Goal: Task Accomplishment & Management: Complete application form

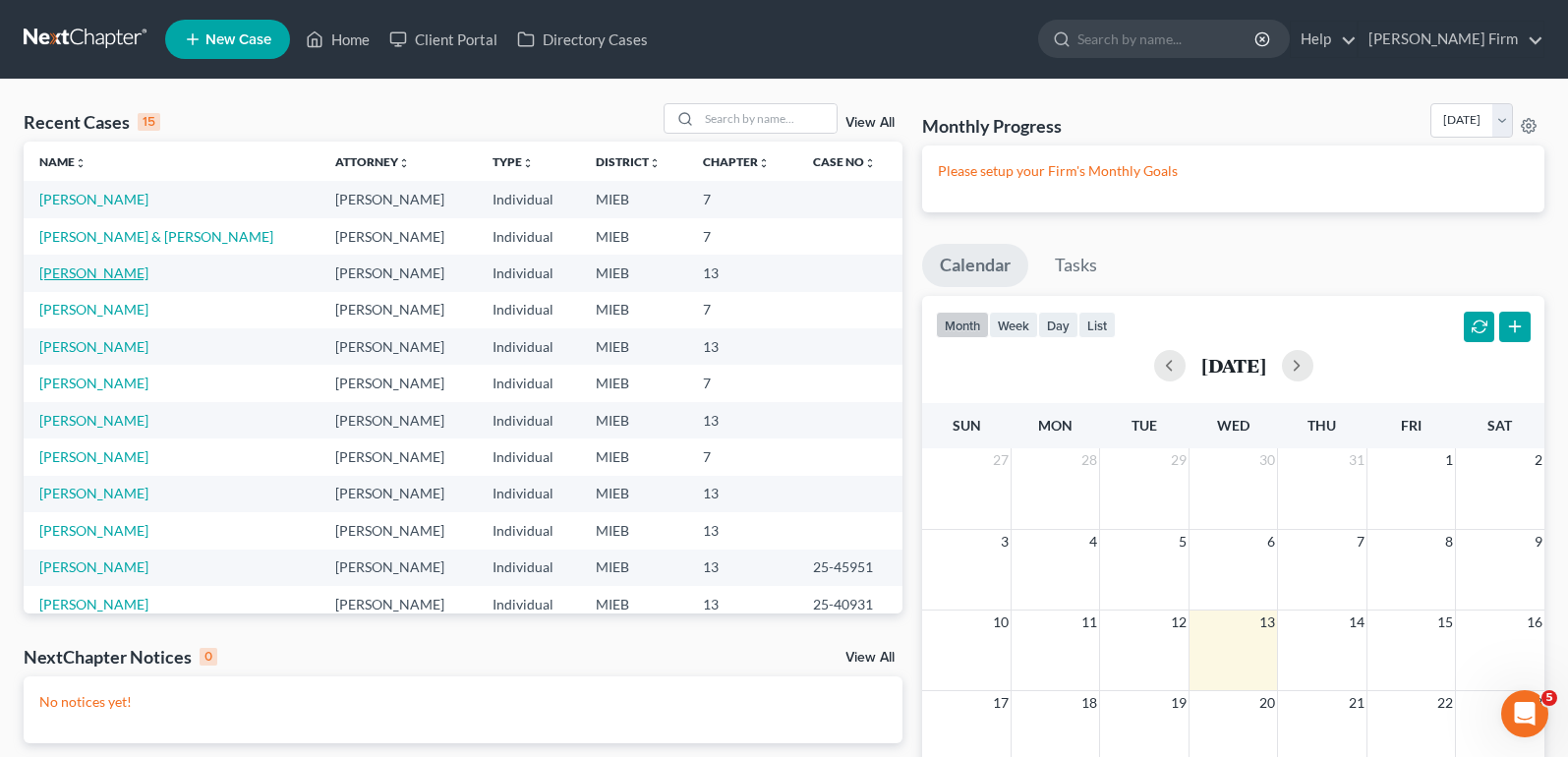
click at [93, 268] on link "[PERSON_NAME]" at bounding box center [93, 272] width 109 height 17
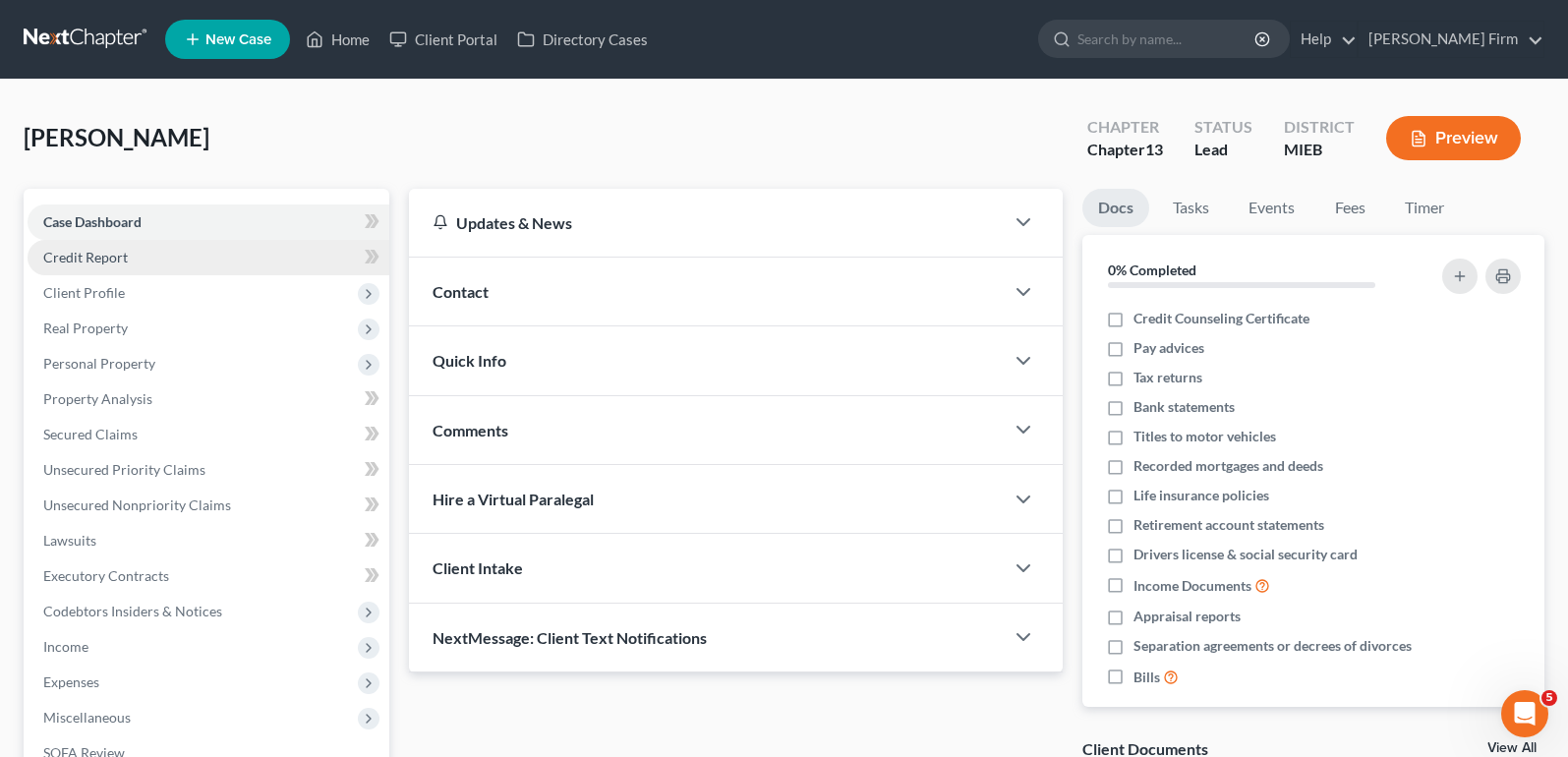
click at [162, 265] on link "Credit Report" at bounding box center [209, 258] width 362 height 35
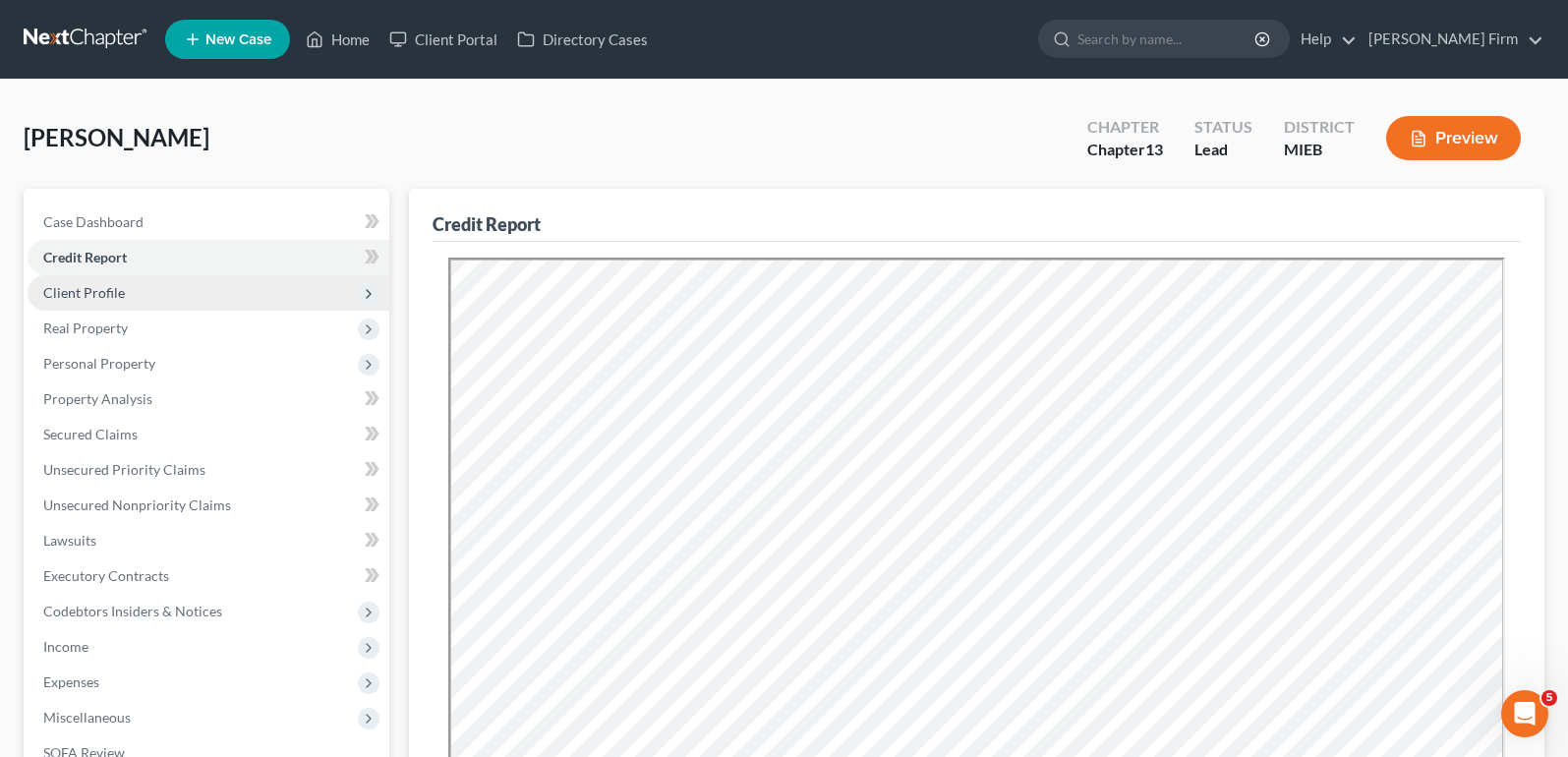
click at [108, 291] on span "Client Profile" at bounding box center [84, 292] width 82 height 17
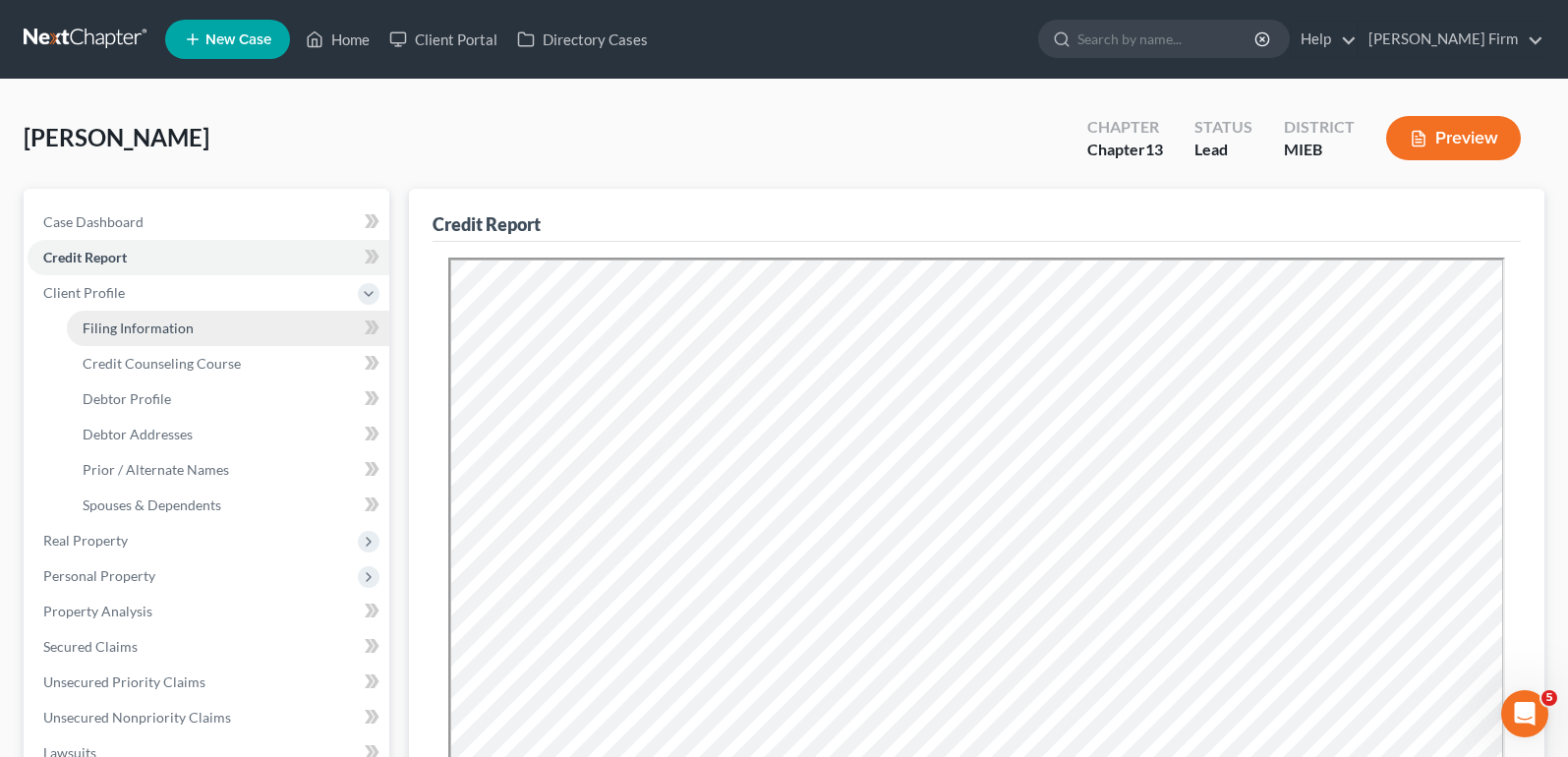
click at [107, 327] on span "Filing Information" at bounding box center [138, 327] width 111 height 17
select select "1"
select select "0"
select select "3"
select select "0"
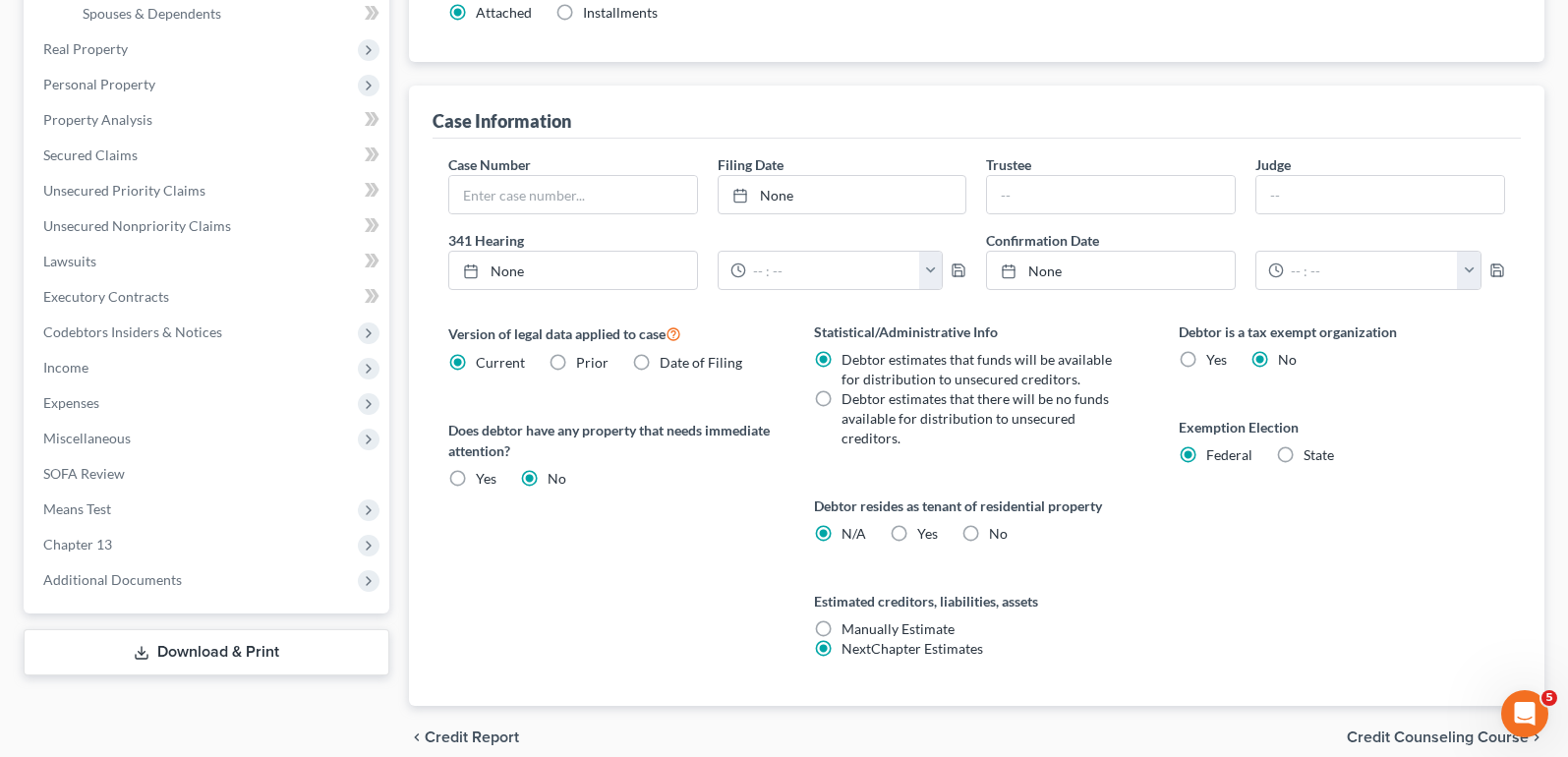
scroll to position [578, 0]
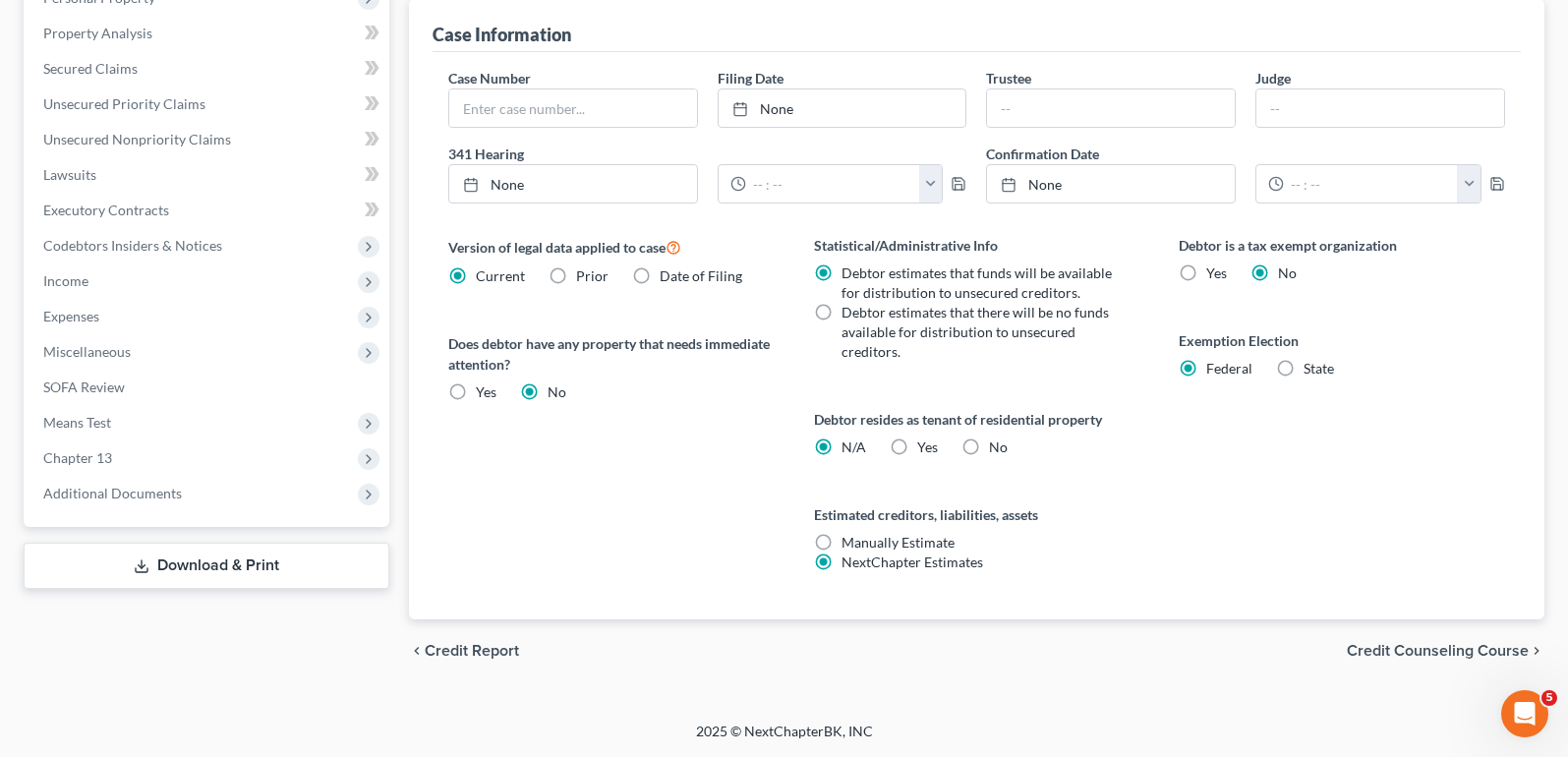
click at [1409, 653] on span "Credit Counseling Course" at bounding box center [1437, 651] width 182 height 16
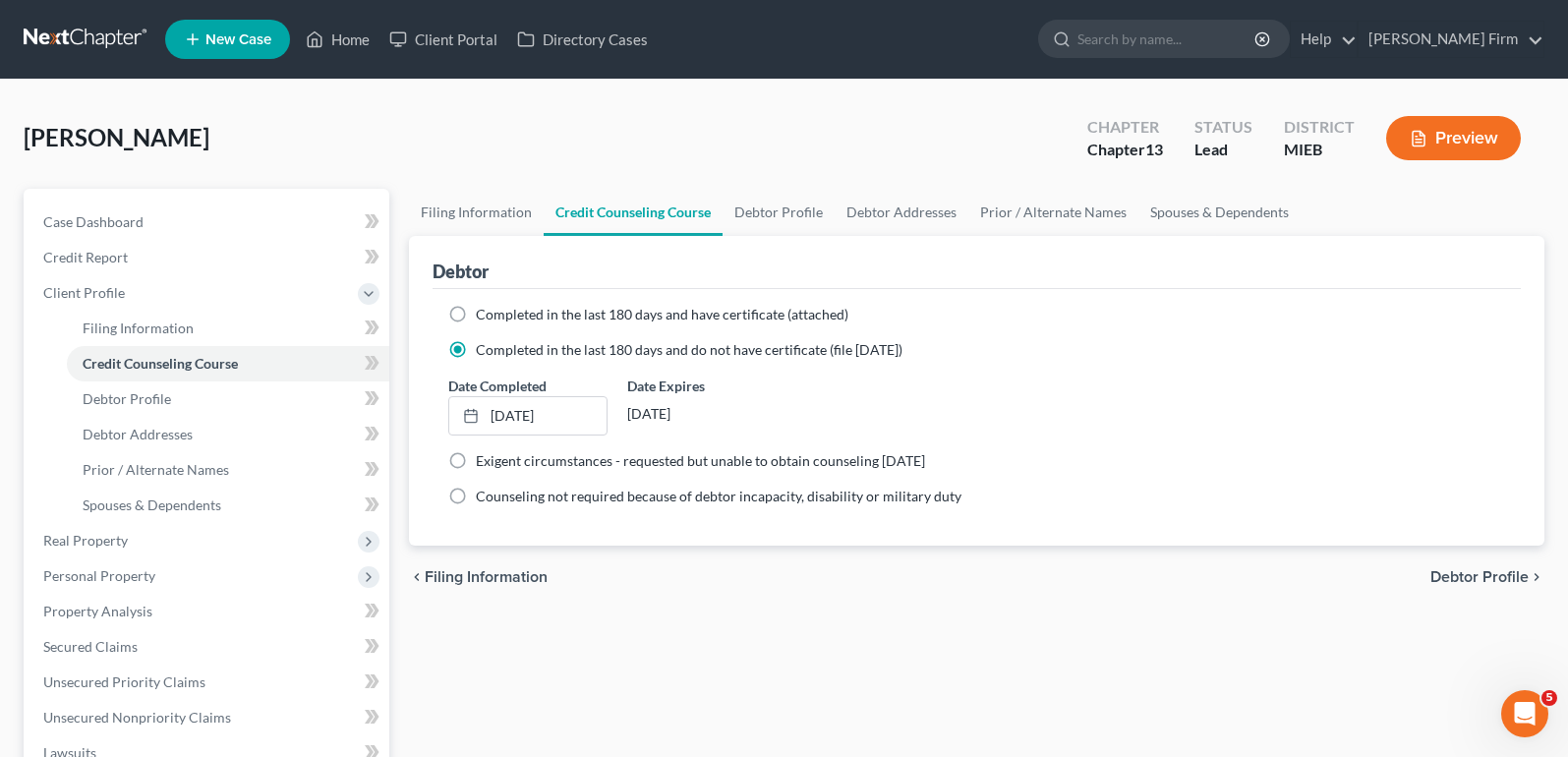
click at [1503, 570] on span "Debtor Profile" at bounding box center [1479, 577] width 98 height 16
select select "0"
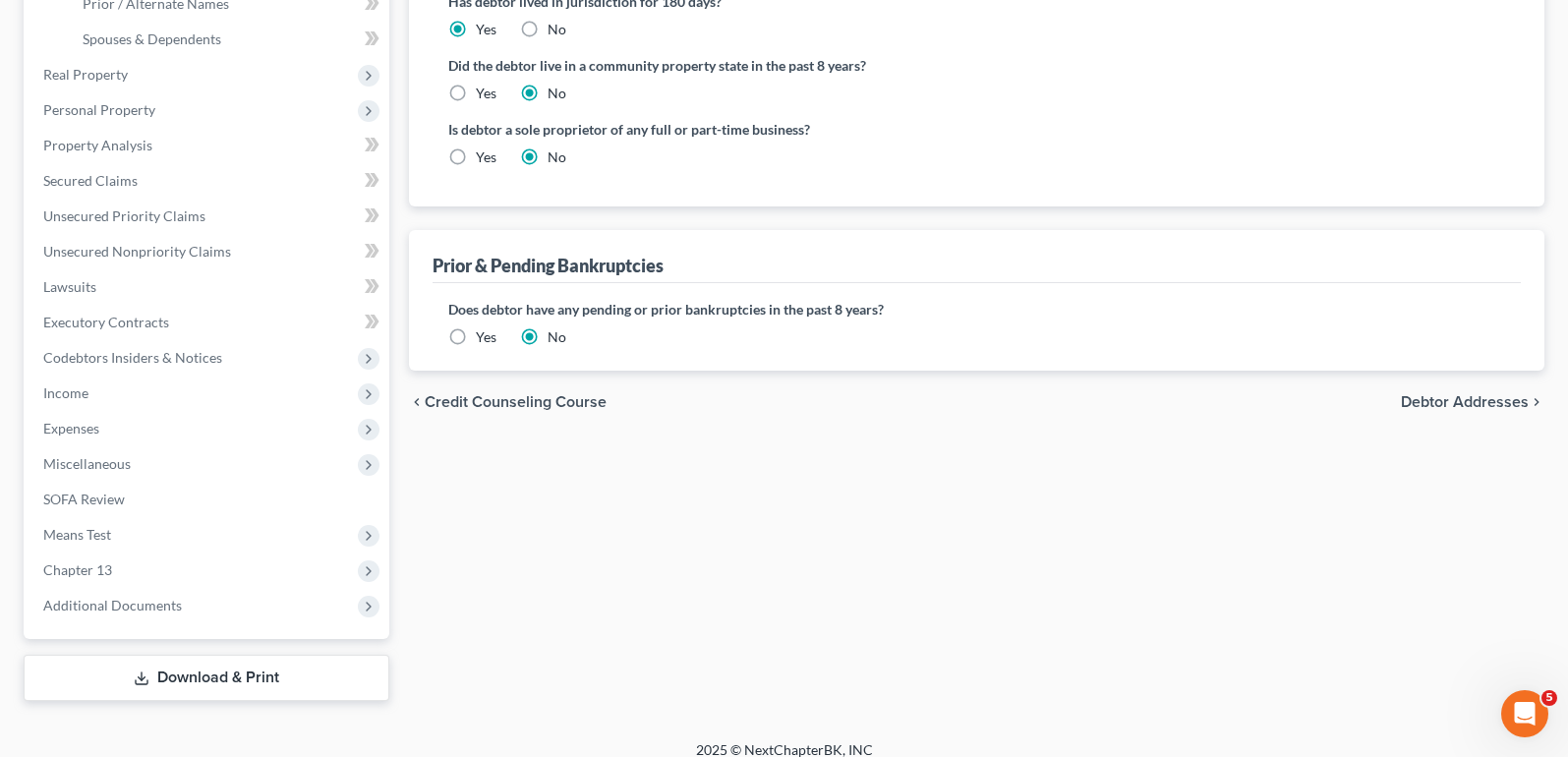
scroll to position [485, 0]
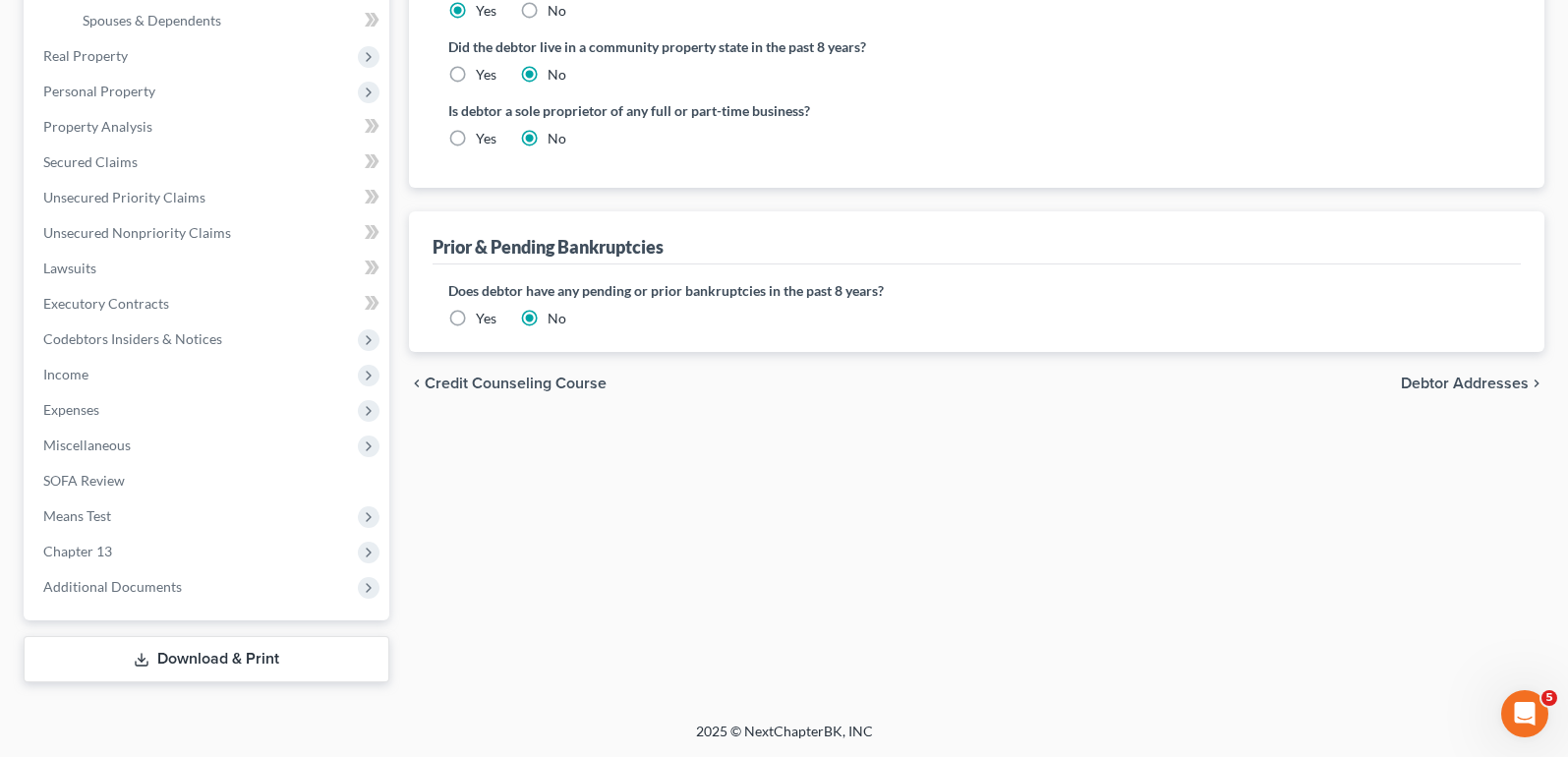
click at [1480, 379] on span "Debtor Addresses" at bounding box center [1465, 383] width 128 height 16
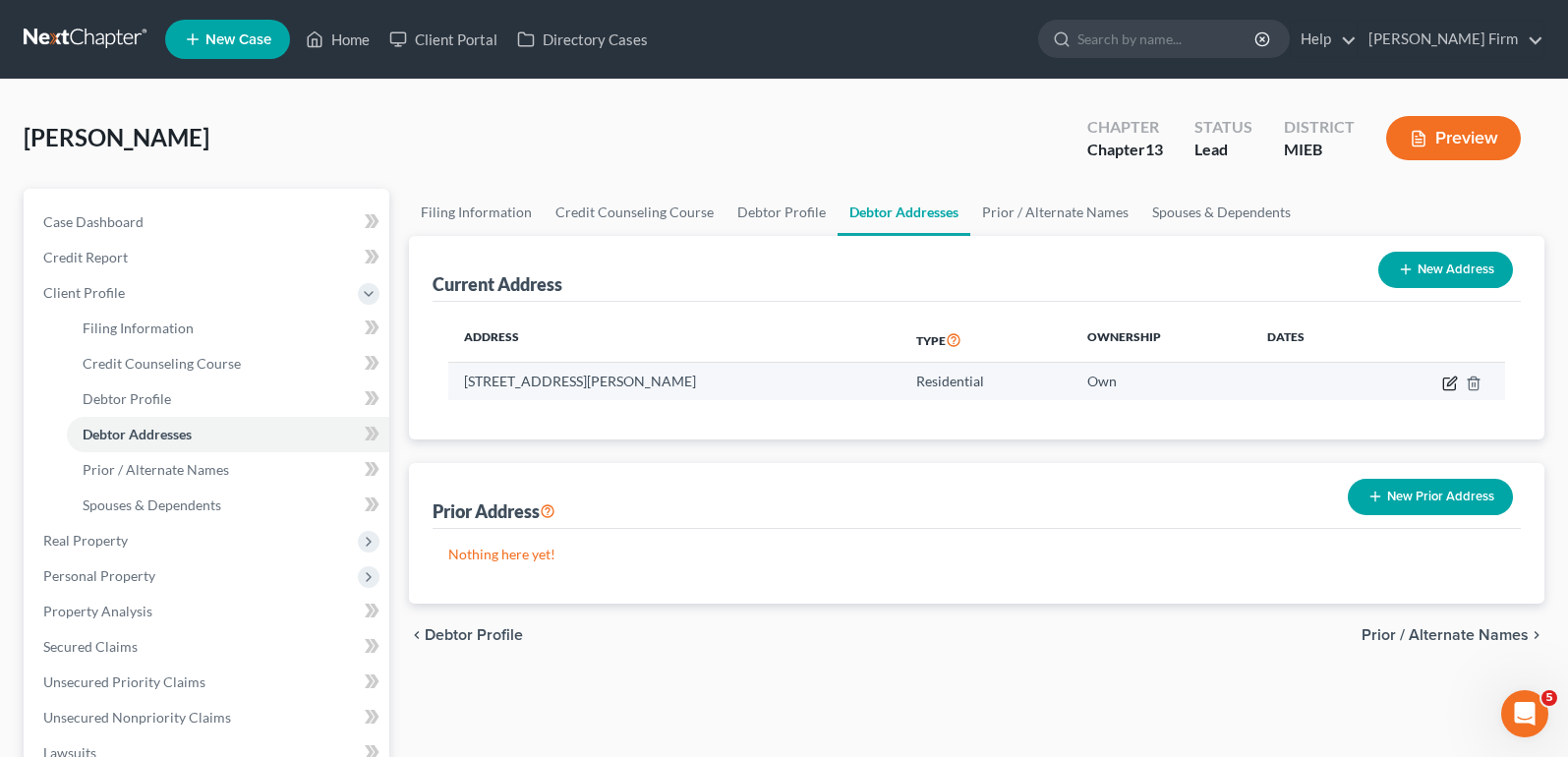
click at [1453, 380] on icon "button" at bounding box center [1450, 383] width 16 height 16
select select "23"
select select "0"
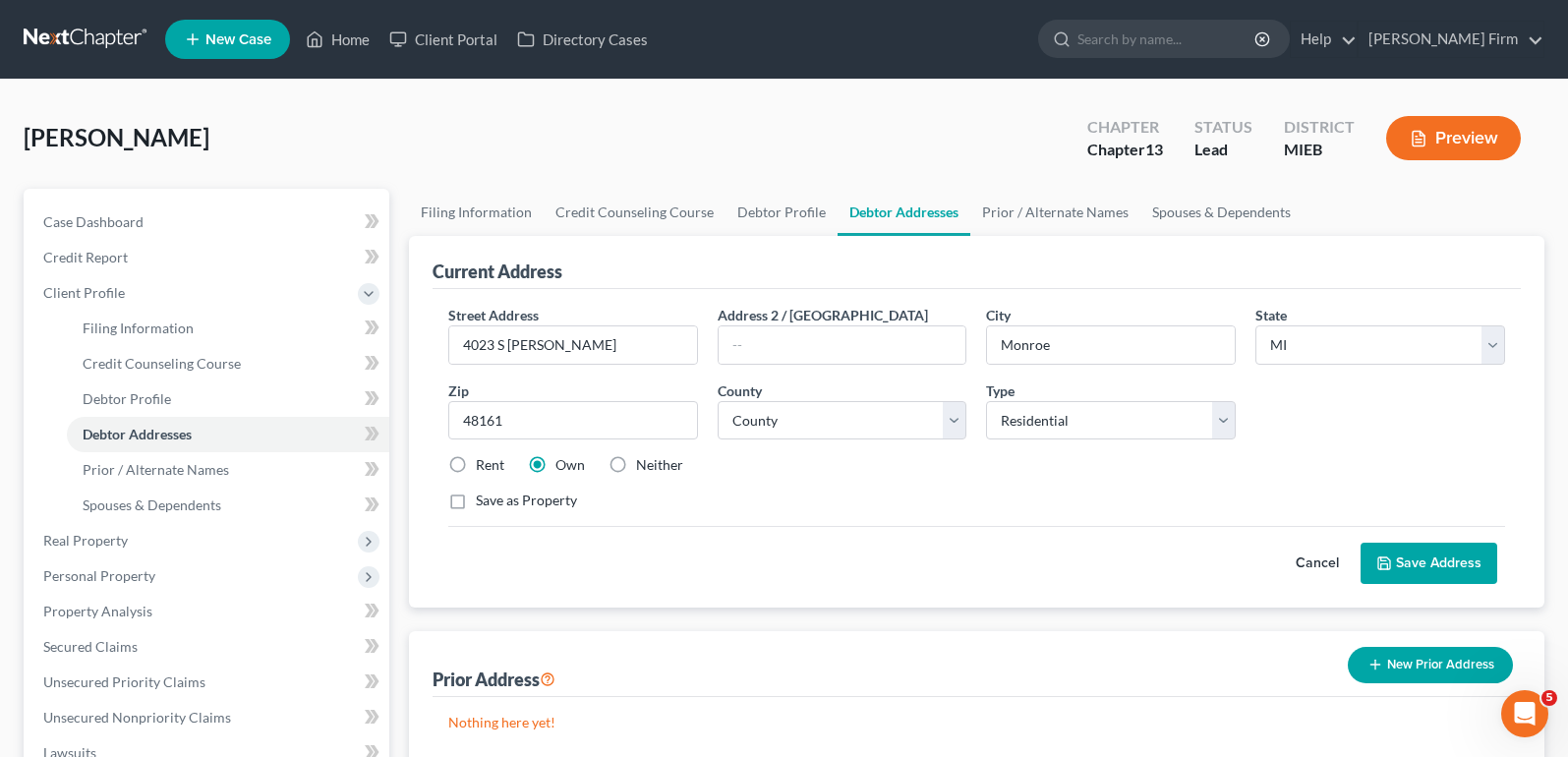
click at [1431, 554] on button "Save Address" at bounding box center [1428, 563] width 137 height 41
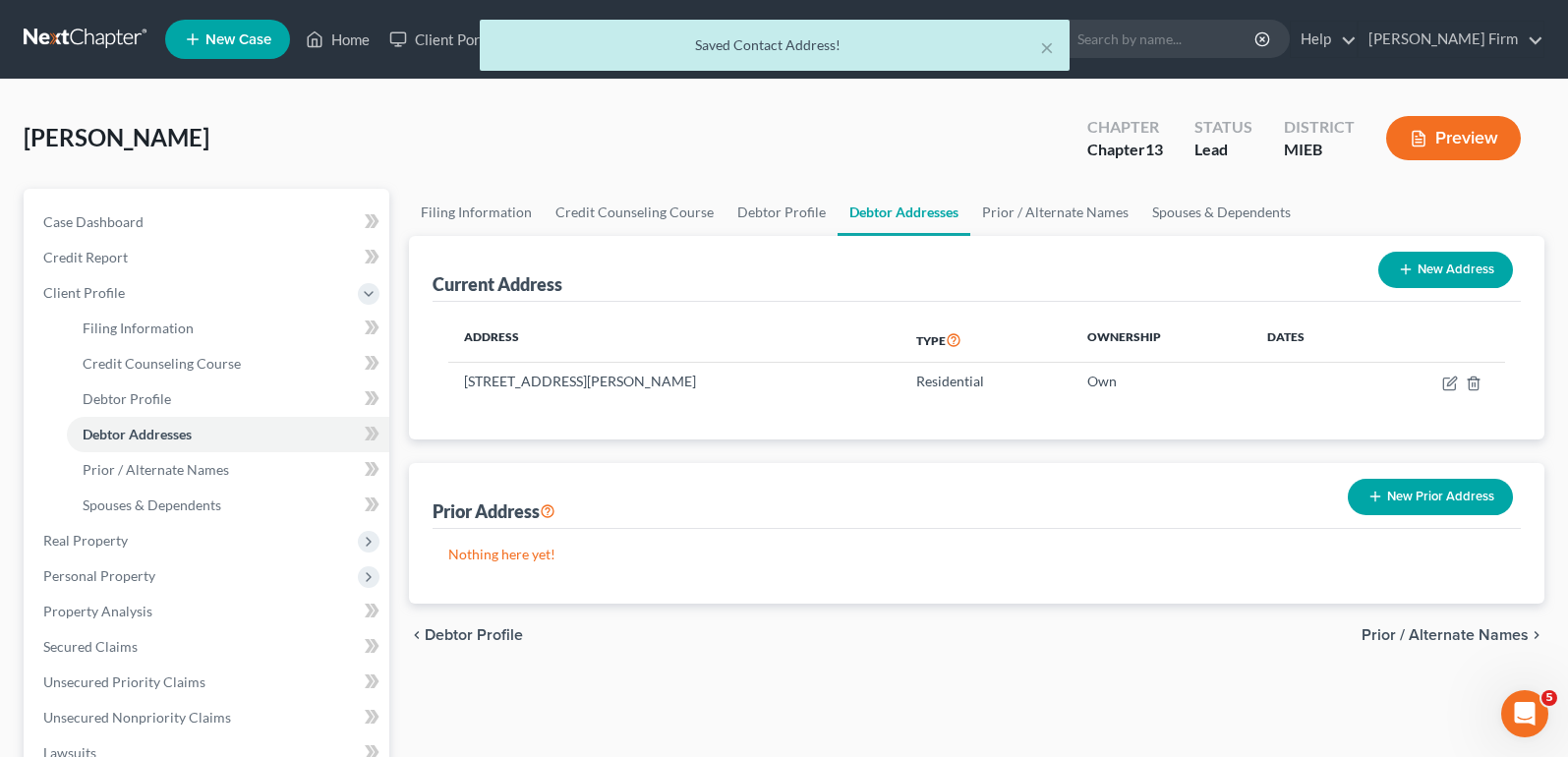
click at [1451, 640] on span "Prior / Alternate Names" at bounding box center [1445, 635] width 167 height 16
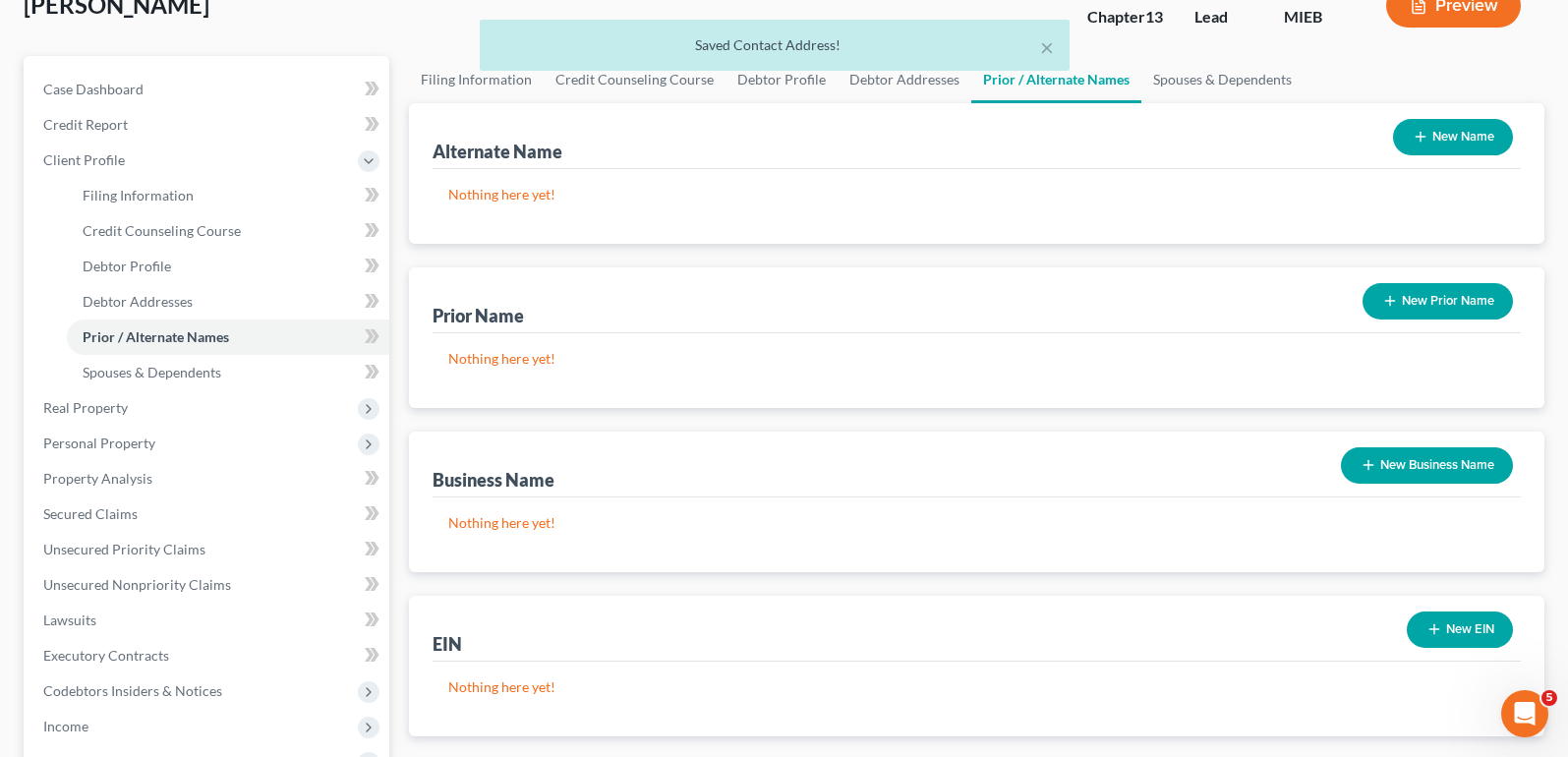
scroll to position [197, 0]
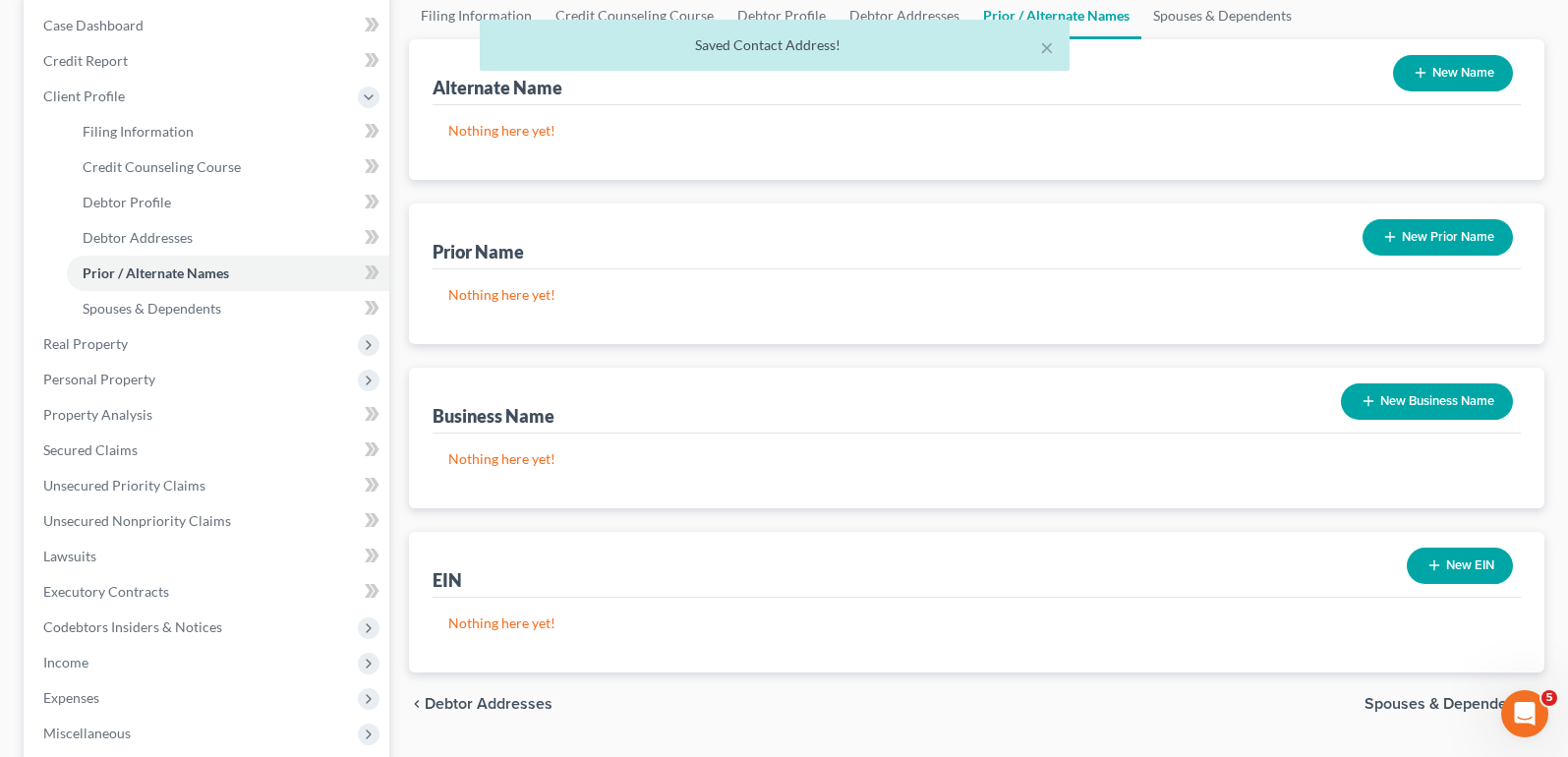
click at [1447, 701] on span "Spouses & Dependents" at bounding box center [1446, 704] width 164 height 16
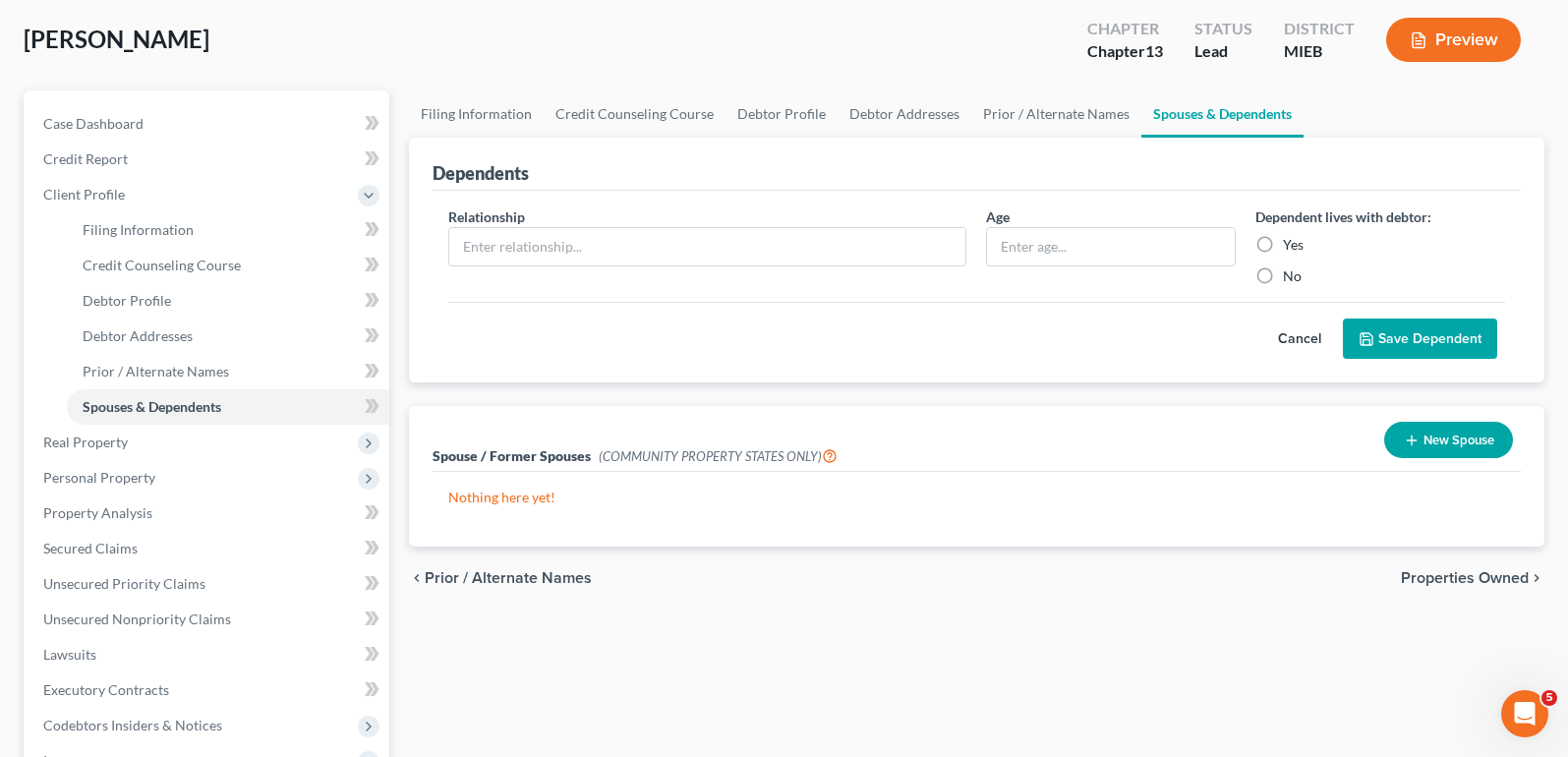
click at [1481, 577] on span "Properties Owned" at bounding box center [1465, 578] width 128 height 16
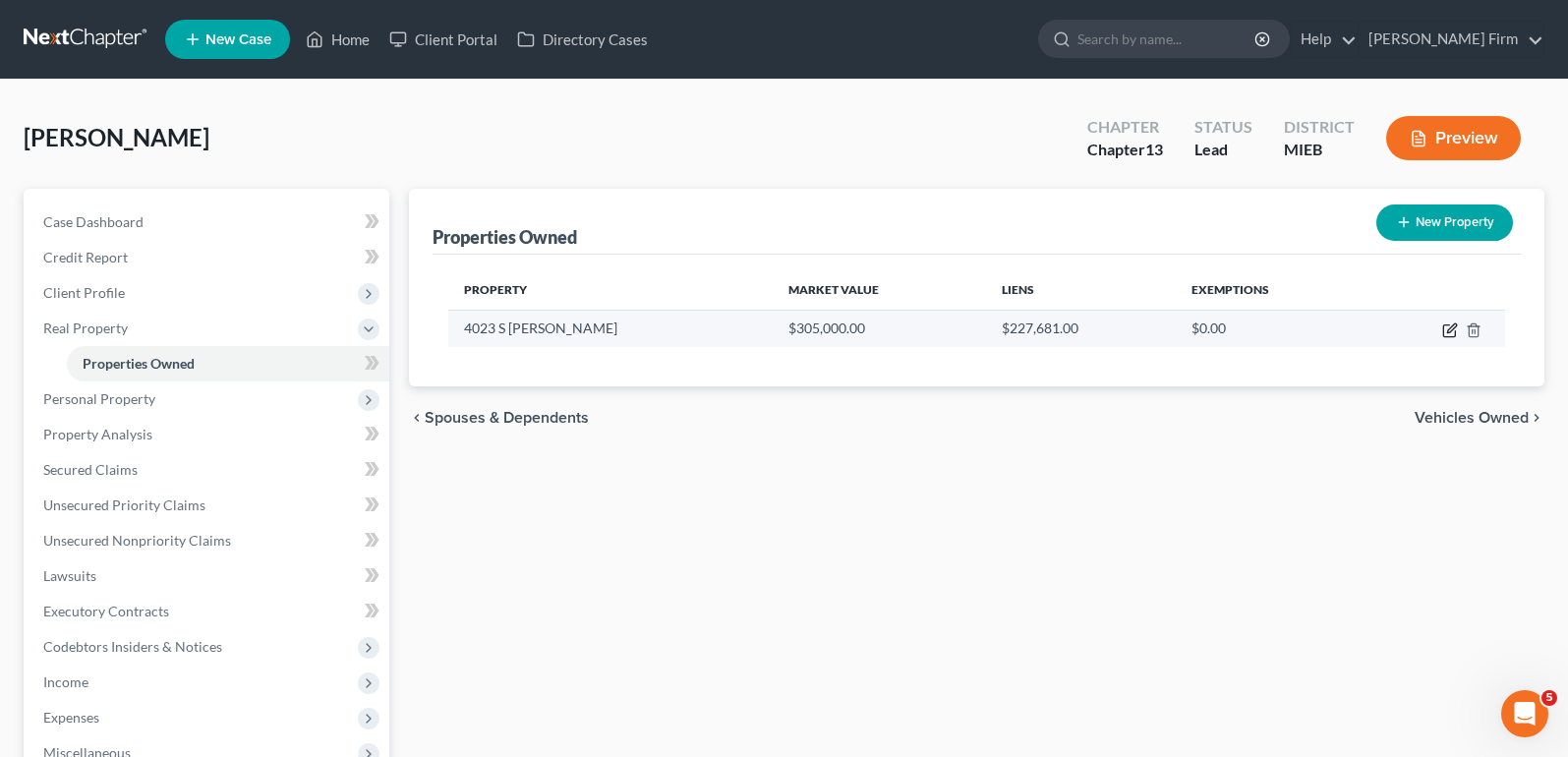
click at [1452, 326] on icon "button" at bounding box center [1451, 327] width 9 height 9
select select "23"
select select "57"
select select "0"
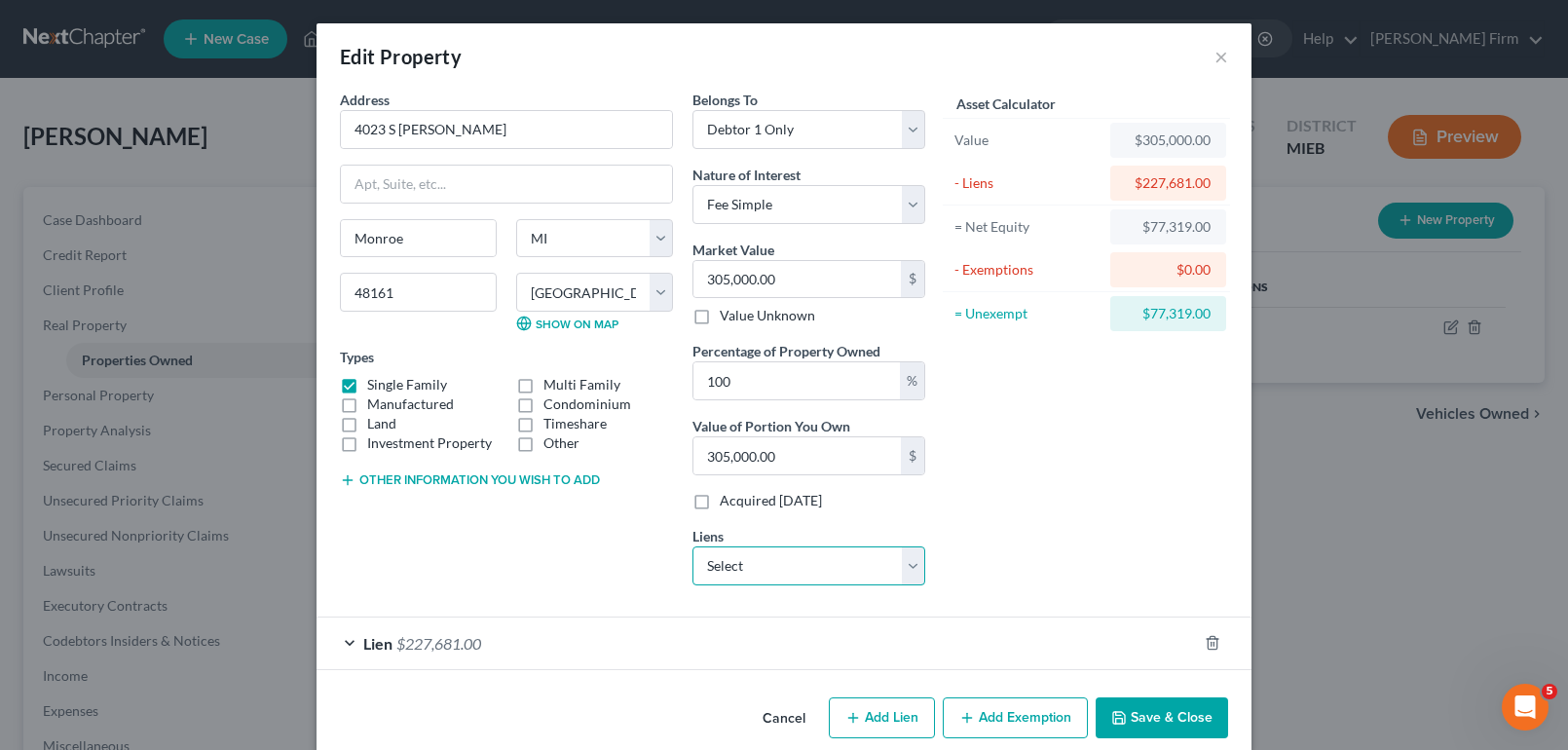
click at [810, 559] on select "Select Lake Trust Credit Unio - $34,644.00 Onemain - $16,003.00" at bounding box center [809, 566] width 233 height 39
click at [1013, 528] on div "Asset Calculator Value $305,000.00 - Liens $227,681.00 = Net Equity $77,319.00 …" at bounding box center [1086, 345] width 303 height 511
click at [333, 643] on div "Lien $227,681.00" at bounding box center [757, 643] width 881 height 52
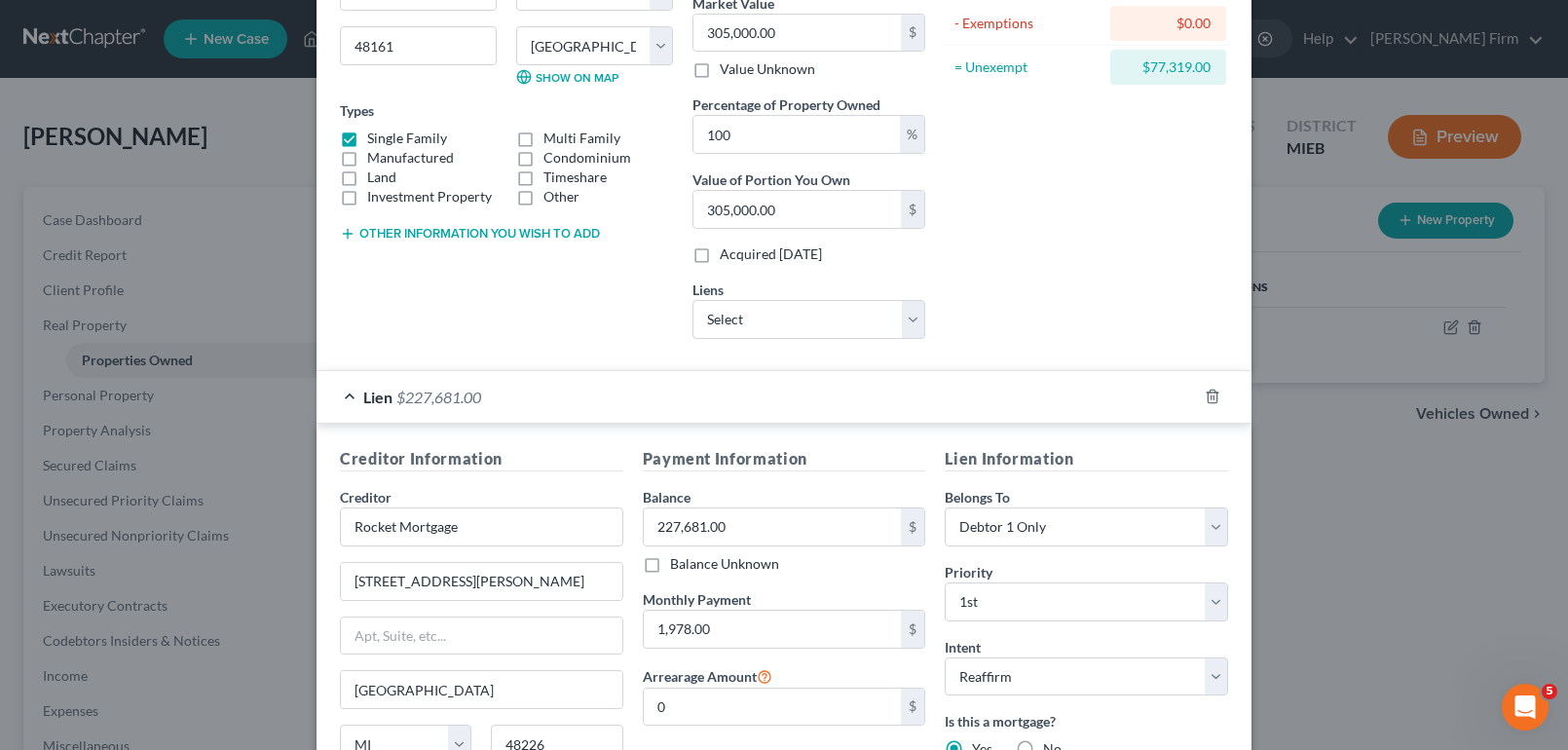
scroll to position [292, 0]
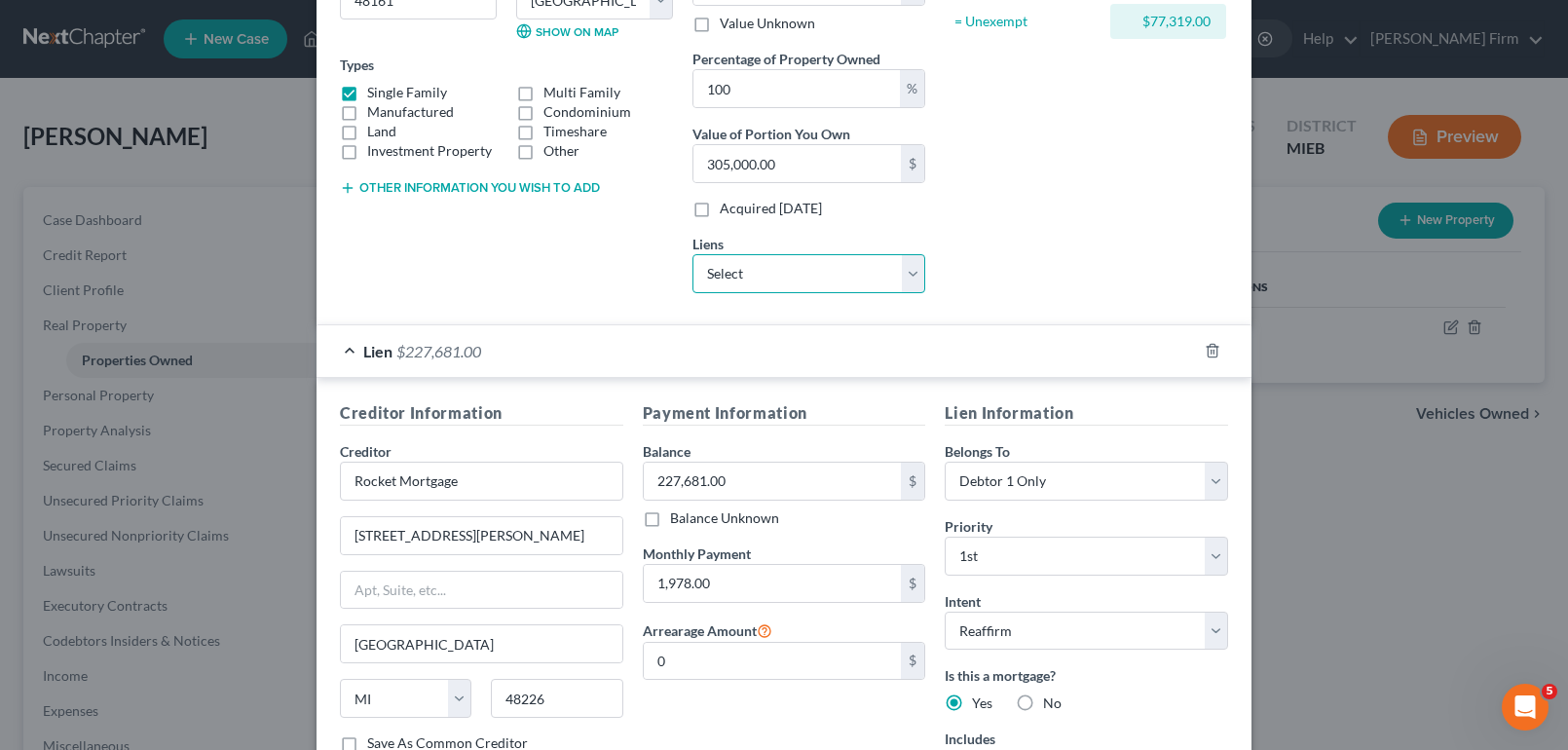
click at [766, 275] on select "Select Lake Trust Credit Unio - $34,644.00 Onemain - $16,003.00" at bounding box center [809, 274] width 233 height 39
click at [645, 289] on div "Address * 4023 S [PERSON_NAME][GEOGRAPHIC_DATA] [US_STATE][GEOGRAPHIC_DATA] [GE…" at bounding box center [507, 53] width 353 height 511
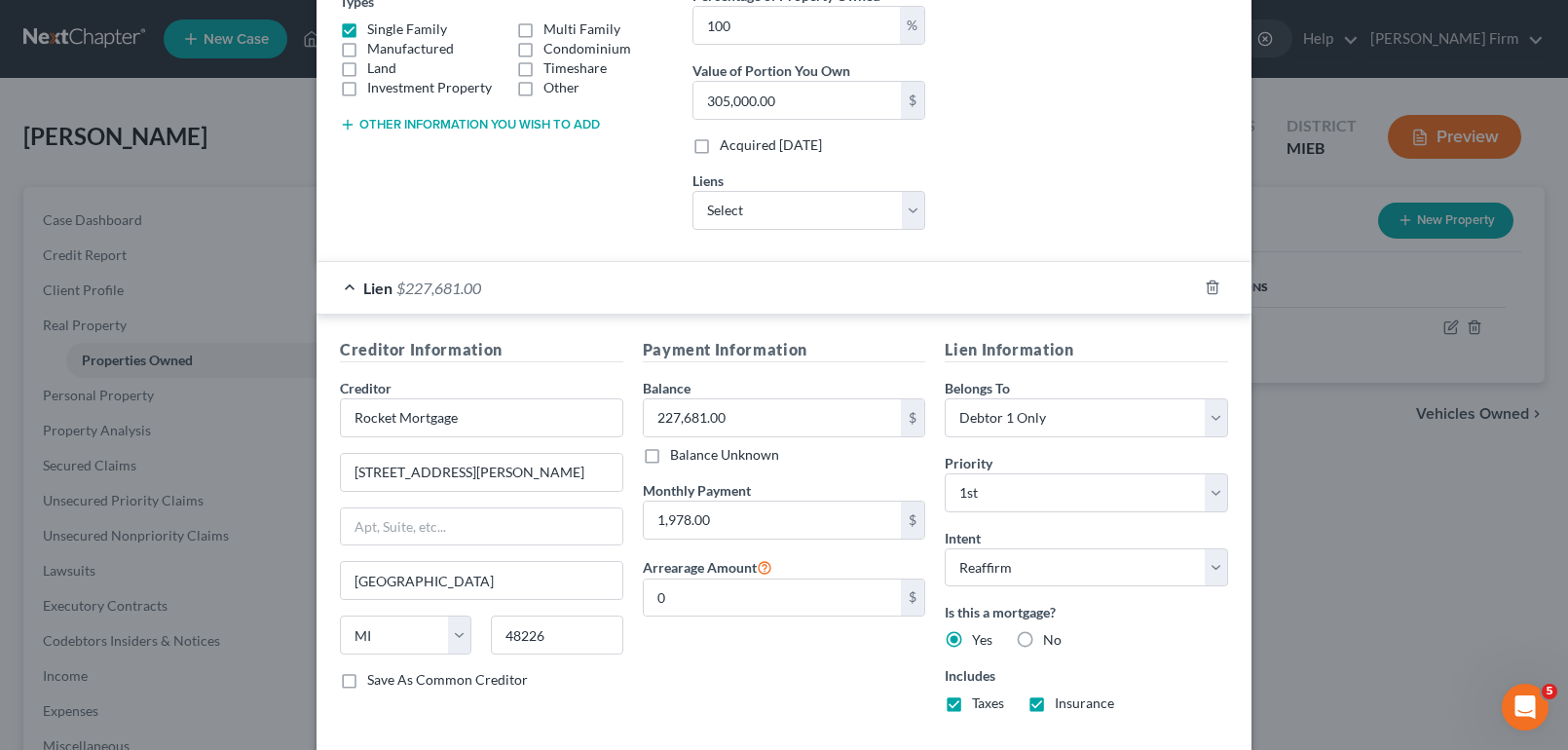
scroll to position [390, 0]
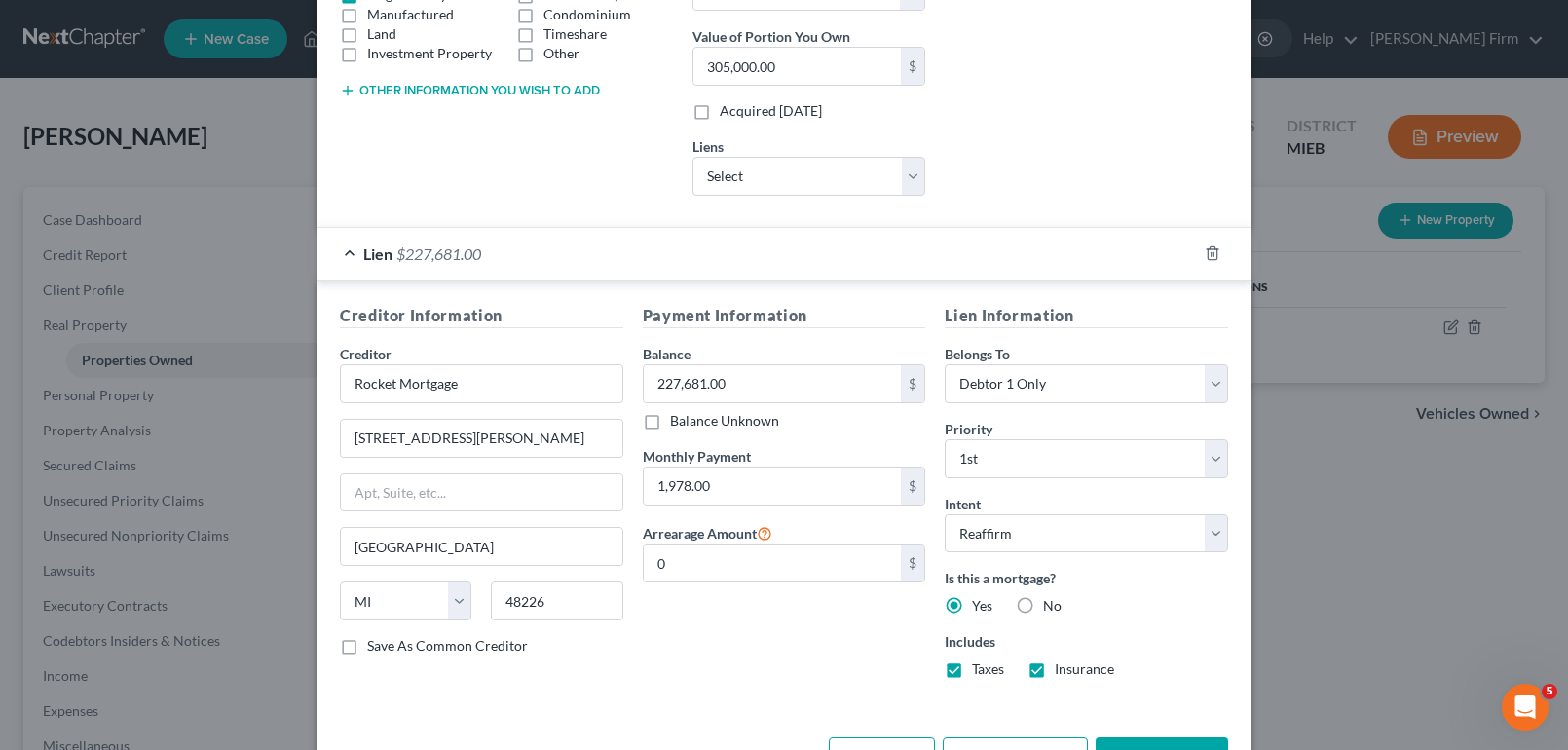
click at [367, 646] on label "Save As Common Creditor" at bounding box center [447, 646] width 161 height 19
click at [375, 646] on input "Save As Common Creditor" at bounding box center [381, 642] width 13 height 13
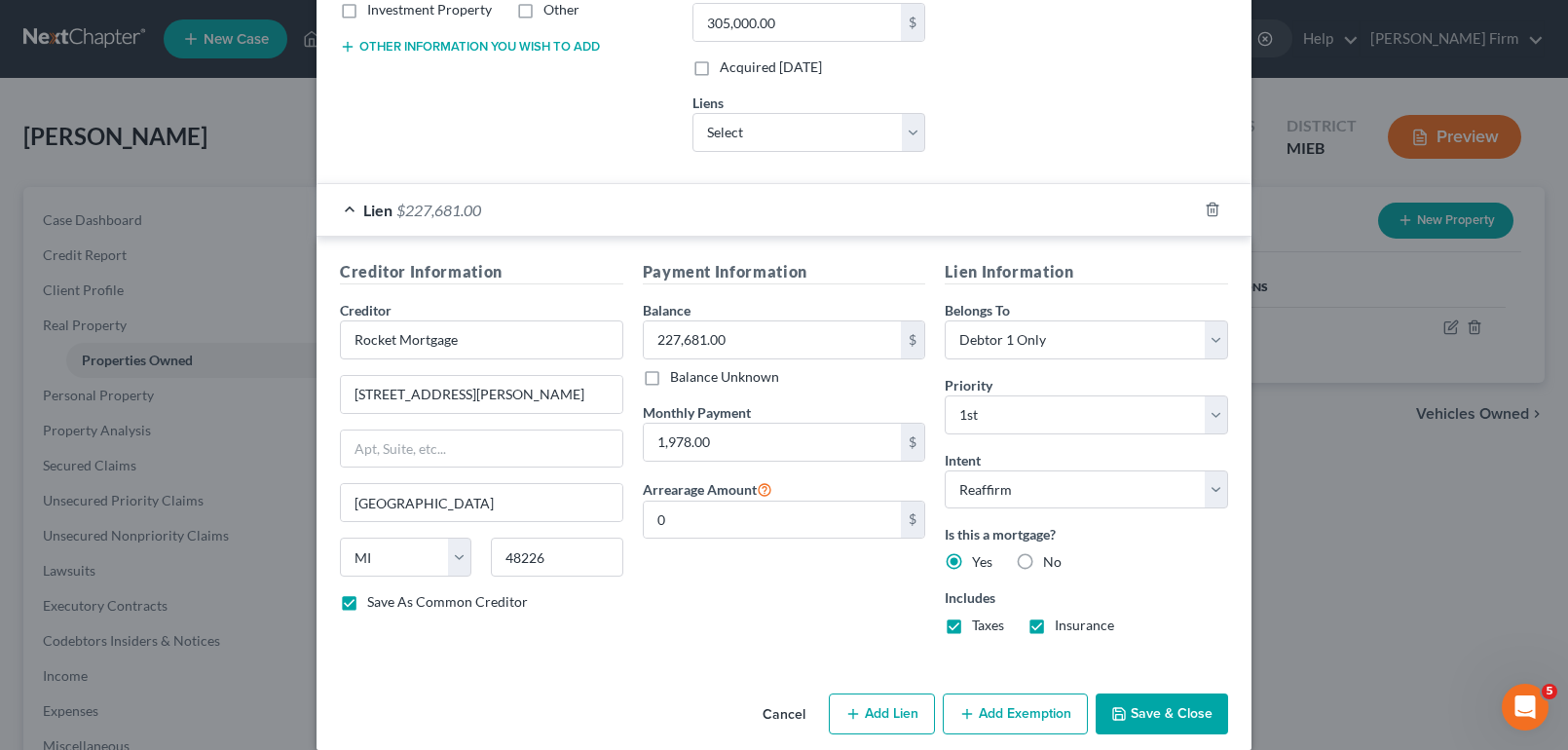
scroll to position [457, 0]
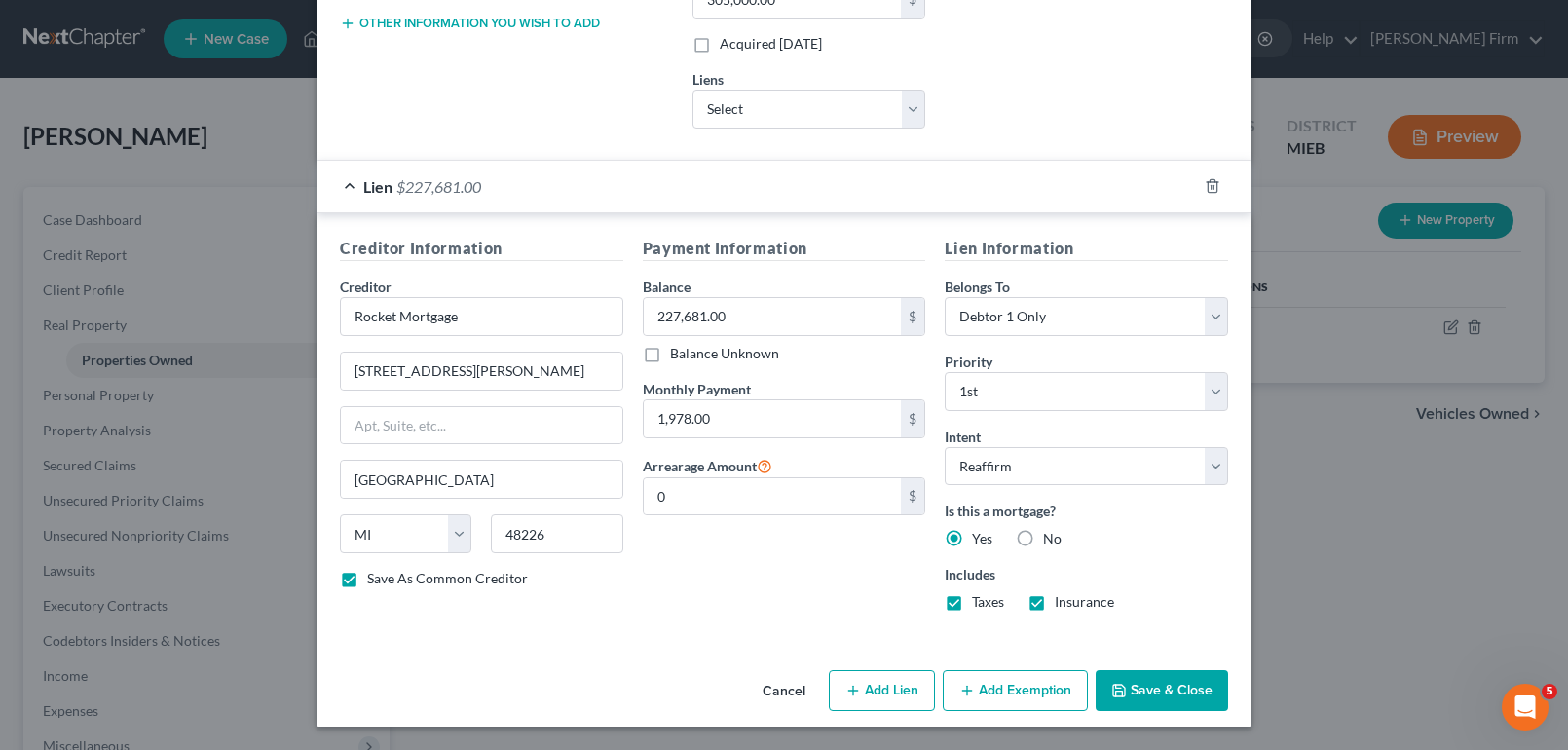
click at [1132, 692] on button "Save & Close" at bounding box center [1162, 691] width 133 height 41
checkbox input "false"
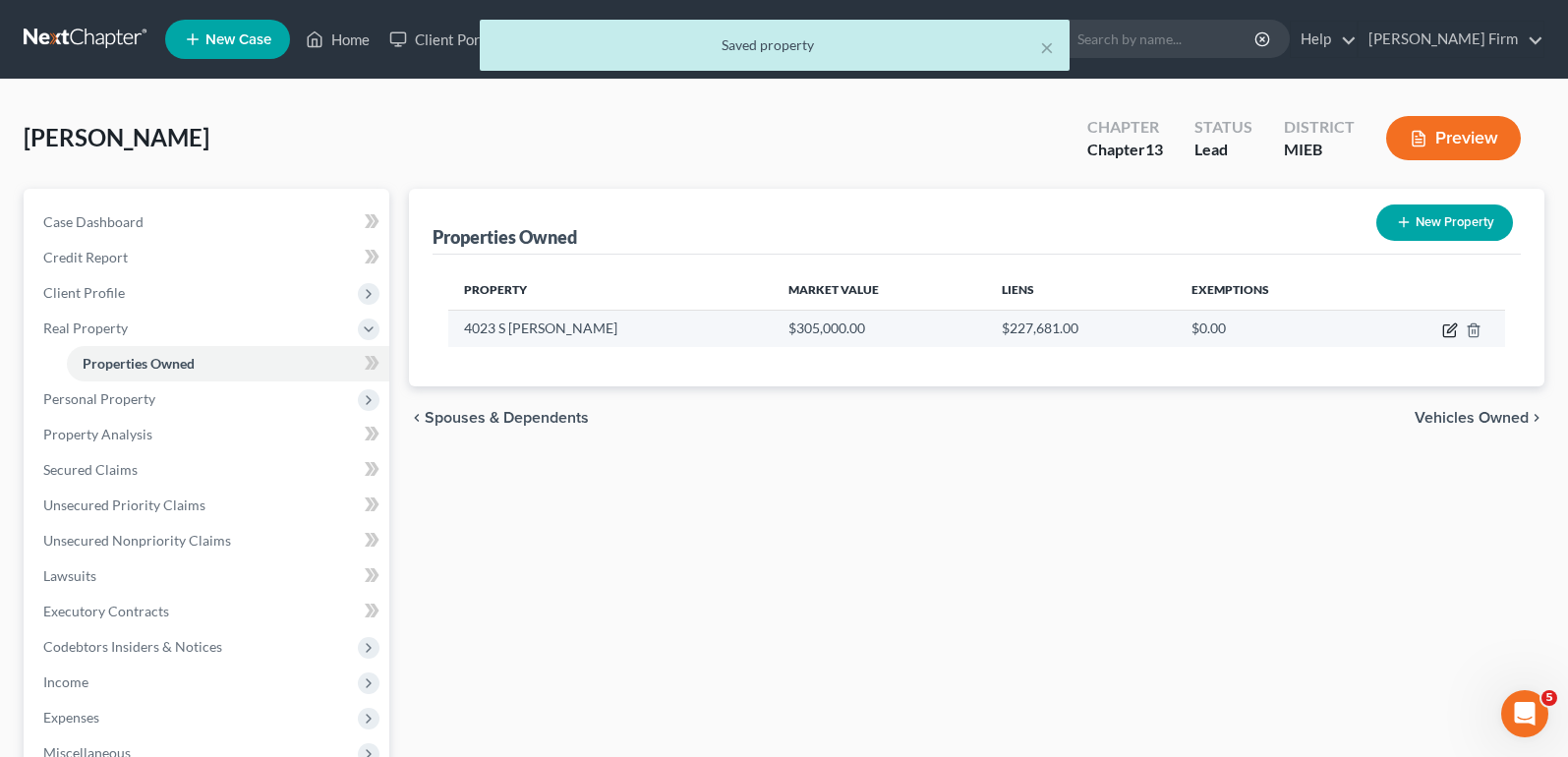
click at [1453, 336] on icon "button" at bounding box center [1449, 331] width 12 height 12
select select "23"
select select "57"
select select "0"
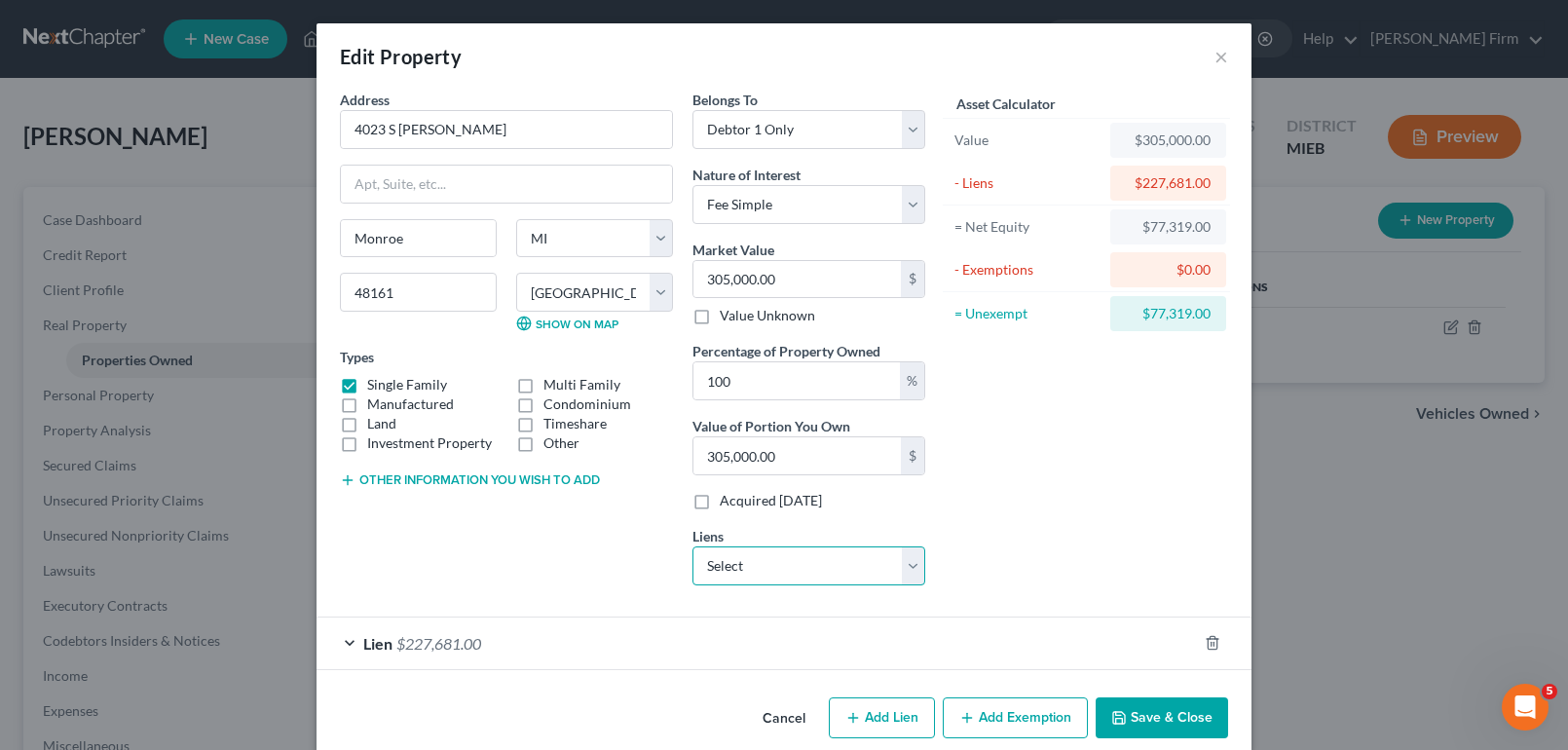
click at [899, 571] on select "Select Lake Trust Credit Unio - $34,644.00 Onemain - $16,003.00" at bounding box center [809, 566] width 233 height 39
click at [979, 572] on div "Asset Calculator Value $305,000.00 - Liens $227,681.00 = Net Equity $77,319.00 …" at bounding box center [1086, 345] width 303 height 511
click at [1122, 709] on button "Save & Close" at bounding box center [1162, 718] width 133 height 41
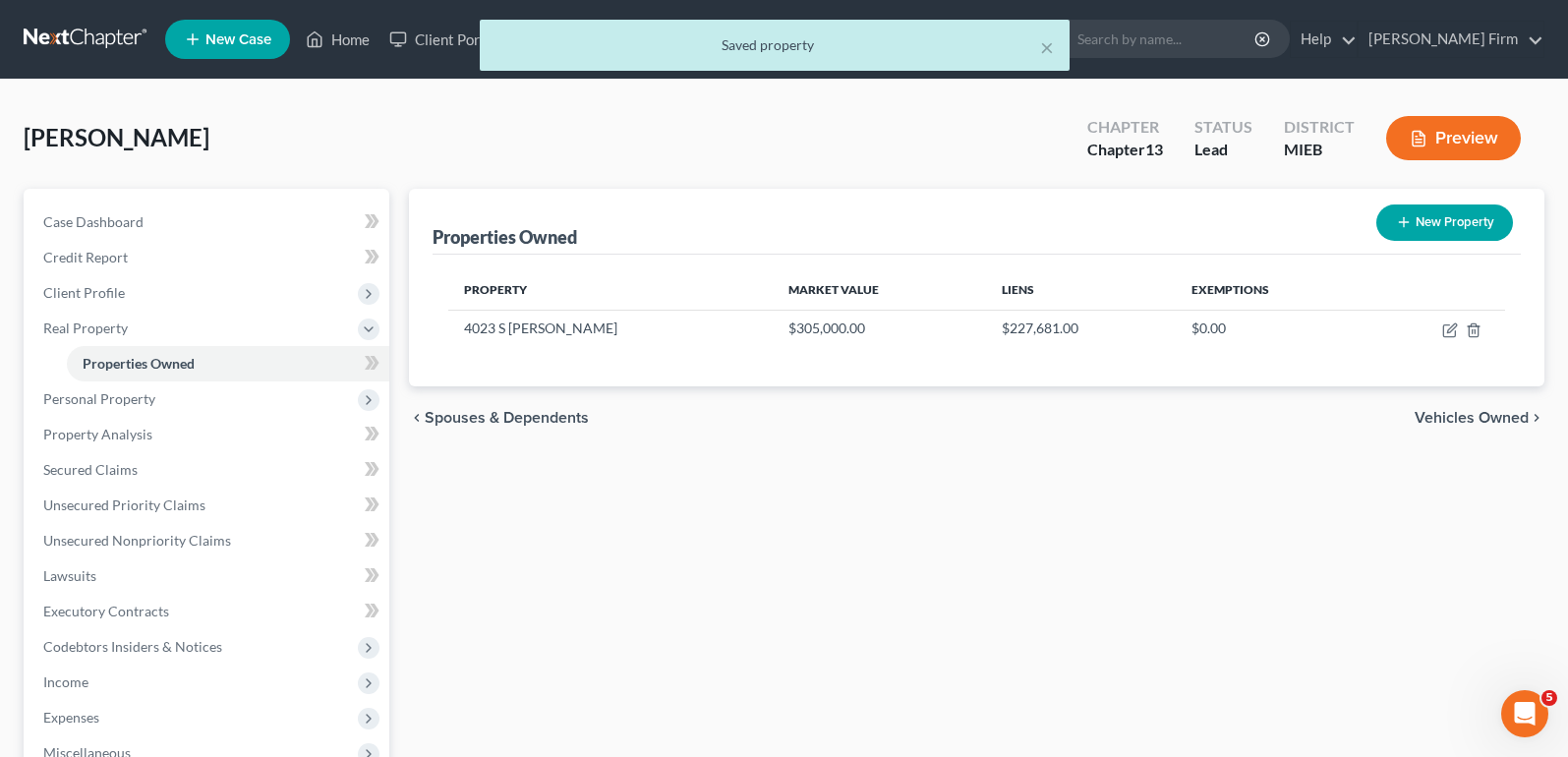
click at [1430, 420] on span "Vehicles Owned" at bounding box center [1472, 418] width 114 height 16
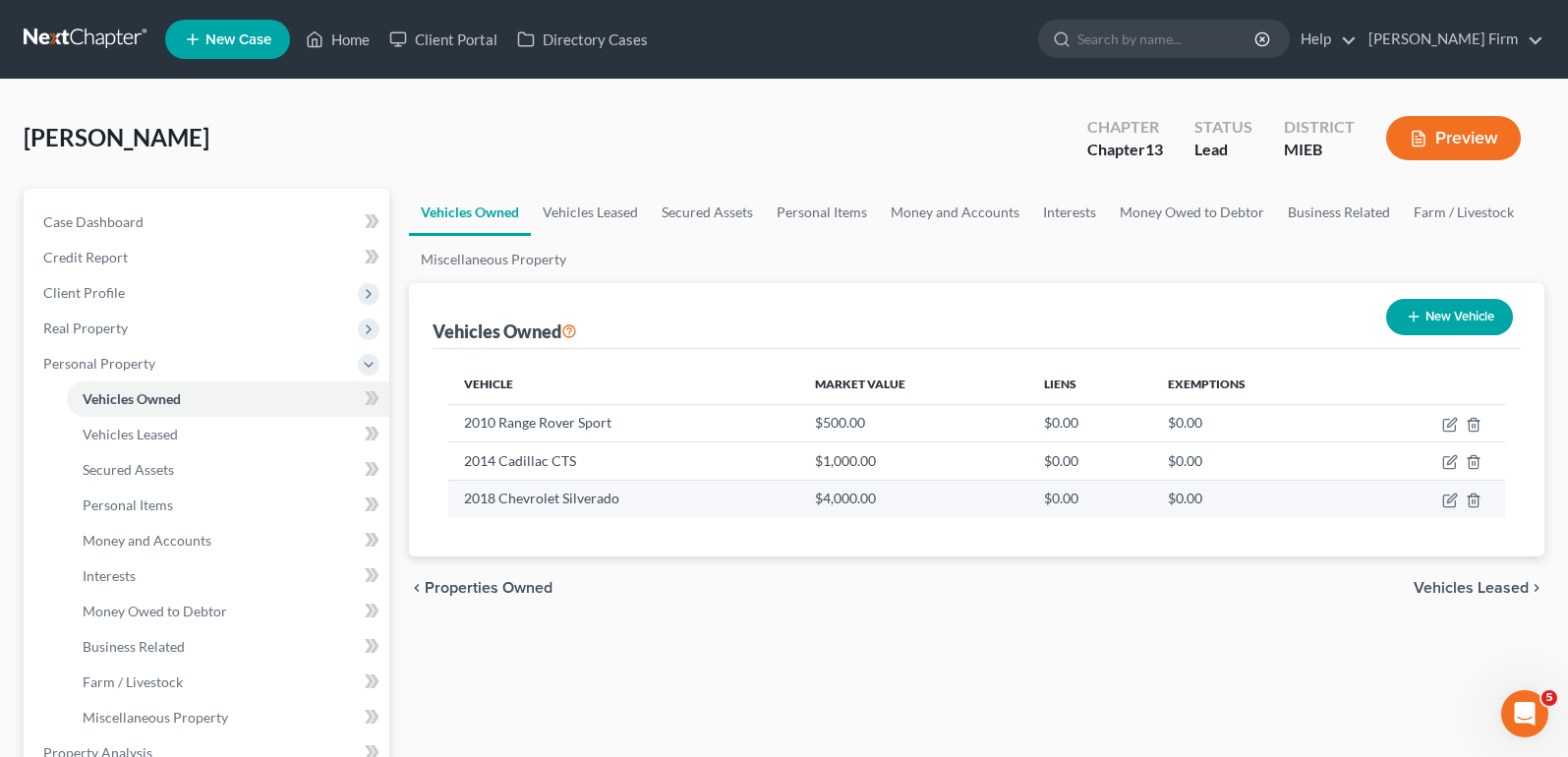
click at [779, 494] on td "2018 Chevrolet Silverado" at bounding box center [624, 498] width 351 height 37
click at [1453, 495] on icon "button" at bounding box center [1451, 497] width 9 height 9
select select "0"
select select "8"
select select "2"
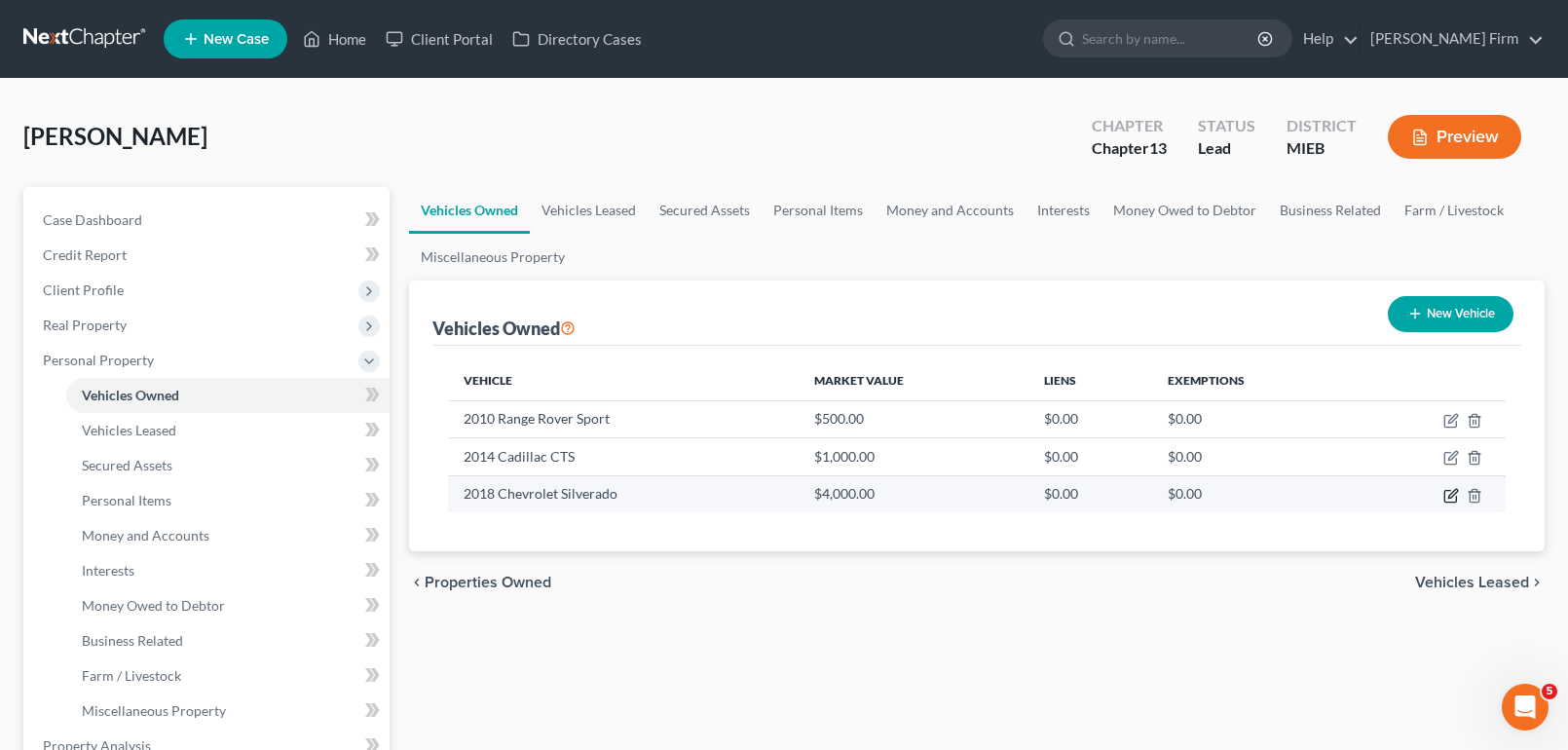
select select "0"
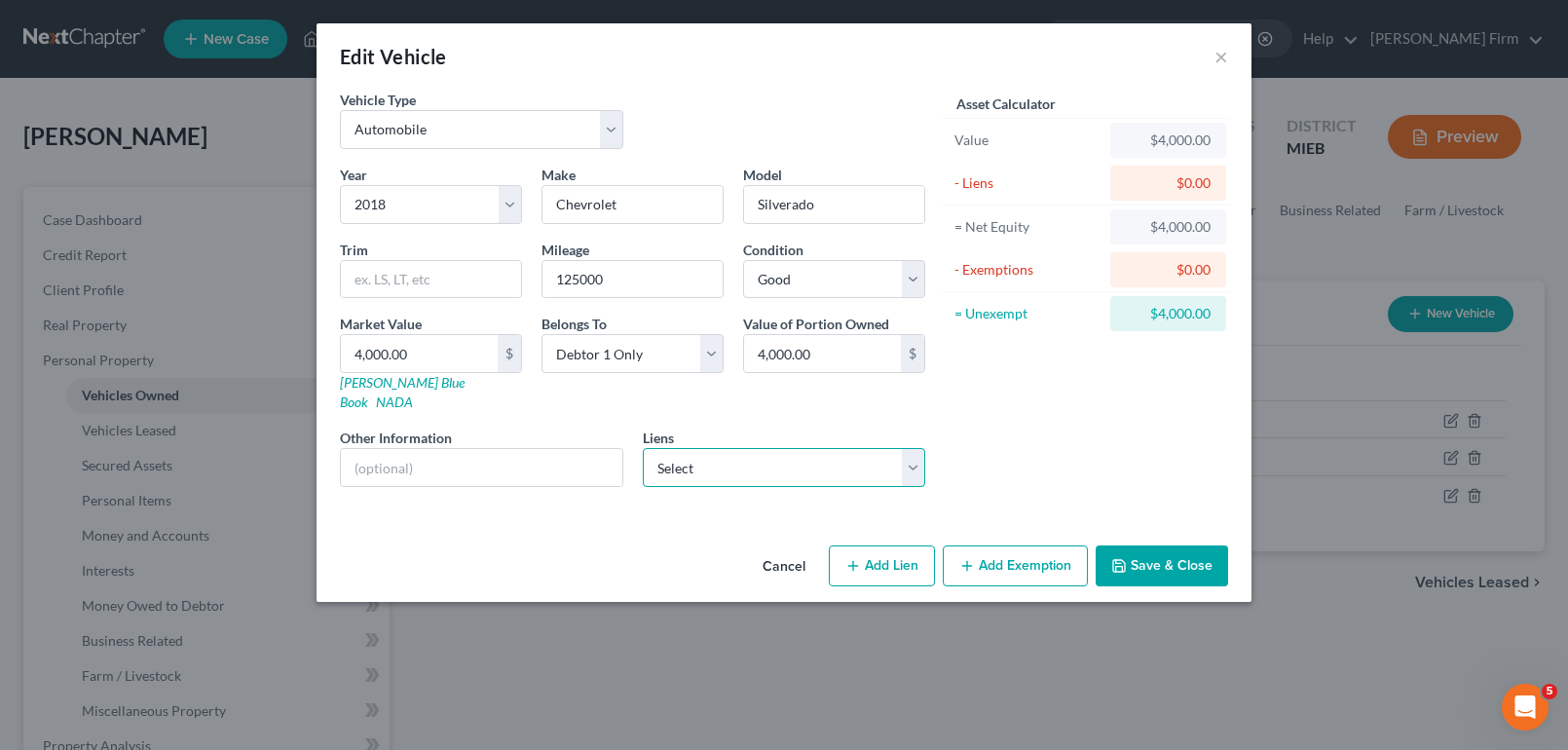
click at [725, 458] on select "Select Lake Trust Credit Unio - $34,644.00 Onemain - $16,003.00" at bounding box center [784, 468] width 284 height 39
select select "0"
click at [643, 448] on select "Select Lake Trust Credit Unio - $34,644.00 Onemain - $16,003.00" at bounding box center [784, 468] width 284 height 39
select select
select select "23"
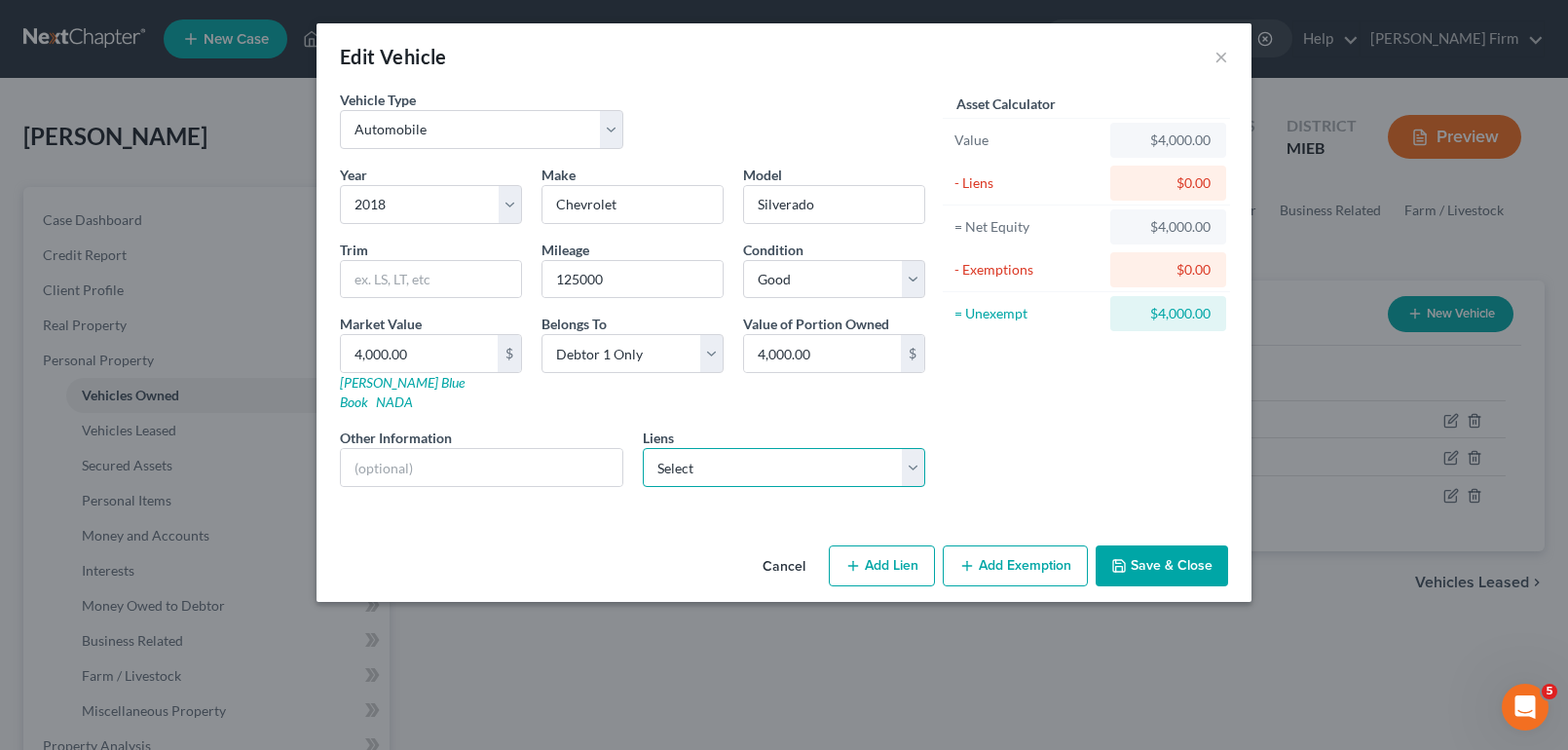
select select "0"
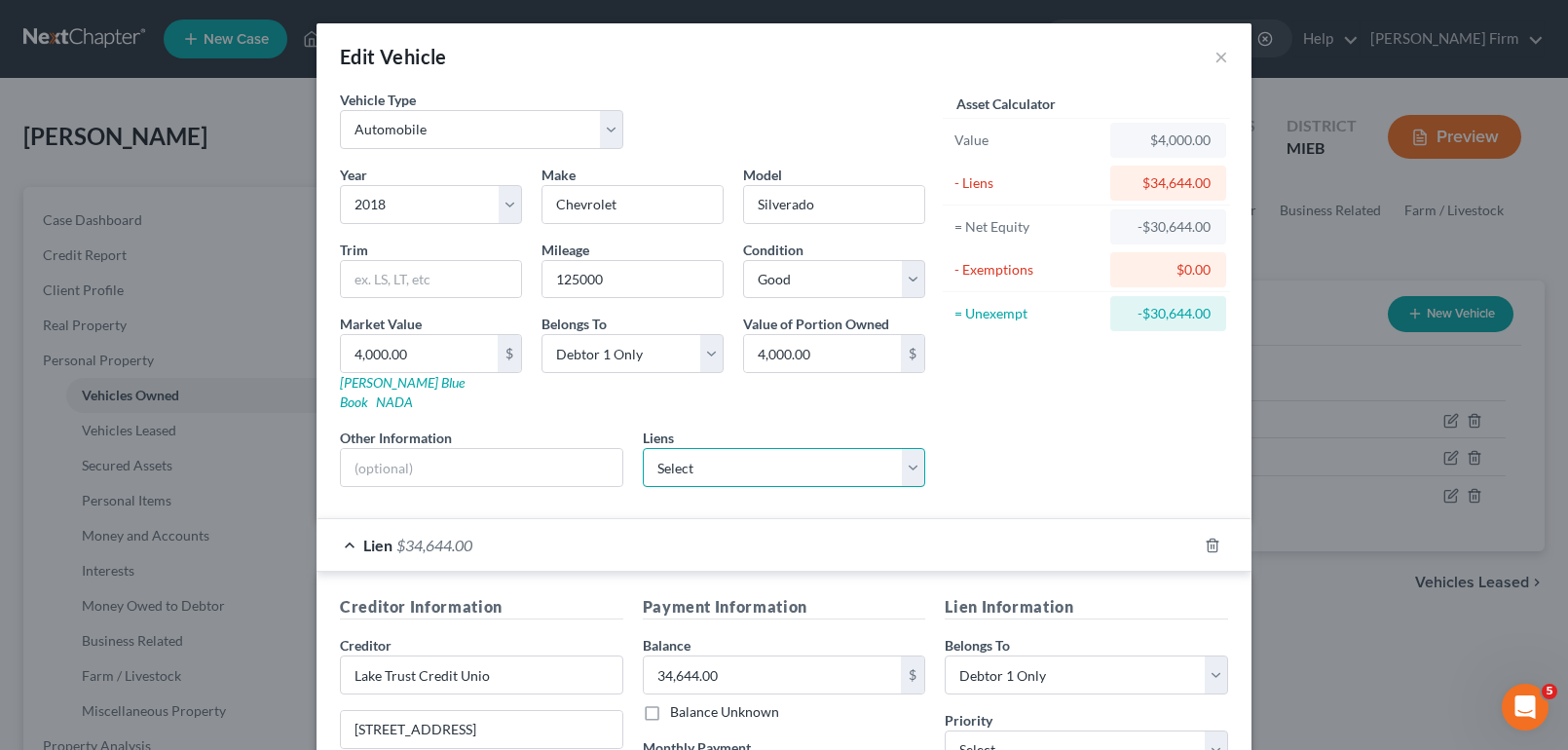
click at [726, 456] on select "Select Onemain - $16,003.00" at bounding box center [784, 468] width 284 height 39
click at [747, 399] on div "Year Select 2026 2025 2024 2023 2022 2021 2020 2019 2018 2017 2016 2015 2014 20…" at bounding box center [632, 333] width 605 height 338
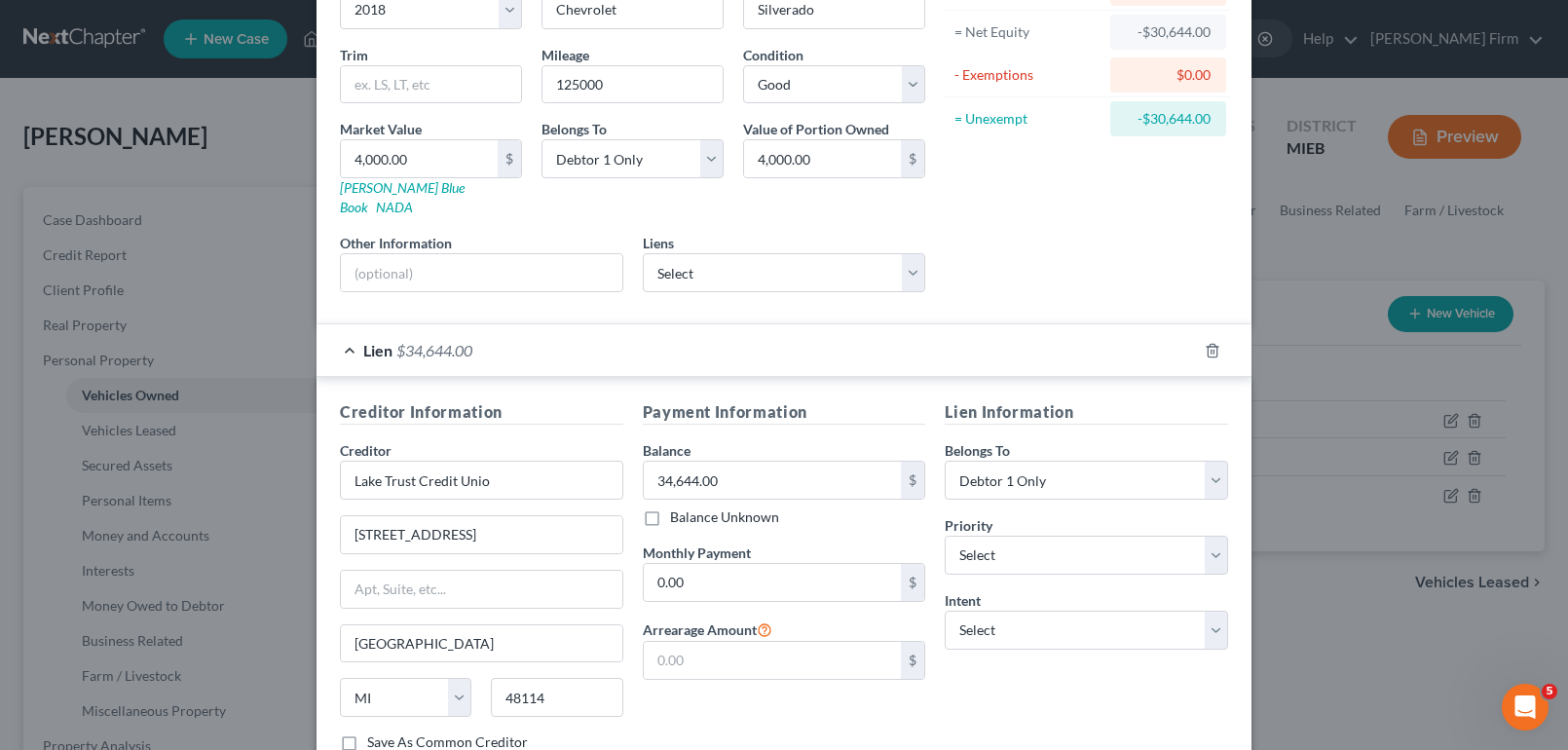
scroll to position [292, 0]
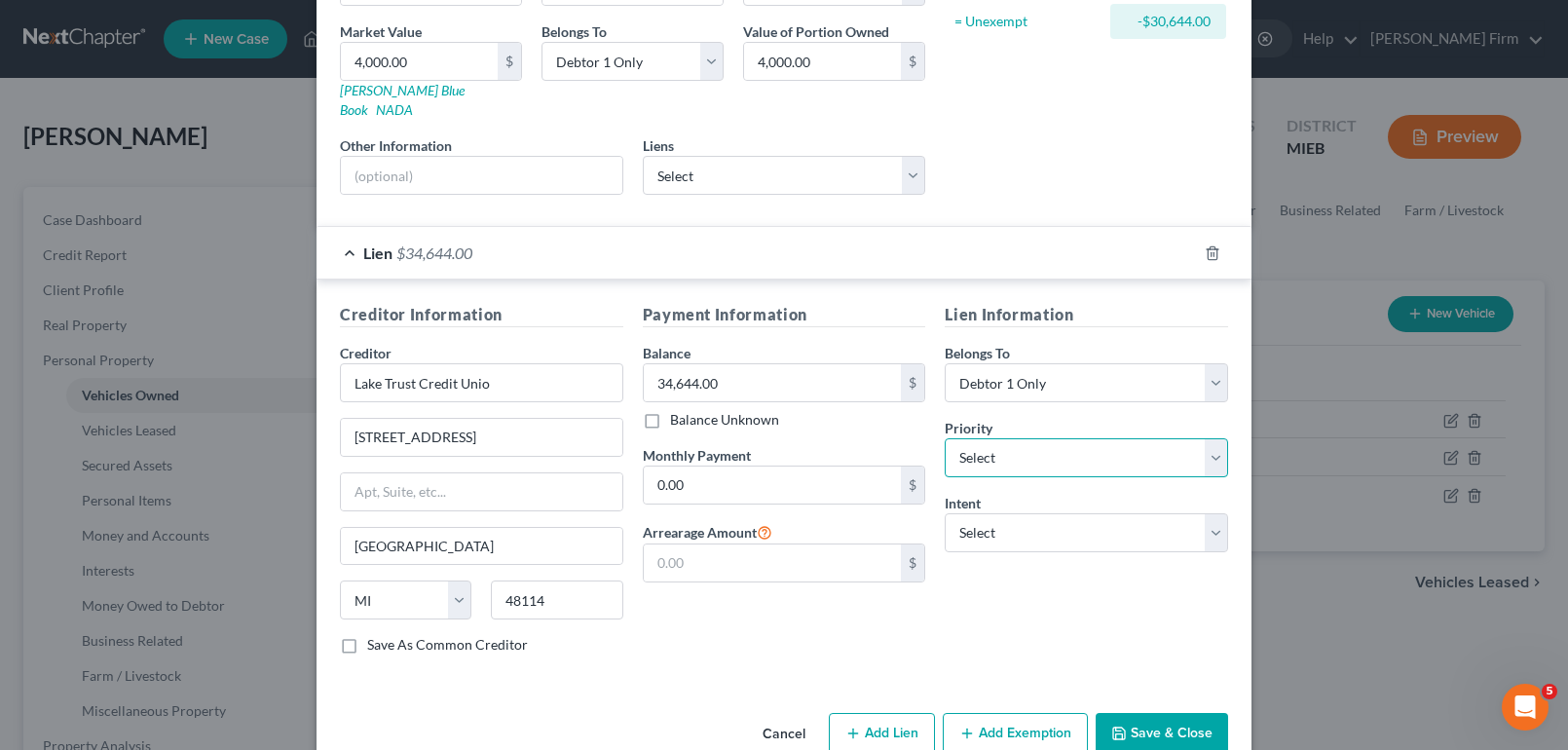
click at [1161, 440] on select "Select 1st 2nd 3rd 4th 5th 6th 7th 8th 9th 10th 11th 12th 13th 14th 15th 16th 1…" at bounding box center [1086, 458] width 284 height 39
select select "0"
click at [944, 438] on select "Select 1st 2nd 3rd 4th 5th 6th 7th 8th 9th 10th 11th 12th 13th 14th 15th 16th 1…" at bounding box center [1086, 458] width 284 height 39
click at [1161, 514] on select "Select Surrender Redeem Reaffirm Avoid Other" at bounding box center [1086, 533] width 284 height 39
select select "2"
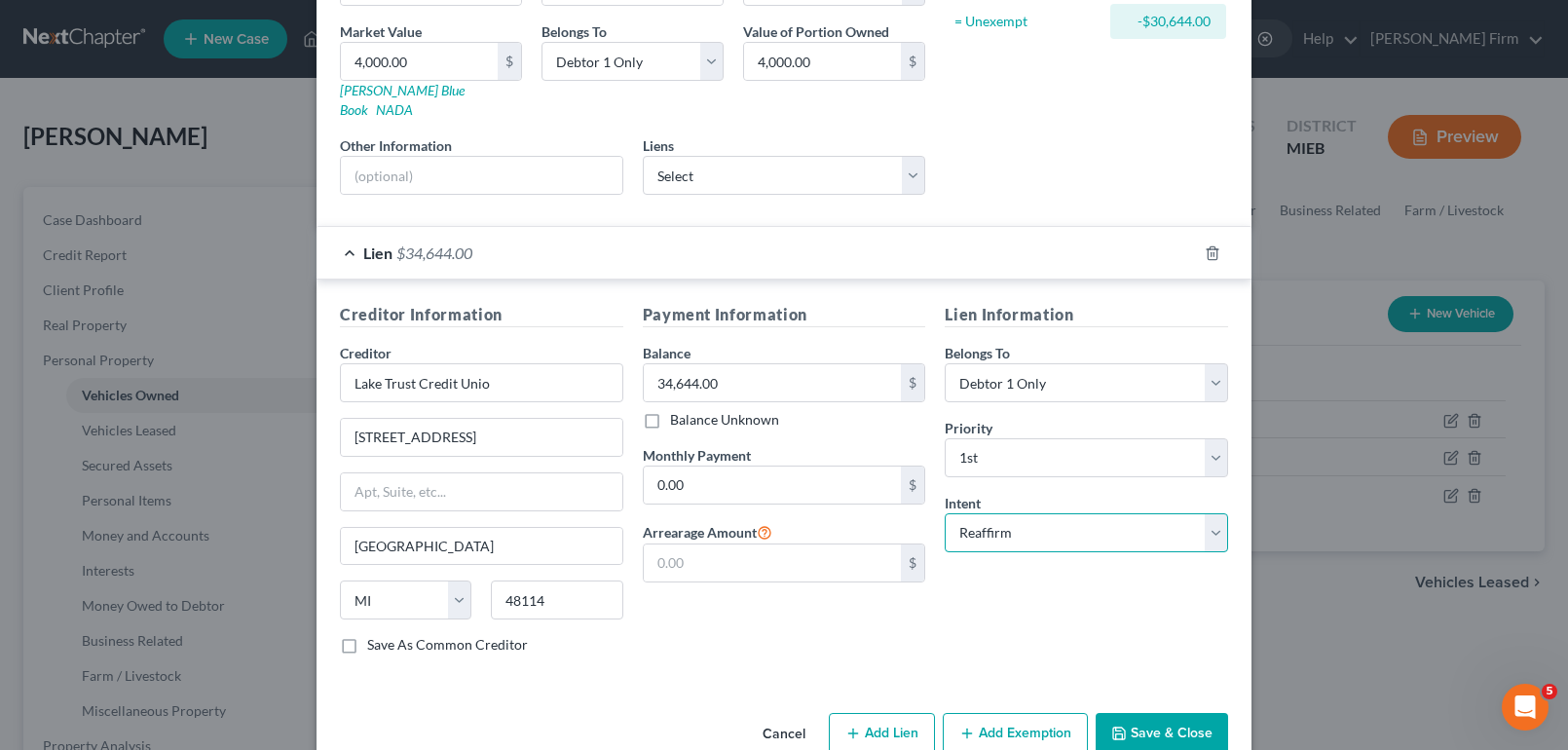
click at [944, 513] on select "Select Surrender Redeem Reaffirm Avoid Other" at bounding box center [1086, 533] width 284 height 39
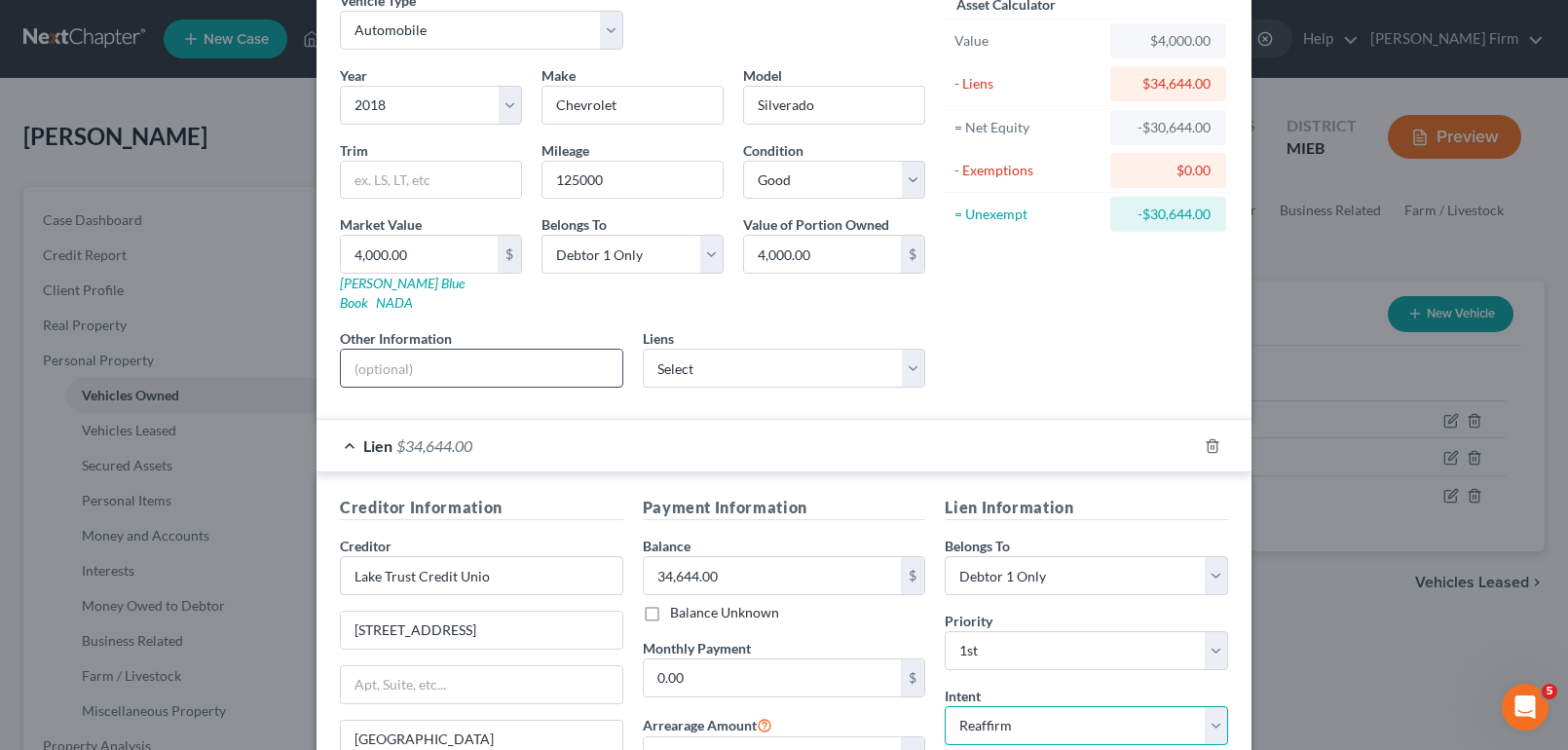
scroll to position [97, 0]
click at [431, 266] on input "4,000.00" at bounding box center [419, 256] width 157 height 37
type input "8"
type input "8.00"
type input "80"
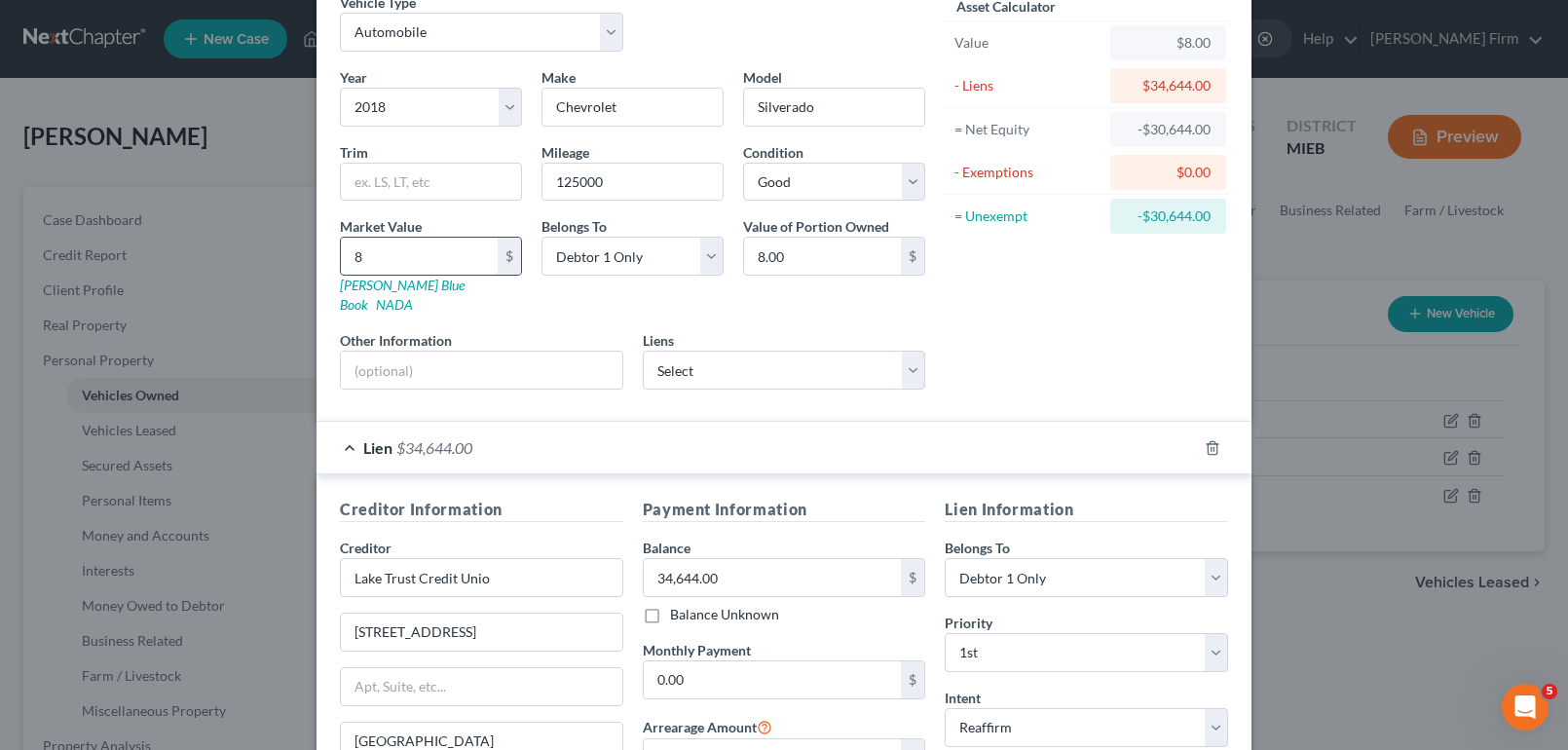
type input "80.00"
type input "800"
type input "800.00"
type input "8000"
type input "8,000.00"
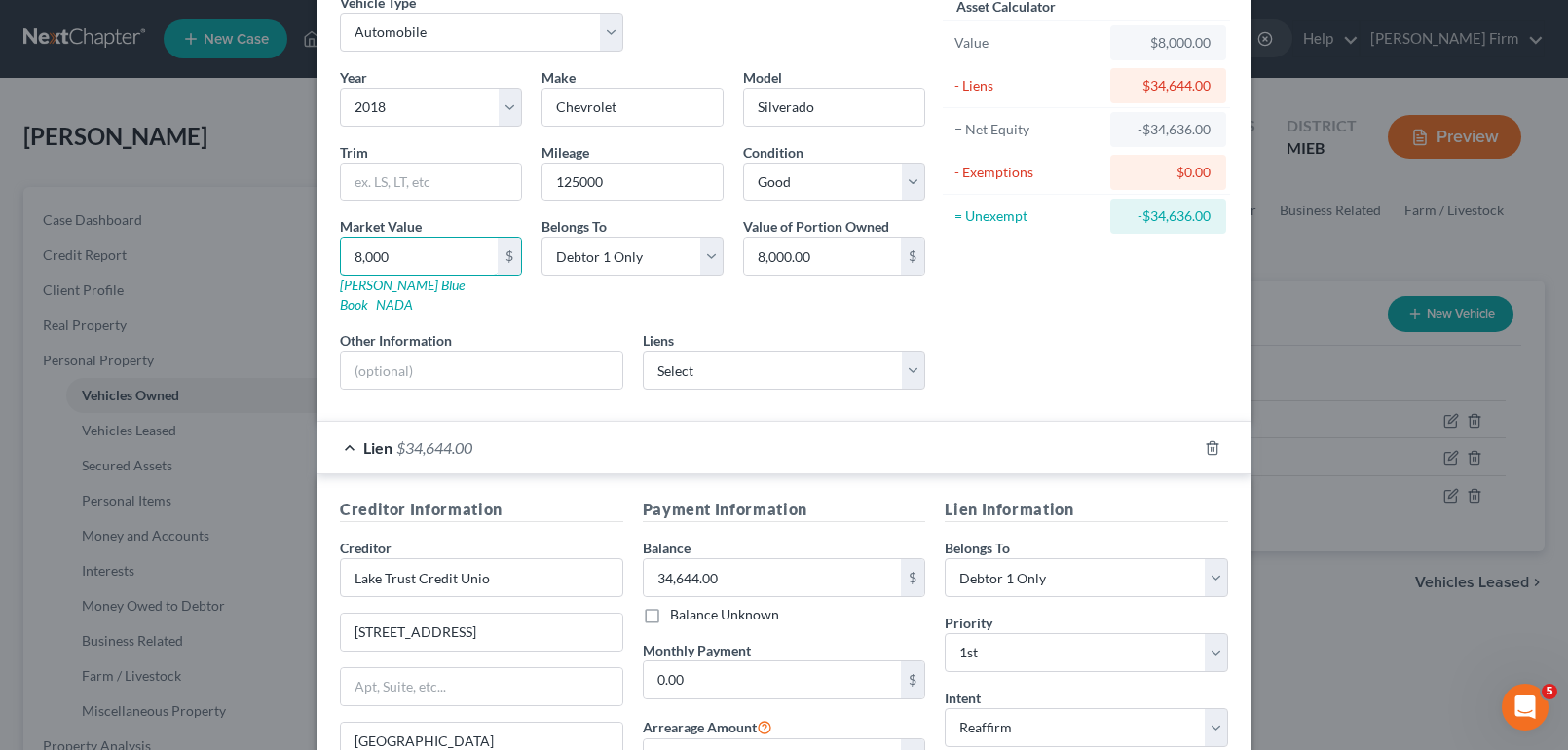
type input "8,000"
click at [1051, 340] on div "Asset Calculator Value $8,000.00 - Liens $34,644.00 = Net Equity -$34,636.00 - …" at bounding box center [1086, 199] width 303 height 413
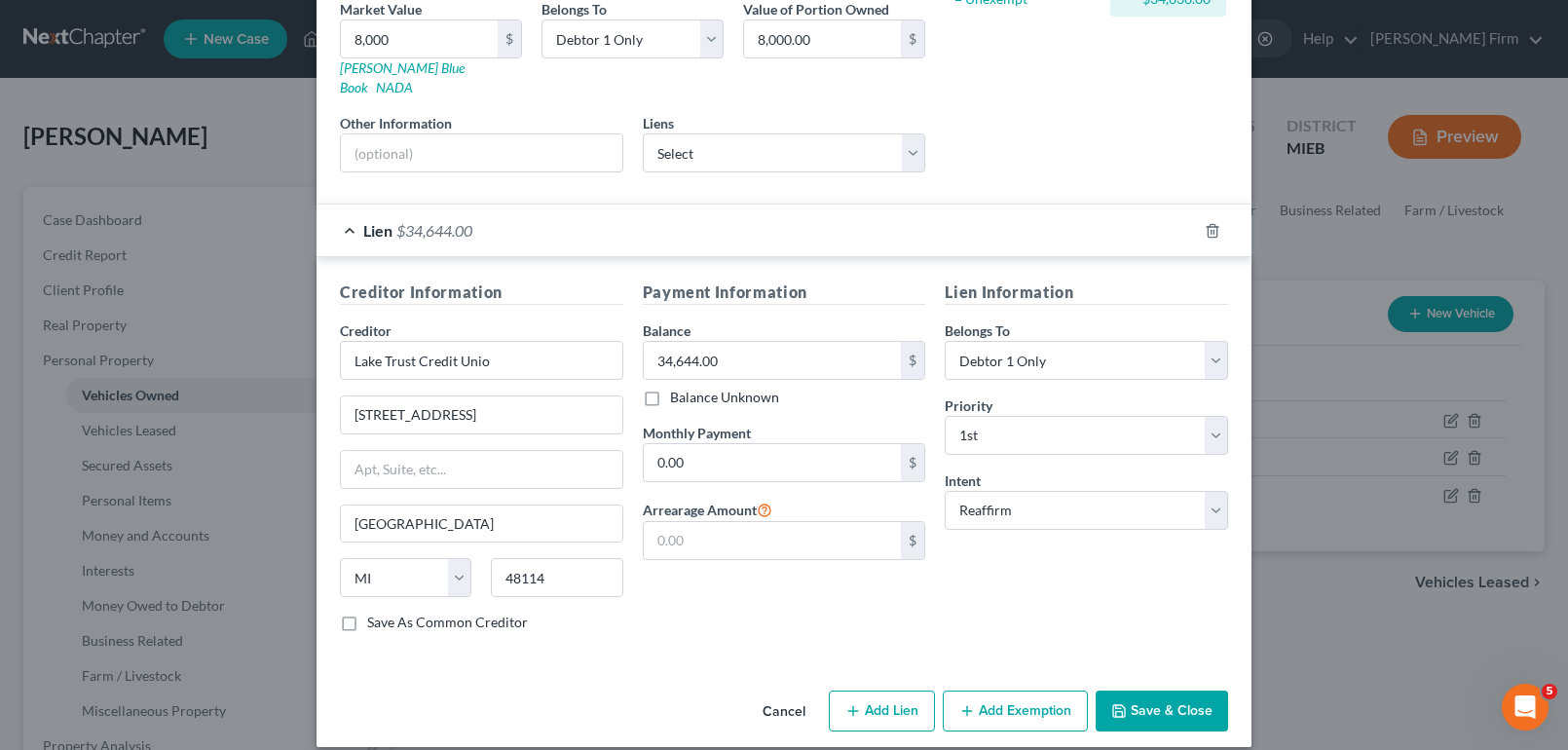
scroll to position [316, 0]
click at [1150, 690] on button "Save & Close" at bounding box center [1162, 710] width 133 height 41
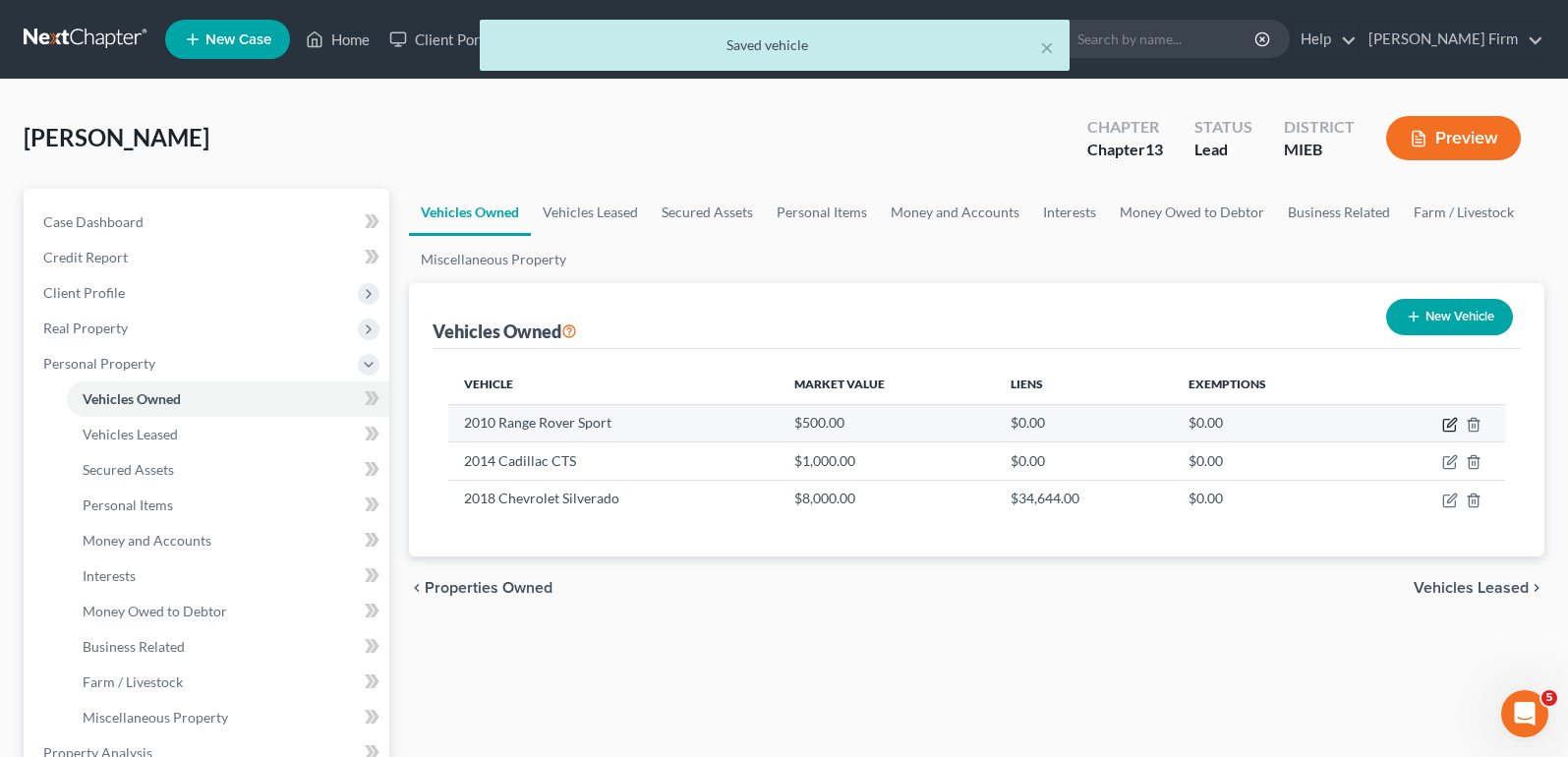
click at [1447, 423] on icon "button" at bounding box center [1450, 425] width 16 height 16
select select "0"
select select "16"
select select "4"
select select "0"
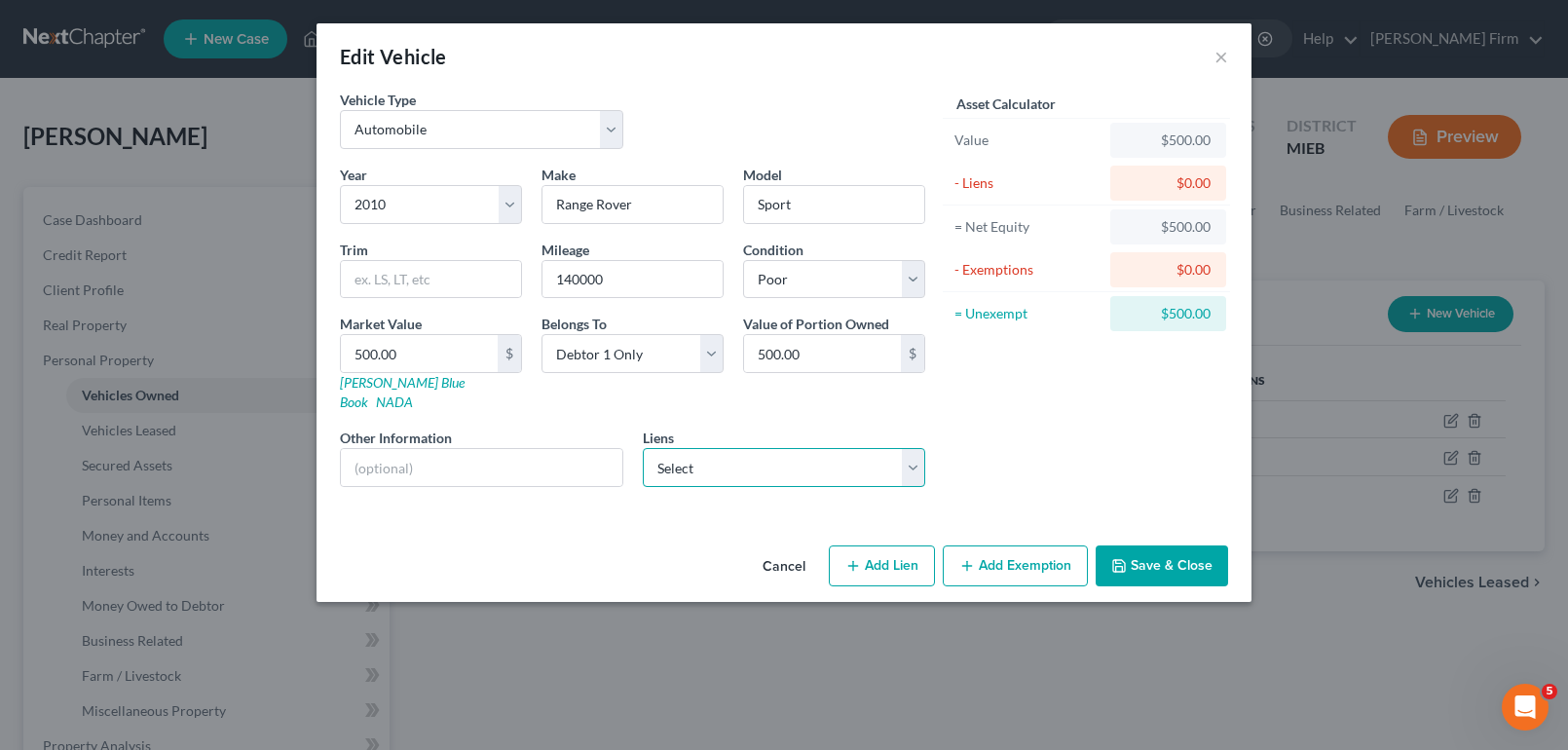
click at [823, 456] on select "Select Onemain - $16,003.00" at bounding box center [784, 468] width 284 height 39
click at [842, 396] on div "Year Select 2026 2025 2024 2023 2022 2021 2020 2019 2018 2017 2016 2015 2014 20…" at bounding box center [632, 333] width 605 height 338
click at [538, 449] on input "text" at bounding box center [481, 468] width 282 height 37
type input "Does not operate."
click at [1169, 549] on button "Save & Close" at bounding box center [1162, 566] width 133 height 41
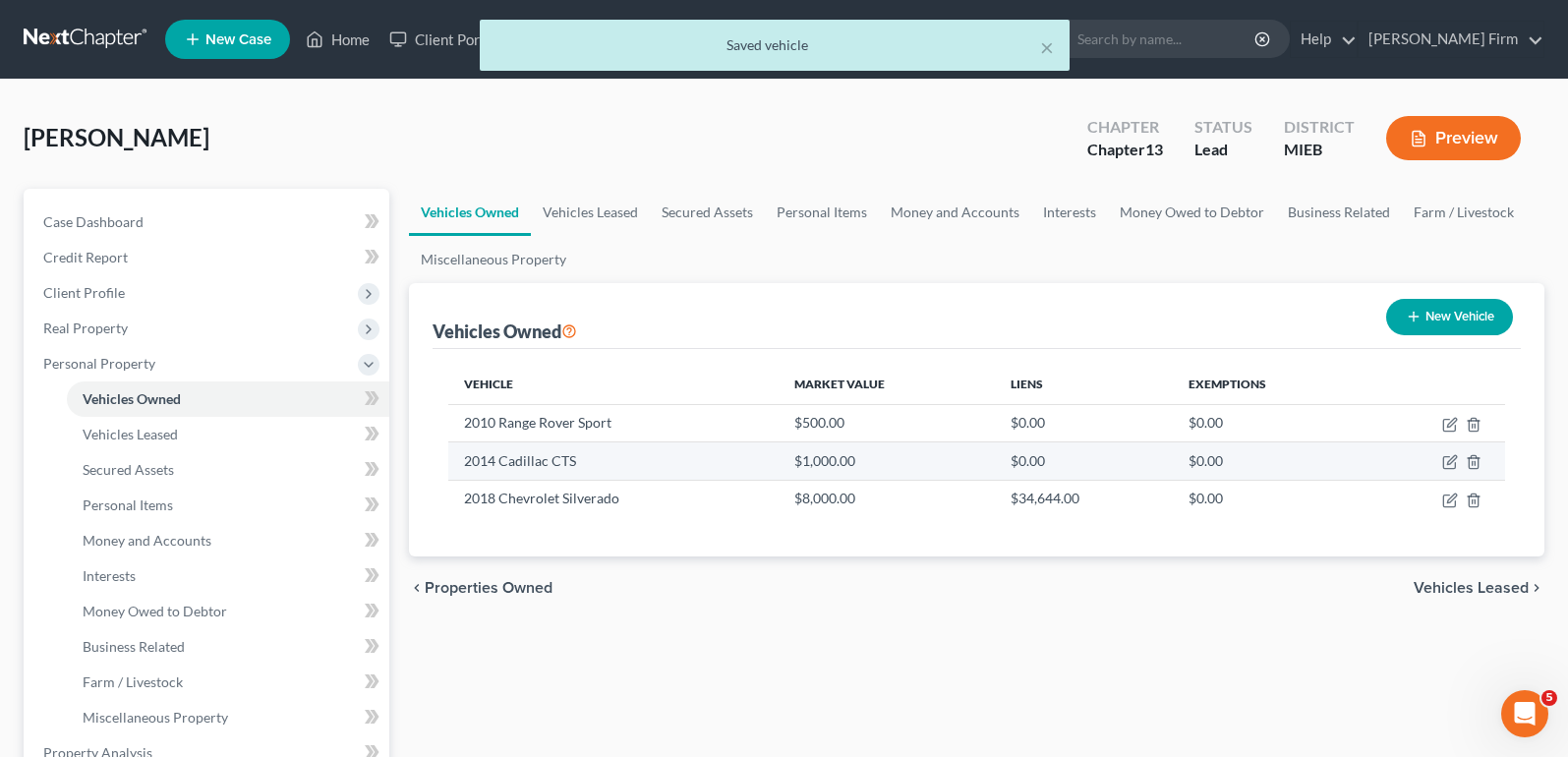
click at [775, 468] on td "2014 Cadillac CTS" at bounding box center [614, 461] width 332 height 37
click at [1448, 468] on icon "button" at bounding box center [1450, 462] width 16 height 16
select select "0"
select select "12"
select select "4"
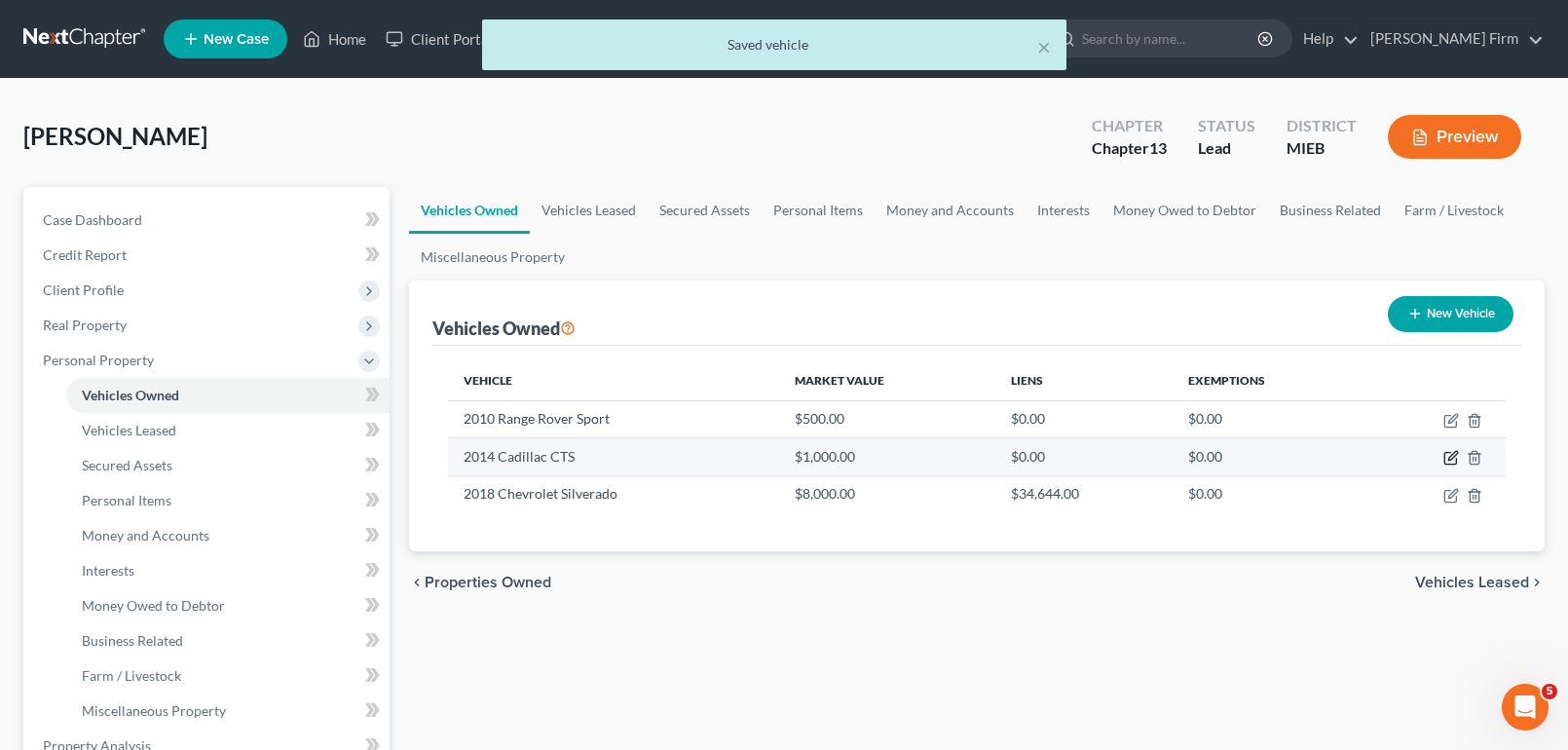
select select "0"
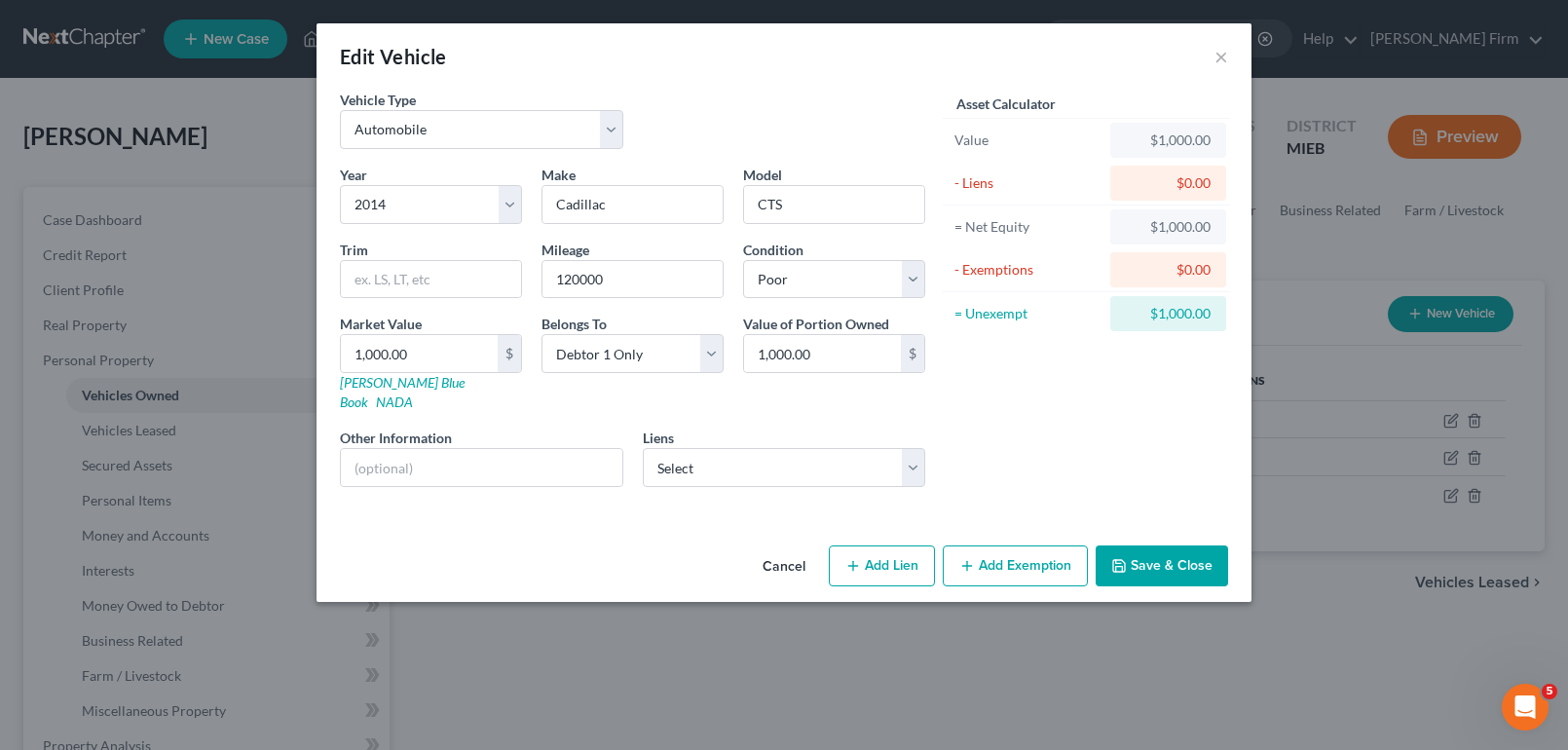
click at [1000, 545] on button "Add Exemption" at bounding box center [1014, 566] width 145 height 41
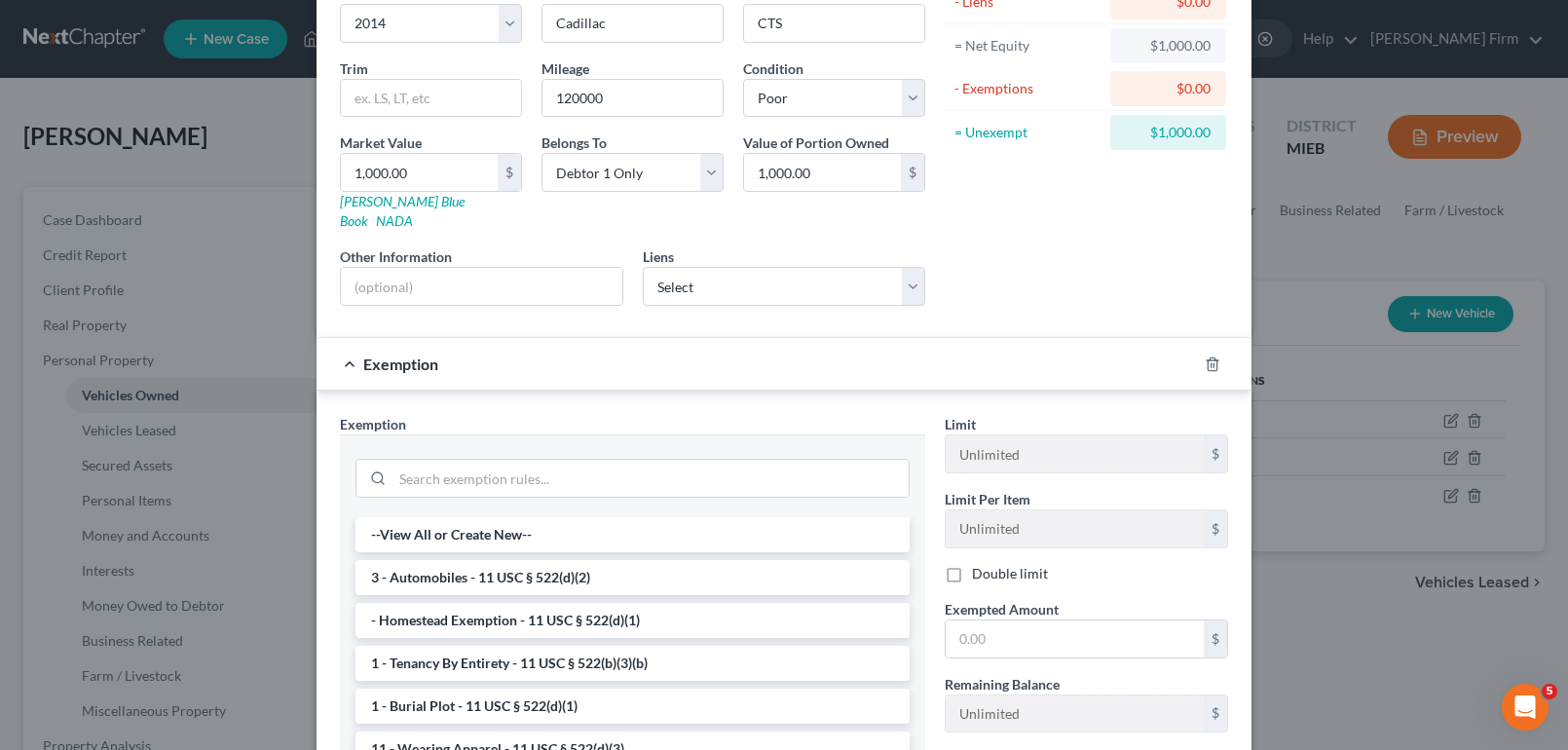
scroll to position [195, 0]
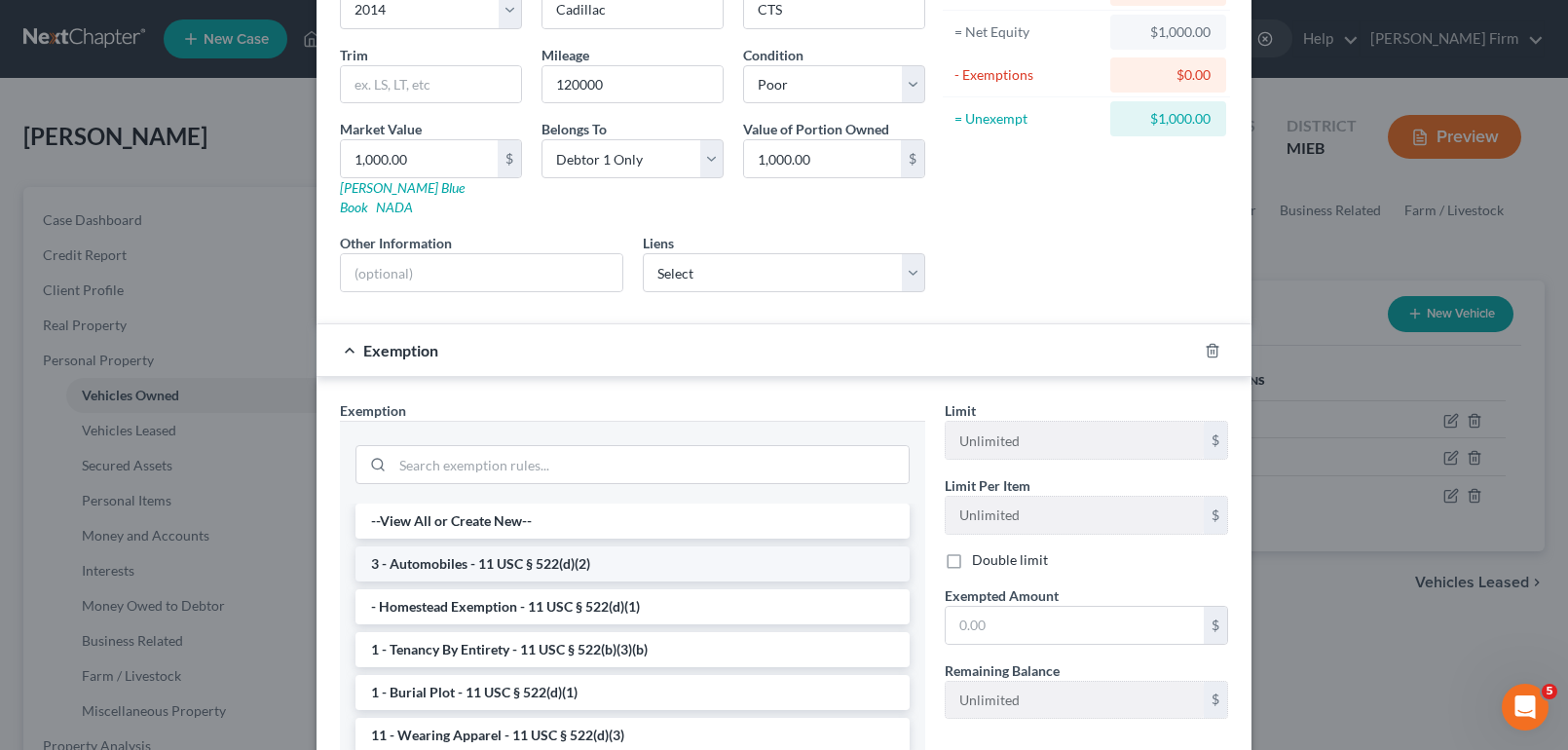
click at [757, 546] on li "3 - Automobiles - 11 USC § 522(d)(2)" at bounding box center [632, 564] width 555 height 35
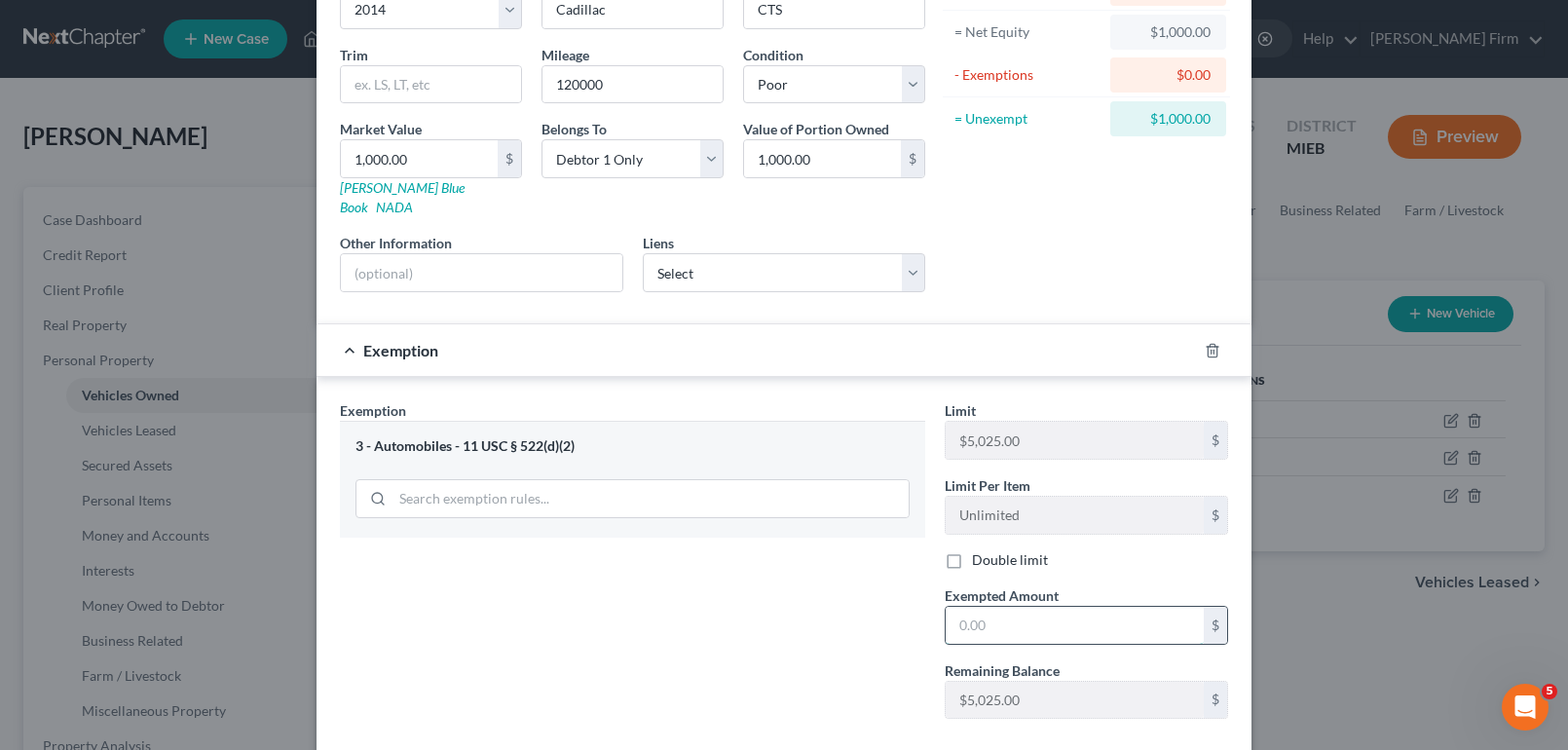
click at [1027, 607] on input "text" at bounding box center [1074, 625] width 258 height 37
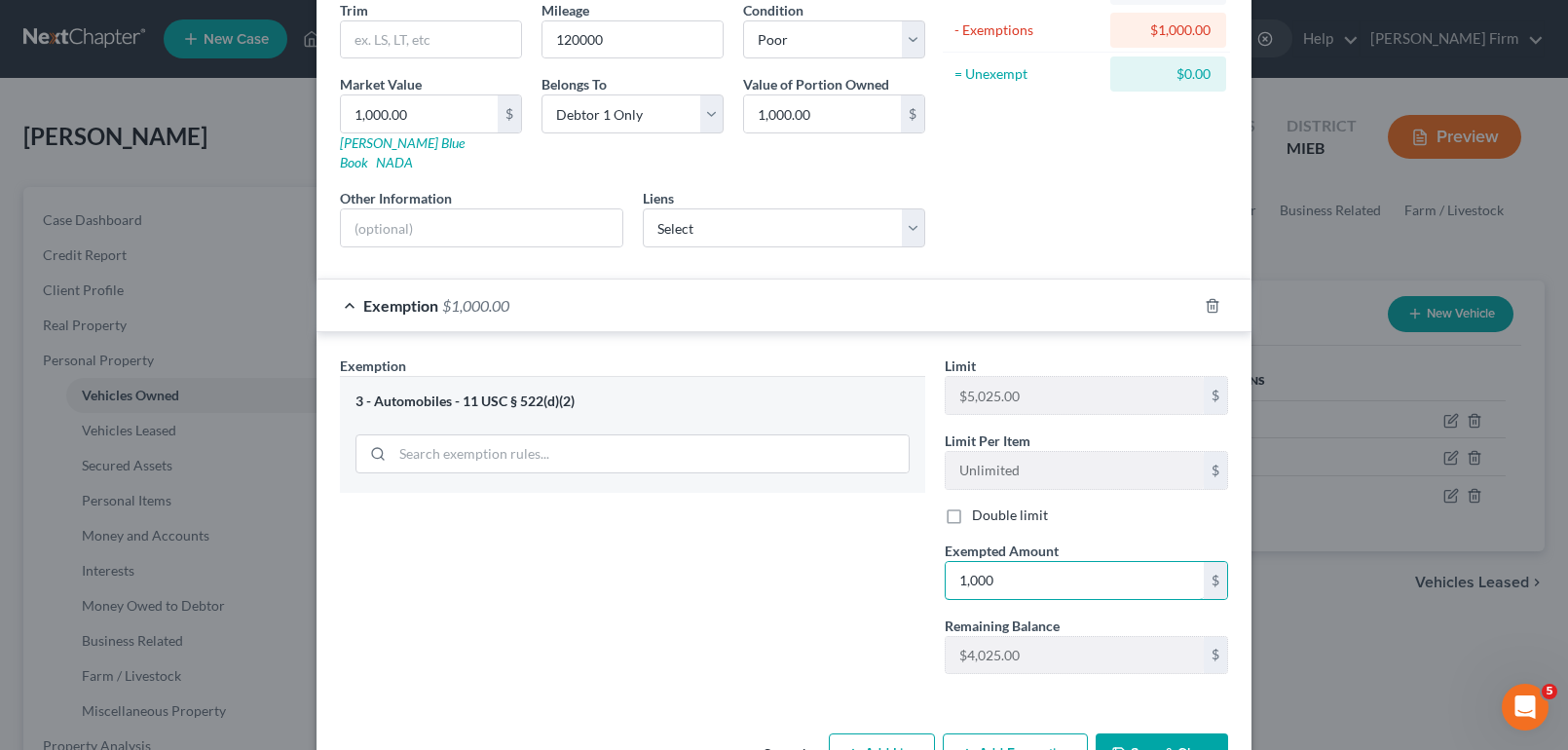
scroll to position [283, 0]
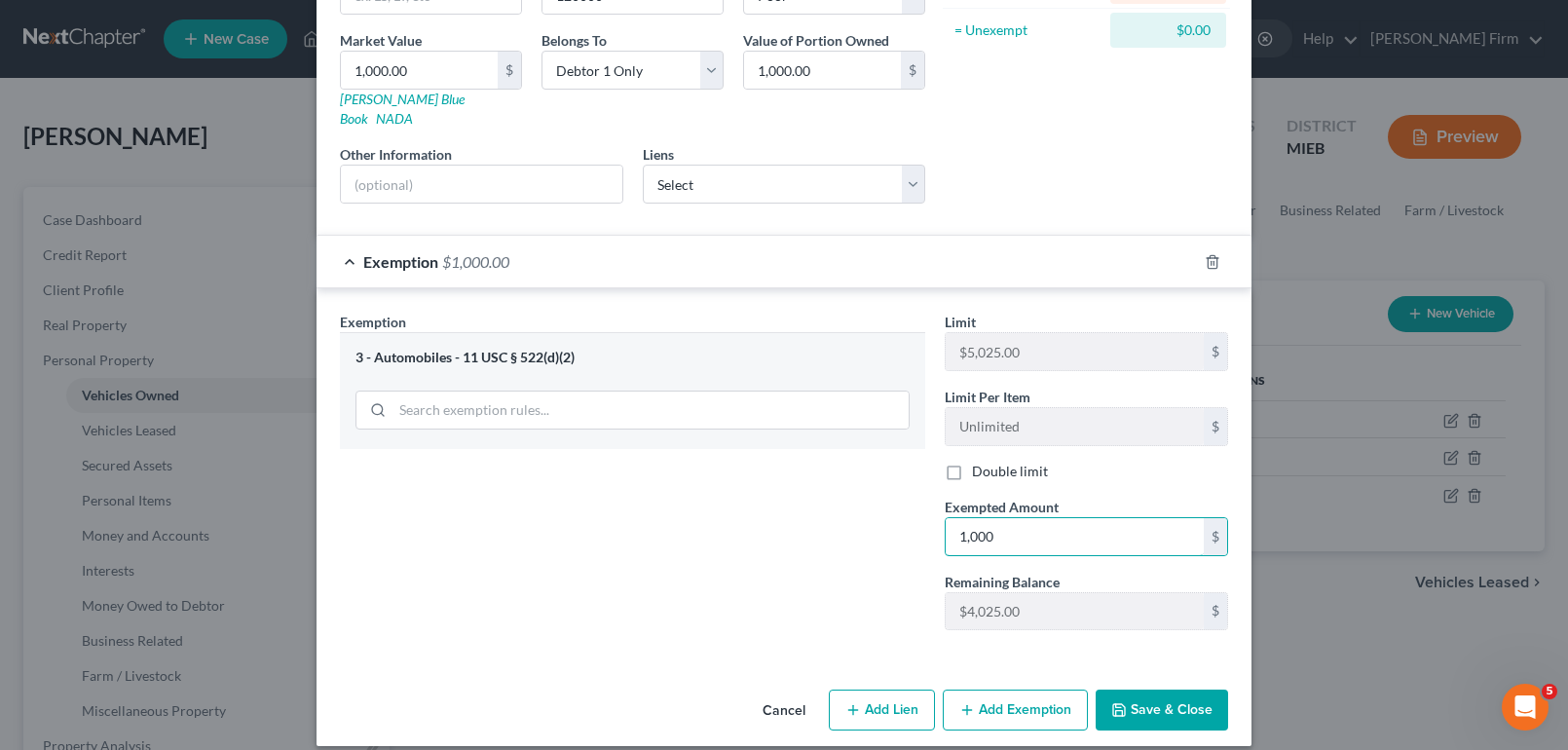
type input "1,000"
click at [1129, 690] on button "Save & Close" at bounding box center [1162, 710] width 133 height 41
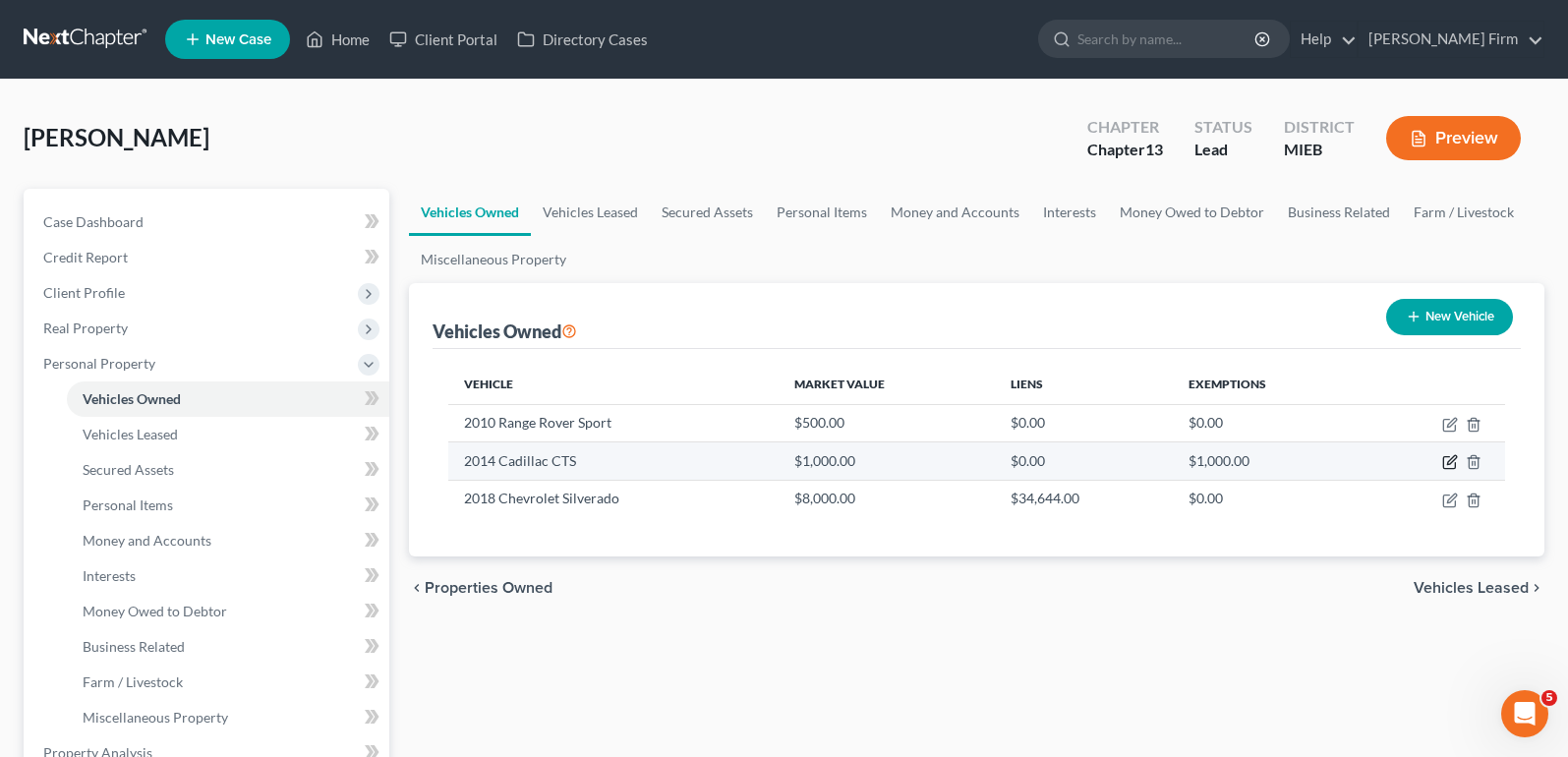
click at [1450, 460] on icon "button" at bounding box center [1451, 460] width 9 height 9
select select "0"
select select "12"
select select "4"
select select "0"
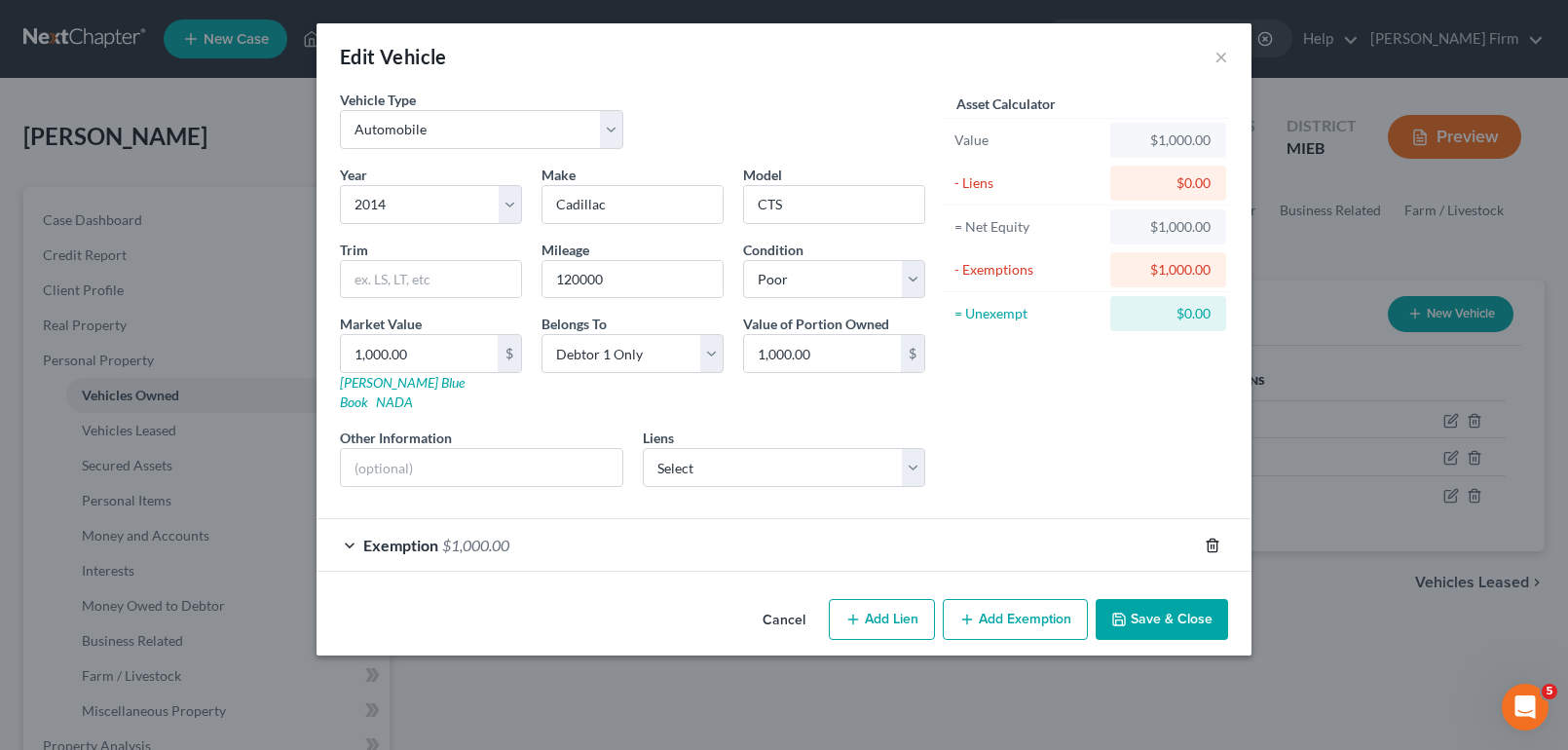
click at [1215, 539] on icon "button" at bounding box center [1211, 544] width 9 height 13
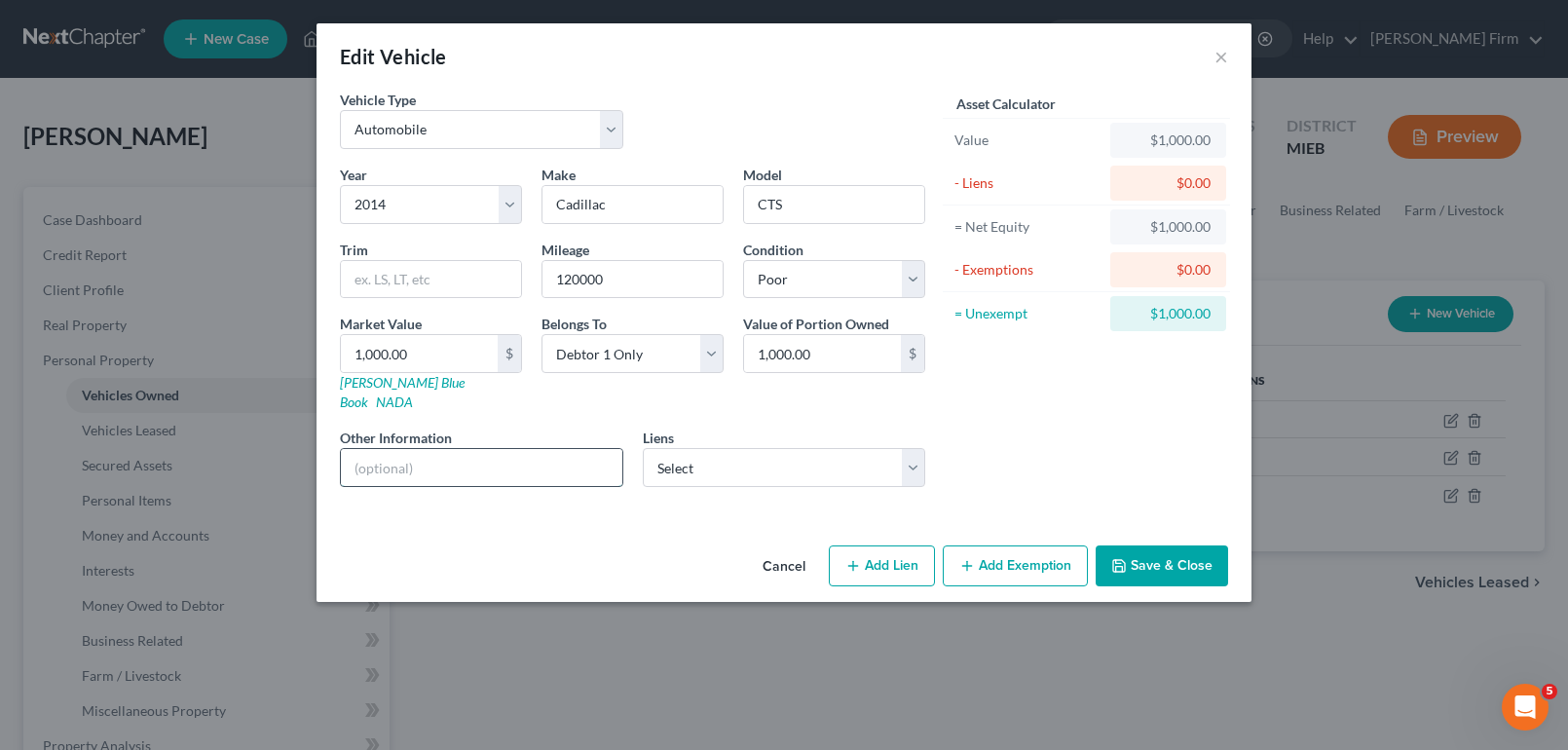
click at [391, 455] on input "text" at bounding box center [481, 468] width 282 height 37
type input "m"
type input "Mechanical issues."
click at [783, 452] on select "Select Onemain - $16,003.00" at bounding box center [784, 468] width 284 height 39
click at [1028, 452] on div "Asset Calculator Value $1,000.00 - Liens $0.00 = Net Equity $1,000.00 - Exempti…" at bounding box center [1086, 296] width 303 height 413
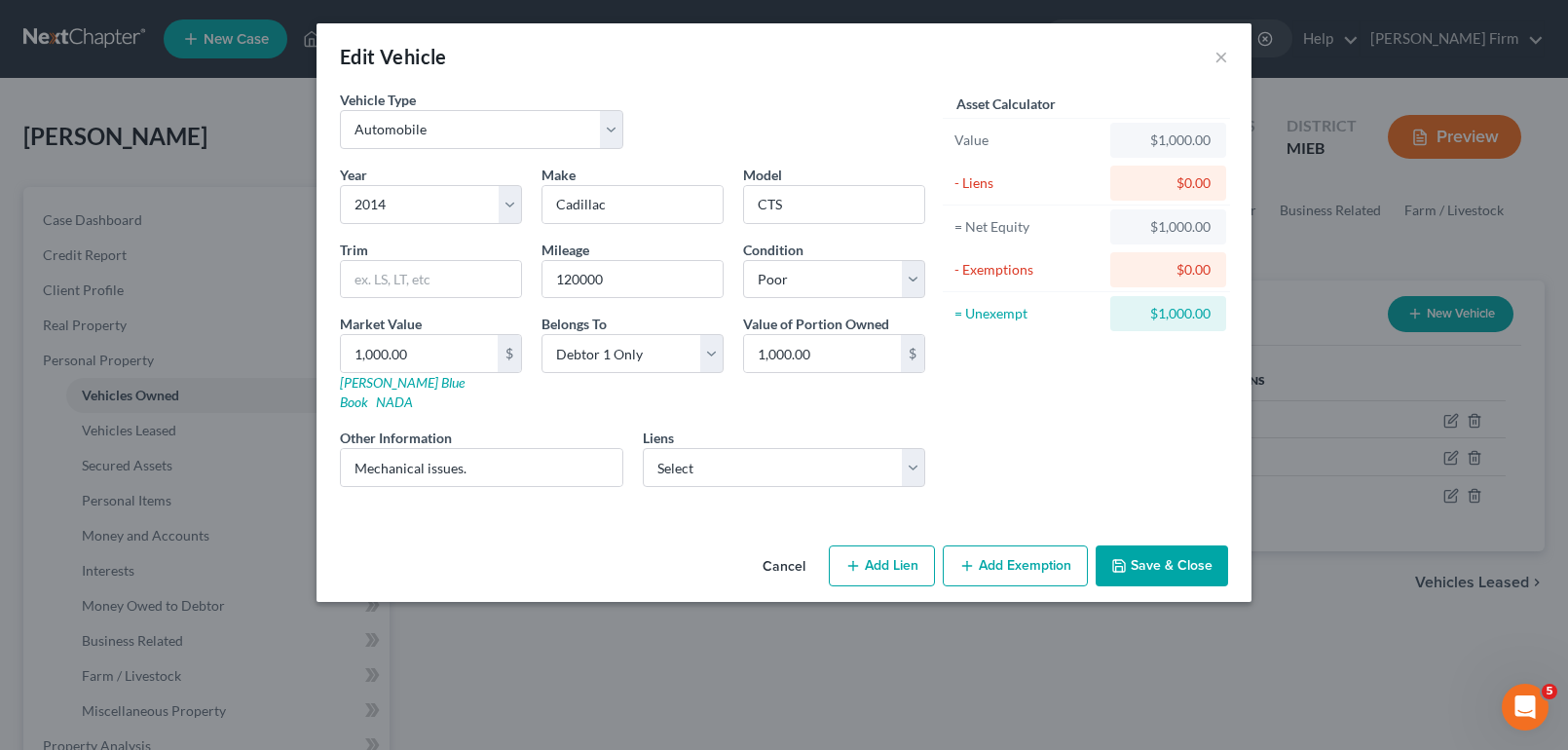
click at [1128, 551] on button "Save & Close" at bounding box center [1162, 566] width 133 height 41
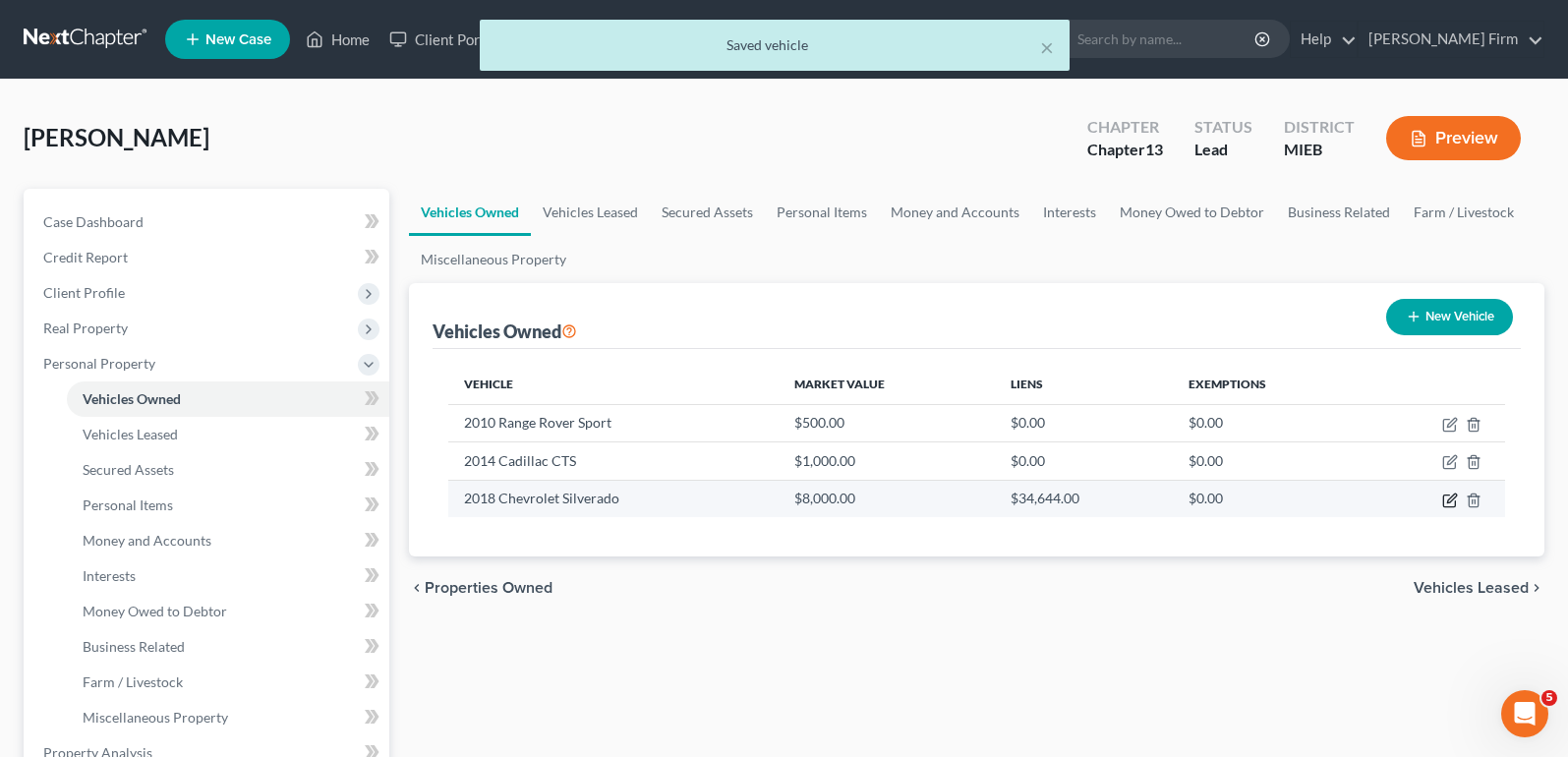
click at [1445, 500] on icon "button" at bounding box center [1450, 500] width 16 height 16
select select "0"
select select "8"
select select "2"
select select "0"
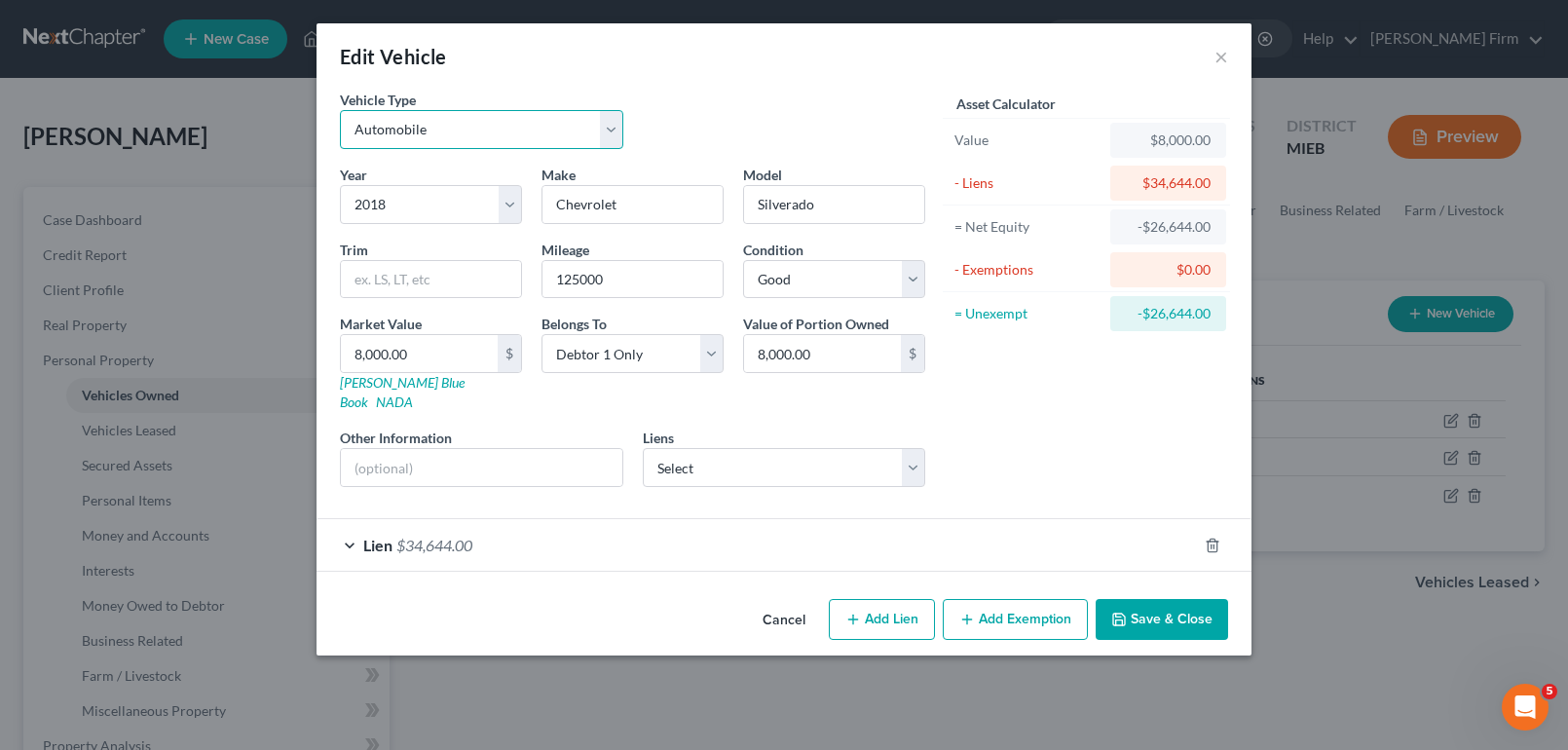
click at [570, 136] on select "Select Automobile Truck Trailer Watercraft Aircraft Motor Home Atv Other Vehicle" at bounding box center [481, 130] width 284 height 39
select select "1"
click at [340, 110] on select "Select Automobile Truck Trailer Watercraft Aircraft Motor Home Atv Other Vehicle" at bounding box center [481, 130] width 284 height 39
click at [1117, 612] on icon "button" at bounding box center [1119, 619] width 16 height 16
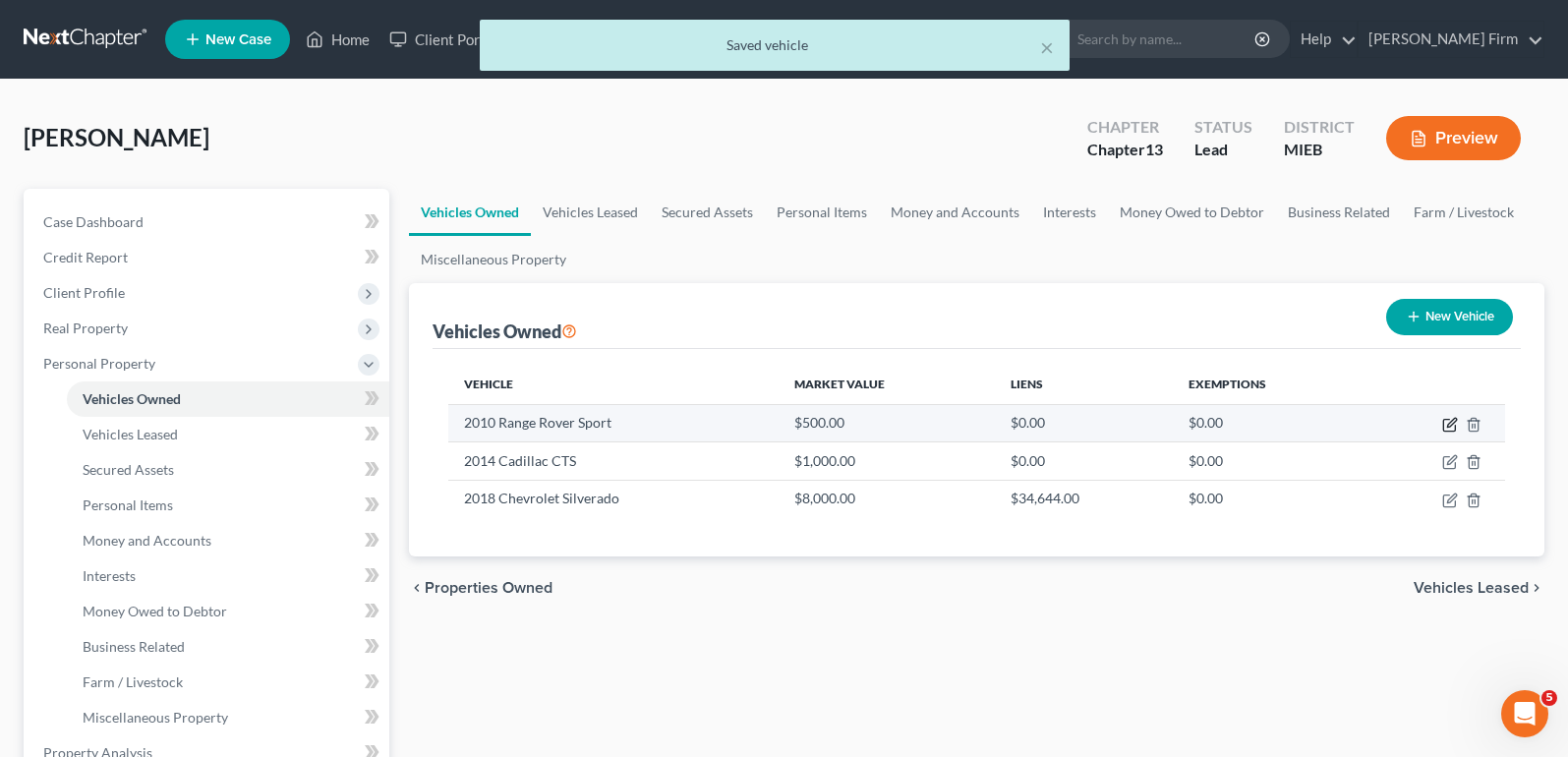
click at [1446, 421] on icon "button" at bounding box center [1450, 425] width 16 height 16
select select "0"
select select "16"
select select "4"
select select "0"
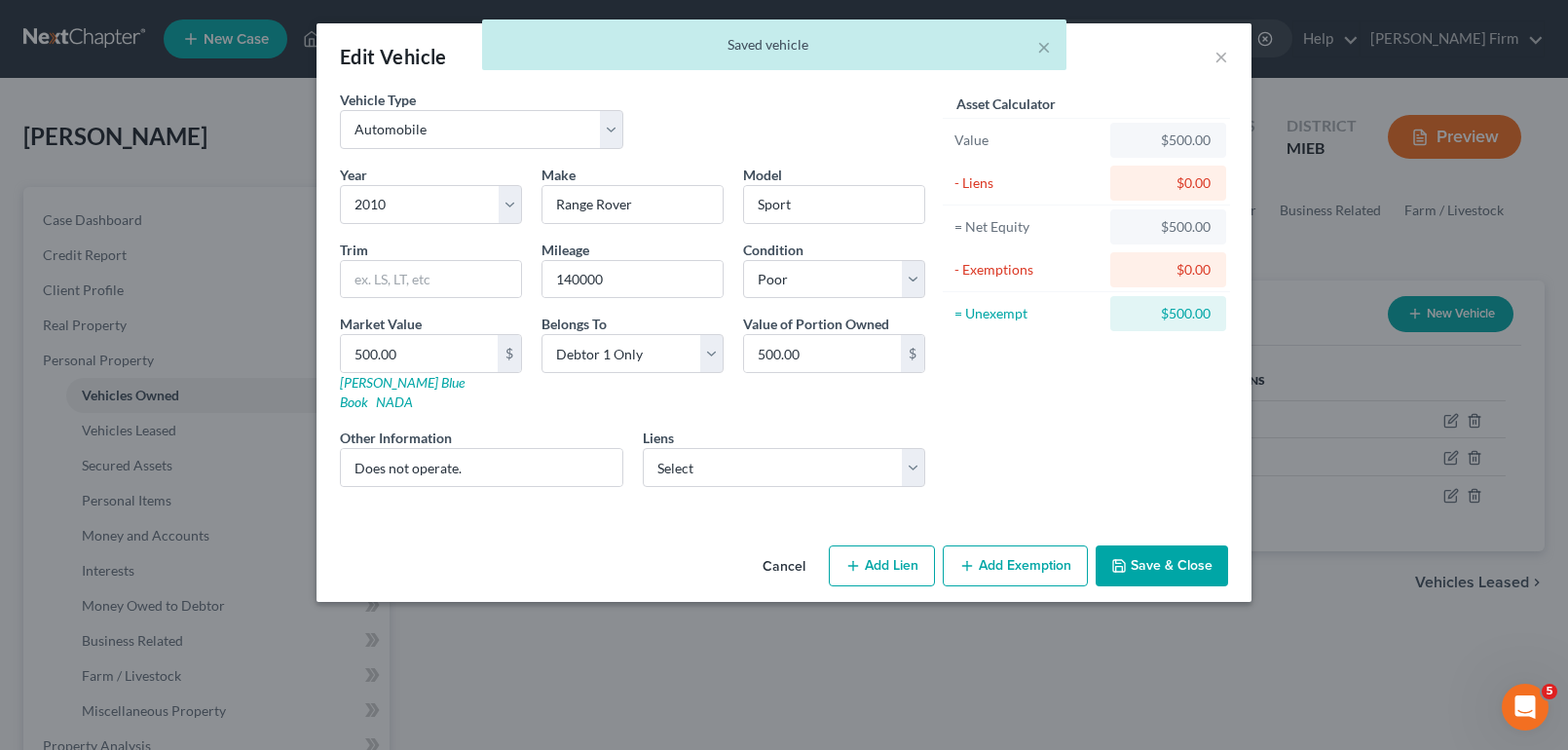
click at [1035, 545] on button "Add Exemption" at bounding box center [1014, 566] width 145 height 41
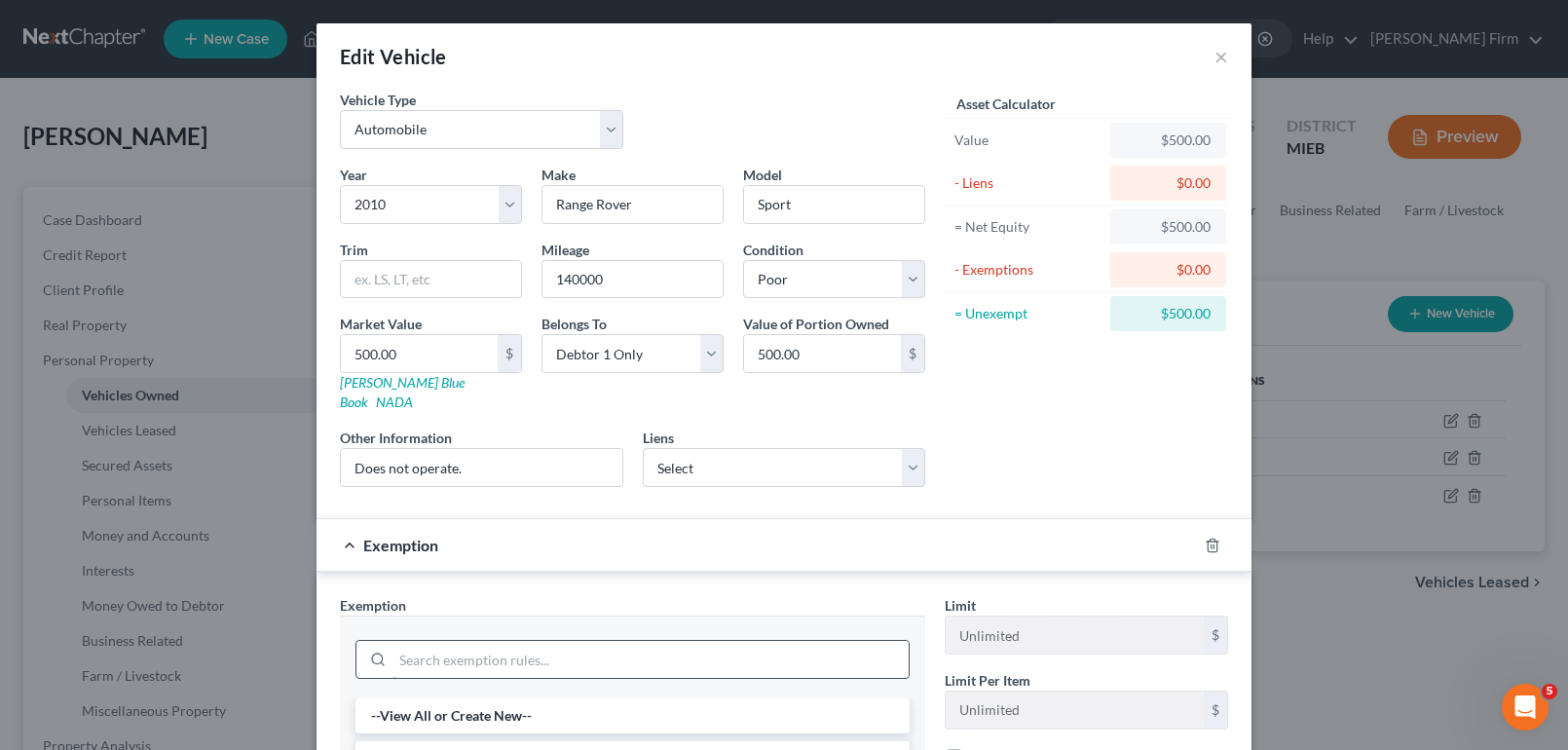
click at [500, 641] on input "search" at bounding box center [651, 659] width 516 height 37
type input "wild"
click at [499, 698] on li "14 - Wildcard Exemption - 11 USC § 522(d)(5)" at bounding box center [632, 716] width 555 height 35
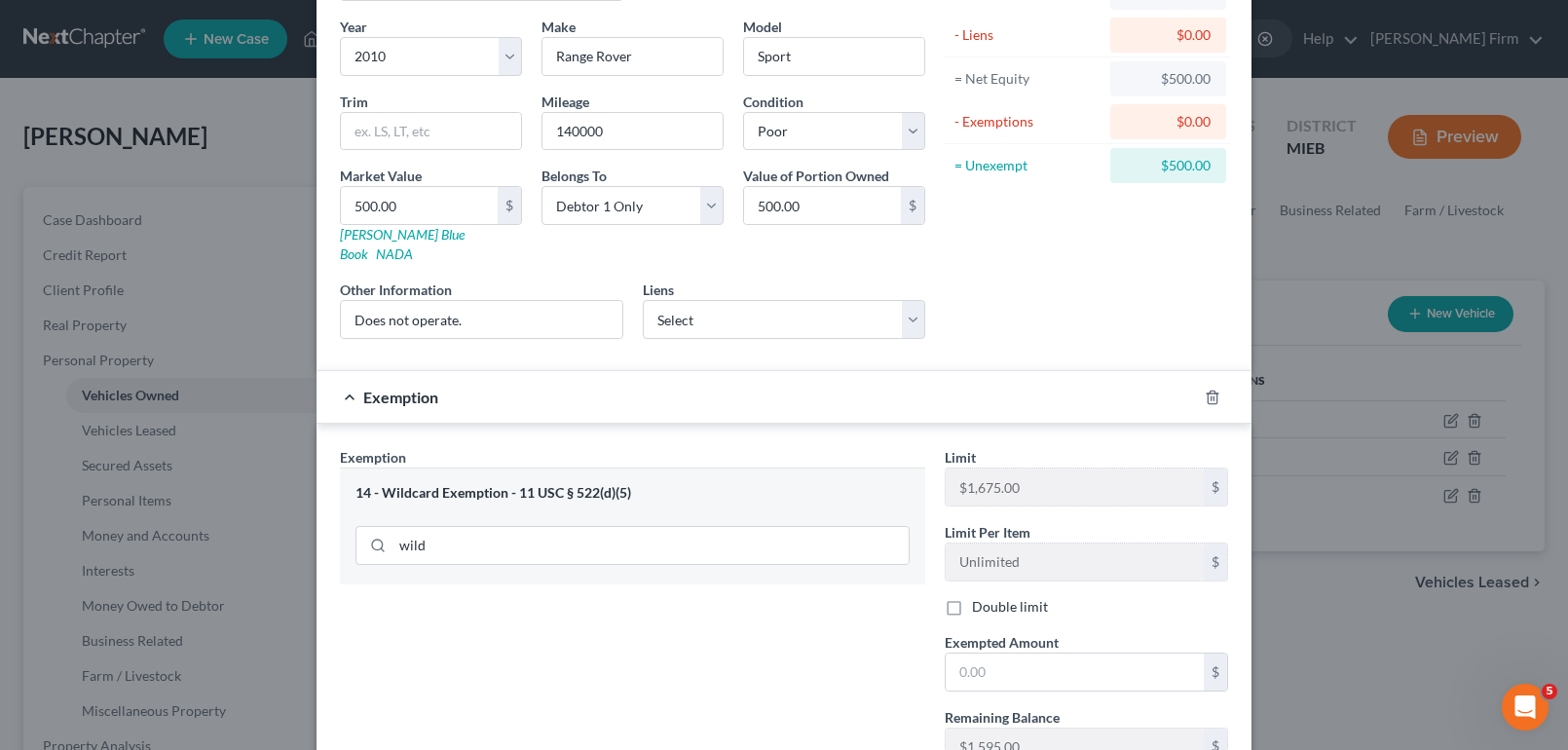
scroll to position [195, 0]
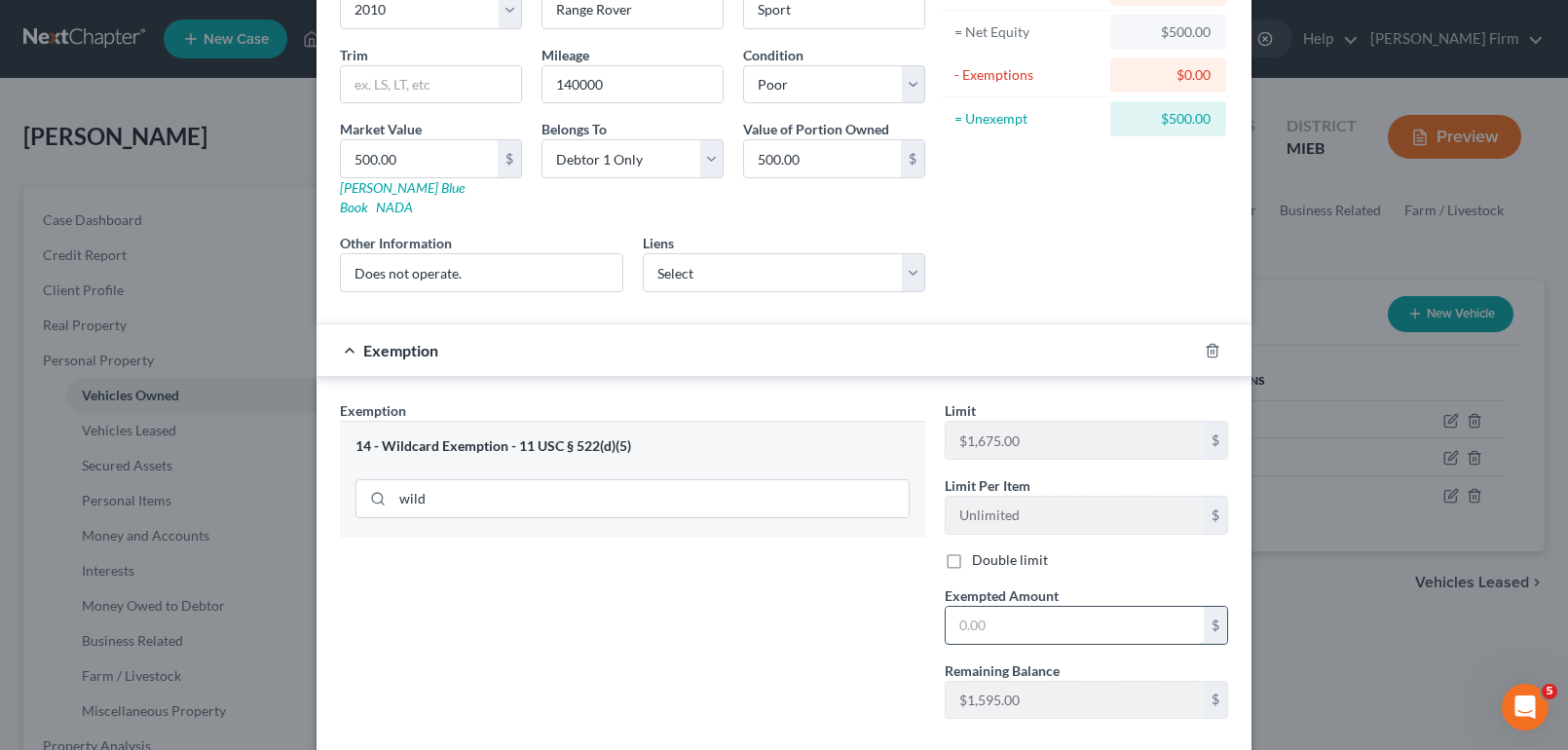
click at [1074, 618] on input "text" at bounding box center [1074, 625] width 258 height 37
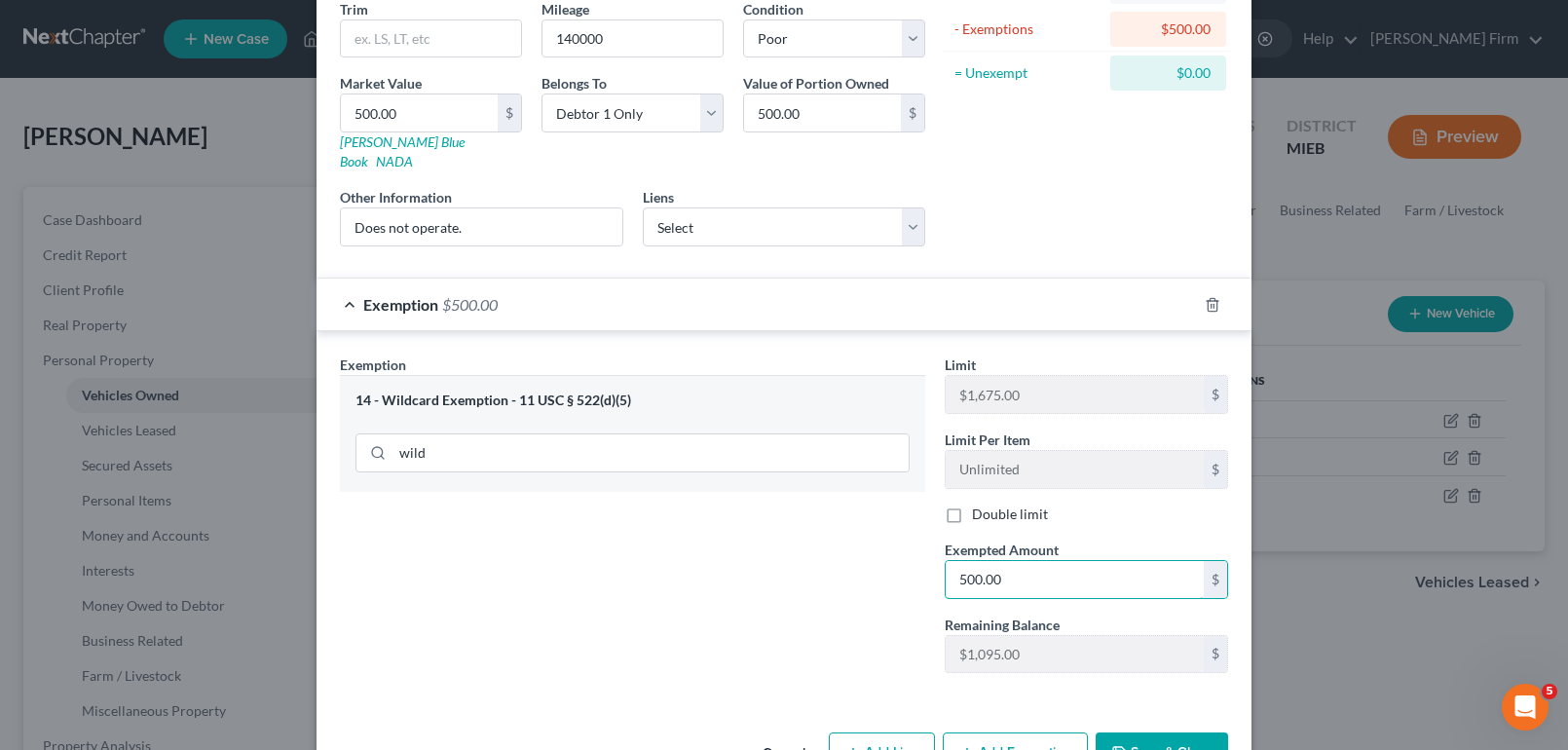
scroll to position [283, 0]
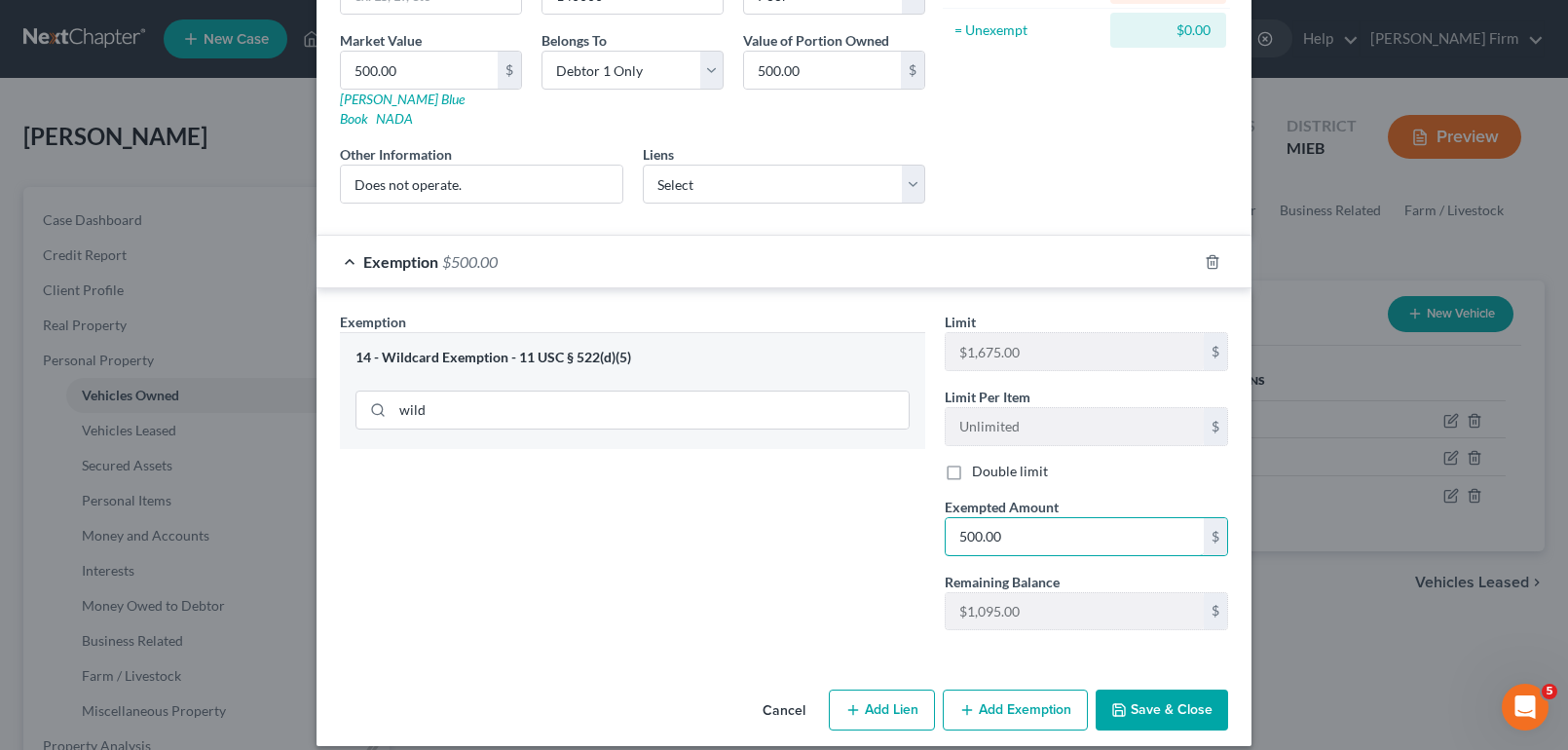
type input "500.00"
click at [1166, 690] on button "Save & Close" at bounding box center [1162, 710] width 133 height 41
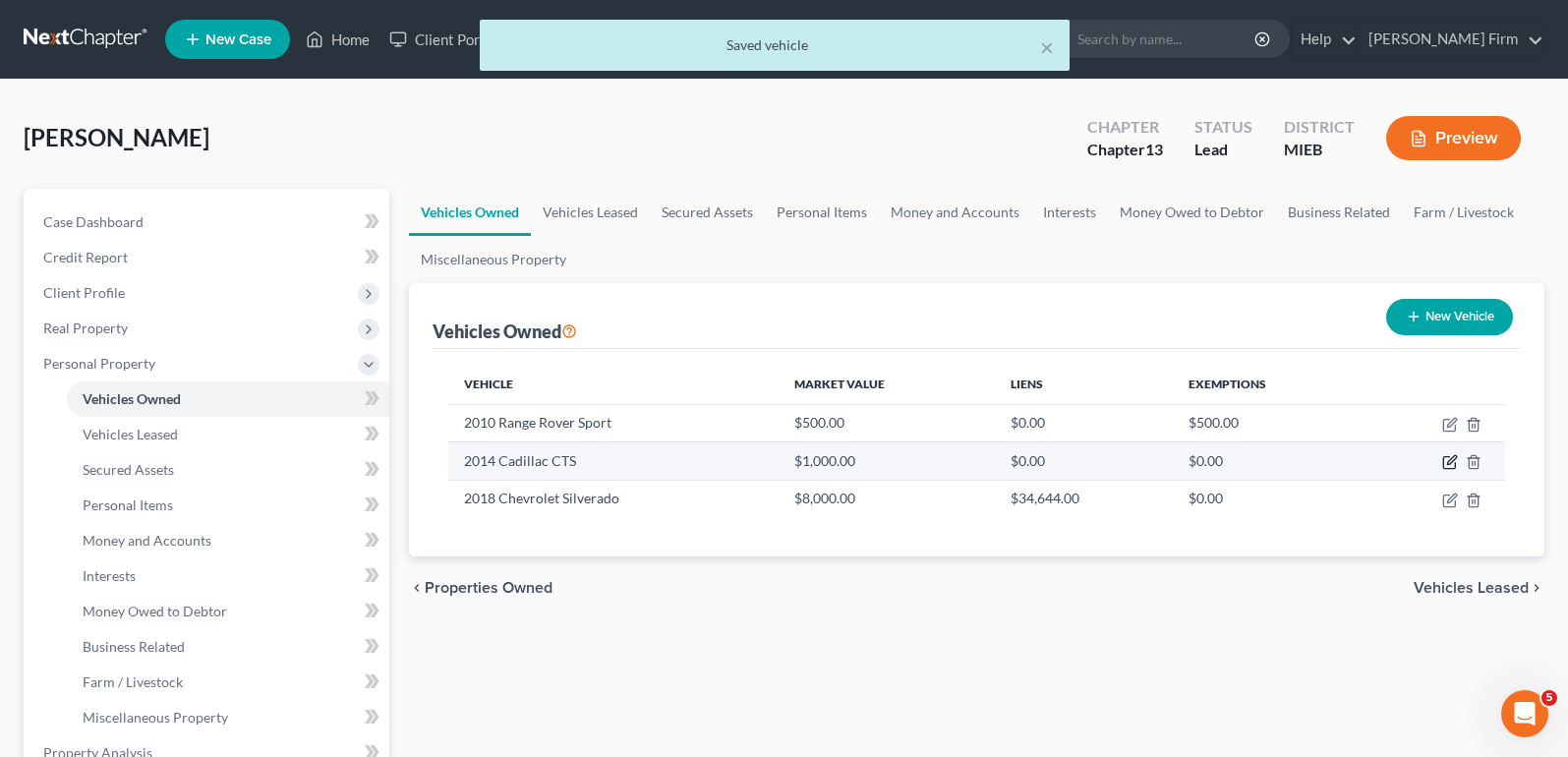
click at [1451, 469] on icon "button" at bounding box center [1449, 463] width 12 height 12
select select "0"
select select "12"
select select "4"
select select "0"
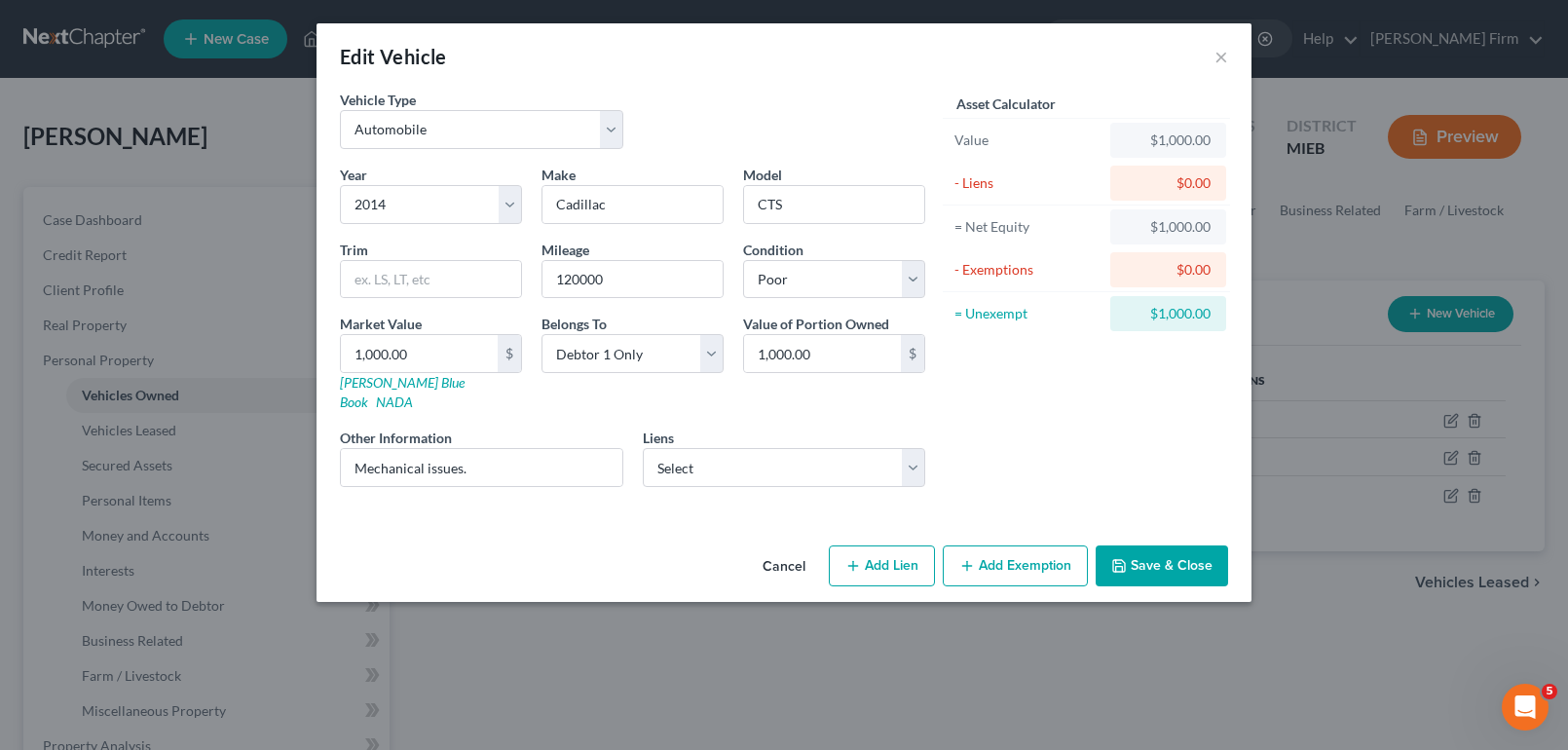
click at [990, 555] on button "Add Exemption" at bounding box center [1014, 566] width 145 height 41
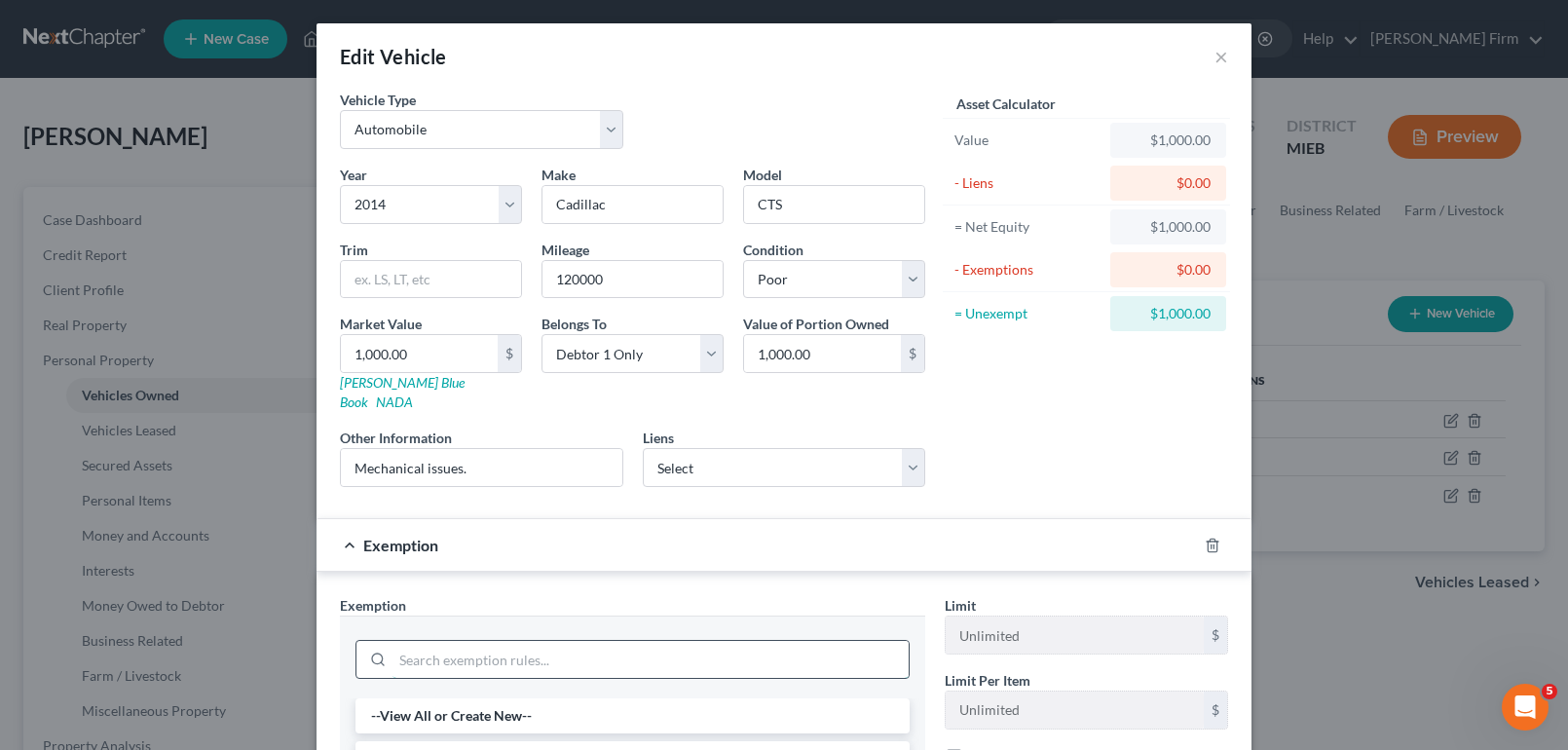
click at [630, 641] on input "search" at bounding box center [651, 659] width 516 height 37
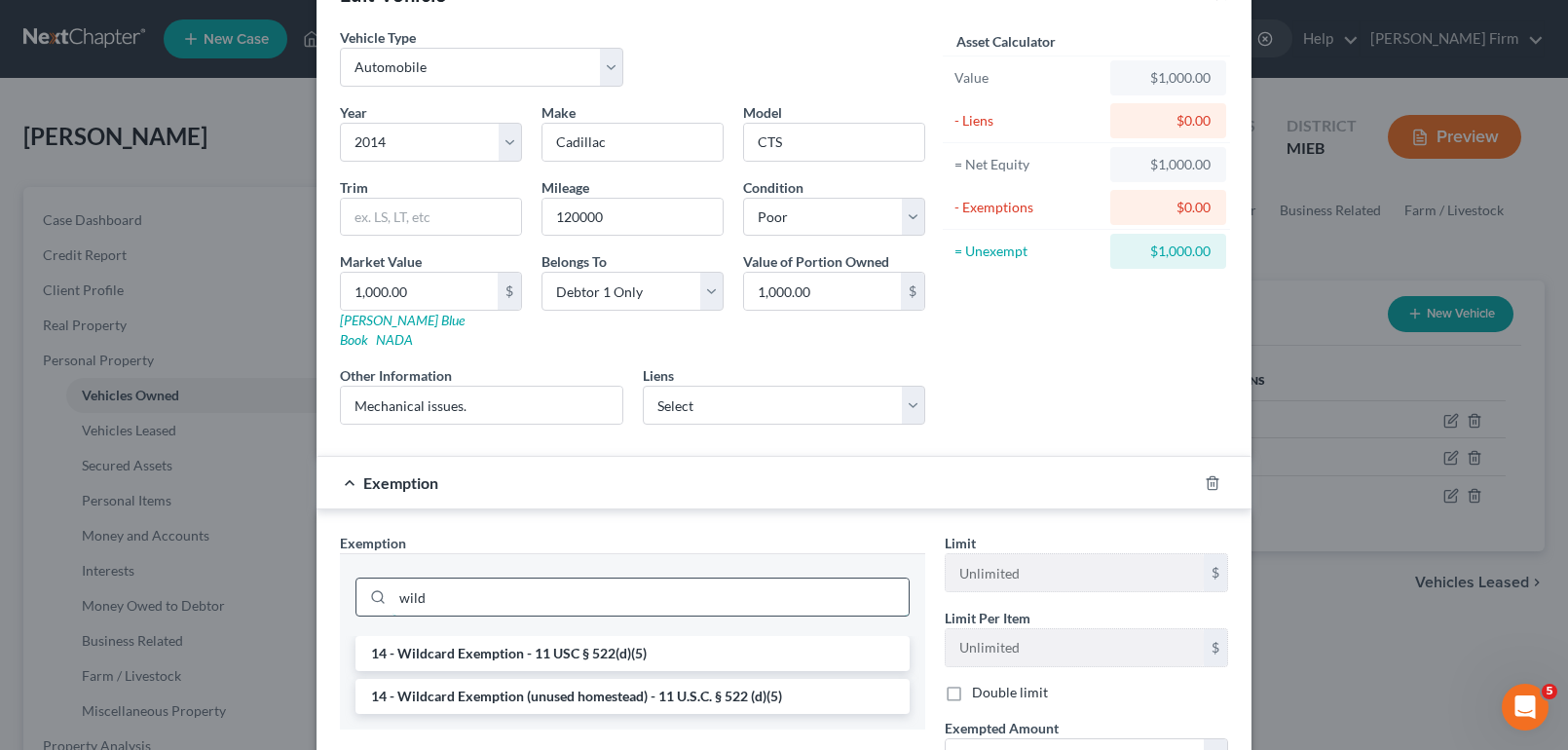
scroll to position [97, 0]
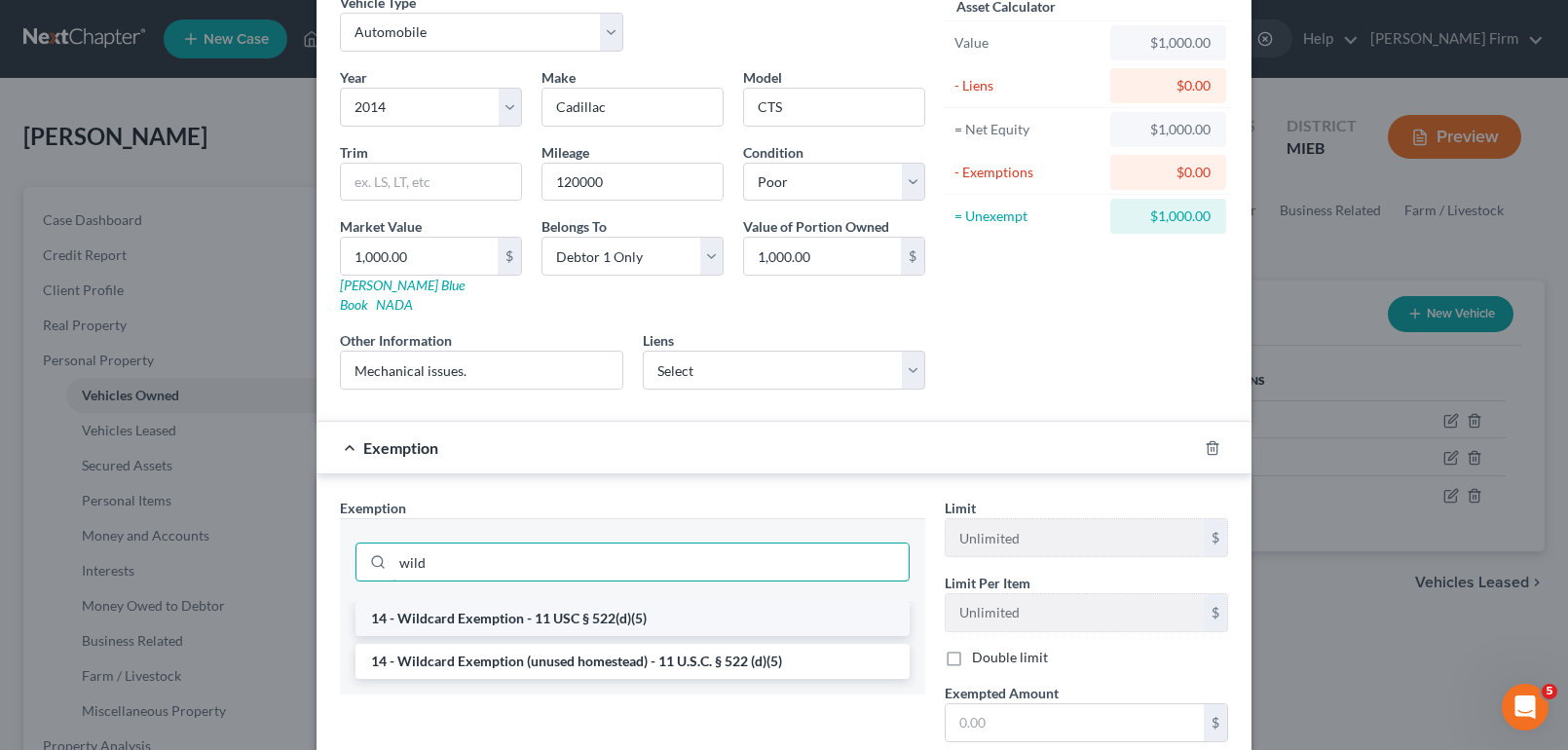
type input "wild"
click at [610, 601] on li "14 - Wildcard Exemption - 11 USC § 522(d)(5)" at bounding box center [632, 619] width 555 height 35
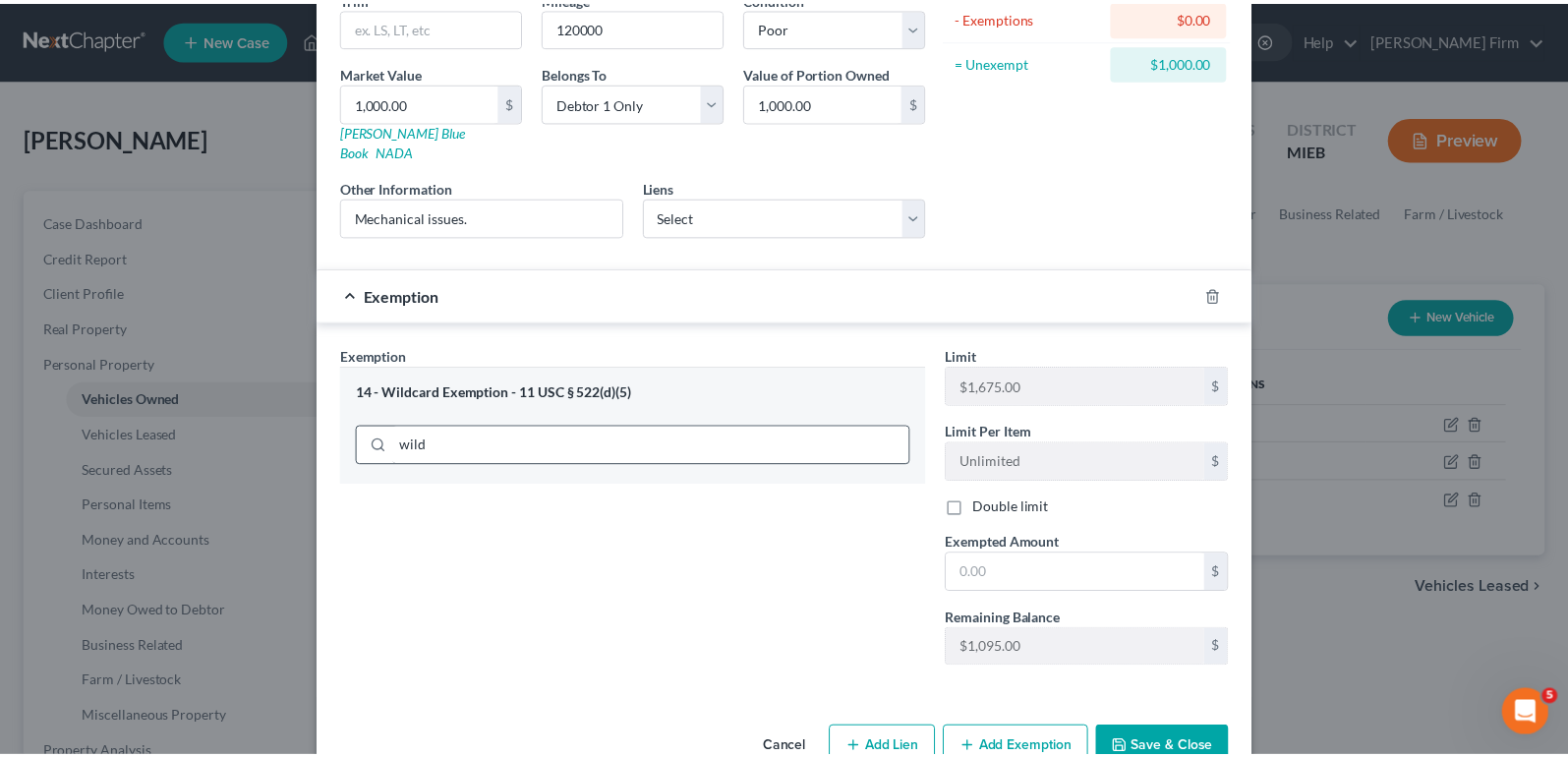
scroll to position [286, 0]
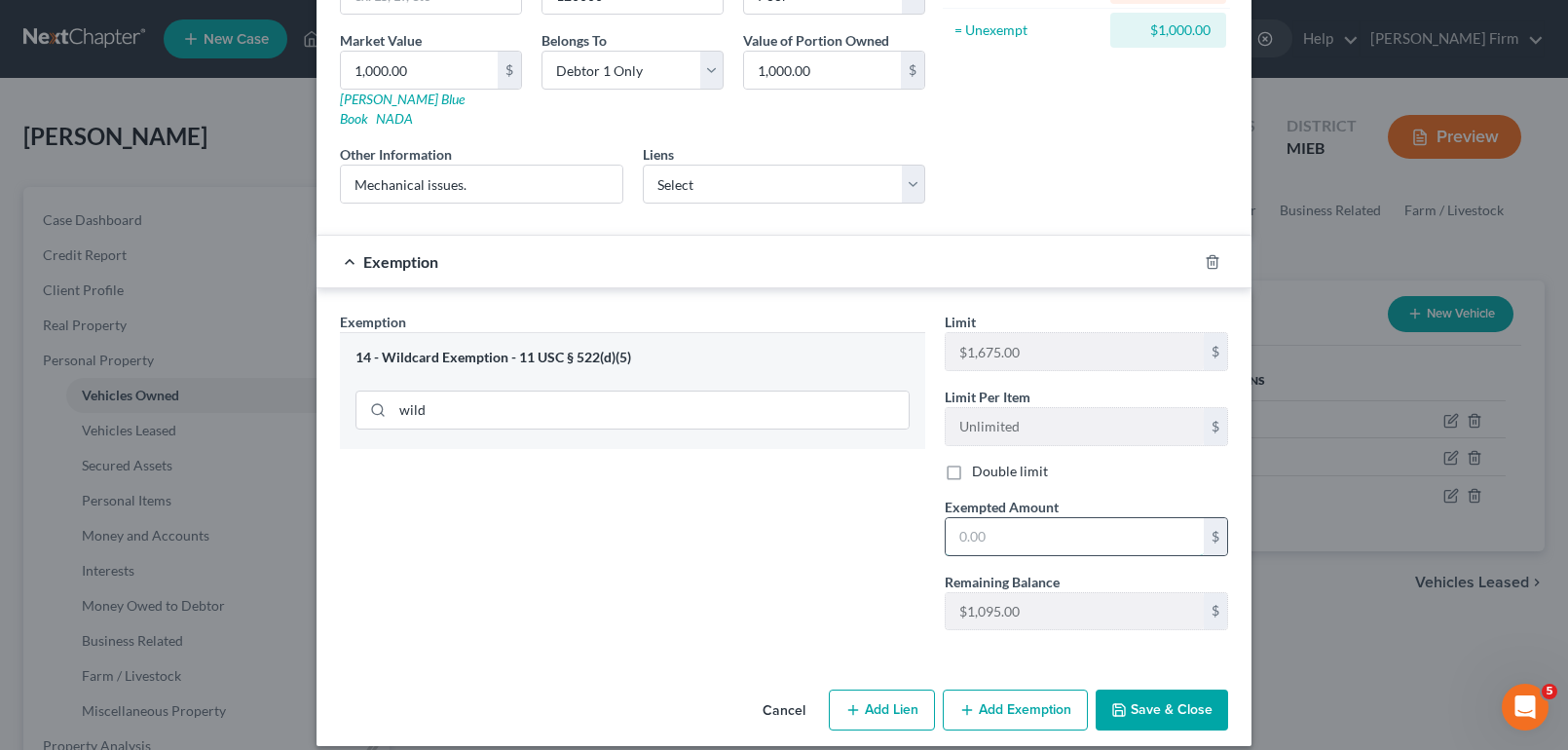
click at [1004, 518] on input "text" at bounding box center [1074, 537] width 258 height 37
type input "1,000.00"
click at [1145, 690] on button "Save & Close" at bounding box center [1162, 710] width 133 height 41
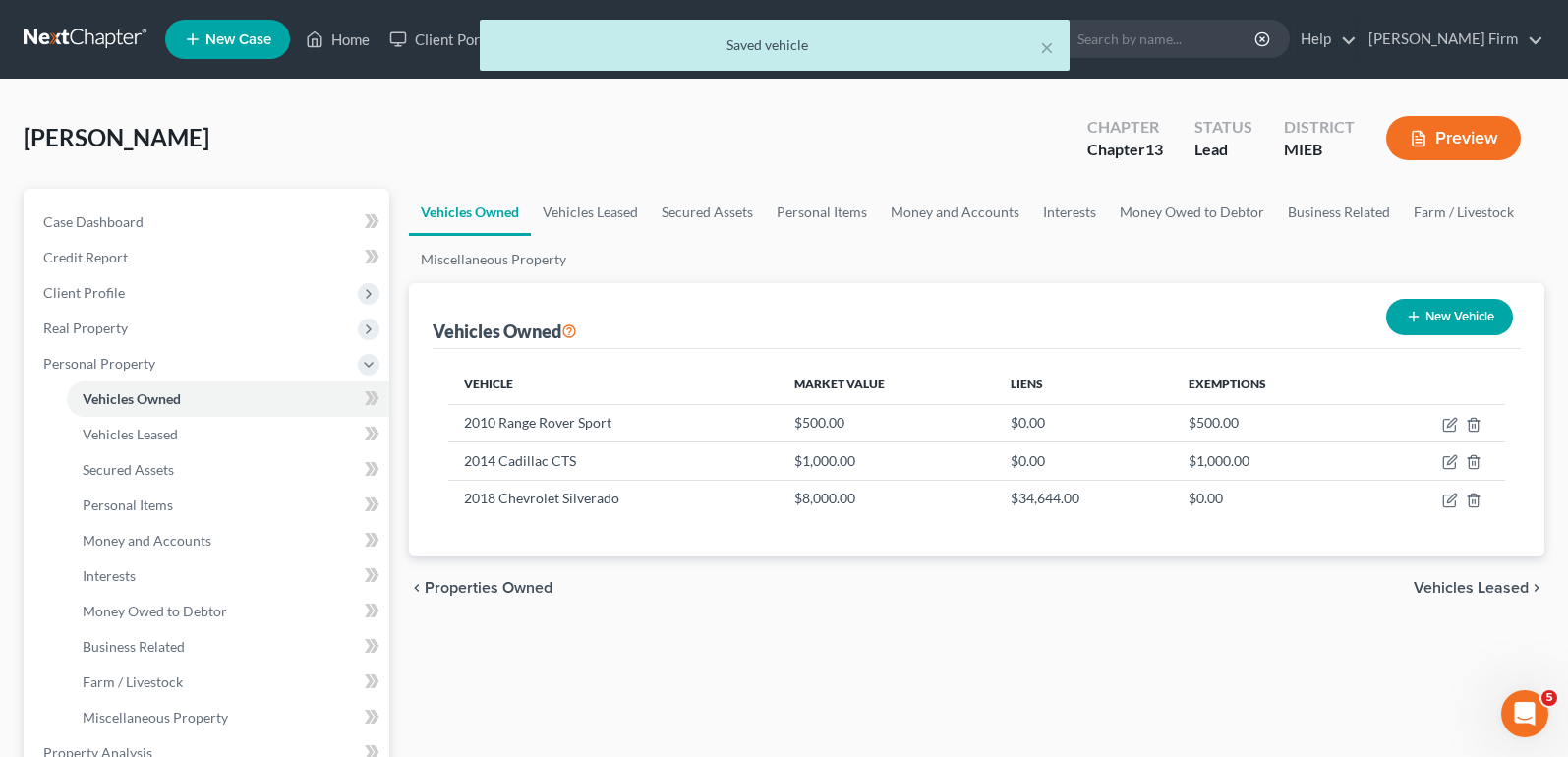
click at [1463, 587] on span "Vehicles Leased" at bounding box center [1471, 588] width 115 height 16
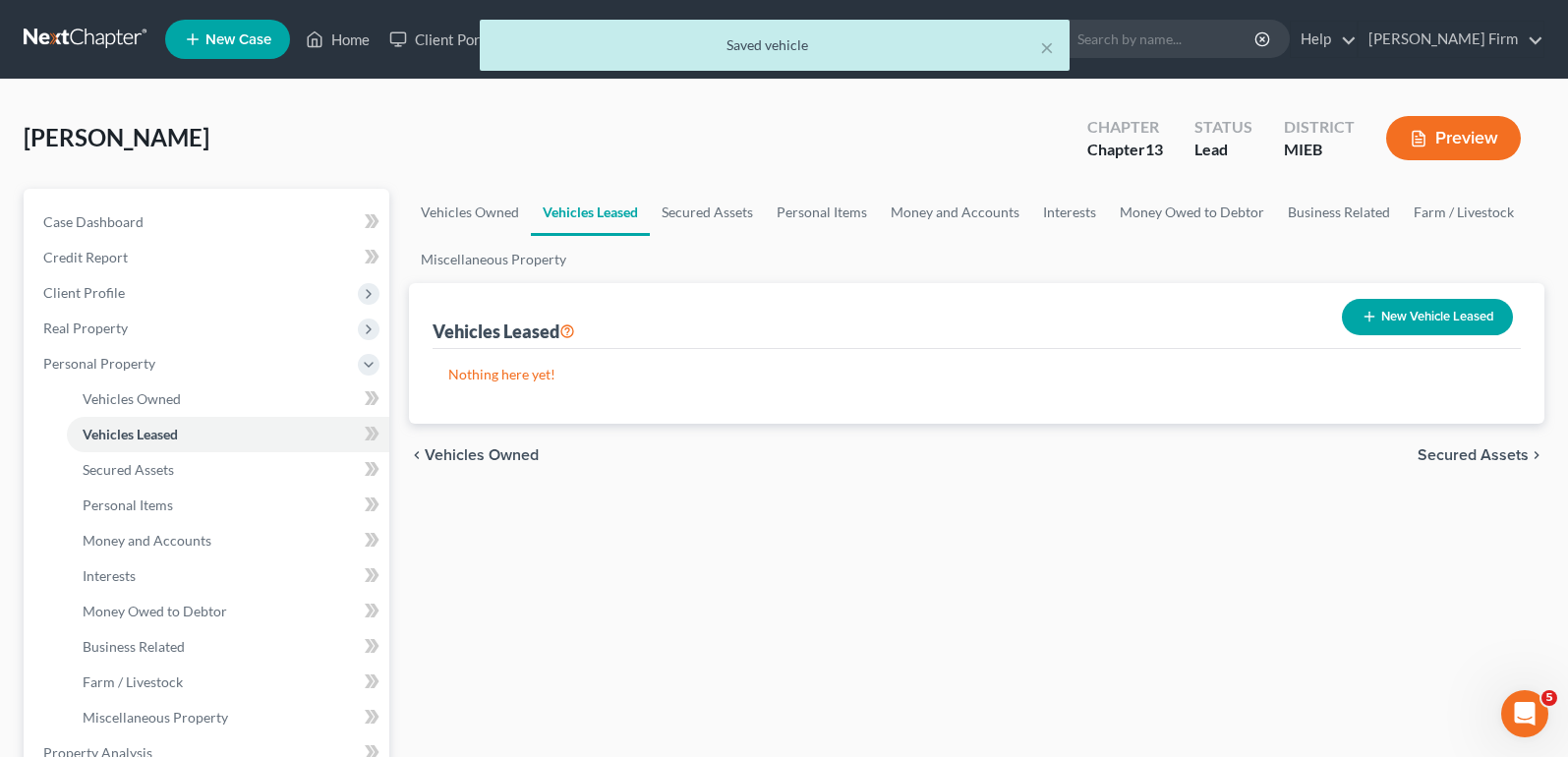
click at [1482, 454] on span "Secured Assets" at bounding box center [1473, 455] width 111 height 16
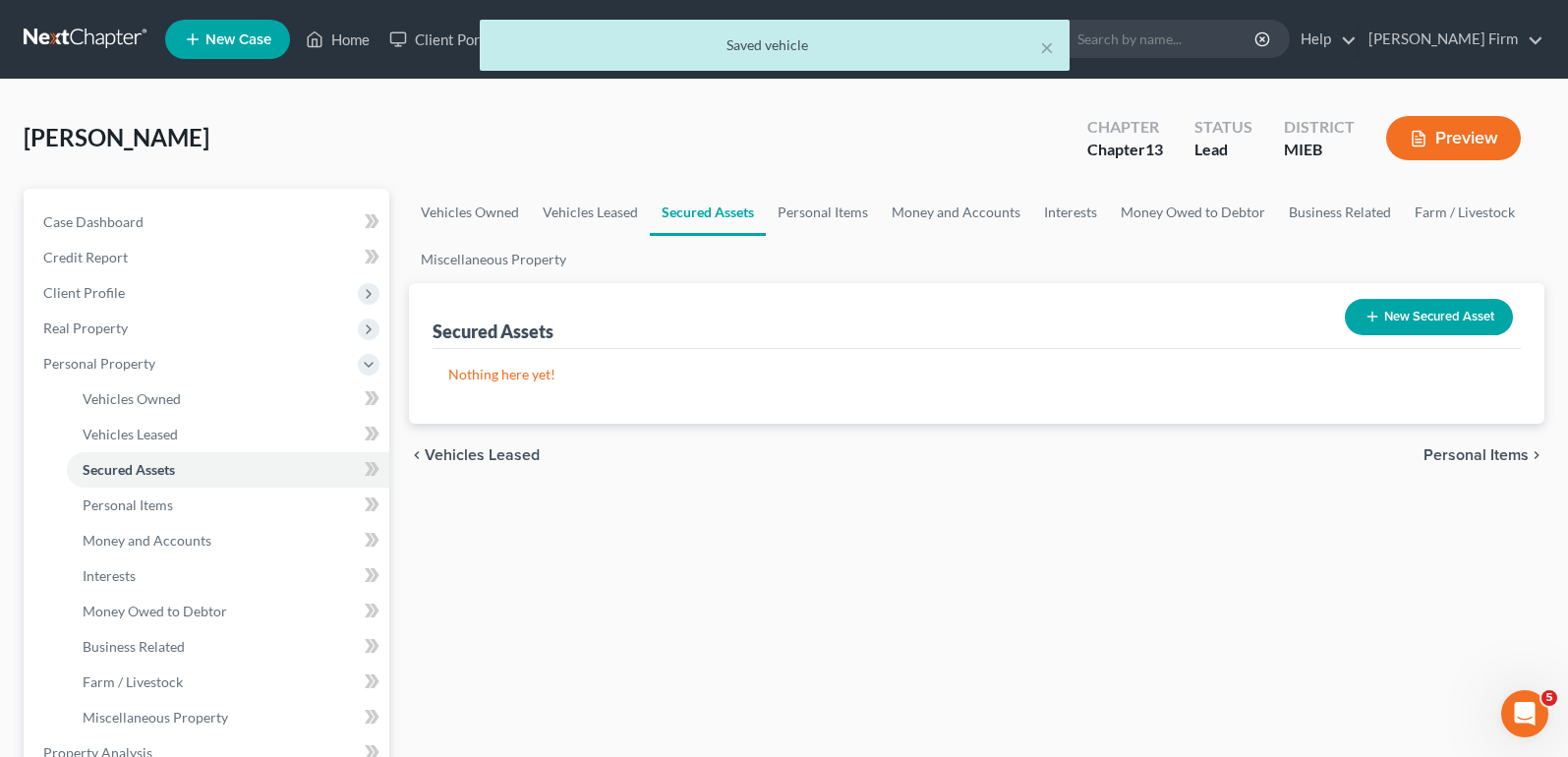
click at [1482, 454] on span "Personal Items" at bounding box center [1476, 455] width 105 height 16
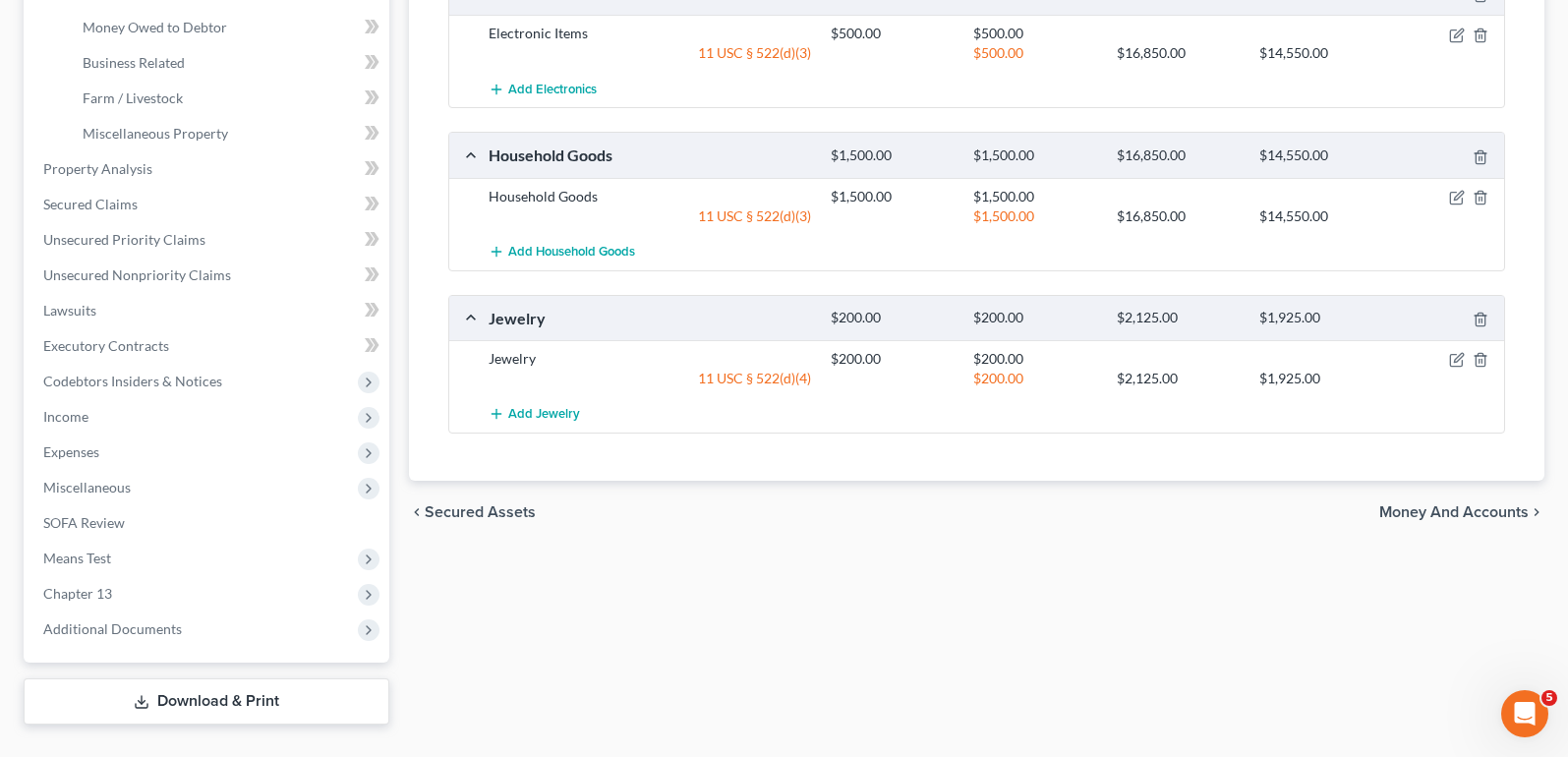
scroll to position [590, 0]
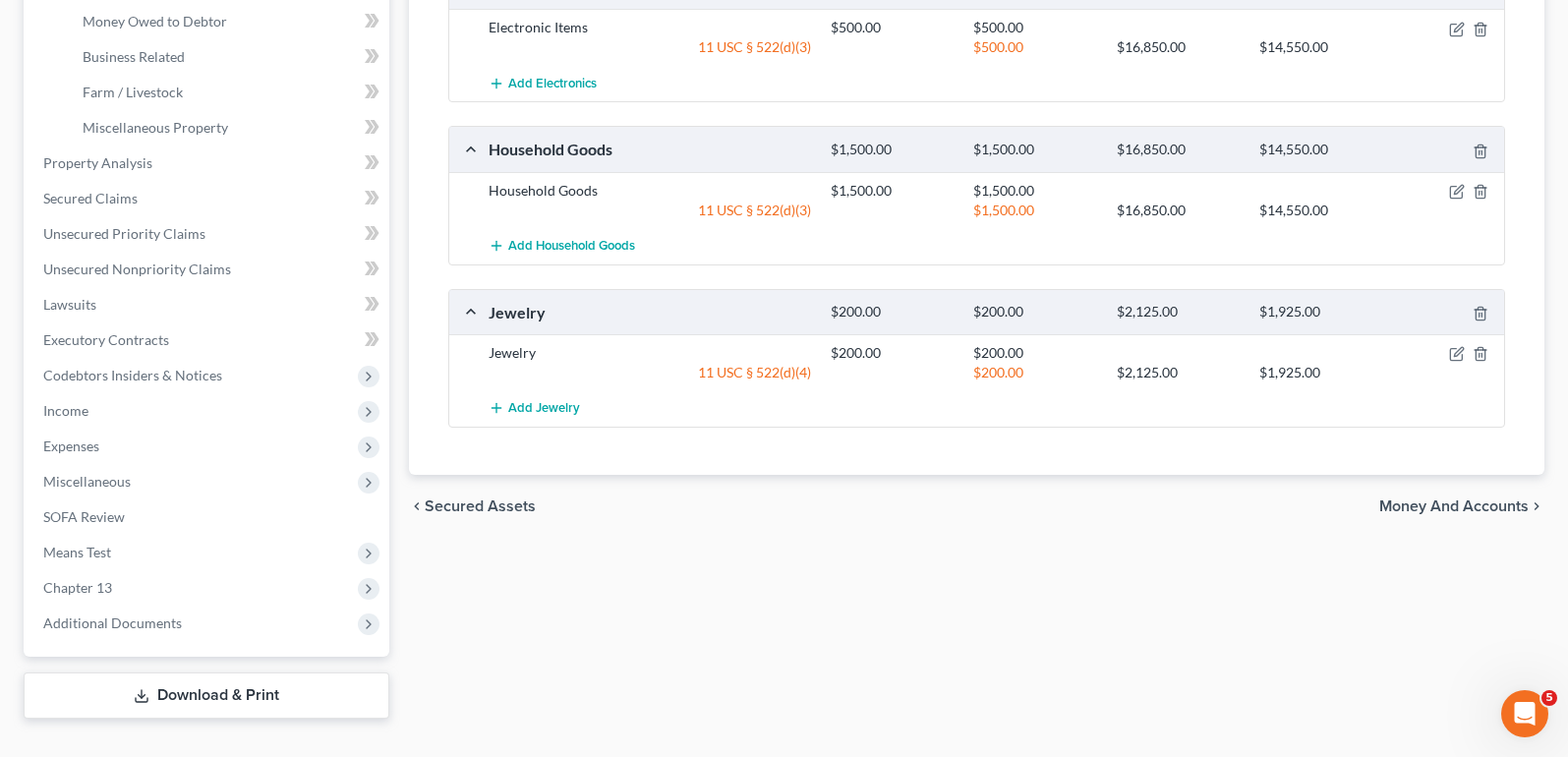
click at [1410, 513] on span "Money and Accounts" at bounding box center [1454, 506] width 150 height 16
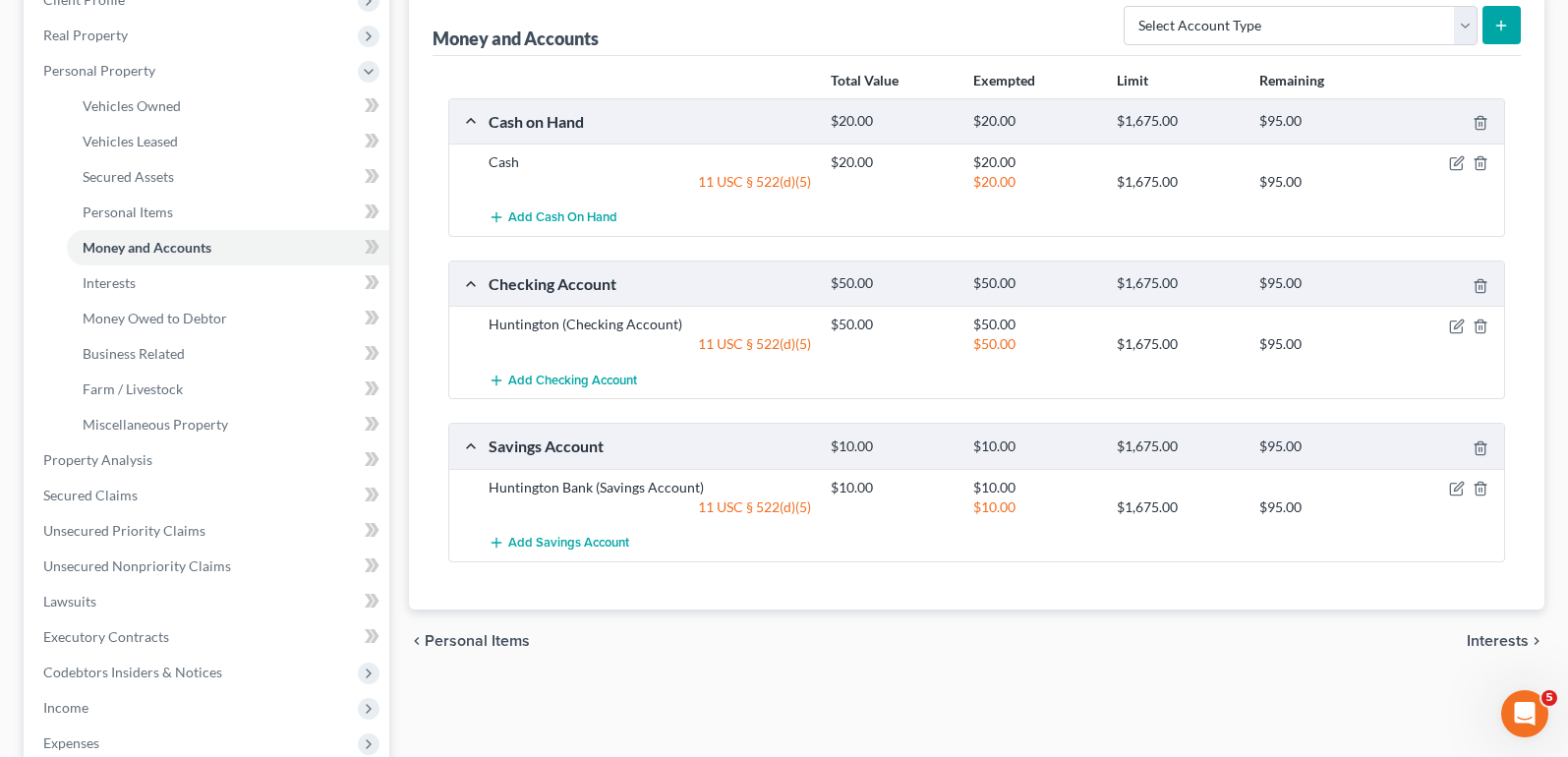
scroll to position [295, 0]
click at [1488, 644] on span "Interests" at bounding box center [1497, 639] width 62 height 16
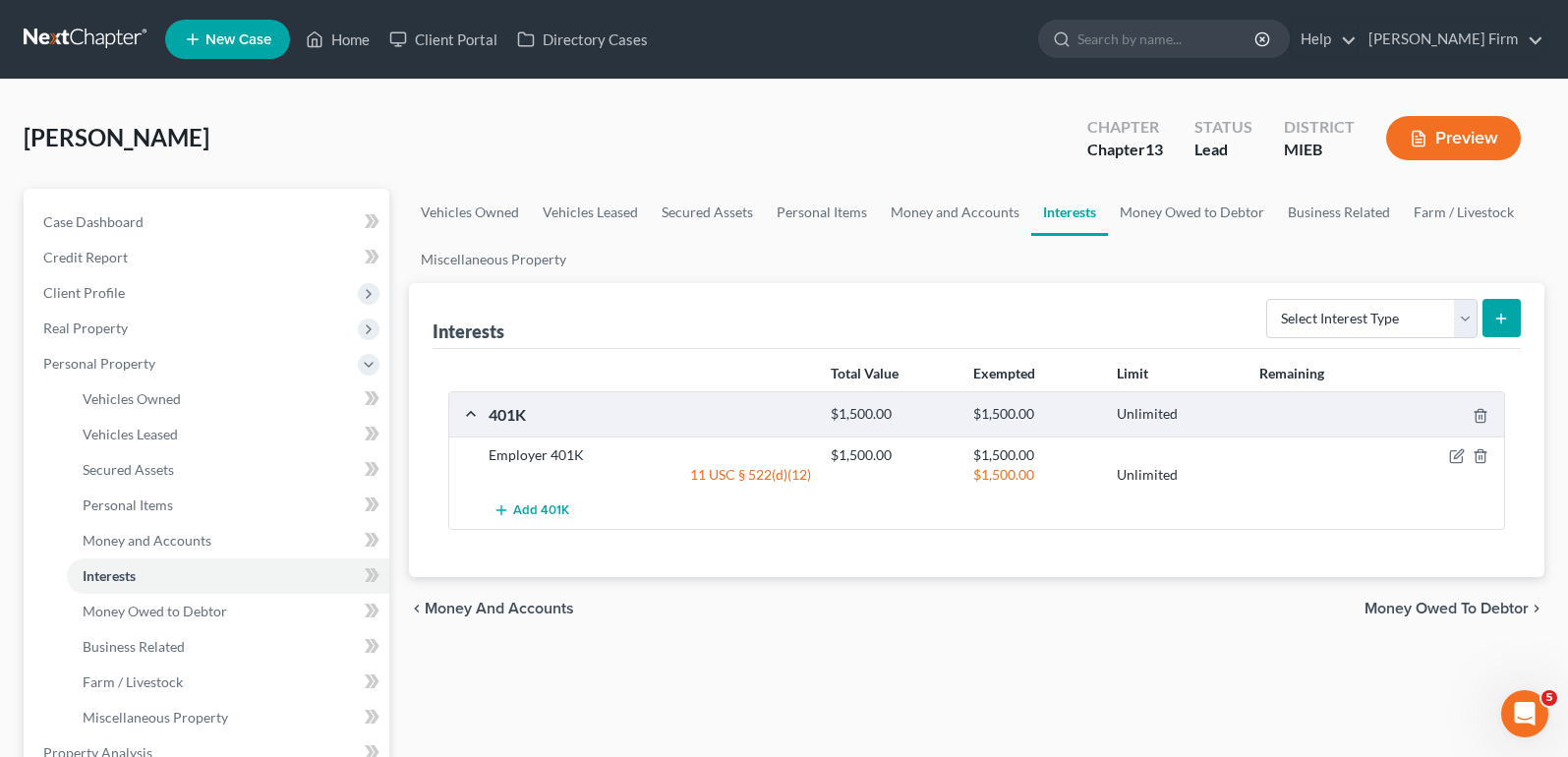
click at [1483, 616] on span "Money Owed to Debtor" at bounding box center [1446, 609] width 164 height 16
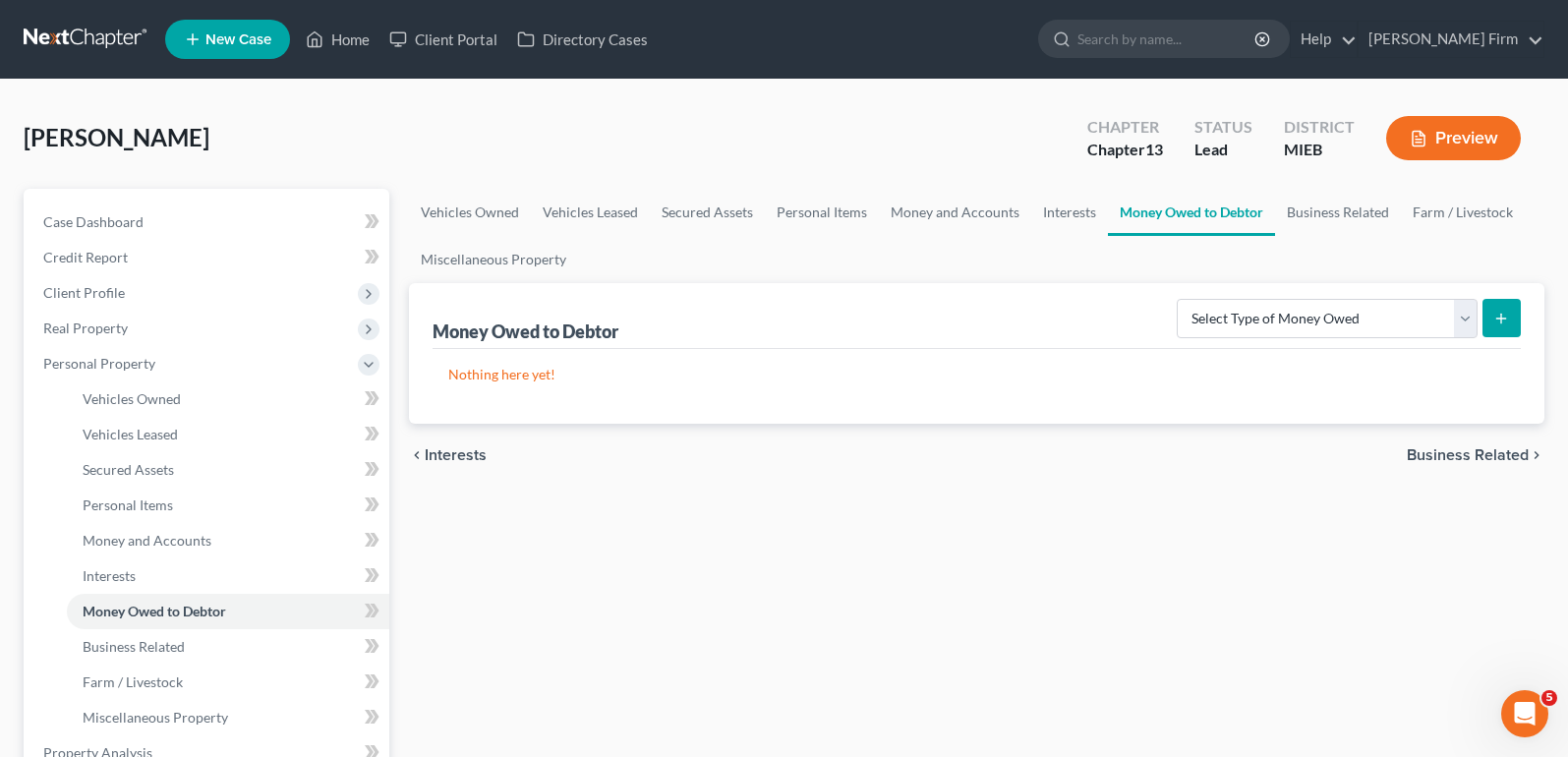
click at [1490, 451] on span "Business Related" at bounding box center [1468, 455] width 122 height 16
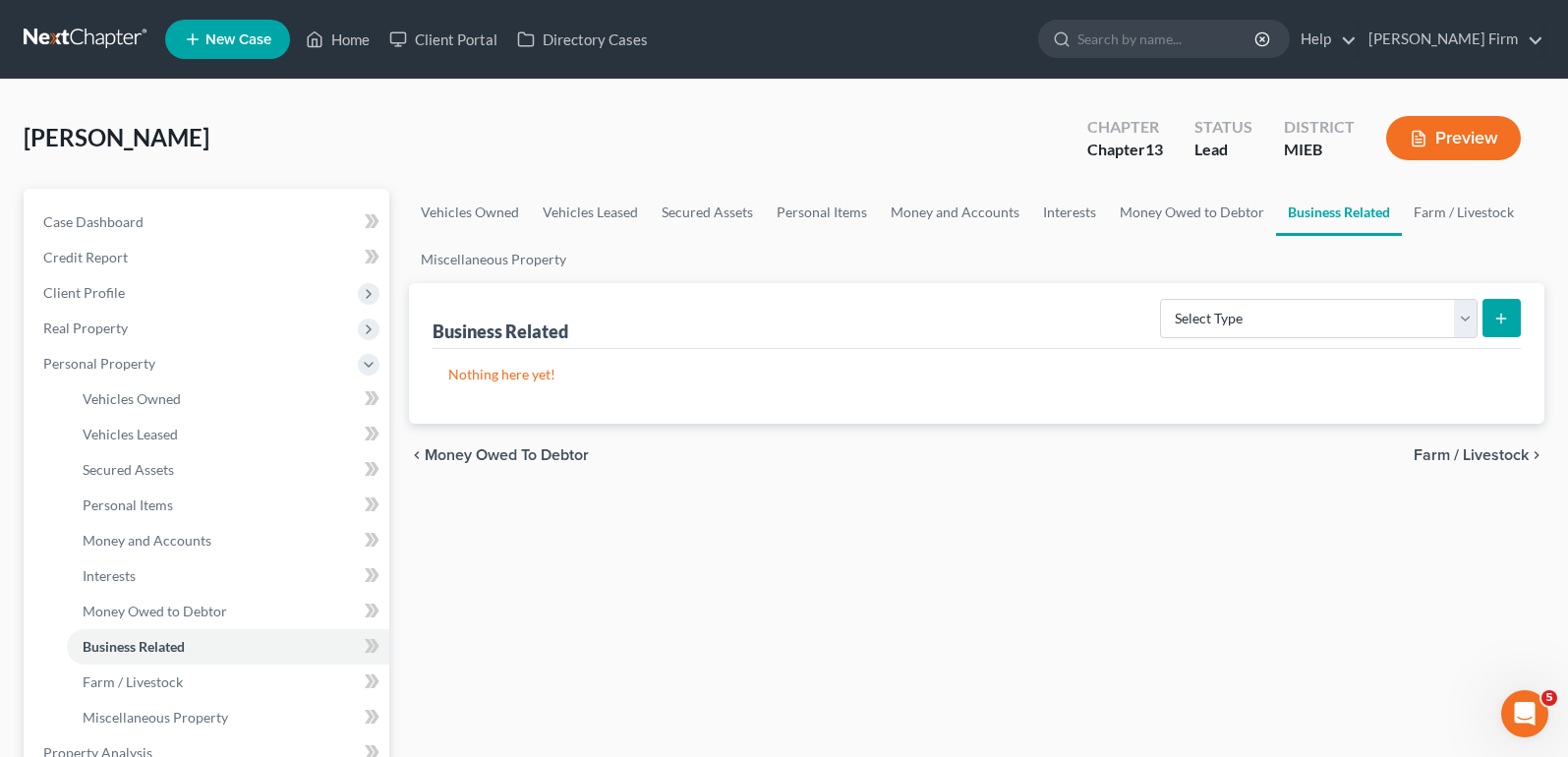
click at [1490, 451] on span "Farm / Livestock" at bounding box center [1471, 455] width 115 height 16
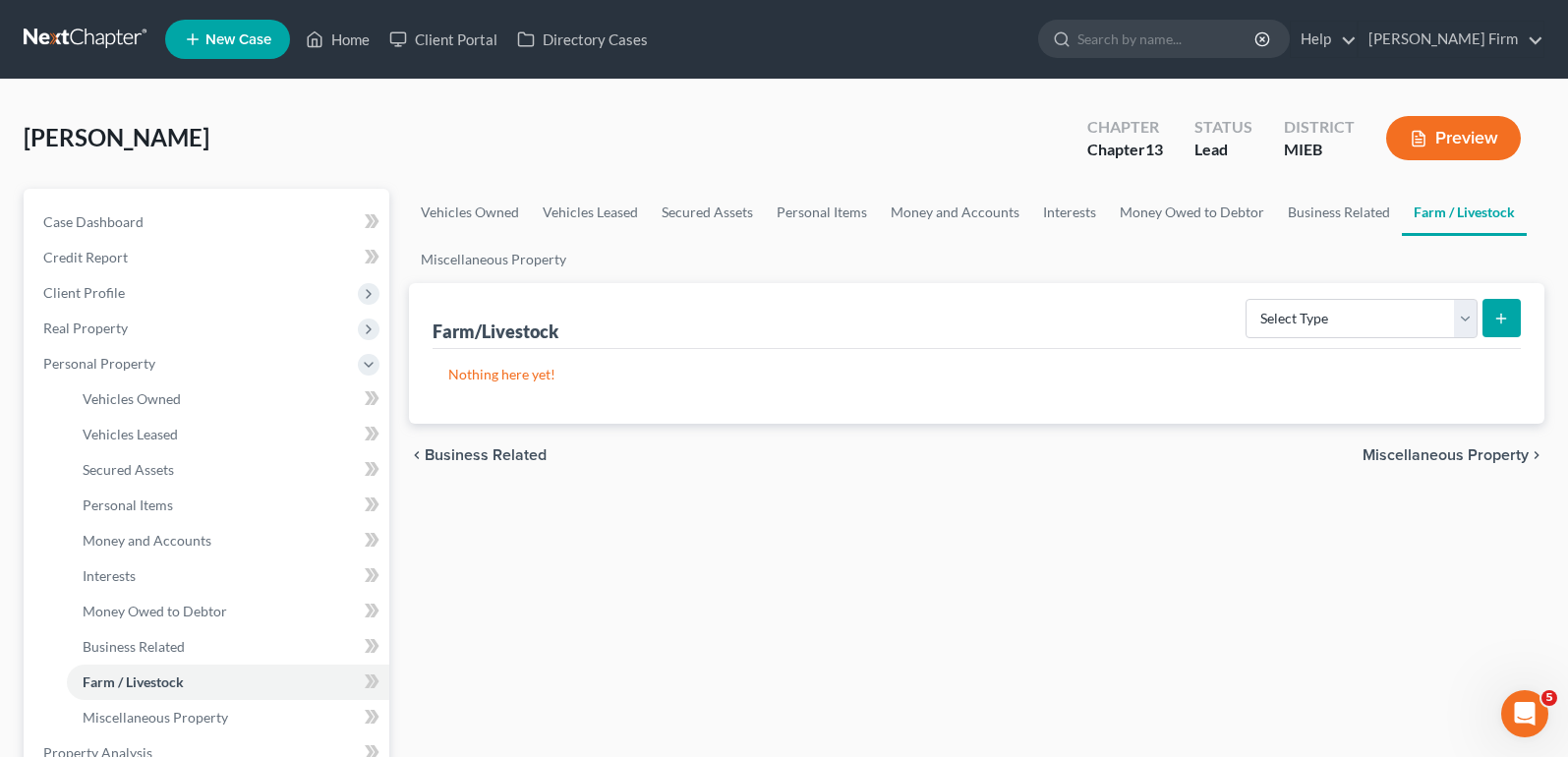
click at [1490, 451] on span "Miscellaneous Property" at bounding box center [1445, 455] width 166 height 16
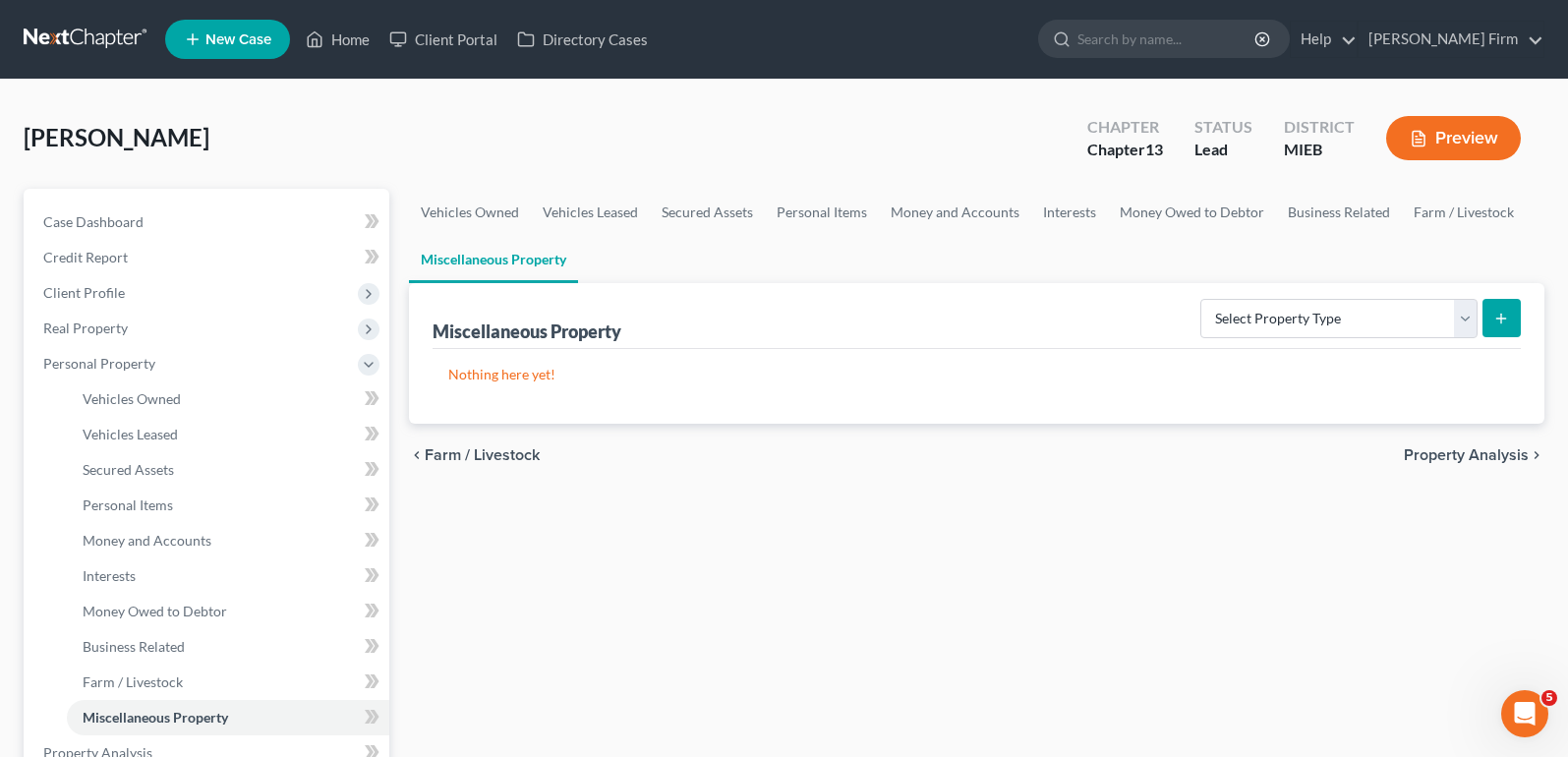
click at [1490, 451] on span "Property Analysis" at bounding box center [1466, 455] width 125 height 16
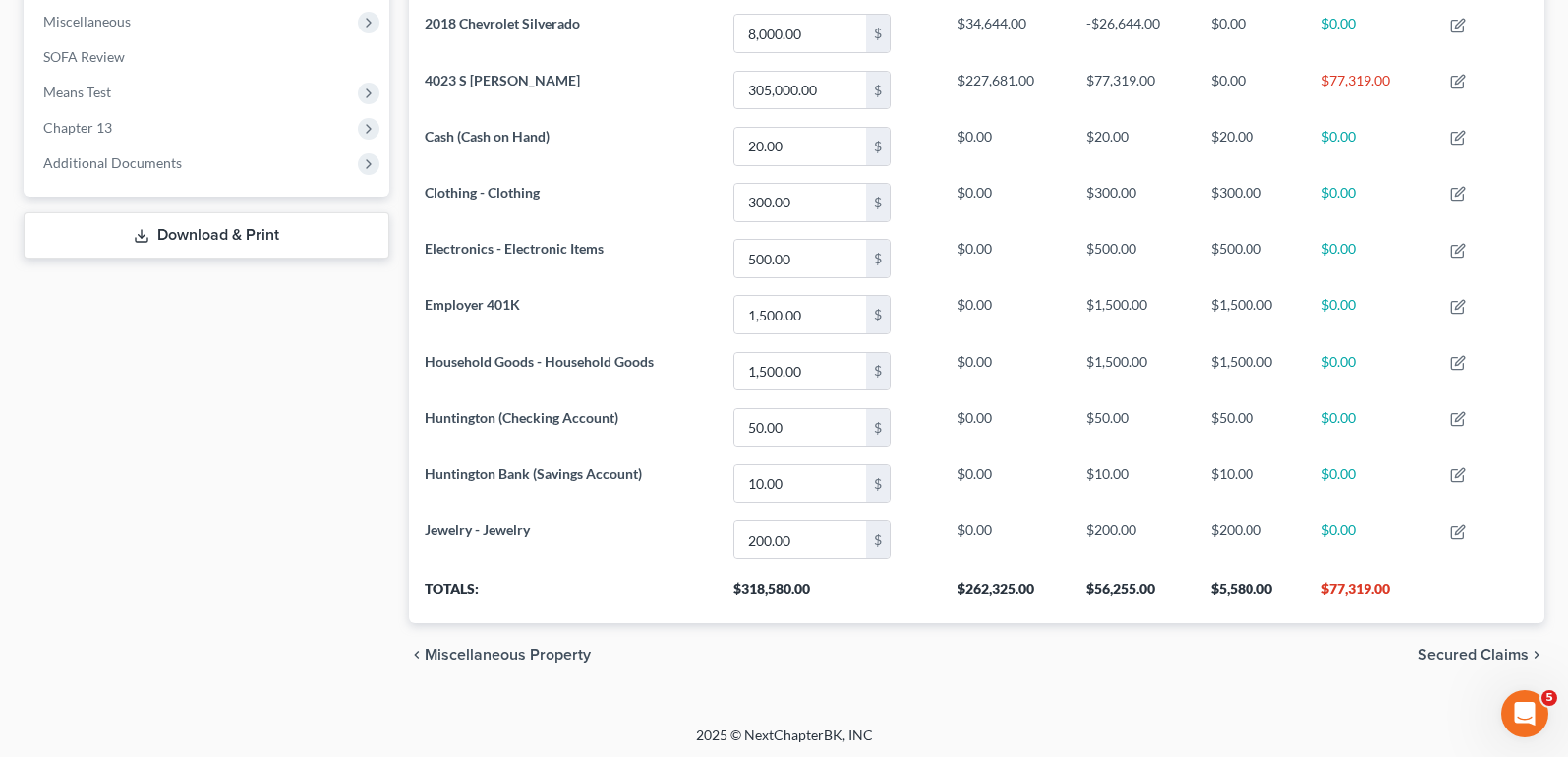
scroll to position [700, 0]
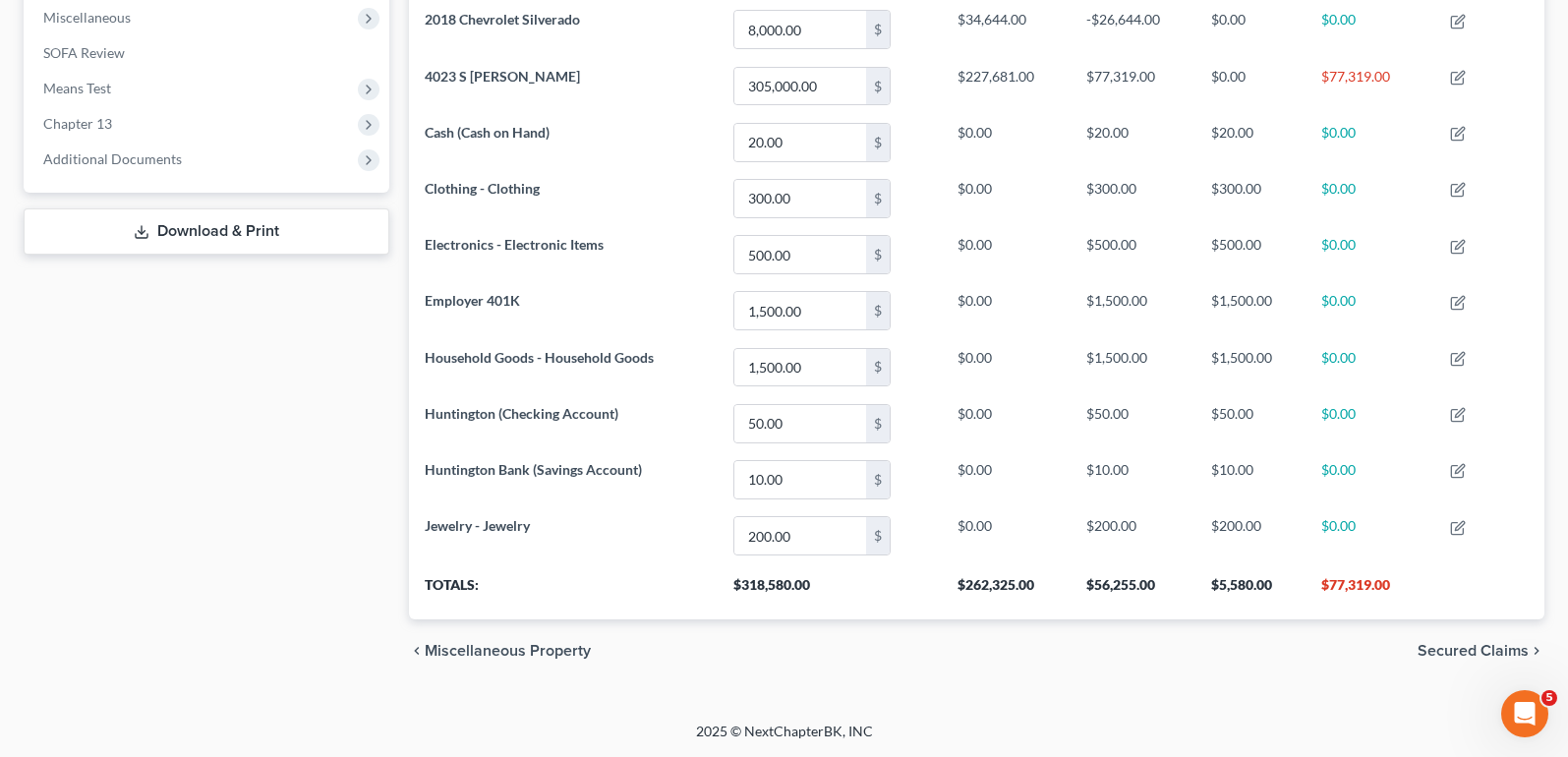
click at [1479, 648] on span "Secured Claims" at bounding box center [1473, 651] width 111 height 16
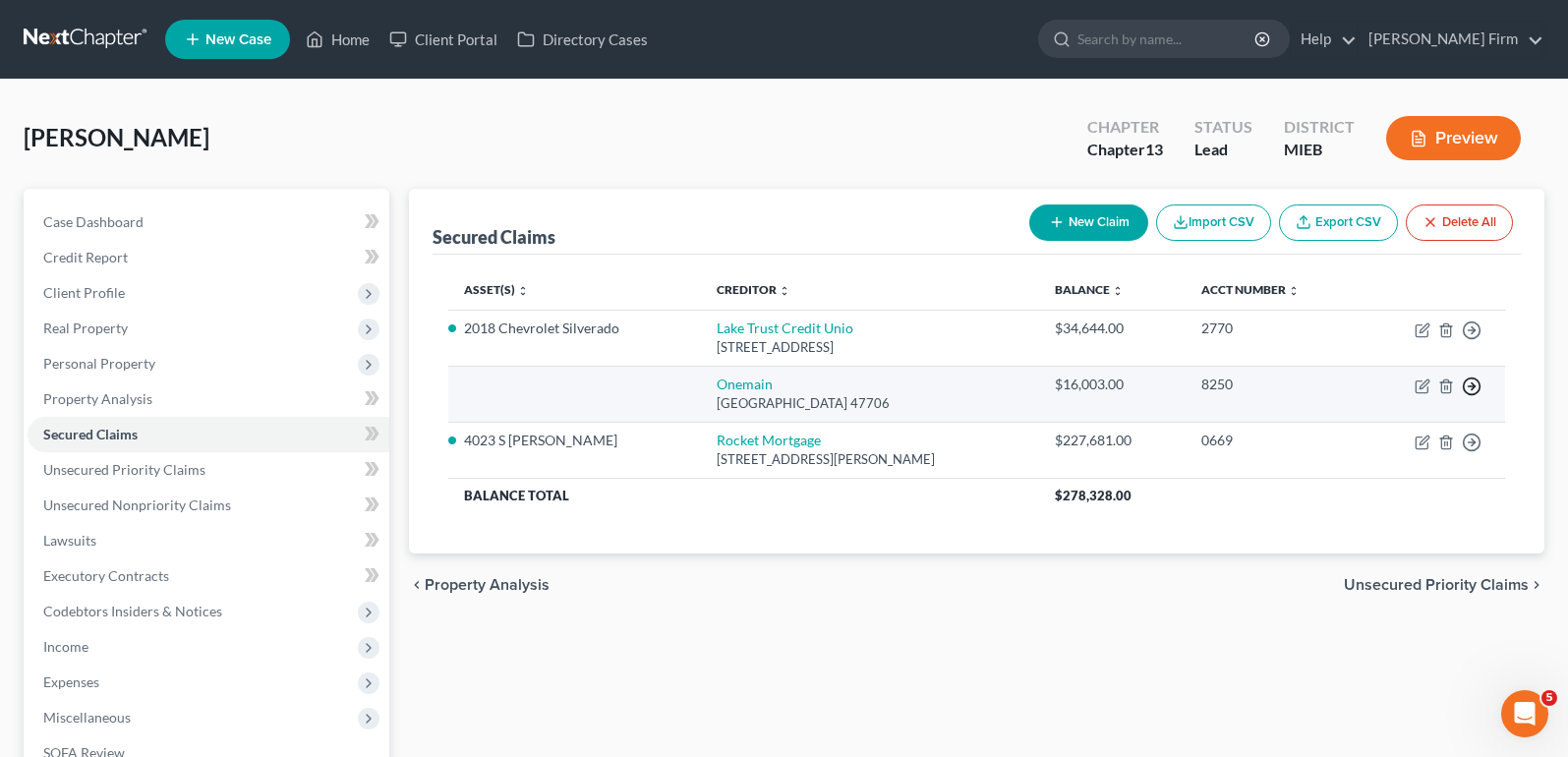
click at [1475, 334] on polyline "button" at bounding box center [1473, 330] width 3 height 7
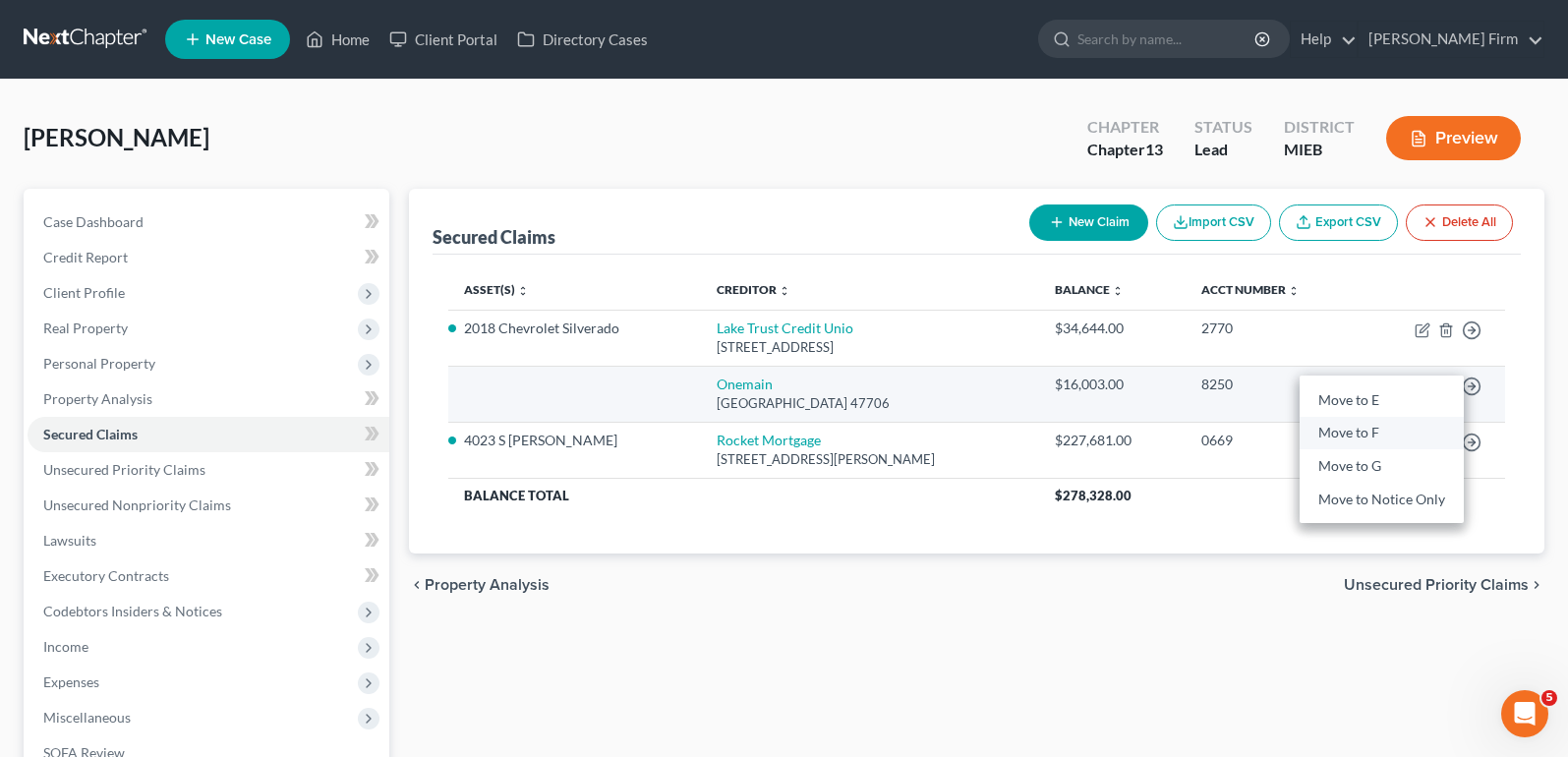
click at [1423, 429] on link "Move to F" at bounding box center [1381, 434] width 164 height 33
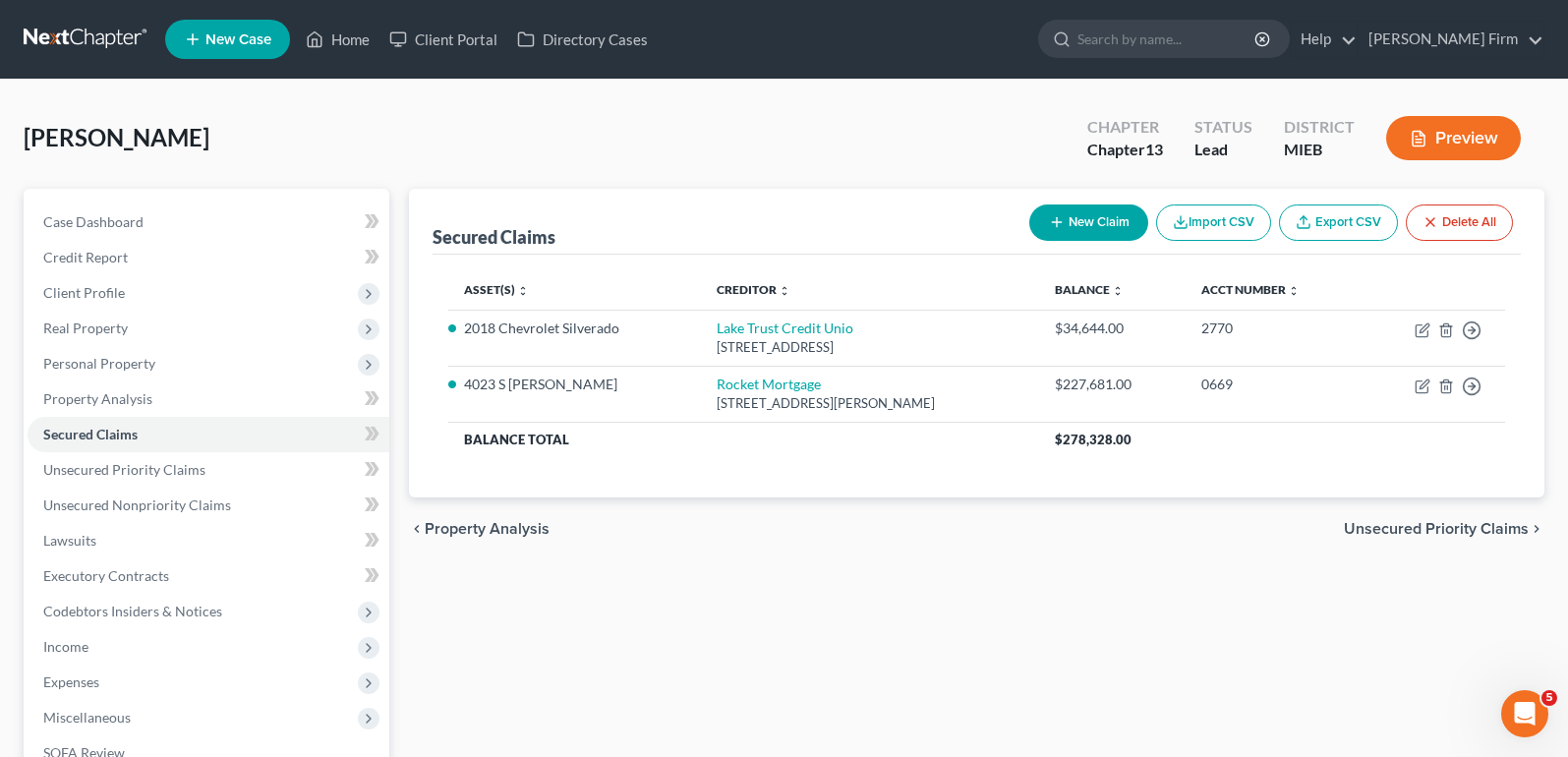
click at [1458, 535] on span "Unsecured Priority Claims" at bounding box center [1436, 529] width 185 height 16
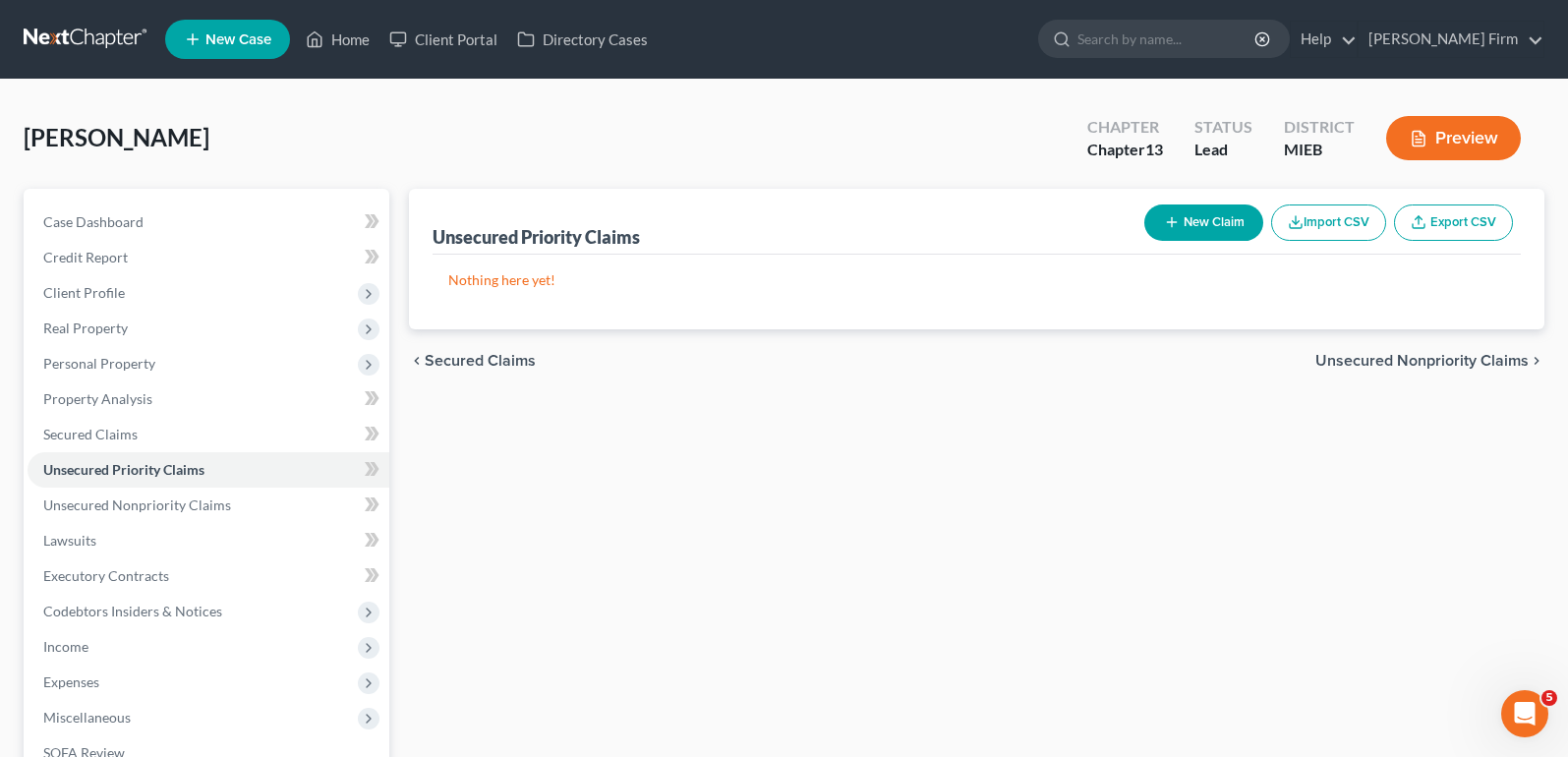
click at [1441, 369] on span "Unsecured Nonpriority Claims" at bounding box center [1421, 361] width 213 height 16
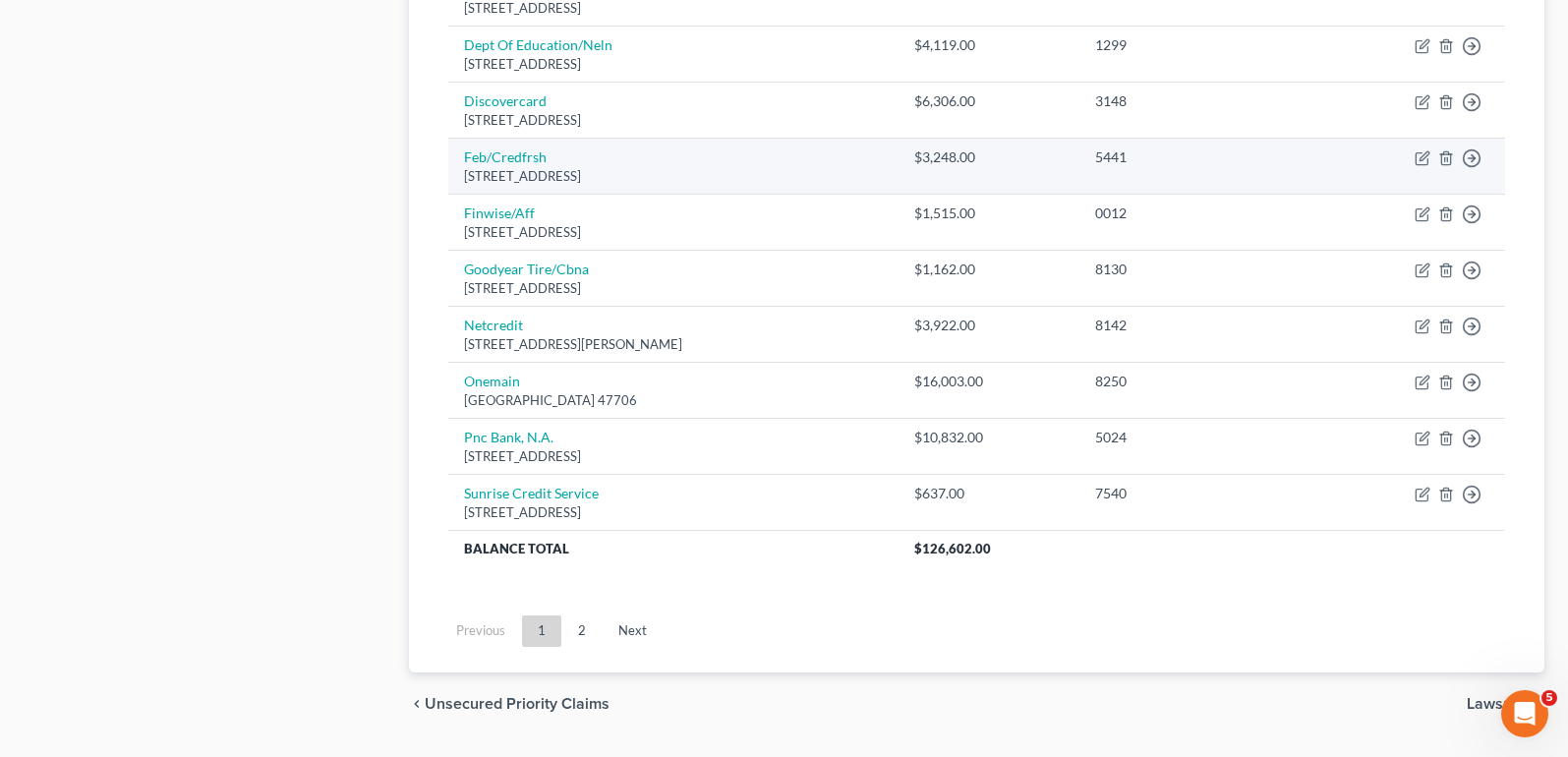
scroll to position [1512, 0]
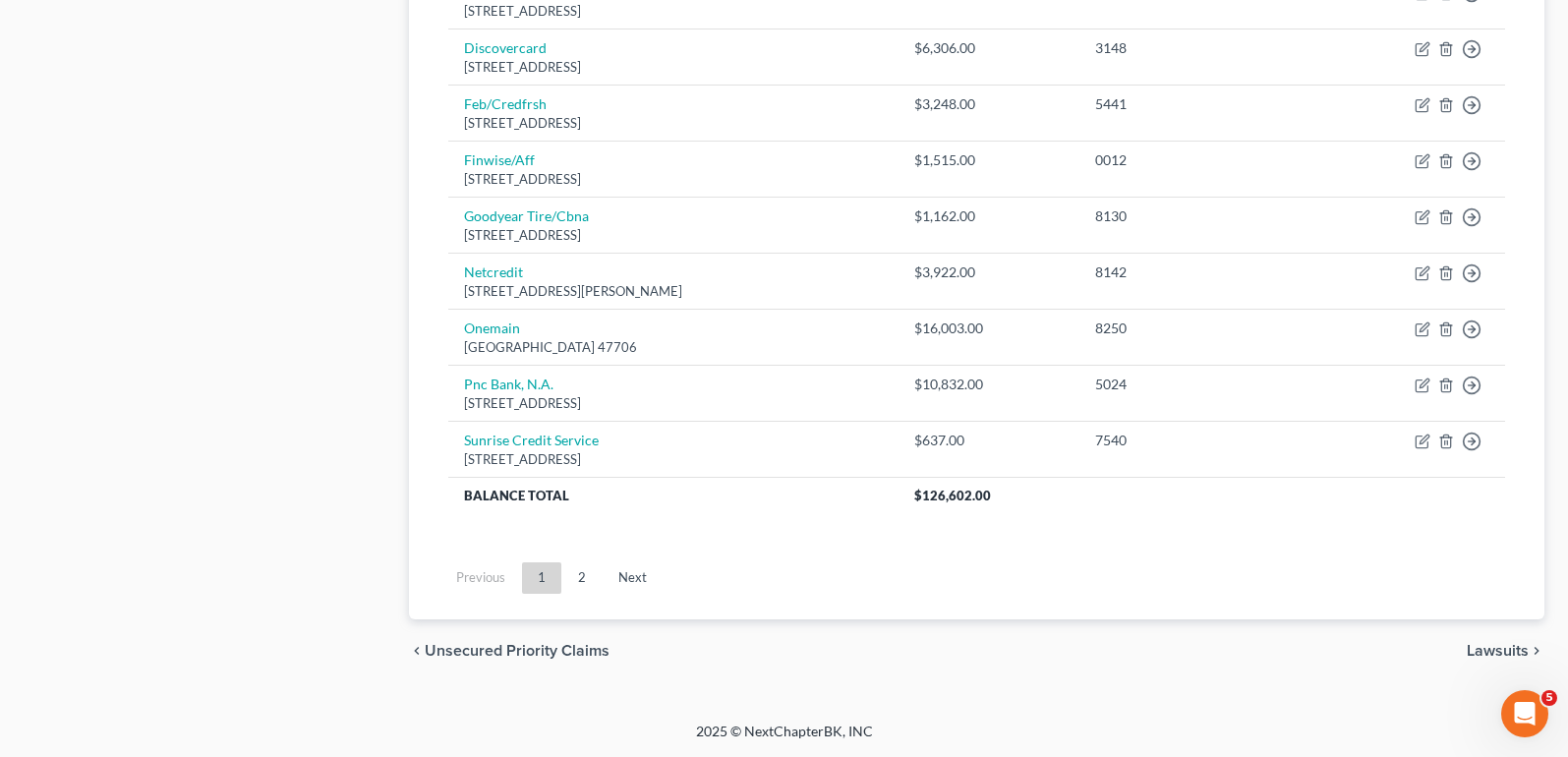
click at [1504, 648] on span "Lawsuits" at bounding box center [1497, 651] width 62 height 16
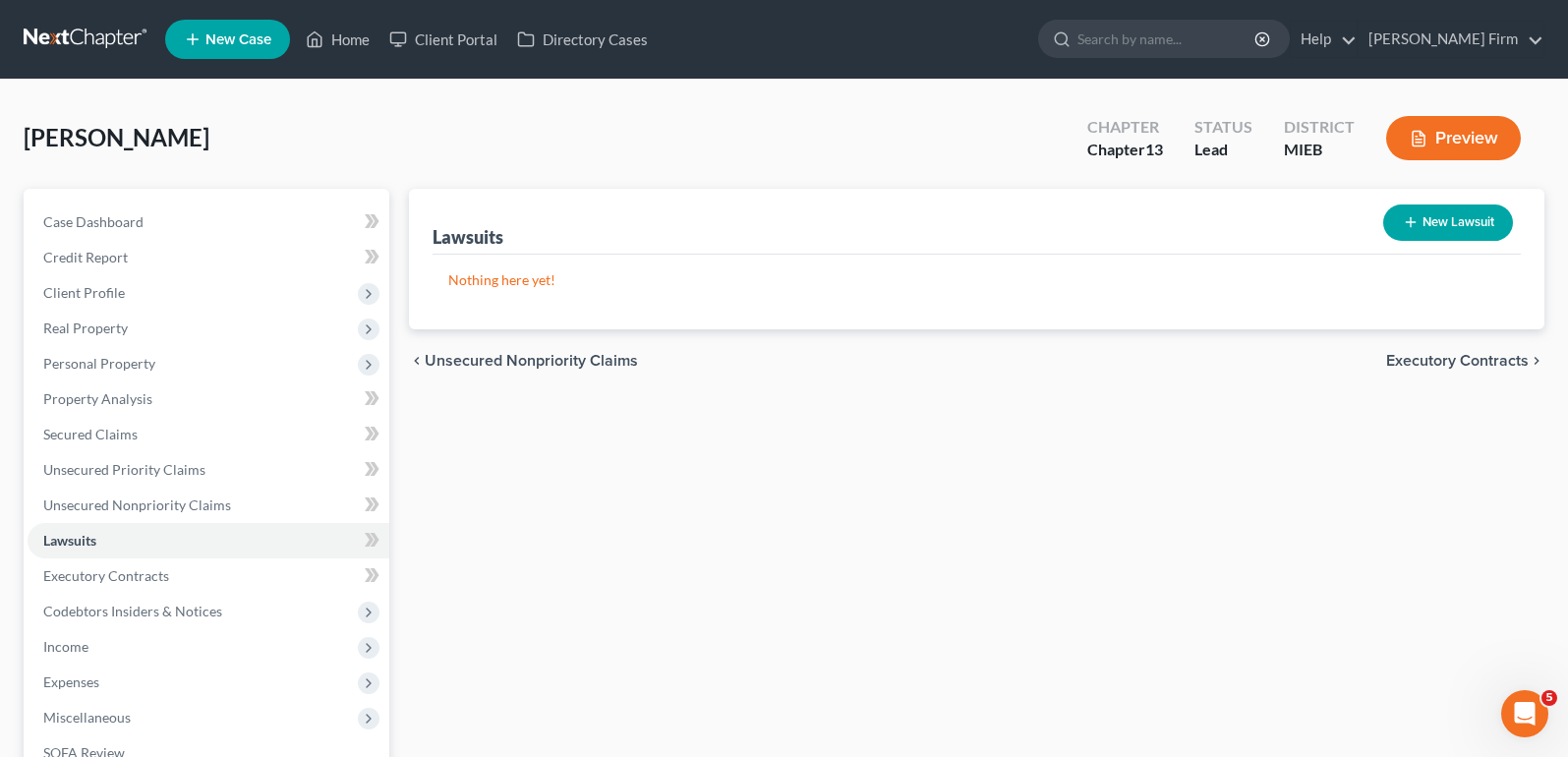
click at [1465, 355] on span "Executory Contracts" at bounding box center [1457, 361] width 143 height 16
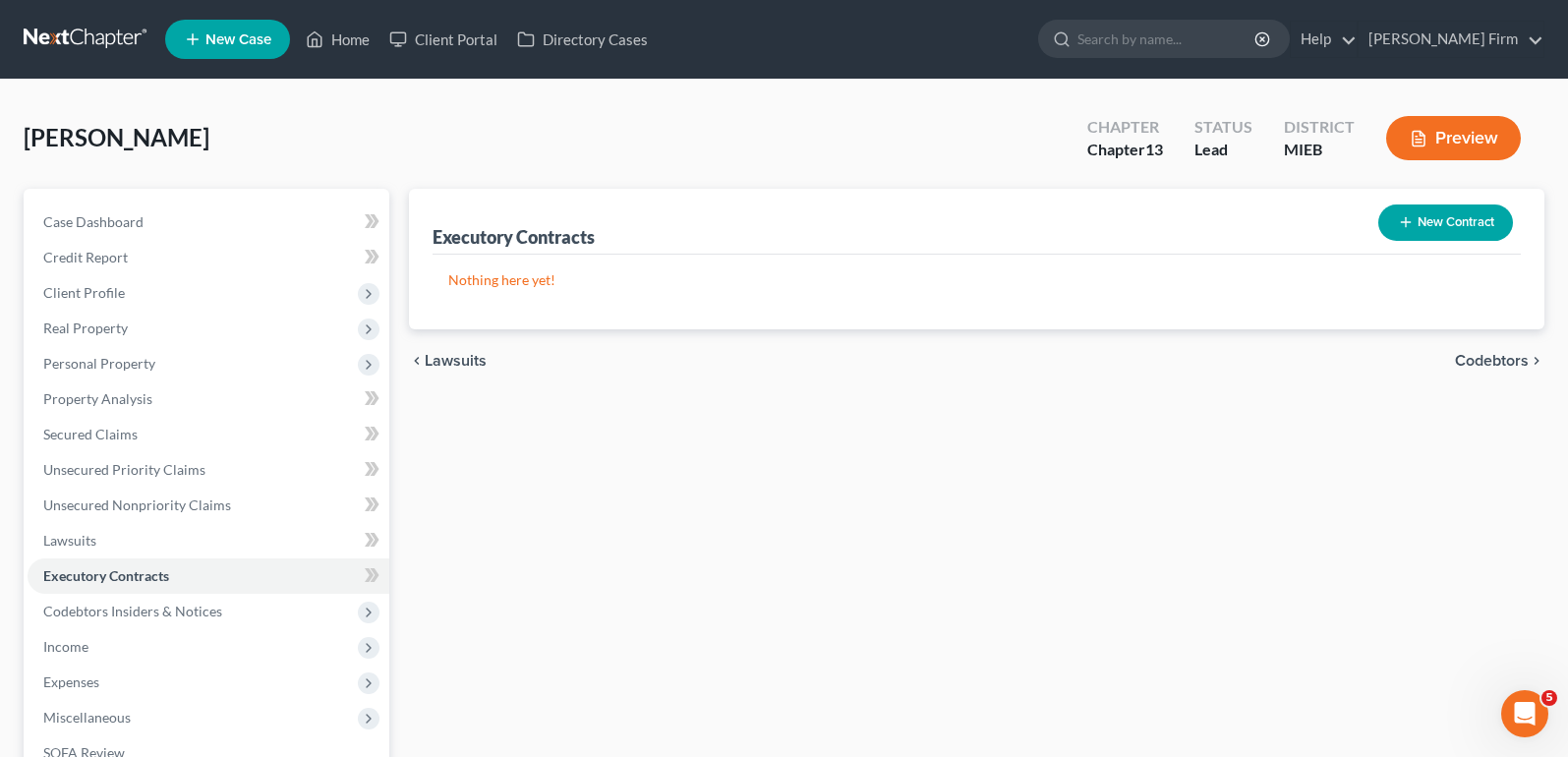
click at [1464, 359] on span "Codebtors" at bounding box center [1491, 361] width 74 height 16
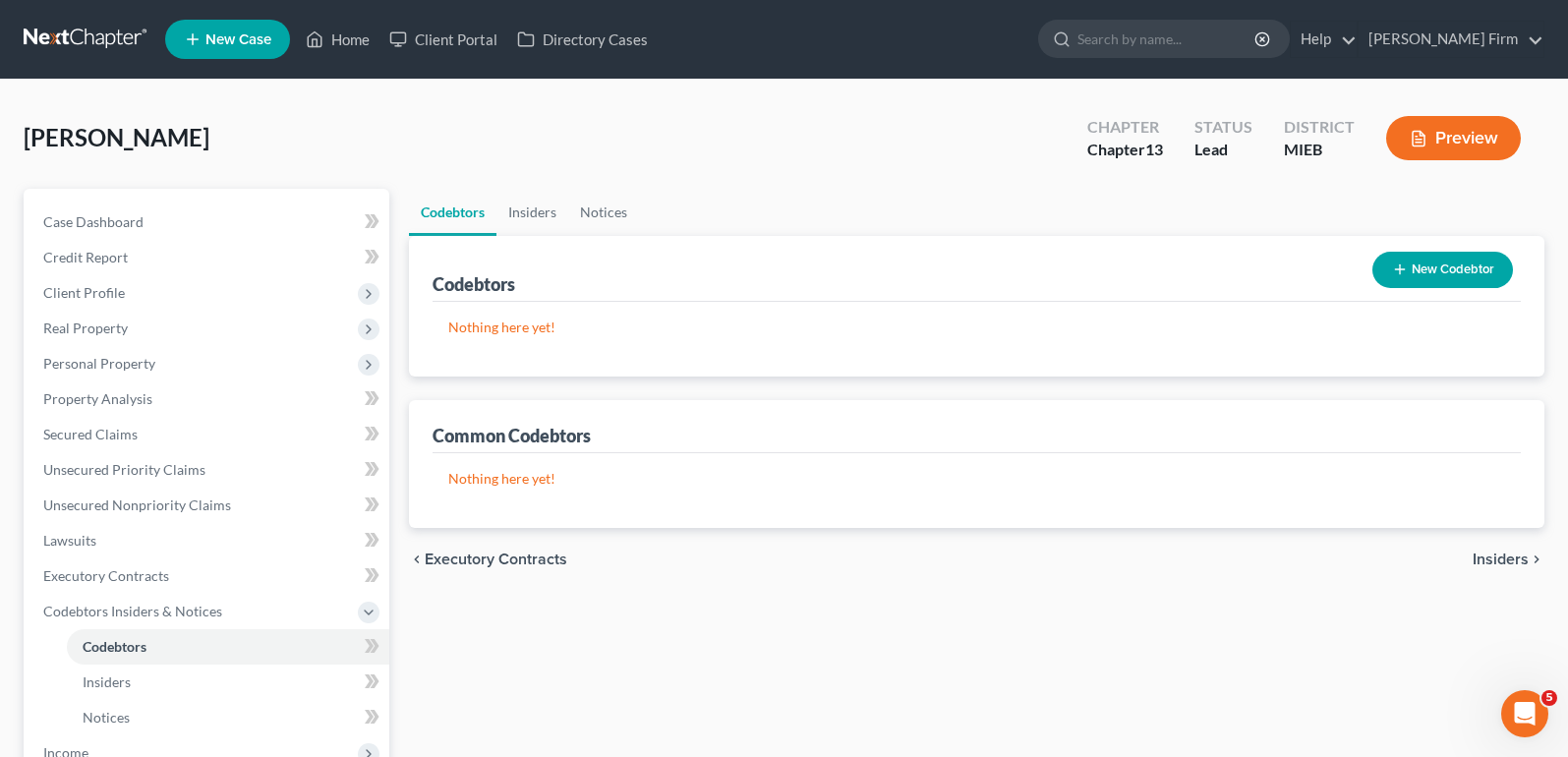
click at [1499, 553] on span "Insiders" at bounding box center [1500, 559] width 56 height 16
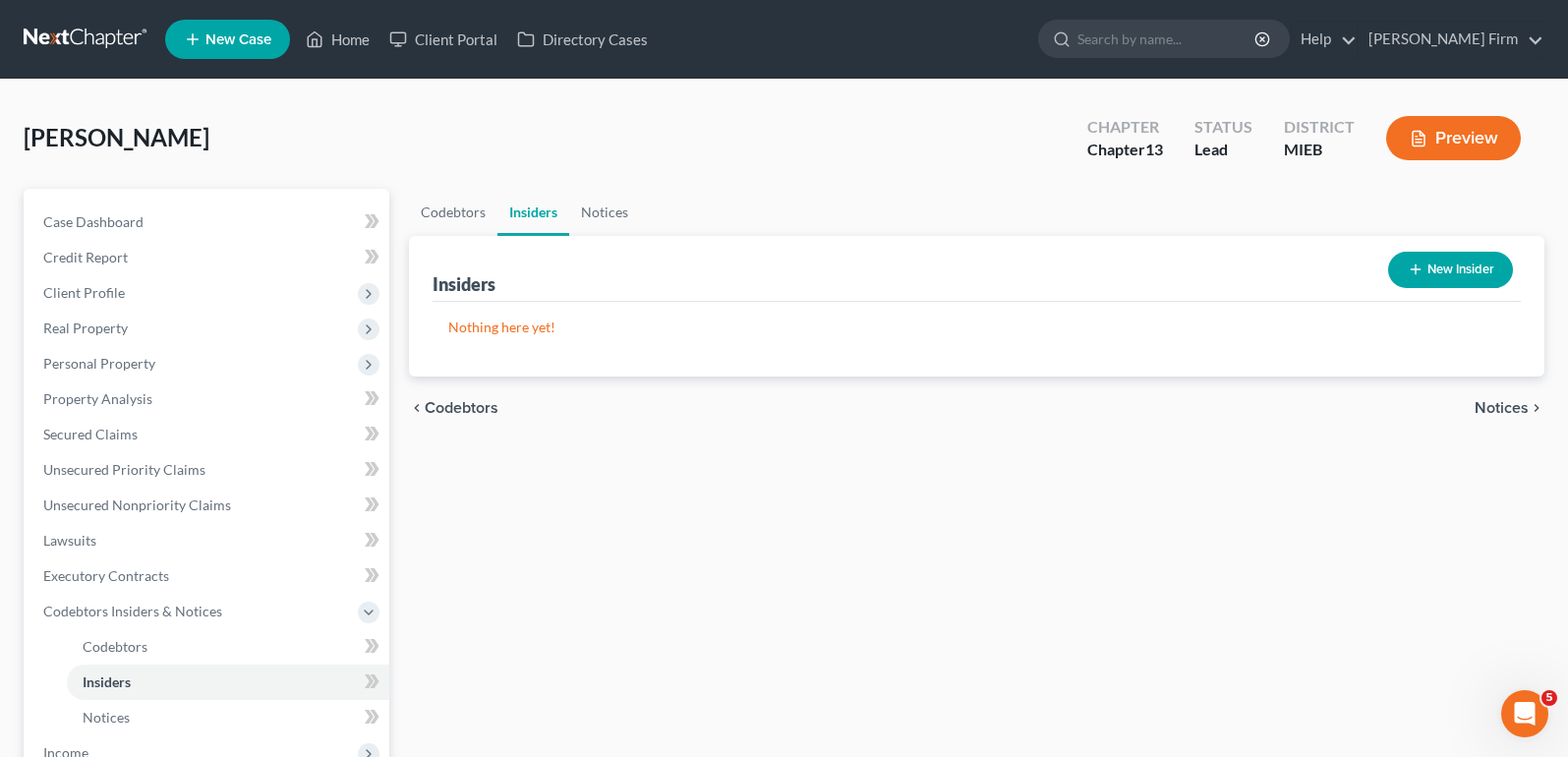
click at [1497, 409] on span "Notices" at bounding box center [1501, 408] width 54 height 16
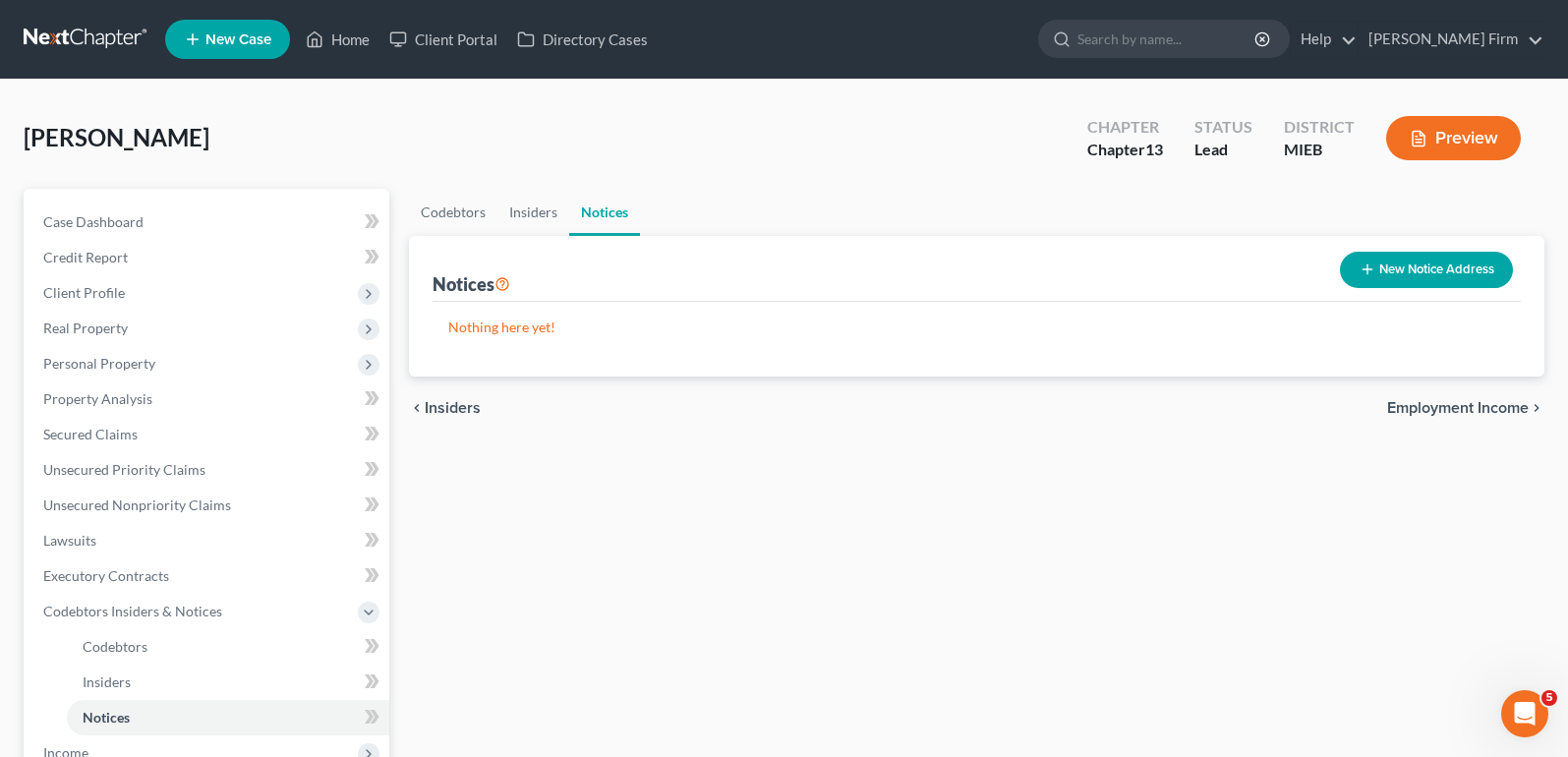
click at [1497, 409] on span "Employment Income" at bounding box center [1458, 408] width 142 height 16
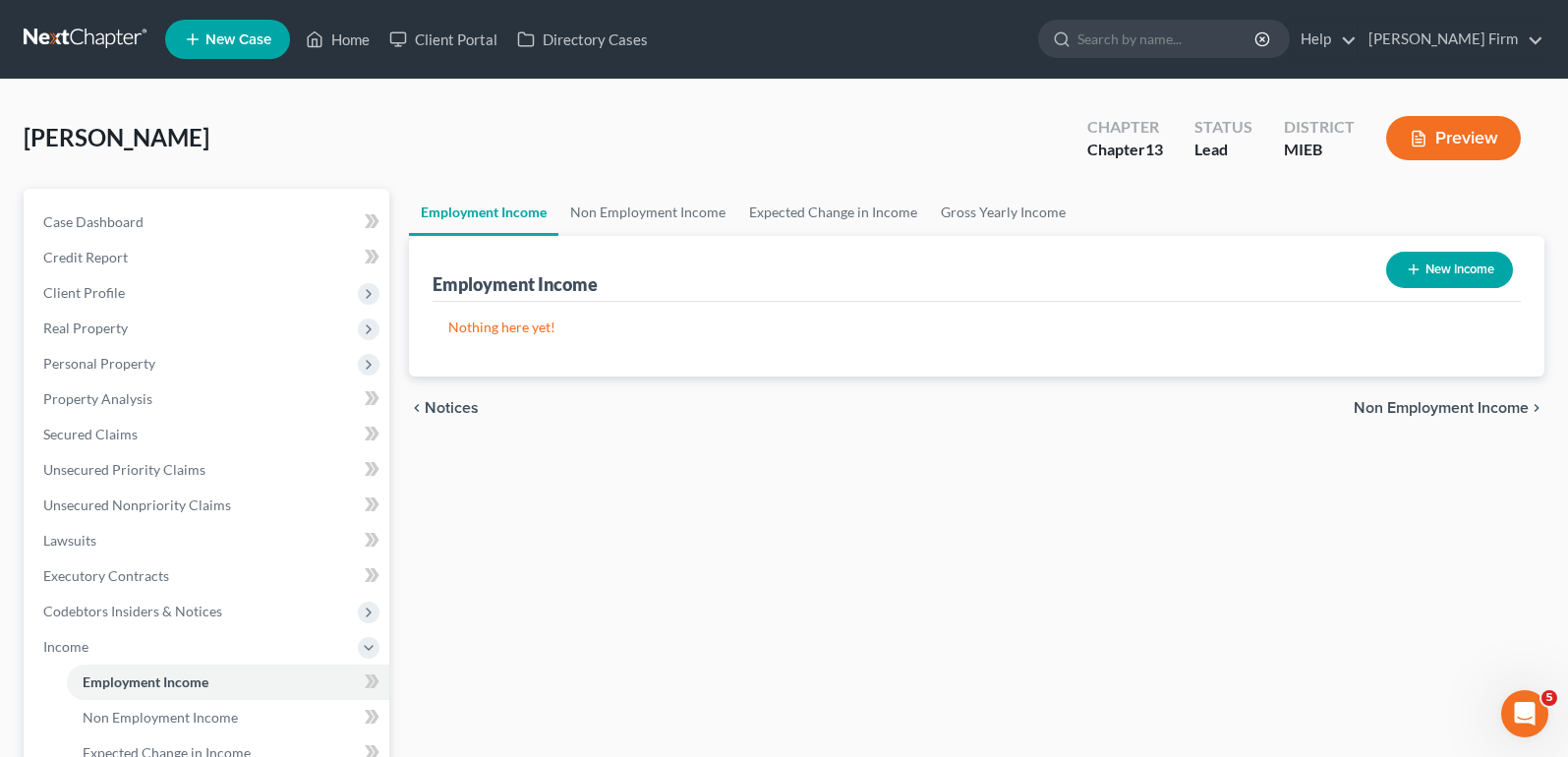
click at [1474, 270] on button "New Income" at bounding box center [1449, 269] width 127 height 36
select select "0"
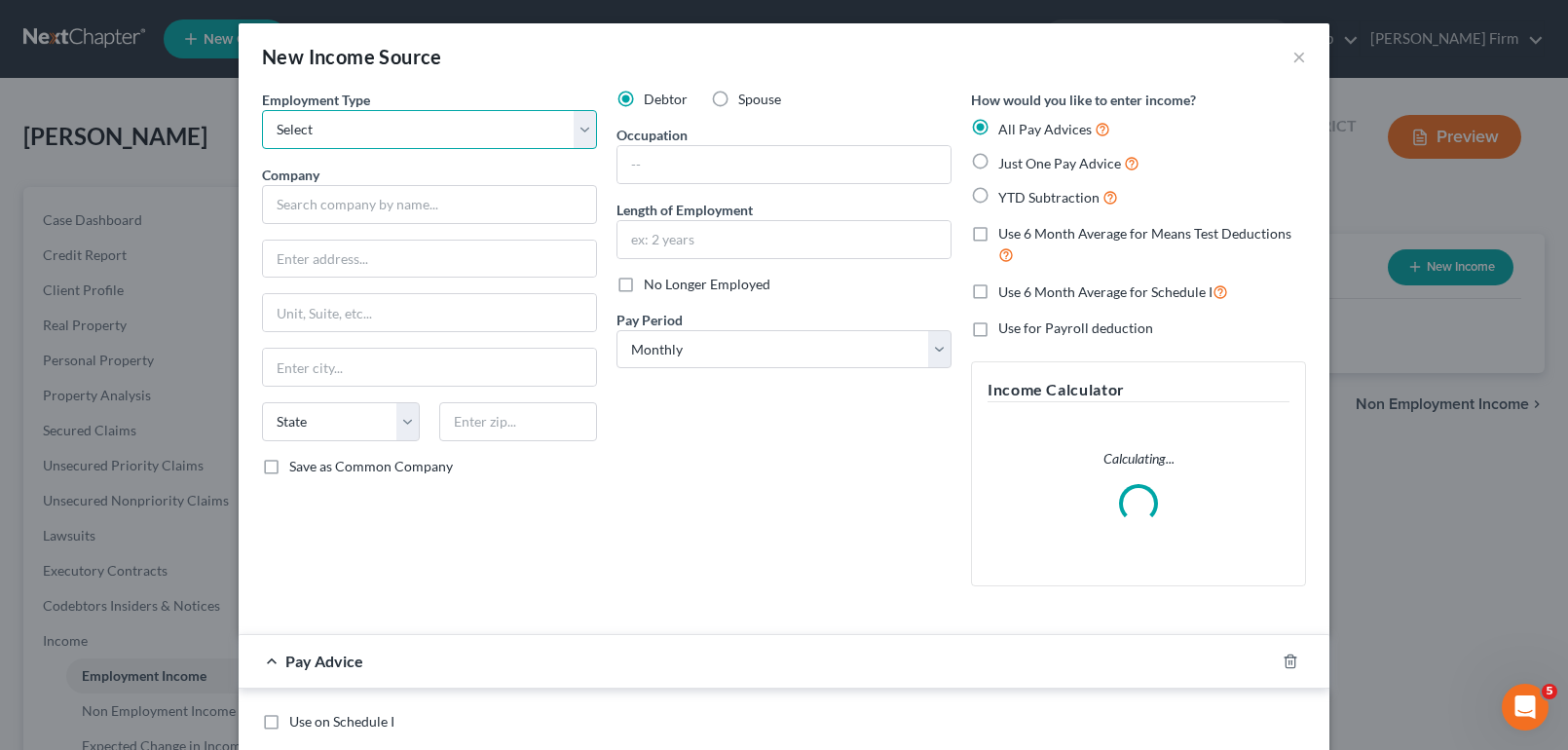
click at [447, 141] on select "Select Full or [DEMOGRAPHIC_DATA] Employment Self Employment" at bounding box center [430, 130] width 335 height 39
select select "0"
click at [262, 110] on select "Select Full or [DEMOGRAPHIC_DATA] Employment Self Employment" at bounding box center [430, 130] width 335 height 39
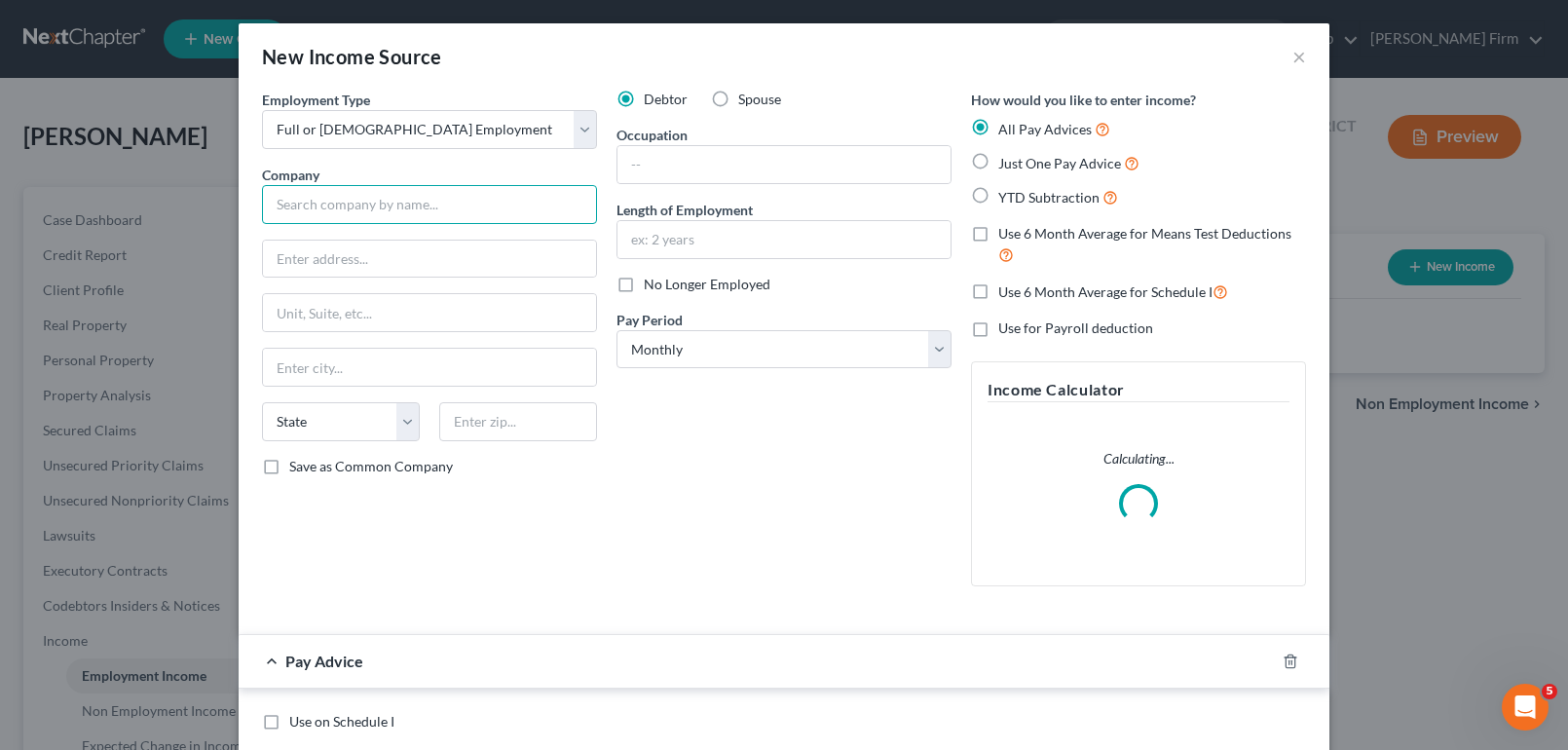
click at [450, 195] on input "text" at bounding box center [430, 205] width 335 height 39
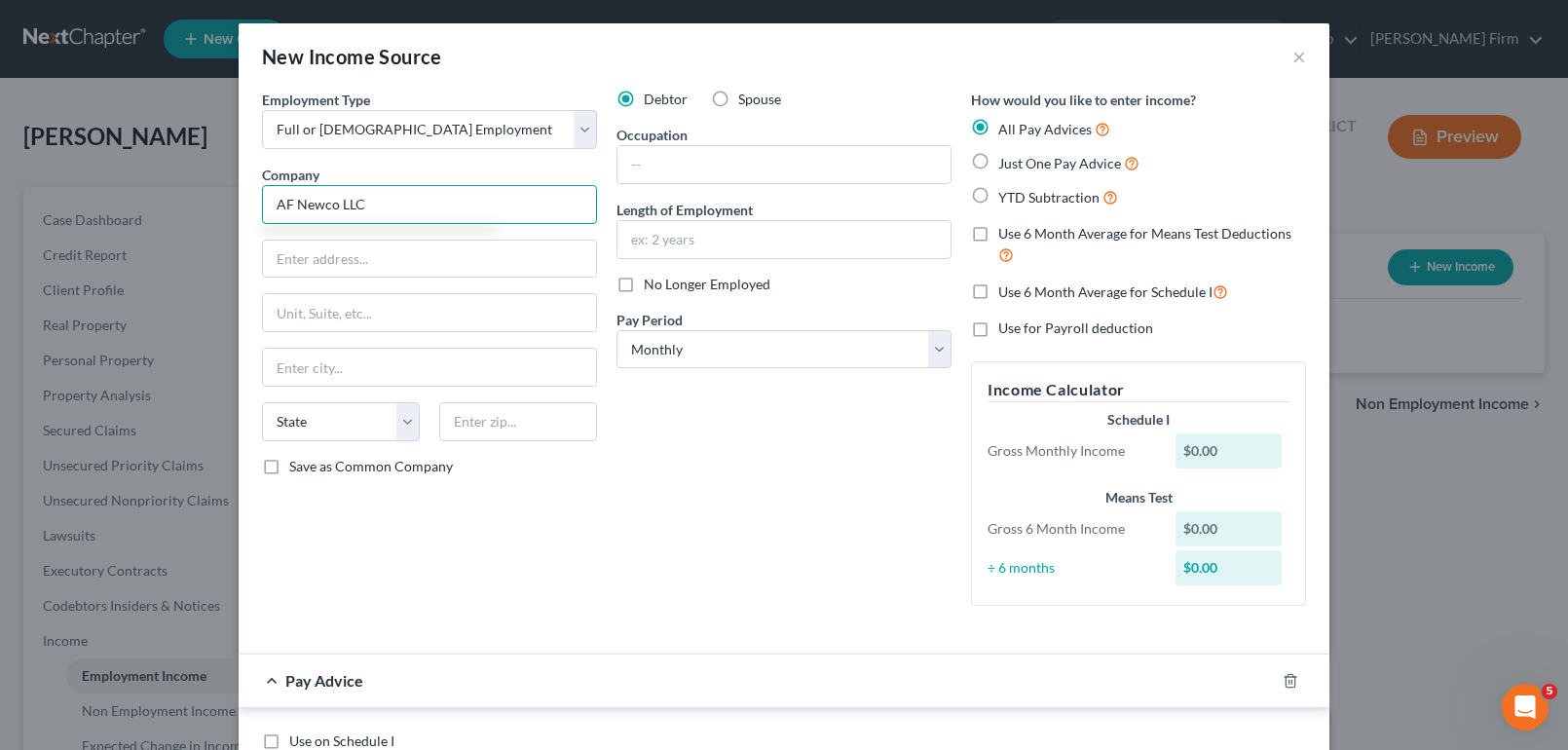
type input "AF Newco LLC"
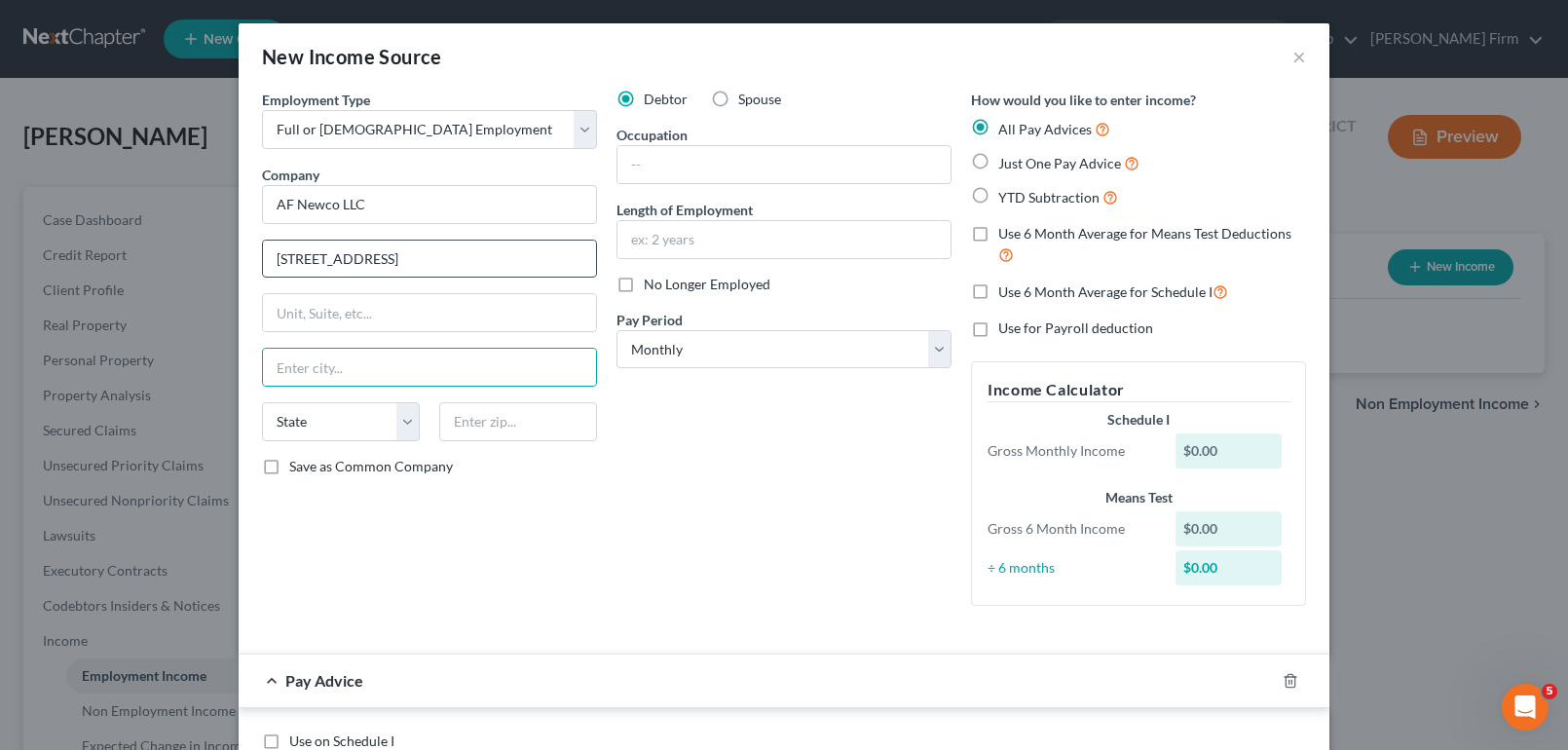
click at [460, 259] on input "[STREET_ADDRESS]" at bounding box center [430, 259] width 333 height 37
type input "[STREET_ADDRESS]"
click at [392, 376] on input "text" at bounding box center [430, 367] width 333 height 37
type input "[GEOGRAPHIC_DATA]"
select select "36"
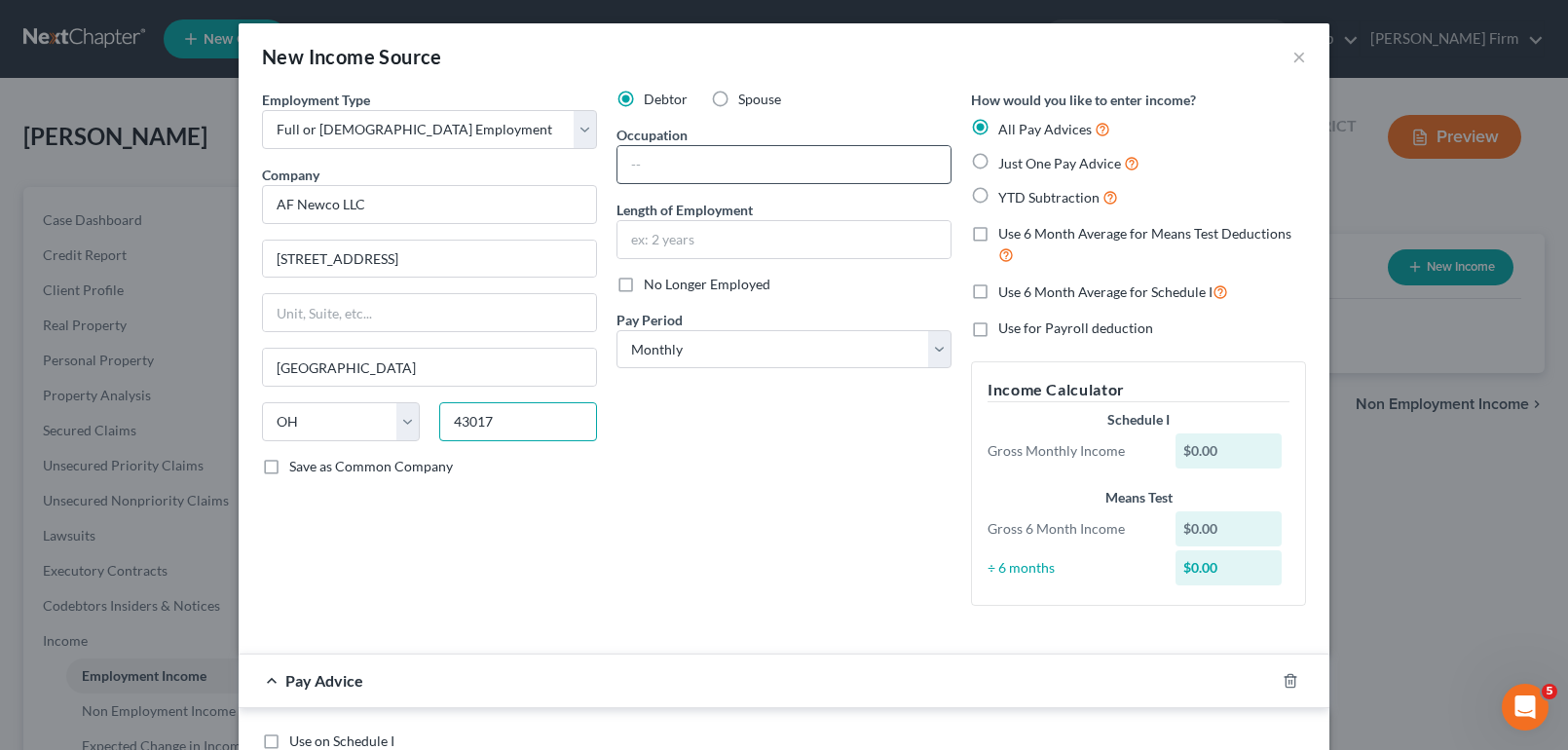
type input "43017"
click at [672, 171] on input "text" at bounding box center [784, 165] width 333 height 37
type input "production"
click at [738, 243] on input "text" at bounding box center [784, 240] width 333 height 37
type input "2 years"
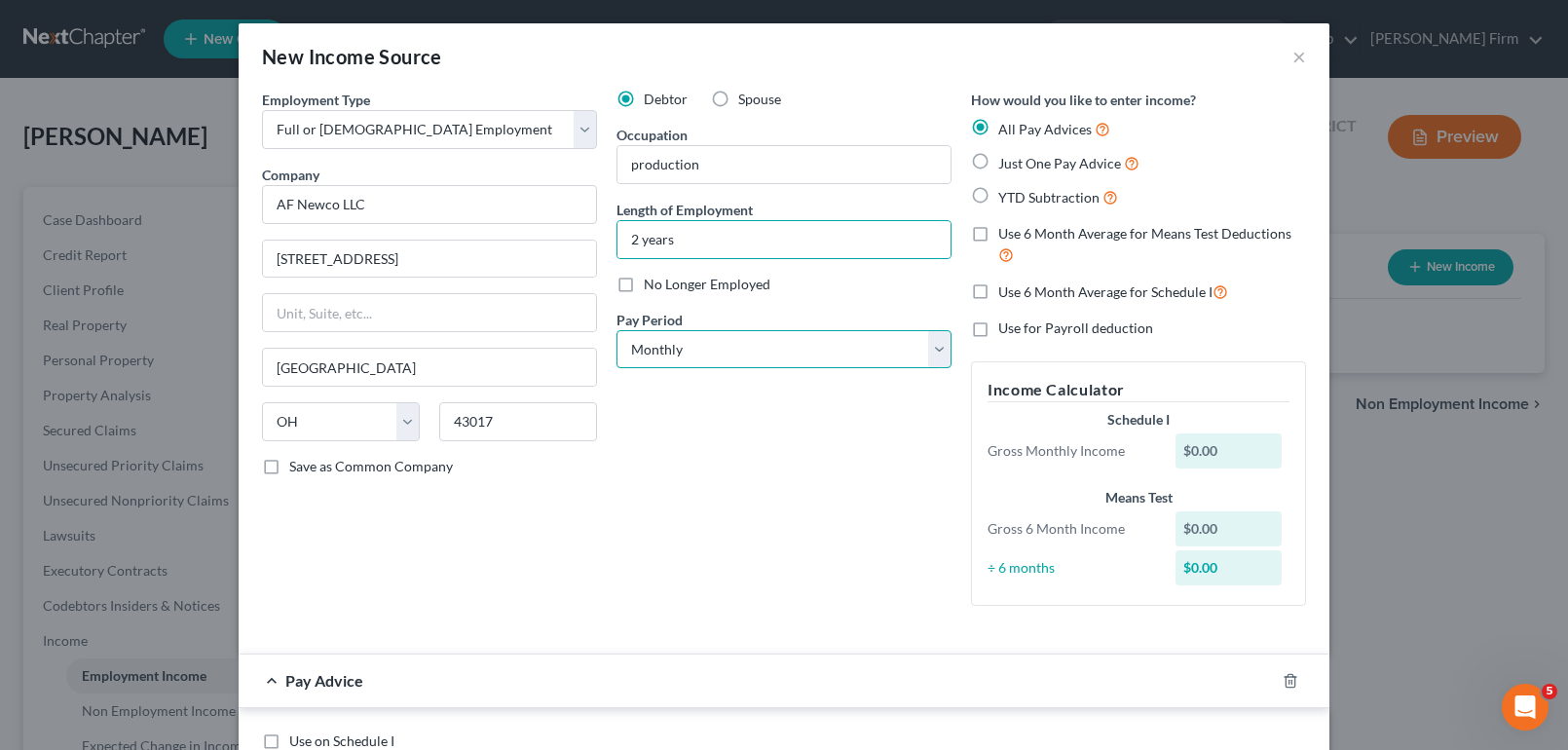
click at [746, 357] on select "Select Monthly Twice Monthly Every Other Week Weekly" at bounding box center [784, 350] width 335 height 39
select select "3"
click at [617, 330] on select "Select Monthly Twice Monthly Every Other Week Weekly" at bounding box center [784, 350] width 335 height 39
click at [998, 163] on label "Just One Pay Advice" at bounding box center [1068, 163] width 141 height 22
click at [1006, 163] on input "Just One Pay Advice" at bounding box center [1012, 158] width 13 height 13
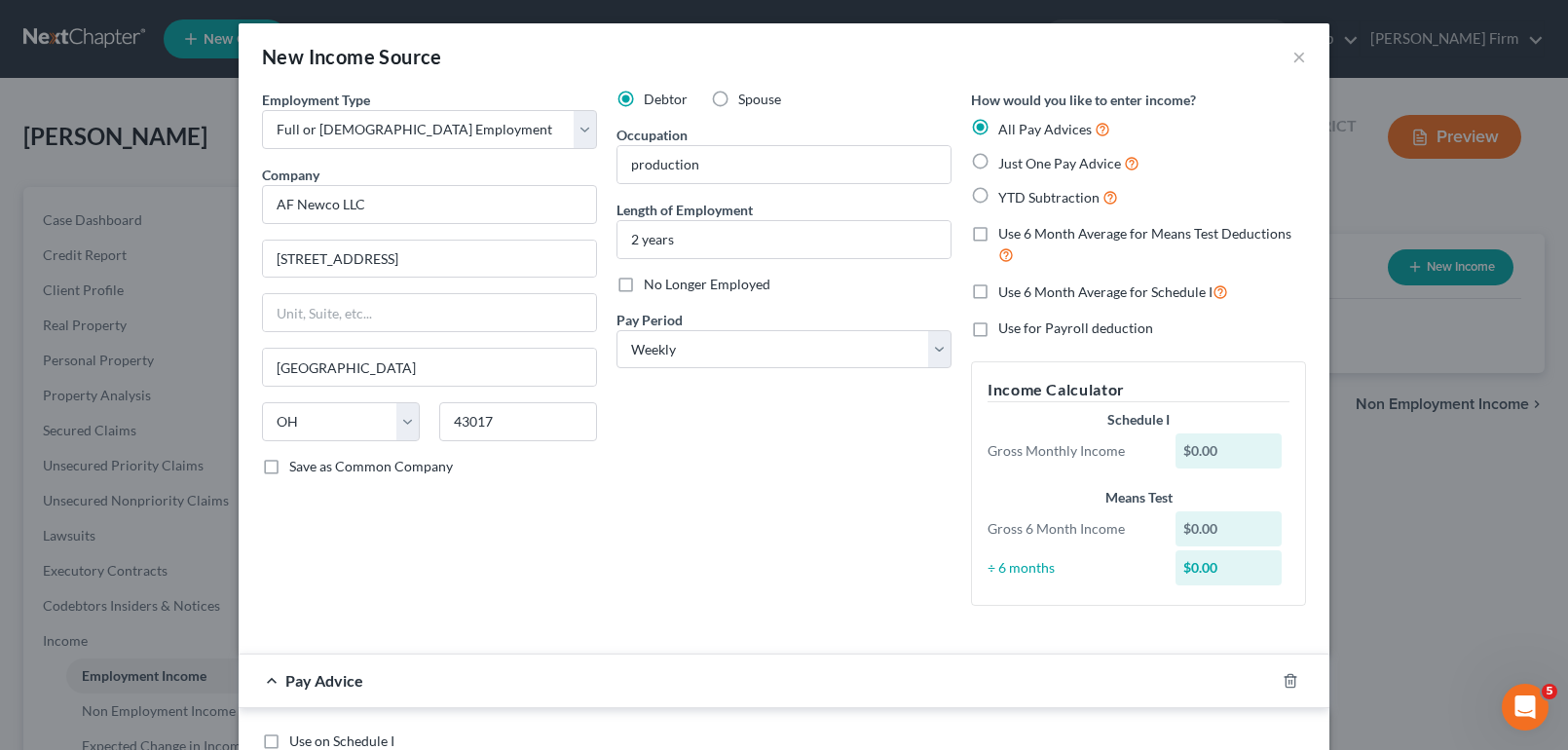
radio input "true"
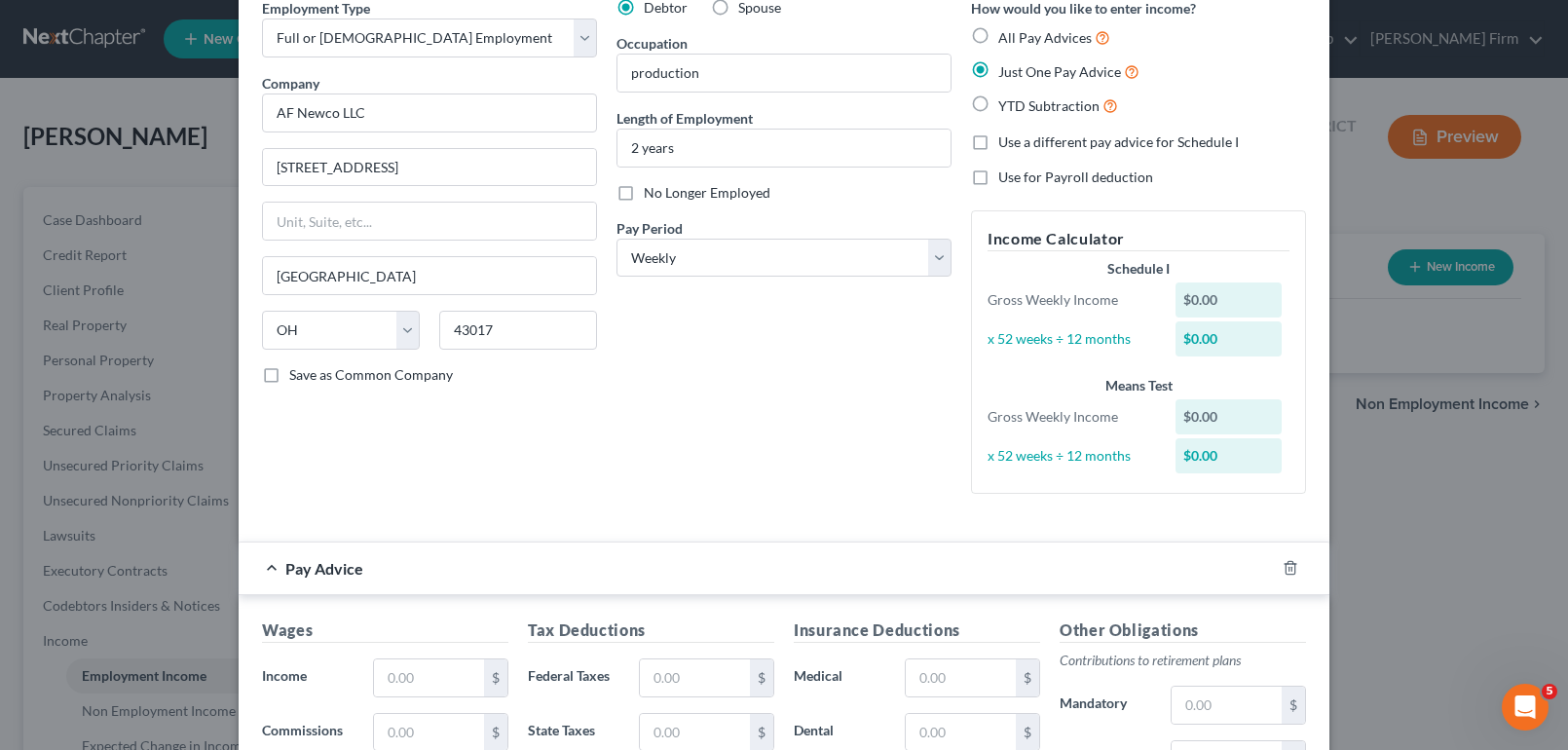
scroll to position [292, 0]
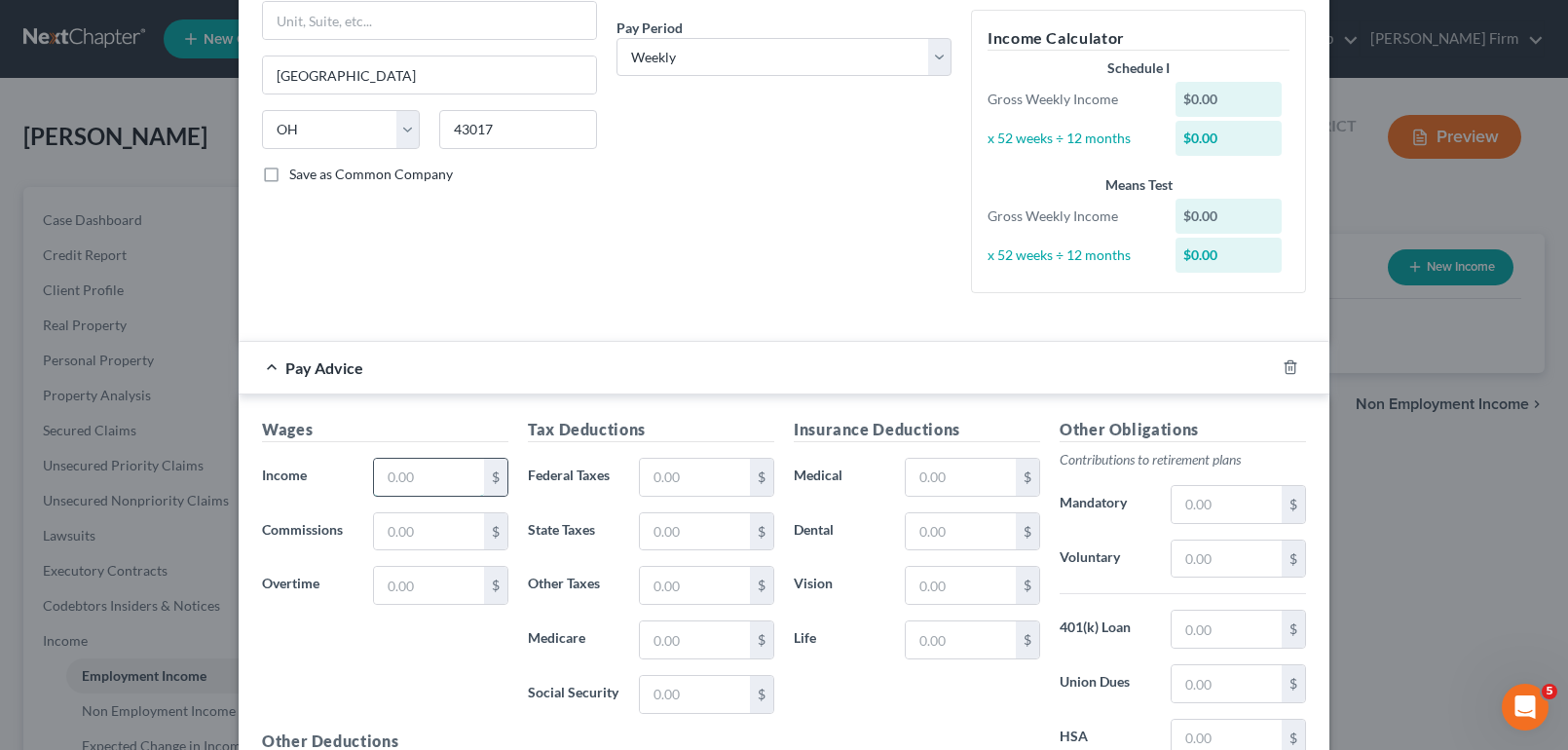
click at [445, 476] on input "text" at bounding box center [429, 477] width 110 height 37
type input "3,000.00"
click at [640, 472] on input "text" at bounding box center [695, 477] width 110 height 37
type input "725.61"
click at [950, 486] on input "text" at bounding box center [961, 477] width 110 height 37
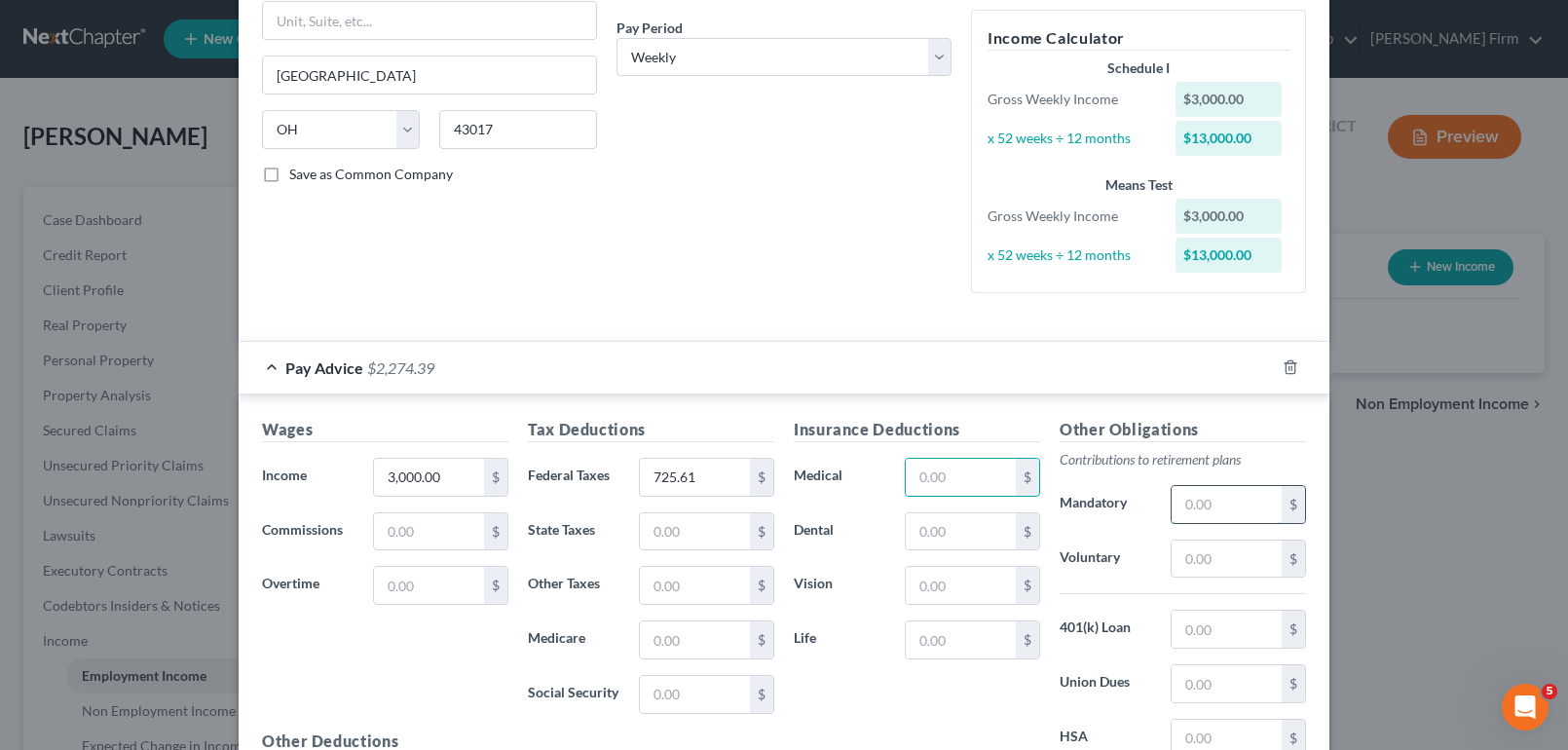
click at [1209, 492] on input "text" at bounding box center [1226, 505] width 110 height 37
click at [1194, 560] on input "text" at bounding box center [1226, 559] width 110 height 37
type input "90.00"
click at [916, 483] on input "text" at bounding box center [961, 477] width 110 height 37
type input "43.59"
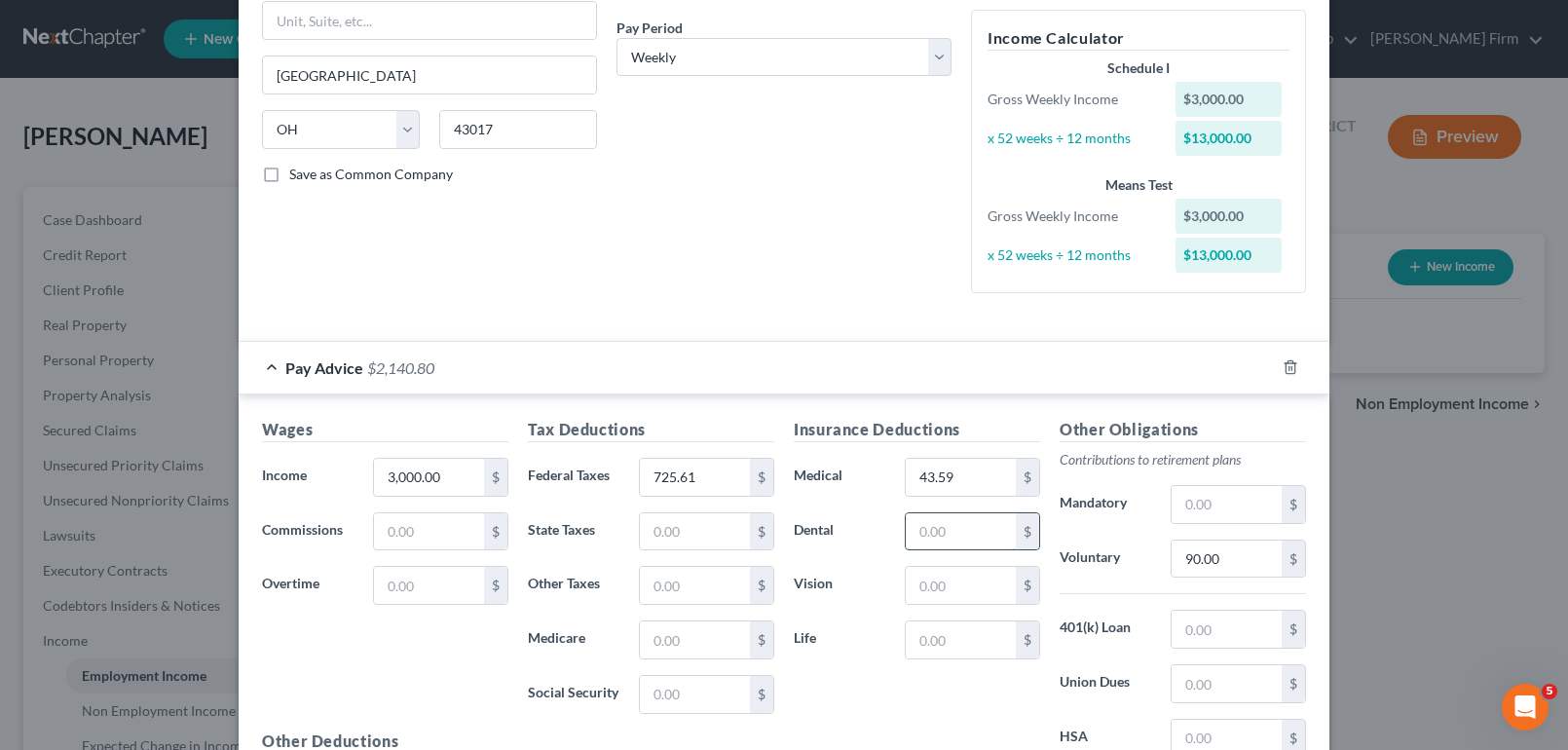
click at [955, 528] on input "text" at bounding box center [961, 532] width 110 height 37
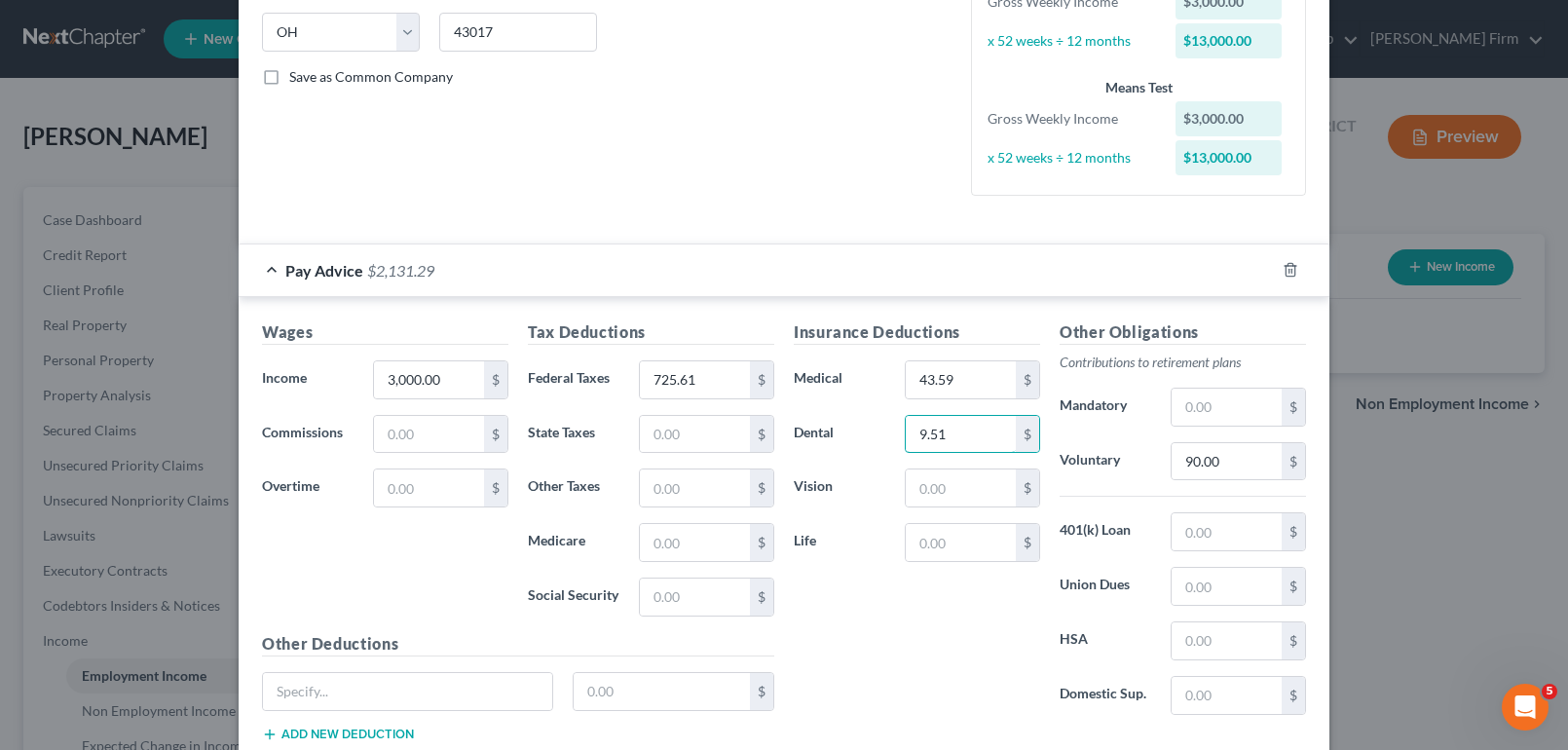
type input "9.51"
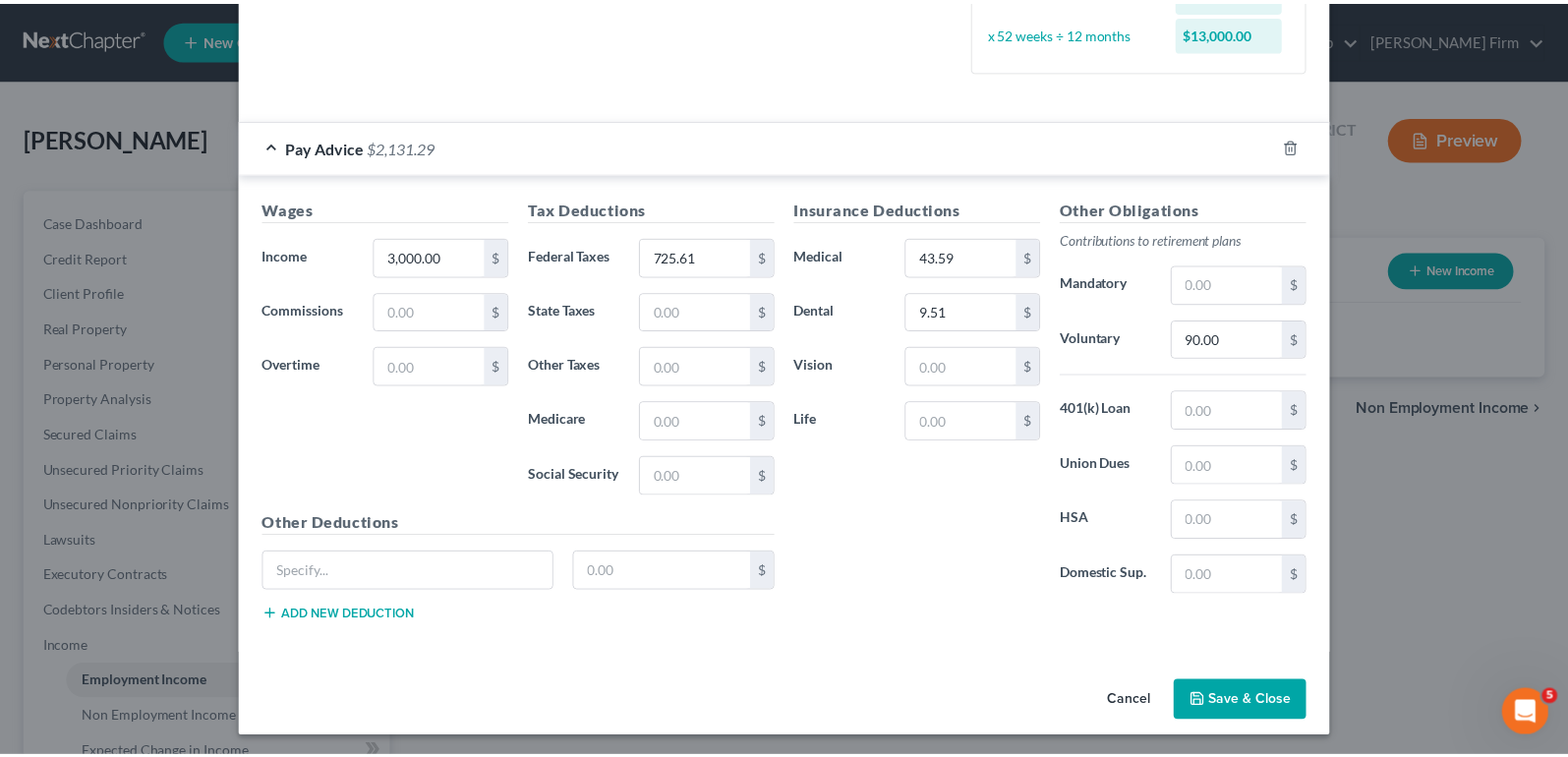
scroll to position [524, 0]
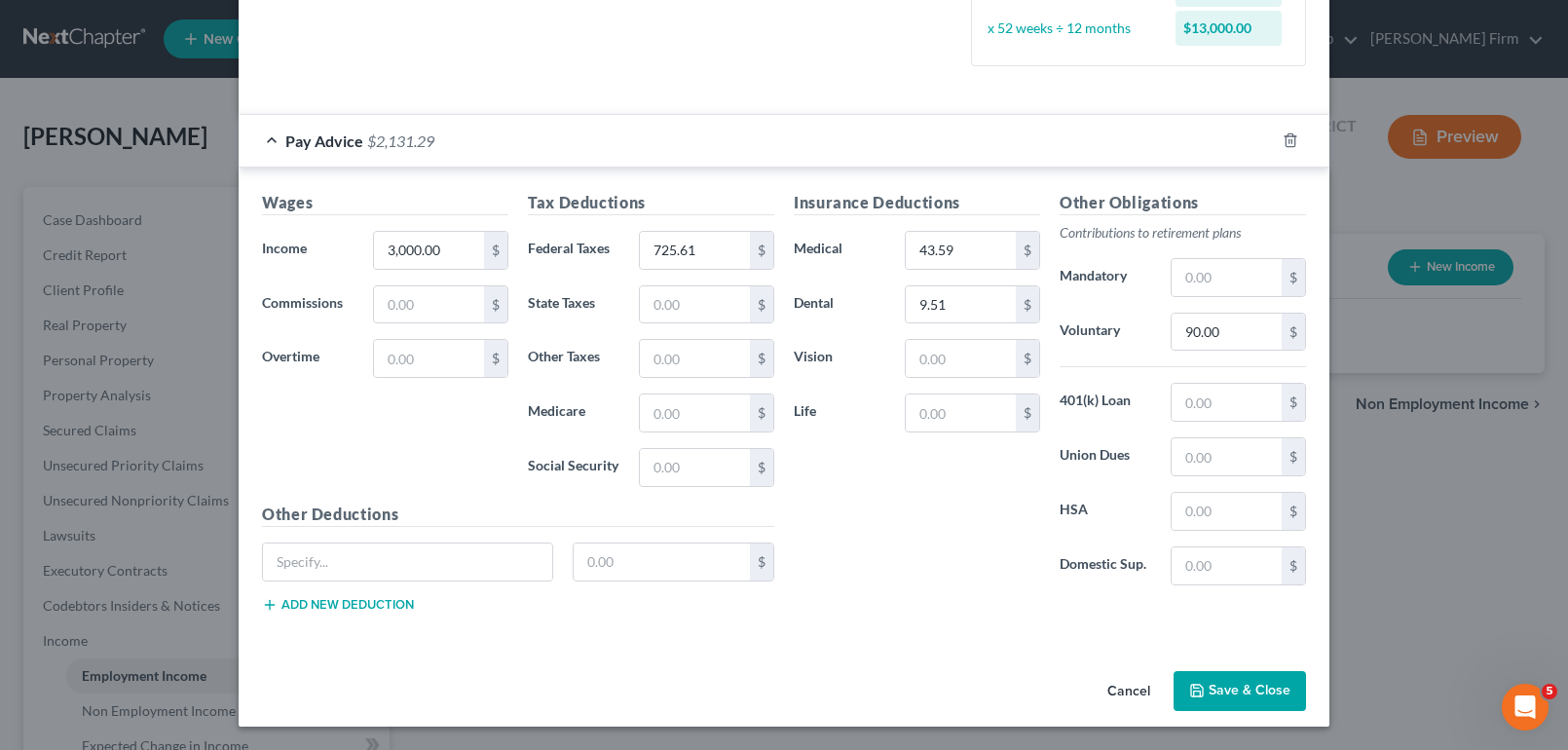
click at [1202, 685] on button "Save & Close" at bounding box center [1240, 692] width 133 height 41
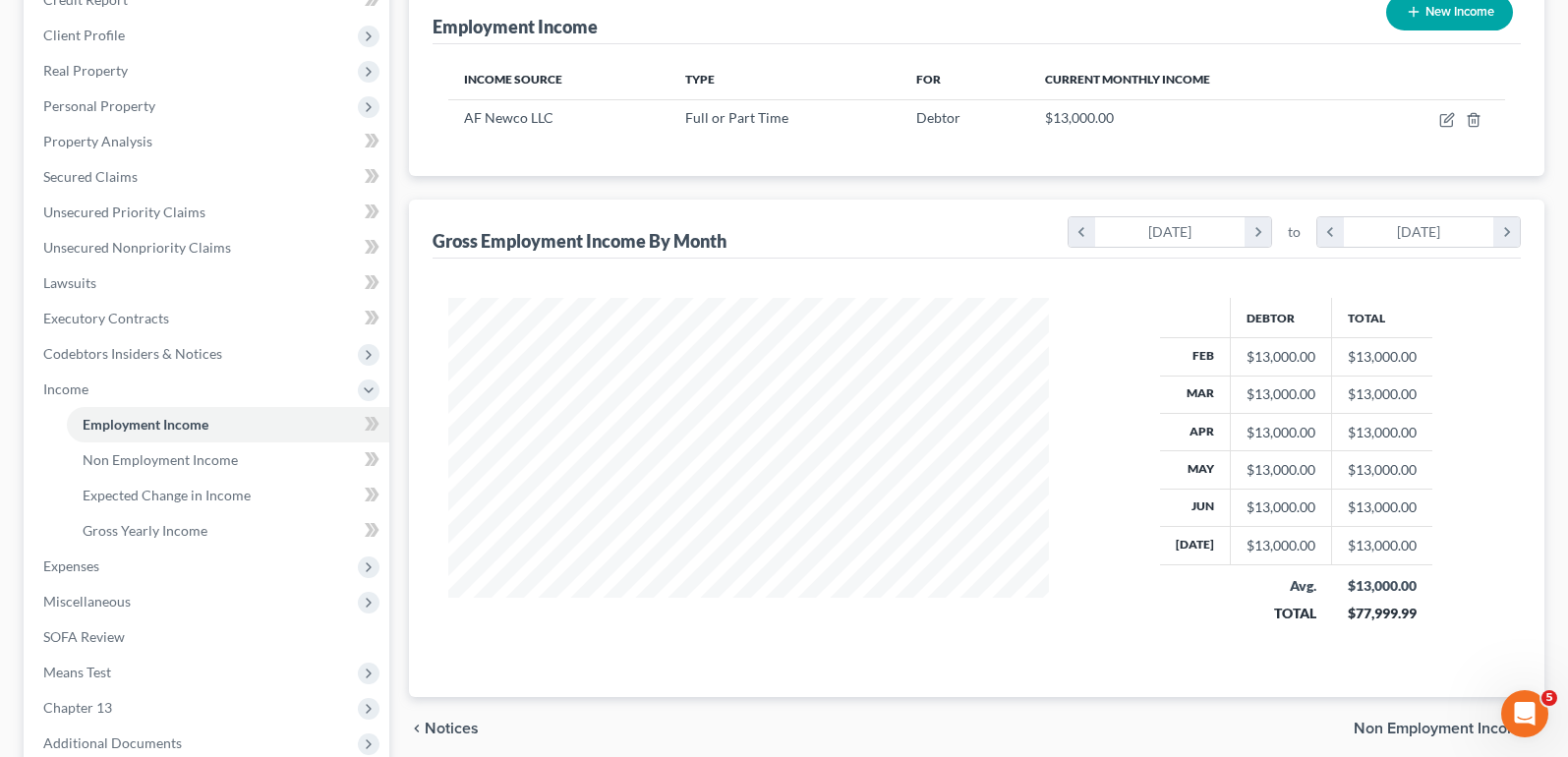
scroll to position [295, 0]
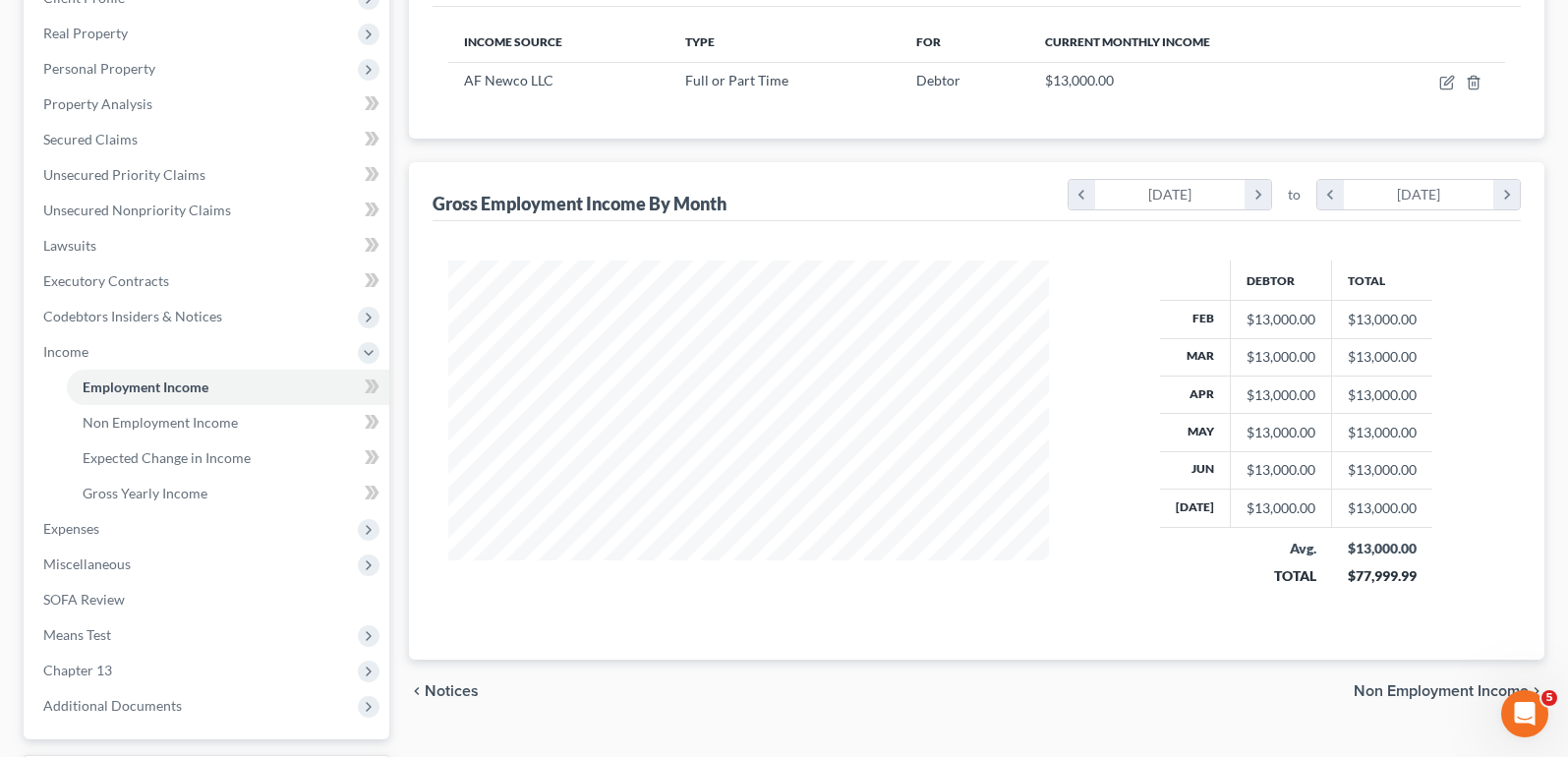
click at [1379, 685] on span "Non Employment Income" at bounding box center [1441, 691] width 175 height 16
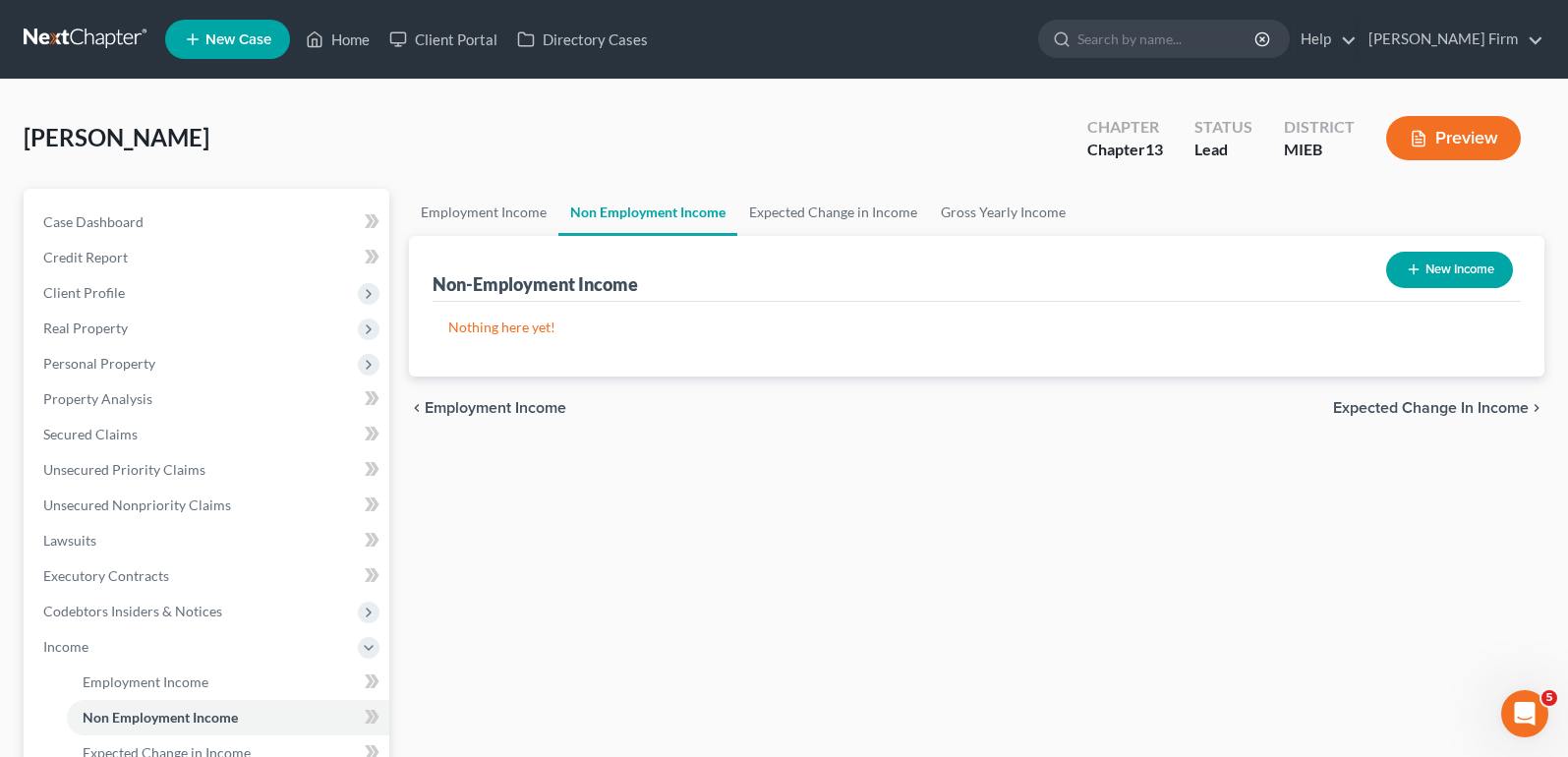
click at [1340, 409] on span "Expected Change in Income" at bounding box center [1430, 408] width 196 height 16
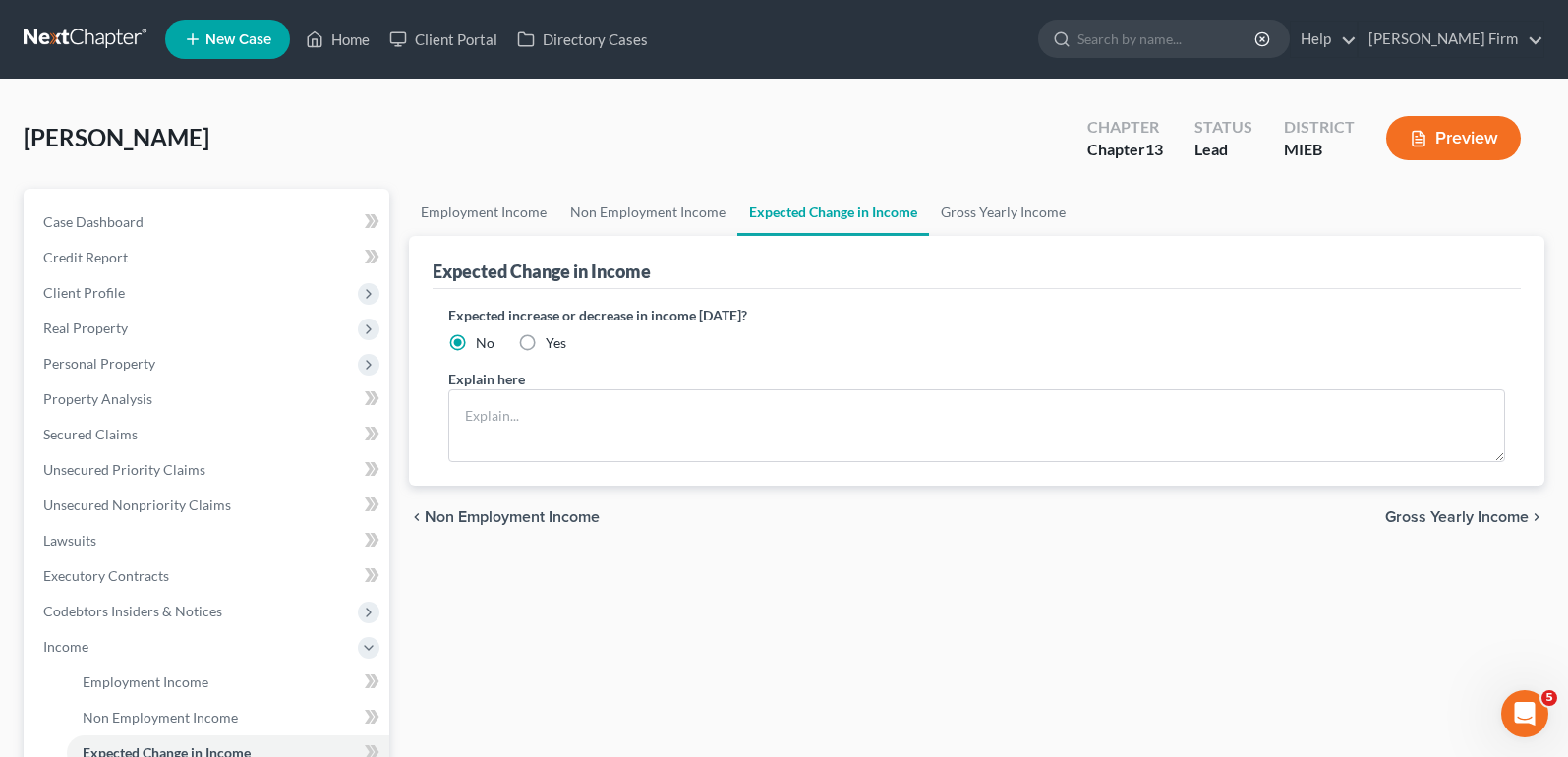
click at [1410, 516] on span "Gross Yearly Income" at bounding box center [1457, 517] width 144 height 16
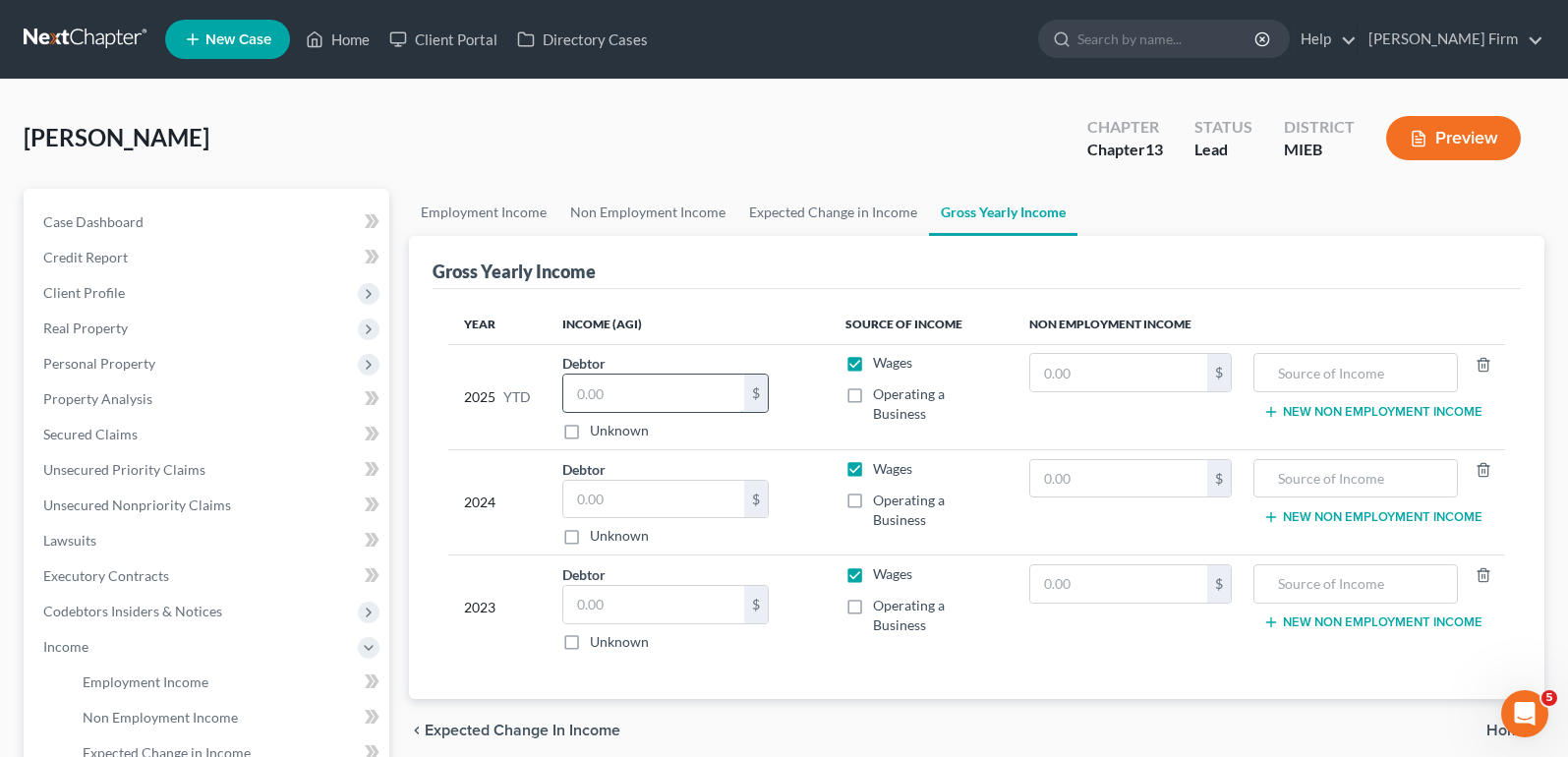
click at [723, 394] on input "text" at bounding box center [654, 393] width 181 height 37
type input "34,600.00"
click at [679, 508] on input "text" at bounding box center [654, 499] width 181 height 37
click at [620, 509] on input "text" at bounding box center [654, 499] width 181 height 37
type input "71,954"
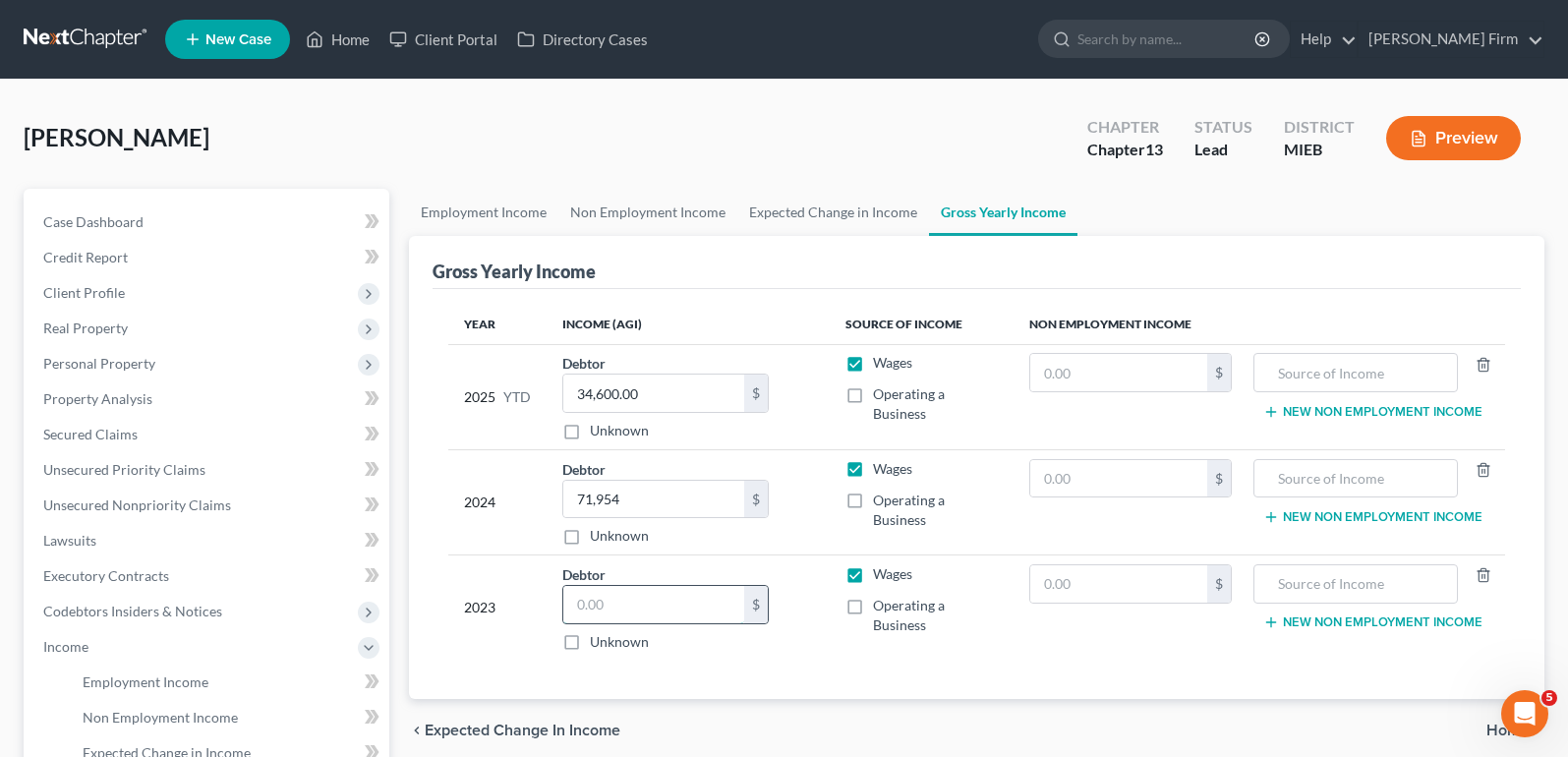
click at [666, 614] on input "text" at bounding box center [654, 605] width 181 height 37
type input "141,259"
click at [810, 644] on div "Debtor 141,259.00 $ Unknown Balance Undetermined 141,259 $ Unknown" at bounding box center [689, 608] width 252 height 87
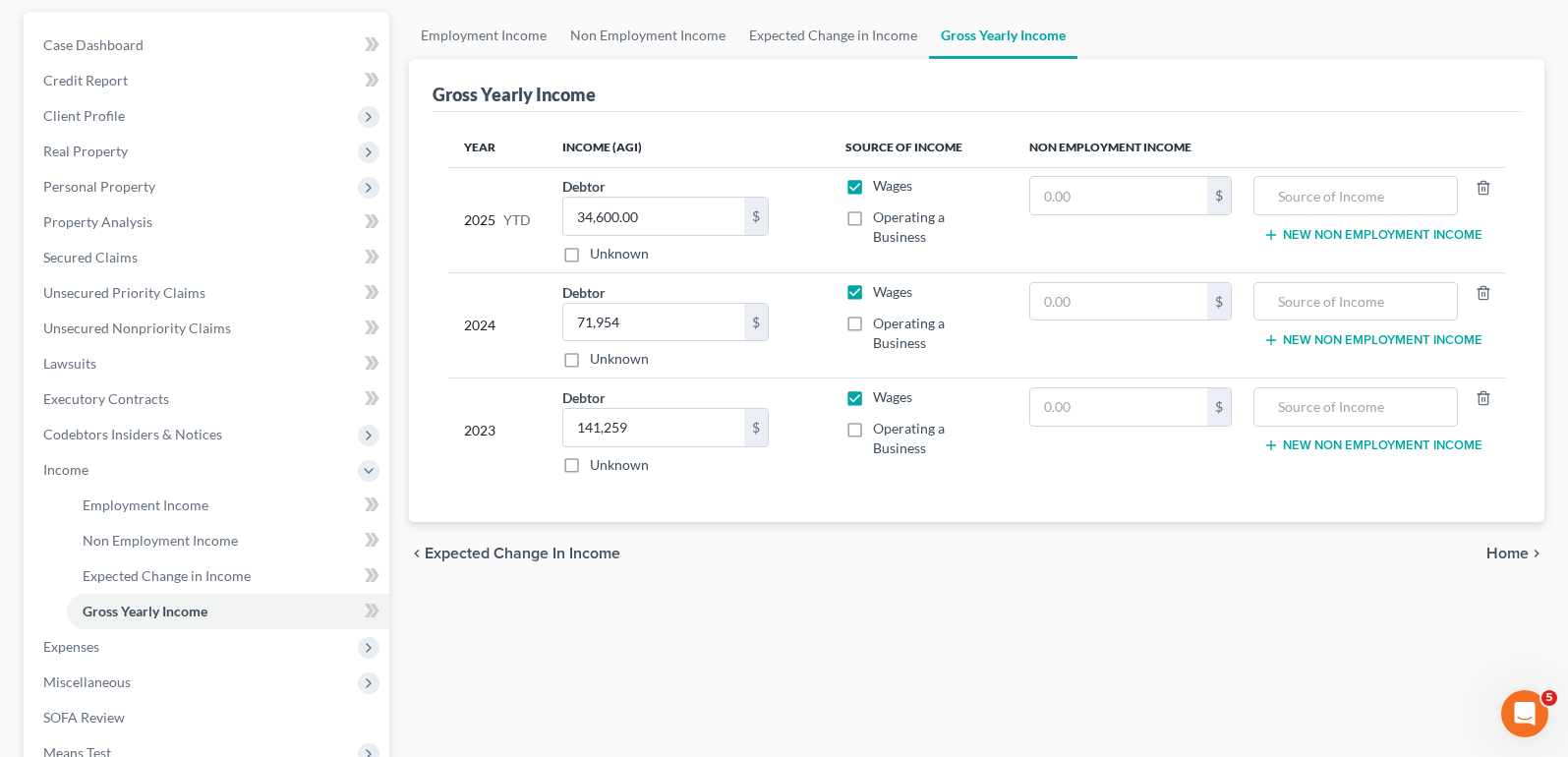
scroll to position [197, 0]
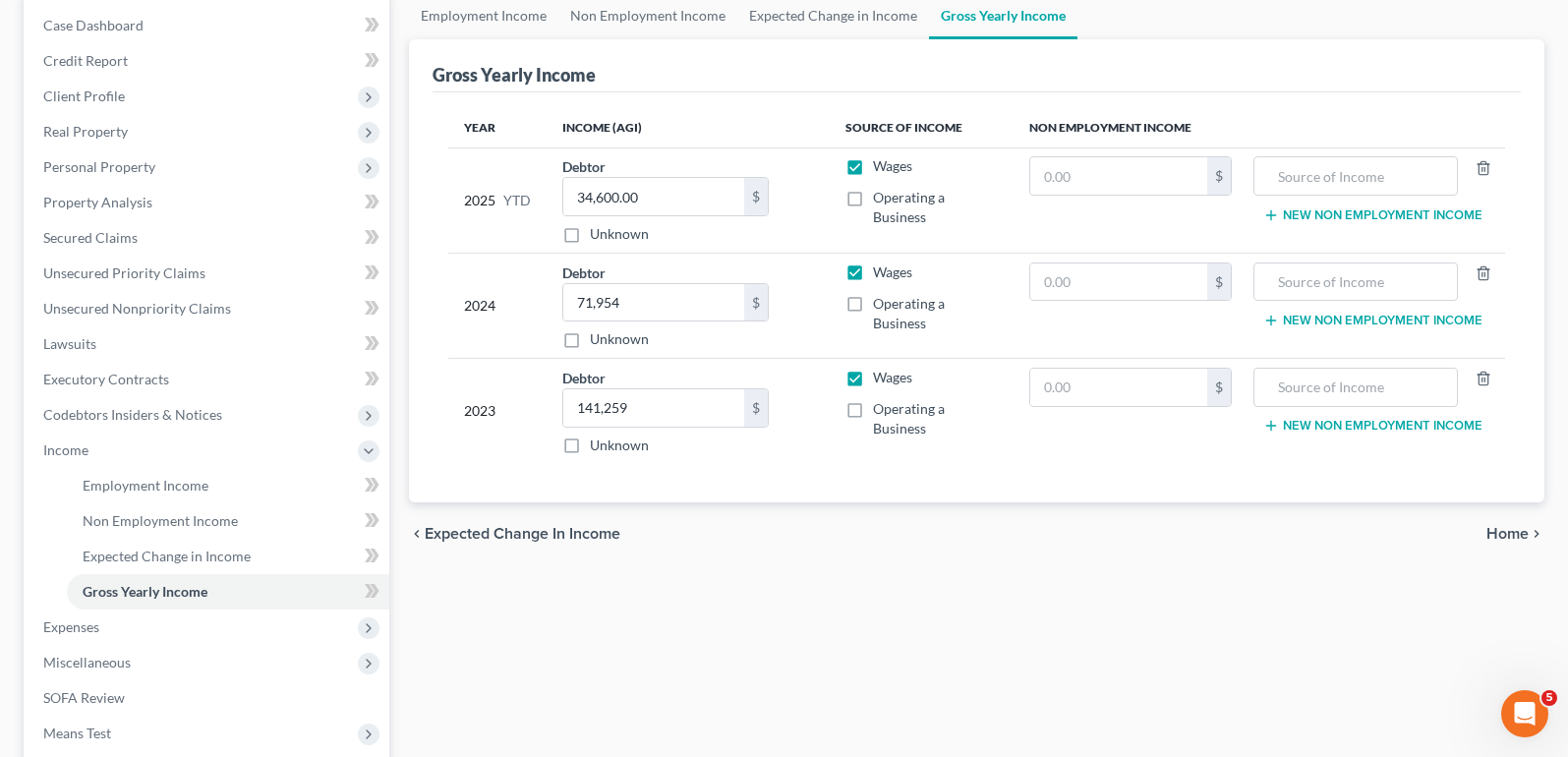
click at [1526, 529] on span "Home" at bounding box center [1507, 534] width 42 height 16
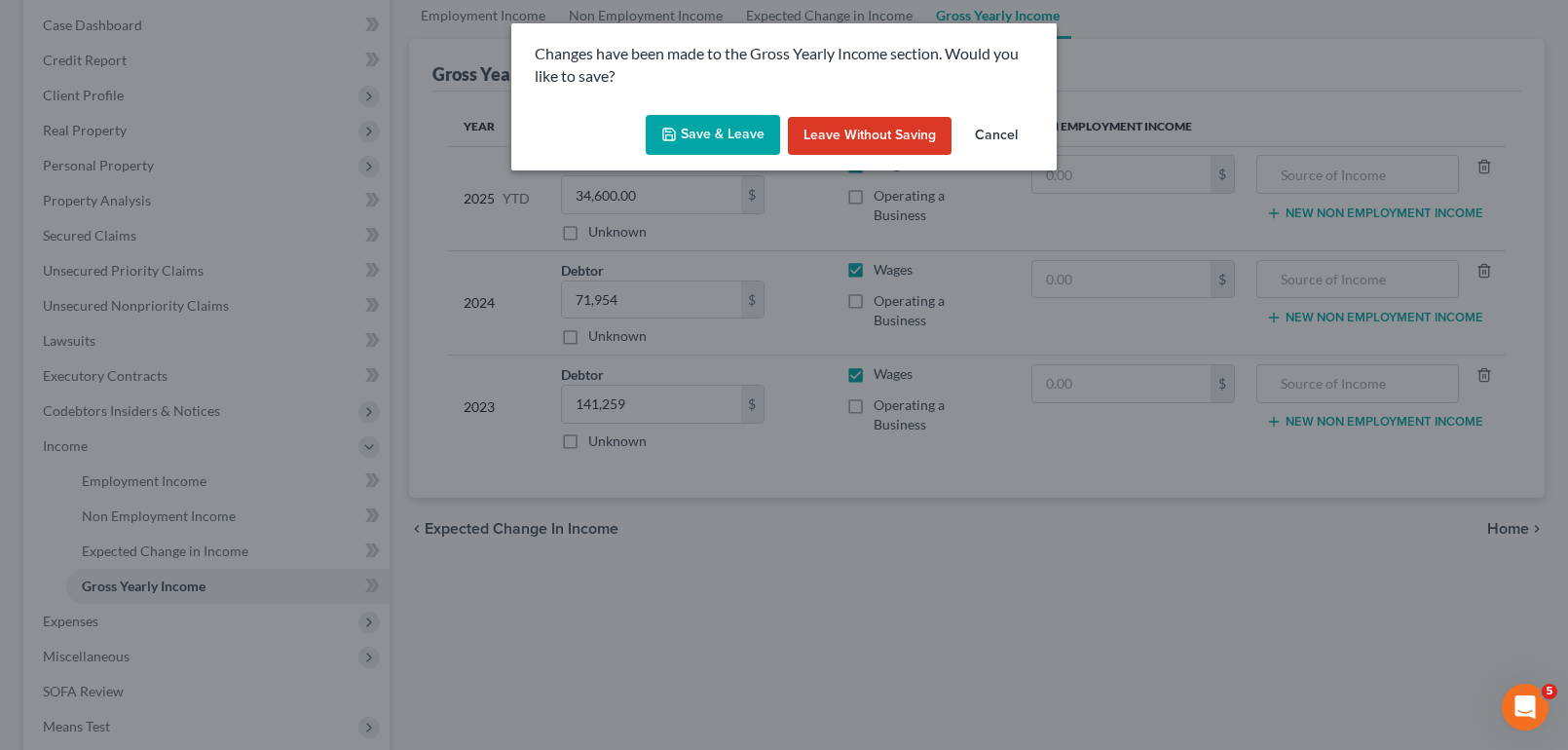
click at [732, 128] on button "Save & Leave" at bounding box center [713, 135] width 134 height 41
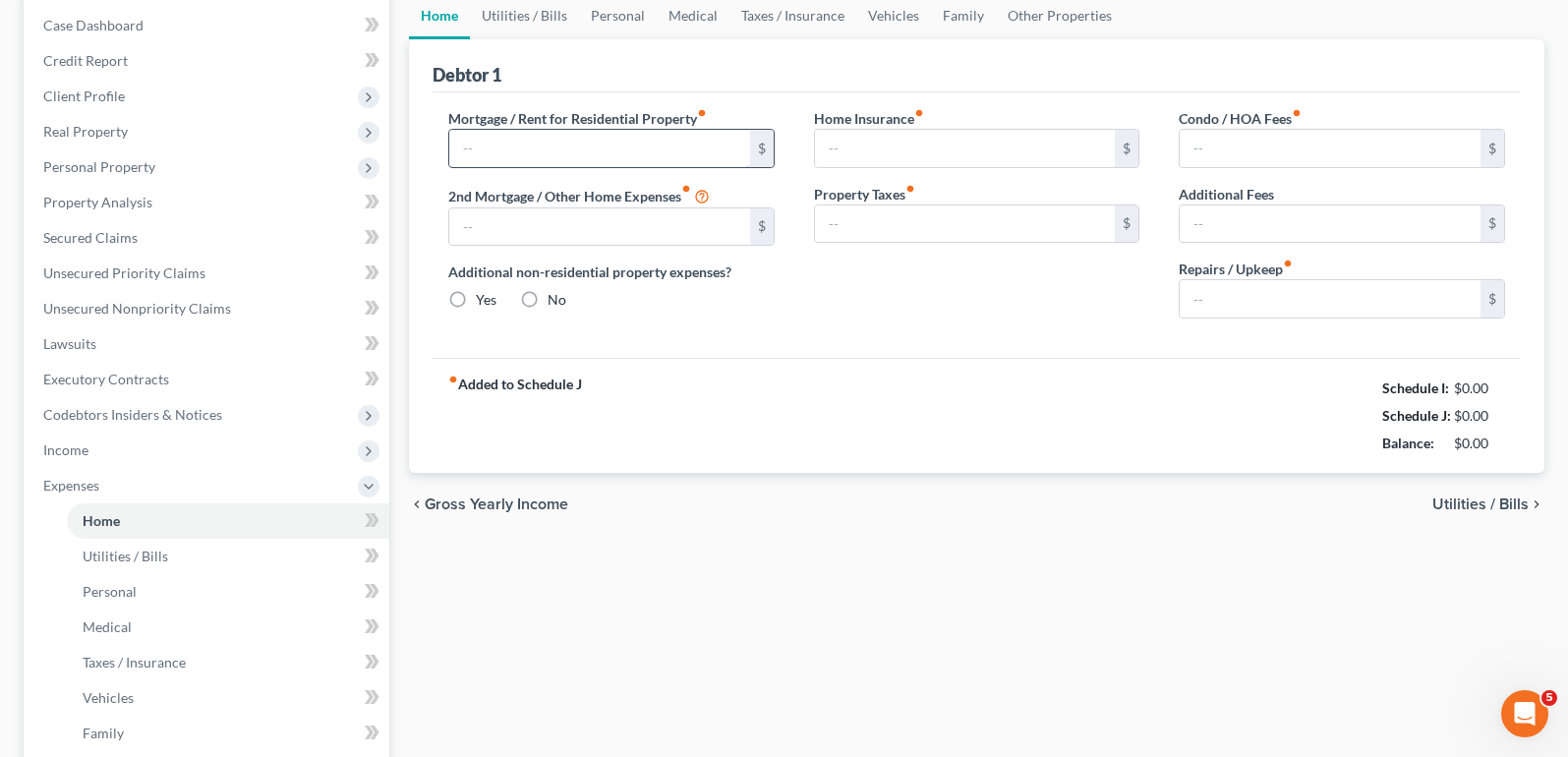
scroll to position [28, 0]
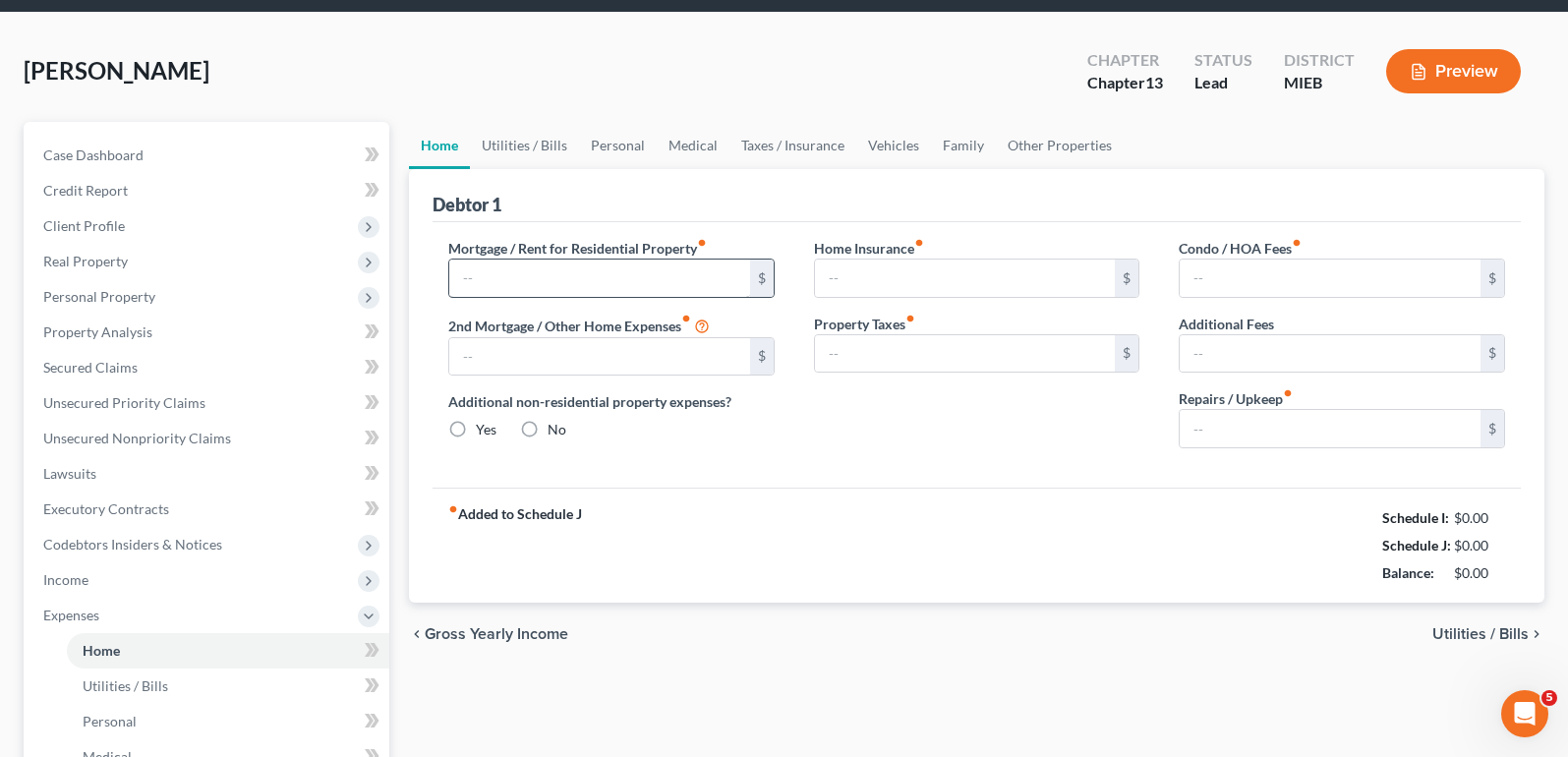
type input "1,987.00"
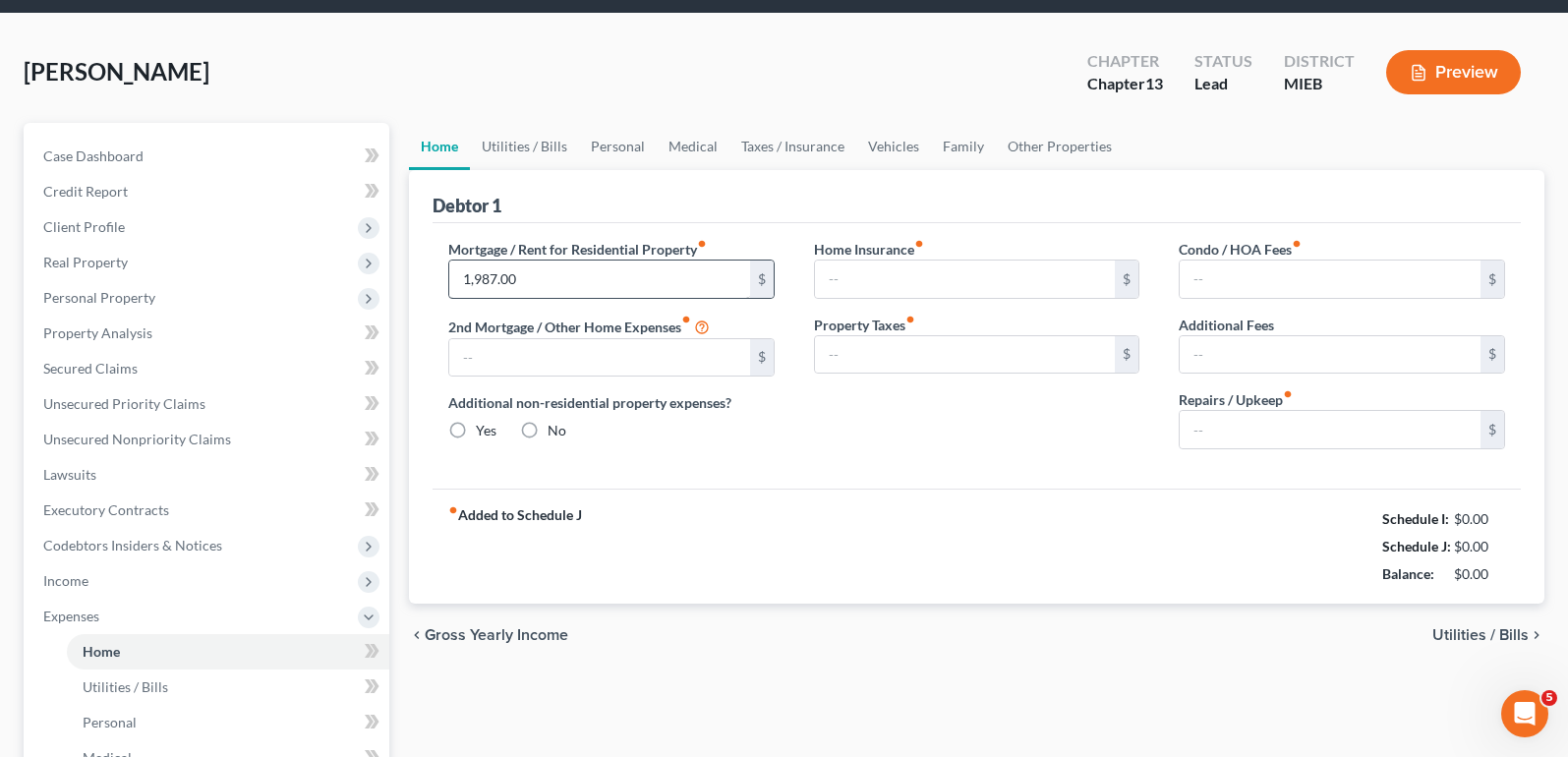
type input "0.00"
radio input "true"
type input "0.00"
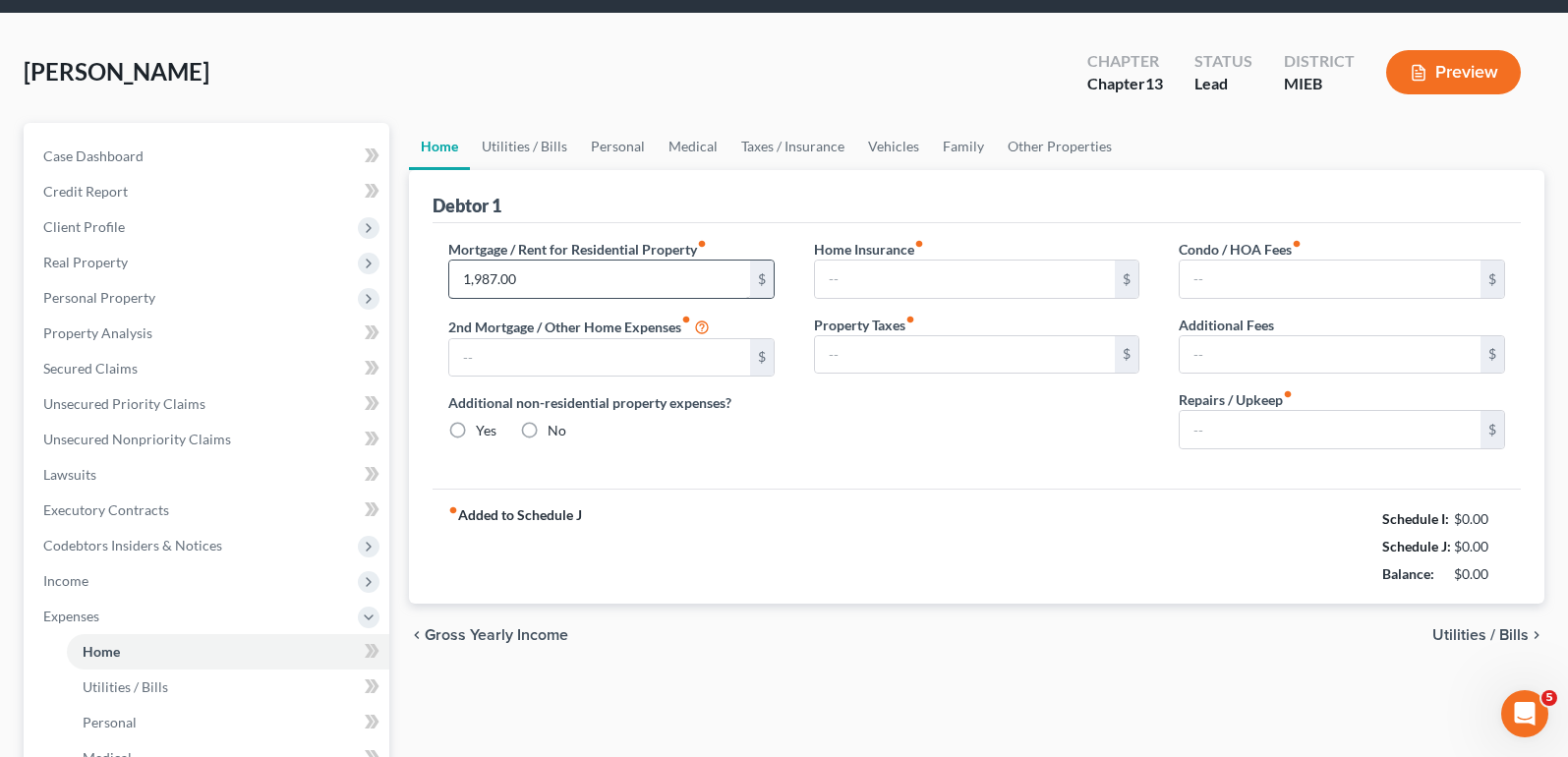
type input "0.00"
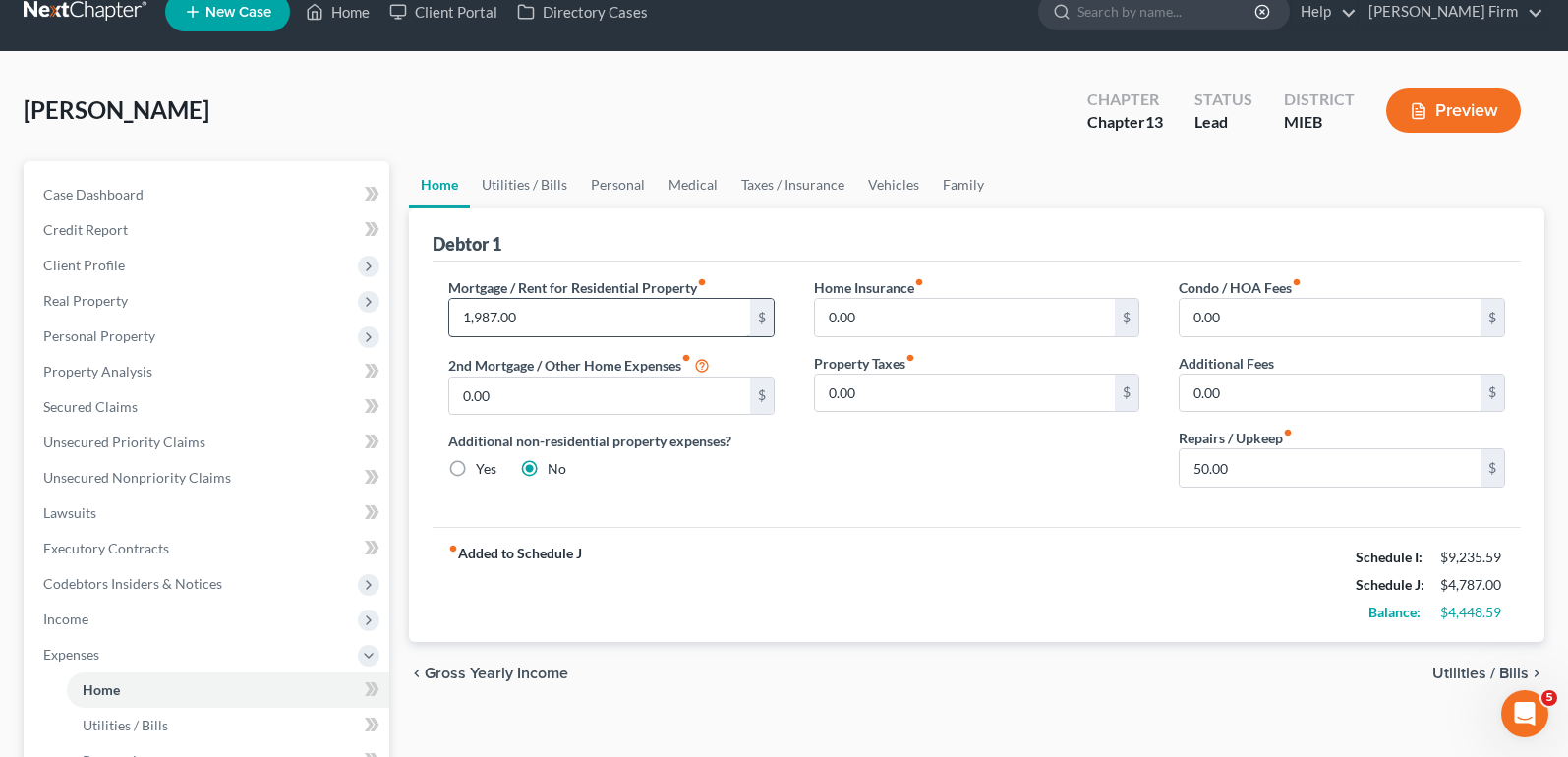
scroll to position [0, 0]
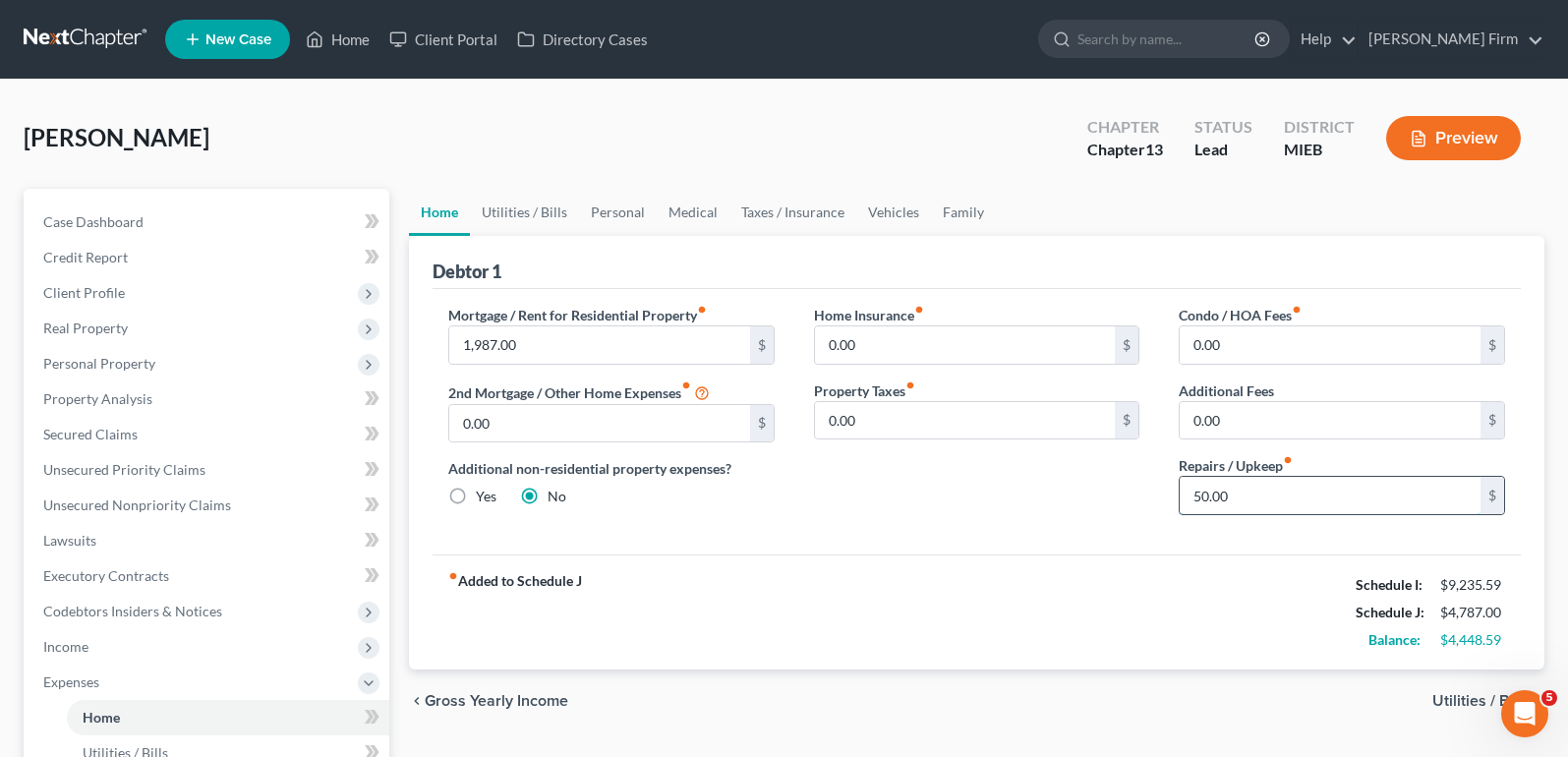
click at [1303, 500] on input "50.00" at bounding box center [1330, 495] width 301 height 37
type input "80"
click at [1342, 622] on div "fiber_manual_record Added to Schedule J Schedule I: $9,235.59 Schedule J: $4,81…" at bounding box center [977, 611] width 1088 height 115
click at [1476, 693] on span "Utilities / Bills" at bounding box center [1480, 701] width 96 height 16
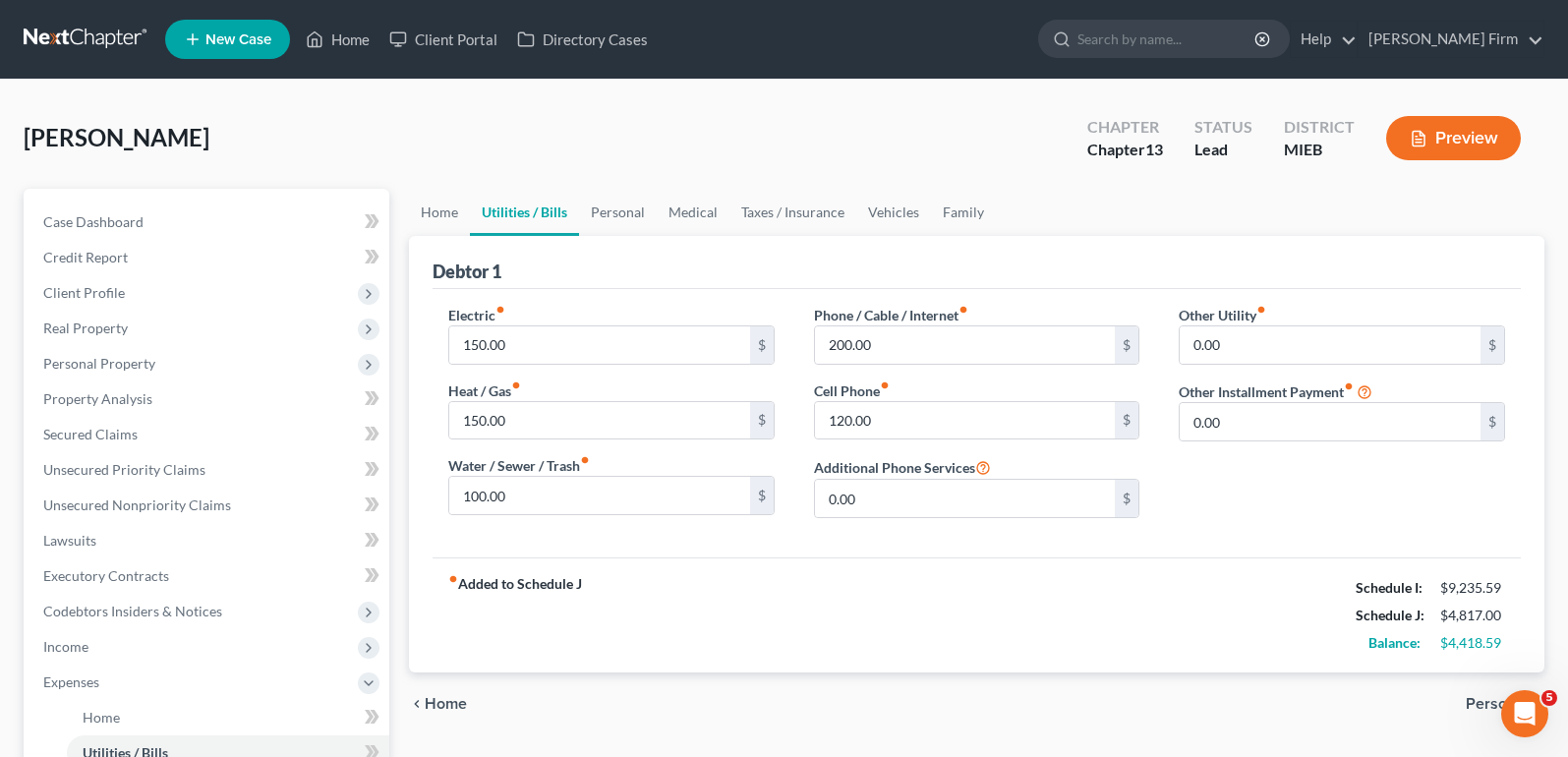
scroll to position [98, 0]
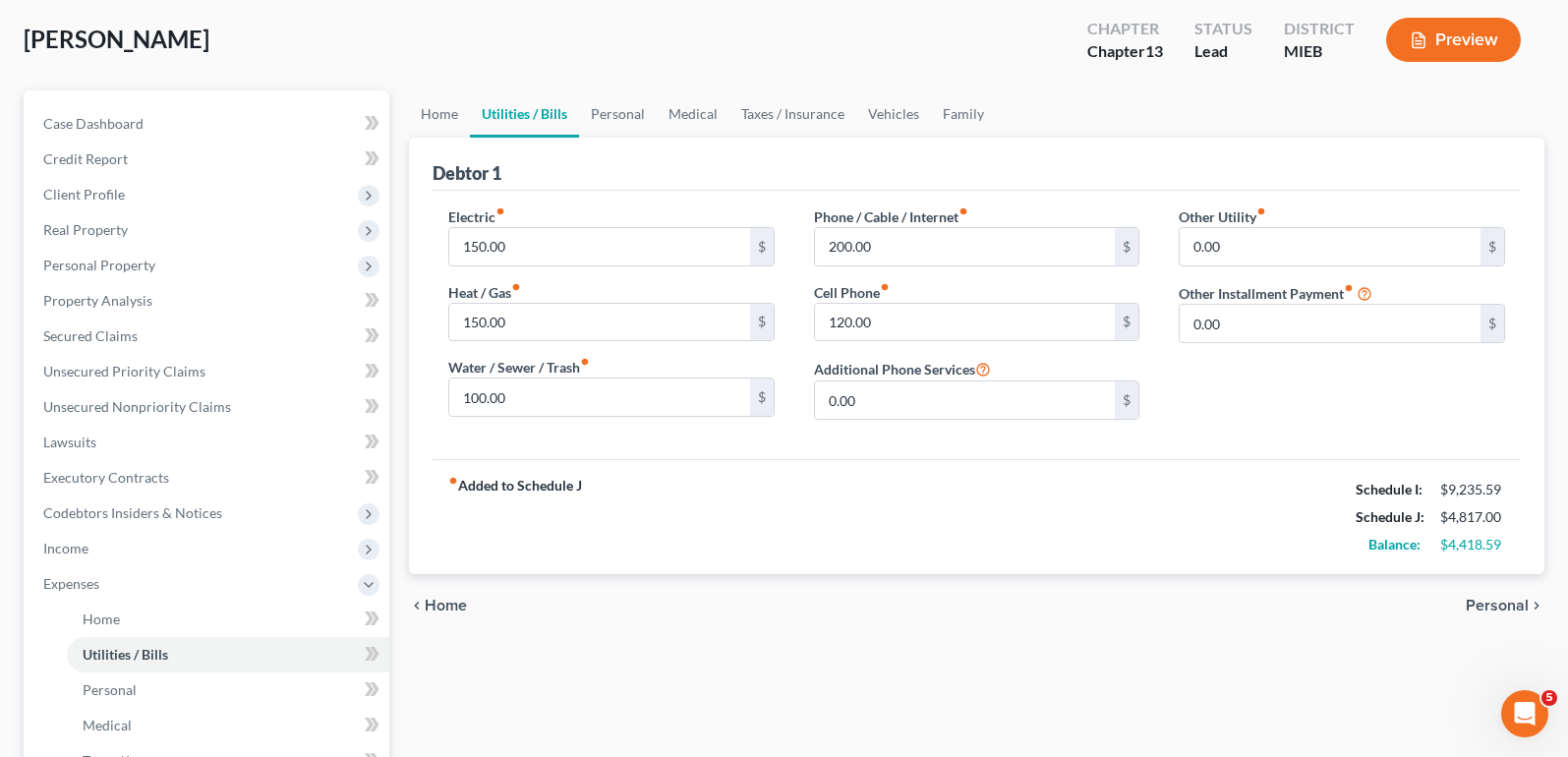
click at [1497, 616] on div "chevron_left Home Personal chevron_right" at bounding box center [977, 606] width 1135 height 63
click at [1493, 610] on span "Personal" at bounding box center [1497, 606] width 63 height 16
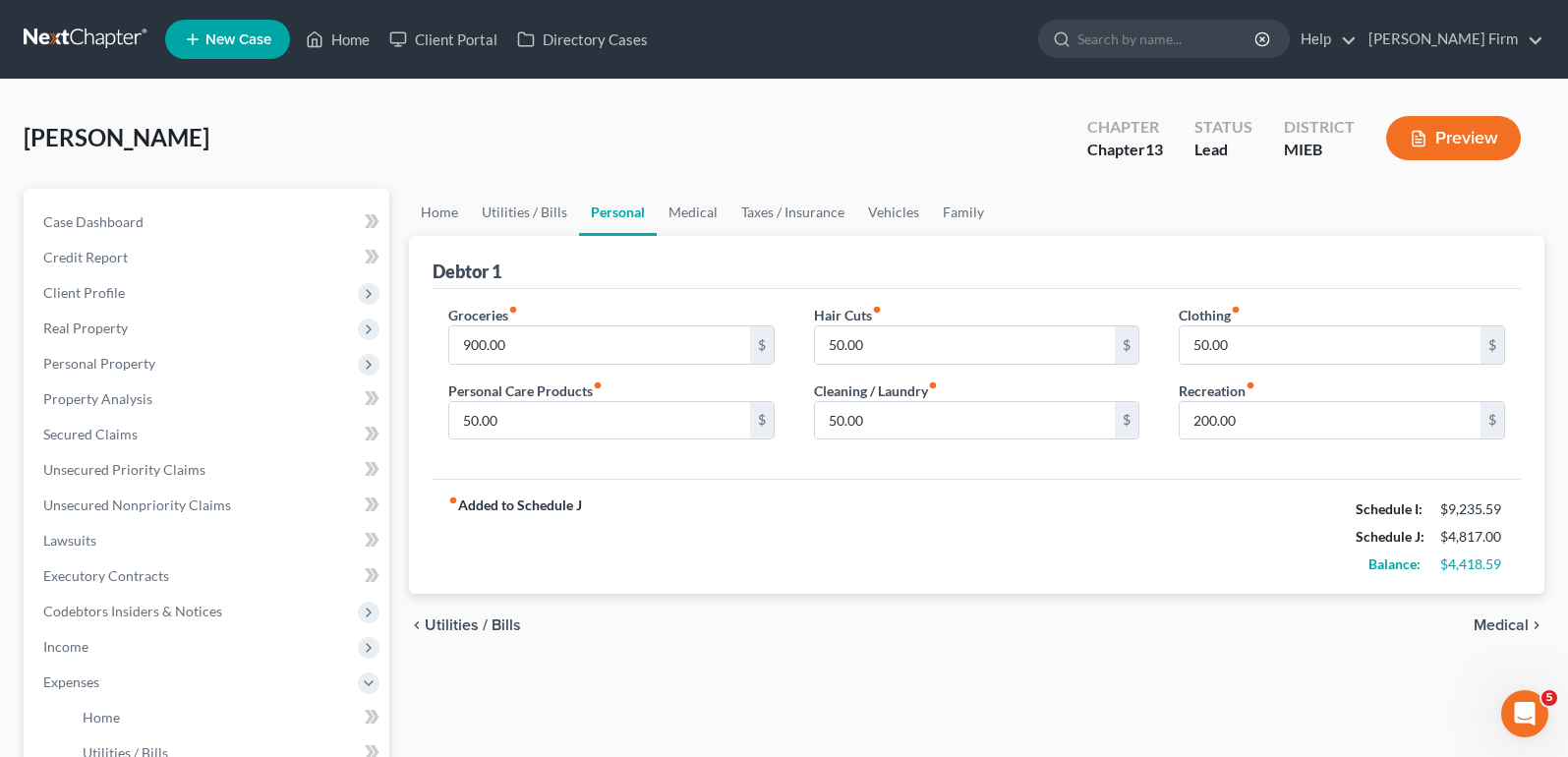
click at [1503, 622] on span "Medical" at bounding box center [1501, 625] width 55 height 16
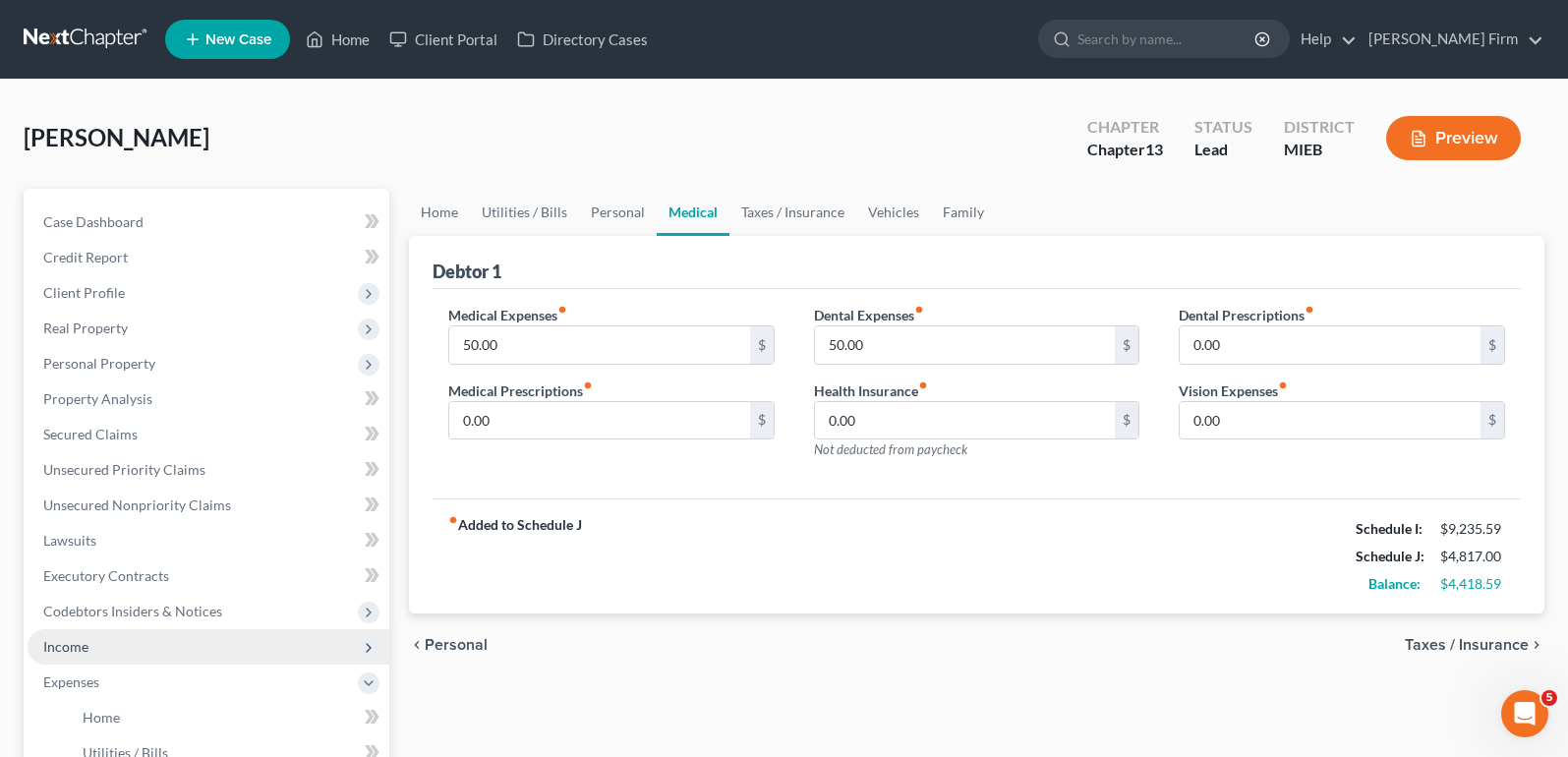
click at [105, 655] on span "Income" at bounding box center [209, 647] width 362 height 35
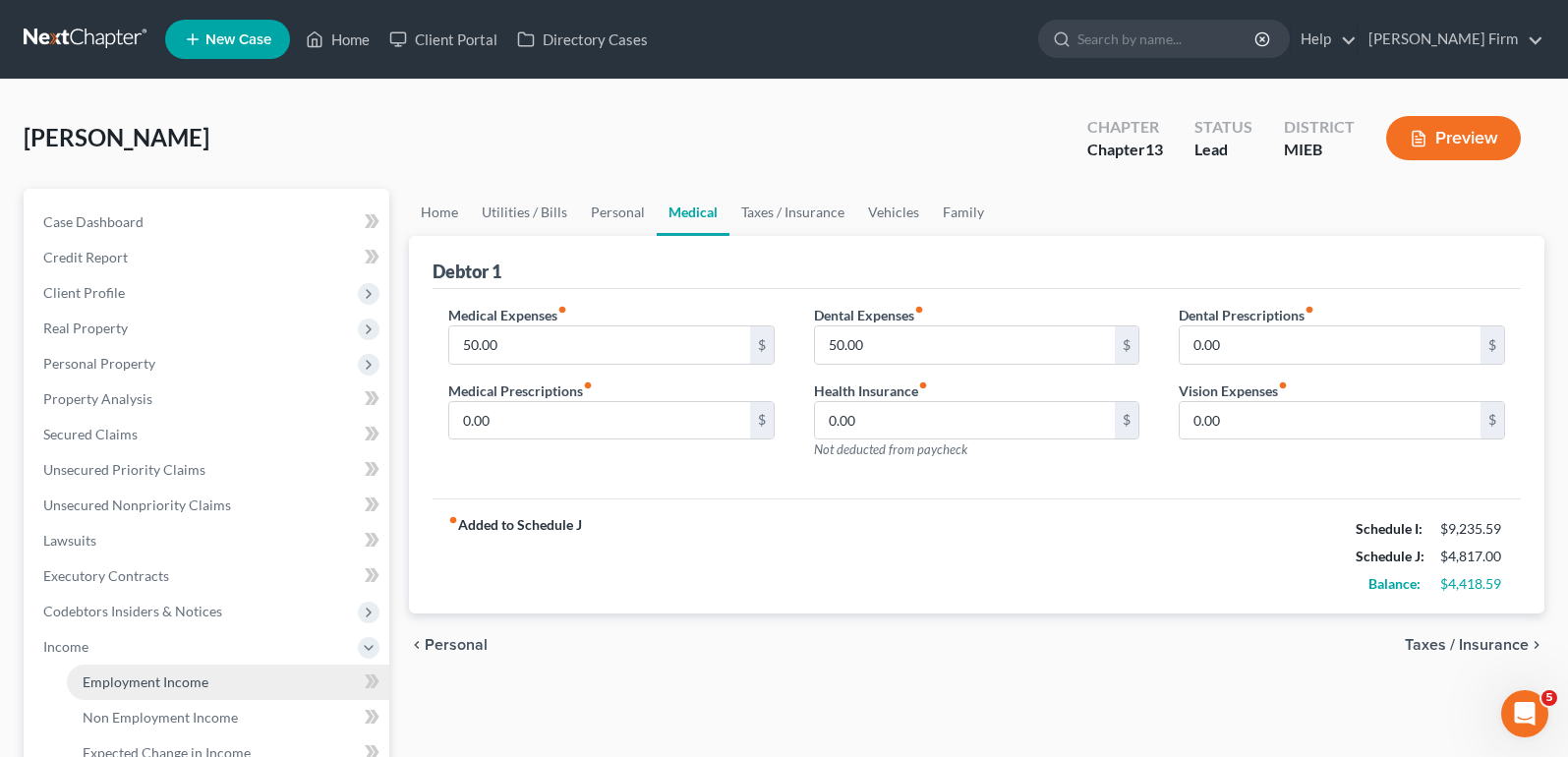
click at [106, 683] on span "Employment Income" at bounding box center [146, 681] width 126 height 17
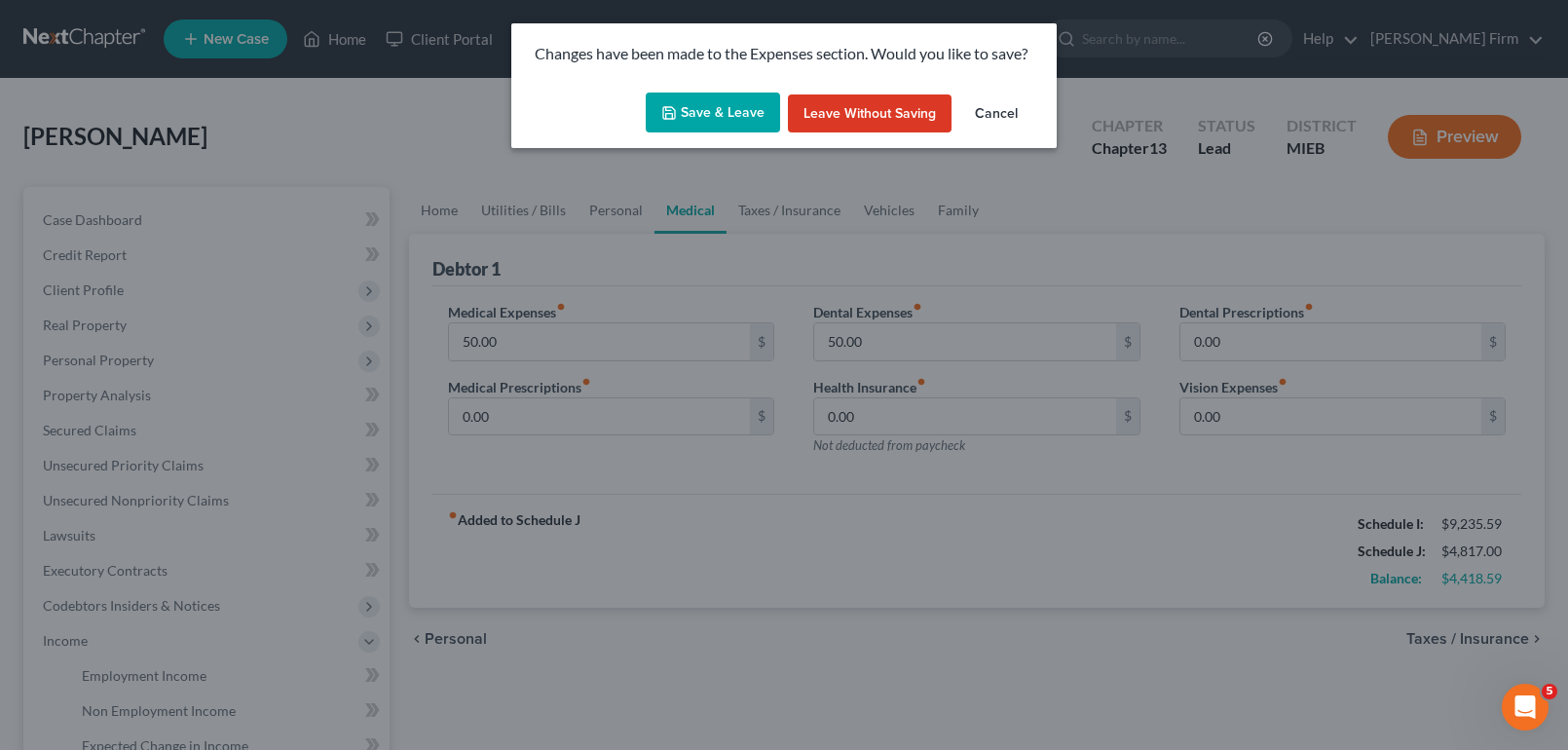
click at [714, 110] on button "Save & Leave" at bounding box center [713, 113] width 134 height 41
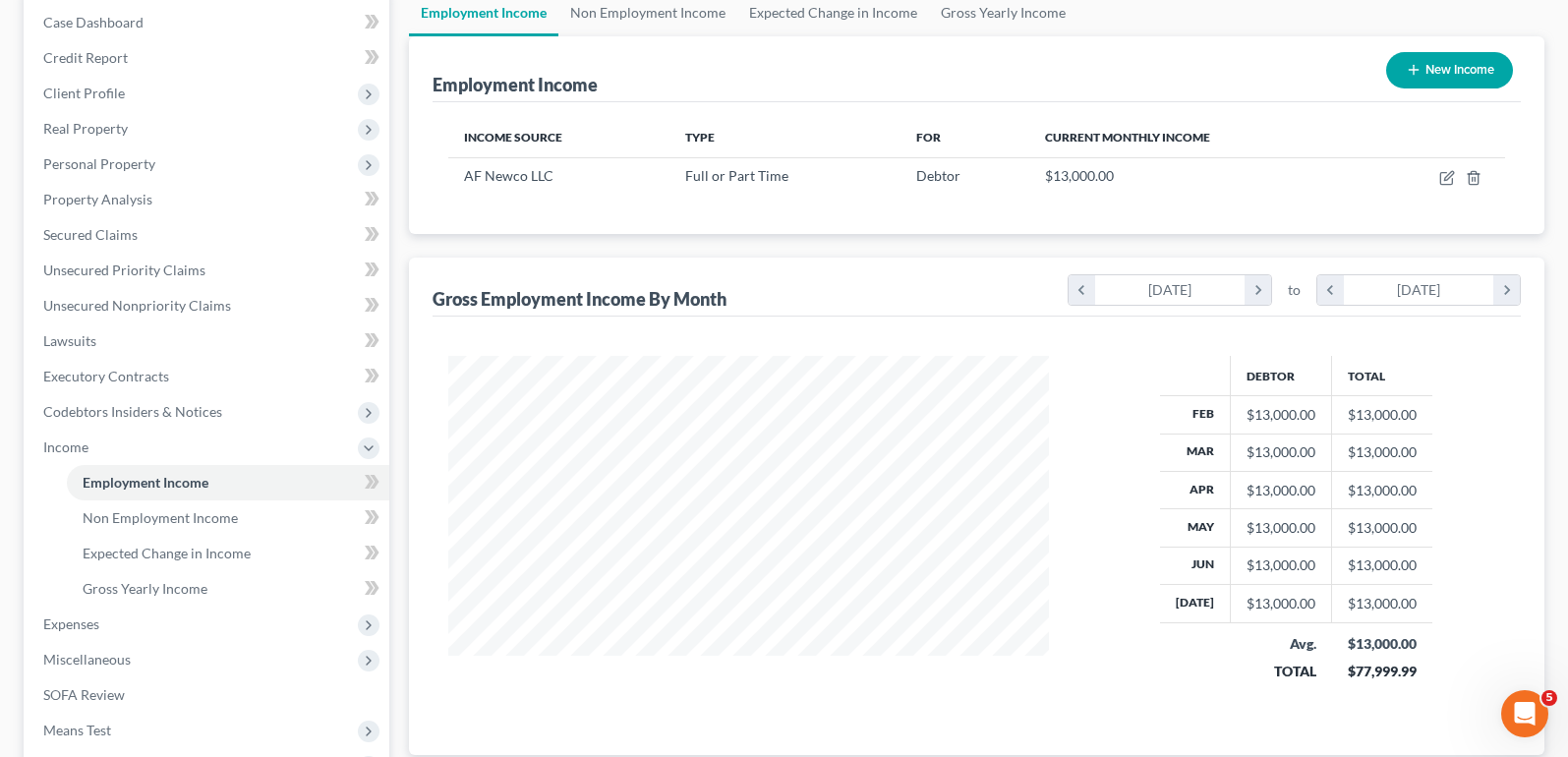
scroll to position [414, 0]
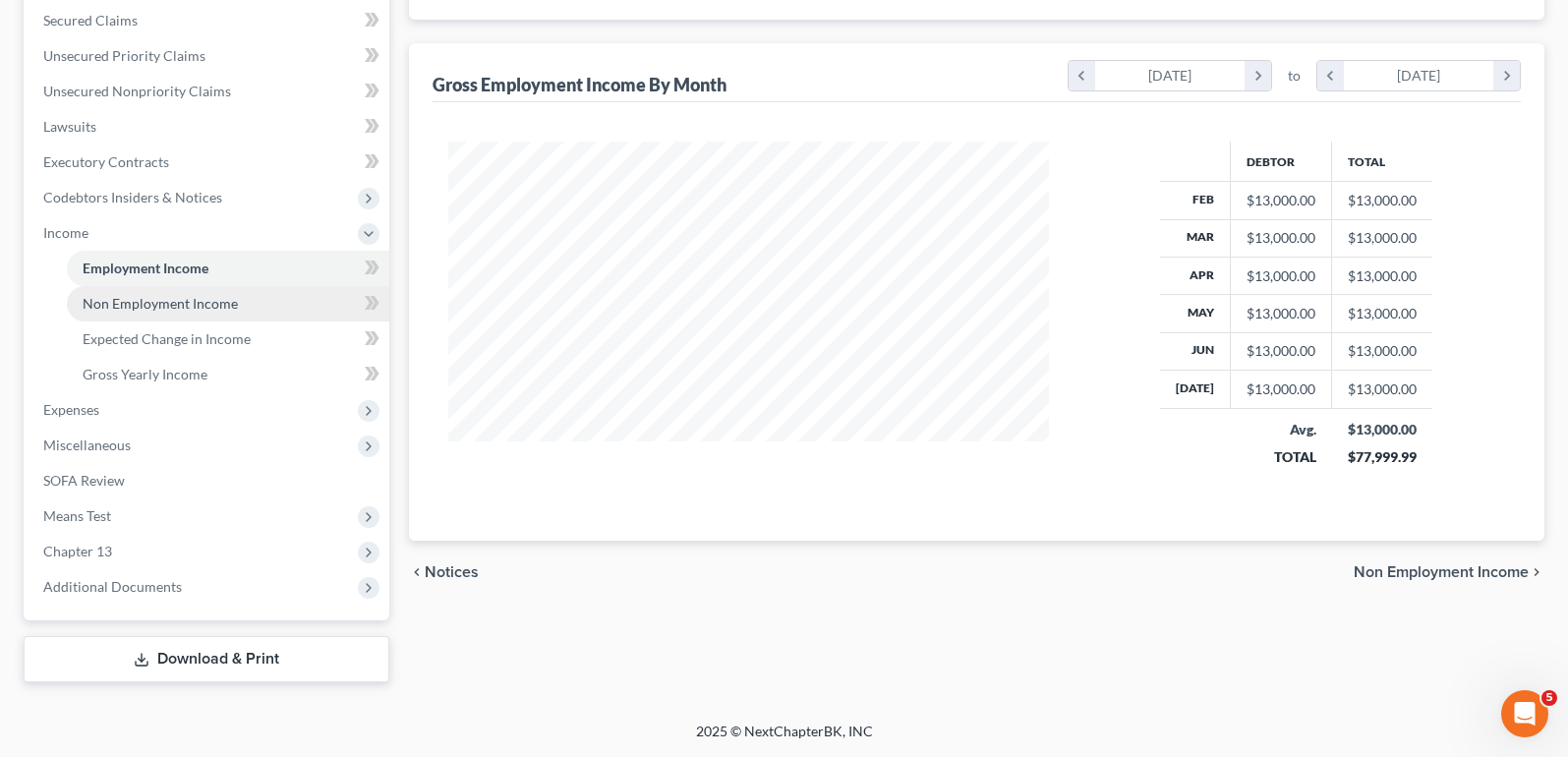
click at [198, 307] on span "Non Employment Income" at bounding box center [160, 303] width 155 height 17
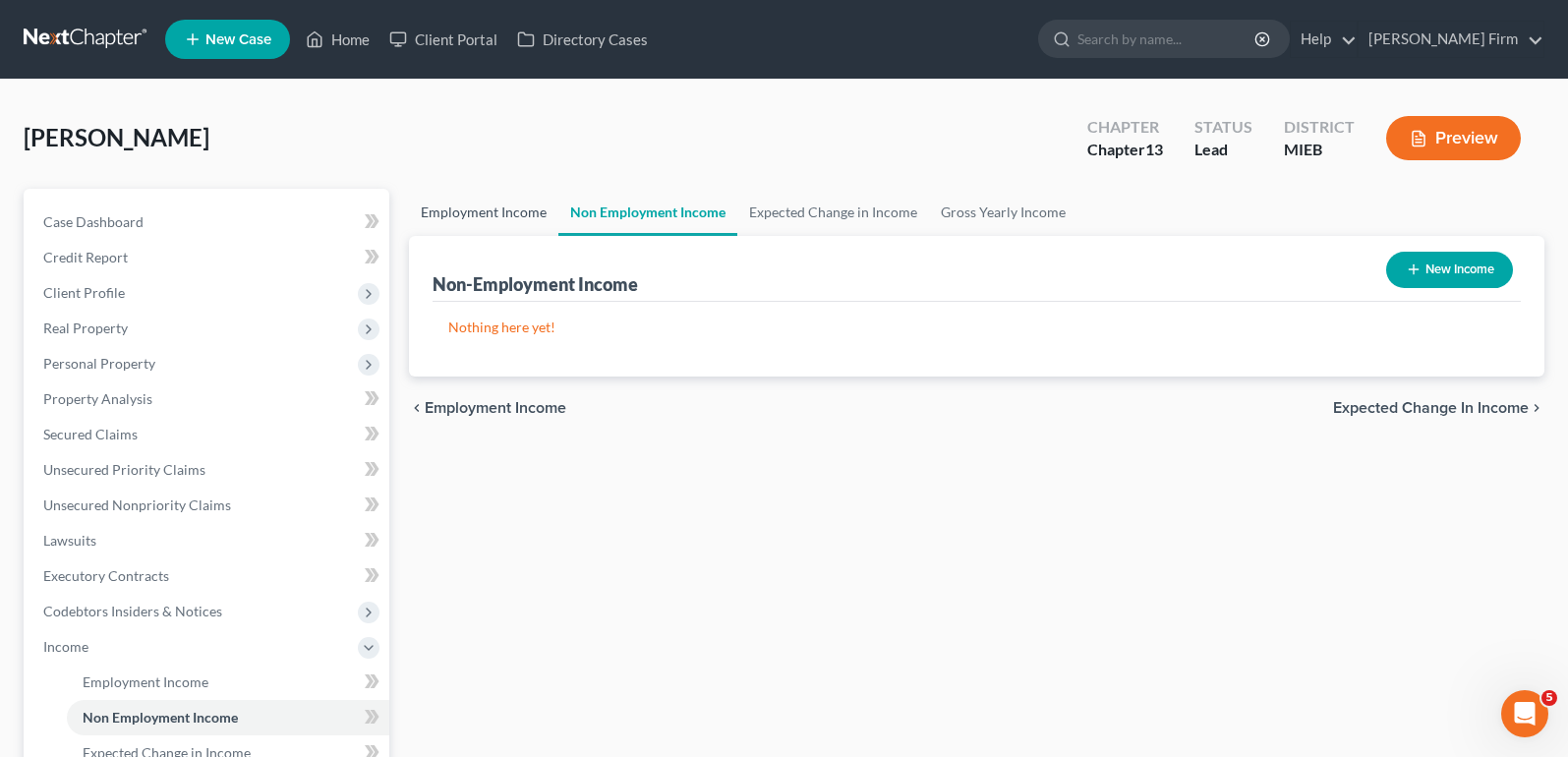
click at [450, 204] on link "Employment Income" at bounding box center [484, 212] width 150 height 47
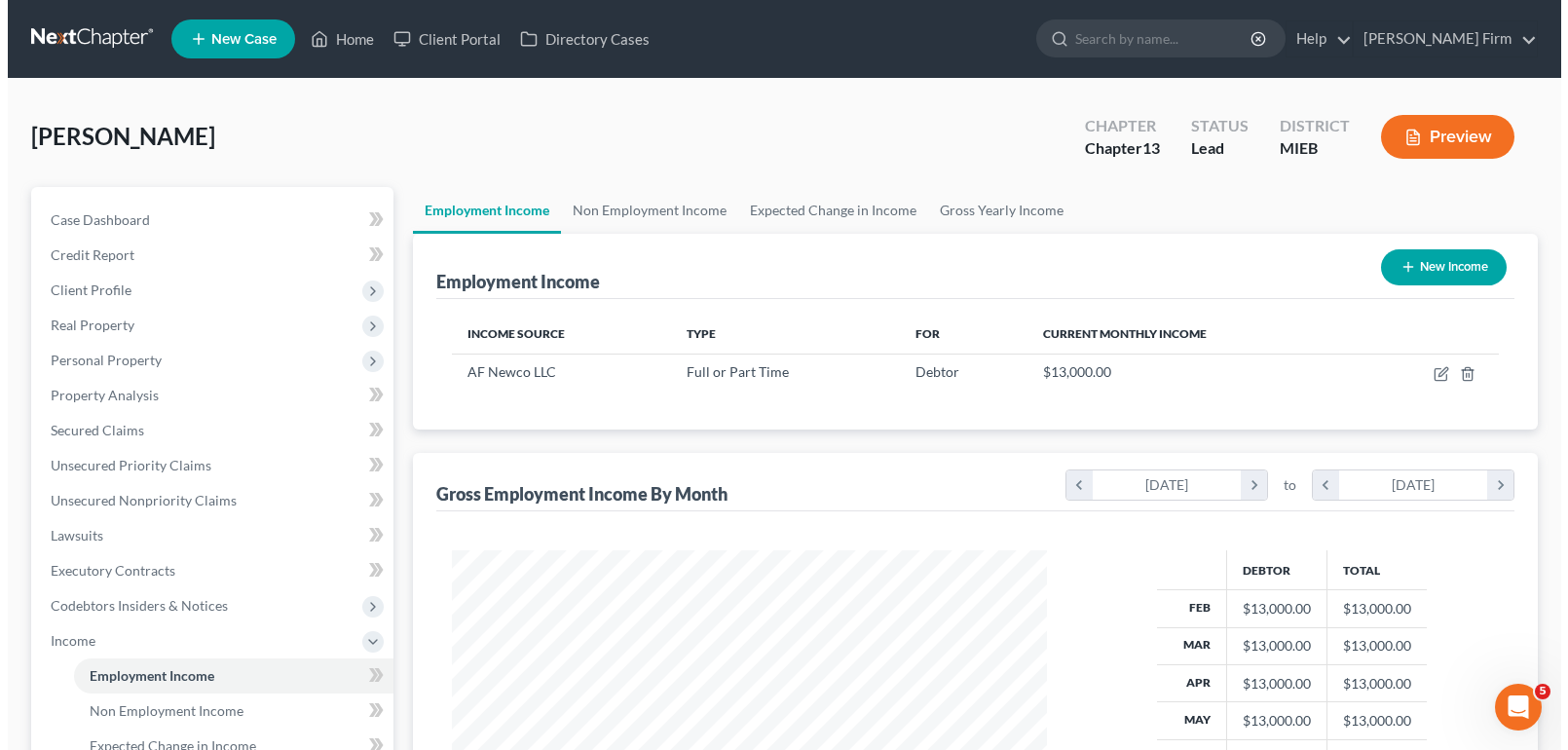
scroll to position [350, 633]
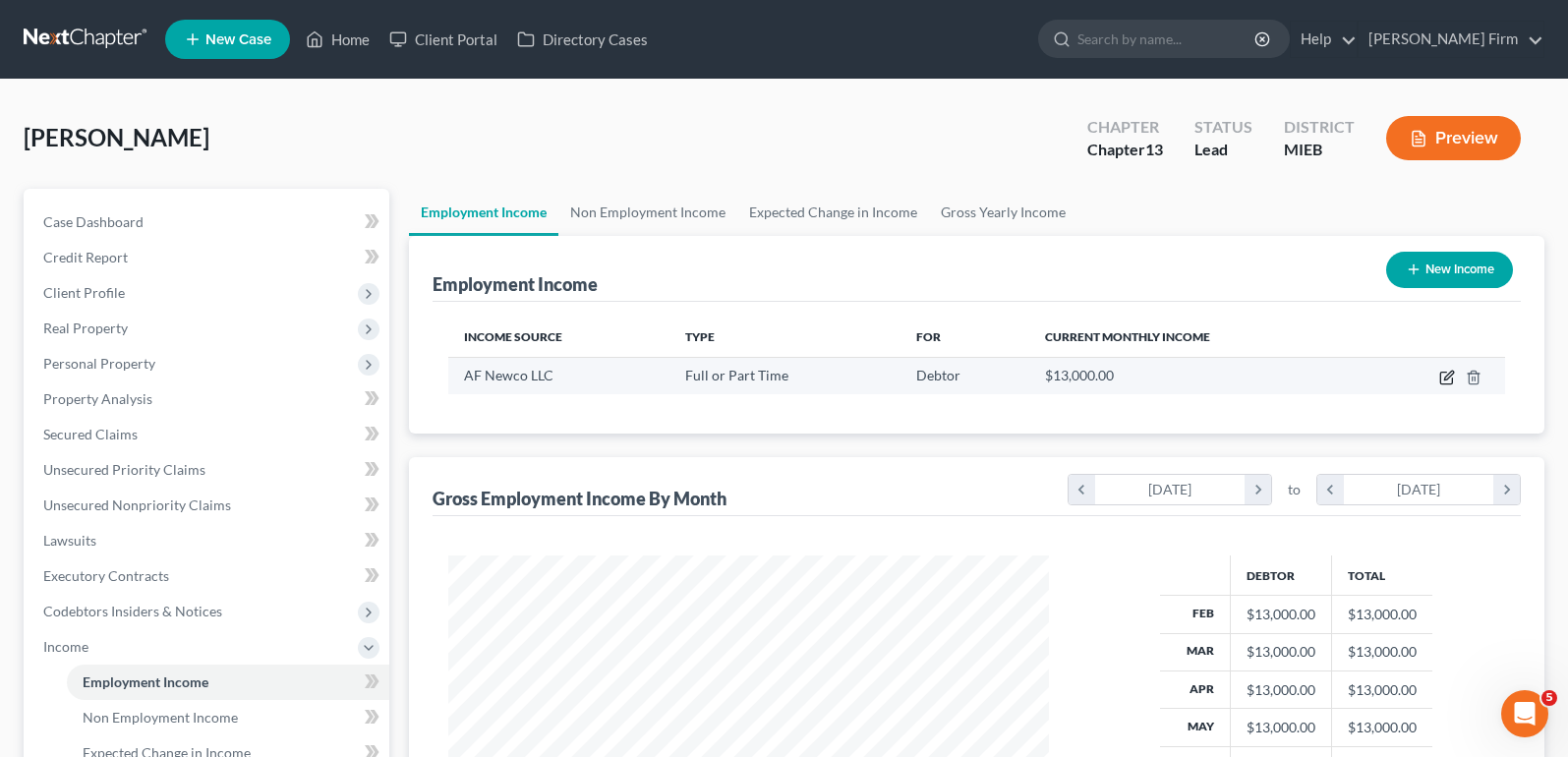
click at [1449, 378] on icon "button" at bounding box center [1448, 375] width 9 height 9
select select "0"
select select "36"
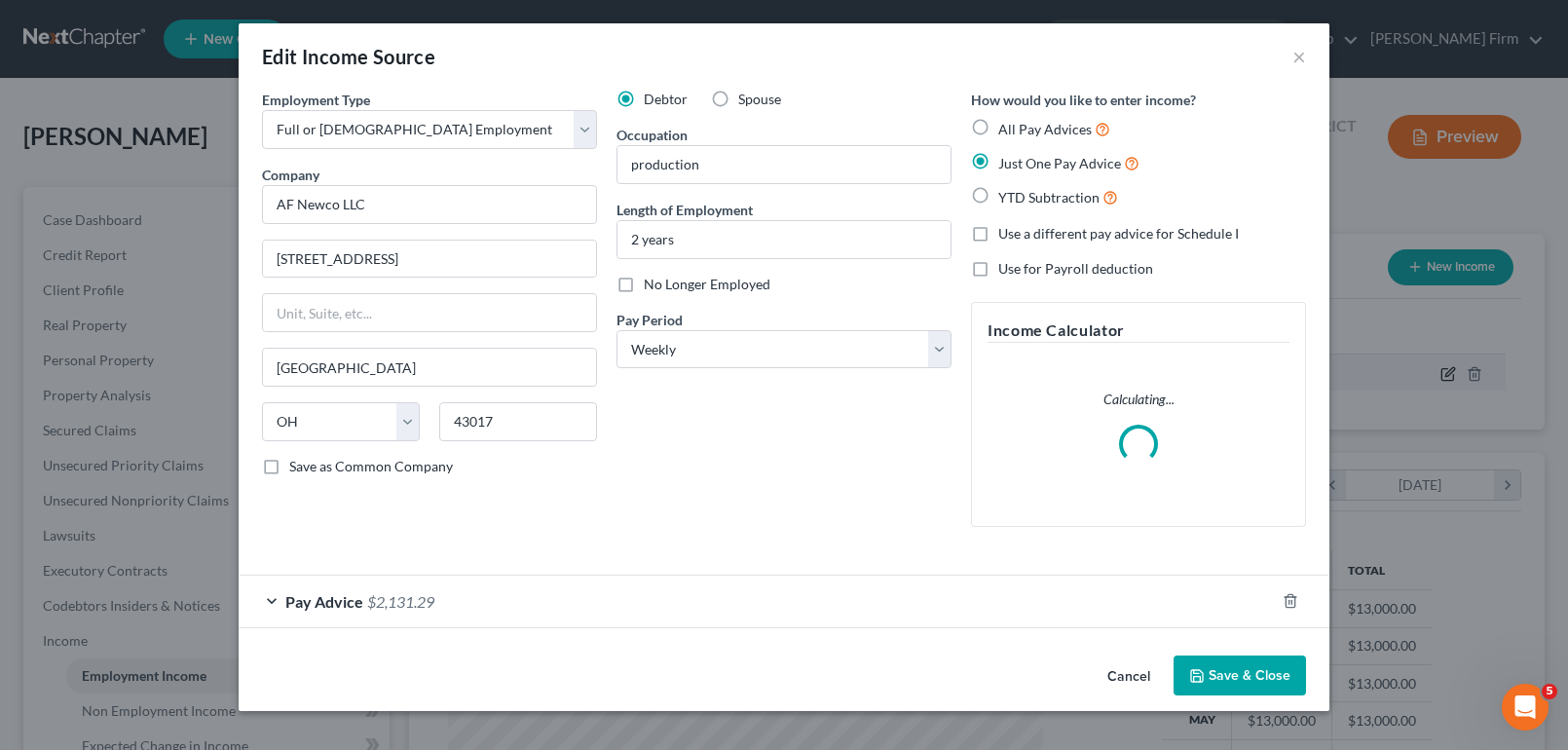
scroll to position [350, 640]
click at [749, 356] on select "Select Monthly Twice Monthly Every Other Week Weekly" at bounding box center [784, 350] width 335 height 39
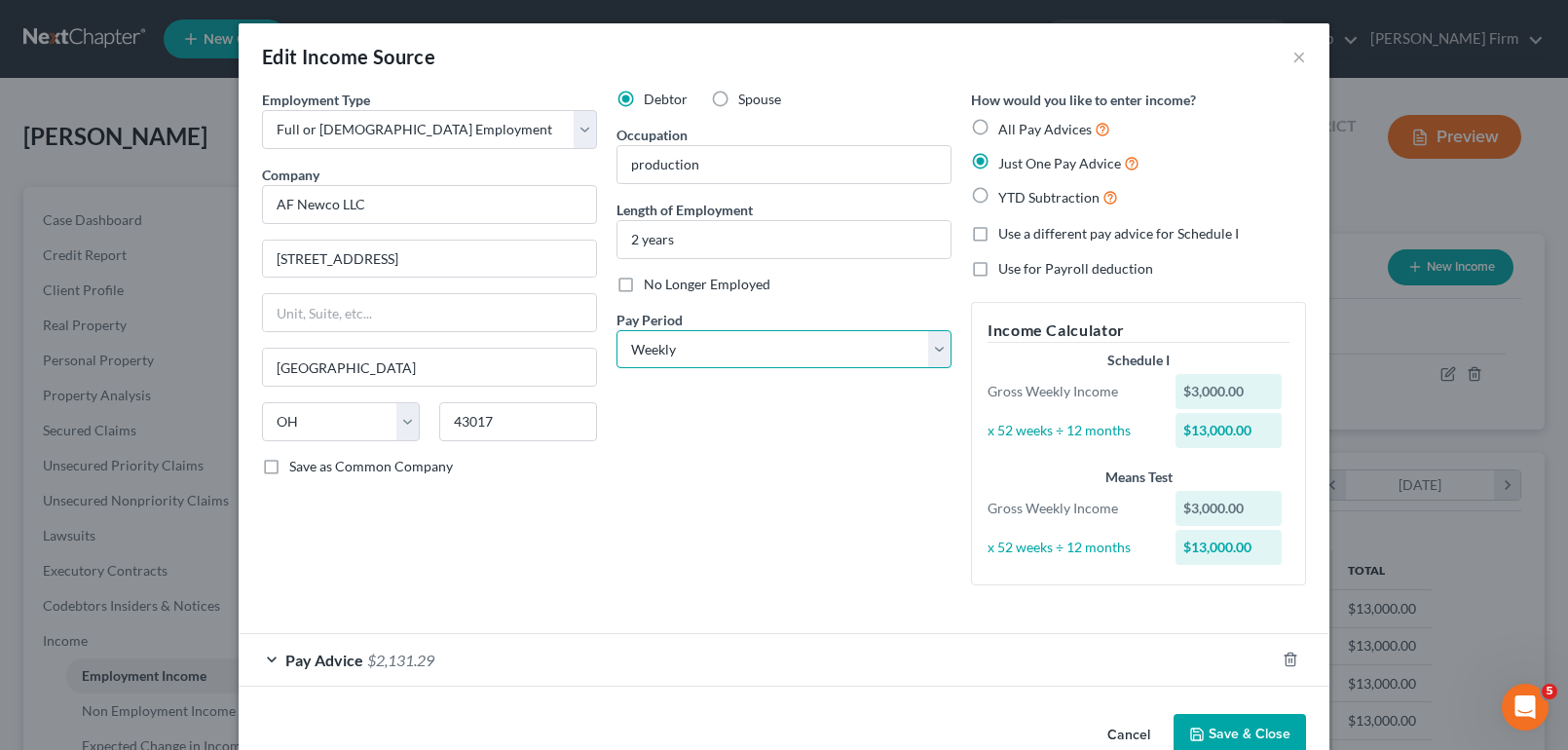
select select "2"
click at [617, 330] on select "Select Monthly Twice Monthly Every Other Week Weekly" at bounding box center [784, 350] width 335 height 39
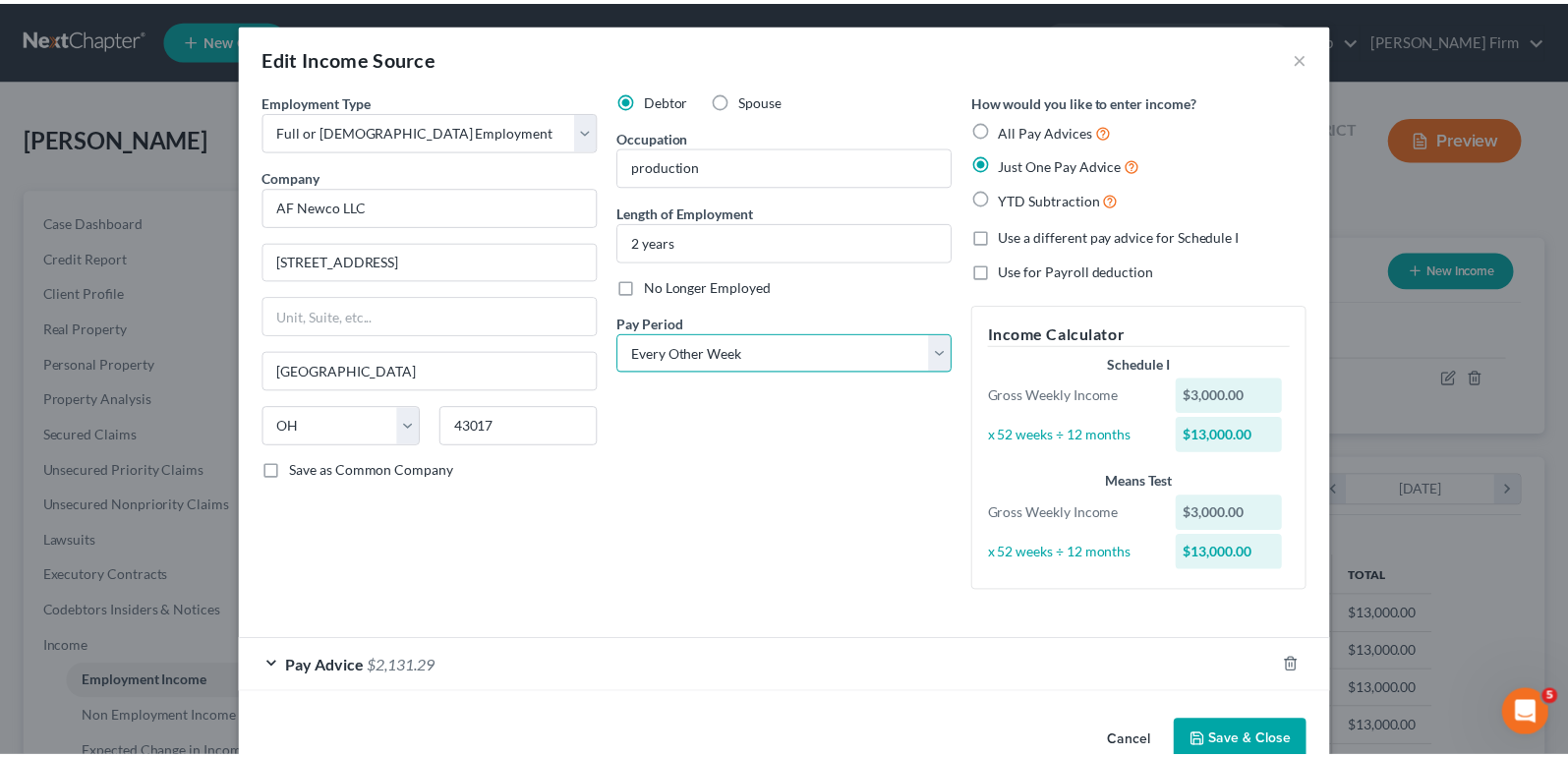
scroll to position [43, 0]
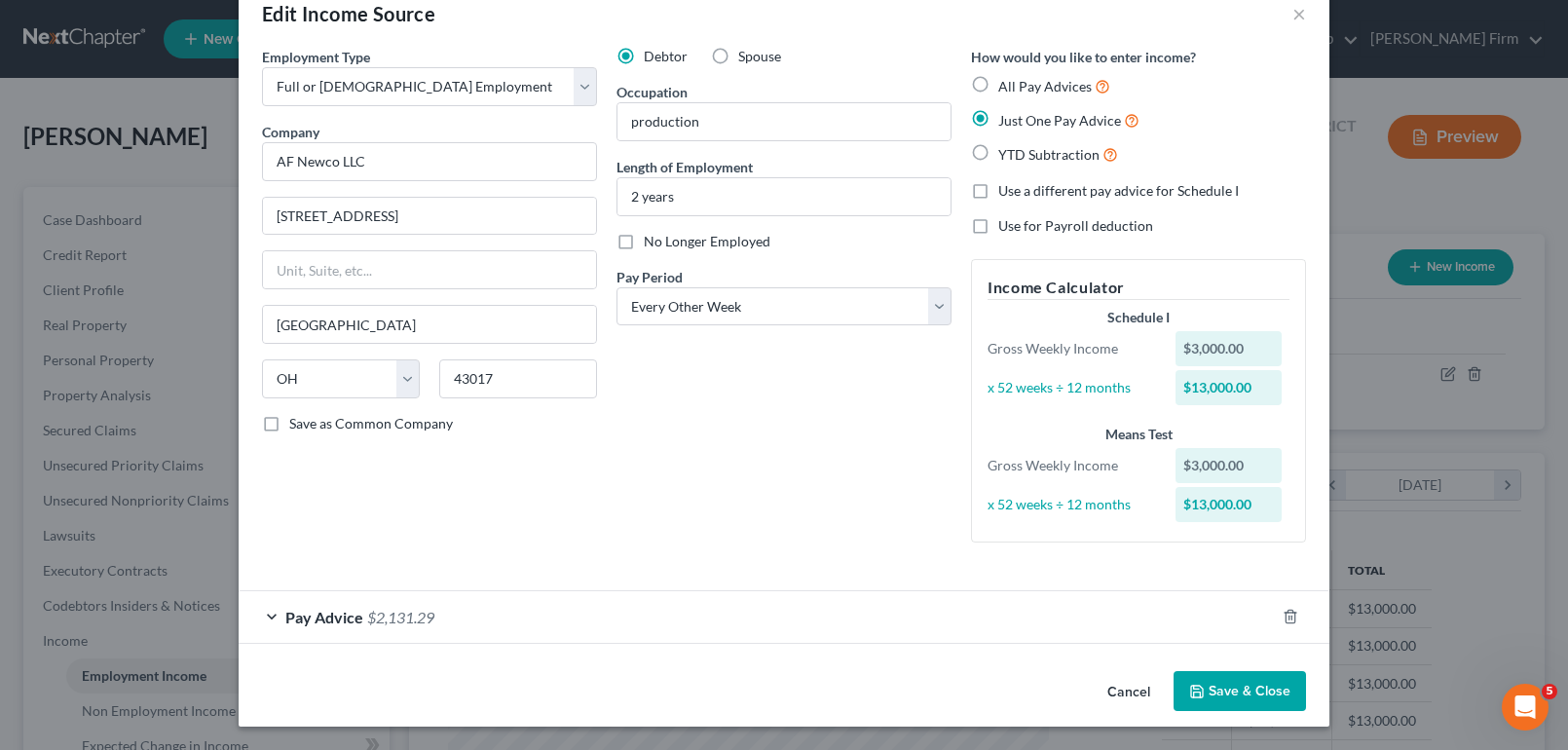
click at [1228, 696] on button "Save & Close" at bounding box center [1240, 692] width 133 height 41
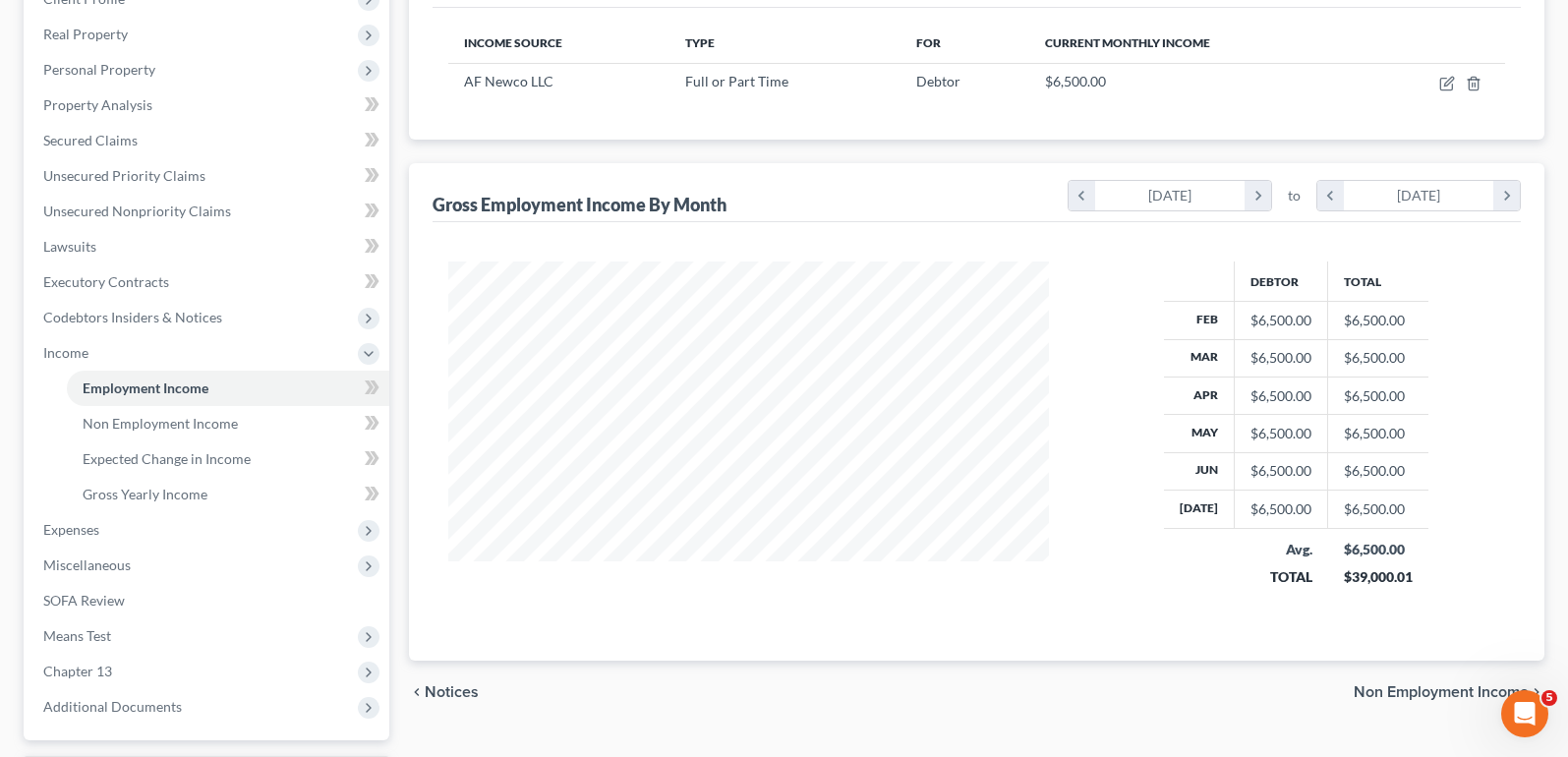
scroll to position [393, 0]
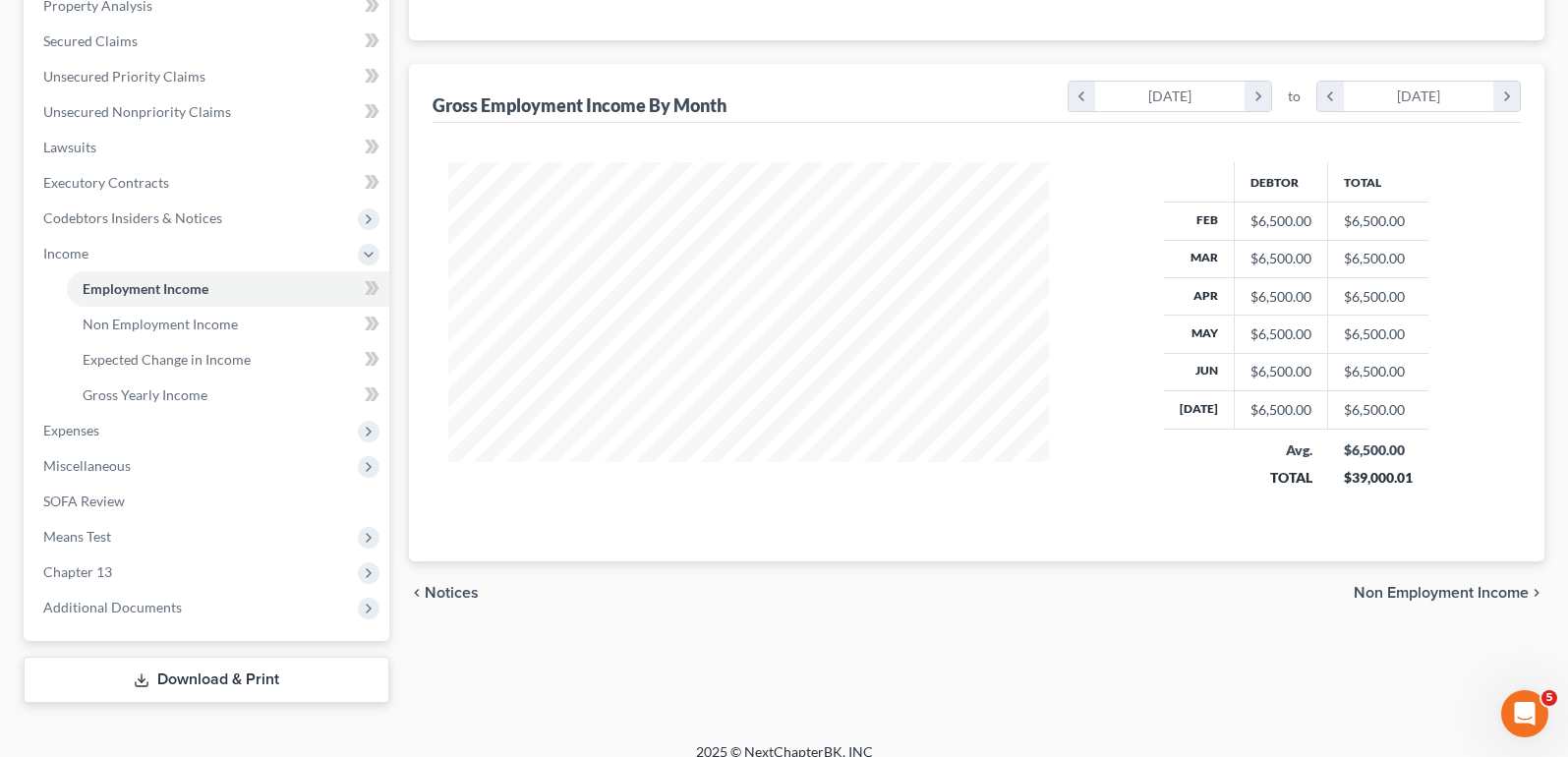
click at [1364, 601] on span "Non Employment Income" at bounding box center [1441, 593] width 175 height 16
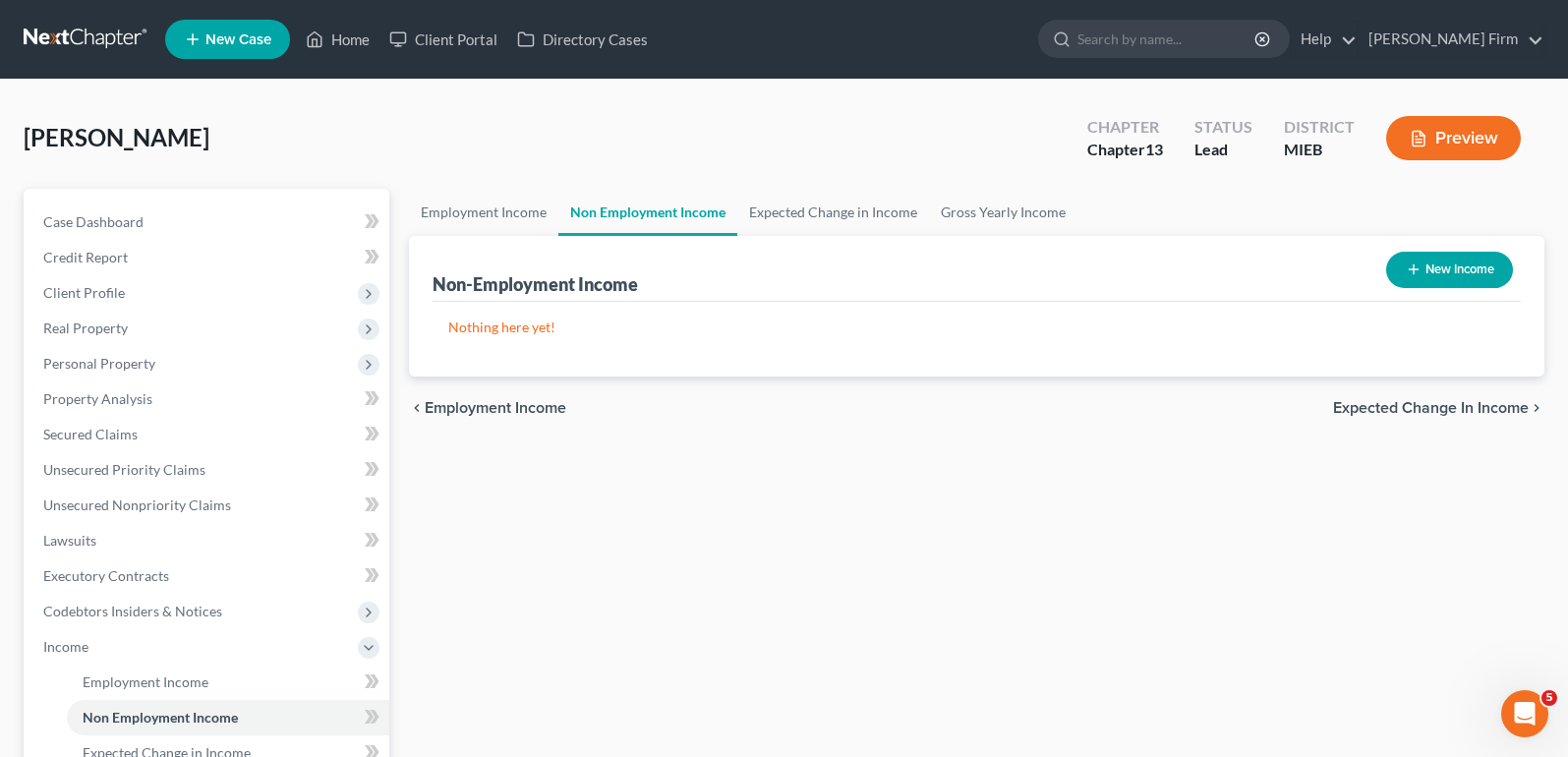
click at [1348, 412] on span "Expected Change in Income" at bounding box center [1430, 408] width 196 height 16
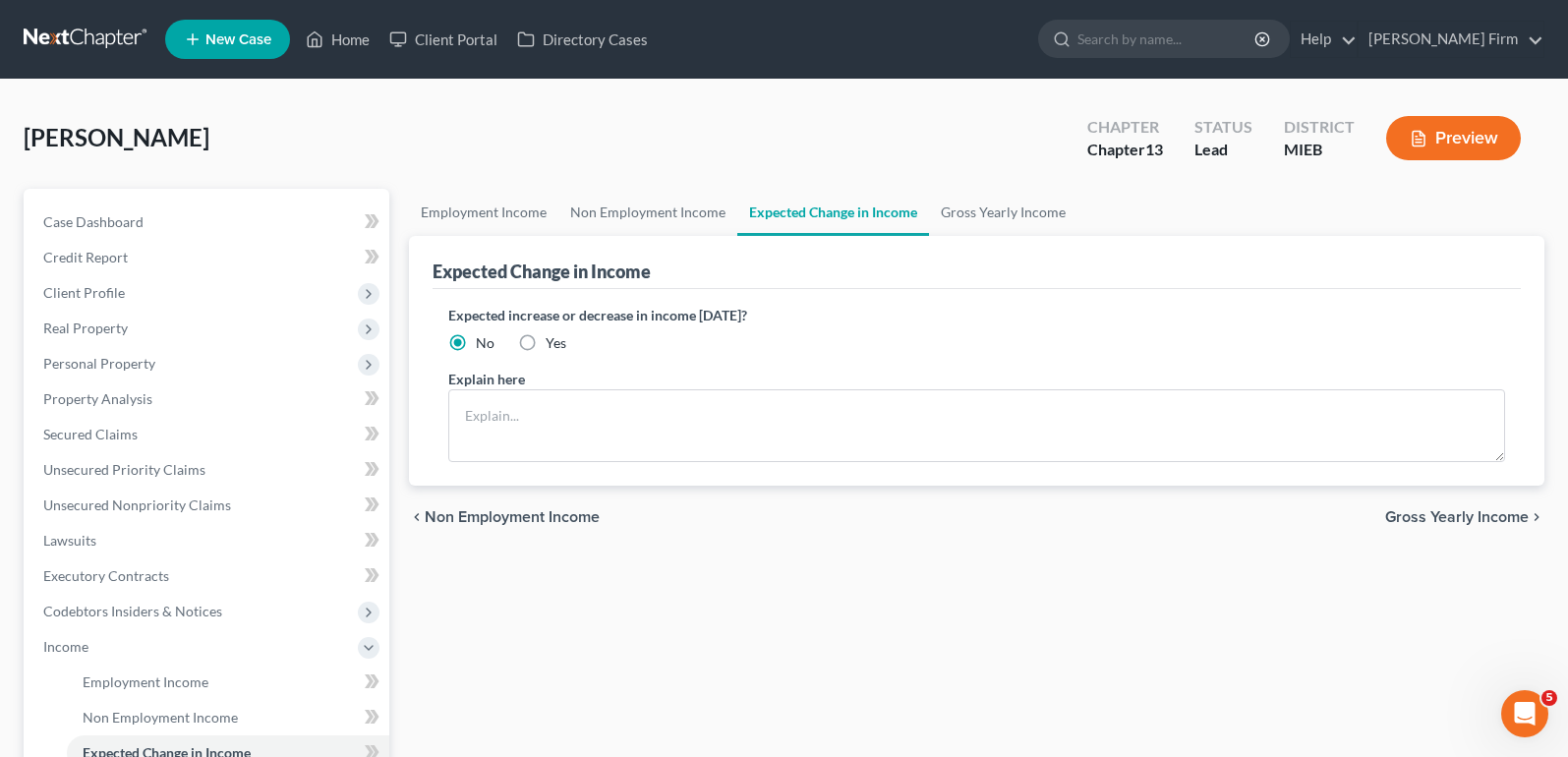
click at [1431, 510] on span "Gross Yearly Income" at bounding box center [1457, 517] width 144 height 16
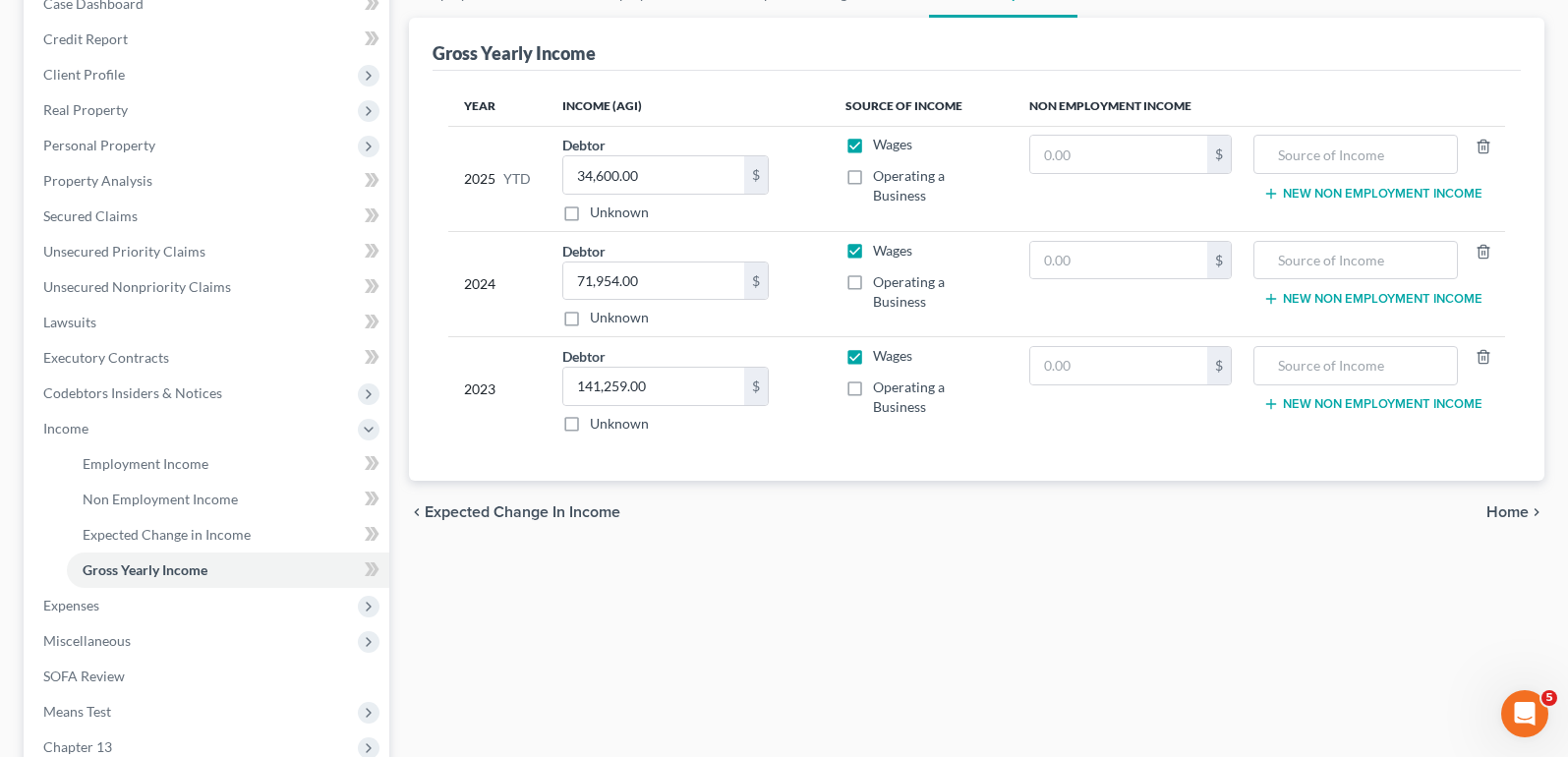
scroll to position [295, 0]
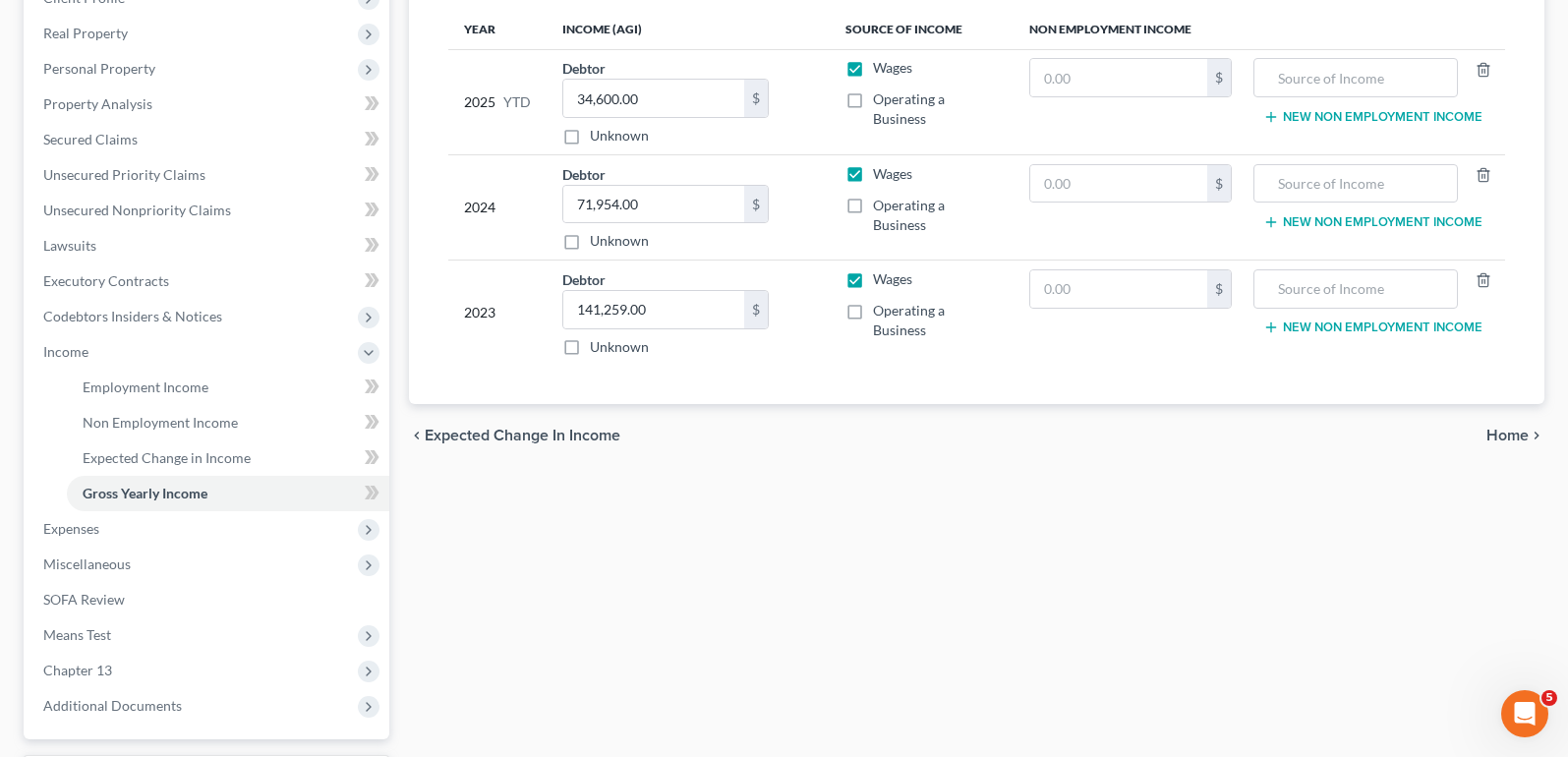
click at [1506, 437] on span "Home" at bounding box center [1507, 436] width 42 height 16
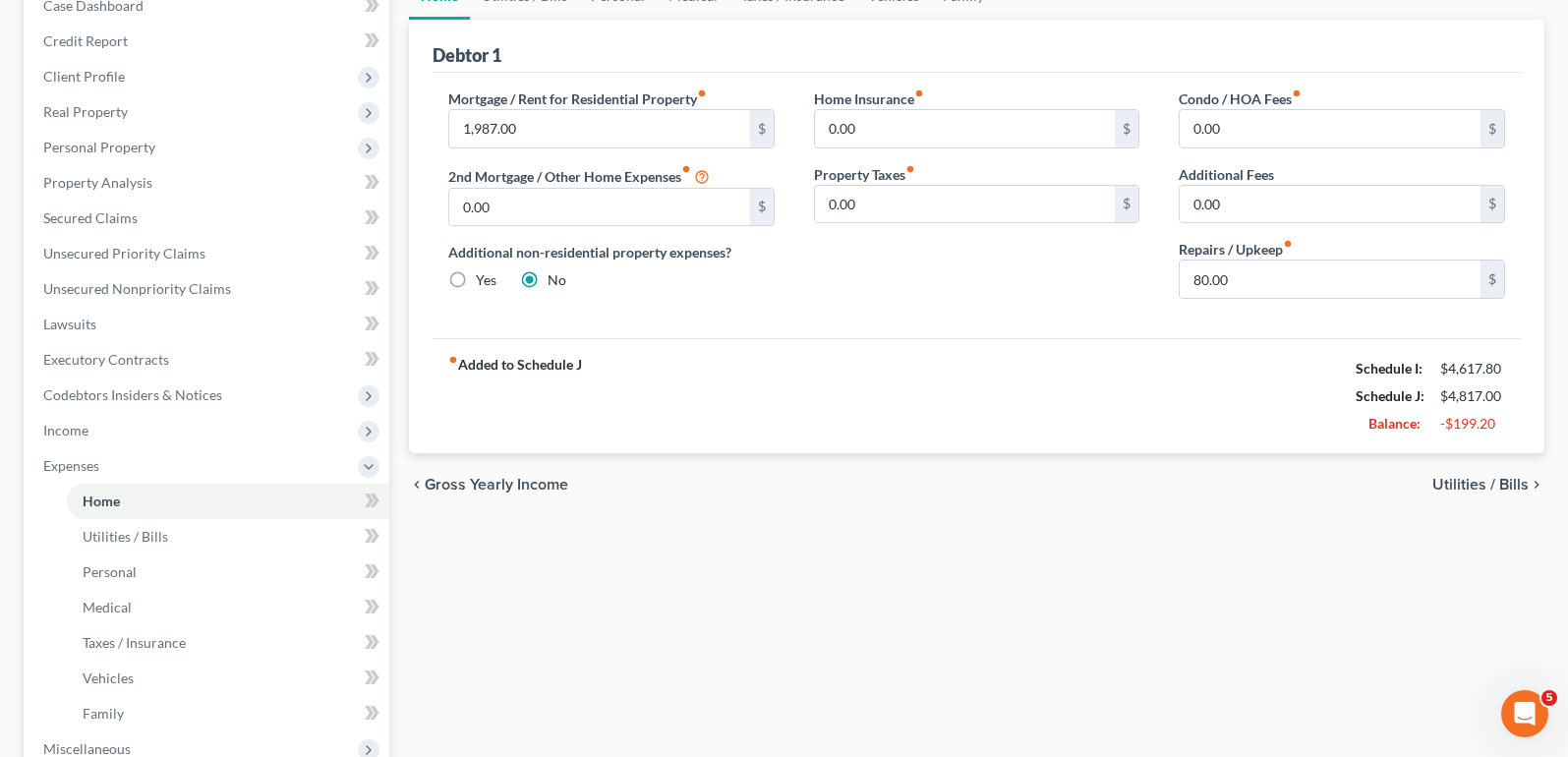
scroll to position [295, 0]
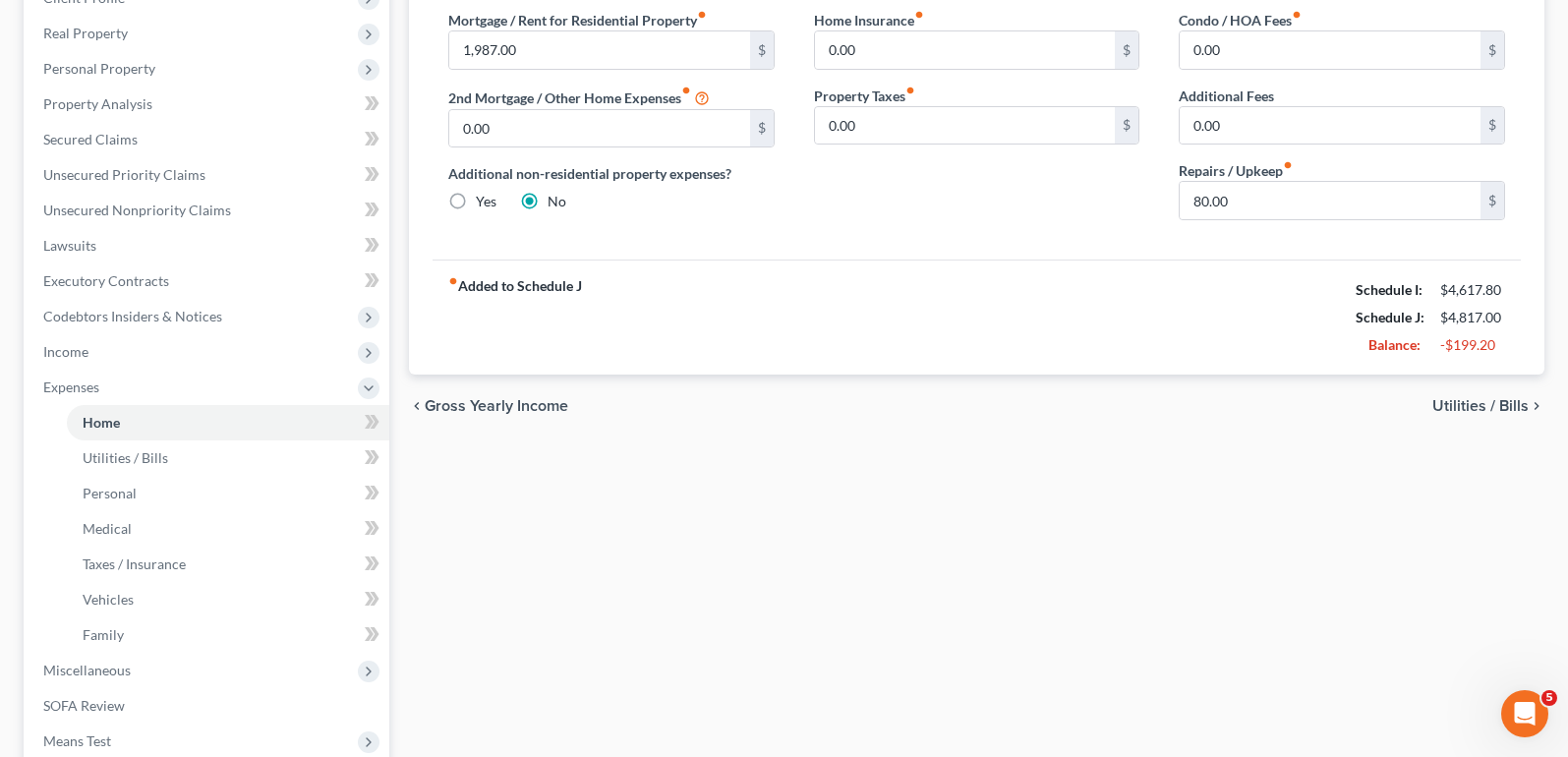
click at [1469, 407] on span "Utilities / Bills" at bounding box center [1480, 406] width 96 height 16
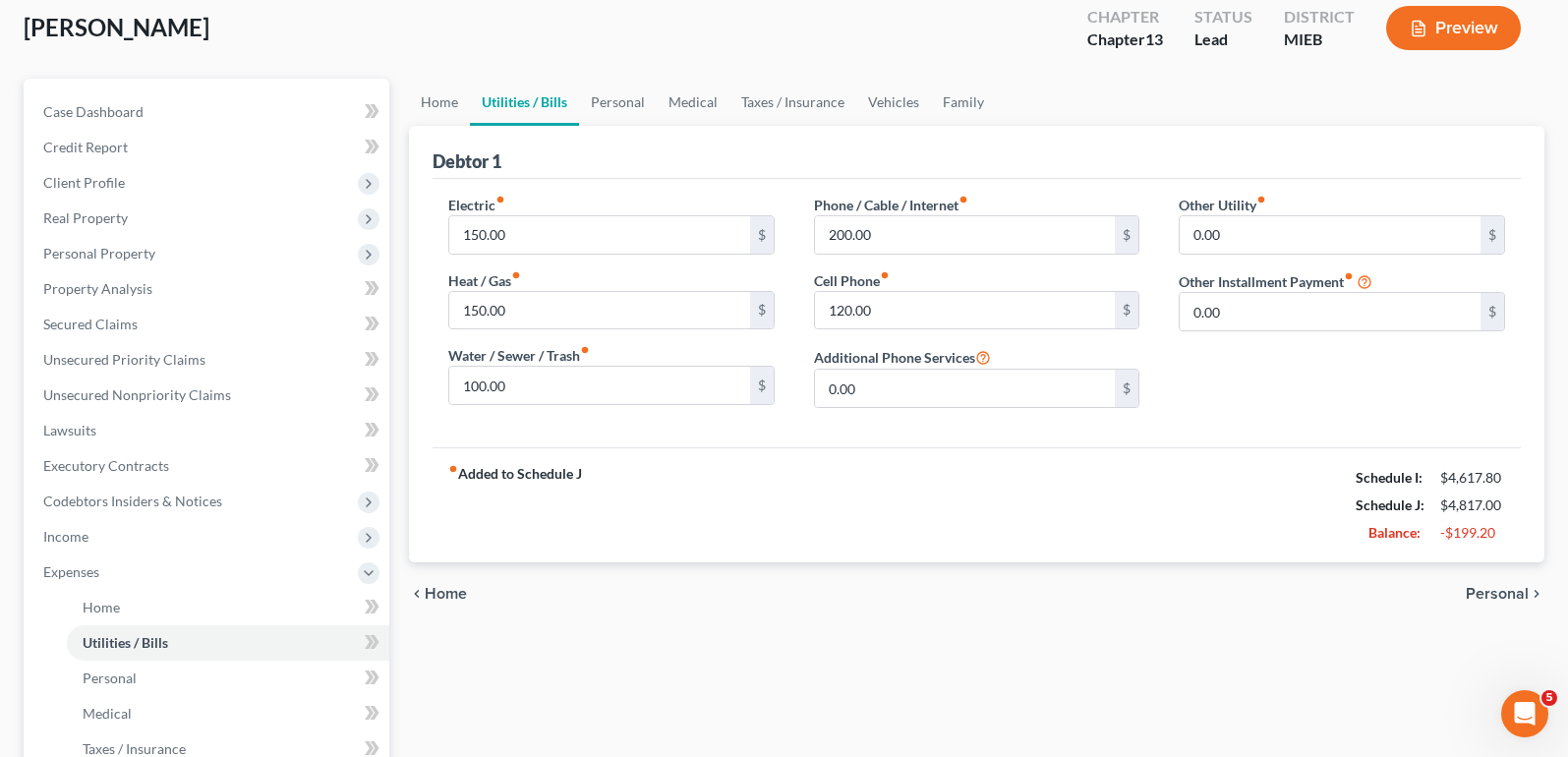
scroll to position [197, 0]
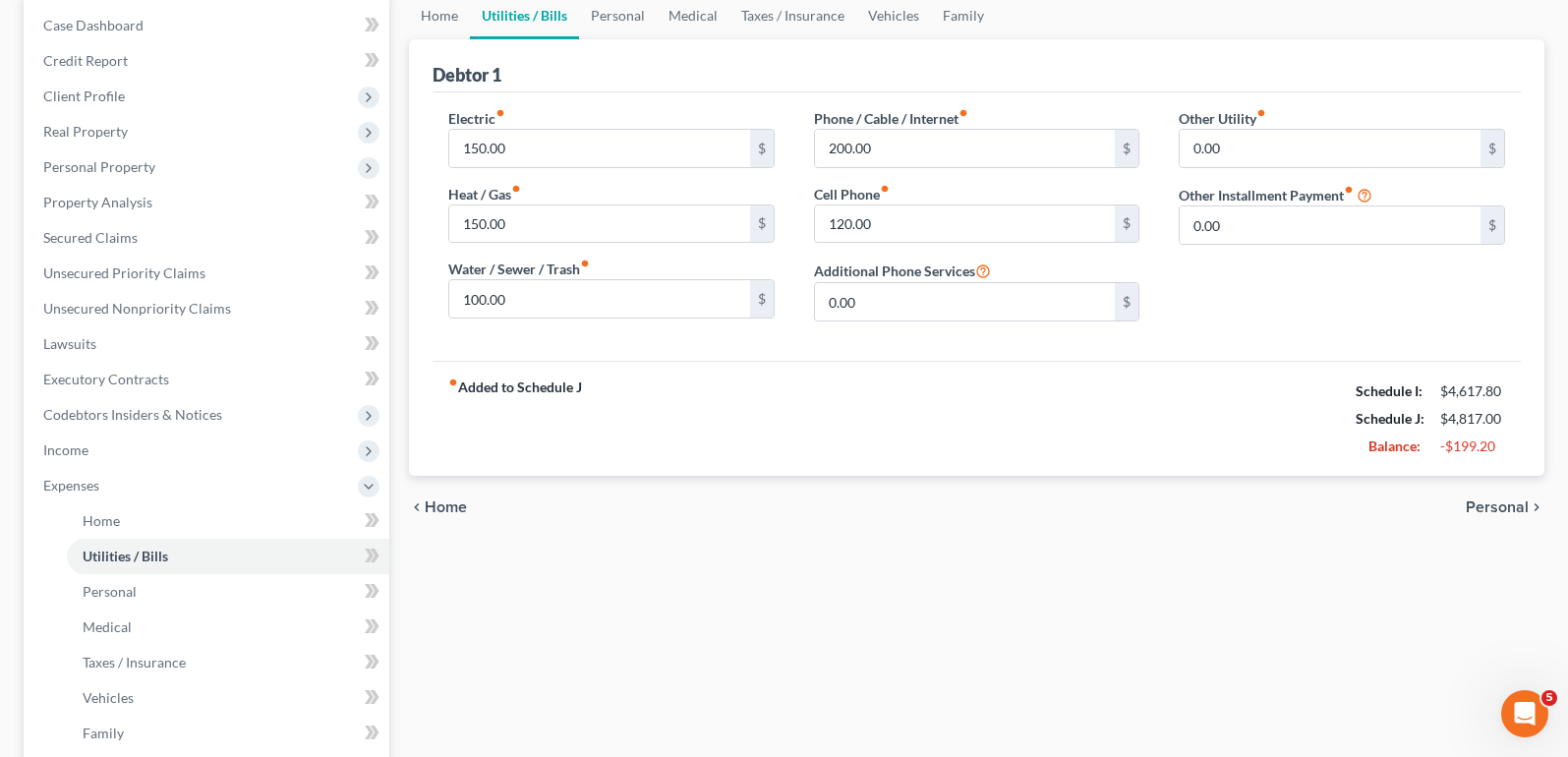
click at [1513, 509] on span "Personal" at bounding box center [1497, 507] width 63 height 16
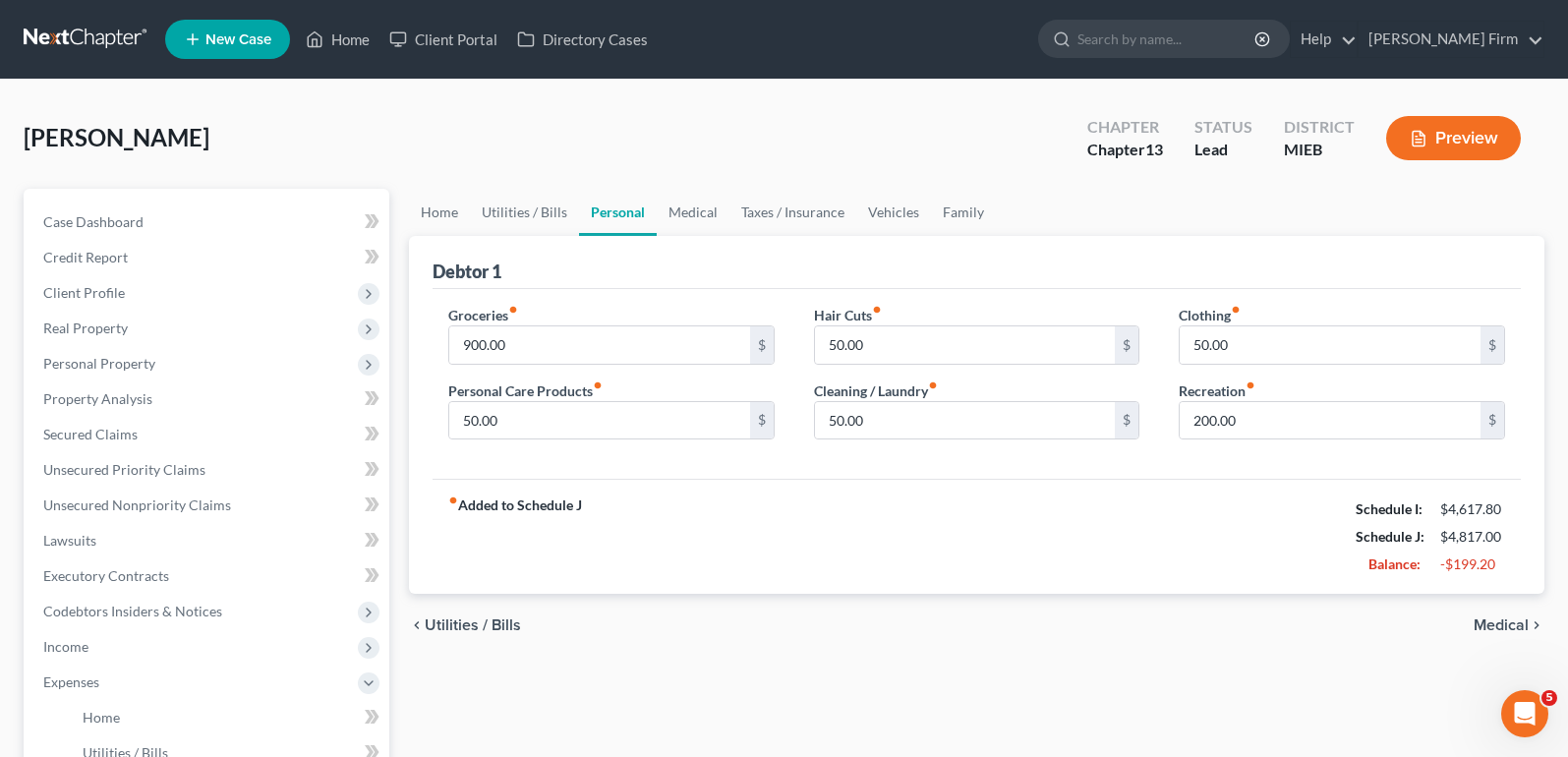
click at [1504, 630] on span "Medical" at bounding box center [1501, 625] width 55 height 16
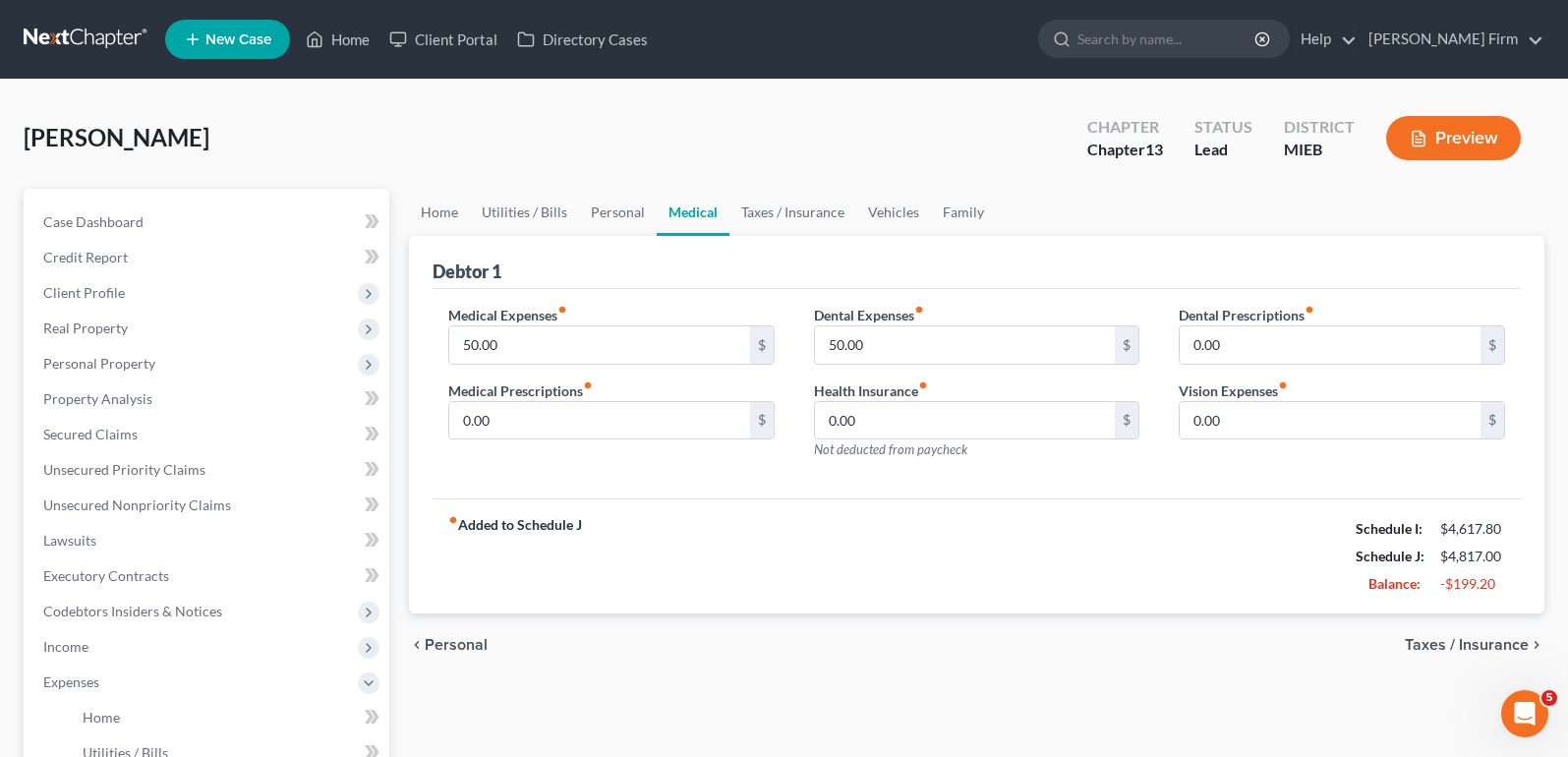
click at [1504, 645] on span "Taxes / Insurance" at bounding box center [1467, 645] width 124 height 16
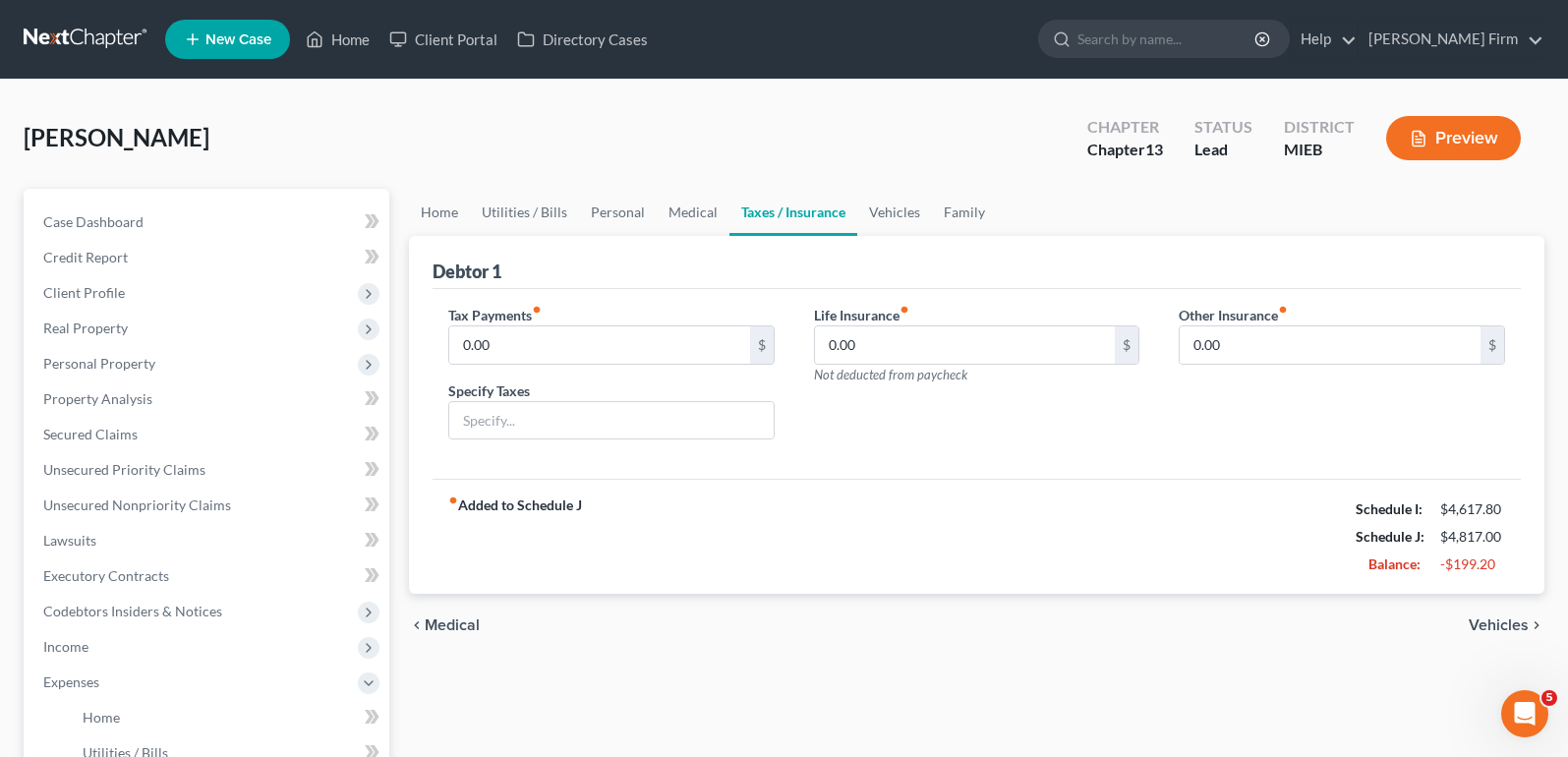
click at [1507, 622] on span "Vehicles" at bounding box center [1498, 625] width 60 height 16
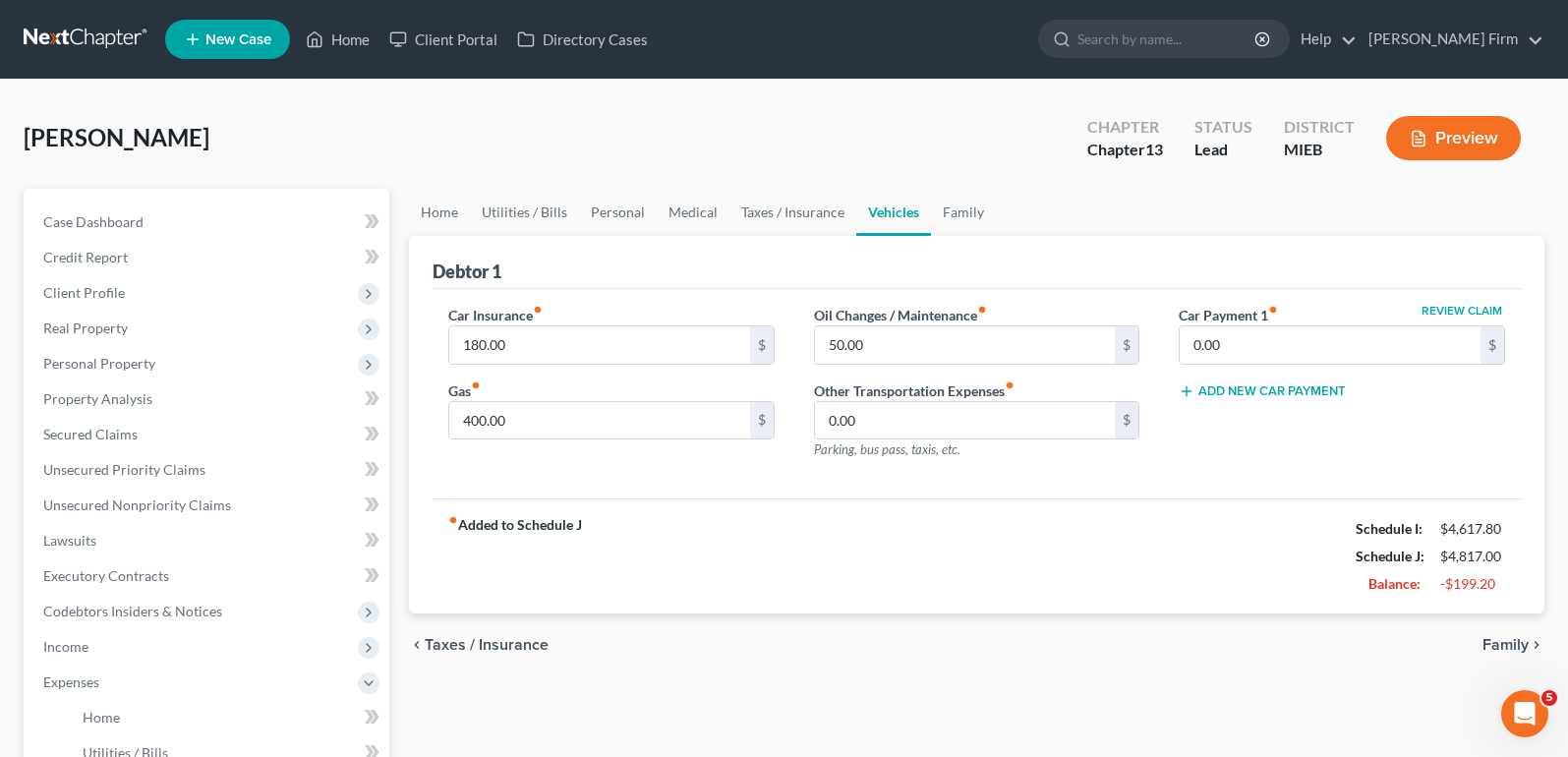
click at [1507, 651] on span "Family" at bounding box center [1505, 645] width 46 height 16
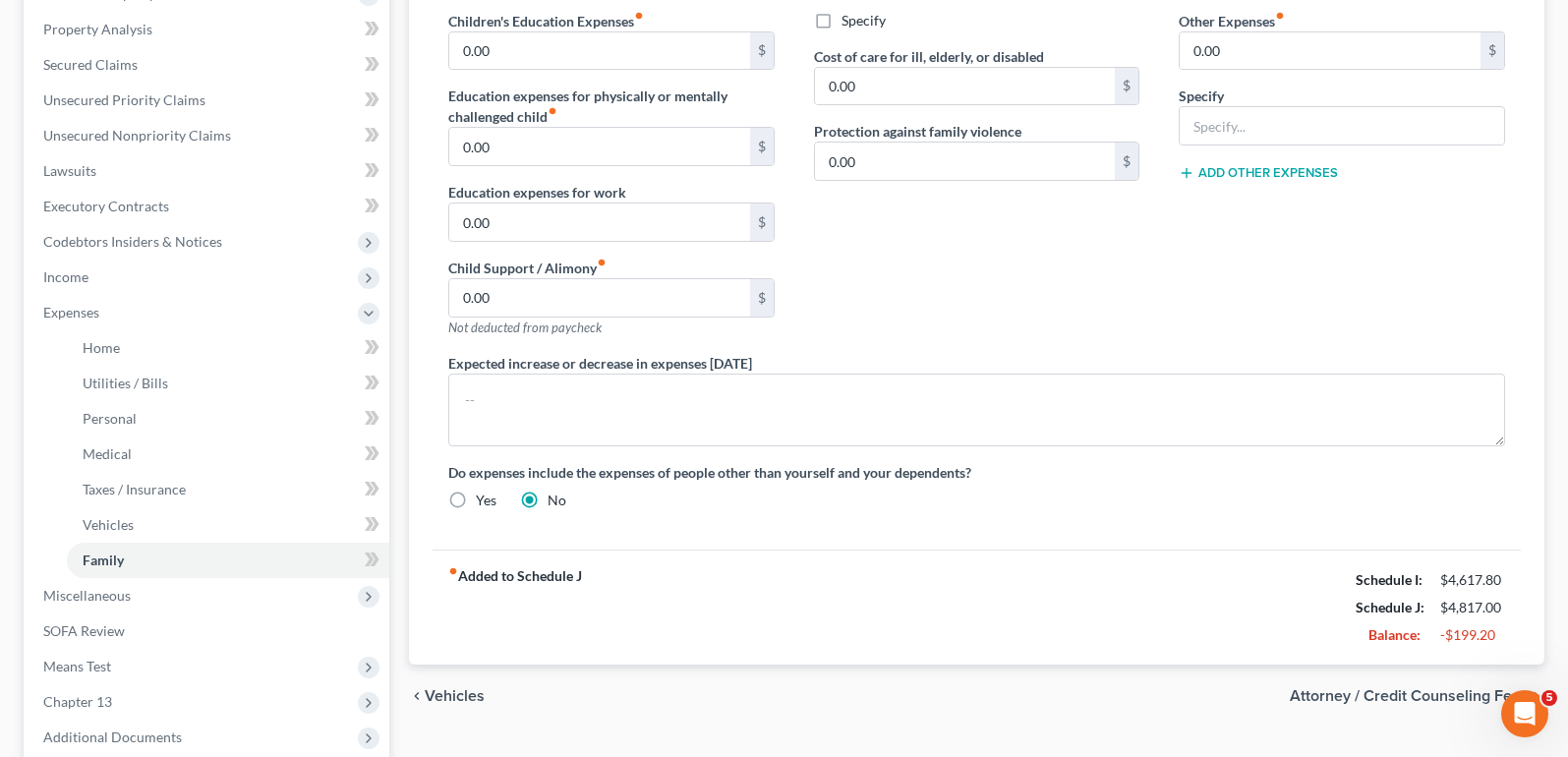
scroll to position [393, 0]
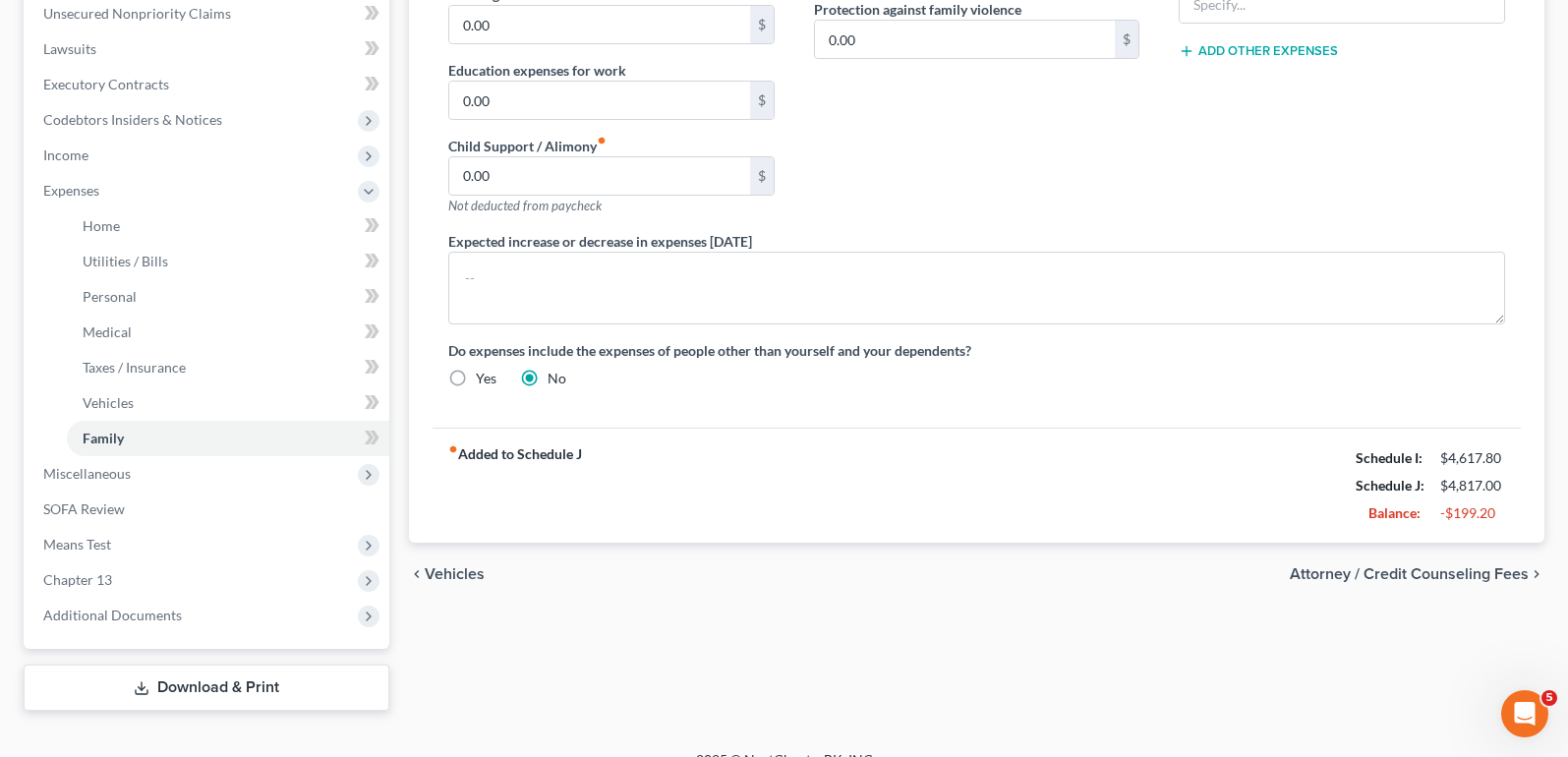
click at [1496, 578] on span "Attorney / Credit Counseling Fees" at bounding box center [1409, 574] width 239 height 16
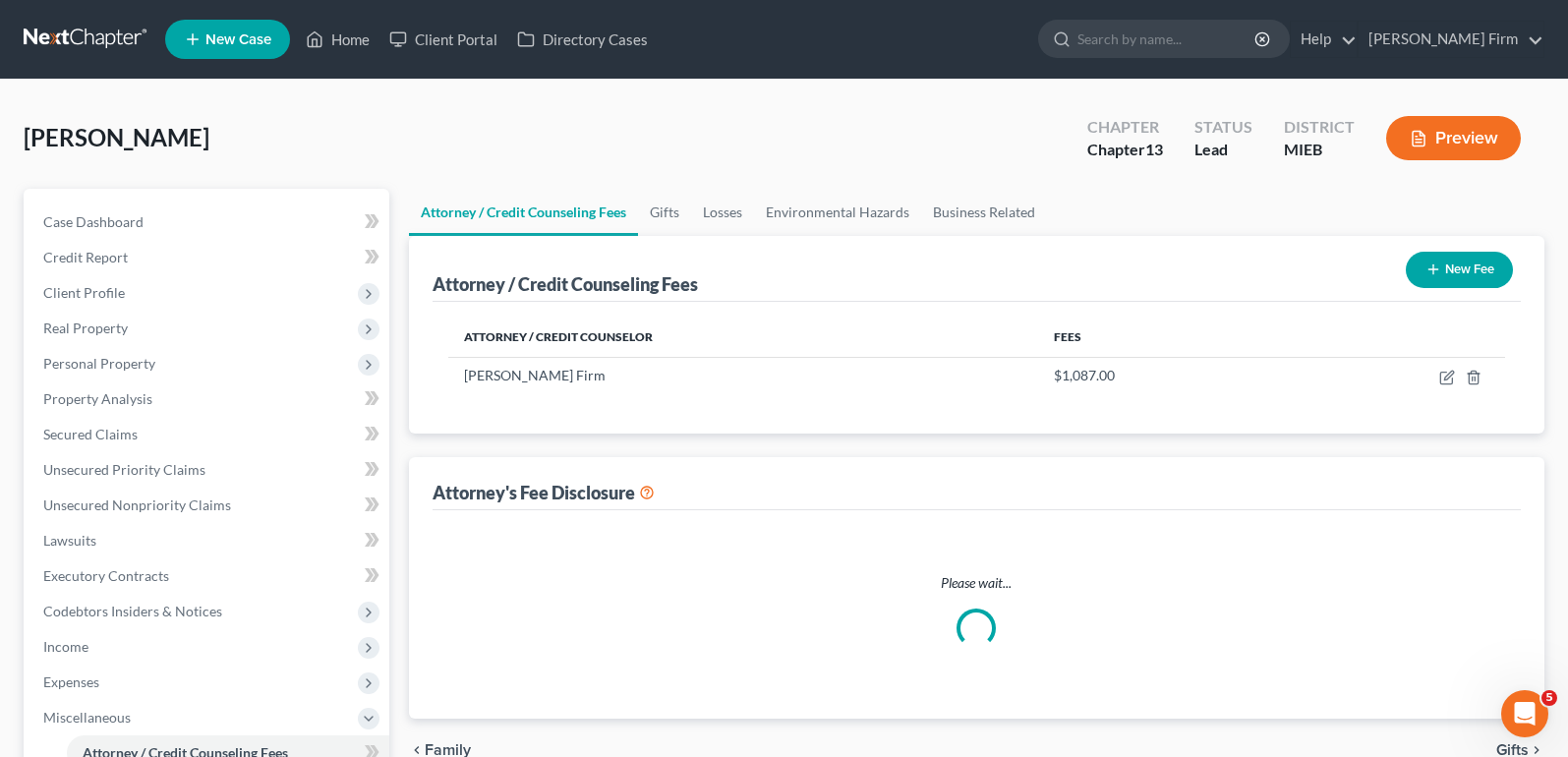
select select "0"
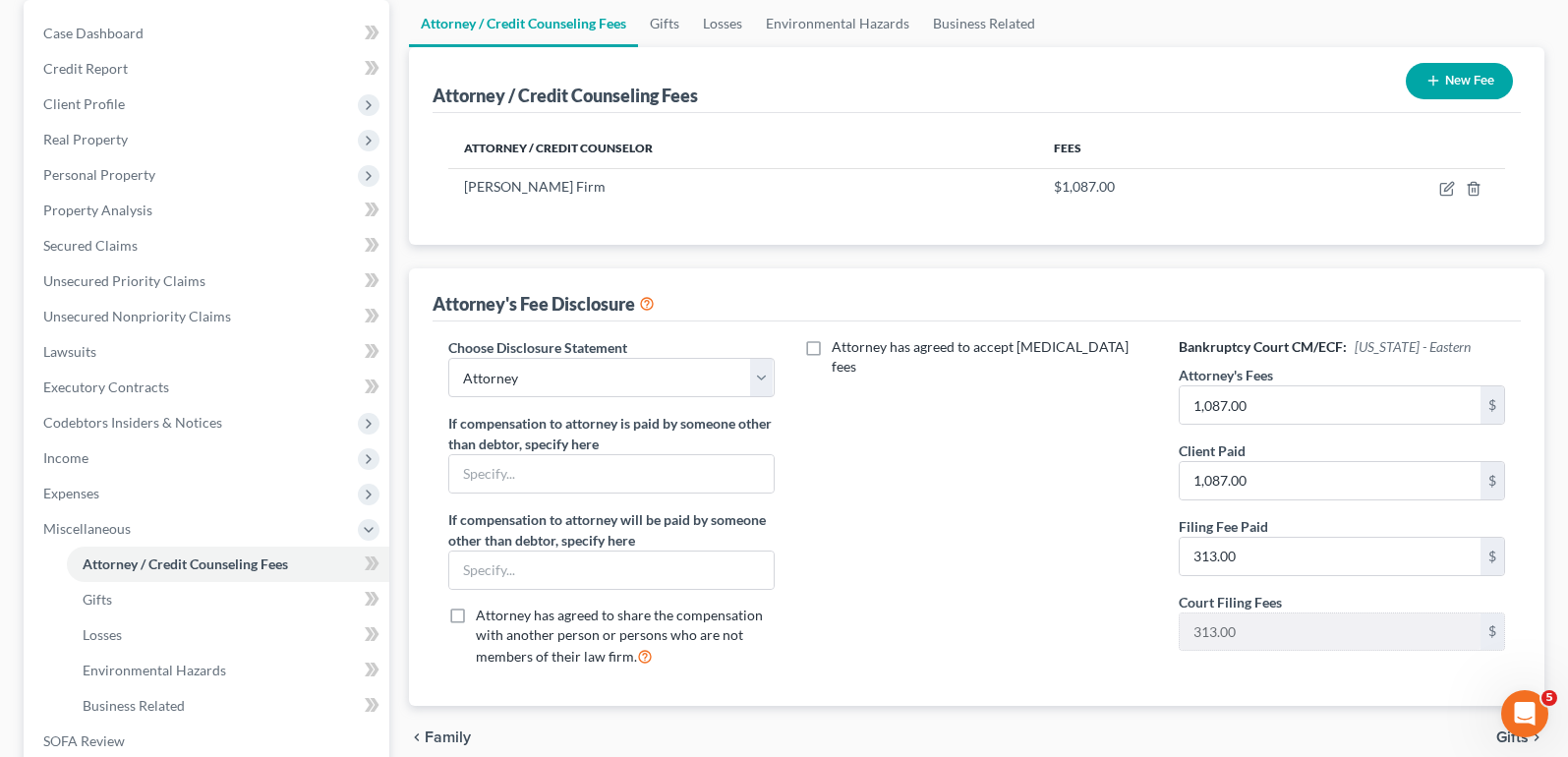
scroll to position [197, 0]
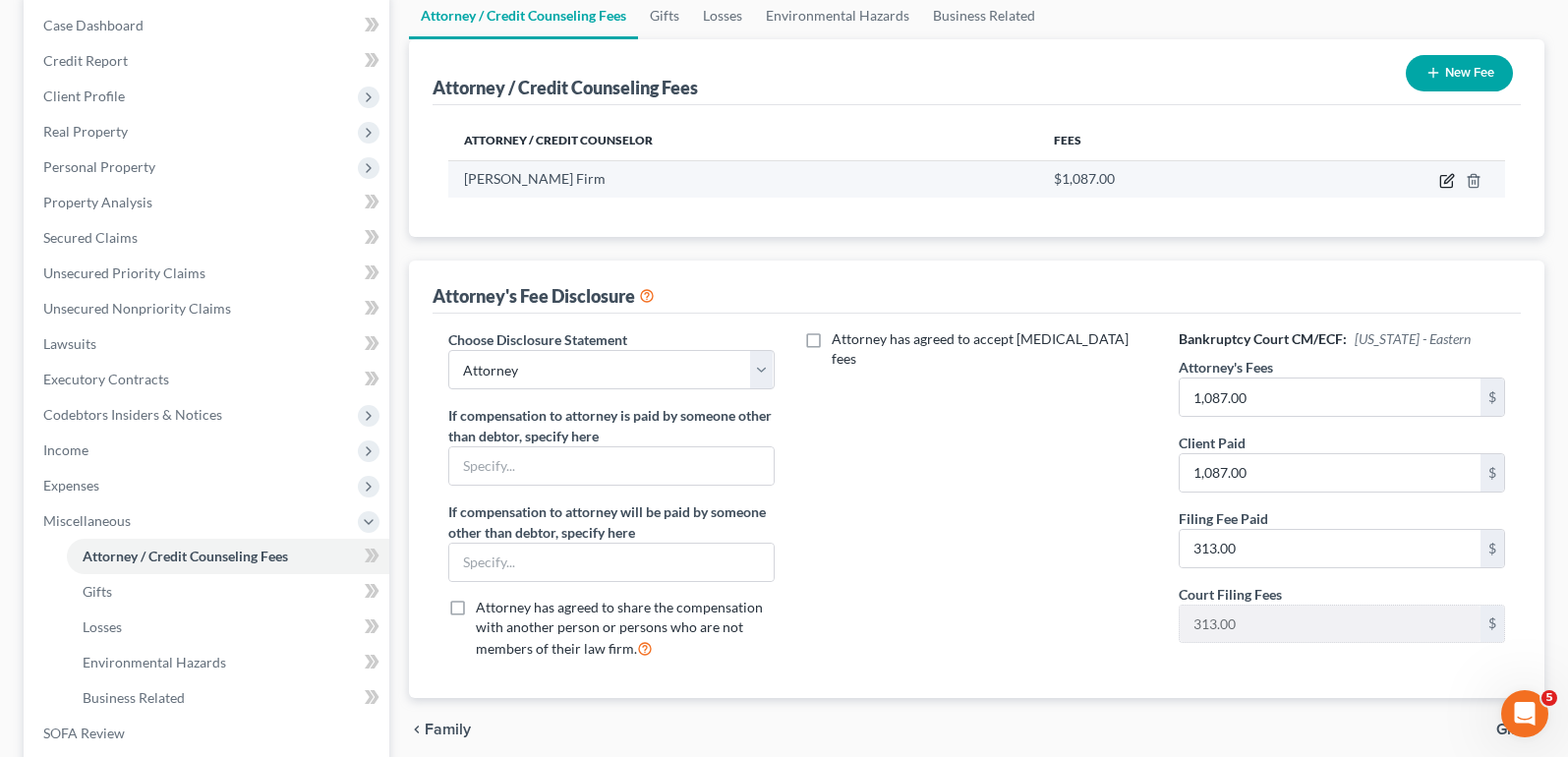
click at [1442, 185] on icon "button" at bounding box center [1447, 181] width 16 height 16
select select "23"
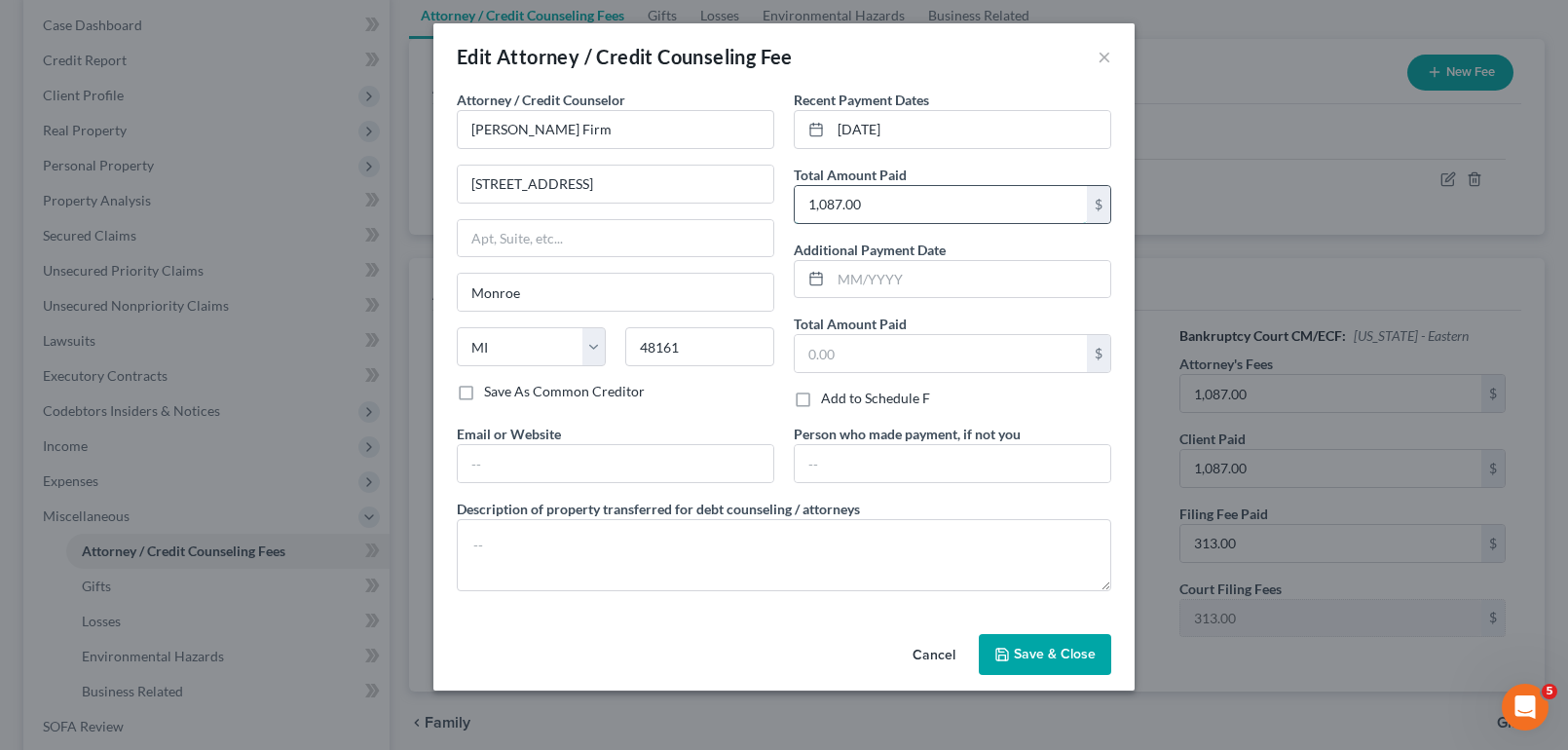
click at [994, 215] on input "1,087.00" at bounding box center [941, 205] width 292 height 37
type input "387.00"
click at [633, 551] on textarea at bounding box center [784, 555] width 655 height 72
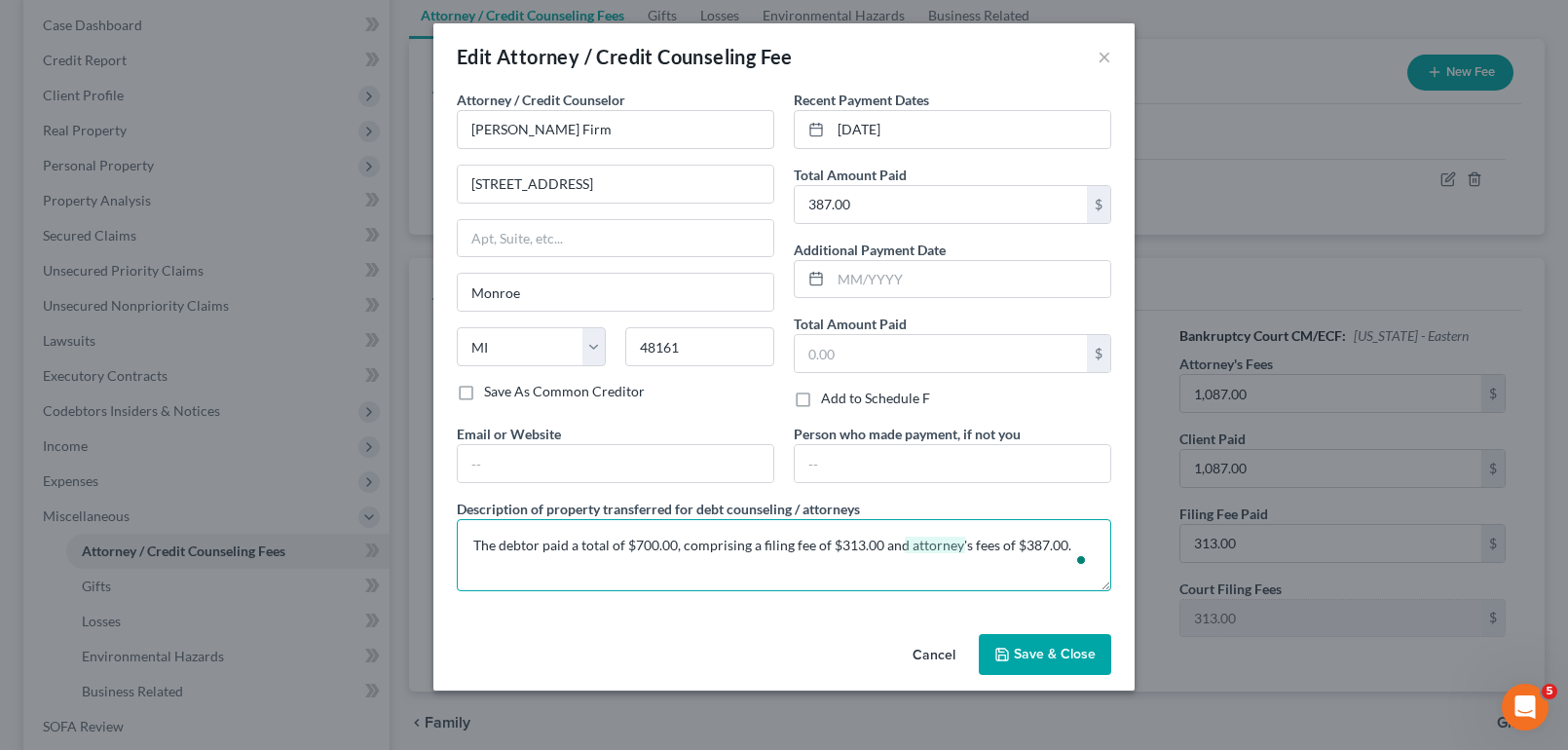
type textarea "The debtor paid a total of $700.00, comprising a filing fee of $313.00 and atto…"
click at [1035, 663] on button "Save & Close" at bounding box center [1045, 655] width 133 height 41
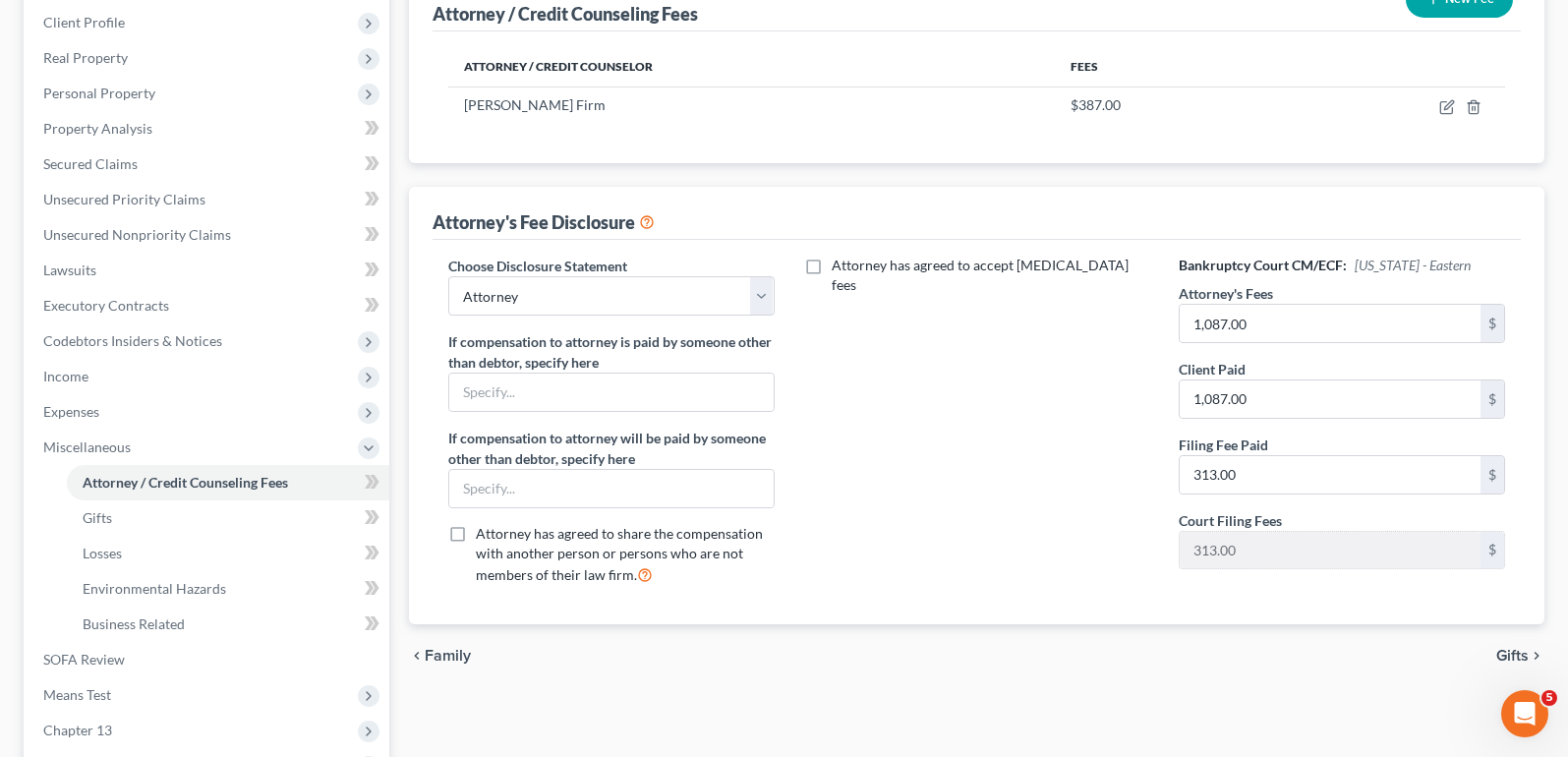
scroll to position [253, 0]
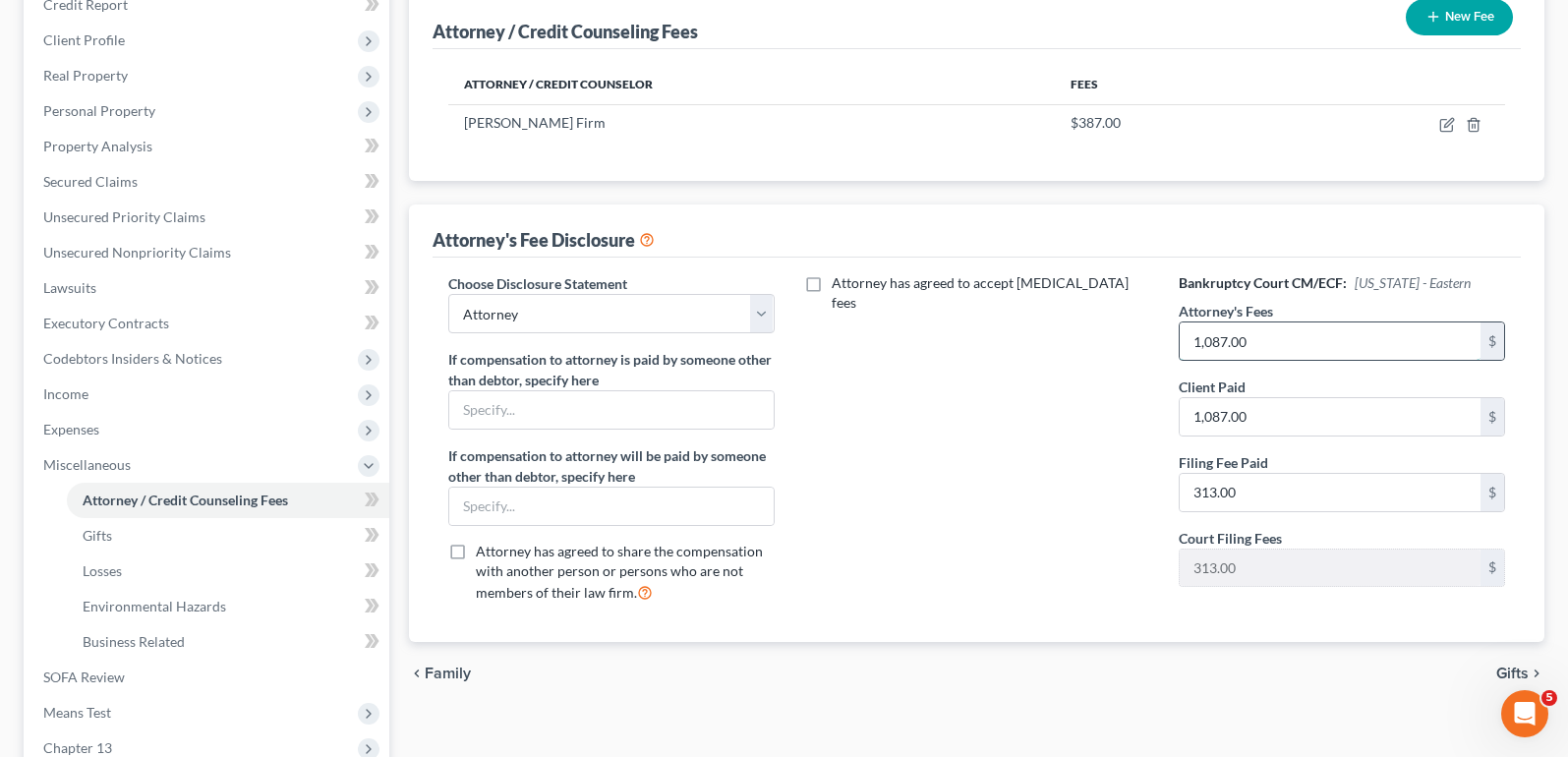
click at [1303, 346] on input "1,087.00" at bounding box center [1330, 341] width 301 height 37
type input "3,500.00"
type input "387.00"
click at [1028, 532] on div "Attorney has agreed to accept [MEDICAL_DATA] fees" at bounding box center [978, 445] width 366 height 345
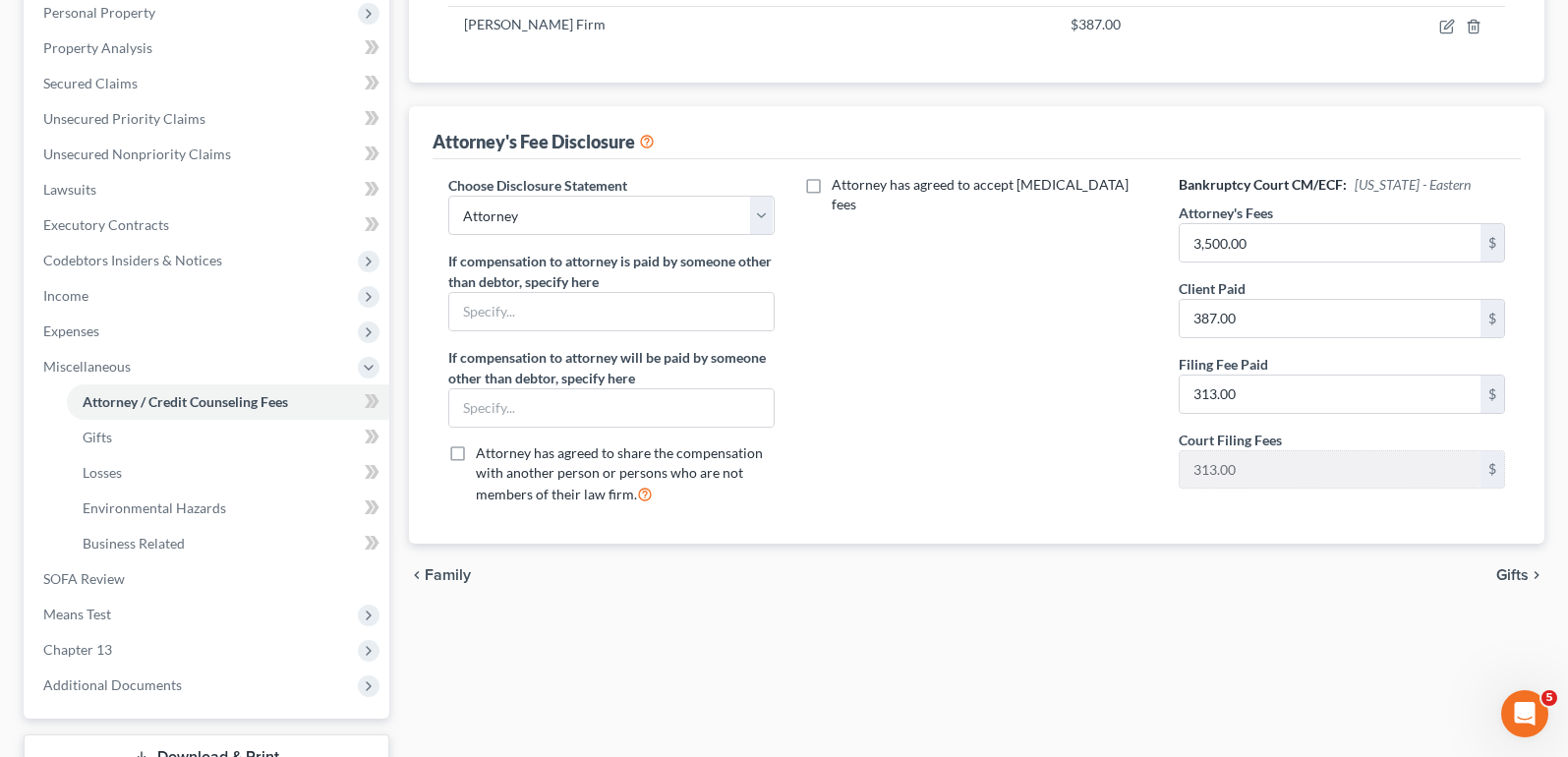
click at [1522, 583] on span "Gifts" at bounding box center [1512, 575] width 32 height 16
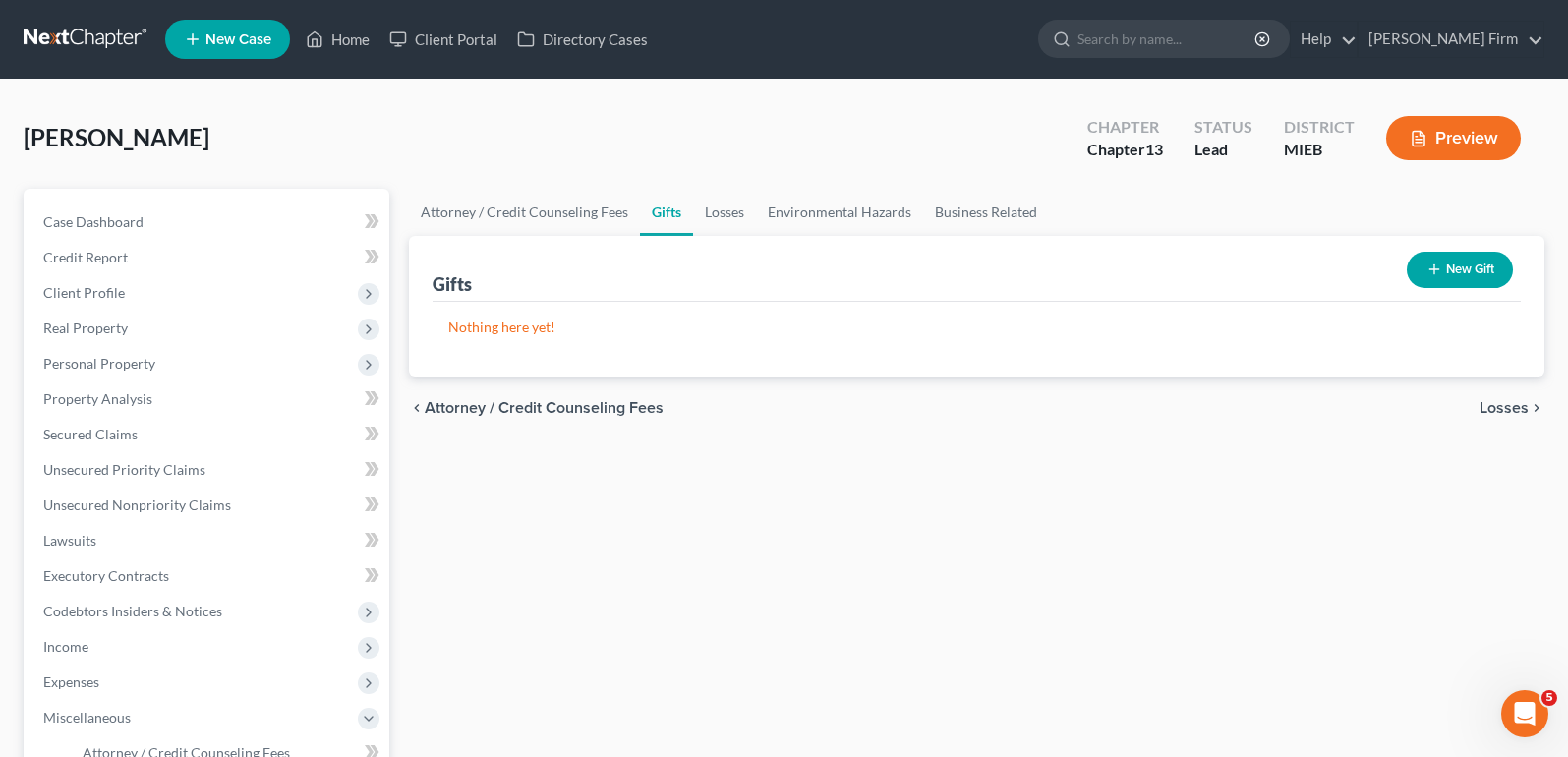
click at [1486, 414] on span "Losses" at bounding box center [1504, 408] width 49 height 16
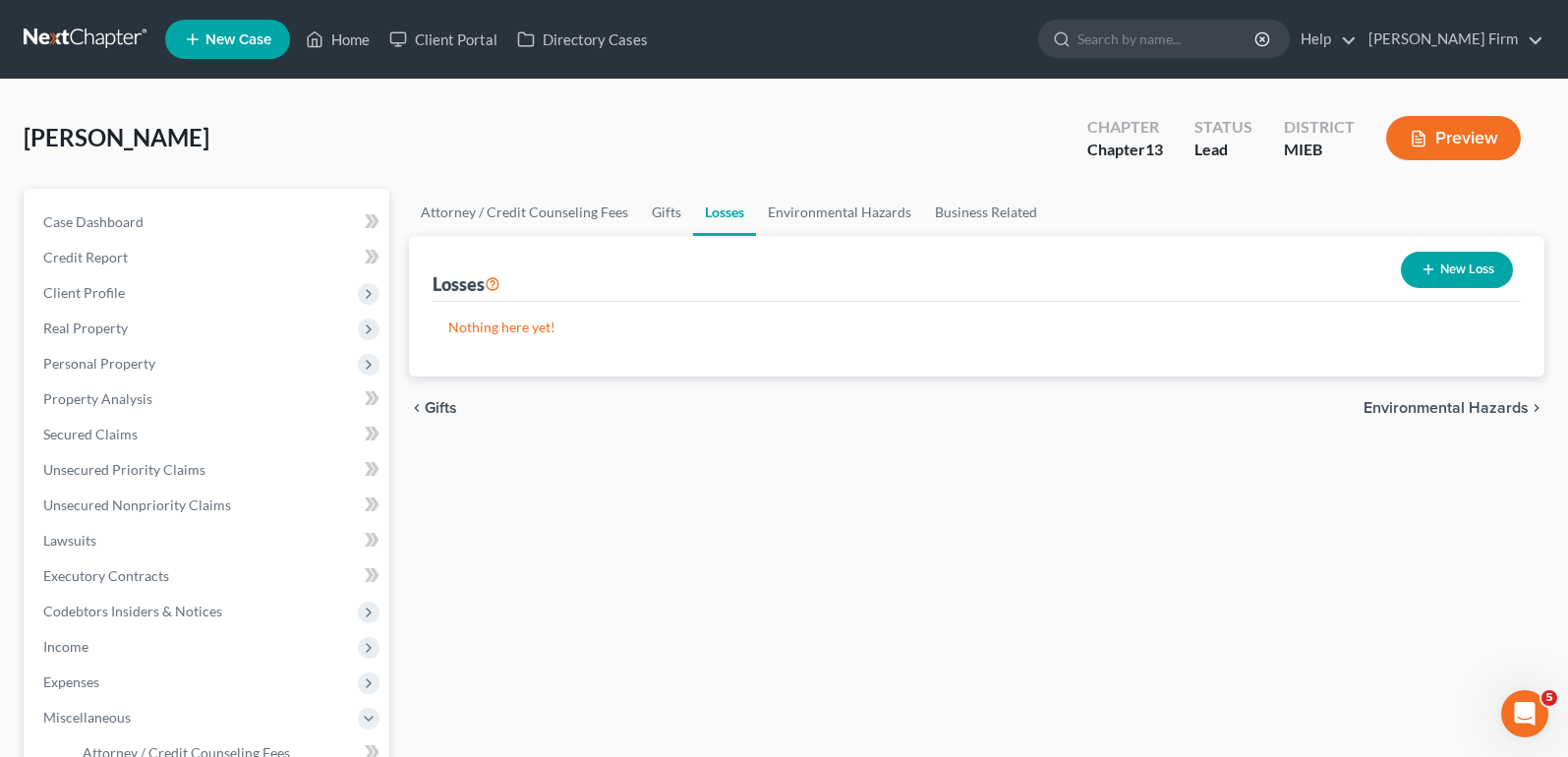
click at [1486, 414] on span "Environmental Hazards" at bounding box center [1446, 408] width 165 height 16
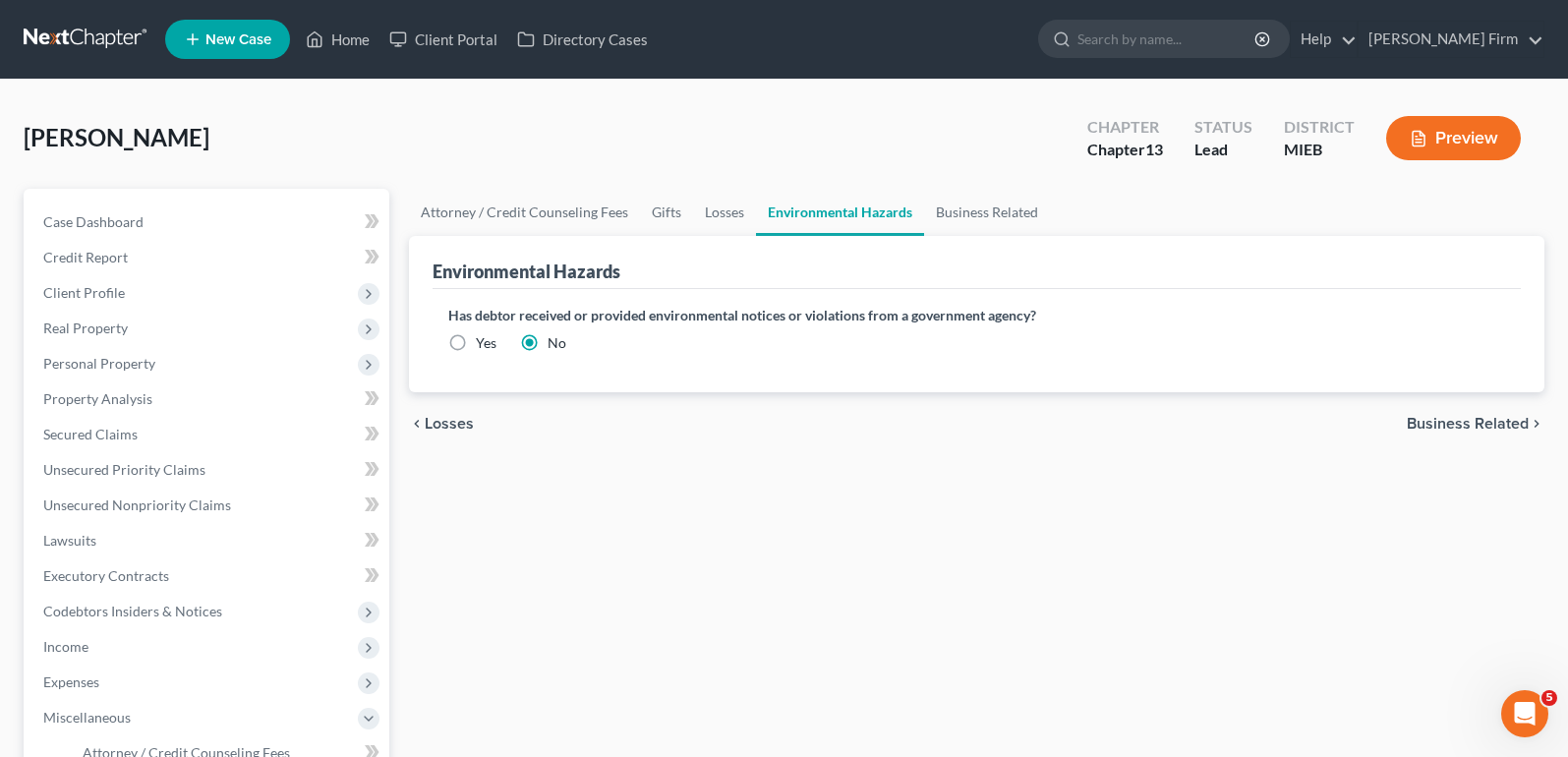
click at [1486, 416] on span "Business Related" at bounding box center [1468, 424] width 122 height 16
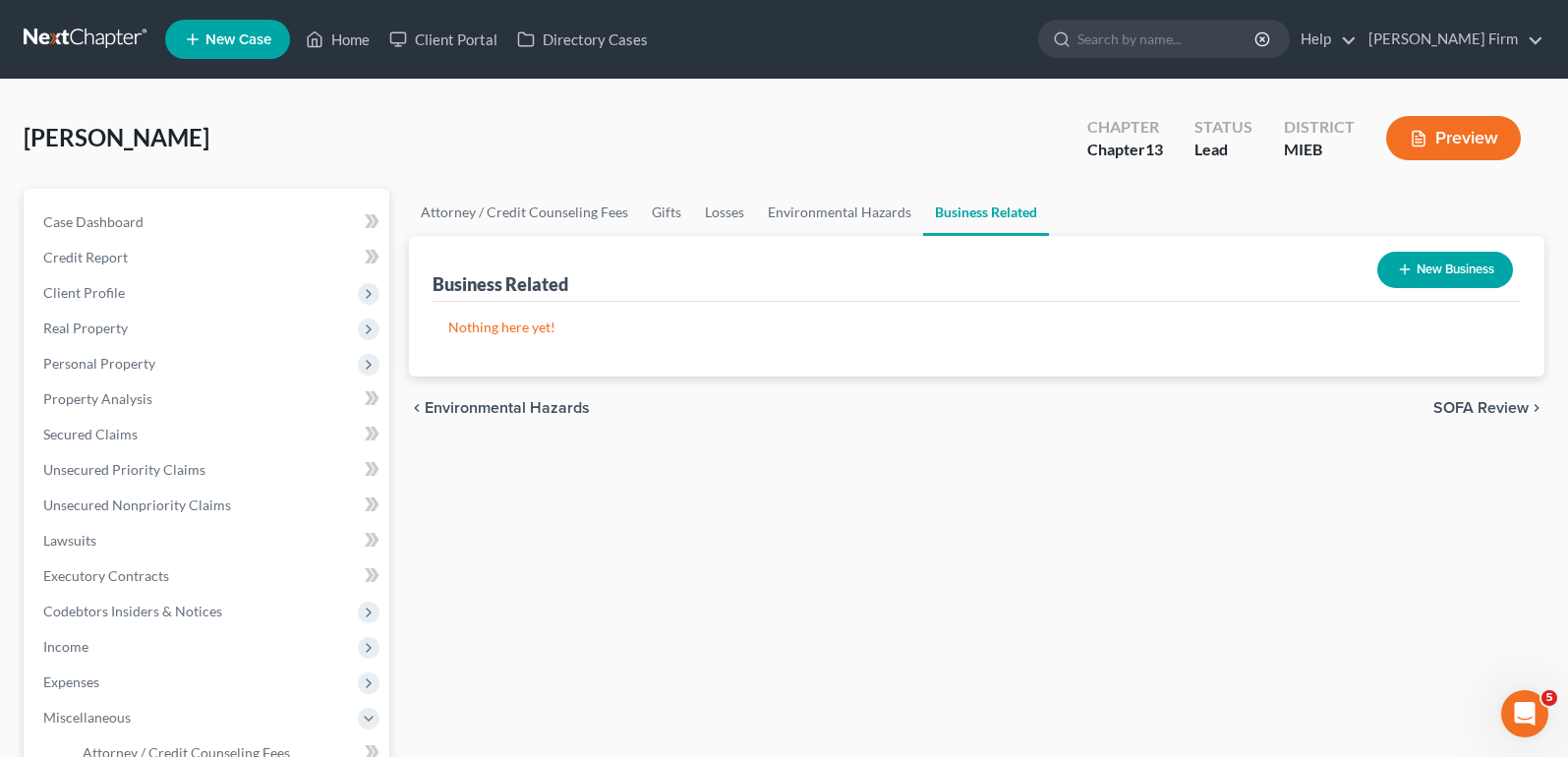
click at [1486, 414] on span "SOFA Review" at bounding box center [1480, 408] width 95 height 16
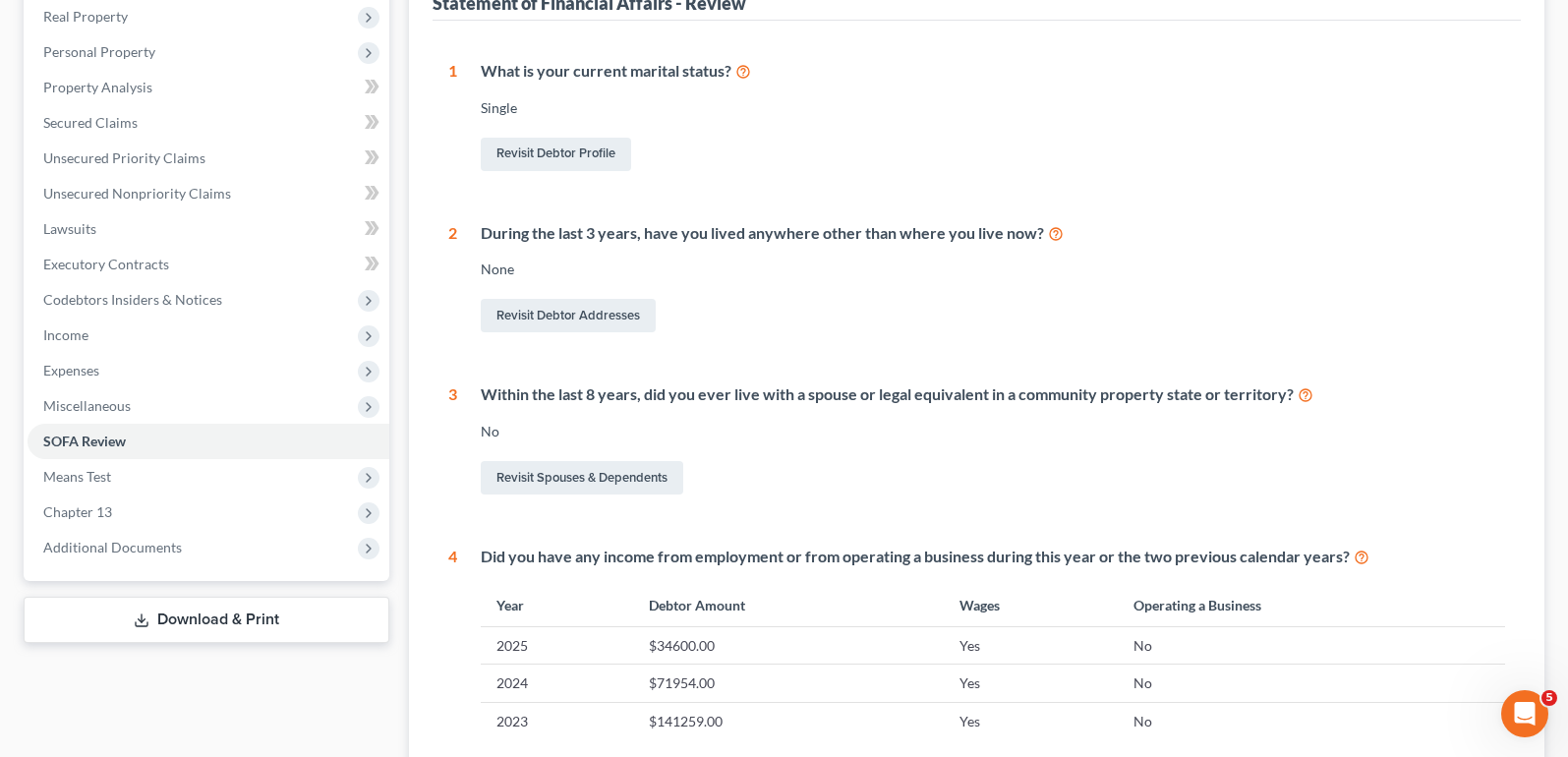
scroll to position [33, 0]
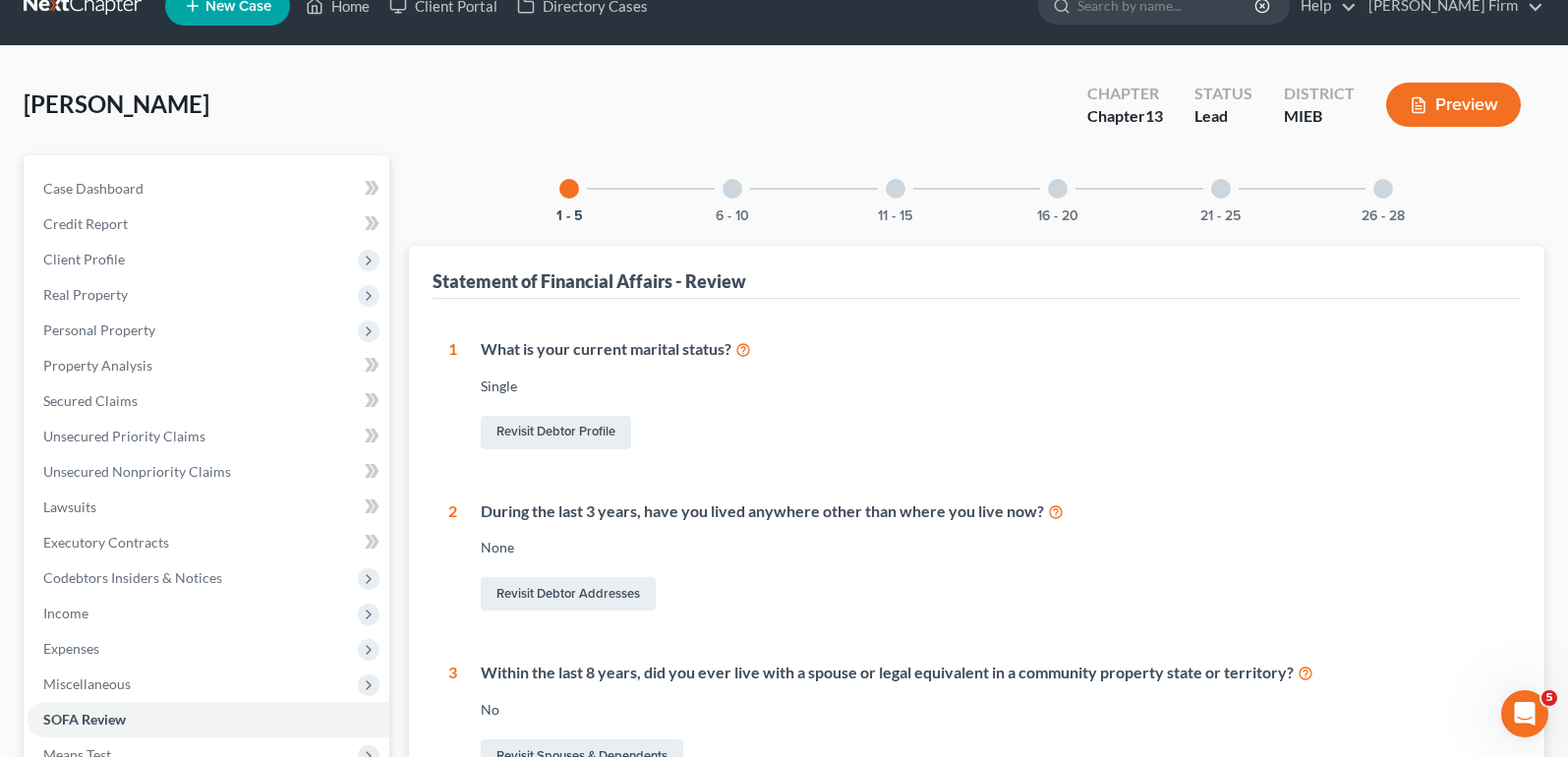
click at [738, 196] on div at bounding box center [733, 189] width 20 height 20
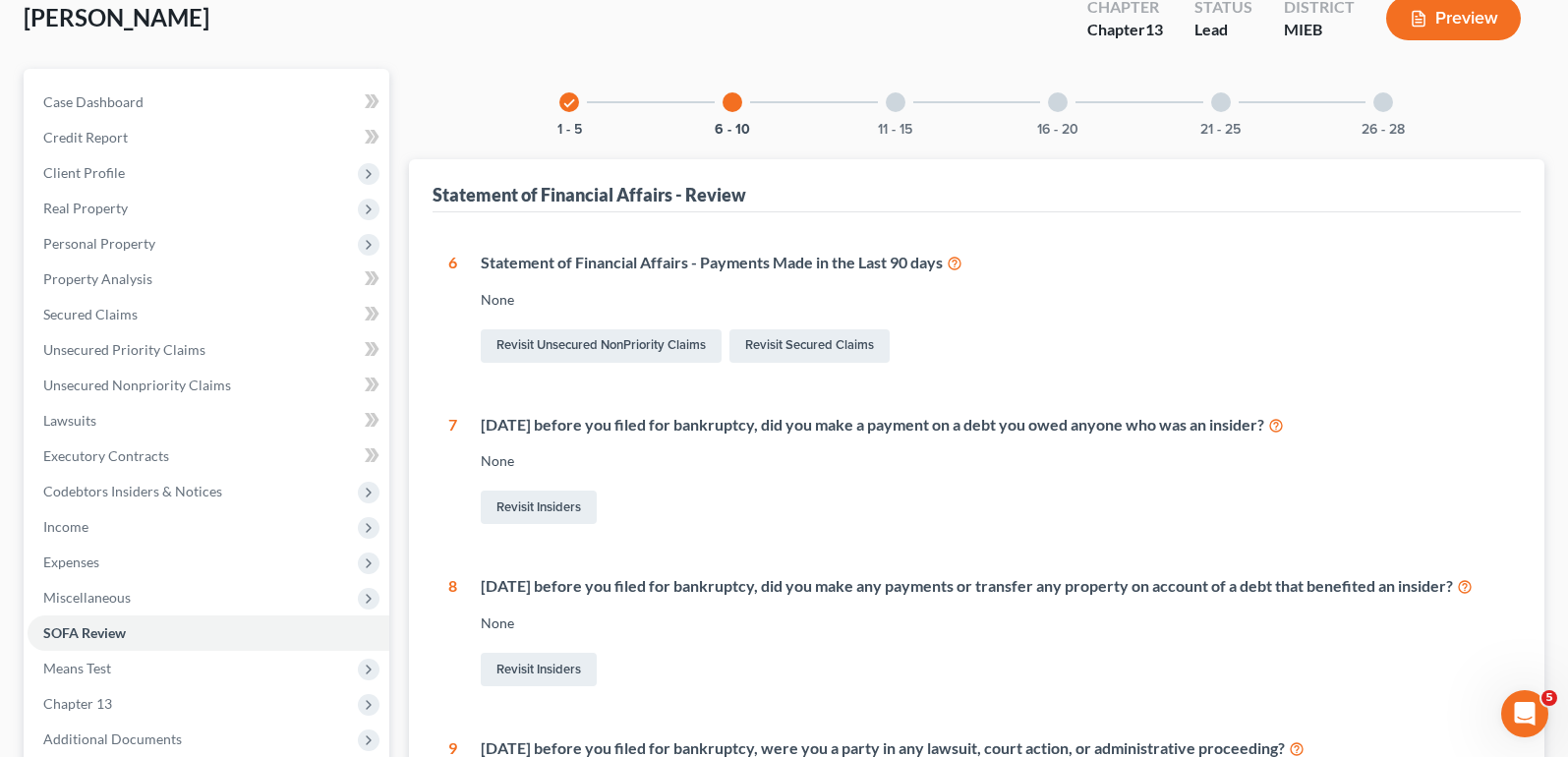
scroll to position [0, 0]
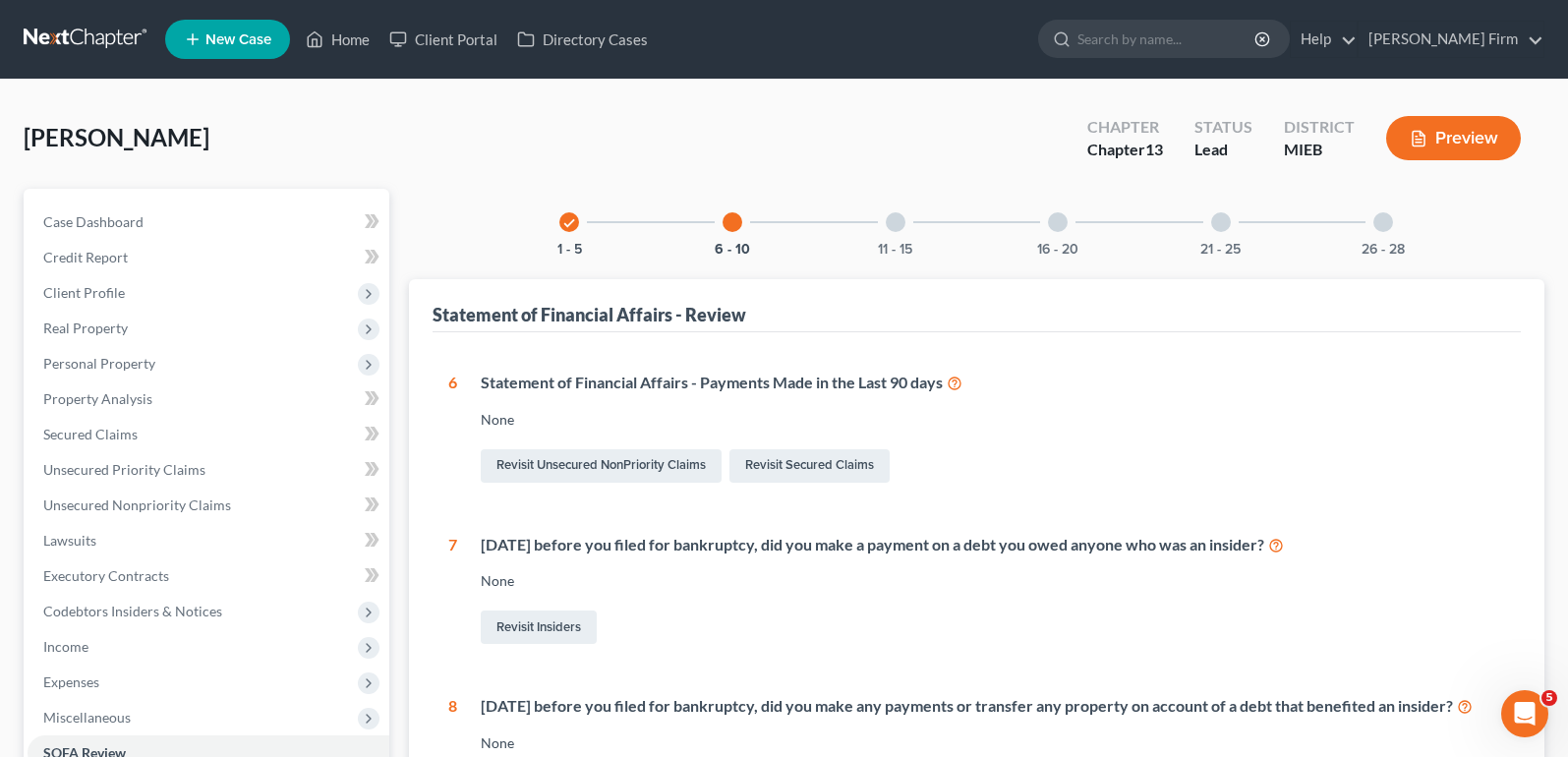
click at [907, 232] on div "11 - 15" at bounding box center [896, 222] width 67 height 67
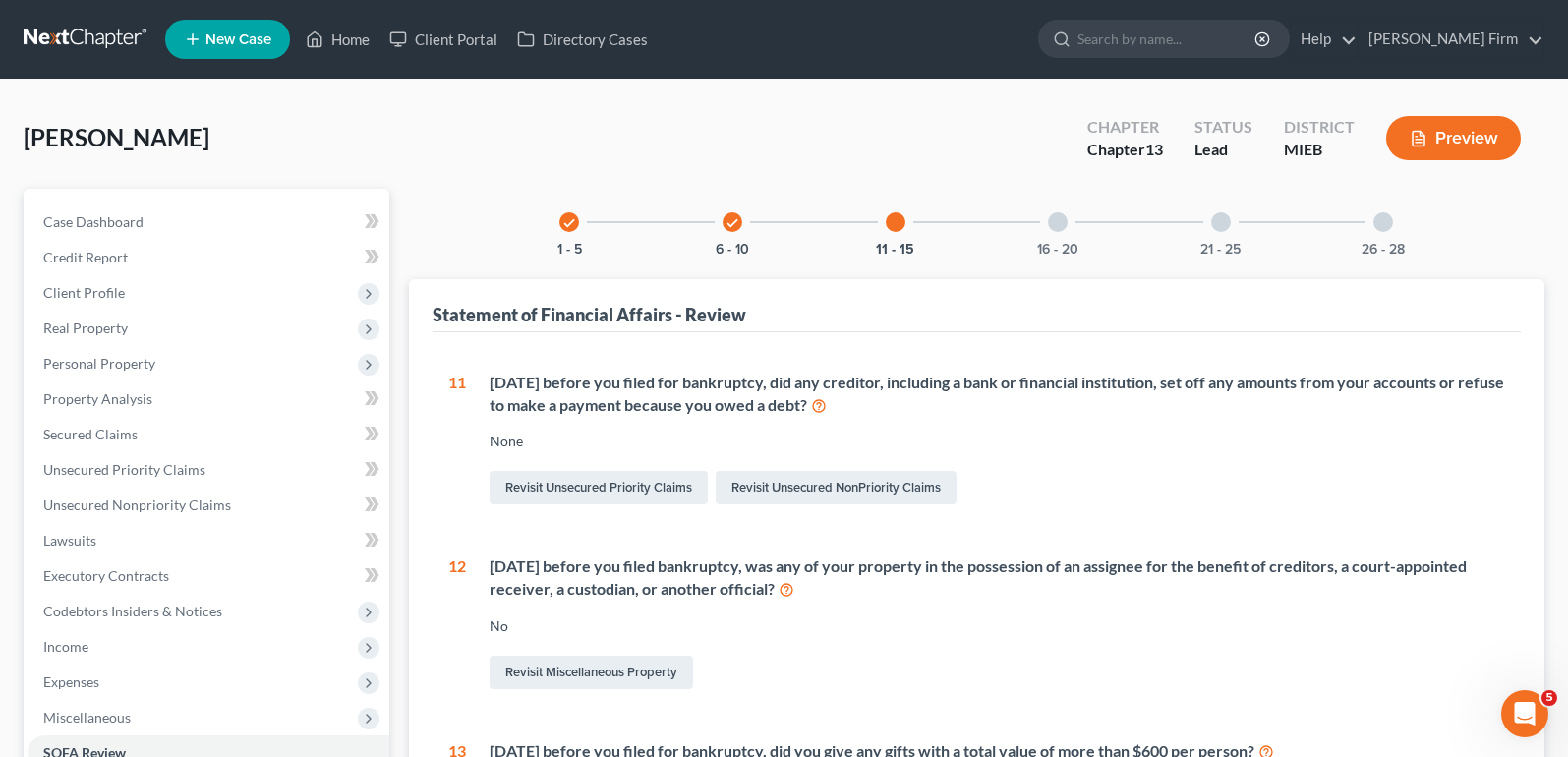
click at [1038, 231] on div "16 - 20" at bounding box center [1057, 222] width 67 height 67
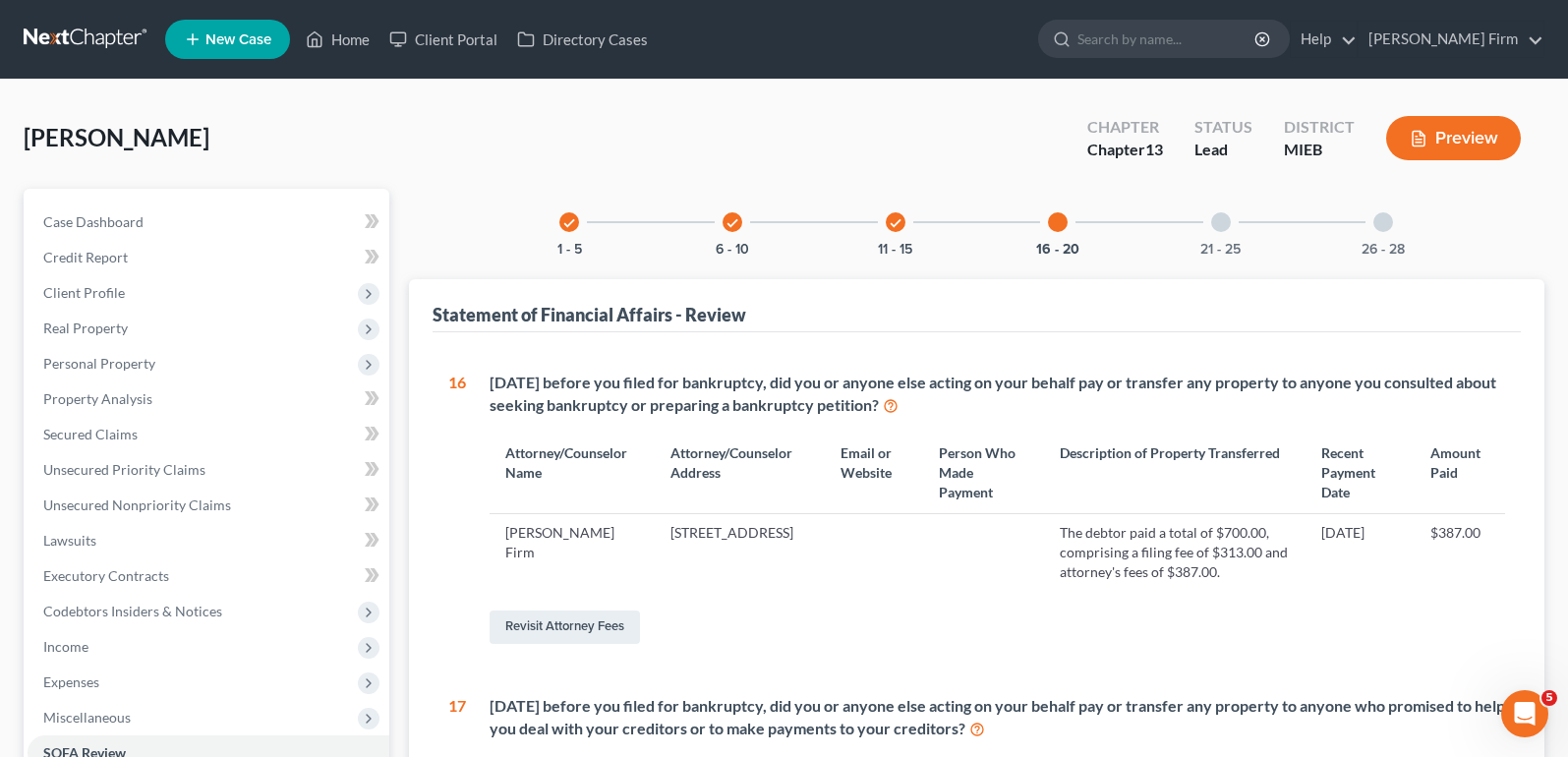
click at [1224, 233] on div "21 - 25" at bounding box center [1221, 222] width 67 height 67
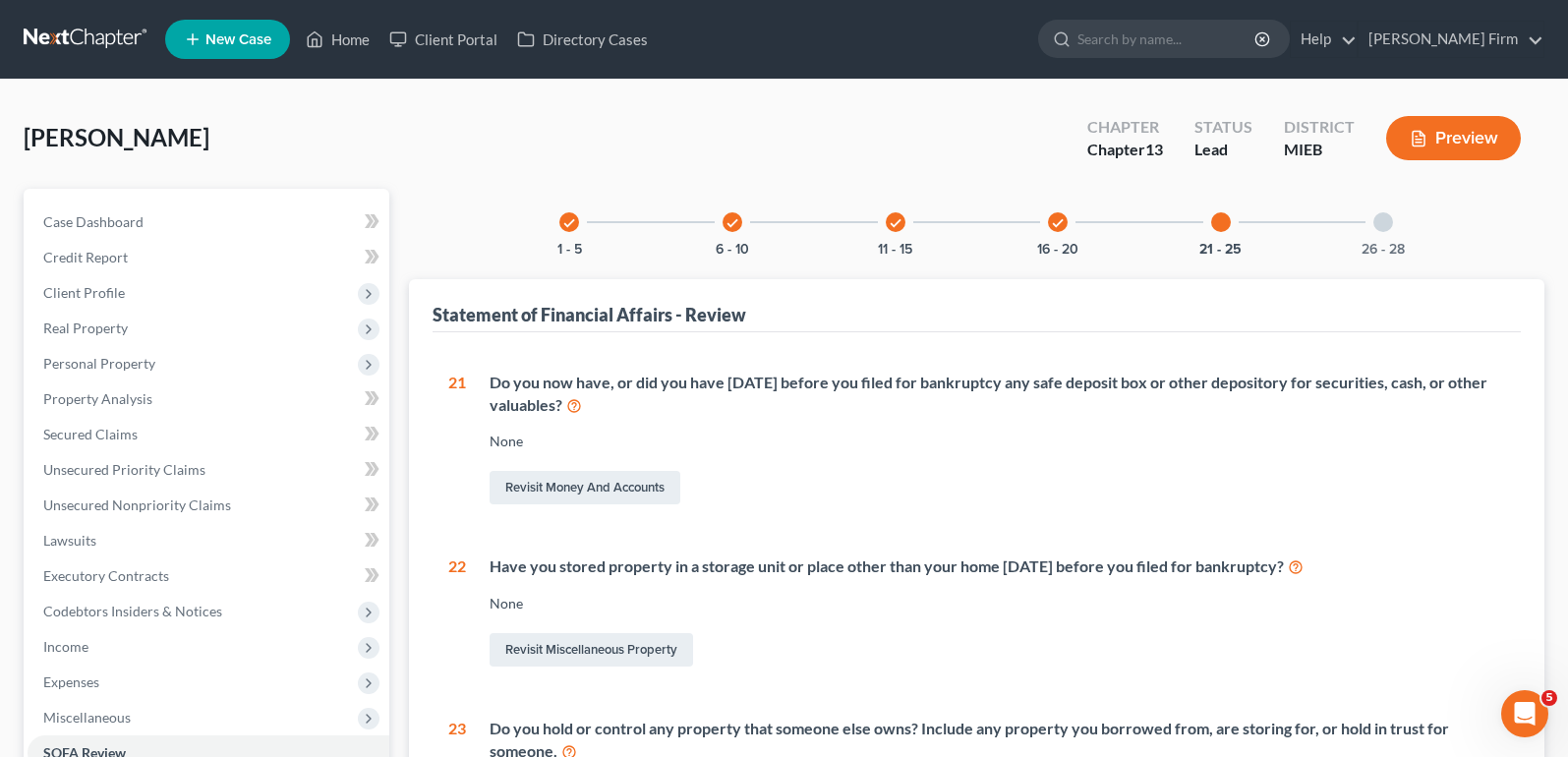
click at [1372, 230] on div "26 - 28" at bounding box center [1383, 222] width 67 height 67
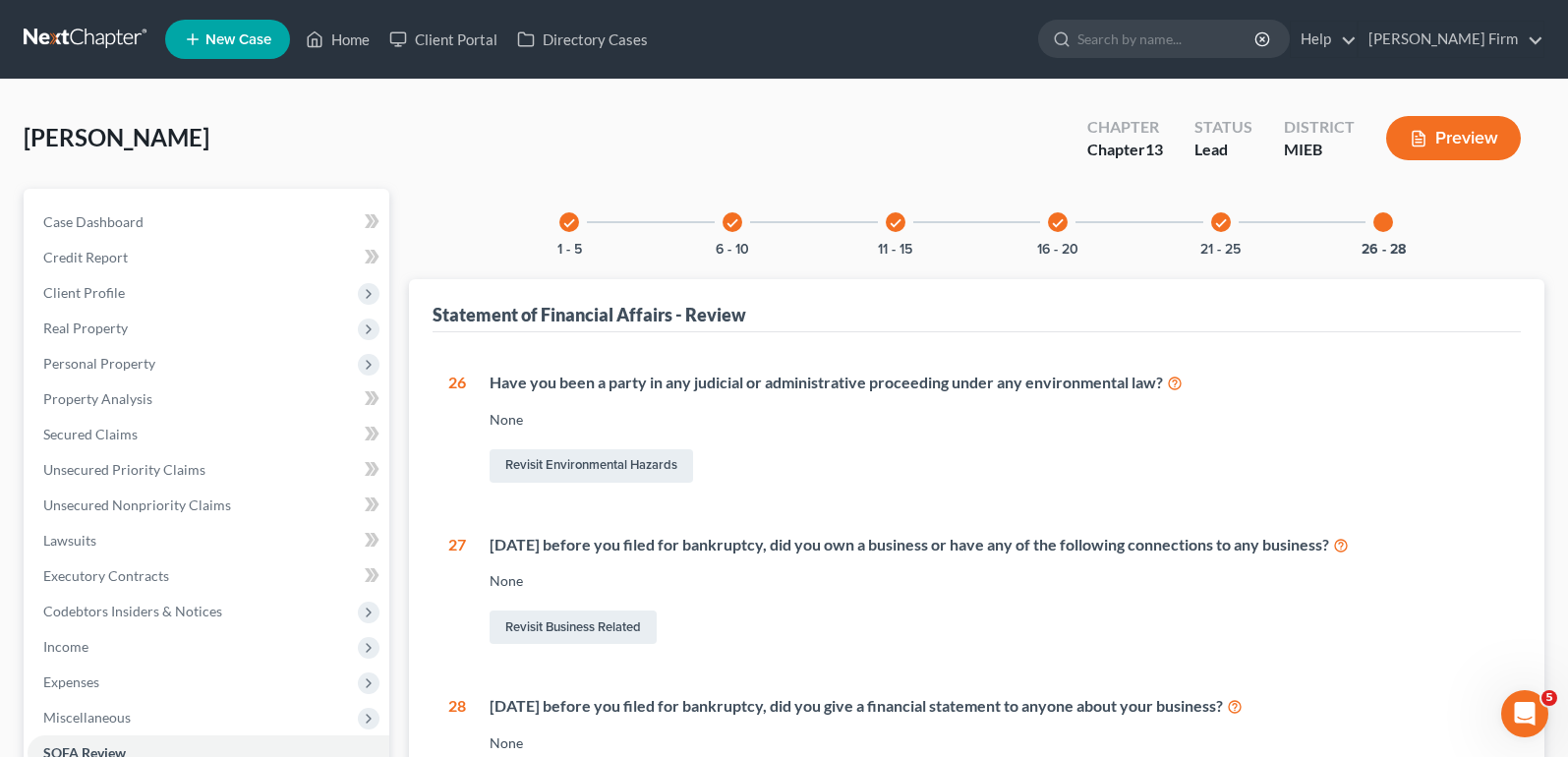
click at [579, 226] on div "check 1 - 5" at bounding box center [570, 222] width 67 height 67
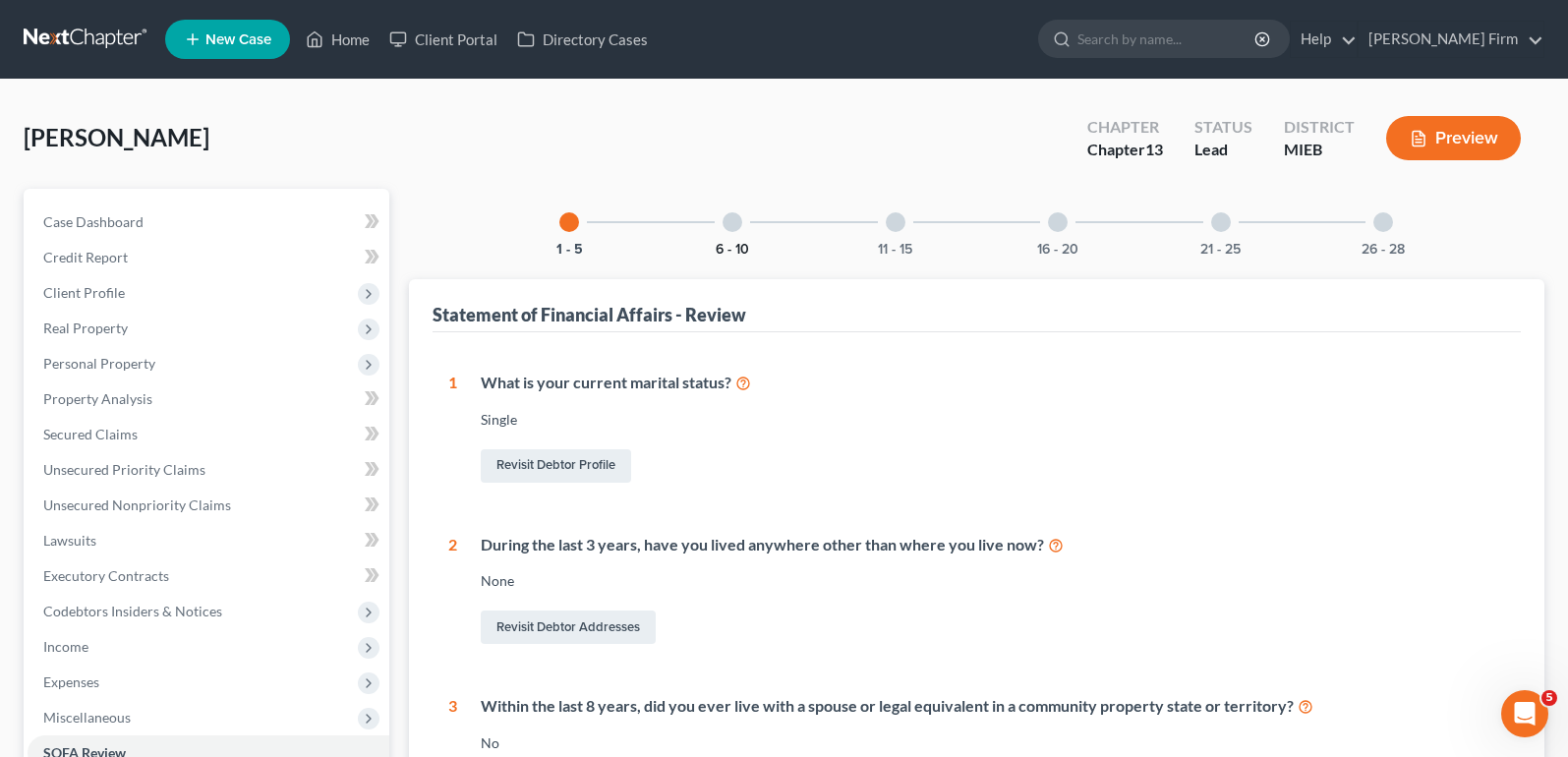
click at [731, 243] on button "6 - 10" at bounding box center [733, 250] width 33 height 14
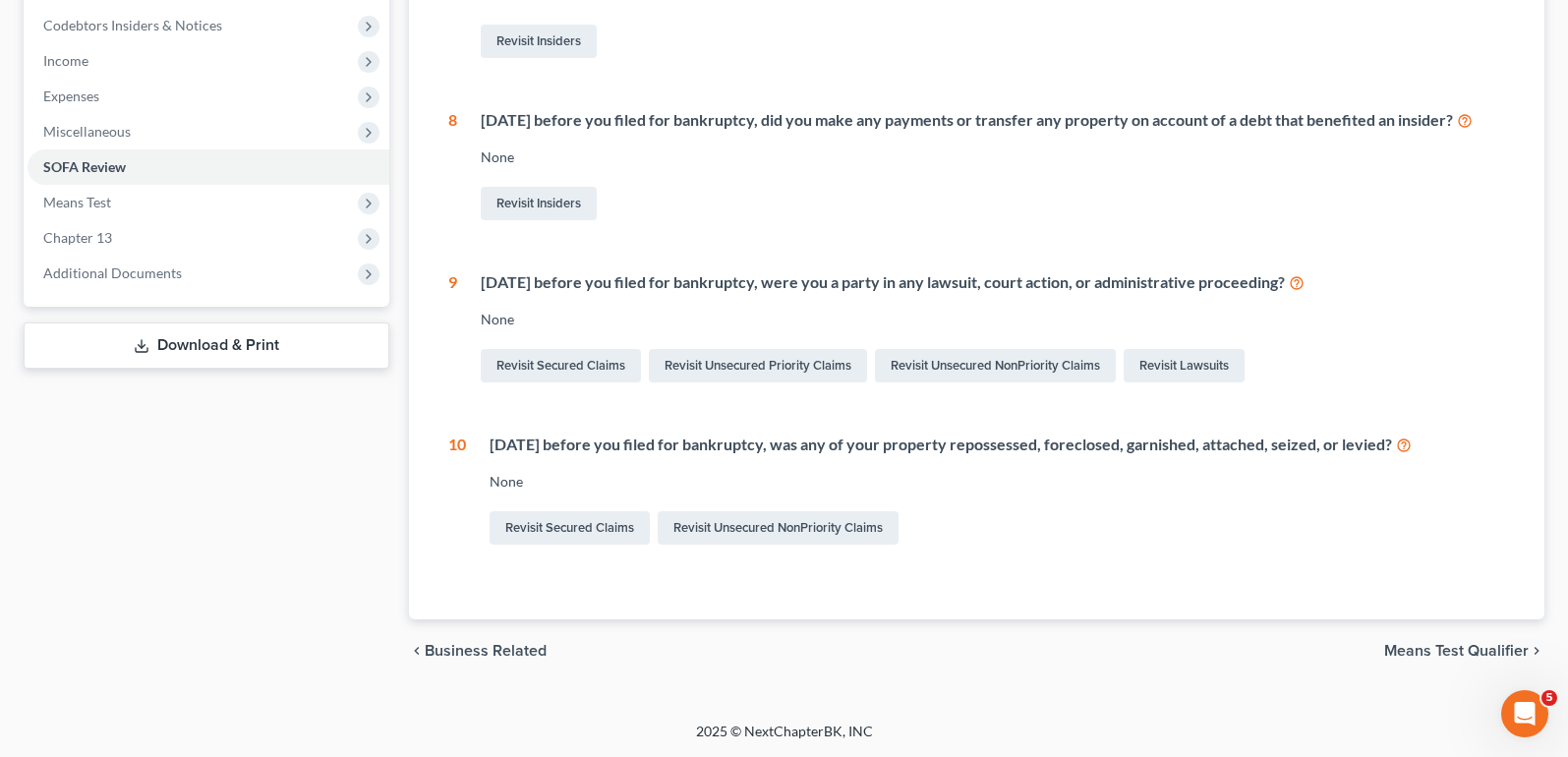
scroll to position [609, 0]
click at [589, 531] on link "Revisit Secured Claims" at bounding box center [570, 528] width 160 height 33
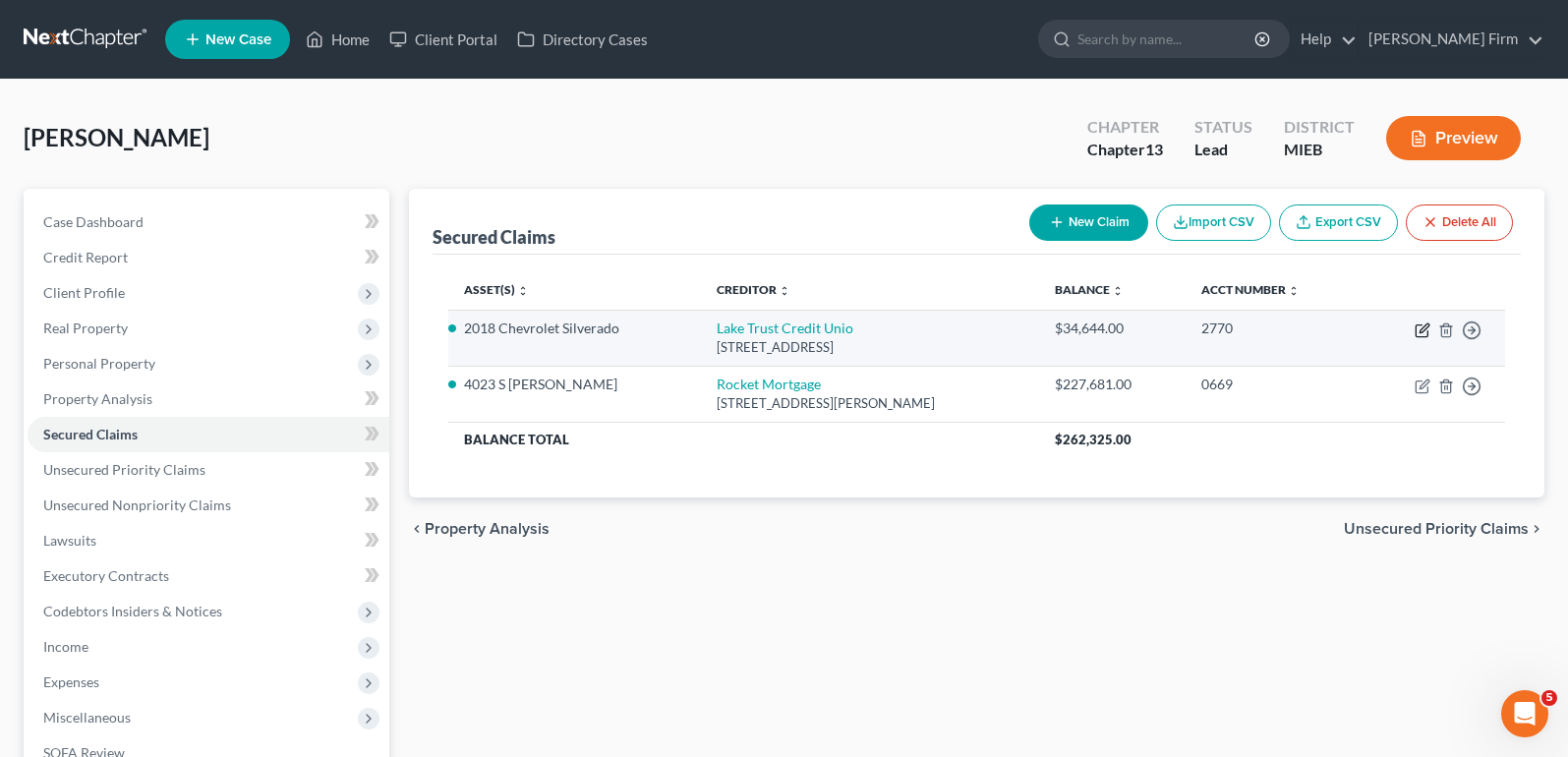
click at [1418, 327] on icon "button" at bounding box center [1422, 330] width 16 height 16
select select "23"
select select "5"
select select "2"
select select "0"
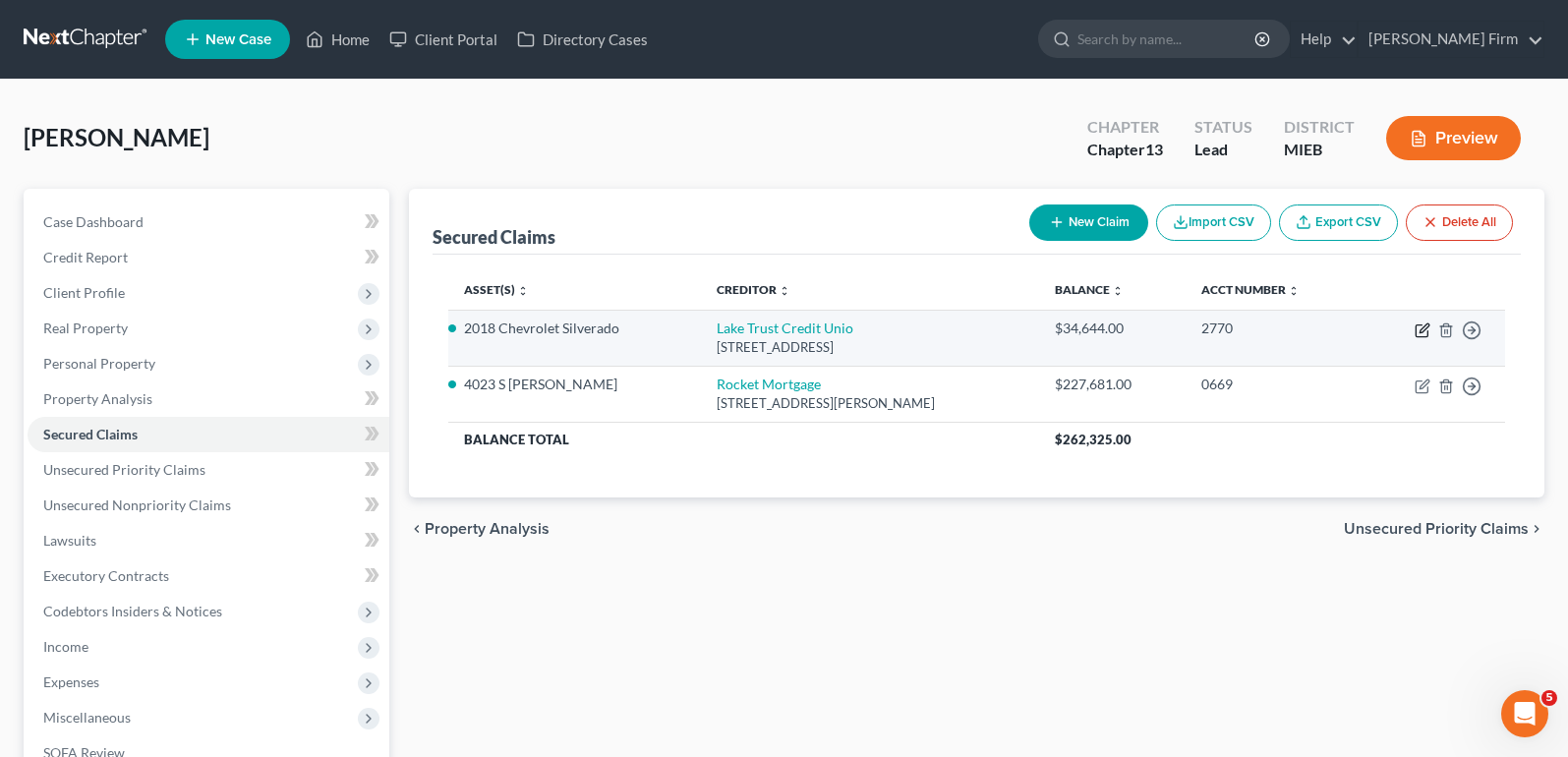
select select "0"
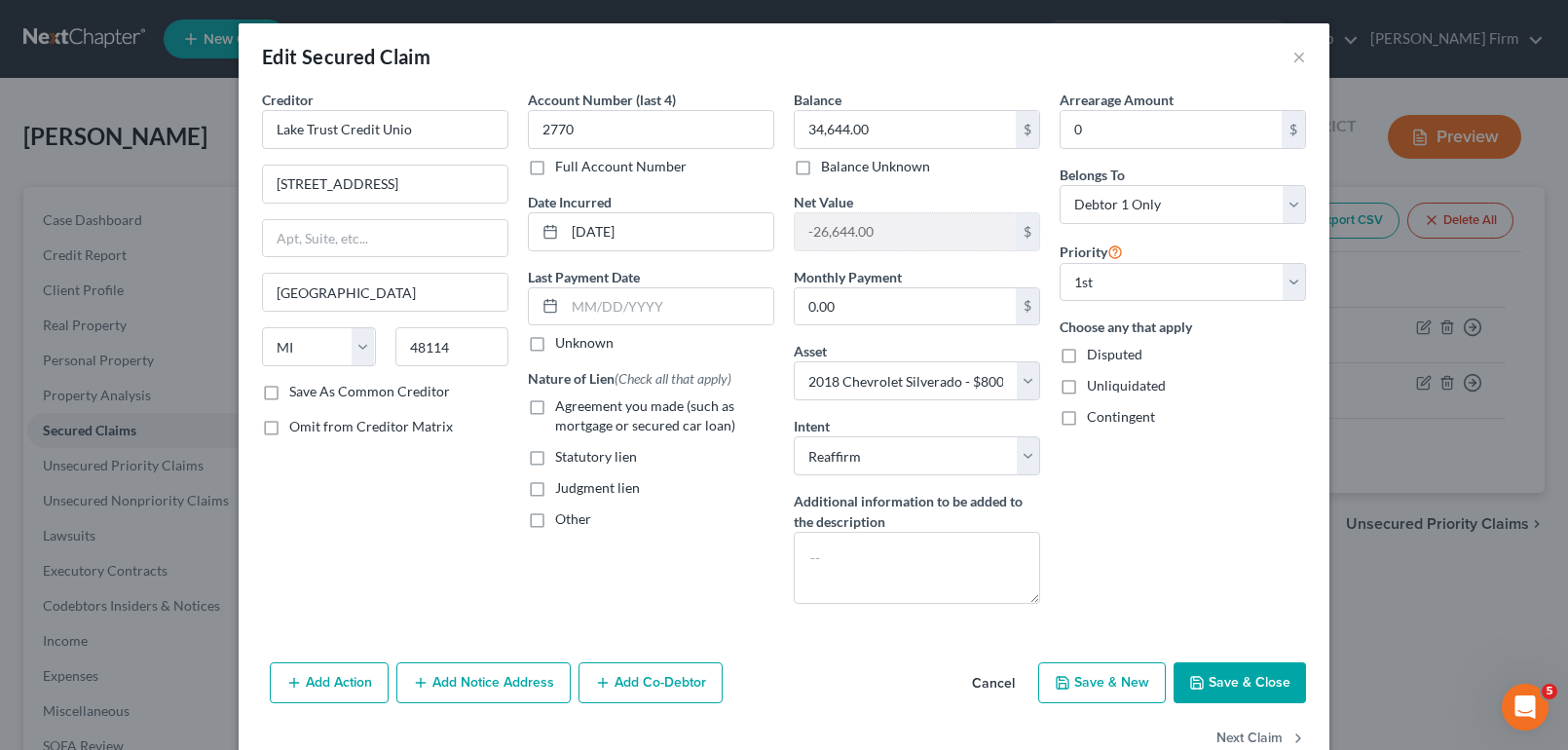
scroll to position [48, 0]
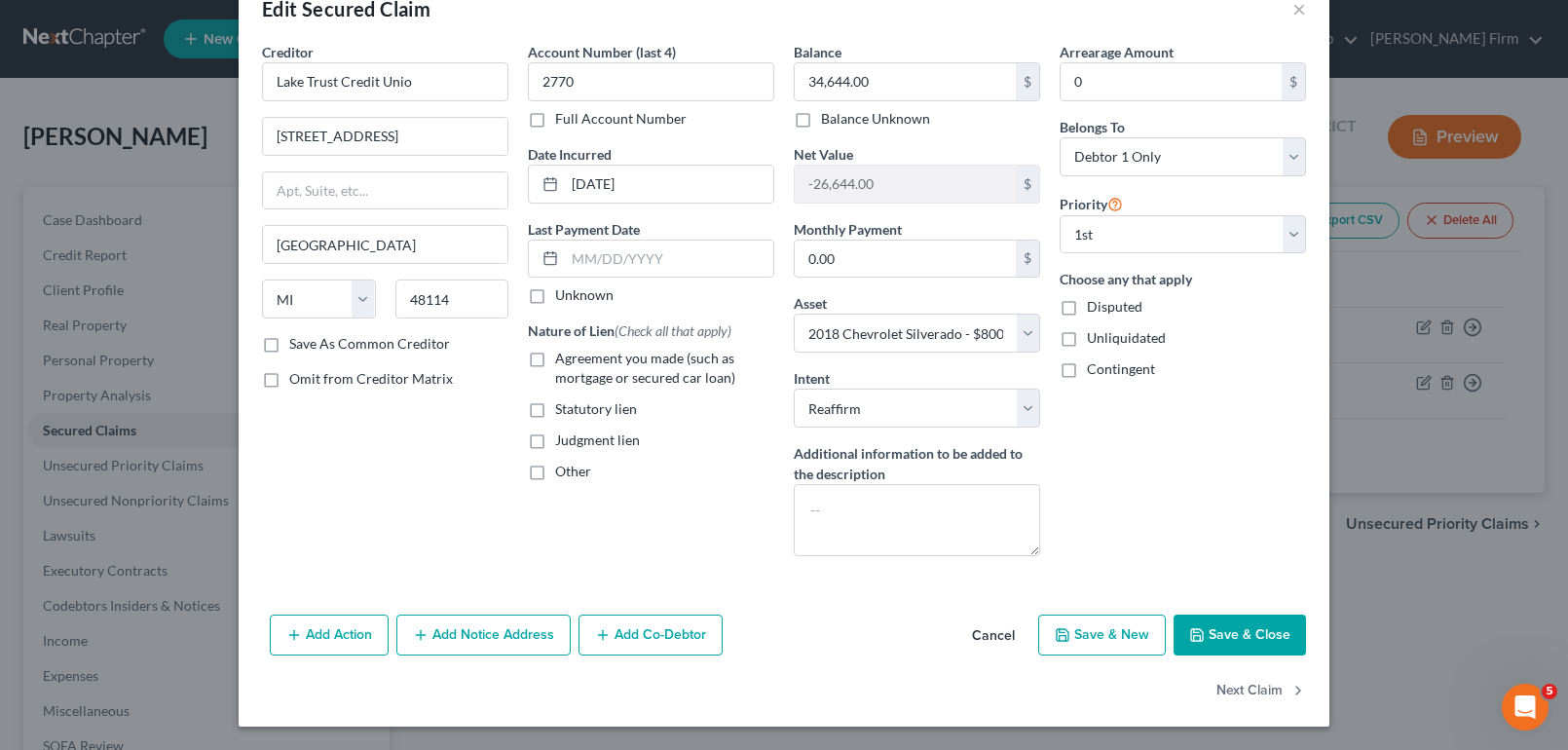
click at [309, 647] on button "Add Action" at bounding box center [329, 635] width 119 height 41
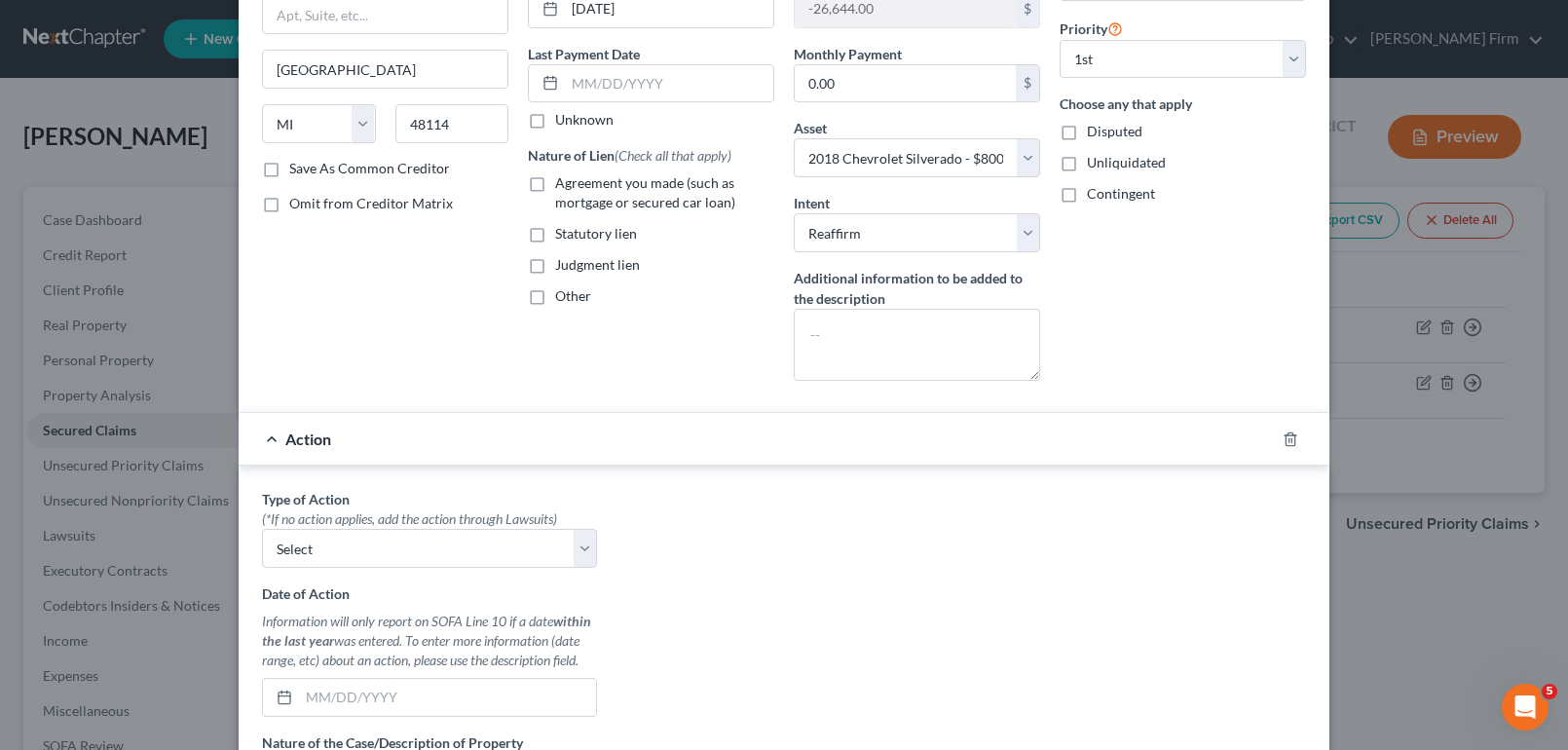
scroll to position [243, 0]
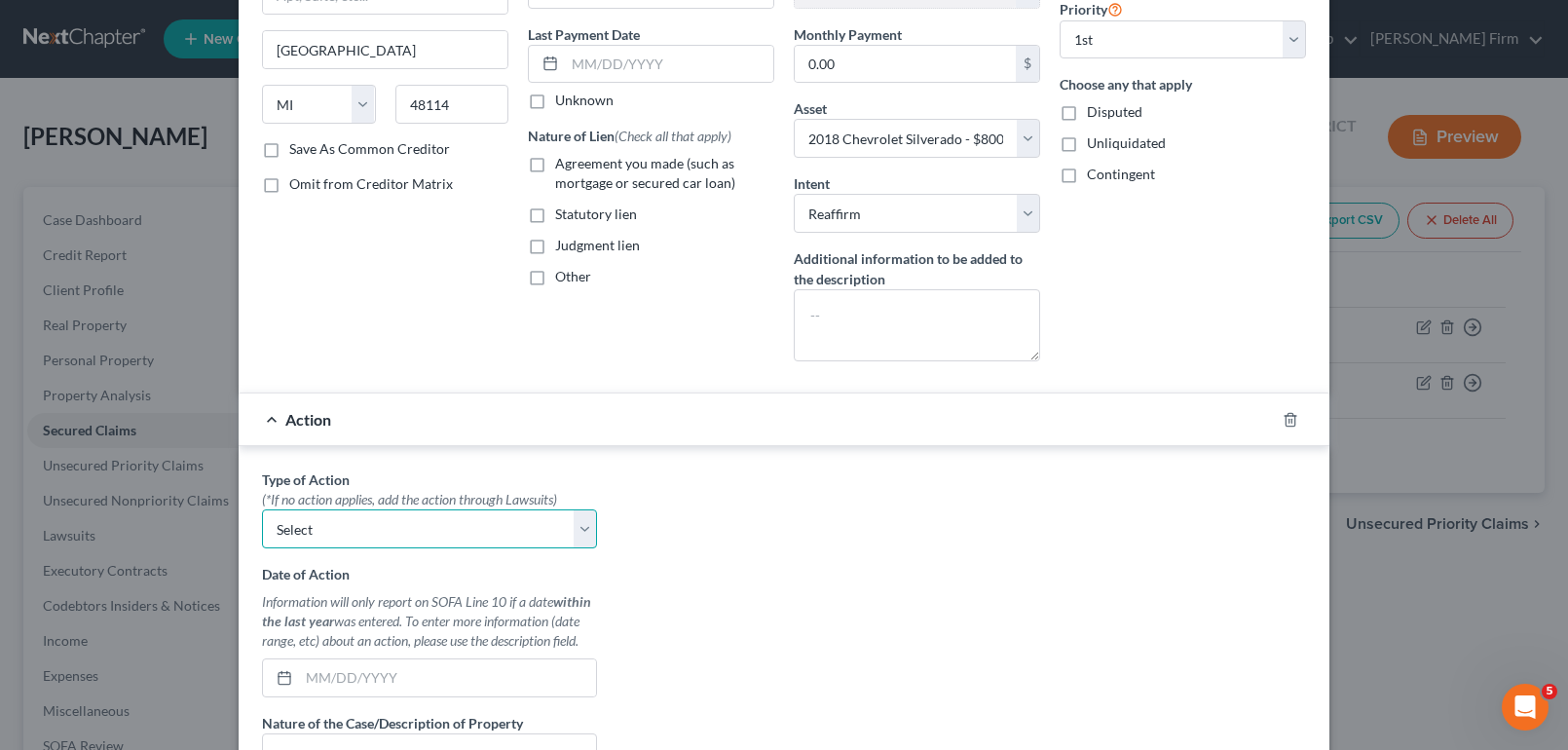
click at [448, 533] on select "Select Repossession Garnishment Foreclosure Personal Injury Attached, Seized, O…" at bounding box center [430, 529] width 335 height 39
select select "1"
click at [262, 509] on select "Select Repossession Garnishment Foreclosure Personal Injury Attached, Seized, O…" at bounding box center [430, 529] width 335 height 39
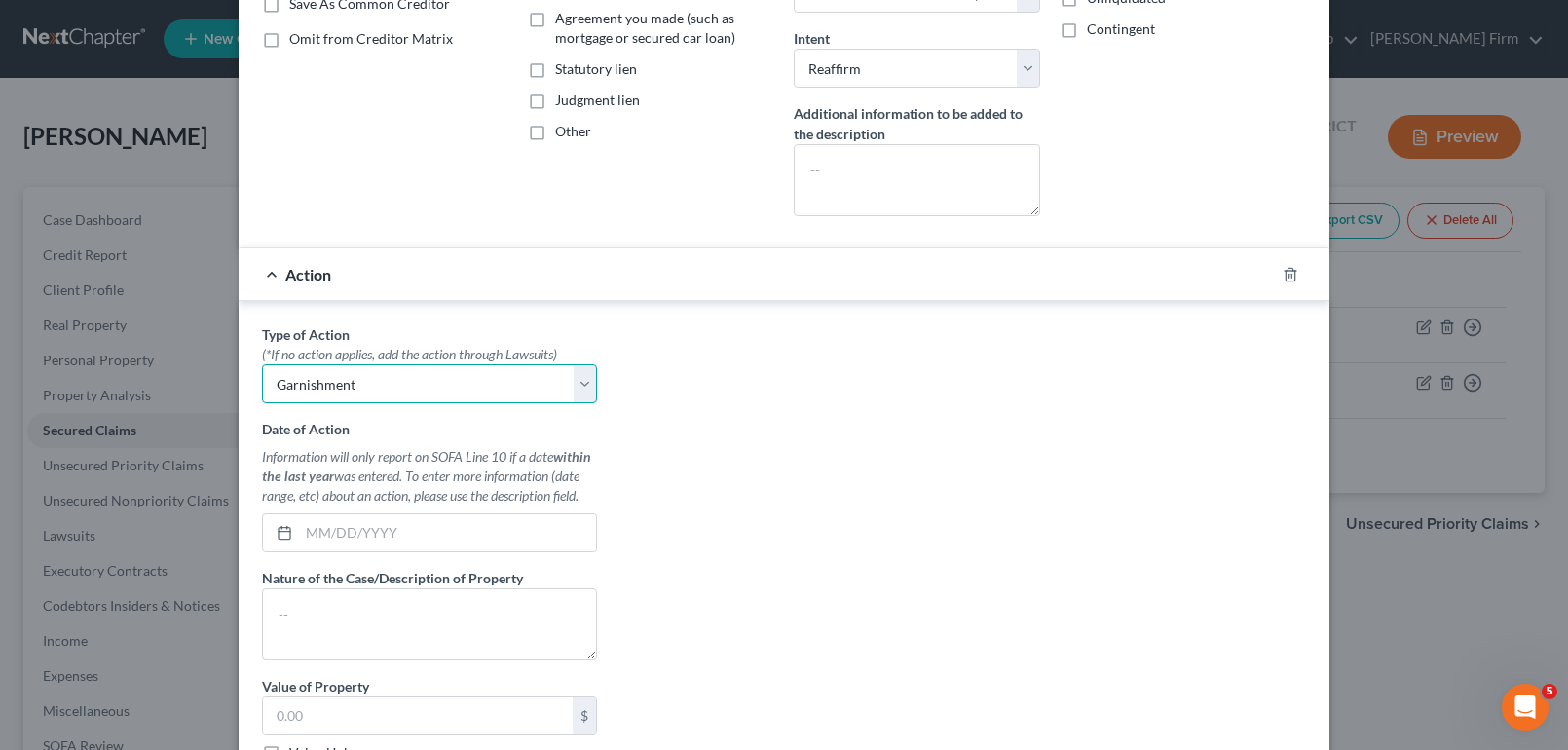
scroll to position [437, 0]
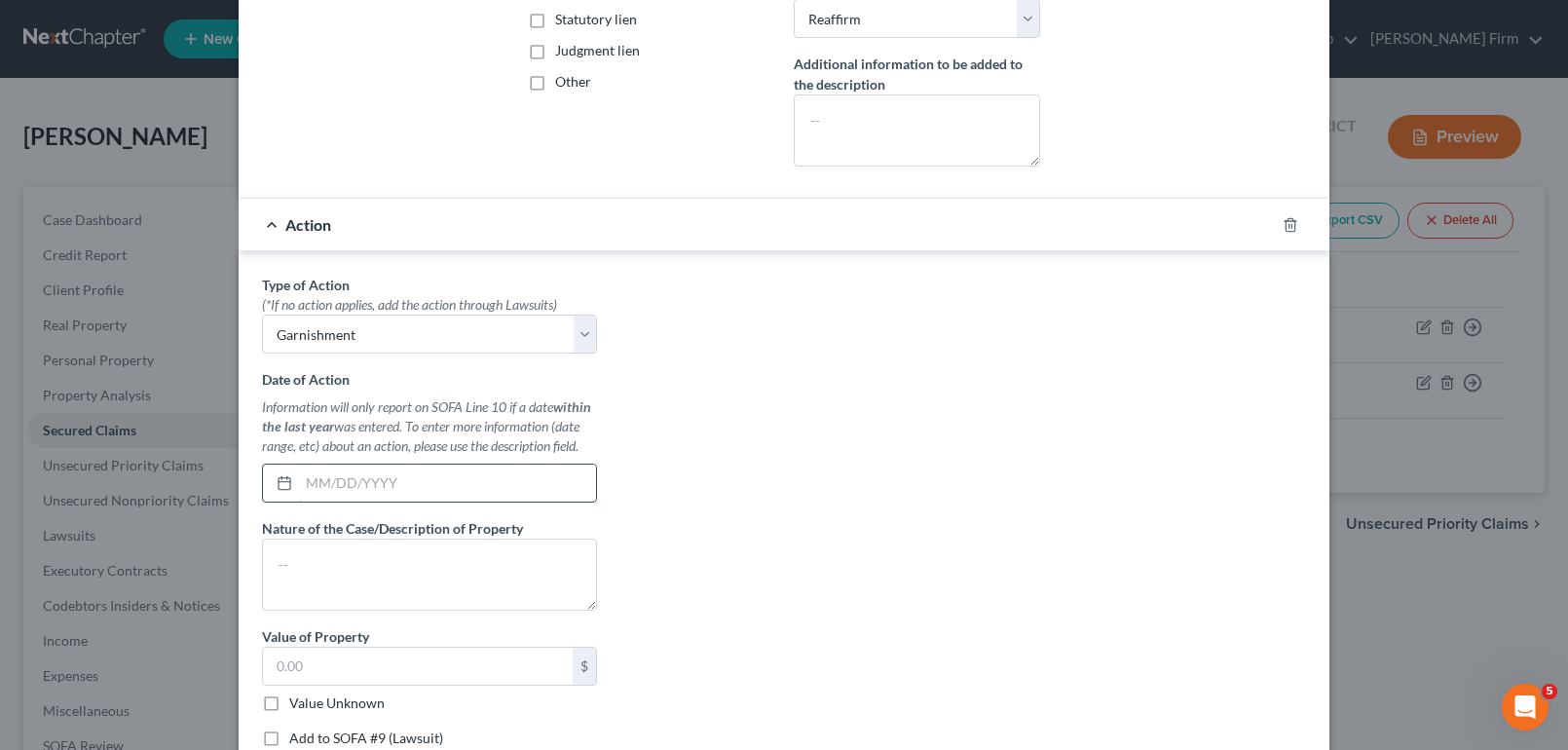
click at [461, 491] on input "text" at bounding box center [447, 483] width 297 height 37
type input "[DATE]"
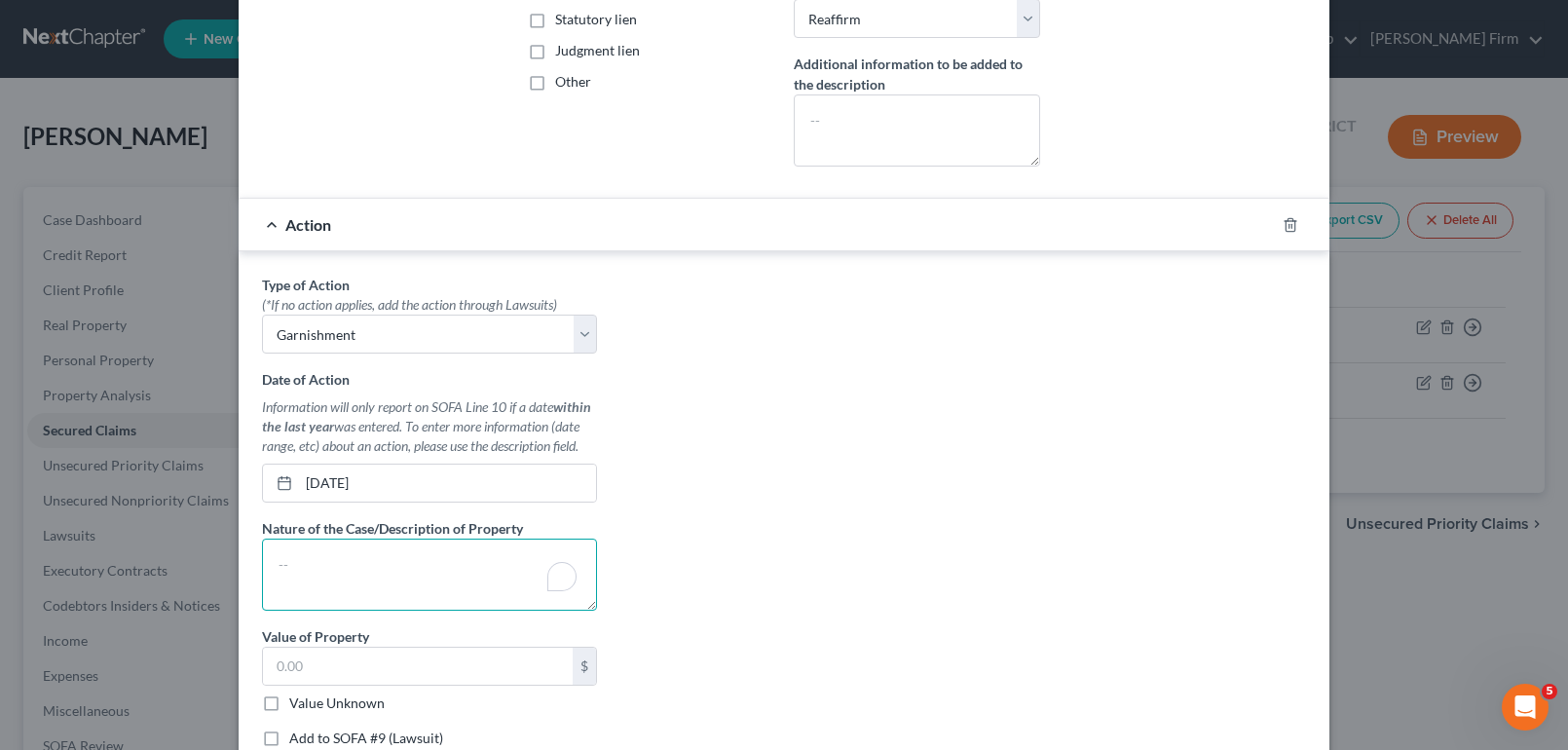
click at [393, 584] on textarea "To enrich screen reader interactions, please activate Accessibility in Grammarl…" at bounding box center [430, 575] width 335 height 72
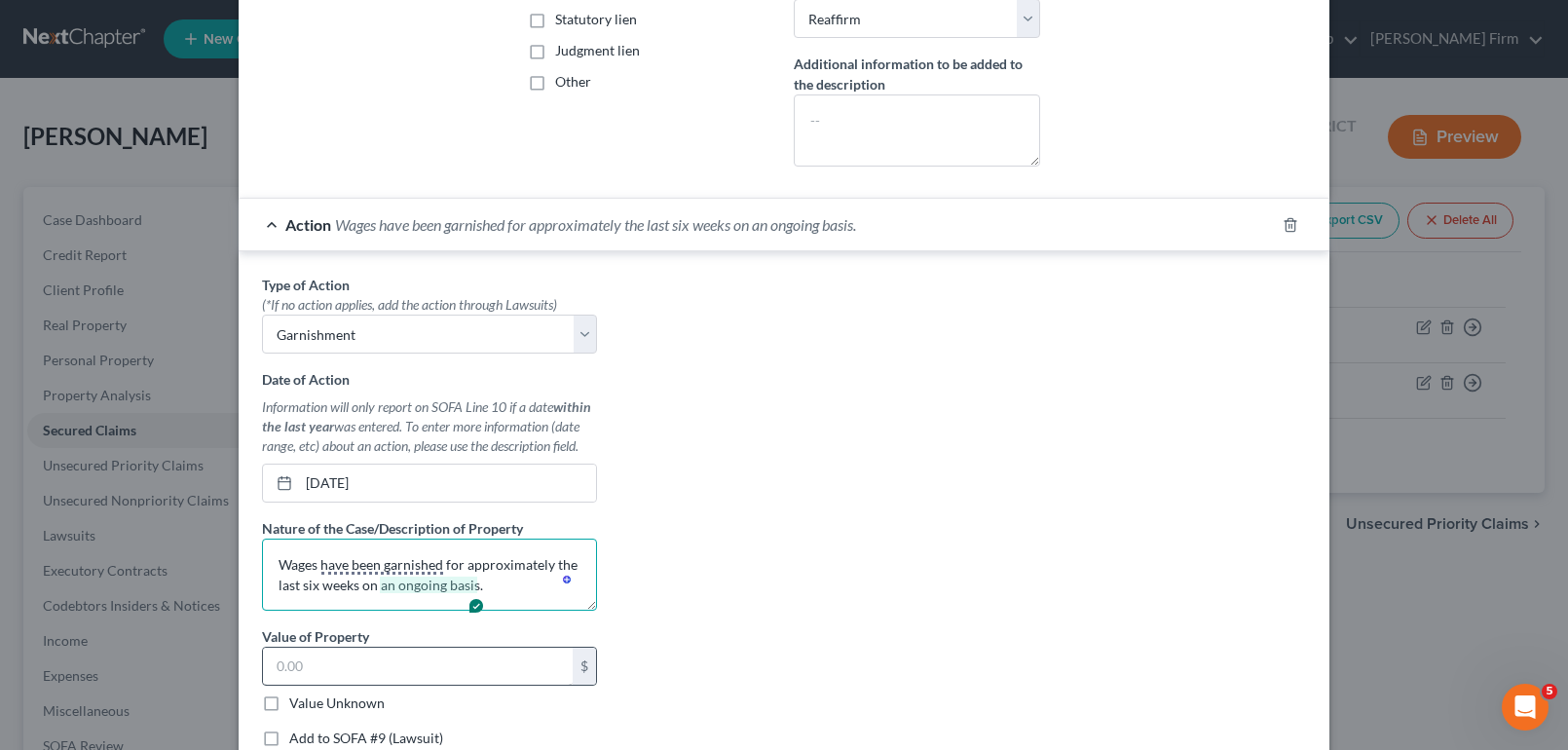
type textarea "Wages have been garnished for approximately the last six weeks on an ongoing ba…"
click at [423, 667] on input "text" at bounding box center [418, 666] width 310 height 37
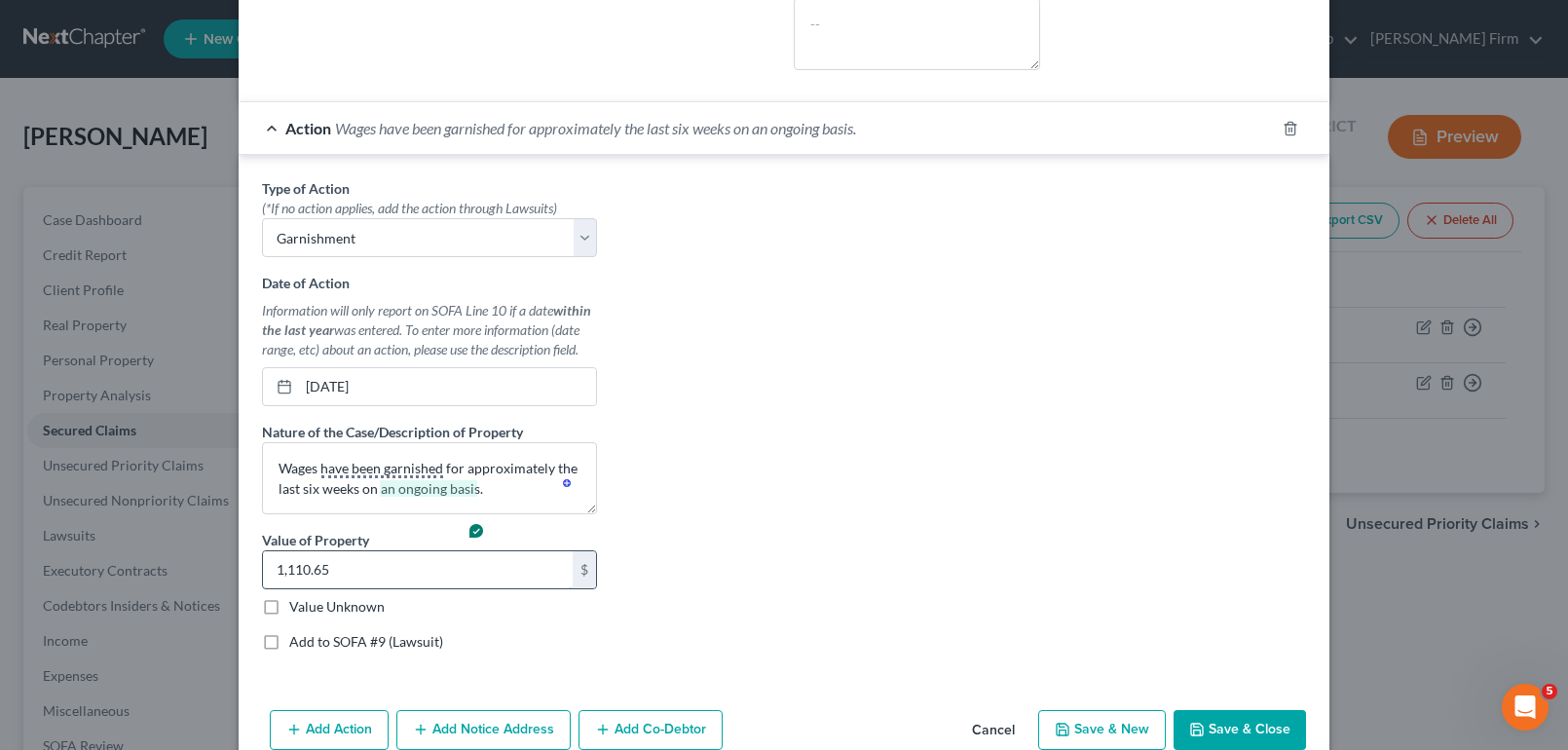
scroll to position [535, 0]
type input "1,110.65"
click at [289, 646] on label "Add to SOFA #9 (Lawsuit)" at bounding box center [366, 641] width 154 height 19
click at [297, 644] on input "Add to SOFA #9 (Lawsuit)" at bounding box center [303, 637] width 13 height 13
checkbox input "true"
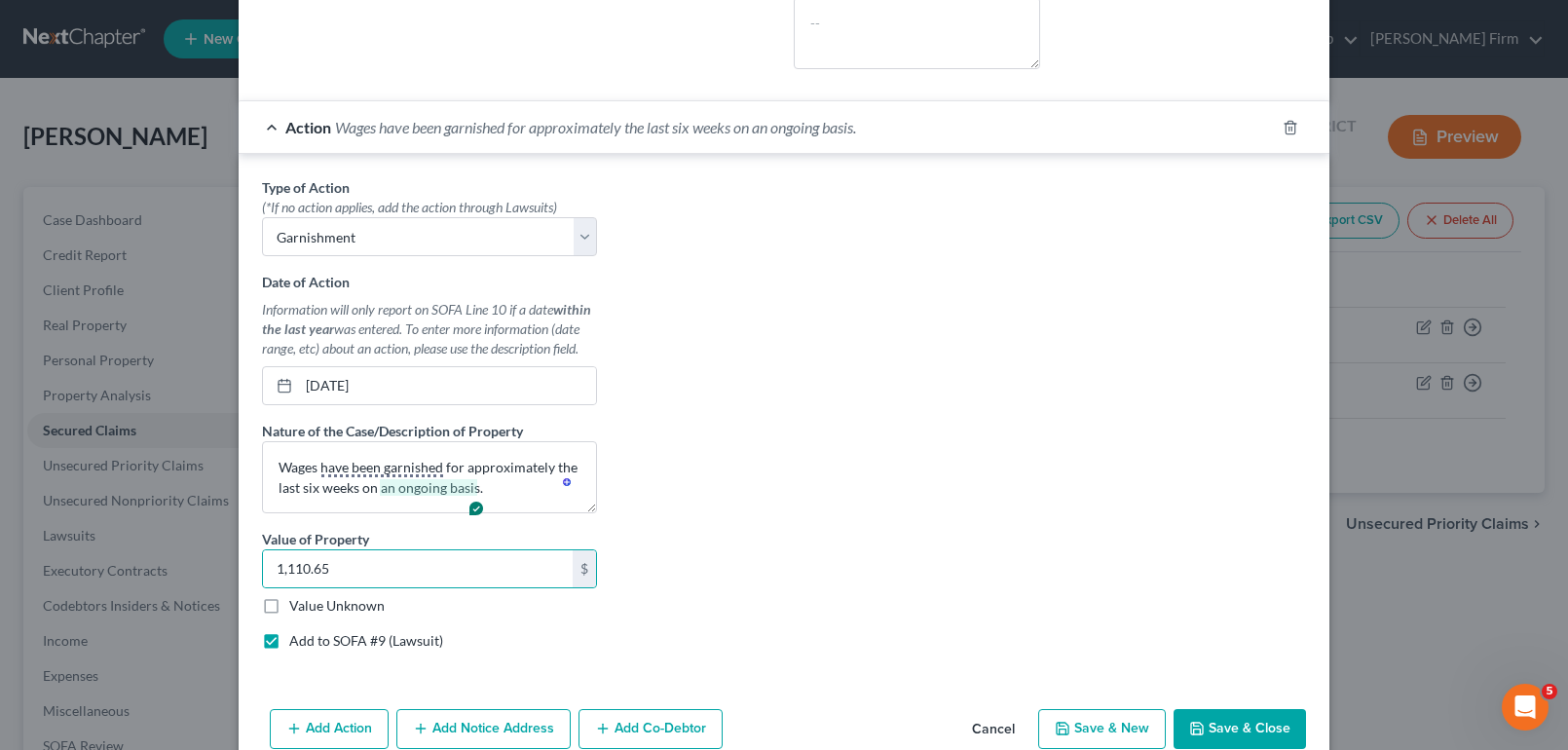
select select "0"
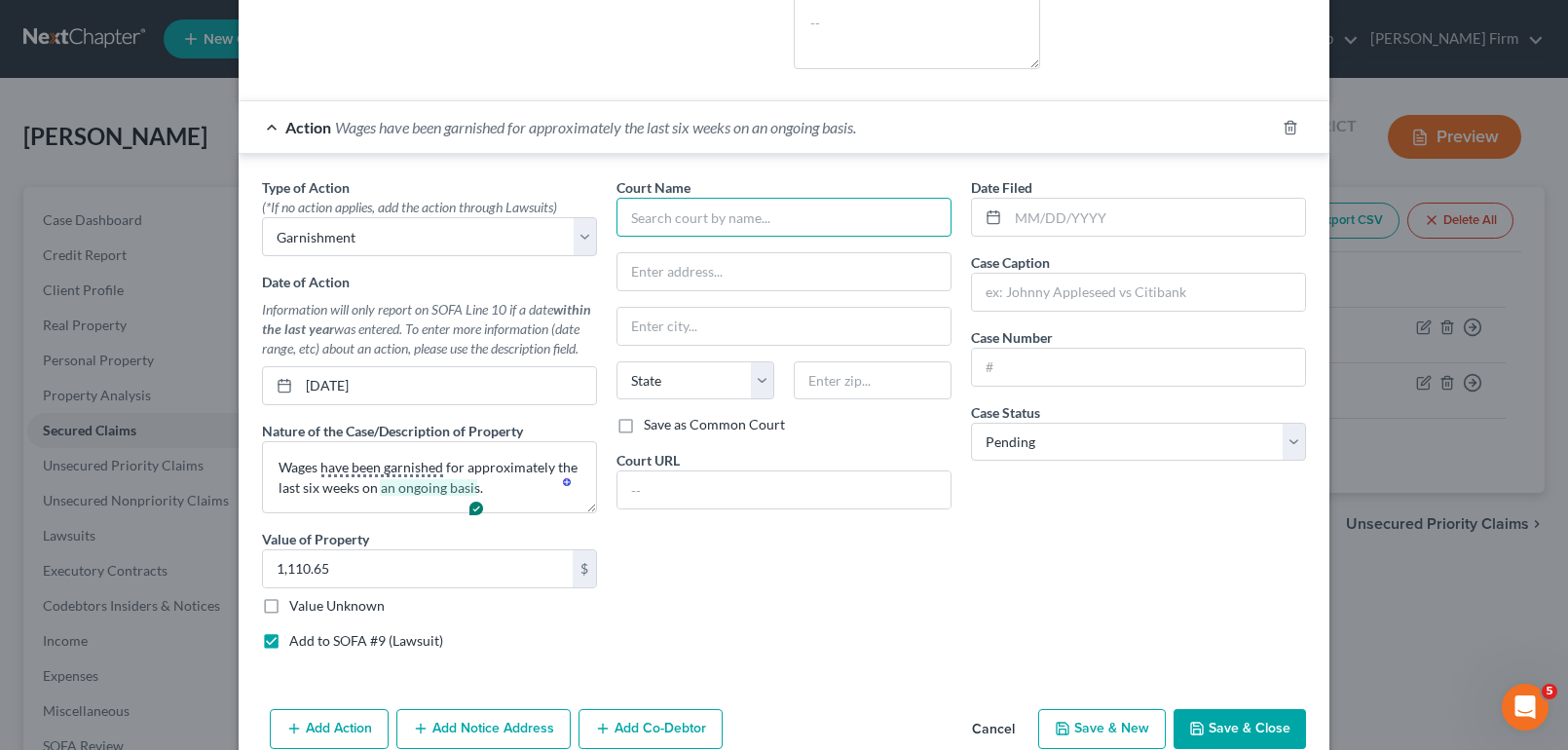
click at [769, 225] on input "text" at bounding box center [784, 217] width 335 height 39
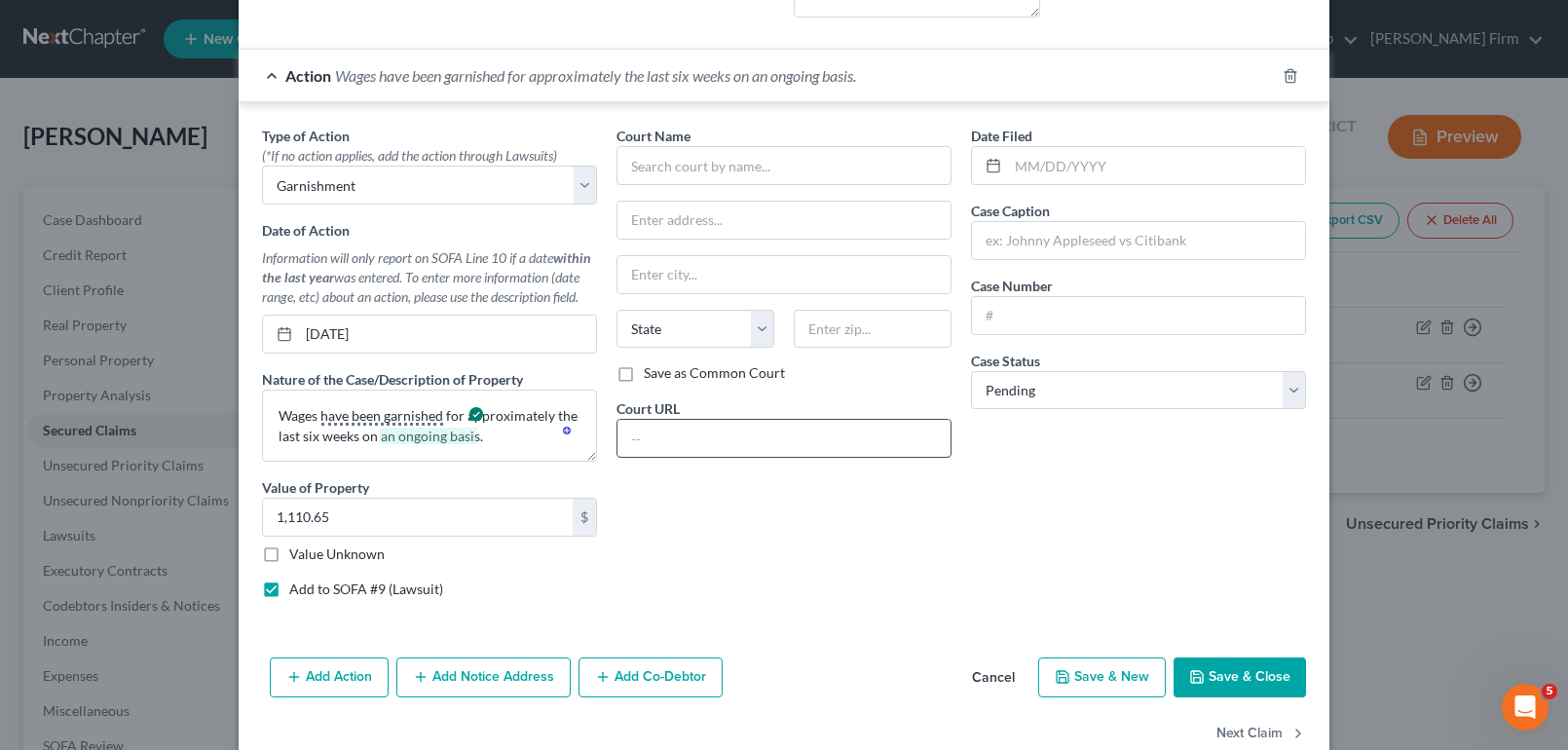
scroll to position [629, 0]
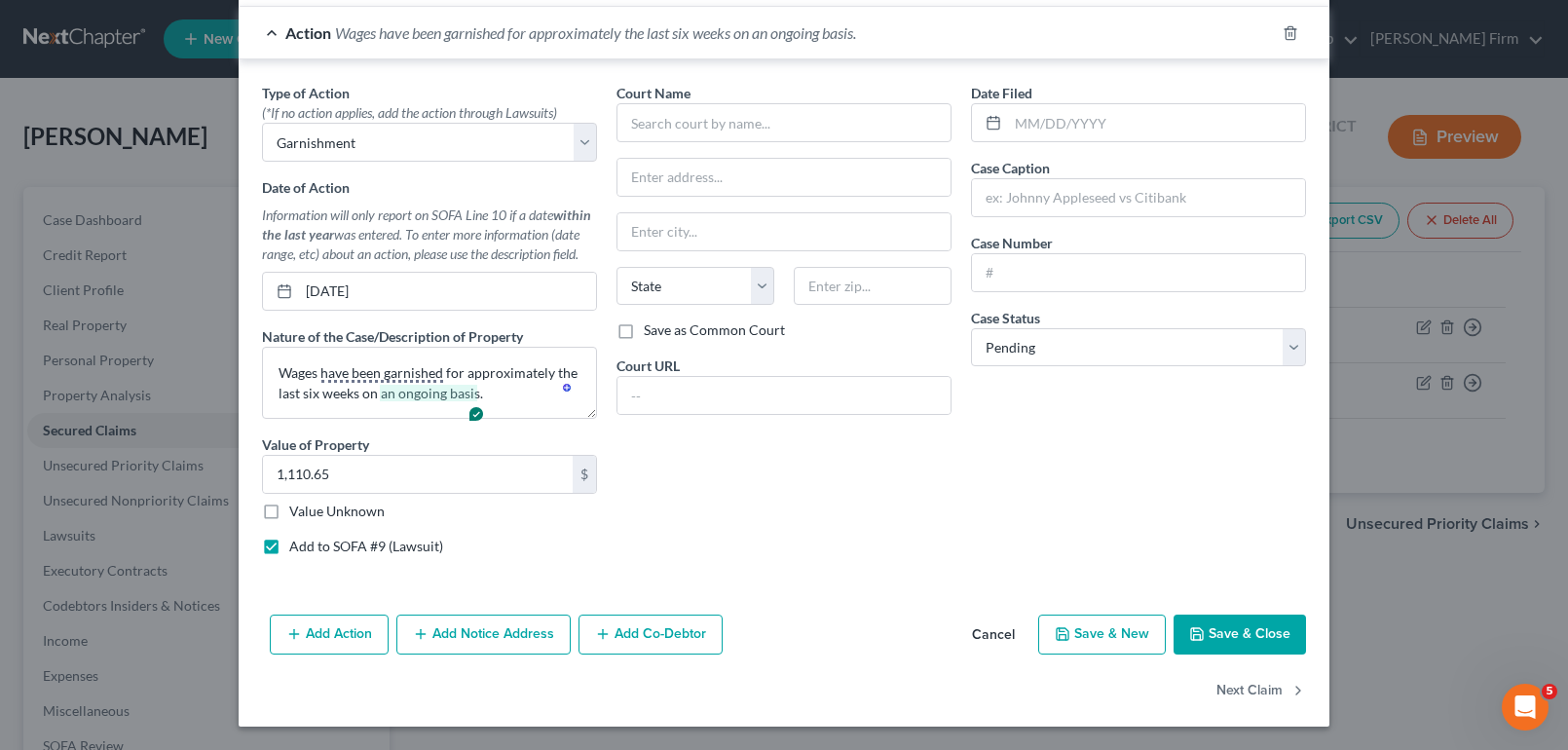
click at [991, 628] on button "Cancel" at bounding box center [993, 636] width 74 height 39
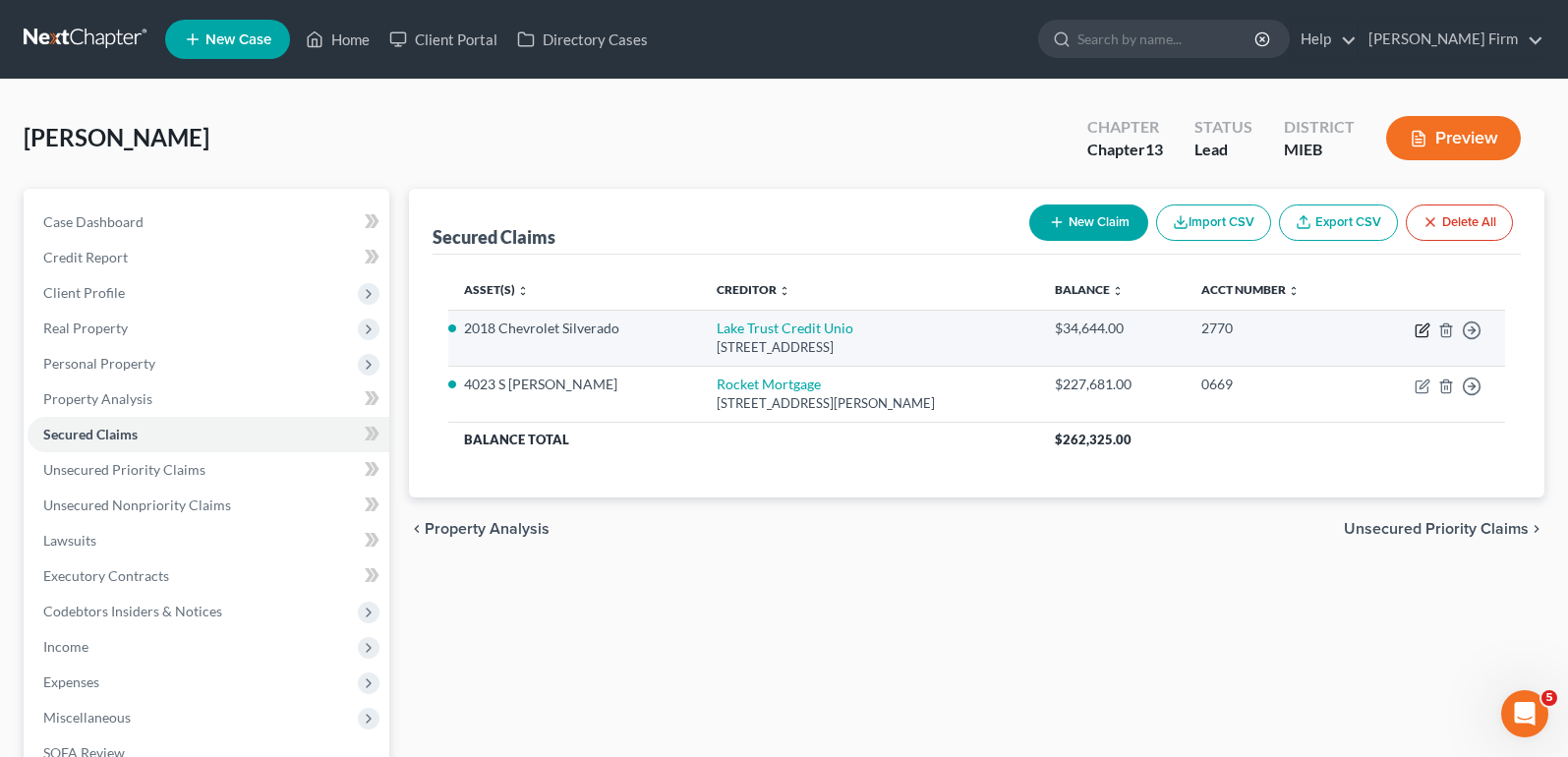
click at [1419, 325] on icon "button" at bounding box center [1421, 331] width 12 height 12
select select "23"
select select "5"
select select "2"
select select "0"
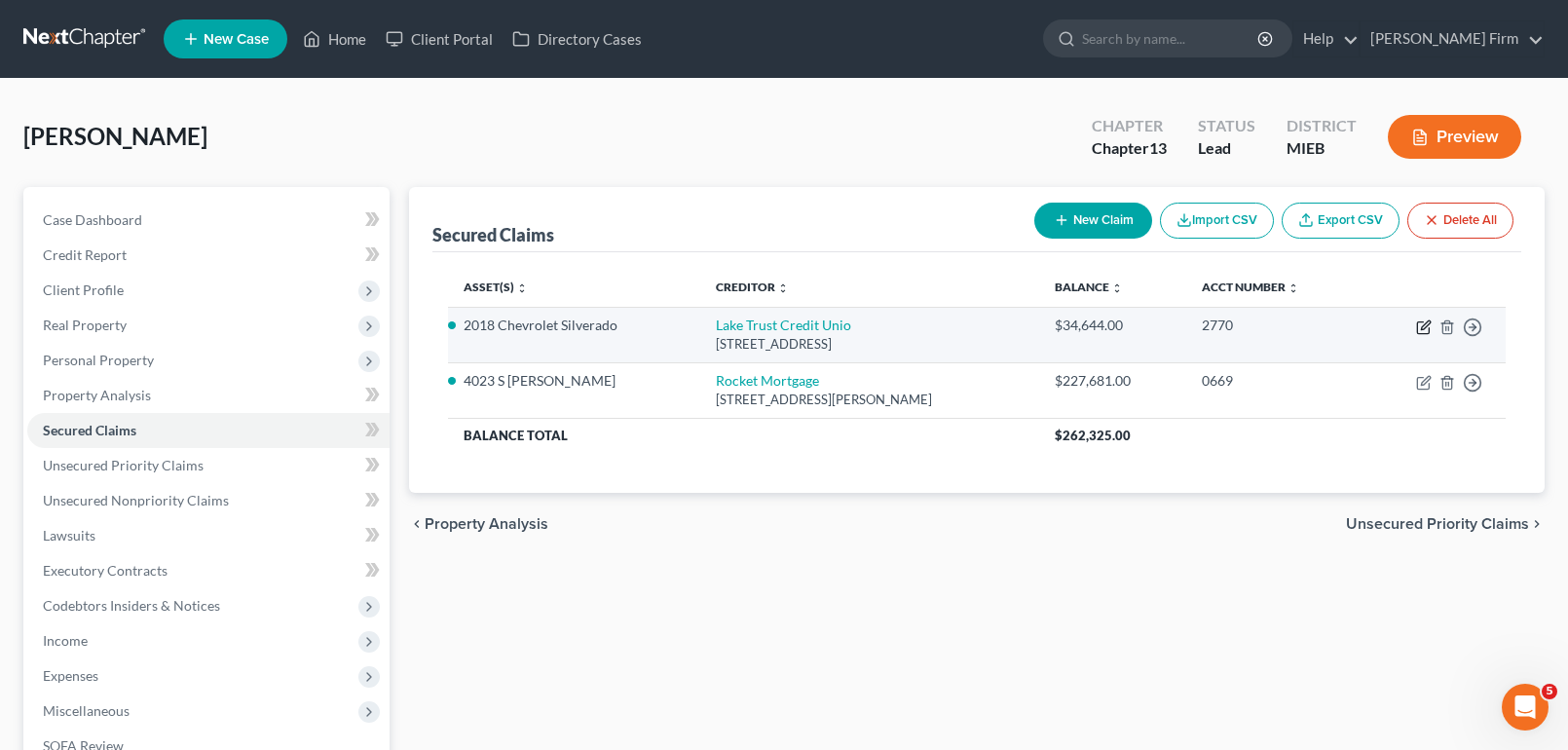
select select "0"
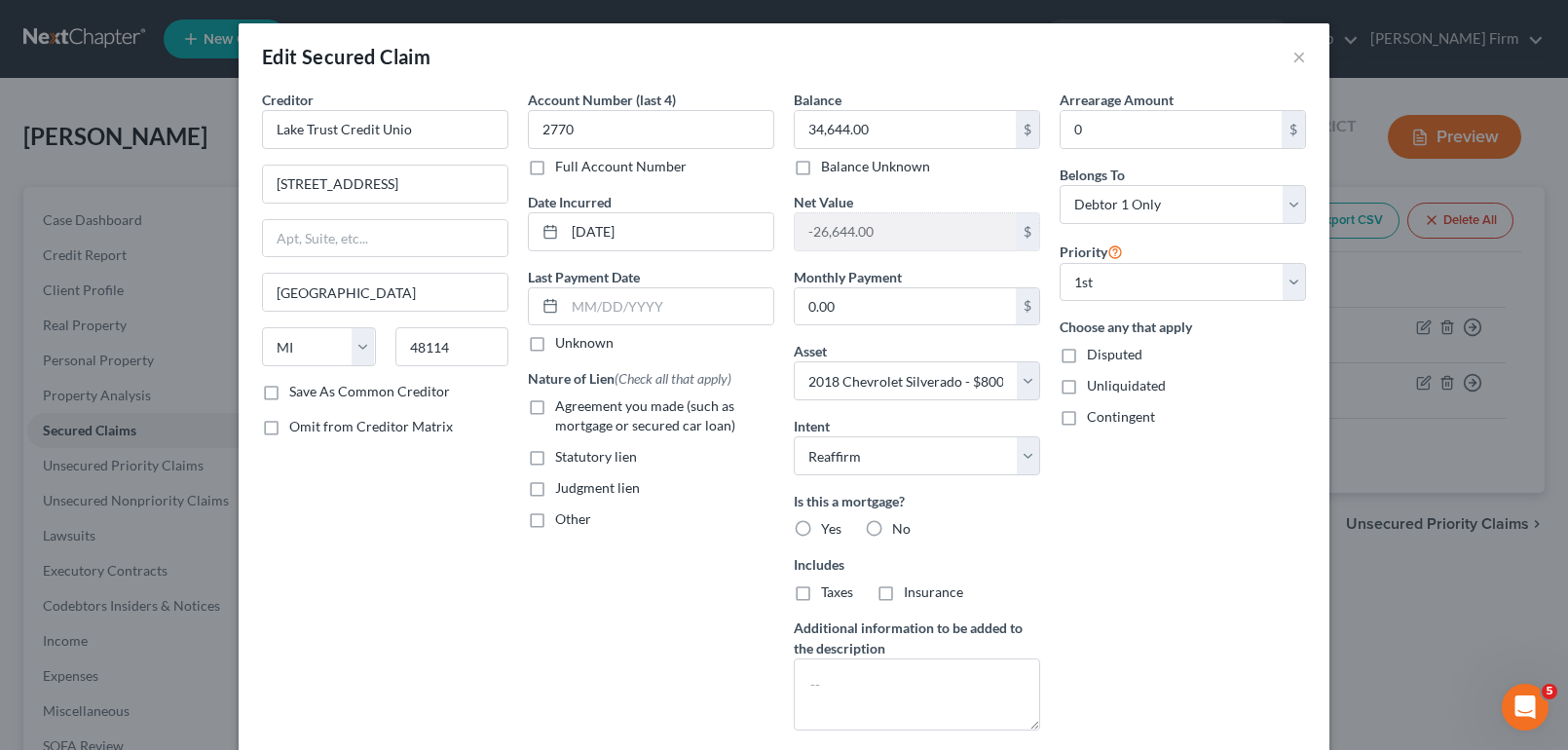
scroll to position [174, 0]
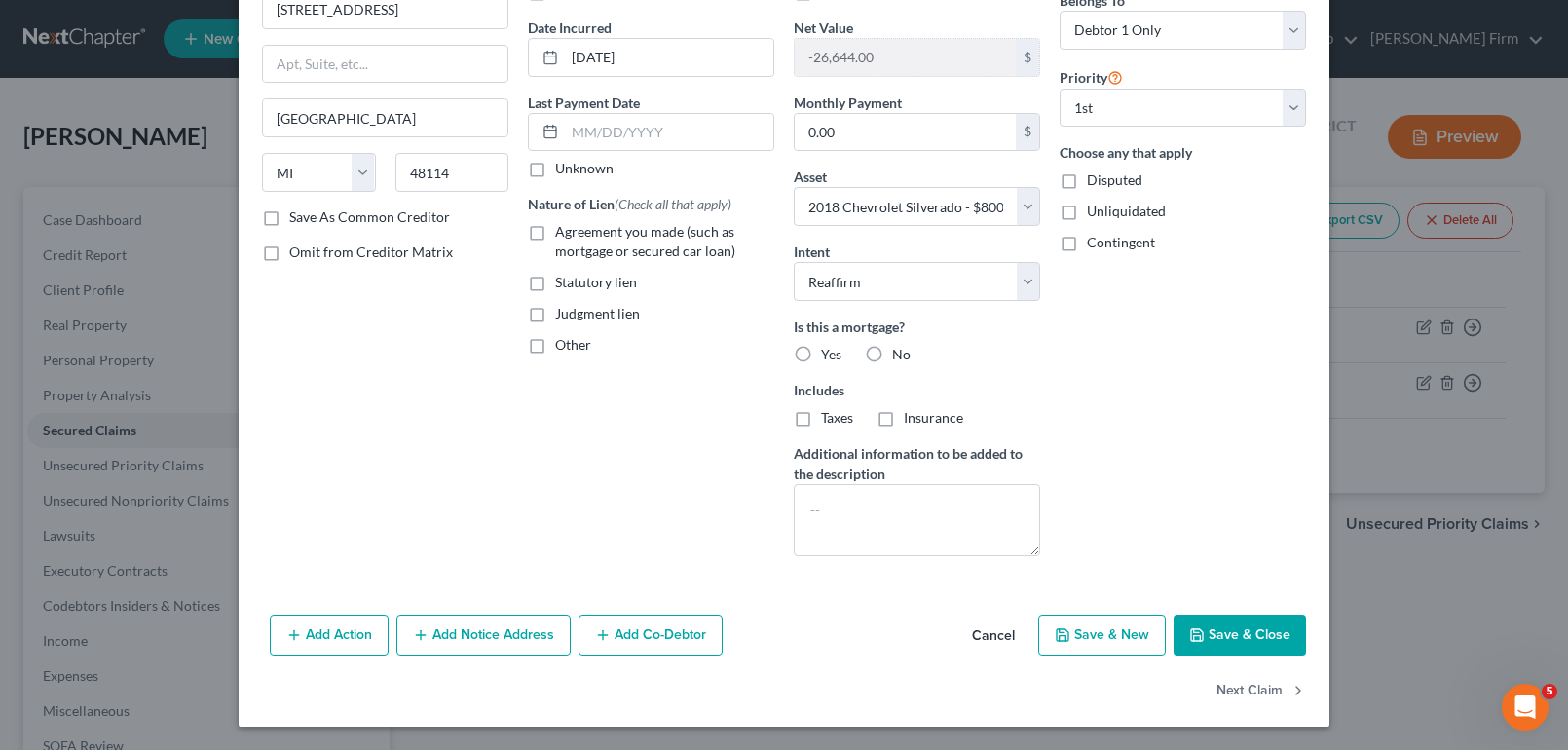
click at [339, 639] on button "Add Action" at bounding box center [329, 635] width 119 height 41
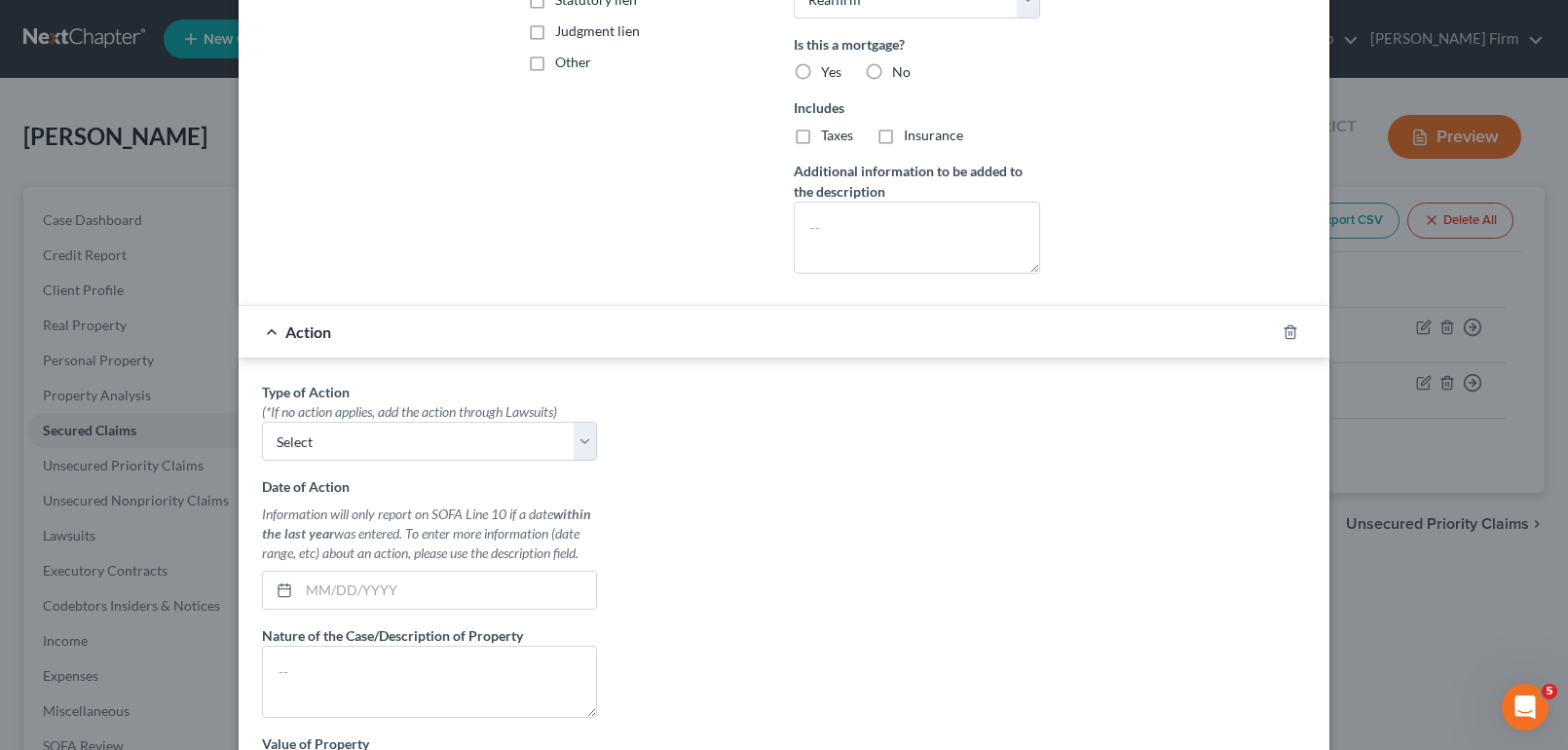
scroll to position [467, 0]
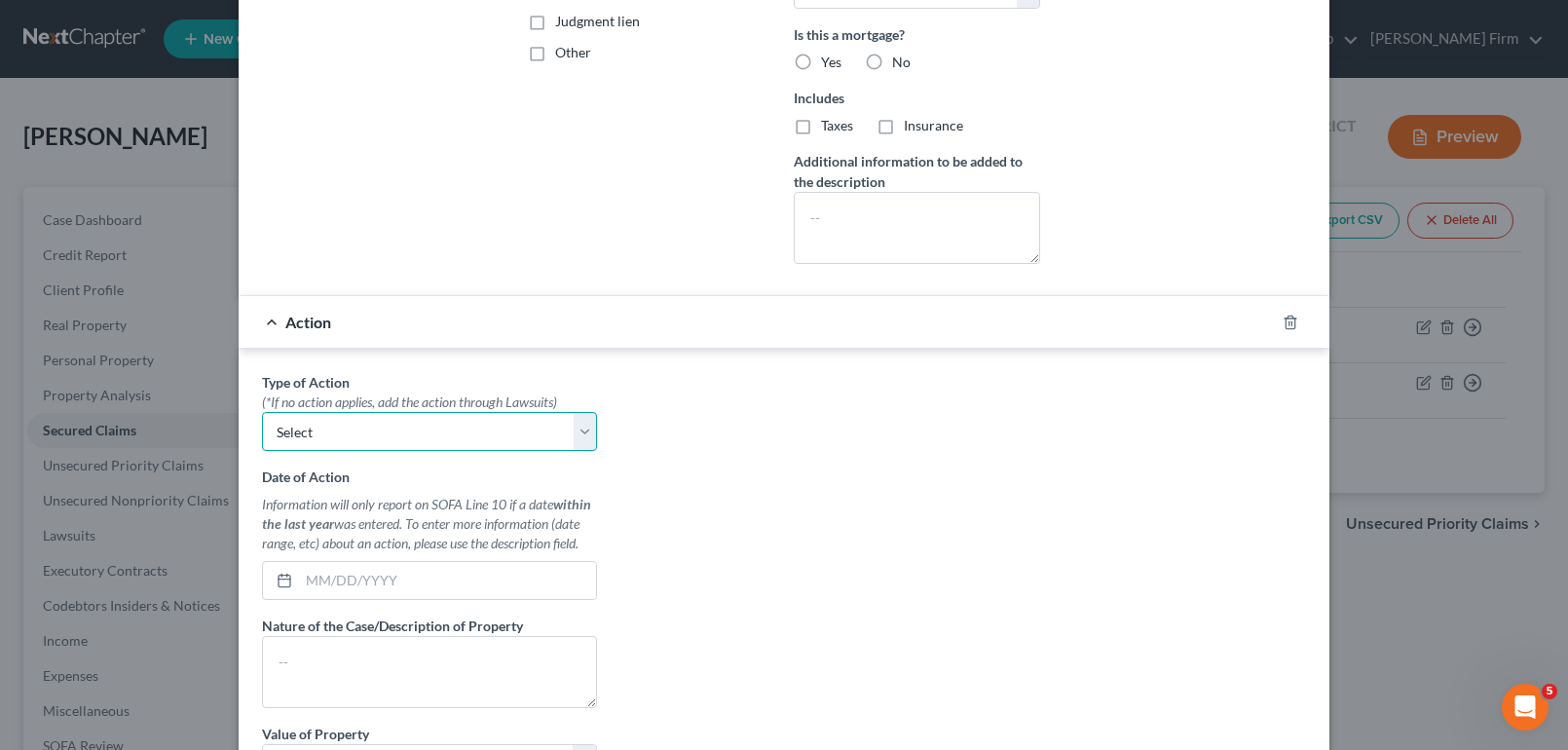
click at [440, 445] on select "Select Repossession Garnishment Foreclosure Personal Injury Attached, Seized, O…" at bounding box center [430, 431] width 335 height 39
select select "1"
click at [262, 412] on select "Select Repossession Garnishment Foreclosure Personal Injury Attached, Seized, O…" at bounding box center [430, 431] width 335 height 39
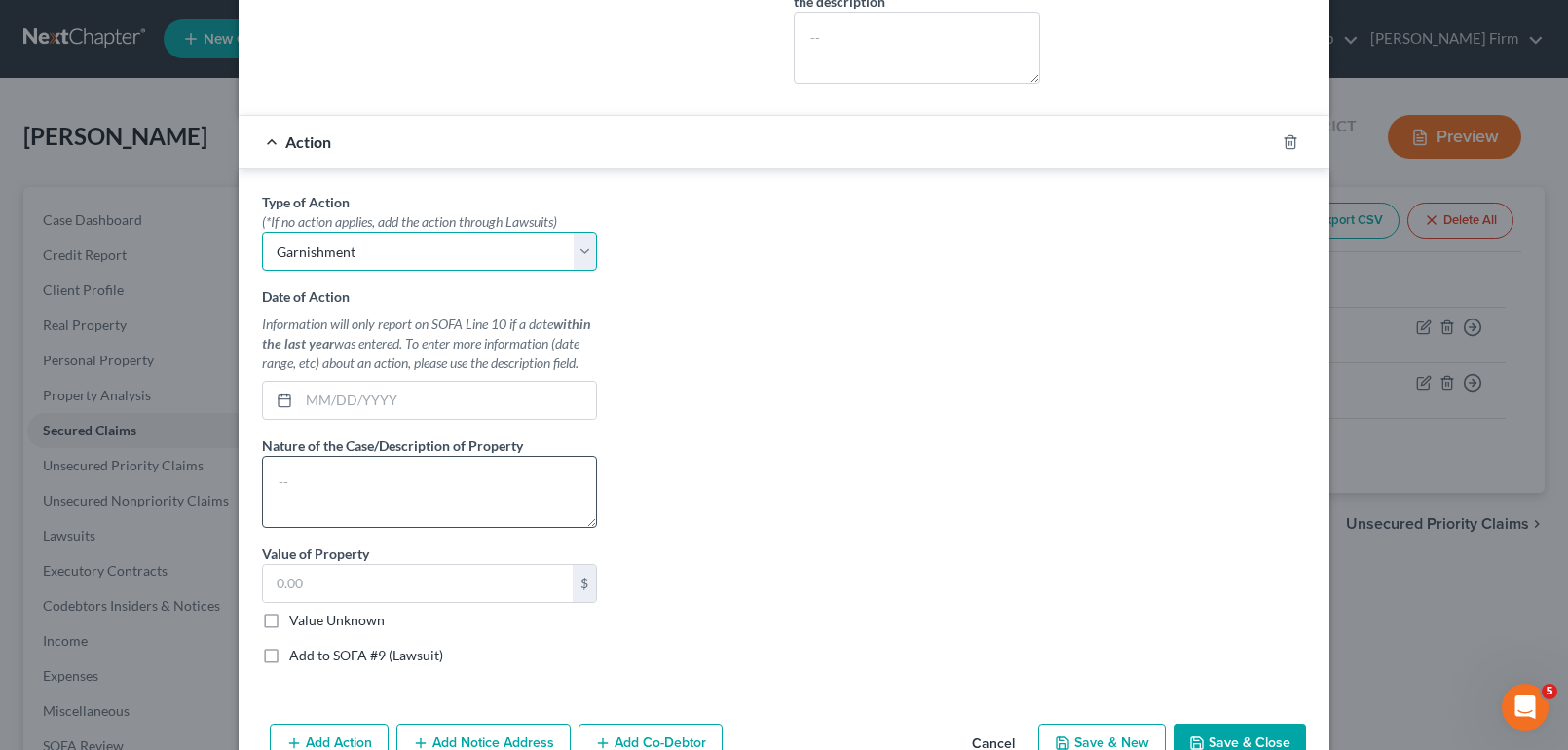
scroll to position [661, 0]
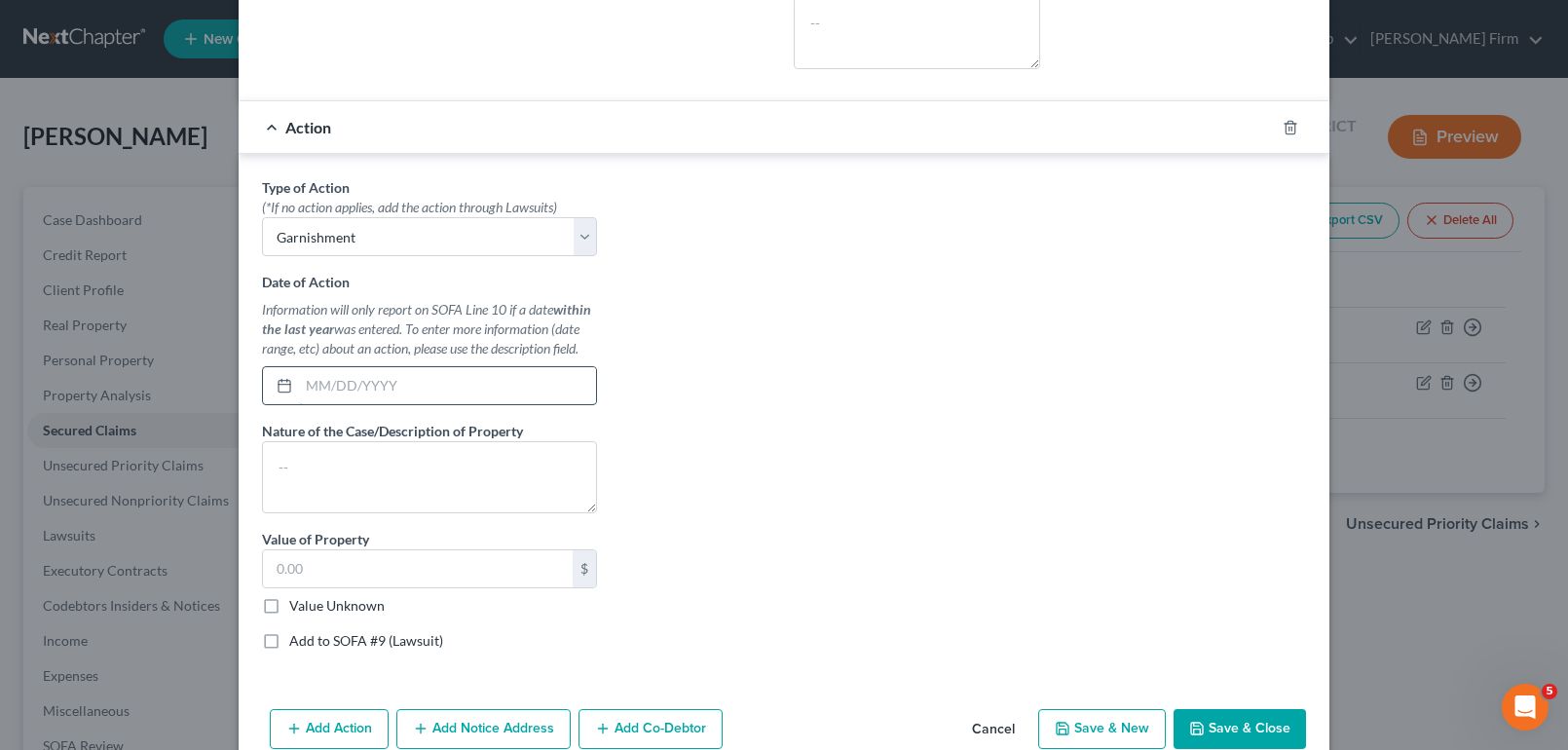
click at [424, 394] on input "text" at bounding box center [447, 386] width 297 height 37
type input "[DATE]"
click at [438, 444] on textarea at bounding box center [430, 477] width 335 height 72
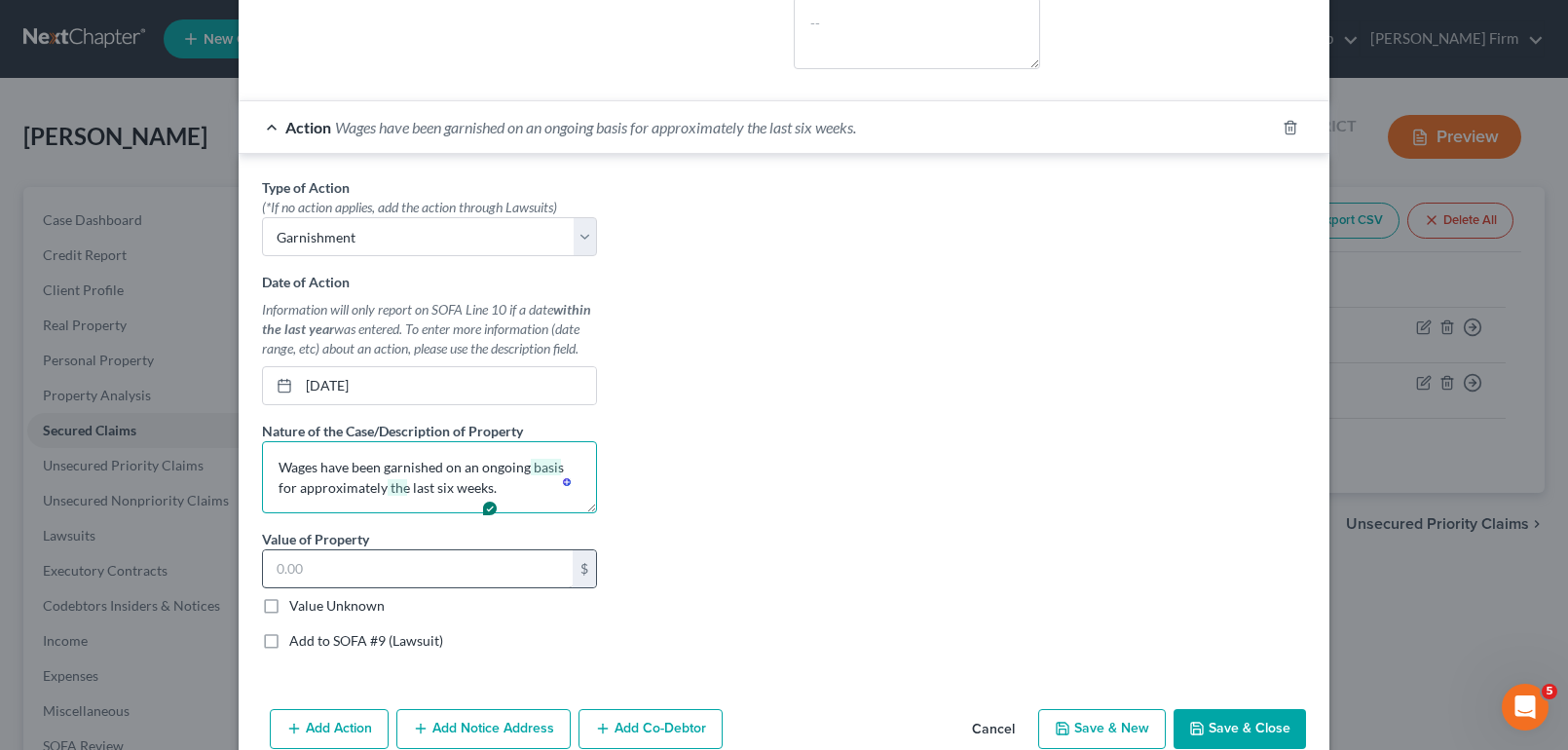
type textarea "Wages have been garnished on an ongoing basis for approximately the last six we…"
click at [425, 570] on input "text" at bounding box center [418, 569] width 310 height 37
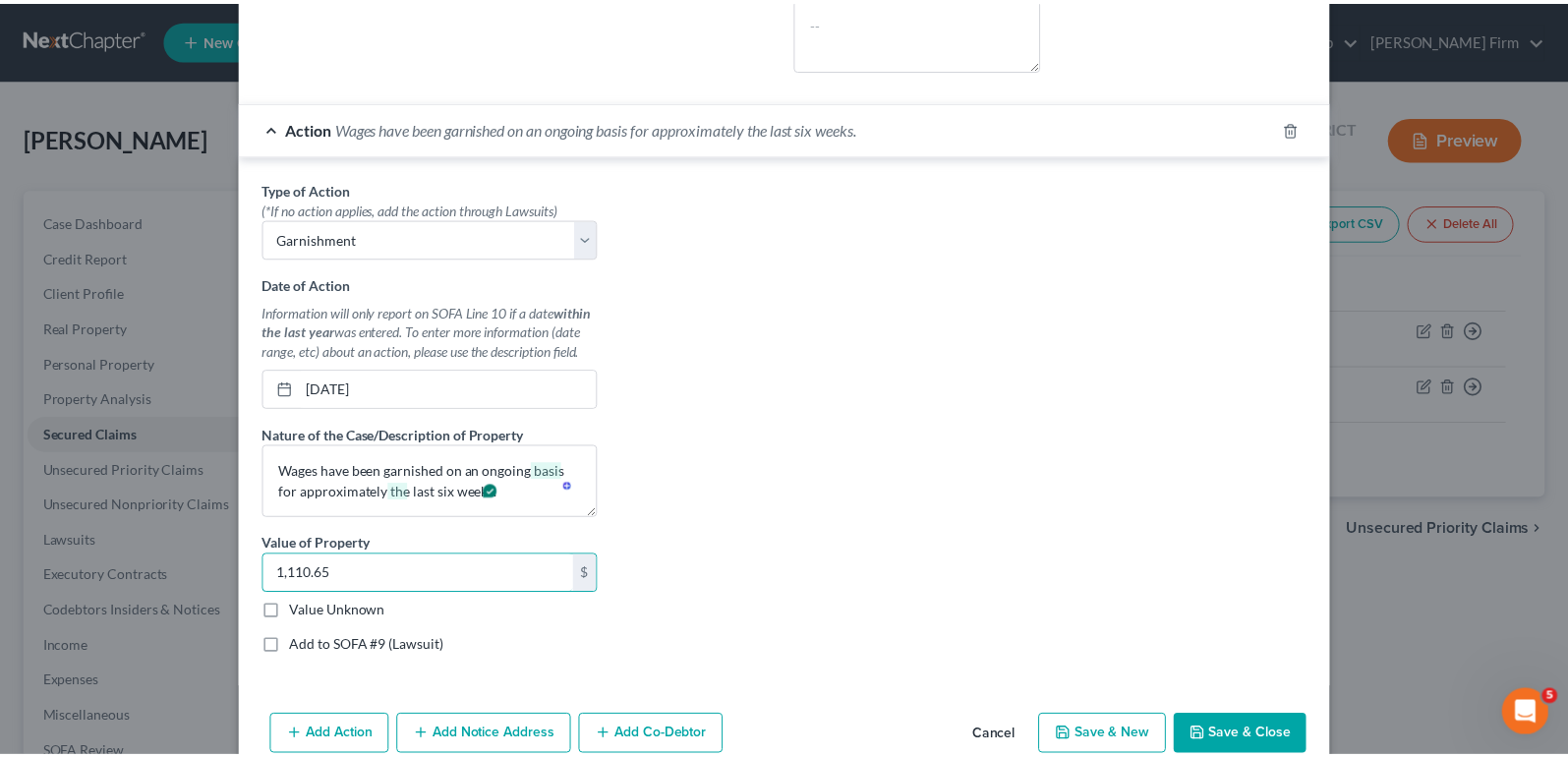
scroll to position [763, 0]
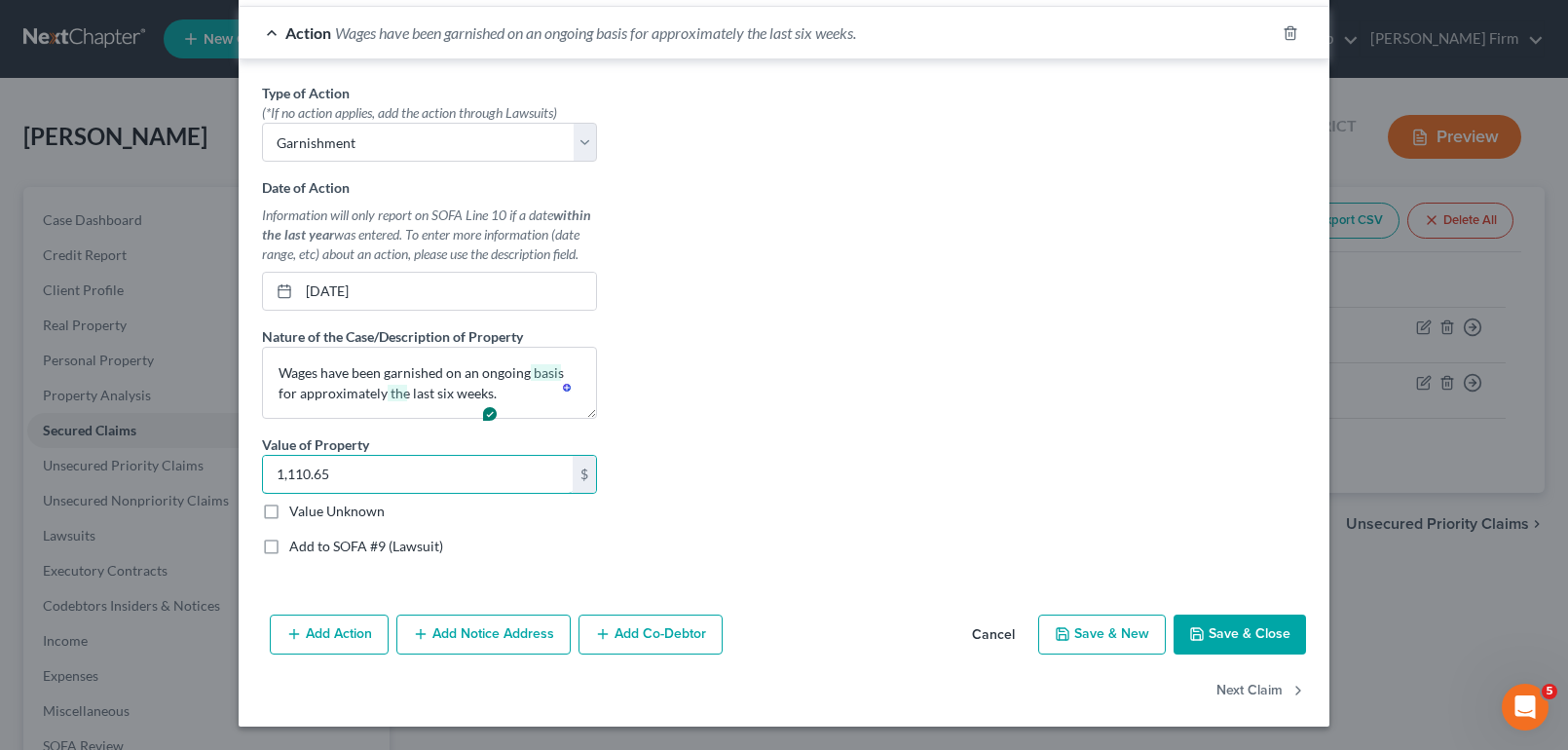
type input "1,110.65"
click at [1243, 633] on button "Save & Close" at bounding box center [1240, 635] width 133 height 41
select select
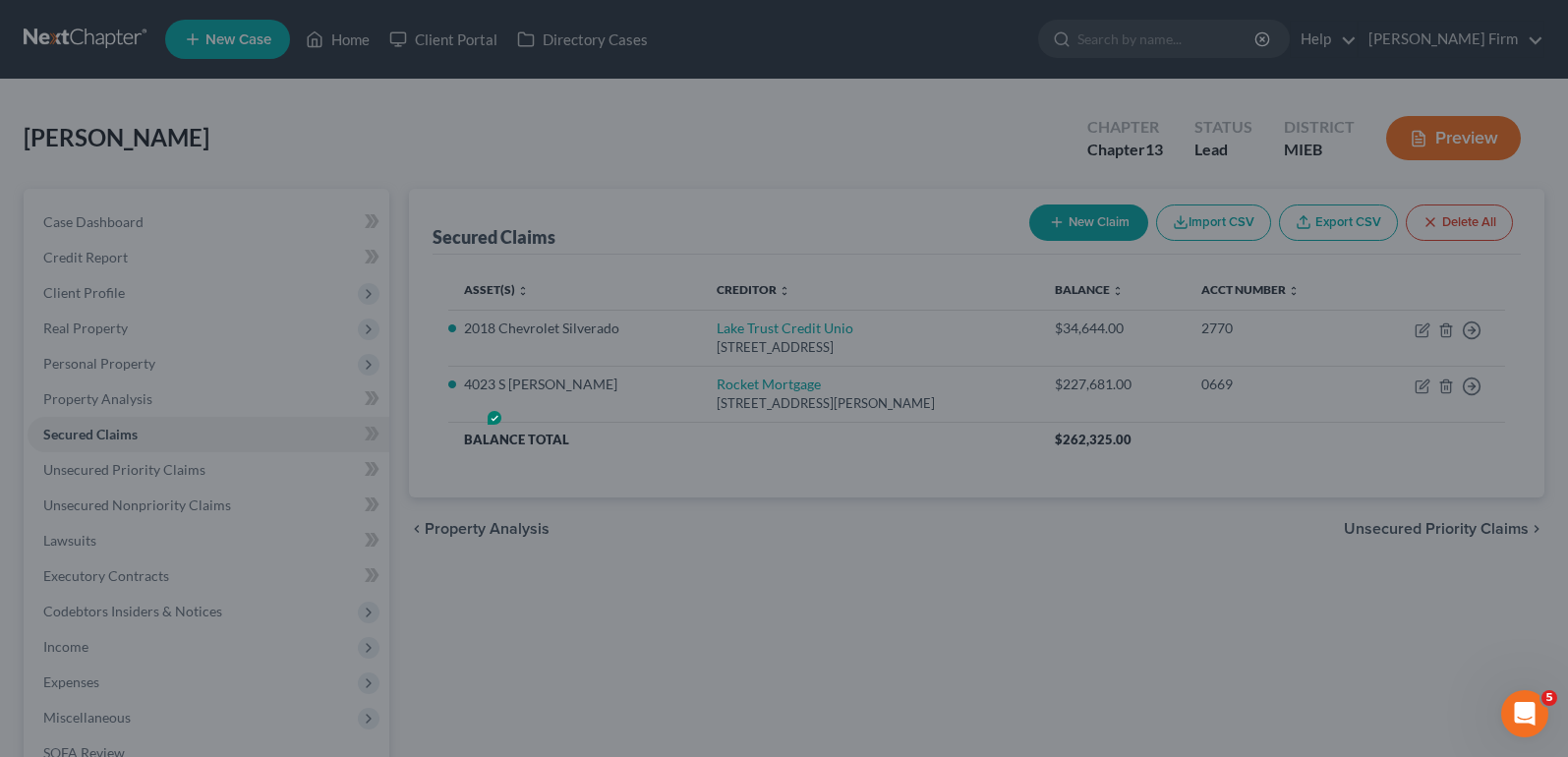
scroll to position [0, 0]
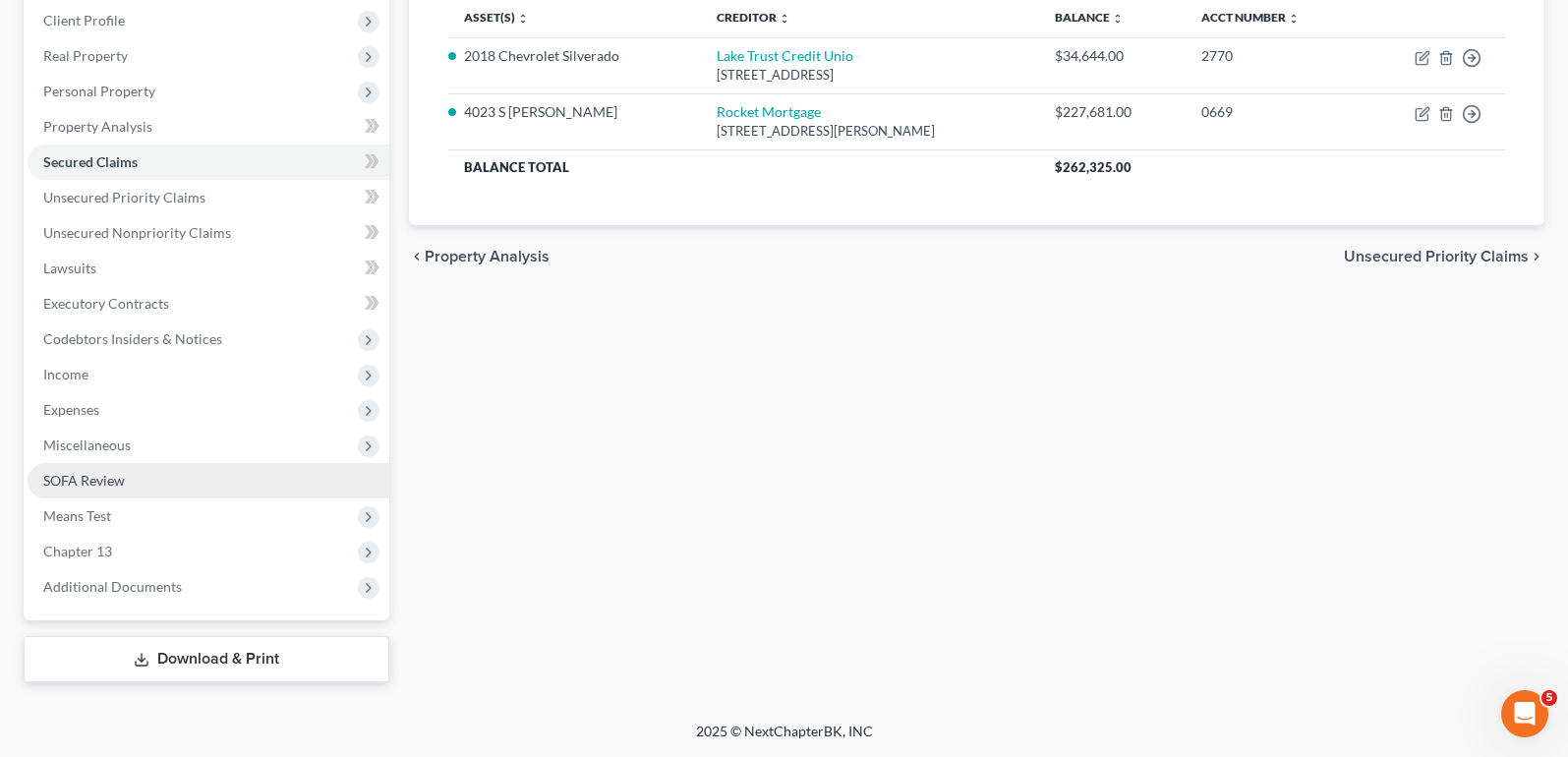
click at [144, 466] on link "SOFA Review" at bounding box center [209, 481] width 362 height 35
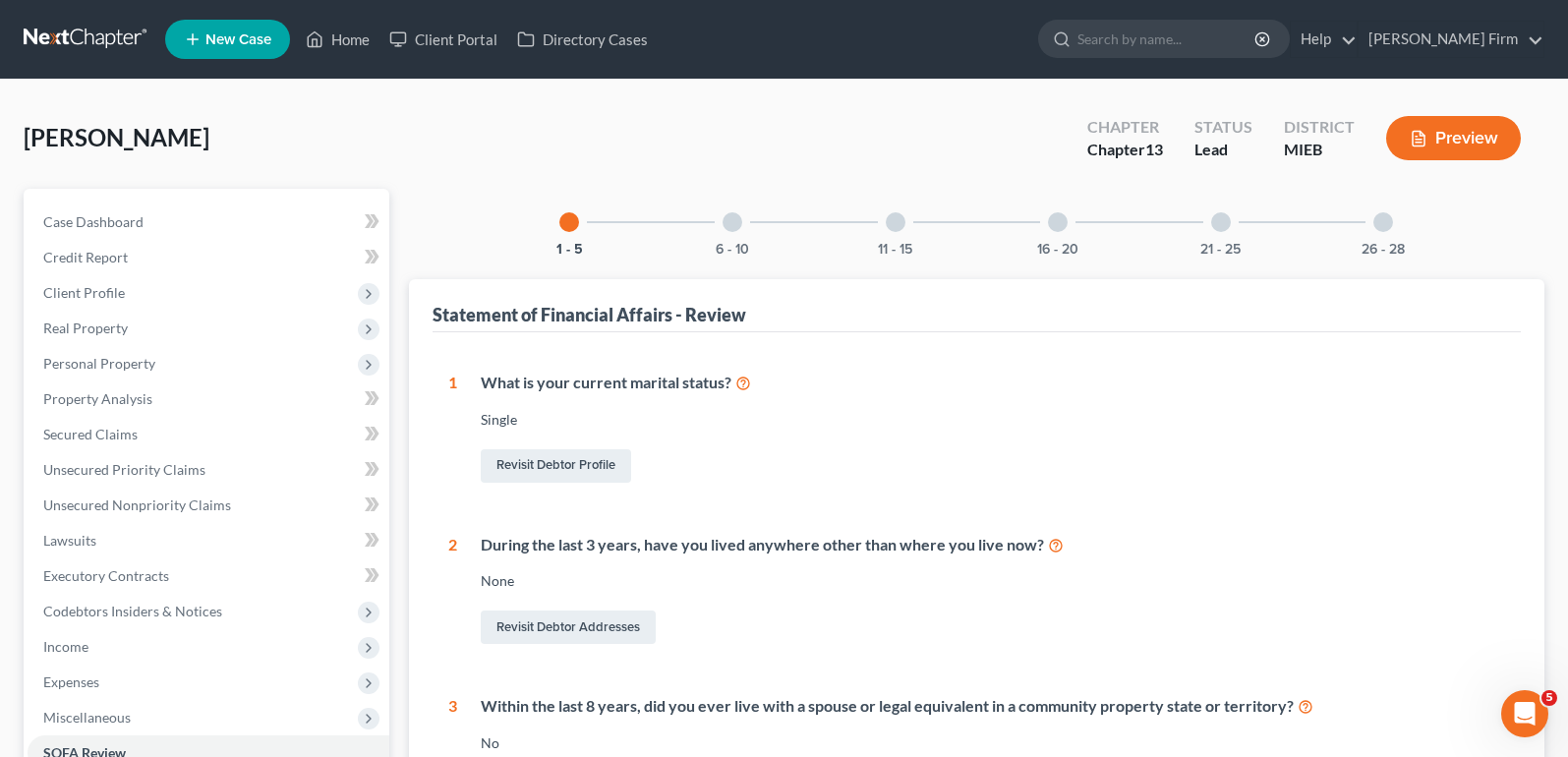
click at [734, 217] on div at bounding box center [733, 222] width 20 height 20
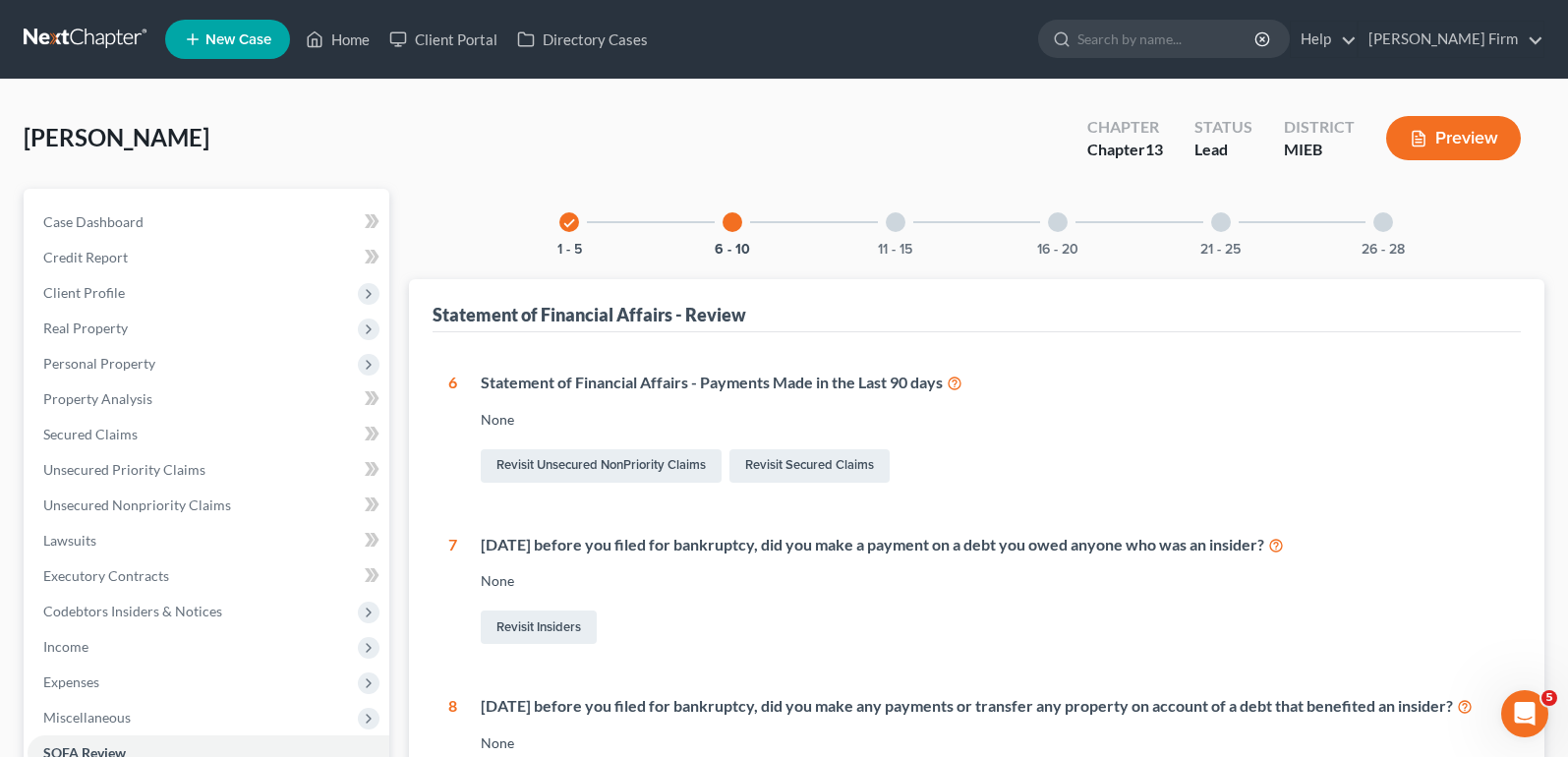
click at [885, 232] on div "11 - 15" at bounding box center [896, 222] width 67 height 67
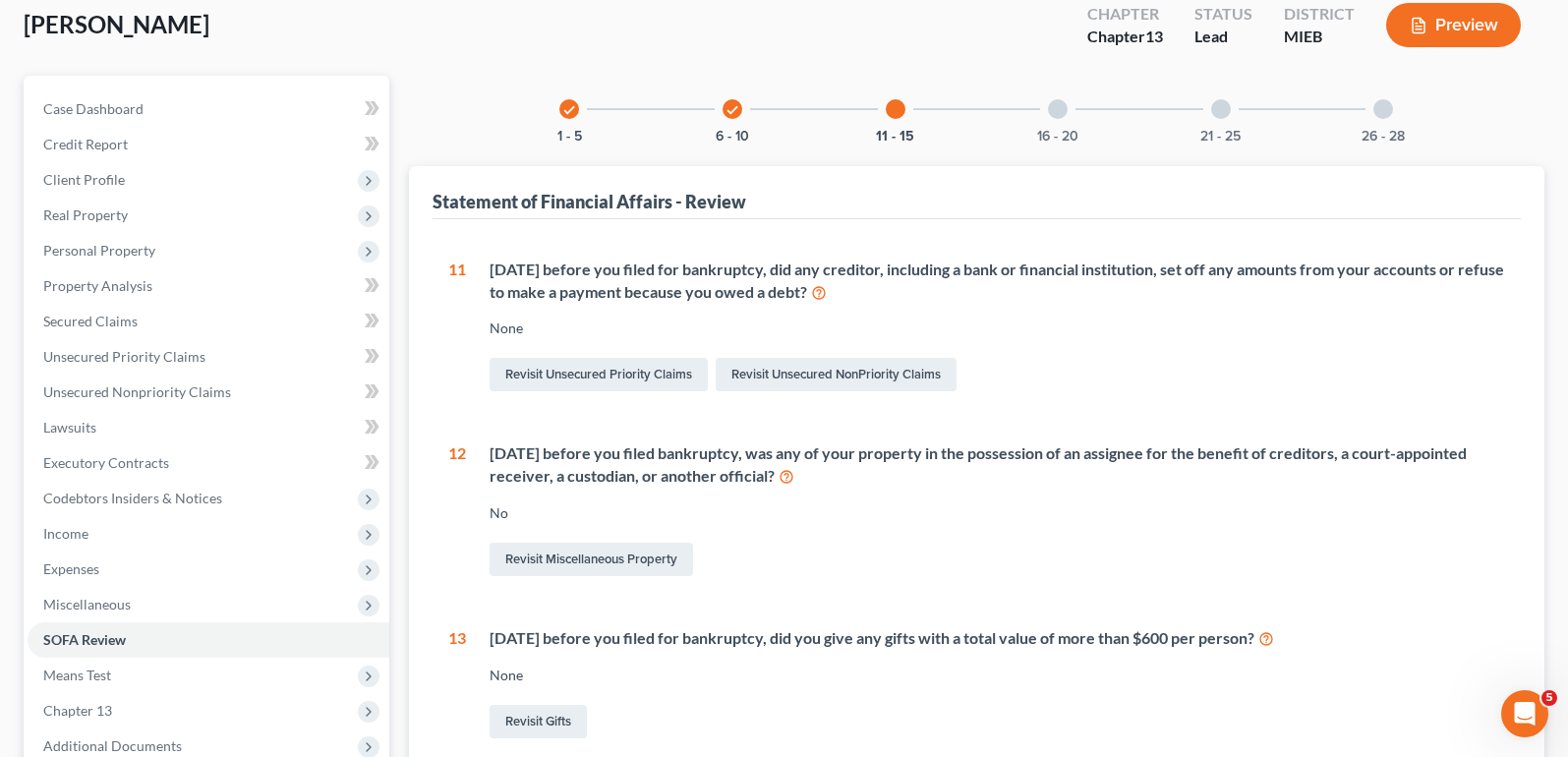
scroll to position [64, 0]
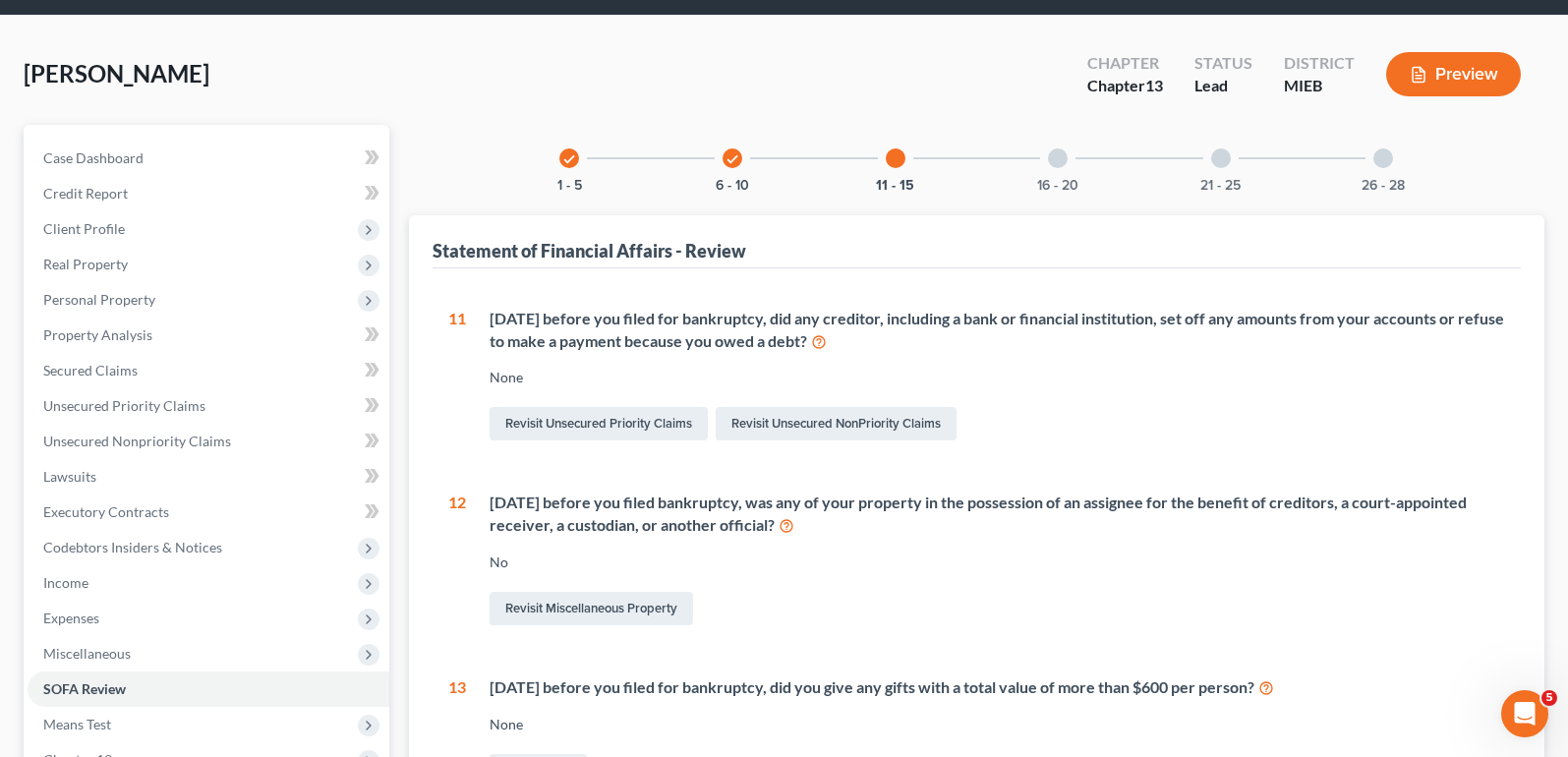
click at [1062, 159] on div at bounding box center [1057, 158] width 20 height 20
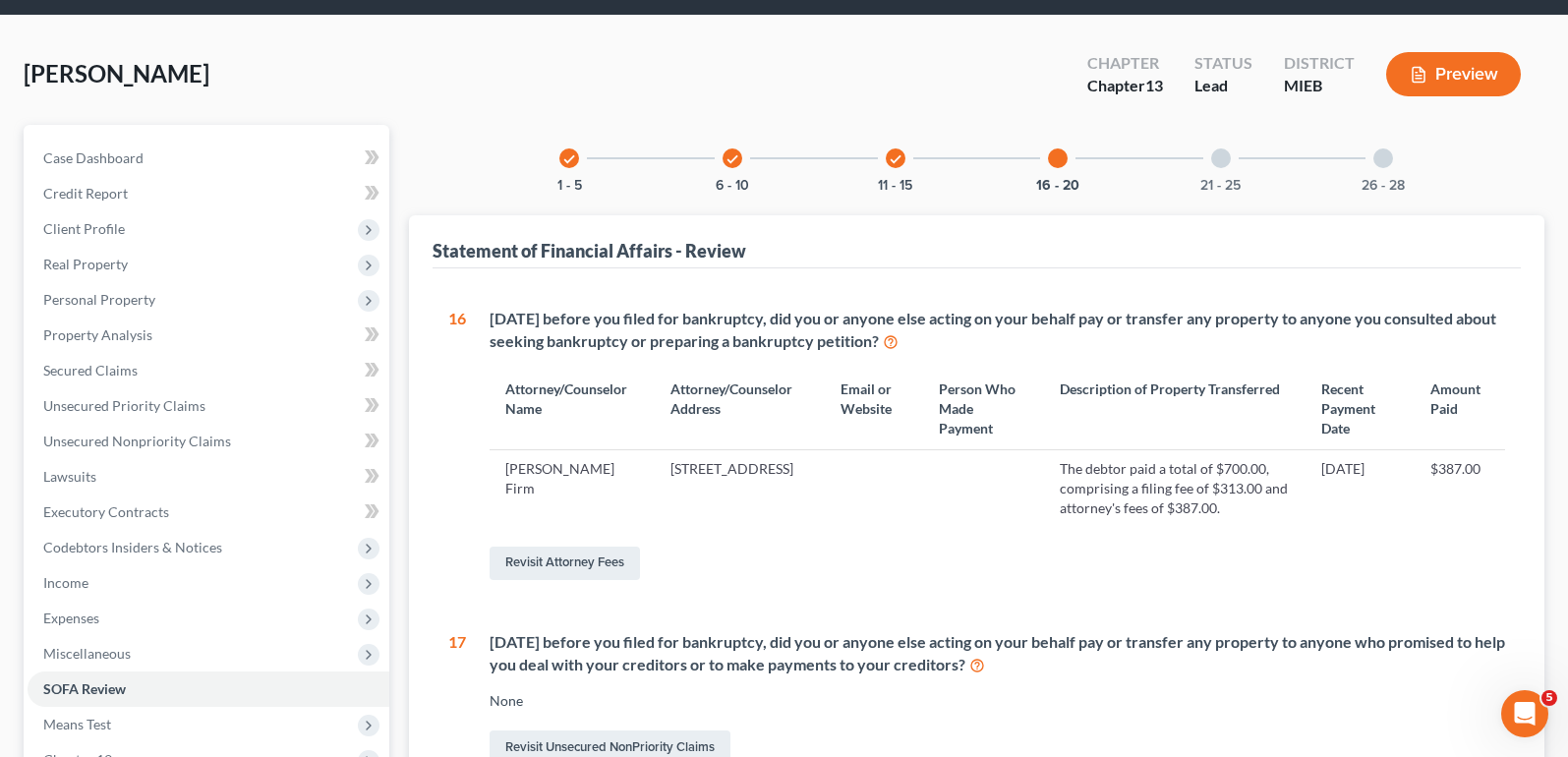
click at [1216, 172] on div "21 - 25" at bounding box center [1221, 158] width 67 height 67
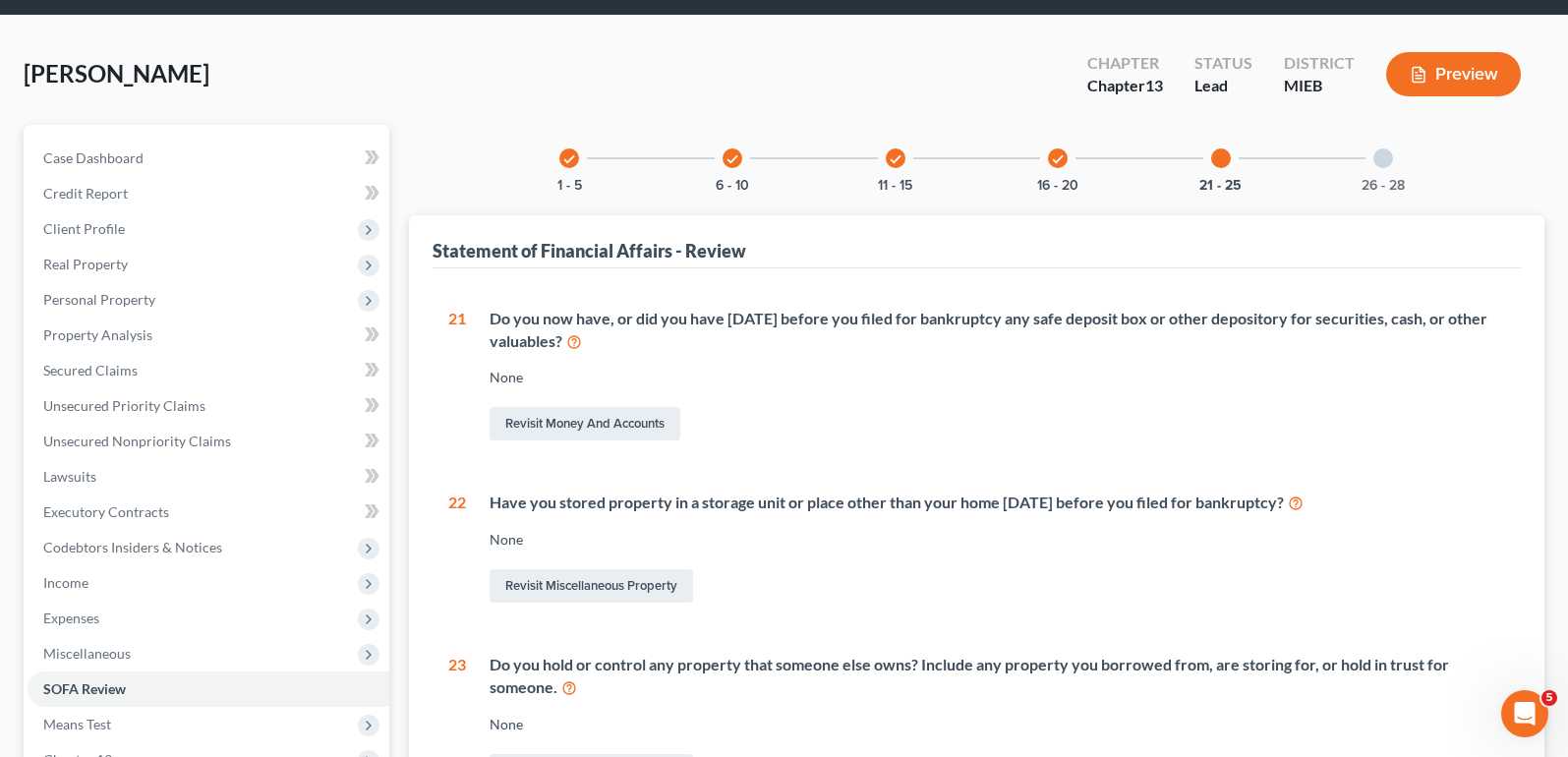
click at [1385, 164] on div at bounding box center [1383, 158] width 20 height 20
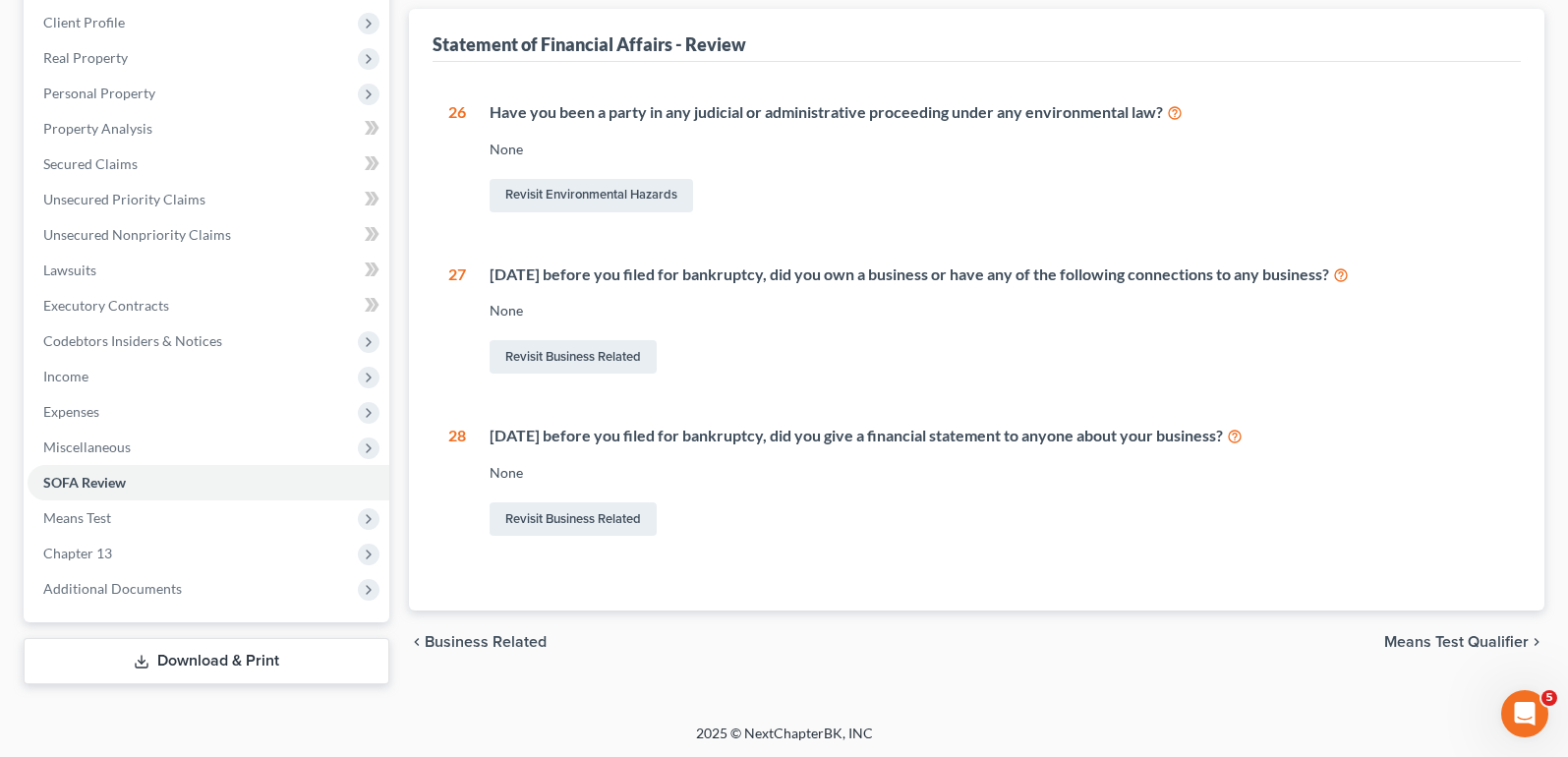
scroll to position [272, 0]
click at [251, 515] on span "Means Test" at bounding box center [209, 516] width 362 height 35
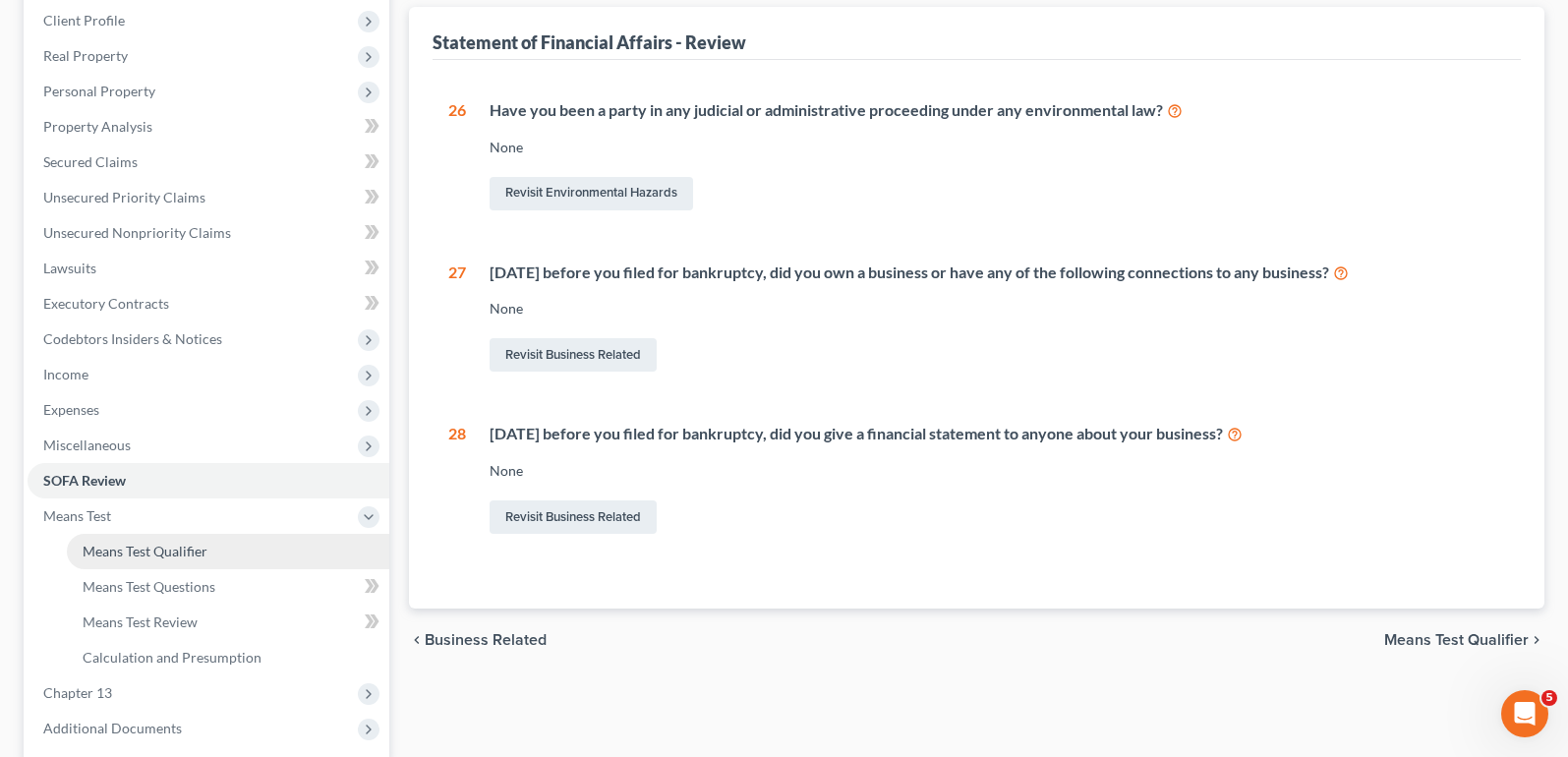
click at [234, 547] on link "Means Test Qualifier" at bounding box center [228, 552] width 323 height 35
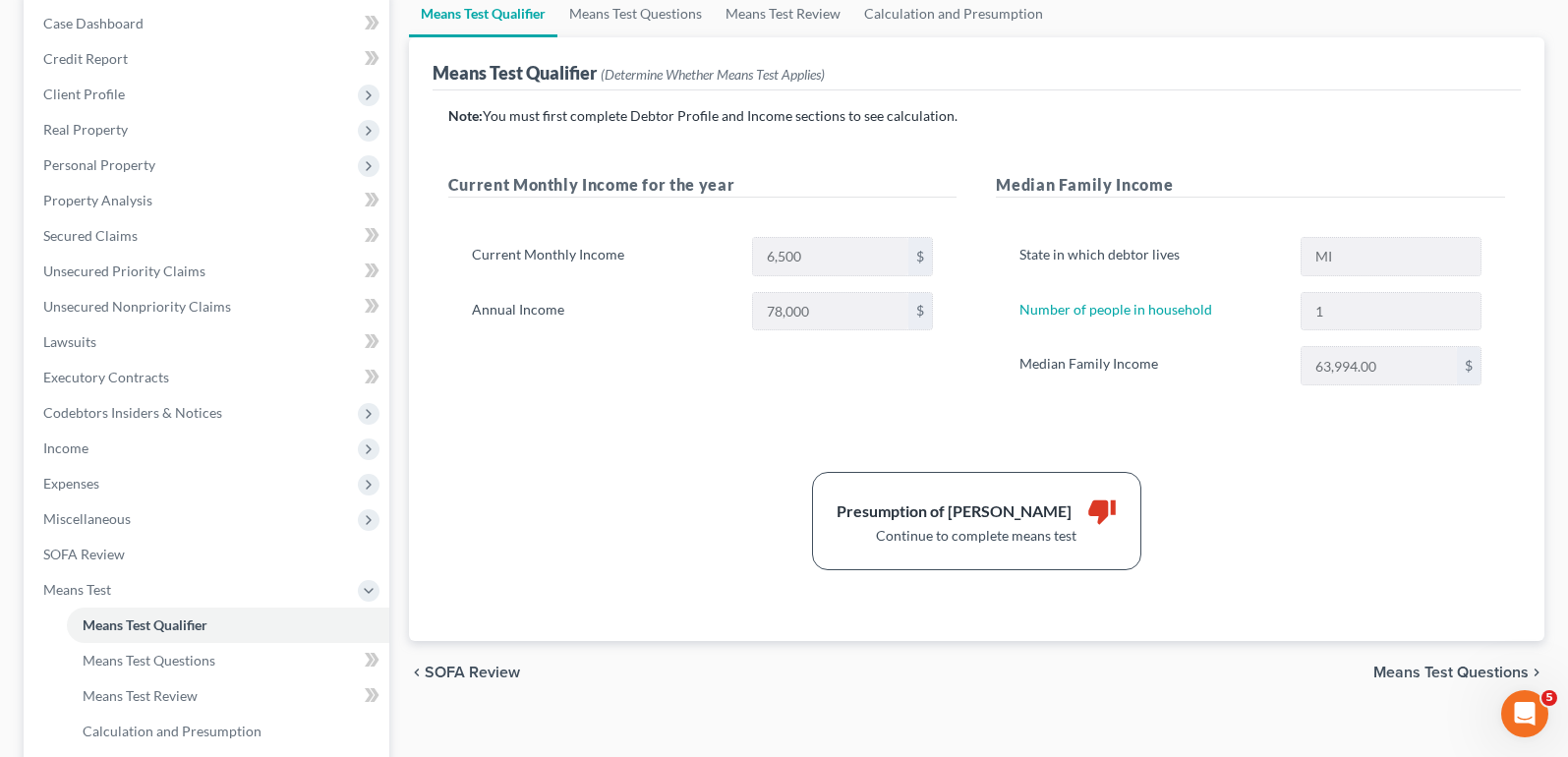
scroll to position [295, 0]
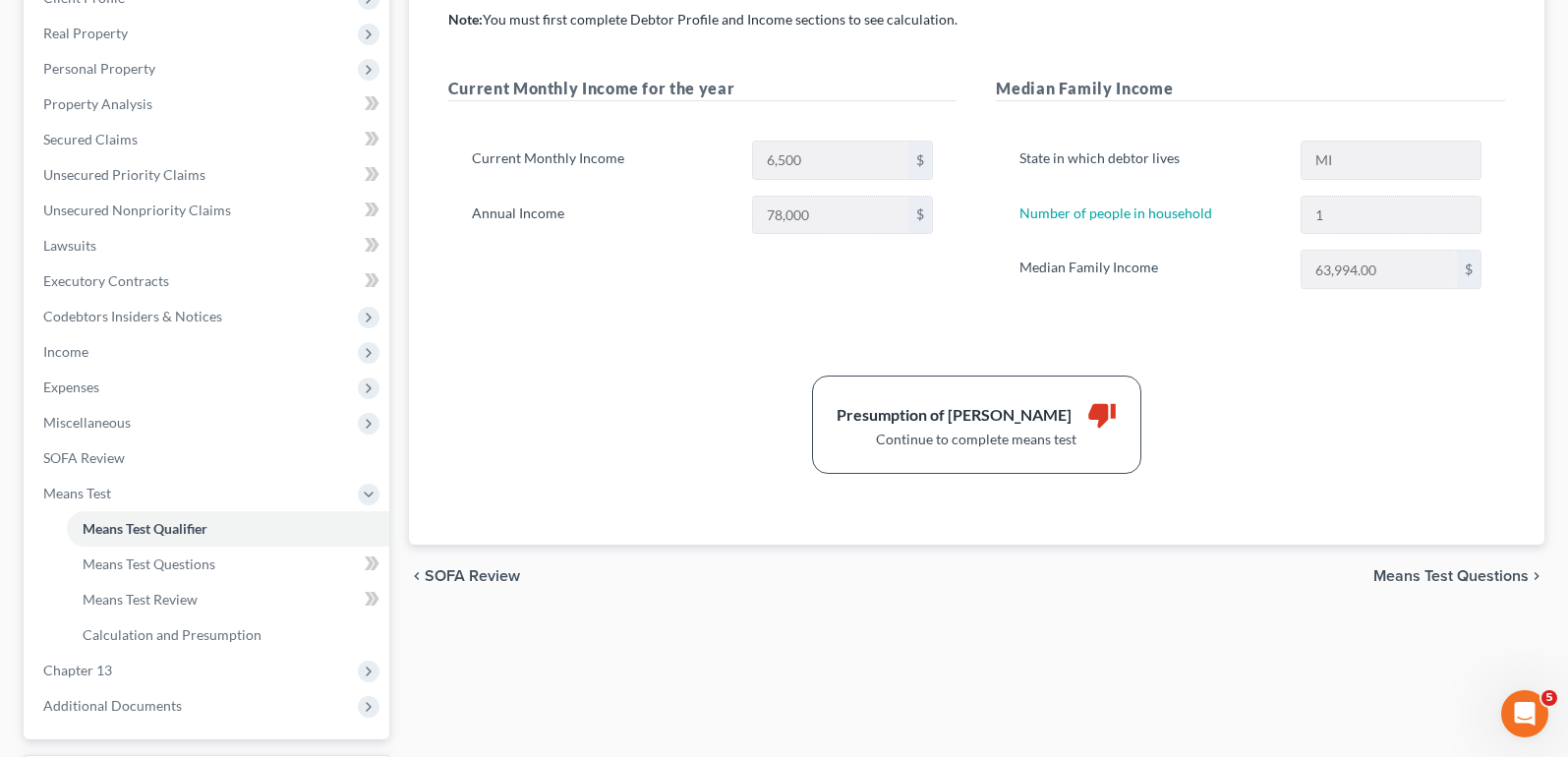
click at [1413, 571] on span "Means Test Questions" at bounding box center [1451, 576] width 155 height 16
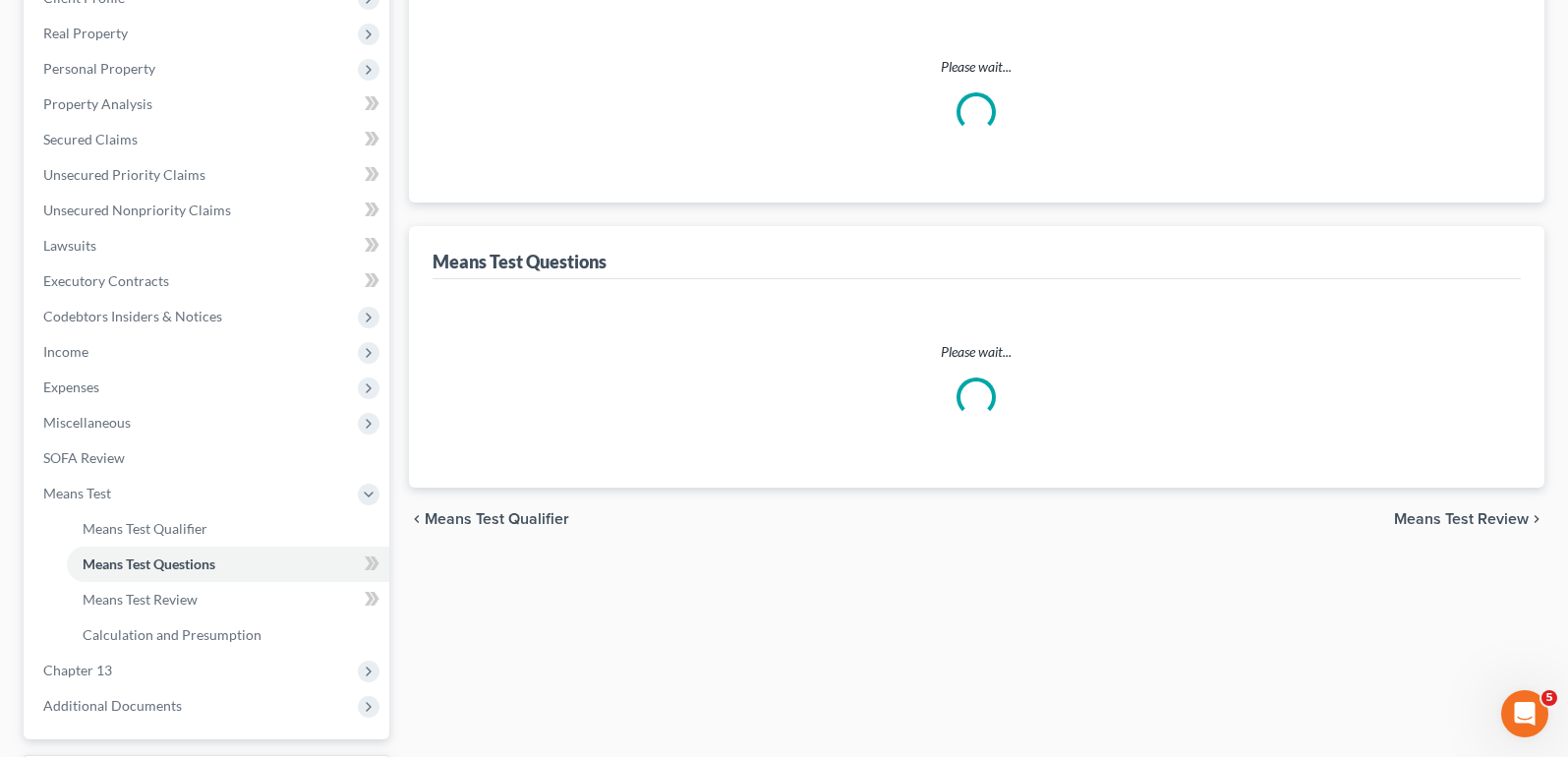
scroll to position [4, 0]
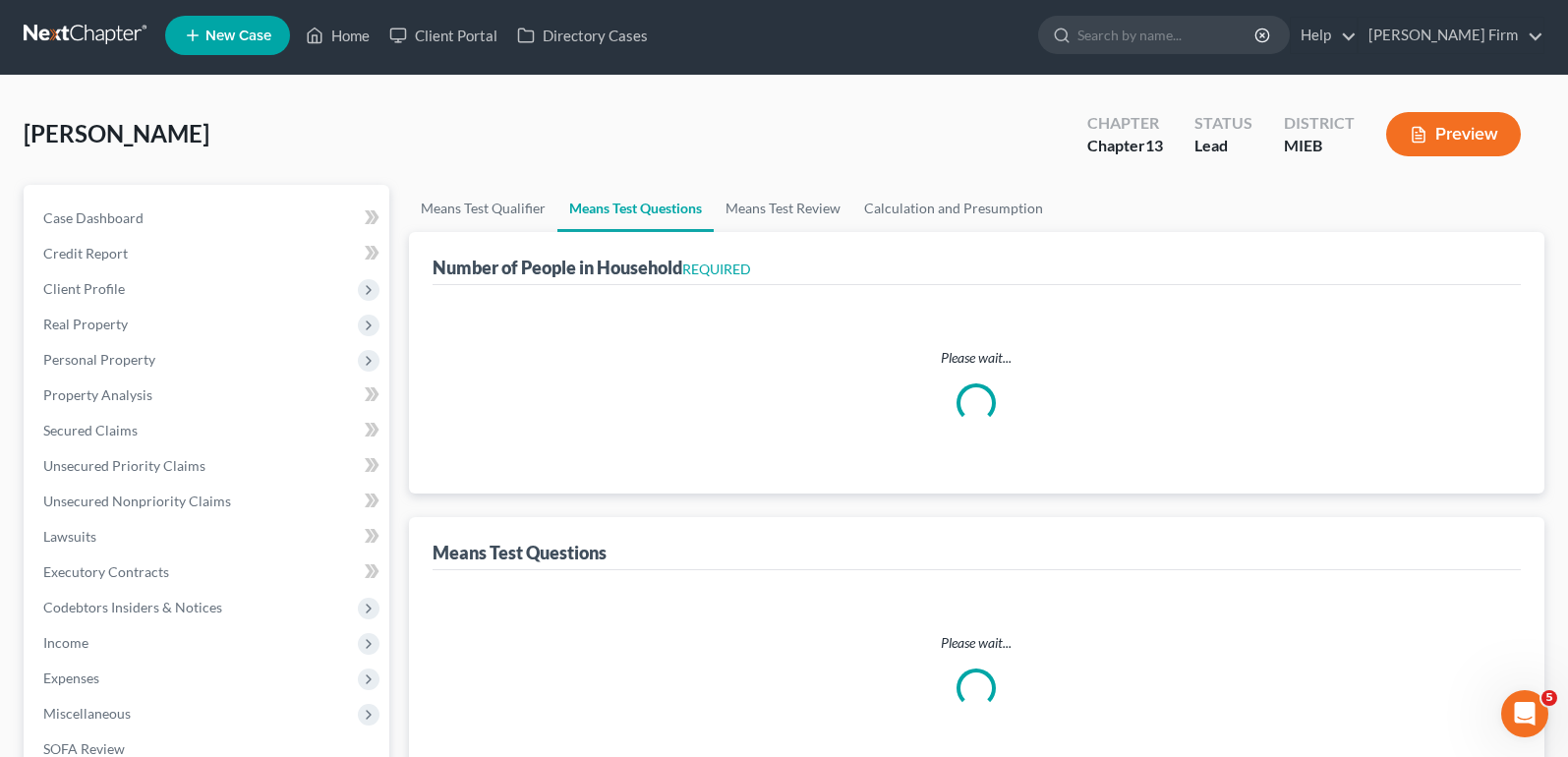
select select "0"
select select "60"
select select "1"
select select "60"
select select "3"
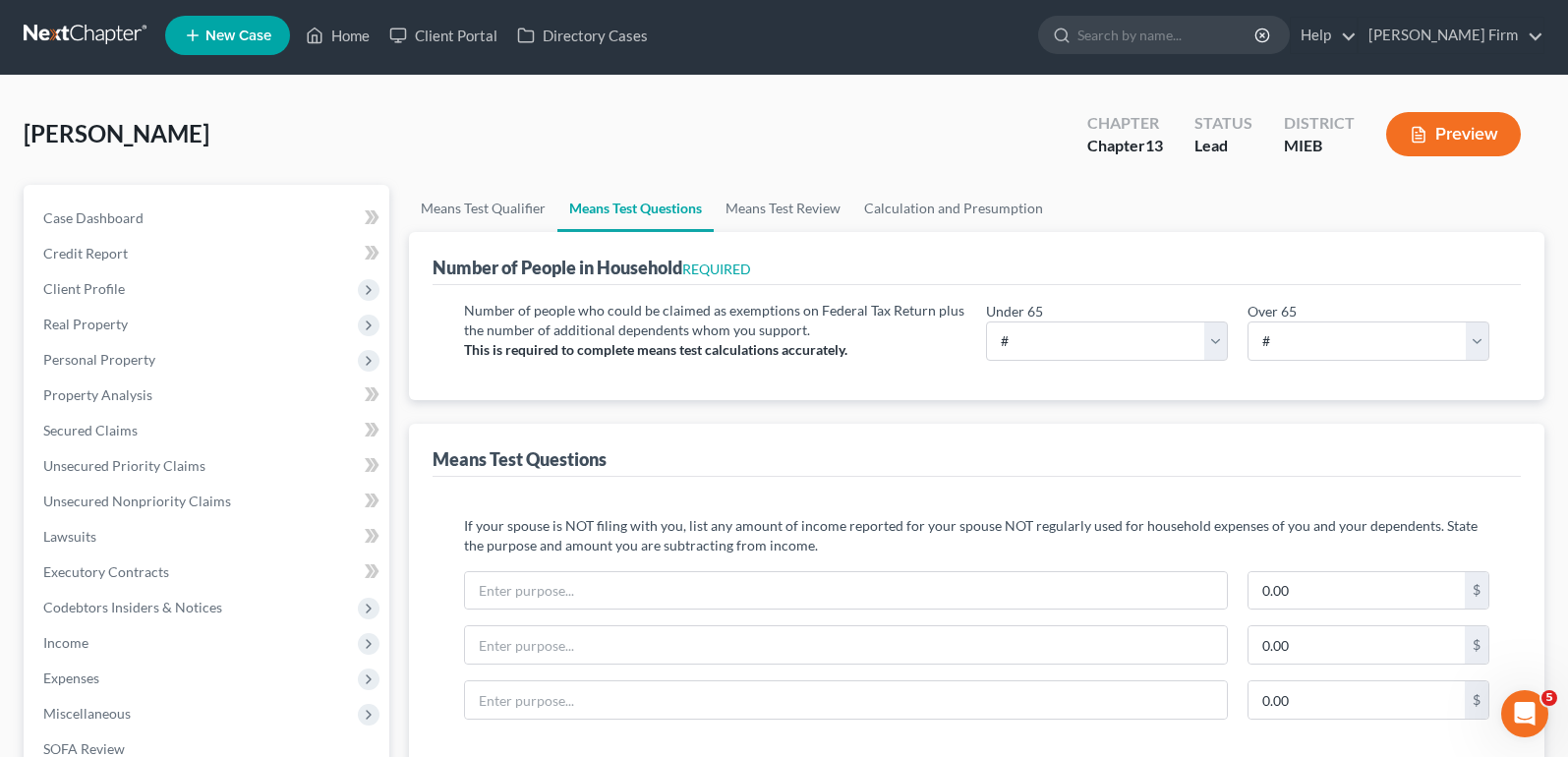
scroll to position [0, 0]
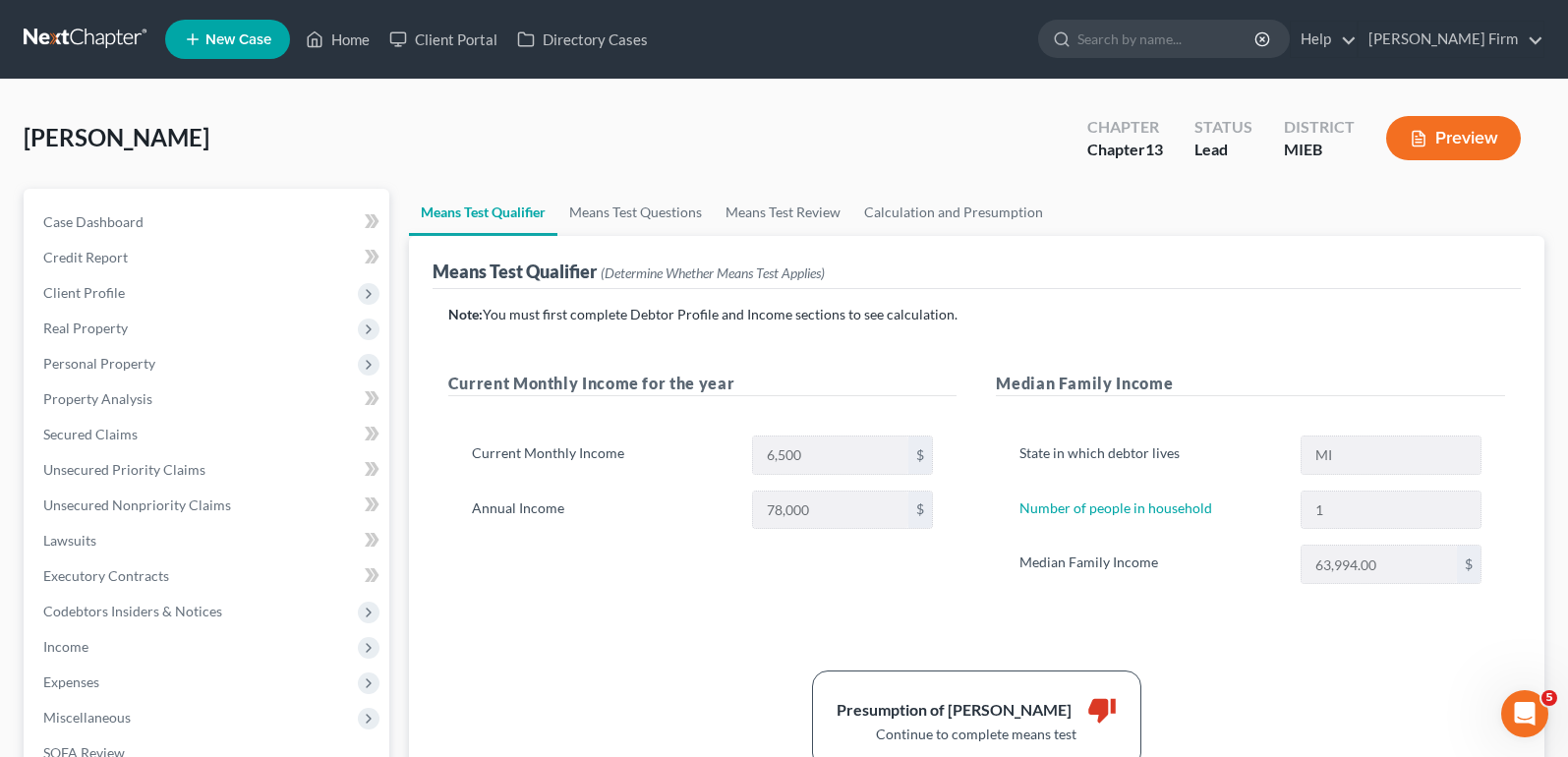
scroll to position [295, 0]
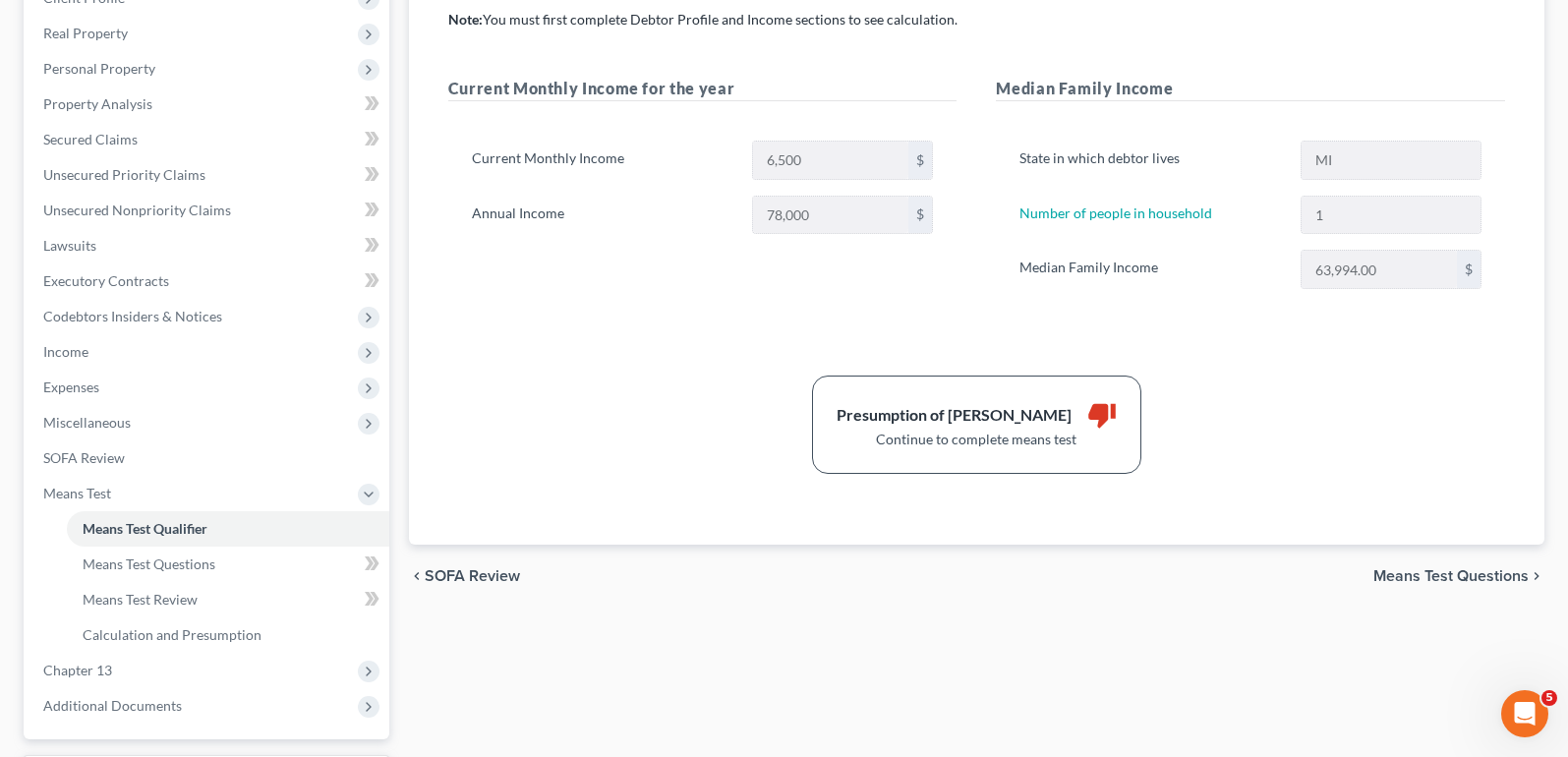
click at [445, 570] on span "SOFA Review" at bounding box center [472, 576] width 95 height 16
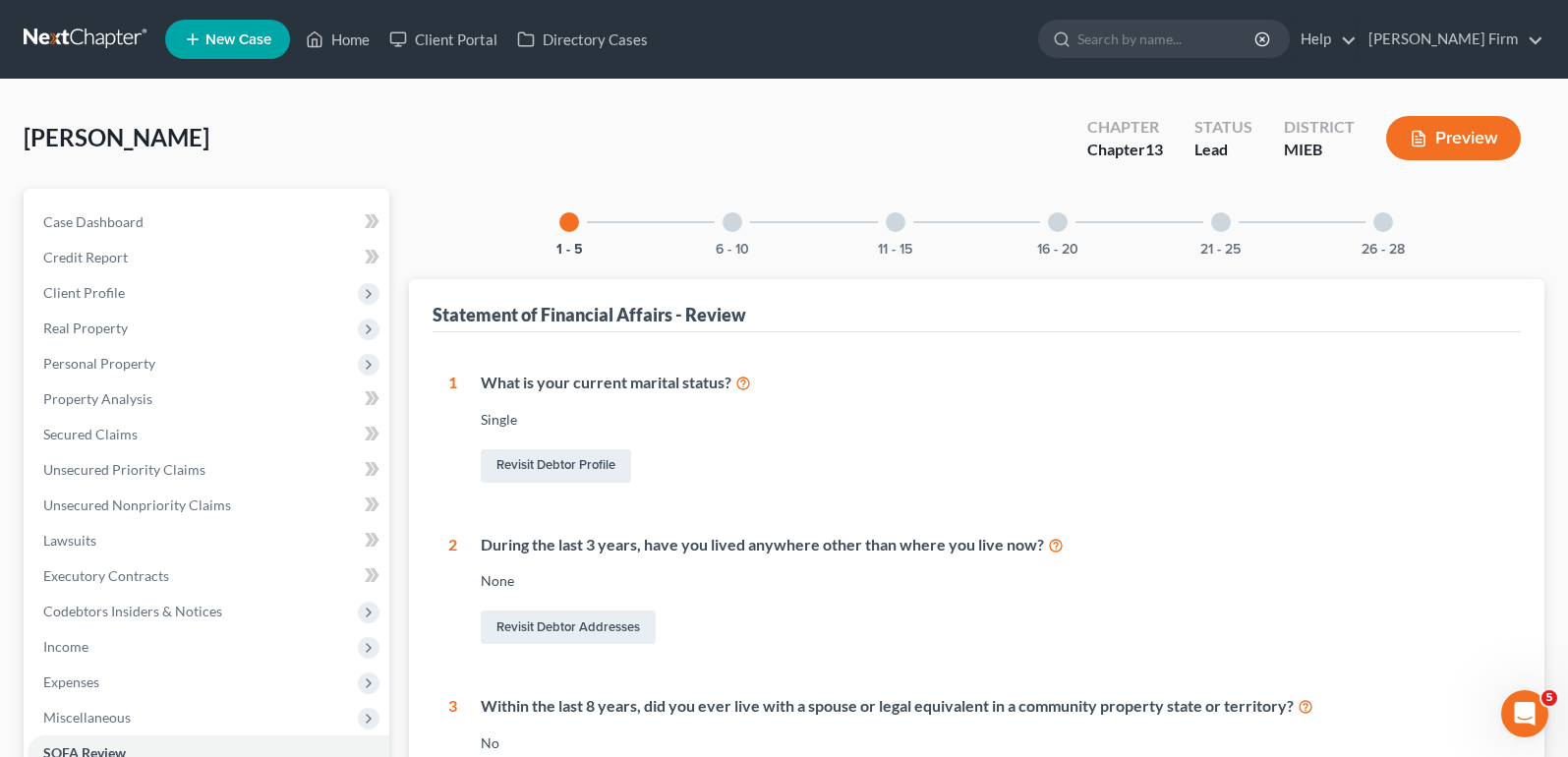
click at [985, 435] on div "What is your current marital status? [DEMOGRAPHIC_DATA] Revisit Debtor Profile" at bounding box center [981, 429] width 1048 height 115
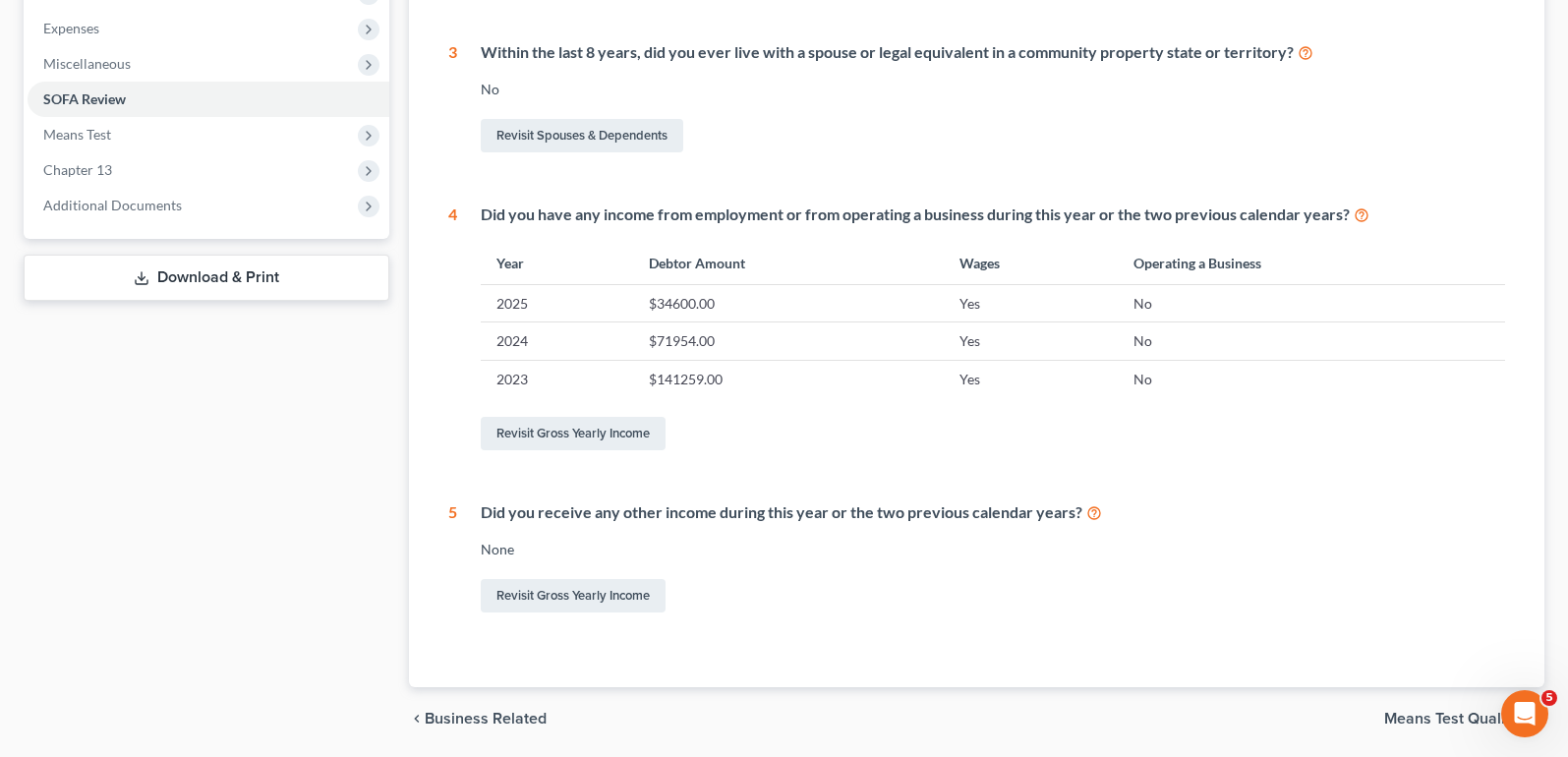
scroll to position [722, 0]
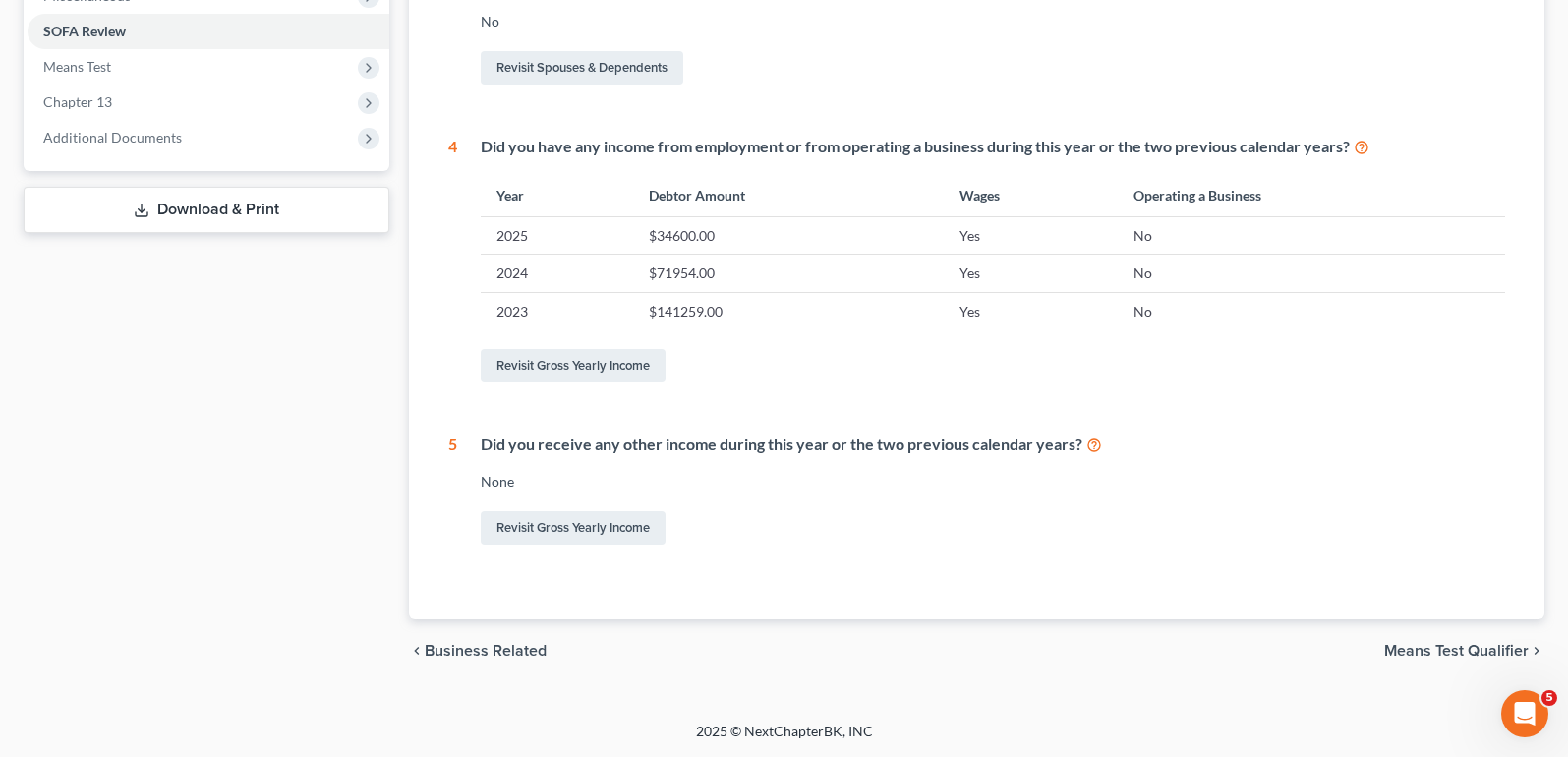
click at [1475, 656] on span "Means Test Qualifier" at bounding box center [1456, 651] width 145 height 16
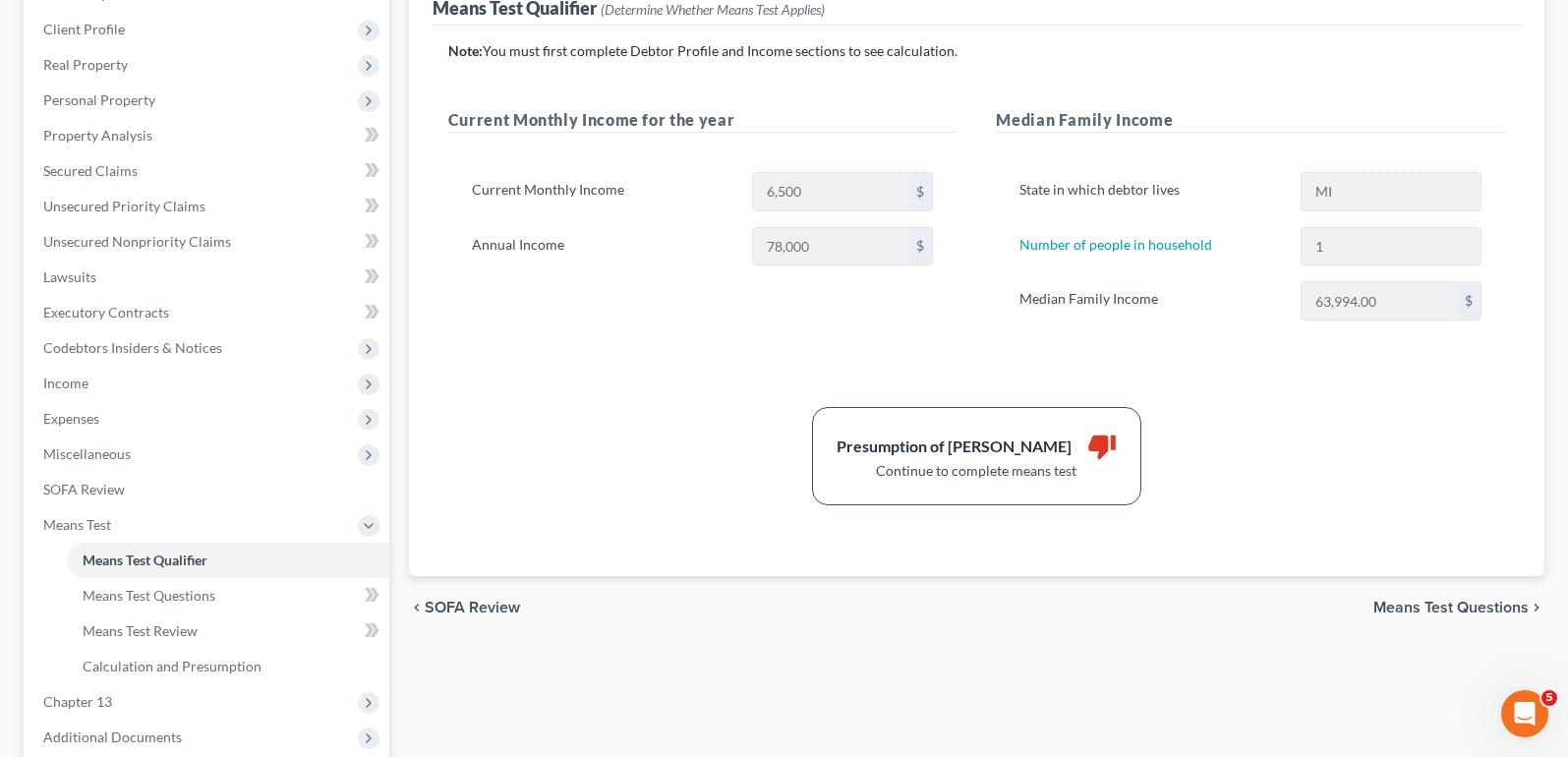
scroll to position [295, 0]
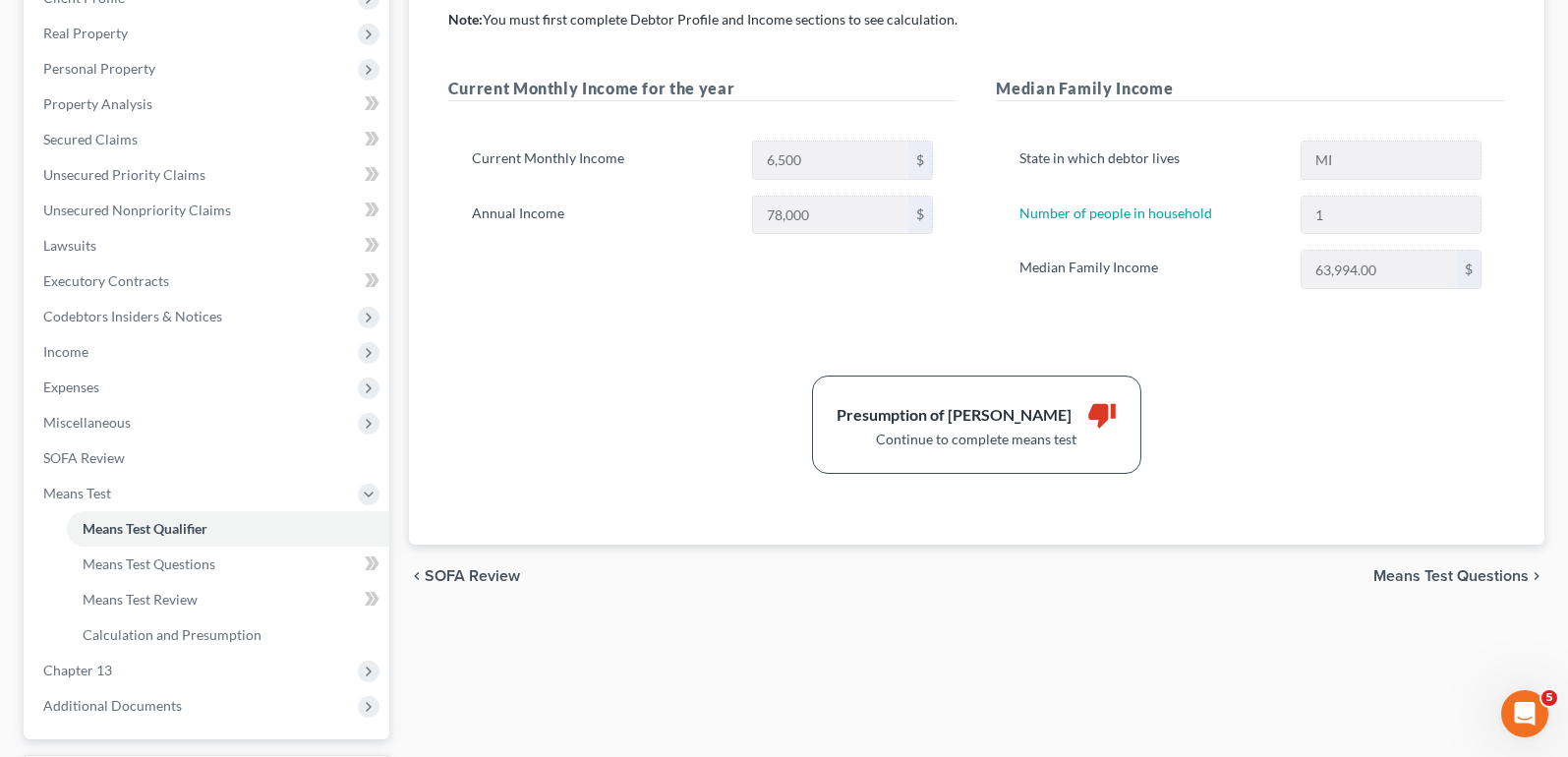
click at [1461, 578] on span "Means Test Questions" at bounding box center [1451, 576] width 155 height 16
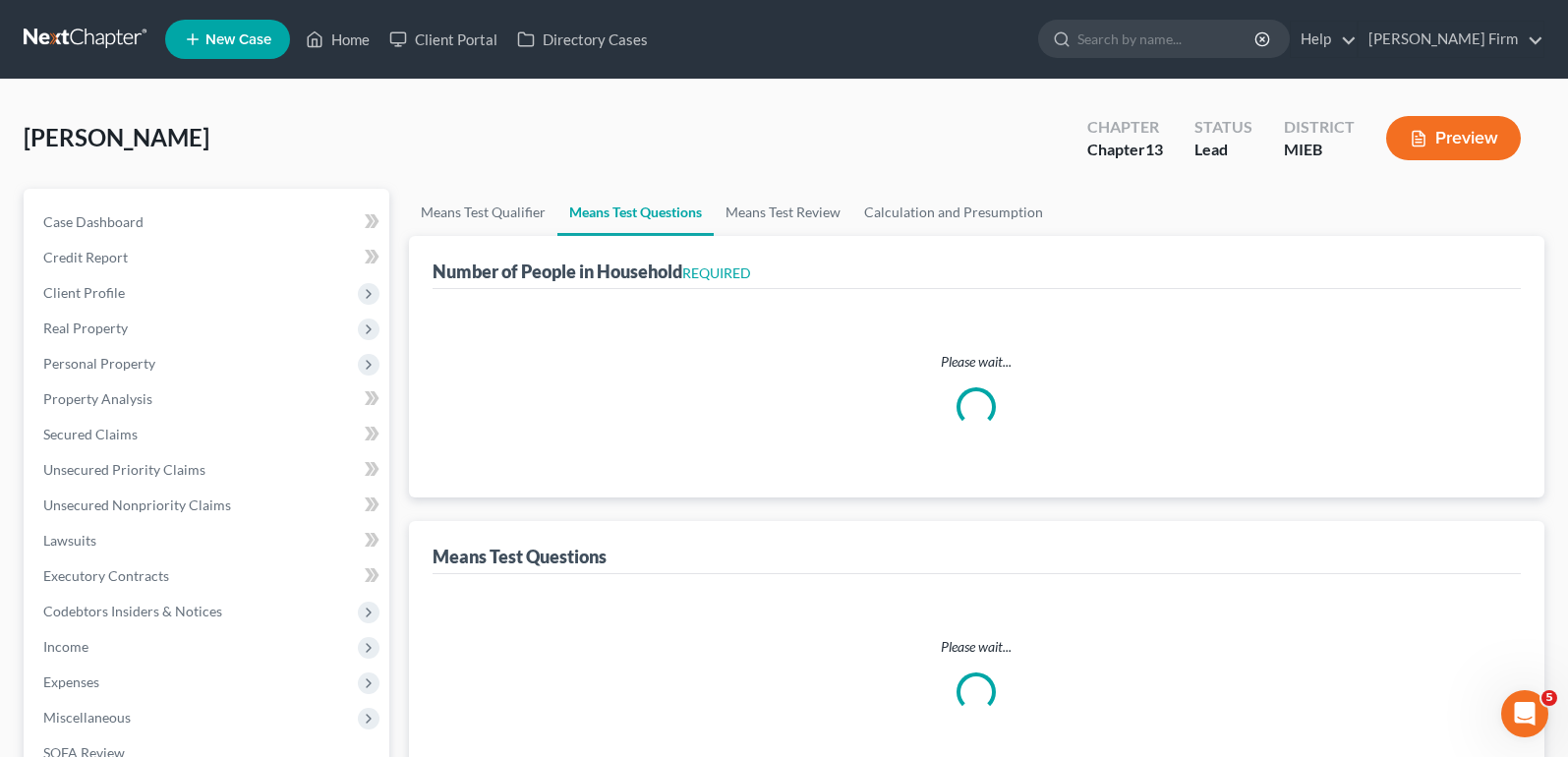
select select "0"
select select "60"
select select "1"
select select "60"
select select "3"
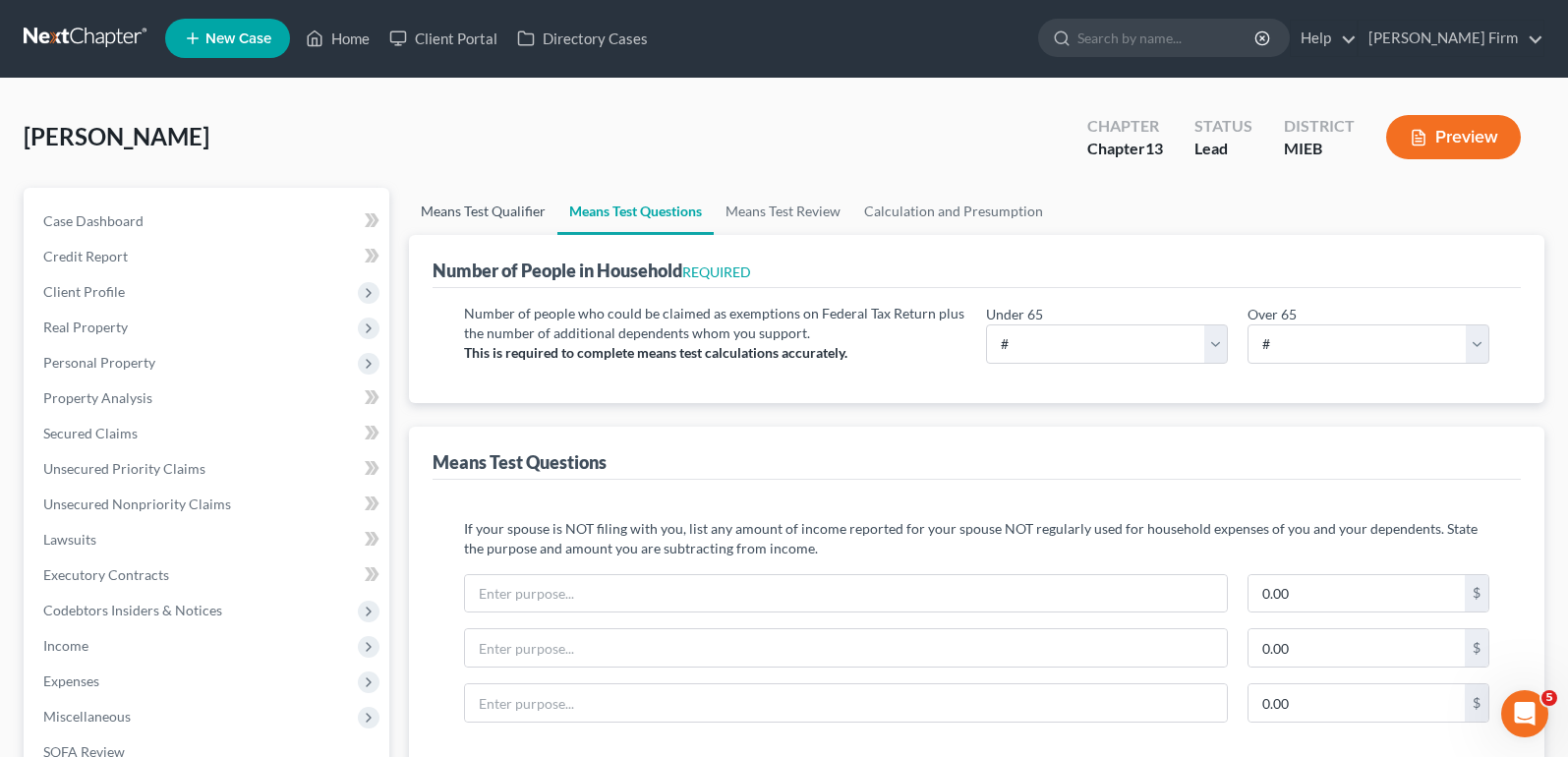
scroll to position [98, 0]
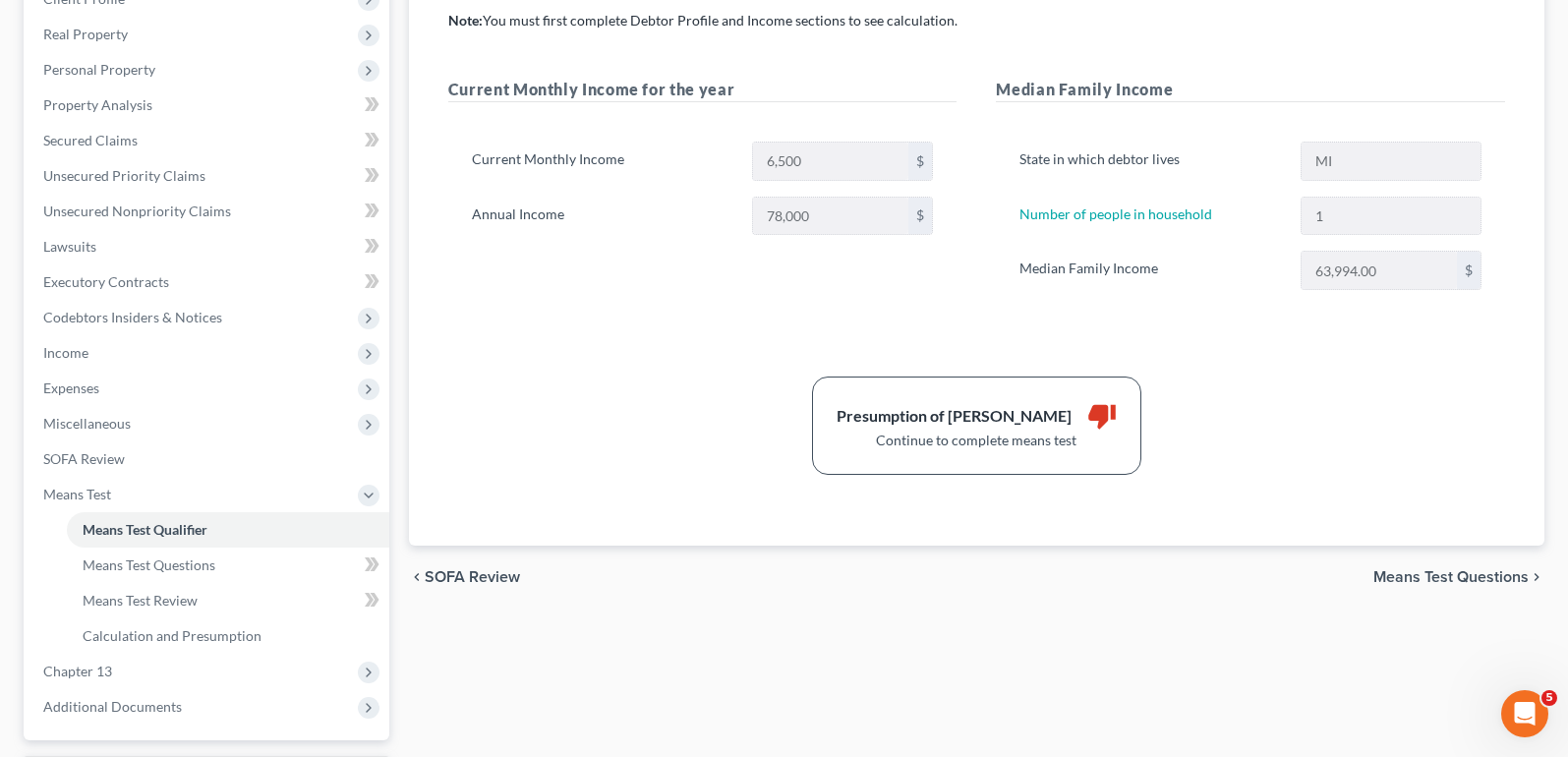
scroll to position [295, 0]
click at [969, 347] on div "Note: You must first complete Debtor Profile and Income sections to see calcula…" at bounding box center [977, 242] width 1056 height 464
click at [1404, 569] on span "Means Test Questions" at bounding box center [1451, 576] width 155 height 16
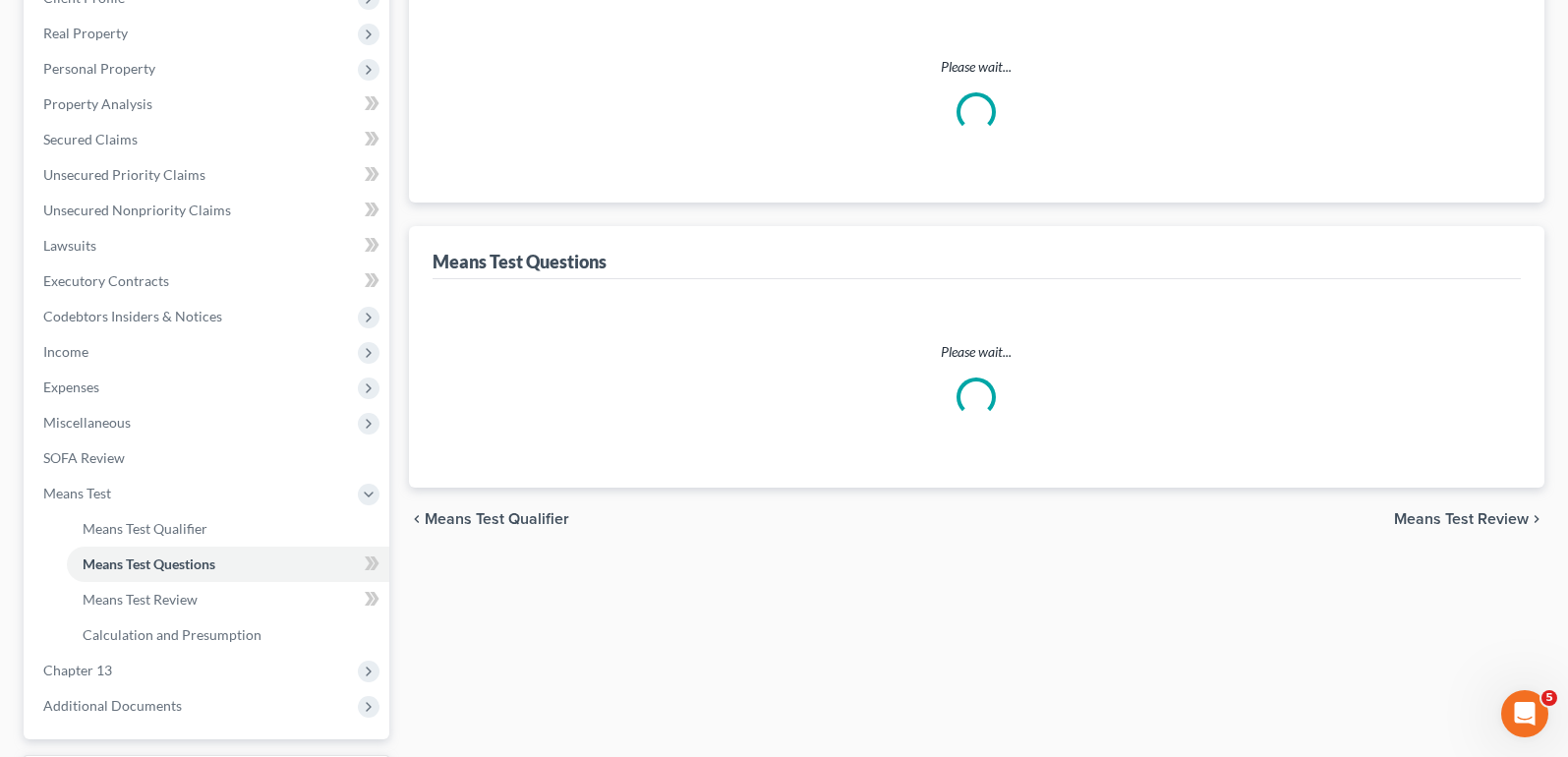
scroll to position [69, 0]
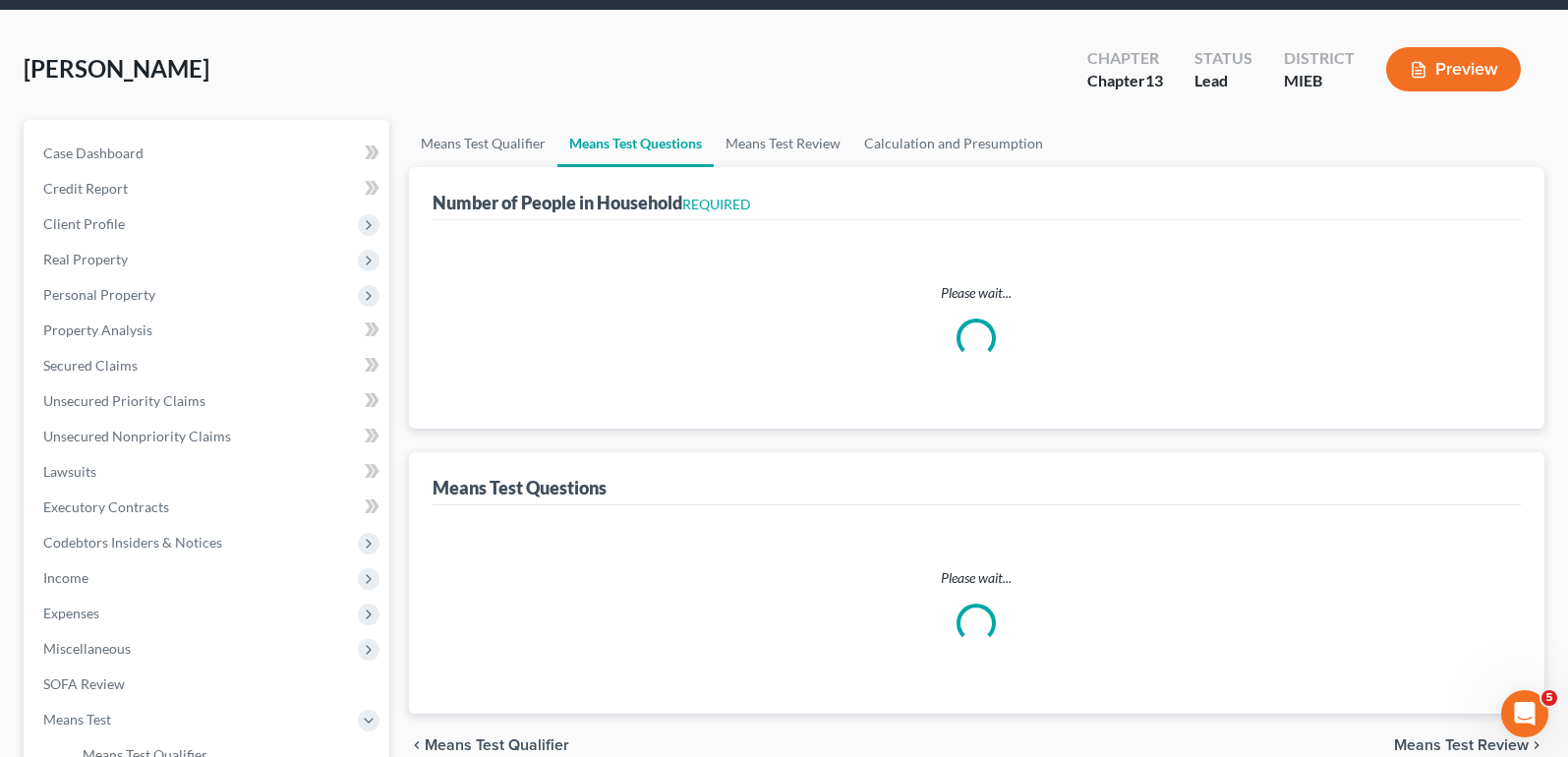
select select "0"
select select "60"
select select "1"
select select "60"
select select "3"
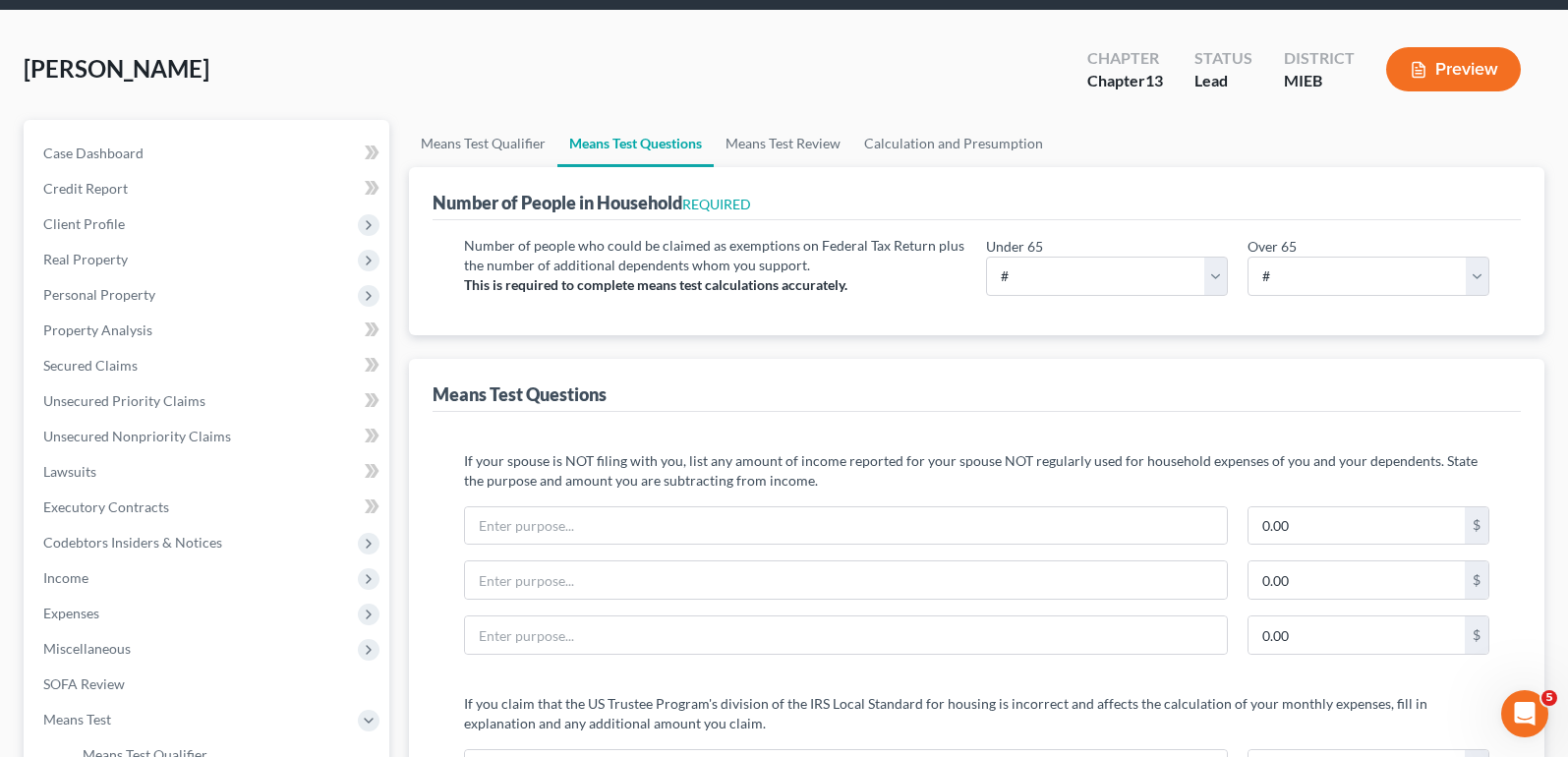
scroll to position [0, 0]
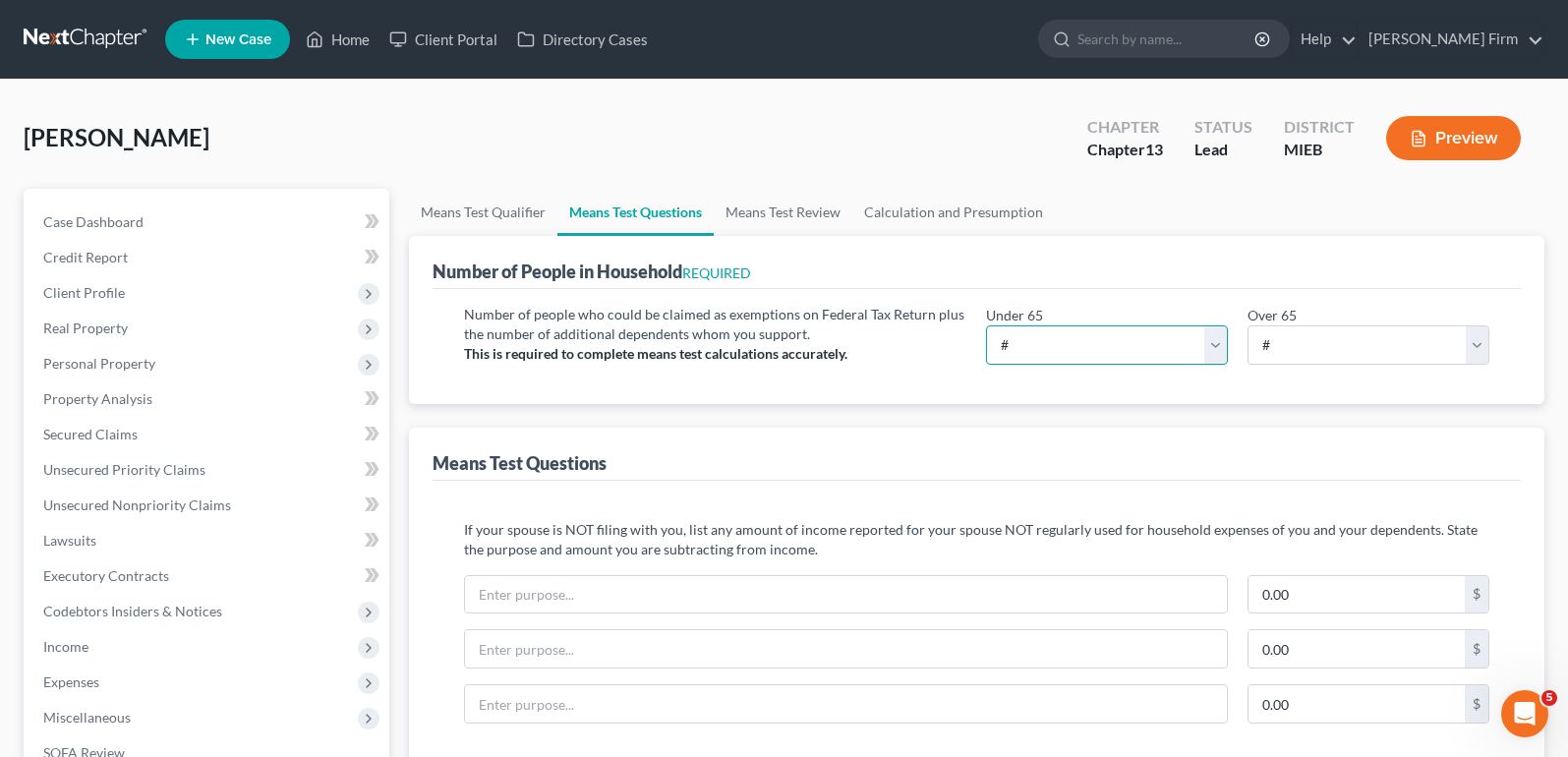
click at [1133, 361] on select "# 0 1 2 3 4 5 6 7 8 9 10" at bounding box center [1107, 345] width 242 height 39
select select "1"
click at [986, 325] on select "# 0 1 2 3 4 5 6 7 8 9 10" at bounding box center [1107, 345] width 242 height 39
click at [1271, 356] on select "# 0 1 2 3 4 5 6 7 8 9 10" at bounding box center [1368, 345] width 242 height 39
select select "0"
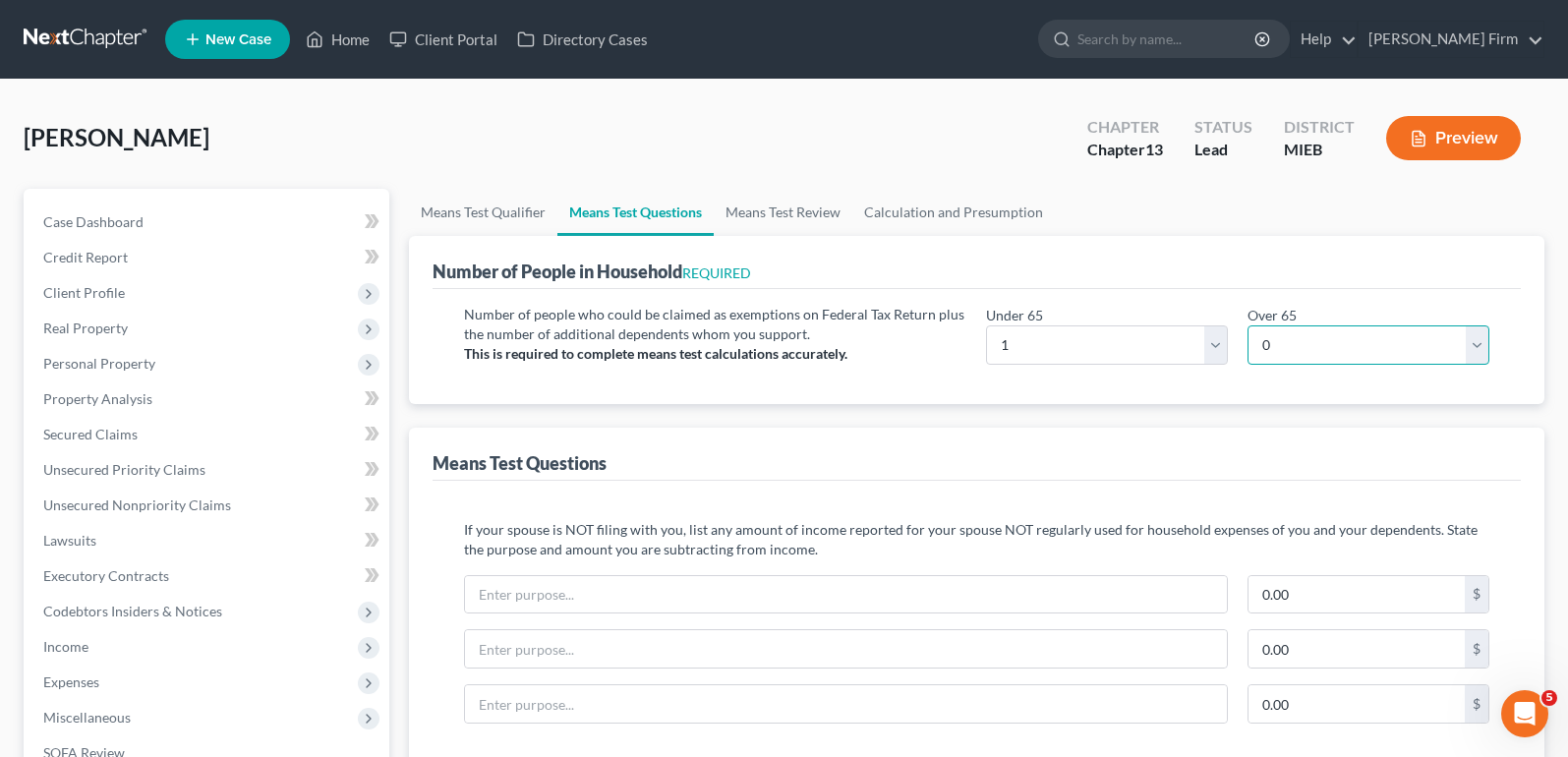
click at [1247, 325] on select "# 0 1 2 3 4 5 6 7 8 9 10" at bounding box center [1368, 345] width 242 height 39
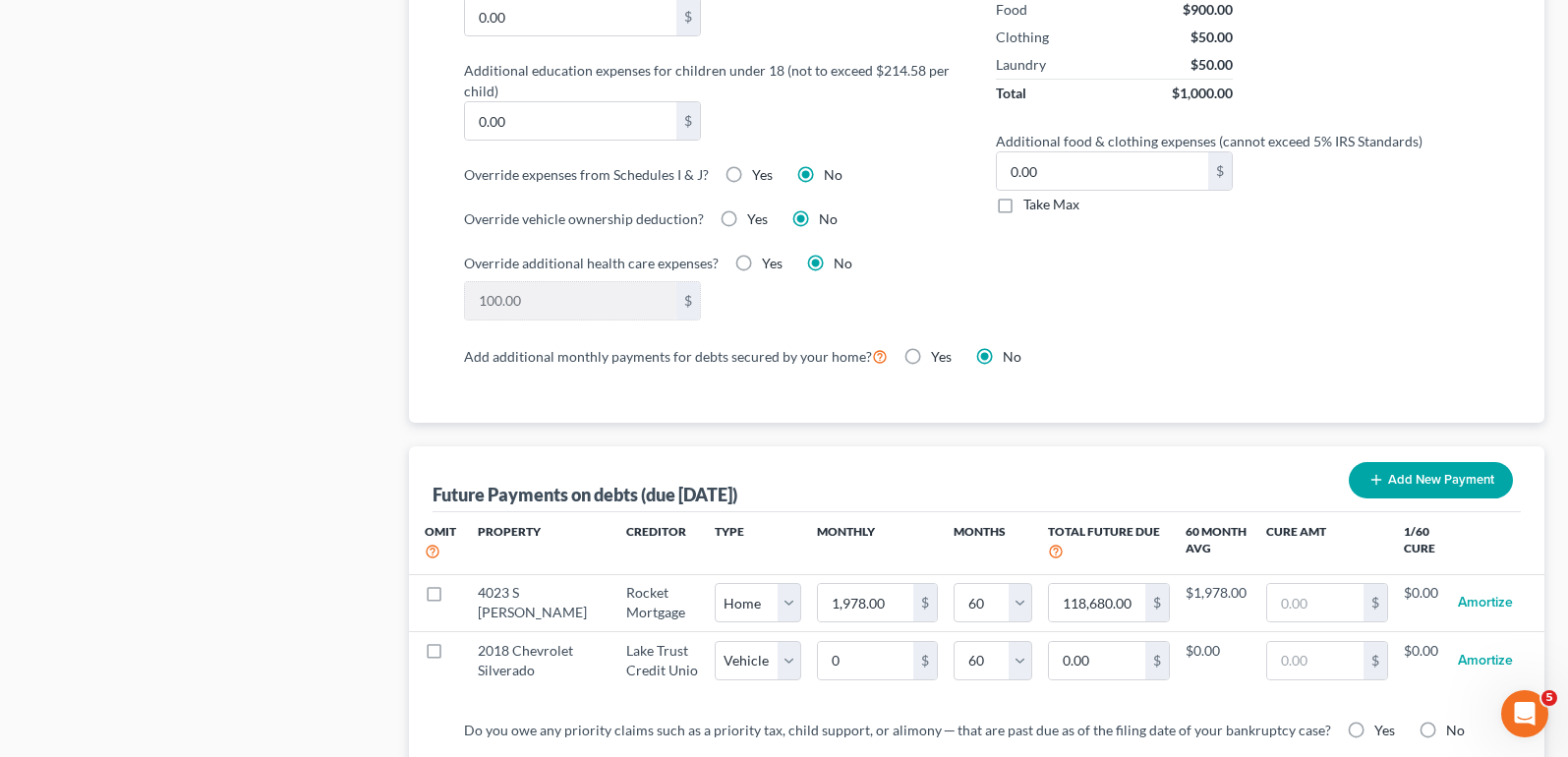
scroll to position [1670, 0]
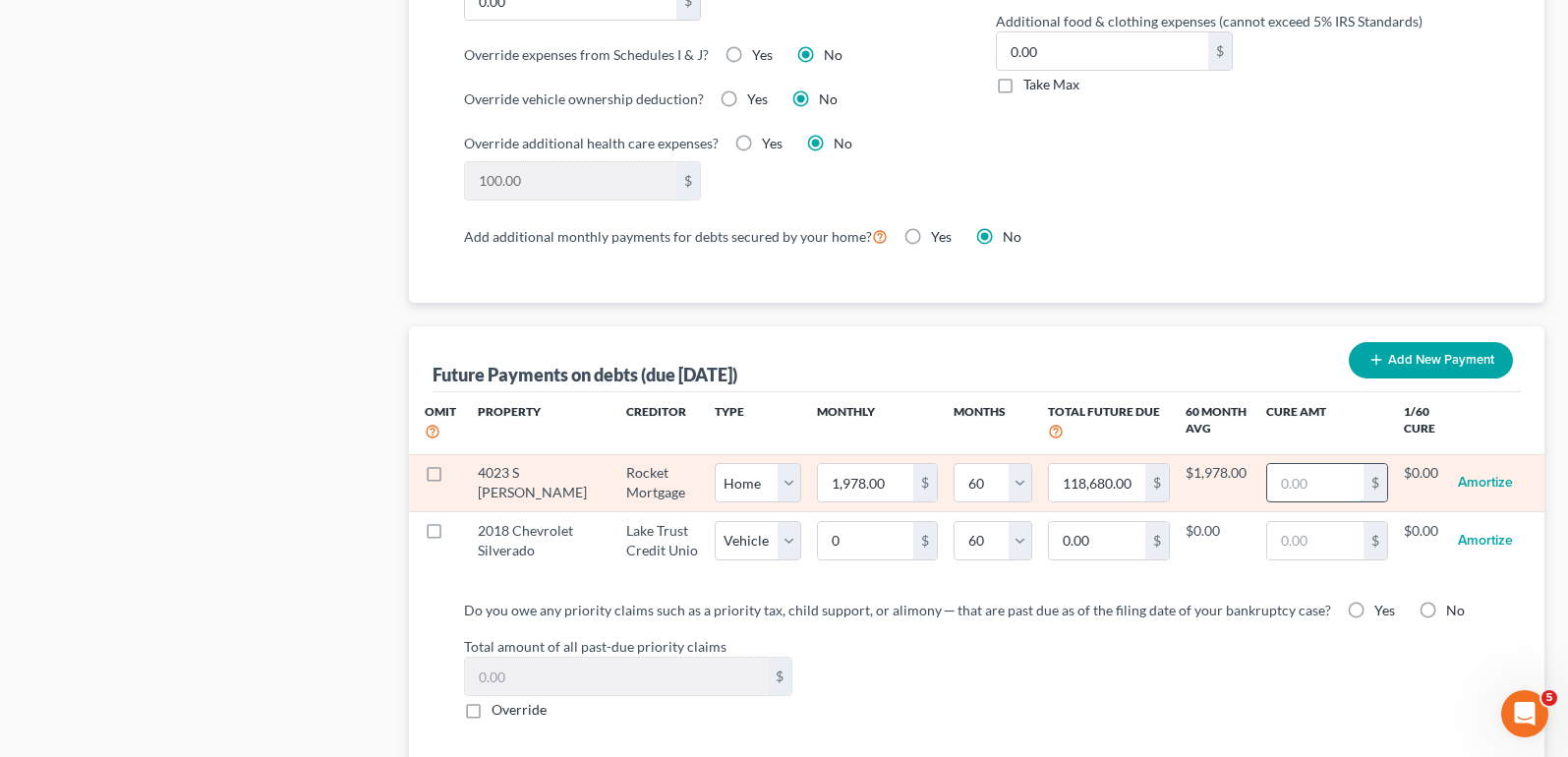
click at [1337, 483] on input "text" at bounding box center [1314, 483] width 95 height 37
click at [1329, 475] on input "text" at bounding box center [1314, 483] width 95 height 37
type input "7,919"
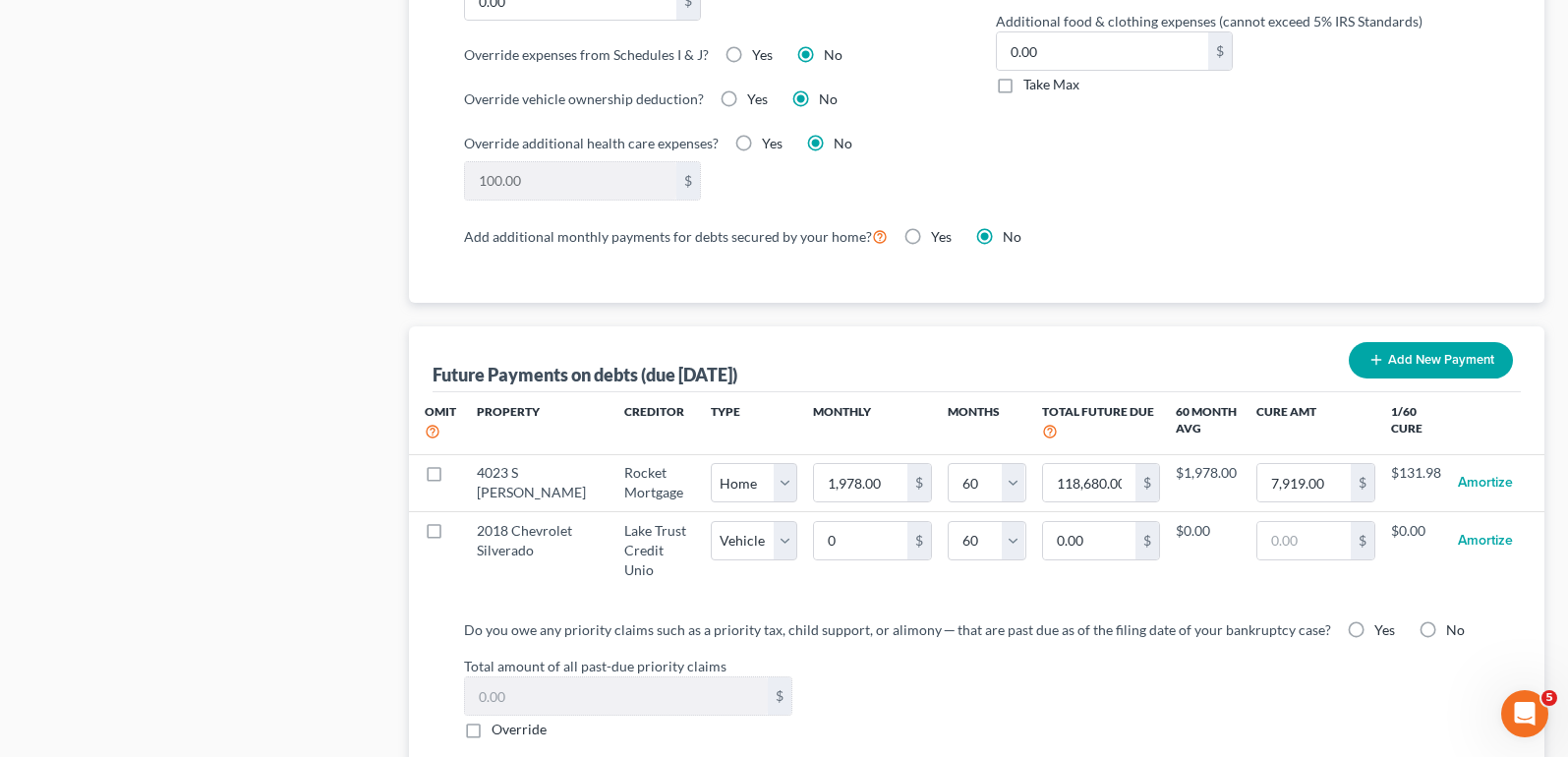
select select "0"
select select "60"
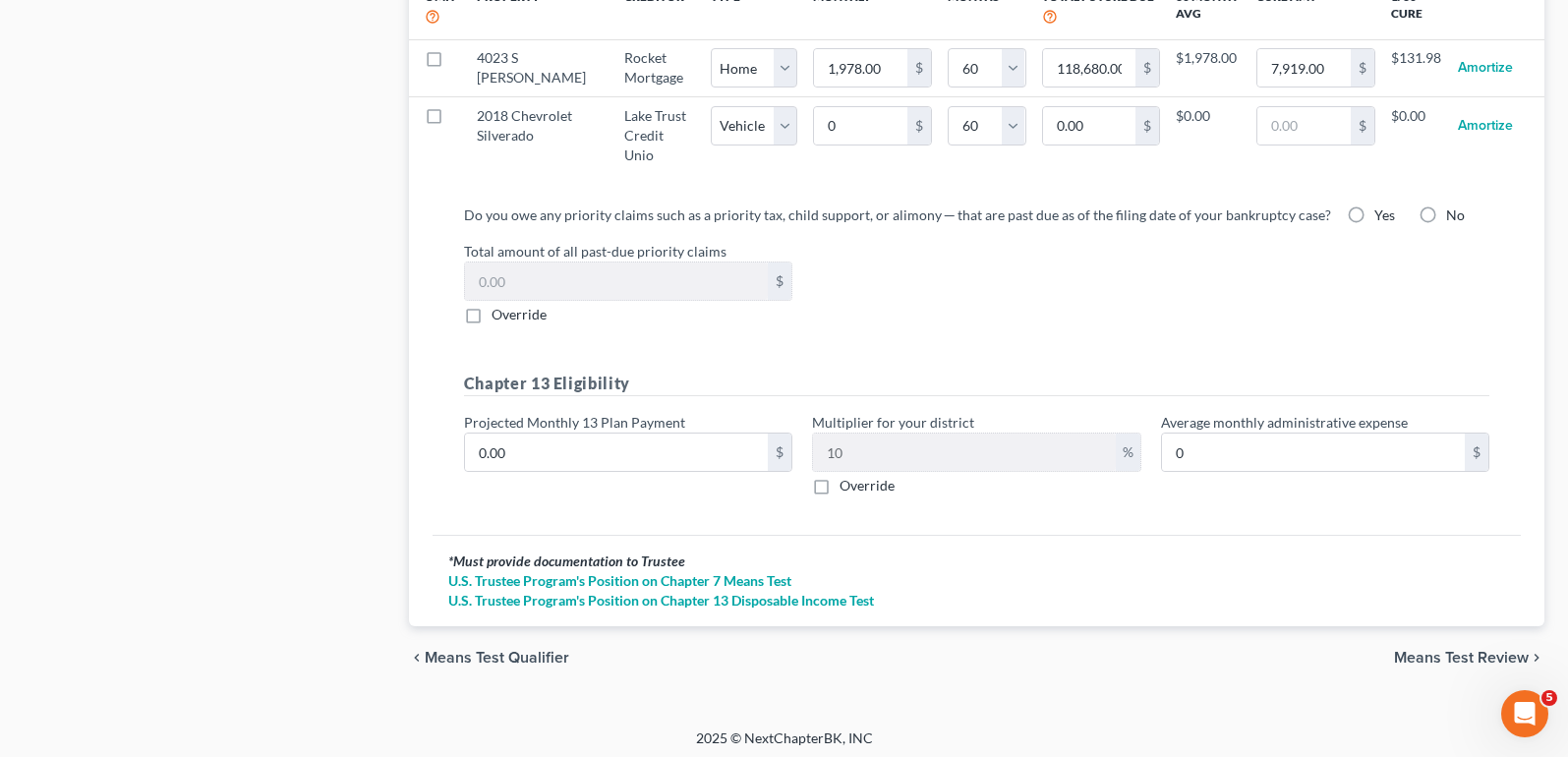
scroll to position [2092, 0]
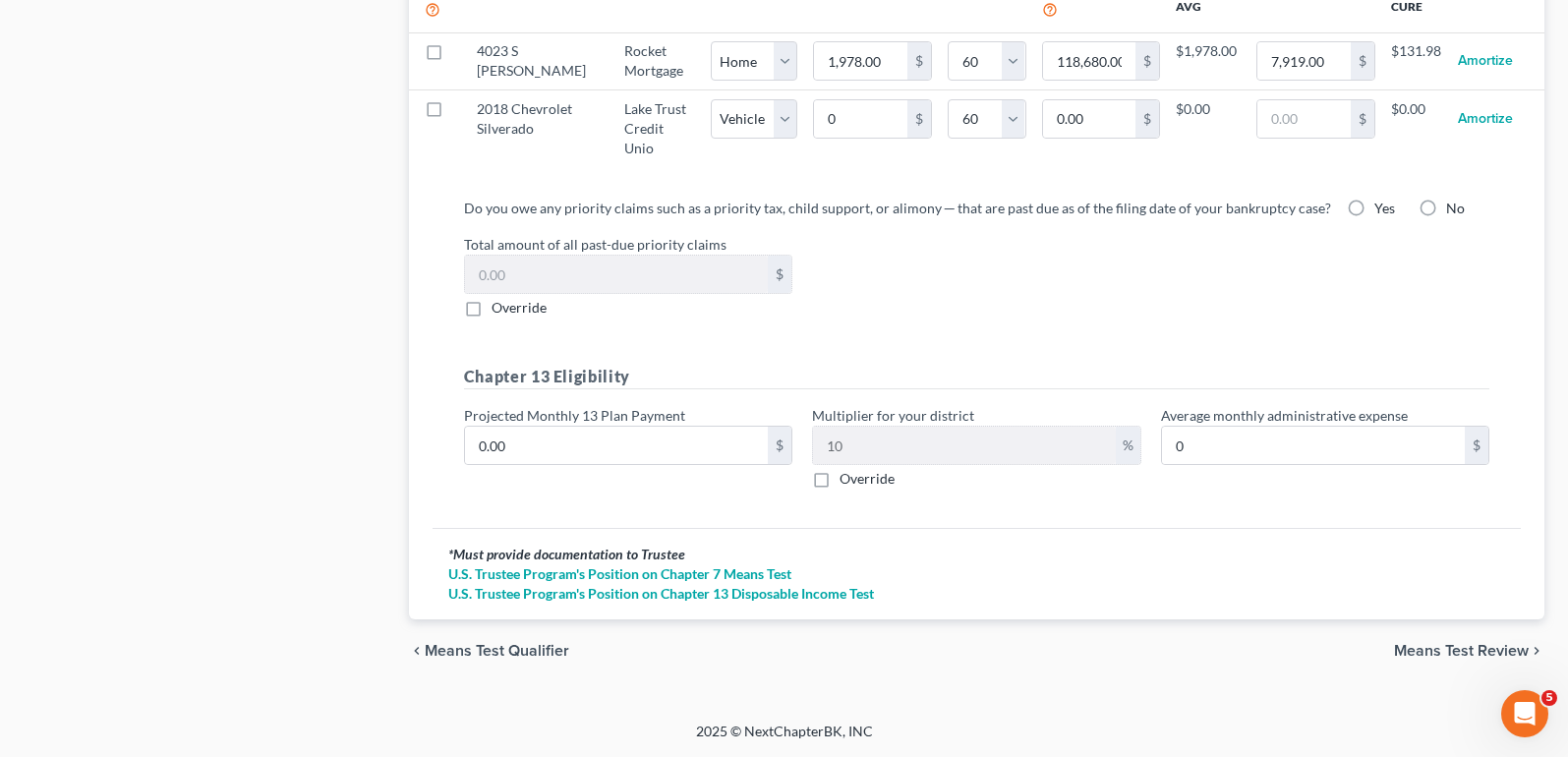
click at [1440, 647] on span "Means Test Review" at bounding box center [1461, 651] width 135 height 16
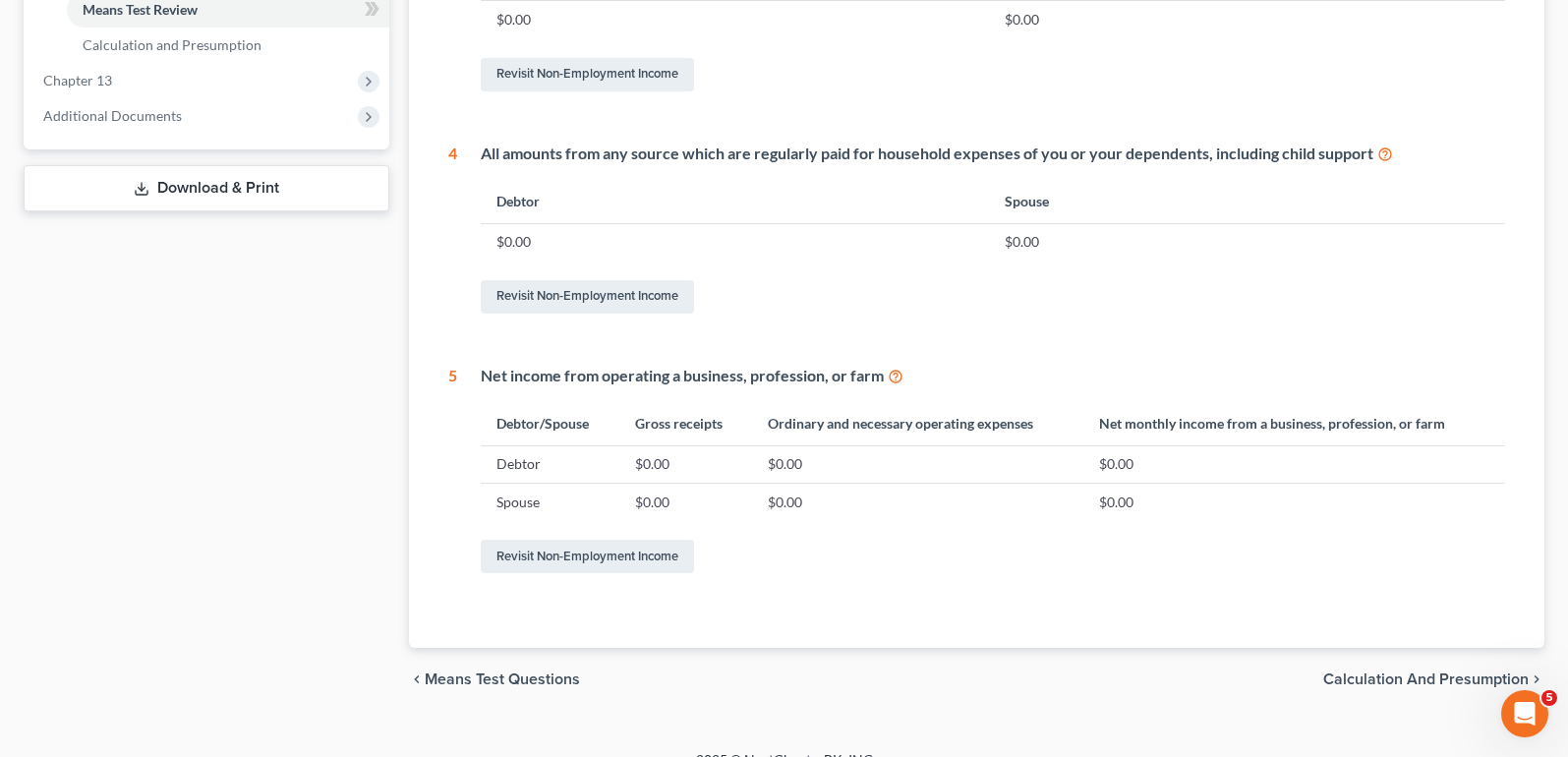
scroll to position [913, 0]
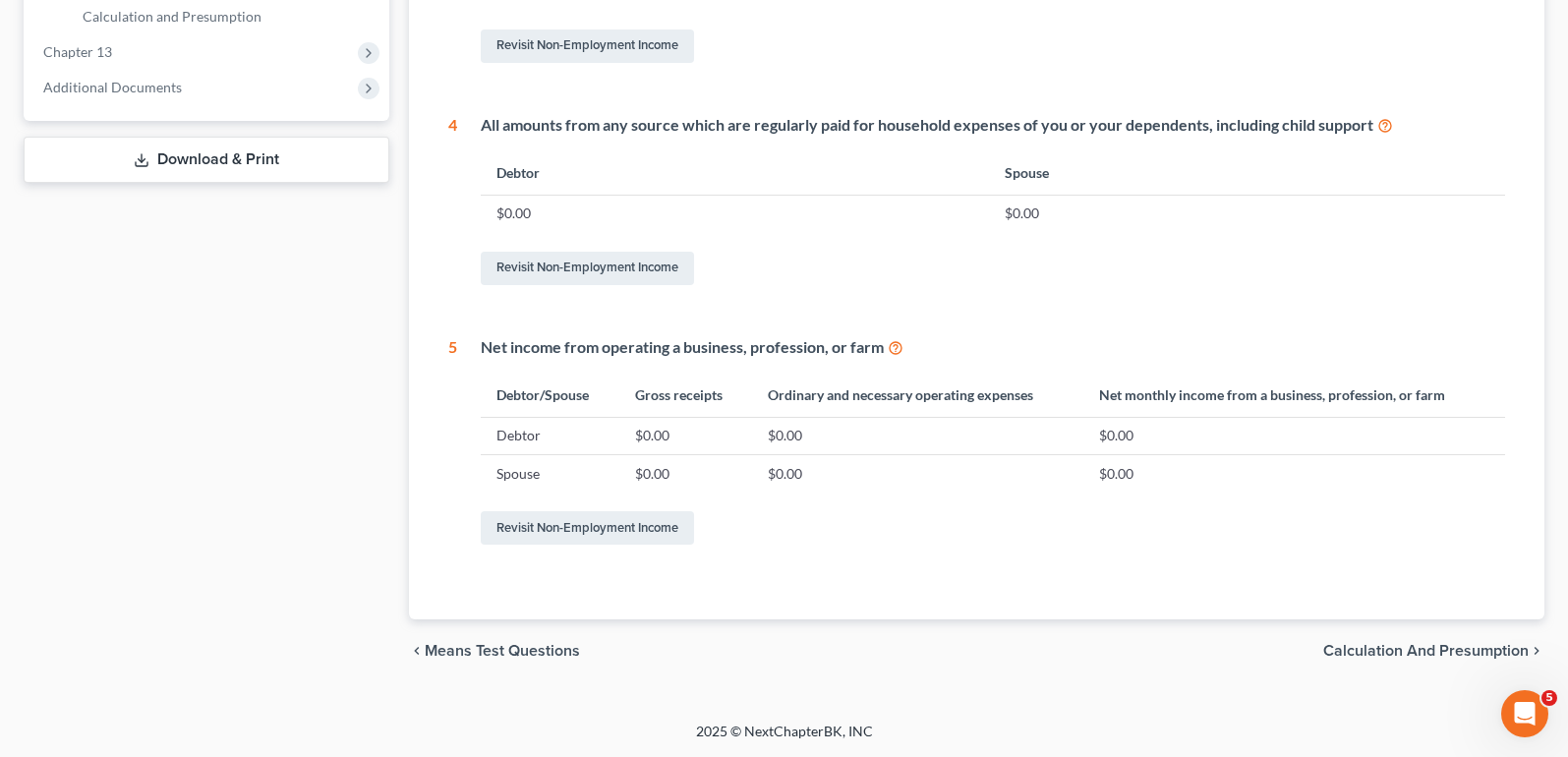
click at [1414, 638] on div "chevron_left Means Test Questions Calculation and Presumption chevron_right" at bounding box center [977, 651] width 1135 height 63
click at [1418, 647] on span "Calculation and Presumption" at bounding box center [1425, 651] width 206 height 16
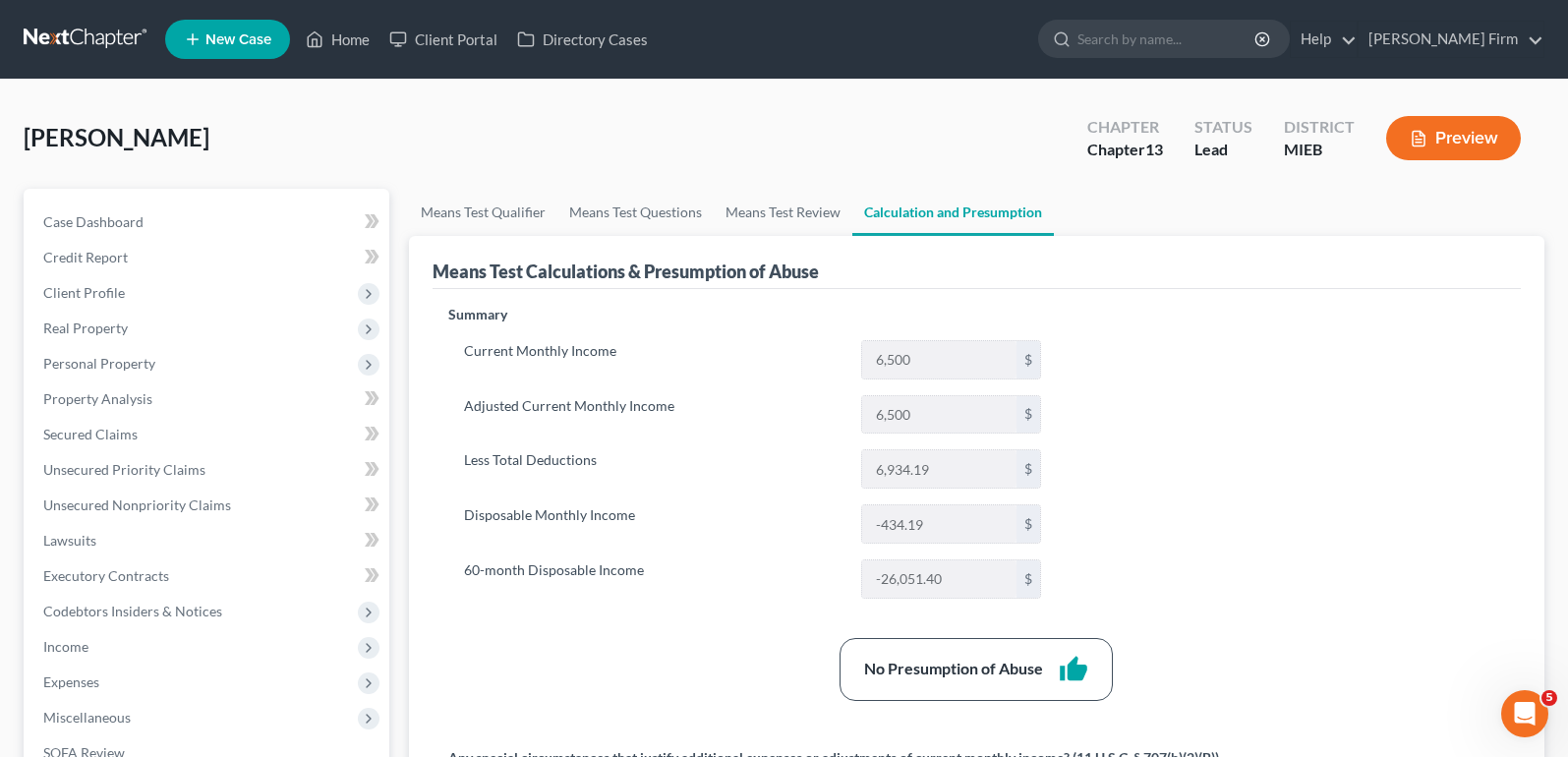
click at [1456, 136] on button "Preview" at bounding box center [1453, 138] width 135 height 44
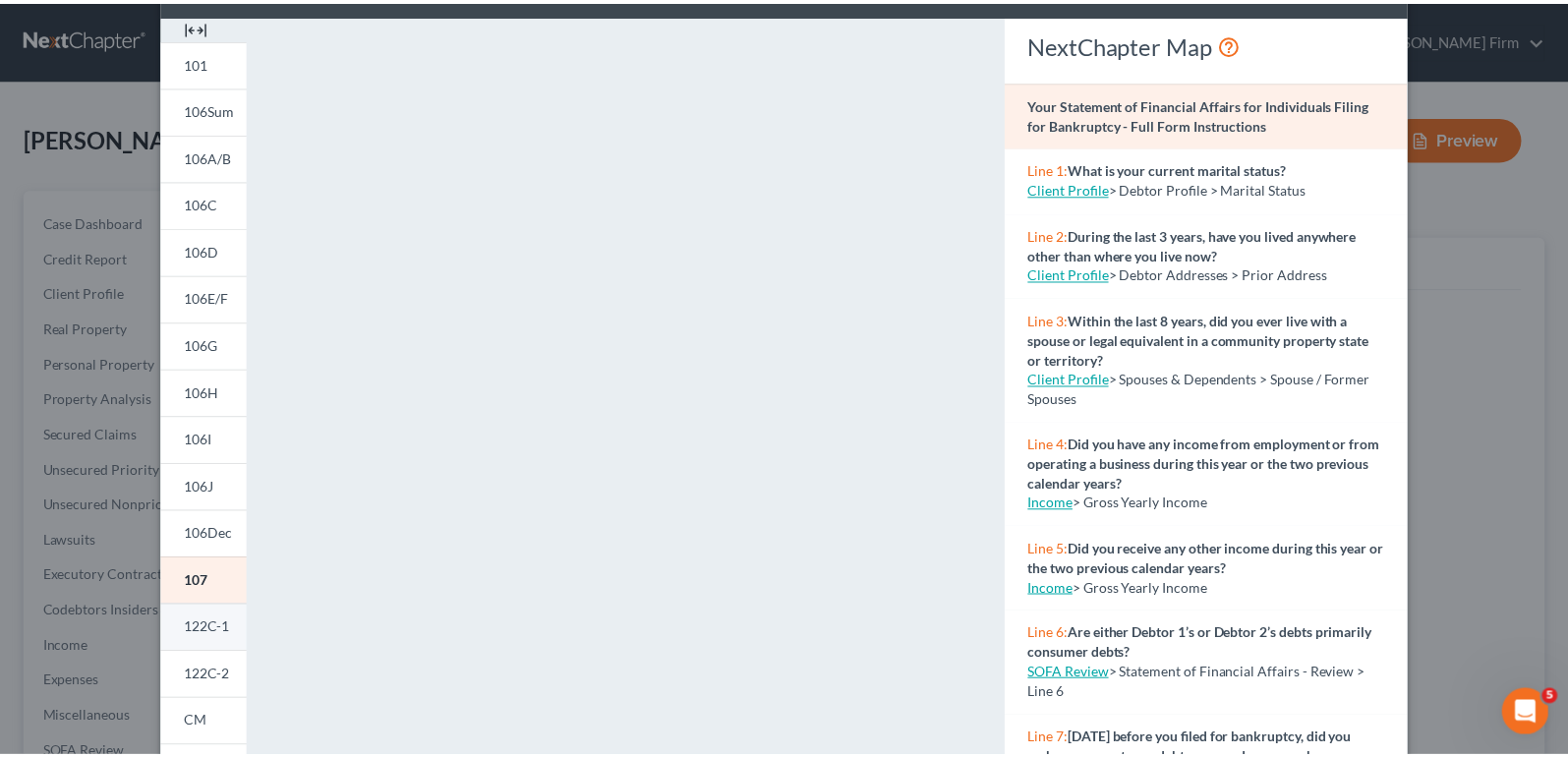
scroll to position [98, 0]
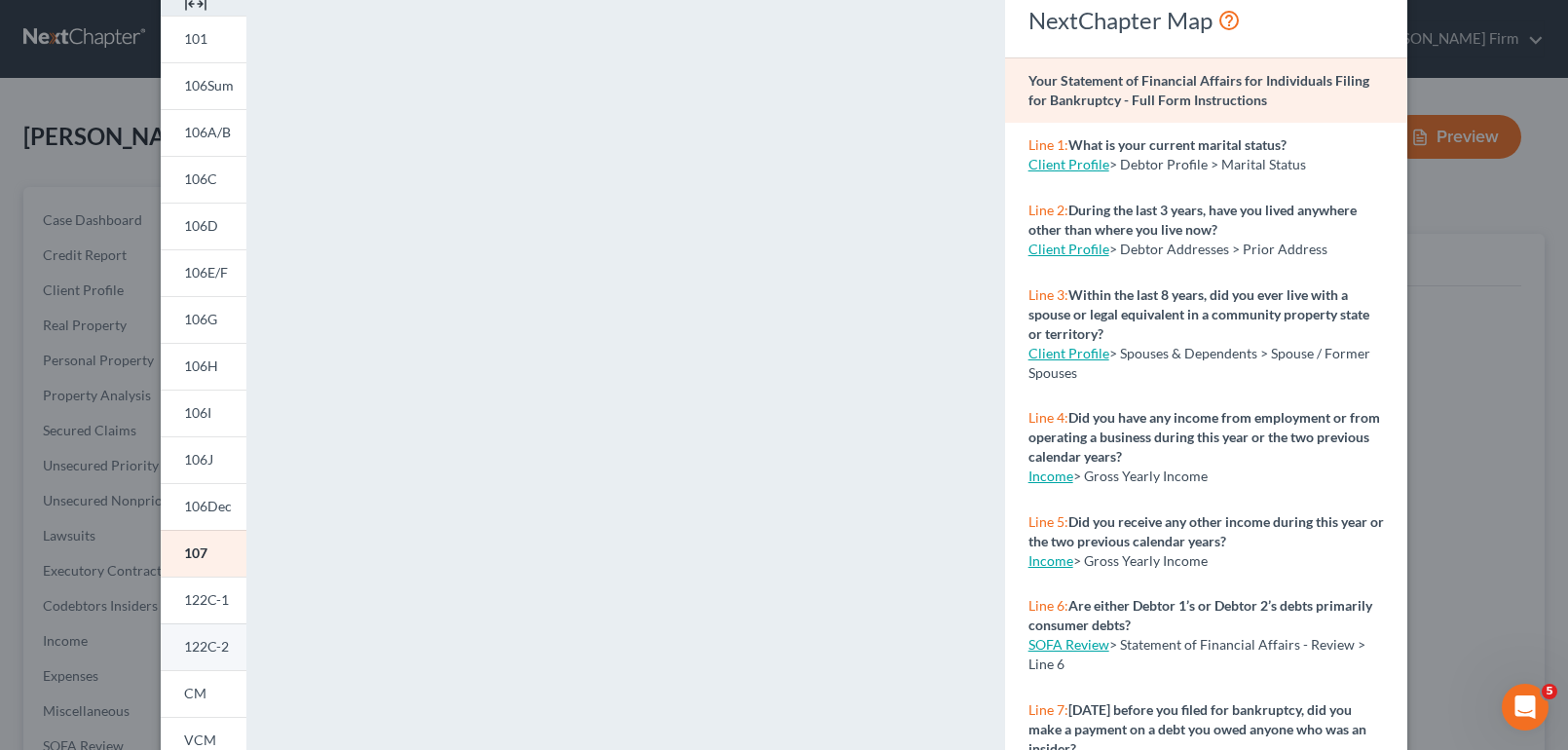
click at [187, 639] on span "122C-2" at bounding box center [207, 646] width 45 height 17
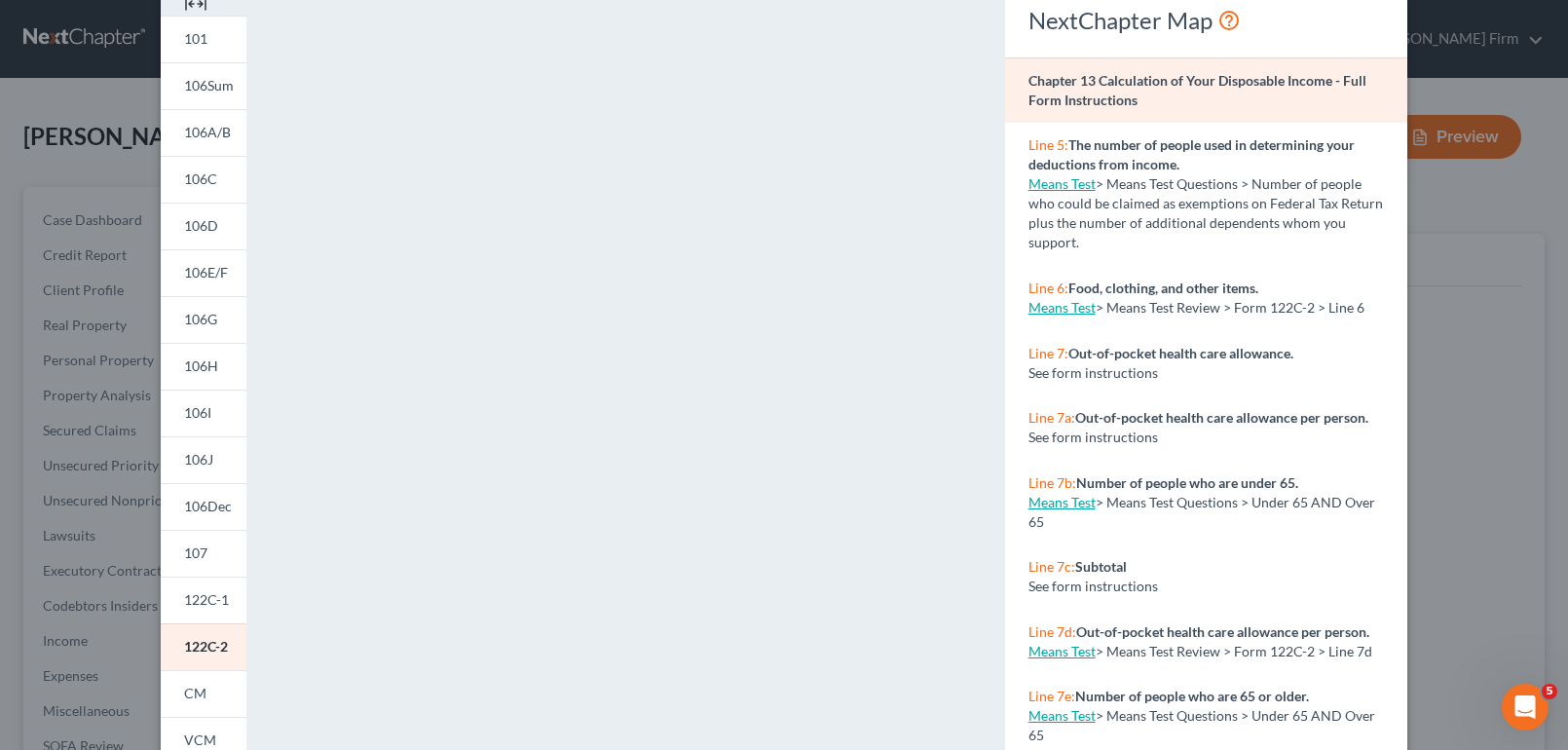
click at [1511, 380] on div "Petition Preview Chapter 13 Calculation of Your Disposable Income × 101 106Sum …" at bounding box center [784, 375] width 1568 height 750
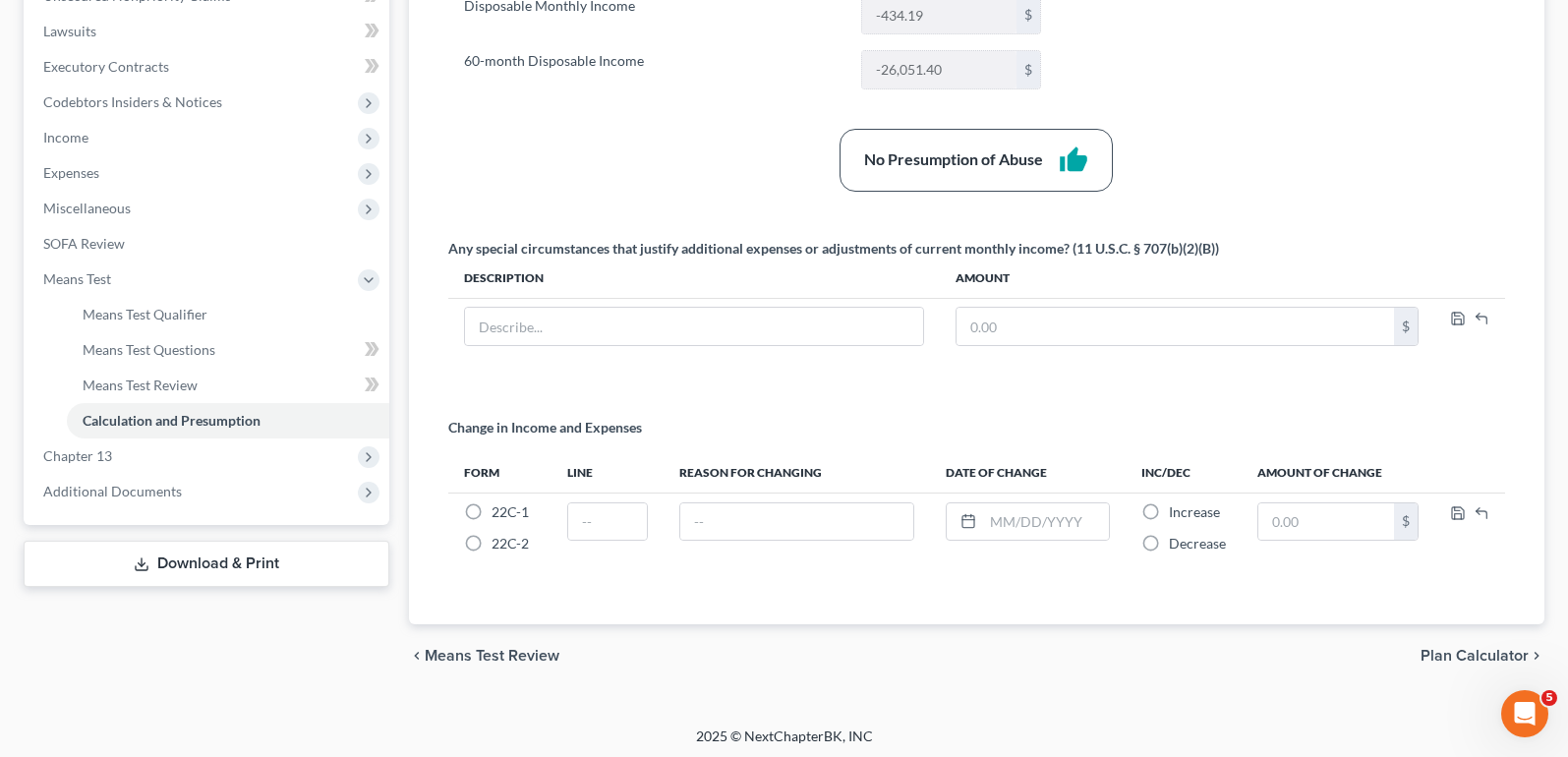
scroll to position [514, 0]
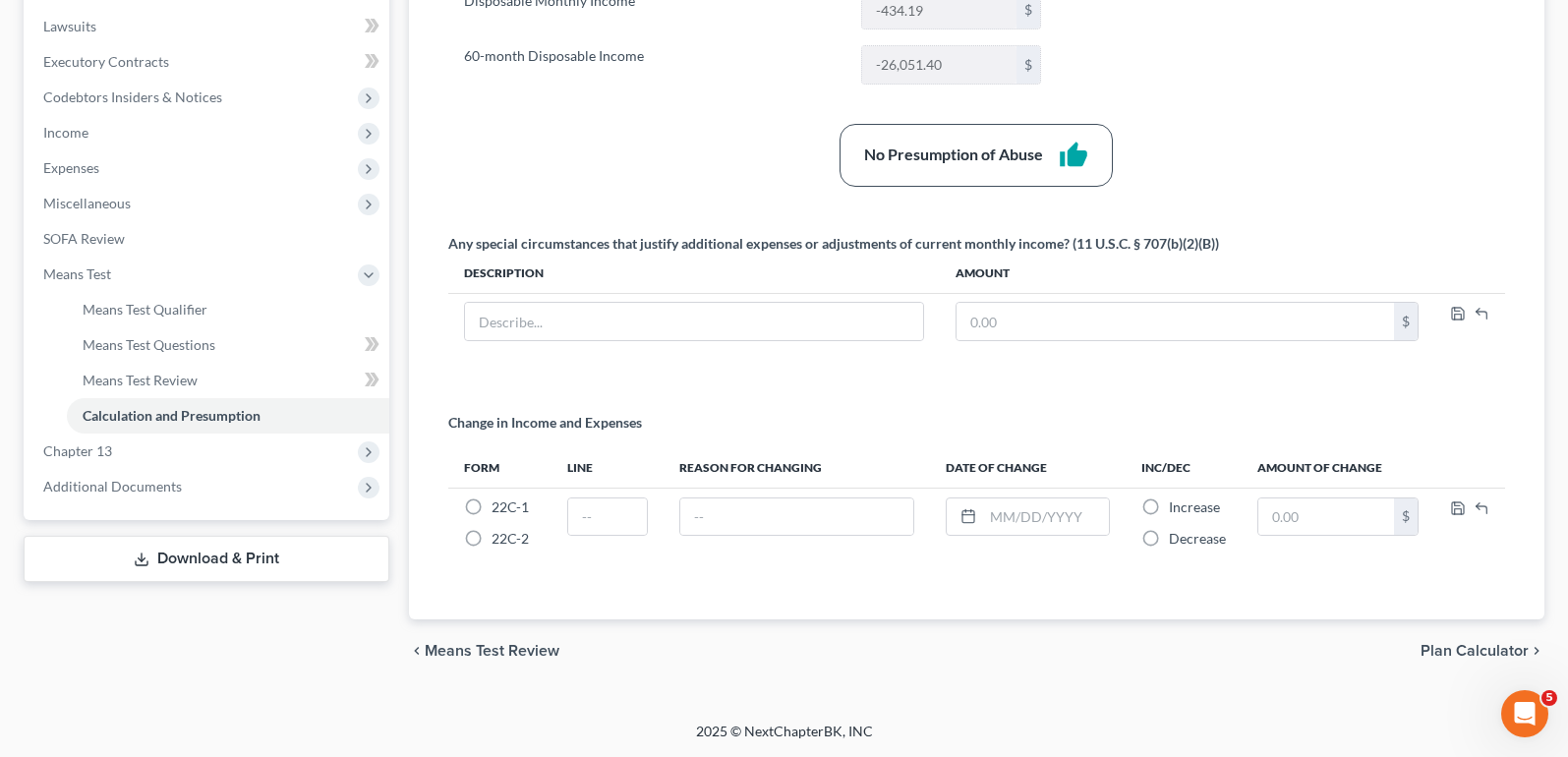
click at [1493, 659] on span "Plan Calculator" at bounding box center [1475, 651] width 108 height 16
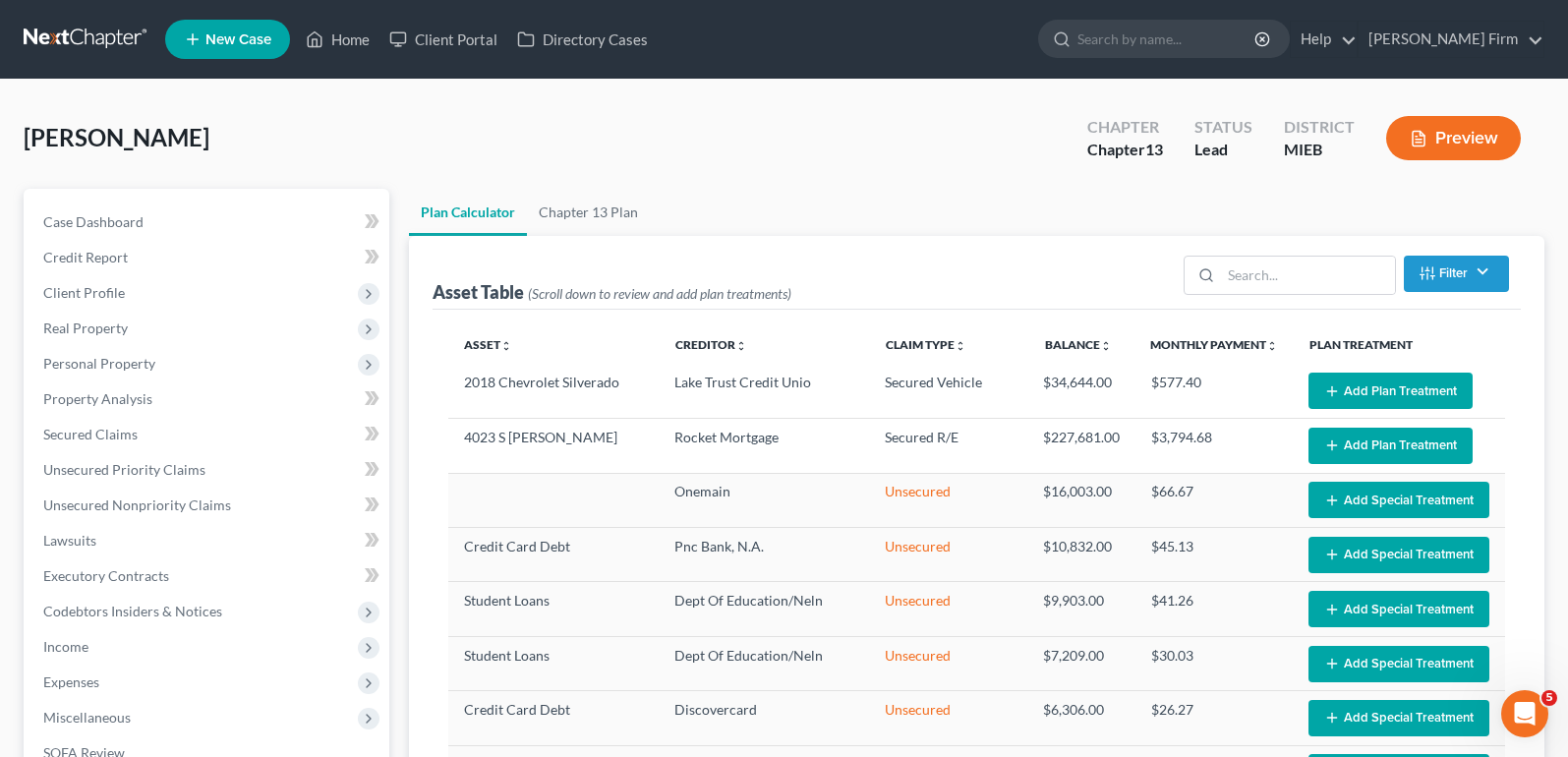
select select "59"
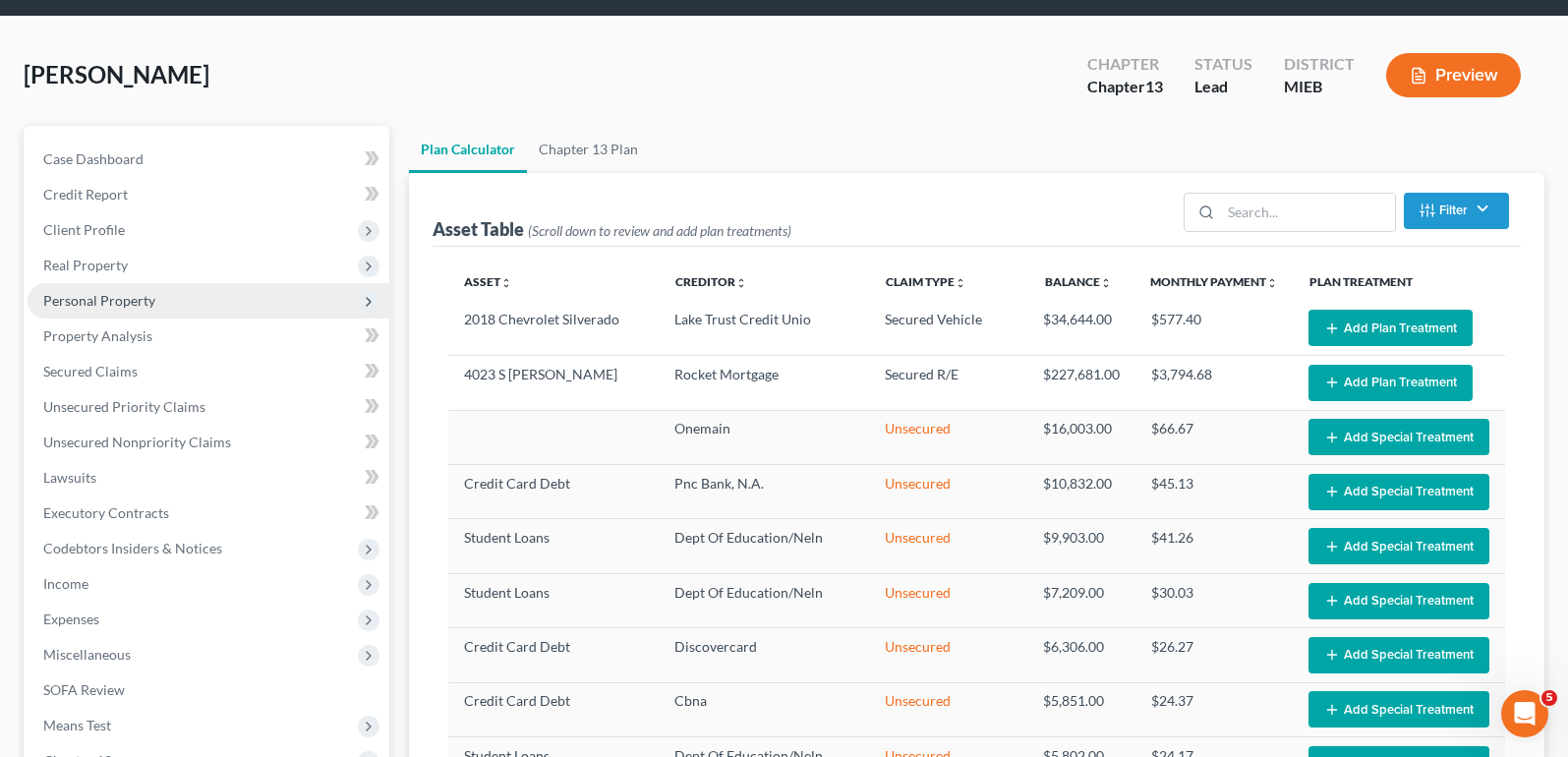
scroll to position [98, 0]
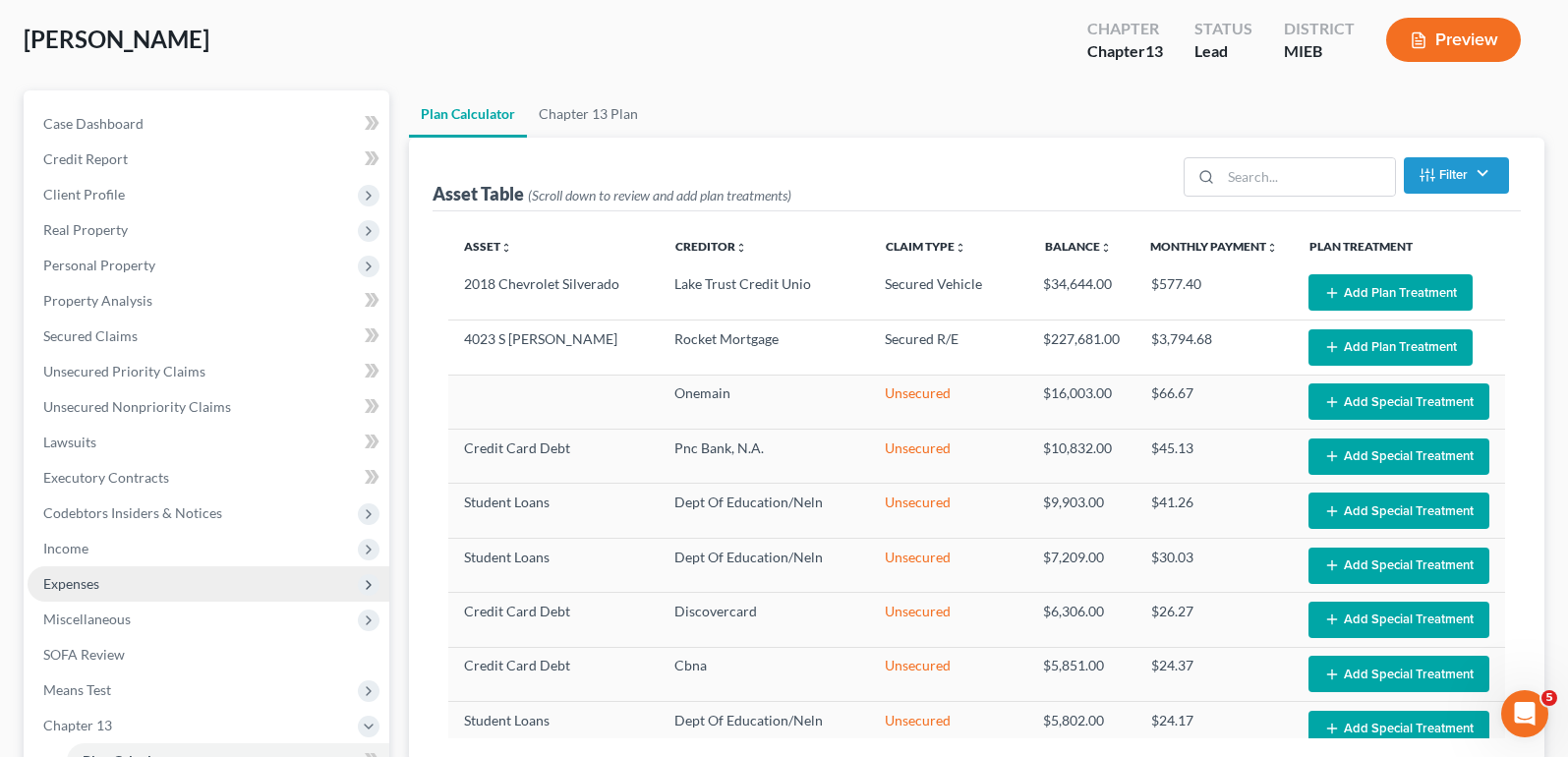
click at [126, 575] on span "Expenses" at bounding box center [209, 584] width 362 height 35
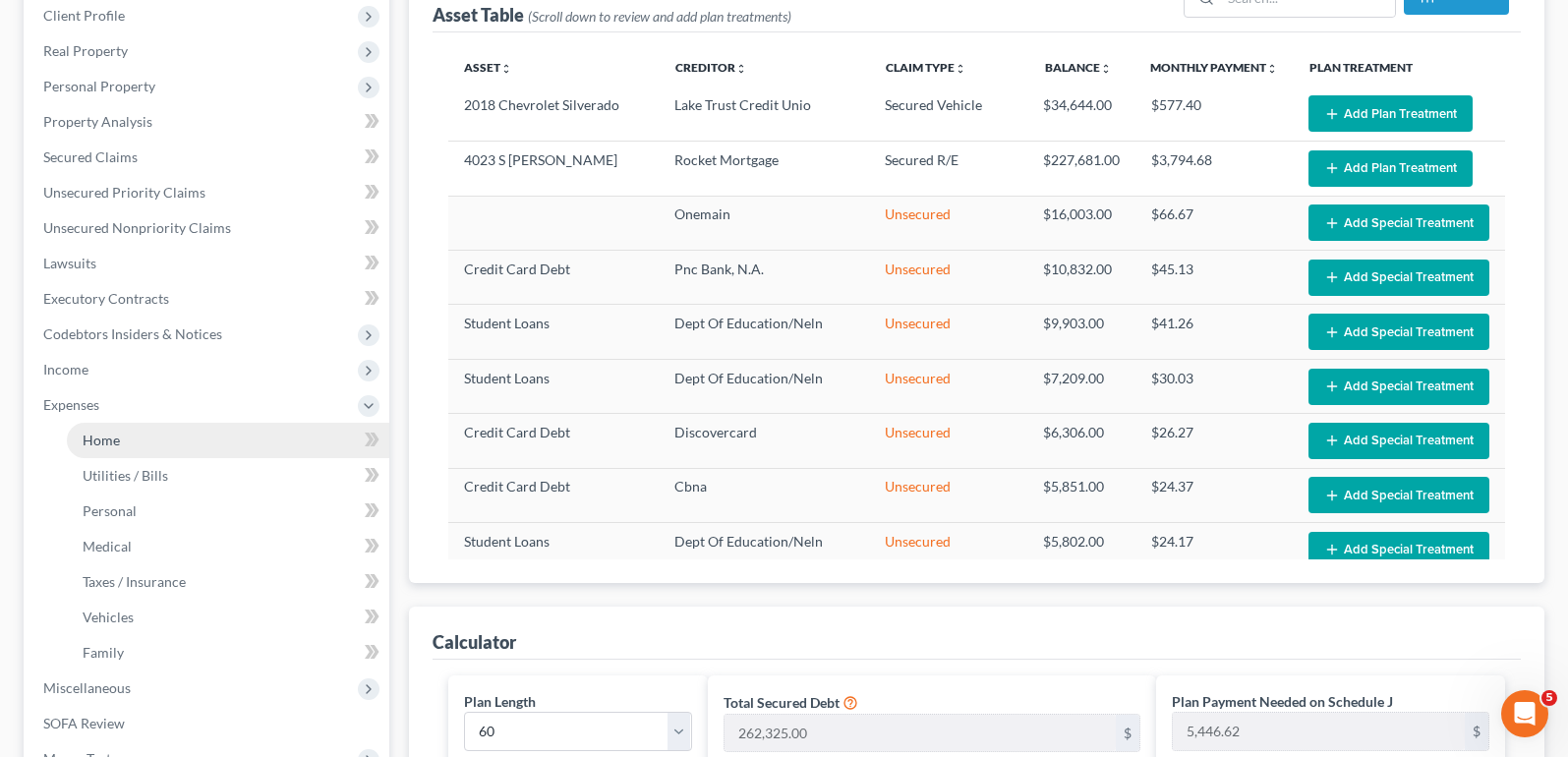
scroll to position [295, 0]
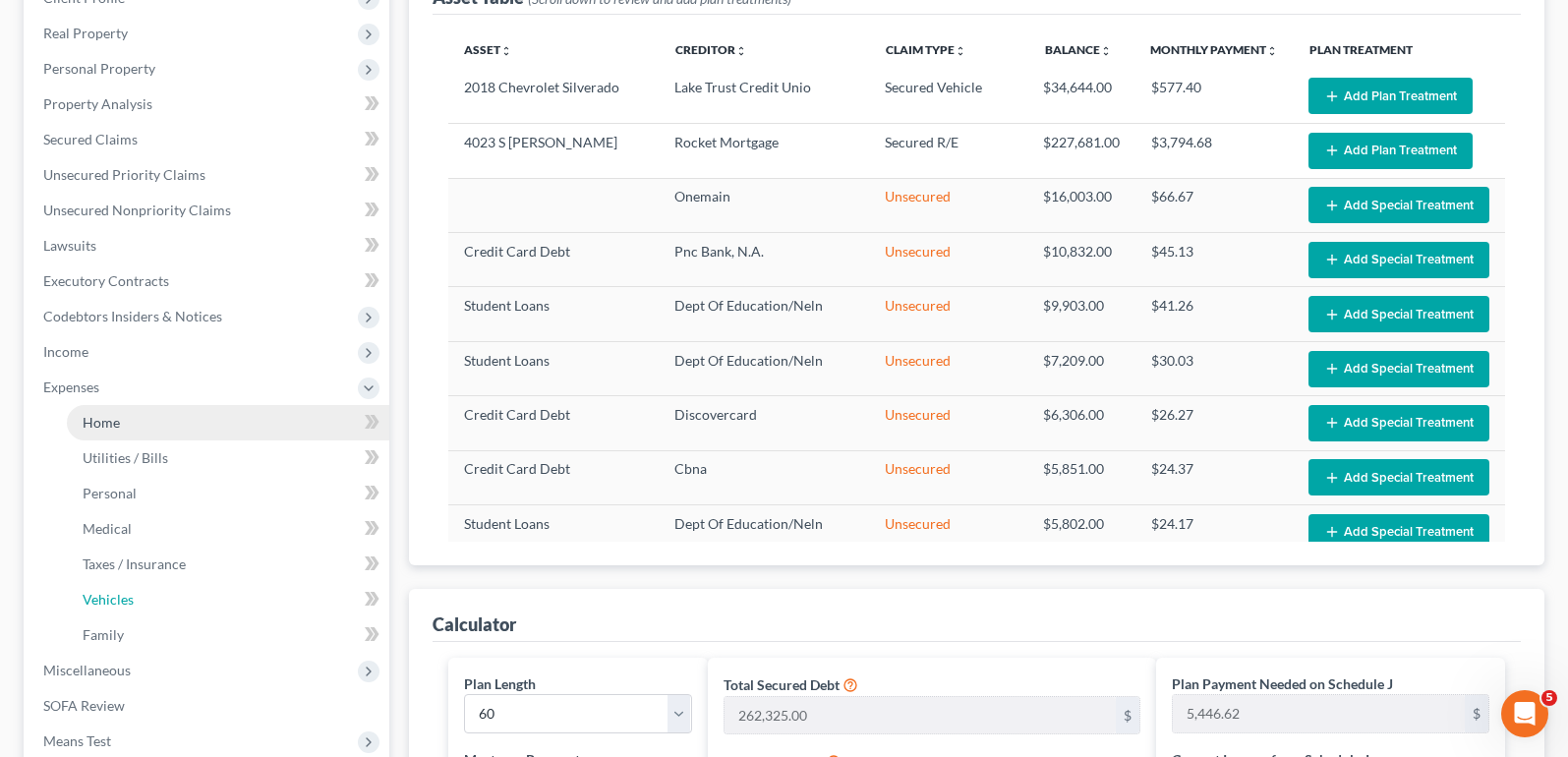
click at [135, 607] on link "Vehicles" at bounding box center [228, 600] width 323 height 35
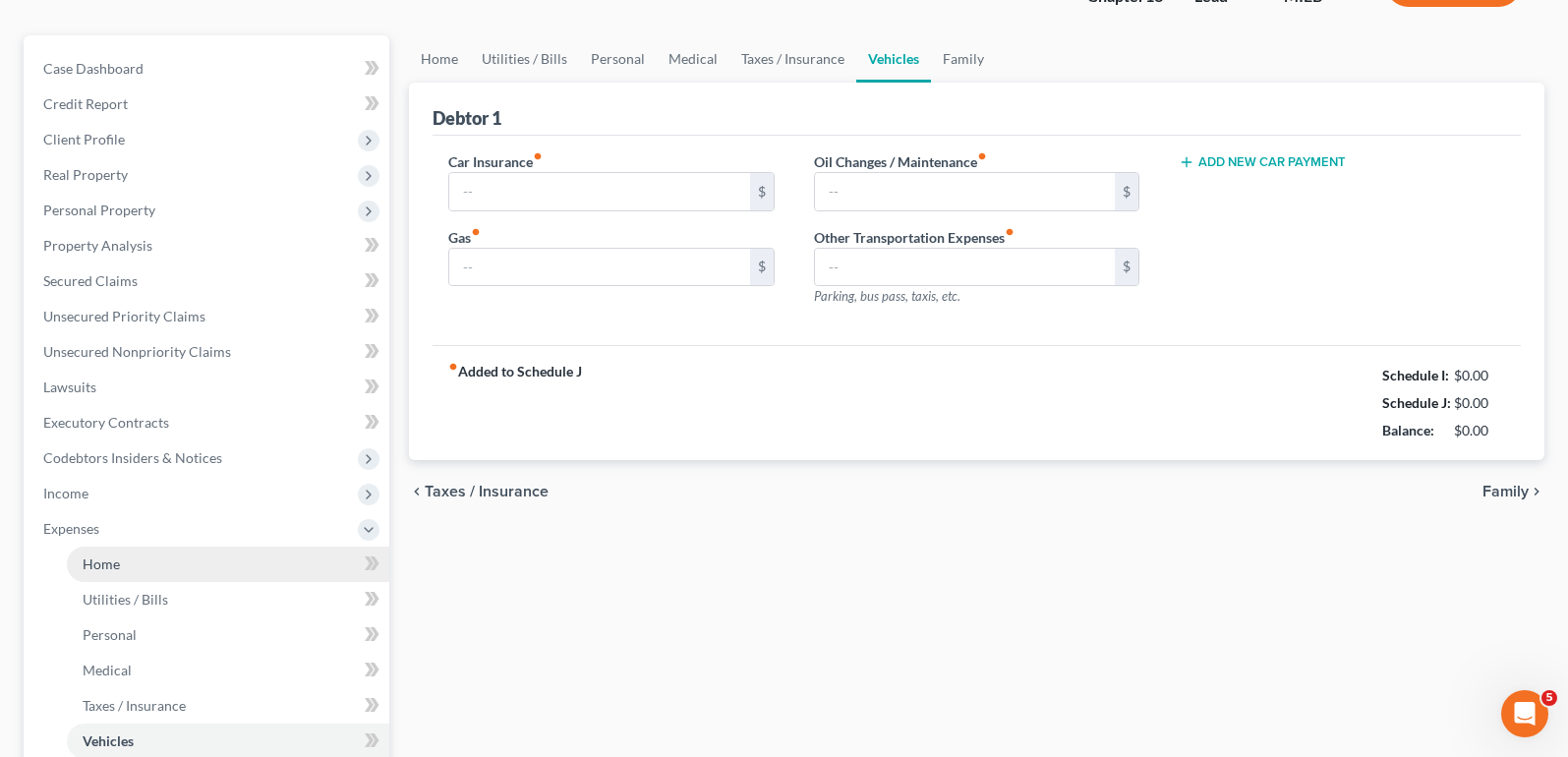
type input "180.00"
type input "400.00"
type input "50.00"
type input "0.00"
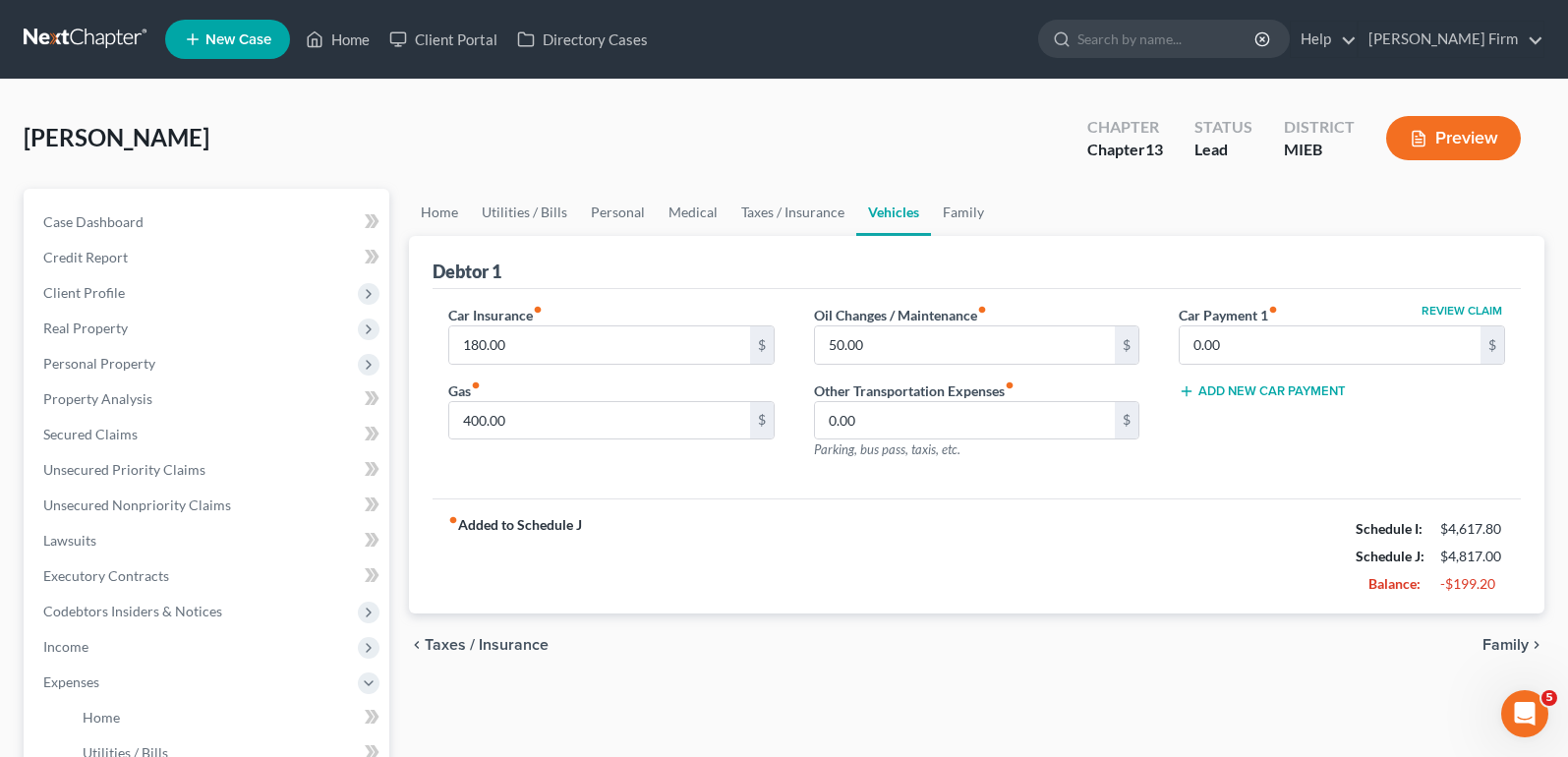
click at [1483, 646] on span "Family" at bounding box center [1505, 645] width 46 height 16
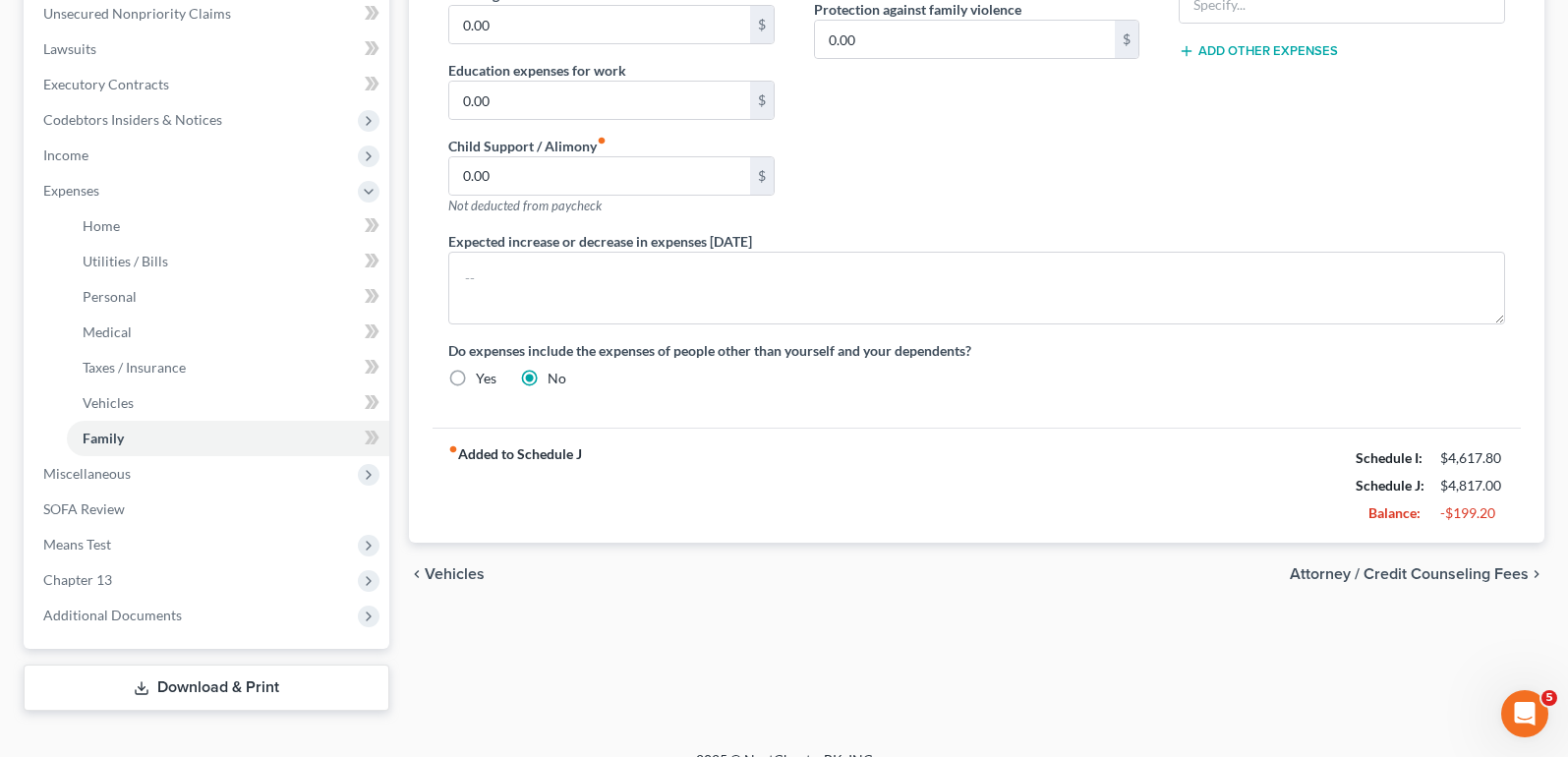
click at [1478, 573] on span "Attorney / Credit Counseling Fees" at bounding box center [1409, 574] width 239 height 16
select select "0"
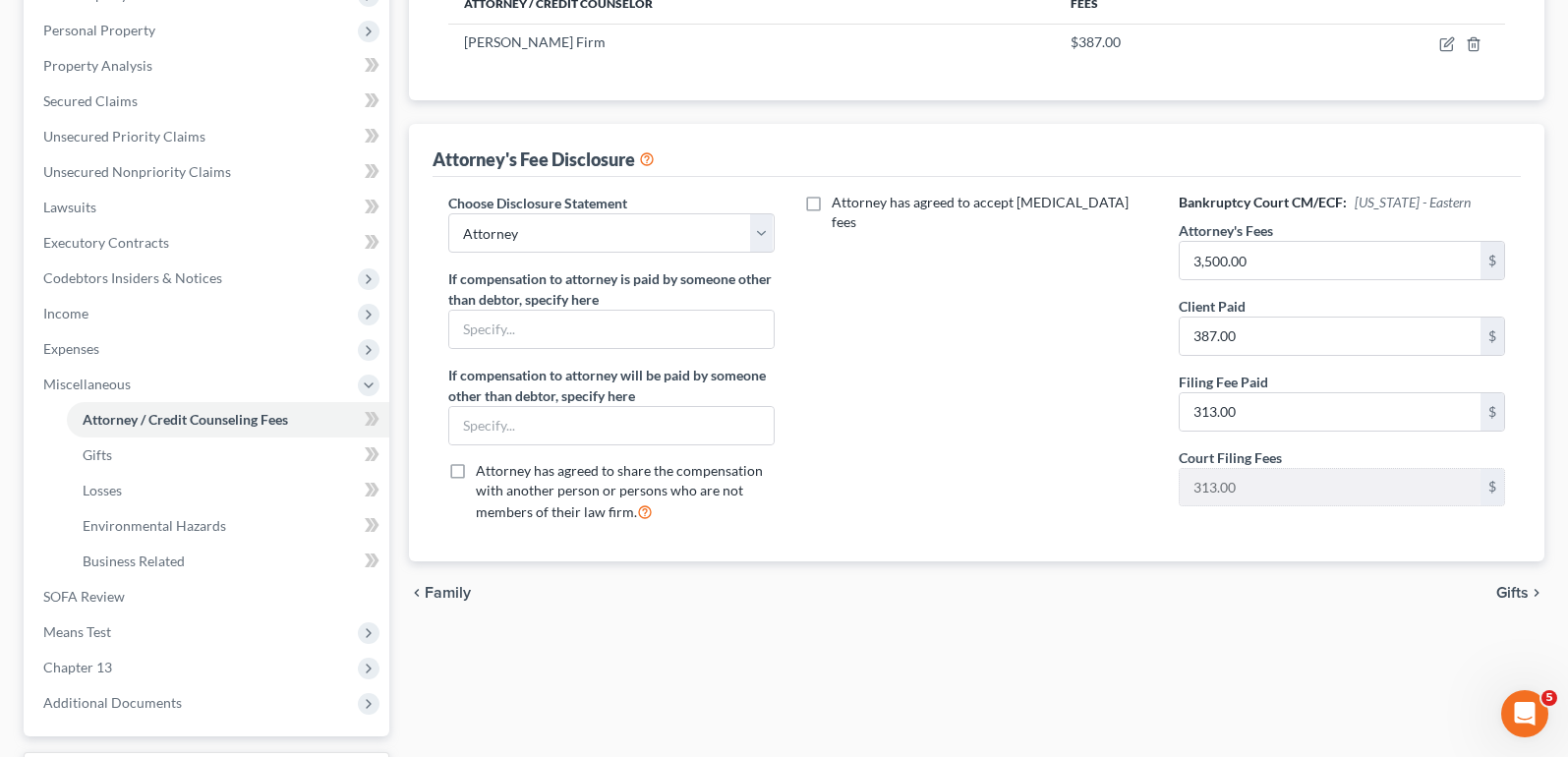
scroll to position [393, 0]
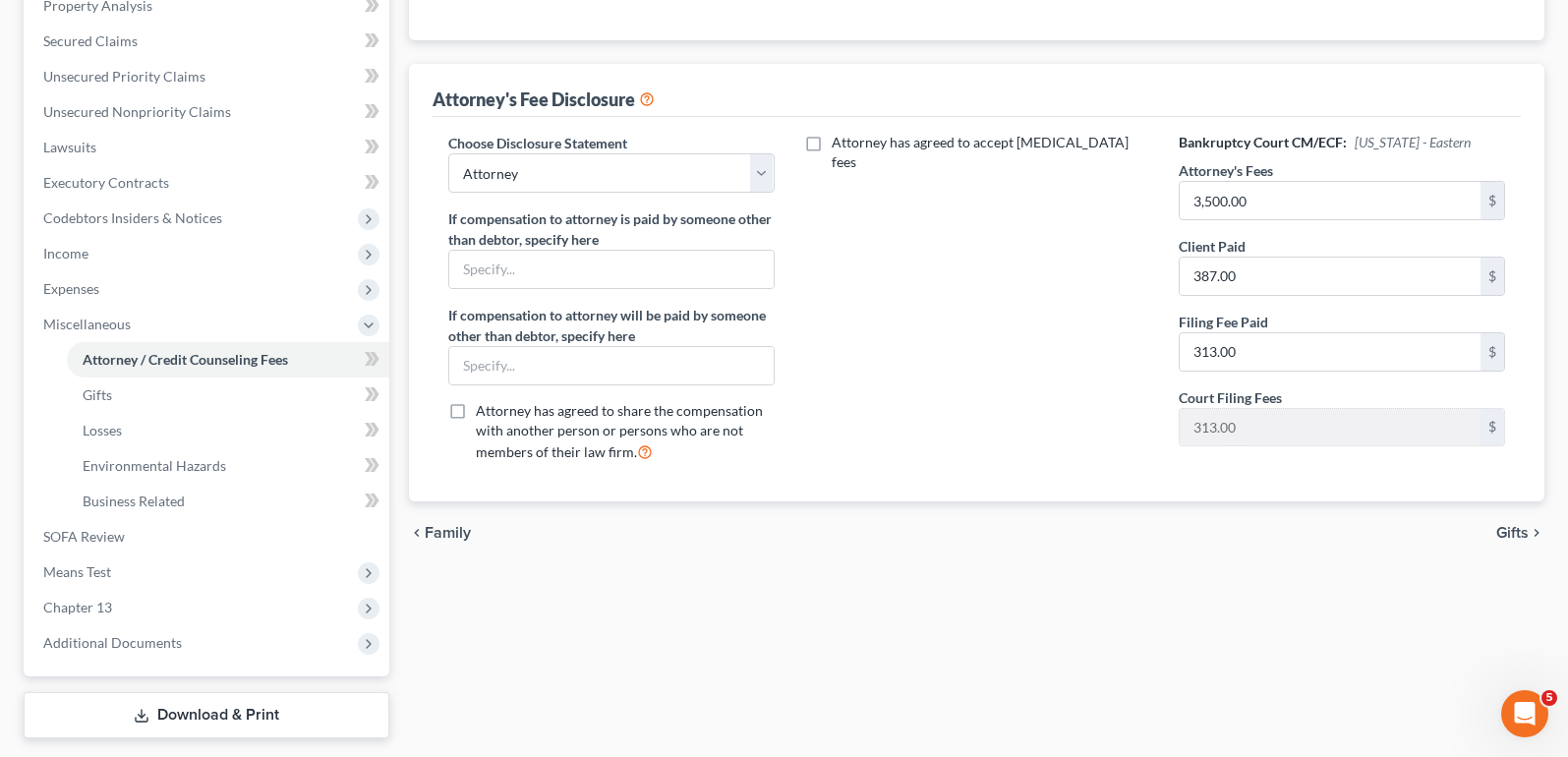
click at [1526, 539] on span "Gifts" at bounding box center [1512, 533] width 32 height 16
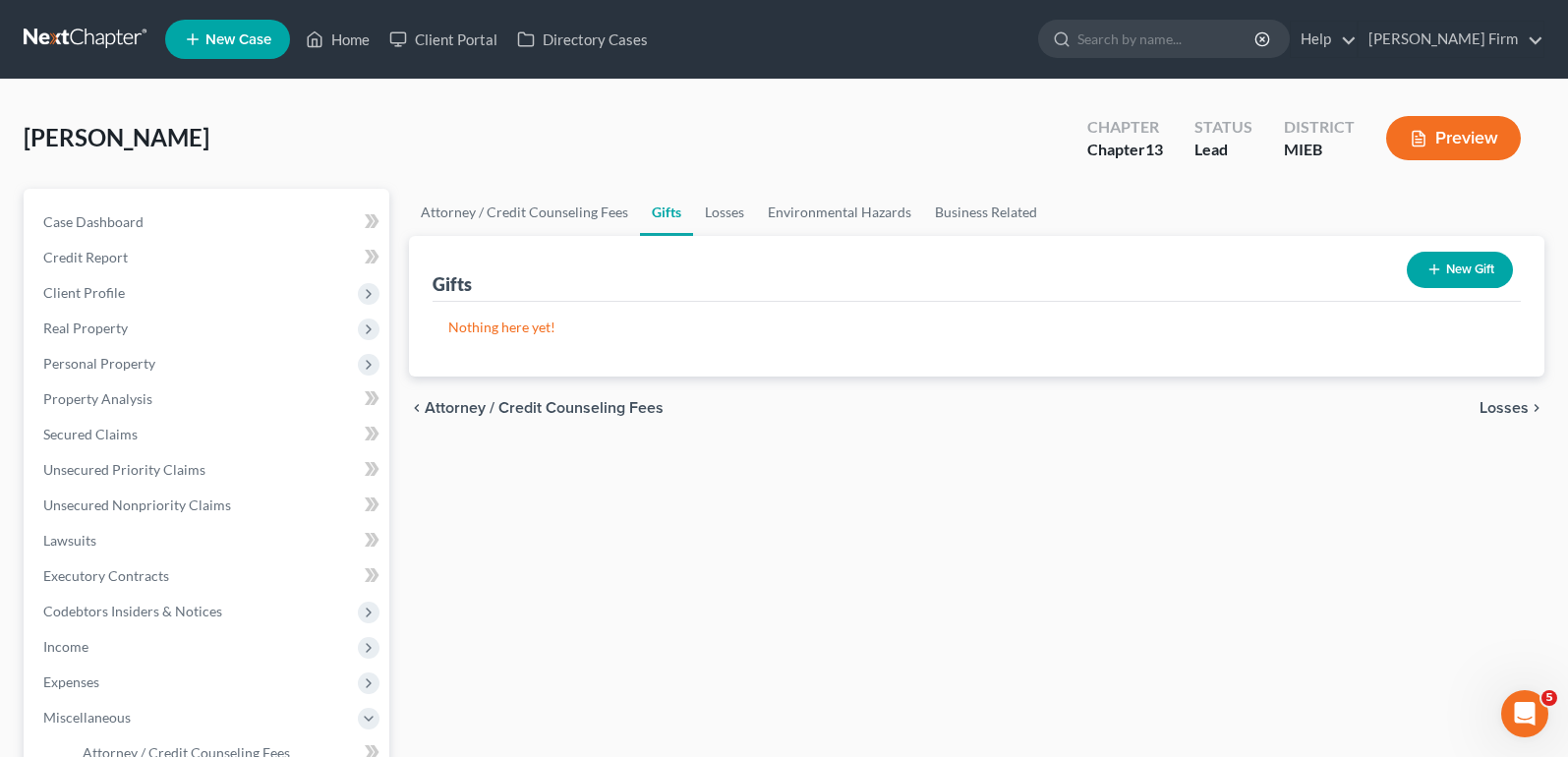
click at [1488, 402] on span "Losses" at bounding box center [1504, 408] width 49 height 16
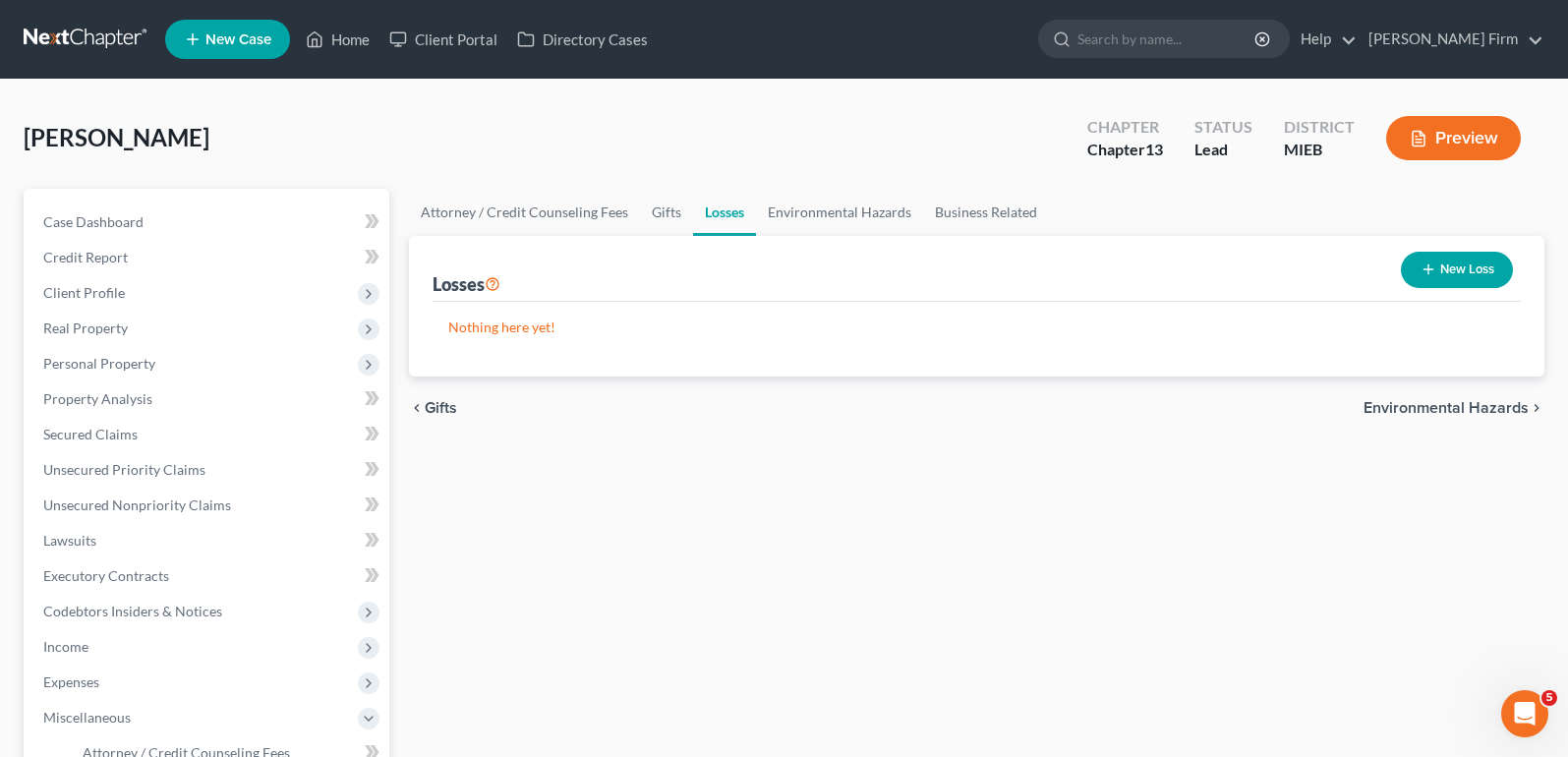
click at [1488, 402] on span "Environmental Hazards" at bounding box center [1446, 408] width 165 height 16
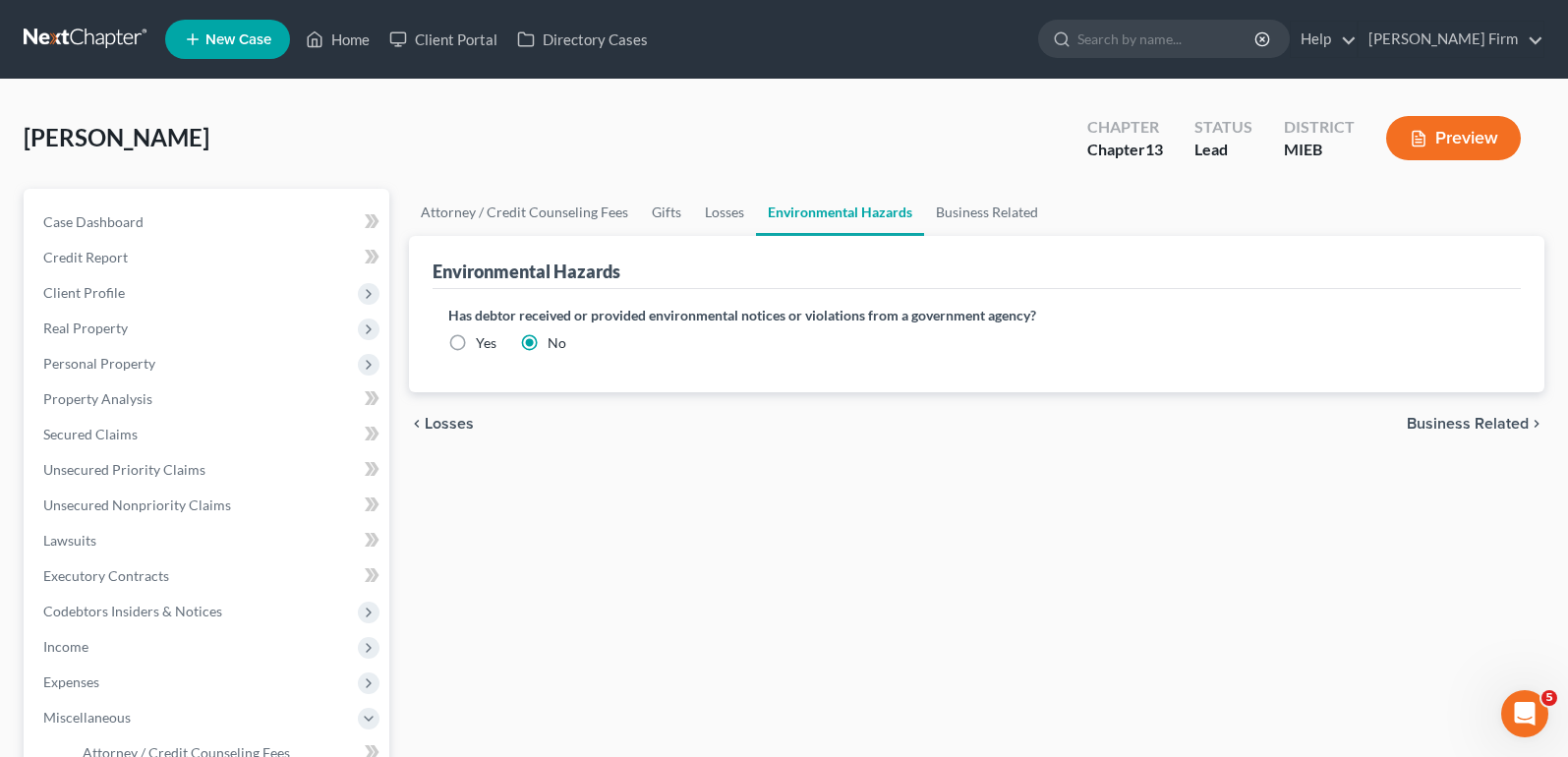
click at [1489, 432] on span "Business Related" at bounding box center [1468, 424] width 122 height 16
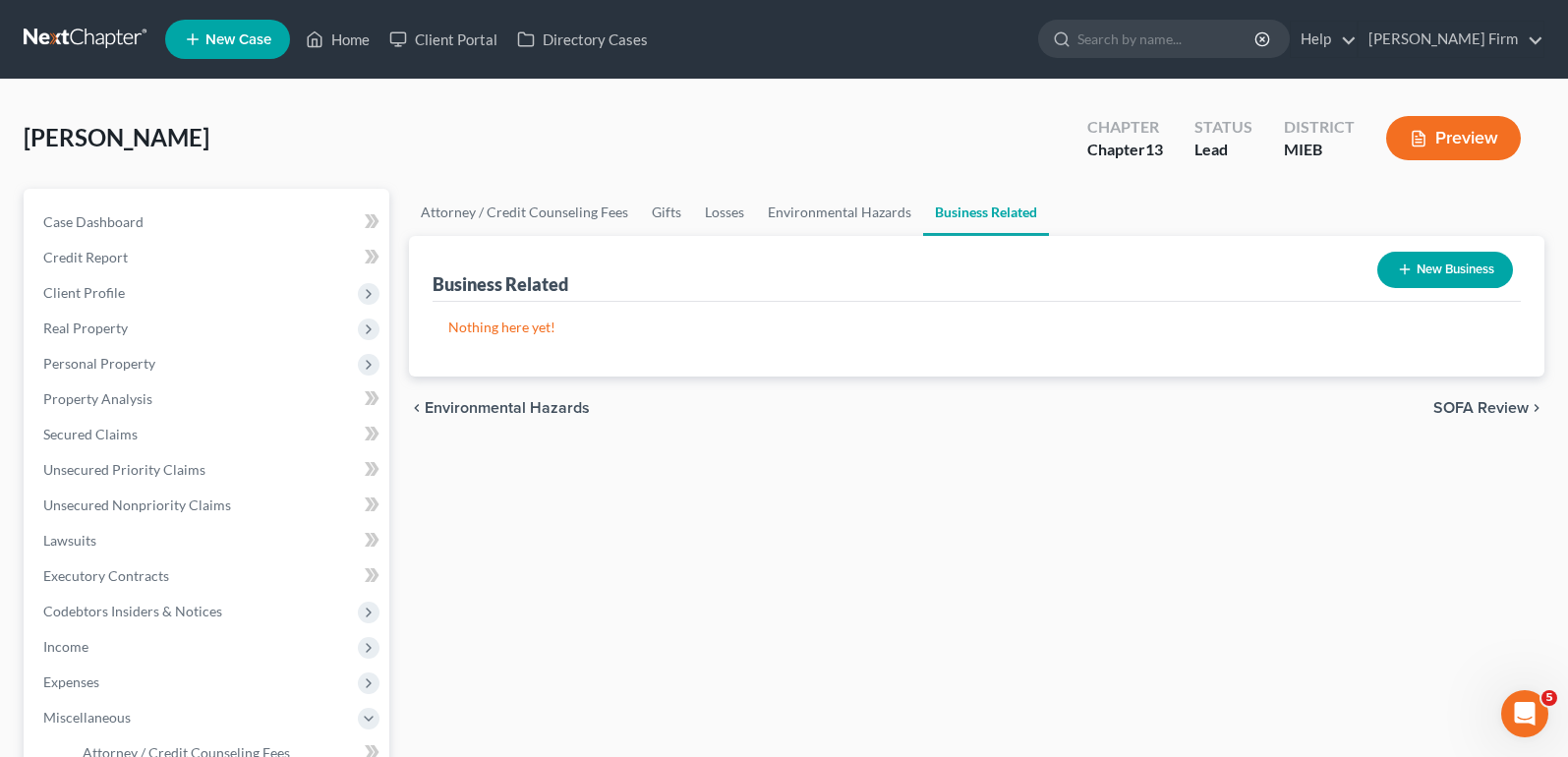
click at [1489, 410] on span "SOFA Review" at bounding box center [1480, 408] width 95 height 16
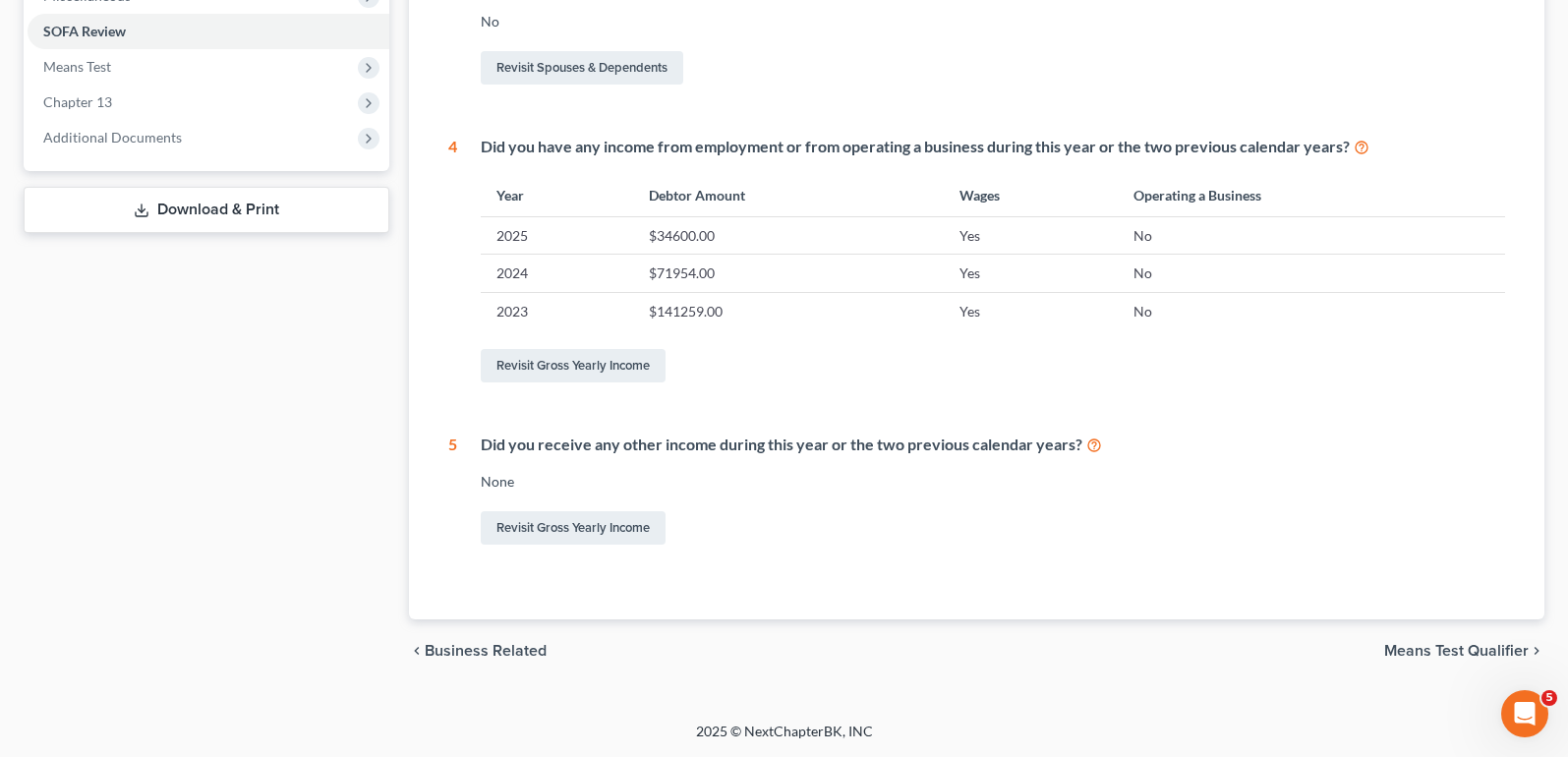
click at [1458, 648] on span "Means Test Qualifier" at bounding box center [1456, 651] width 145 height 16
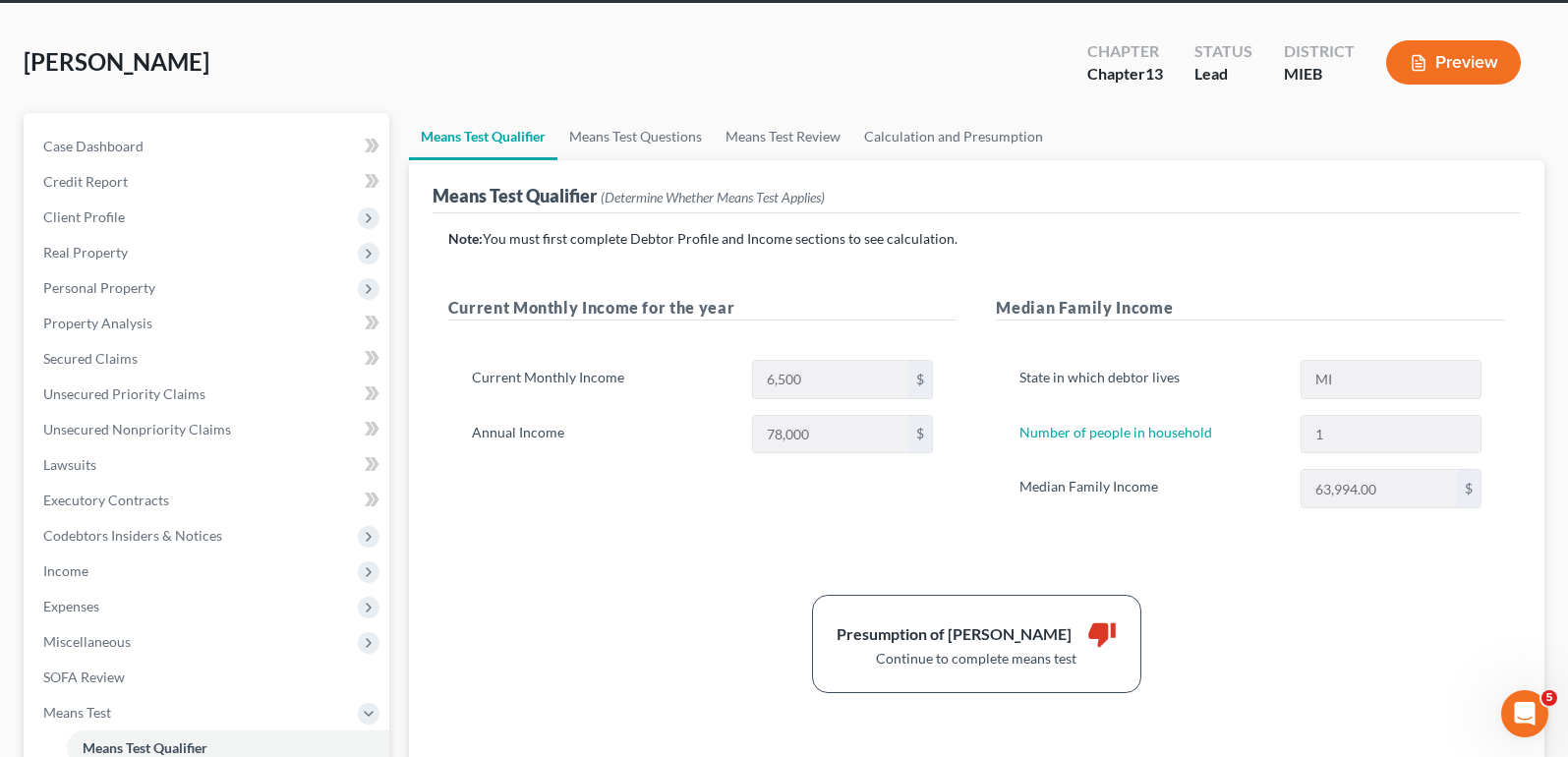
scroll to position [21, 0]
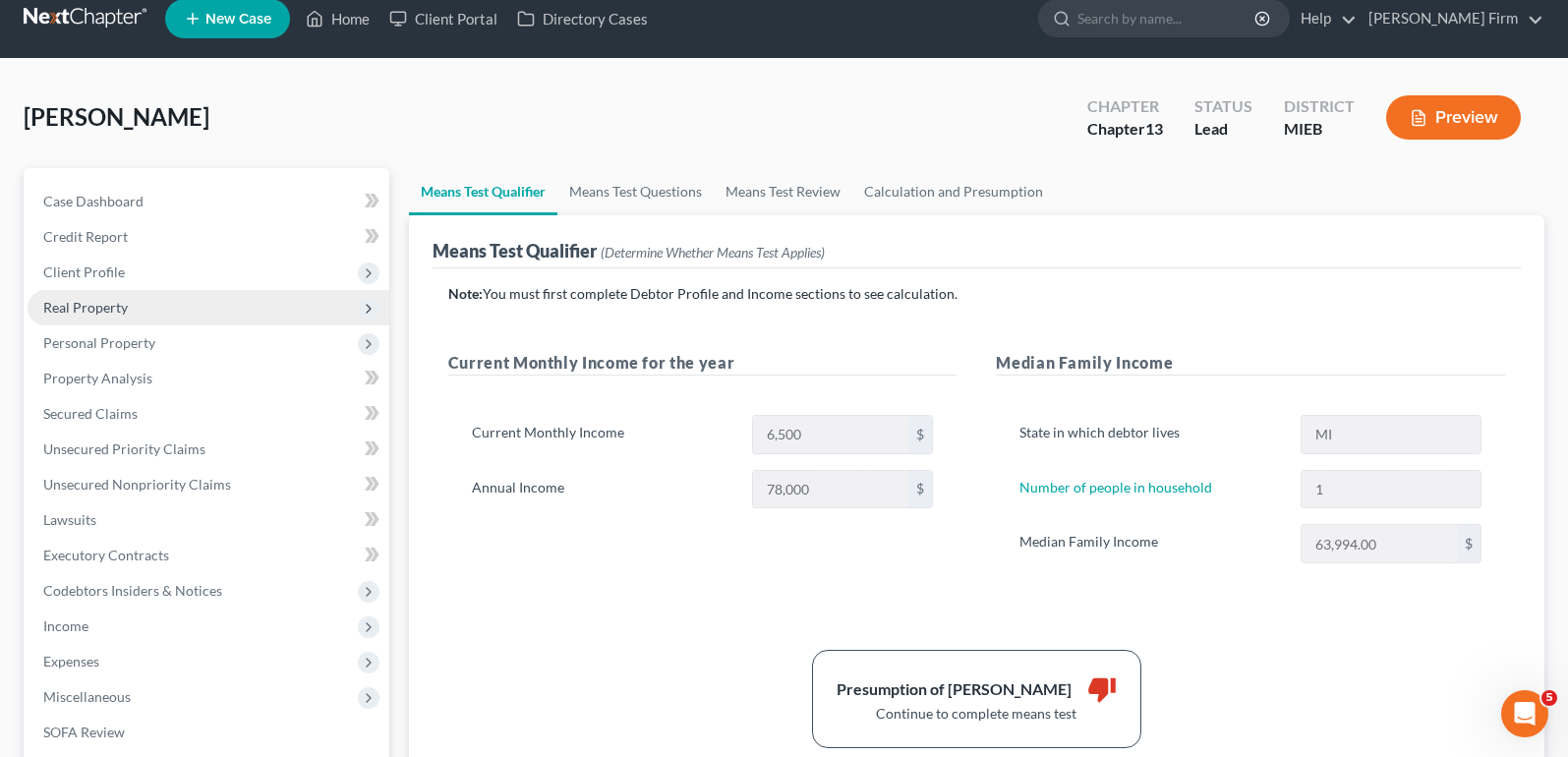
click at [120, 309] on span "Real Property" at bounding box center [86, 307] width 85 height 17
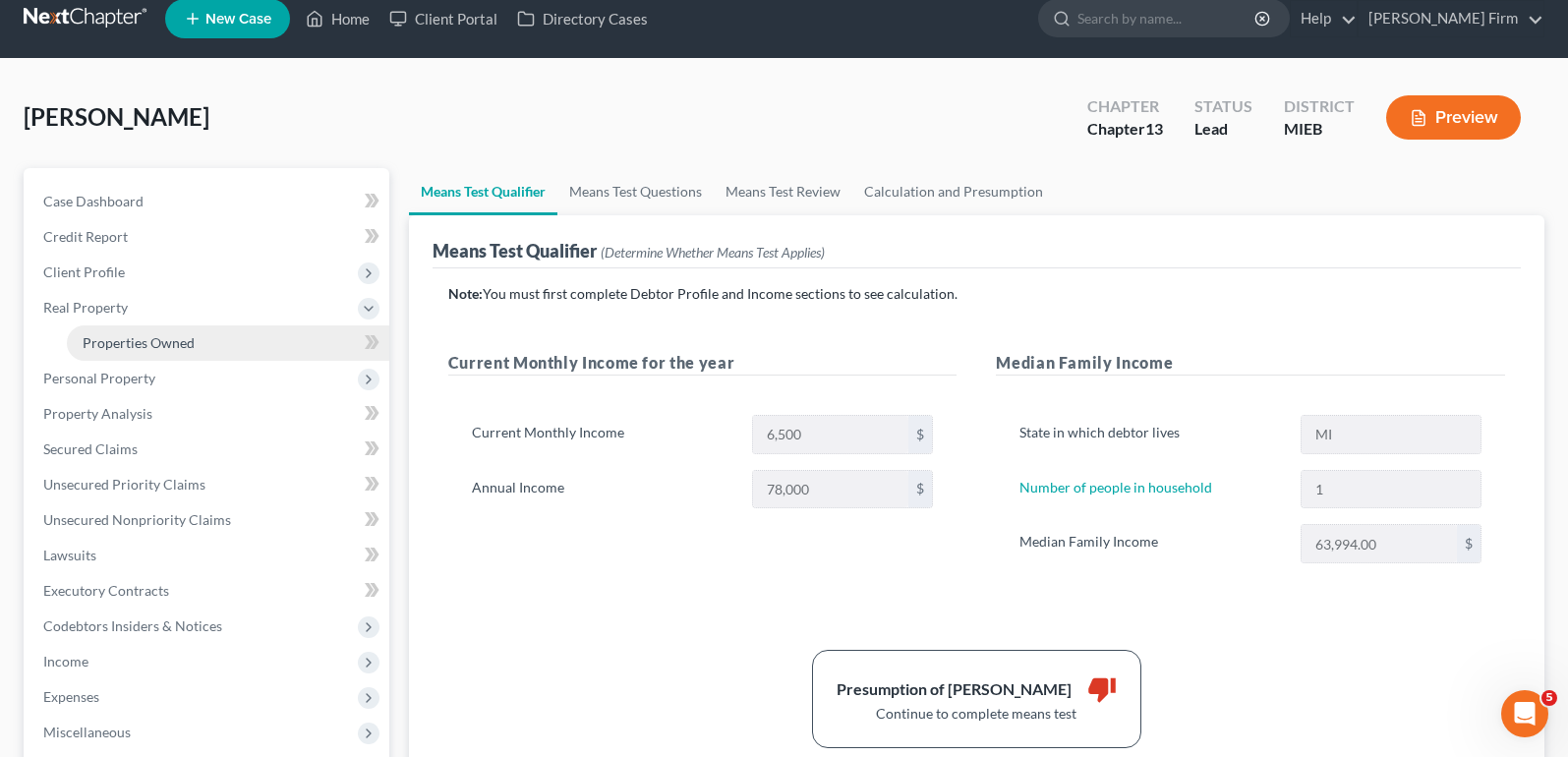
click at [120, 330] on link "Properties Owned" at bounding box center [228, 343] width 323 height 35
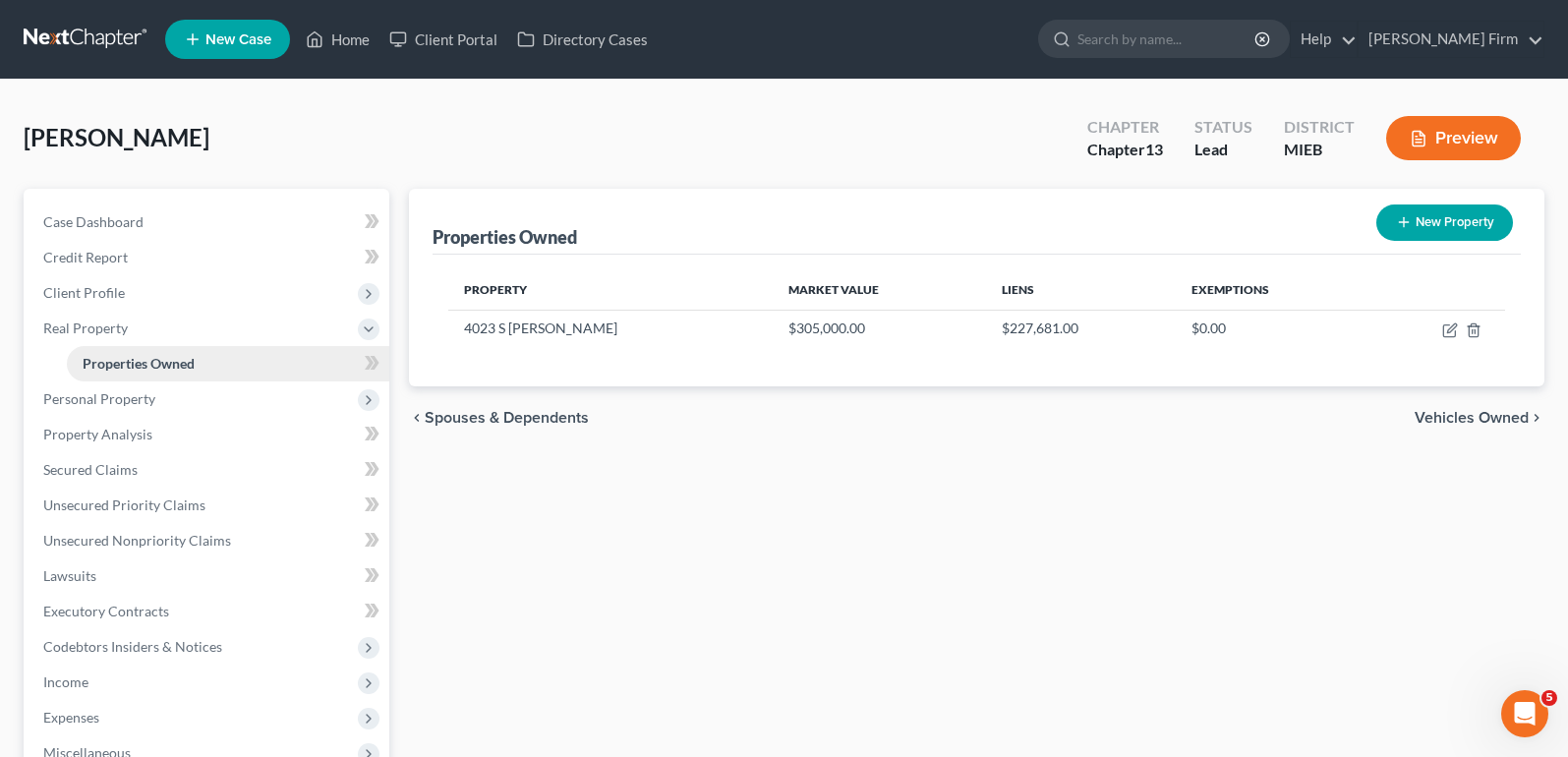
click at [173, 371] on span "Properties Owned" at bounding box center [139, 363] width 112 height 17
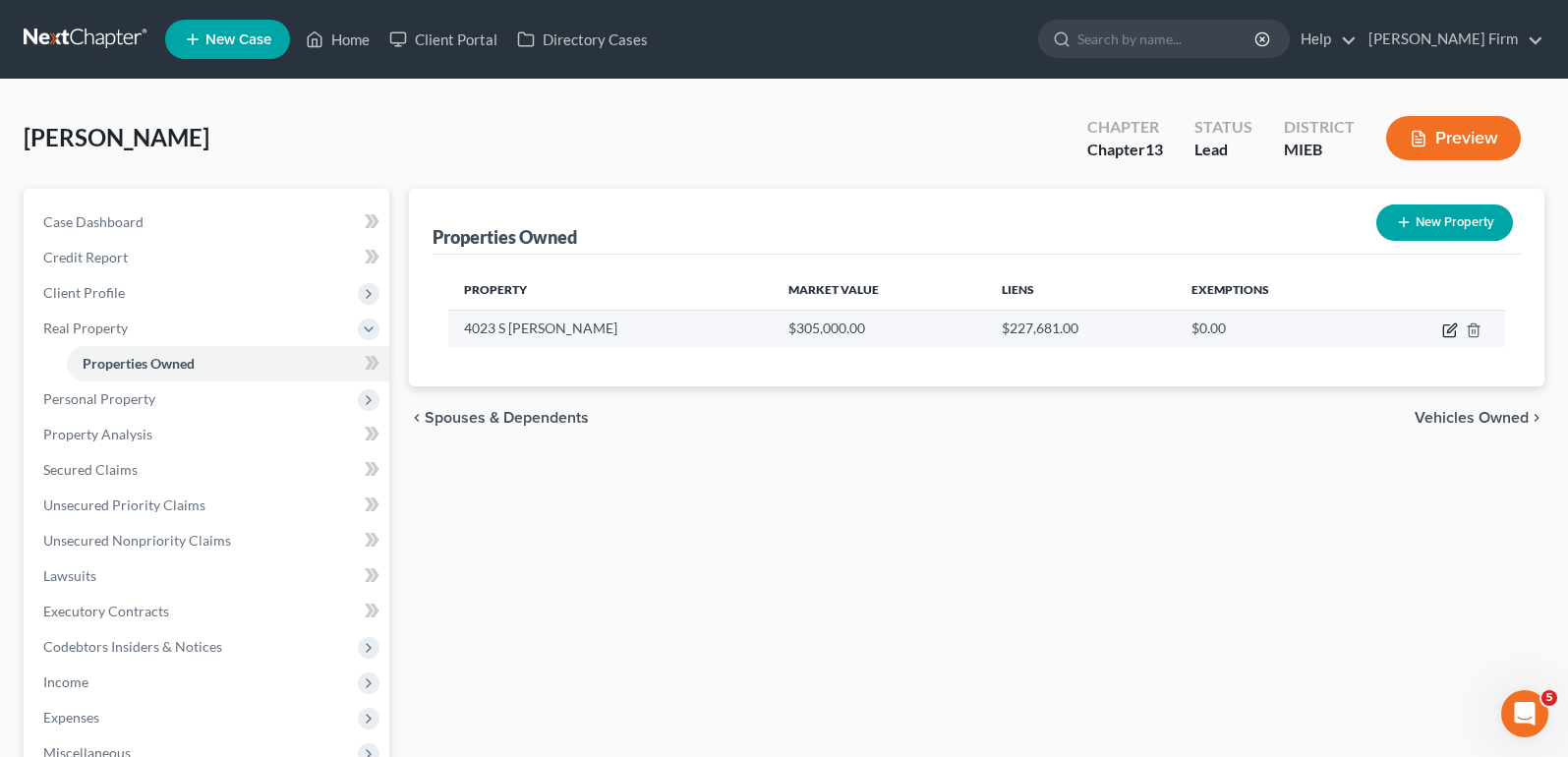
click at [1448, 322] on icon "button" at bounding box center [1450, 330] width 16 height 16
select select "23"
select select "57"
select select "0"
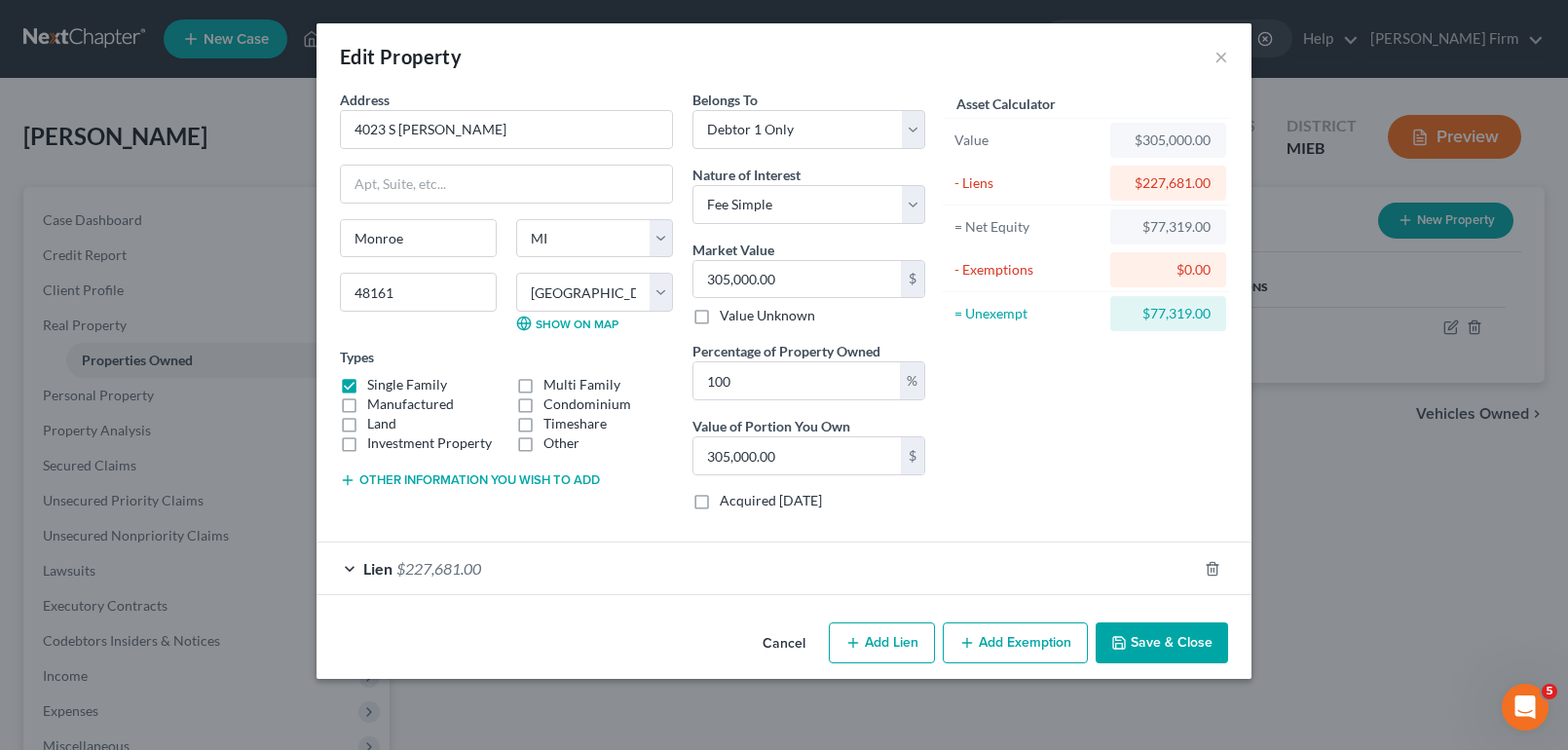
click at [343, 572] on div "Lien $227,681.00" at bounding box center [757, 568] width 881 height 52
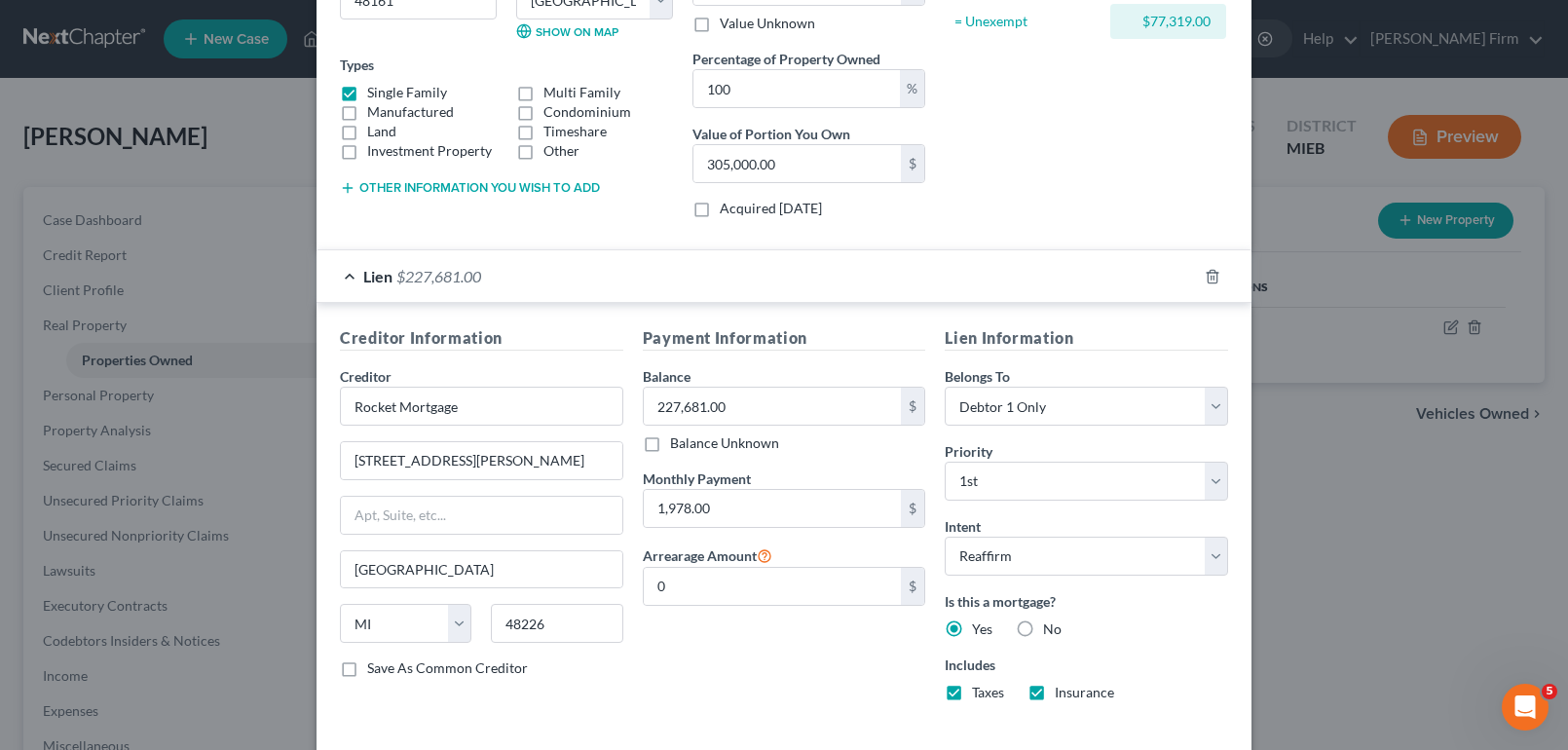
scroll to position [382, 0]
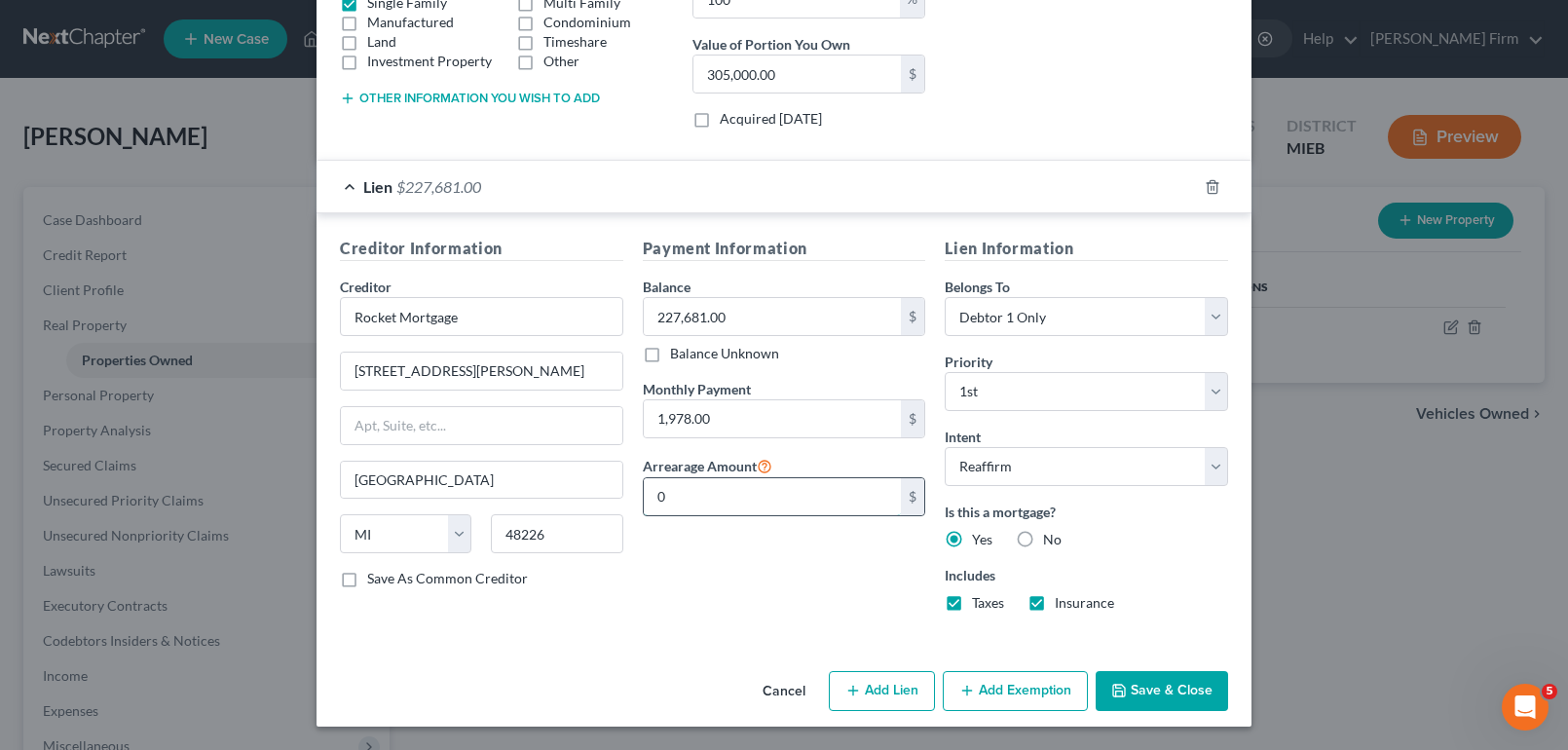
click at [733, 506] on input "0" at bounding box center [773, 497] width 258 height 37
type input "7,912.96"
click at [1168, 694] on button "Save & Close" at bounding box center [1162, 692] width 133 height 41
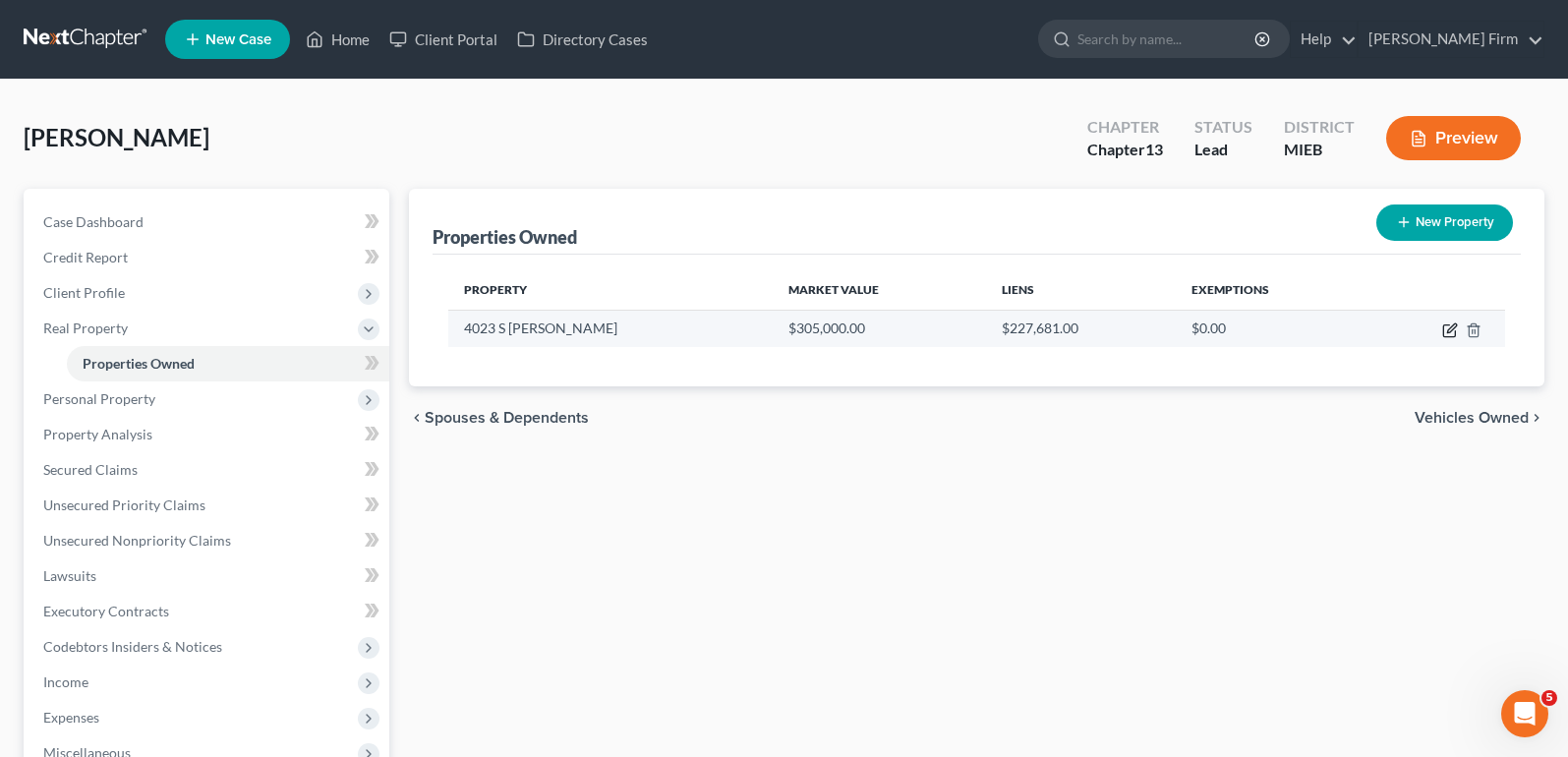
click at [1453, 337] on icon "button" at bounding box center [1449, 331] width 12 height 12
select select "23"
select select "57"
select select "0"
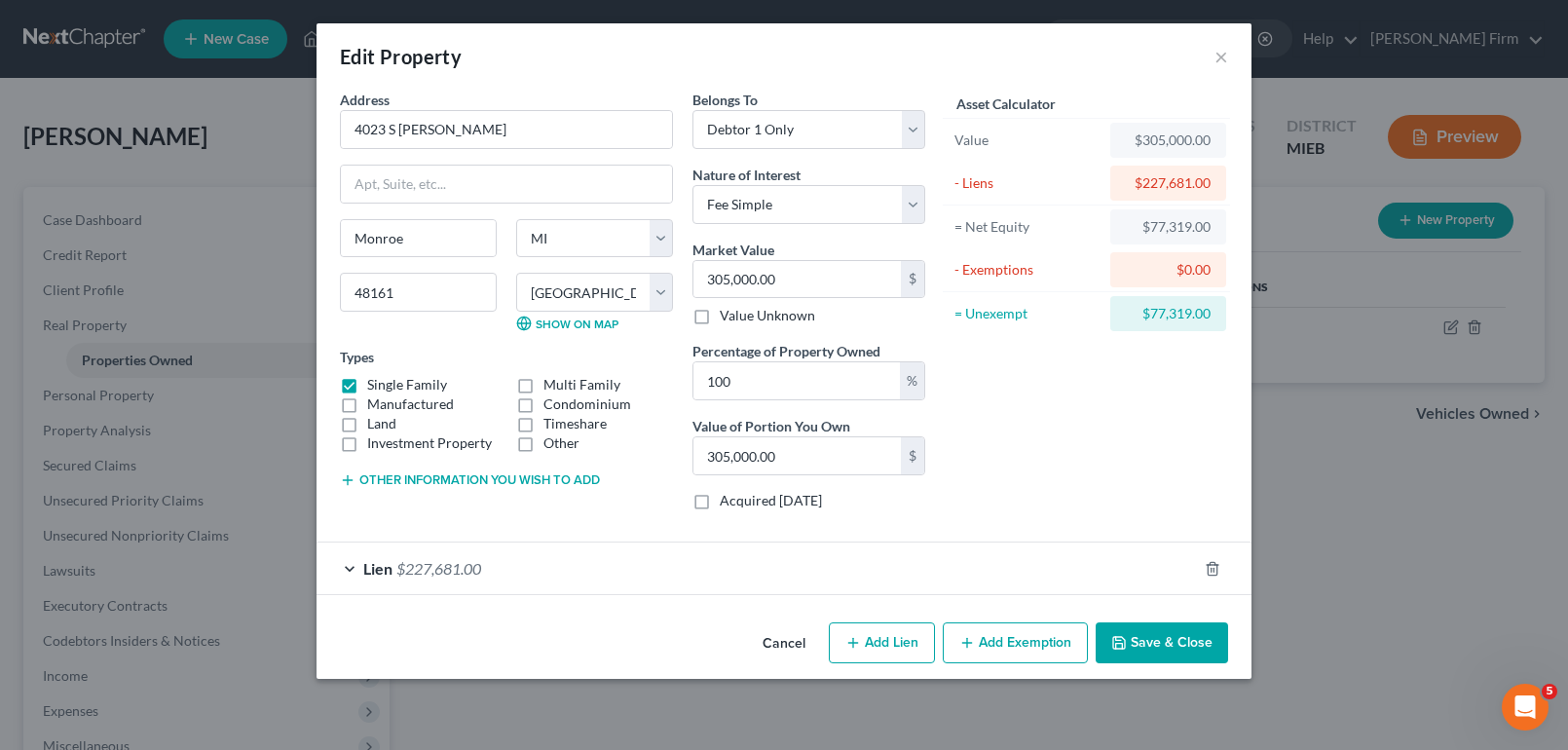
click at [989, 639] on button "Add Exemption" at bounding box center [1014, 643] width 145 height 41
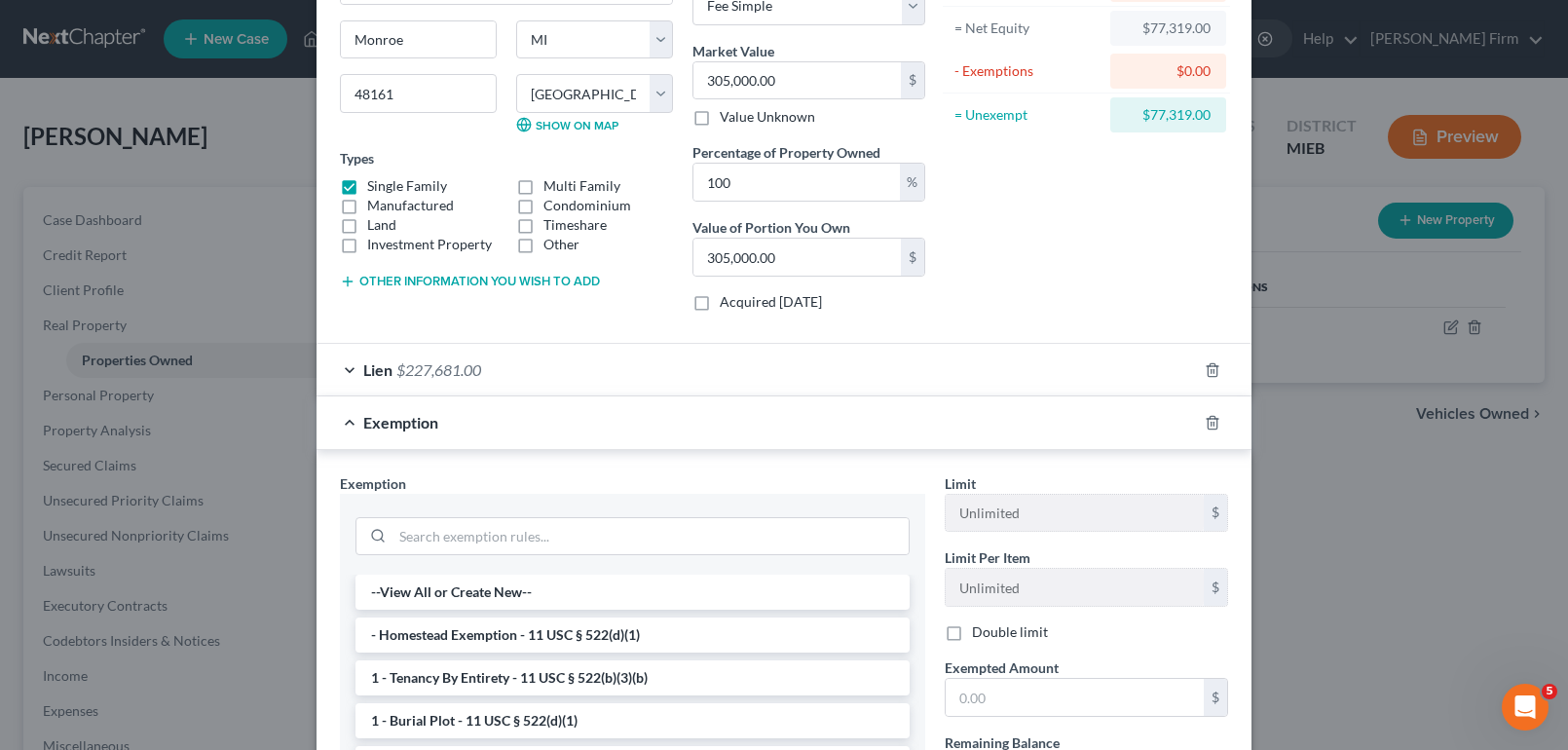
scroll to position [292, 0]
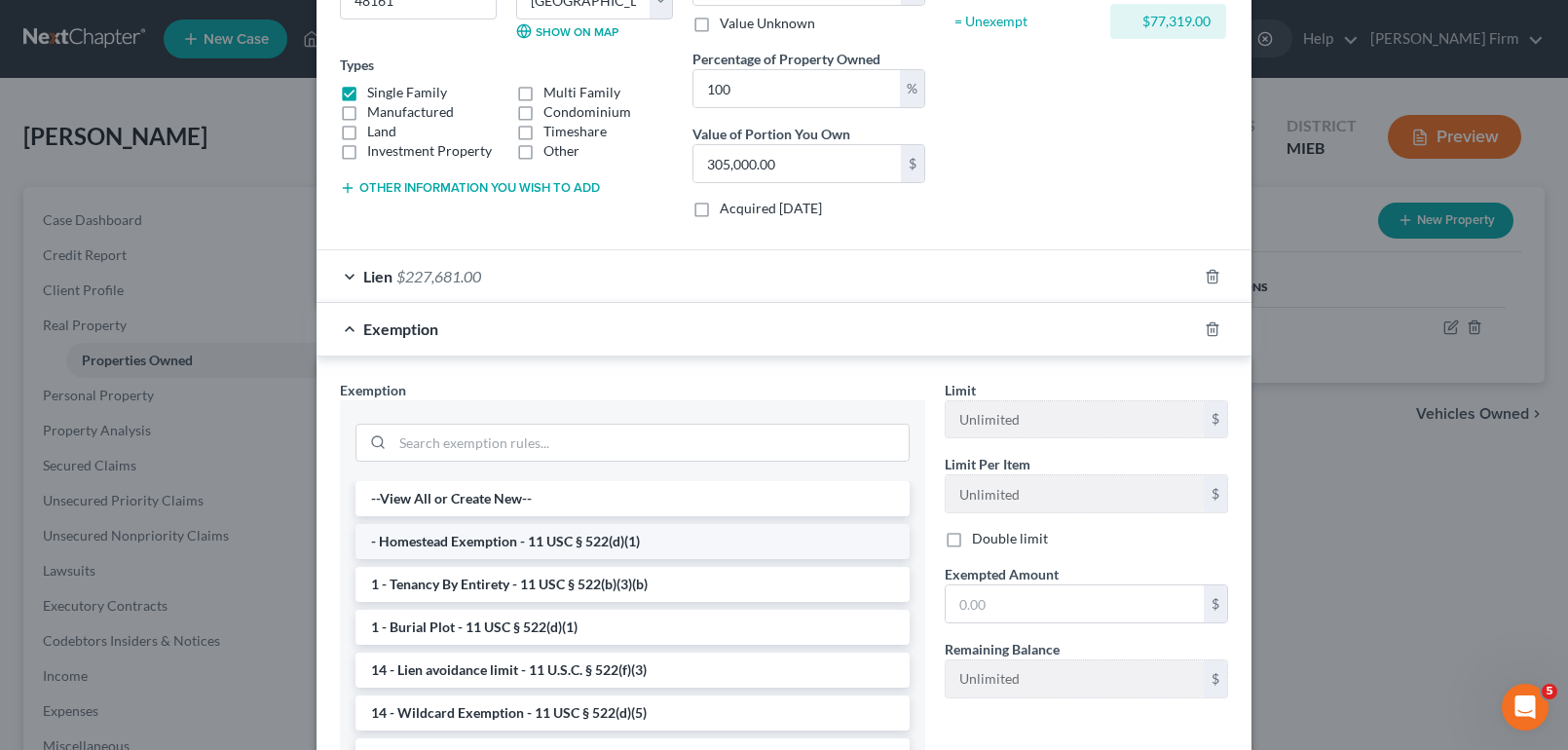
click at [702, 544] on li "- Homestead Exemption - 11 USC § 522(d)(1)" at bounding box center [632, 542] width 555 height 35
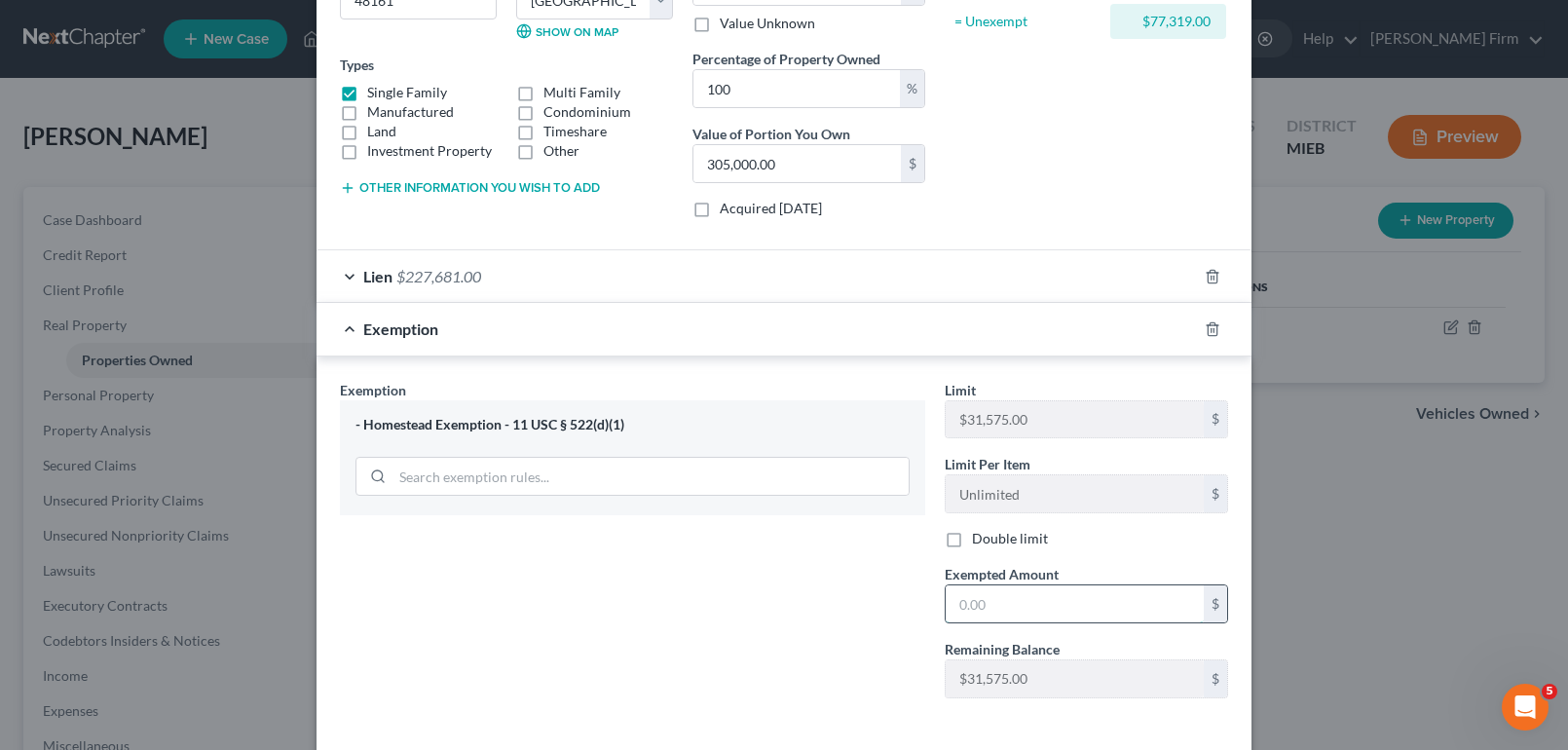
click at [1084, 593] on input "text" at bounding box center [1074, 604] width 258 height 37
type input "31,575"
click at [680, 659] on div "Exemption Set must be selected for CA. Exemption * - Homestead Exemption - 11 U…" at bounding box center [632, 546] width 605 height 334
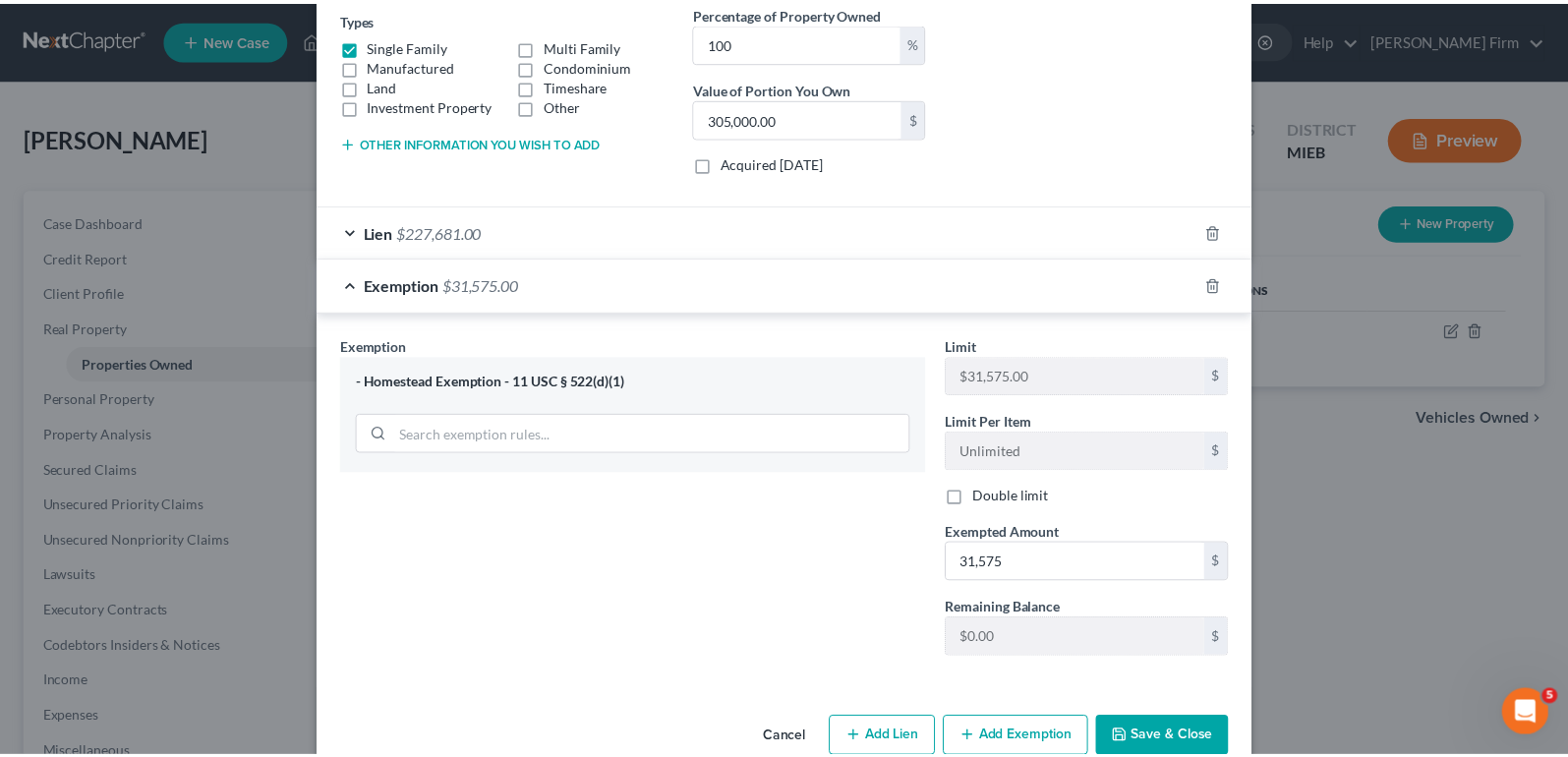
scroll to position [382, 0]
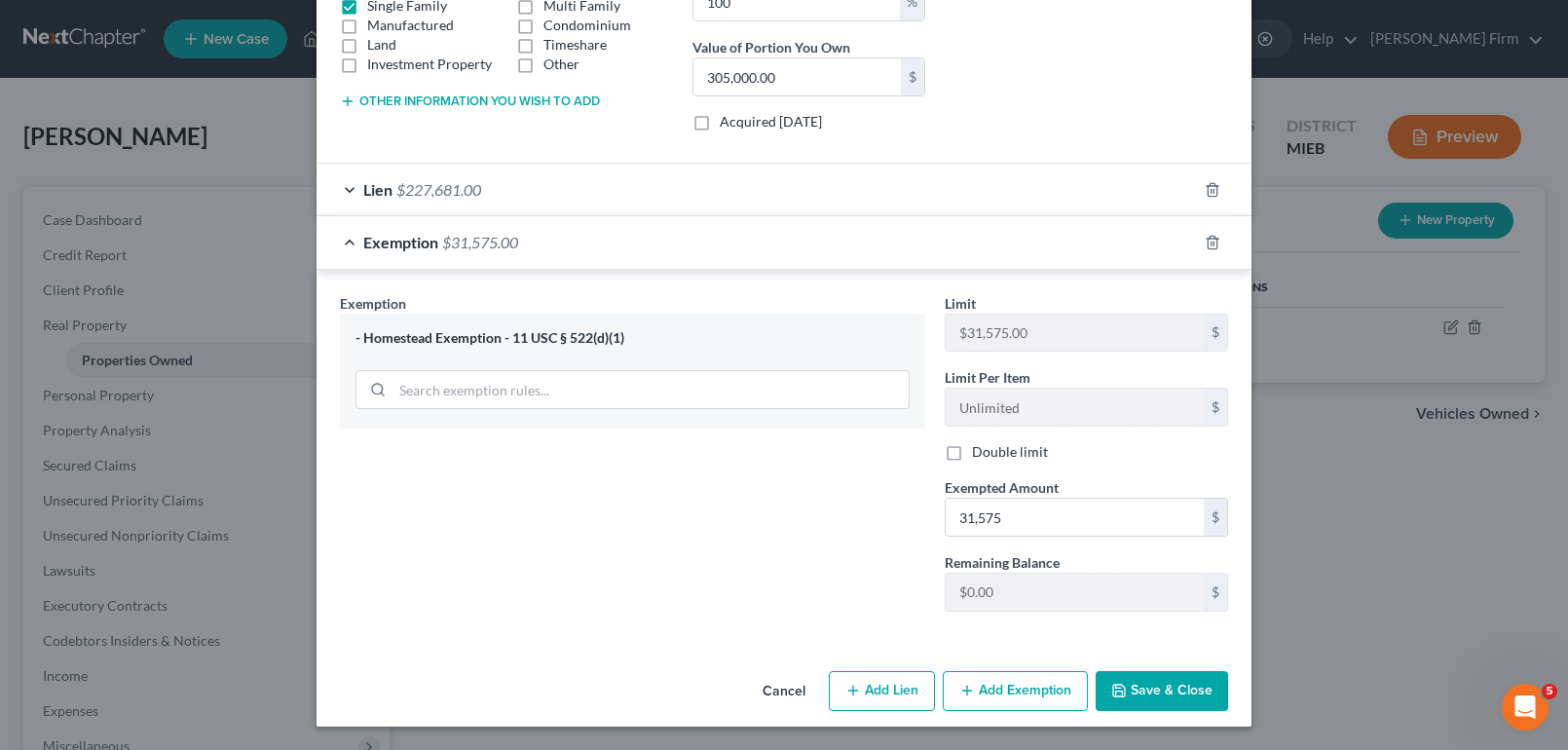
click at [1153, 694] on button "Save & Close" at bounding box center [1162, 692] width 133 height 41
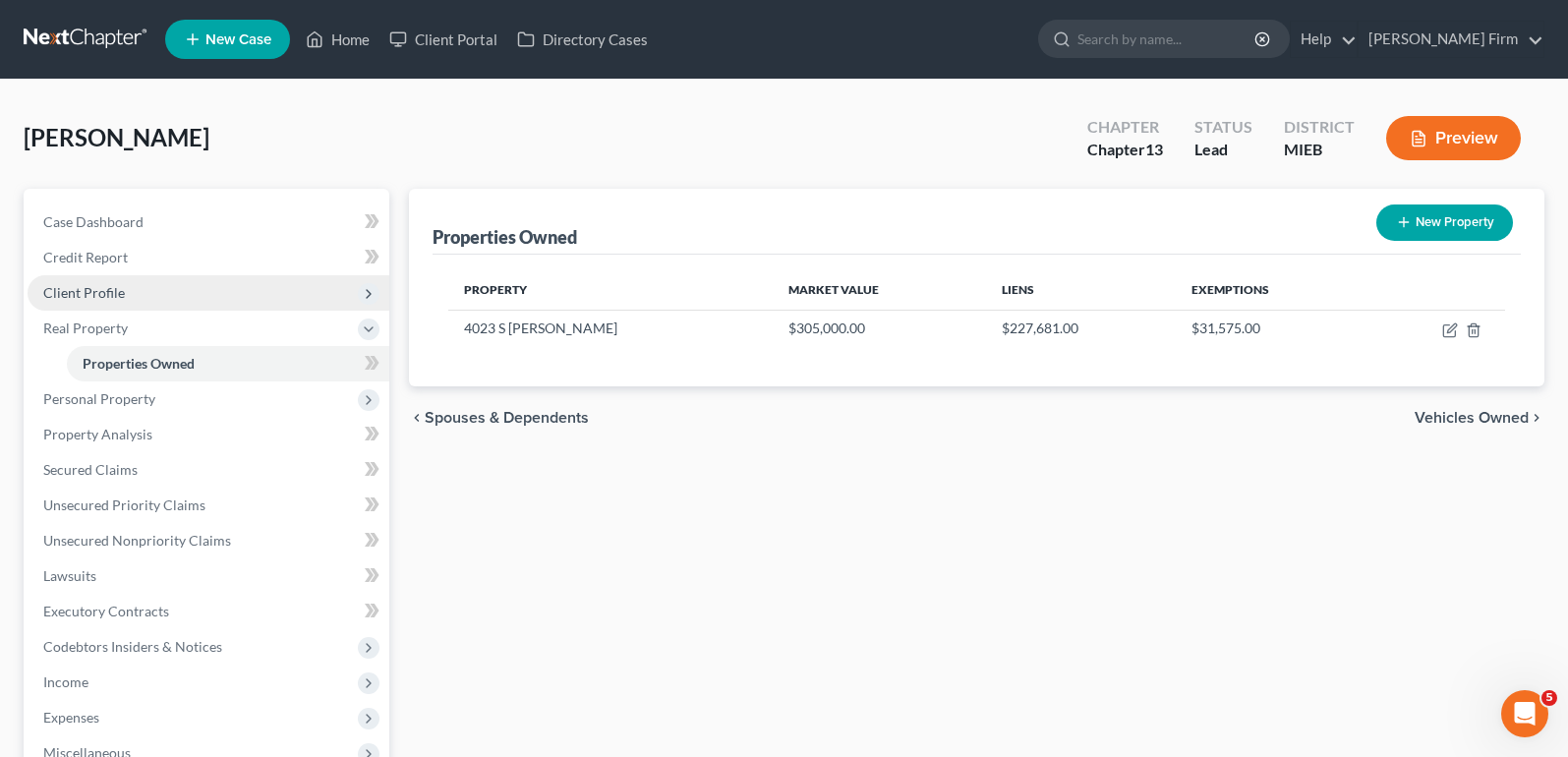
click at [119, 284] on span "Client Profile" at bounding box center [84, 292] width 82 height 17
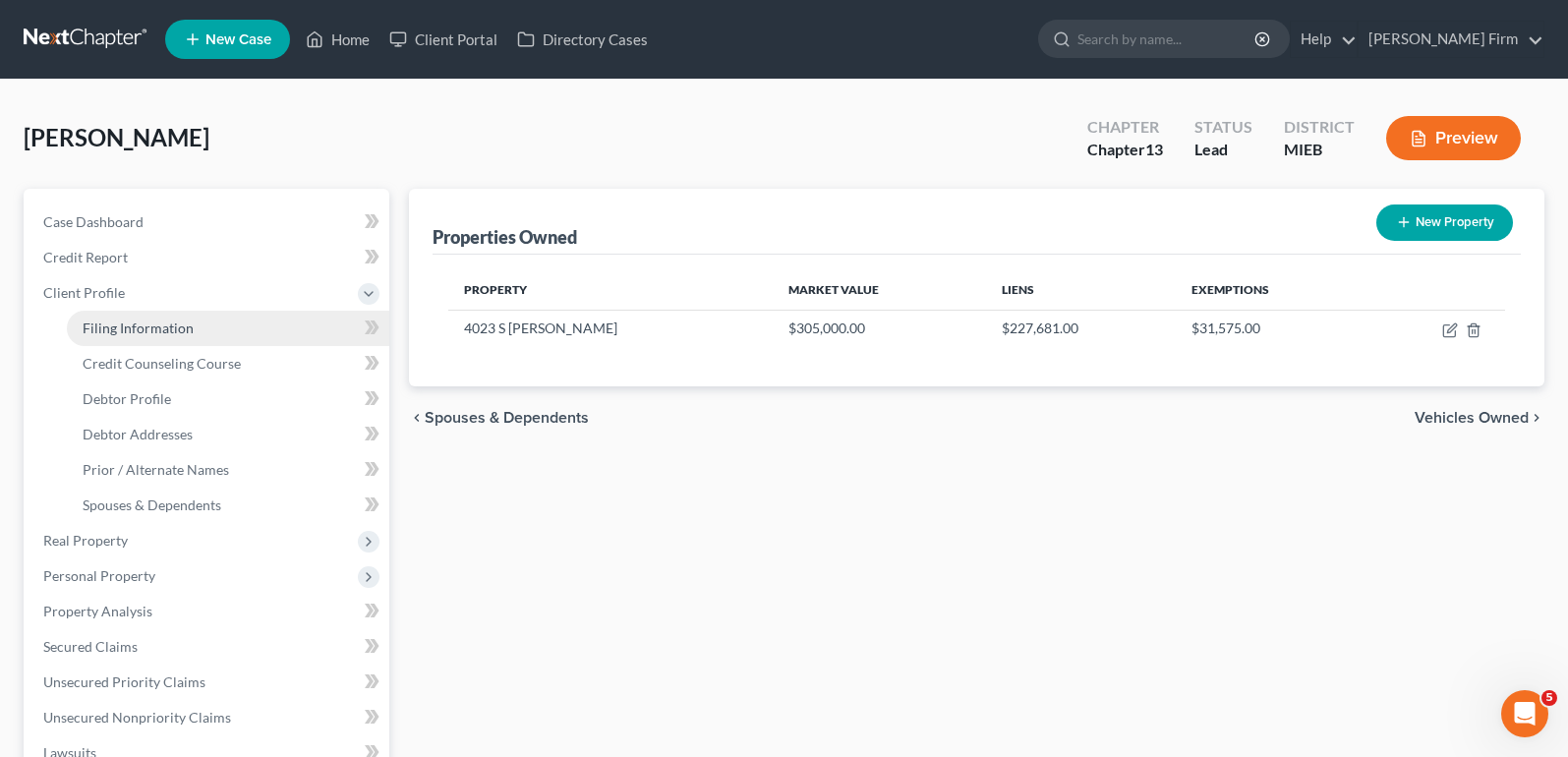
click at [122, 320] on span "Filing Information" at bounding box center [138, 327] width 111 height 17
select select "1"
select select "0"
select select "3"
select select "40"
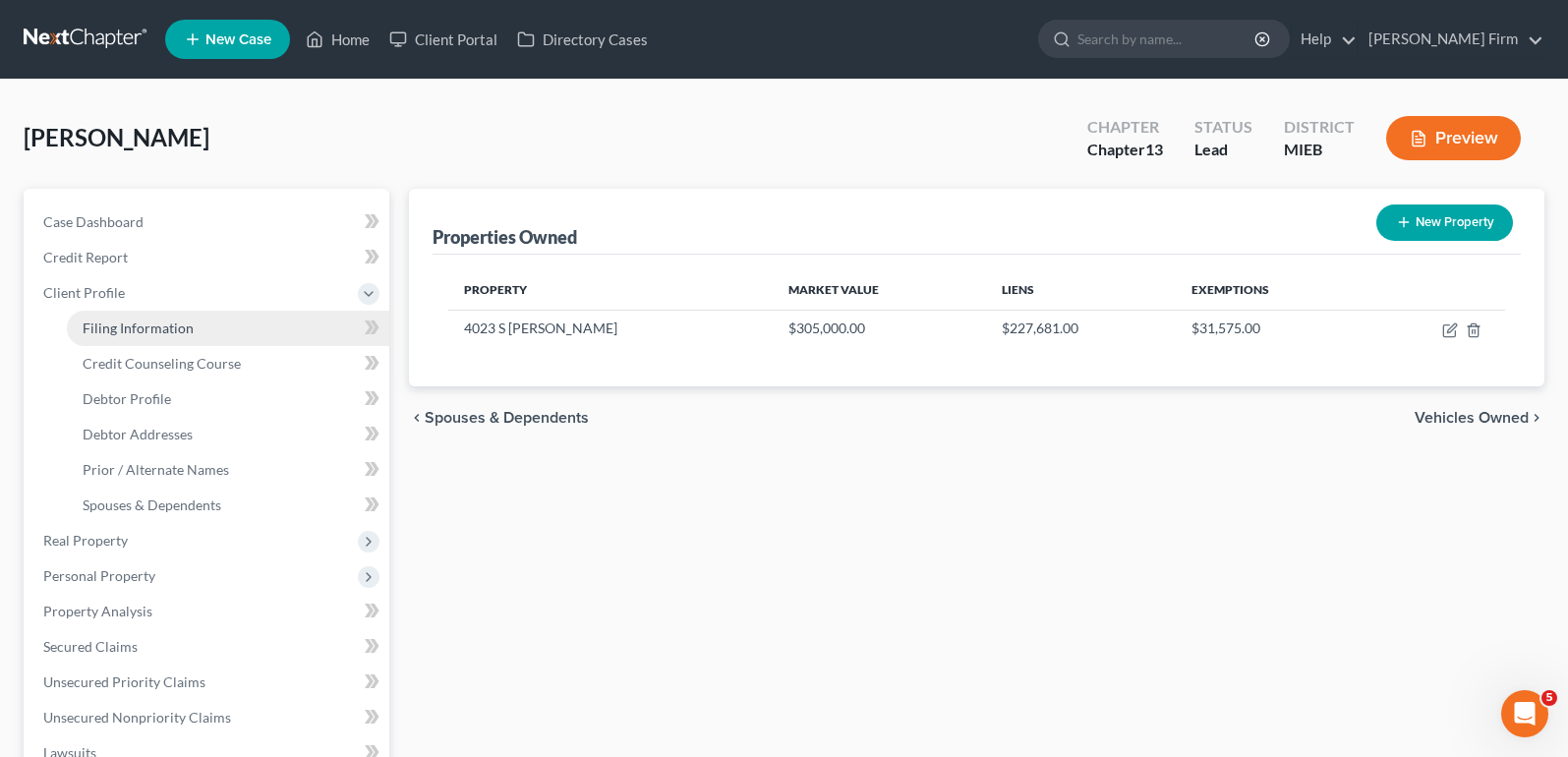
select select "3"
select select "0"
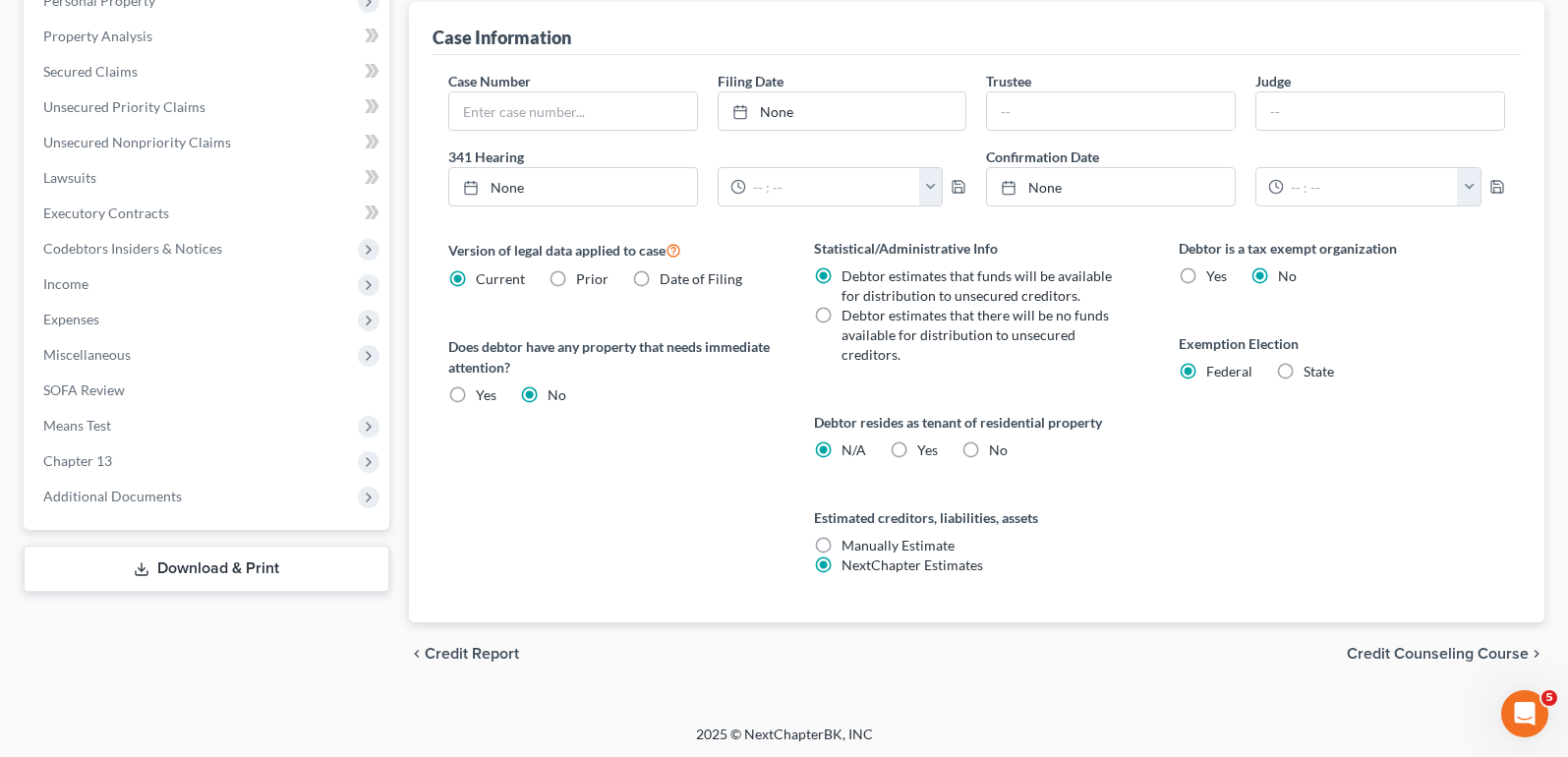
scroll to position [578, 0]
click at [1303, 364] on label "State" at bounding box center [1318, 369] width 30 height 20
click at [1311, 364] on input "State" at bounding box center [1317, 365] width 13 height 13
radio input "true"
radio input "false"
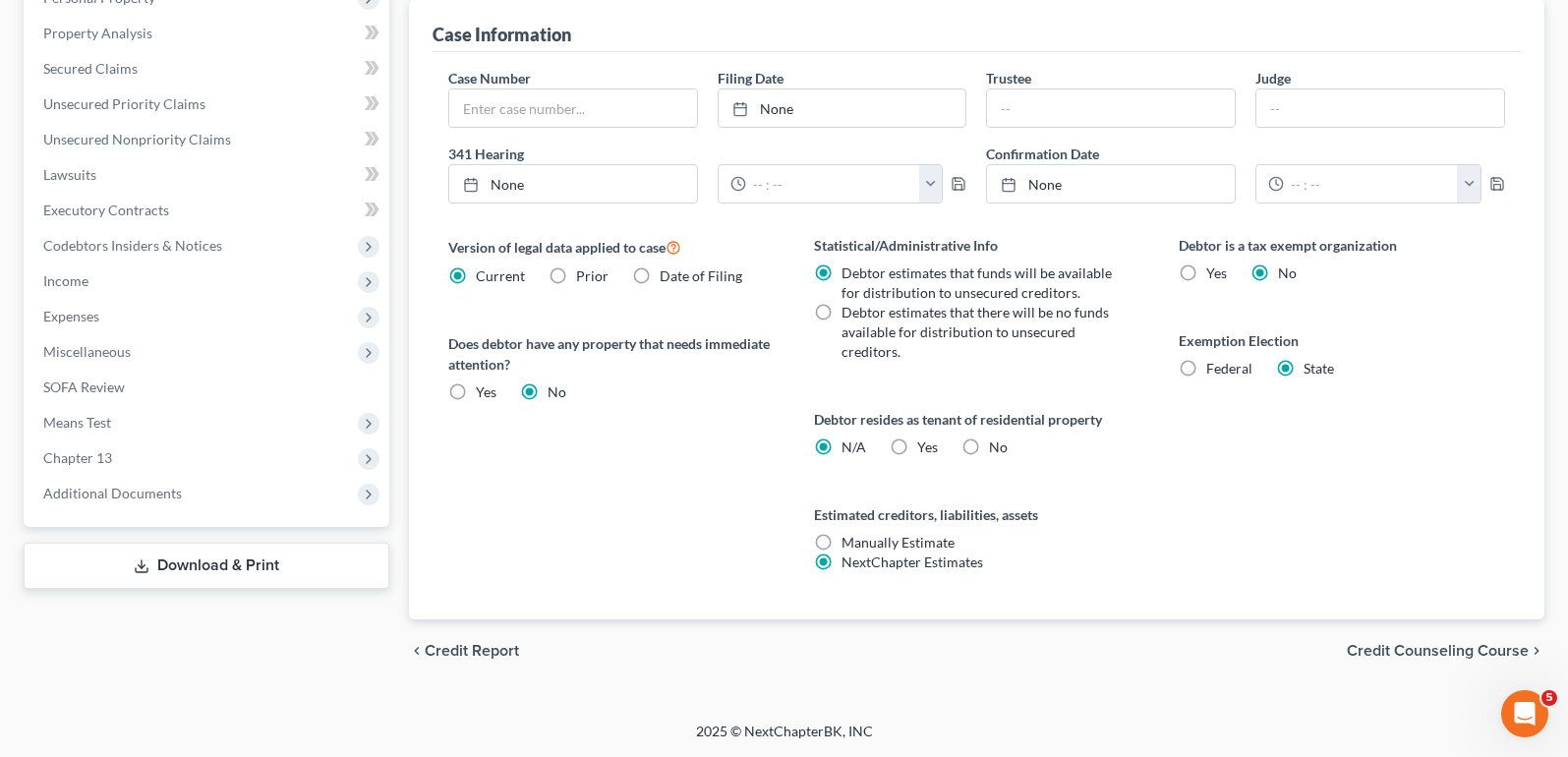
select select "23"
click at [1272, 422] on select "State [US_STATE] AK AR AZ CA CO CT DE DC [GEOGRAPHIC_DATA] [GEOGRAPHIC_DATA] GU…" at bounding box center [1342, 435] width 327 height 39
click at [1481, 649] on span "Credit Counseling Course" at bounding box center [1437, 651] width 182 height 16
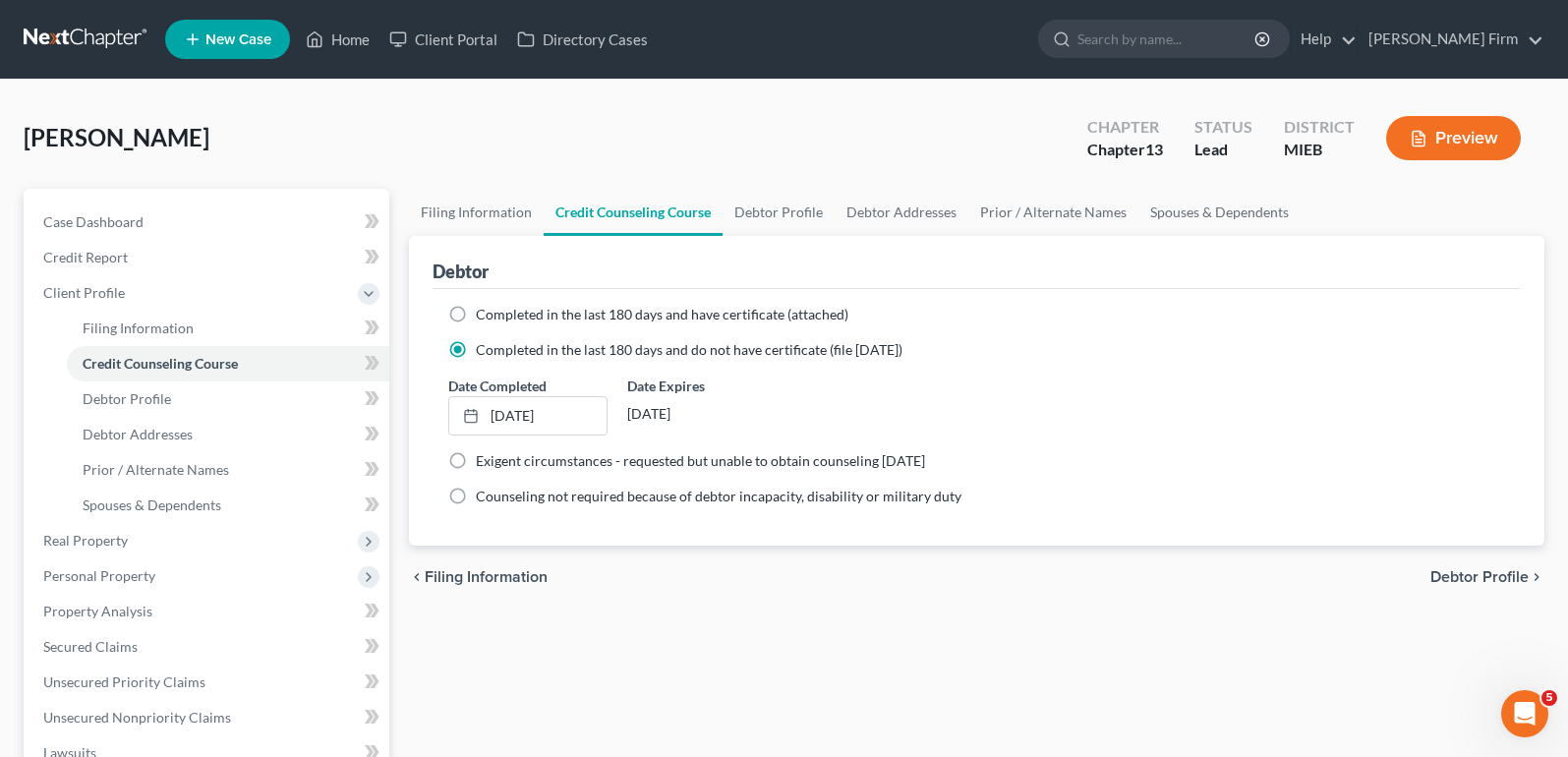
click at [1468, 565] on div "chevron_left Filing Information Debtor Profile chevron_right" at bounding box center [977, 577] width 1135 height 63
click at [1473, 574] on span "Debtor Profile" at bounding box center [1479, 577] width 98 height 16
select select "0"
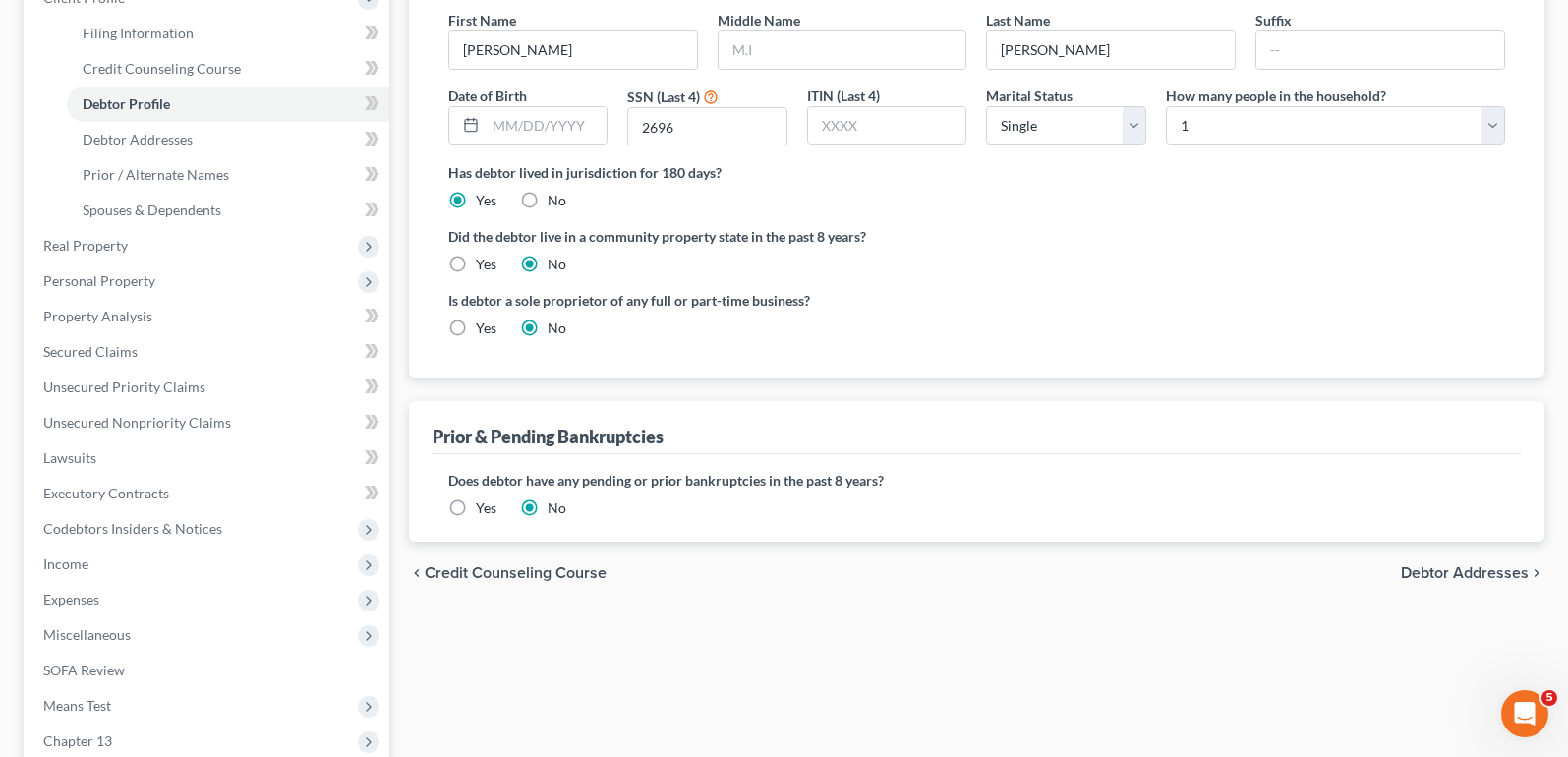
click at [1466, 581] on span "Debtor Addresses" at bounding box center [1465, 573] width 128 height 16
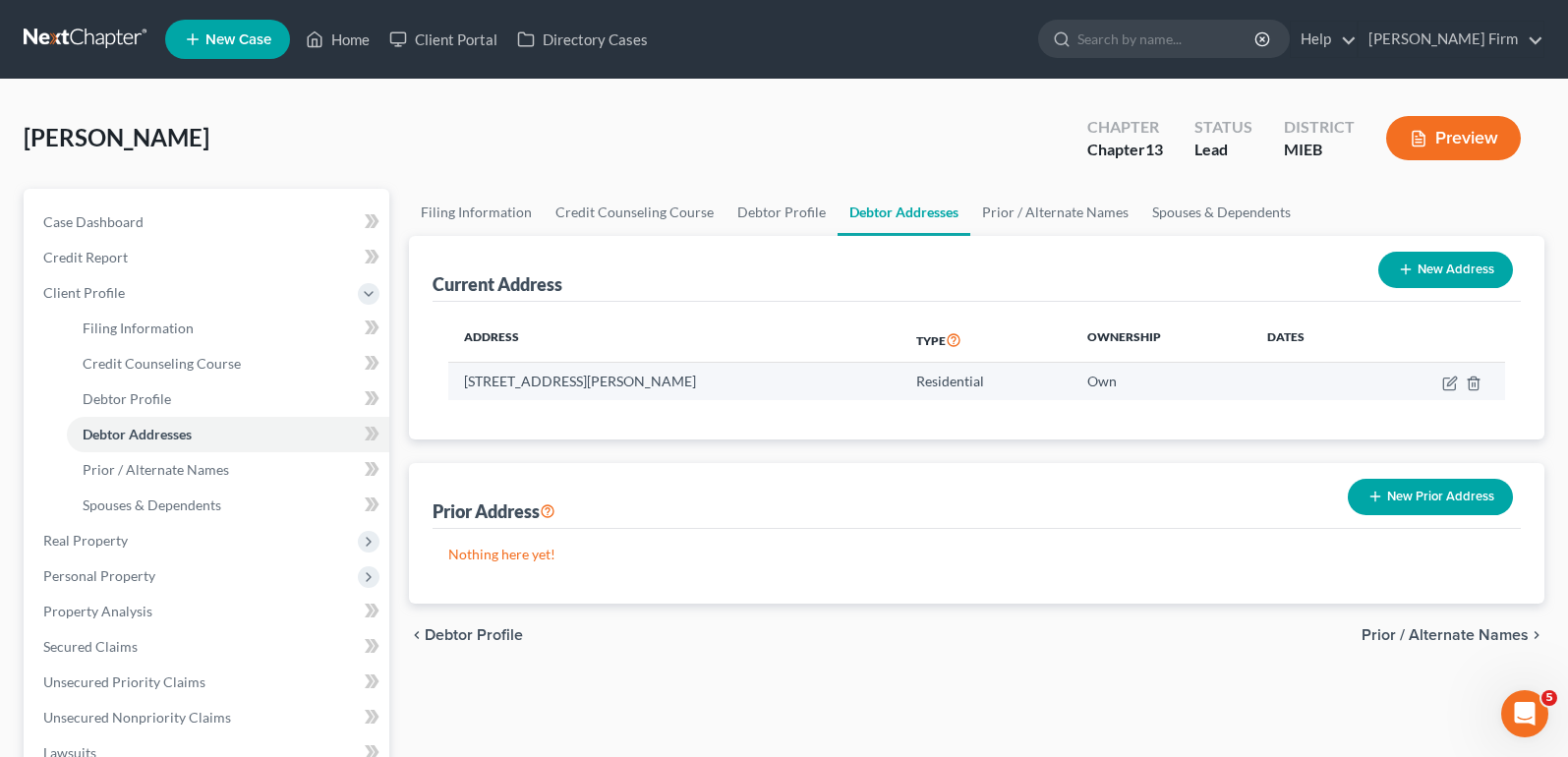
click at [1454, 392] on td at bounding box center [1437, 381] width 135 height 37
click at [1452, 386] on icon "button" at bounding box center [1450, 383] width 16 height 16
select select "23"
select select "57"
select select "0"
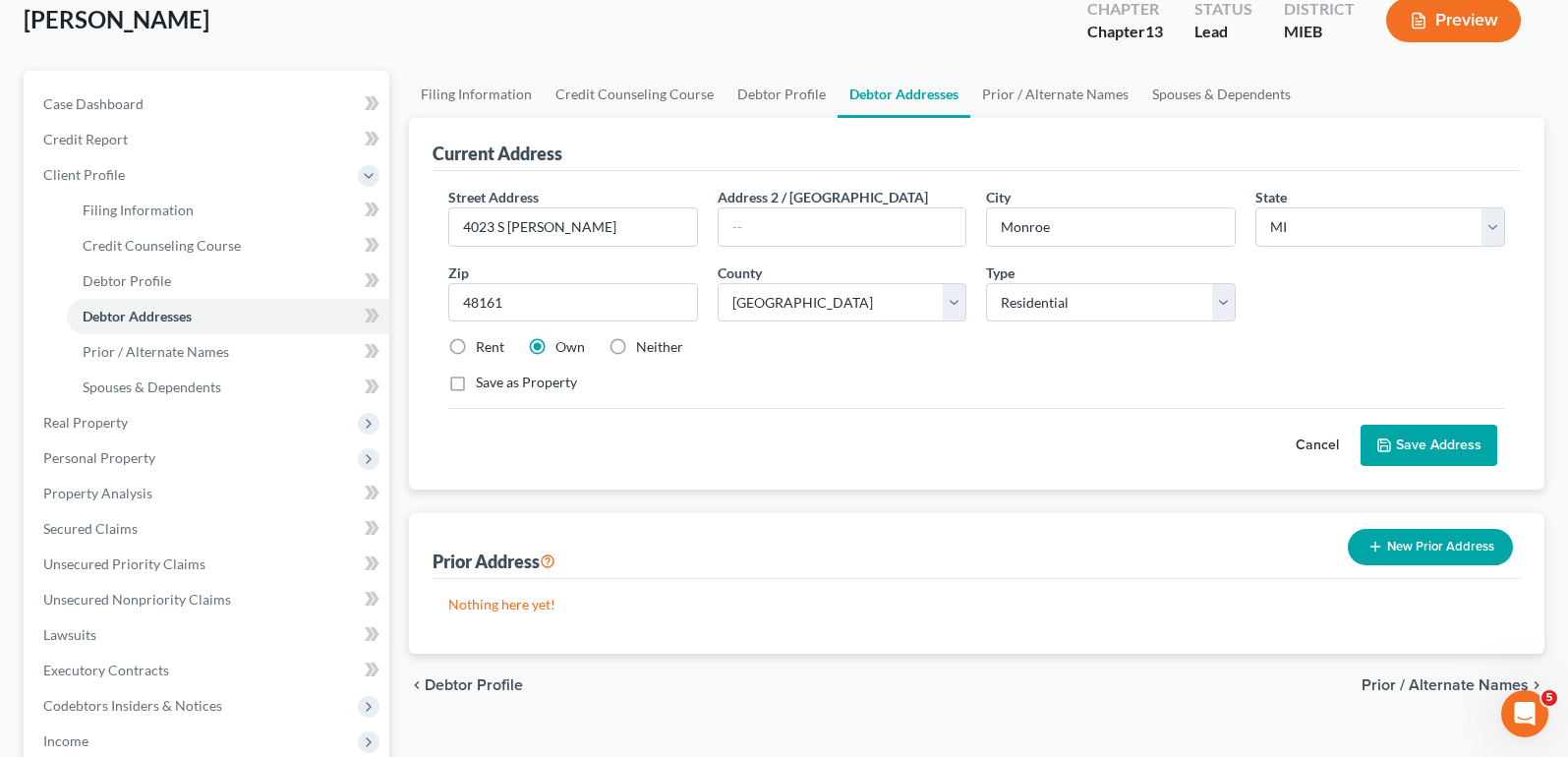
scroll to position [197, 0]
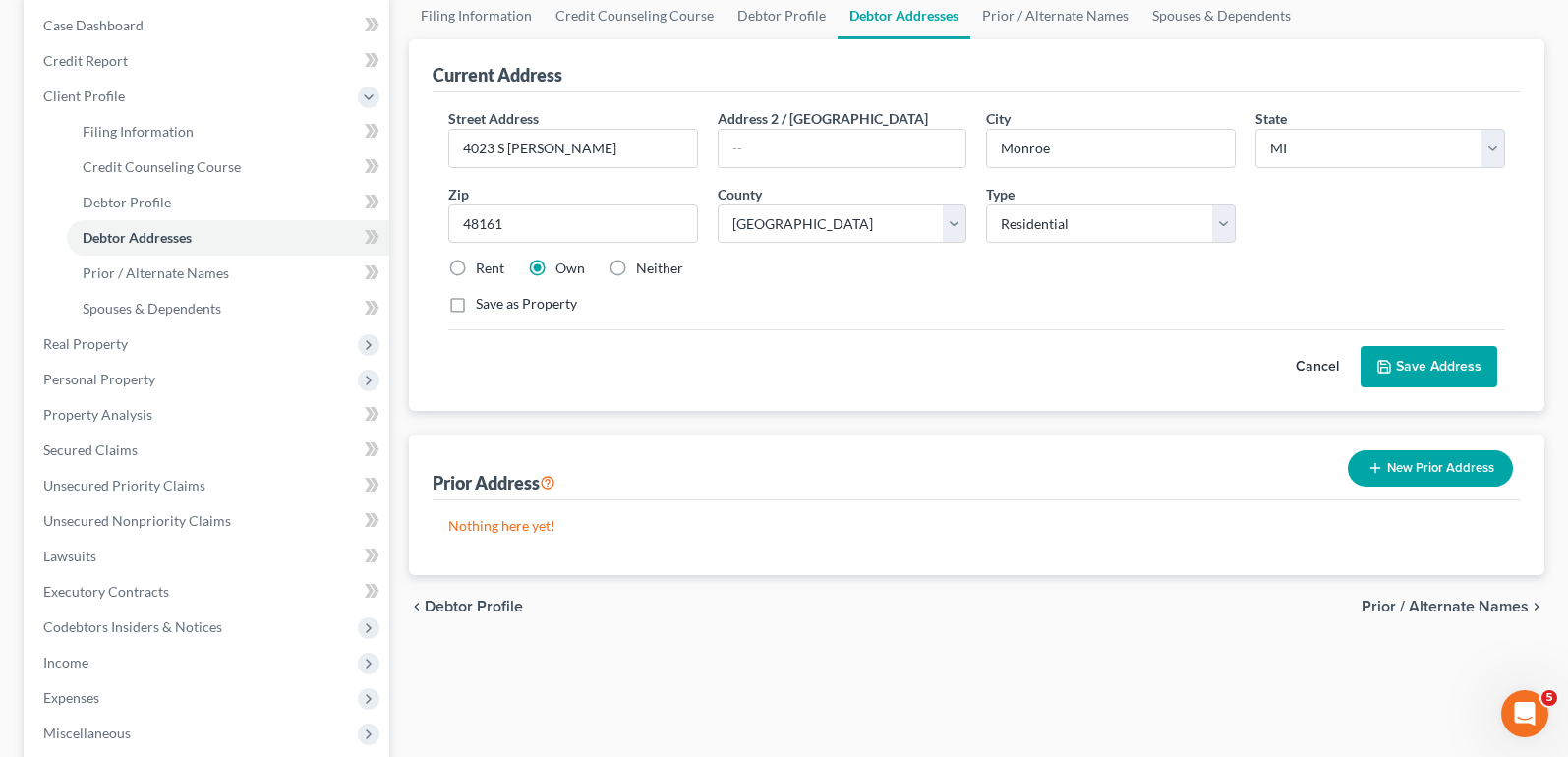
click at [1424, 360] on button "Save Address" at bounding box center [1428, 367] width 137 height 41
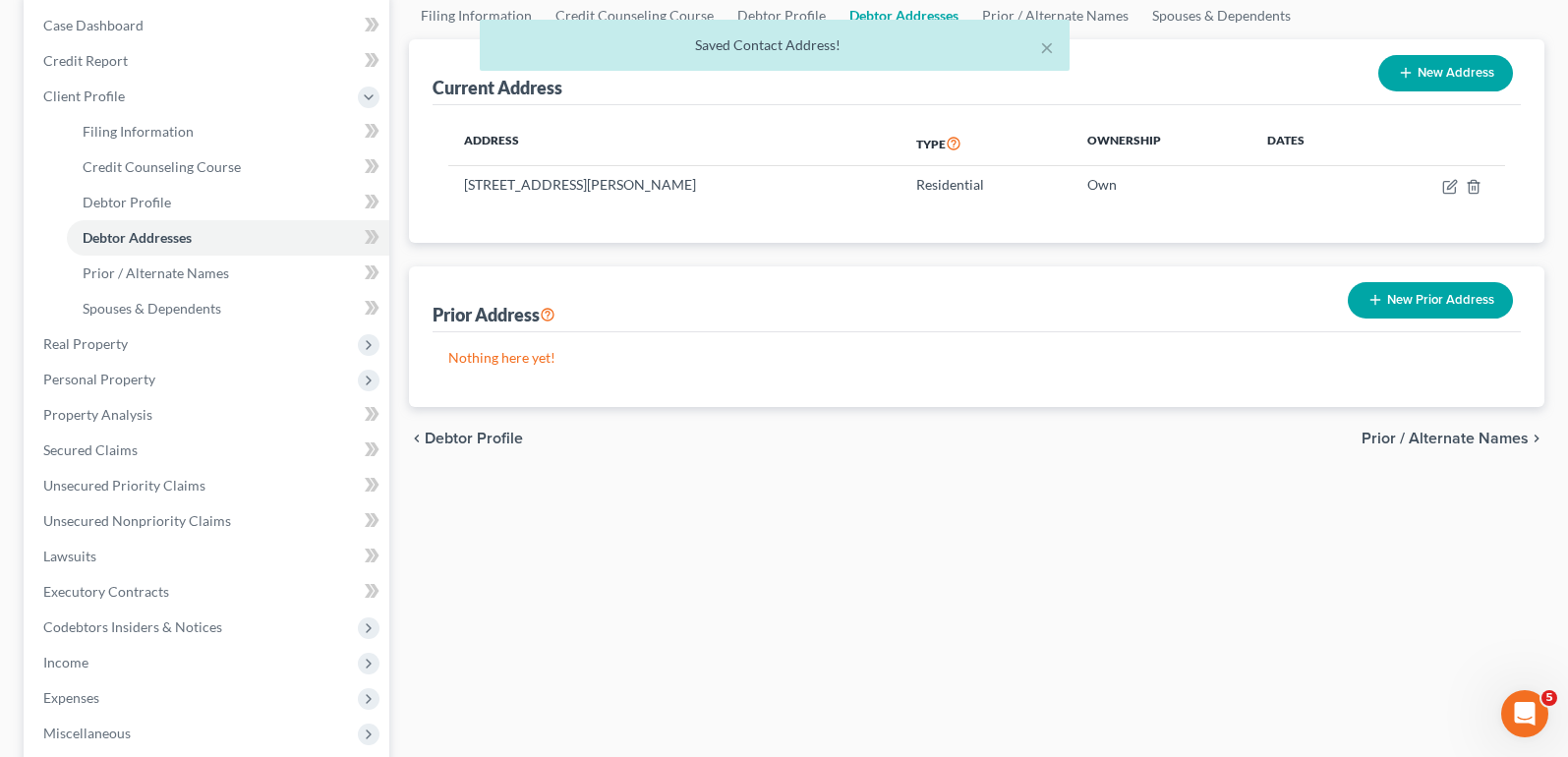
click at [1434, 437] on span "Prior / Alternate Names" at bounding box center [1445, 438] width 167 height 16
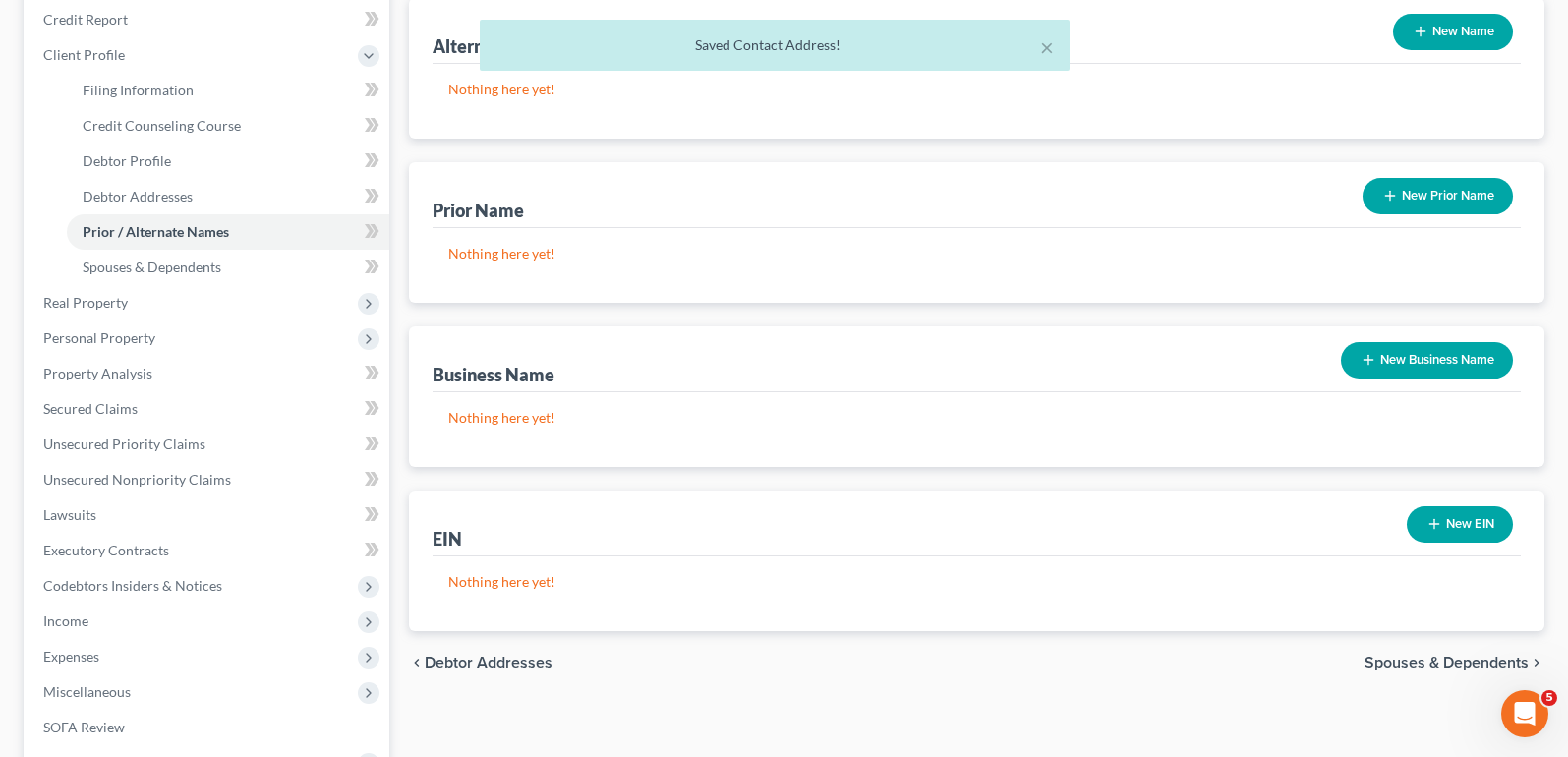
scroll to position [295, 0]
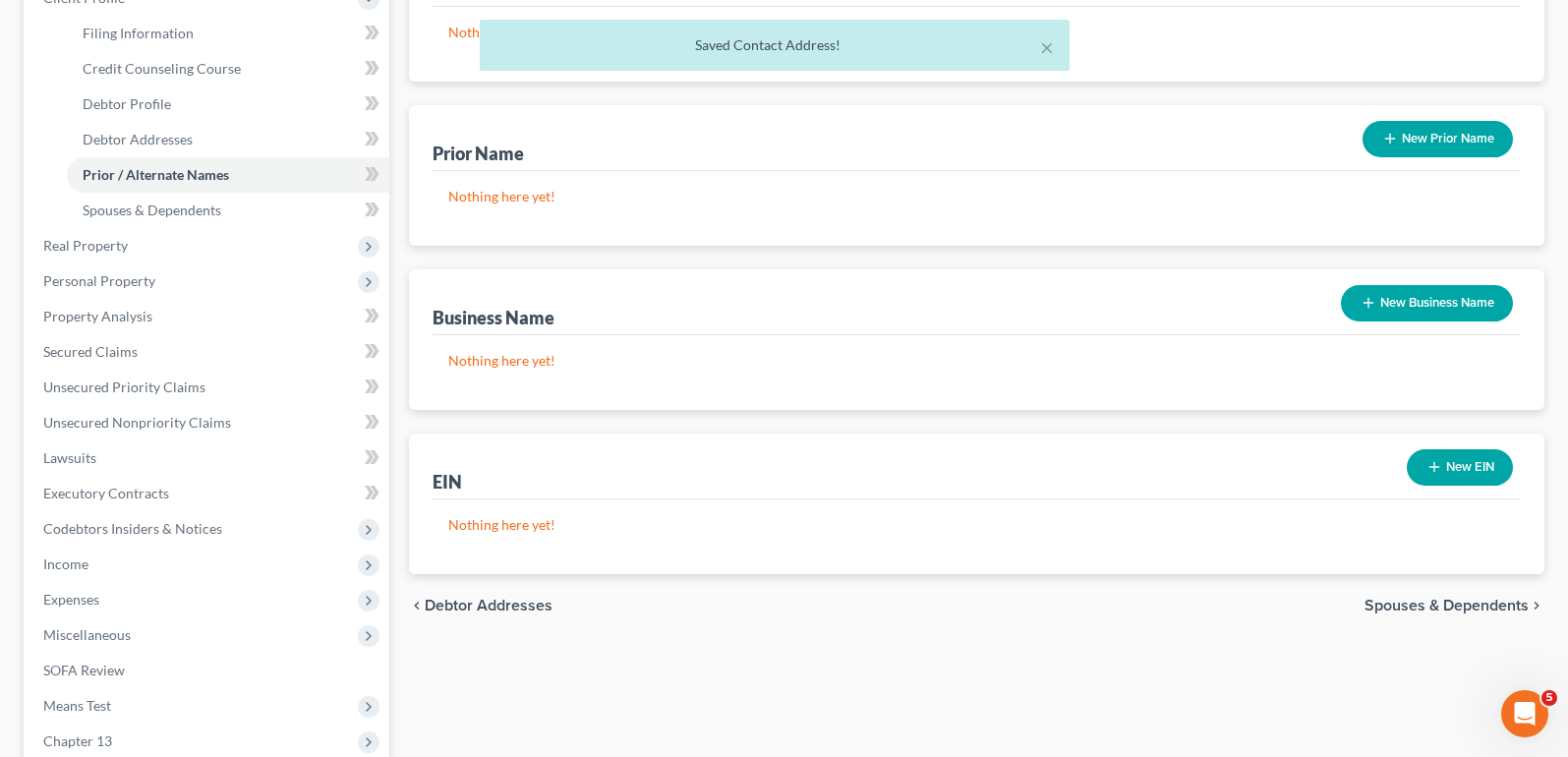
click at [1422, 604] on span "Spouses & Dependents" at bounding box center [1446, 606] width 164 height 16
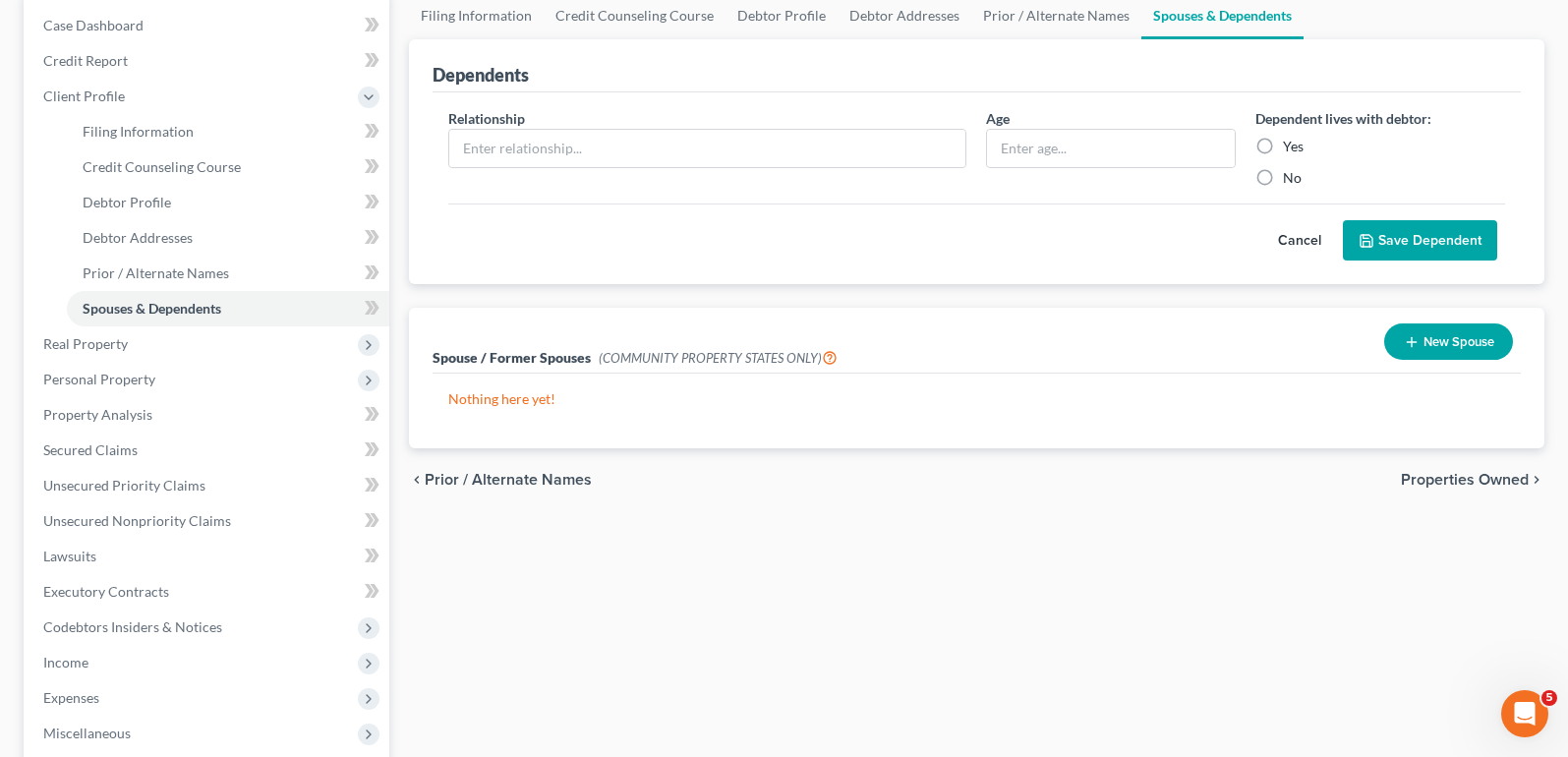
click at [1441, 472] on span "Properties Owned" at bounding box center [1465, 480] width 128 height 16
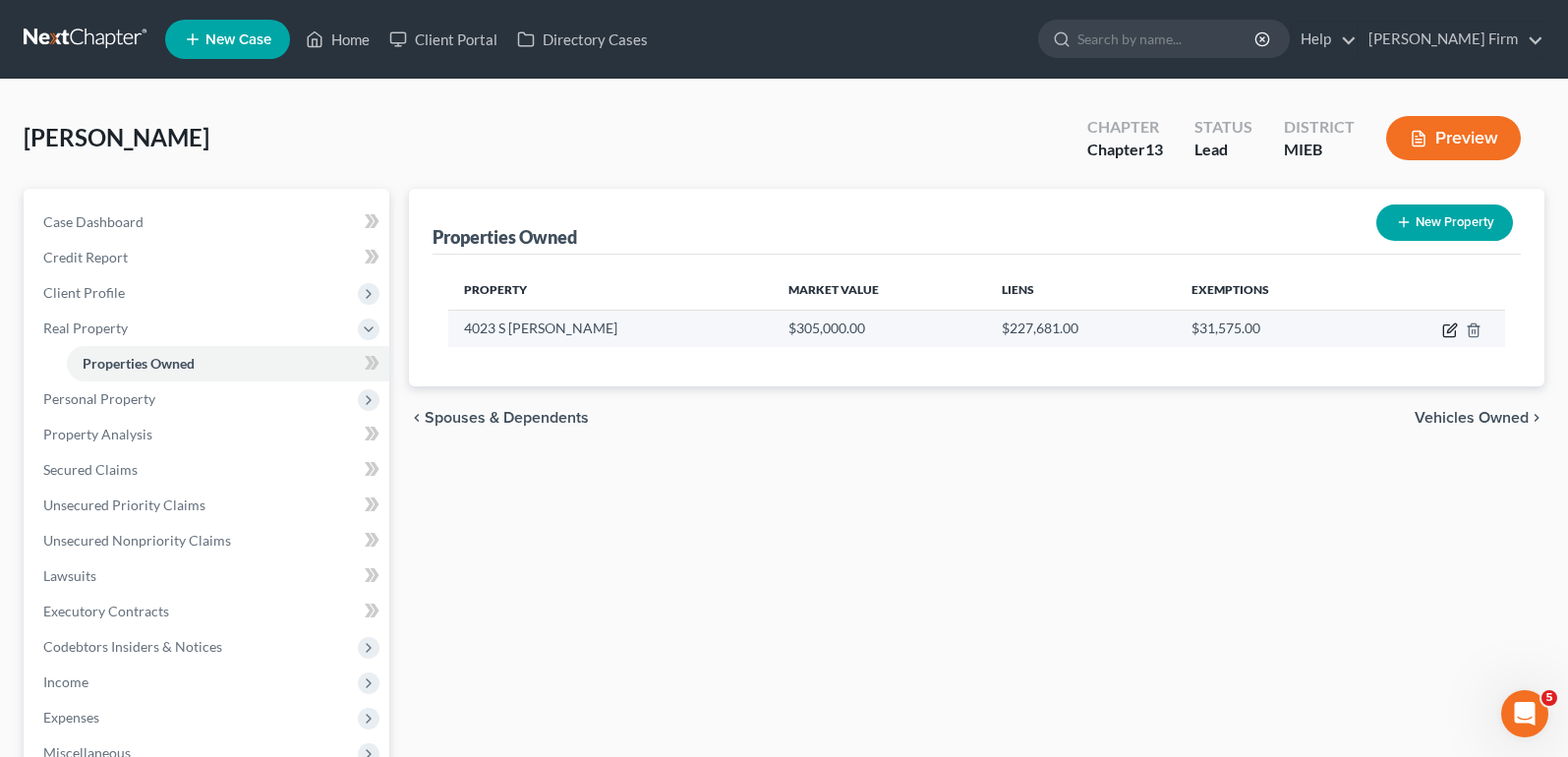
click at [1450, 337] on icon "button" at bounding box center [1449, 331] width 12 height 12
select select "23"
select select "57"
select select "0"
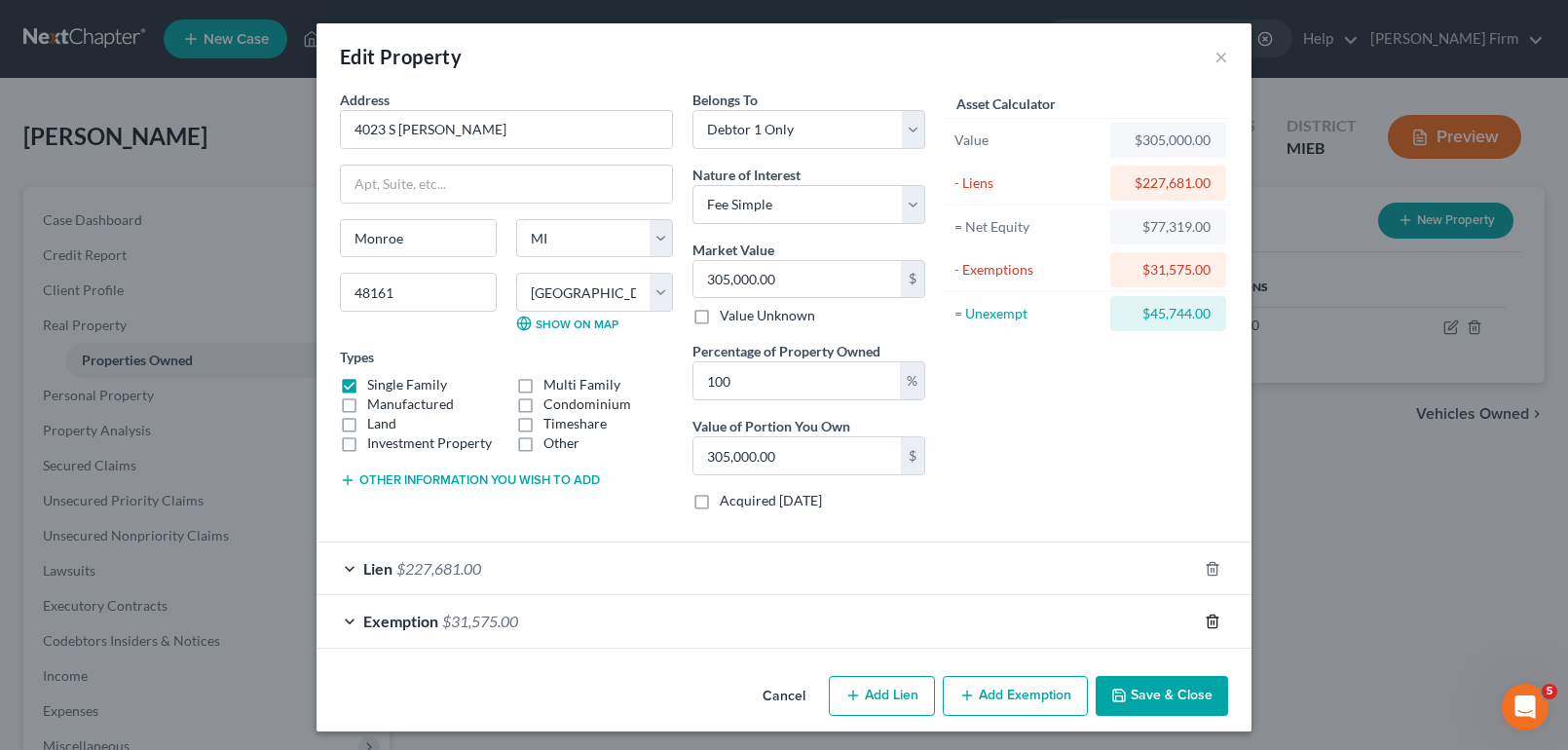
click at [1213, 623] on line "button" at bounding box center [1213, 622] width 0 height 4
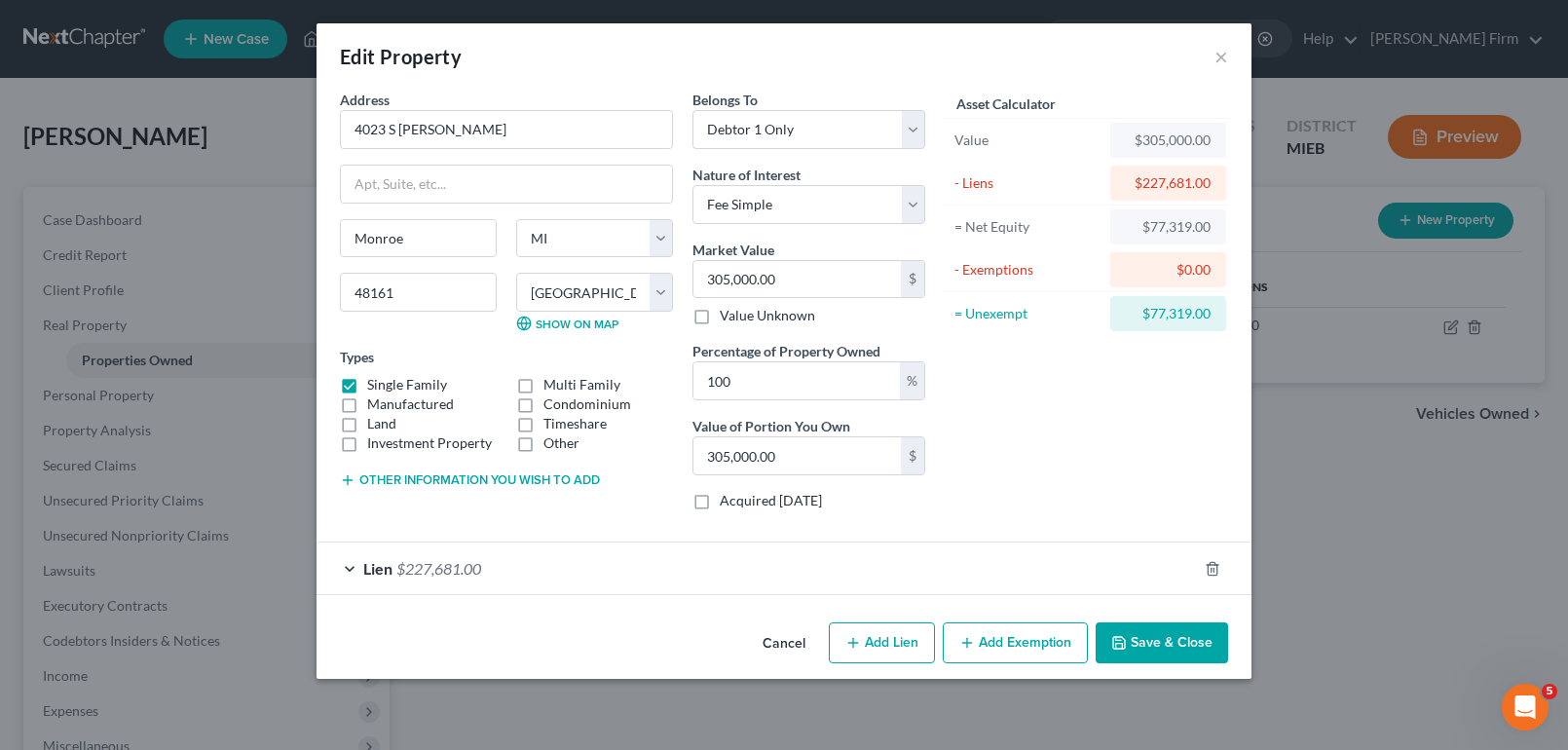
click at [1032, 630] on button "Add Exemption" at bounding box center [1014, 643] width 145 height 41
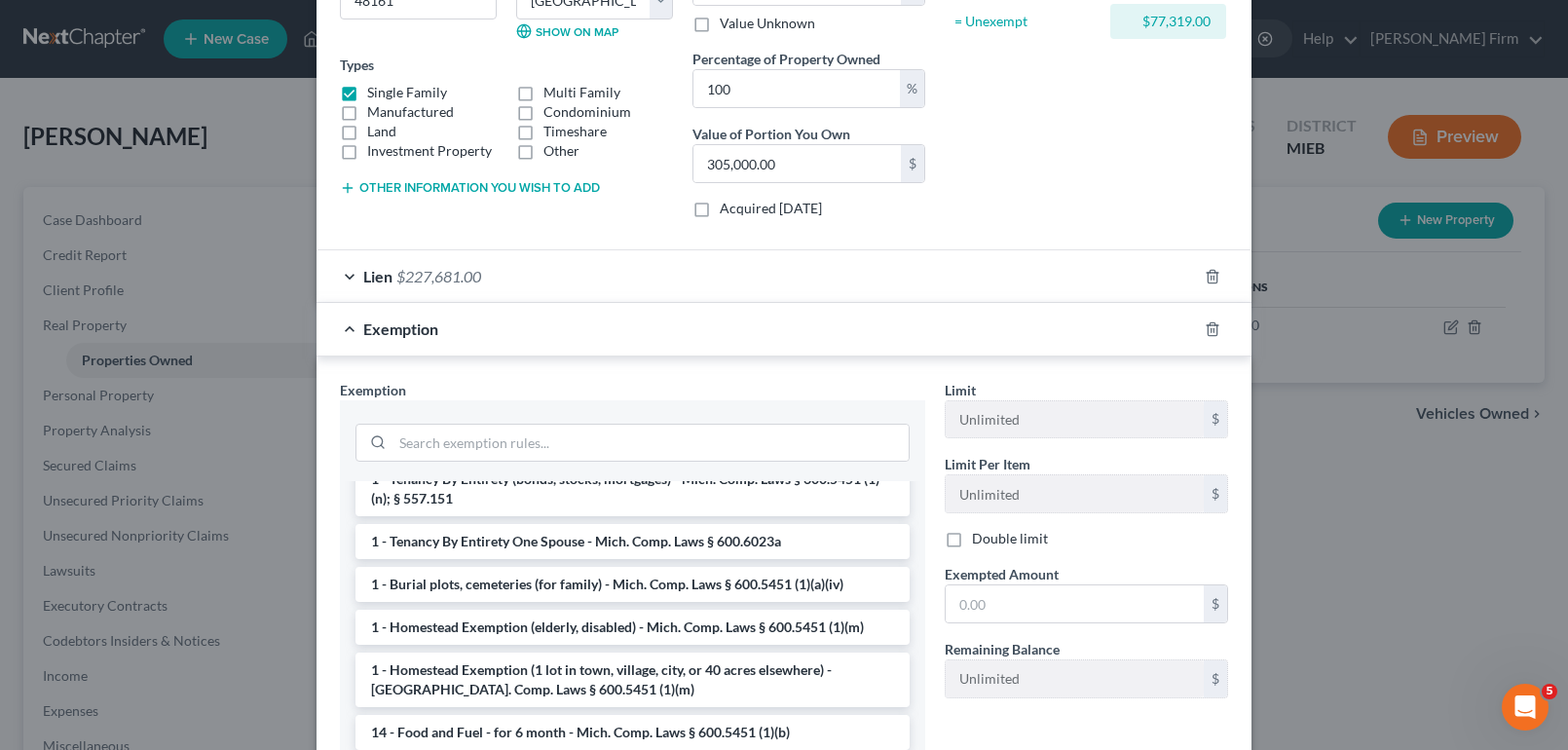
scroll to position [97, 0]
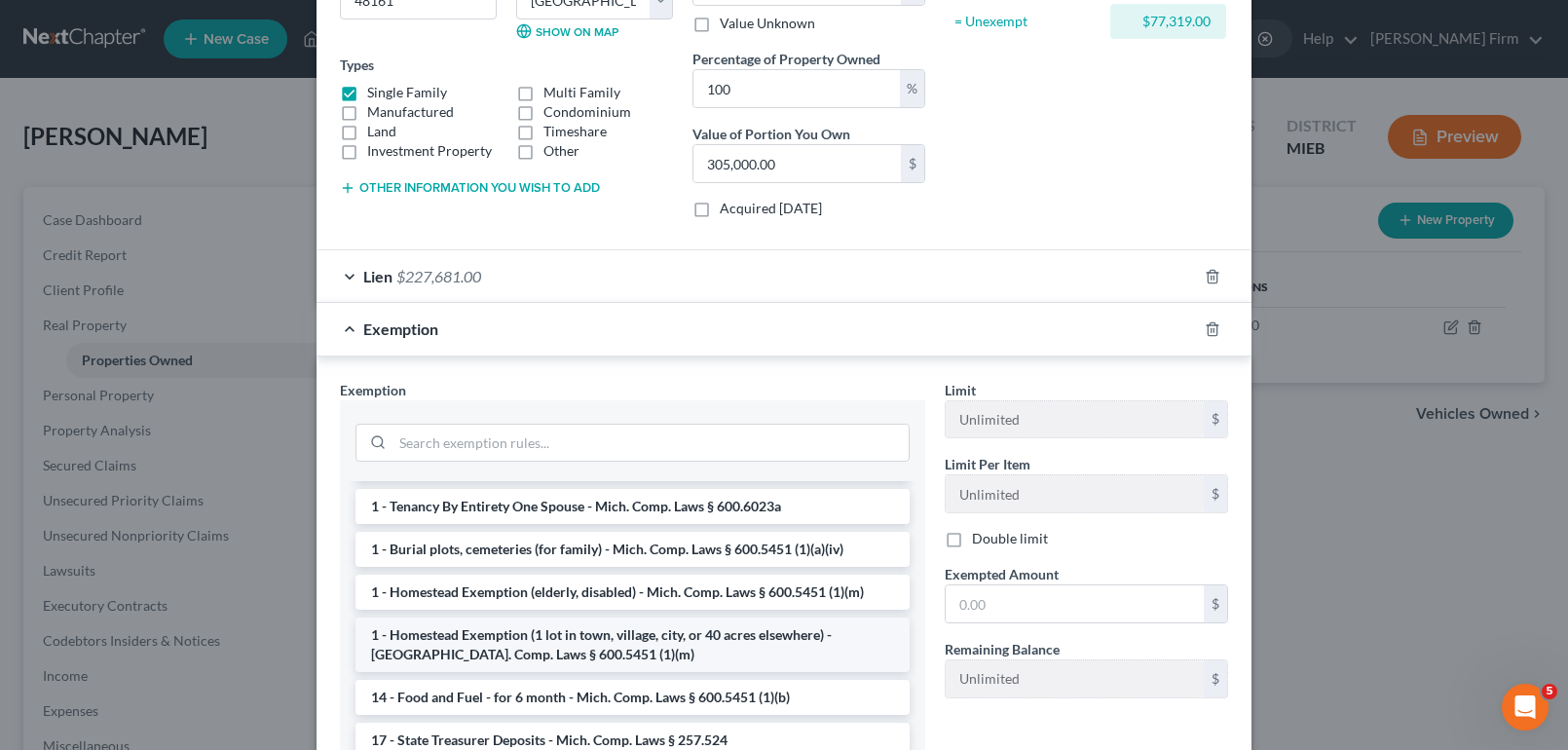
click at [573, 648] on li "1 - Homestead Exemption (1 lot in town, village, city, or 40 acres elsewhere) -…" at bounding box center [632, 645] width 555 height 55
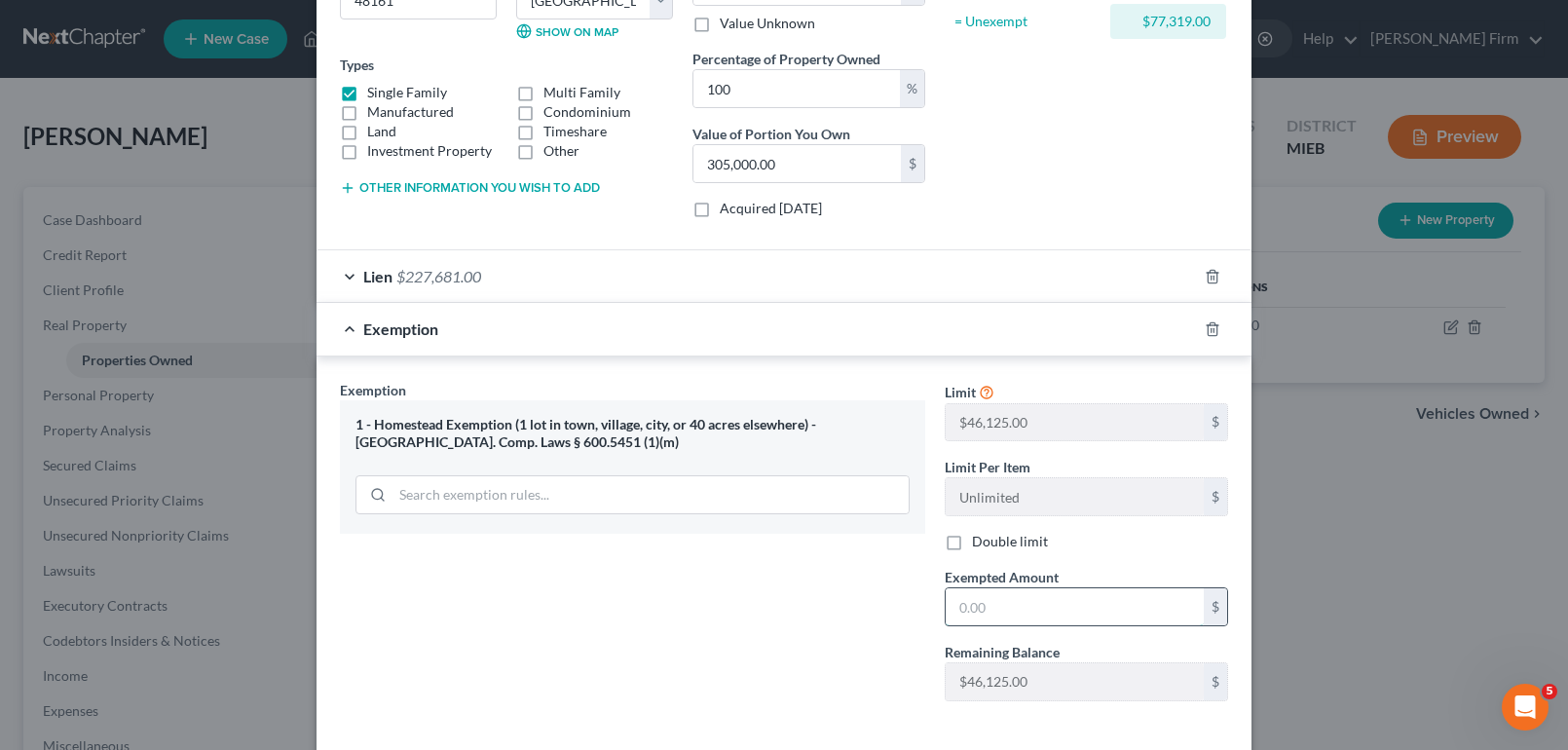
click at [1033, 611] on input "text" at bounding box center [1074, 607] width 258 height 37
click at [1027, 629] on div "Limit $46,125.00 $ Limit Per Item Unlimited $ Double limit Exempted Amount * $ …" at bounding box center [1086, 548] width 303 height 337
click at [1027, 623] on input "text" at bounding box center [1074, 607] width 258 height 37
type input "46,125.00"
click at [760, 615] on div "Exemption Set must be selected for CA. Exemption * 1 - [GEOGRAPHIC_DATA] (1 lot…" at bounding box center [632, 548] width 605 height 337
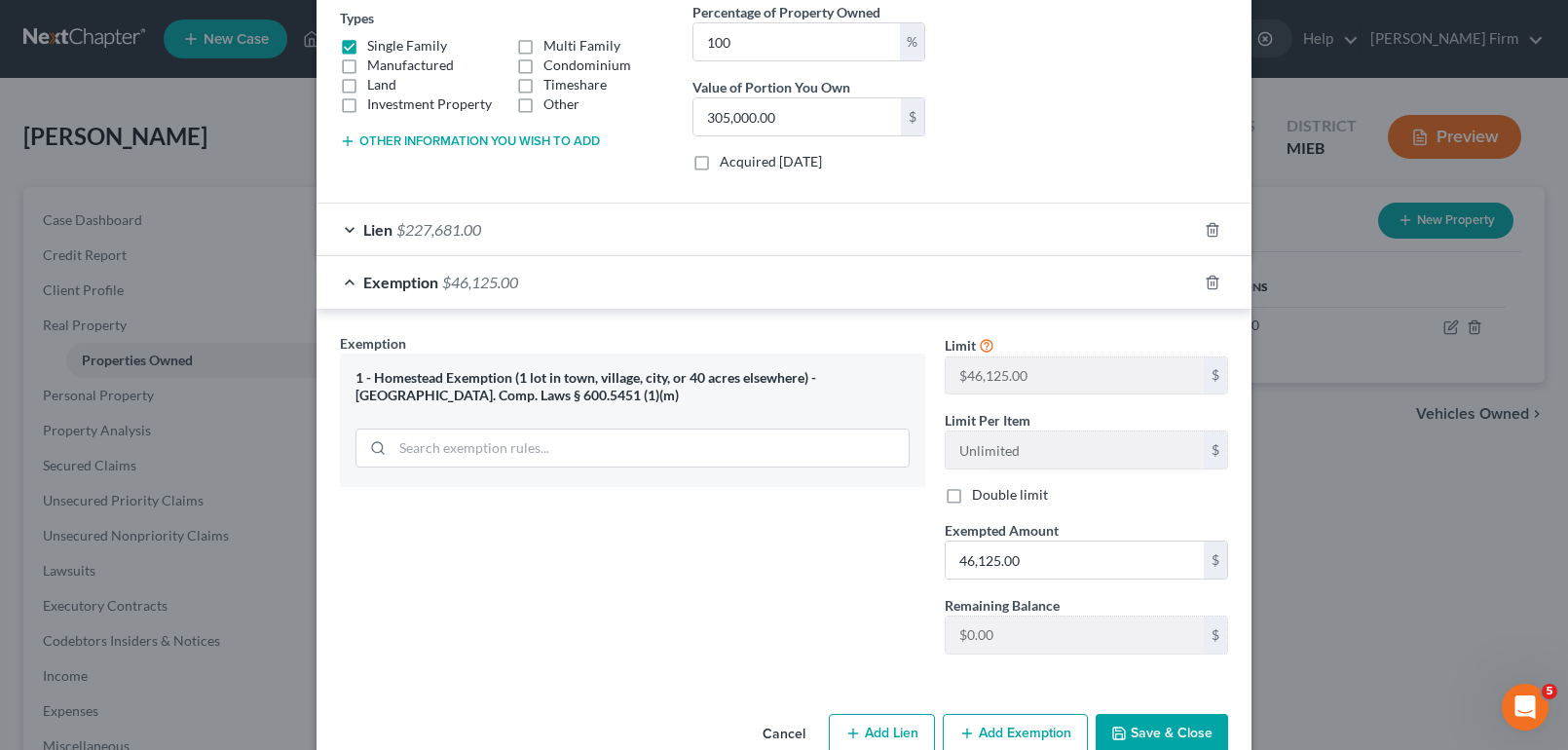
scroll to position [382, 0]
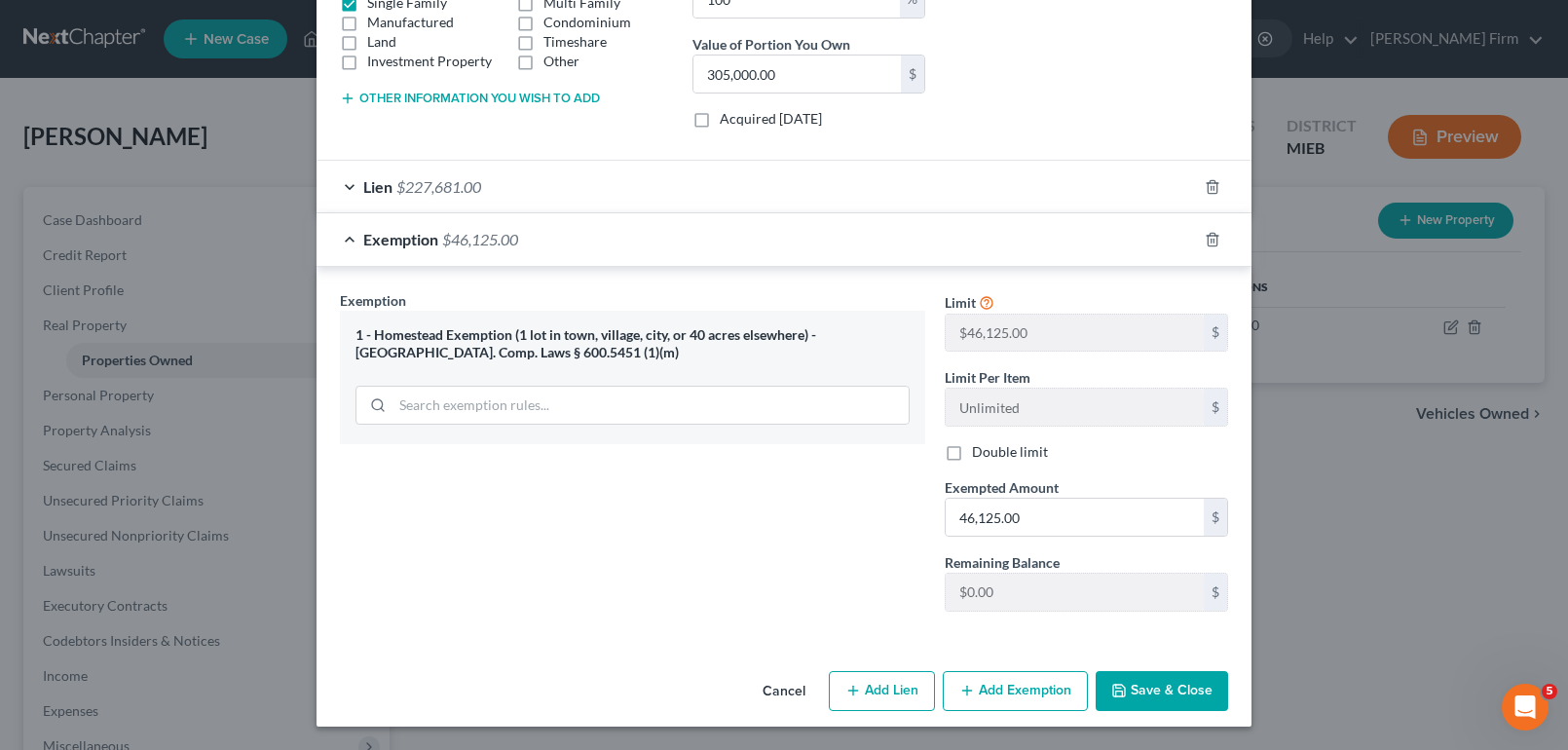
click at [1173, 678] on button "Save & Close" at bounding box center [1162, 692] width 133 height 41
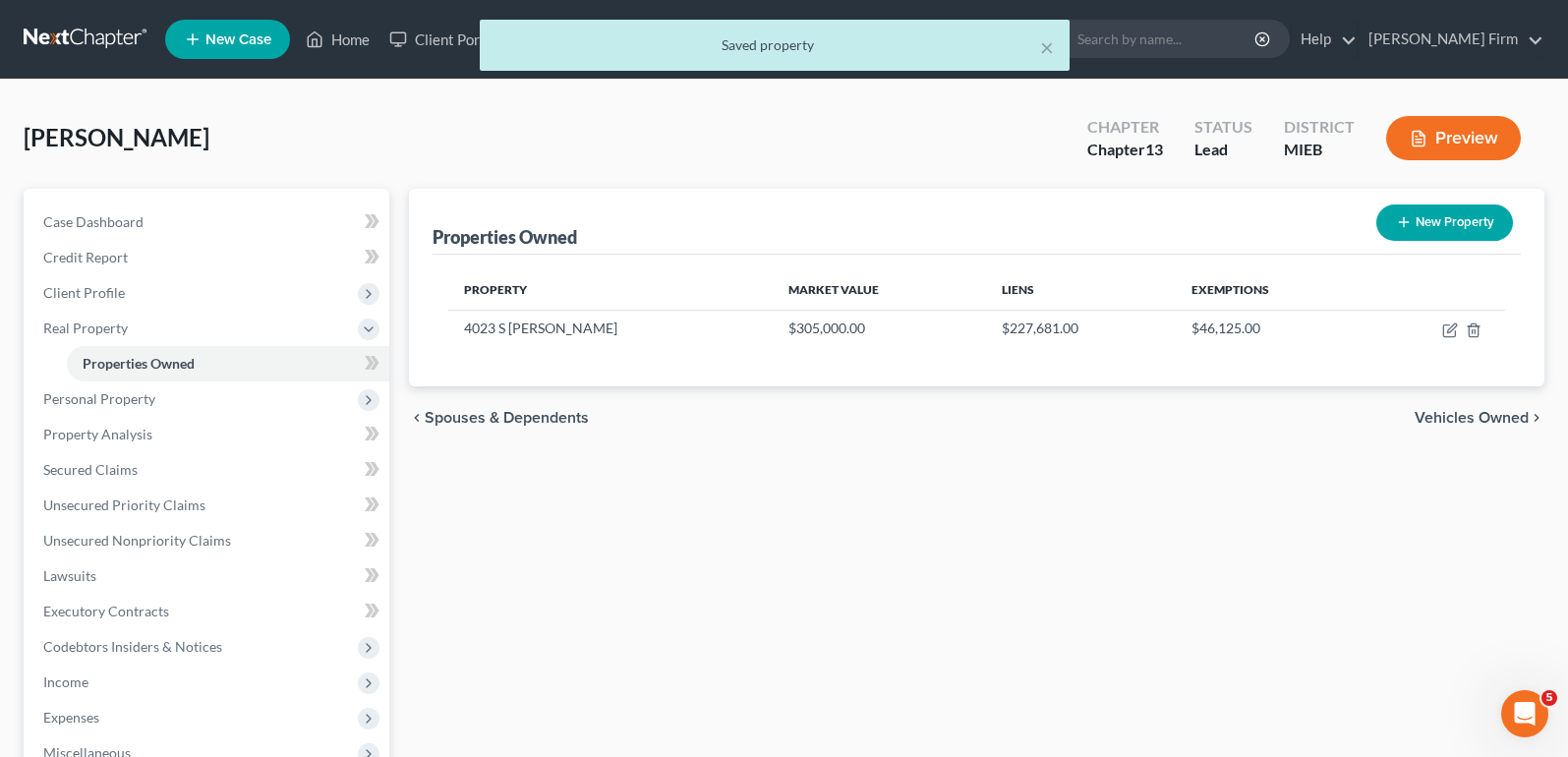
click at [1475, 410] on span "Vehicles Owned" at bounding box center [1472, 418] width 114 height 16
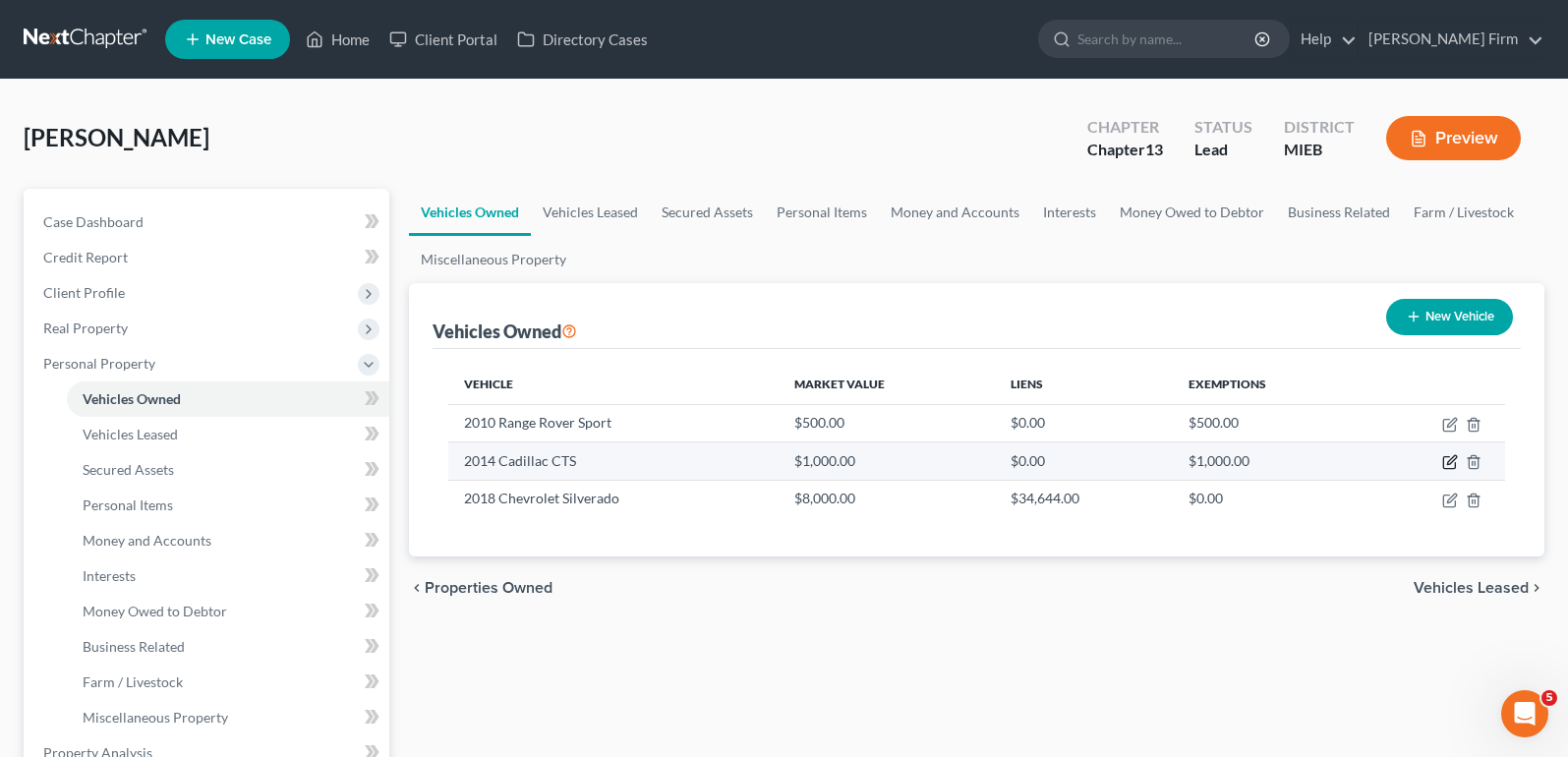
click at [1451, 462] on icon "button" at bounding box center [1450, 462] width 16 height 16
select select "0"
select select "12"
select select "4"
select select "0"
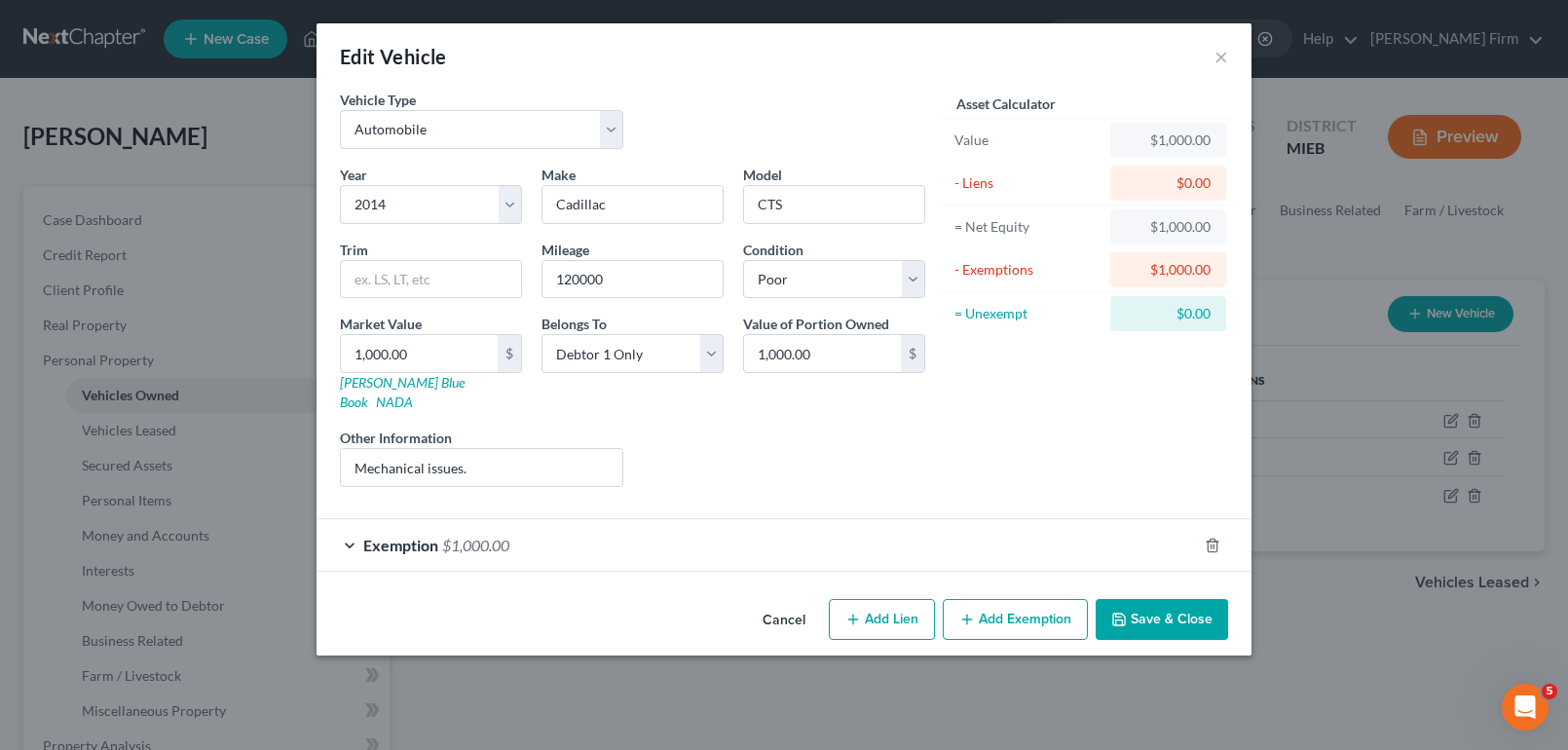
click at [1225, 530] on div at bounding box center [1224, 545] width 55 height 31
click at [1213, 538] on icon "button" at bounding box center [1212, 545] width 16 height 16
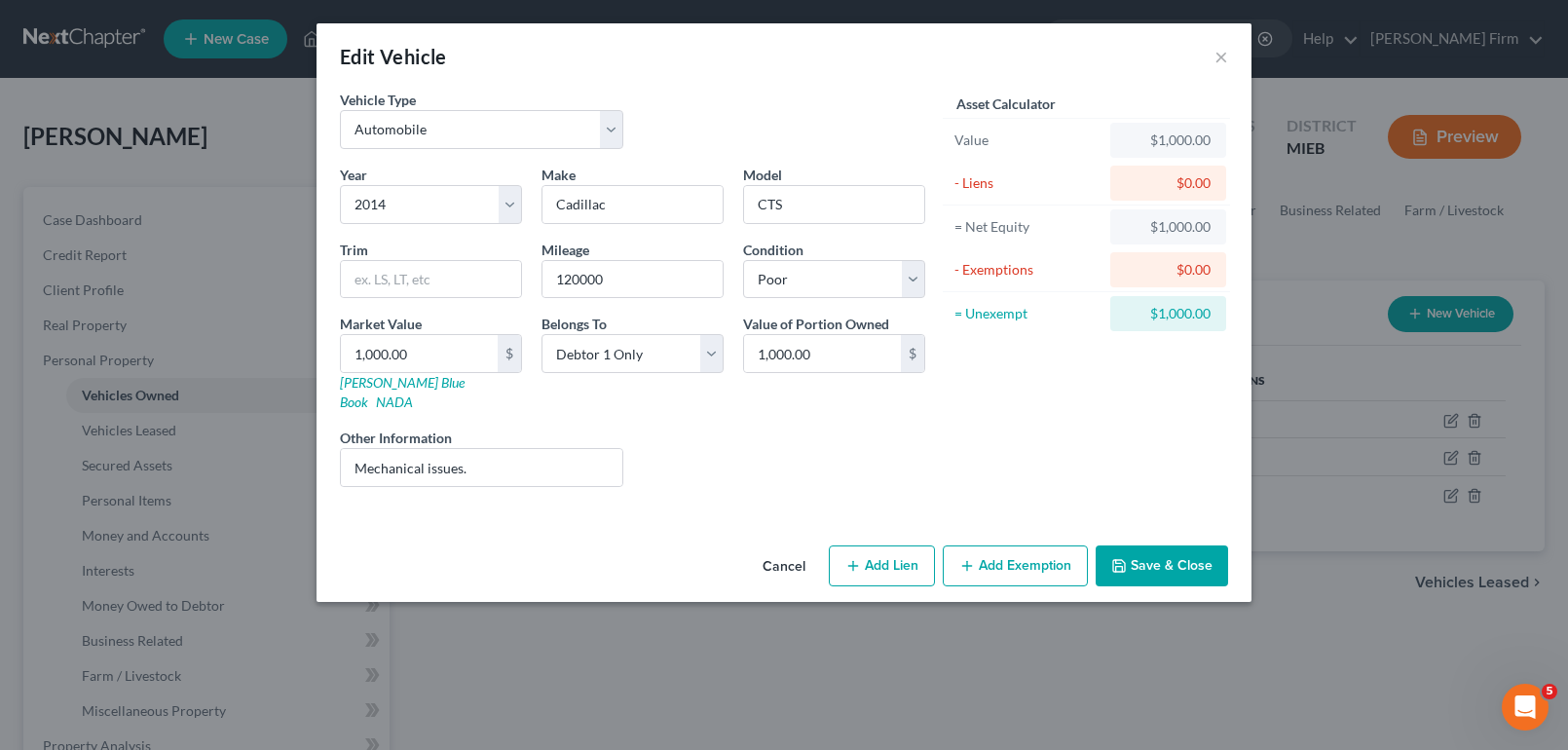
click at [1062, 551] on button "Add Exemption" at bounding box center [1014, 566] width 145 height 41
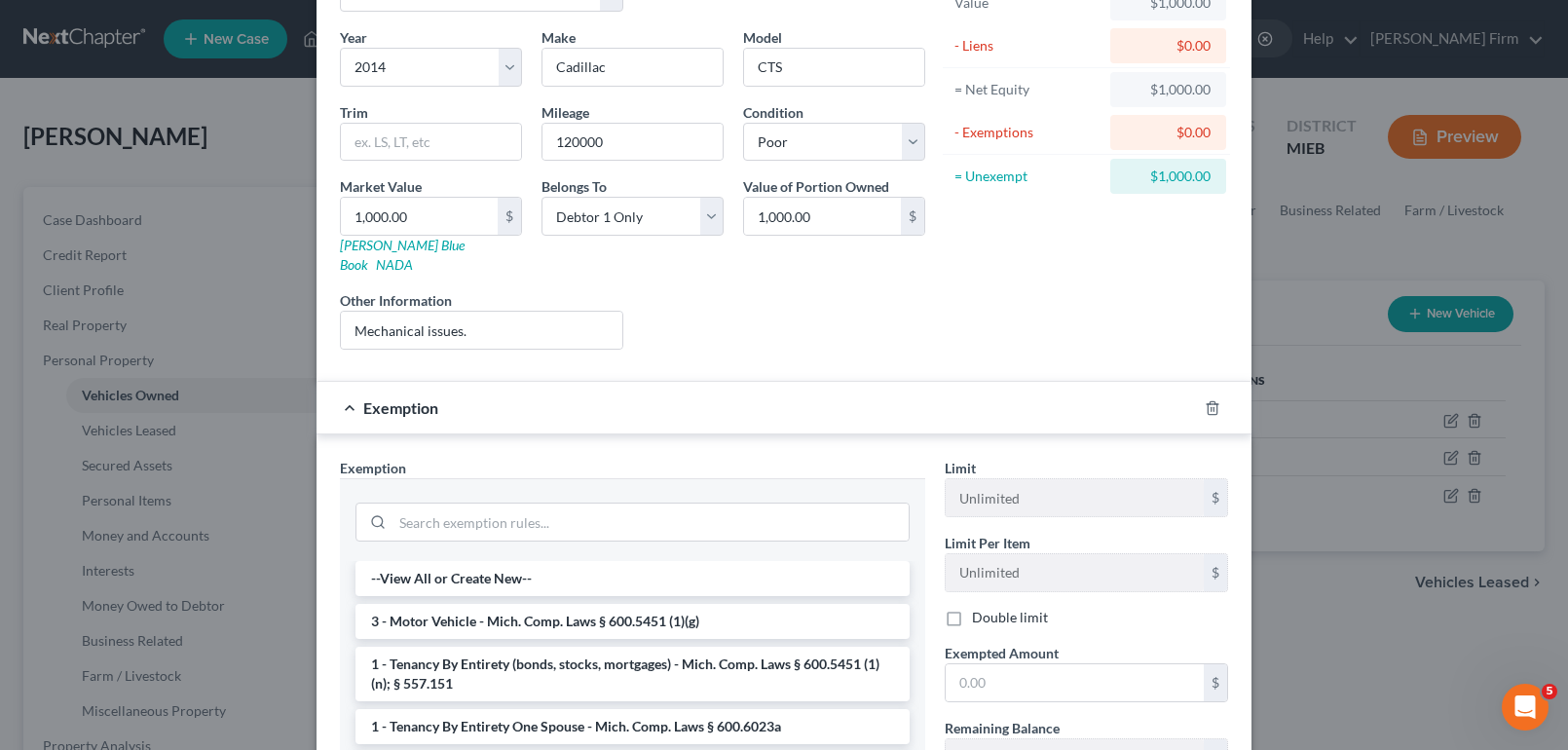
scroll to position [195, 0]
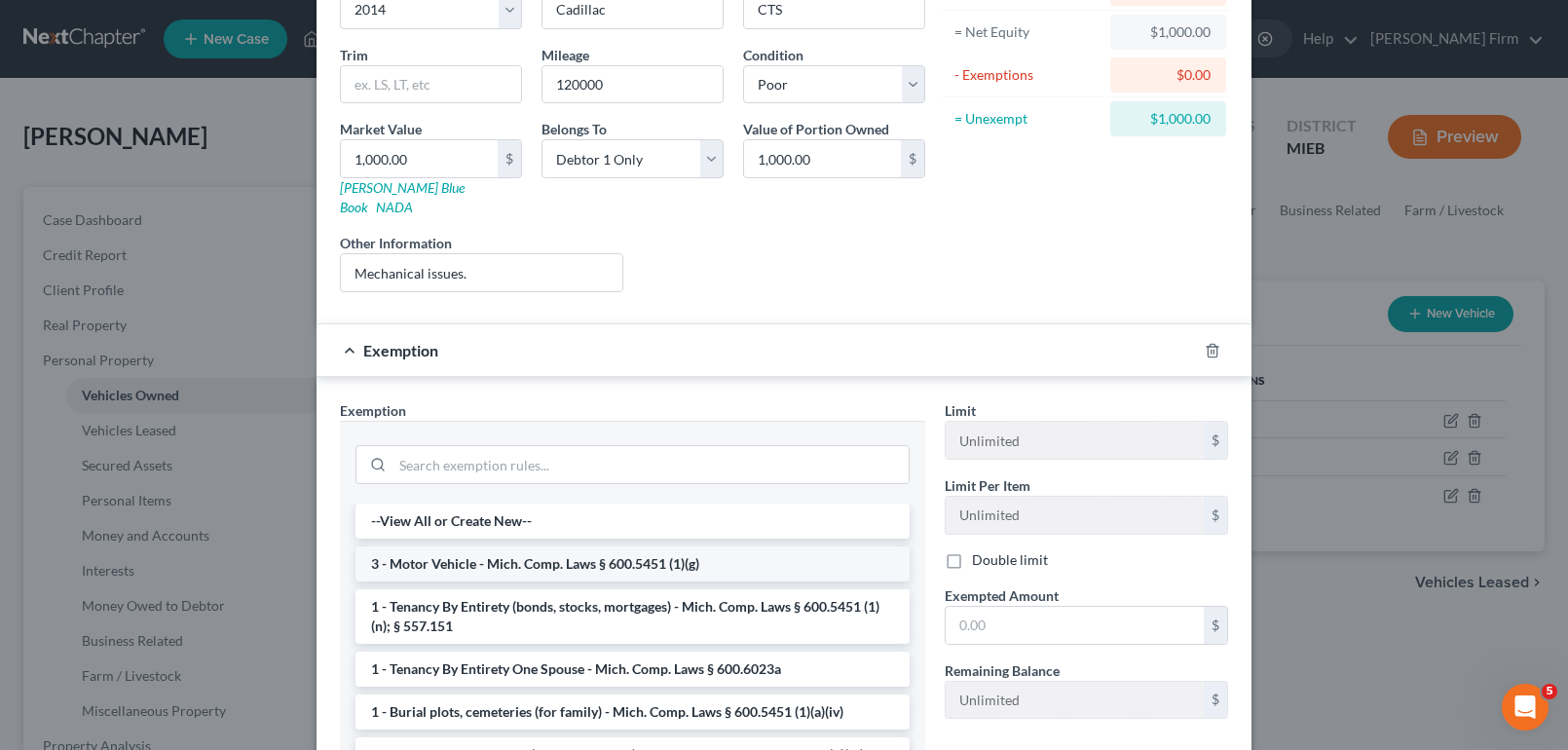
click at [741, 546] on li "3 - Motor Vehicle - Mich. Comp. Laws § 600.5451 (1)(g)" at bounding box center [632, 564] width 555 height 35
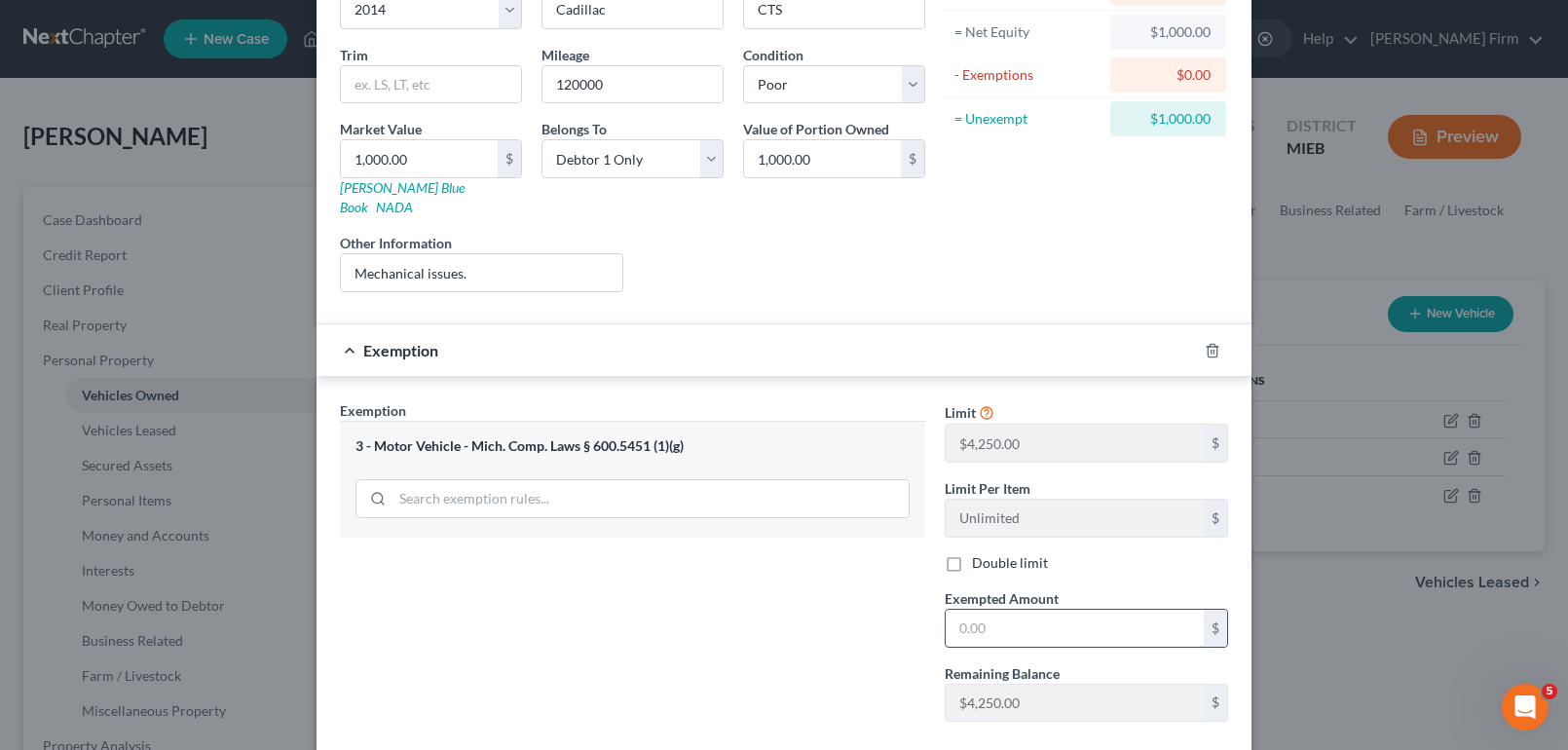
click at [1047, 610] on input "text" at bounding box center [1074, 628] width 258 height 37
type input "1,000"
click at [761, 573] on div "Exemption Set must be selected for CA. Exemption * 3 - Motor Vehicle - Mich. Co…" at bounding box center [632, 569] width 605 height 337
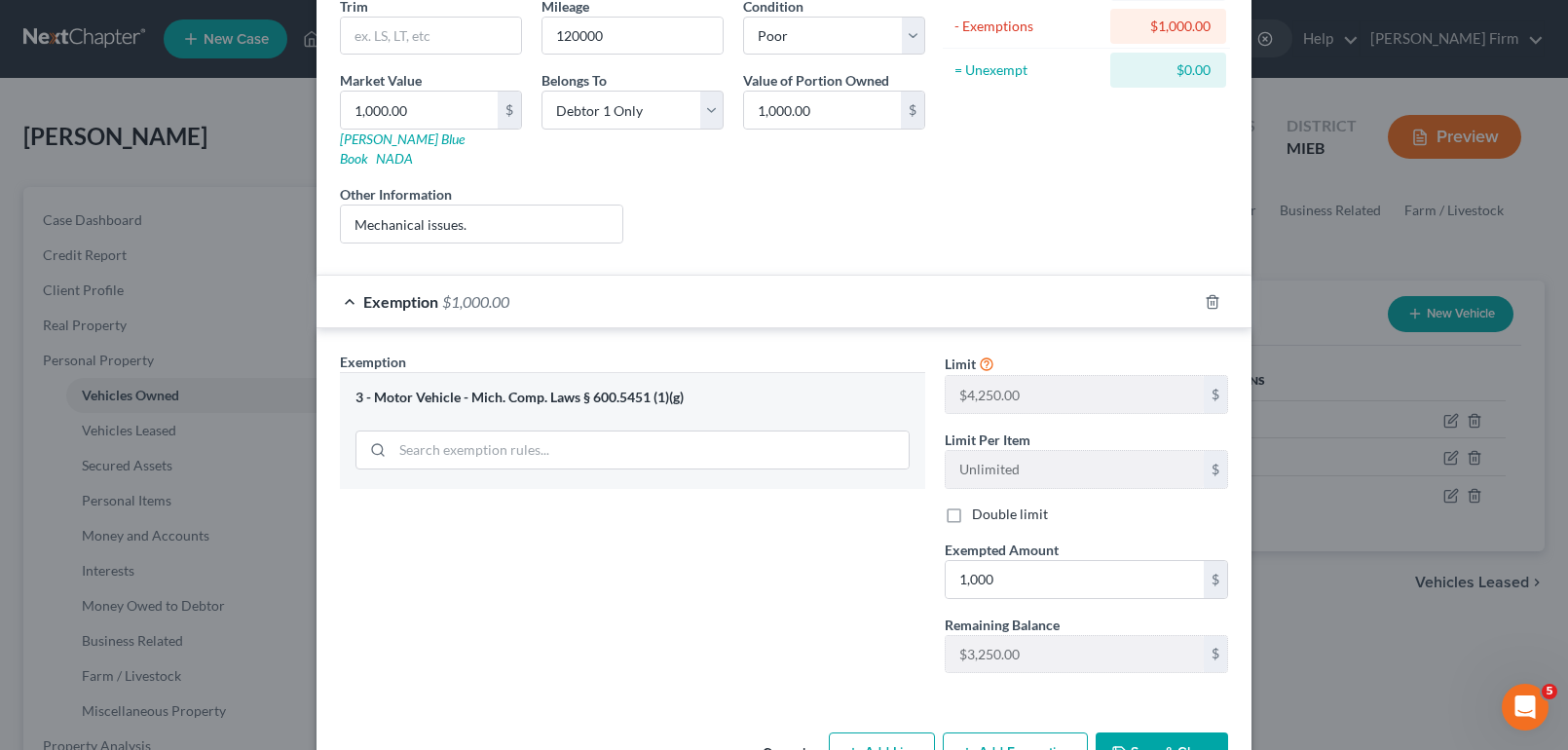
scroll to position [286, 0]
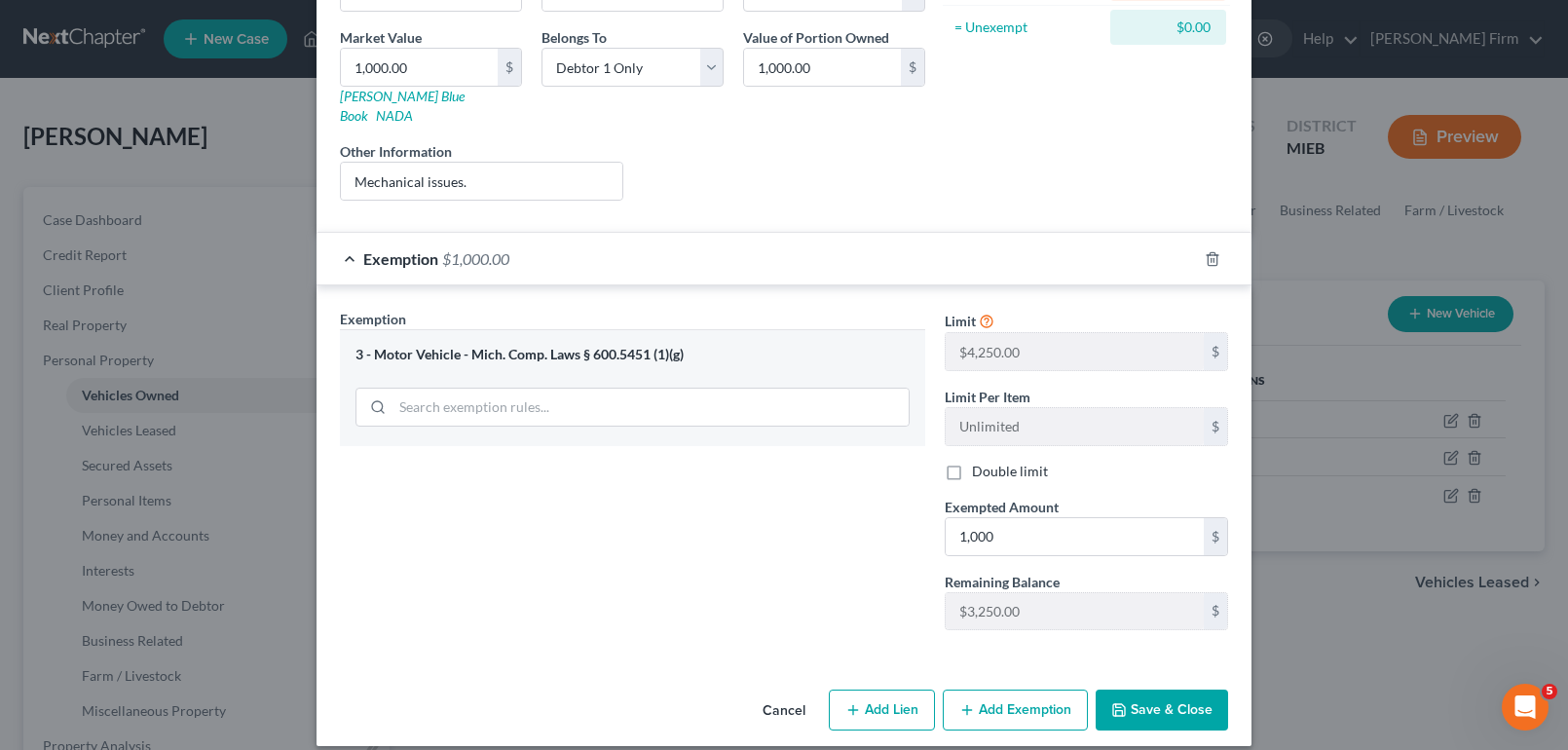
click at [1168, 697] on button "Save & Close" at bounding box center [1162, 710] width 133 height 41
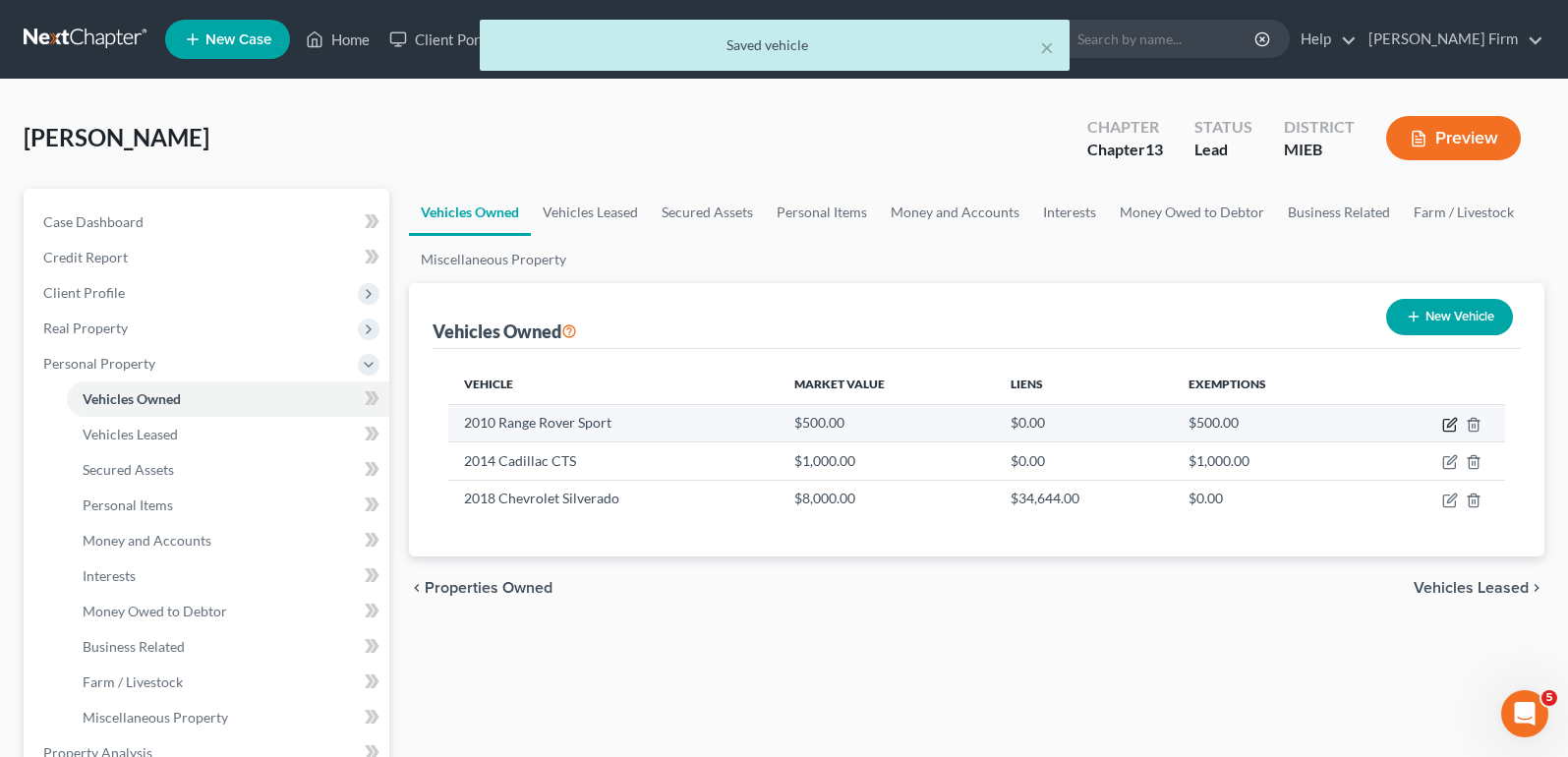
click at [1450, 423] on icon "button" at bounding box center [1451, 422] width 9 height 9
select select "0"
select select "16"
select select "4"
select select "0"
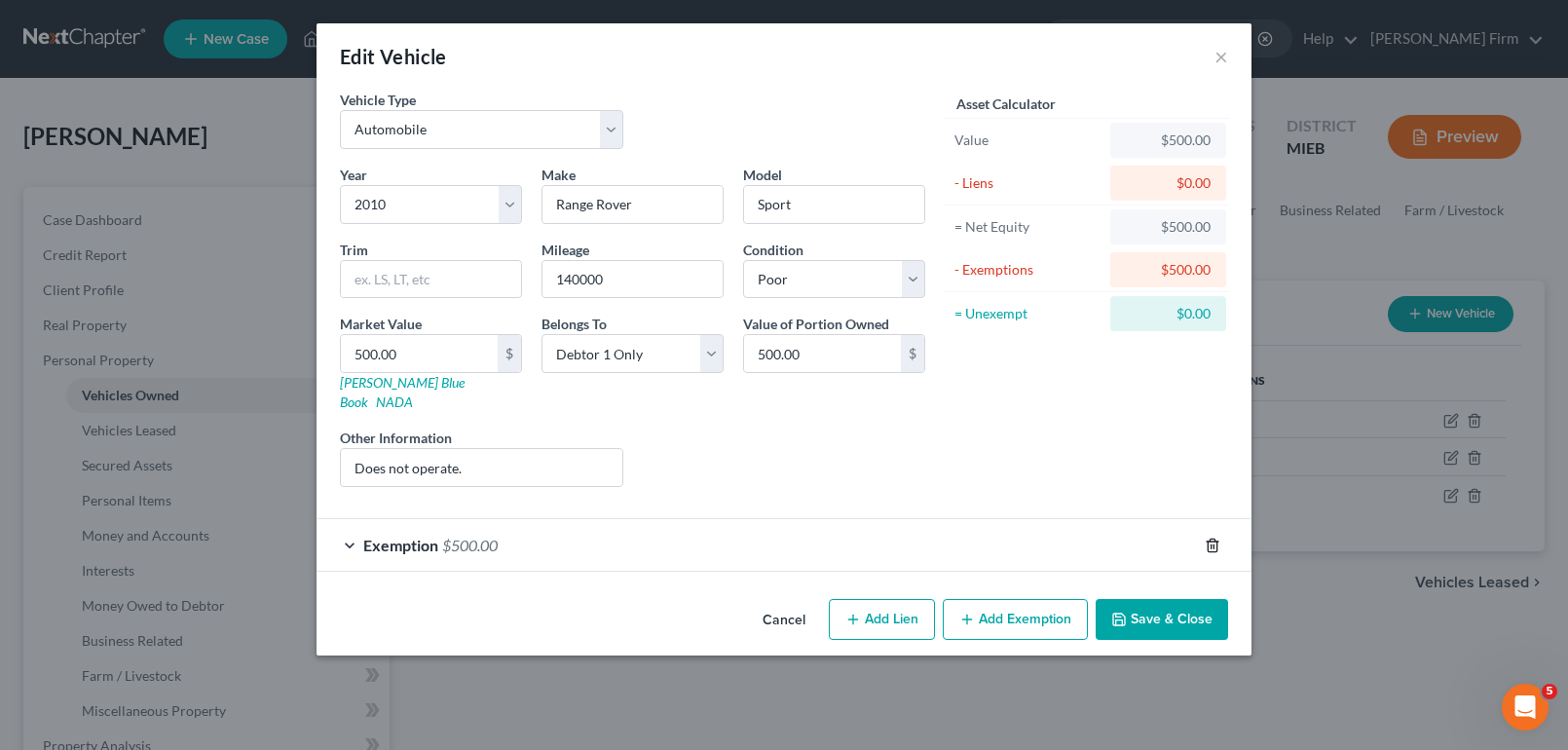
click at [1211, 544] on line "button" at bounding box center [1211, 546] width 0 height 4
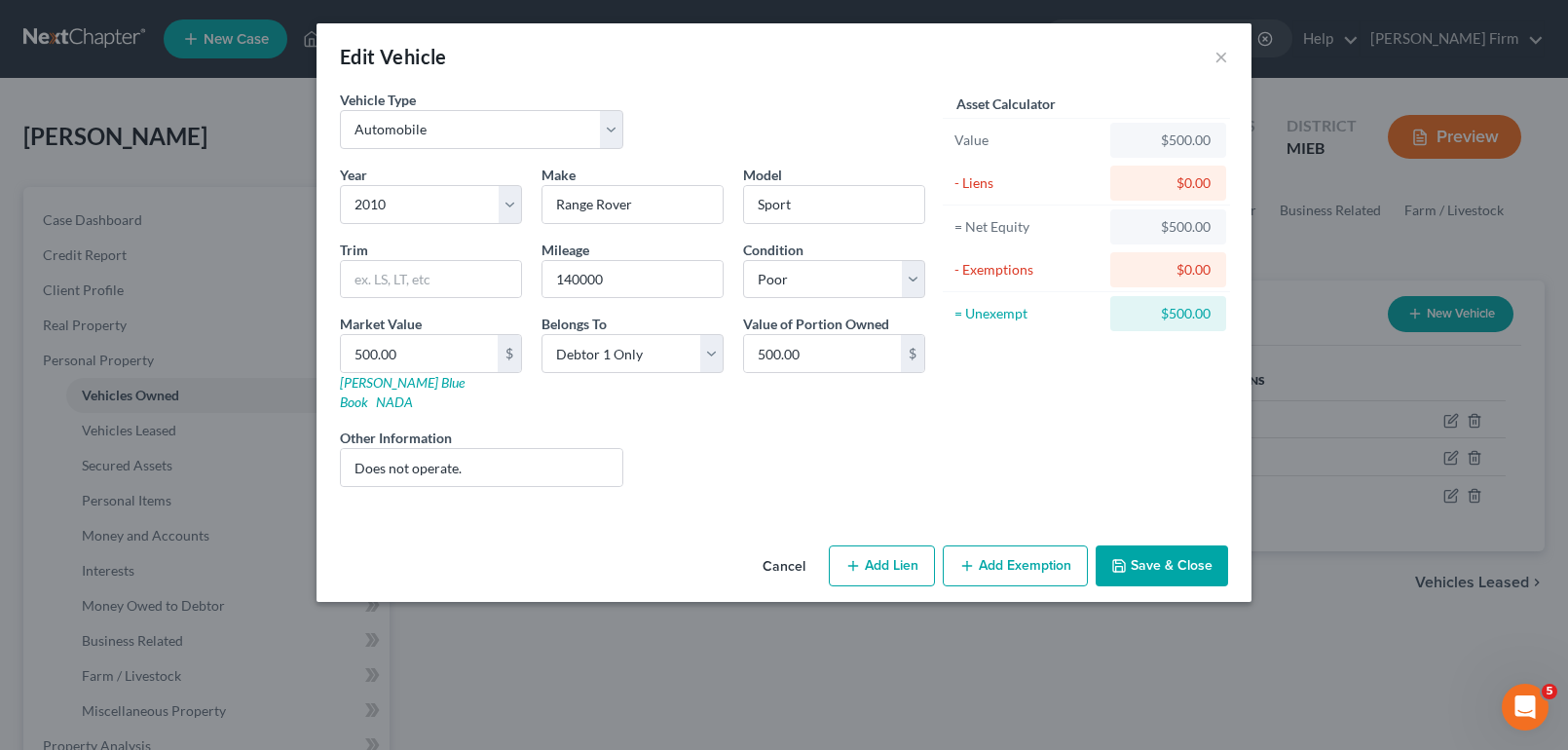
click at [1198, 553] on button "Save & Close" at bounding box center [1162, 566] width 133 height 41
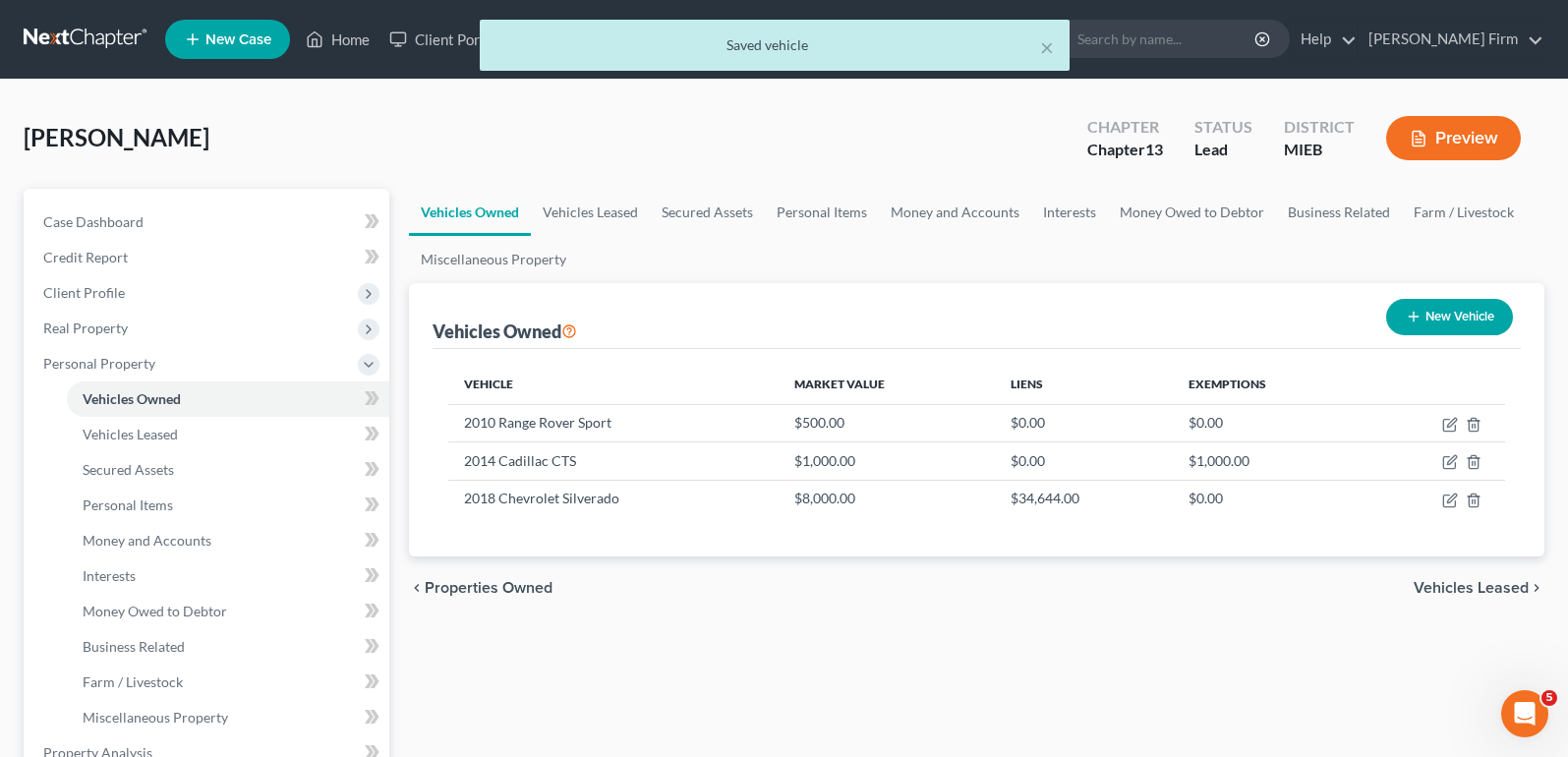
click at [1468, 582] on span "Vehicles Leased" at bounding box center [1471, 588] width 115 height 16
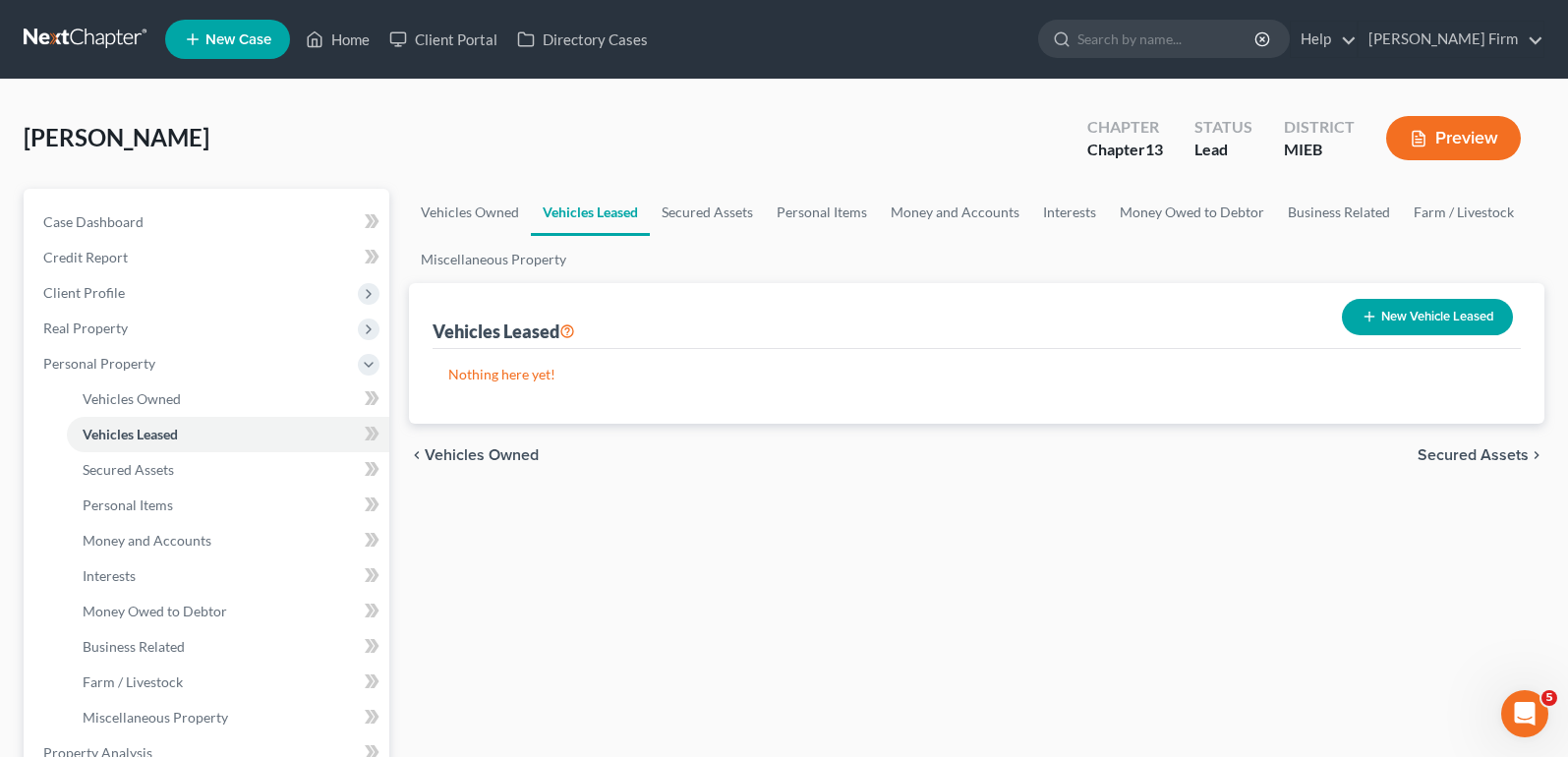
click at [1475, 454] on span "Secured Assets" at bounding box center [1473, 455] width 111 height 16
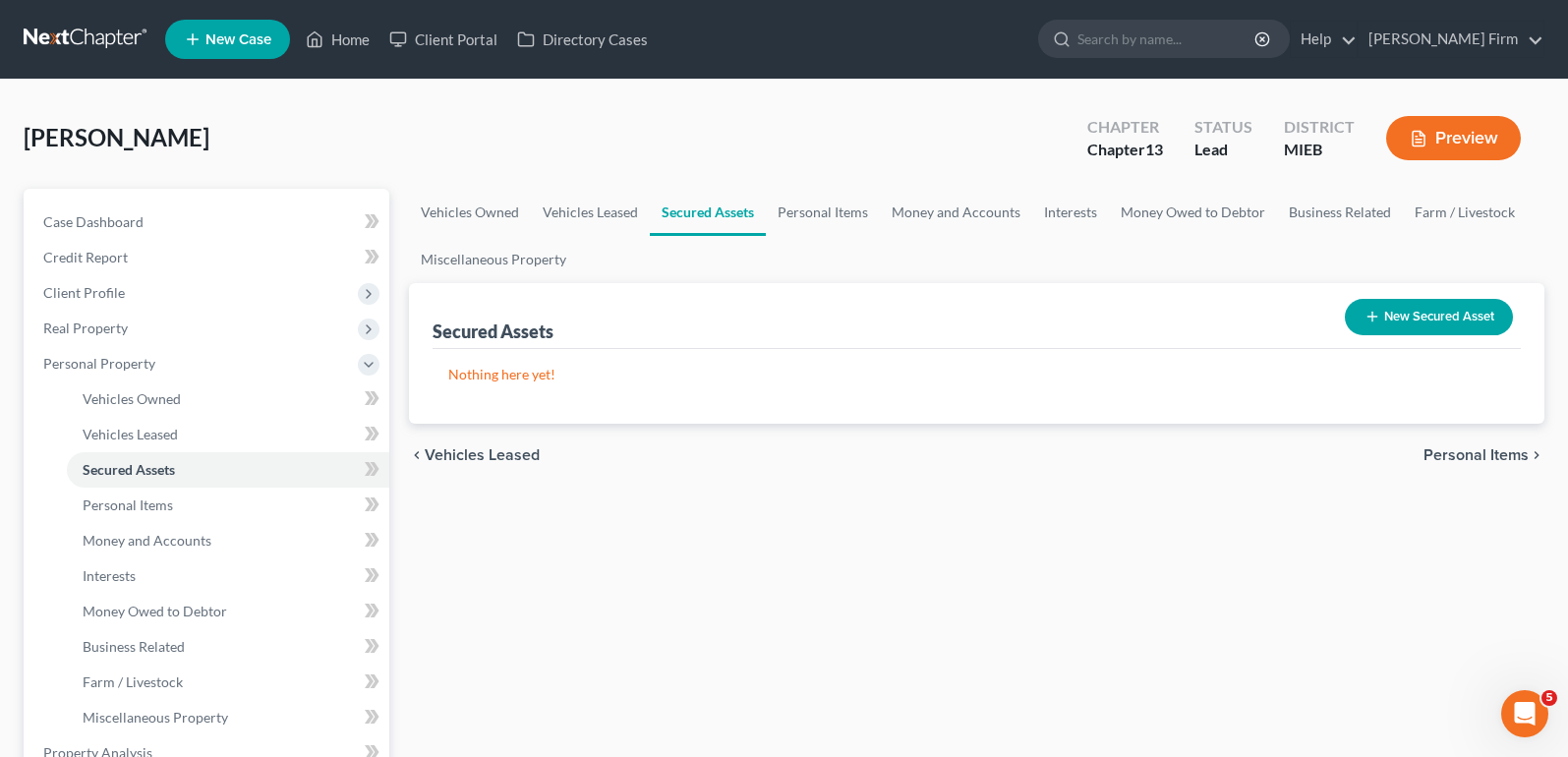
click at [1487, 454] on span "Personal Items" at bounding box center [1476, 455] width 105 height 16
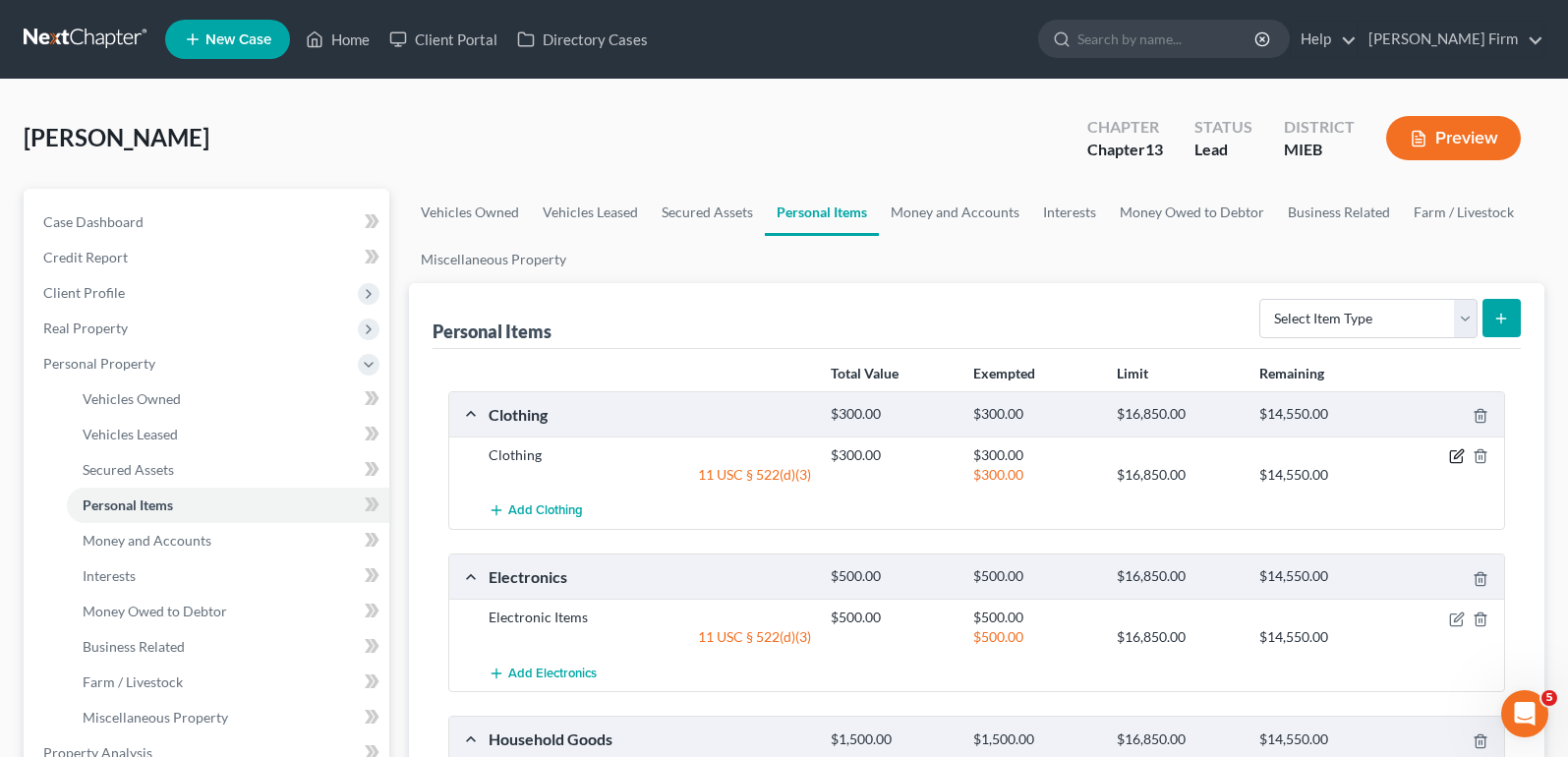
click at [1459, 460] on icon "button" at bounding box center [1457, 456] width 16 height 16
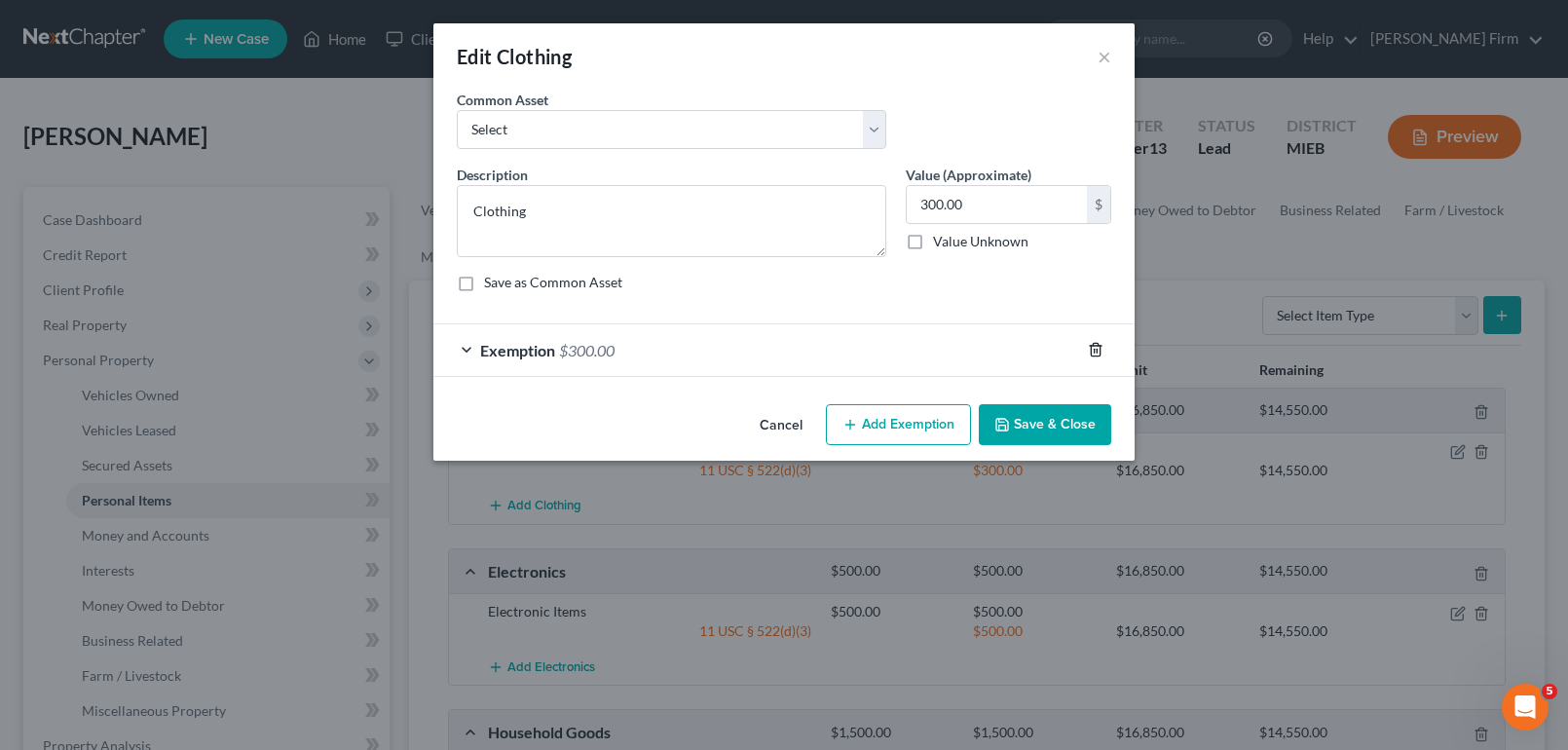
click at [1090, 347] on icon "button" at bounding box center [1094, 350] width 9 height 13
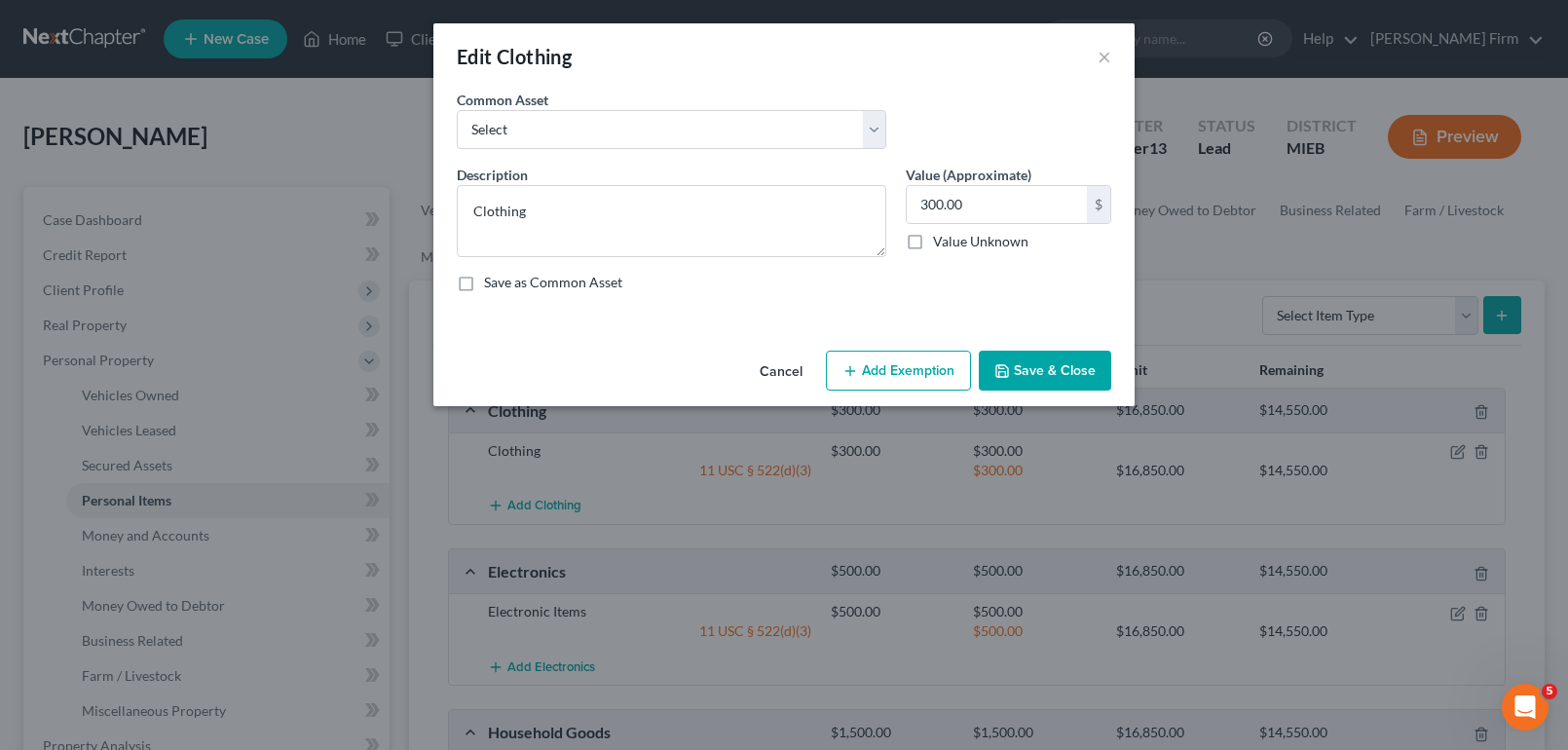
click at [906, 361] on button "Add Exemption" at bounding box center [899, 371] width 145 height 41
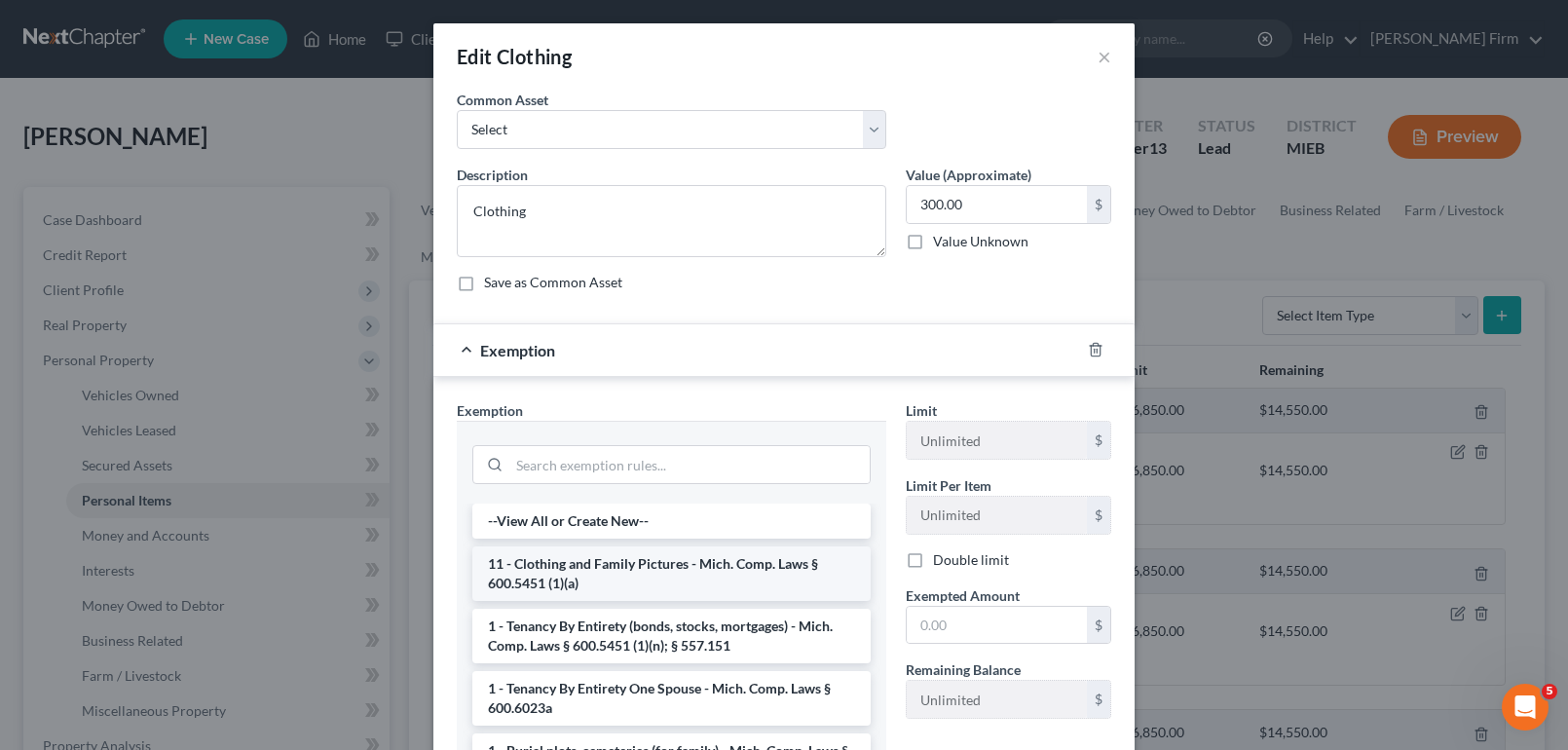
click at [702, 562] on li "11 - Clothing and Family Pictures - Mich. Comp. Laws § 600.5451 (1)(a)" at bounding box center [671, 574] width 399 height 55
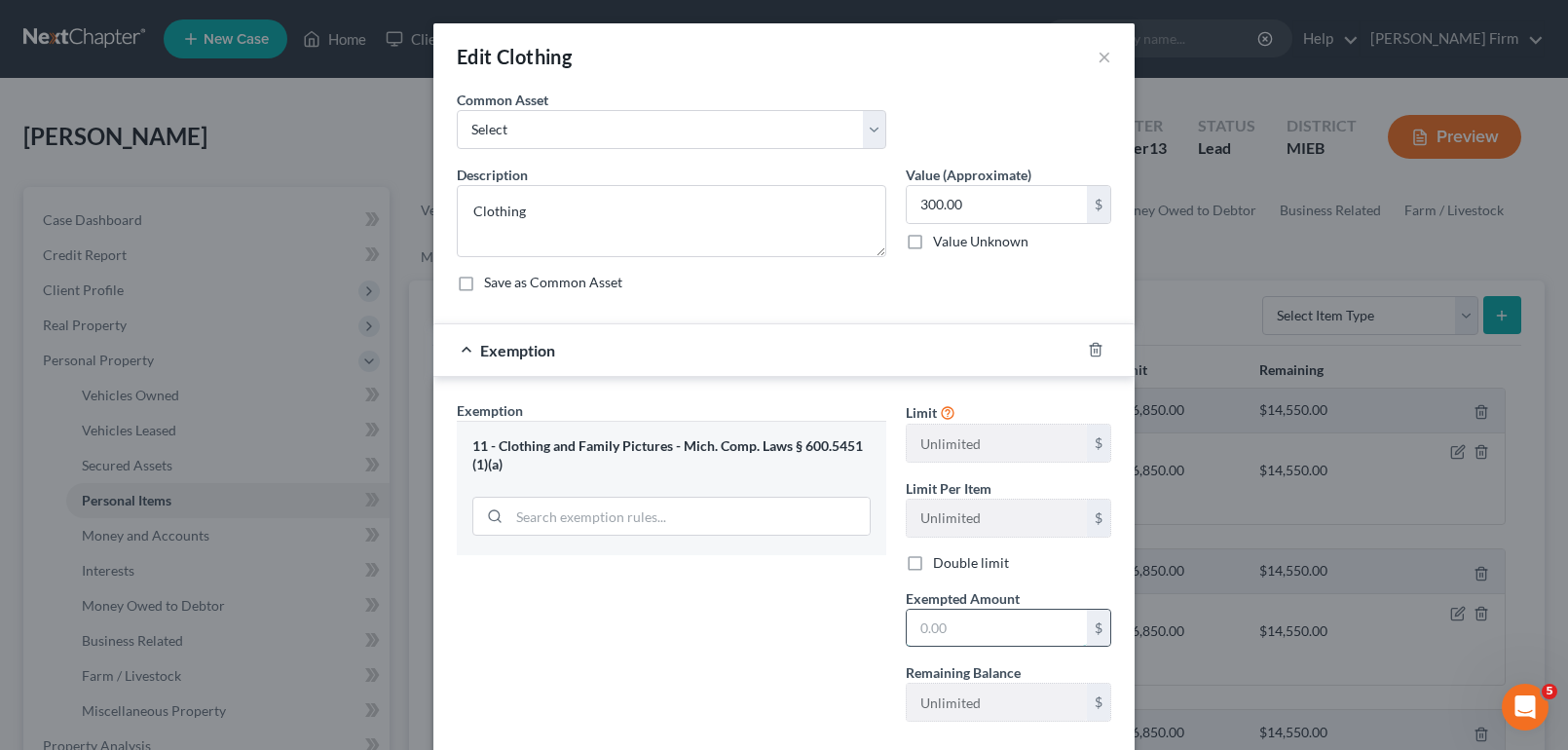
click at [922, 620] on input "text" at bounding box center [997, 628] width 180 height 37
type input "300."
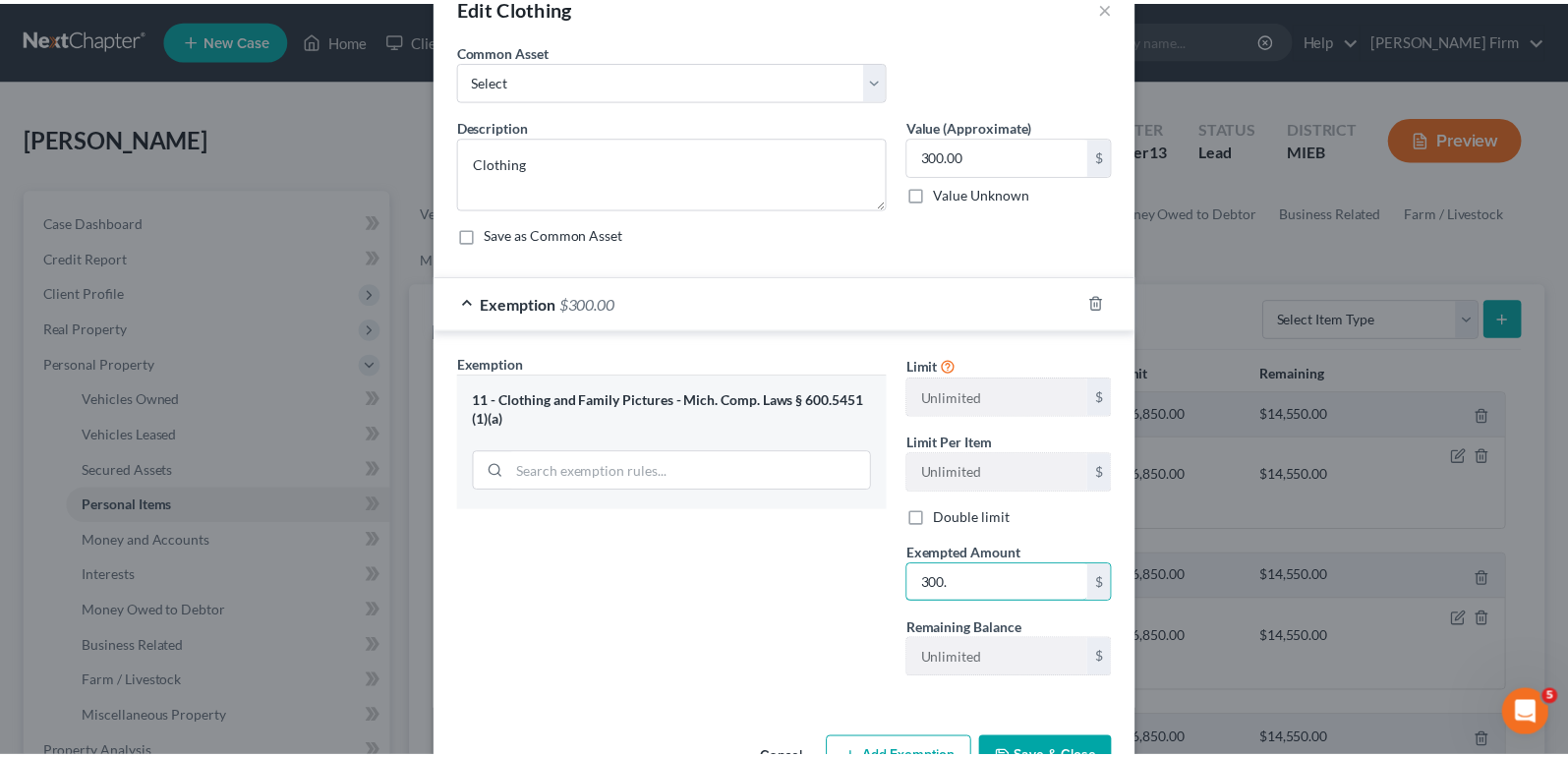
scroll to position [112, 0]
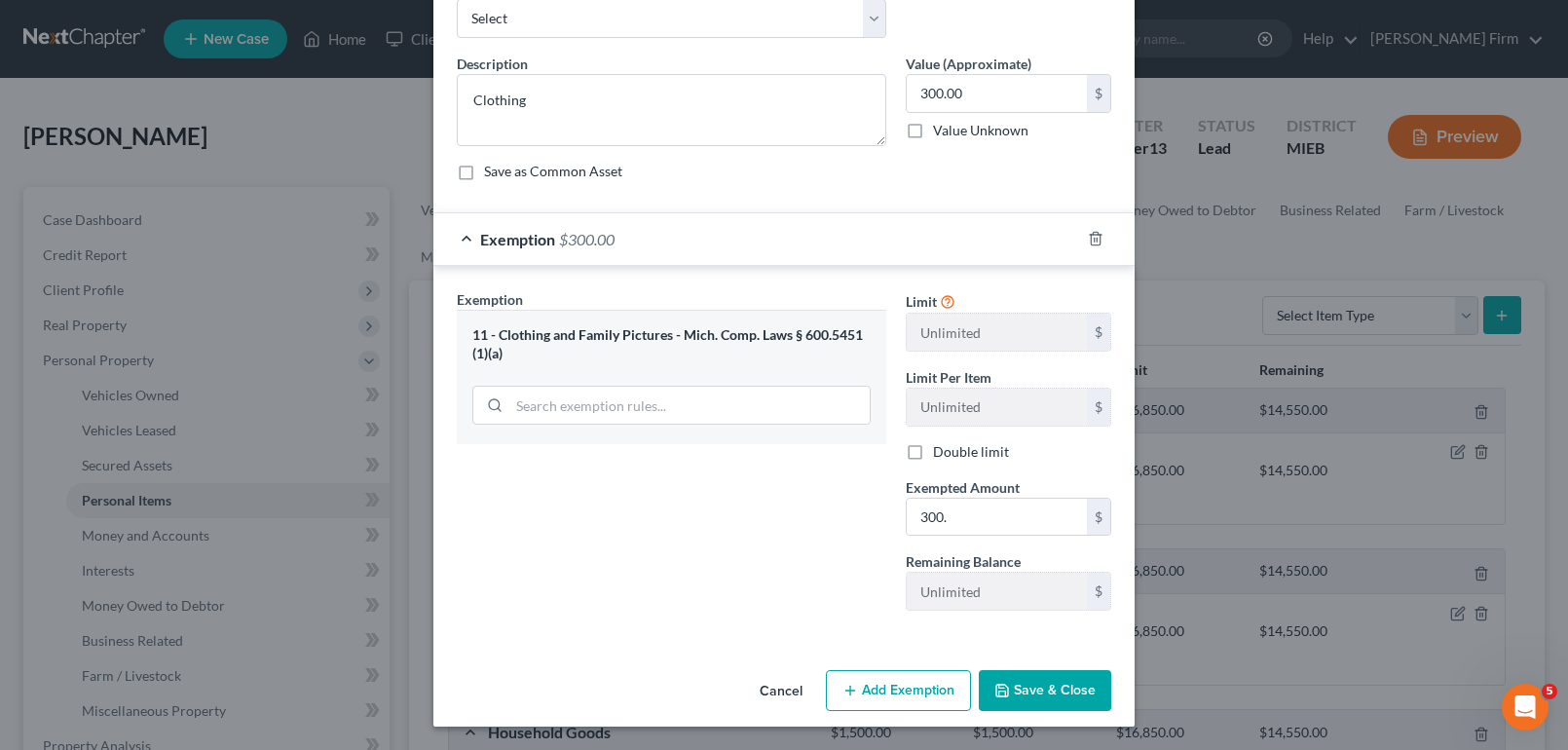
click at [1061, 693] on button "Save & Close" at bounding box center [1045, 691] width 133 height 41
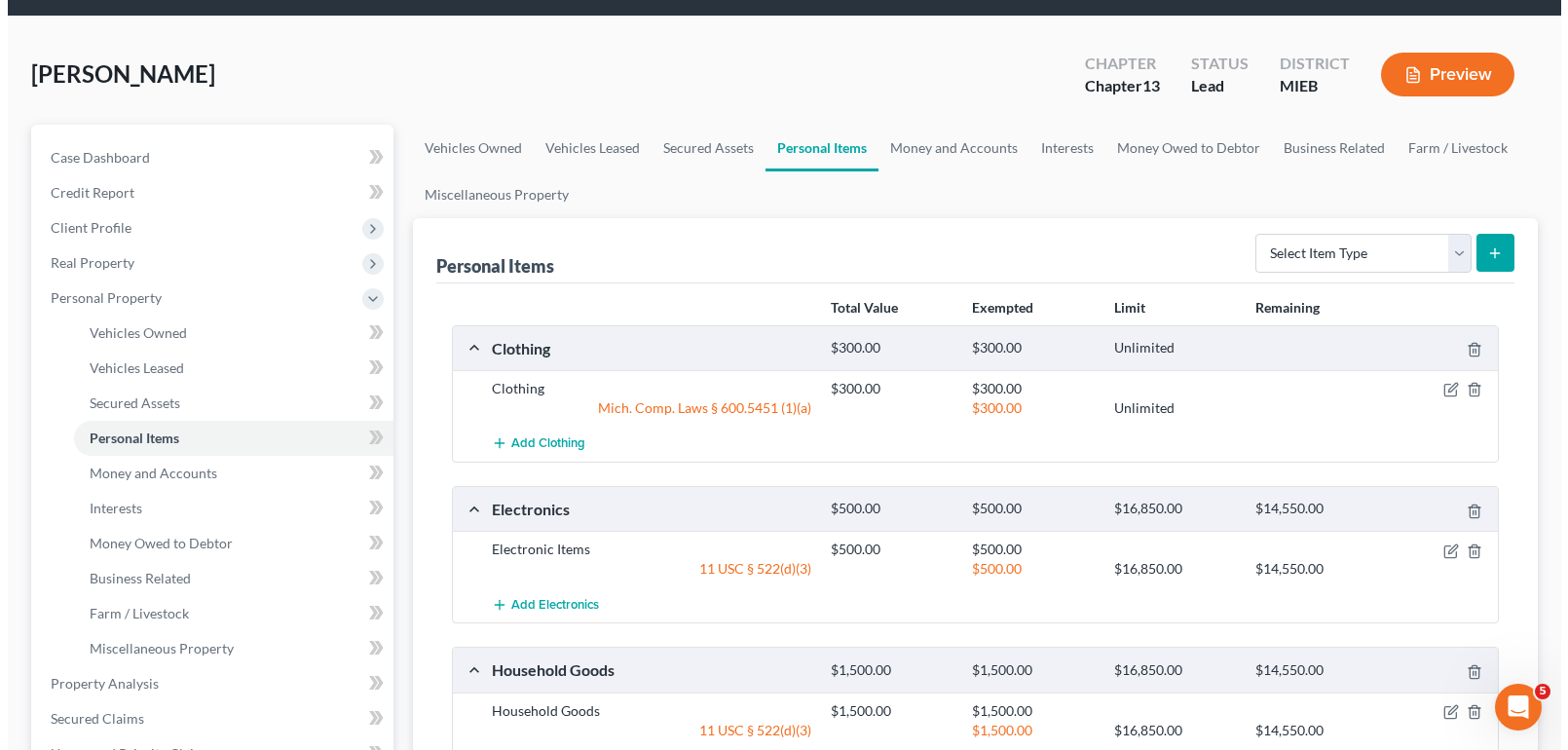
scroll to position [97, 0]
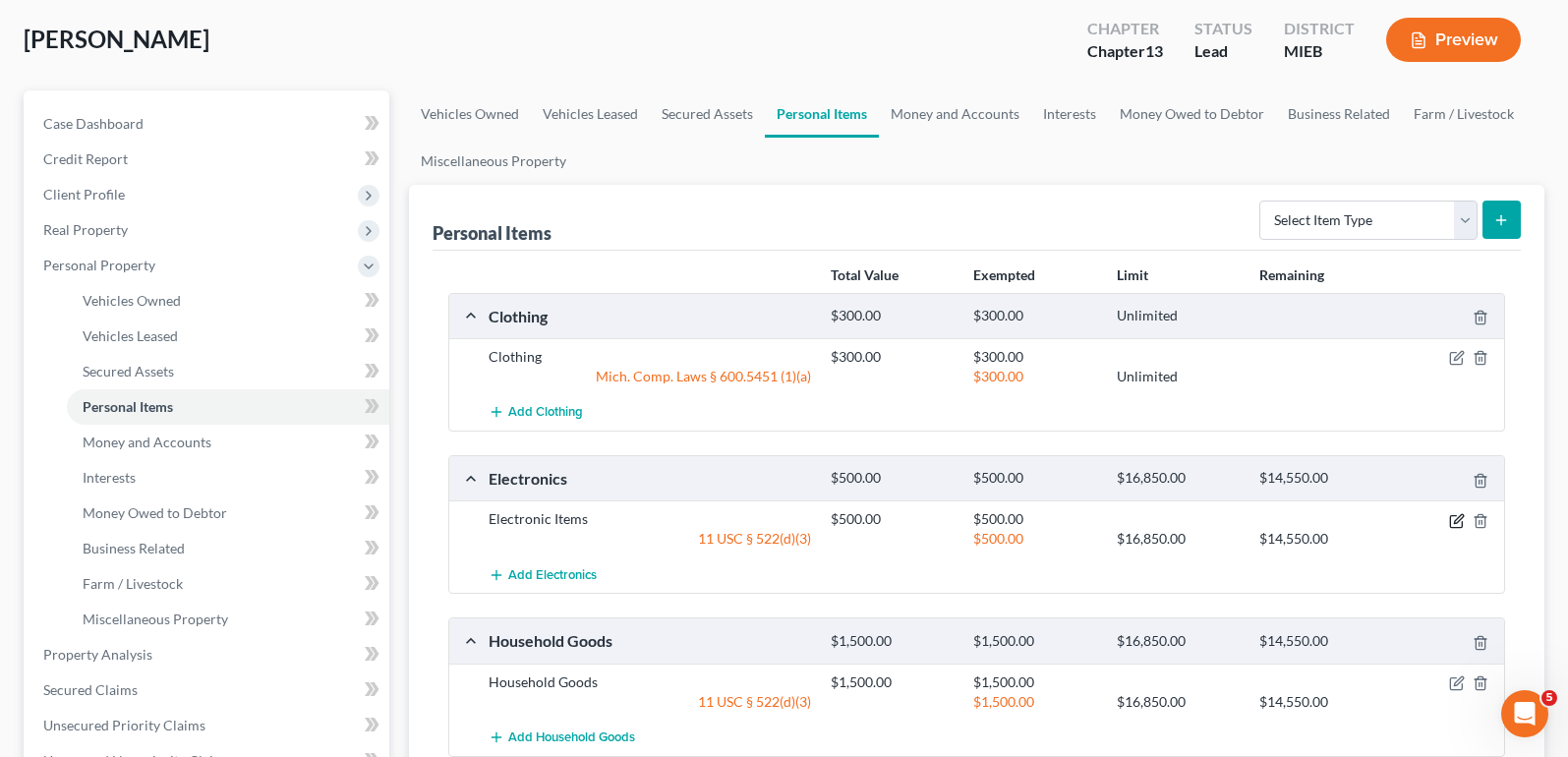
click at [1450, 520] on icon "button" at bounding box center [1456, 521] width 12 height 12
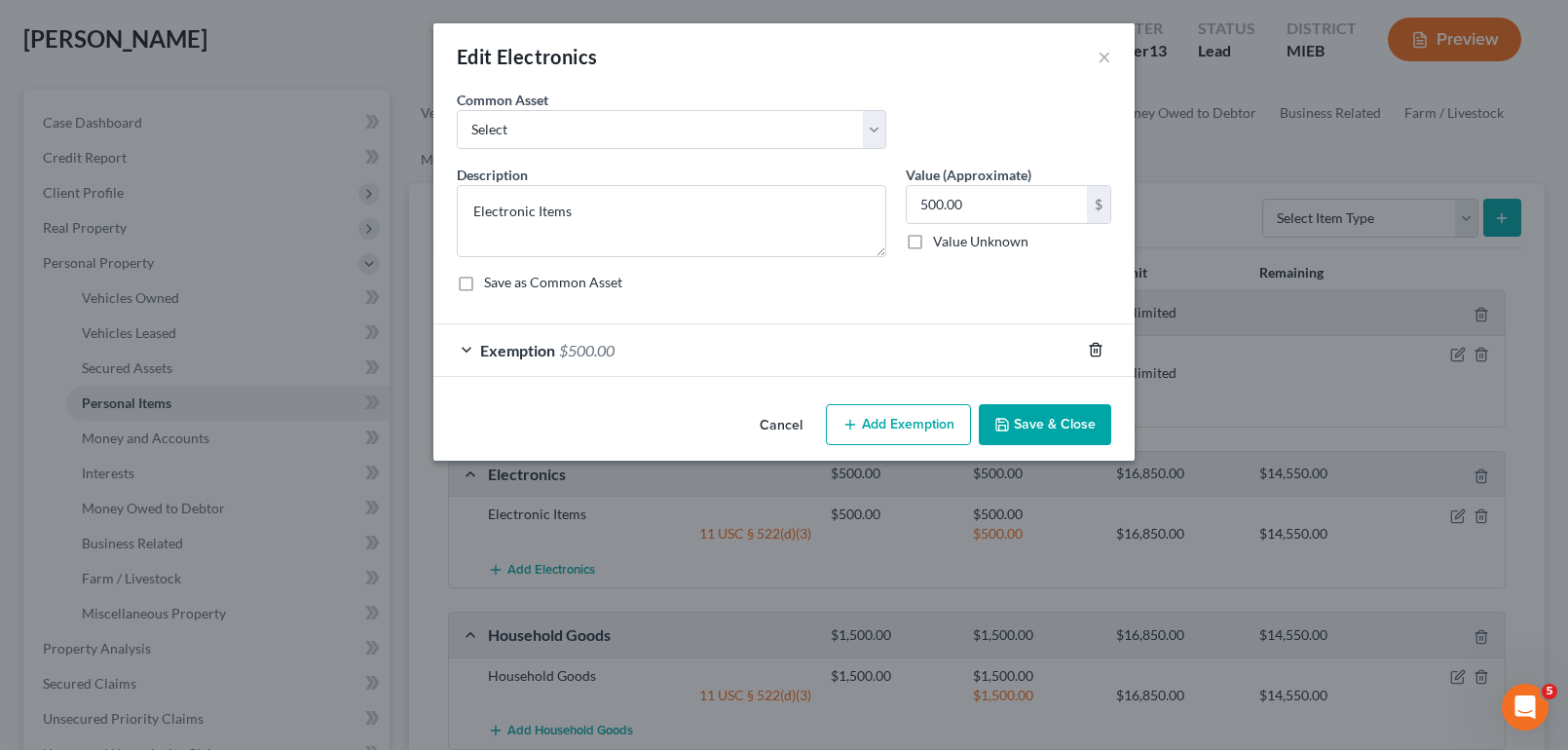
click at [1095, 349] on icon "button" at bounding box center [1095, 350] width 16 height 16
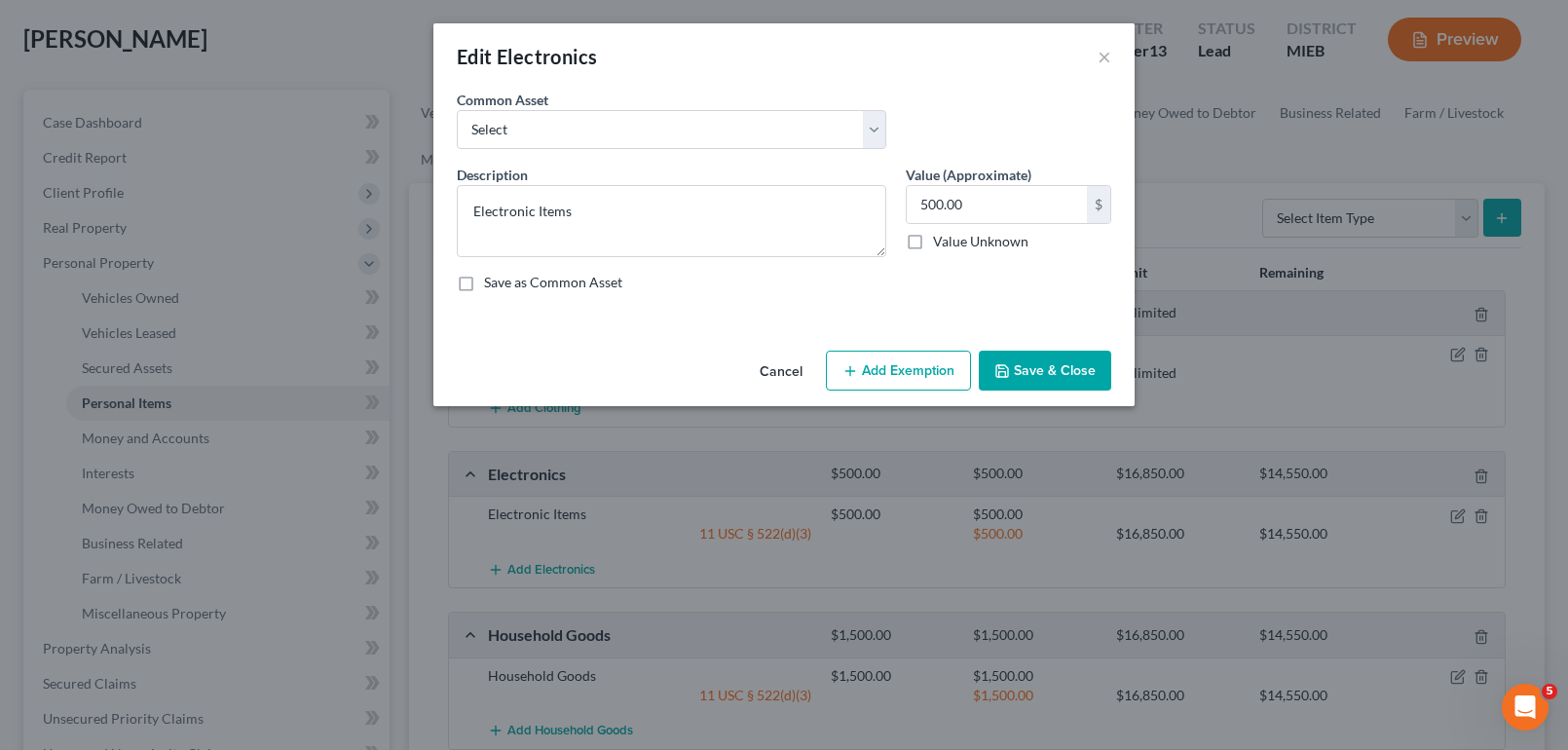
click at [932, 367] on button "Add Exemption" at bounding box center [899, 371] width 145 height 41
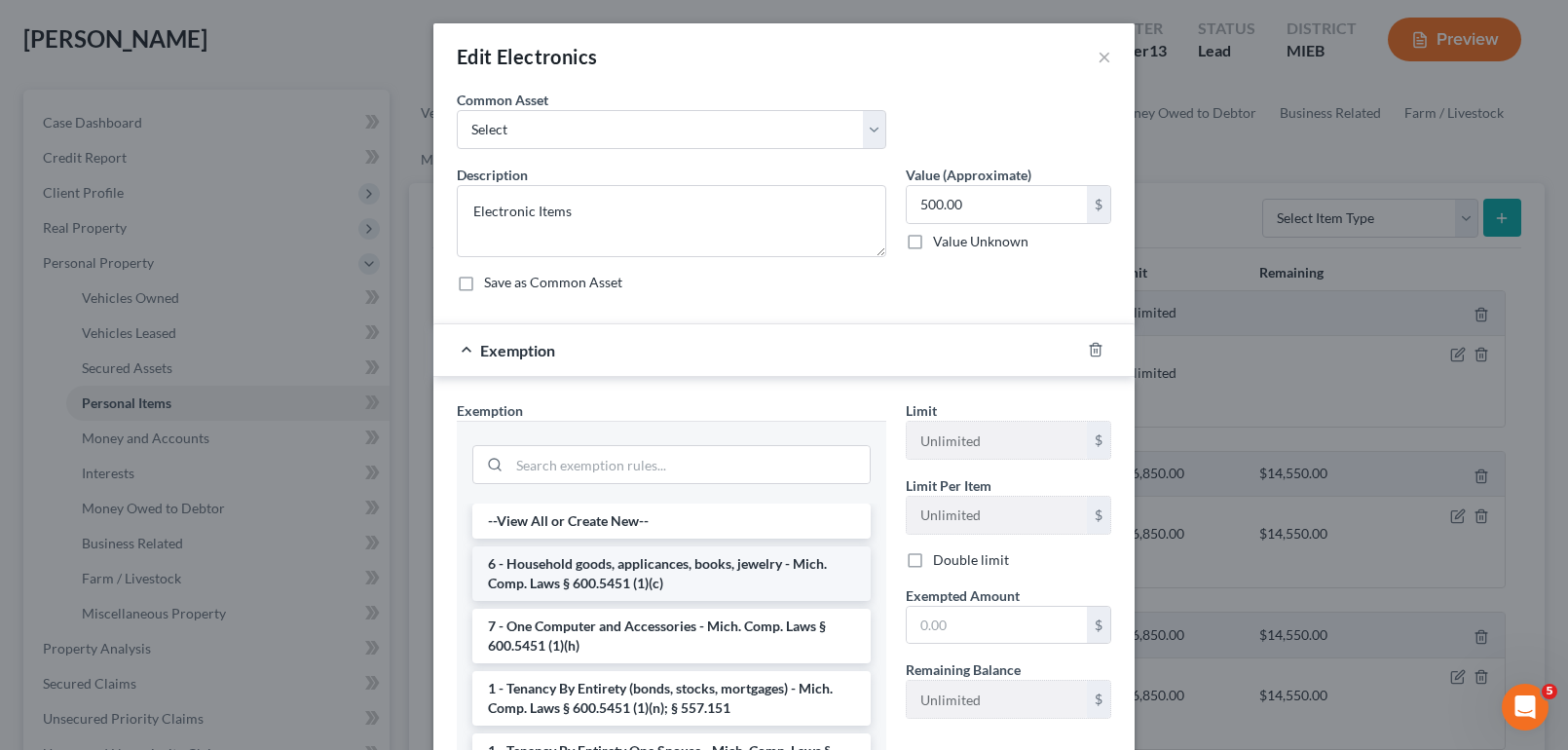
click at [646, 564] on li "6 - Household goods, applicances, books, jewelry - Mich. Comp. Laws § 600.5451 …" at bounding box center [671, 574] width 399 height 55
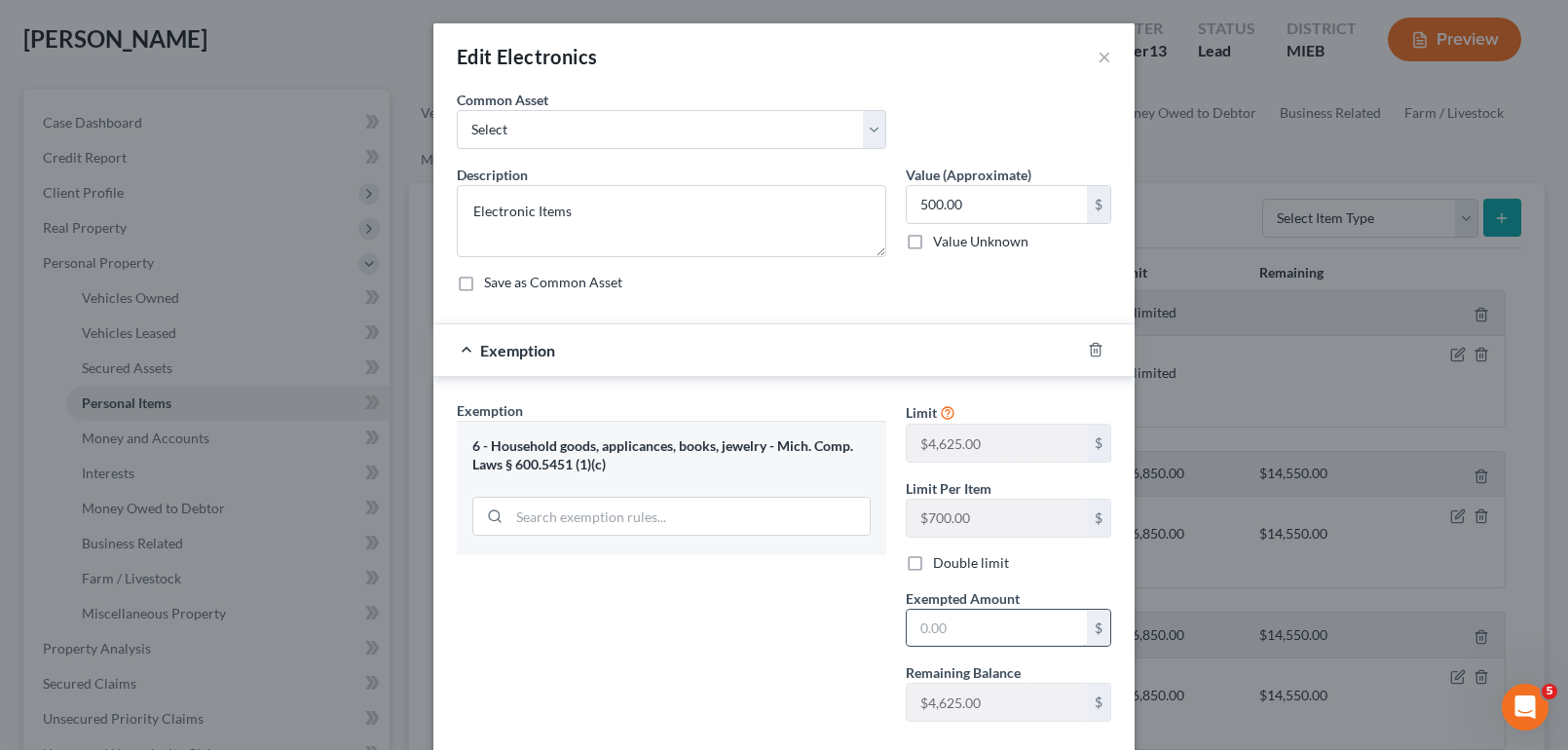
click at [955, 618] on input "text" at bounding box center [997, 628] width 180 height 37
type input "500"
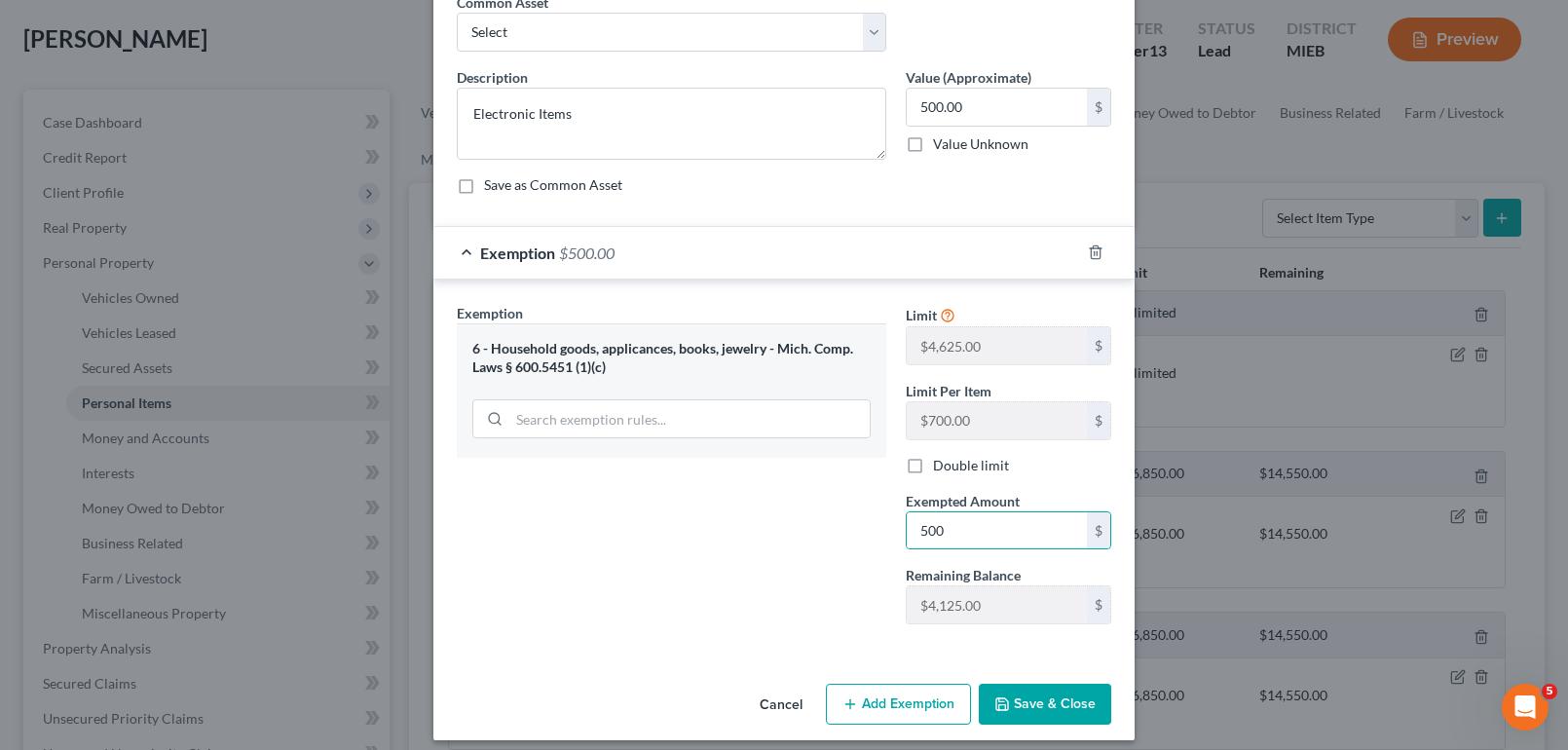
click at [1032, 698] on button "Save & Close" at bounding box center [1045, 704] width 133 height 41
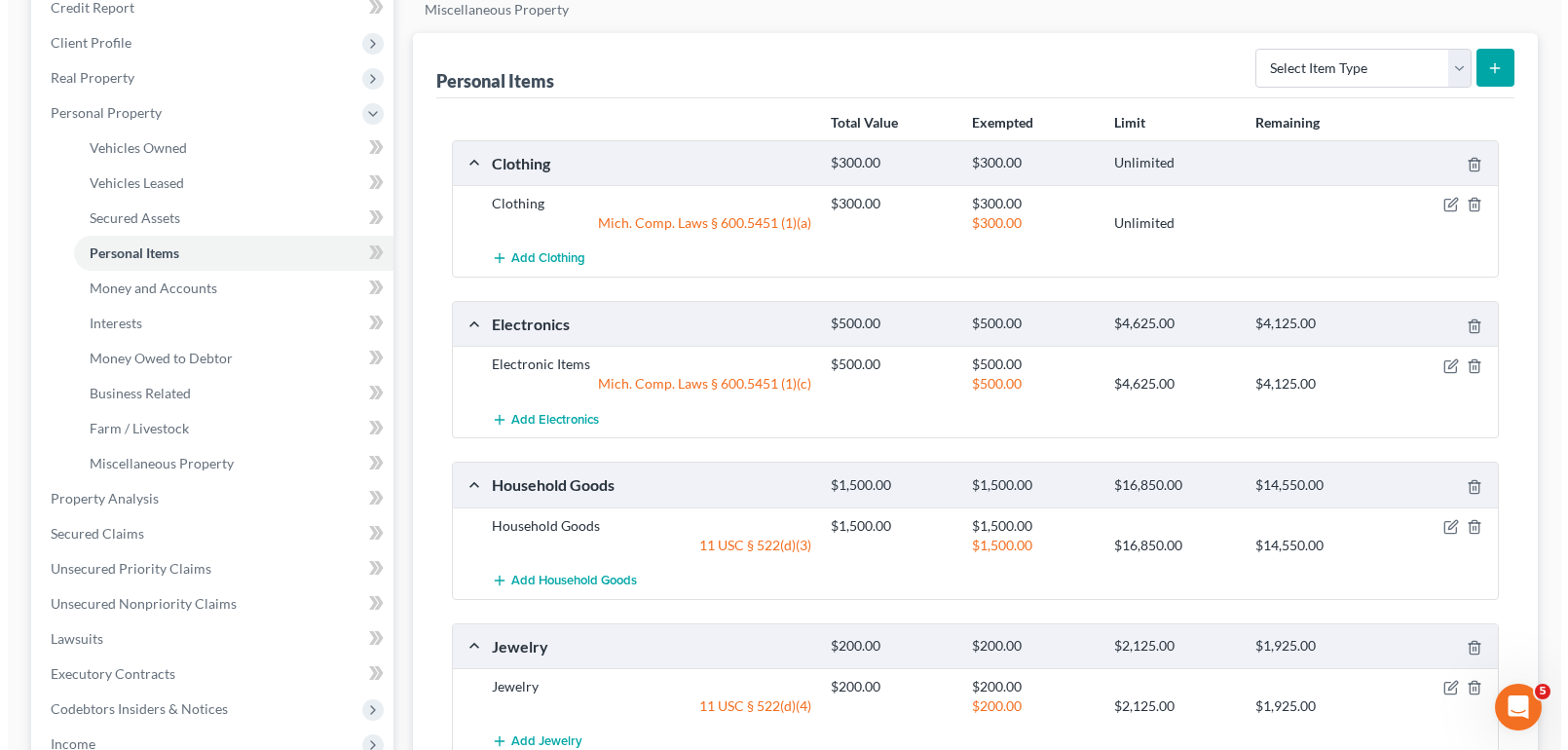
scroll to position [292, 0]
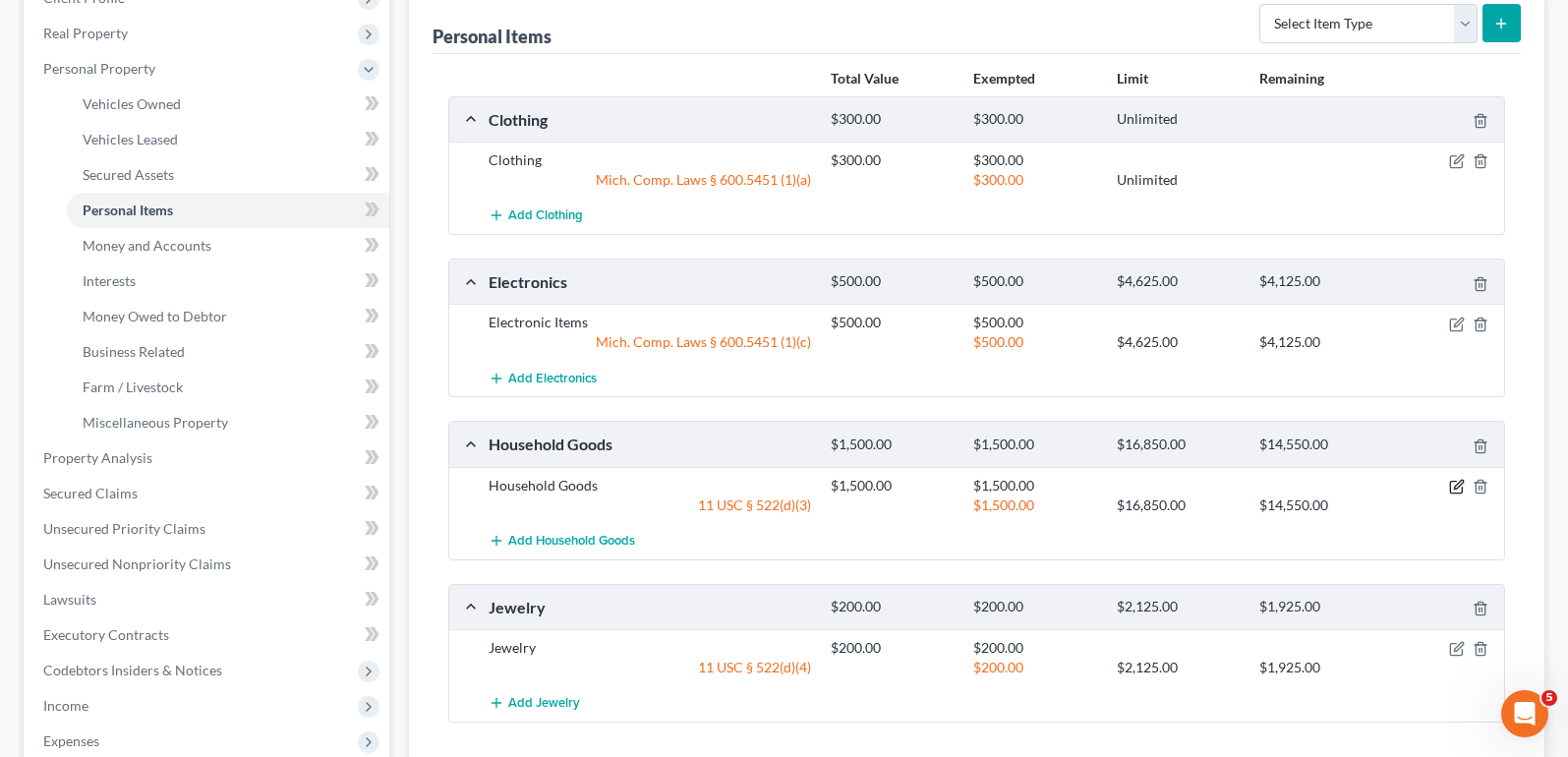
click at [1457, 490] on icon "button" at bounding box center [1457, 487] width 16 height 16
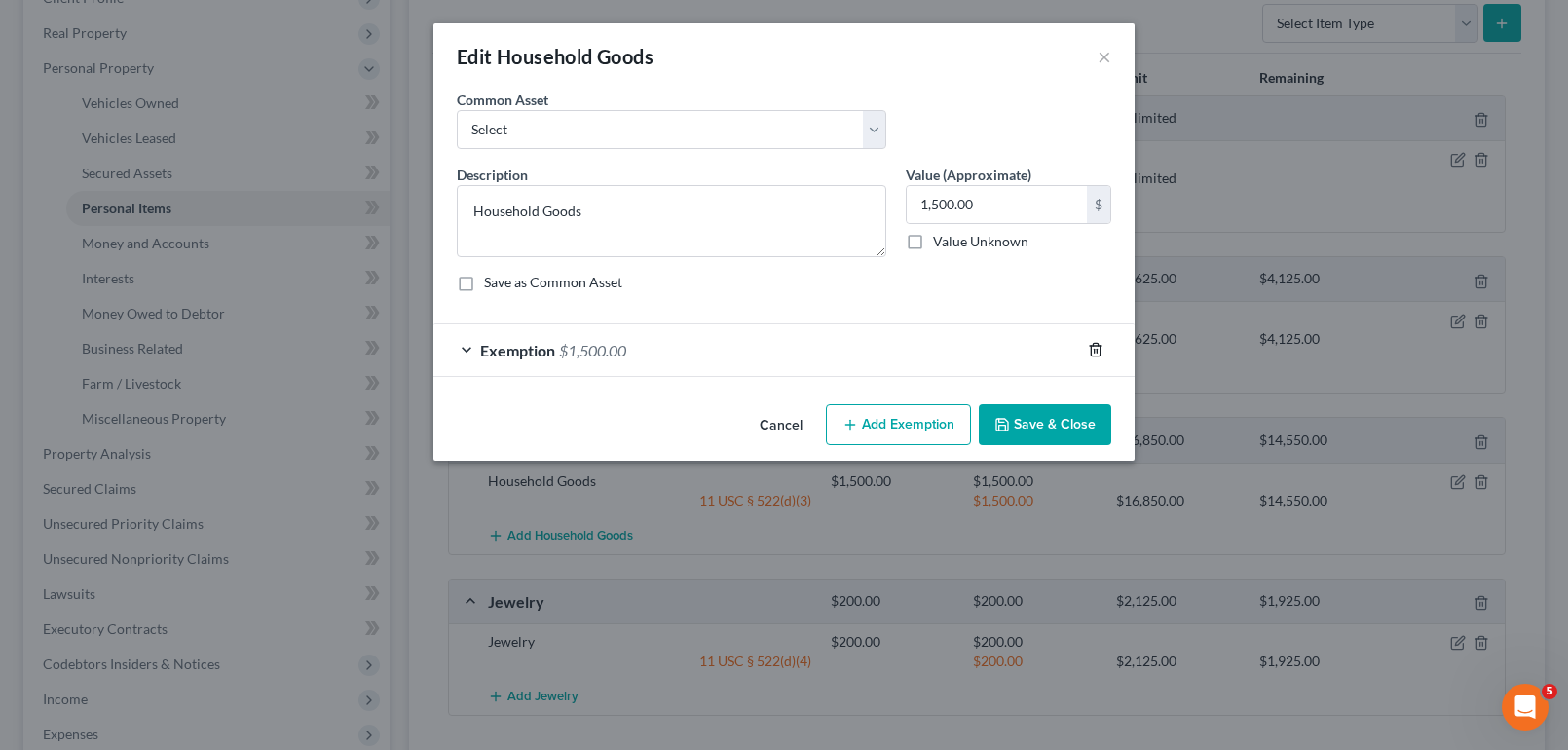
click at [1094, 349] on icon "button" at bounding box center [1095, 350] width 16 height 16
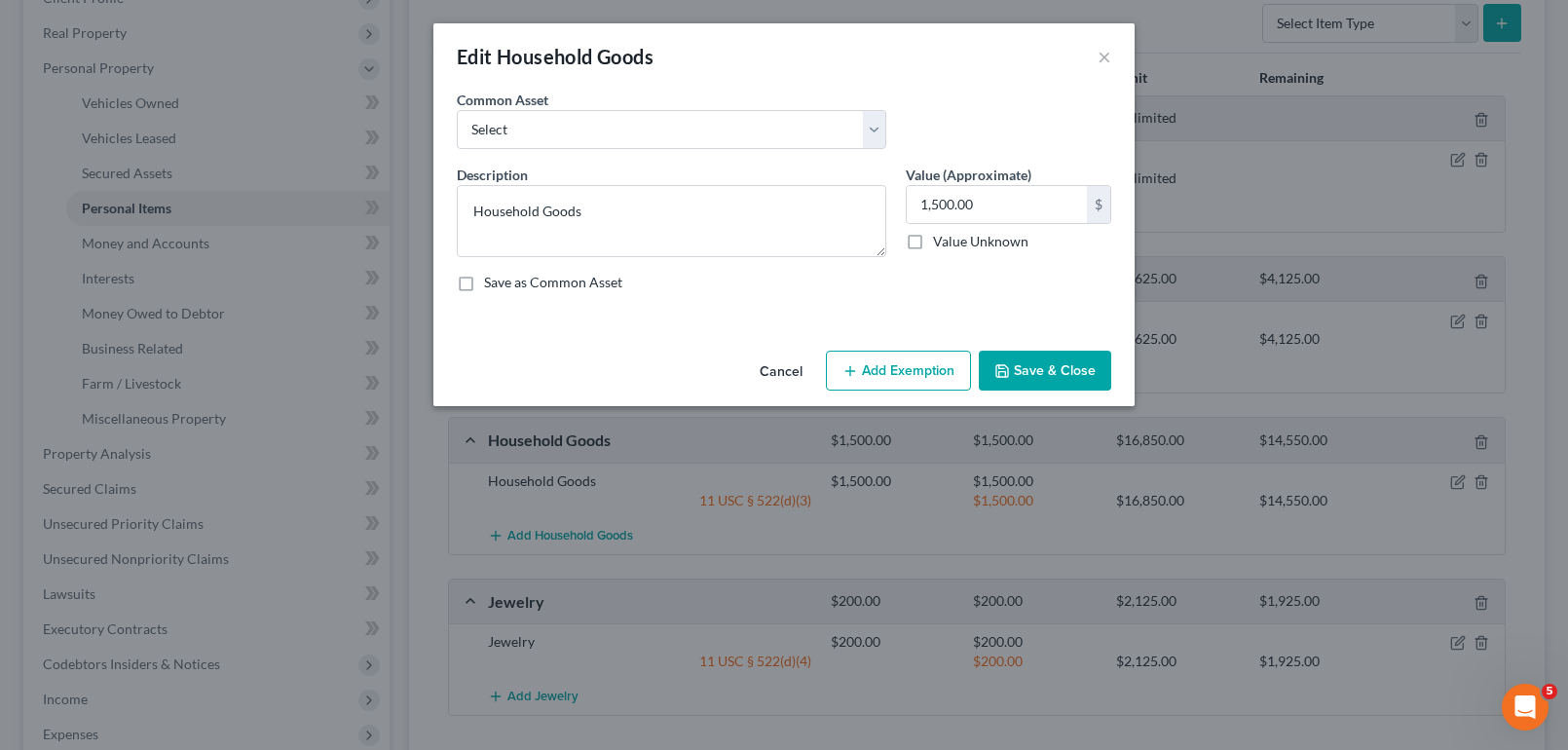
click at [939, 369] on button "Add Exemption" at bounding box center [899, 371] width 145 height 41
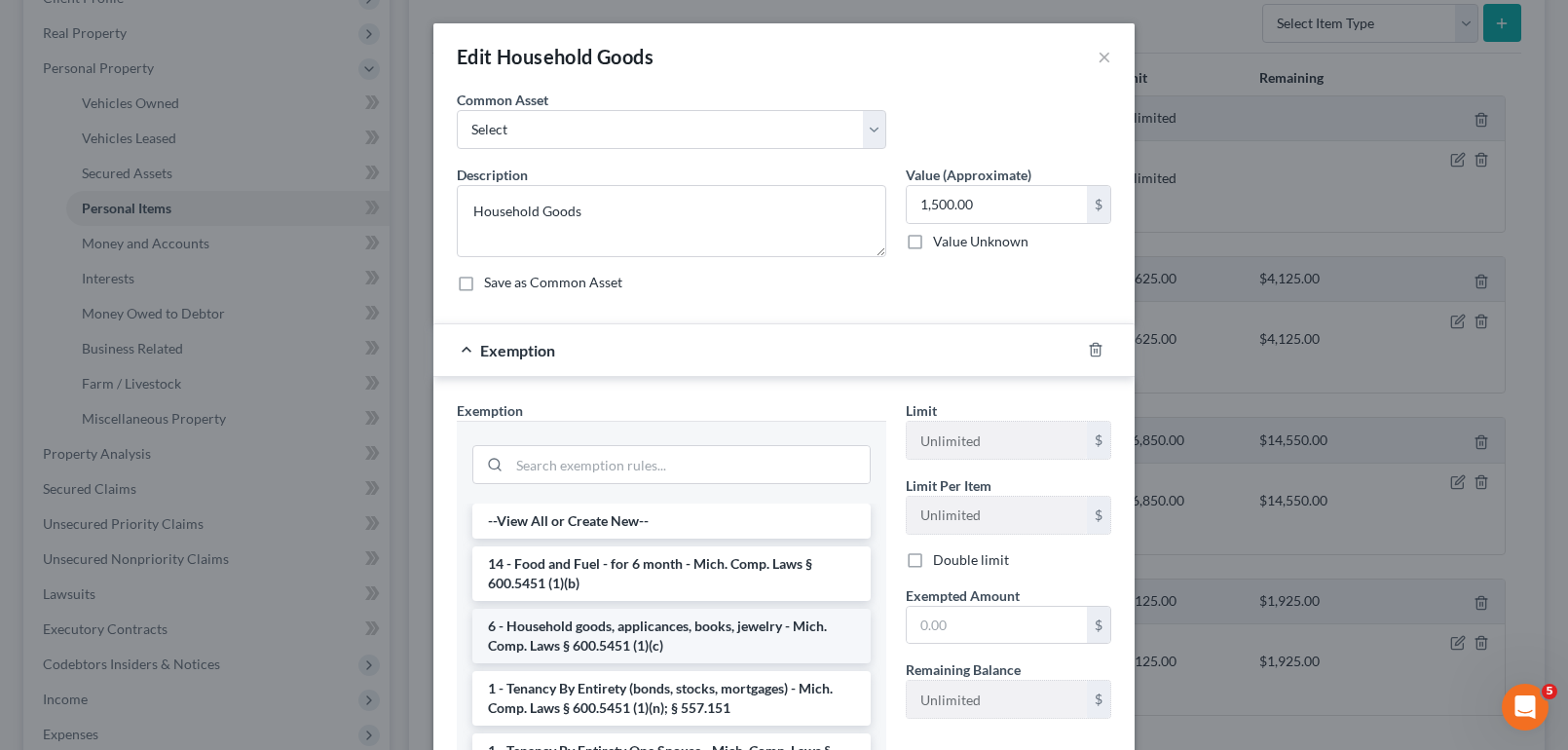
click at [633, 636] on li "6 - Household goods, applicances, books, jewelry - Mich. Comp. Laws § 600.5451 …" at bounding box center [671, 636] width 399 height 55
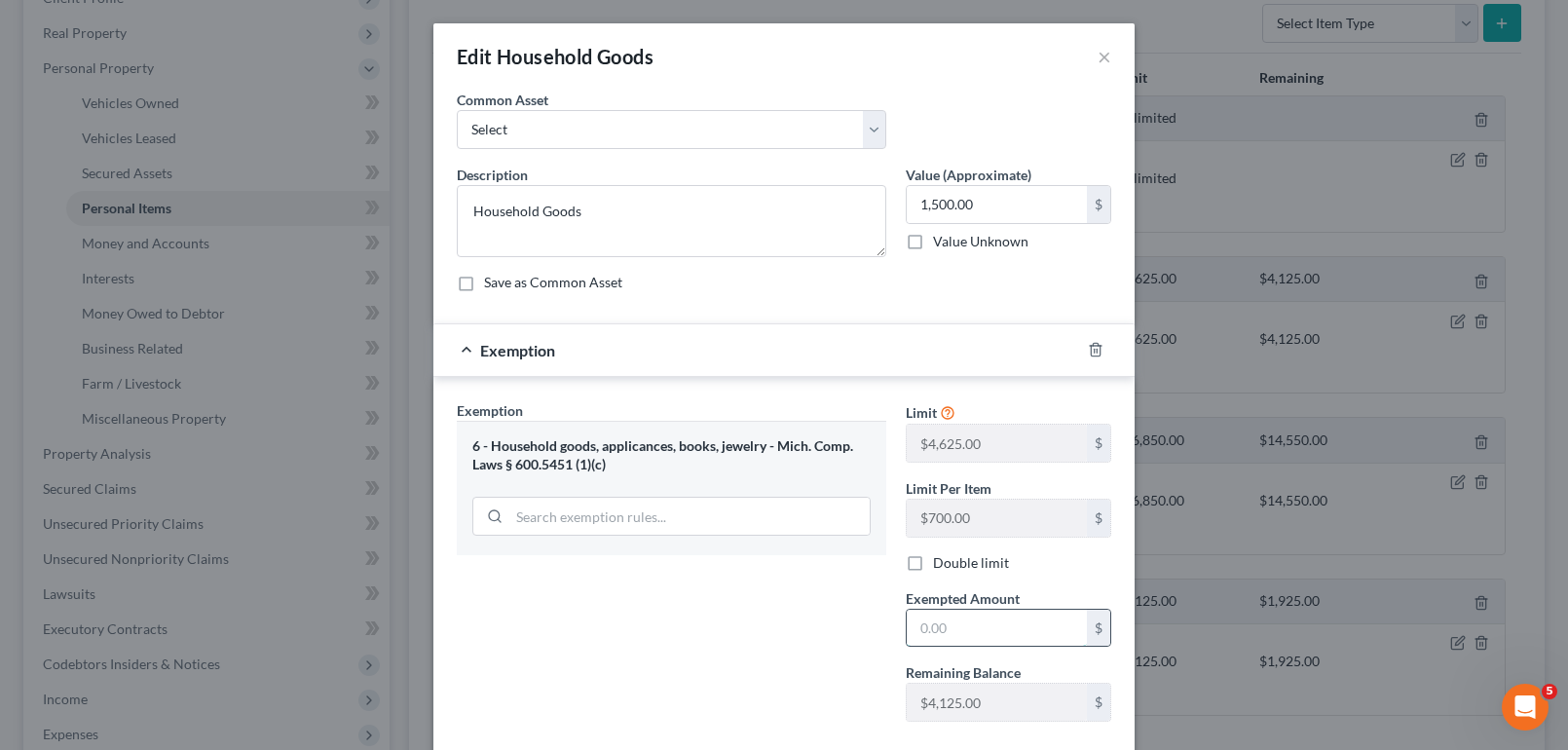
click at [950, 630] on input "text" at bounding box center [997, 628] width 180 height 37
type input "1500"
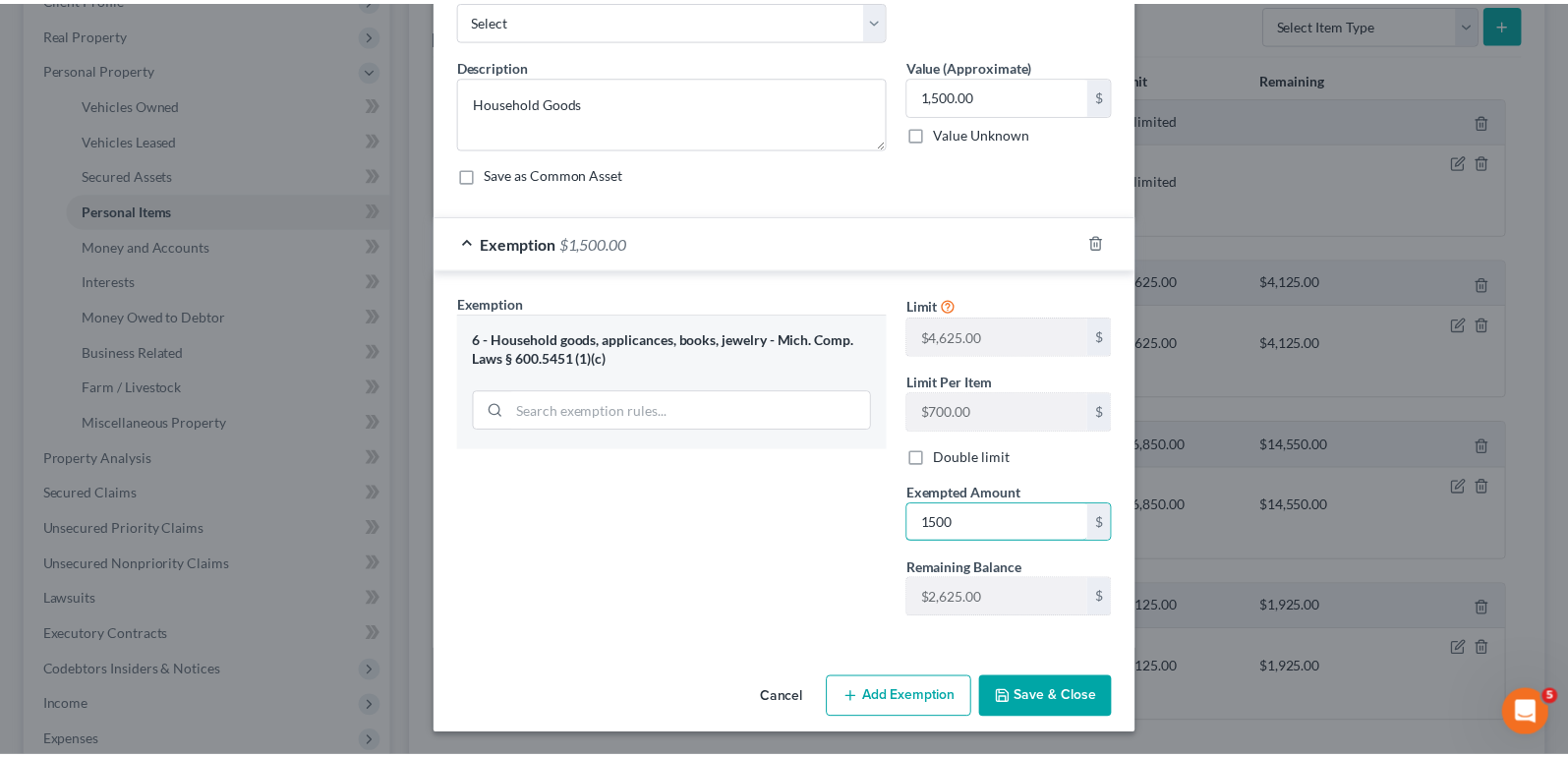
scroll to position [112, 0]
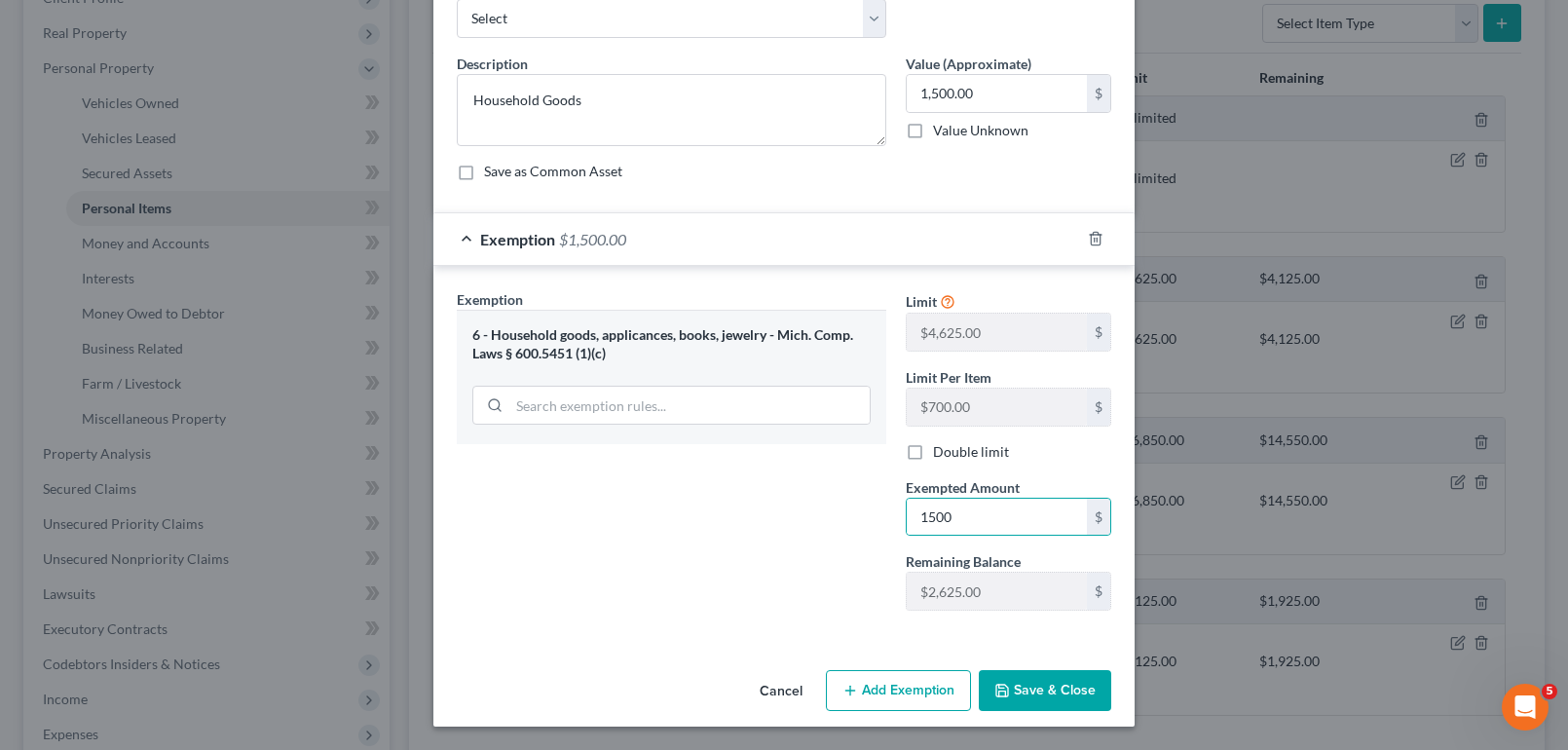
click at [1048, 693] on button "Save & Close" at bounding box center [1045, 691] width 133 height 41
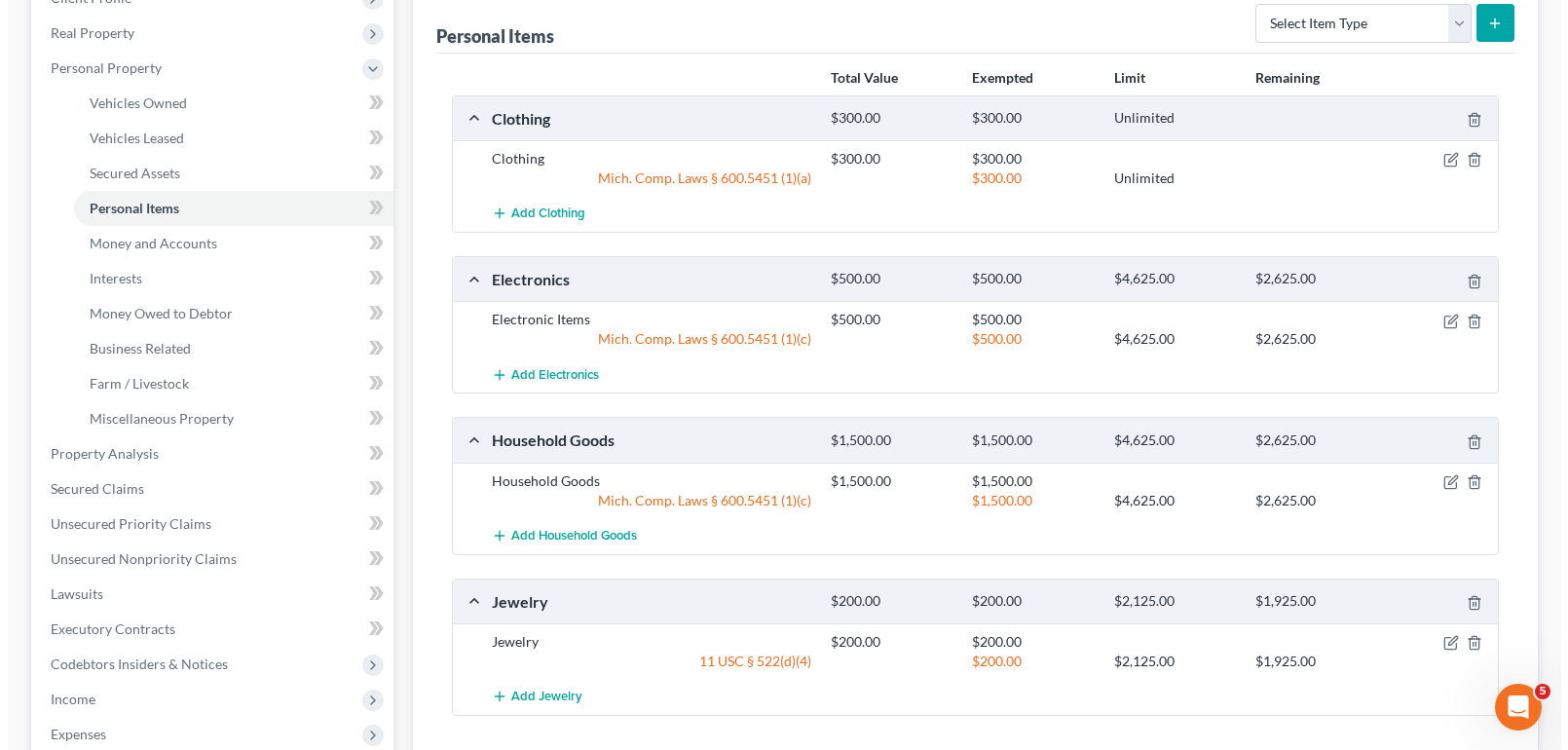
scroll to position [390, 0]
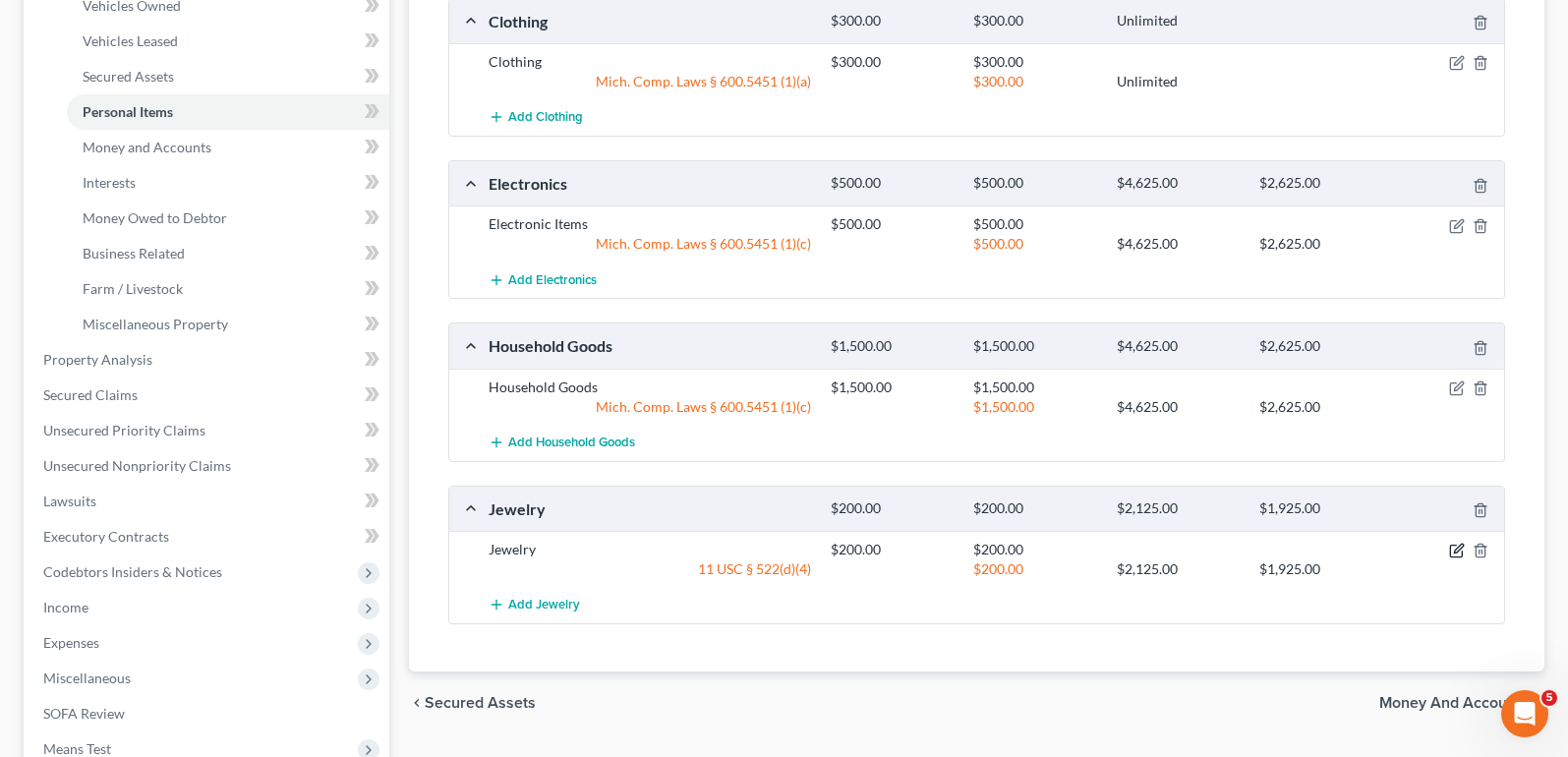
click at [1462, 552] on icon "button" at bounding box center [1456, 552] width 12 height 12
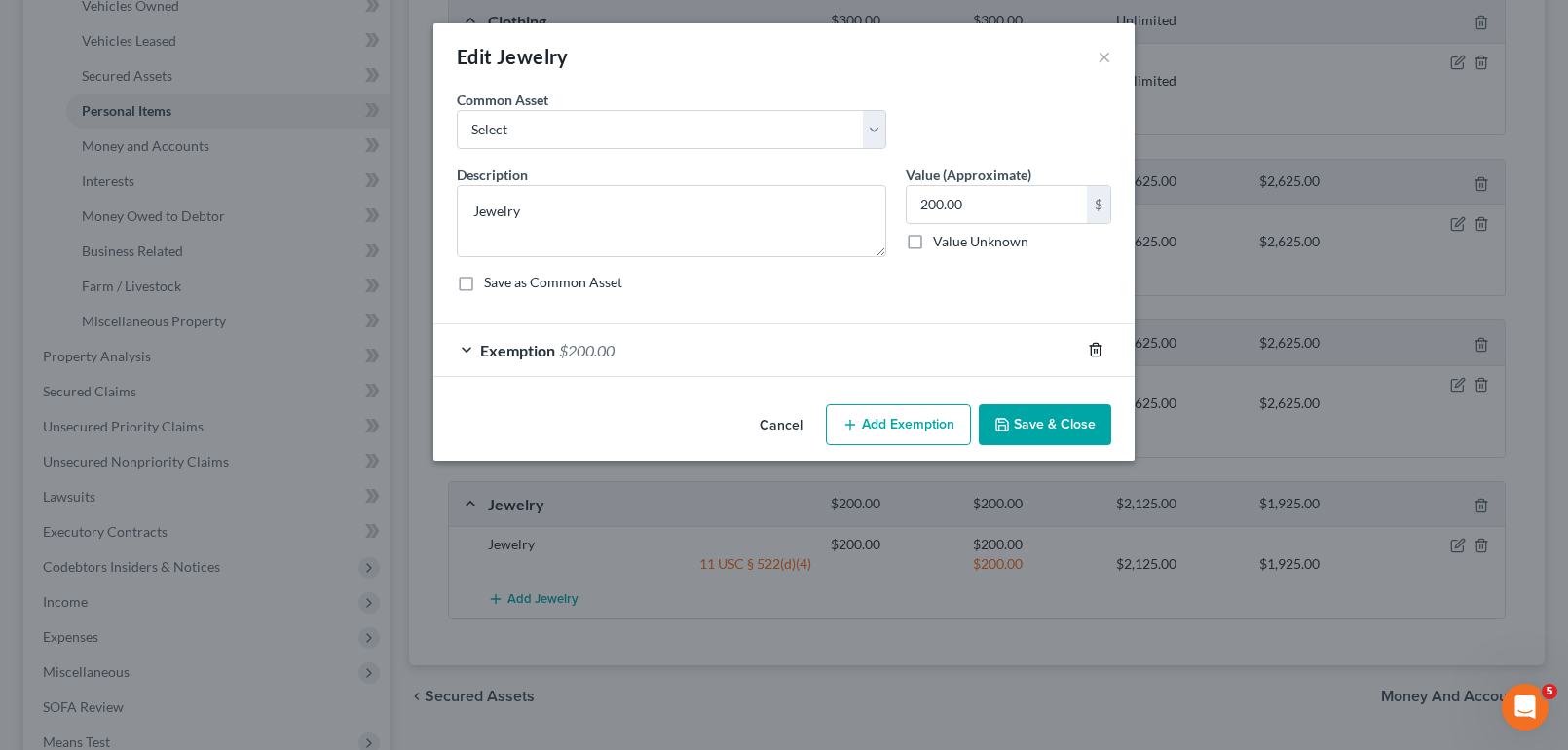
click at [1090, 355] on icon "button" at bounding box center [1095, 350] width 16 height 16
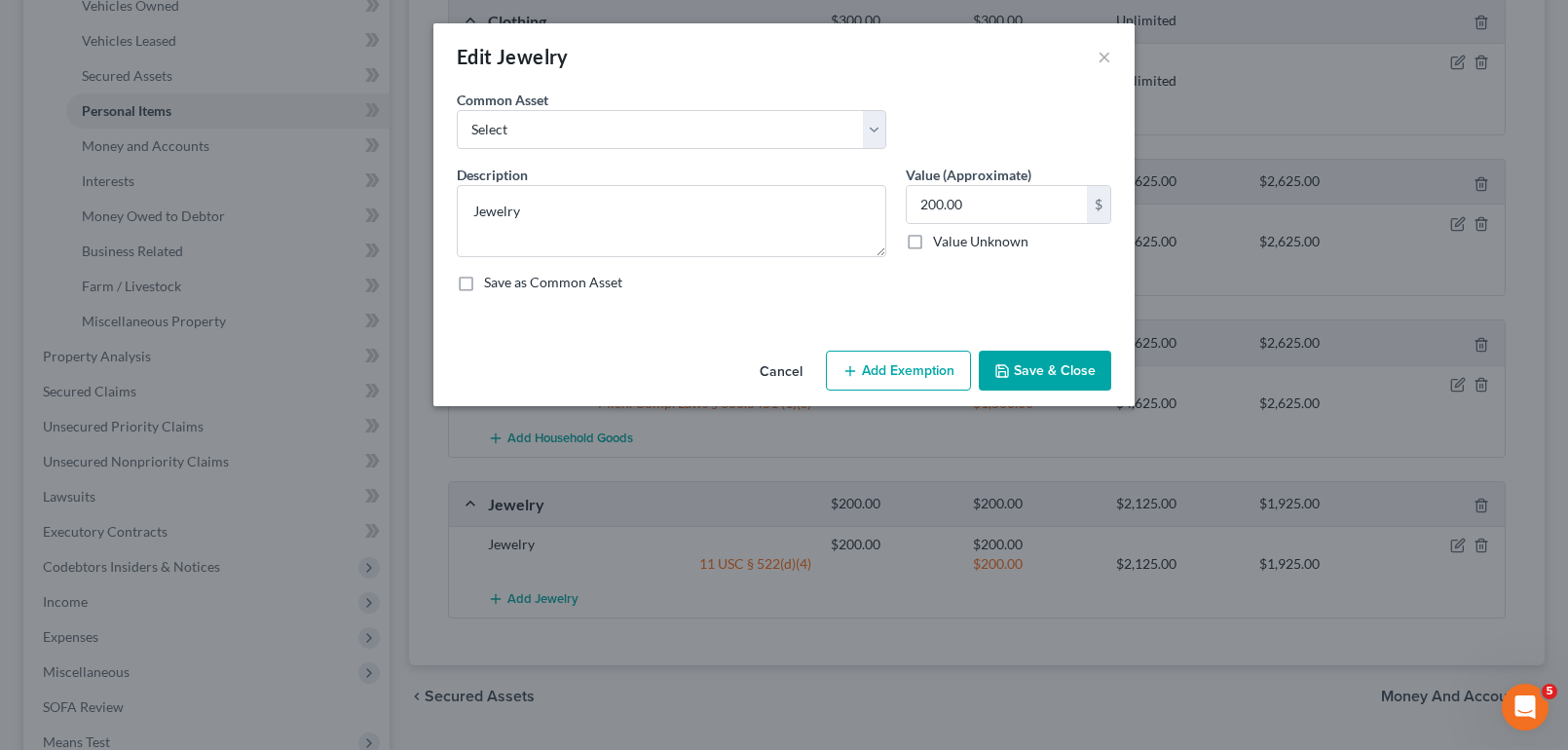
click at [910, 376] on button "Add Exemption" at bounding box center [899, 371] width 145 height 41
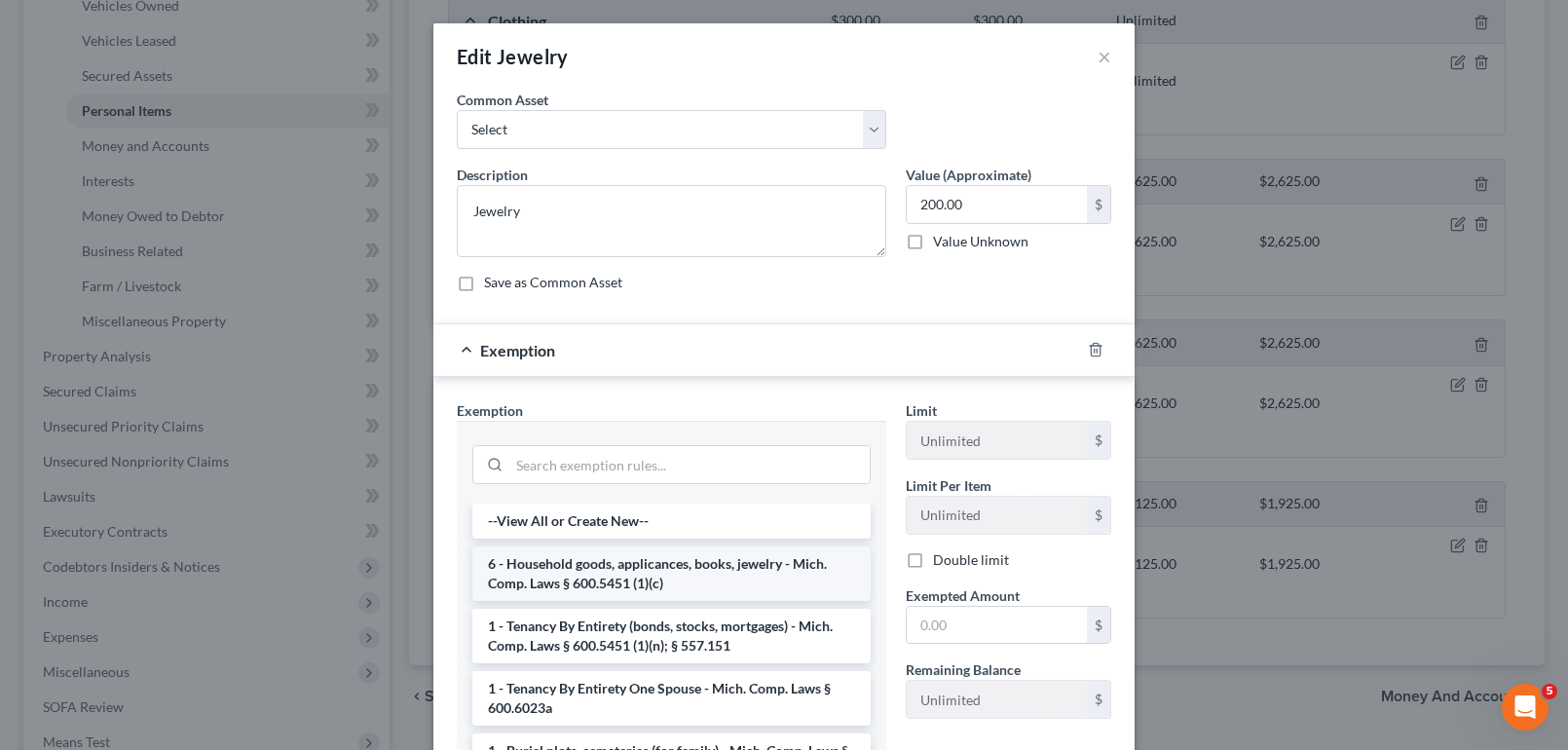
click at [668, 567] on li "6 - Household goods, applicances, books, jewelry - Mich. Comp. Laws § 600.5451 …" at bounding box center [671, 574] width 399 height 55
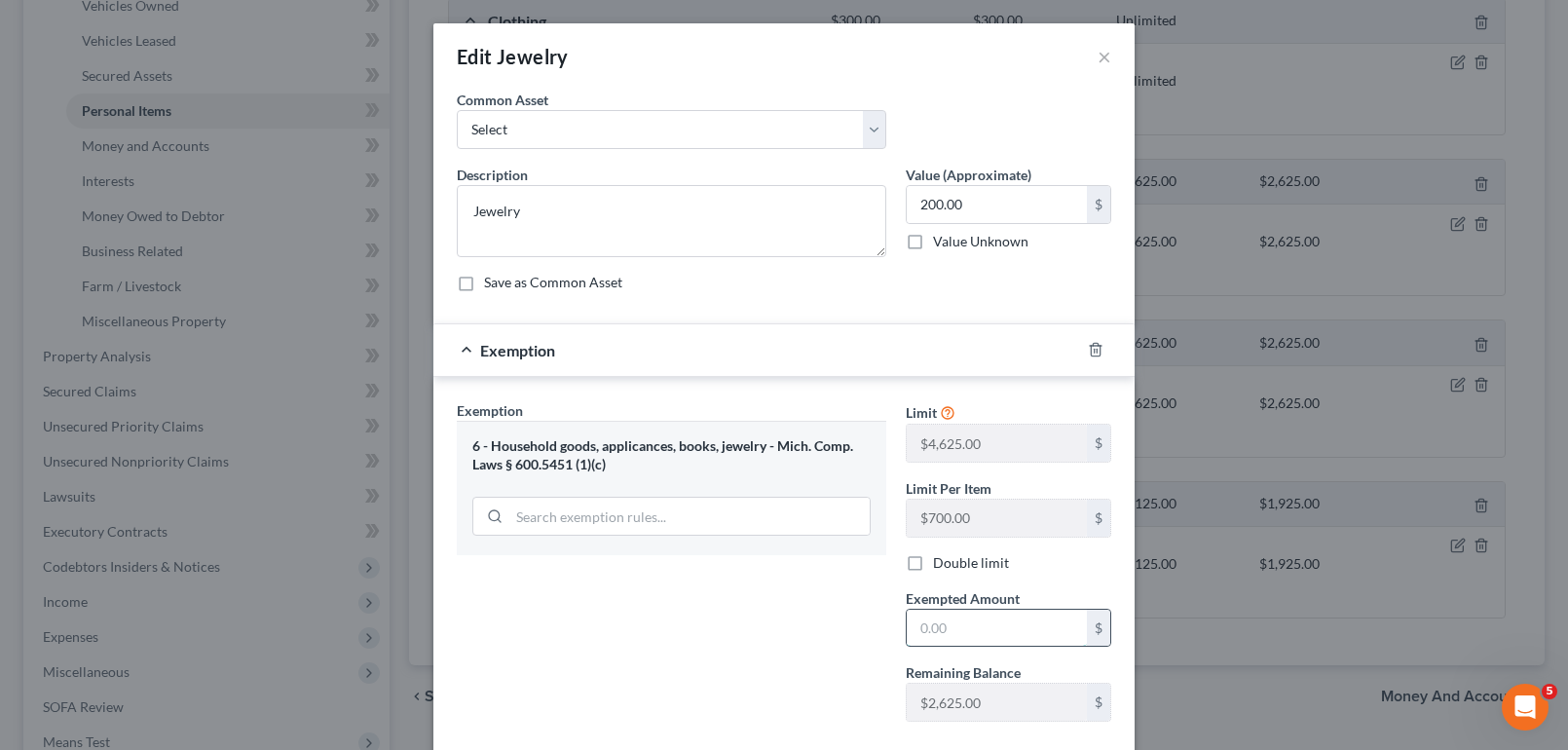
click at [924, 621] on input "text" at bounding box center [997, 628] width 180 height 37
type input "200"
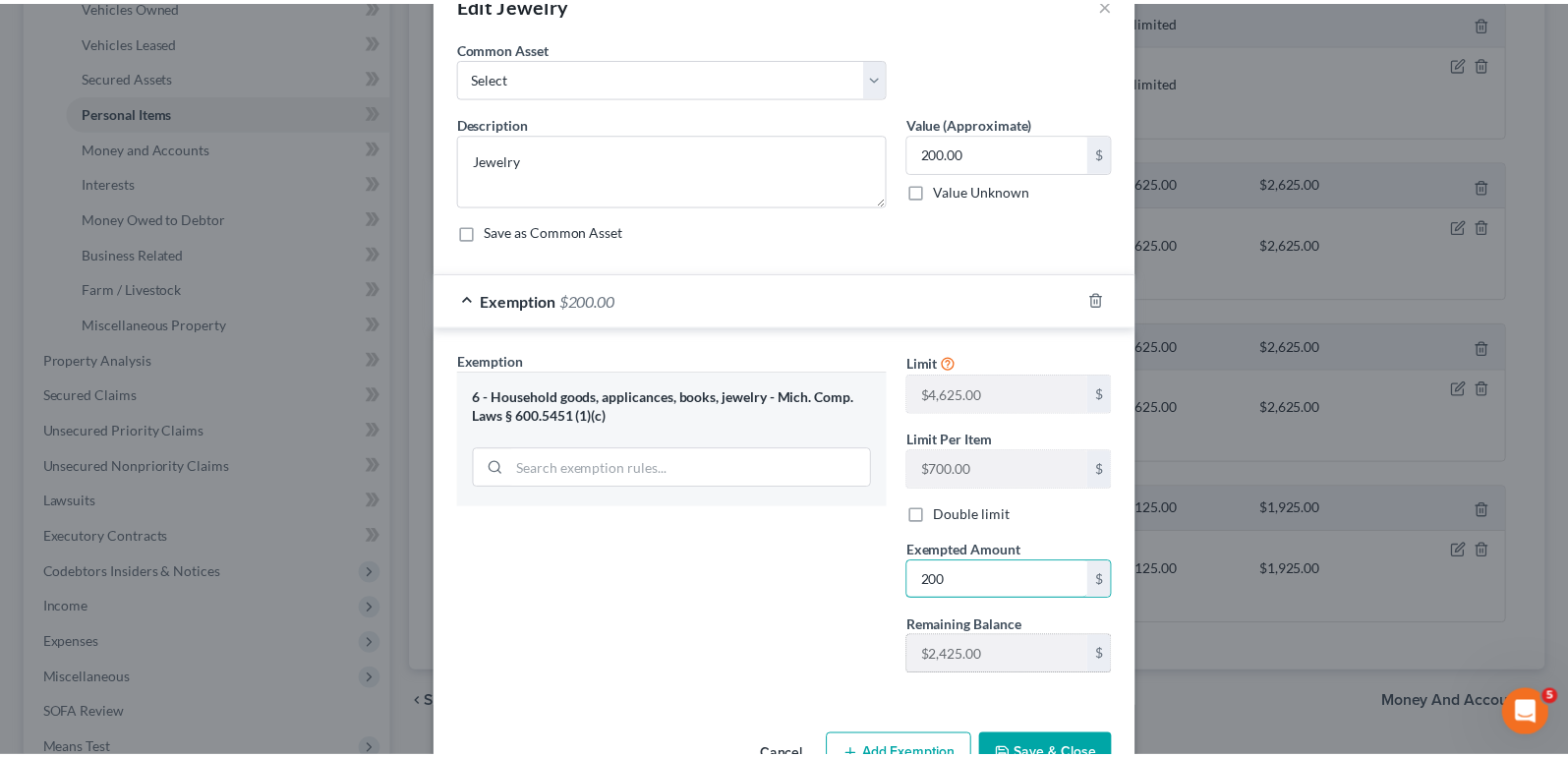
scroll to position [112, 0]
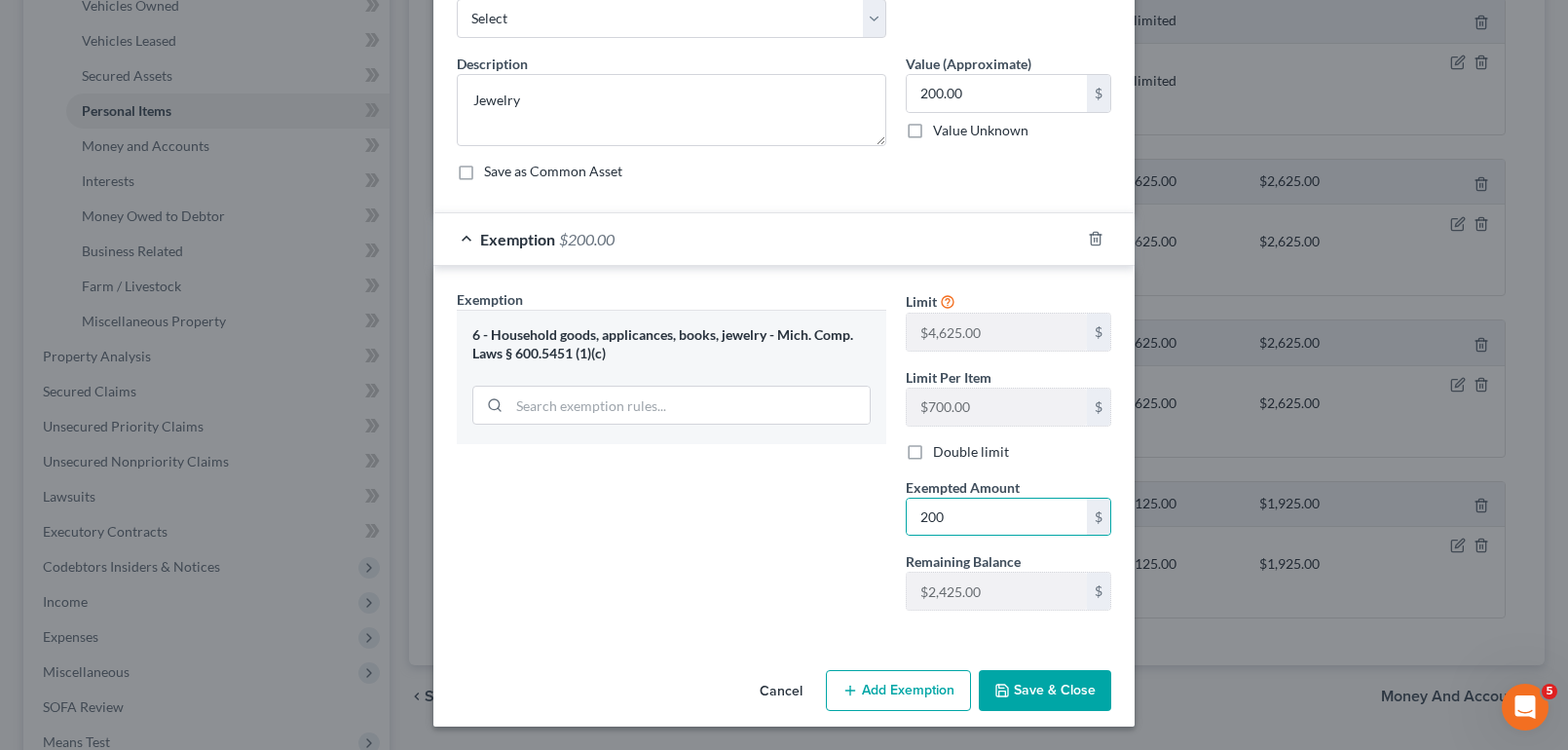
click at [1056, 694] on button "Save & Close" at bounding box center [1045, 691] width 133 height 41
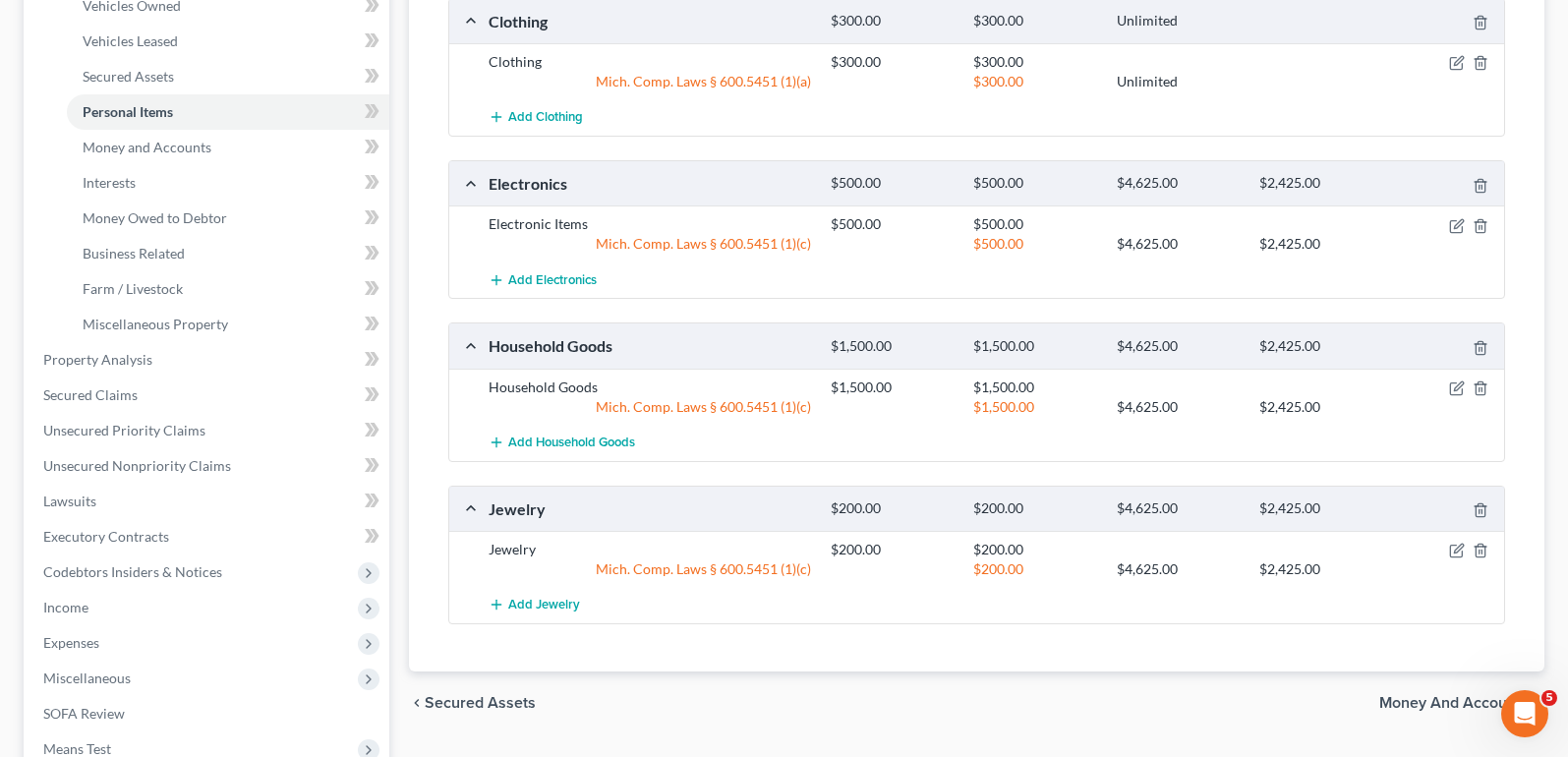
click at [1409, 703] on span "Money and Accounts" at bounding box center [1454, 703] width 150 height 16
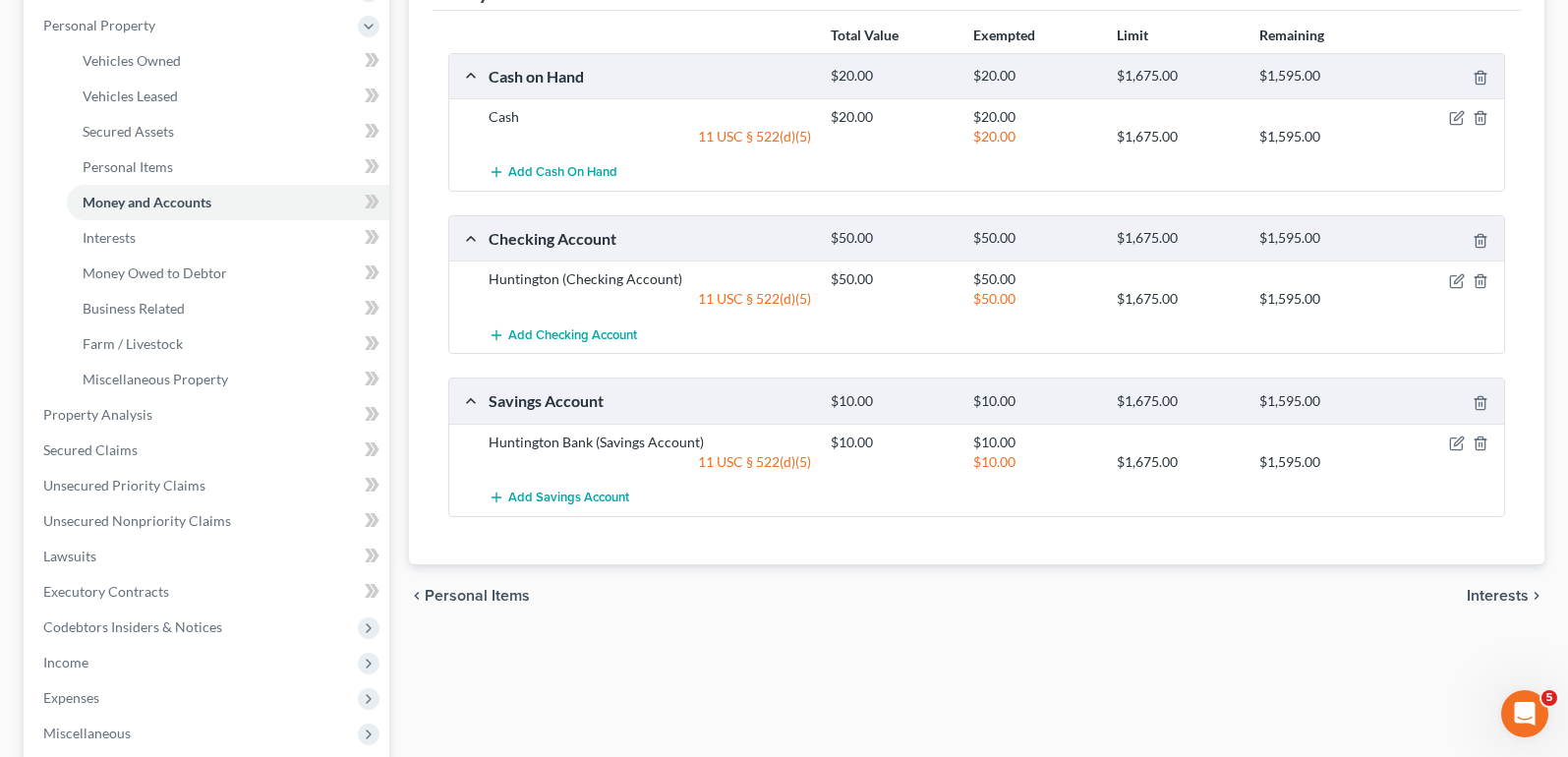
scroll to position [197, 0]
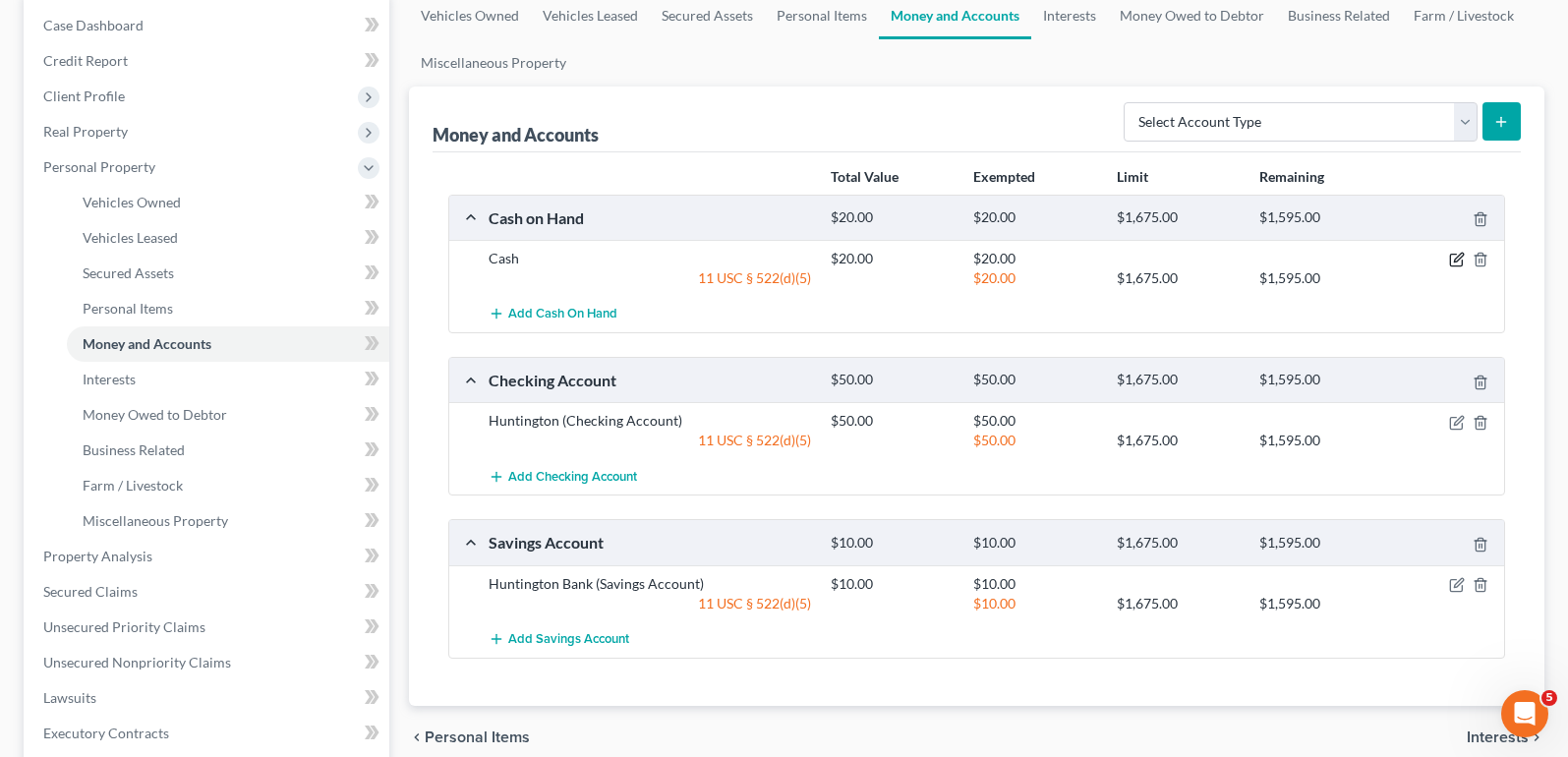
click at [1461, 255] on icon "button" at bounding box center [1458, 258] width 9 height 9
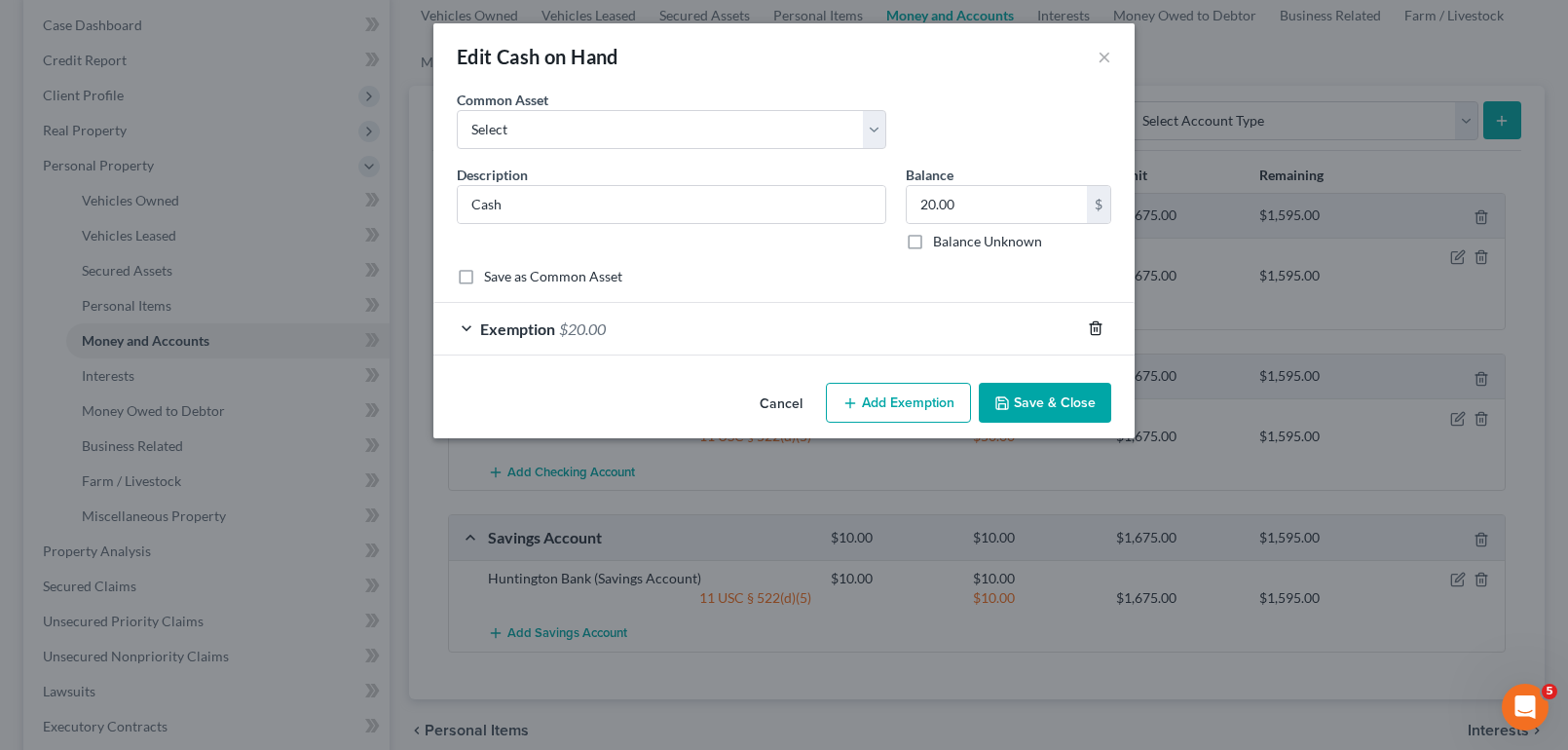
click at [1098, 327] on icon "button" at bounding box center [1095, 328] width 16 height 16
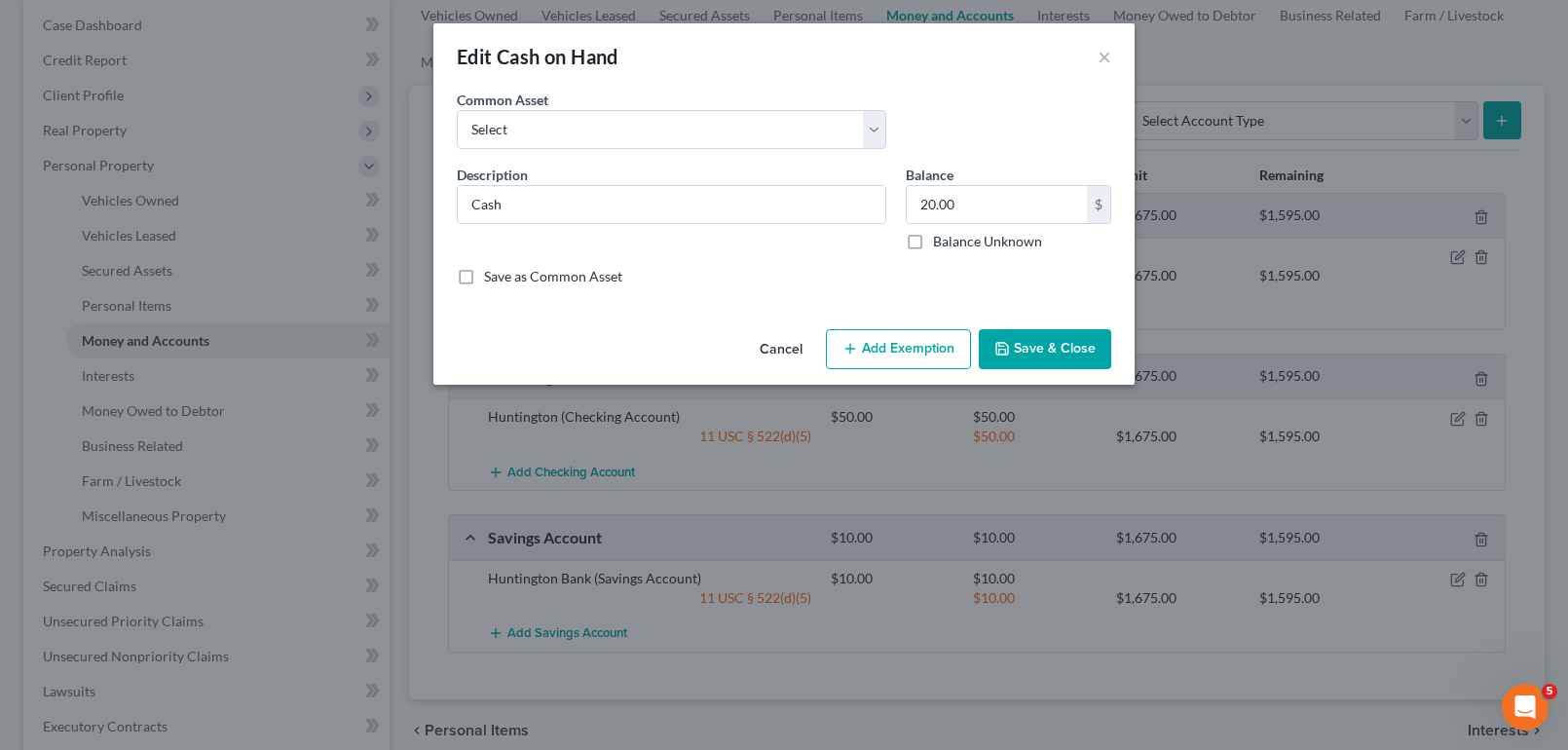
click at [1095, 342] on button "Save & Close" at bounding box center [1045, 350] width 133 height 41
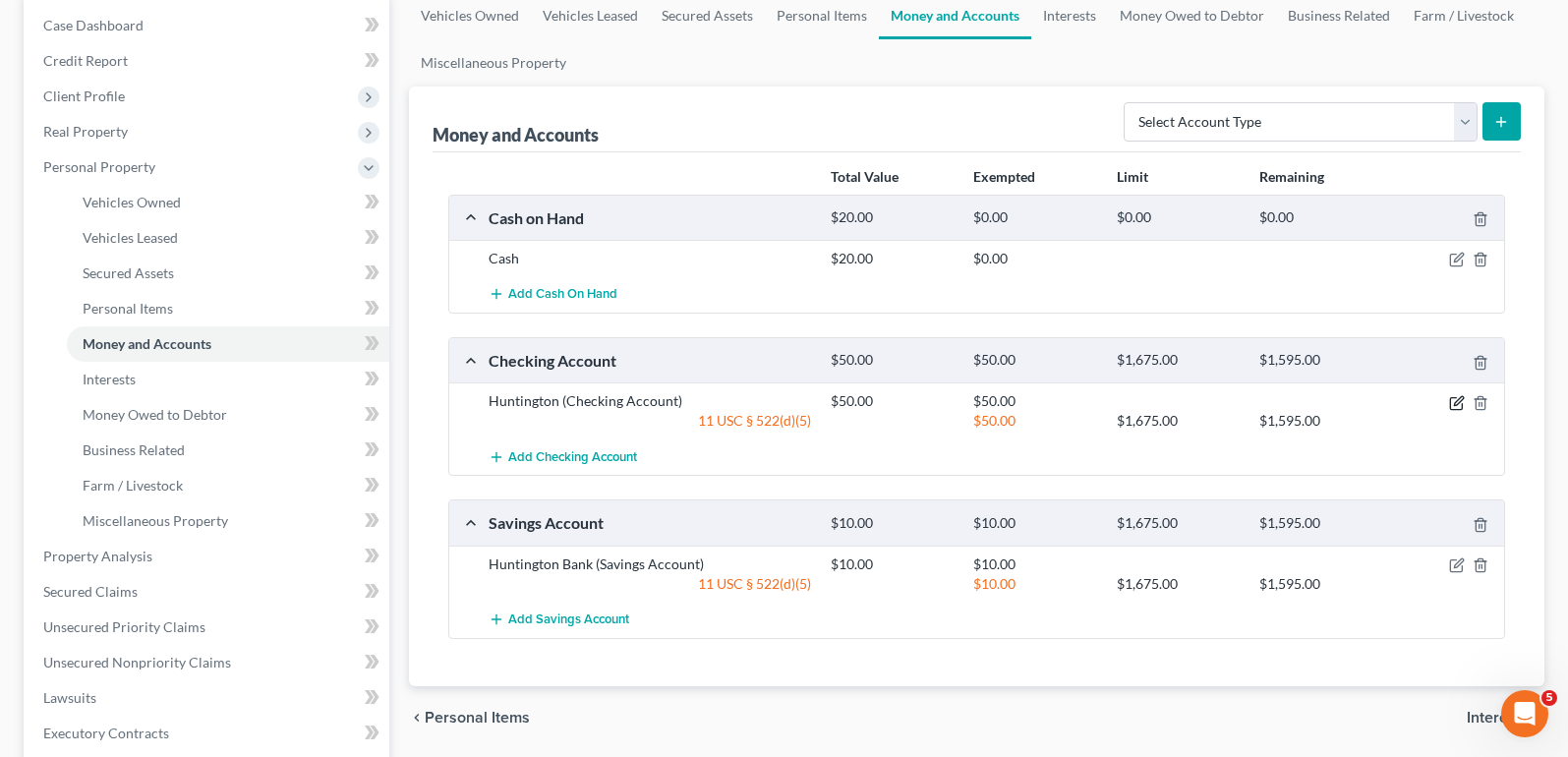
click at [1453, 400] on icon "button" at bounding box center [1457, 403] width 16 height 16
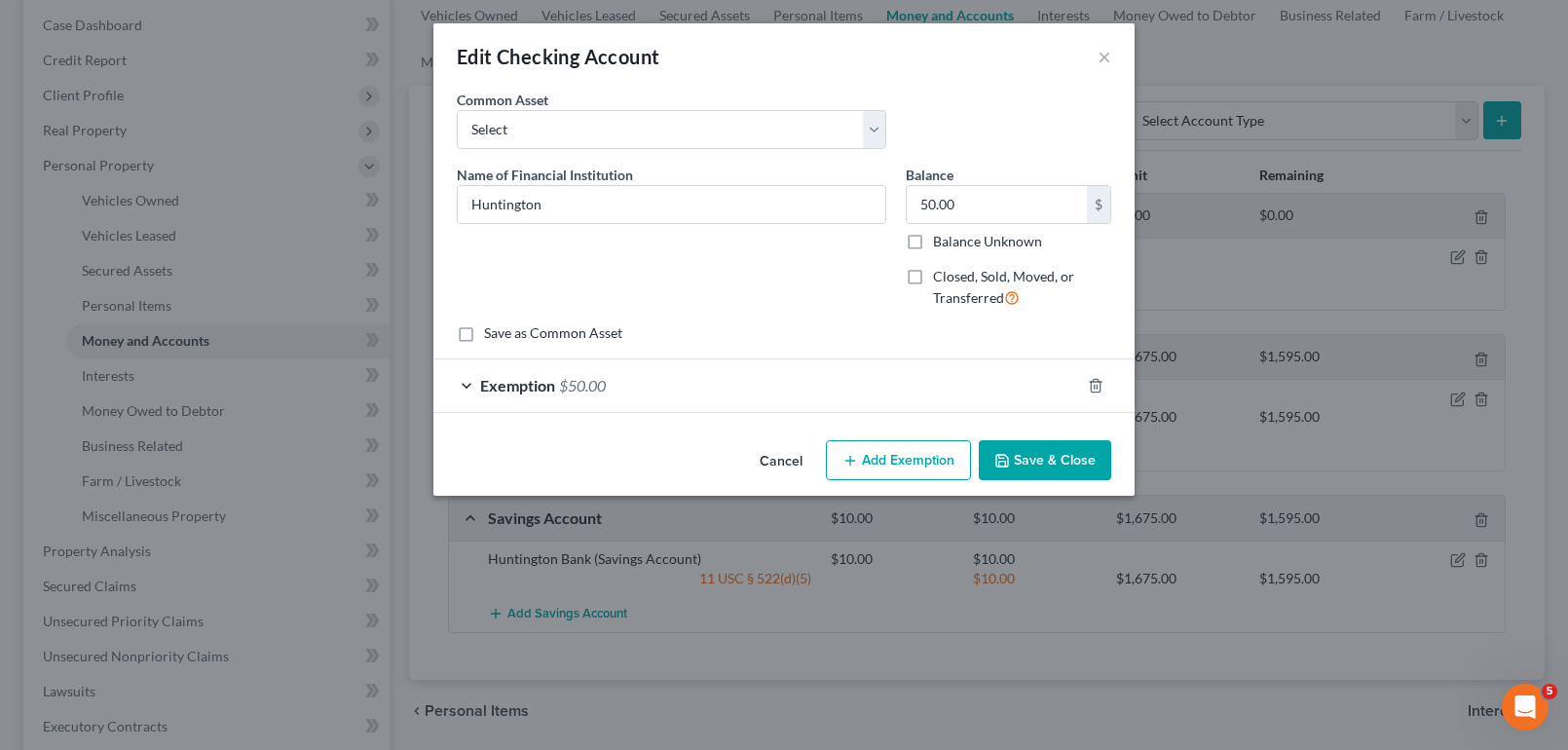
click at [1102, 378] on div at bounding box center [1107, 386] width 55 height 31
click at [1097, 381] on icon "button" at bounding box center [1094, 385] width 9 height 13
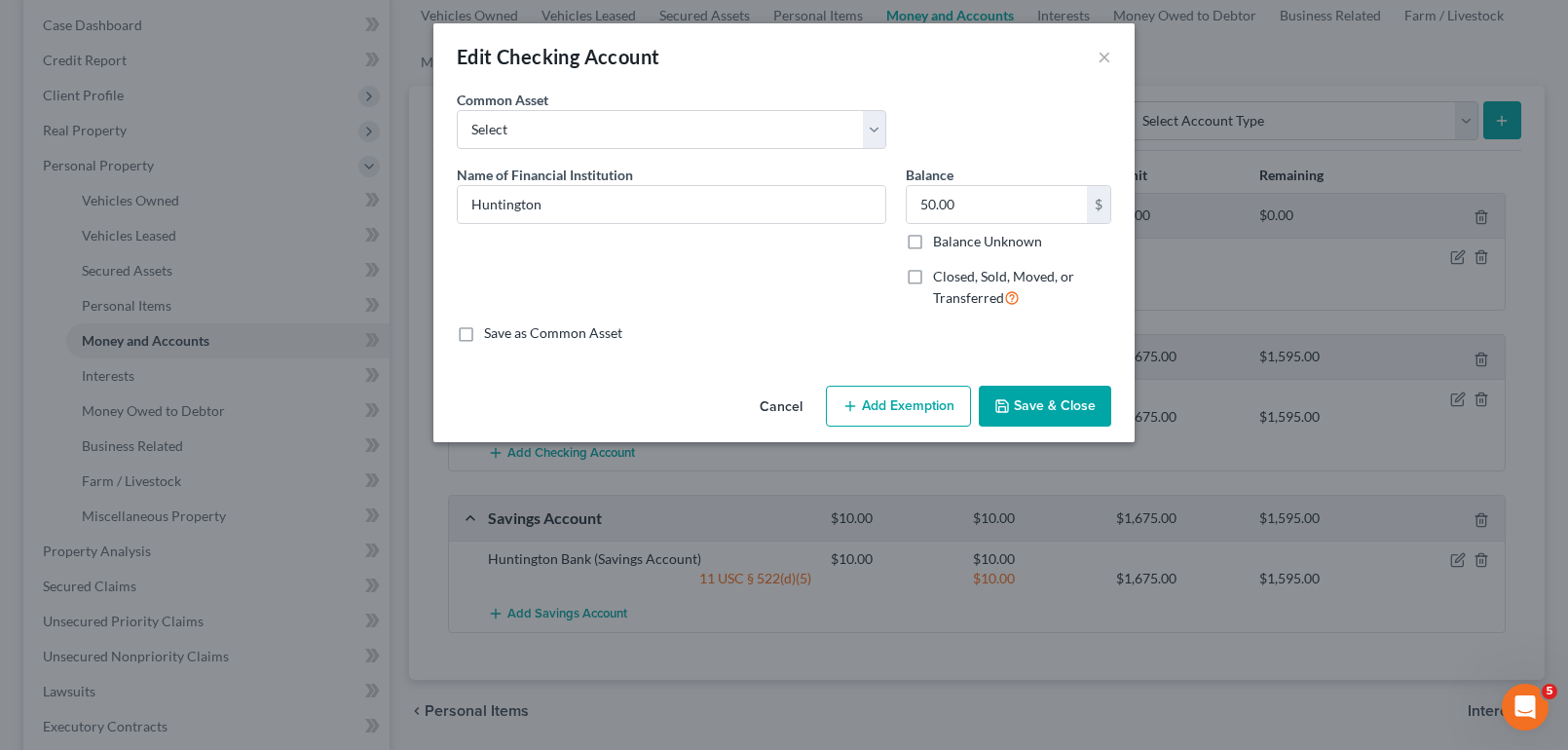
click at [1077, 403] on button "Save & Close" at bounding box center [1045, 406] width 133 height 41
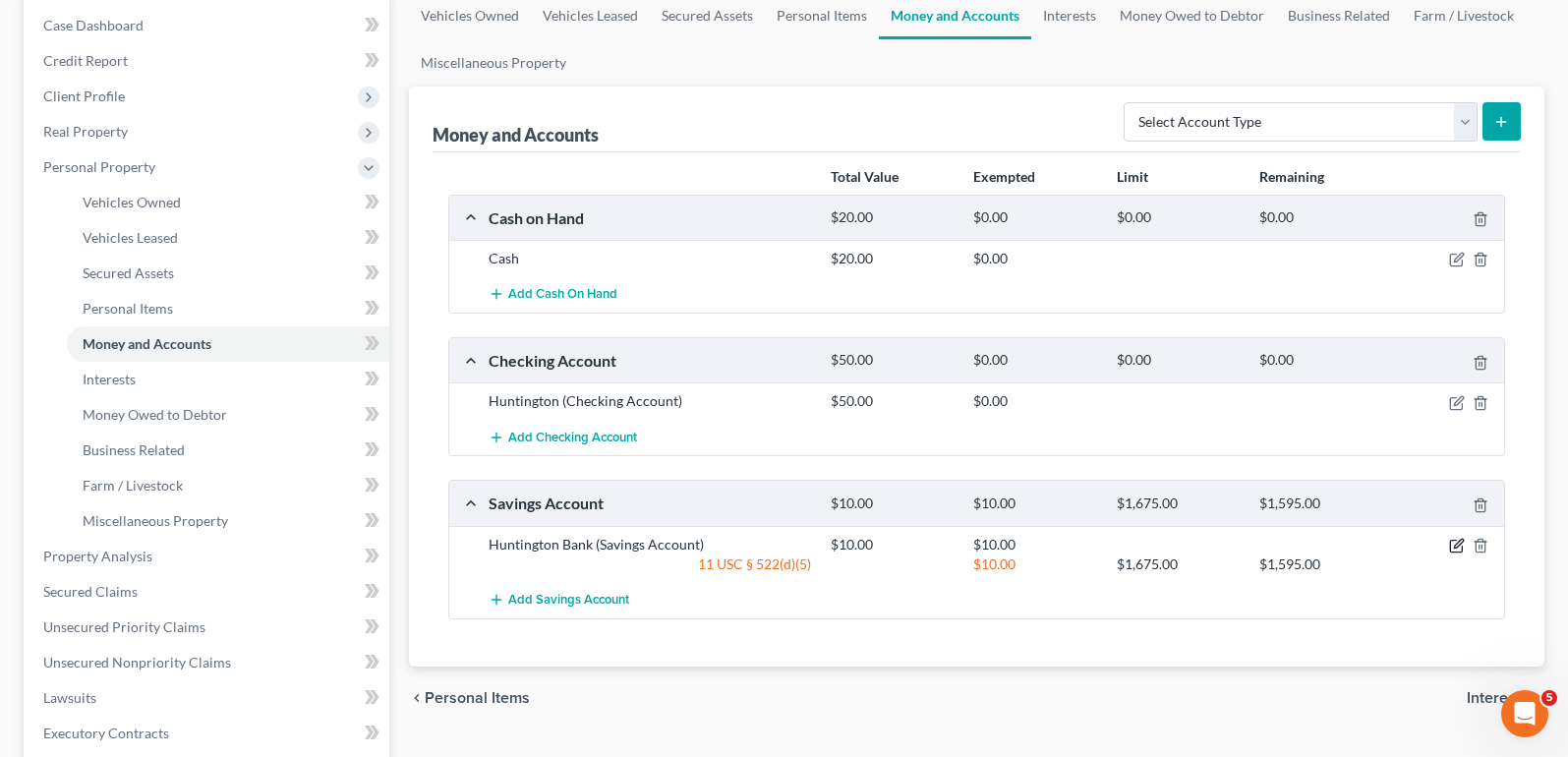
click at [1457, 543] on icon "button" at bounding box center [1457, 546] width 16 height 16
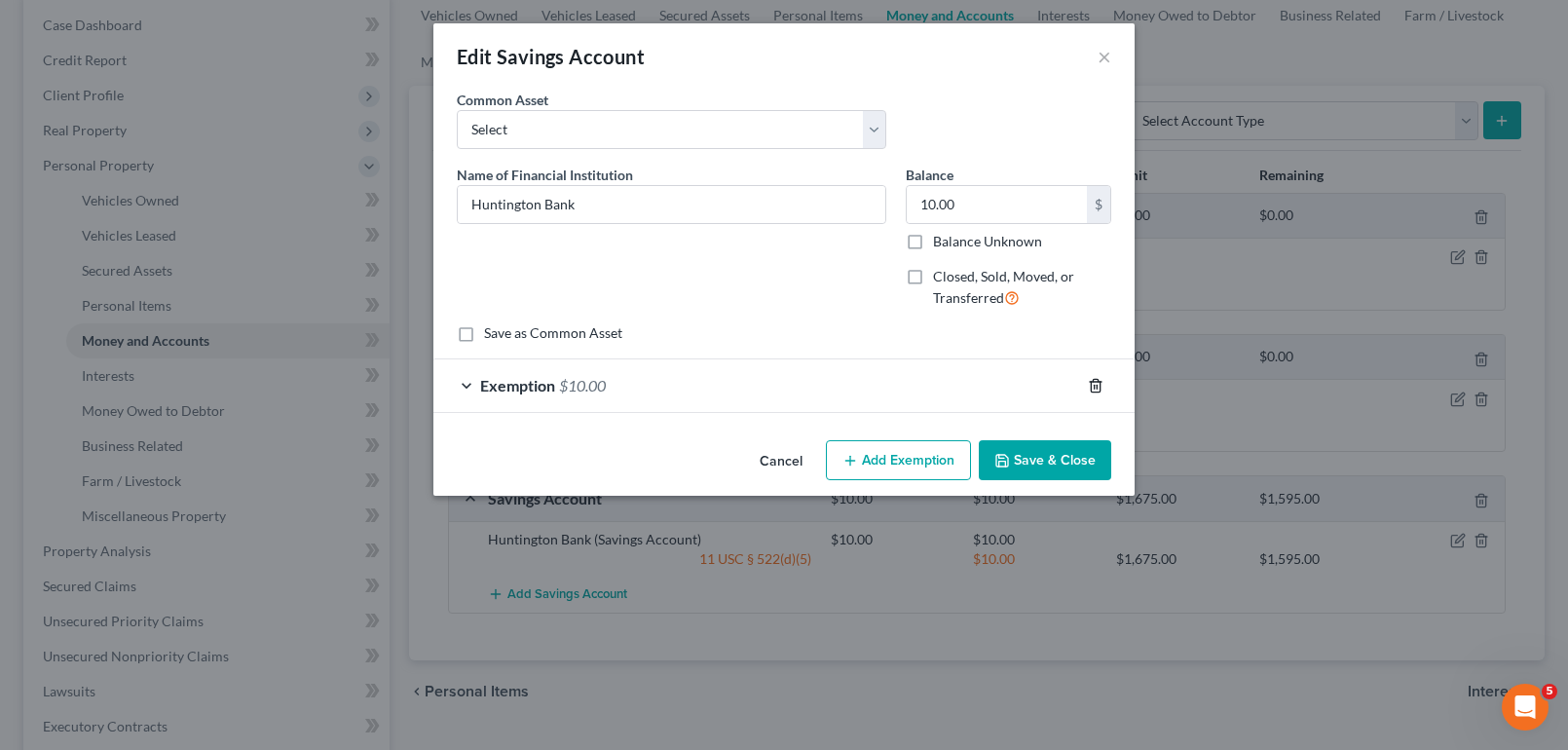
click at [1090, 382] on icon "button" at bounding box center [1094, 385] width 9 height 13
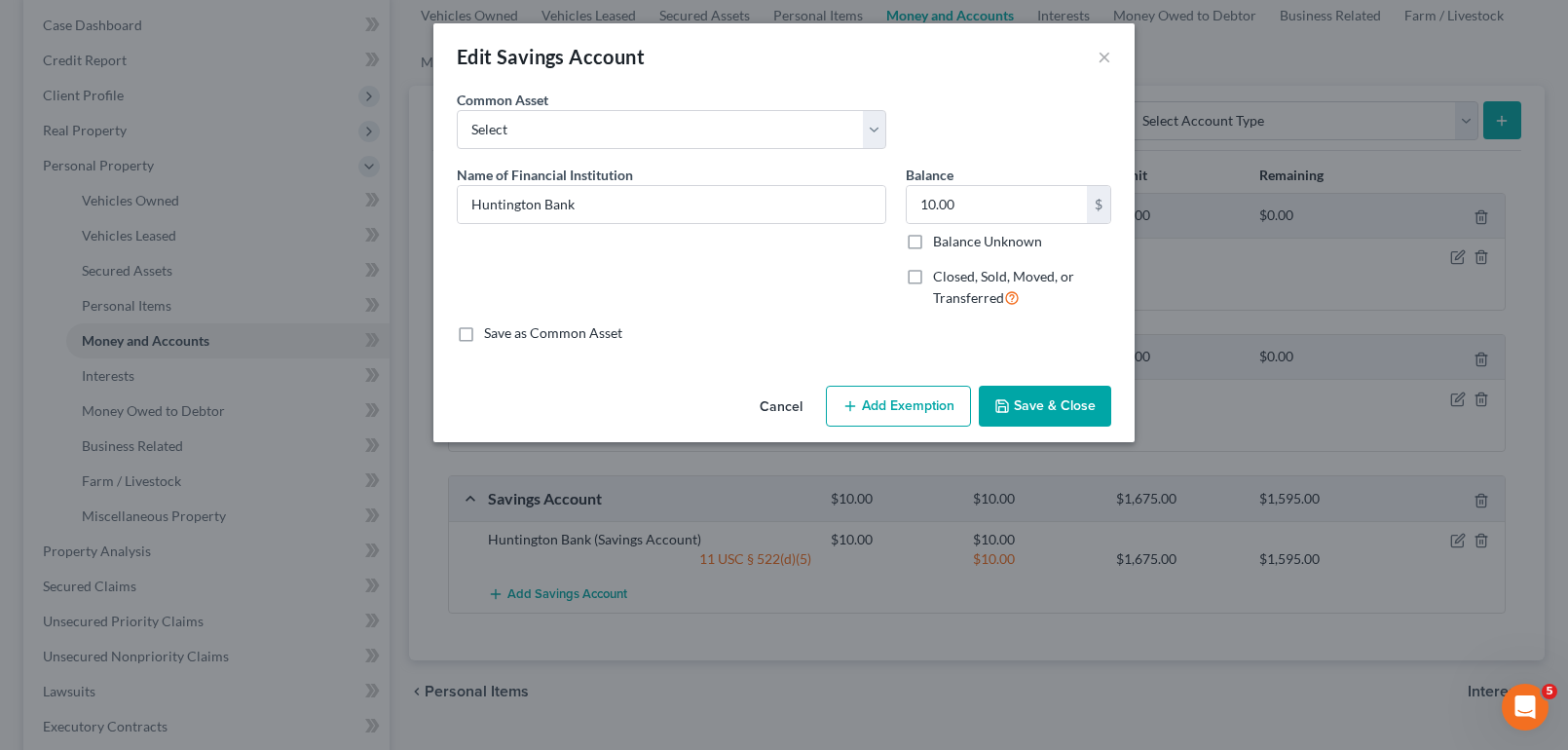
click at [1081, 401] on button "Save & Close" at bounding box center [1045, 406] width 133 height 41
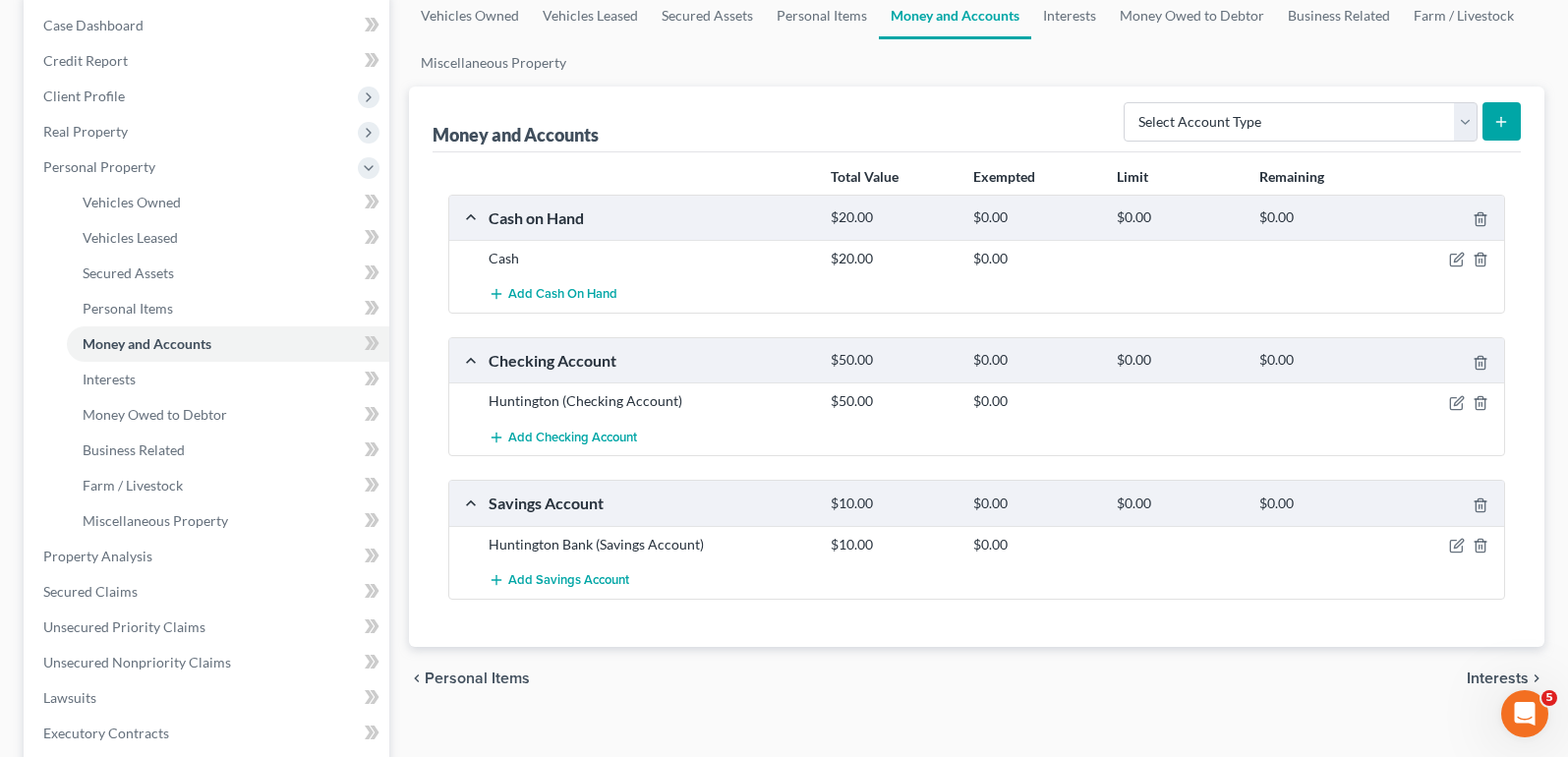
click at [1477, 678] on span "Interests" at bounding box center [1497, 678] width 62 height 16
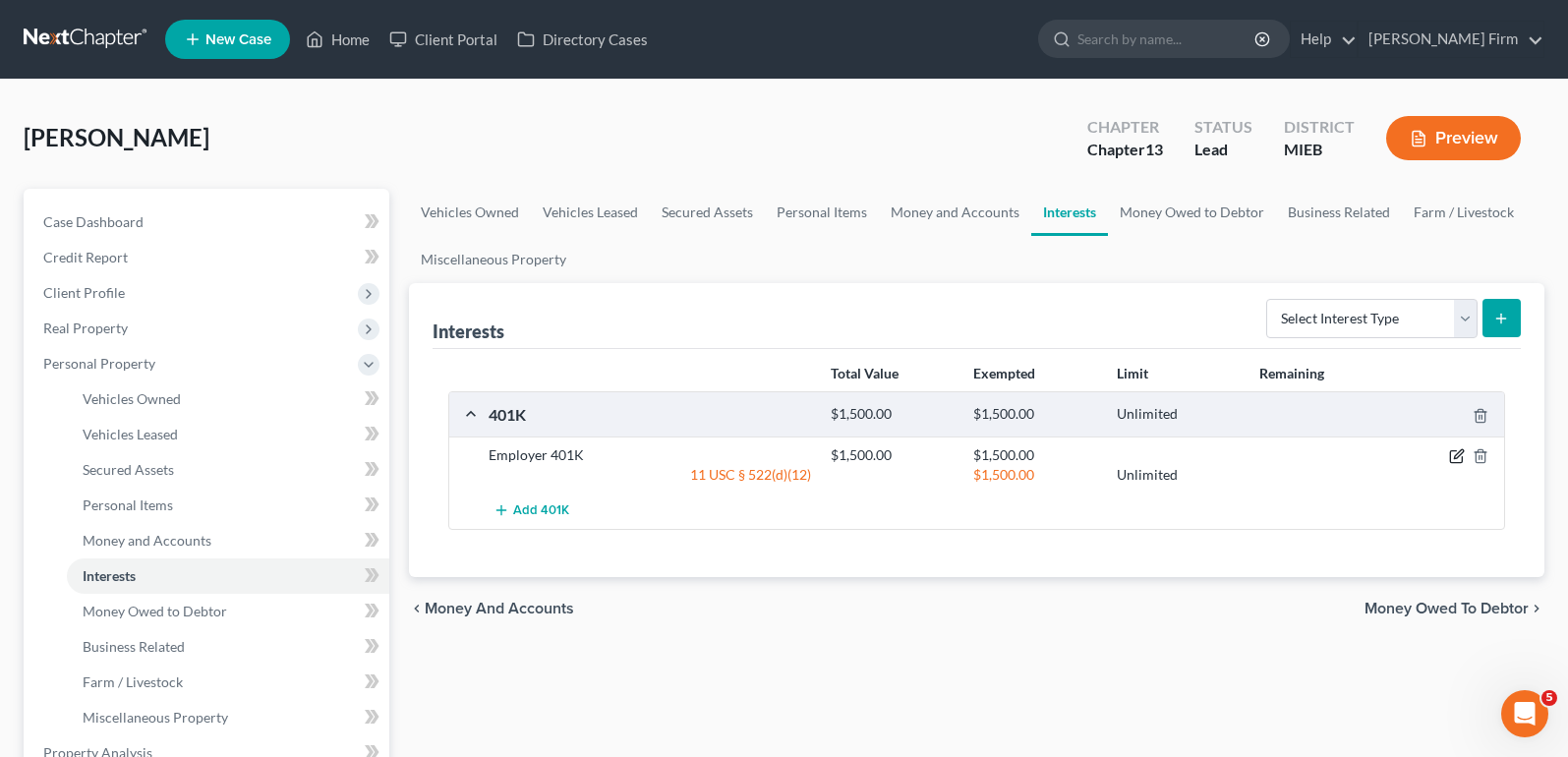
click at [1459, 452] on icon "button" at bounding box center [1458, 454] width 9 height 9
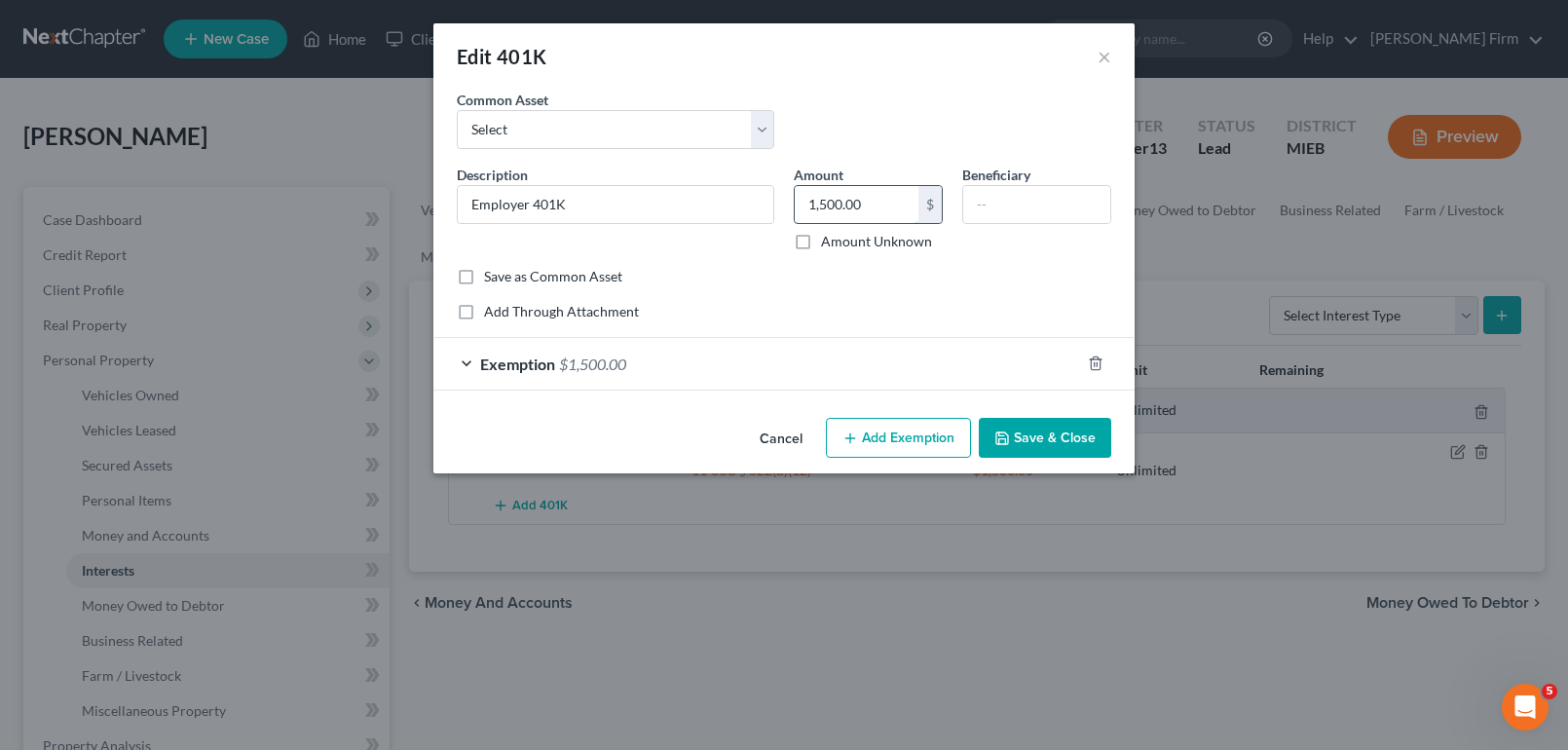
click at [888, 215] on input "1,500.00" at bounding box center [857, 205] width 124 height 37
drag, startPoint x: 874, startPoint y: 207, endPoint x: 661, endPoint y: 206, distance: 213.0
click at [661, 206] on div "Description * Employer 401K Amount 500.00 $ Amount Unknown Beneficiary" at bounding box center [784, 215] width 674 height 102
type input "1,500"
click at [951, 350] on div "Exemption $1,500.00" at bounding box center [757, 363] width 647 height 52
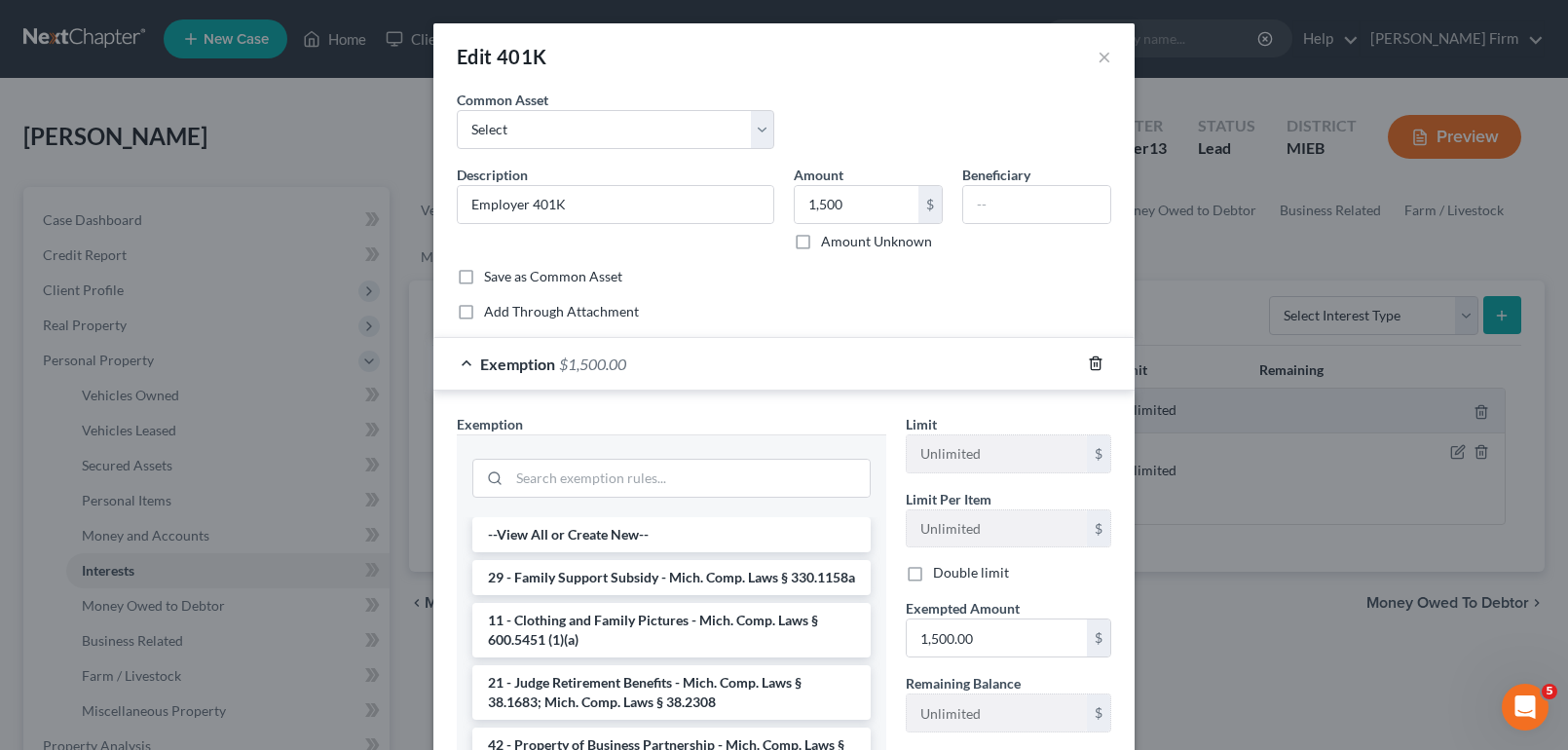
click at [1090, 367] on icon "button" at bounding box center [1094, 363] width 9 height 13
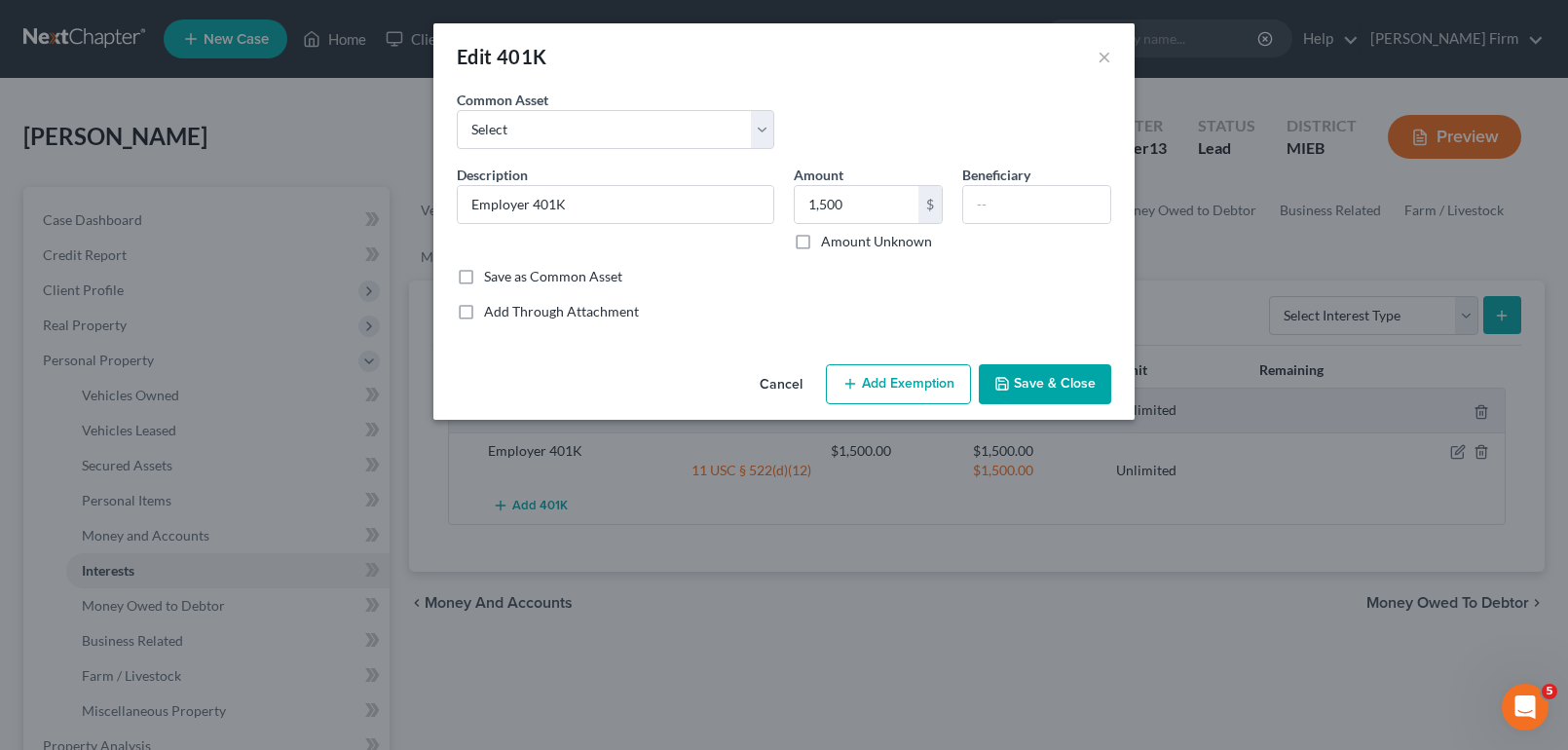
click at [937, 369] on button "Add Exemption" at bounding box center [899, 385] width 145 height 41
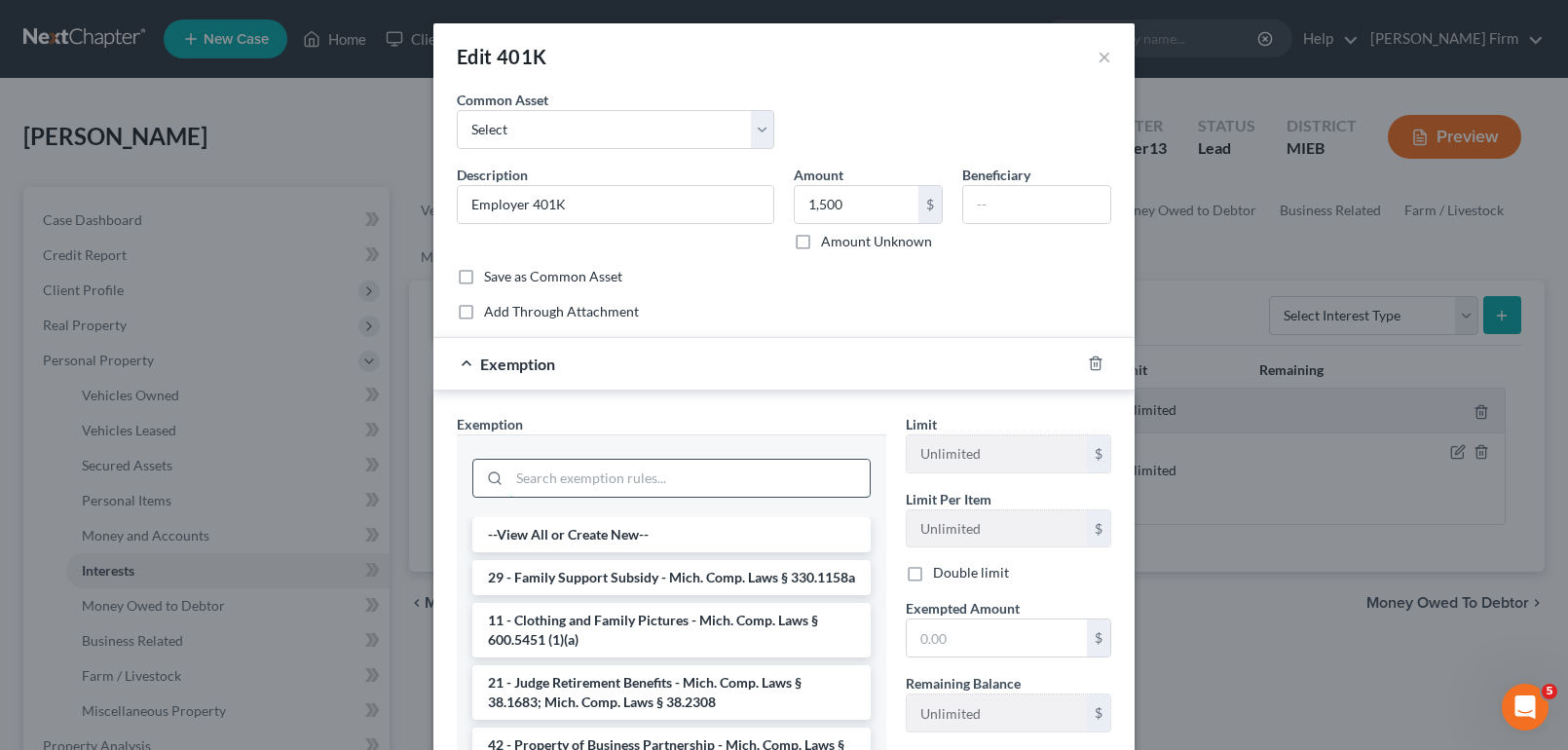
click at [705, 483] on input "search" at bounding box center [690, 478] width 361 height 37
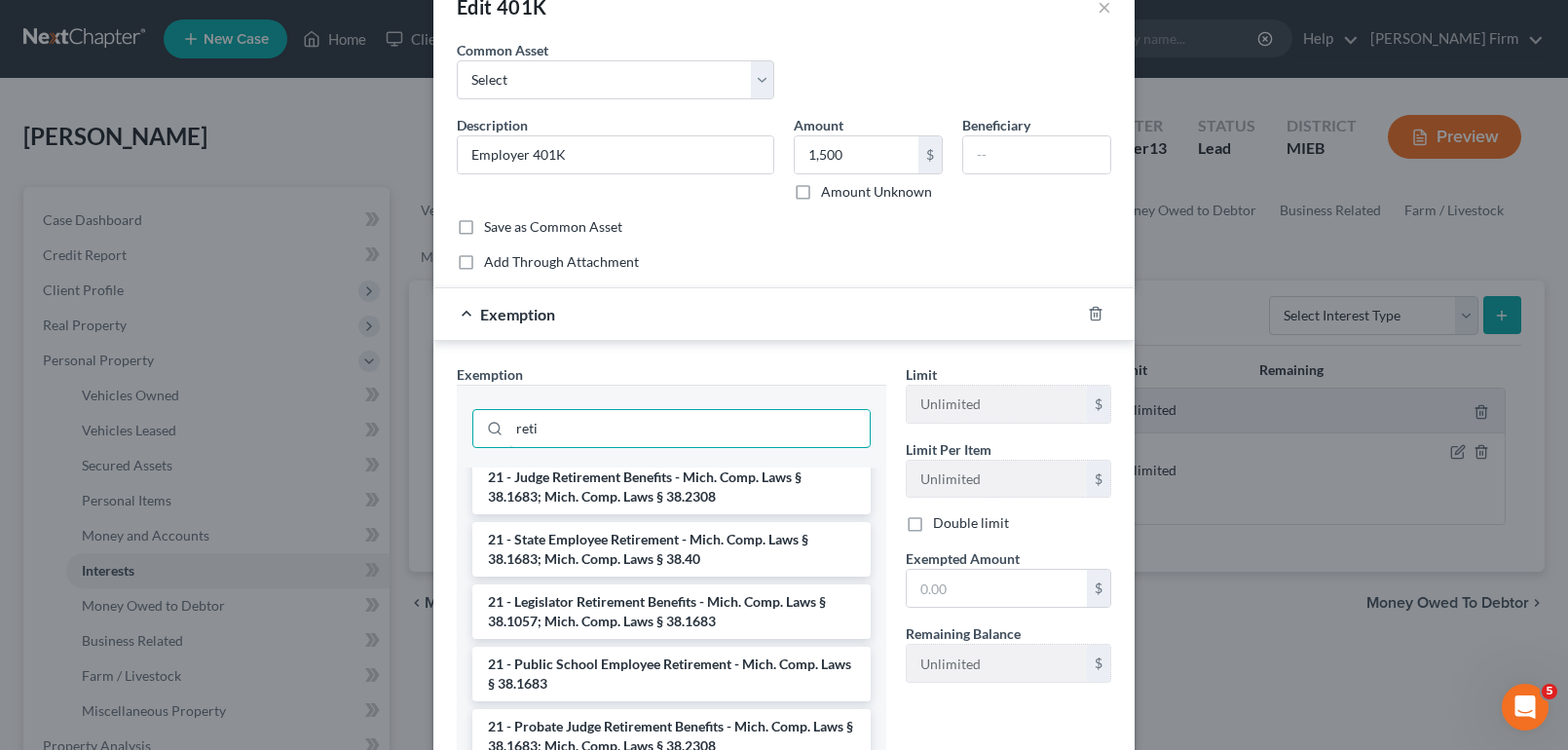
scroll to position [97, 0]
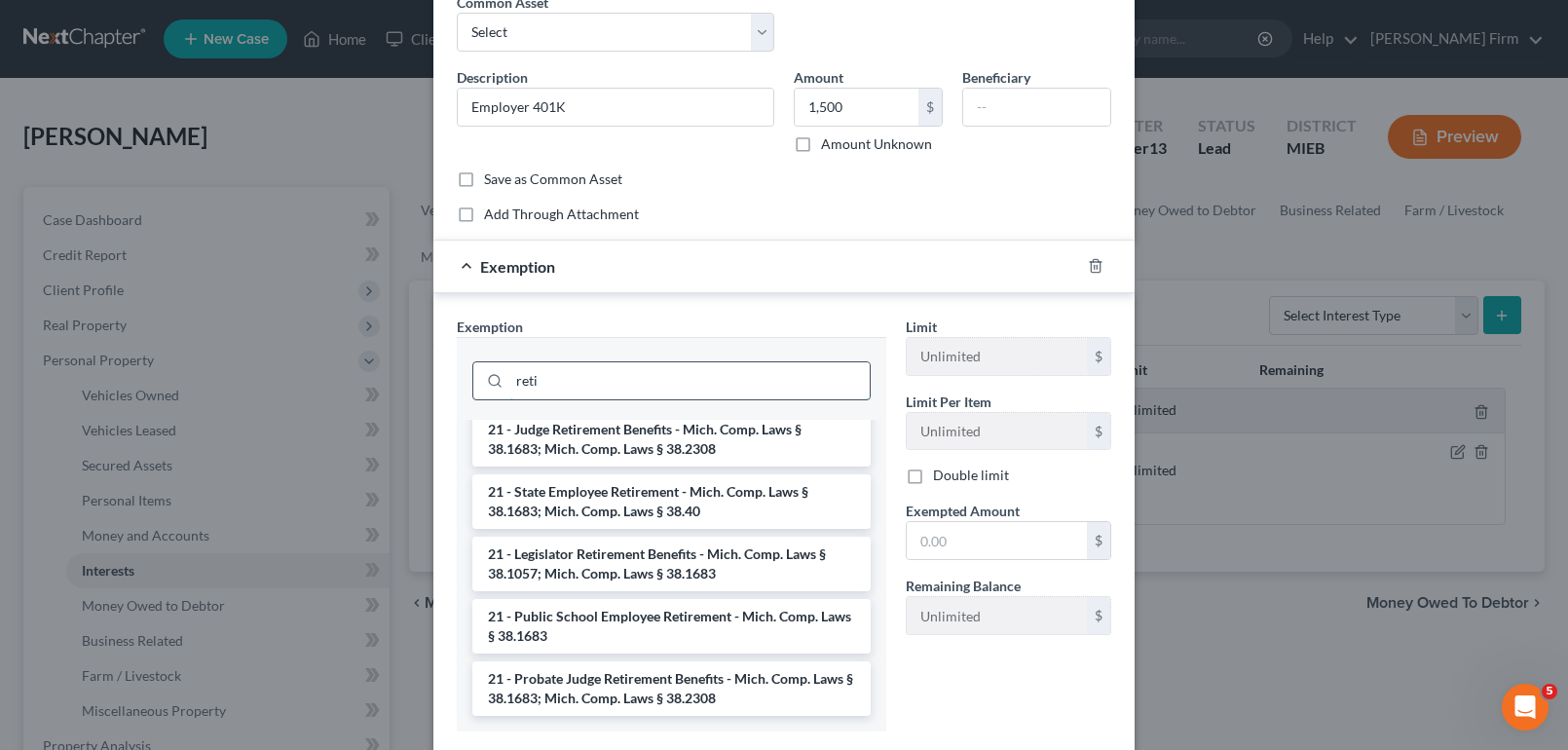
drag, startPoint x: 573, startPoint y: 390, endPoint x: 476, endPoint y: 388, distance: 97.0
click at [476, 388] on div "reti" at bounding box center [671, 381] width 399 height 39
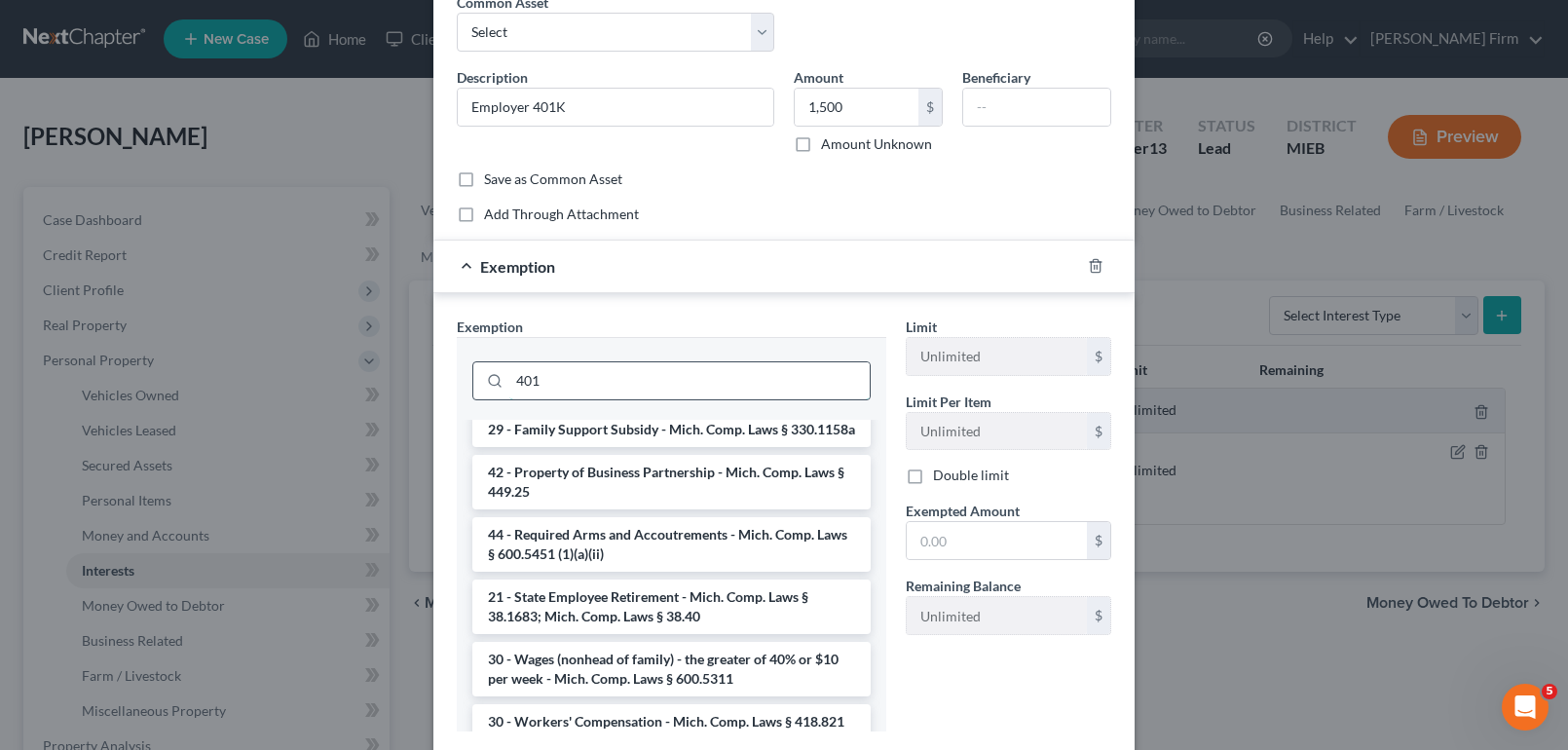
scroll to position [0, 0]
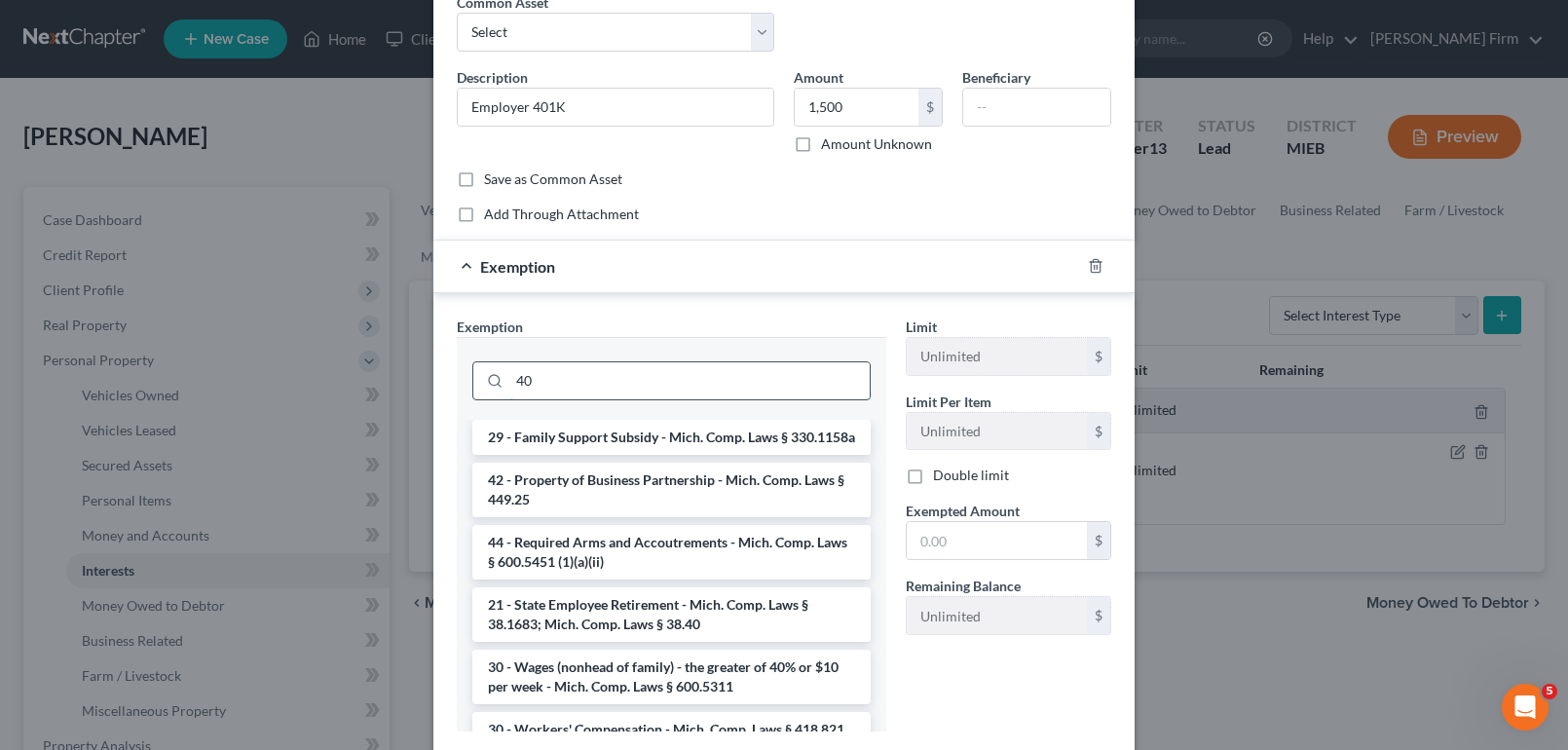
type input "4"
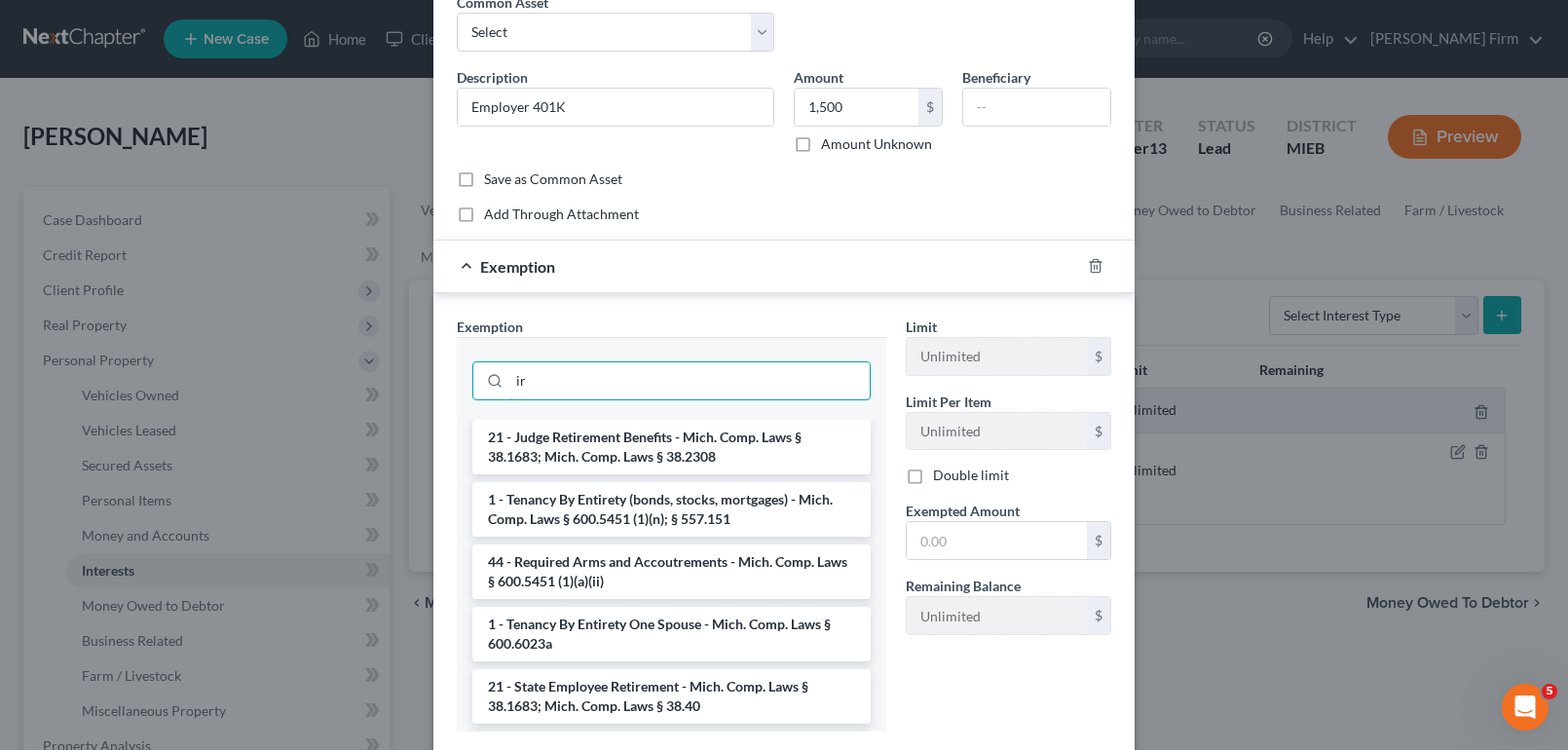
type input "i"
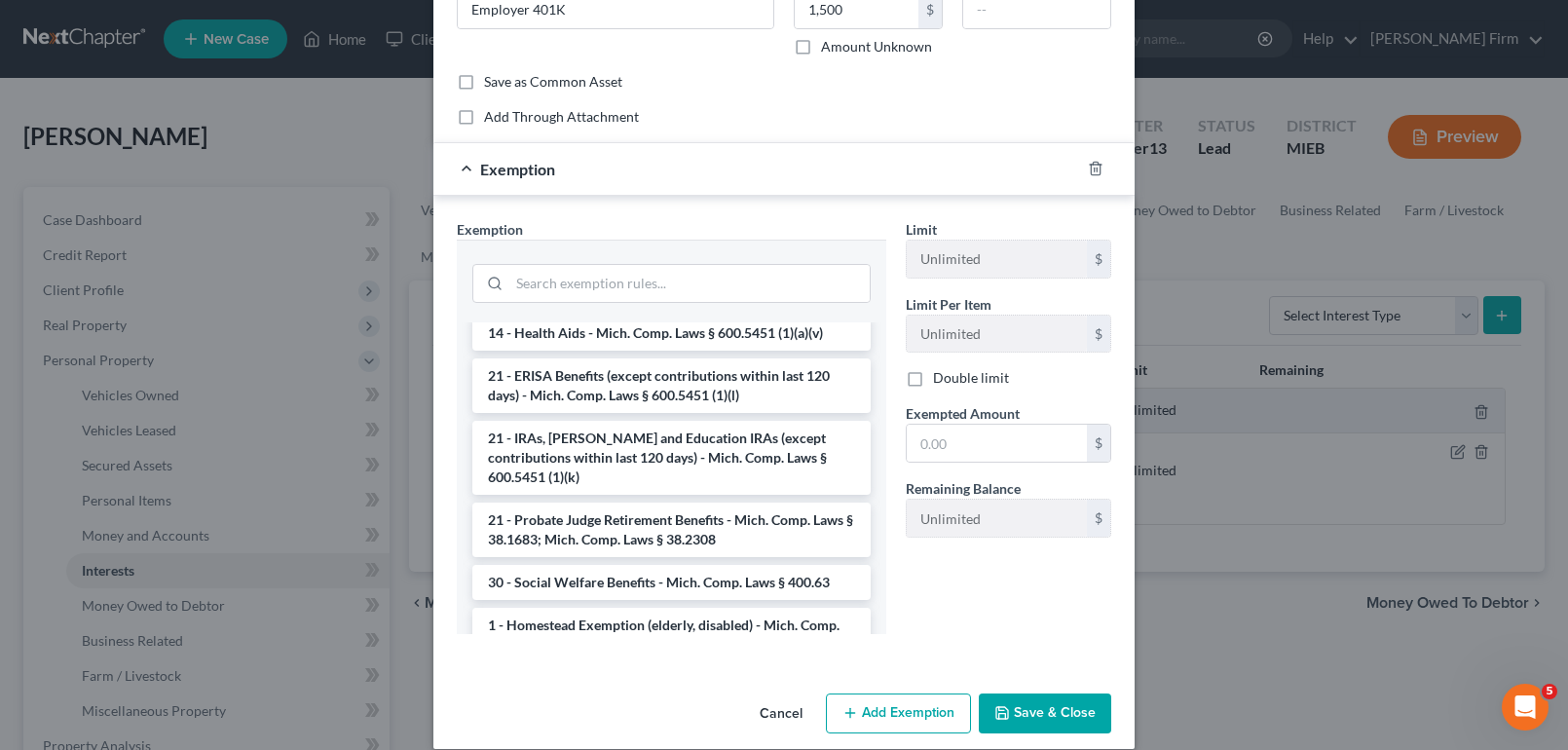
scroll to position [1865, 0]
click at [709, 412] on li "21 - ERISA Benefits (except contributions within last 120 days) - Mich. Comp. L…" at bounding box center [671, 385] width 399 height 55
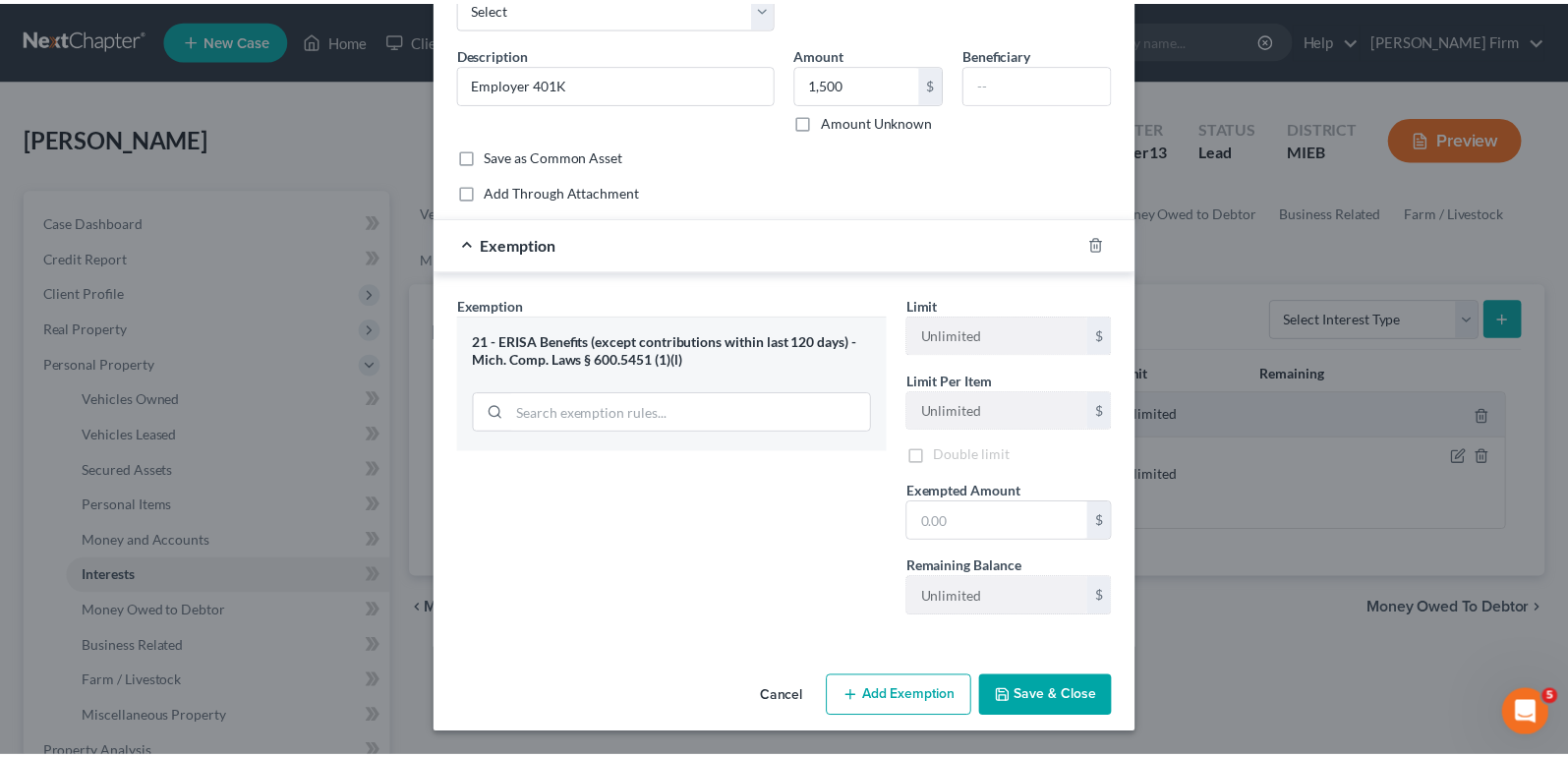
scroll to position [126, 0]
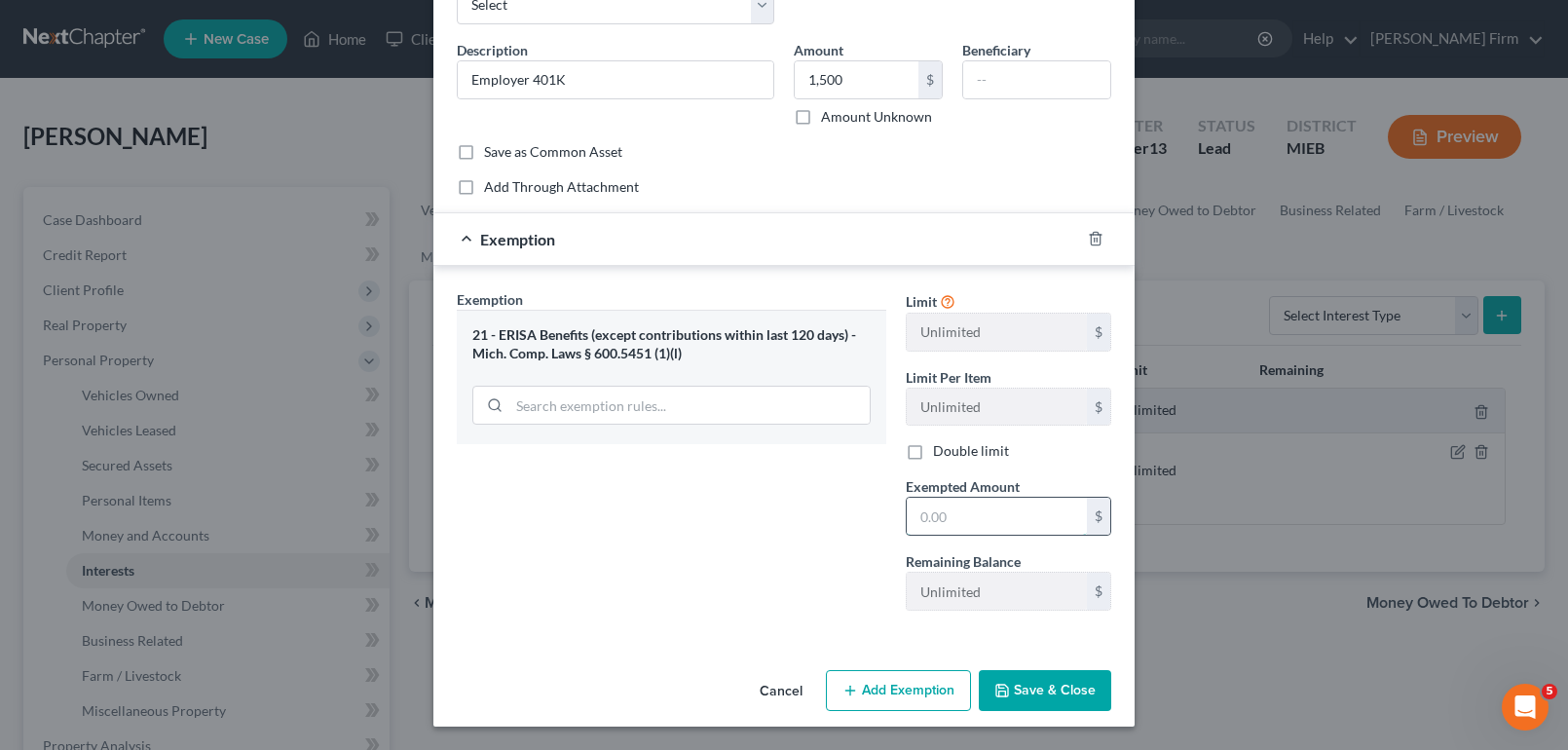
click at [1010, 514] on input "text" at bounding box center [997, 516] width 180 height 37
type input "1500"
click at [1044, 687] on button "Save & Close" at bounding box center [1045, 691] width 133 height 41
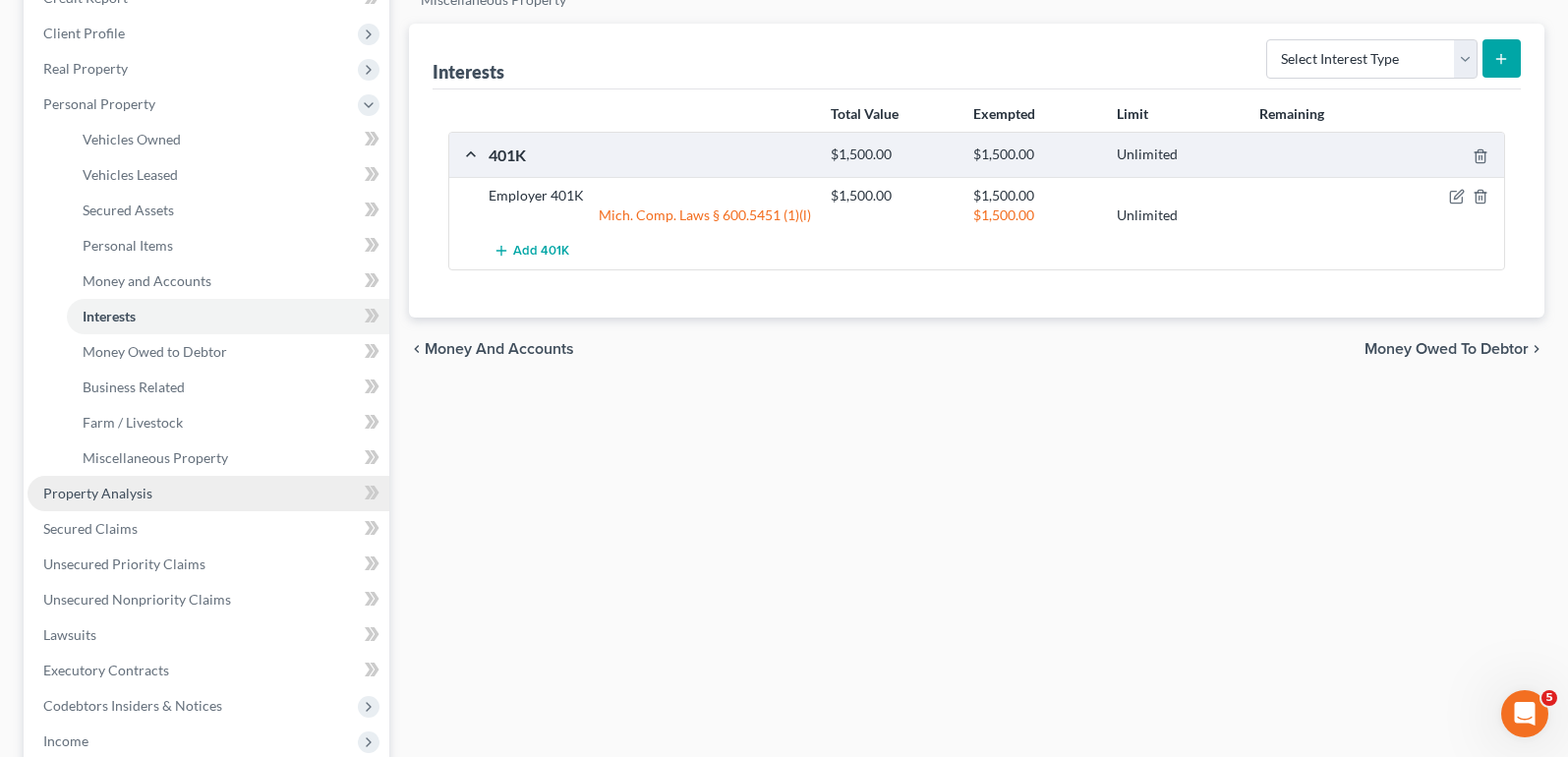
scroll to position [295, 0]
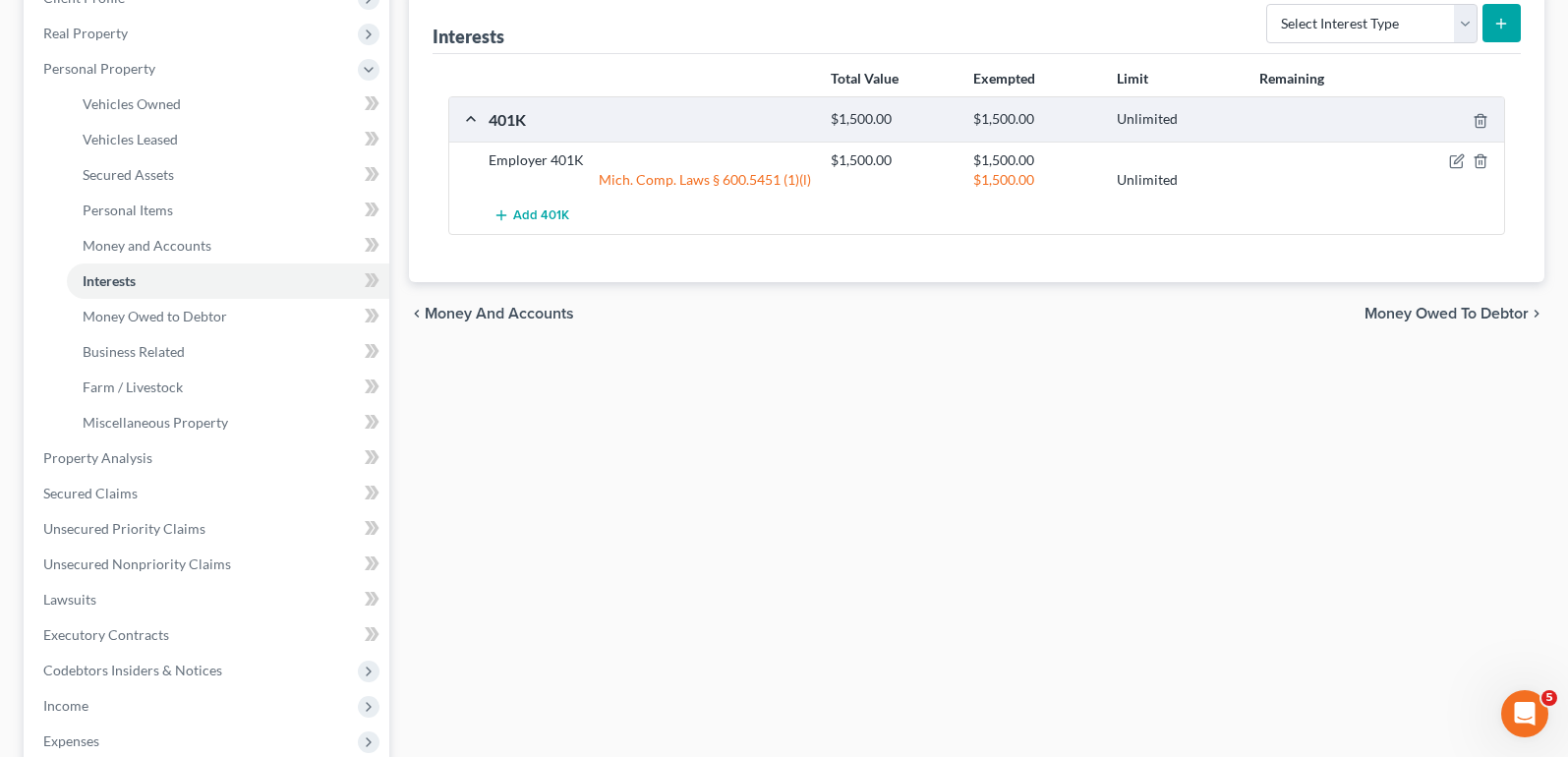
click at [1484, 317] on span "Money Owed to Debtor" at bounding box center [1446, 314] width 164 height 16
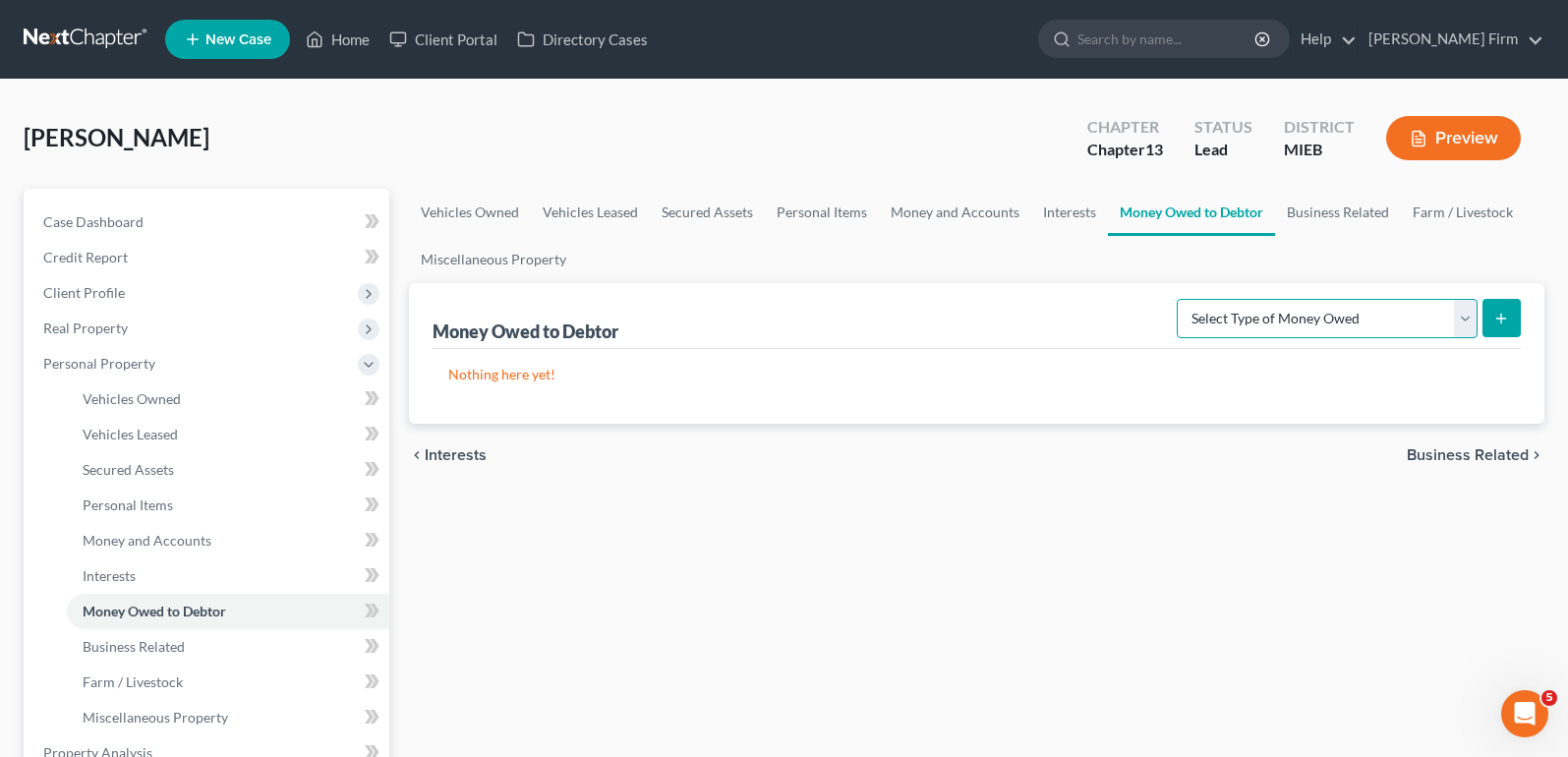
click at [1442, 313] on select "Select Type of Money Owed Accounts Receivable Alimony Child Support Claims Agai…" at bounding box center [1327, 319] width 301 height 39
click at [1179, 299] on select "Select Type of Money Owed Accounts Receivable Alimony Child Support Claims Agai…" at bounding box center [1327, 319] width 301 height 39
click at [1496, 318] on icon "submit" at bounding box center [1501, 319] width 16 height 16
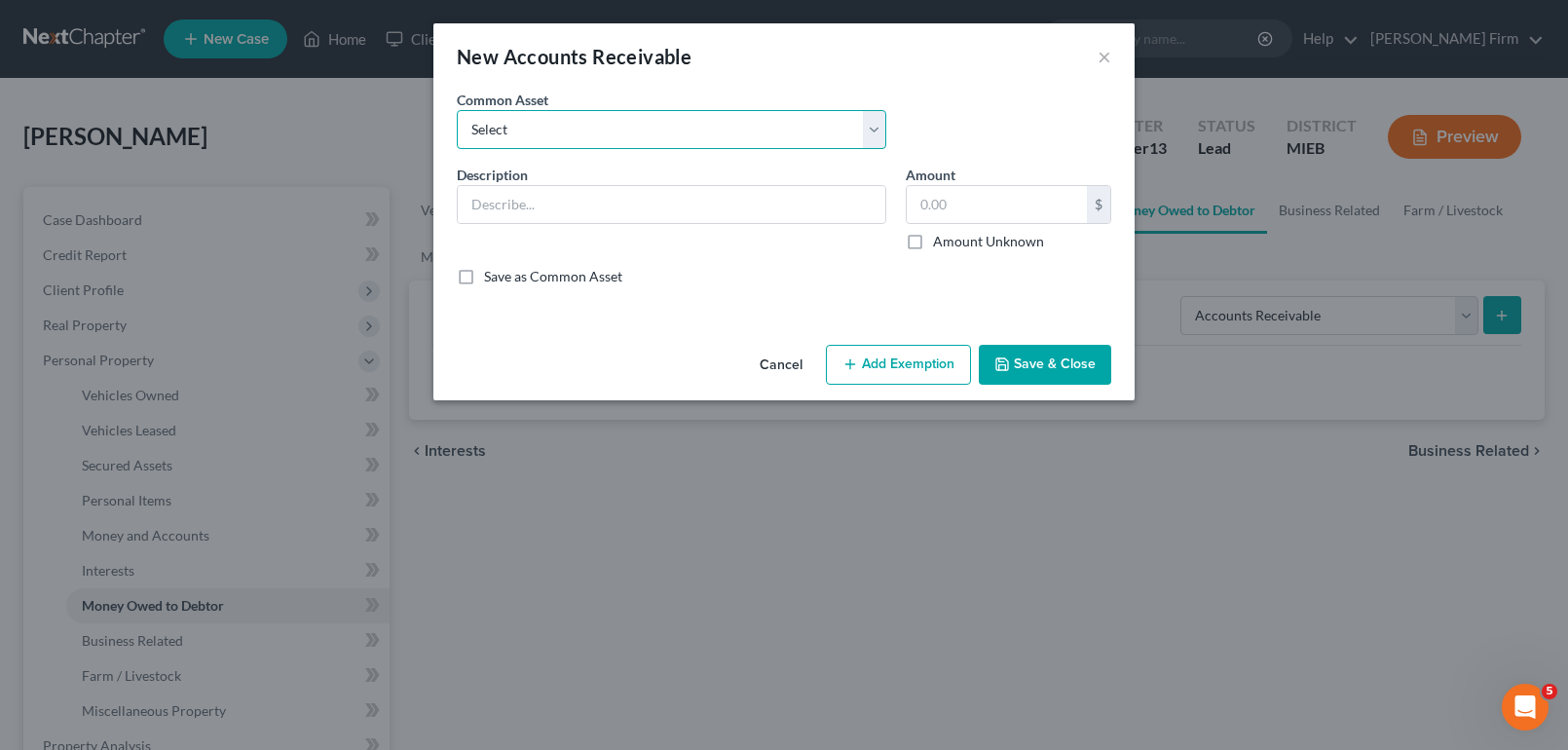
click at [641, 128] on select "Select Possible Disabilty Case Profit Sharing Possibe tax refunds Garnished Fun…" at bounding box center [671, 130] width 430 height 39
click at [457, 110] on select "Select Possible Disabilty Case Profit Sharing Possibe tax refunds Garnished Fun…" at bounding box center [671, 130] width 430 height 39
click at [1003, 205] on input "700.00" at bounding box center [997, 205] width 180 height 37
click at [913, 384] on button "Add Exemption" at bounding box center [899, 365] width 145 height 41
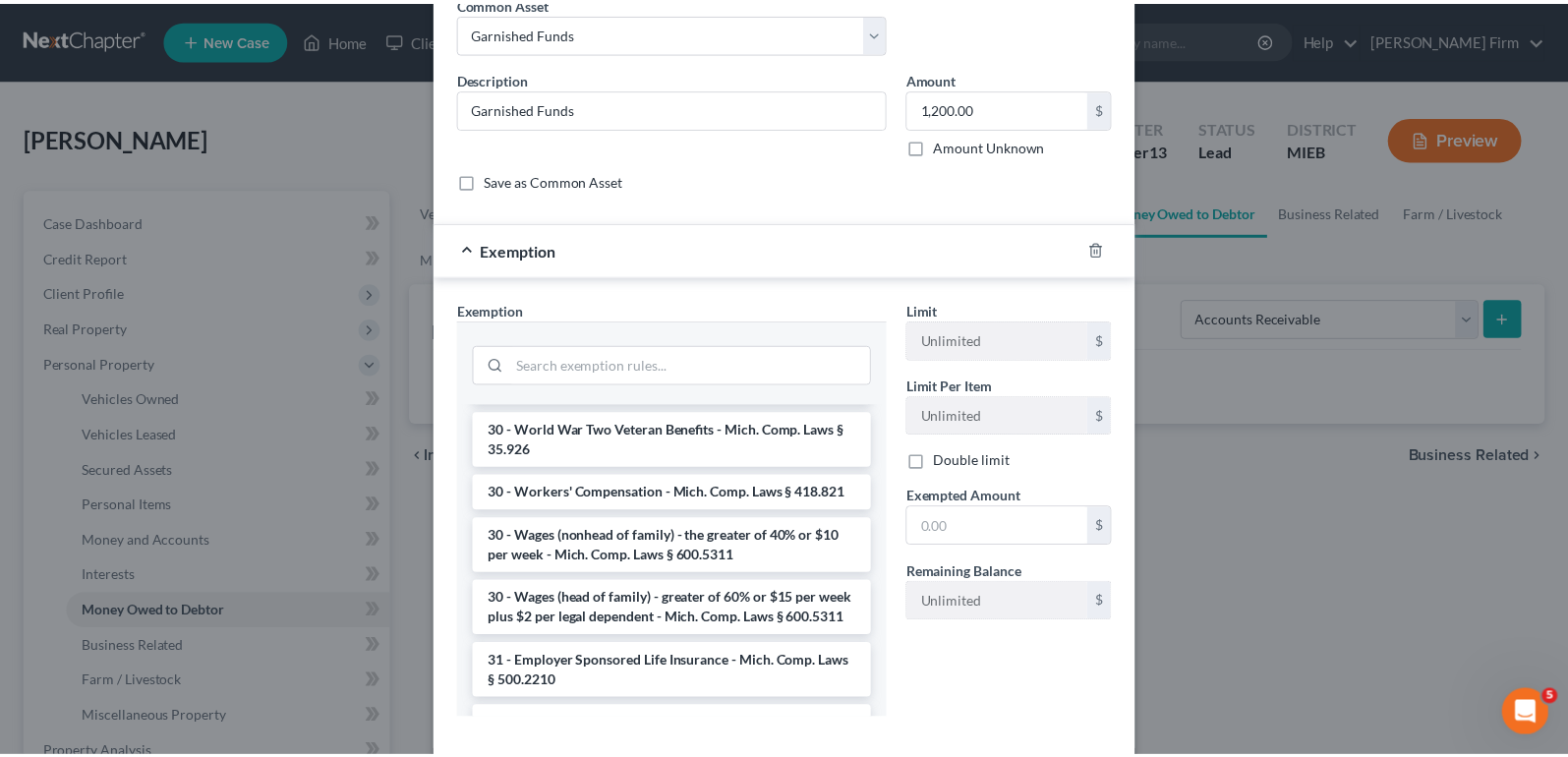
scroll to position [1670, 0]
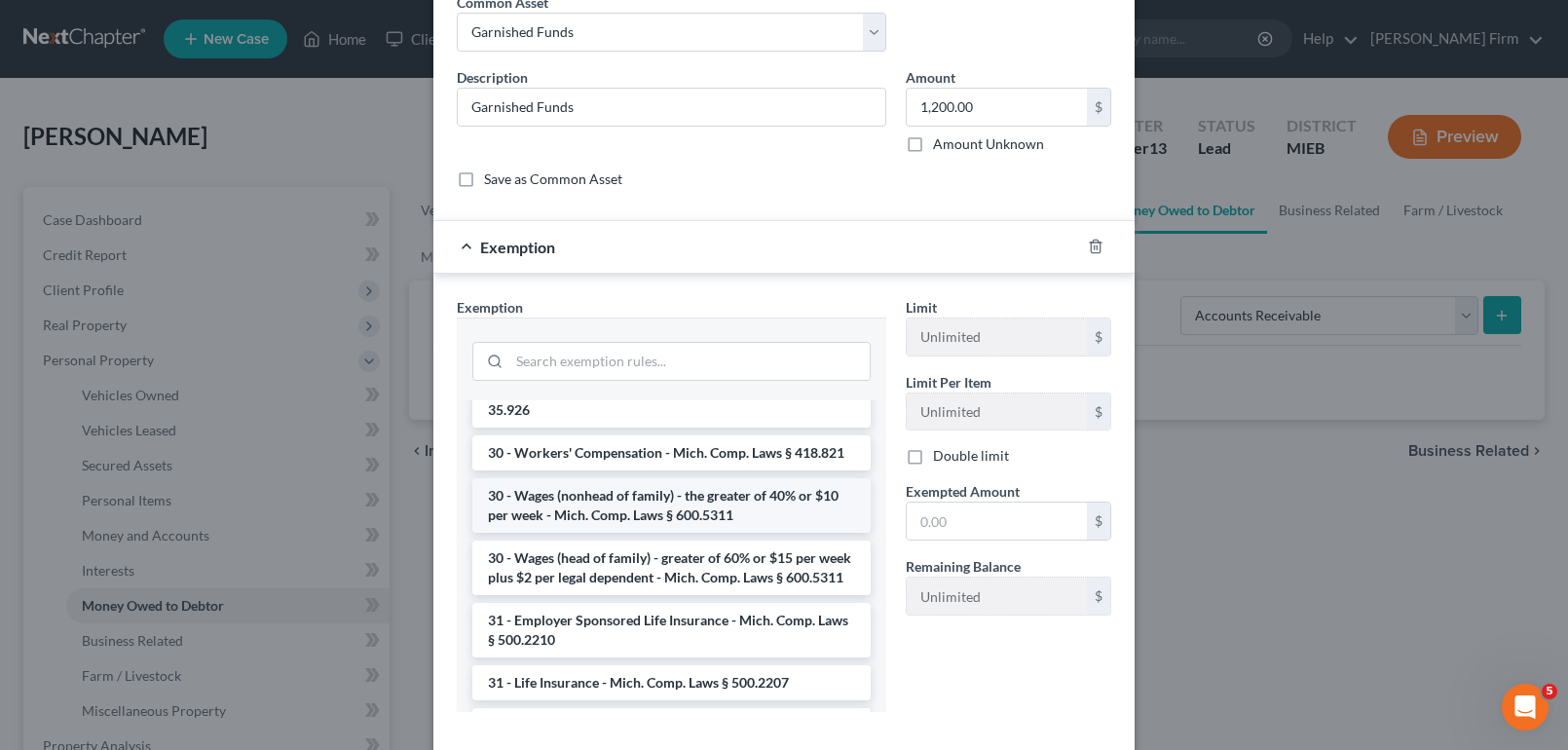
click at [722, 514] on li "30 - Wages (nonhead of family) - the greater of 40% or $10 per week - Mich. Com…" at bounding box center [671, 506] width 399 height 55
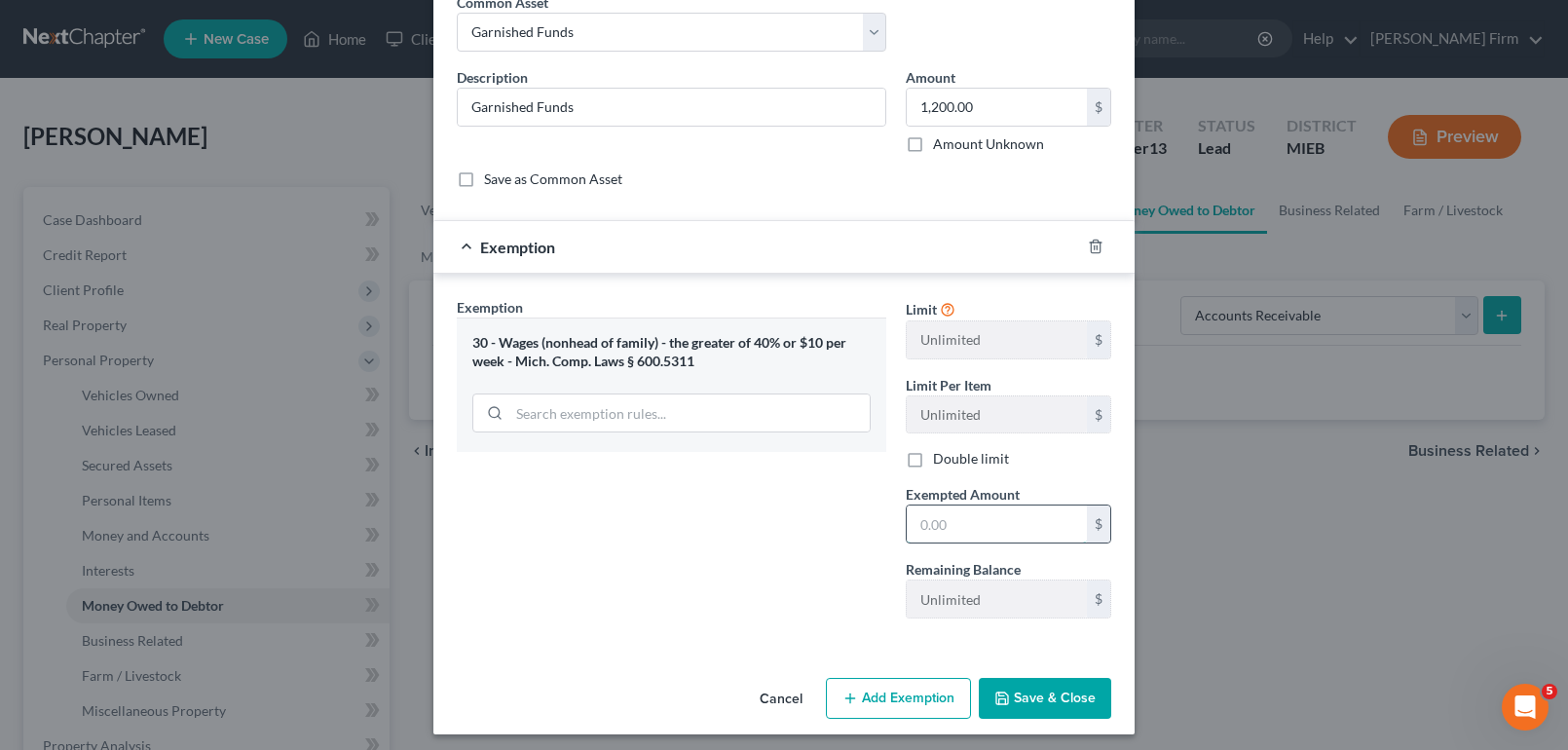
click at [972, 525] on input "text" at bounding box center [997, 524] width 180 height 37
click at [1048, 702] on button "Save & Close" at bounding box center [1045, 698] width 133 height 41
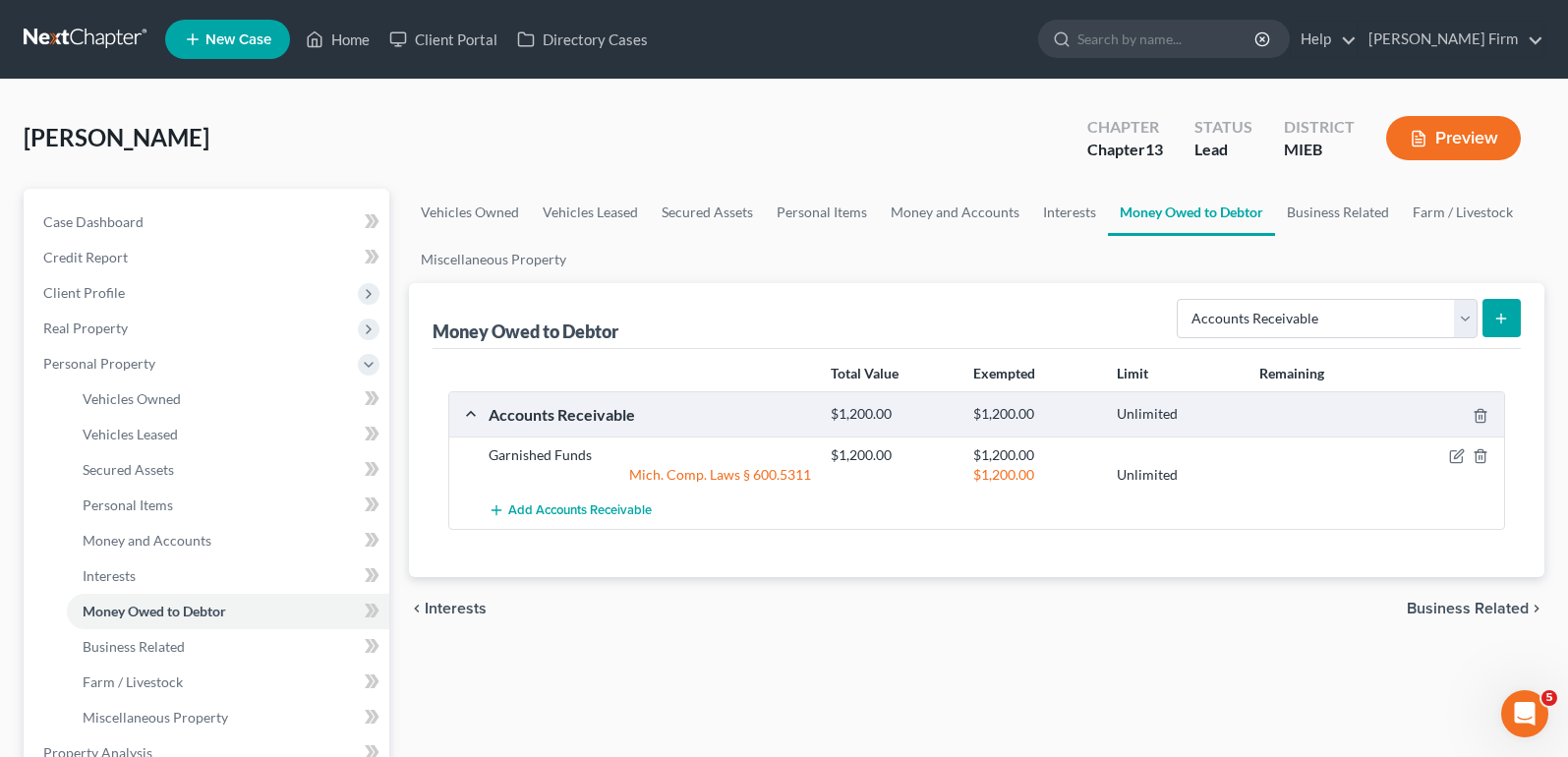
click at [1458, 608] on span "Business Related" at bounding box center [1468, 609] width 122 height 16
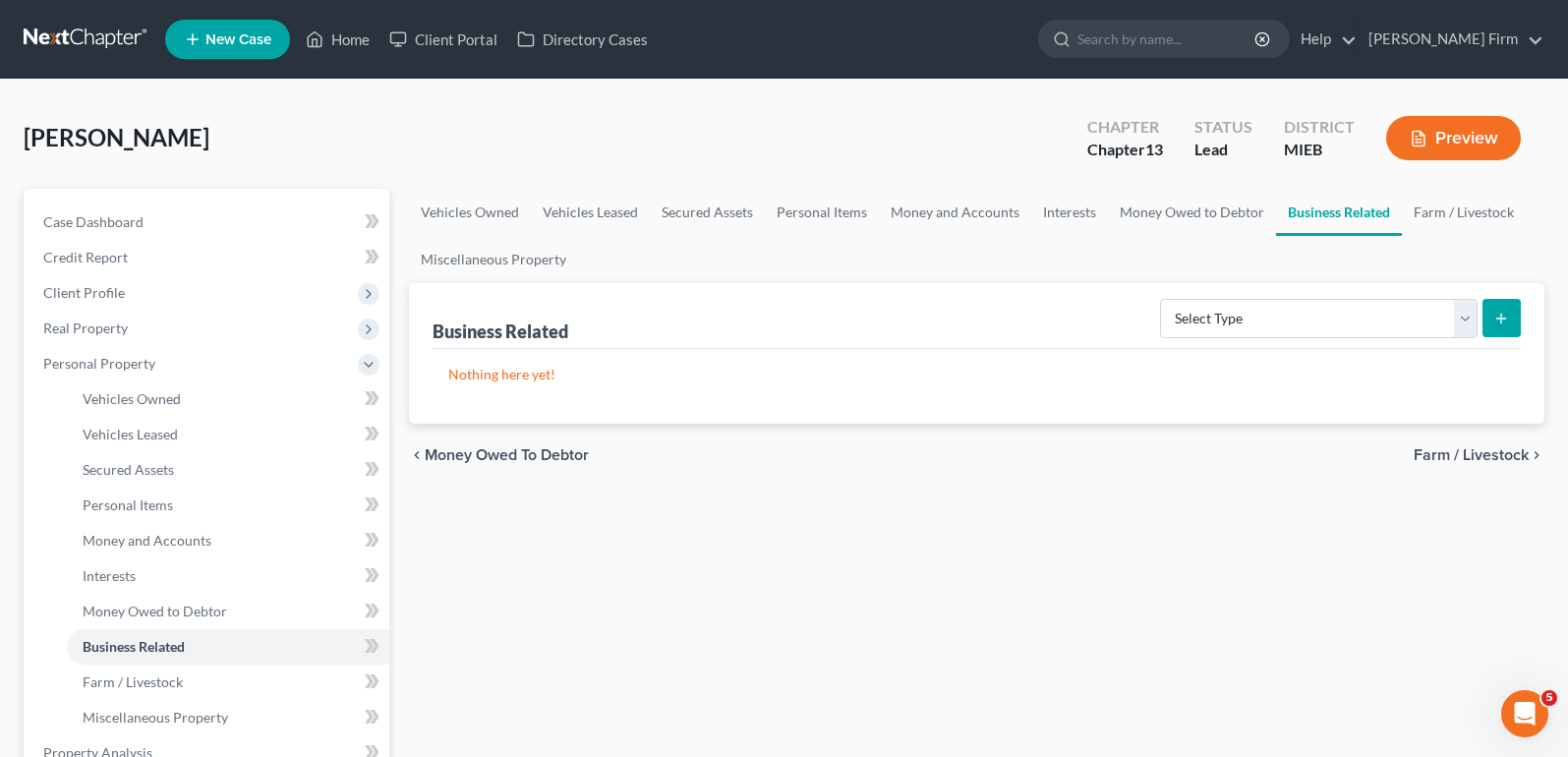
click at [1485, 455] on span "Farm / Livestock" at bounding box center [1471, 455] width 115 height 16
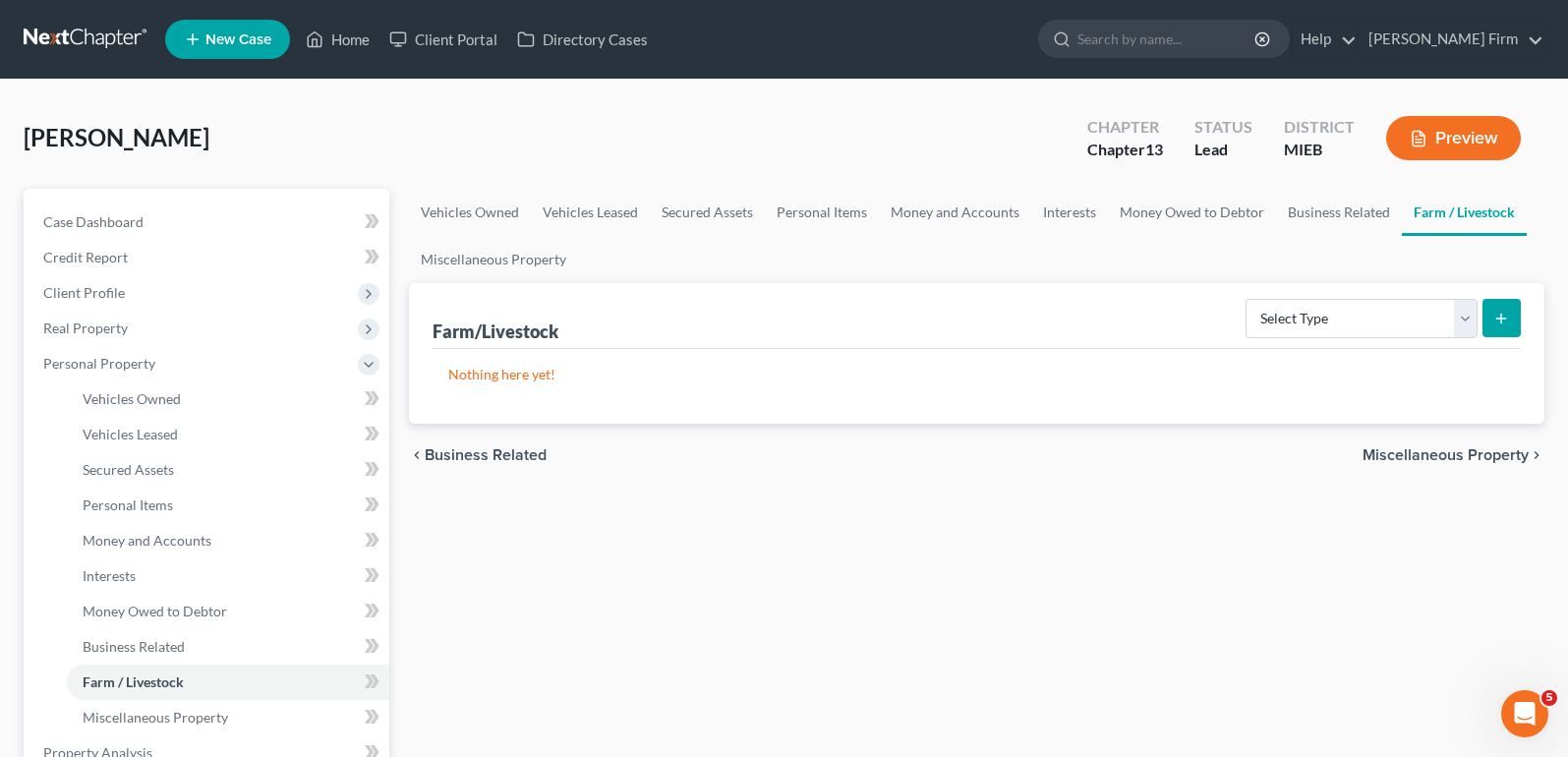
click at [1485, 459] on span "Miscellaneous Property" at bounding box center [1445, 455] width 166 height 16
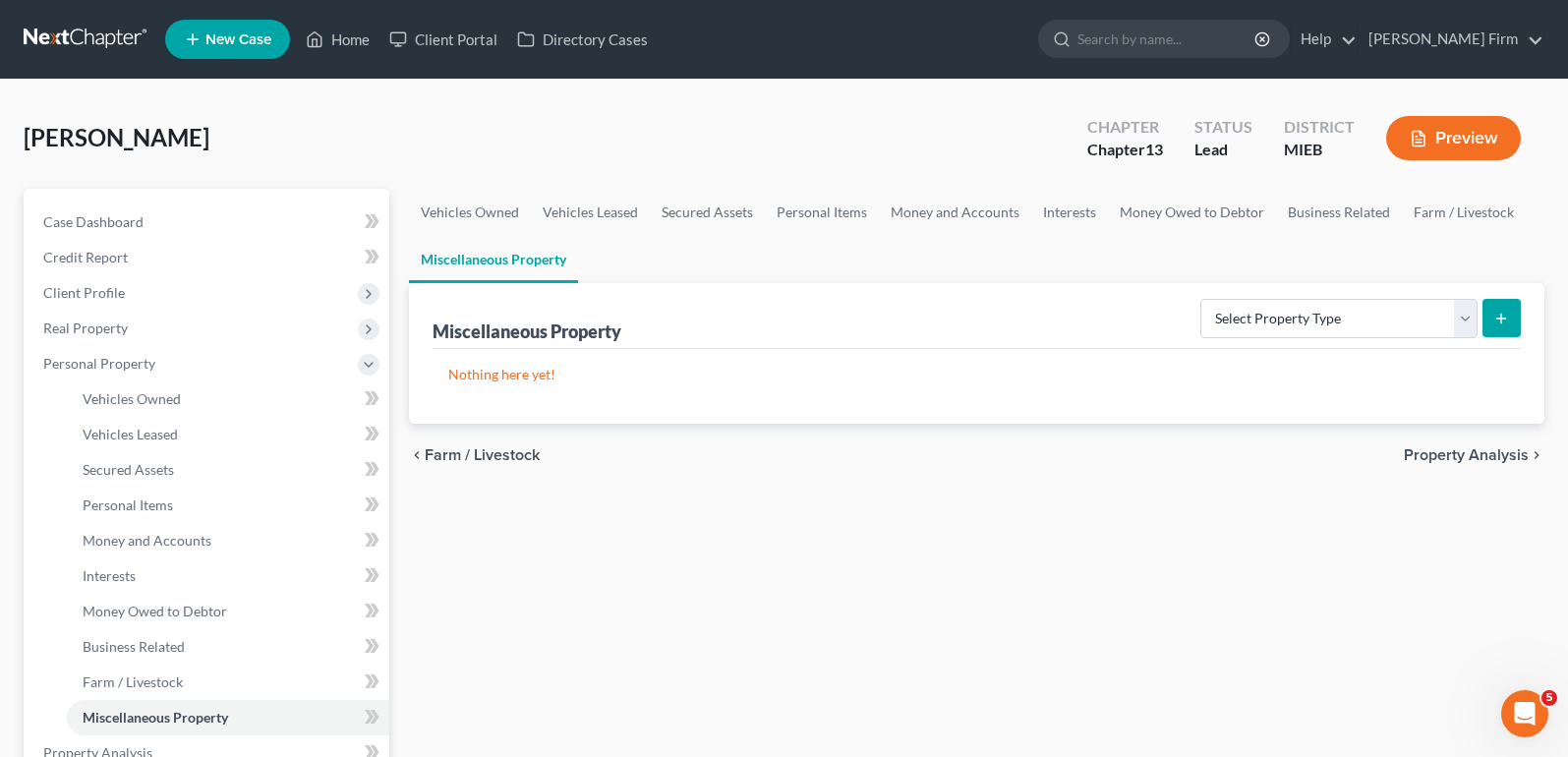
click at [1485, 459] on span "Property Analysis" at bounding box center [1466, 455] width 125 height 16
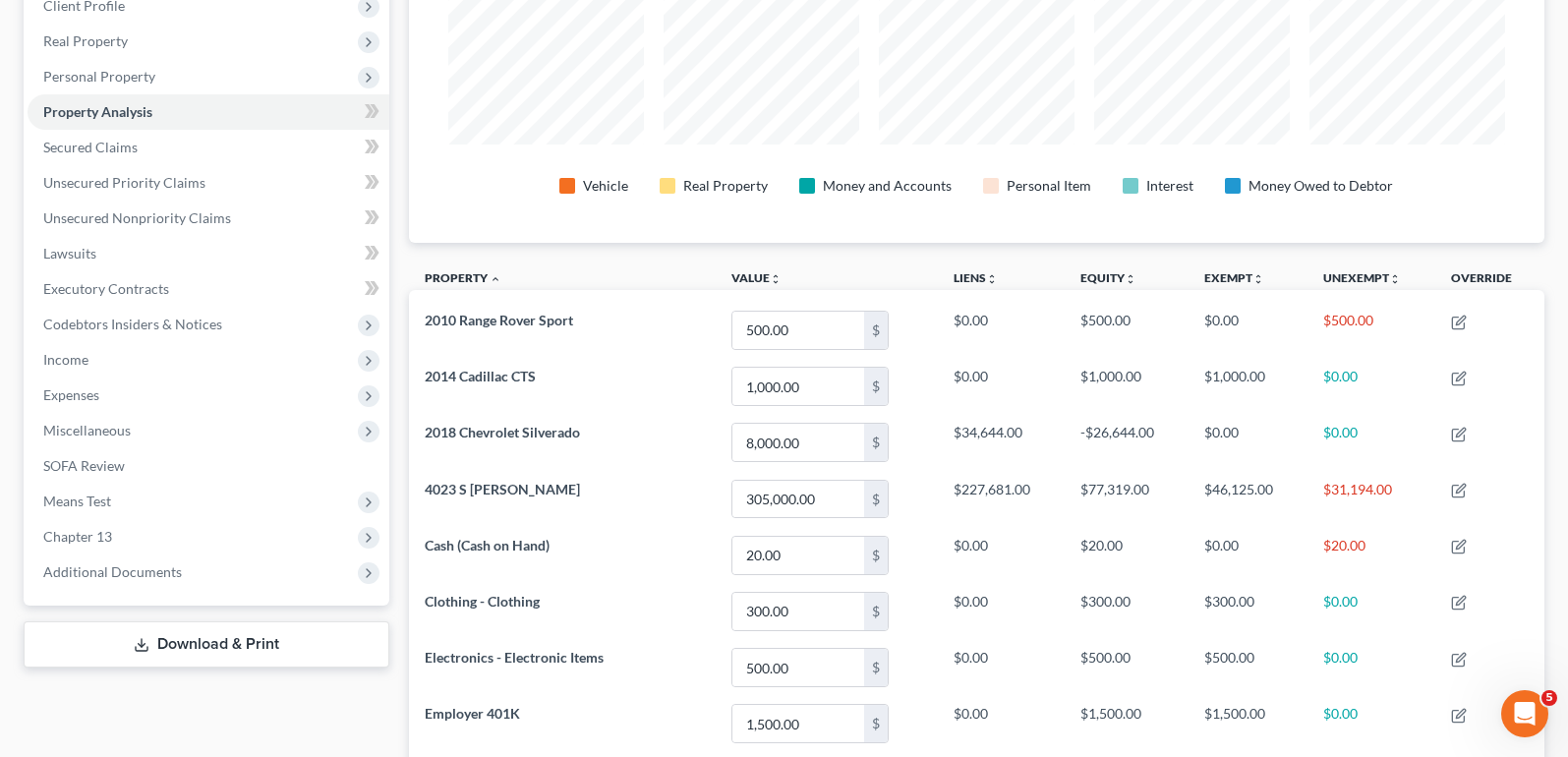
scroll to position [295, 0]
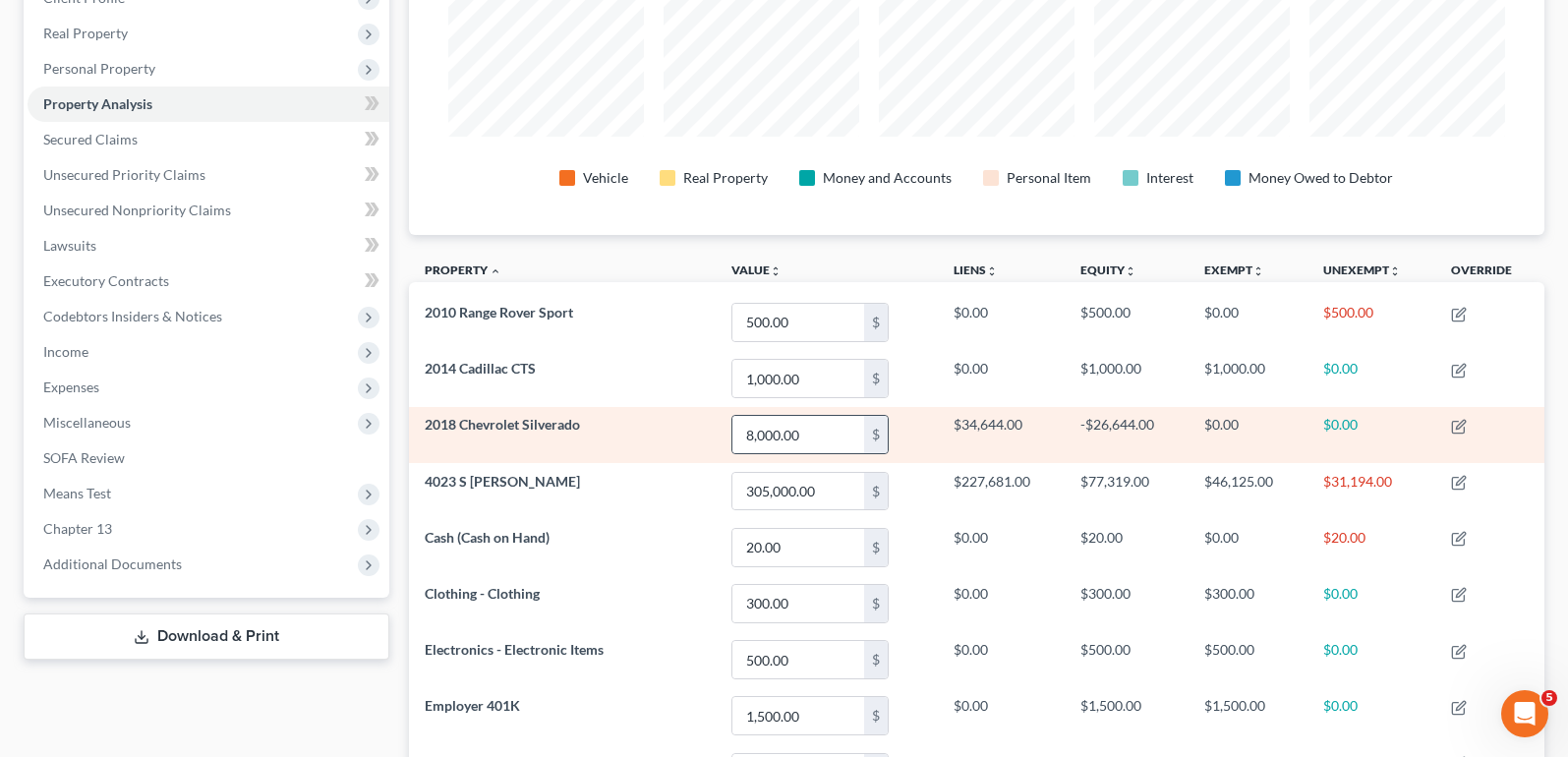
click at [870, 437] on div "$" at bounding box center [876, 435] width 24 height 37
click at [1051, 429] on td "$34,644.00" at bounding box center [1001, 435] width 128 height 56
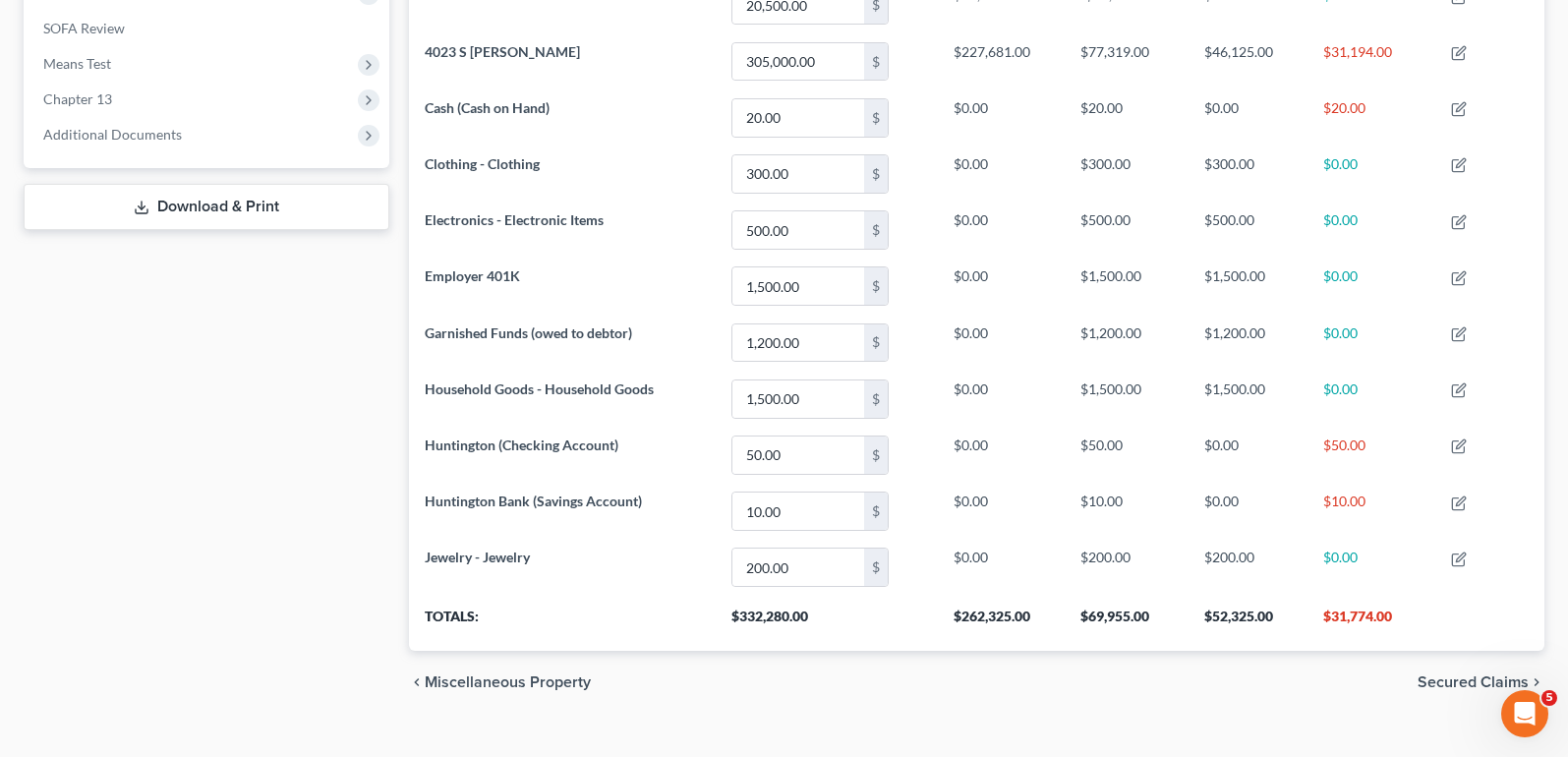
scroll to position [756, 0]
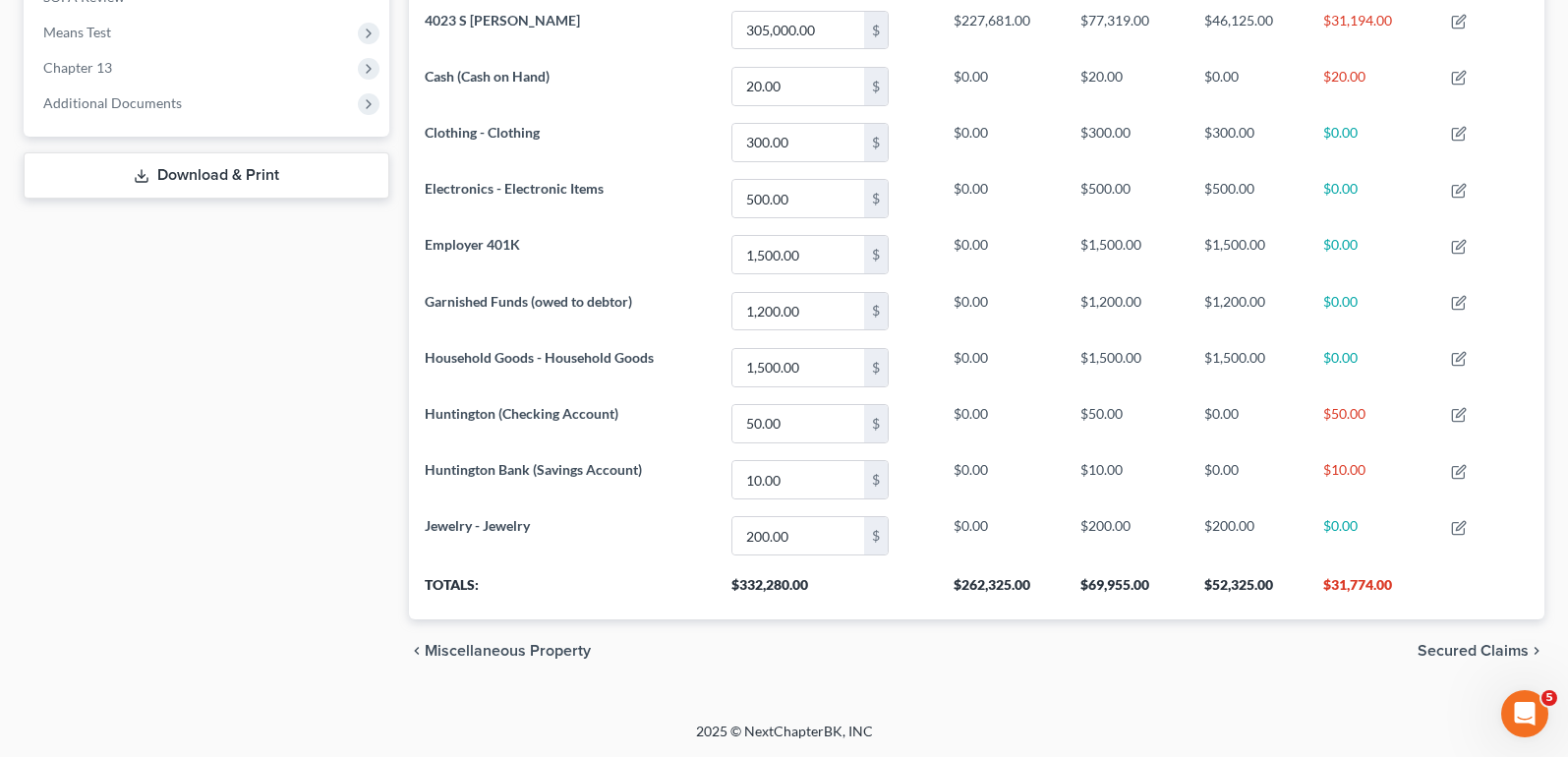
click at [1438, 652] on span "Secured Claims" at bounding box center [1473, 651] width 111 height 16
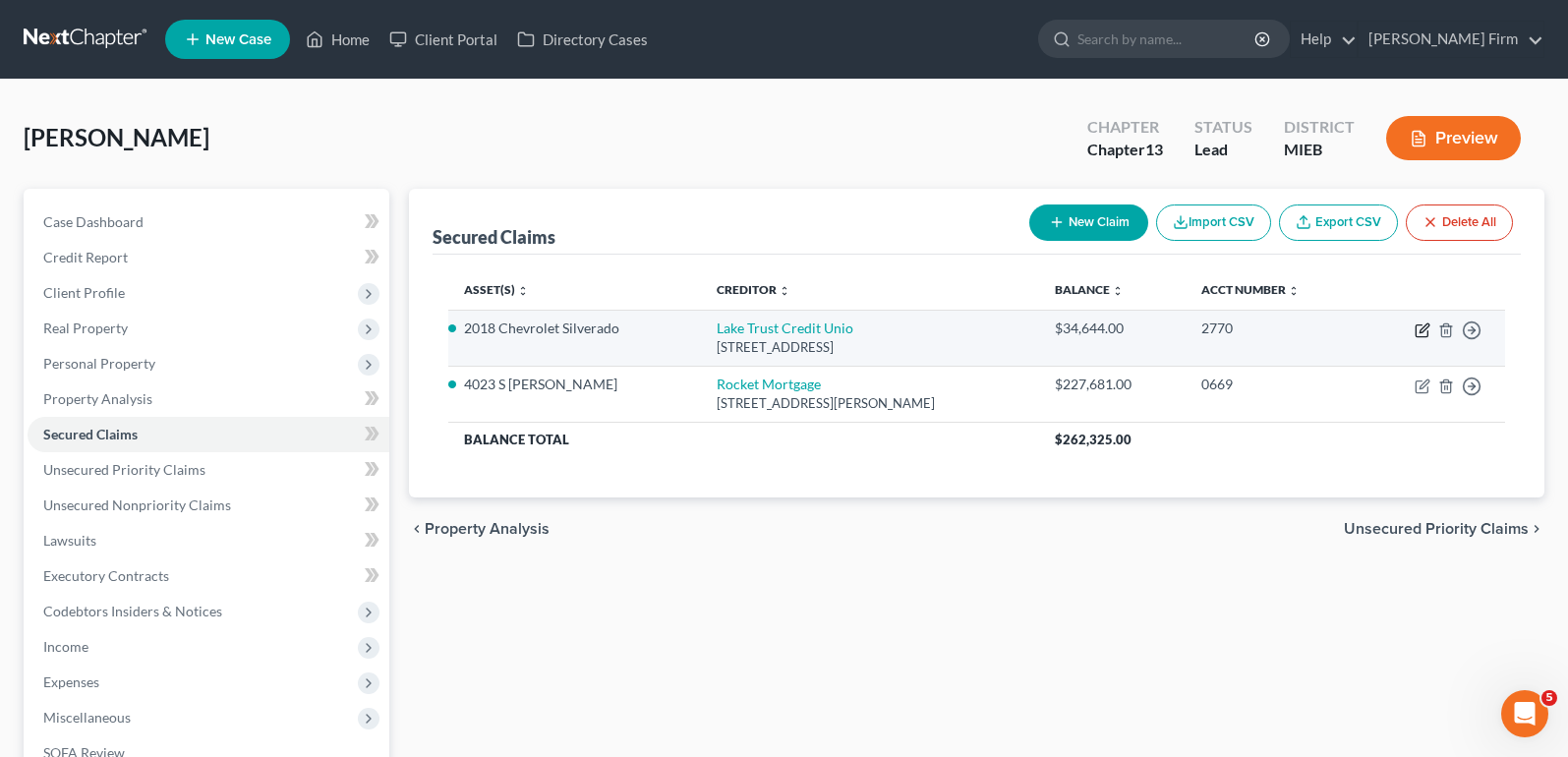
click at [1416, 333] on icon "button" at bounding box center [1422, 330] width 16 height 16
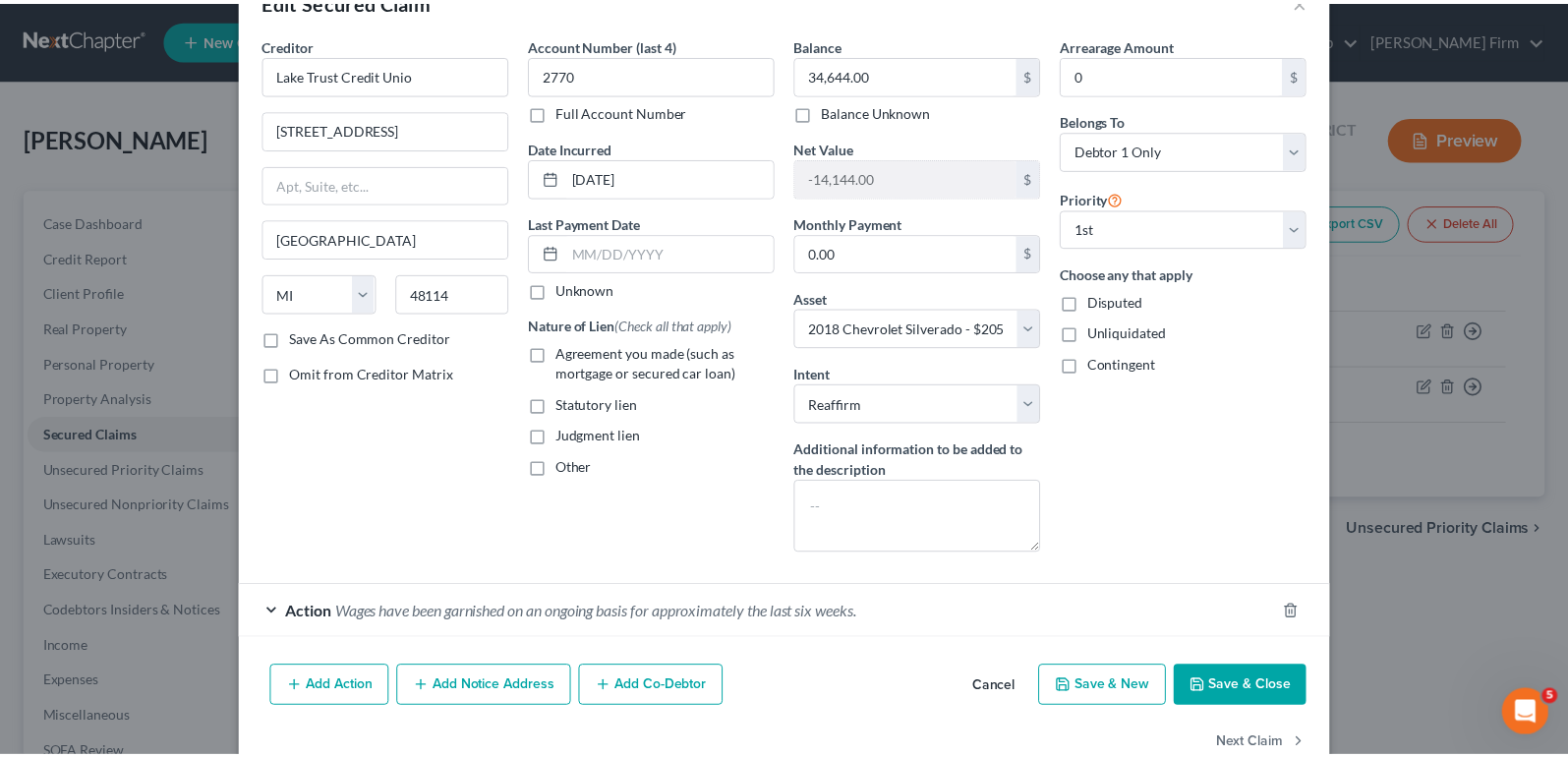
scroll to position [98, 0]
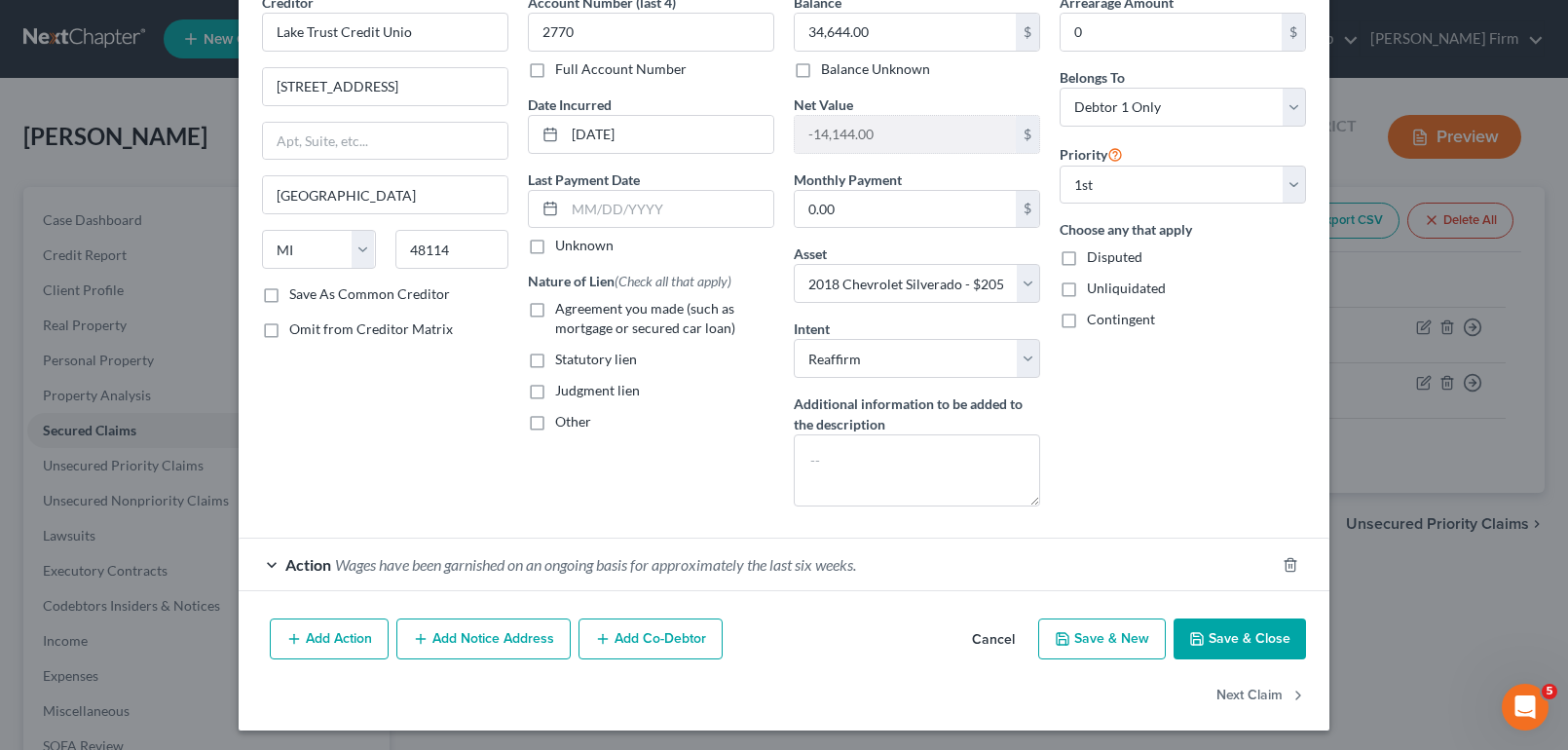
click at [1235, 632] on button "Save & Close" at bounding box center [1240, 639] width 133 height 41
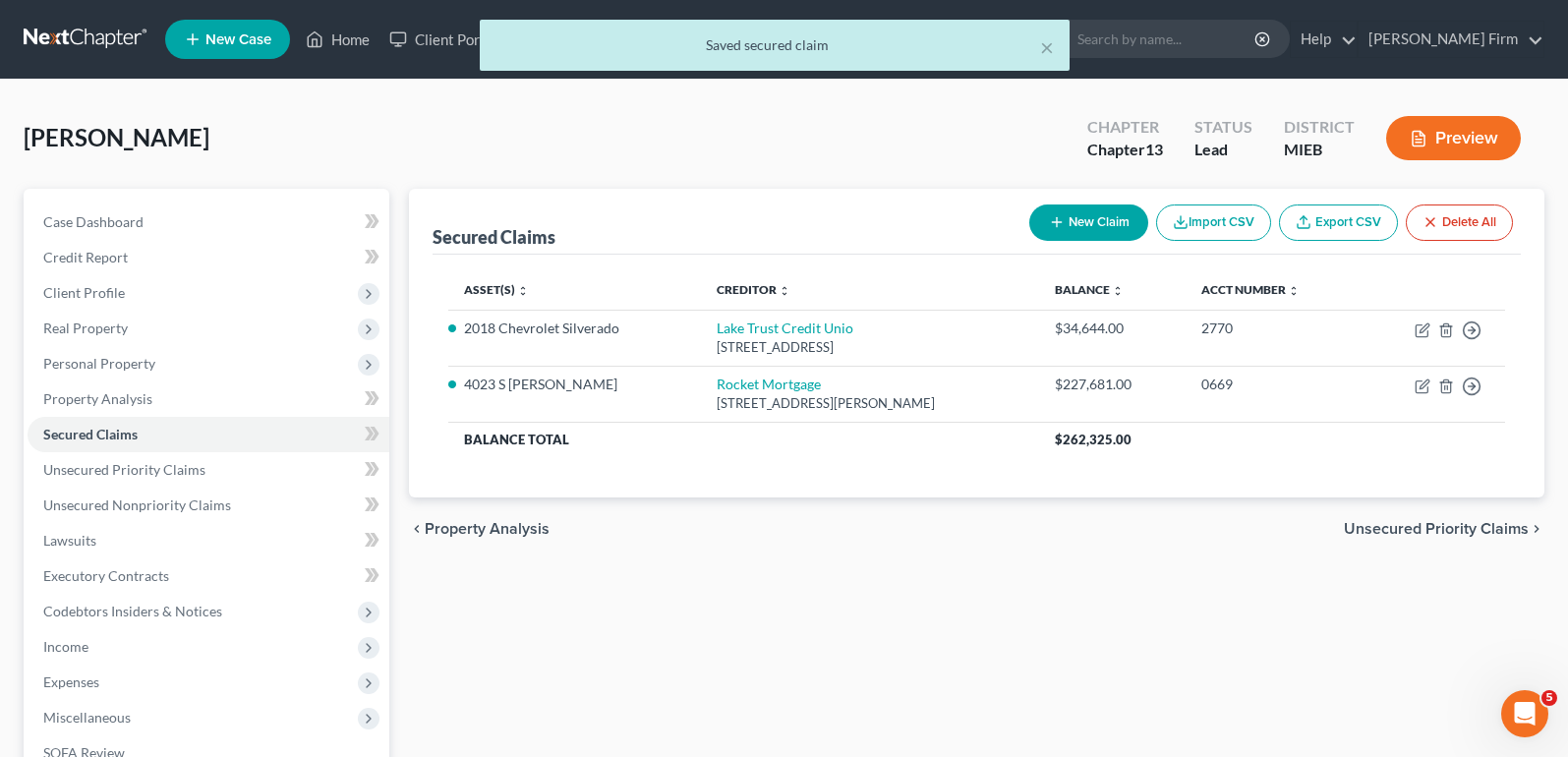
click at [1422, 527] on span "Unsecured Priority Claims" at bounding box center [1436, 529] width 185 height 16
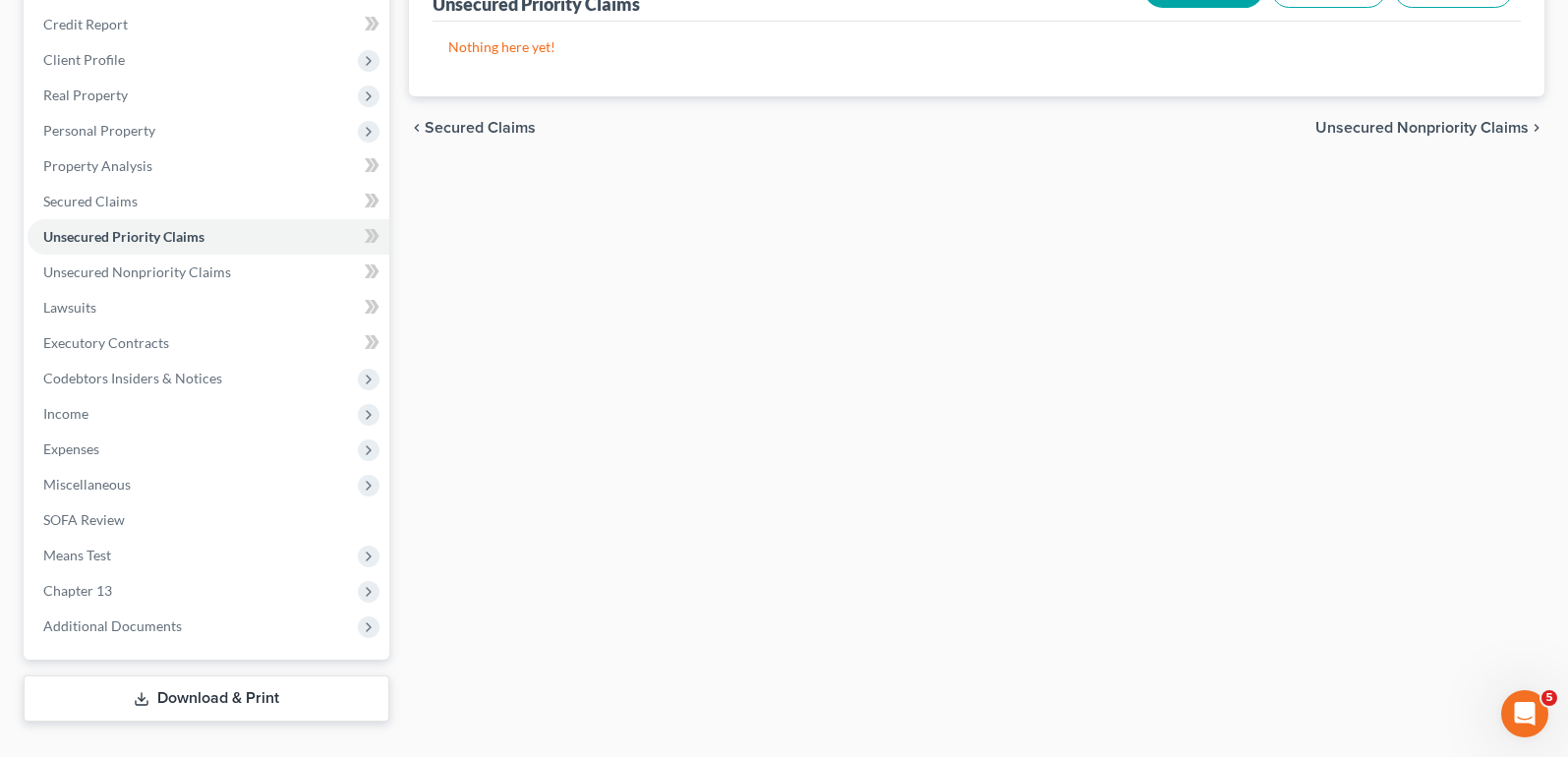
scroll to position [272, 0]
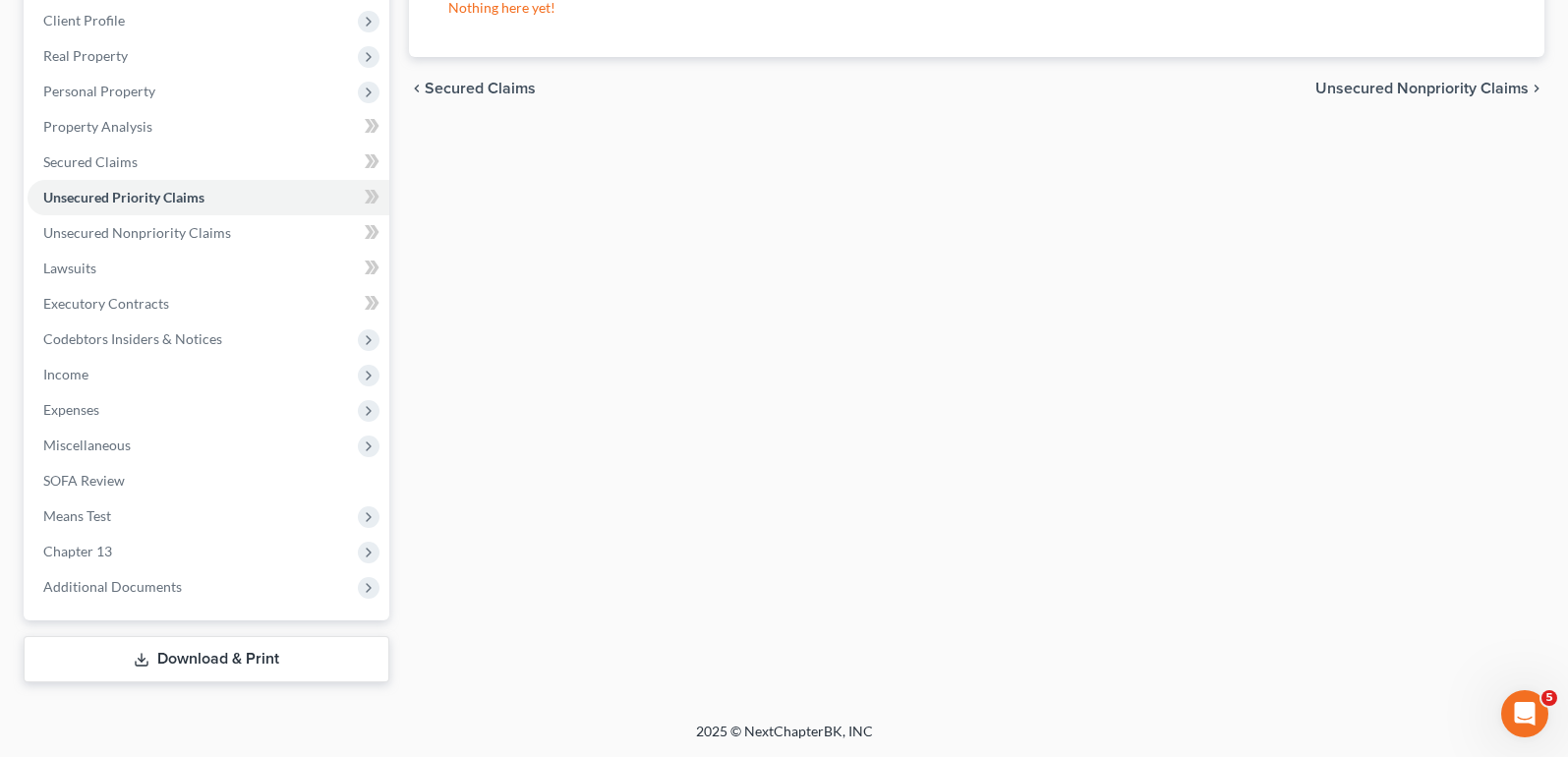
click at [215, 664] on link "Download & Print" at bounding box center [207, 659] width 366 height 46
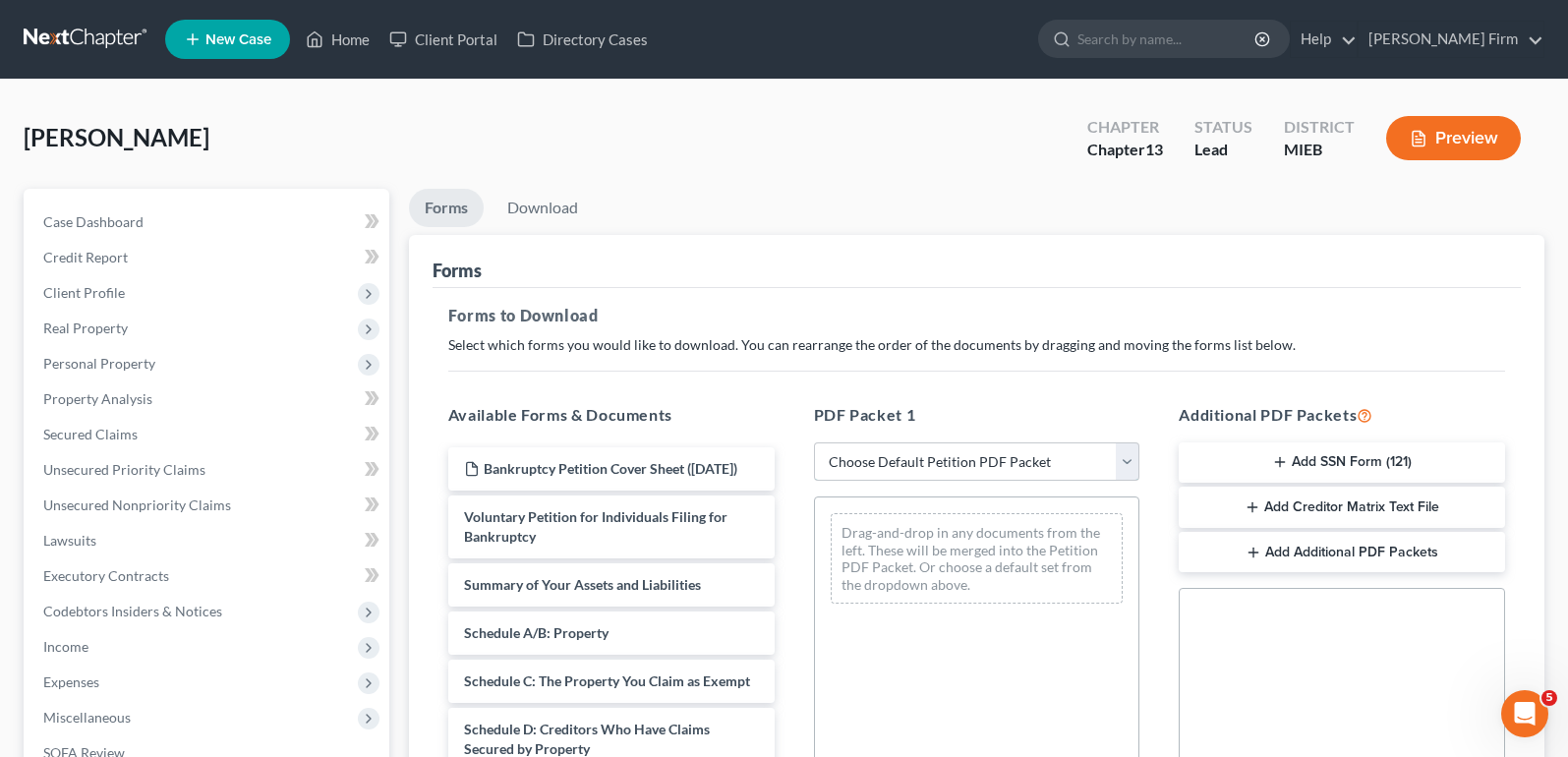
click at [874, 462] on select "Choose Default Petition PDF Packet Complete Bankruptcy Petition (all forms and …" at bounding box center [978, 462] width 327 height 39
click at [814, 442] on select "Choose Default Petition PDF Packet Complete Bankruptcy Petition (all forms and …" at bounding box center [978, 462] width 327 height 39
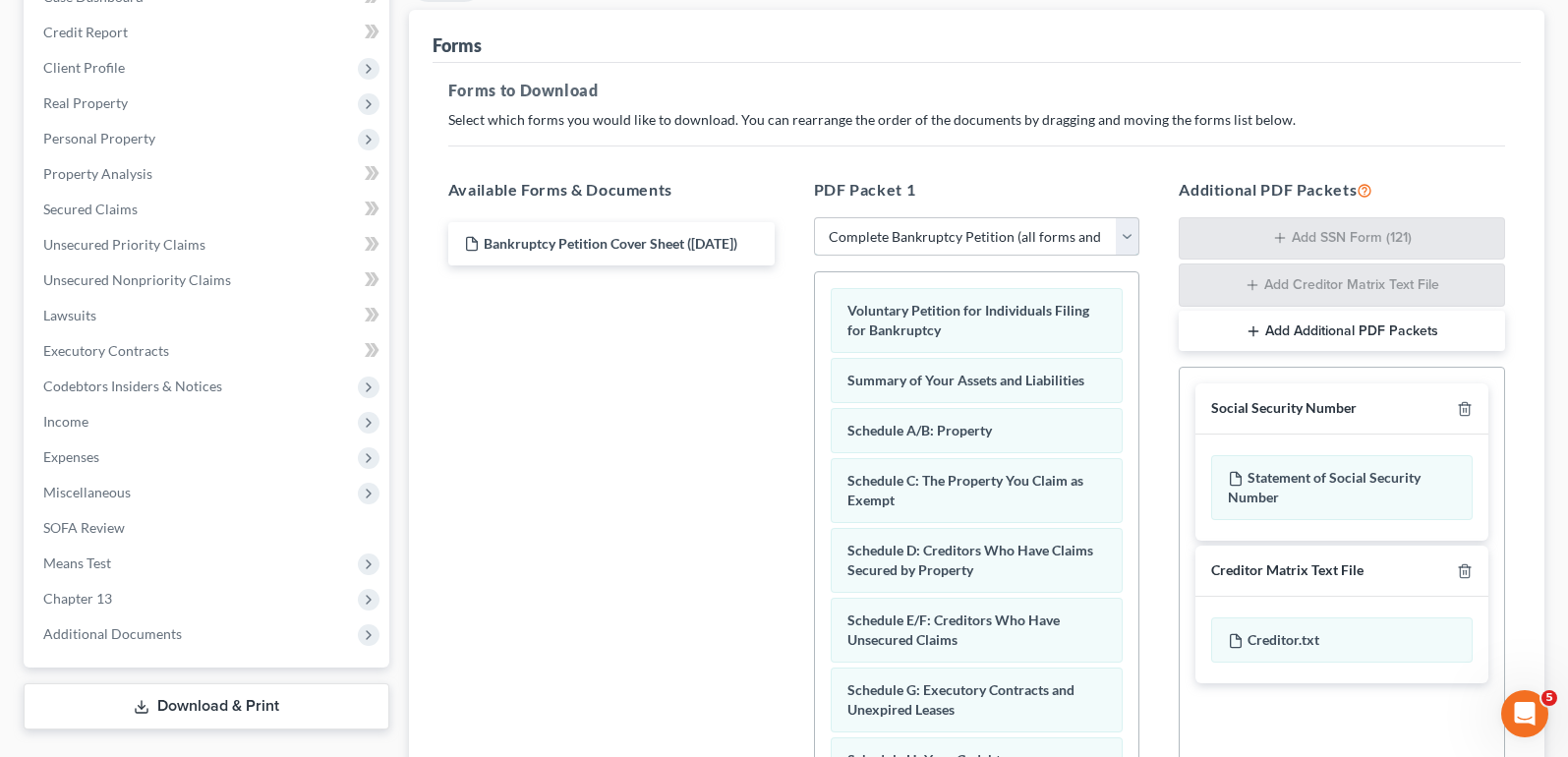
scroll to position [295, 0]
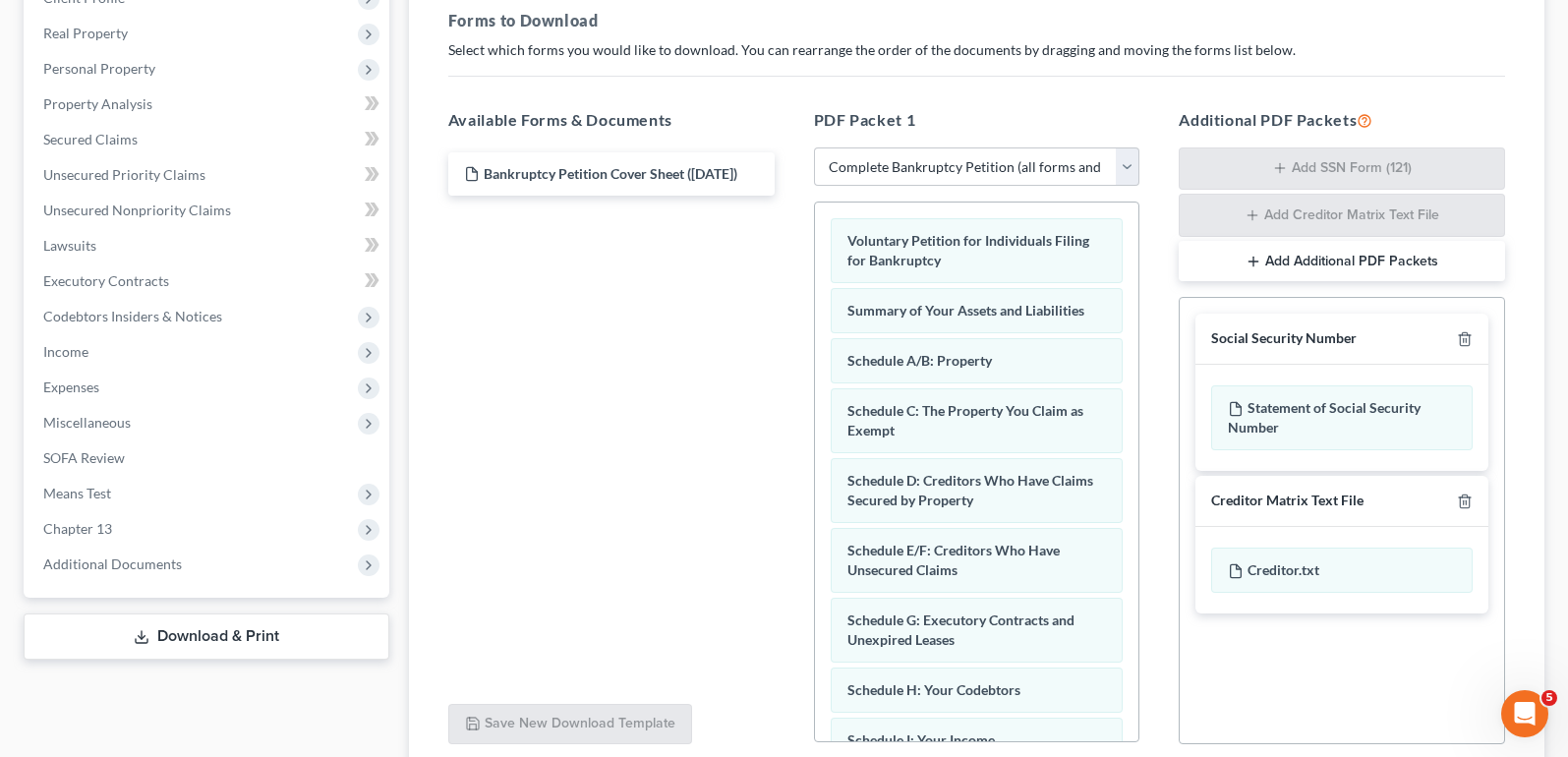
click at [1222, 261] on button "Add Additional PDF Packets" at bounding box center [1342, 262] width 327 height 41
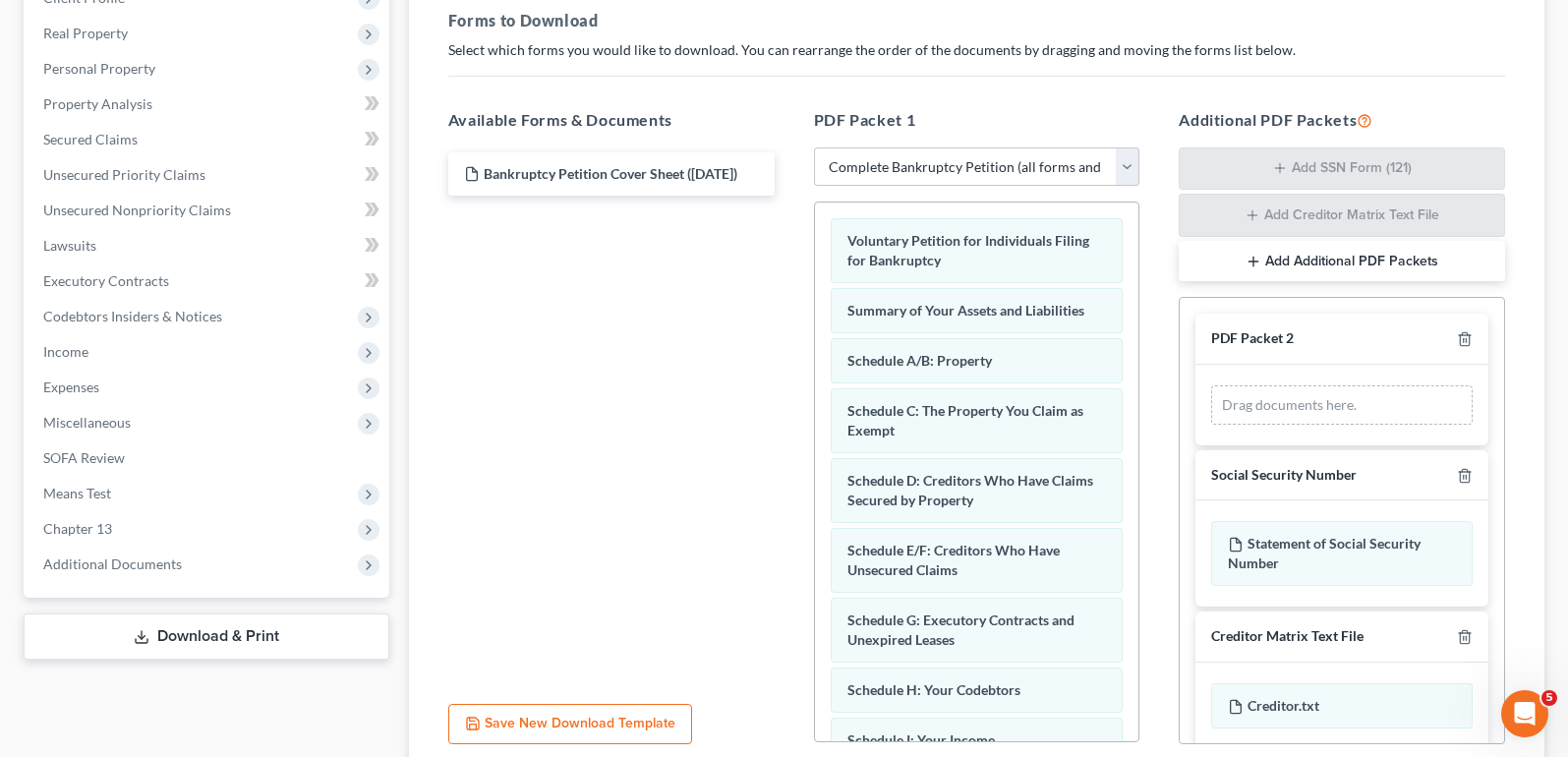
click at [1448, 487] on div "Social Security Number" at bounding box center [1342, 476] width 293 height 51
click at [1457, 480] on icon "button" at bounding box center [1465, 476] width 16 height 16
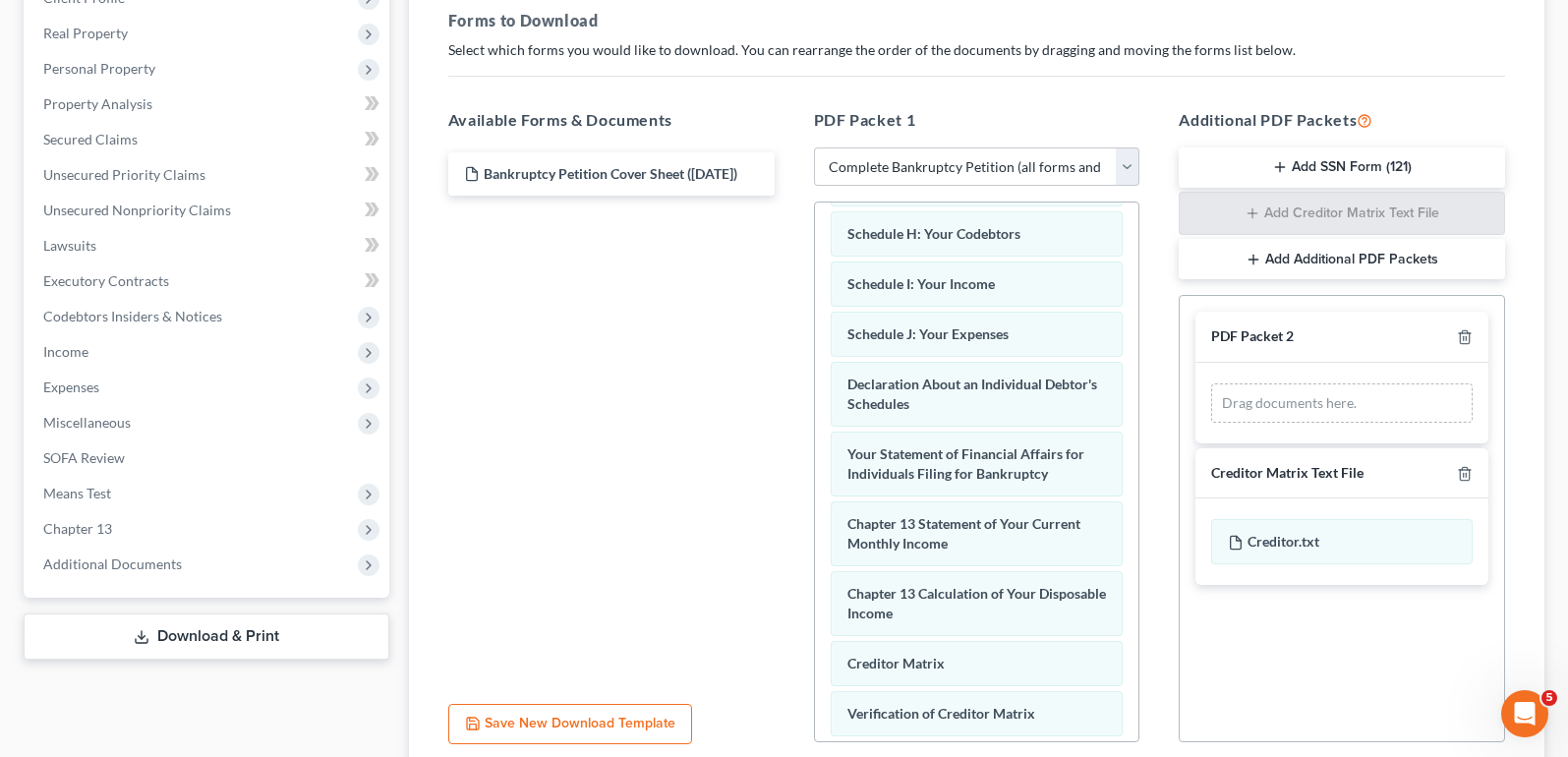
scroll to position [492, 0]
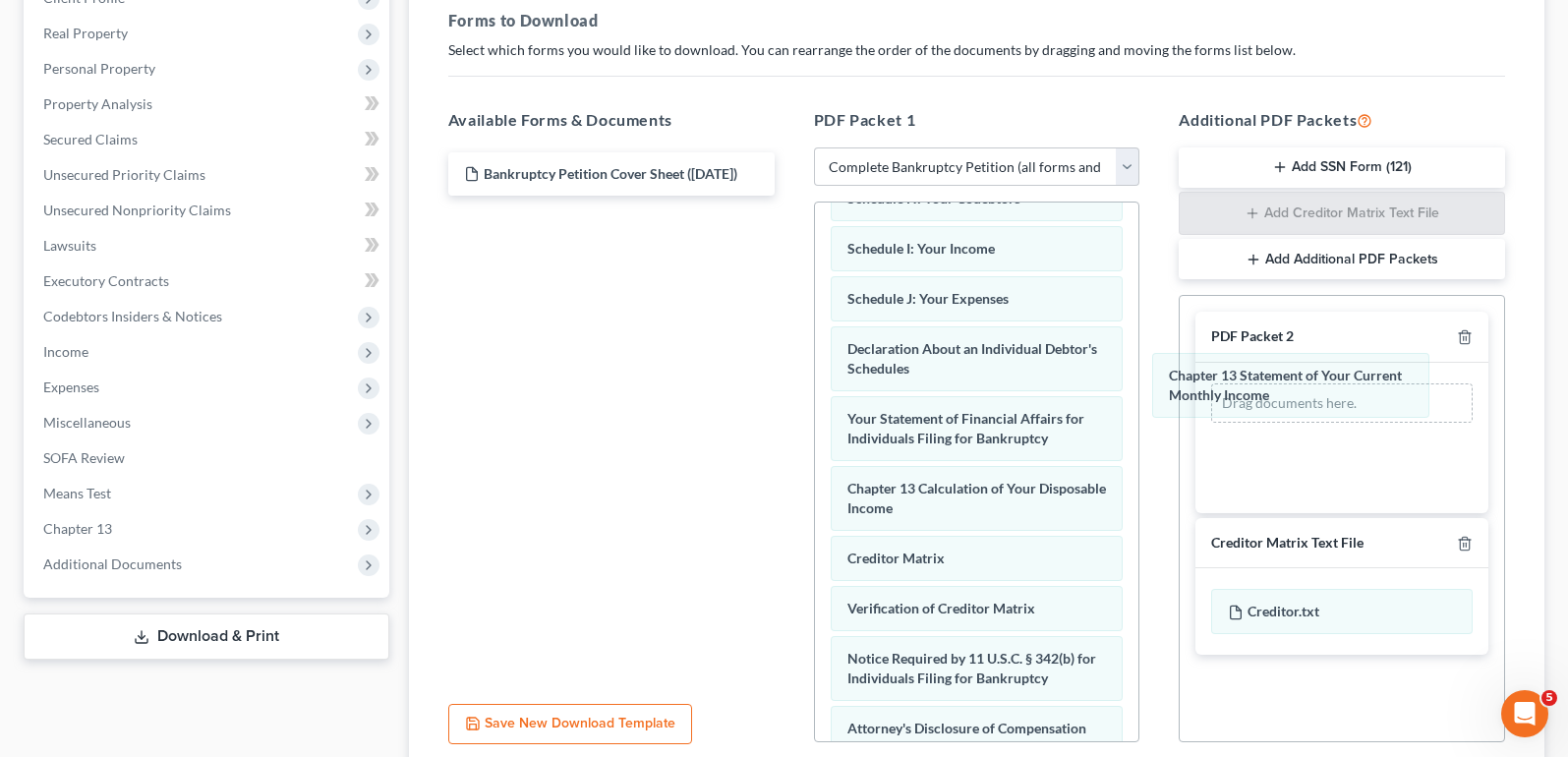
drag, startPoint x: 971, startPoint y: 497, endPoint x: 1324, endPoint y: 401, distance: 365.8
click at [1139, 400] on div "Chapter 13 Statement of Your Current Monthly Income Voluntary Petition for Indi…" at bounding box center [978, 286] width 325 height 1150
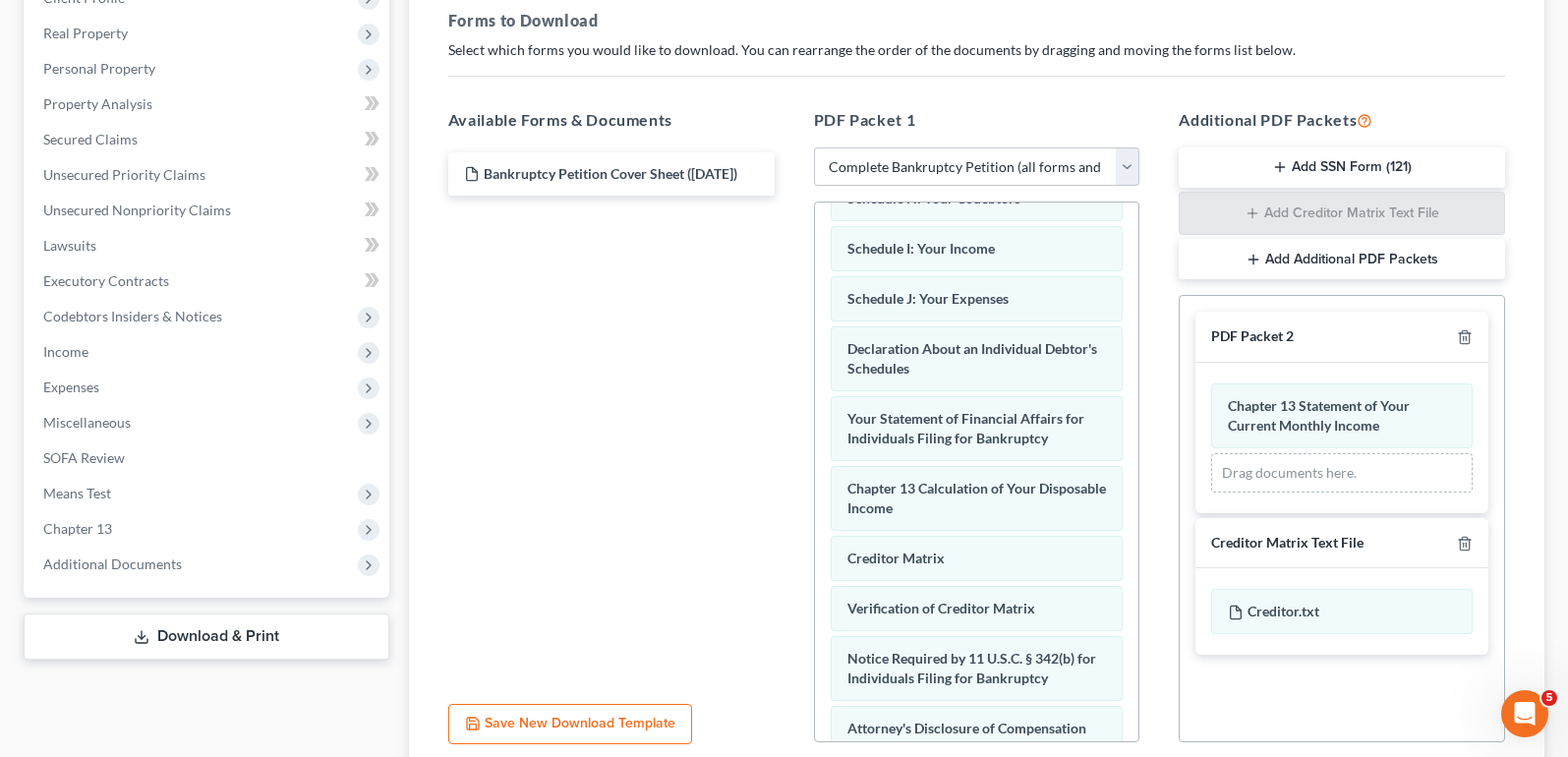
click at [1332, 260] on button "Add Additional PDF Packets" at bounding box center [1342, 260] width 327 height 41
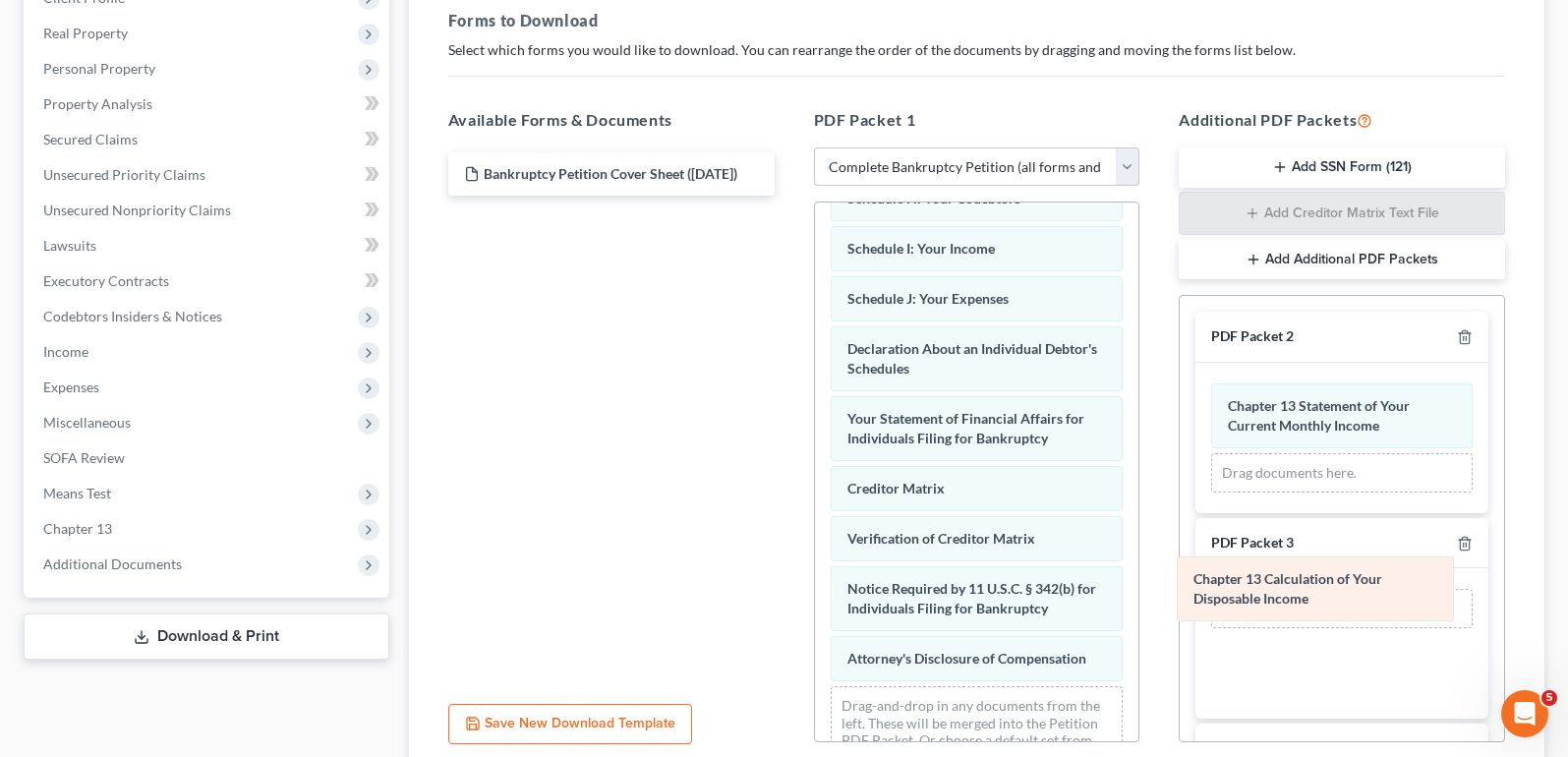
drag, startPoint x: 994, startPoint y: 509, endPoint x: 1352, endPoint y: 609, distance: 371.7
click at [1139, 609] on div "Chapter 13 Calculation of Your Disposable Income Voluntary Petition for Individ…" at bounding box center [978, 251] width 325 height 1080
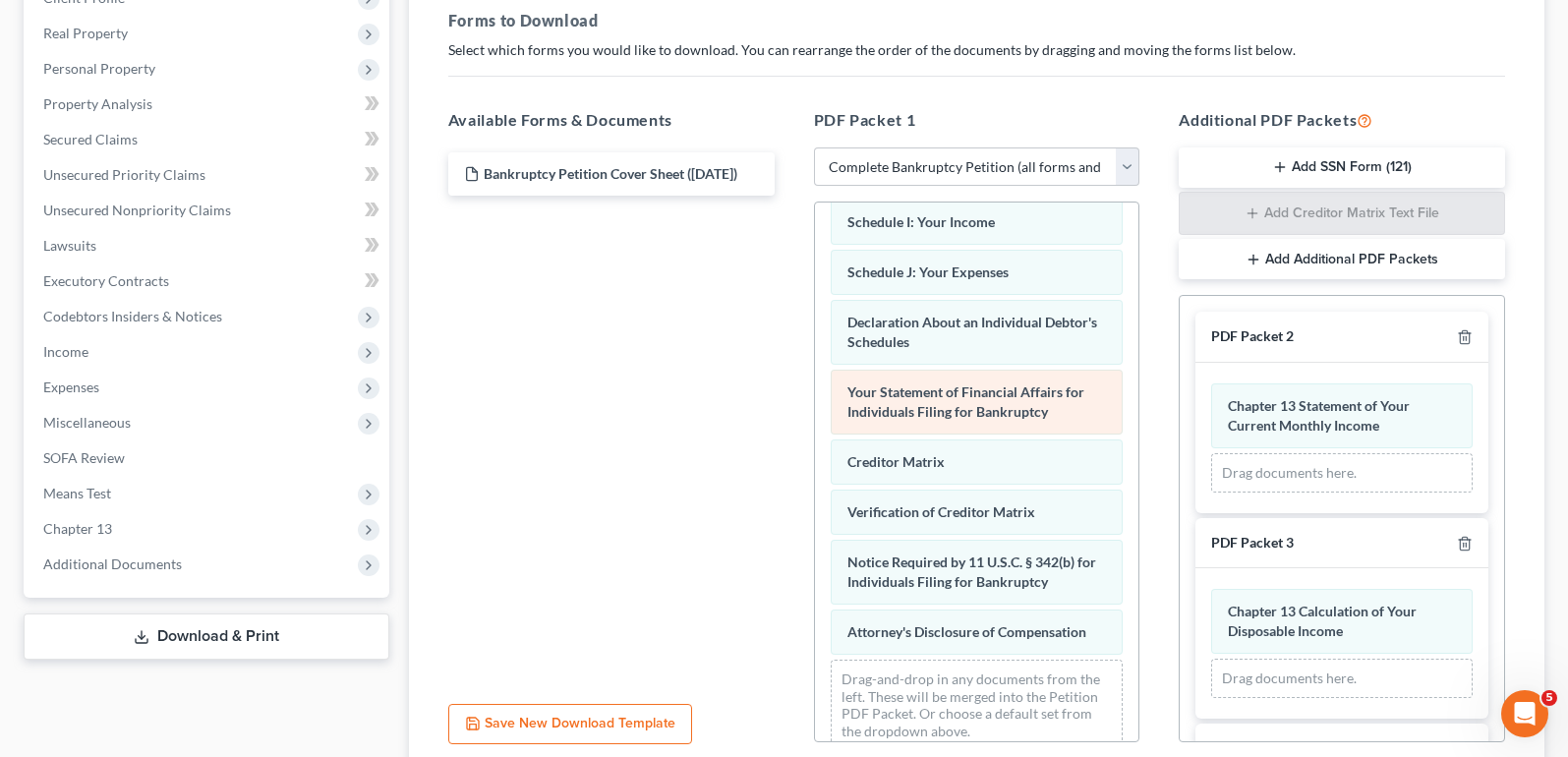
scroll to position [543, 0]
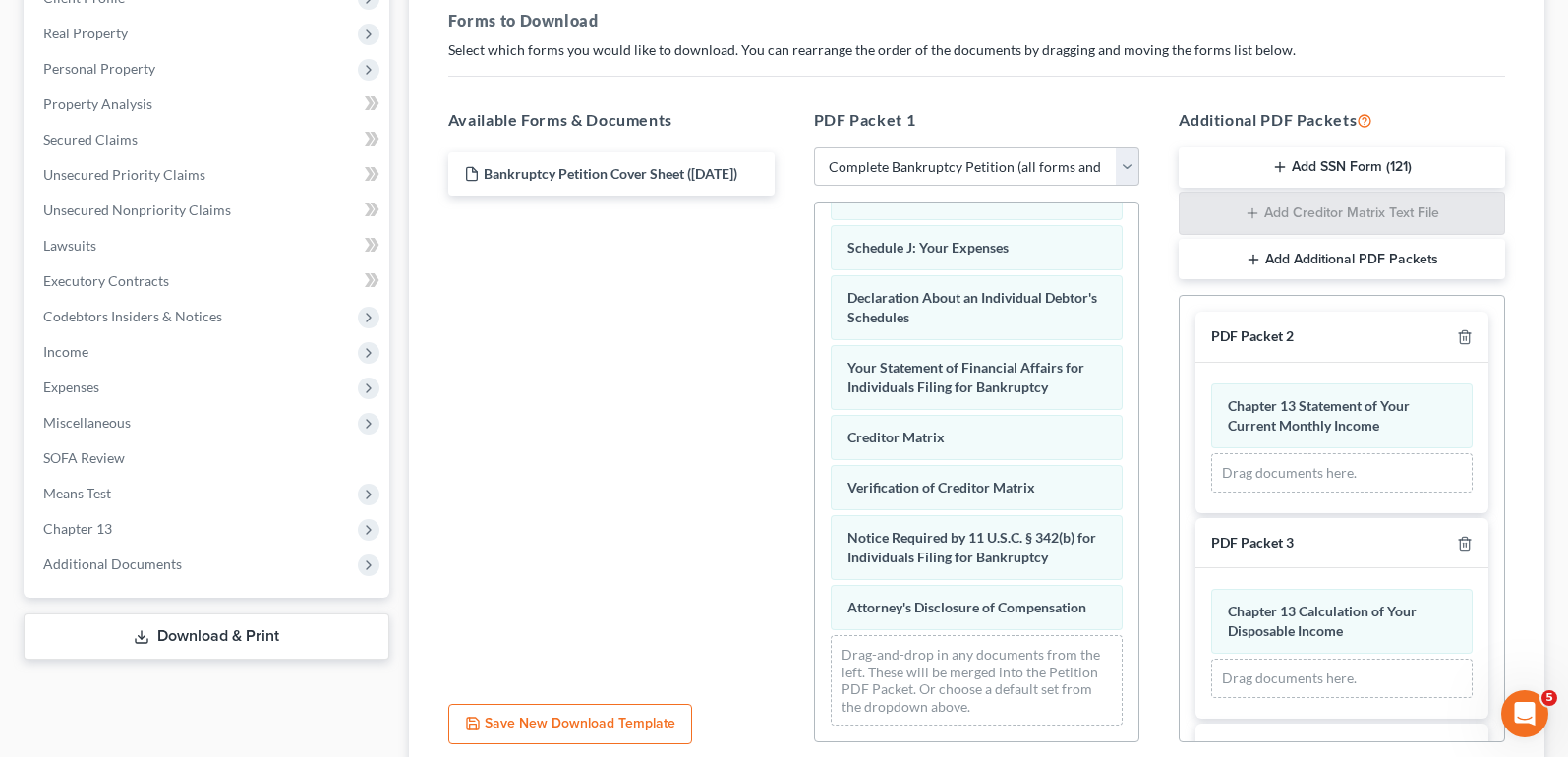
click at [621, 455] on div "Bankruptcy Petition Cover Sheet ([DATE])" at bounding box center [612, 418] width 358 height 541
click at [151, 363] on span "Income" at bounding box center [209, 352] width 362 height 35
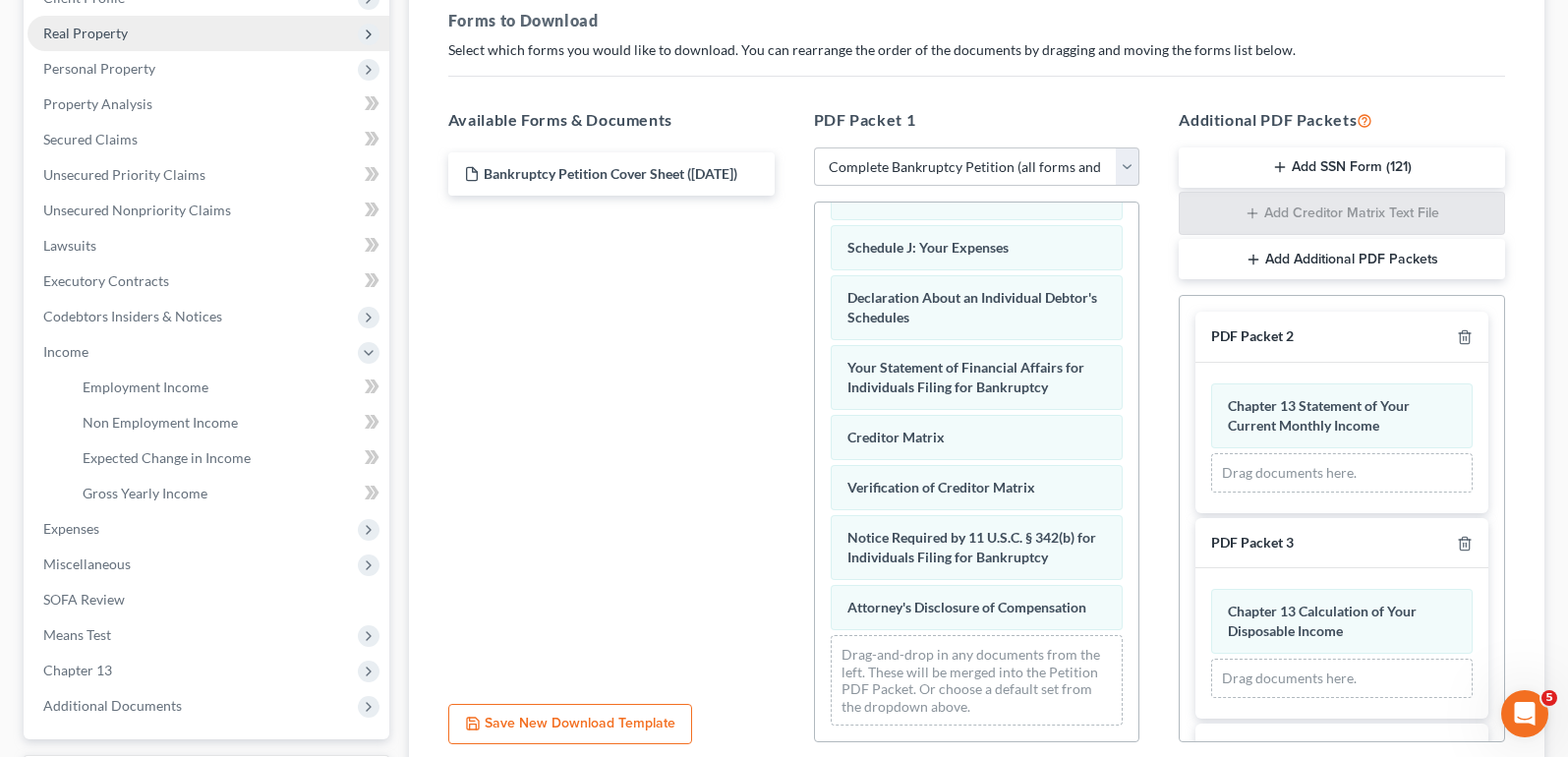
click at [177, 46] on span "Real Property" at bounding box center [209, 33] width 362 height 35
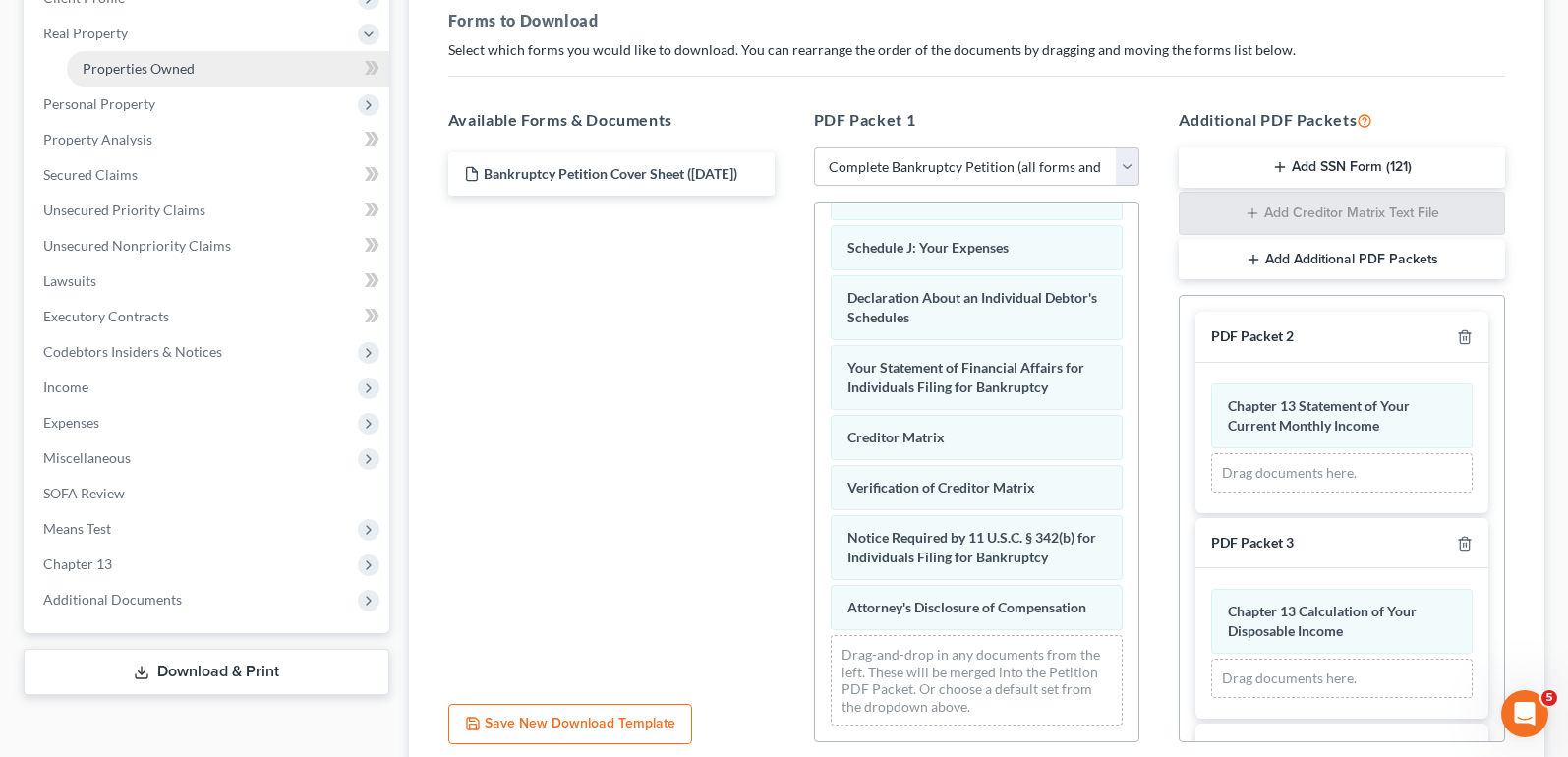
click at [219, 59] on link "Properties Owned" at bounding box center [228, 69] width 323 height 35
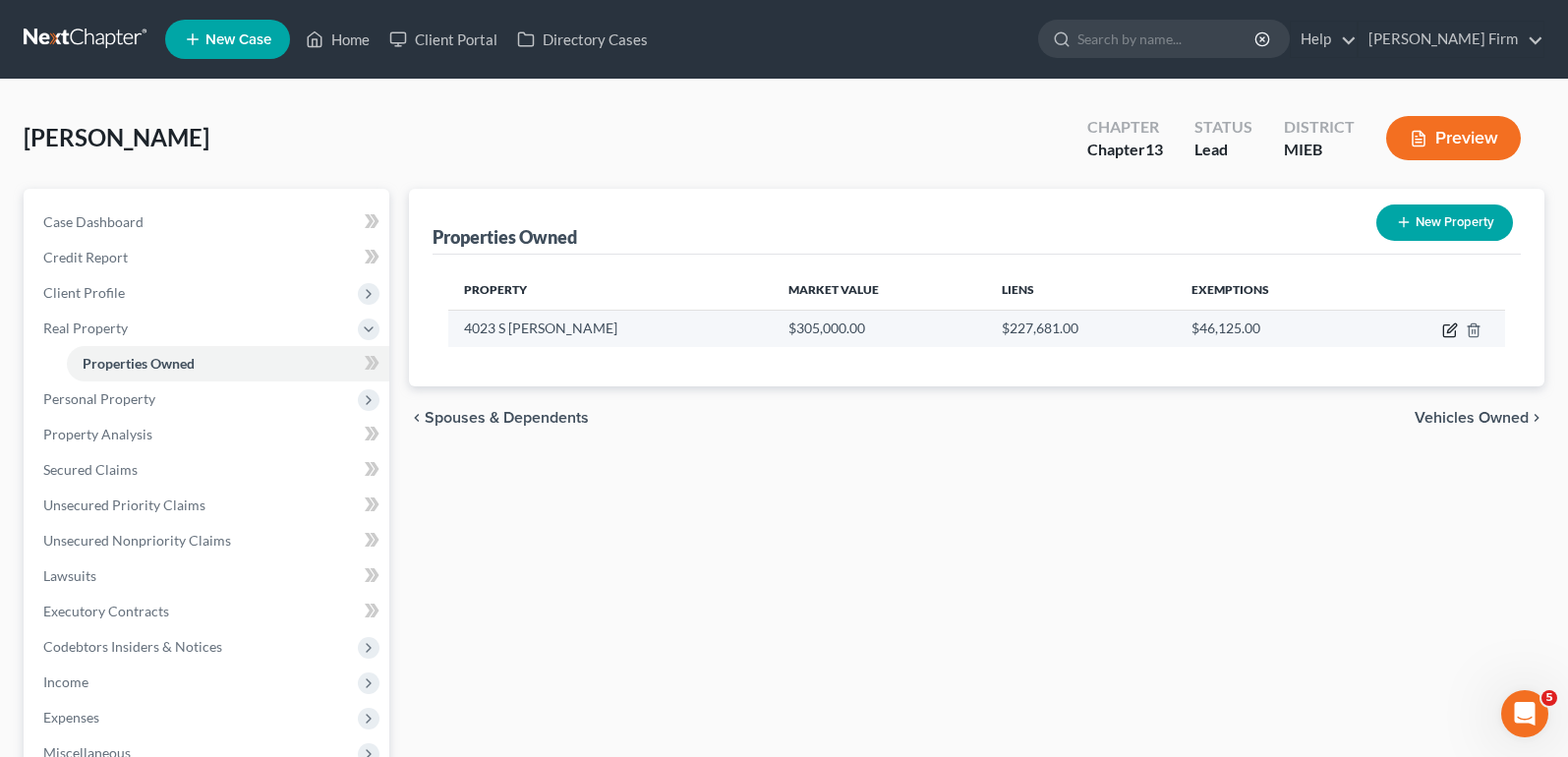
click at [1451, 328] on icon "button" at bounding box center [1450, 330] width 16 height 16
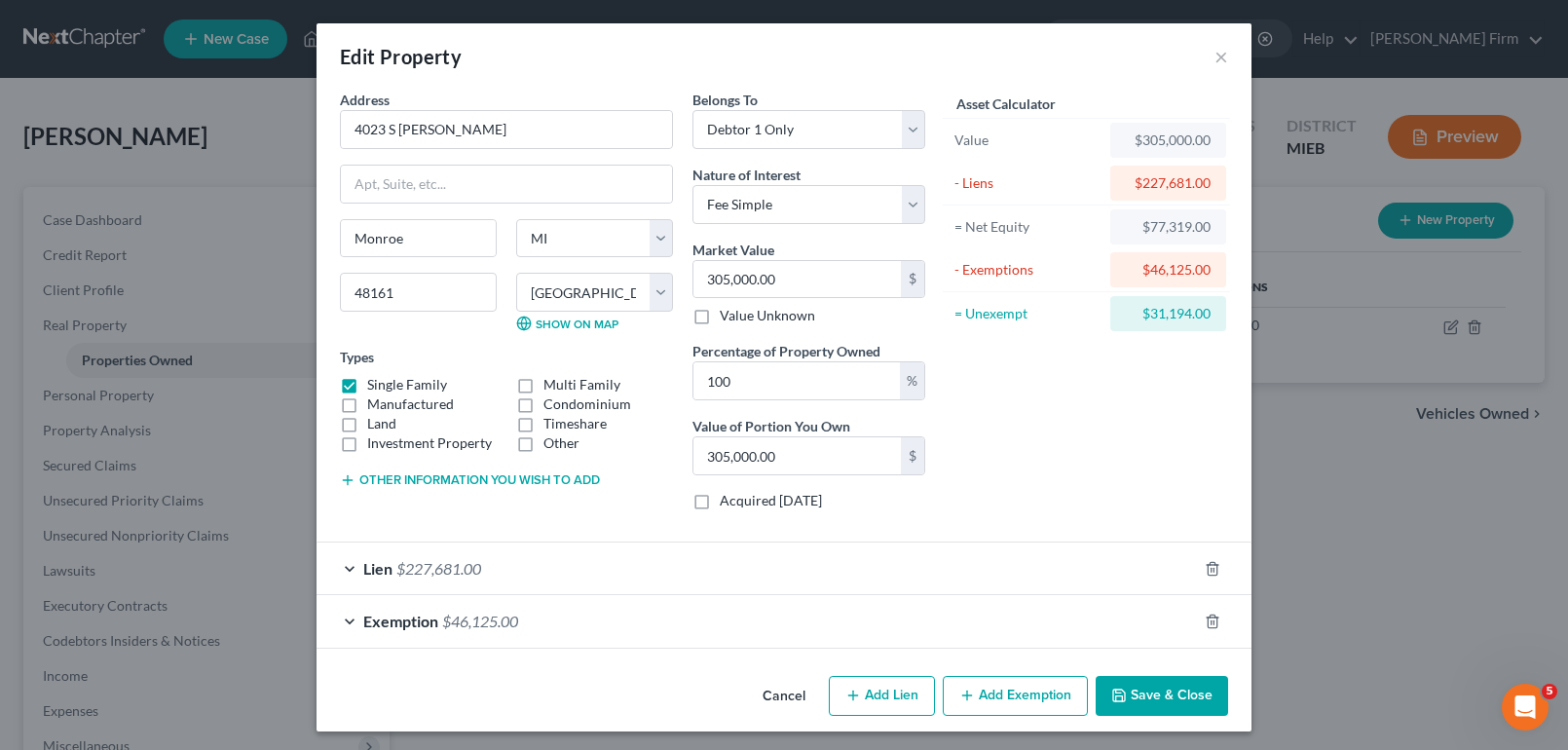
click at [853, 583] on div "Lien $227,681.00" at bounding box center [757, 568] width 881 height 52
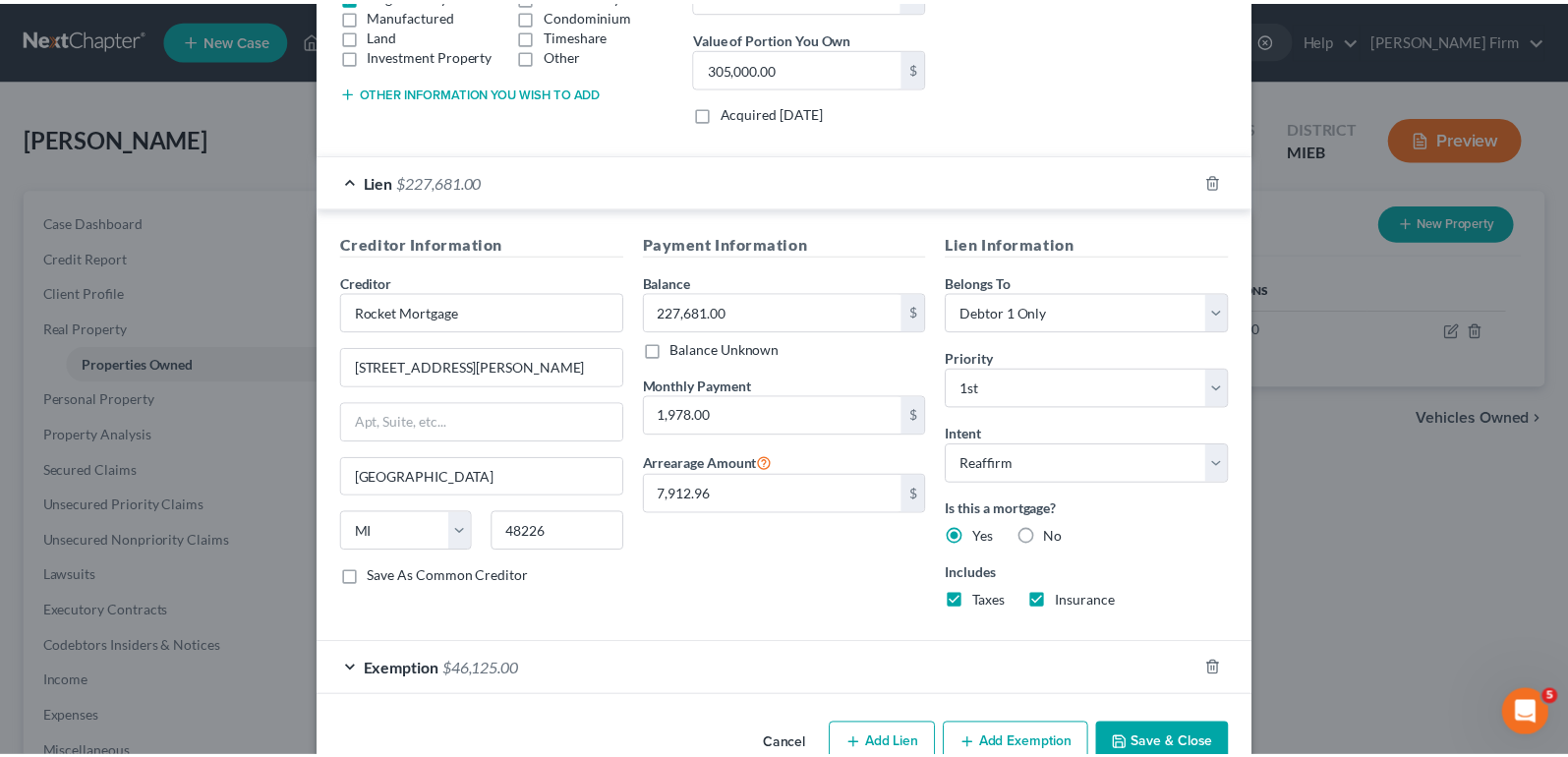
scroll to position [440, 0]
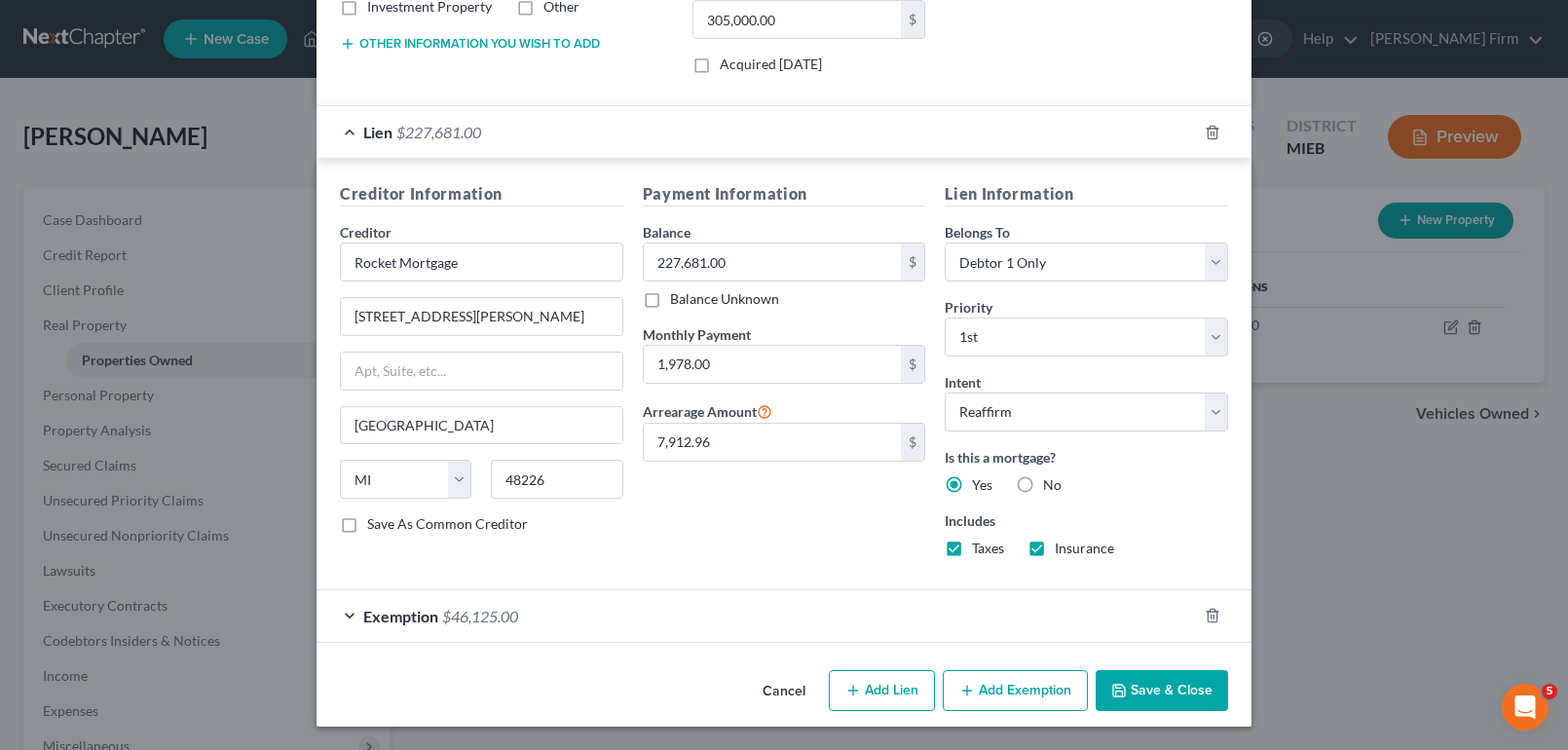
click at [779, 686] on button "Cancel" at bounding box center [784, 692] width 74 height 39
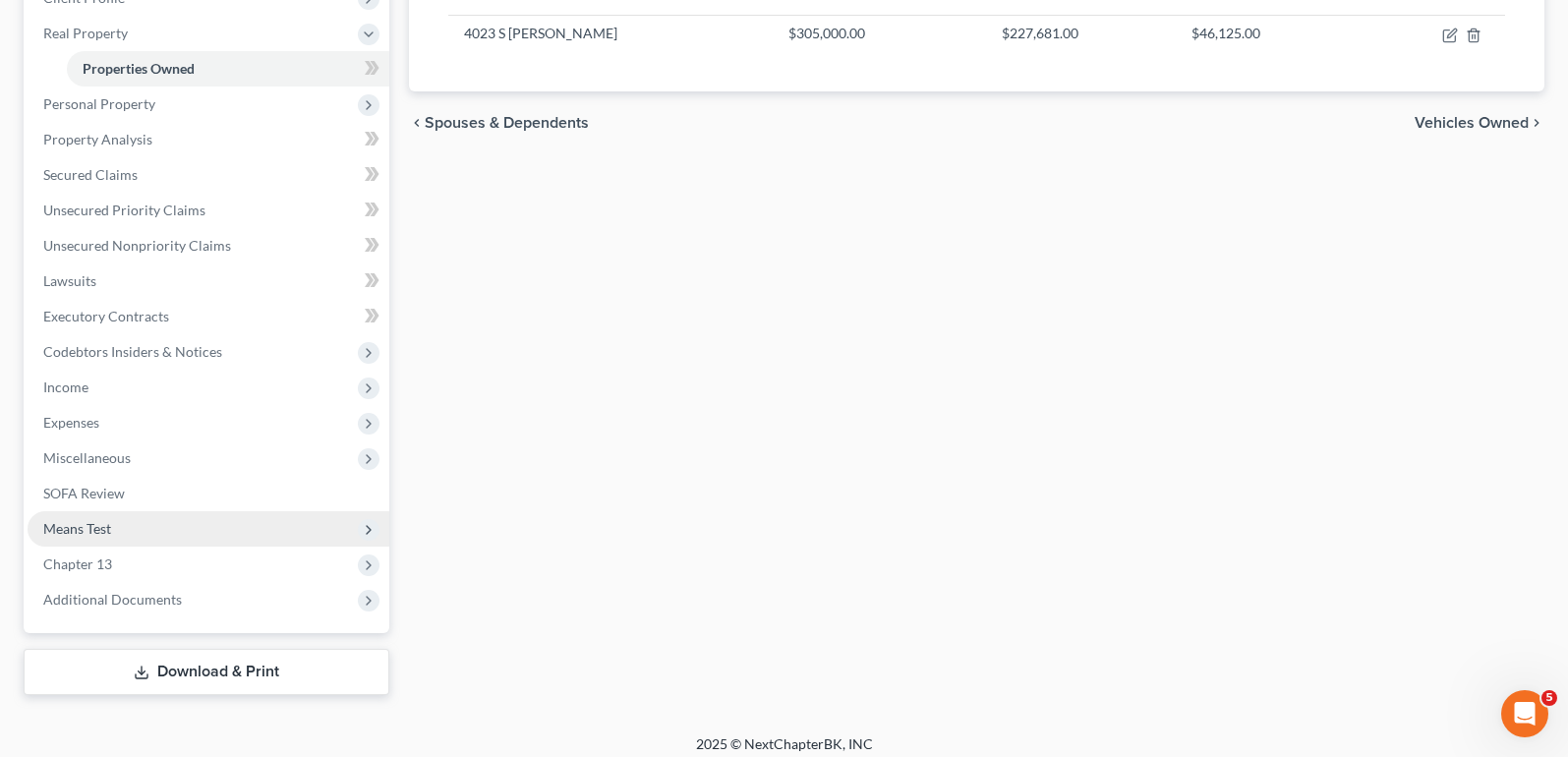
scroll to position [308, 0]
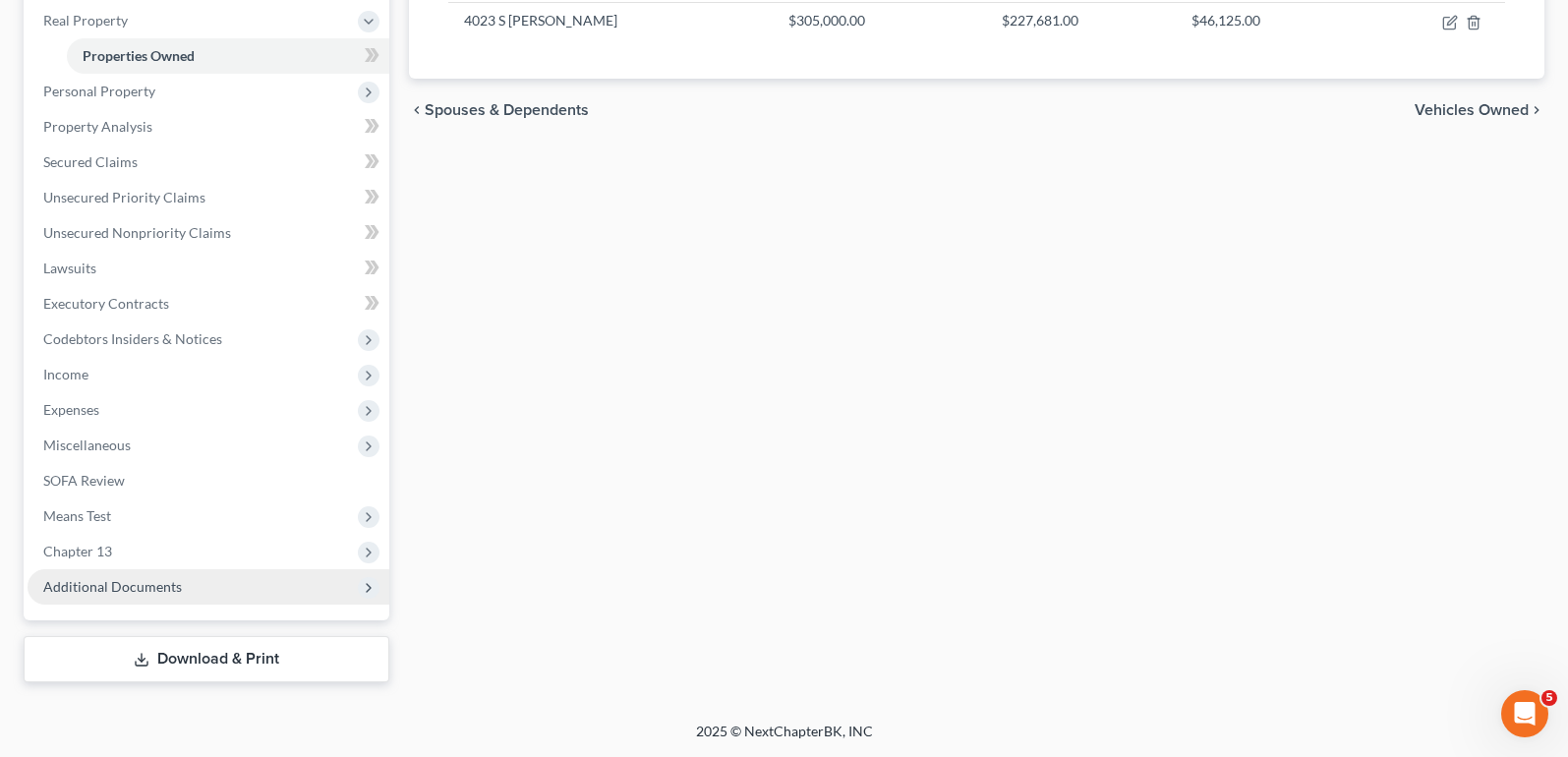
click at [216, 573] on span "Additional Documents" at bounding box center [209, 587] width 362 height 35
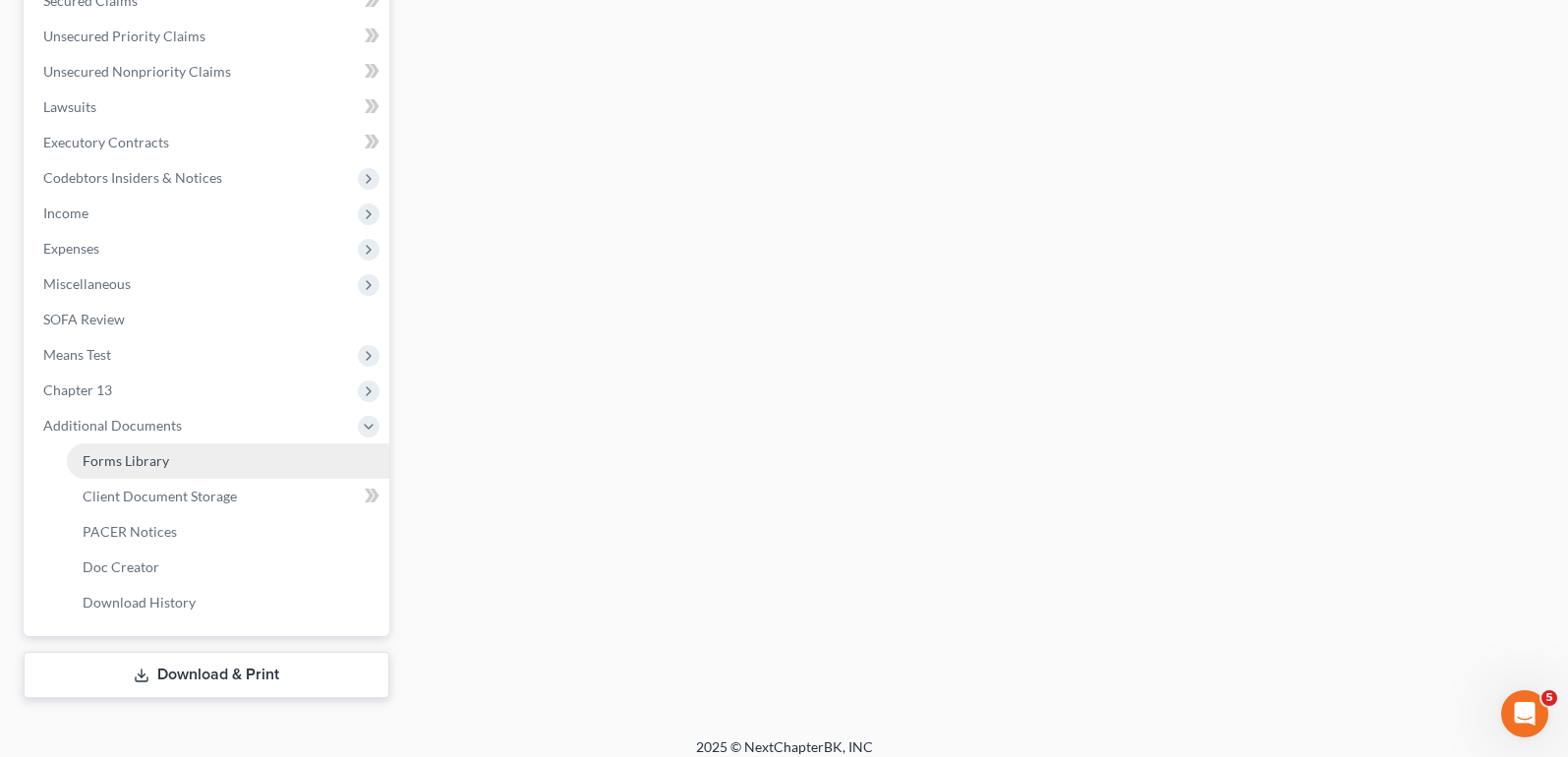
scroll to position [449, 0]
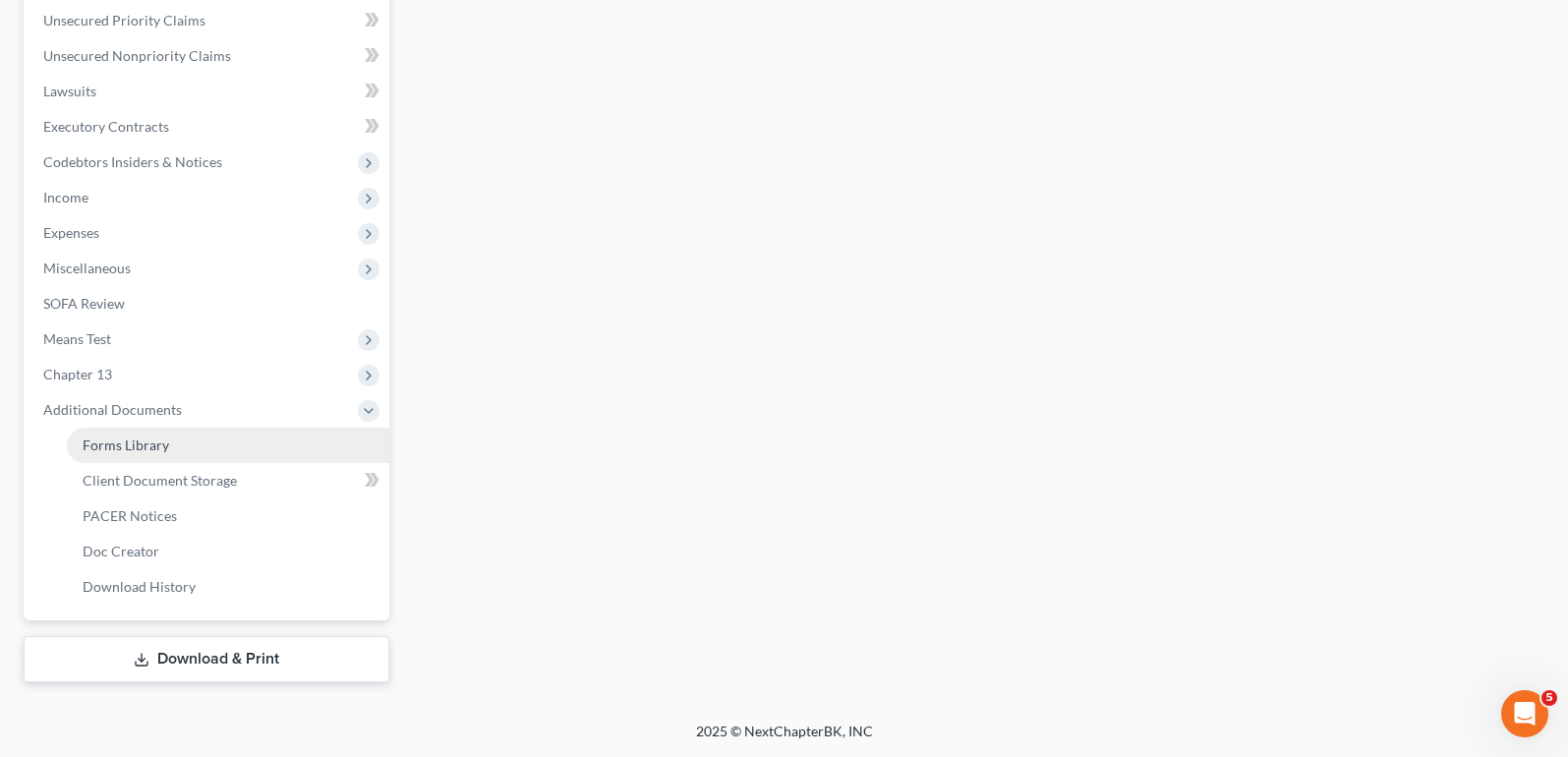
click at [227, 440] on link "Forms Library" at bounding box center [228, 445] width 323 height 35
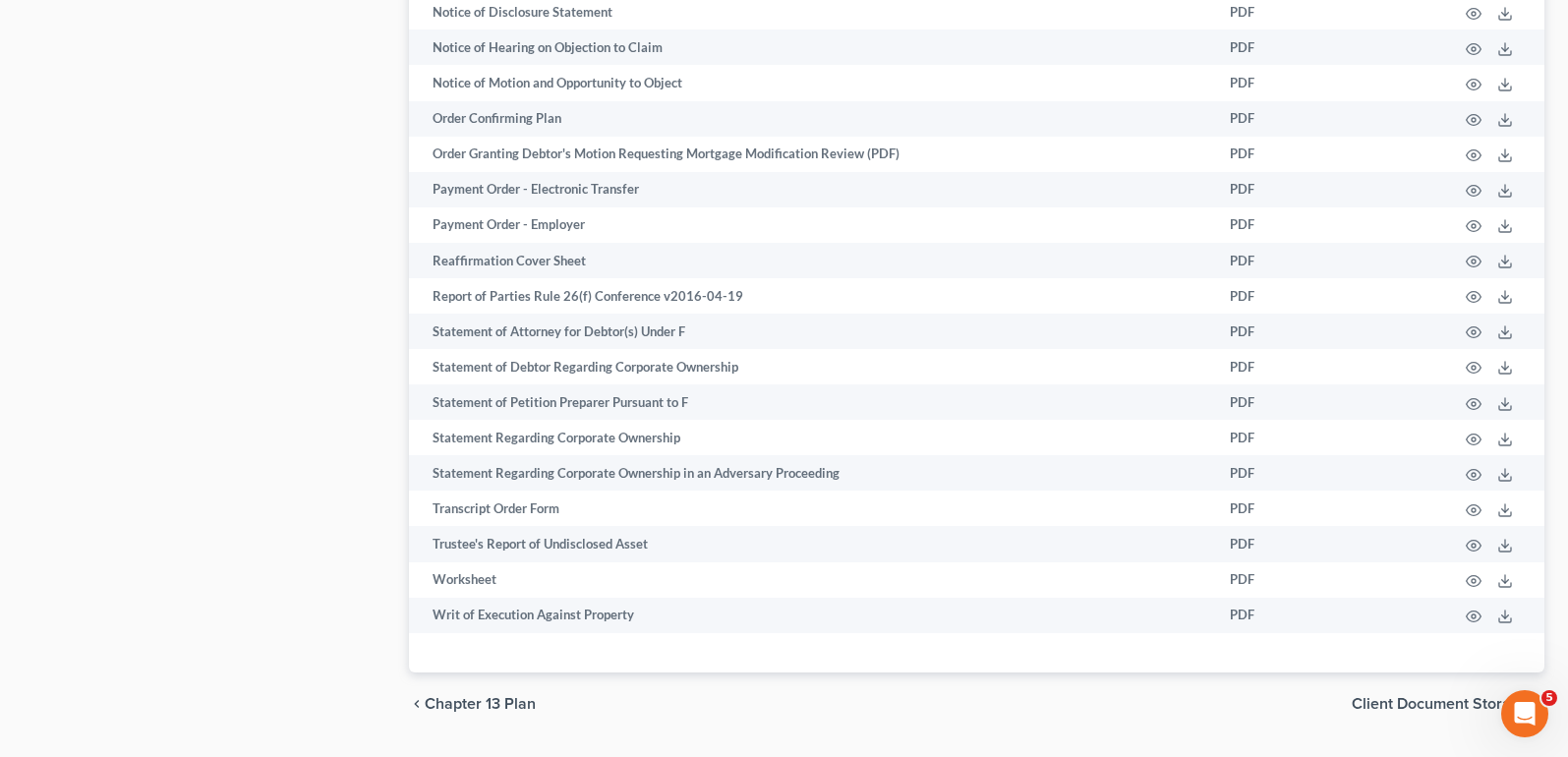
scroll to position [1814, 0]
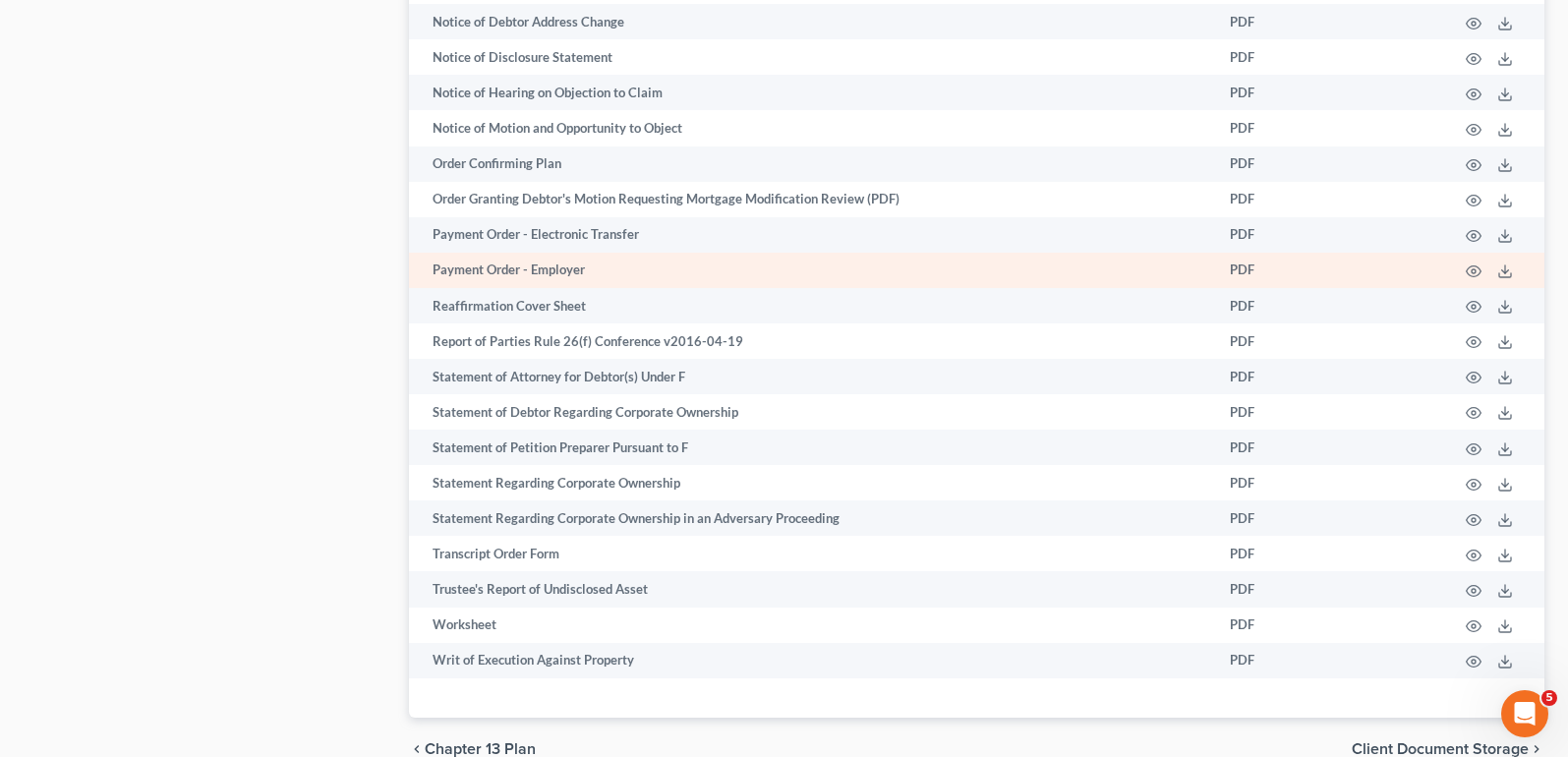
click at [760, 273] on td "Payment Order - Employer" at bounding box center [812, 270] width 806 height 35
click at [1496, 273] on td at bounding box center [1493, 270] width 102 height 35
click at [1506, 275] on icon at bounding box center [1505, 271] width 16 height 16
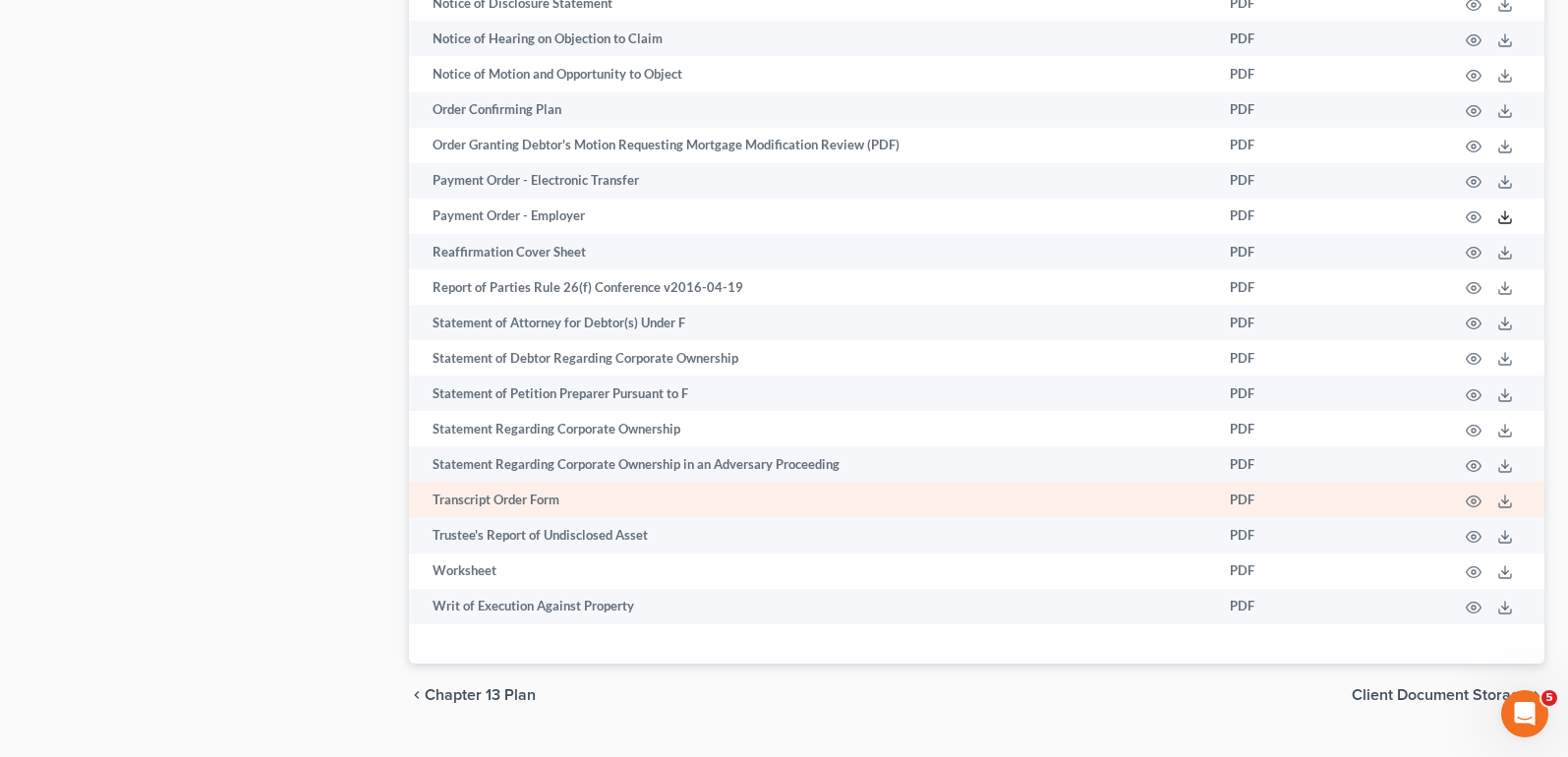
scroll to position [1912, 0]
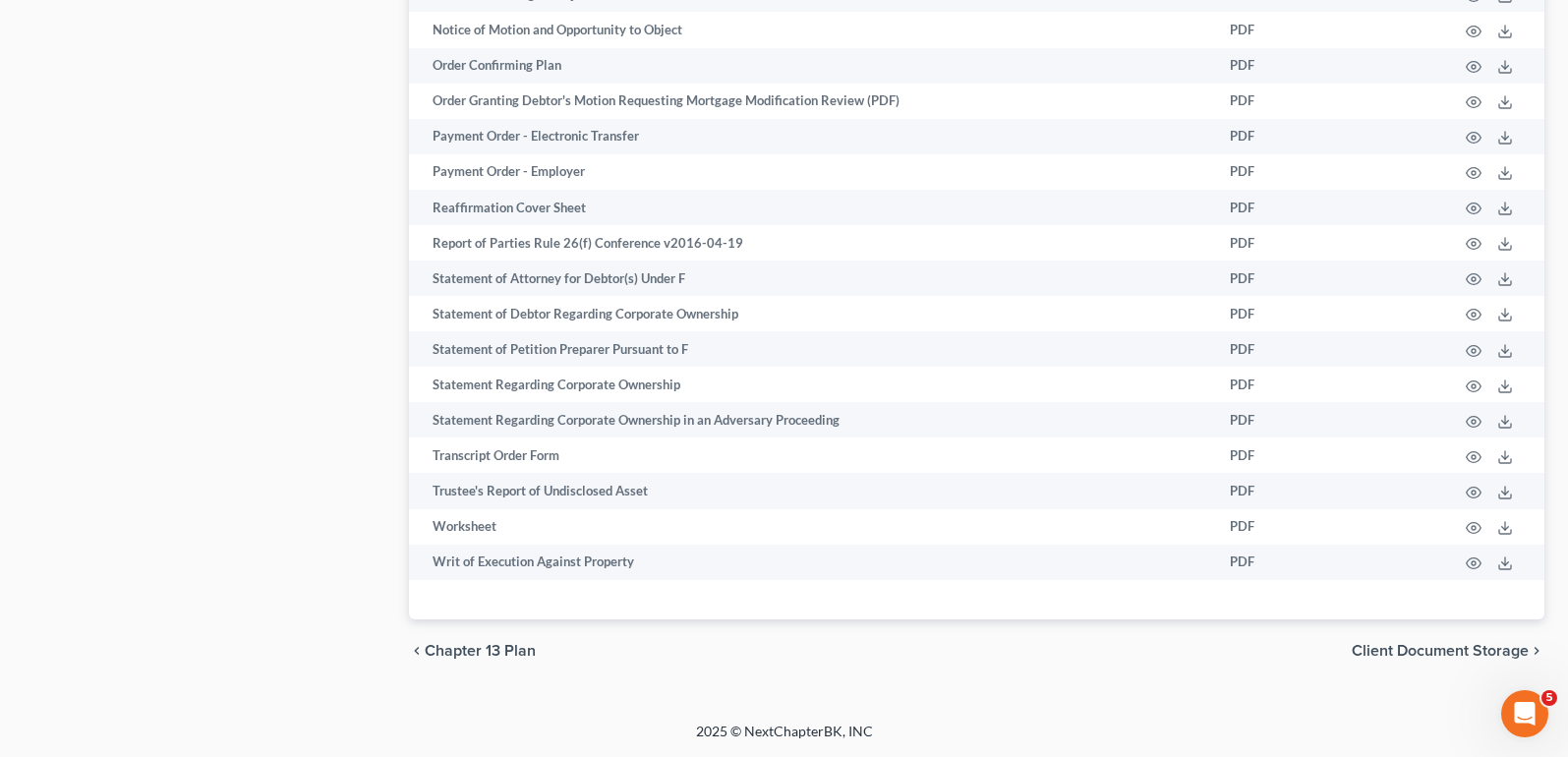
click at [452, 650] on span "Chapter 13 Plan" at bounding box center [480, 651] width 111 height 16
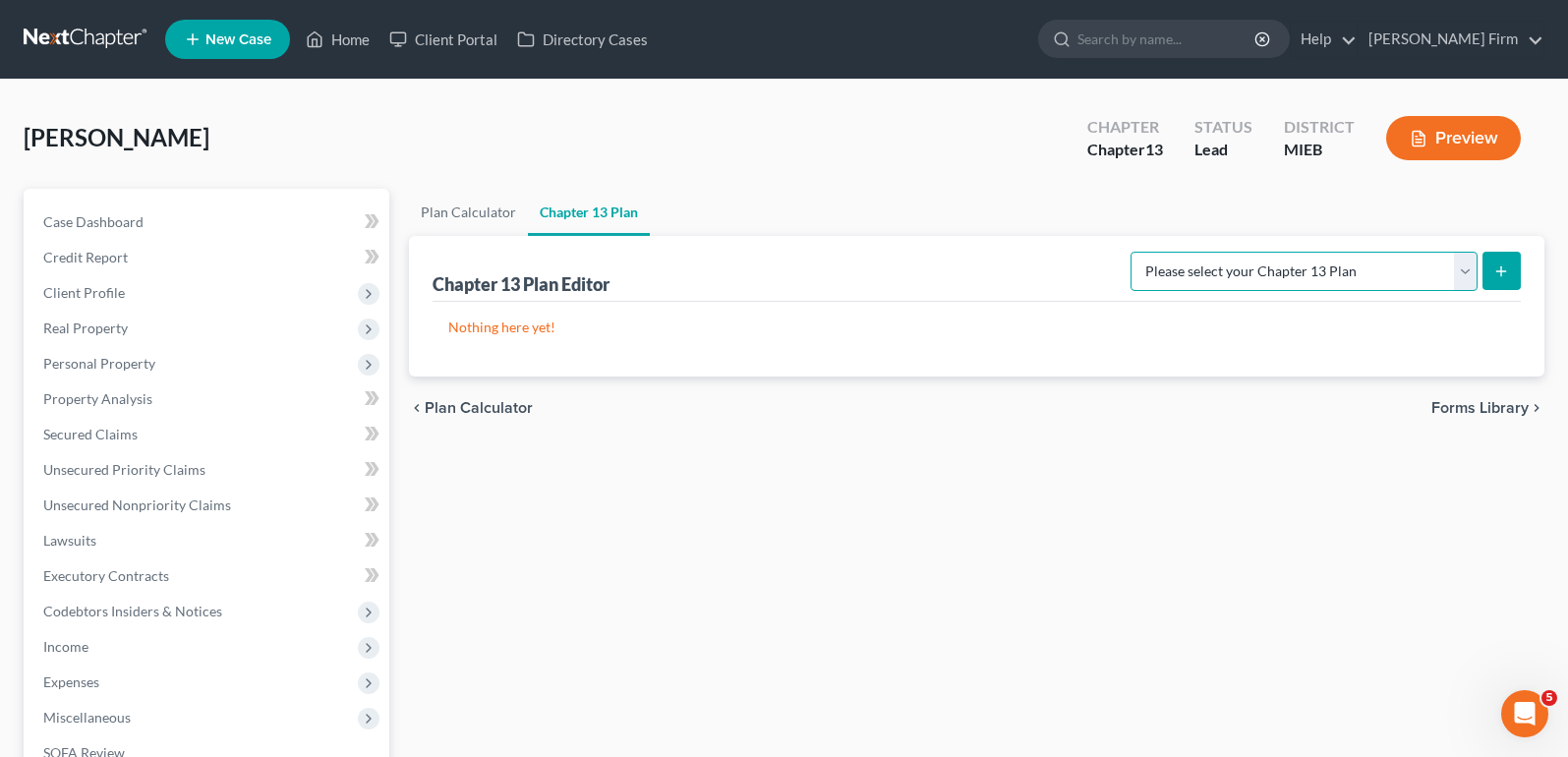
click at [1466, 274] on select "Please select your Chapter 13 Plan Eastern District of [US_STATE] - Effective […" at bounding box center [1303, 271] width 347 height 39
click at [1139, 252] on select "Please select your Chapter 13 Plan Eastern District of [US_STATE] - Effective […" at bounding box center [1303, 271] width 347 height 39
click at [1500, 262] on button "submit" at bounding box center [1501, 270] width 38 height 38
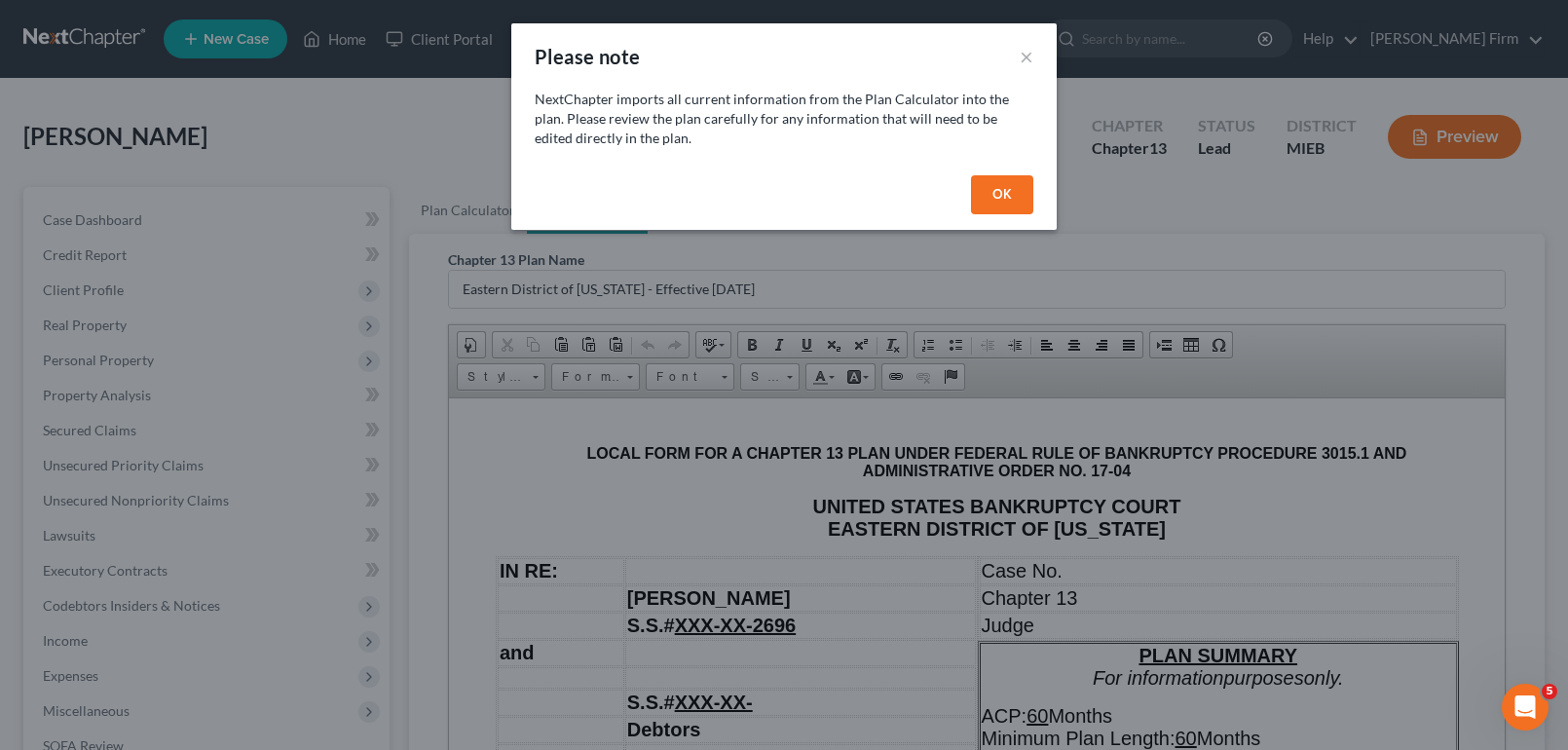
click at [1005, 190] on button "OK" at bounding box center [1002, 195] width 62 height 39
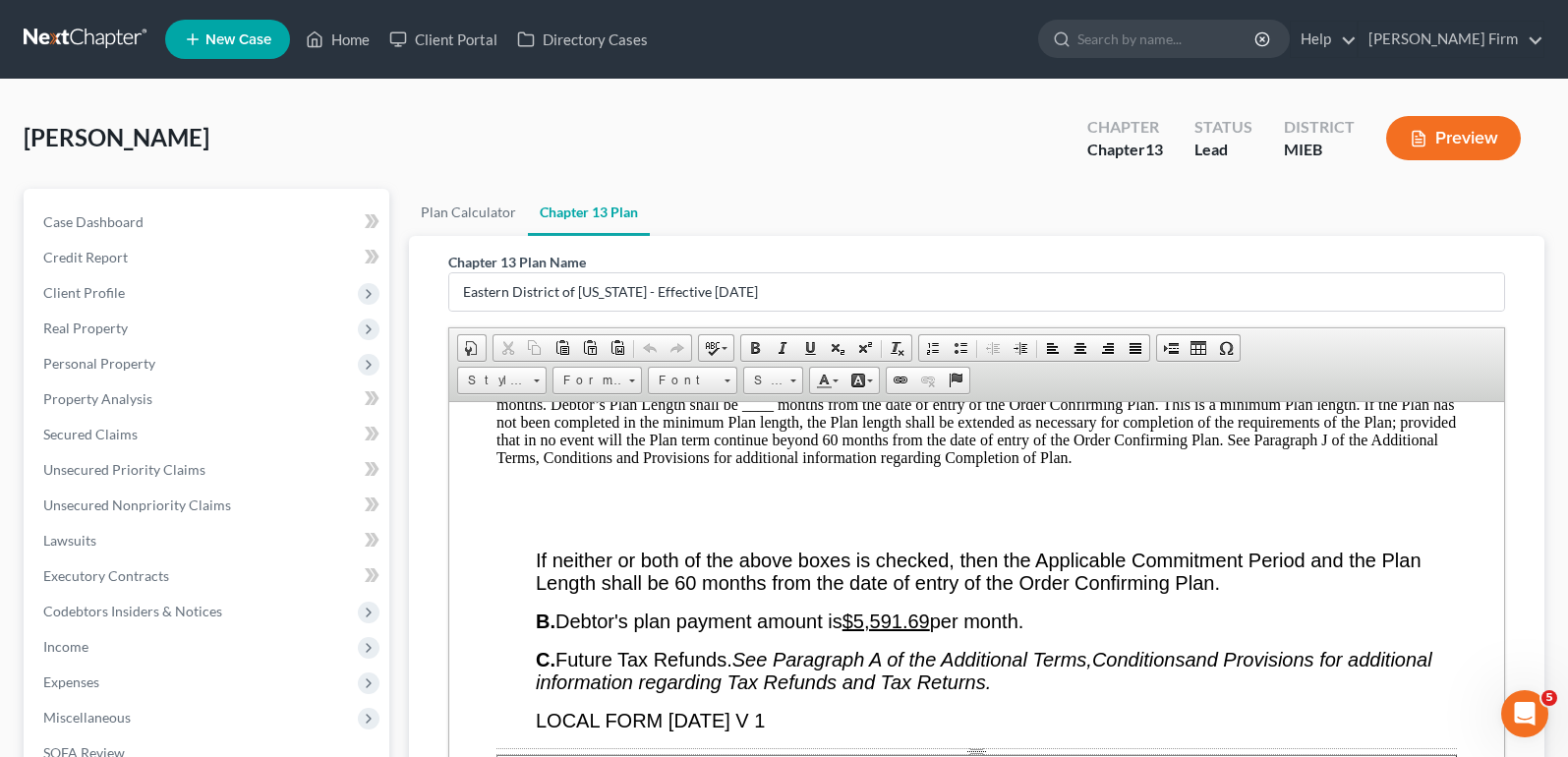
scroll to position [1277, 0]
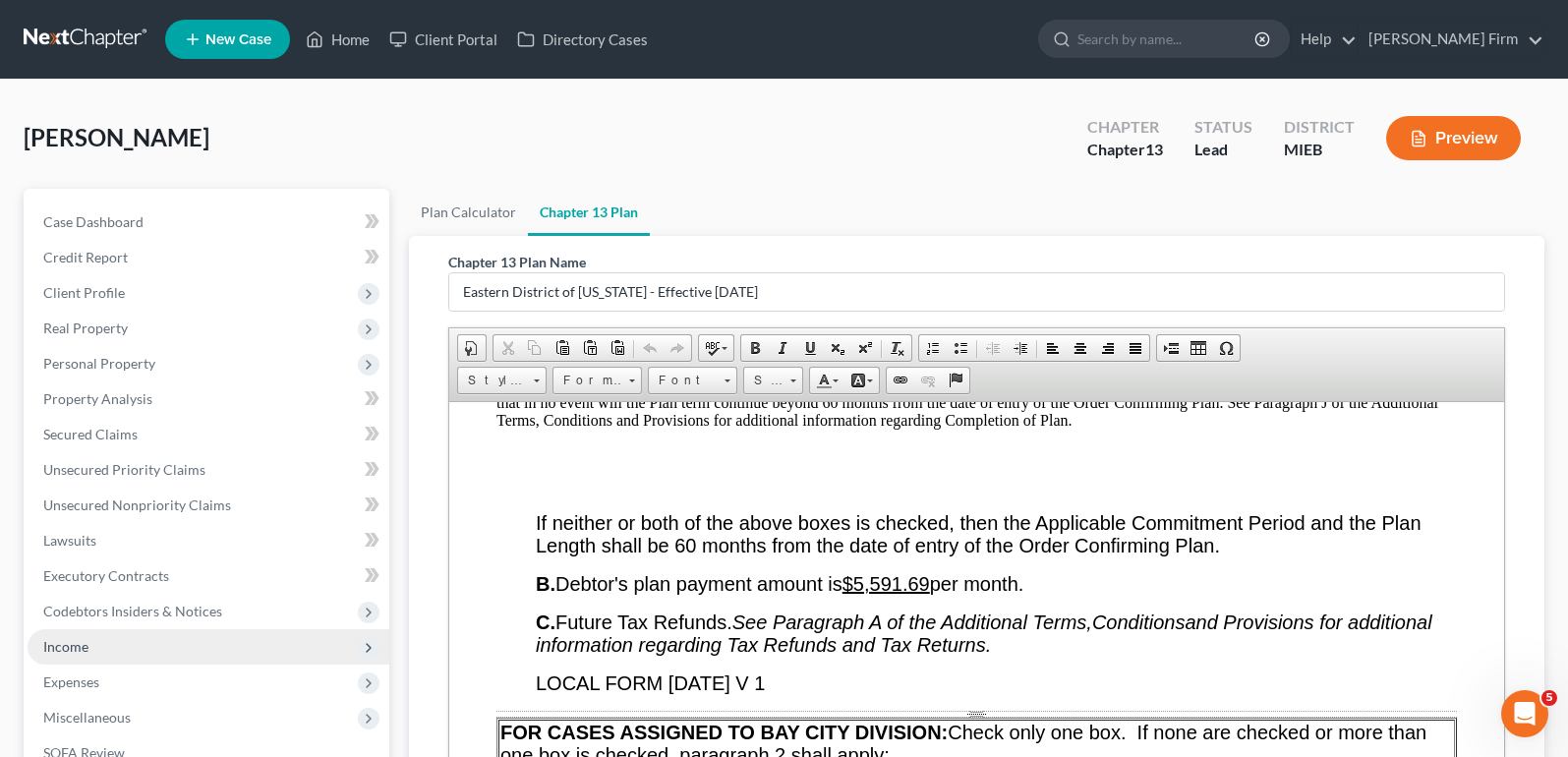
click at [172, 653] on span "Income" at bounding box center [209, 647] width 362 height 35
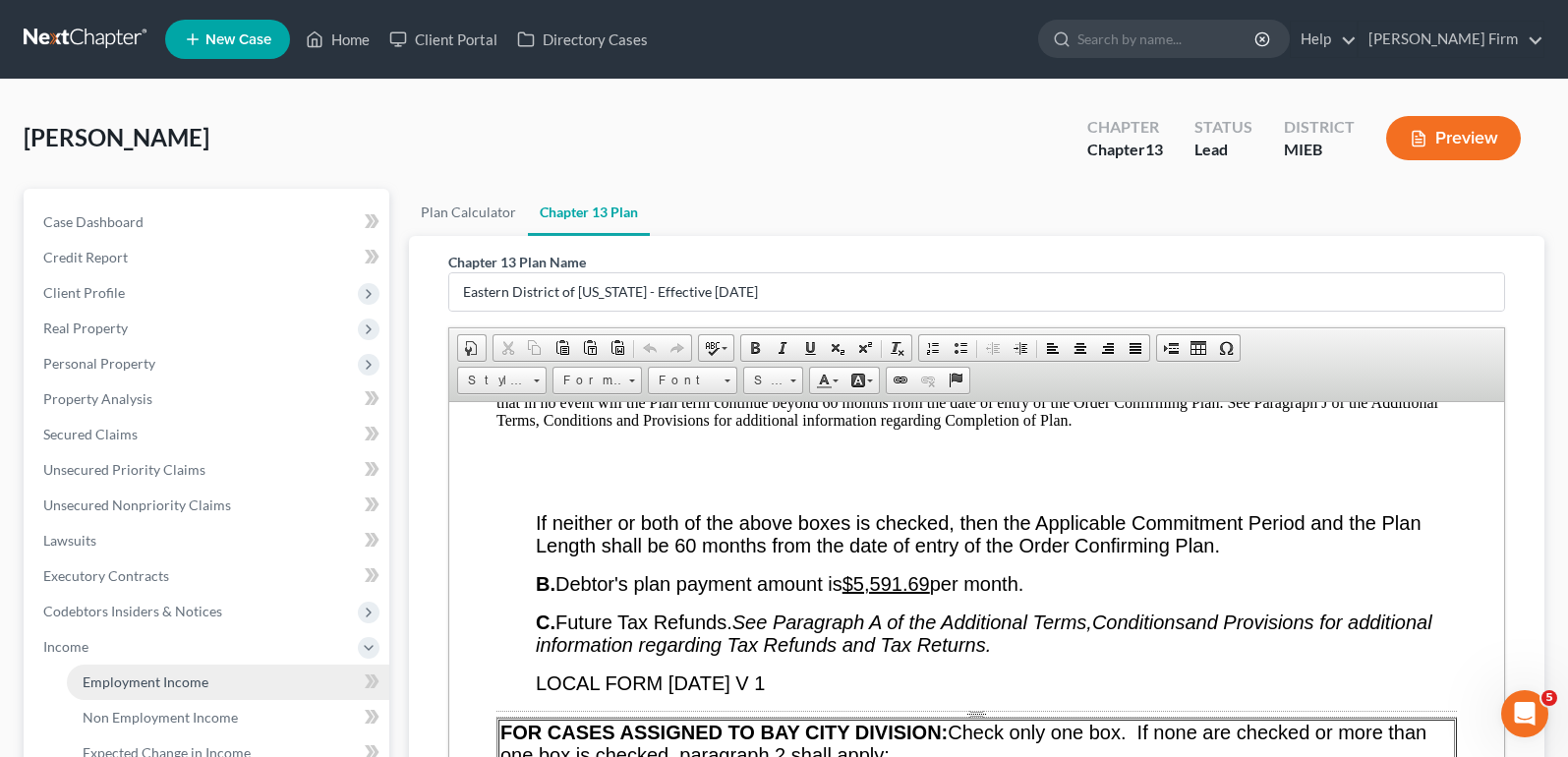
click at [171, 676] on span "Employment Income" at bounding box center [146, 681] width 126 height 17
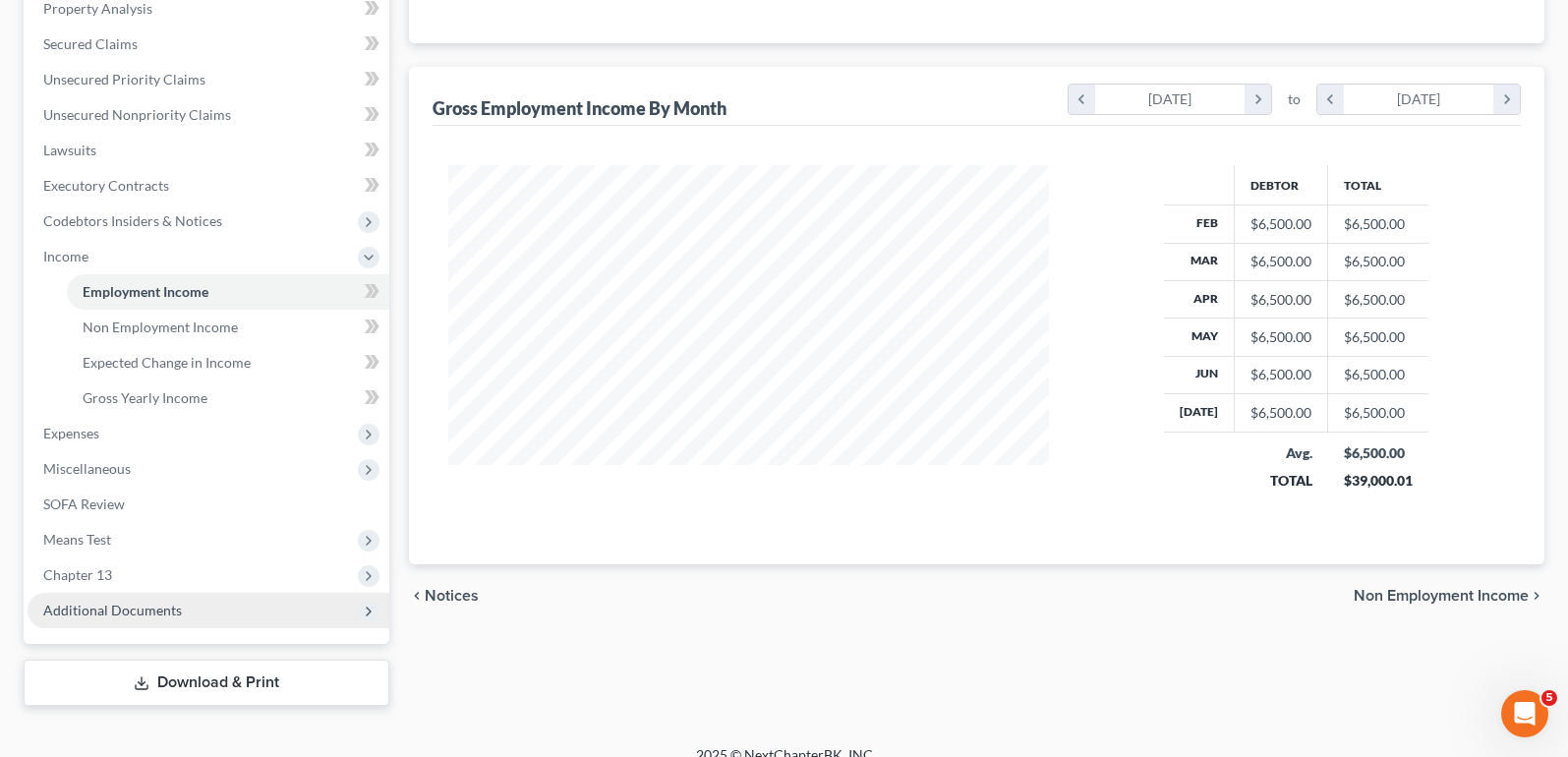
scroll to position [393, 0]
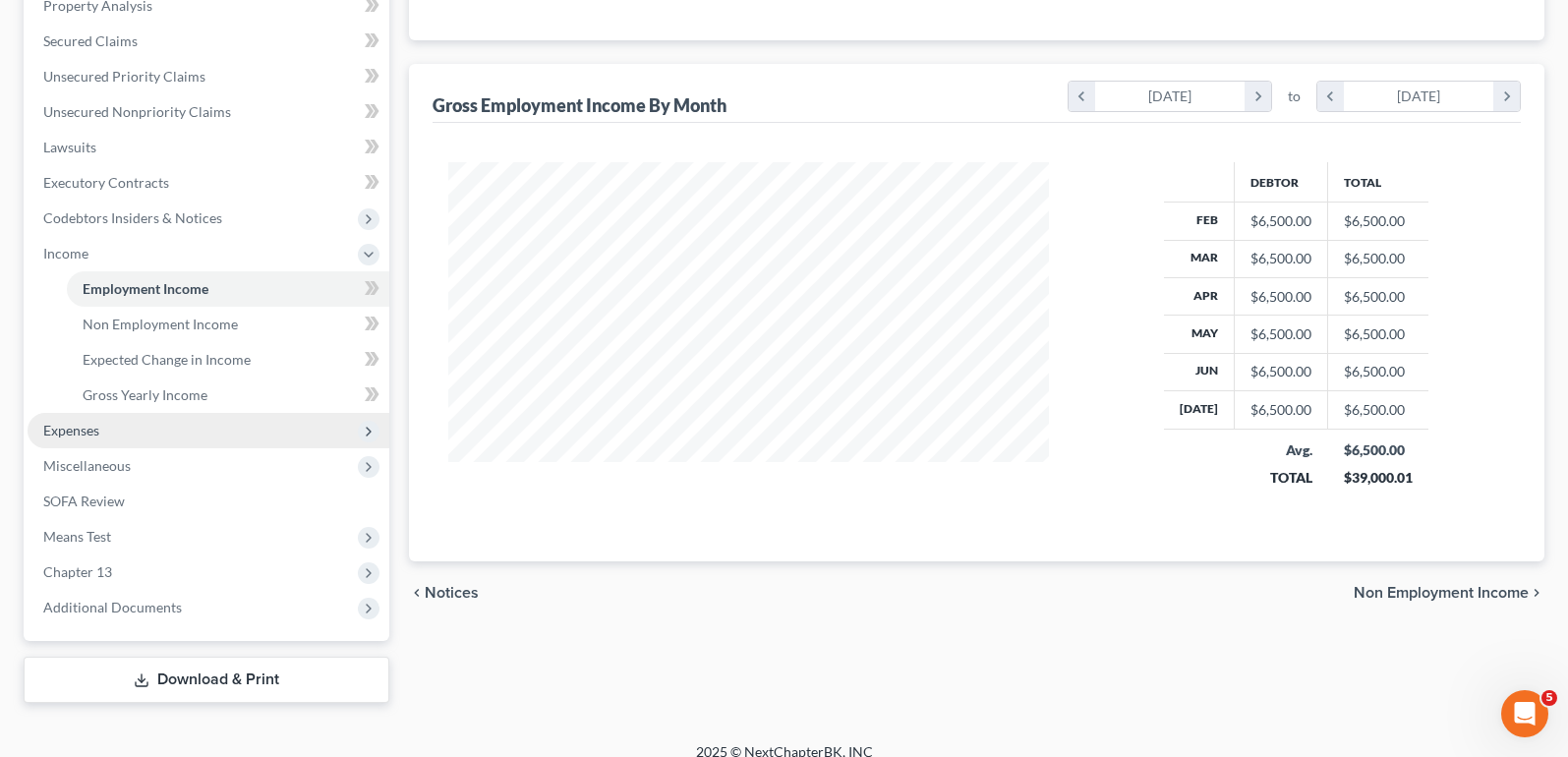
click at [212, 422] on span "Expenses" at bounding box center [209, 431] width 362 height 35
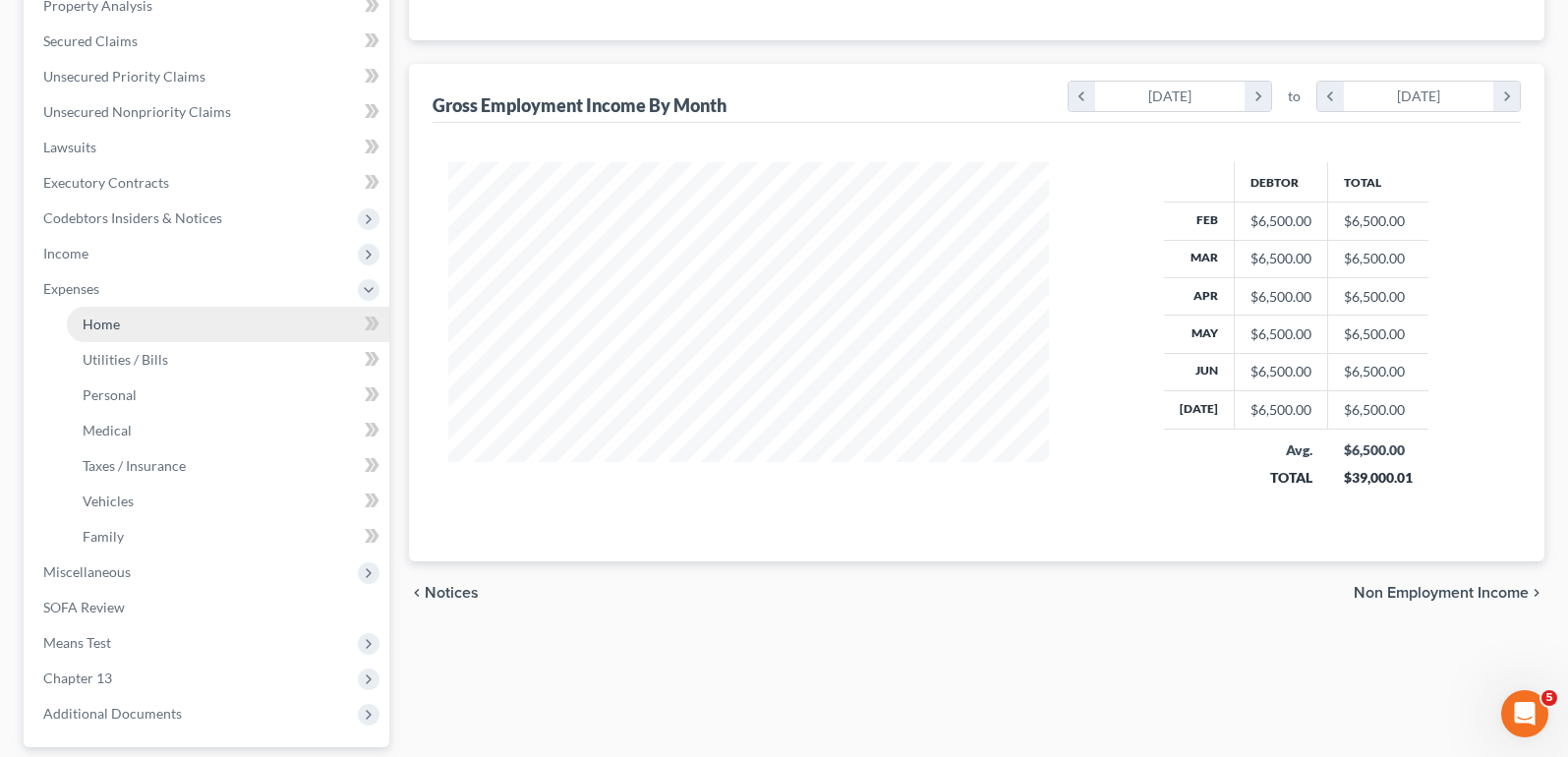
click at [210, 324] on link "Home" at bounding box center [228, 324] width 323 height 35
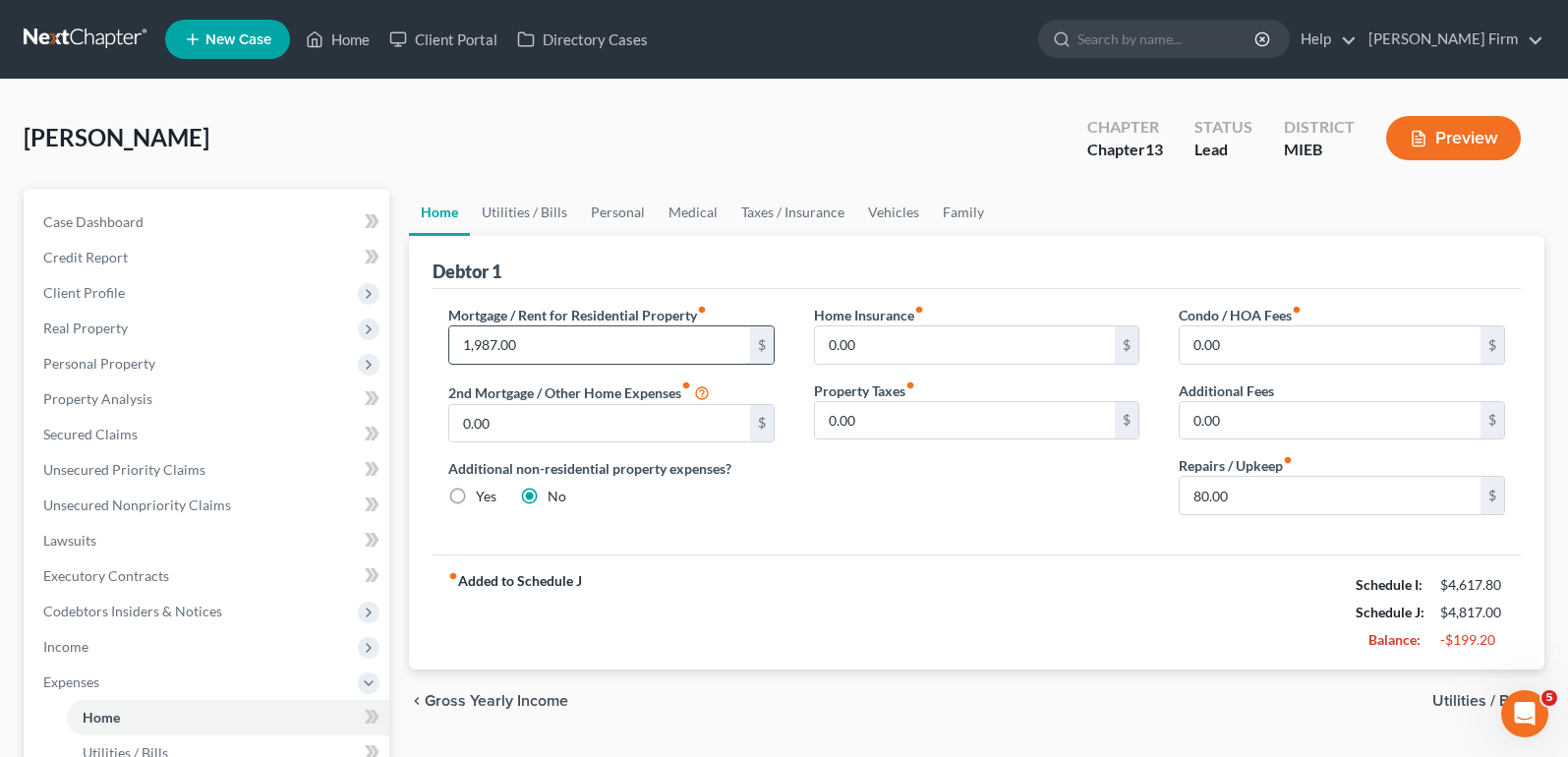
click at [646, 341] on input "1,987.00" at bounding box center [600, 345] width 301 height 37
click at [815, 529] on div "Home Insurance fiber_manual_record 0.00 $ Property Taxes fiber_manual_record 0.…" at bounding box center [978, 418] width 366 height 226
click at [1312, 501] on input "80.00" at bounding box center [1330, 495] width 301 height 37
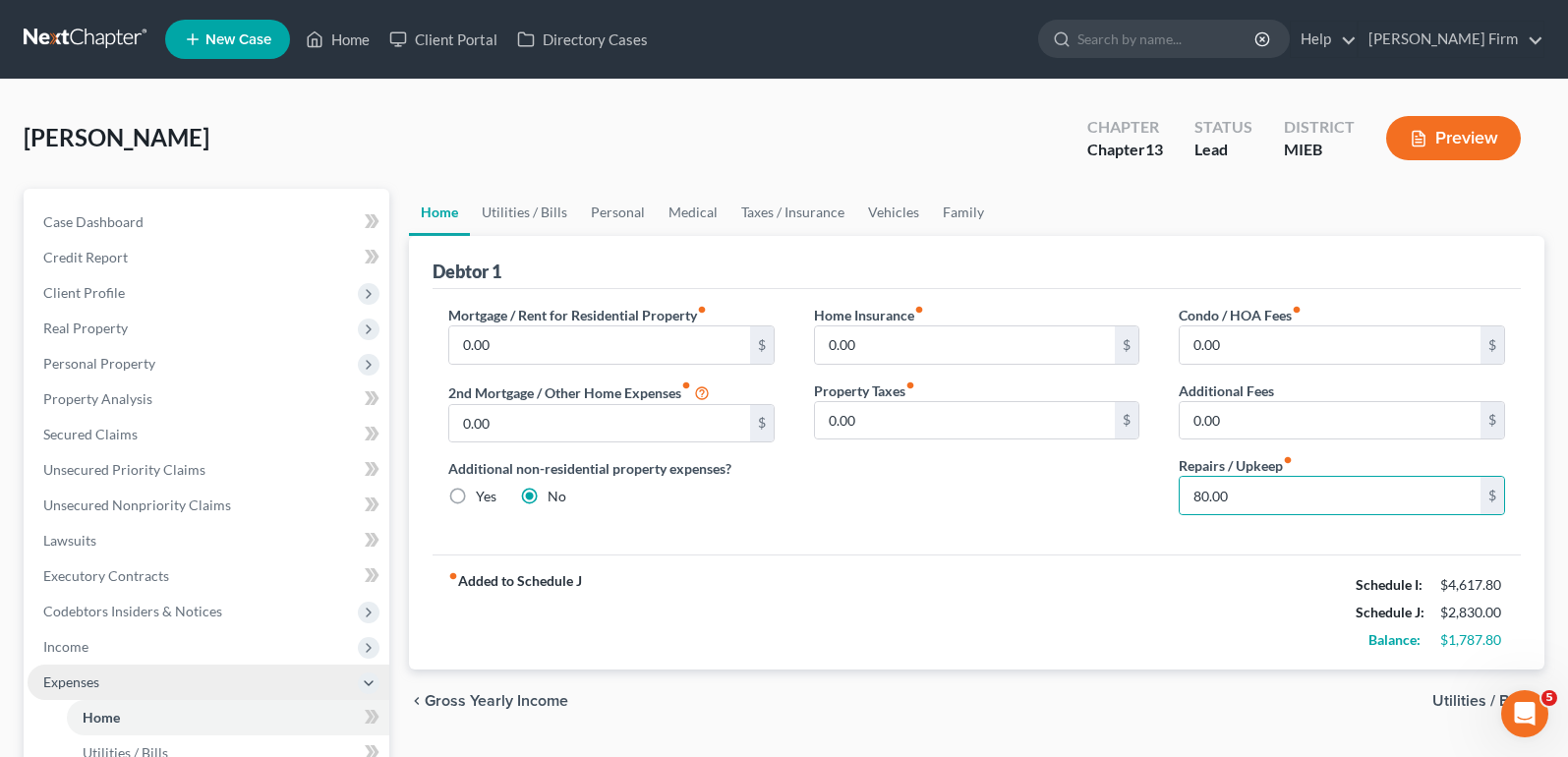
click at [133, 668] on span "Expenses" at bounding box center [209, 682] width 362 height 35
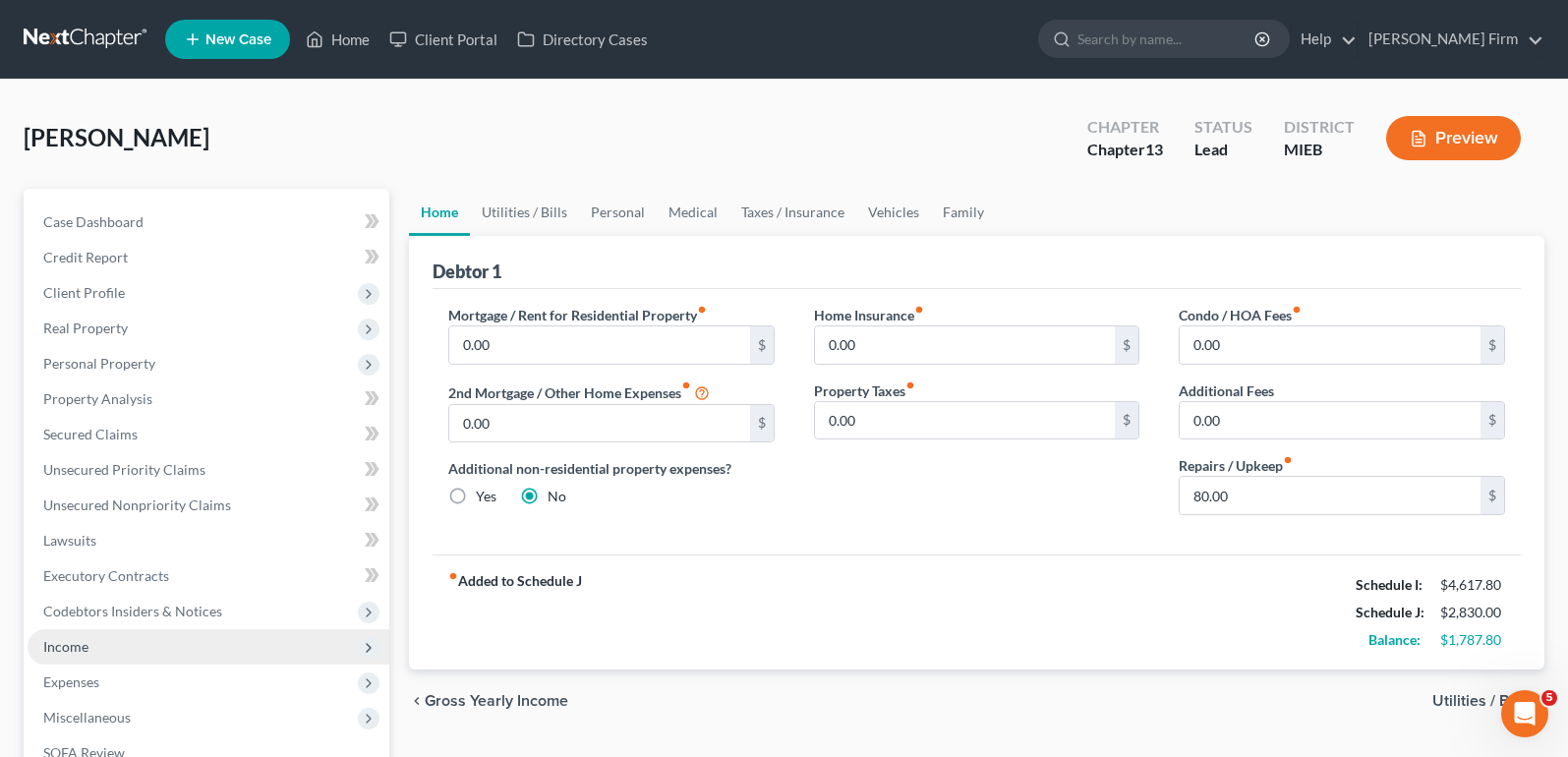
click at [134, 659] on span "Income" at bounding box center [209, 647] width 362 height 35
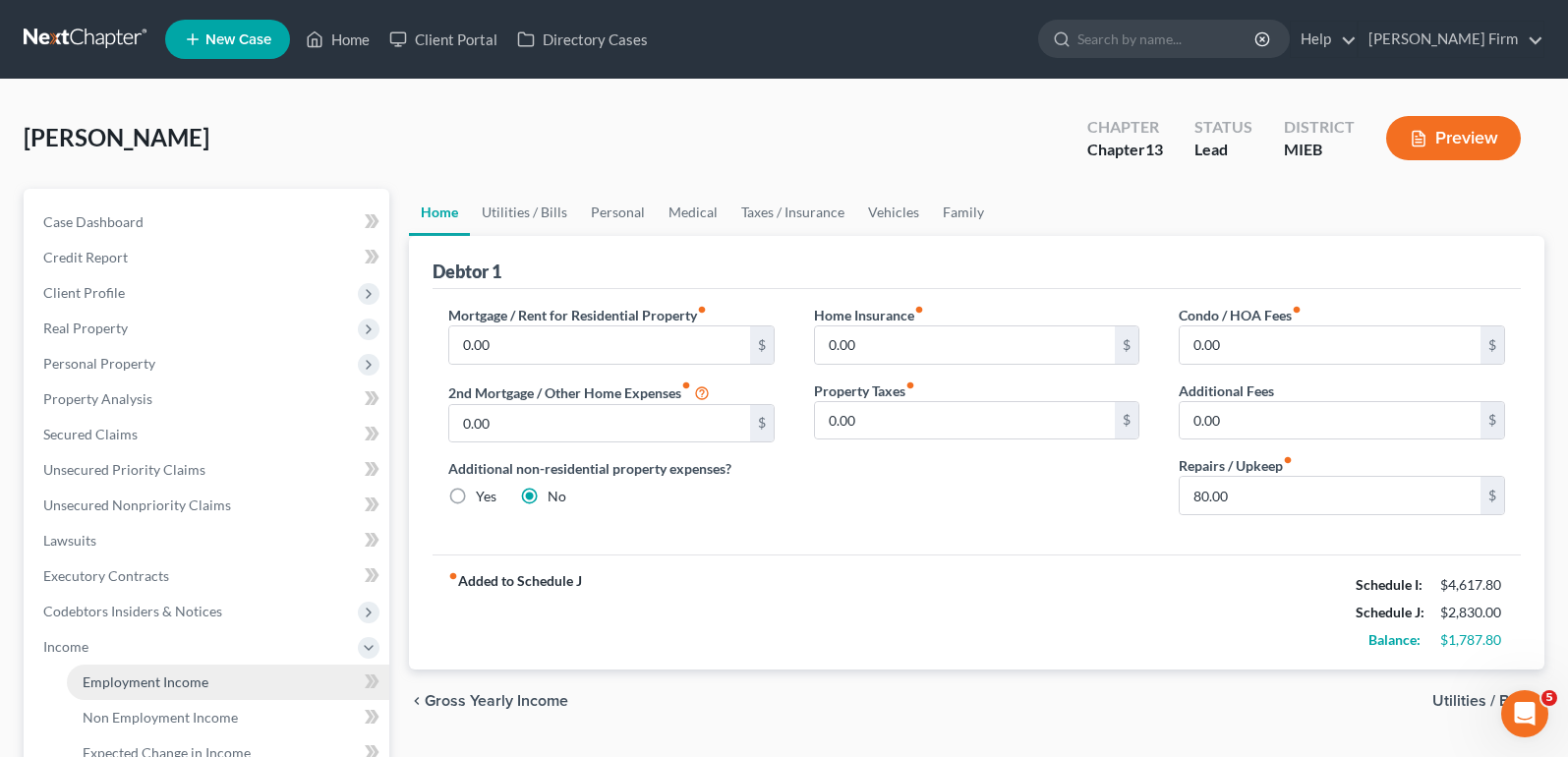
click at [135, 683] on span "Employment Income" at bounding box center [146, 681] width 126 height 17
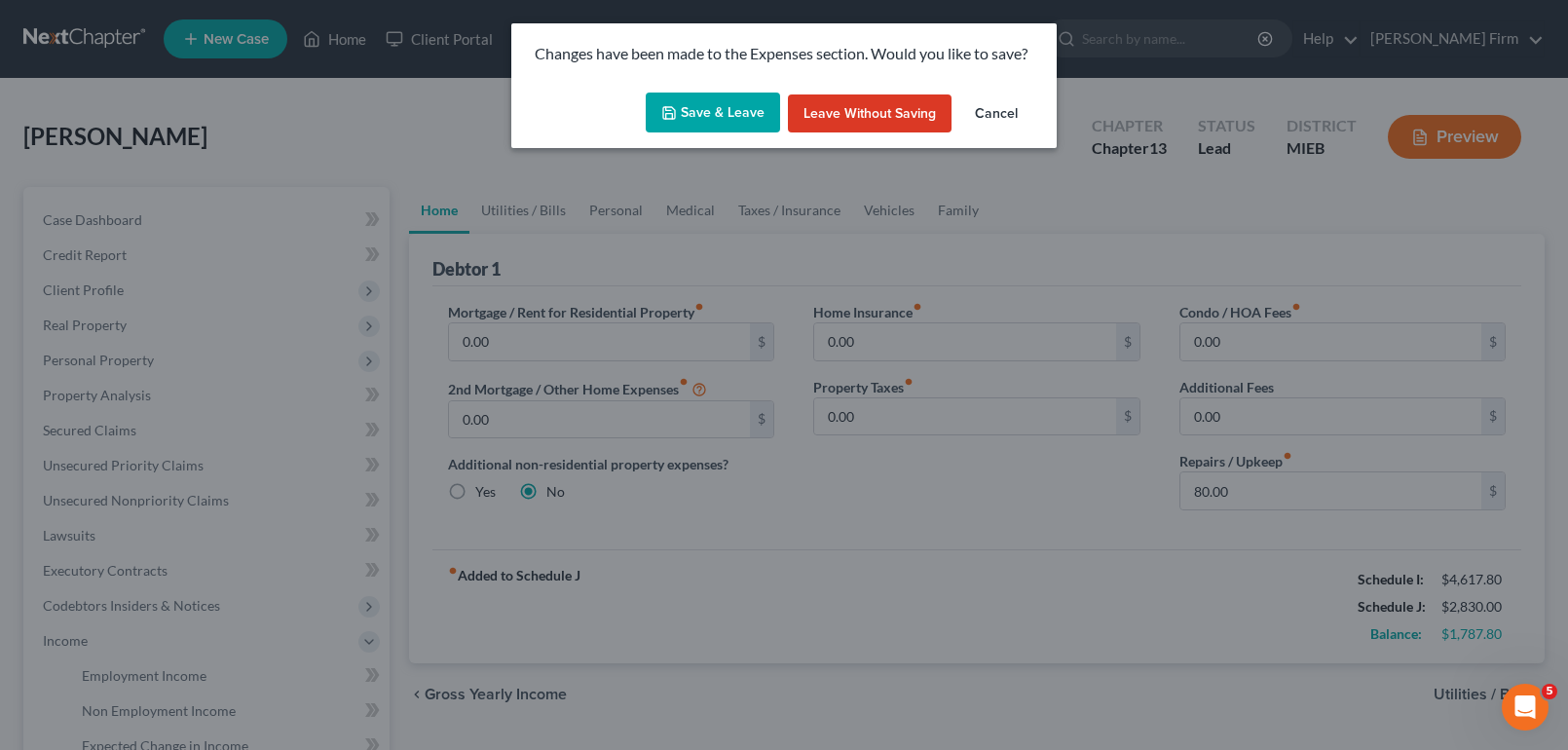
click at [739, 106] on button "Save & Leave" at bounding box center [713, 113] width 134 height 41
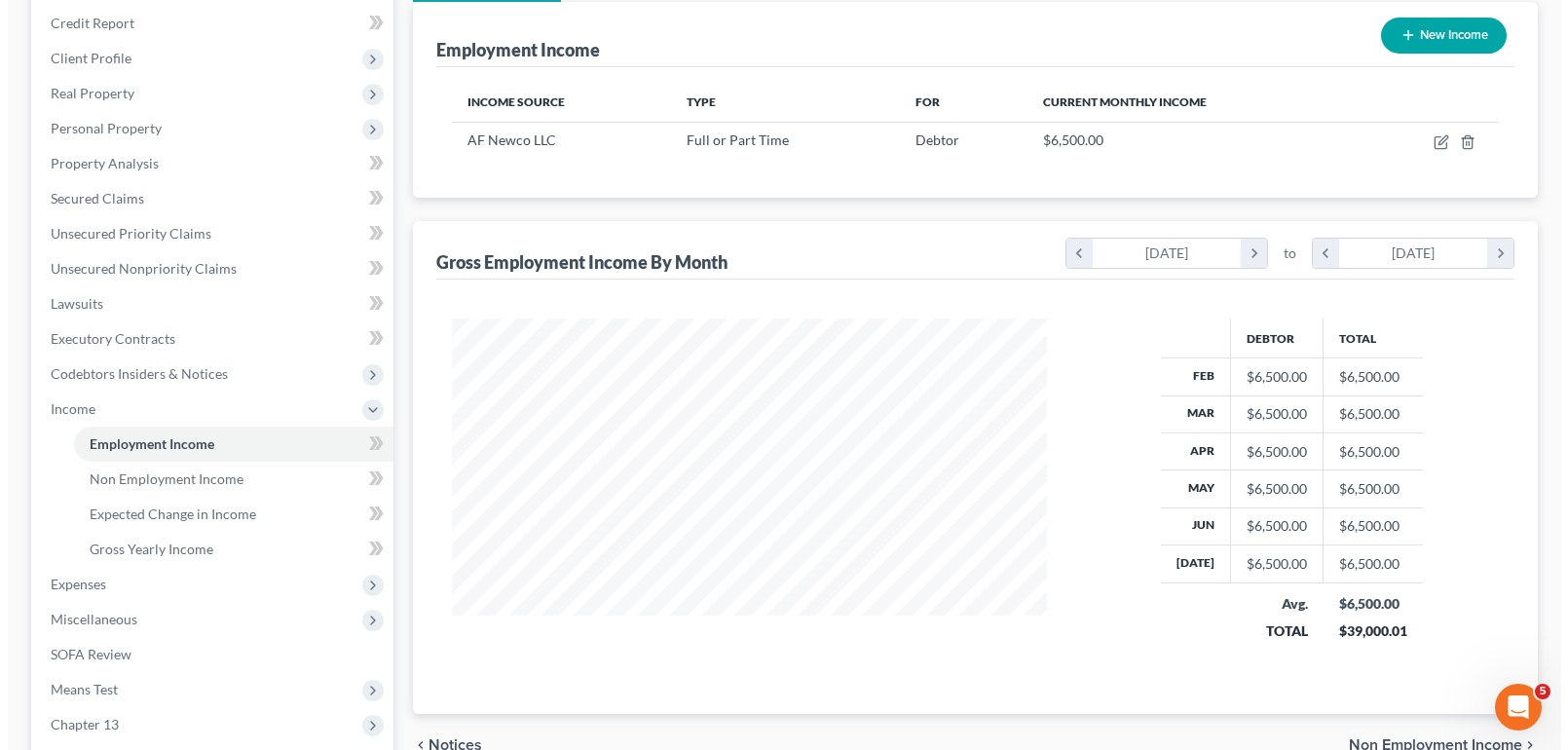
scroll to position [292, 0]
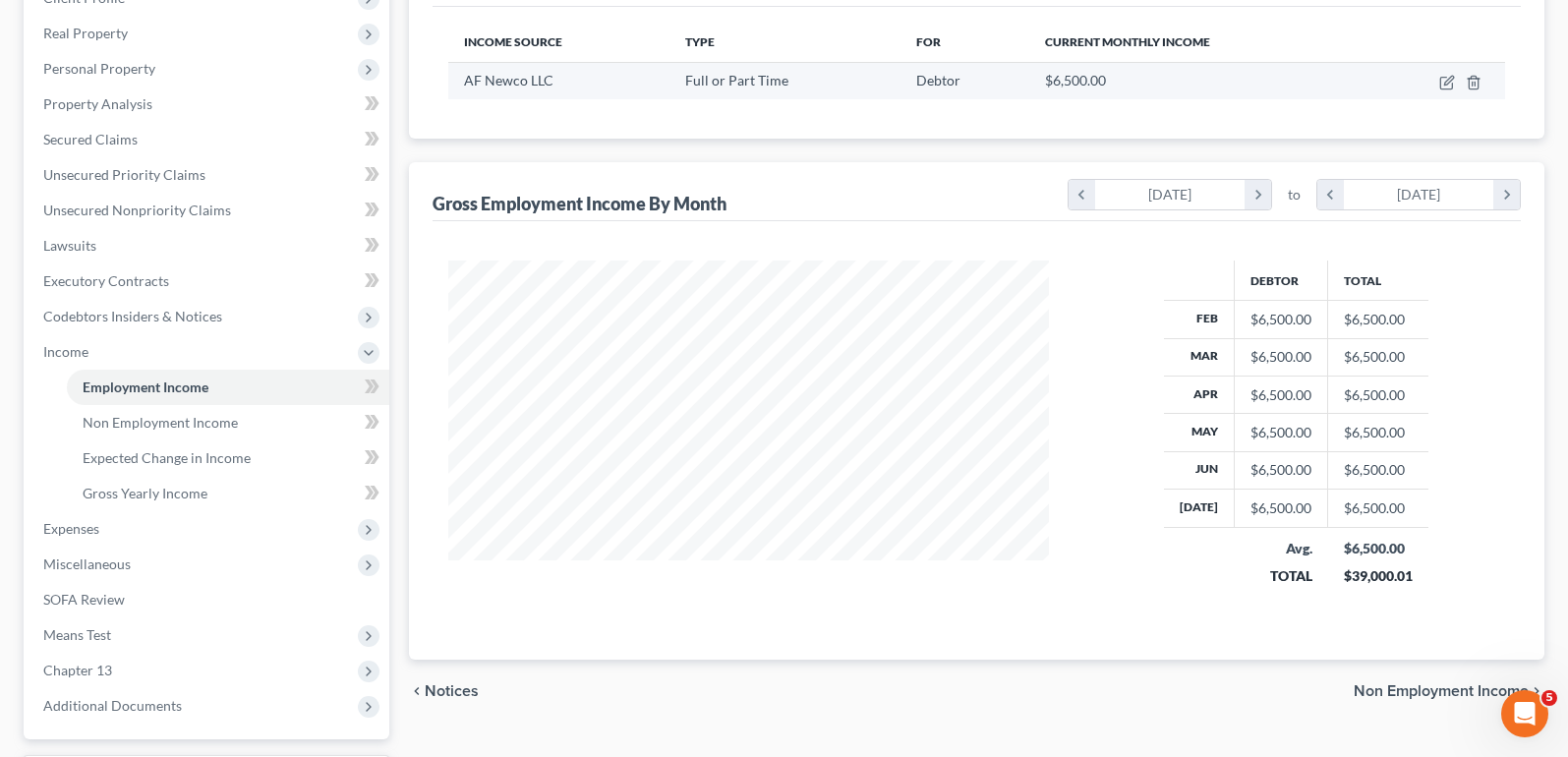
click at [1438, 86] on td at bounding box center [1435, 81] width 140 height 37
click at [1447, 84] on icon "button" at bounding box center [1447, 83] width 16 height 16
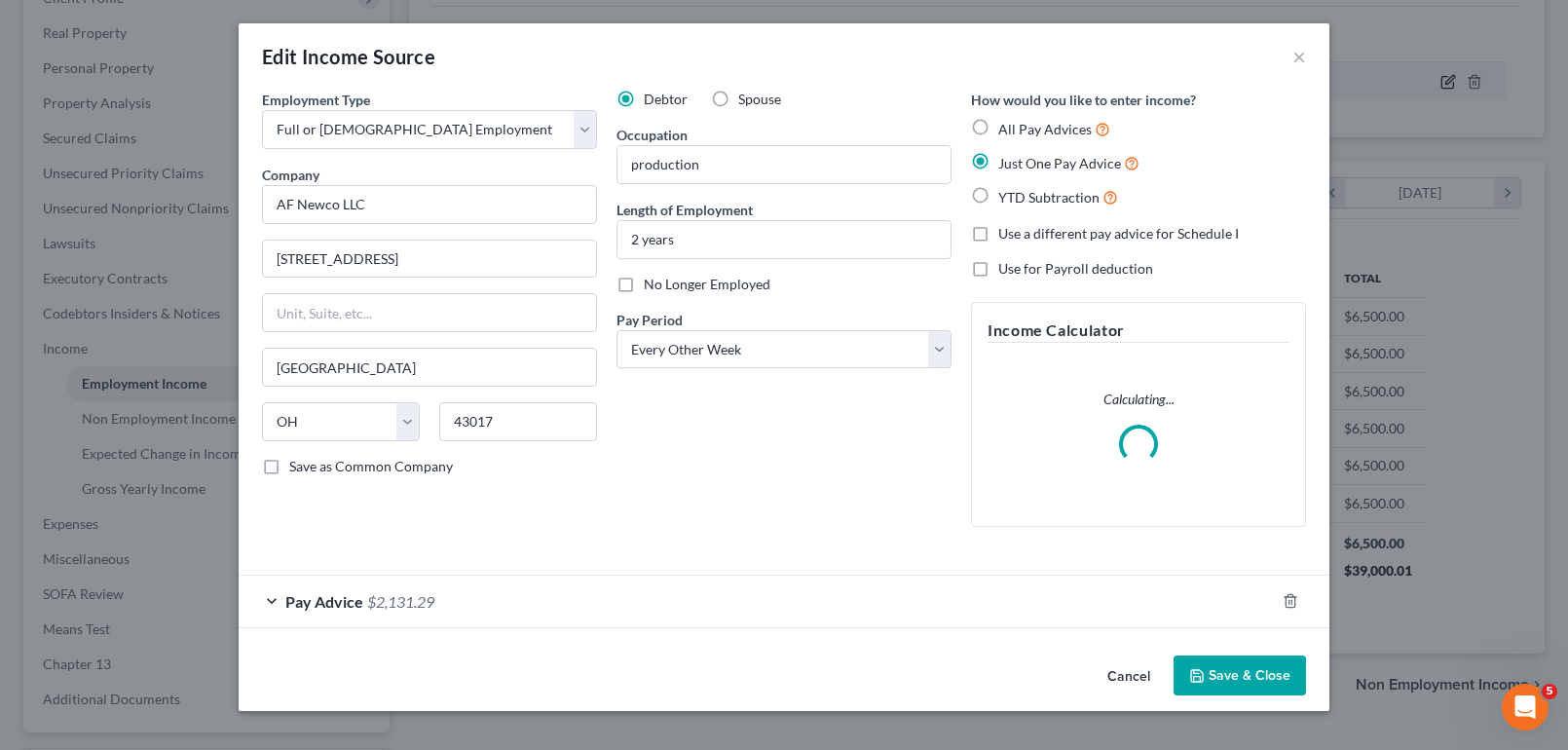
scroll to position [350, 640]
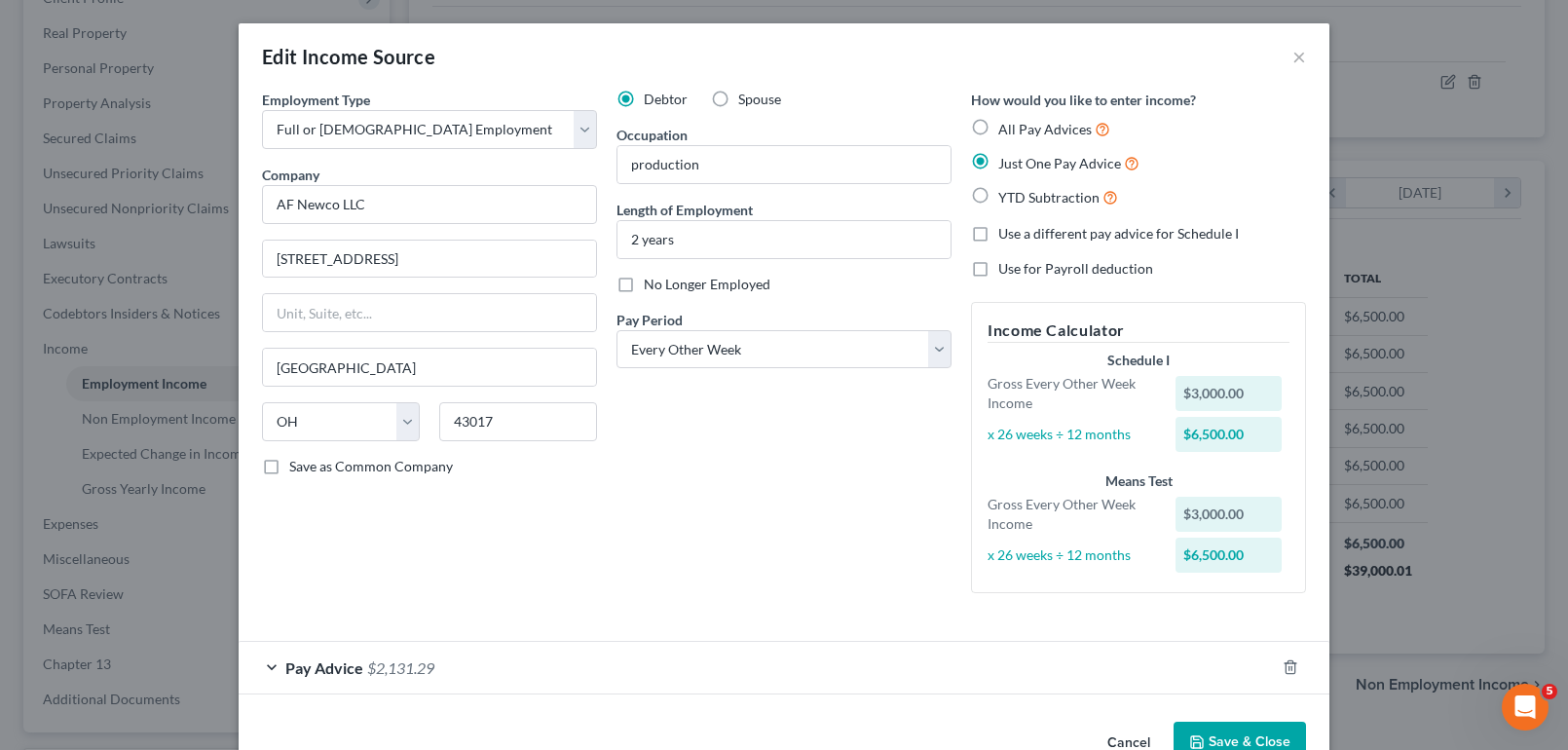
click at [268, 662] on div "Pay Advice $2,131.29" at bounding box center [756, 667] width 1036 height 52
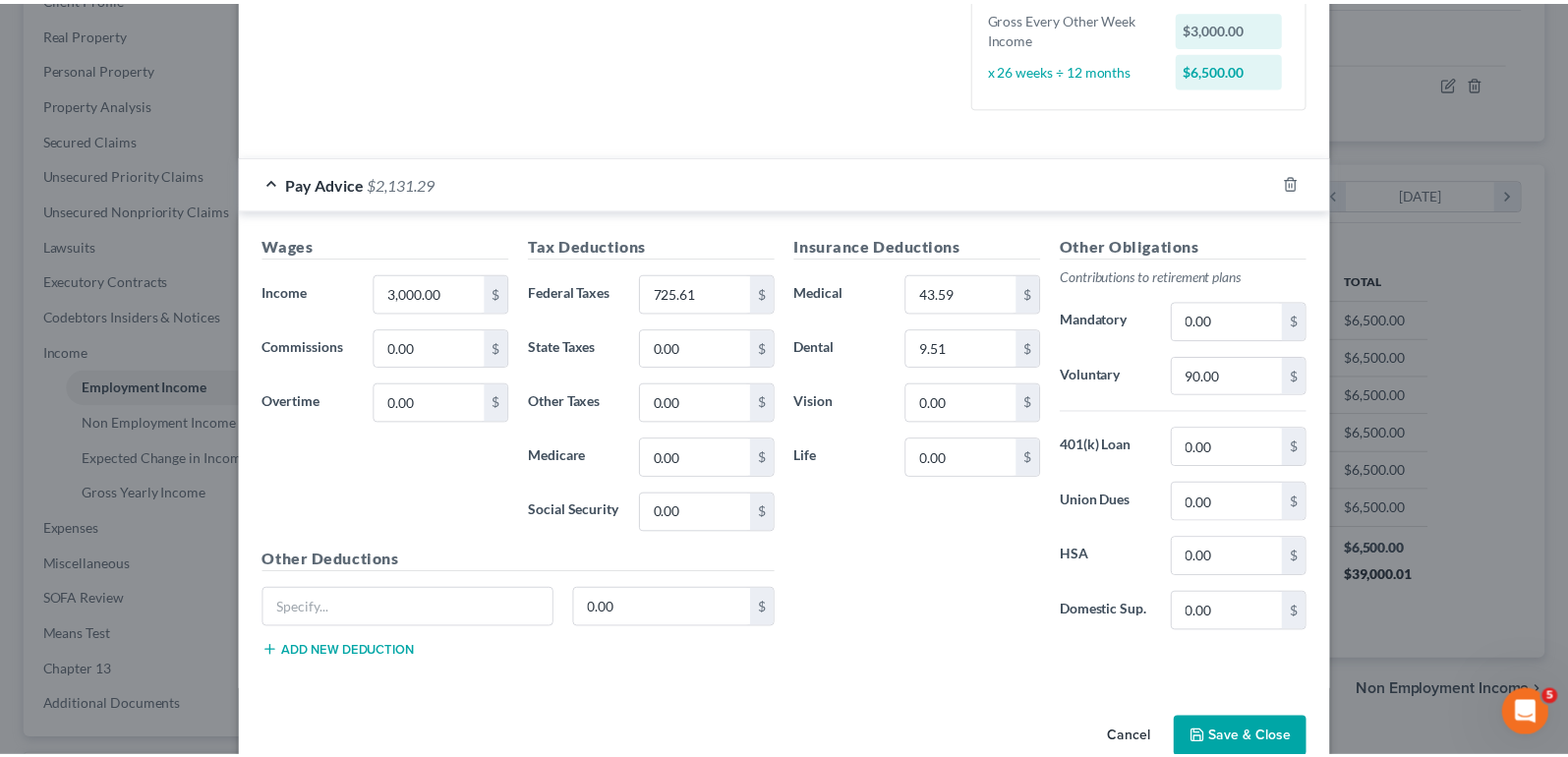
scroll to position [532, 0]
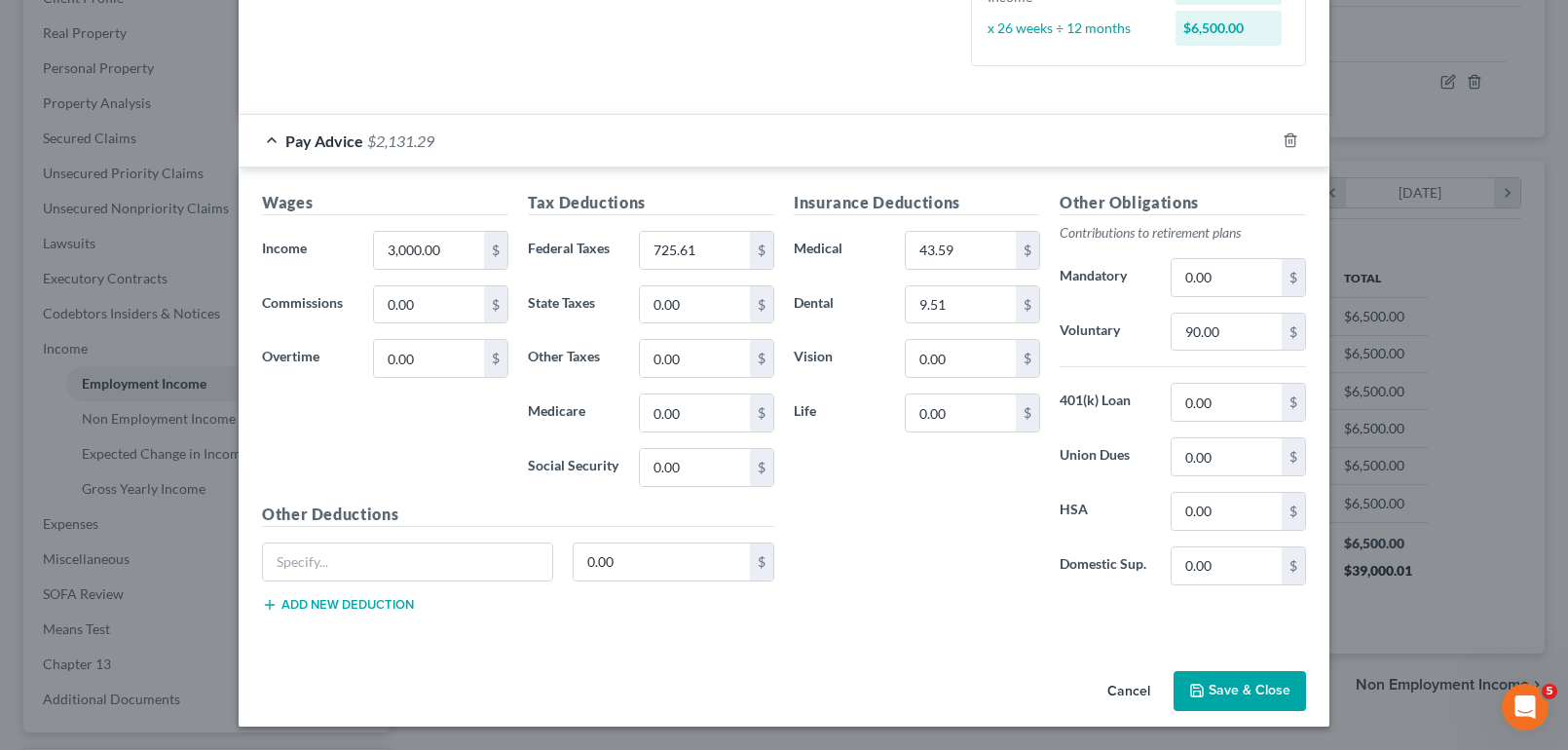
click at [1217, 686] on button "Save & Close" at bounding box center [1240, 692] width 133 height 41
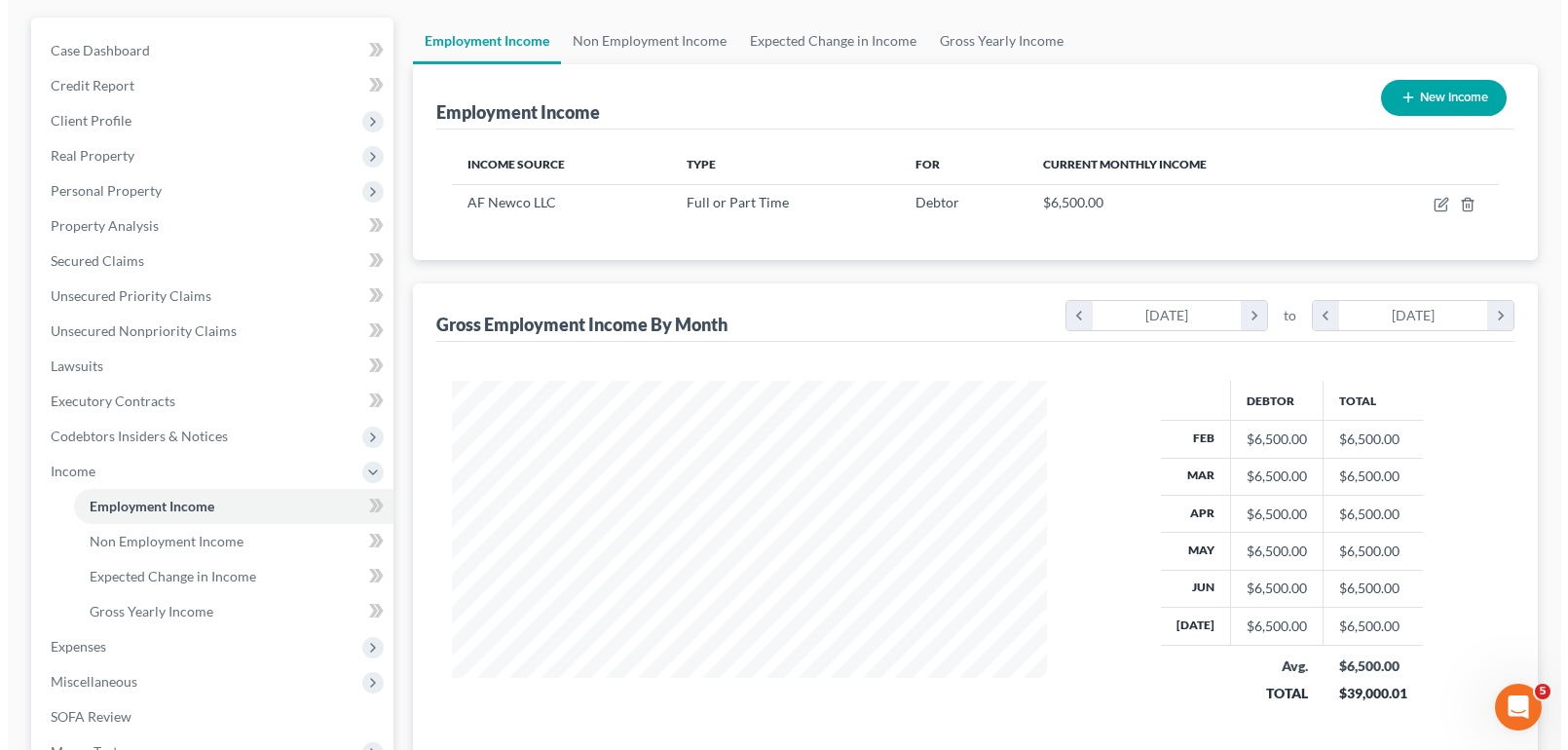
scroll to position [118, 0]
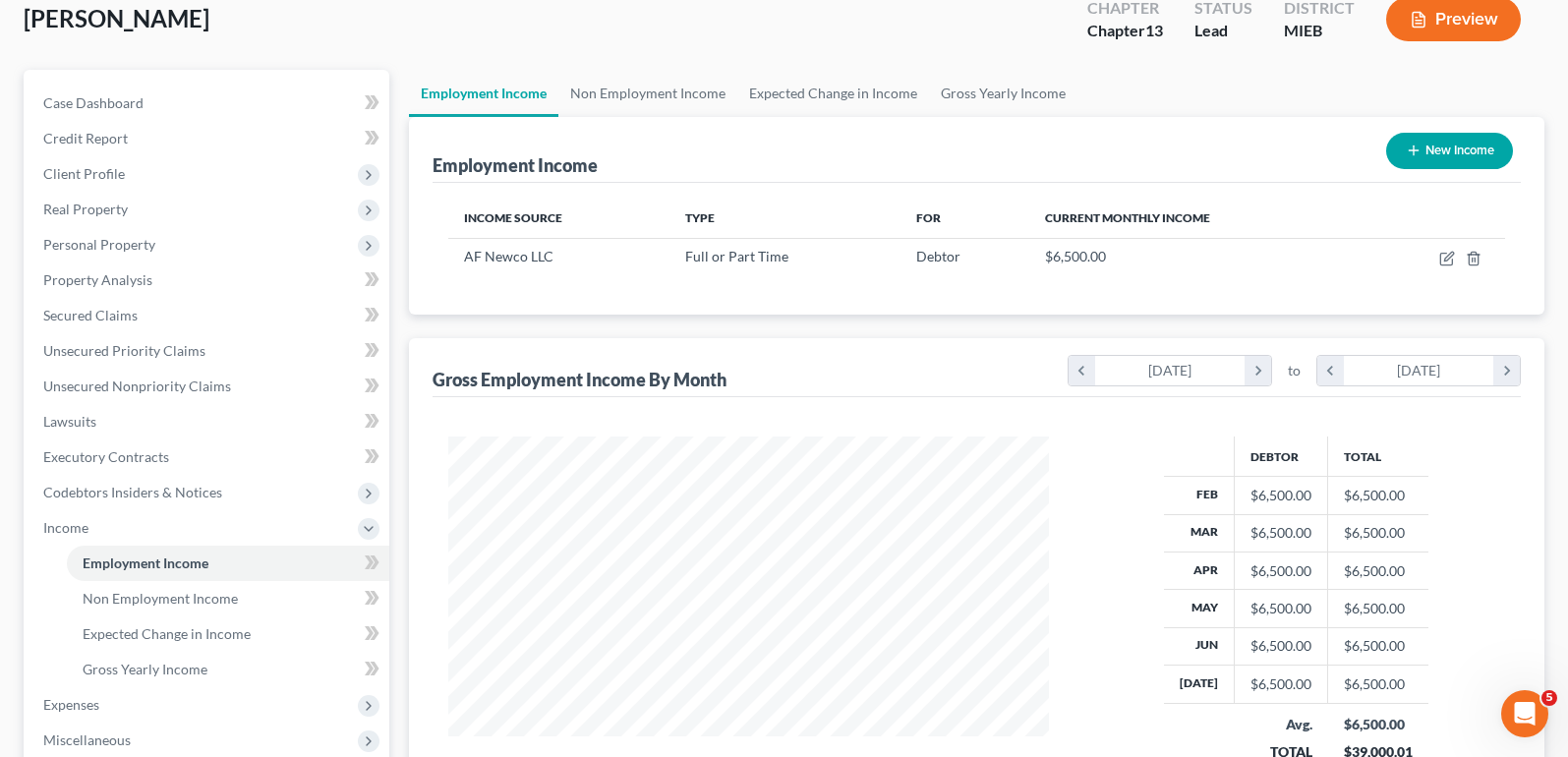
click at [1421, 162] on button "New Income" at bounding box center [1449, 150] width 127 height 36
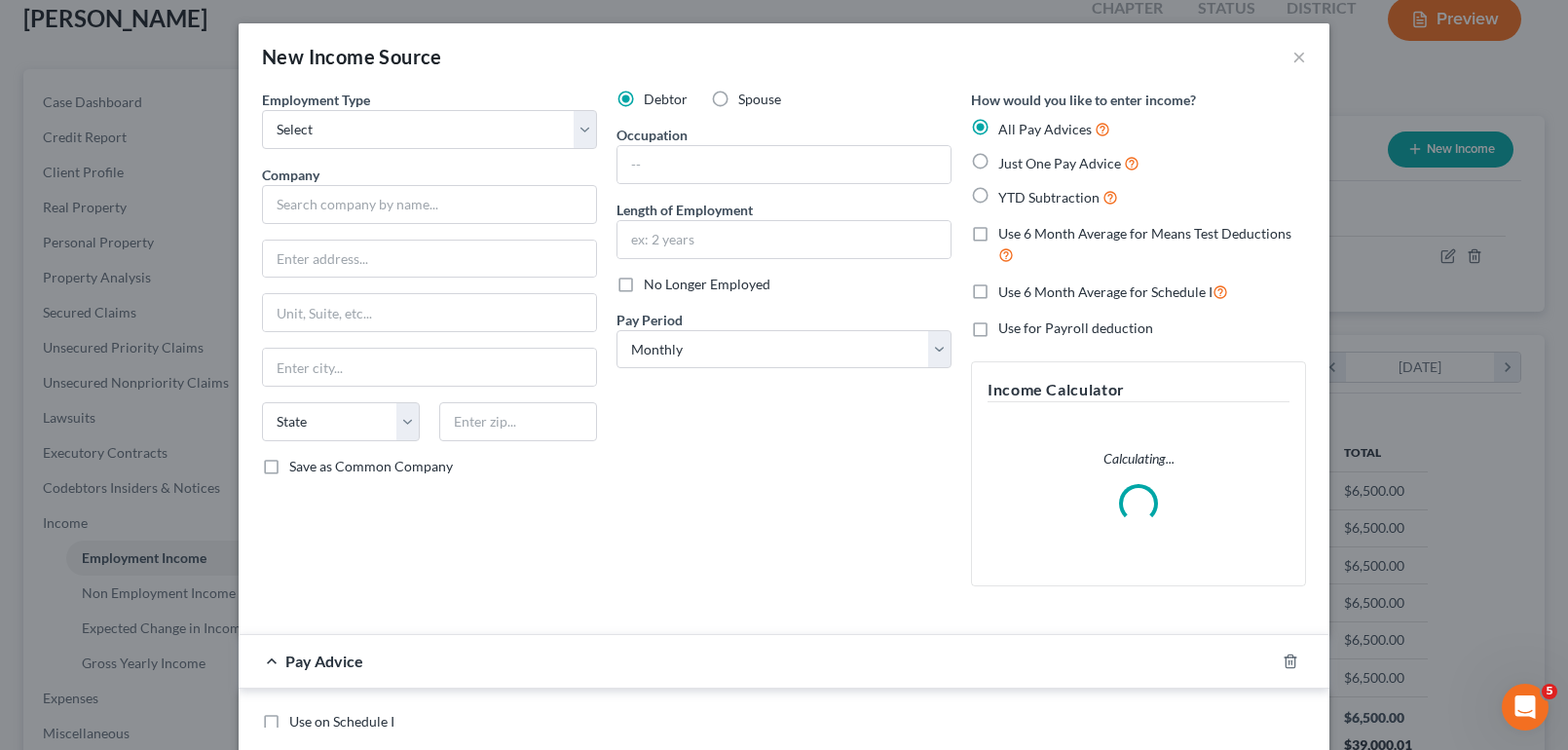
scroll to position [350, 640]
click at [553, 117] on select "Select Full or [DEMOGRAPHIC_DATA] Employment Self Employment" at bounding box center [430, 130] width 335 height 39
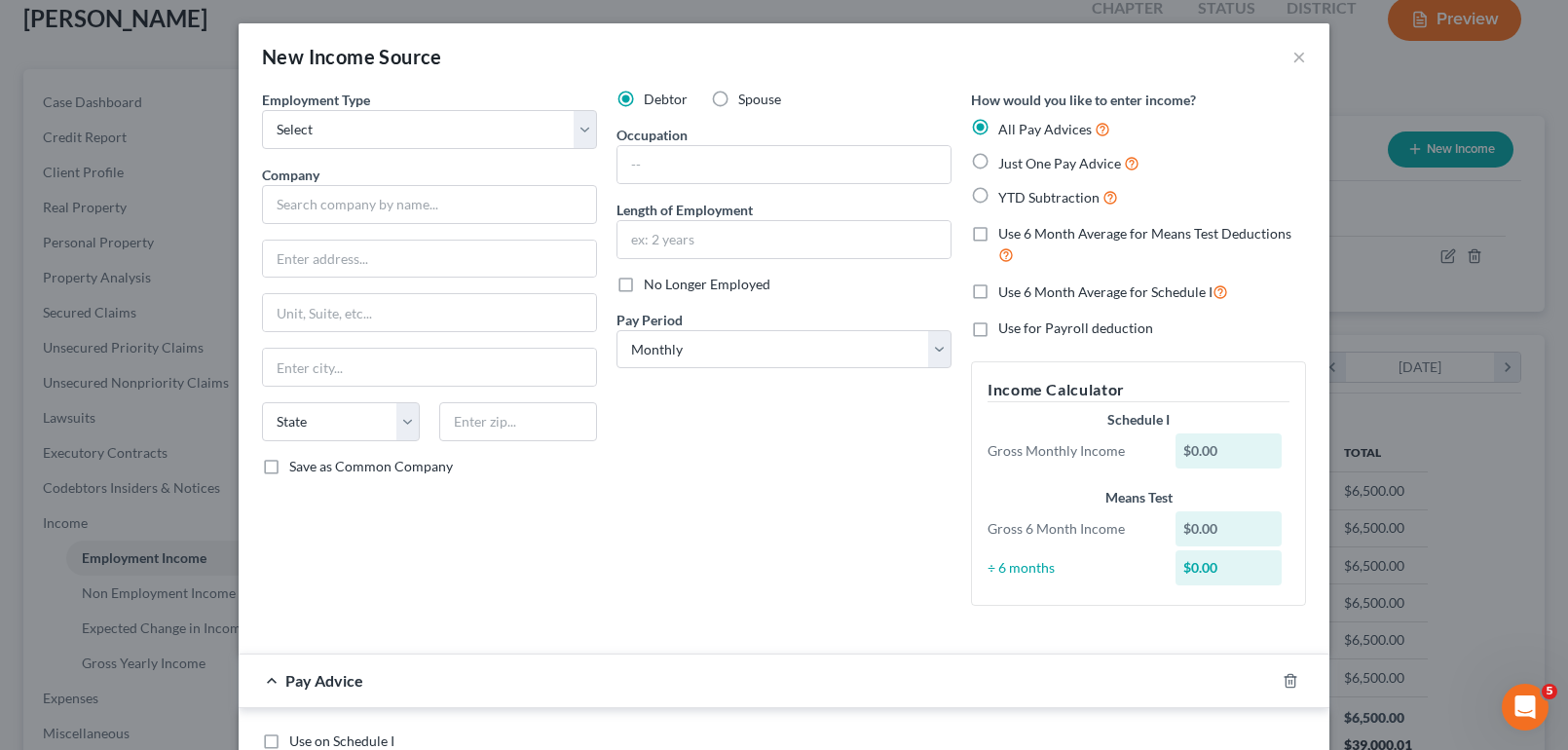
click at [532, 76] on div "New Income Source ×" at bounding box center [784, 56] width 1090 height 66
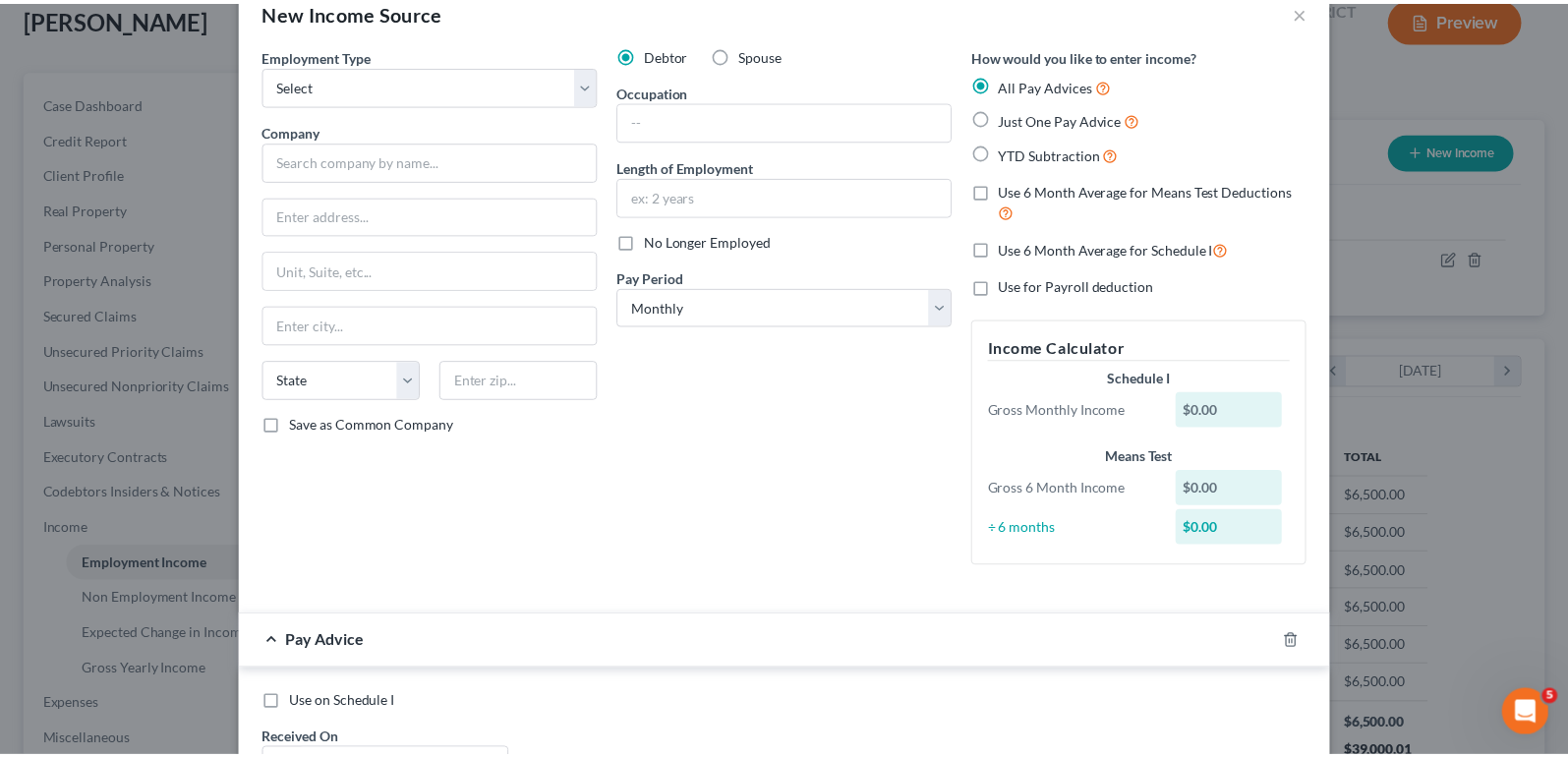
scroll to position [0, 0]
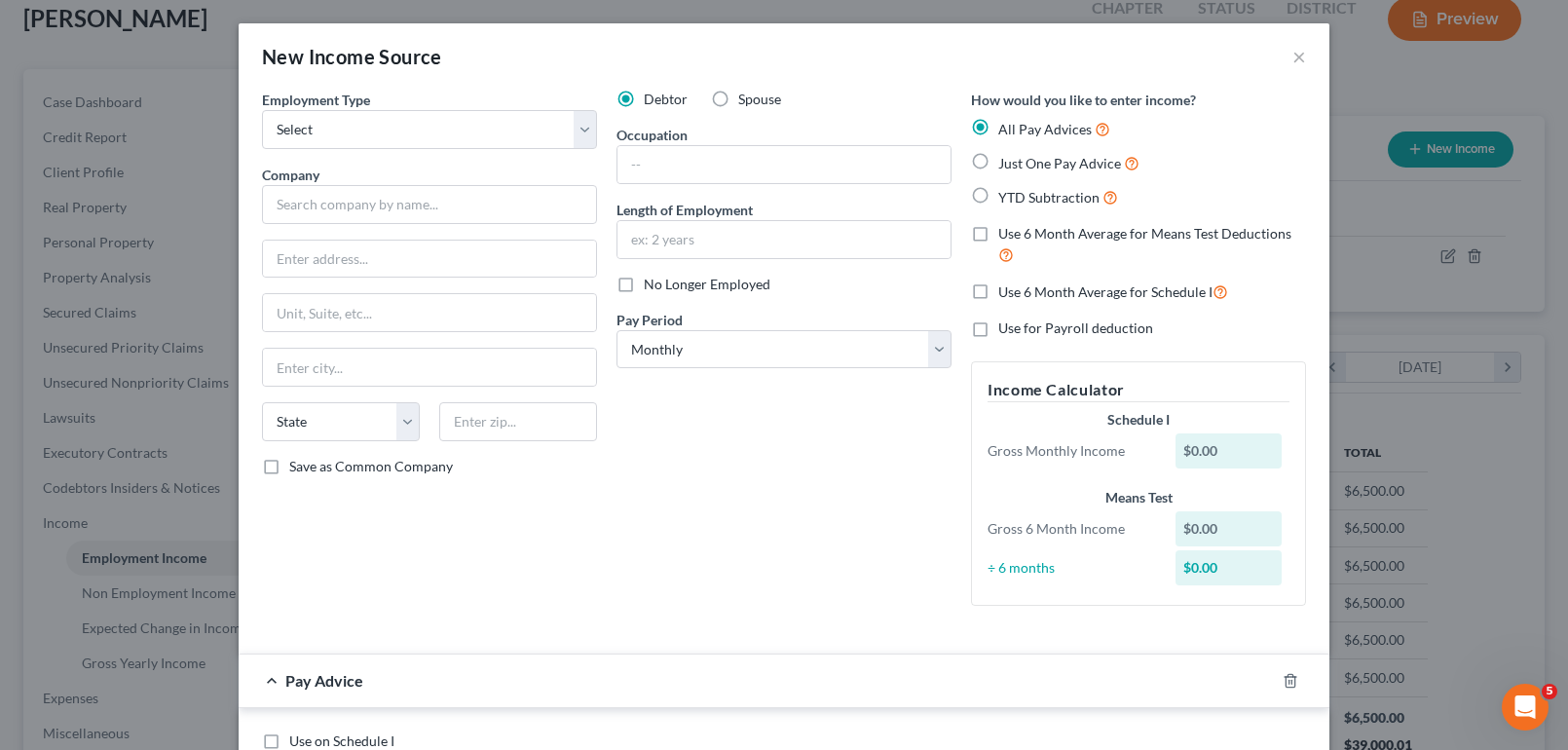
click at [1283, 61] on div "New Income Source ×" at bounding box center [784, 56] width 1090 height 66
click at [1292, 58] on button "×" at bounding box center [1299, 56] width 14 height 23
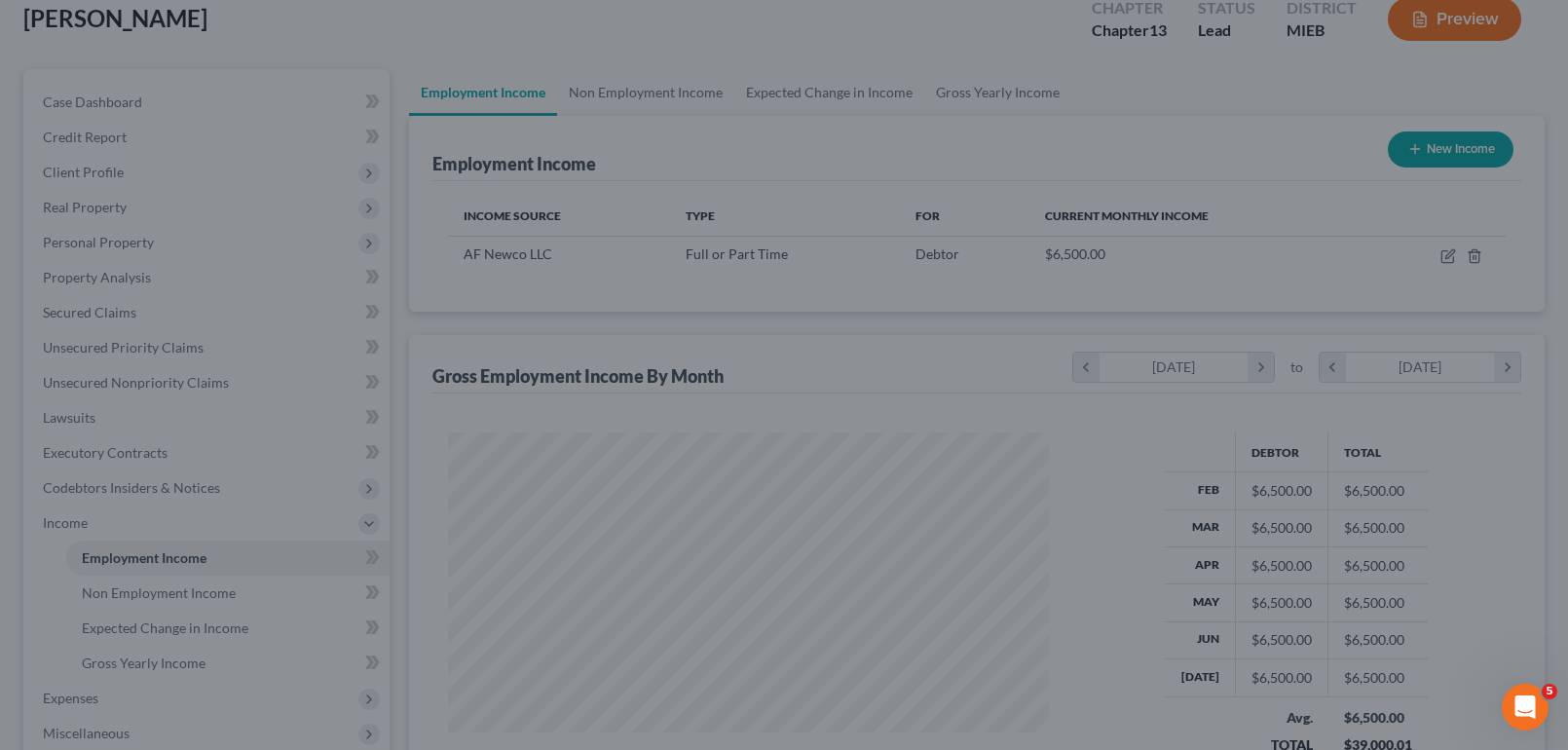
scroll to position [973161, 973367]
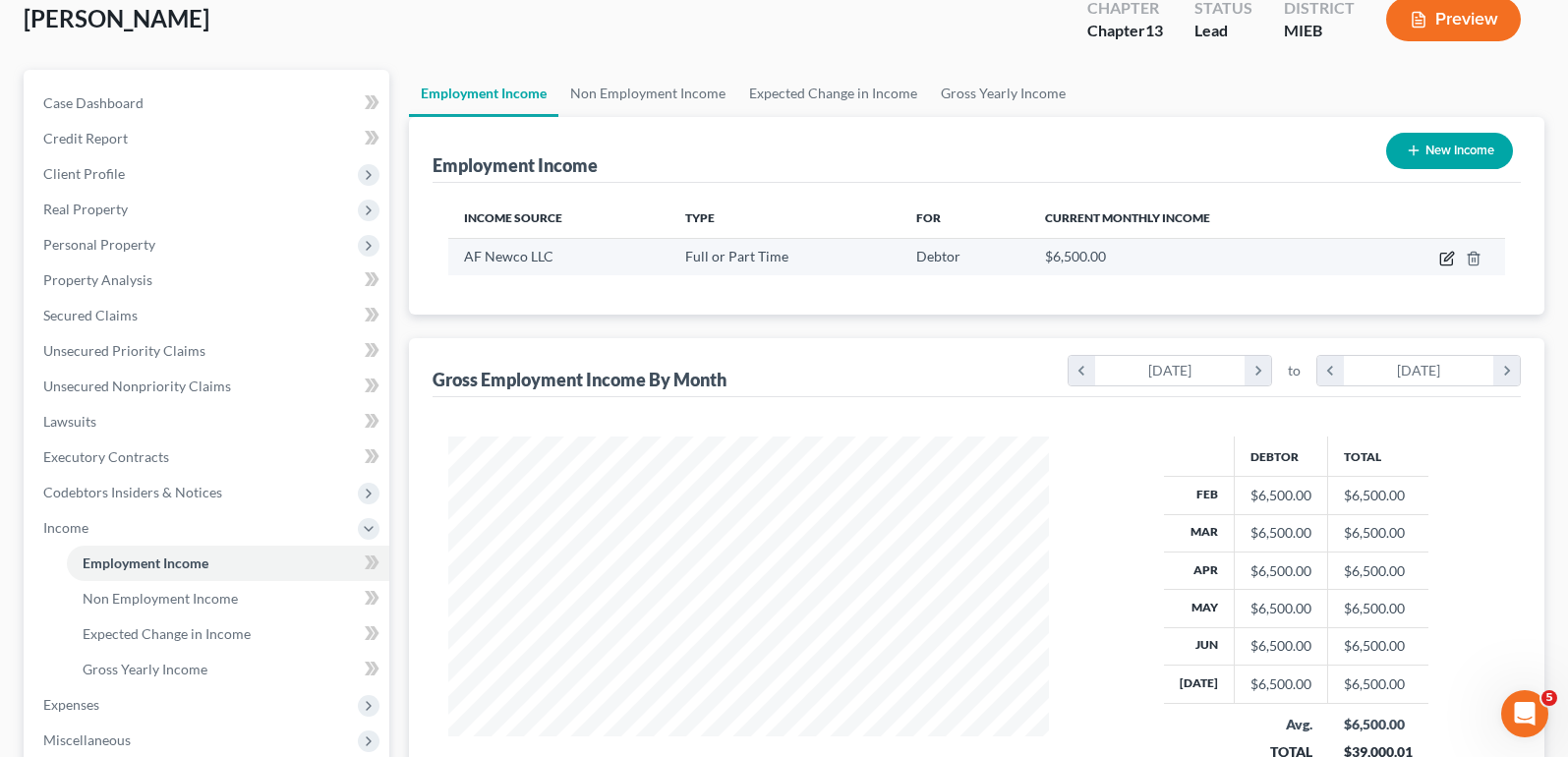
click at [1443, 259] on icon "button" at bounding box center [1447, 259] width 16 height 16
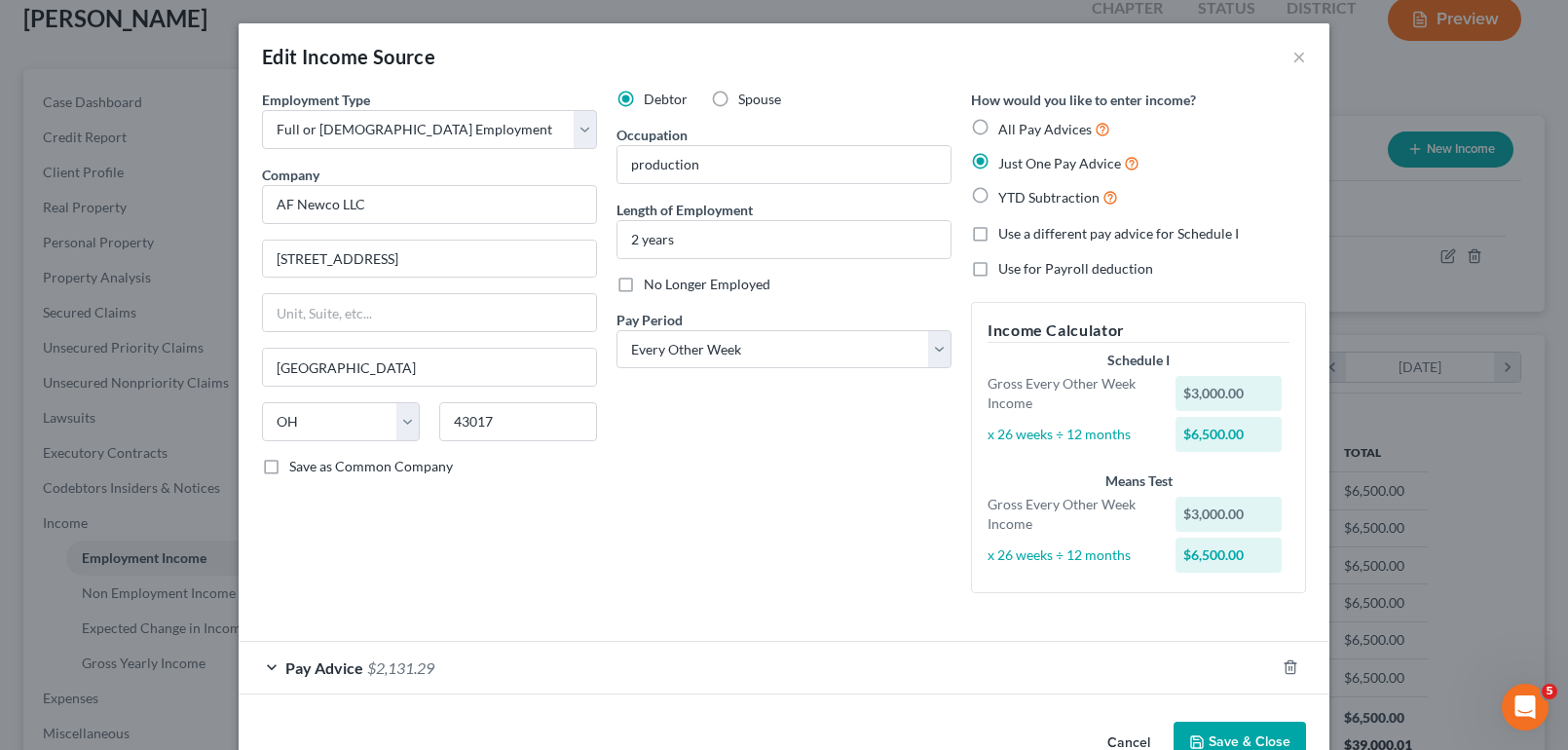
scroll to position [51, 0]
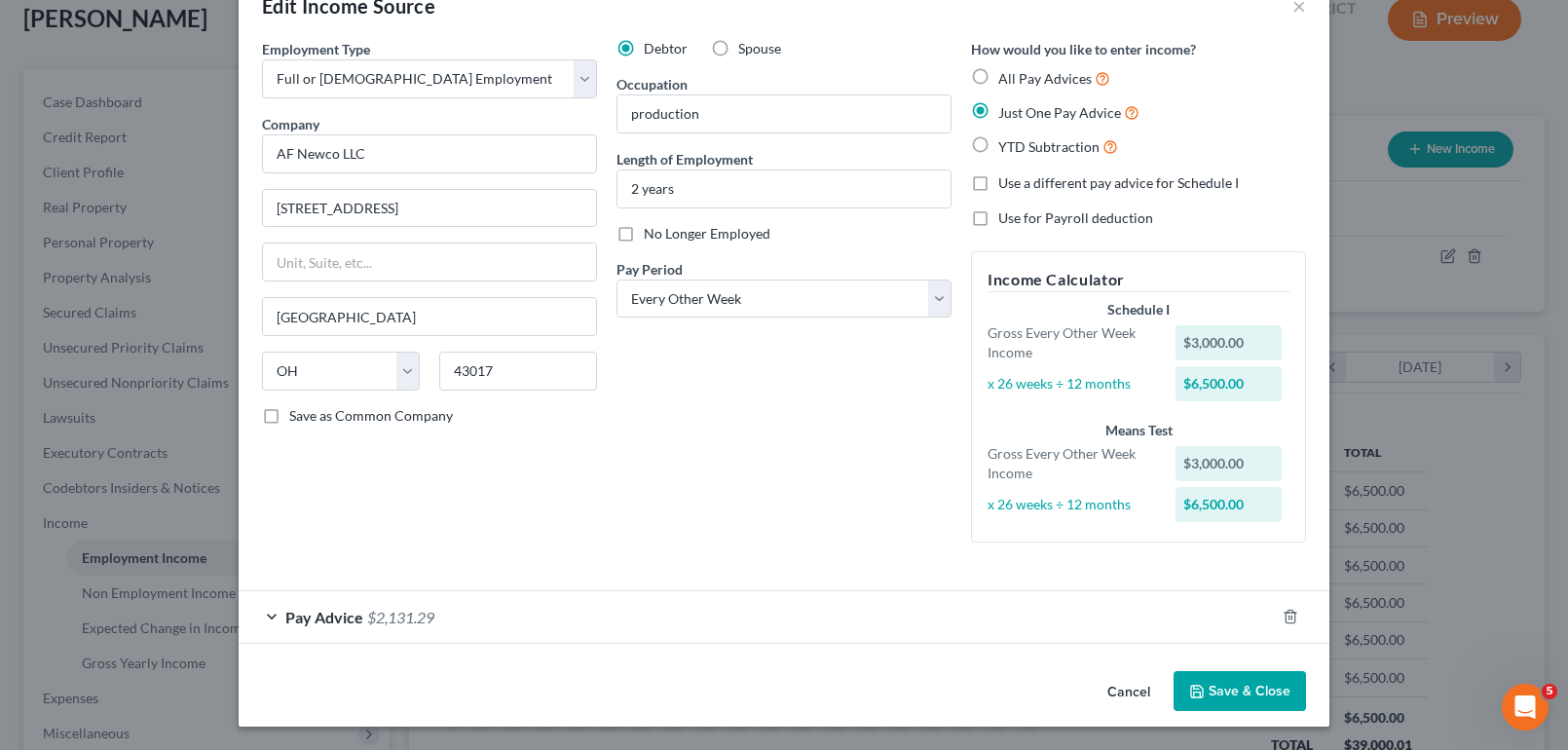
click at [267, 606] on div "Pay Advice $2,131.29" at bounding box center [756, 617] width 1036 height 52
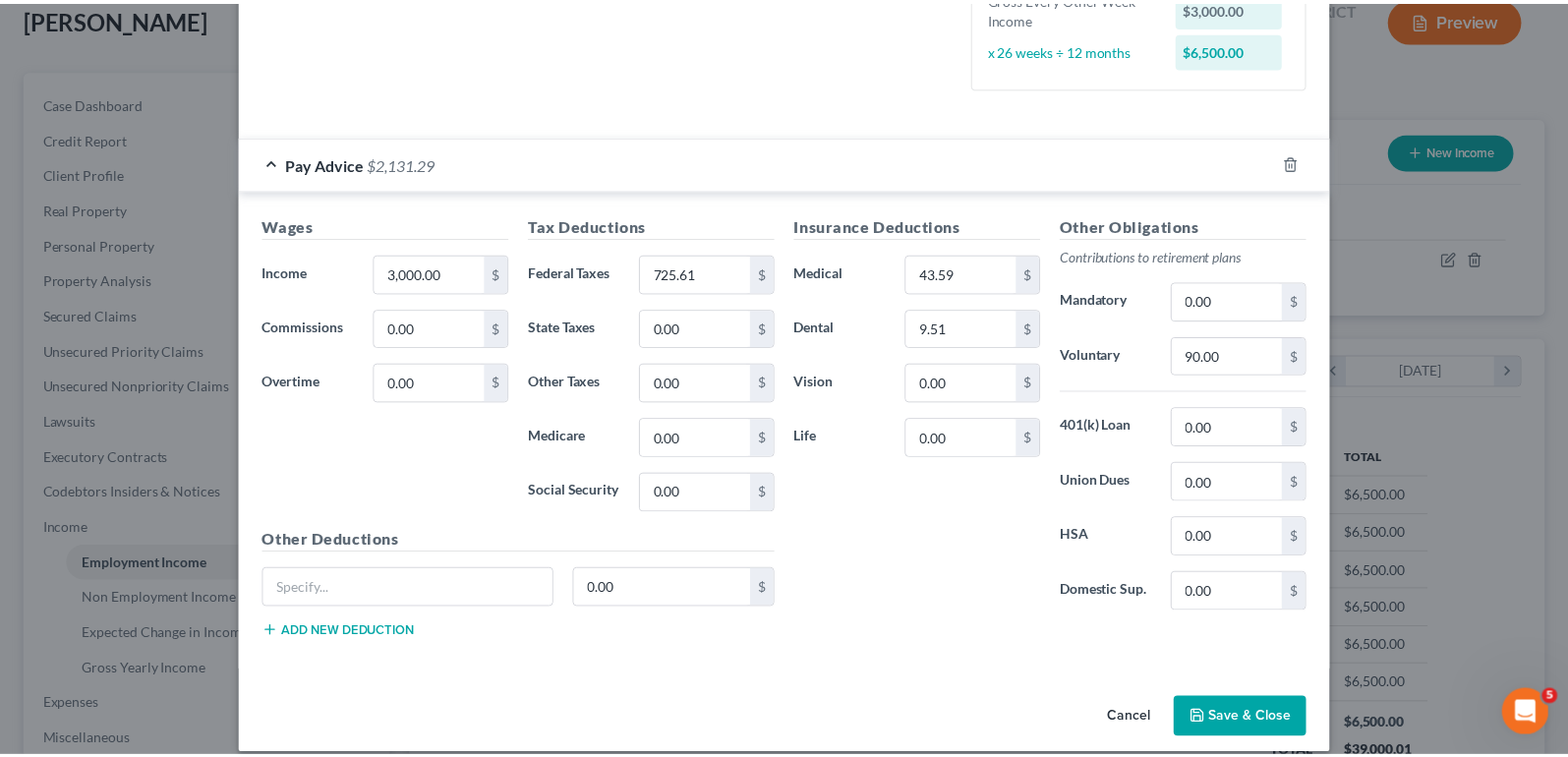
scroll to position [532, 0]
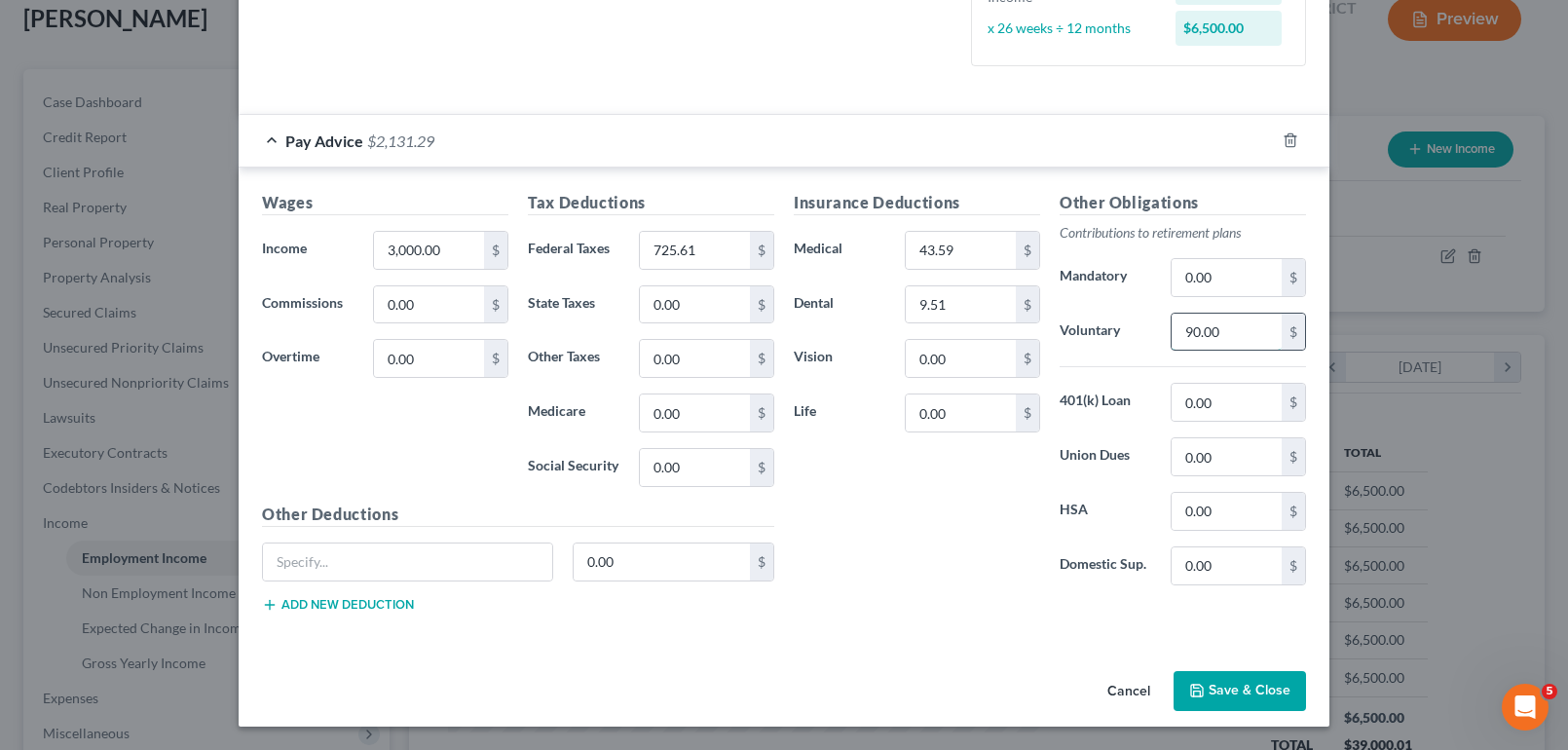
click at [1228, 341] on input "90.00" at bounding box center [1226, 332] width 110 height 37
click at [947, 519] on div "Insurance Deductions Medical 43.59 $ Dental 9.51 $ Vision 0.00 $ Life 0.00 $" at bounding box center [917, 395] width 266 height 410
click at [1205, 688] on button "Save & Close" at bounding box center [1240, 692] width 133 height 41
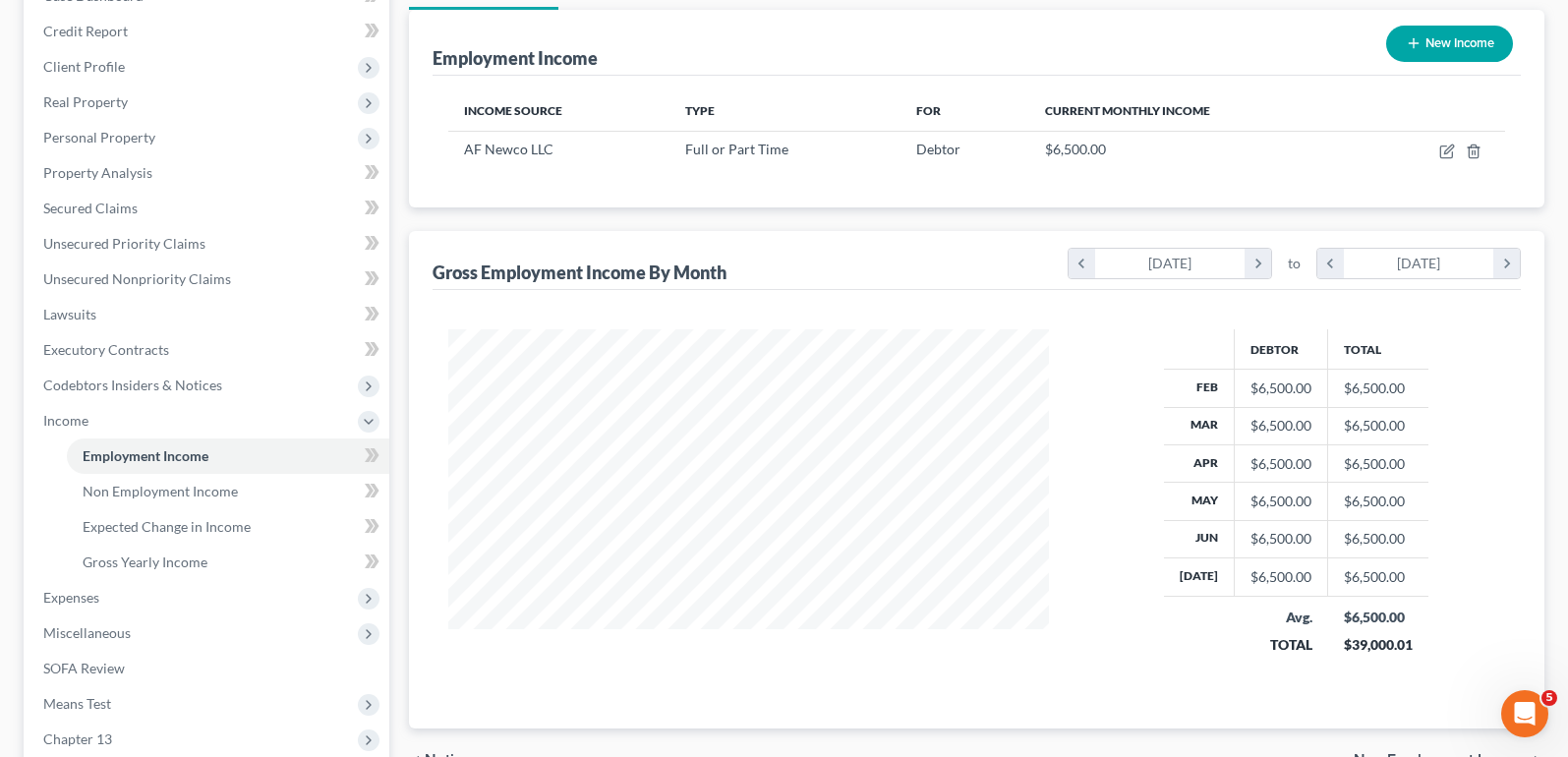
scroll to position [217, 0]
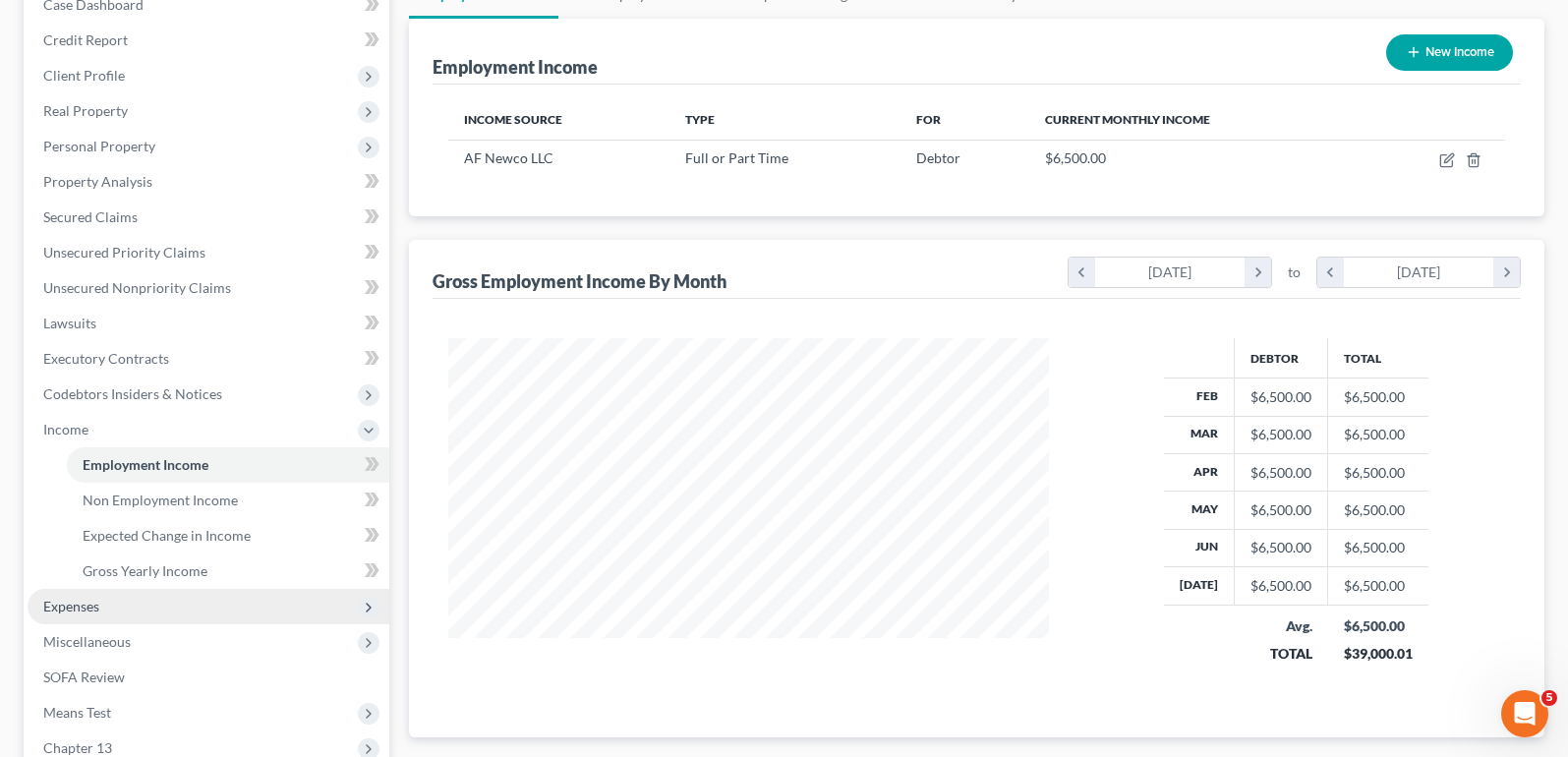
drag, startPoint x: 131, startPoint y: 594, endPoint x: 133, endPoint y: 607, distance: 13.2
click at [131, 594] on span "Expenses" at bounding box center [209, 607] width 362 height 35
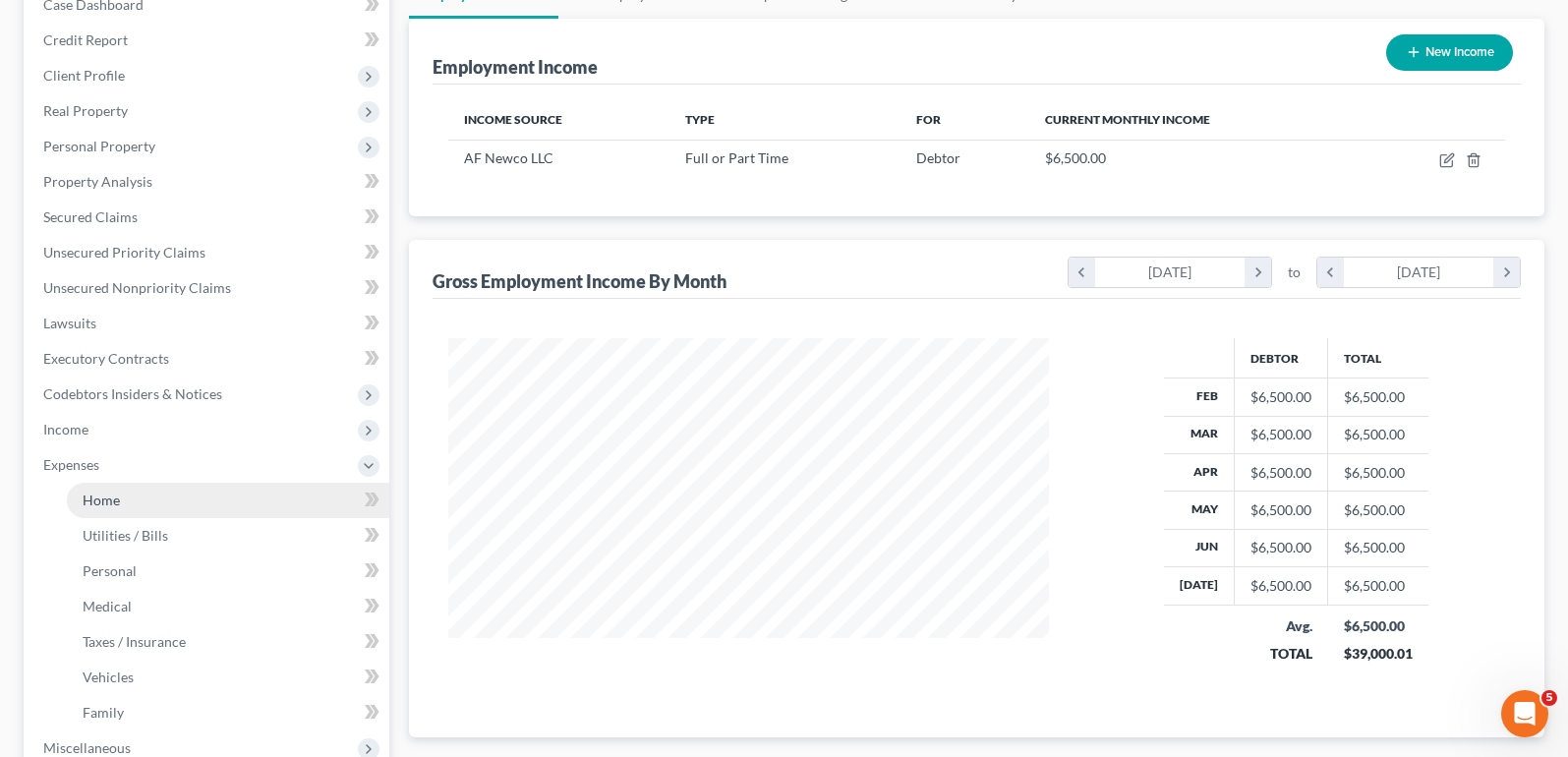
click at [157, 497] on link "Home" at bounding box center [228, 500] width 323 height 35
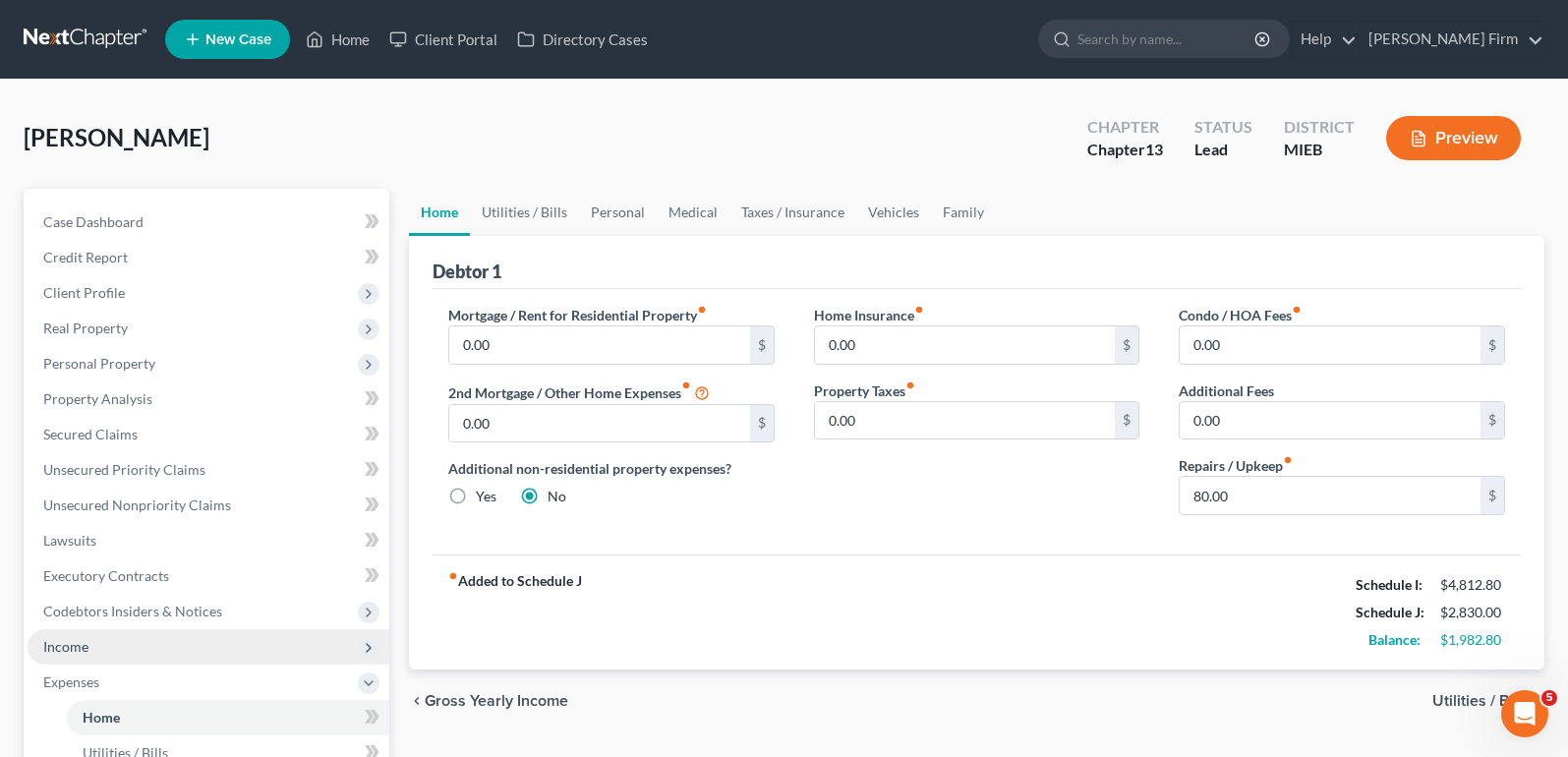
click at [176, 650] on span "Income" at bounding box center [209, 647] width 362 height 35
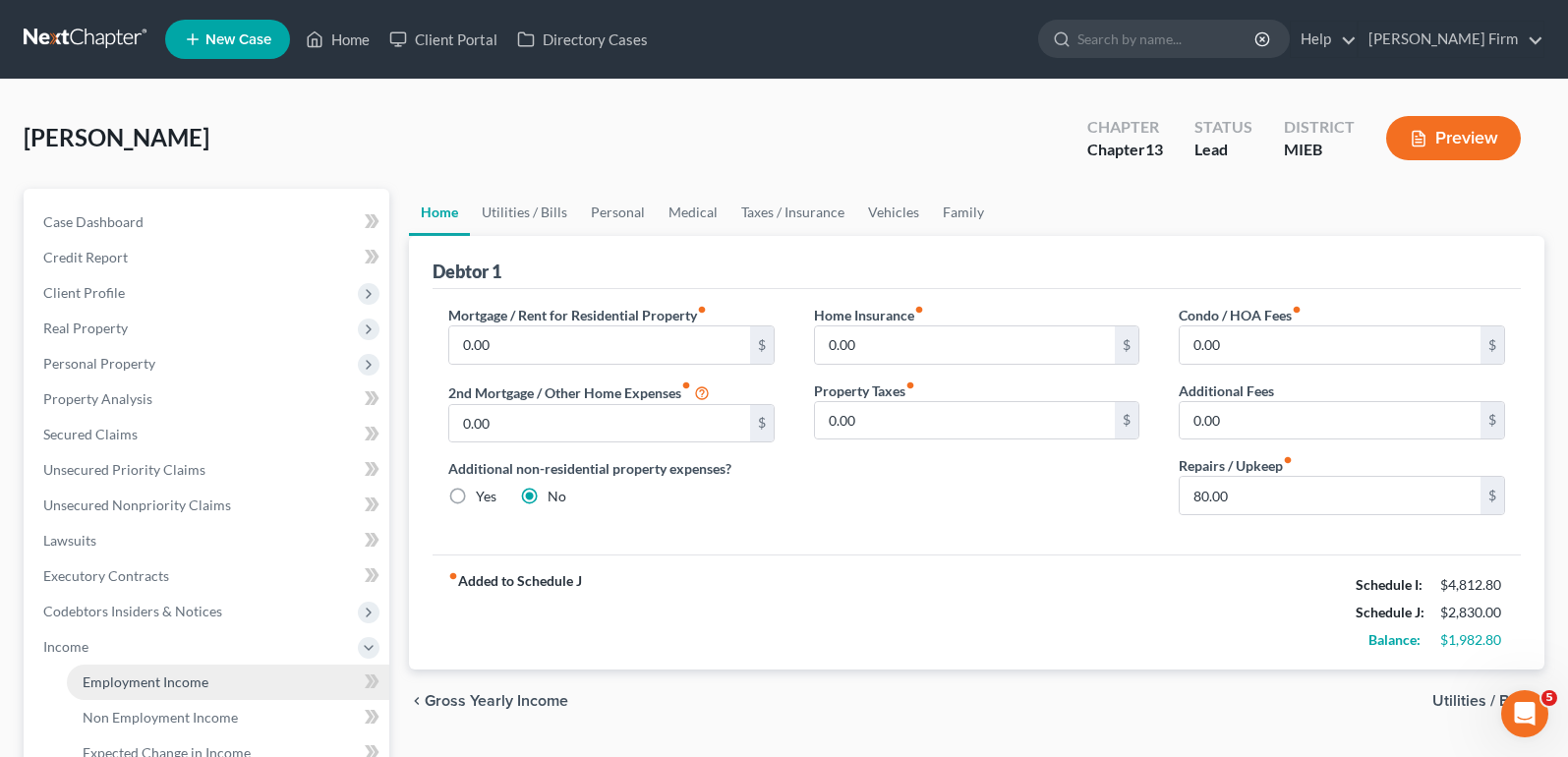
click at [176, 674] on span "Employment Income" at bounding box center [146, 681] width 126 height 17
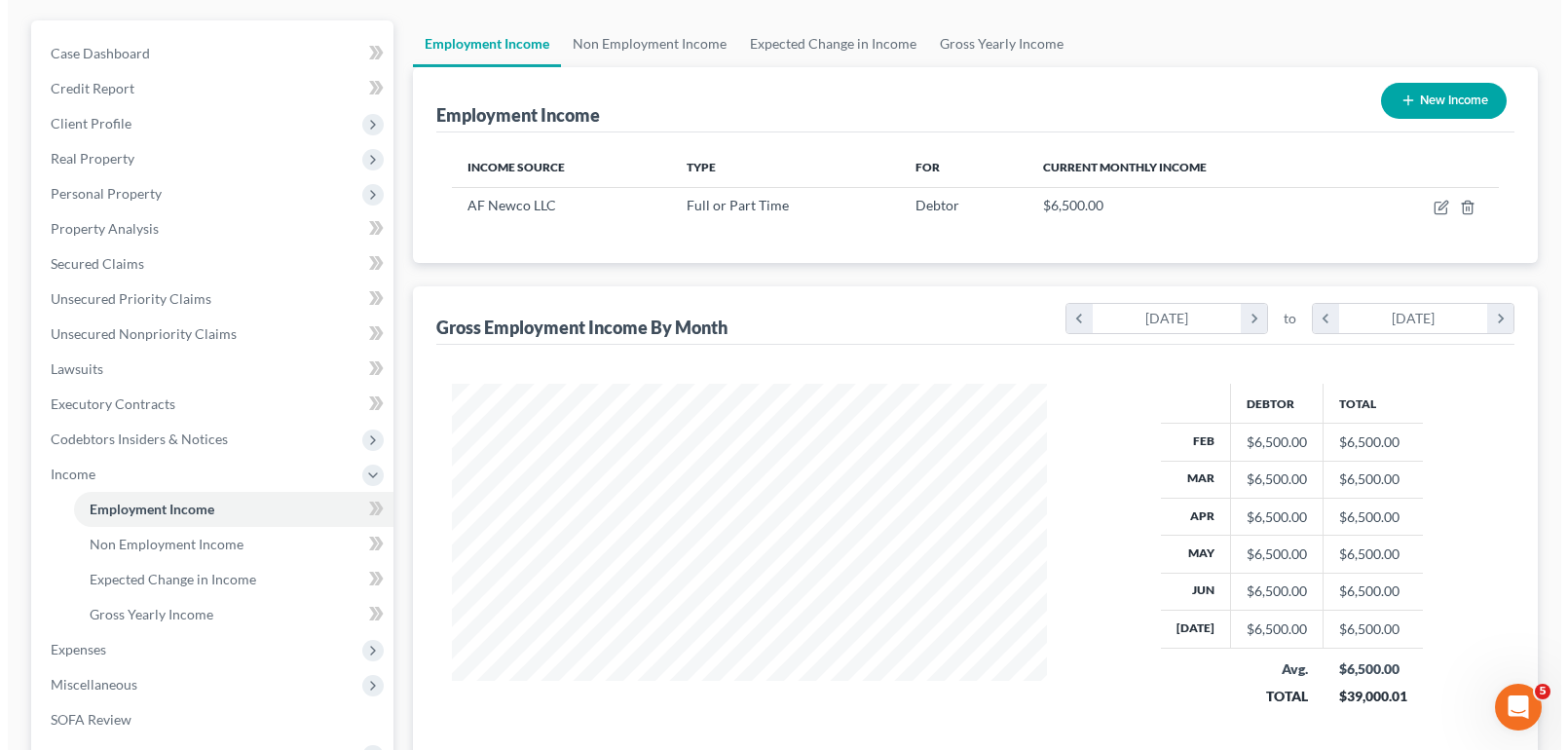
scroll to position [195, 0]
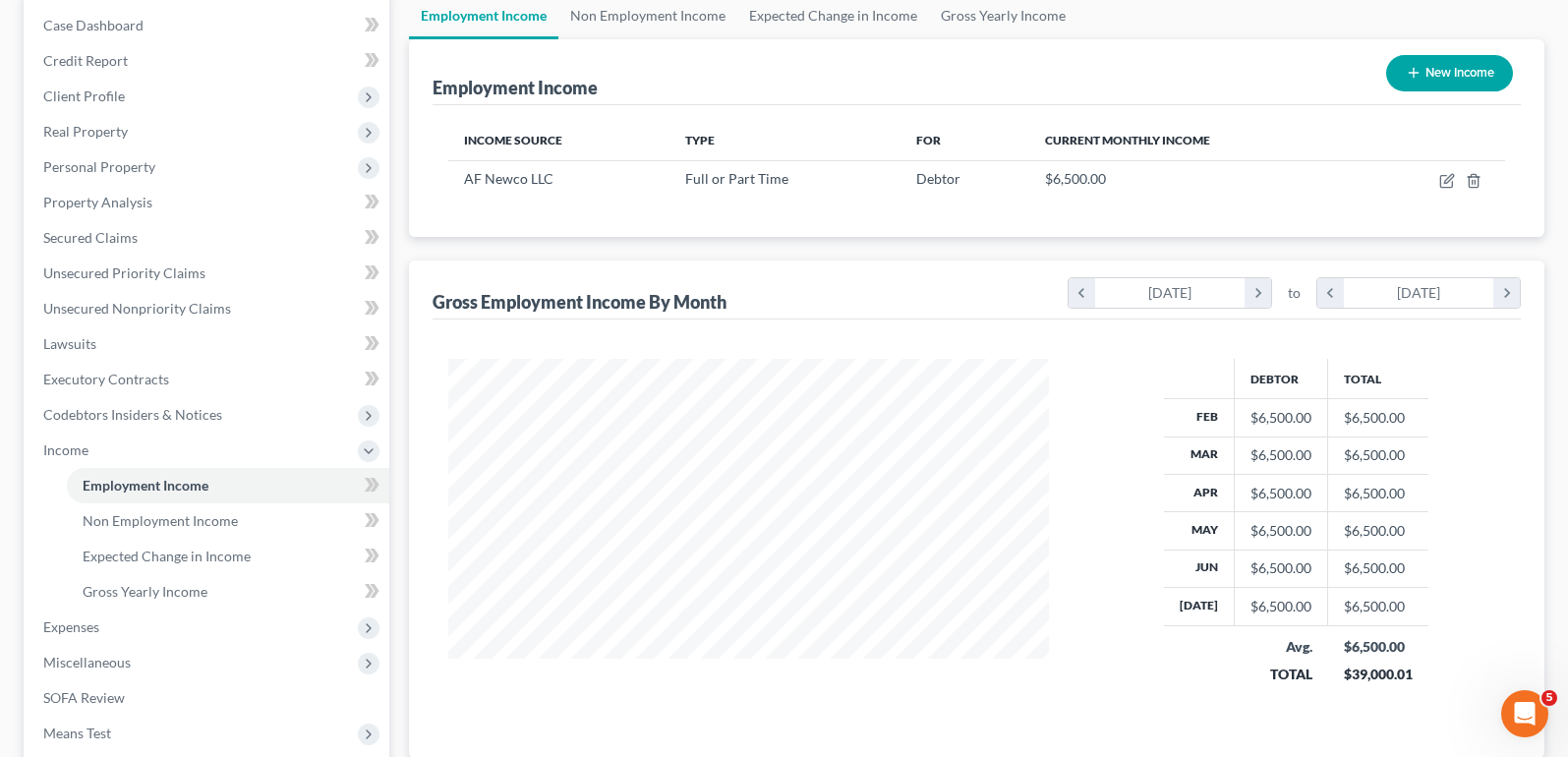
click at [1441, 76] on button "New Income" at bounding box center [1449, 73] width 127 height 36
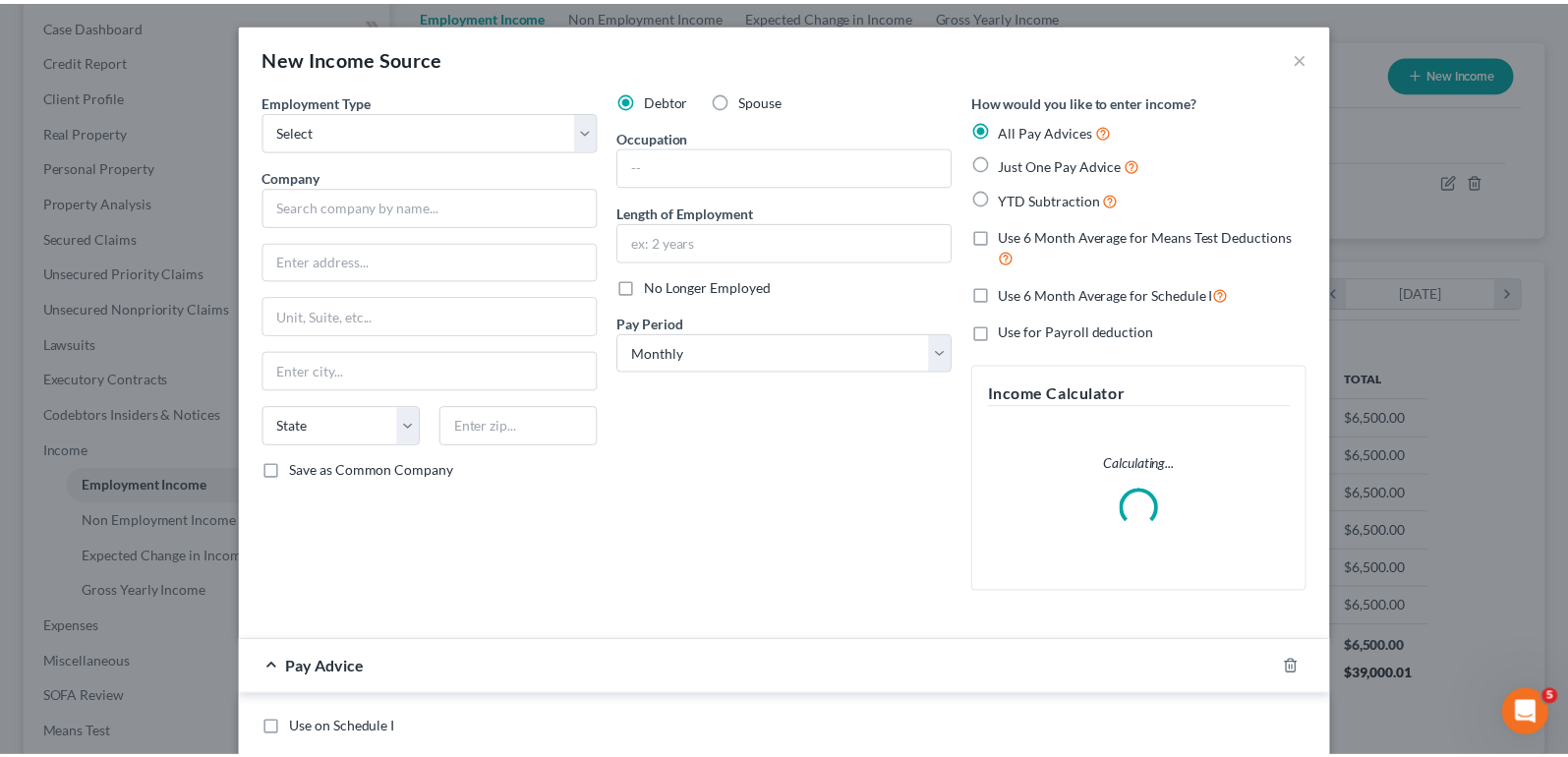
scroll to position [353, 646]
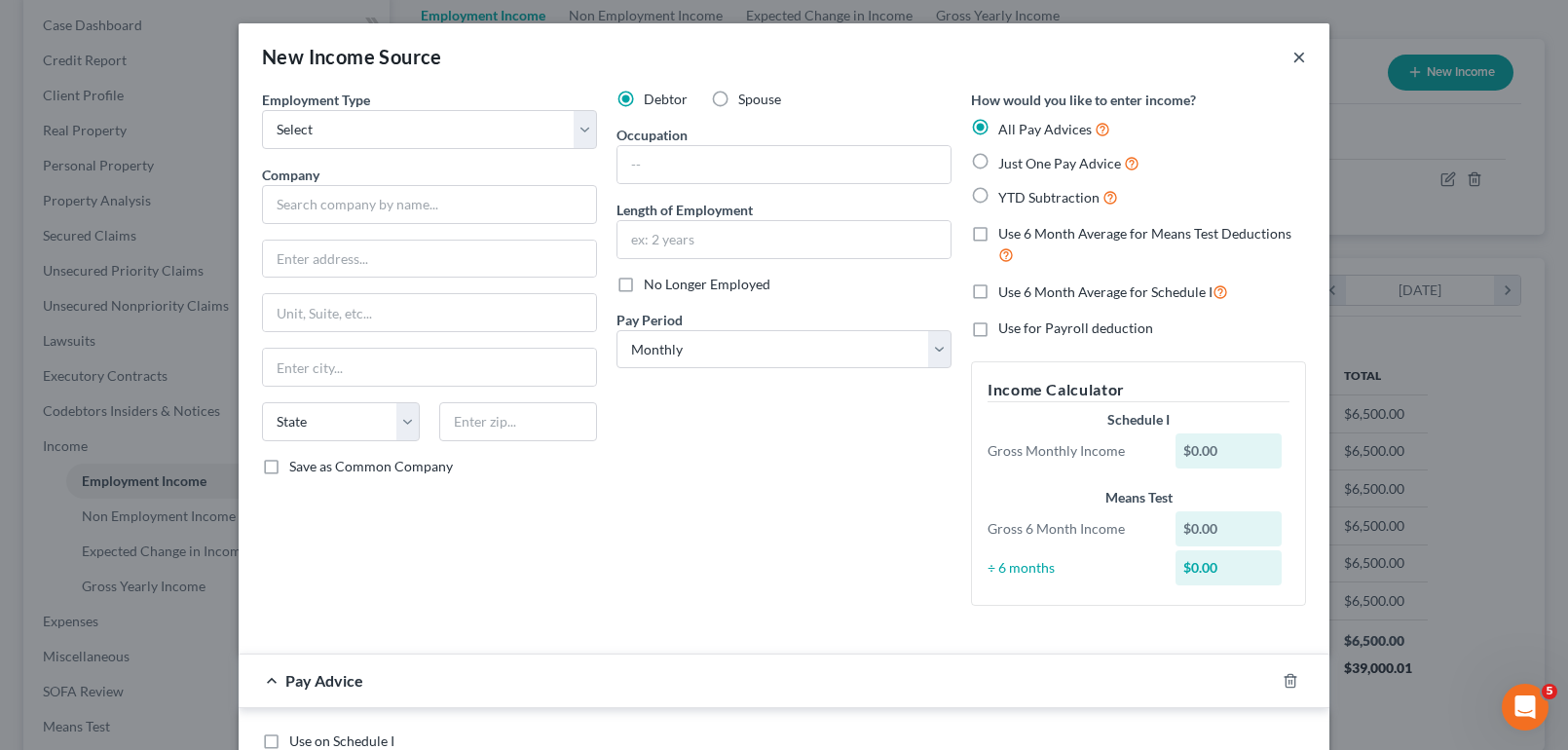
click at [1292, 52] on button "×" at bounding box center [1299, 56] width 14 height 23
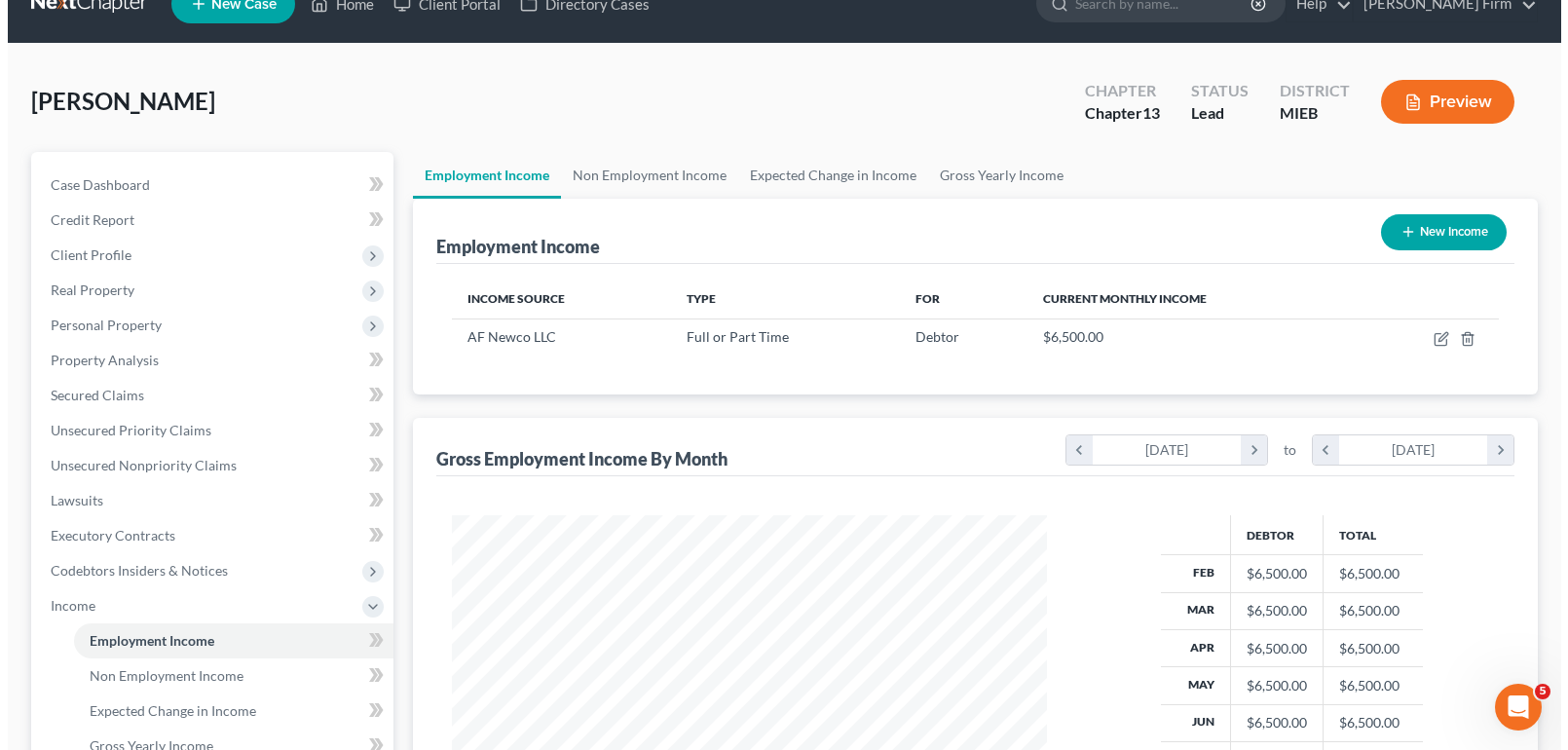
scroll to position [0, 0]
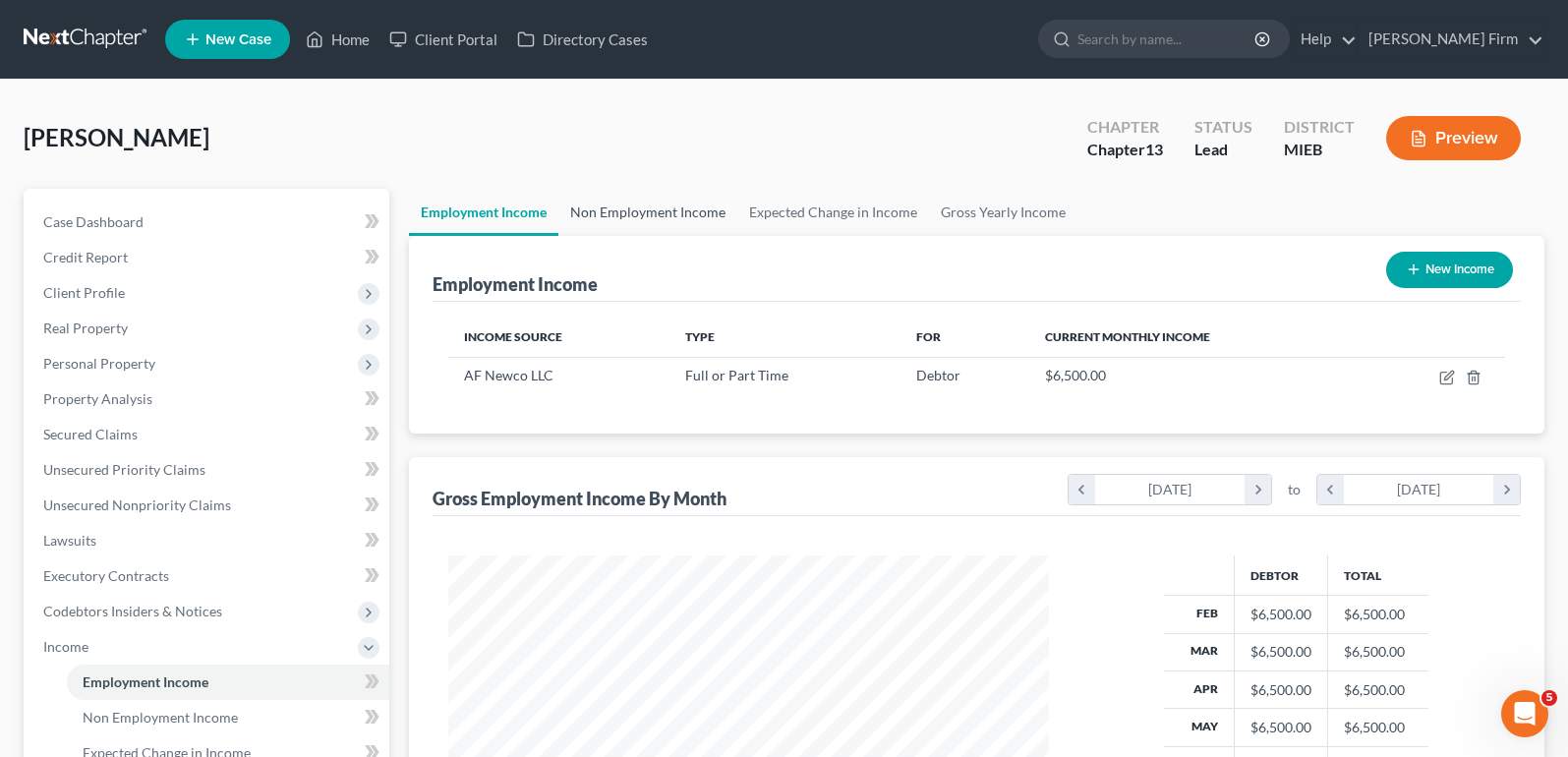
click at [647, 204] on link "Non Employment Income" at bounding box center [648, 212] width 179 height 47
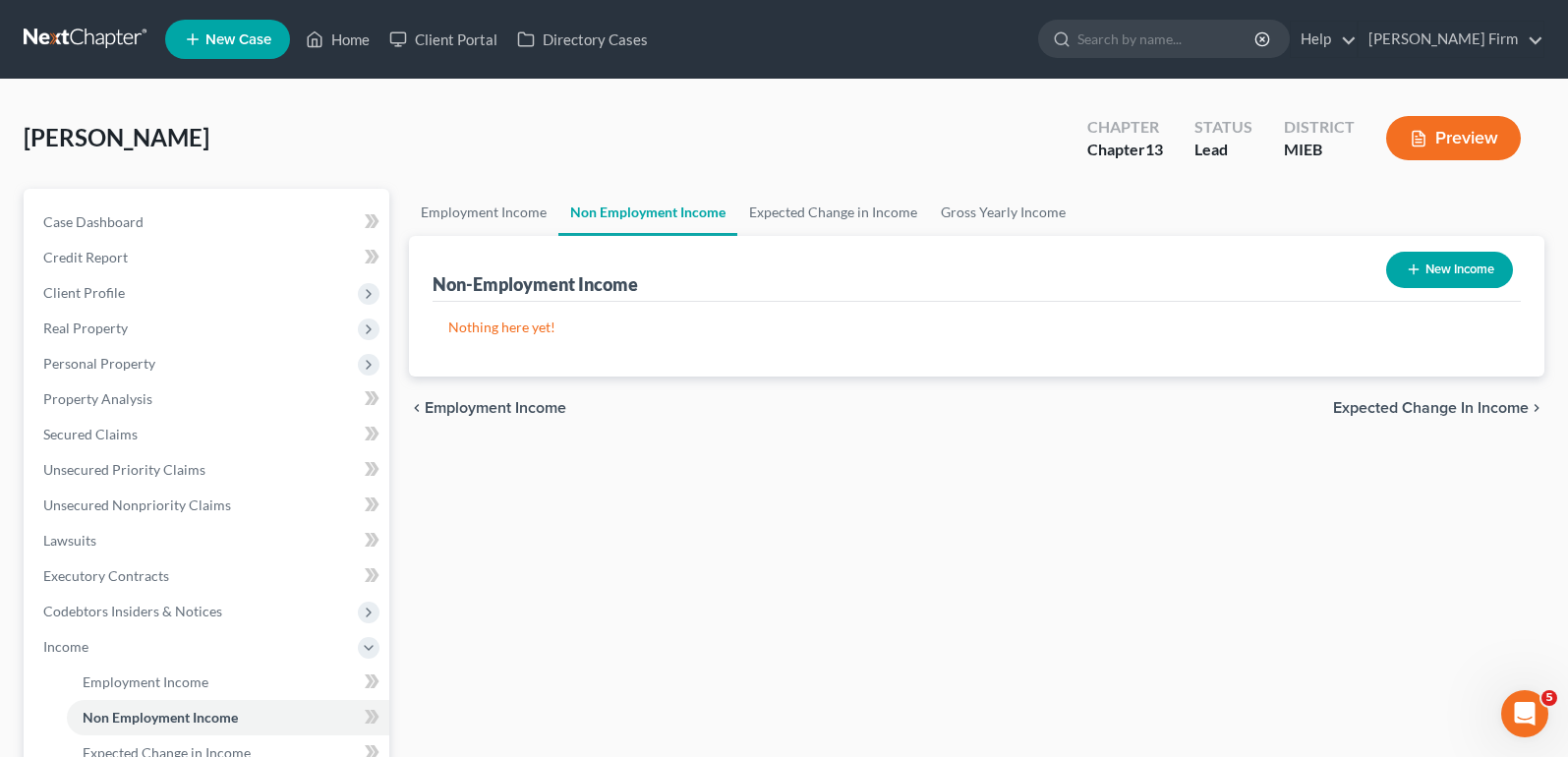
click at [1447, 267] on button "New Income" at bounding box center [1449, 269] width 127 height 36
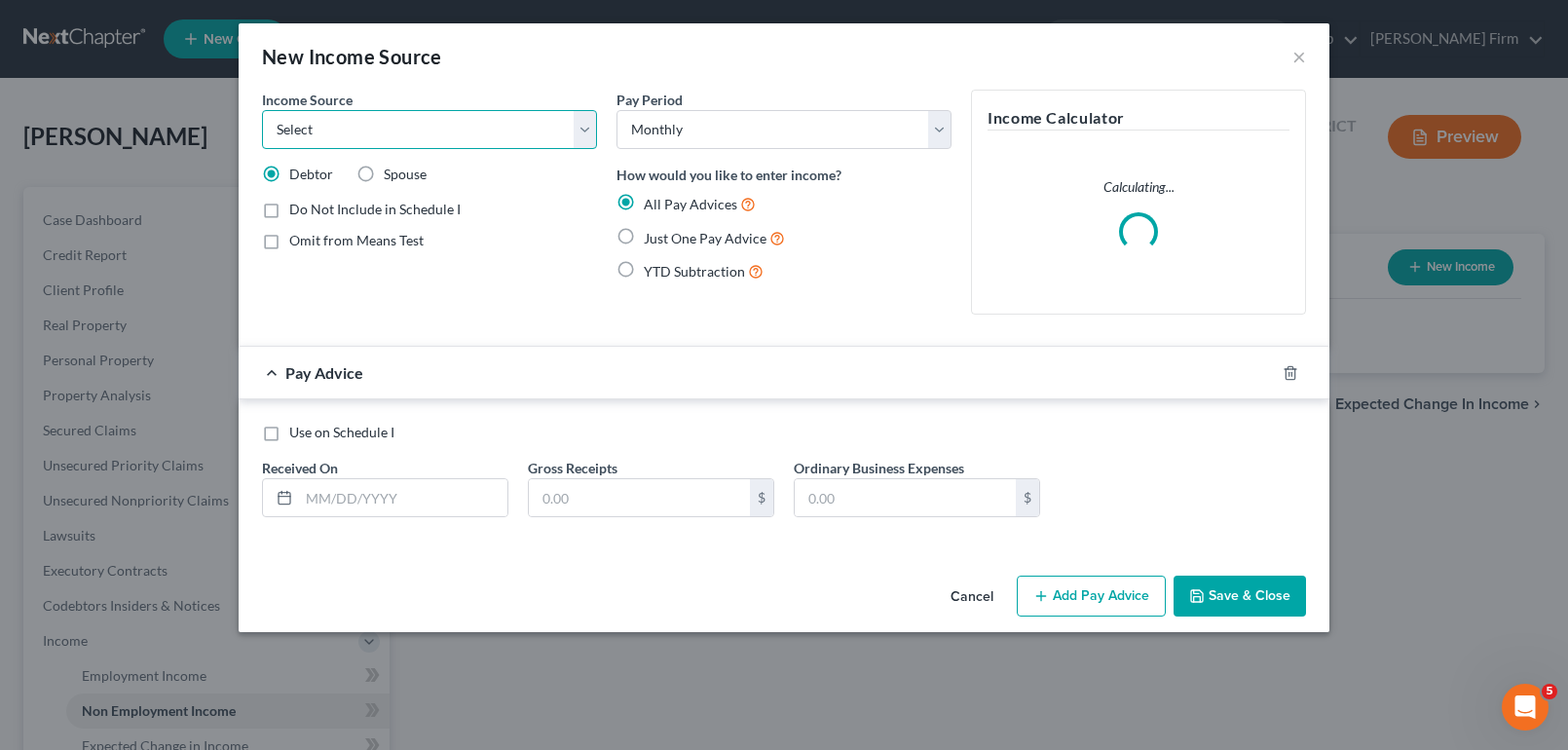
click at [481, 133] on select "Select Unemployment Disability (from employer) Pension Retirement Social Securi…" at bounding box center [430, 130] width 335 height 39
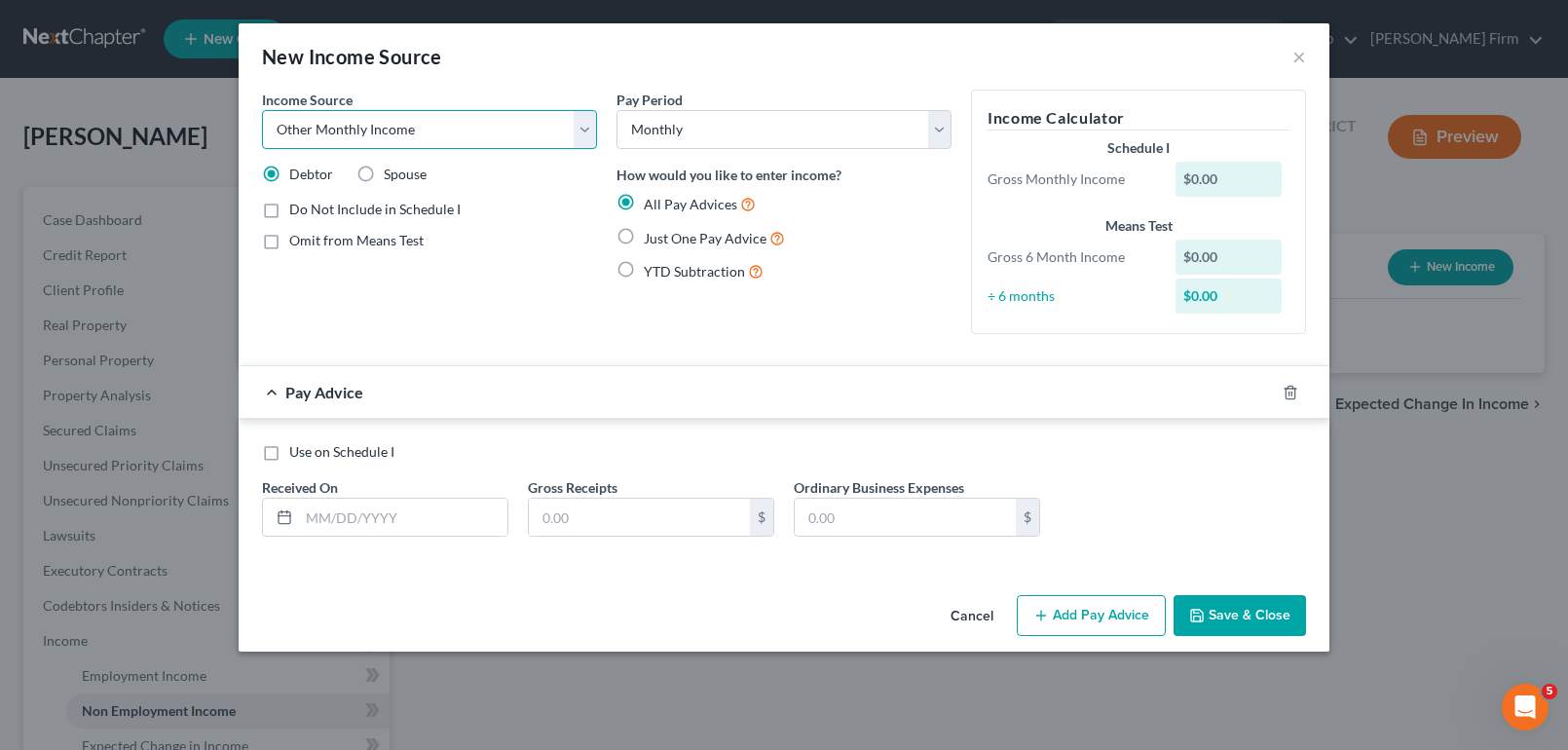
click at [262, 110] on select "Select Unemployment Disability (from employer) Pension Retirement Social Securi…" at bounding box center [430, 130] width 335 height 39
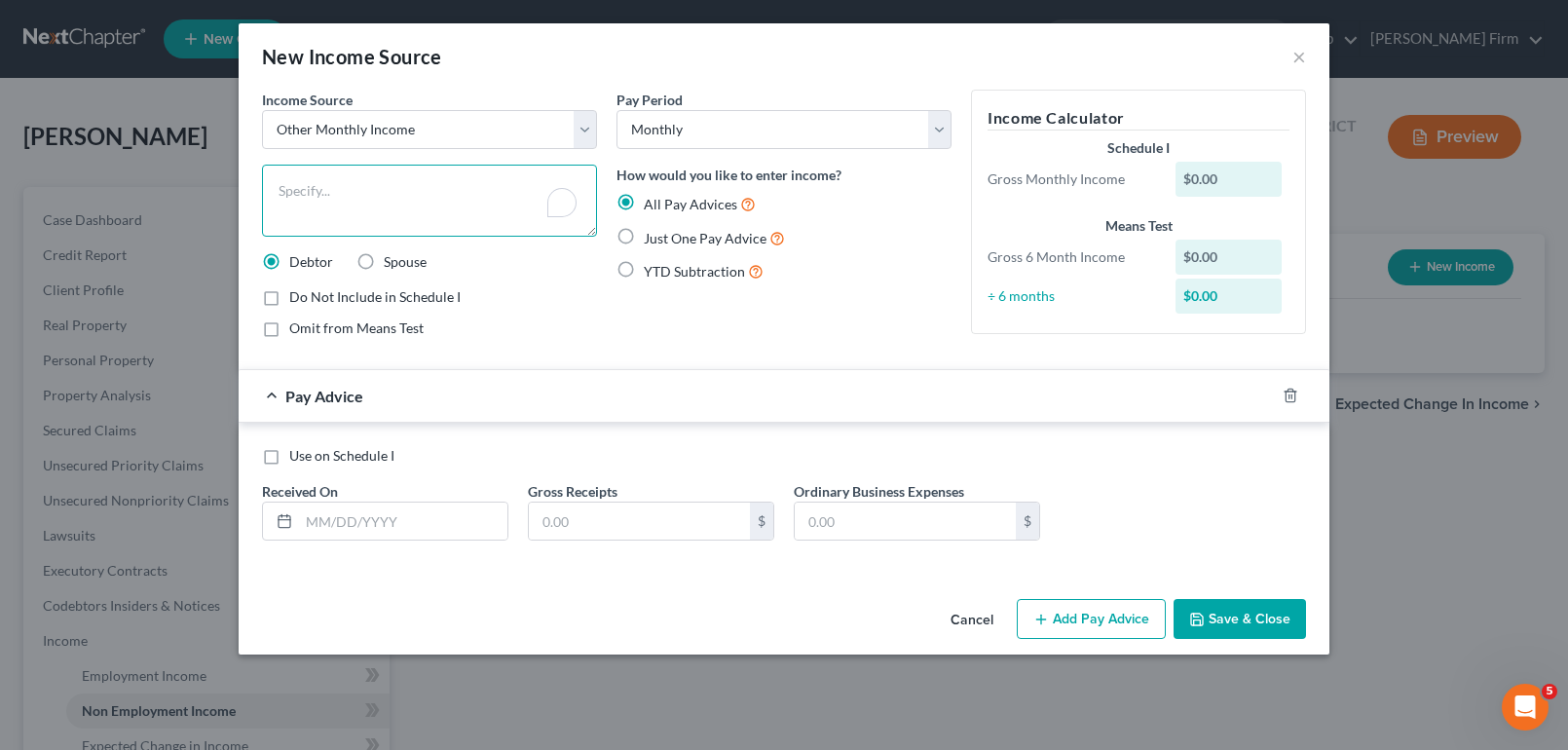
click at [553, 203] on div "Income Source * Select Unemployment Disability (from employer) Pension Retireme…" at bounding box center [430, 221] width 355 height 264
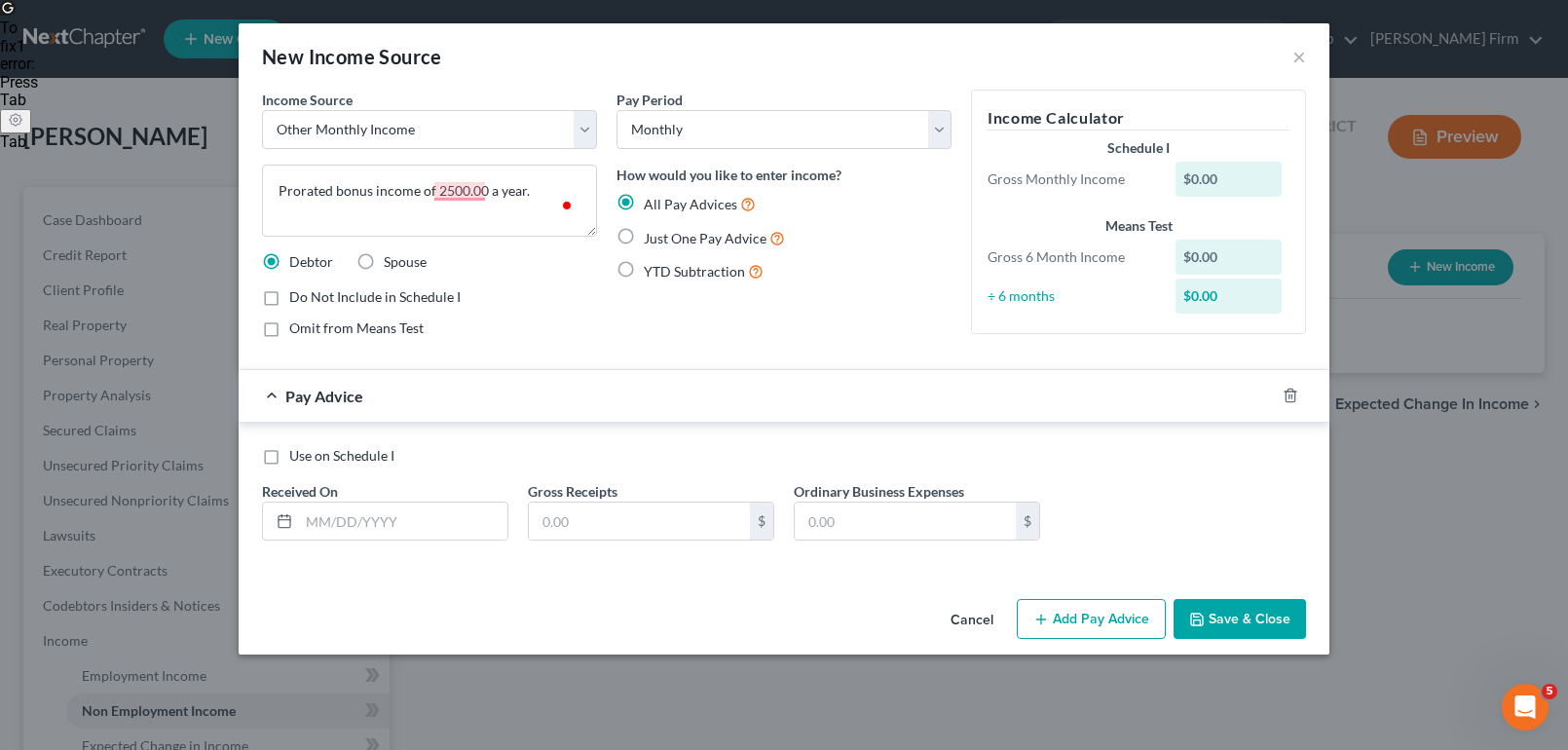
click at [644, 239] on label "Just One Pay Advice" at bounding box center [714, 238] width 141 height 22
click at [652, 239] on input "Just One Pay Advice" at bounding box center [658, 233] width 13 height 13
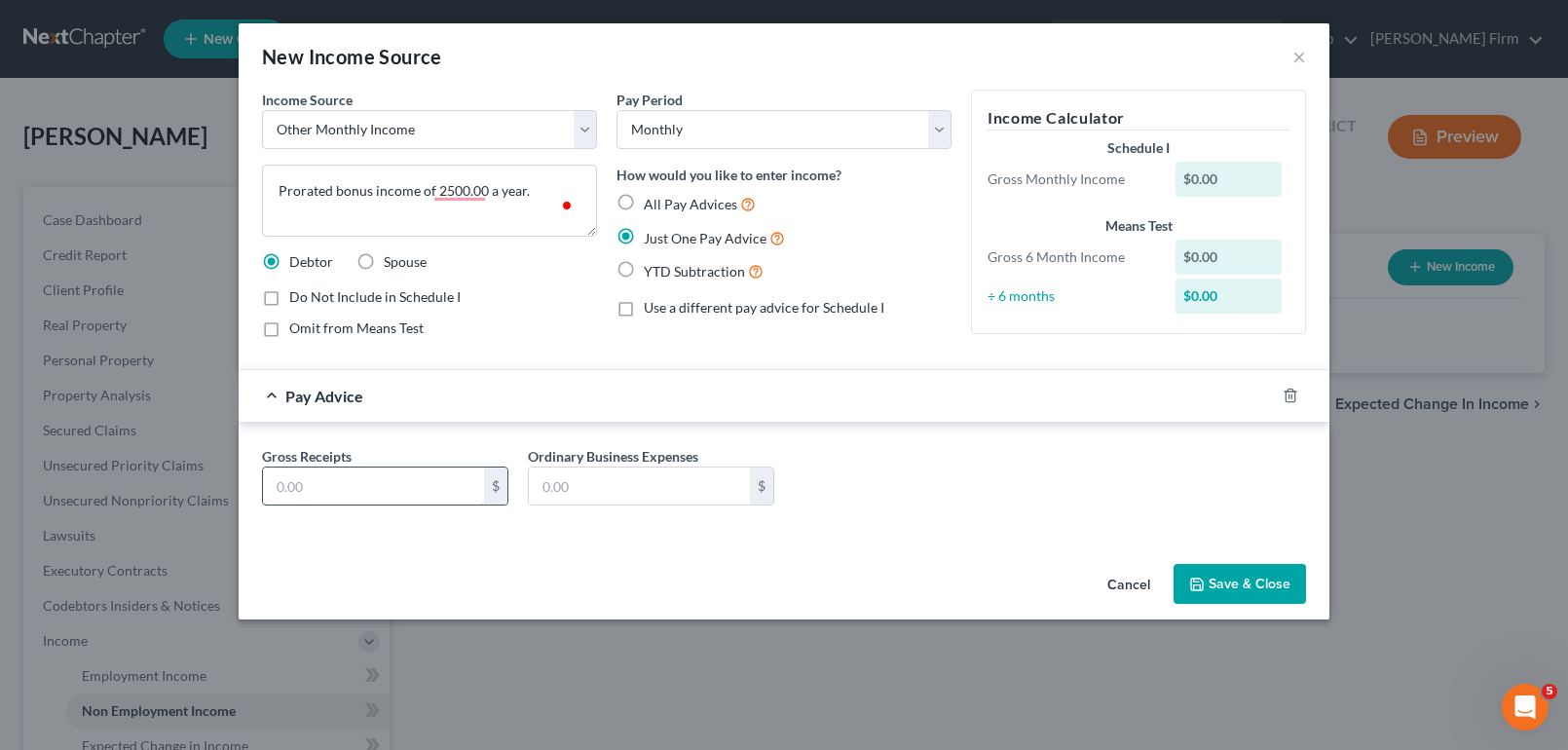
click at [401, 498] on input "text" at bounding box center [373, 486] width 221 height 37
click at [1228, 587] on button "Save & Close" at bounding box center [1240, 584] width 133 height 41
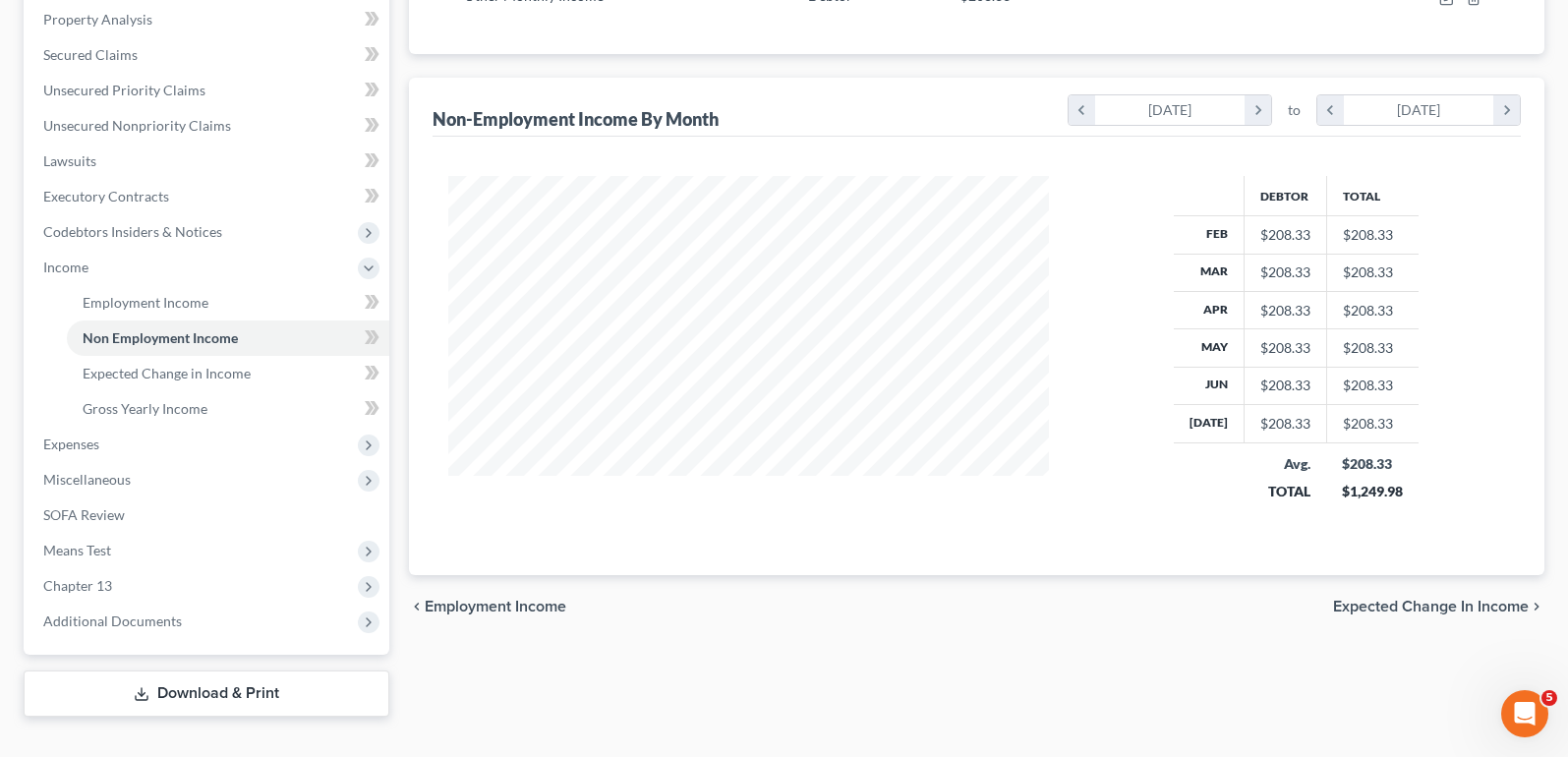
scroll to position [393, 0]
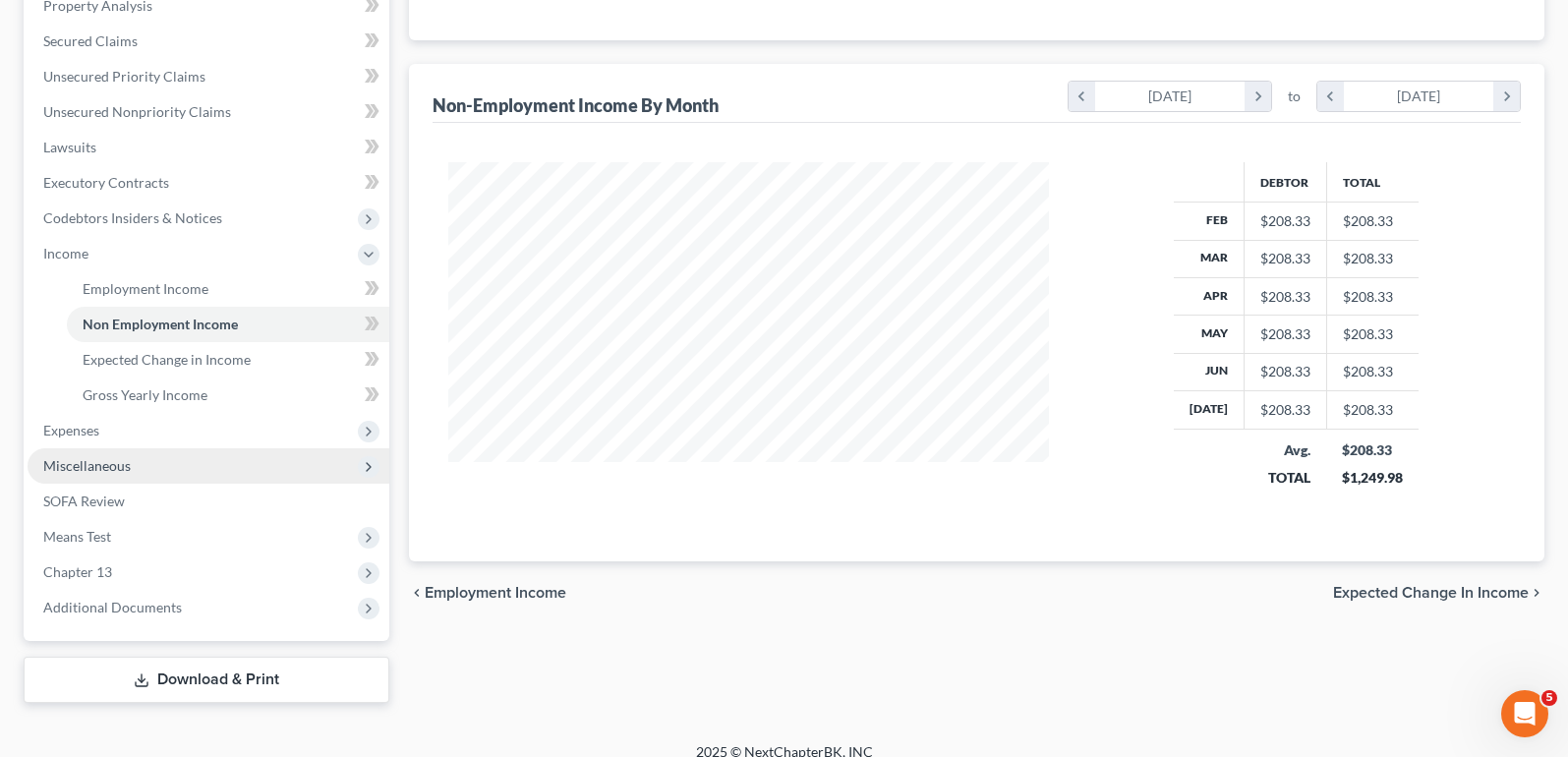
click at [233, 448] on span "Miscellaneous" at bounding box center [209, 466] width 362 height 35
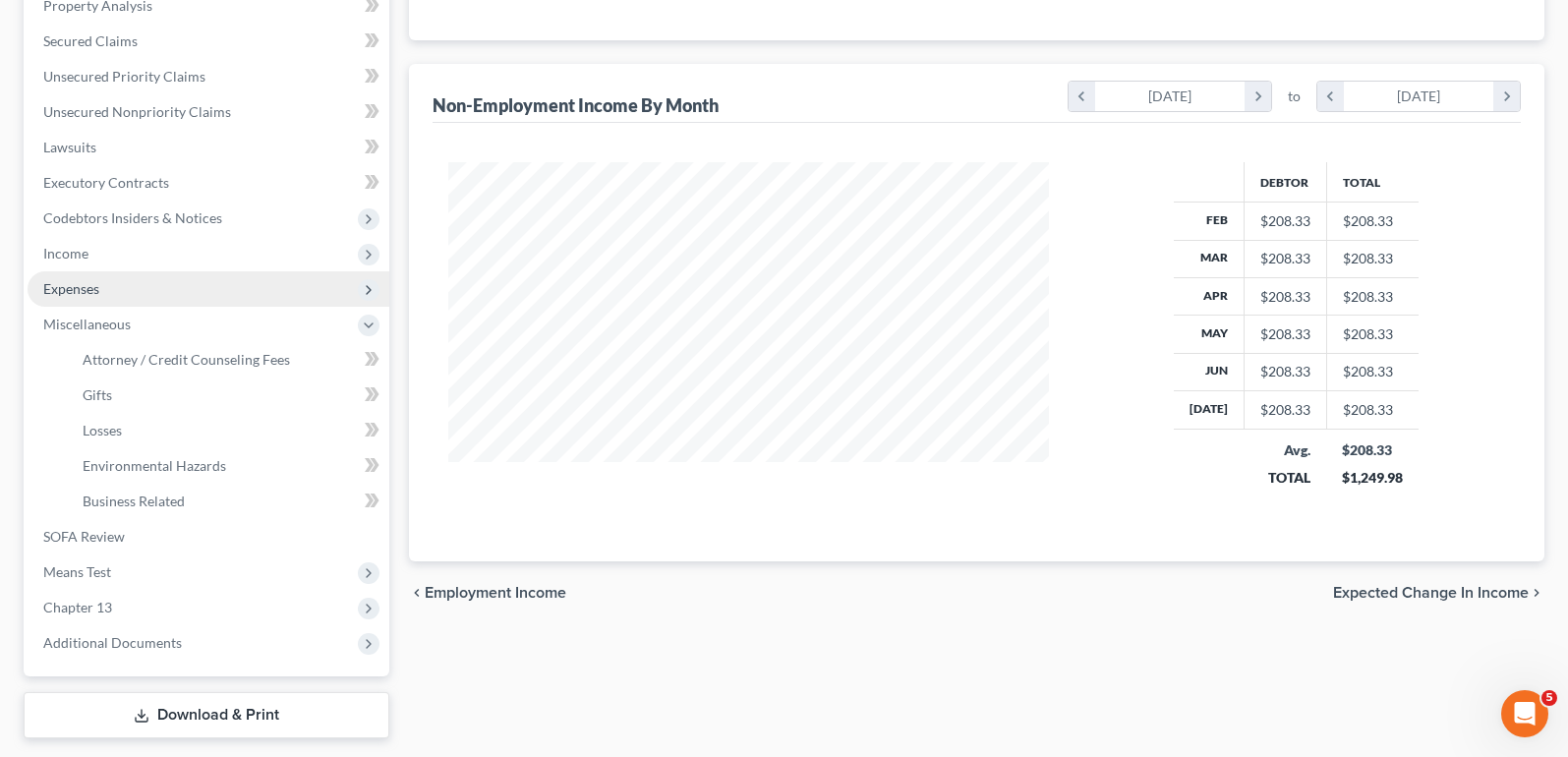
click at [201, 277] on span "Expenses" at bounding box center [209, 289] width 362 height 35
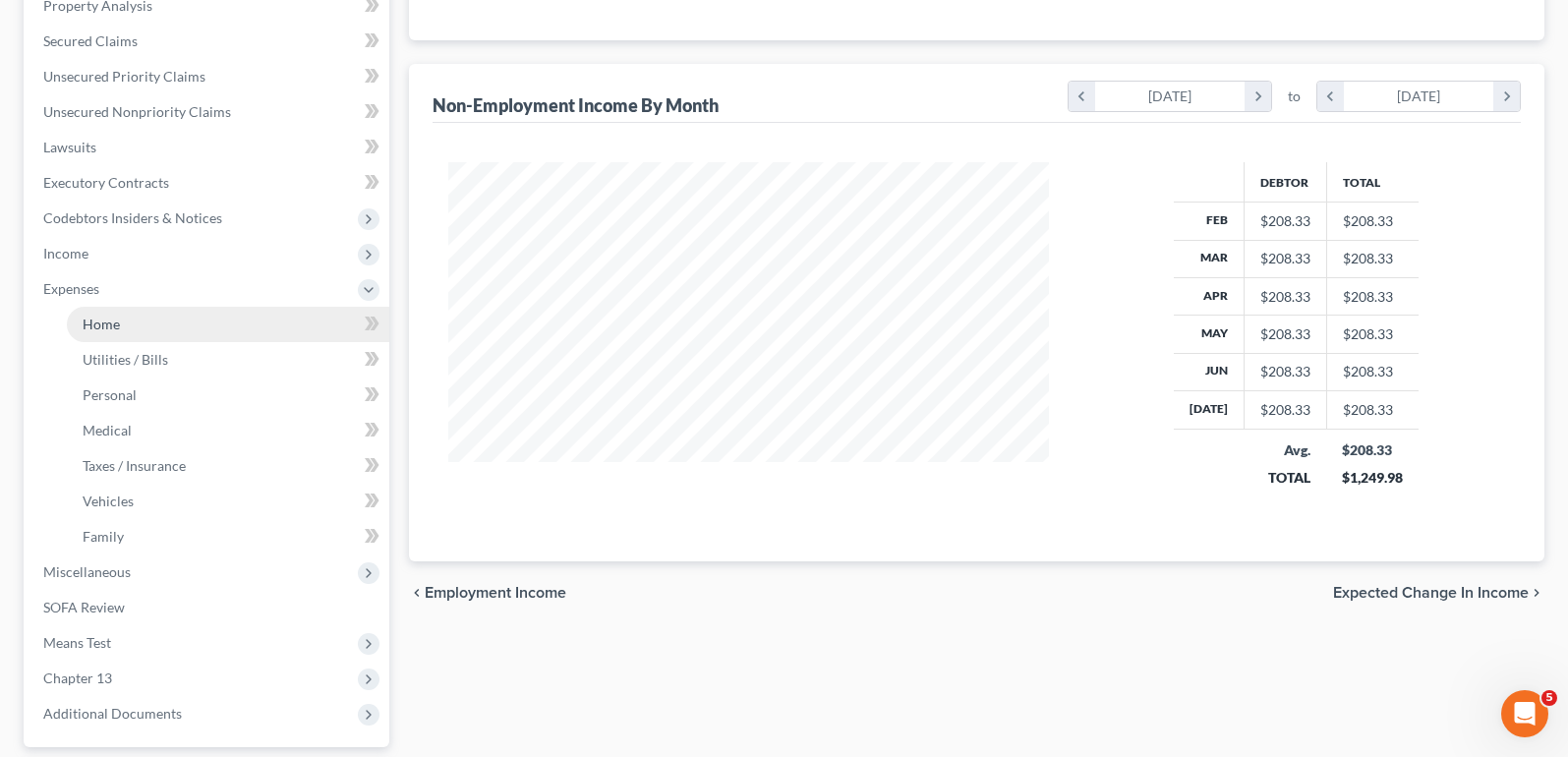
click at [197, 320] on link "Home" at bounding box center [228, 324] width 323 height 35
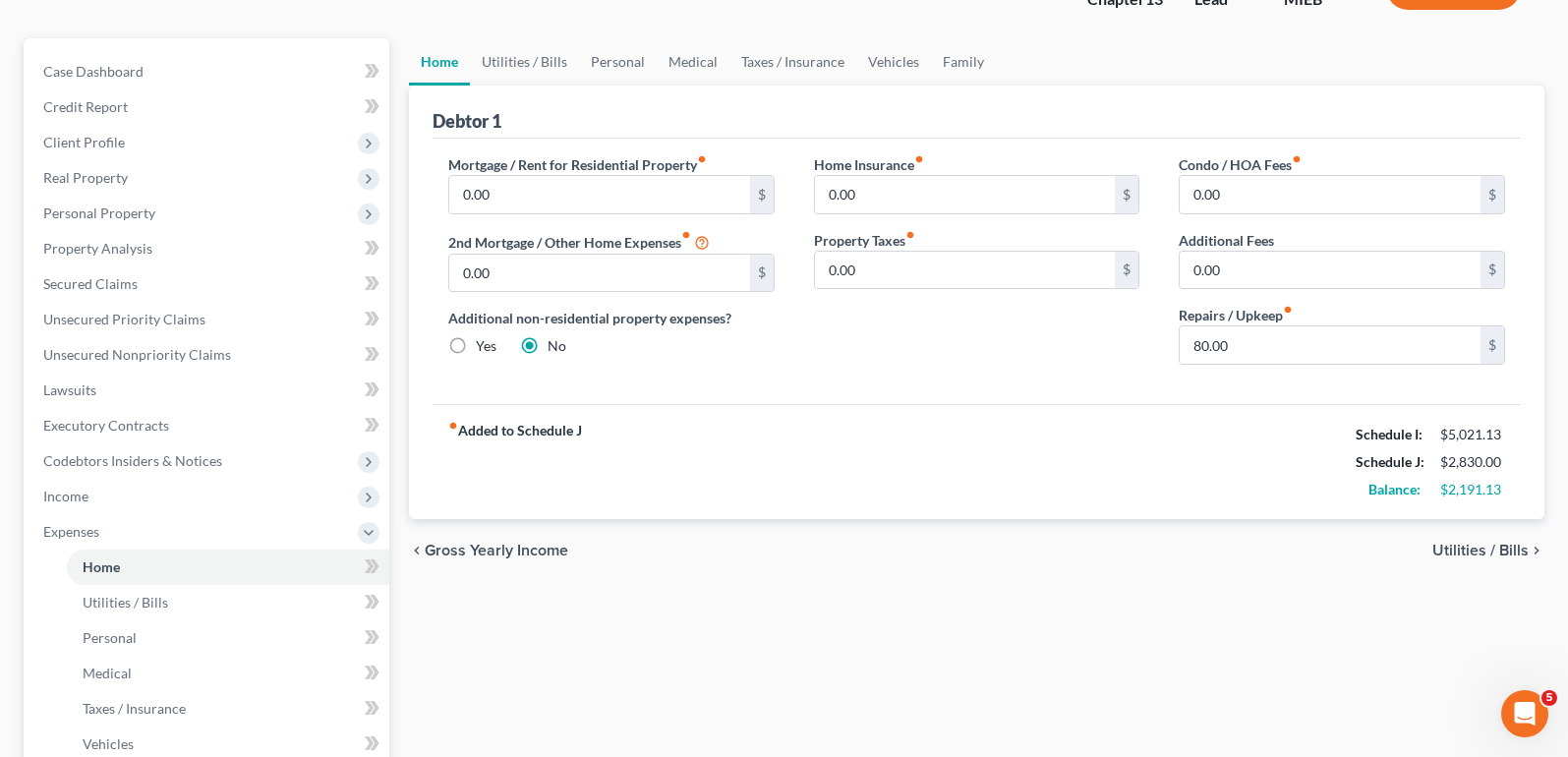
scroll to position [98, 0]
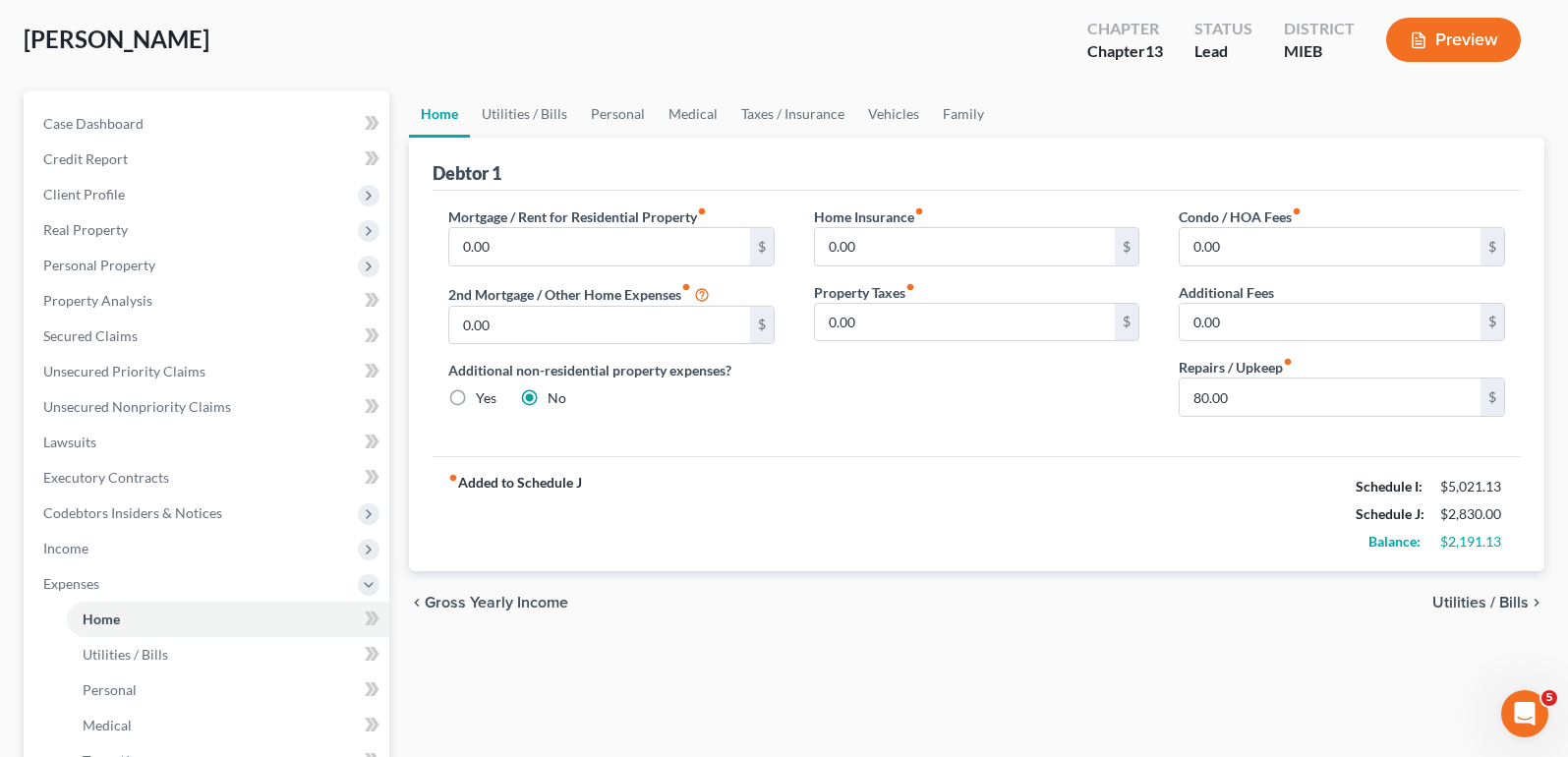
click at [1468, 607] on span "Utilities / Bills" at bounding box center [1480, 603] width 96 height 16
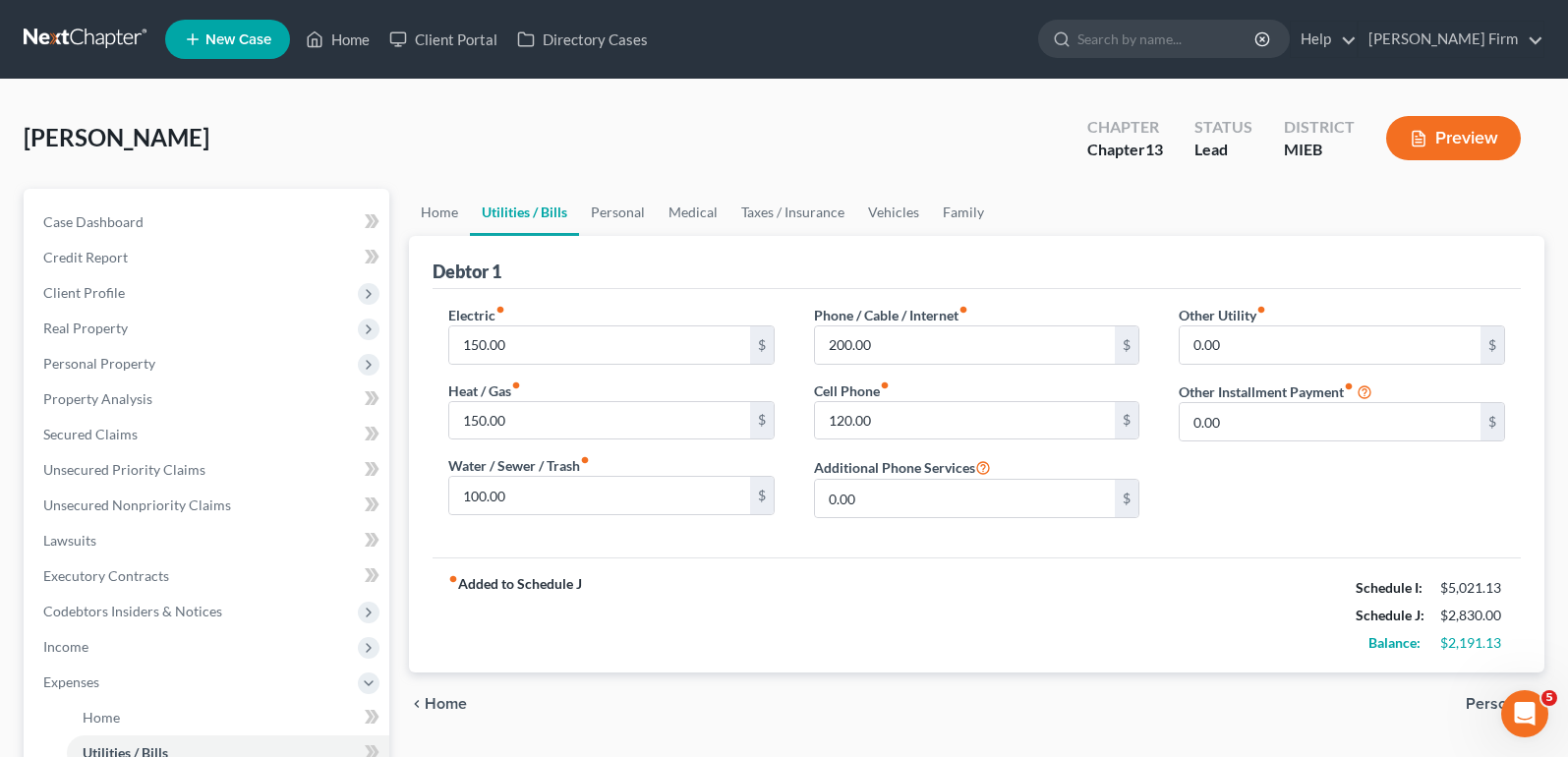
click at [436, 715] on div "chevron_left Home Personal chevron_right" at bounding box center [977, 704] width 1135 height 63
click at [439, 701] on span "Home" at bounding box center [446, 704] width 42 height 16
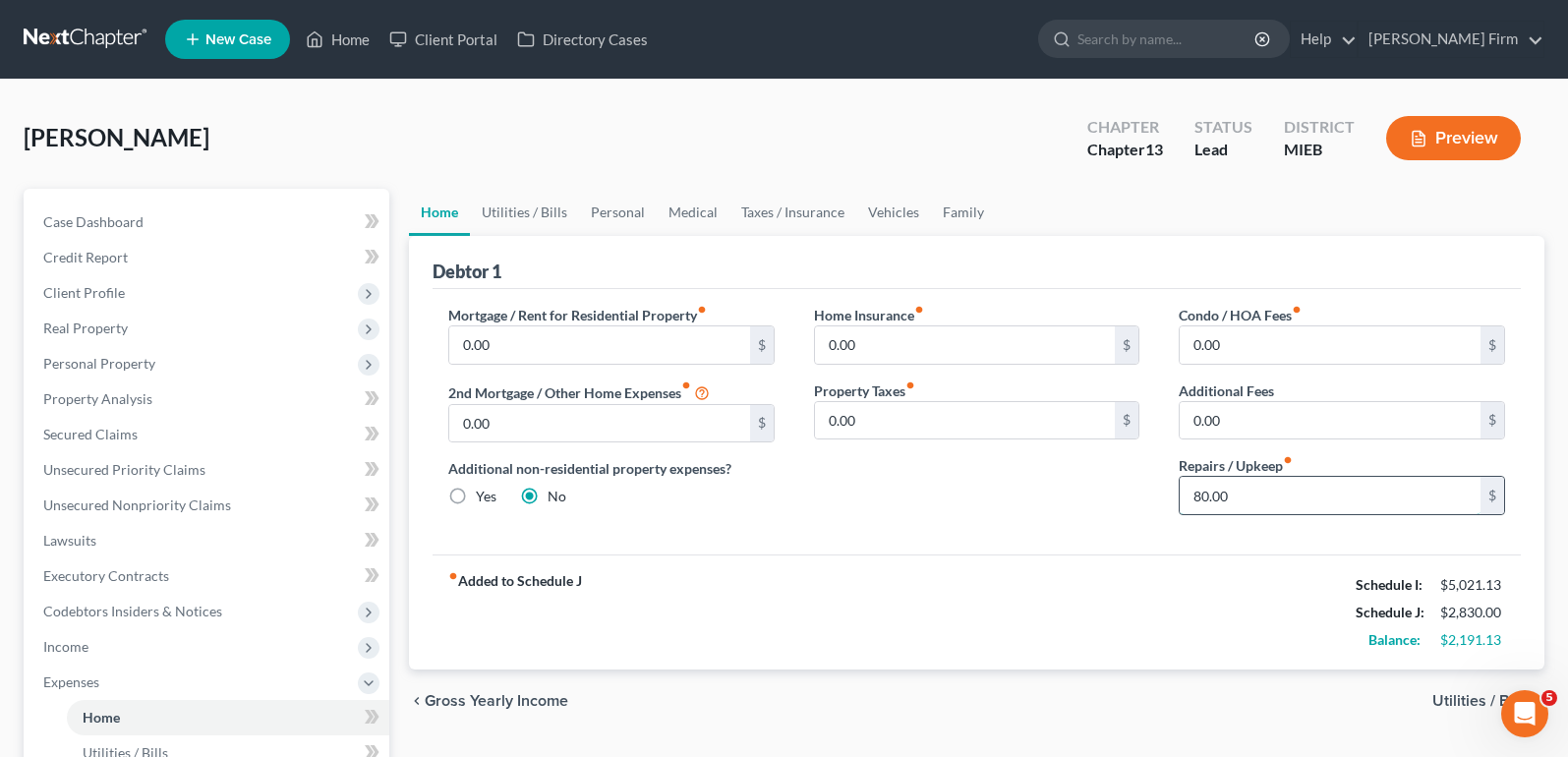
click at [1301, 485] on input "80.00" at bounding box center [1330, 495] width 301 height 37
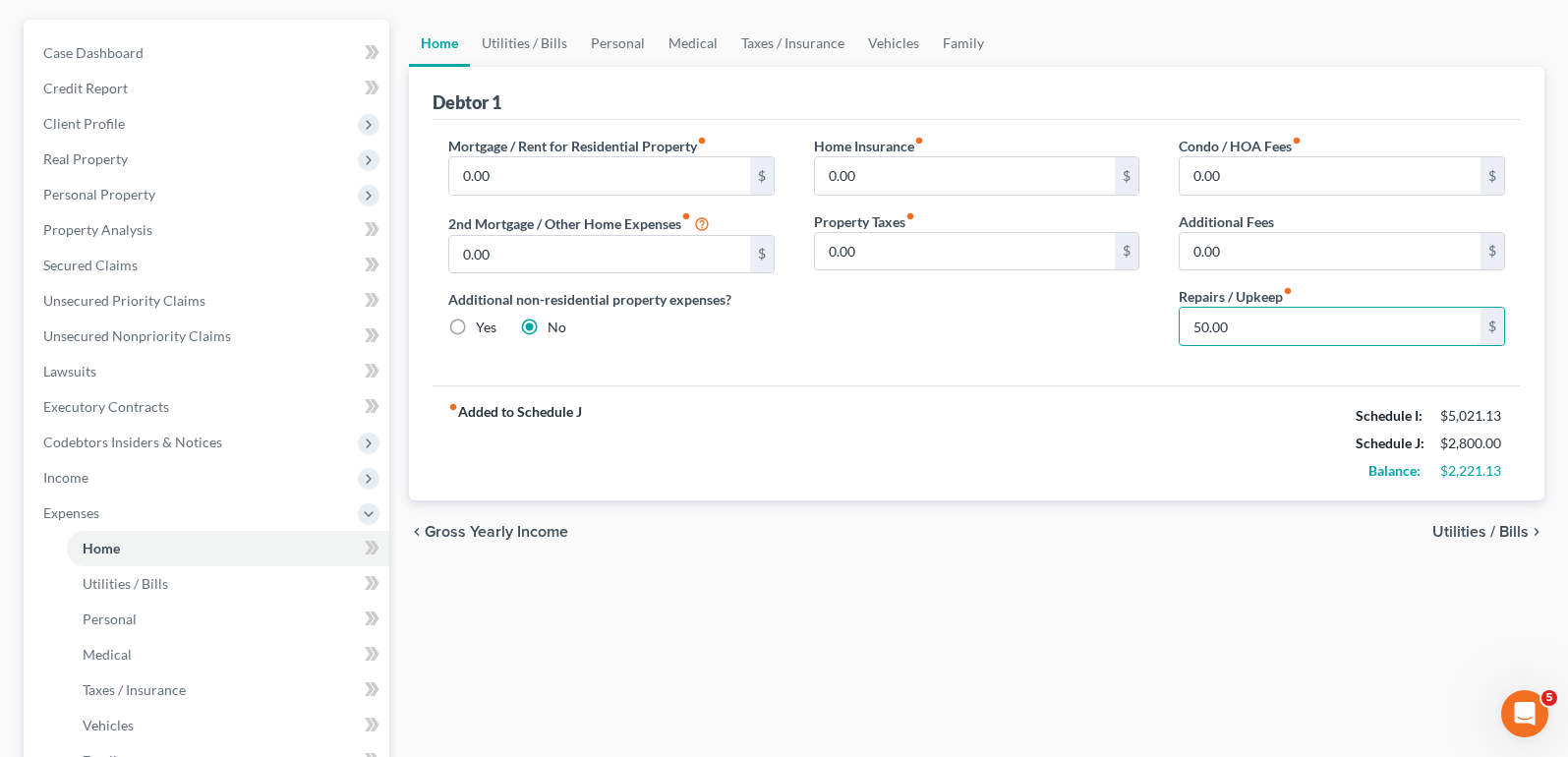
scroll to position [197, 0]
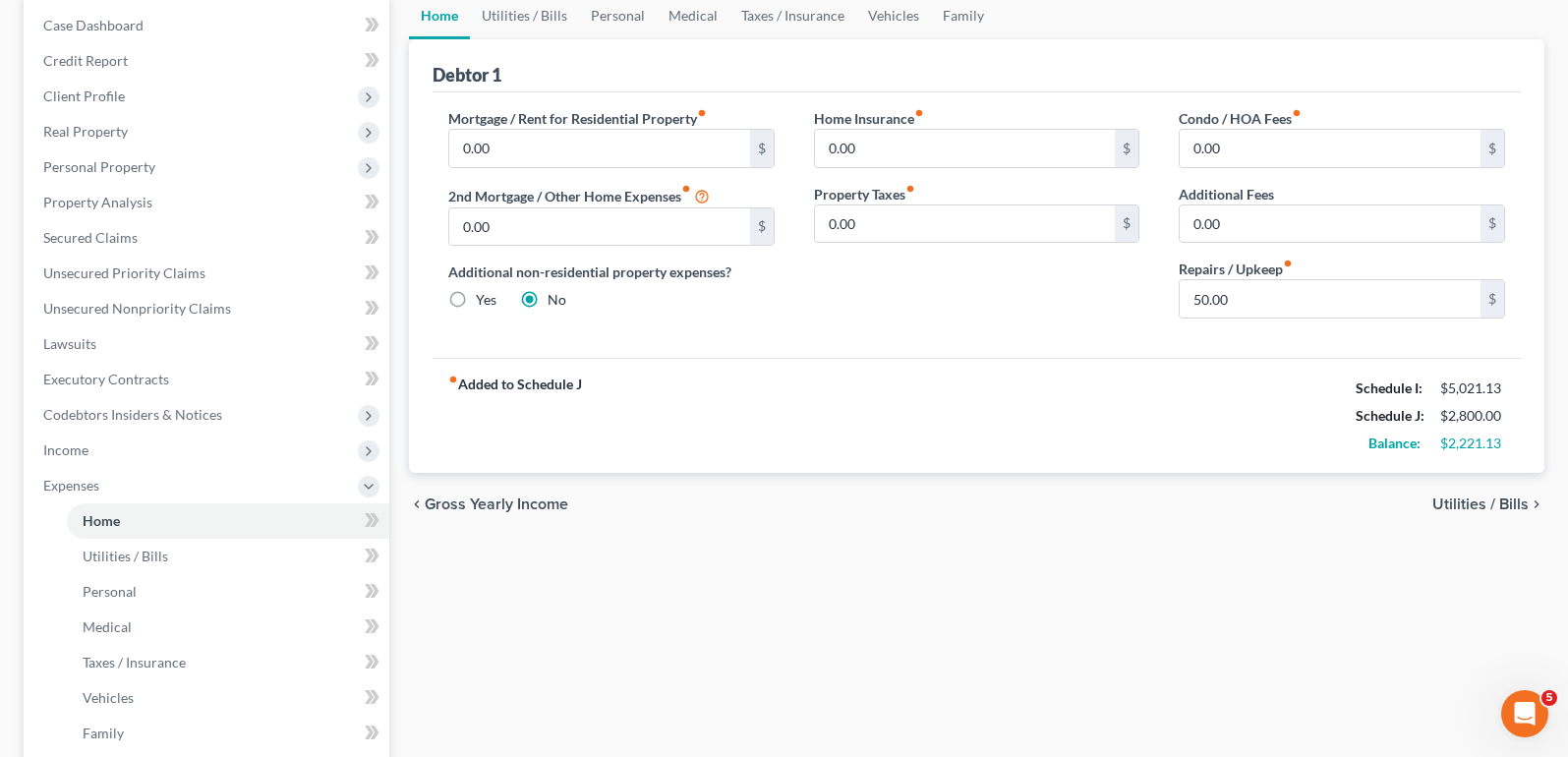
click at [1471, 499] on span "Utilities / Bills" at bounding box center [1480, 504] width 96 height 16
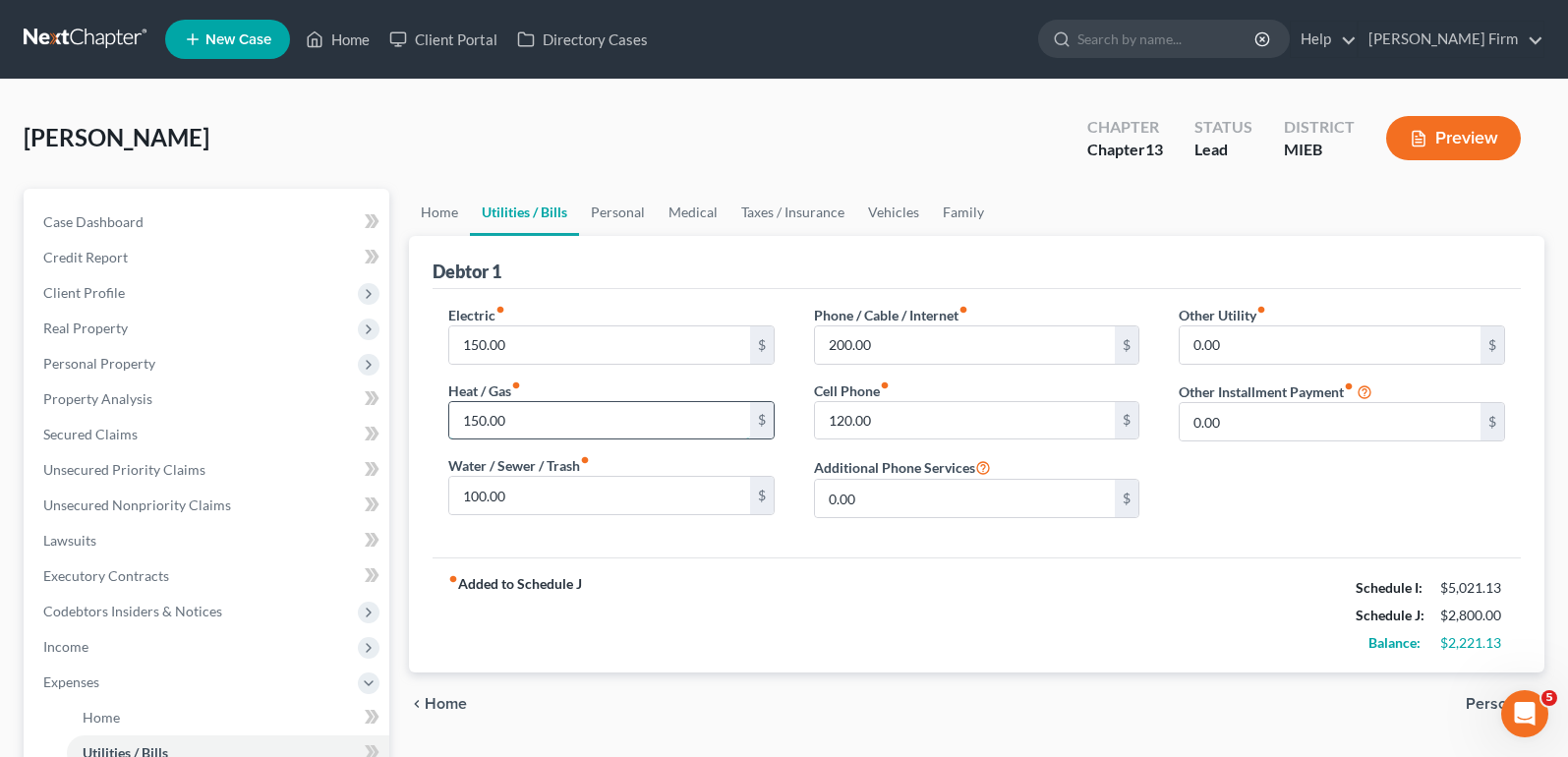
click at [568, 415] on input "150.00" at bounding box center [600, 421] width 301 height 37
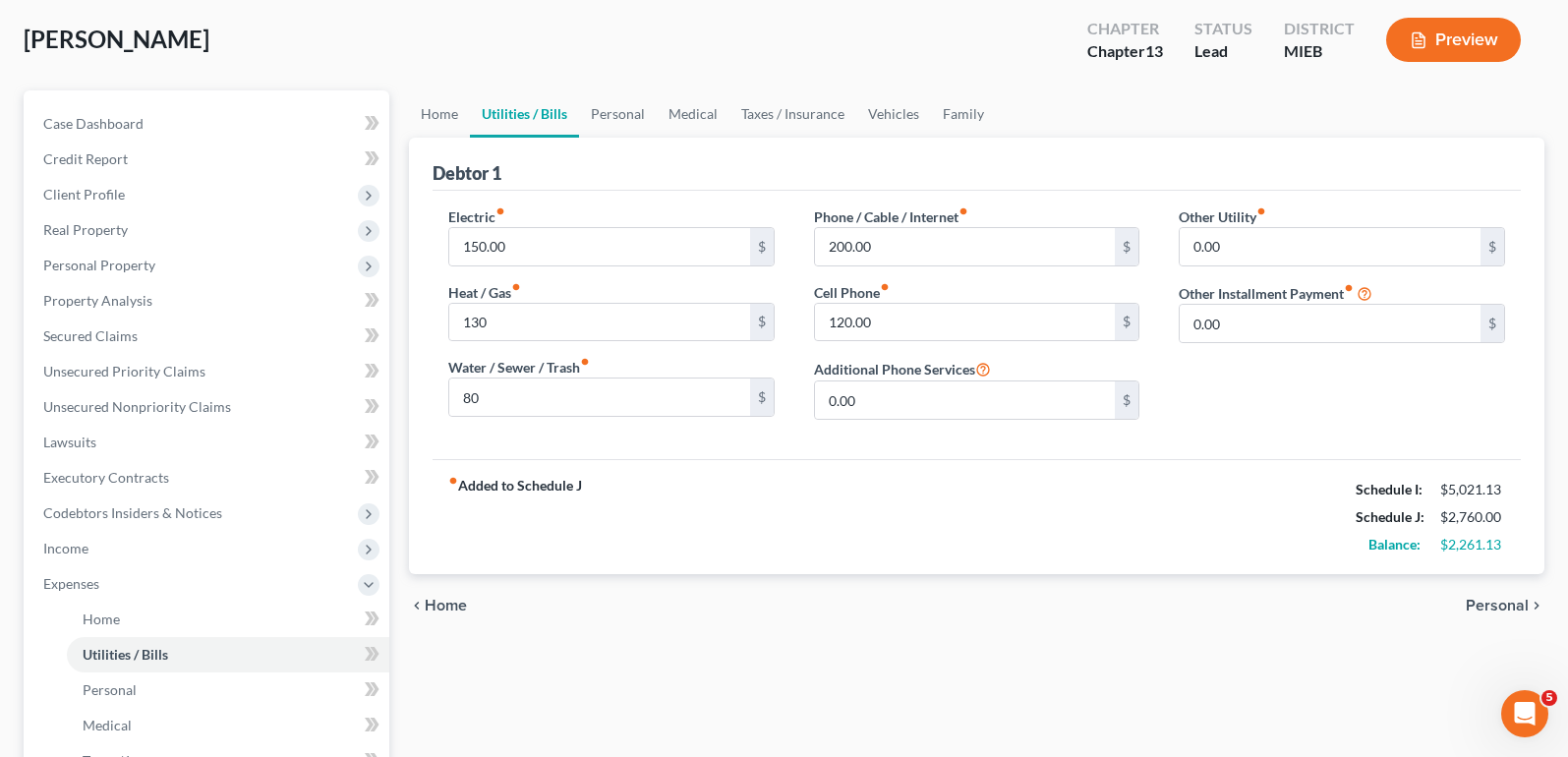
click at [1483, 610] on span "Personal" at bounding box center [1497, 606] width 63 height 16
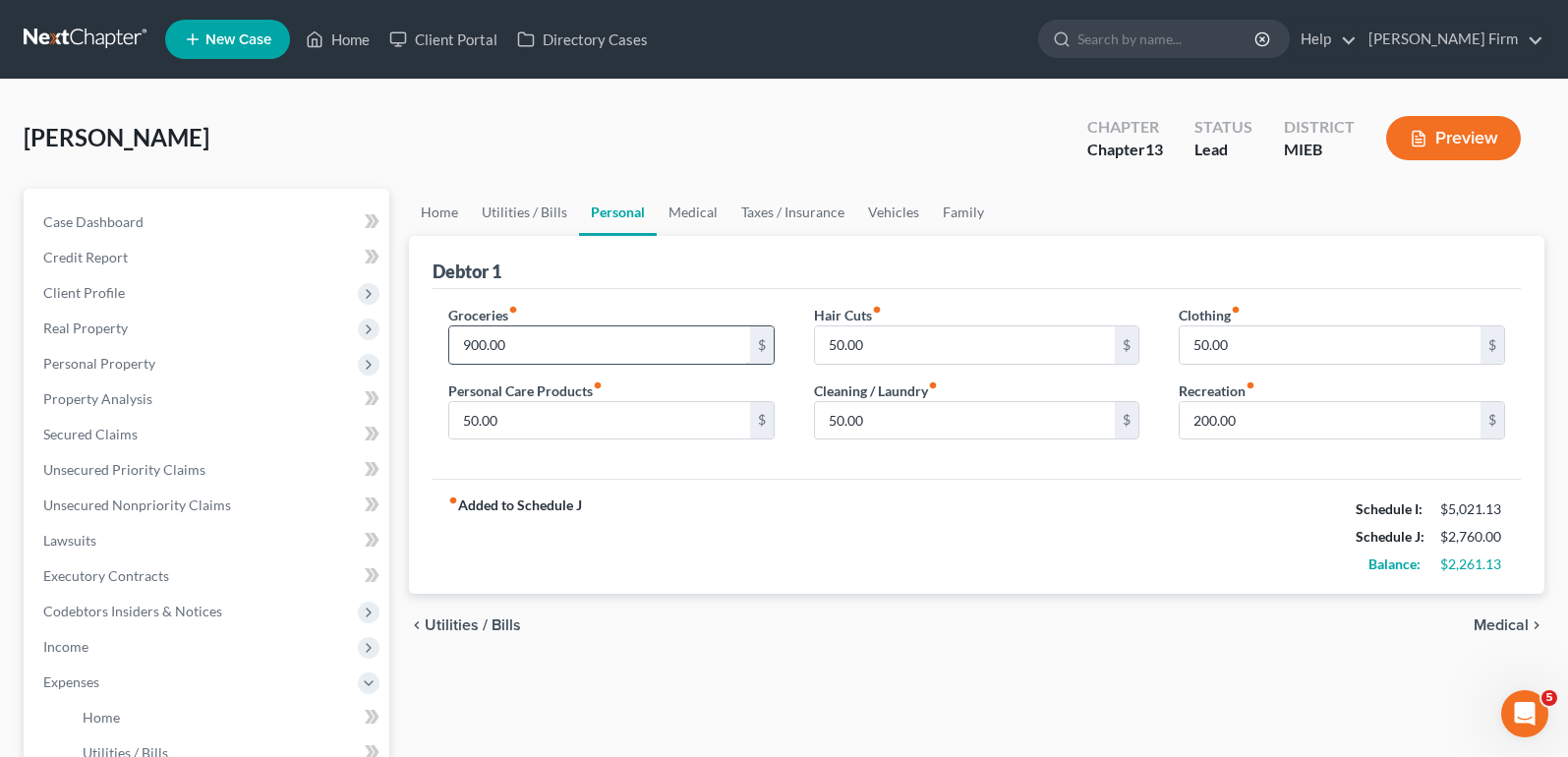
click at [688, 354] on input "900.00" at bounding box center [600, 345] width 301 height 37
click at [1234, 493] on div "fiber_manual_record Added to Schedule J Schedule I: $5,021.13 Schedule J: $2,71…" at bounding box center [977, 536] width 1088 height 115
click at [1495, 630] on span "Medical" at bounding box center [1501, 625] width 55 height 16
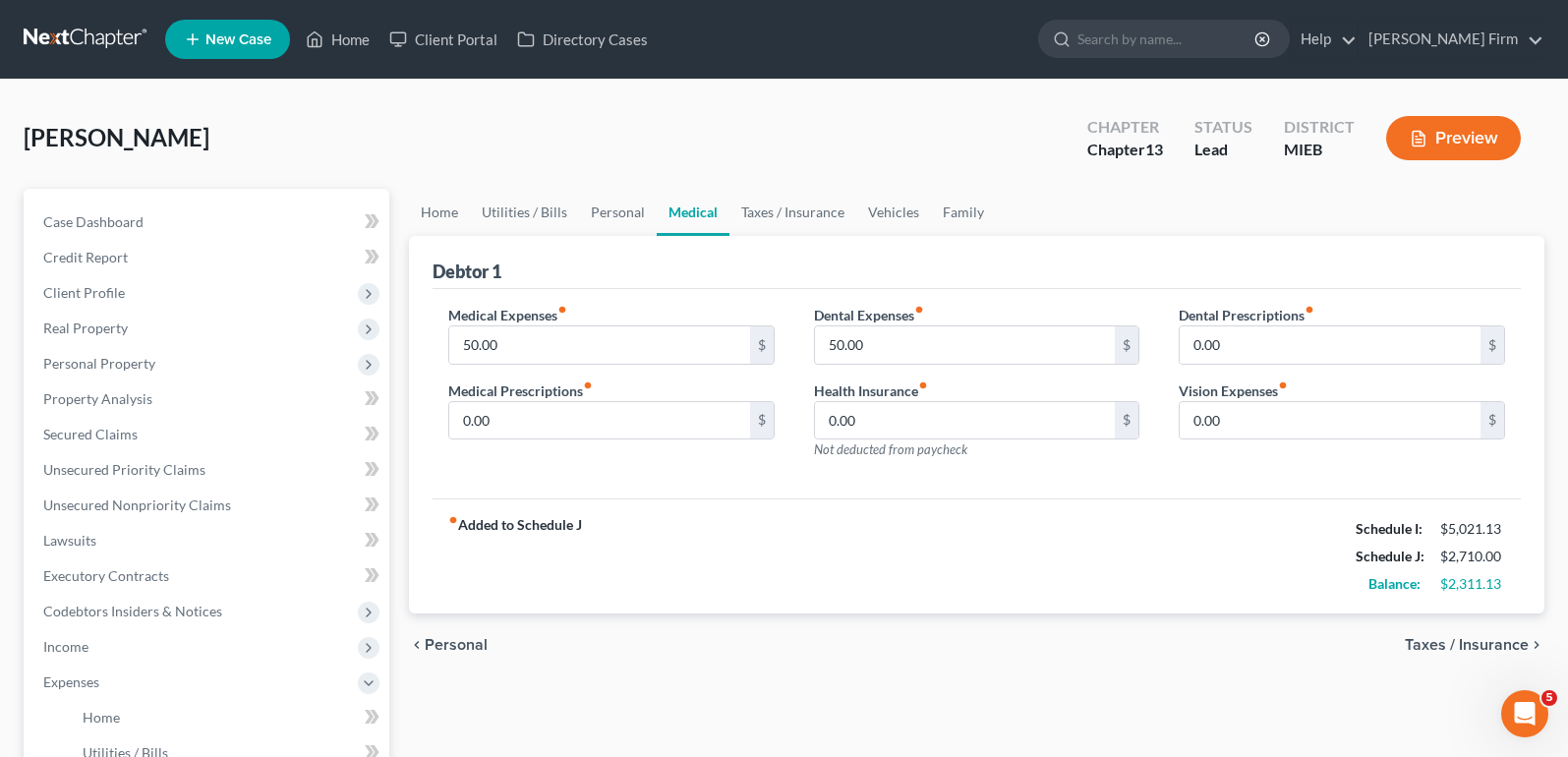
click at [1495, 630] on div "chevron_left Personal Taxes / Insurance chevron_right" at bounding box center [977, 645] width 1135 height 63
click at [1495, 639] on span "Taxes / Insurance" at bounding box center [1467, 645] width 124 height 16
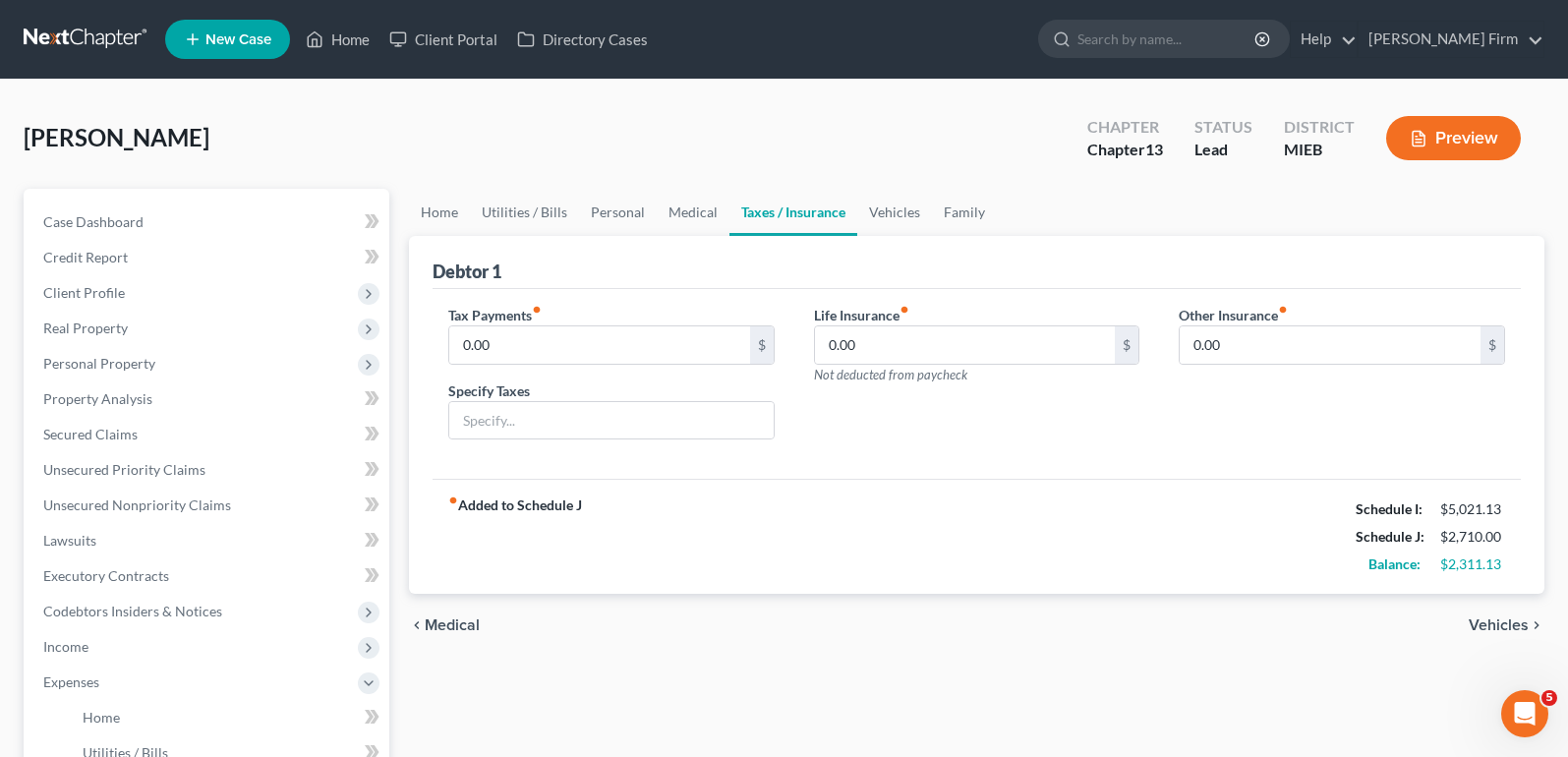
click at [1496, 625] on span "Vehicles" at bounding box center [1498, 625] width 60 height 16
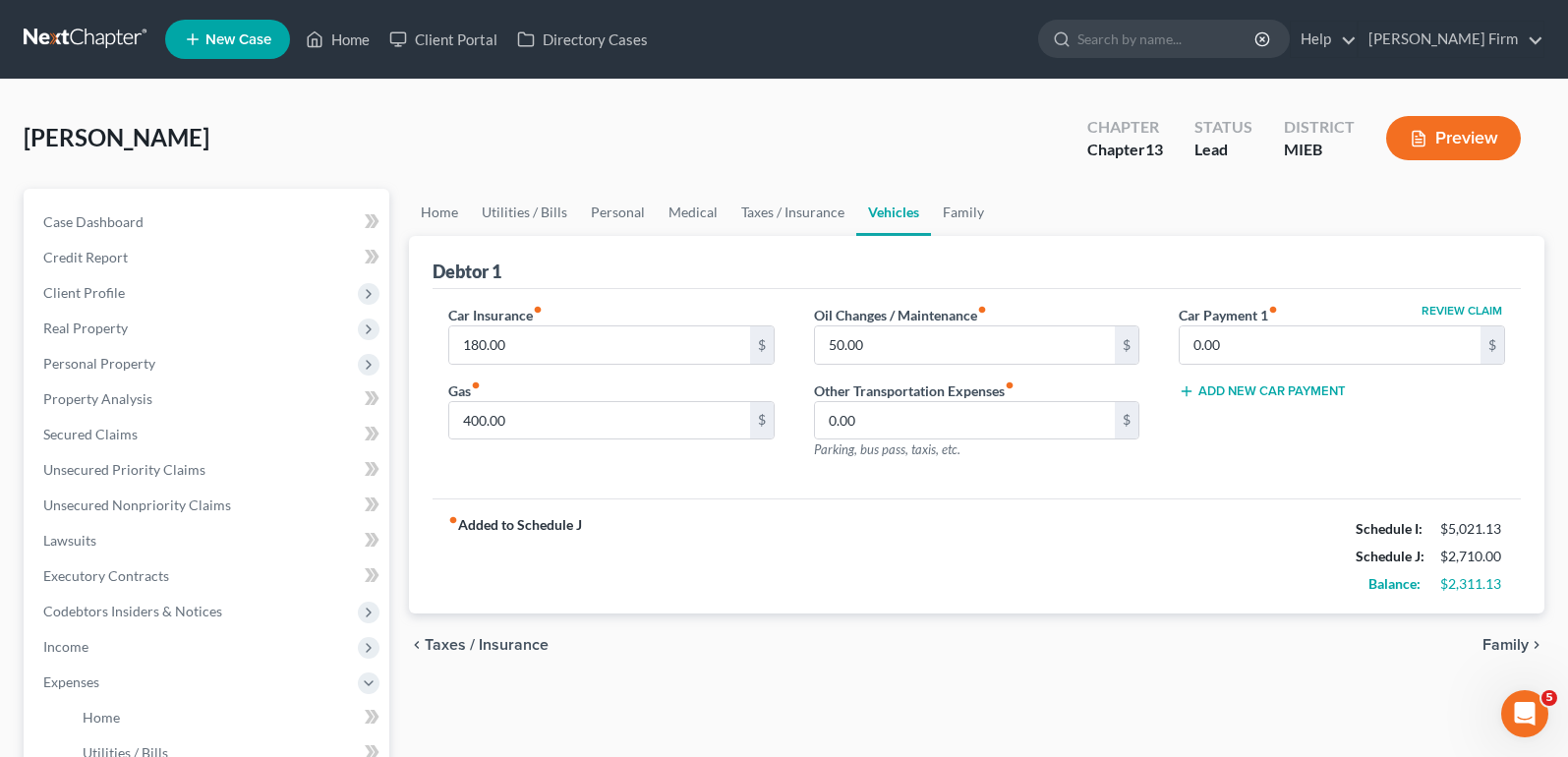
click at [1496, 648] on span "Family" at bounding box center [1505, 645] width 46 height 16
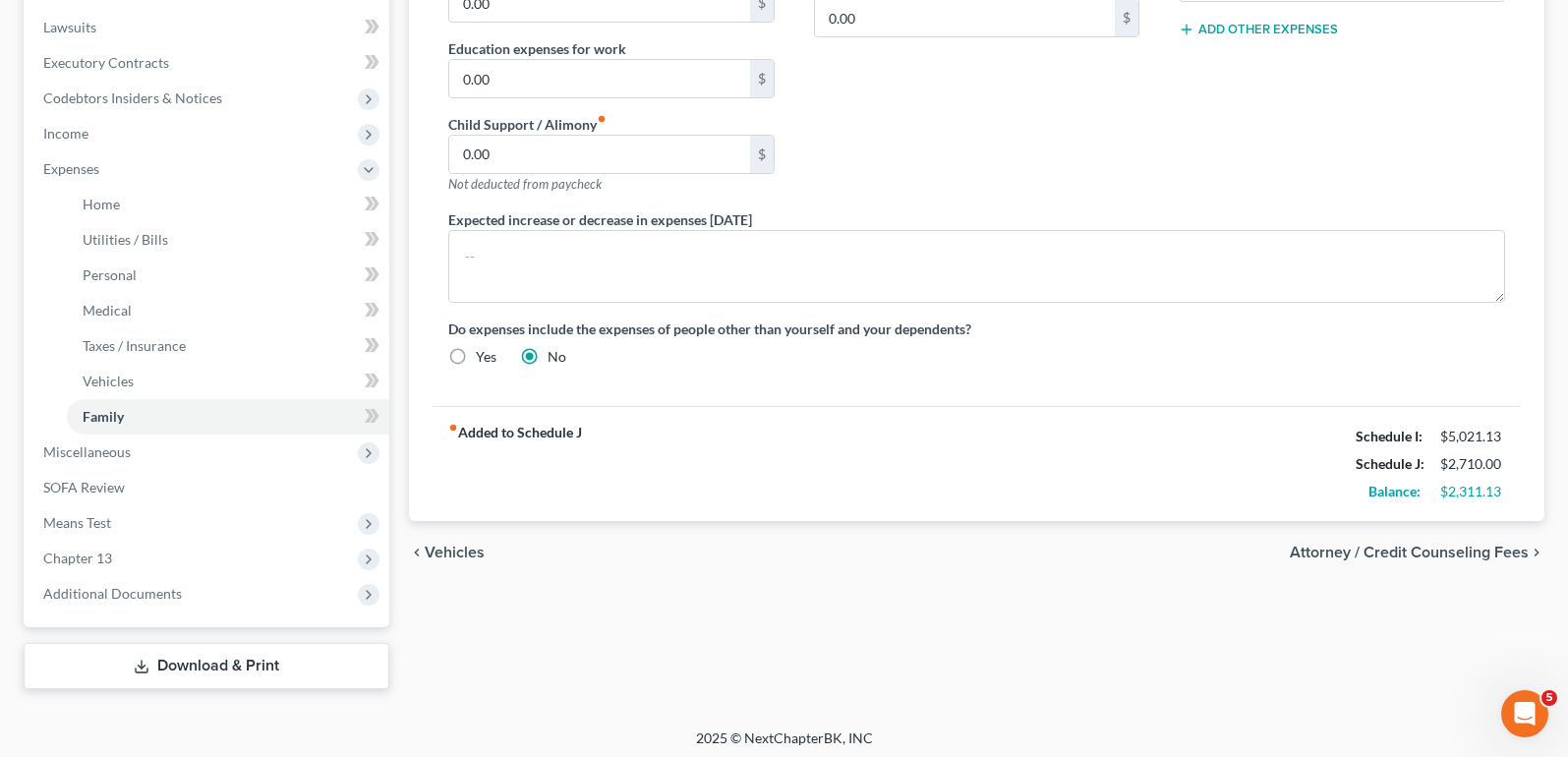
scroll to position [520, 0]
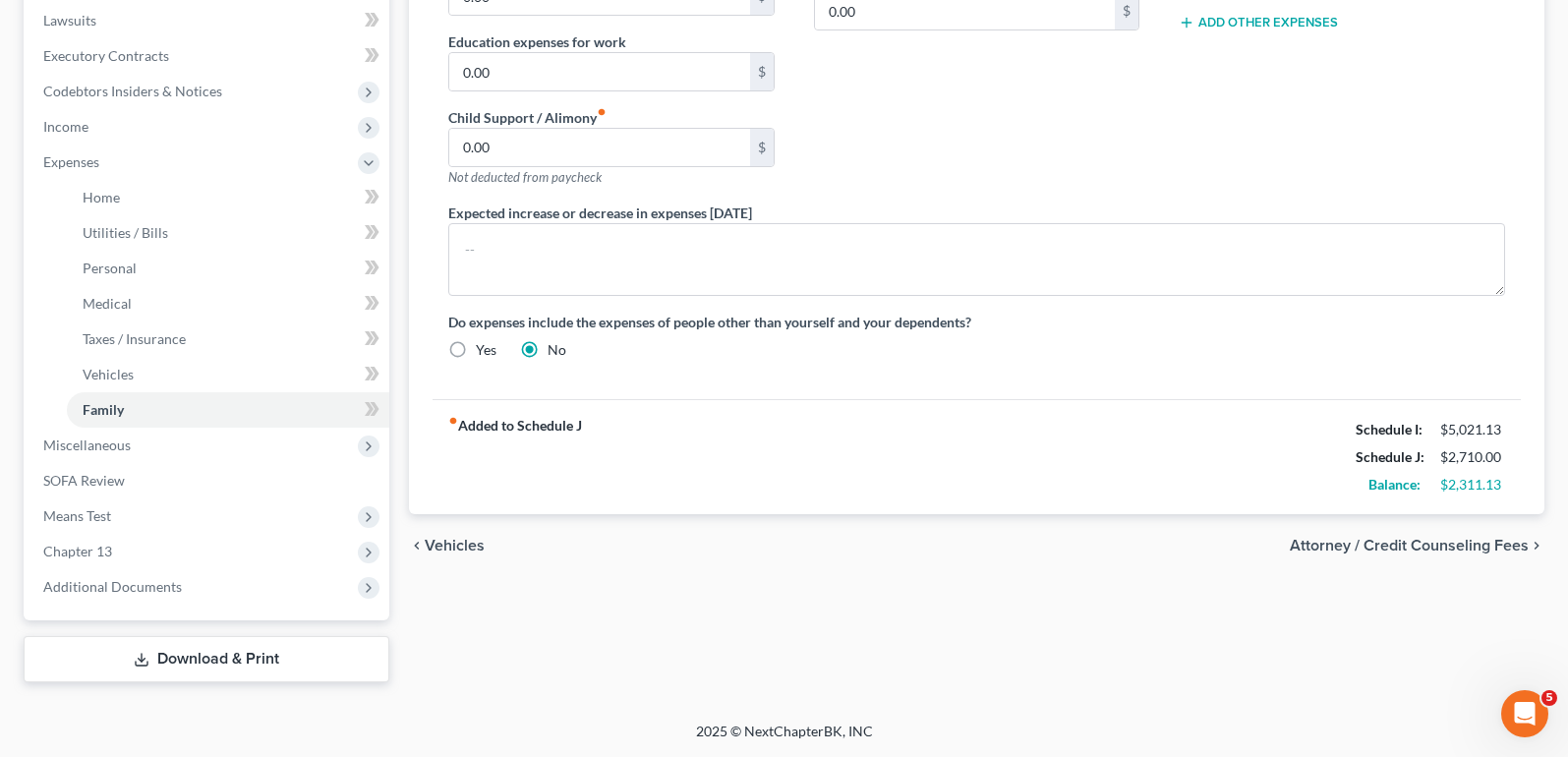
click at [260, 654] on link "Download & Print" at bounding box center [207, 659] width 366 height 46
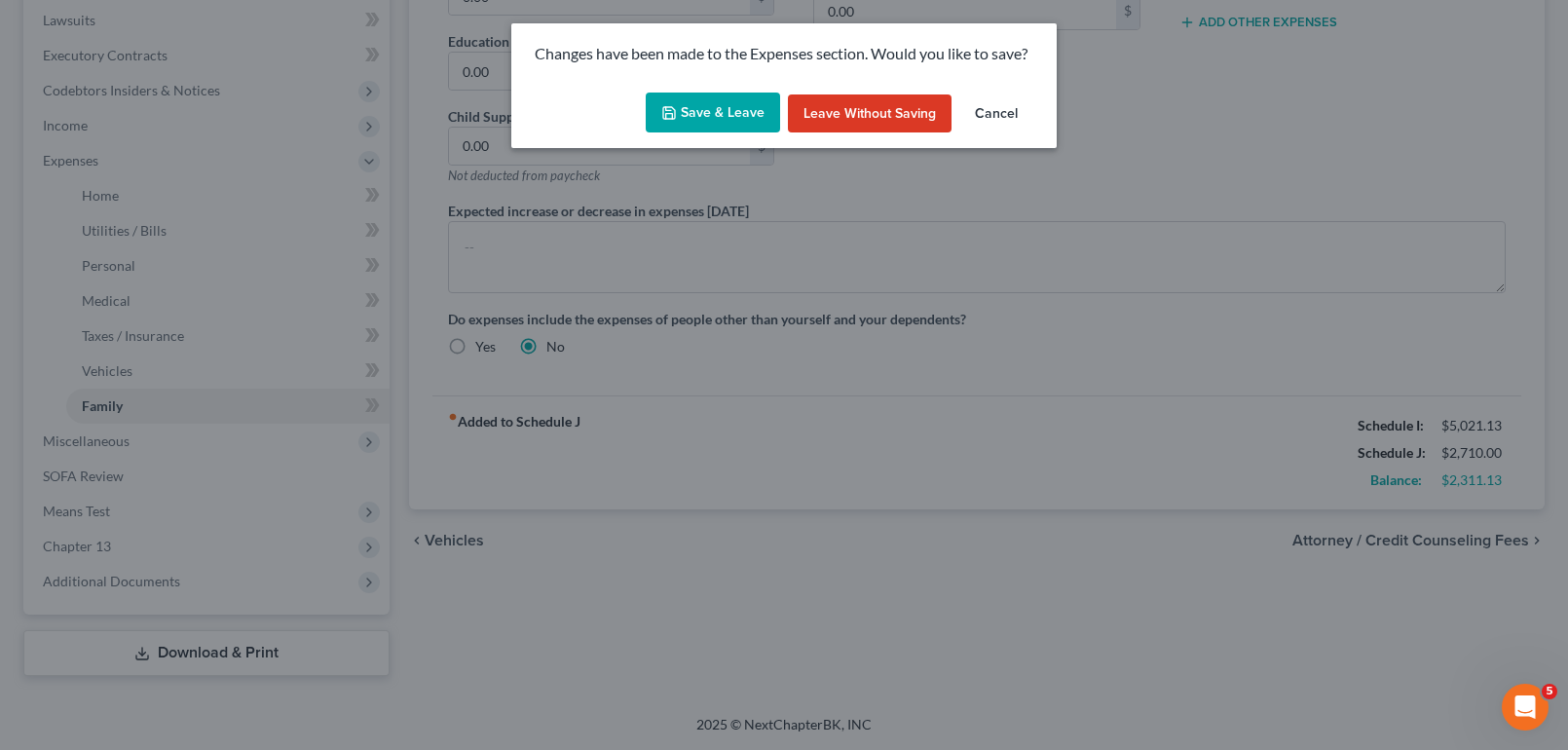
click at [733, 109] on button "Save & Leave" at bounding box center [713, 113] width 134 height 41
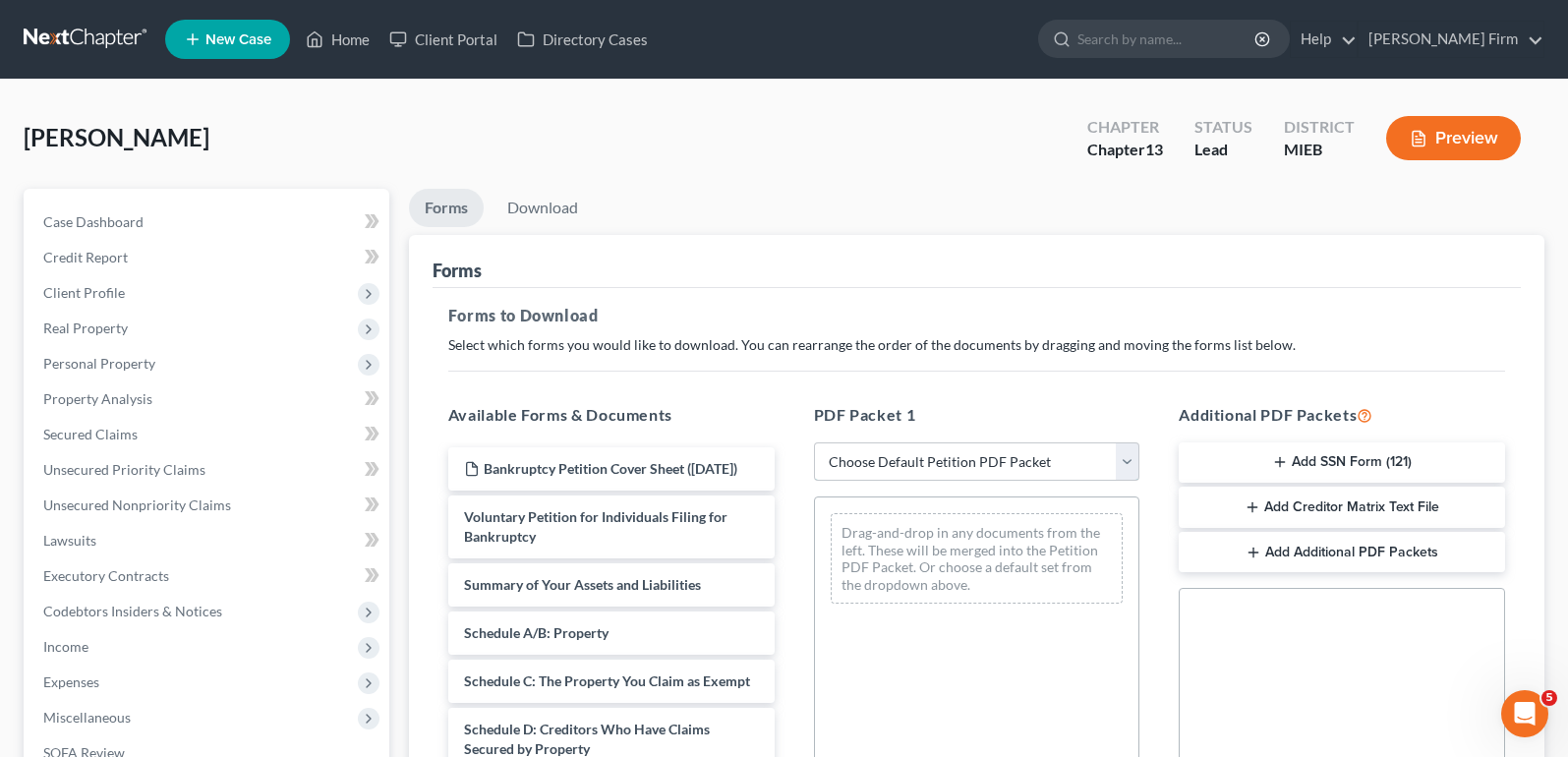
click at [931, 455] on select "Choose Default Petition PDF Packet Complete Bankruptcy Petition (all forms and …" at bounding box center [978, 462] width 327 height 39
click at [814, 442] on select "Choose Default Petition PDF Packet Complete Bankruptcy Petition (all forms and …" at bounding box center [978, 462] width 327 height 39
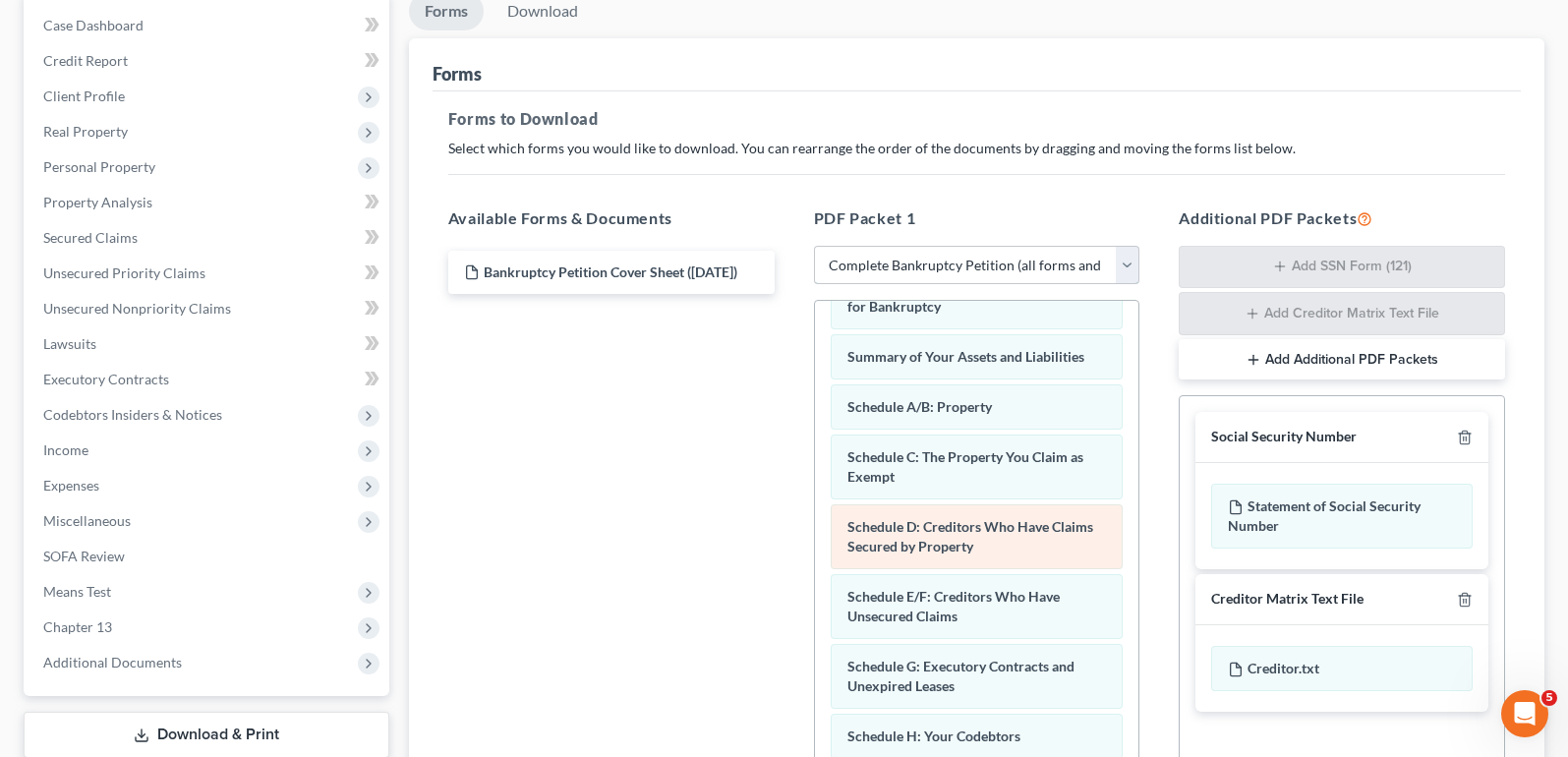
scroll to position [98, 0]
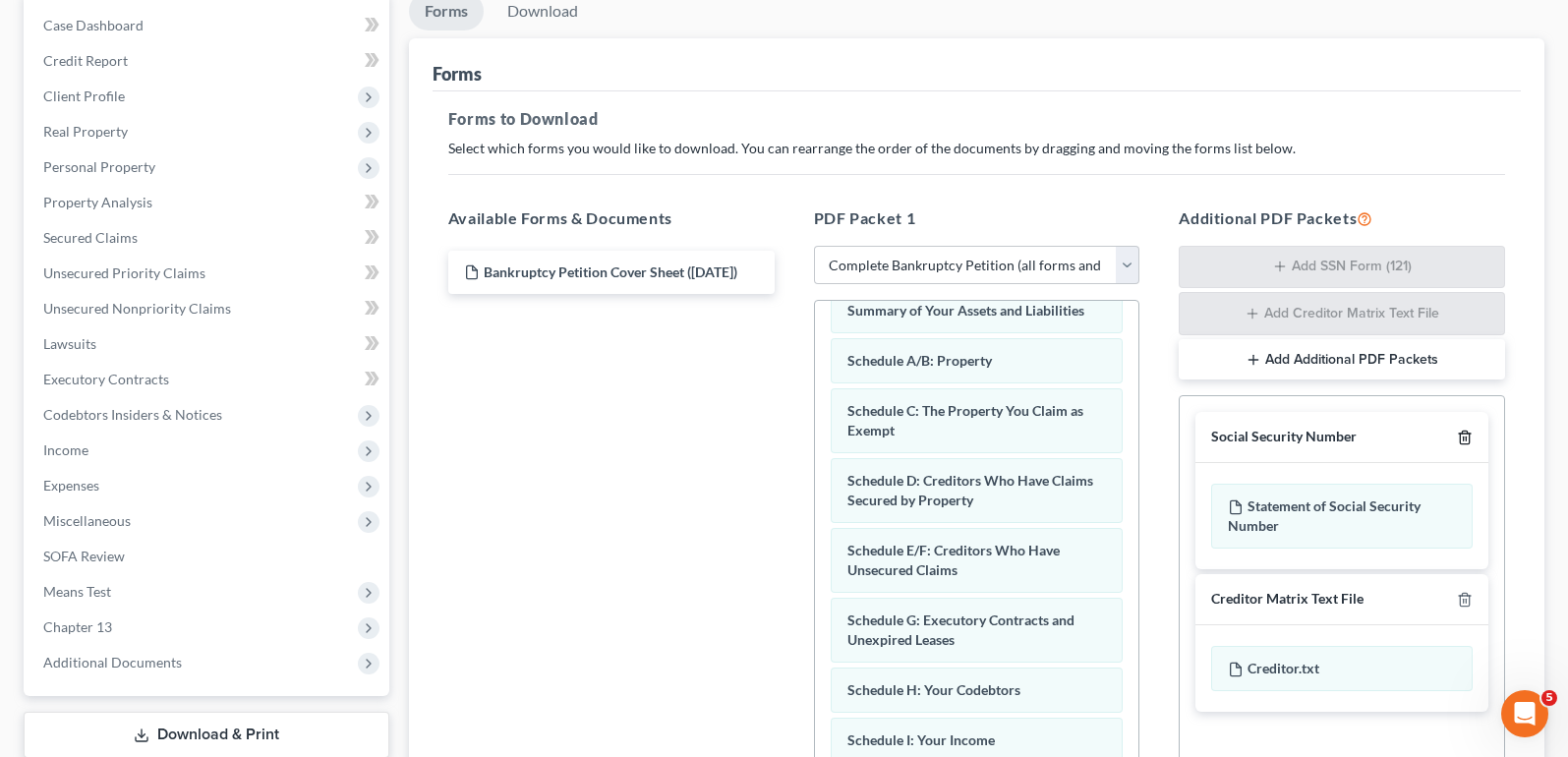
click at [1461, 440] on icon "button" at bounding box center [1464, 437] width 9 height 13
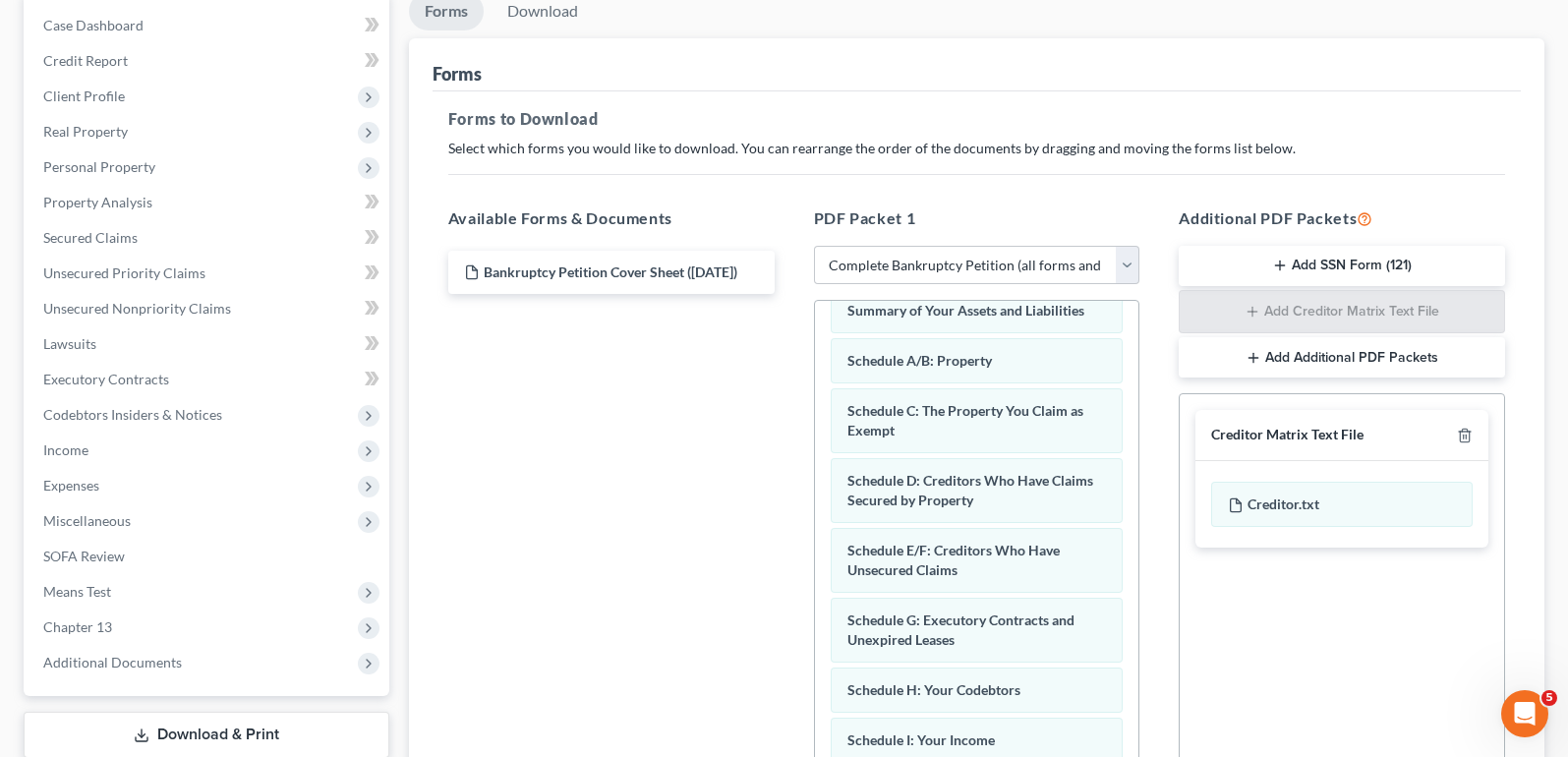
click at [1371, 362] on button "Add Additional PDF Packets" at bounding box center [1342, 358] width 327 height 41
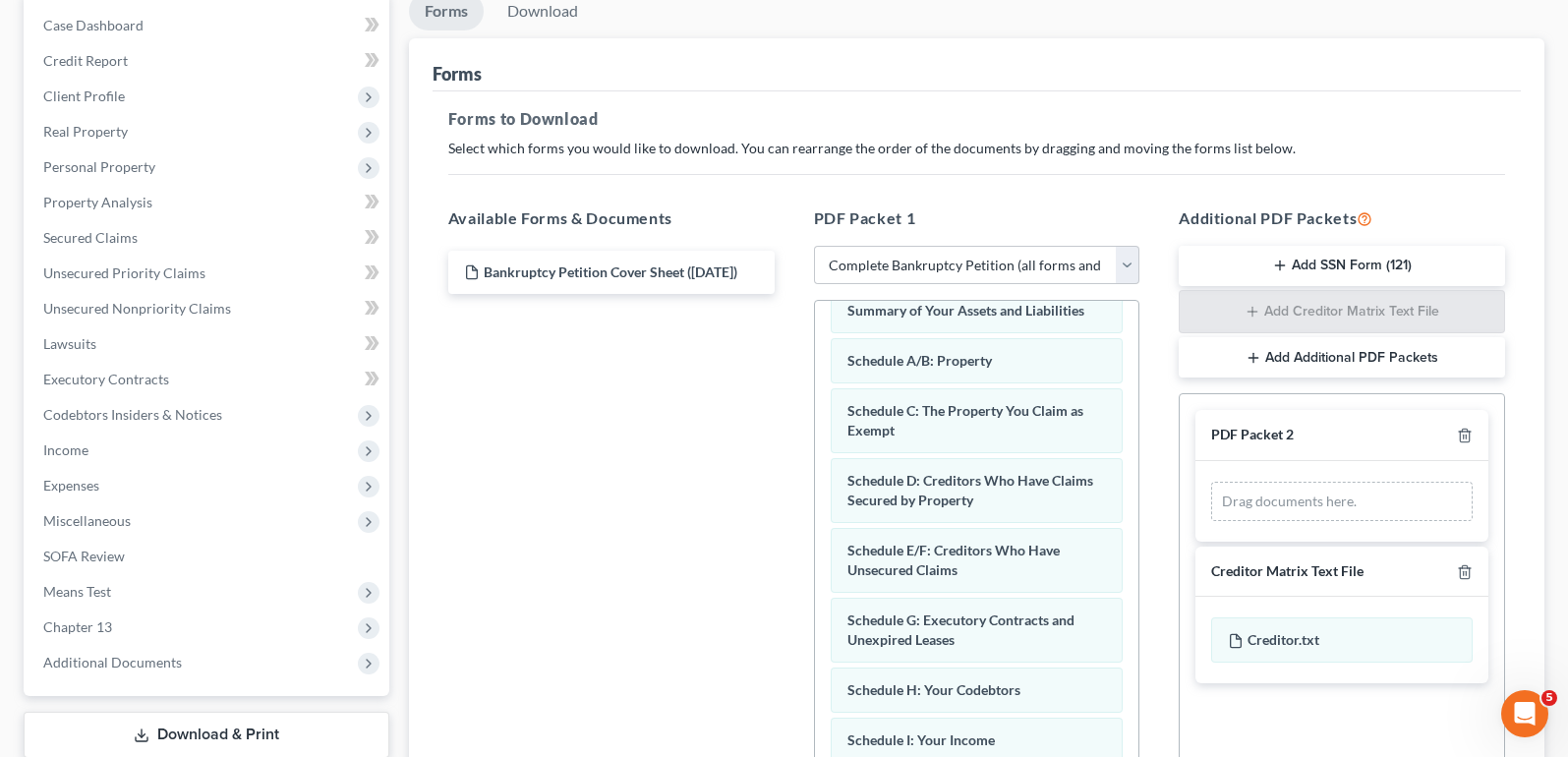
click at [1402, 350] on button "Add Additional PDF Packets" at bounding box center [1342, 358] width 327 height 41
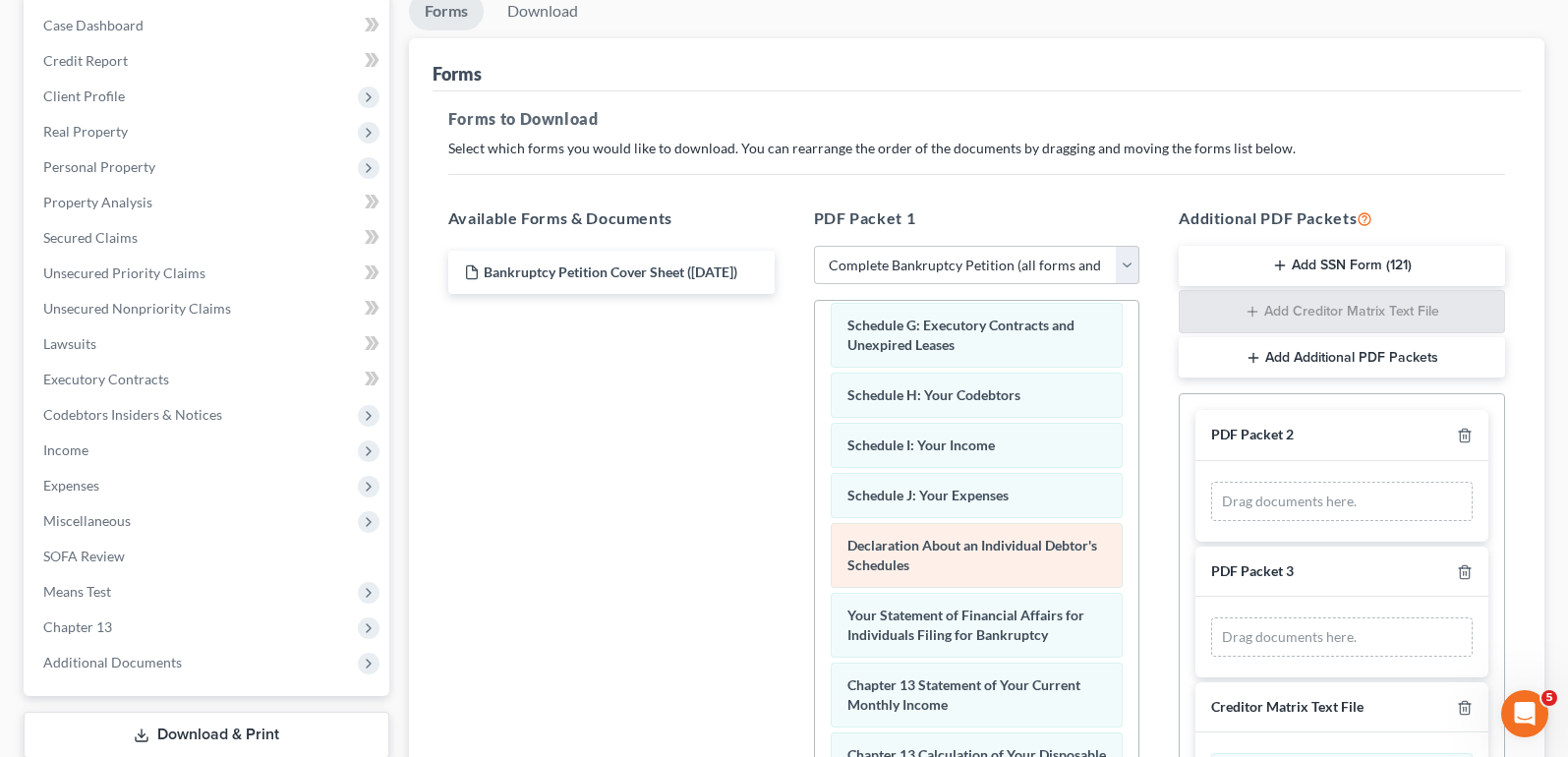
scroll to position [492, 0]
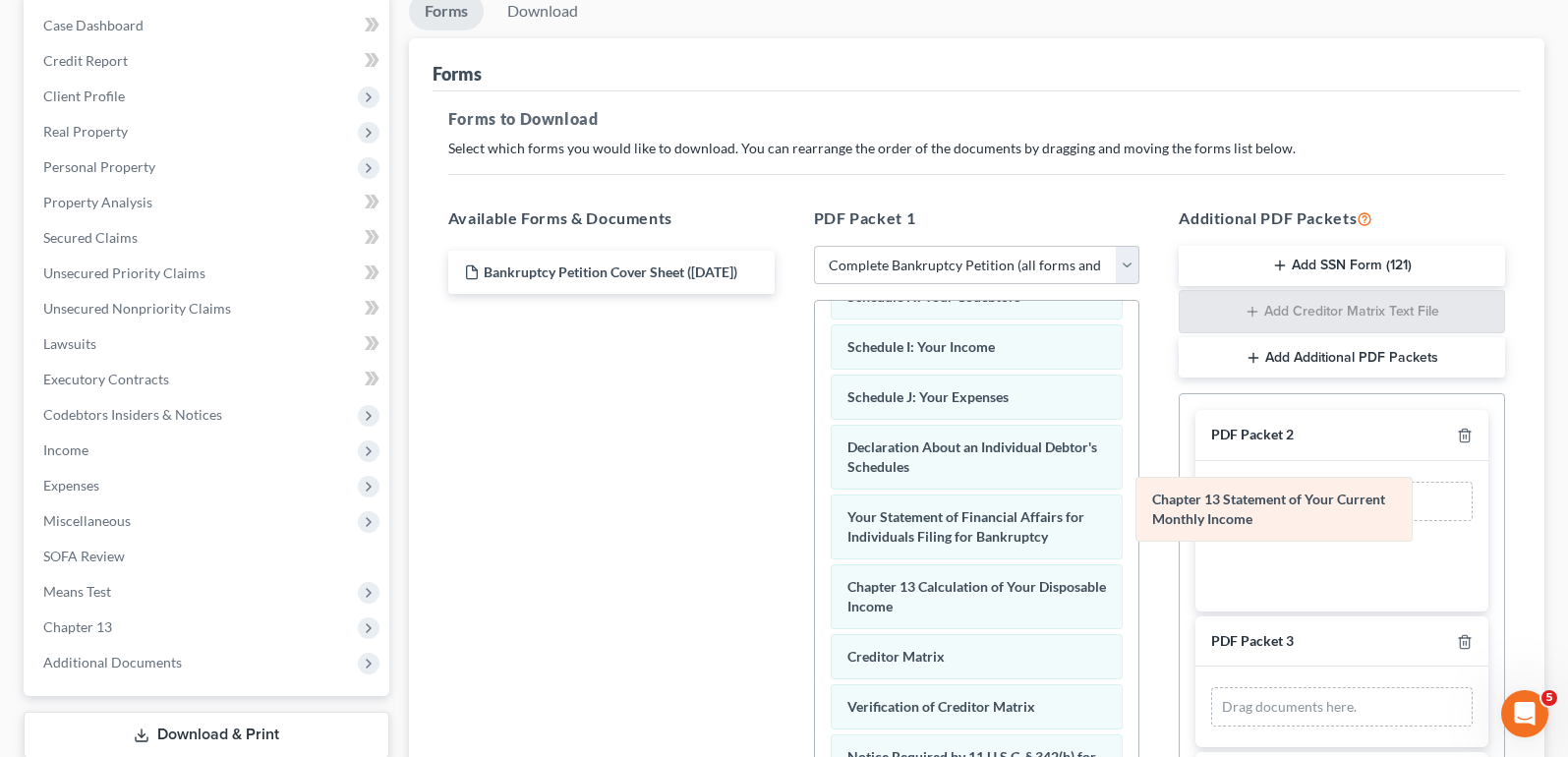
drag, startPoint x: 985, startPoint y: 593, endPoint x: 1287, endPoint y: 505, distance: 314.6
click at [1139, 505] on div "Chapter 13 Statement of Your Current Monthly Income Voluntary Petition for Indi…" at bounding box center [978, 384] width 325 height 1150
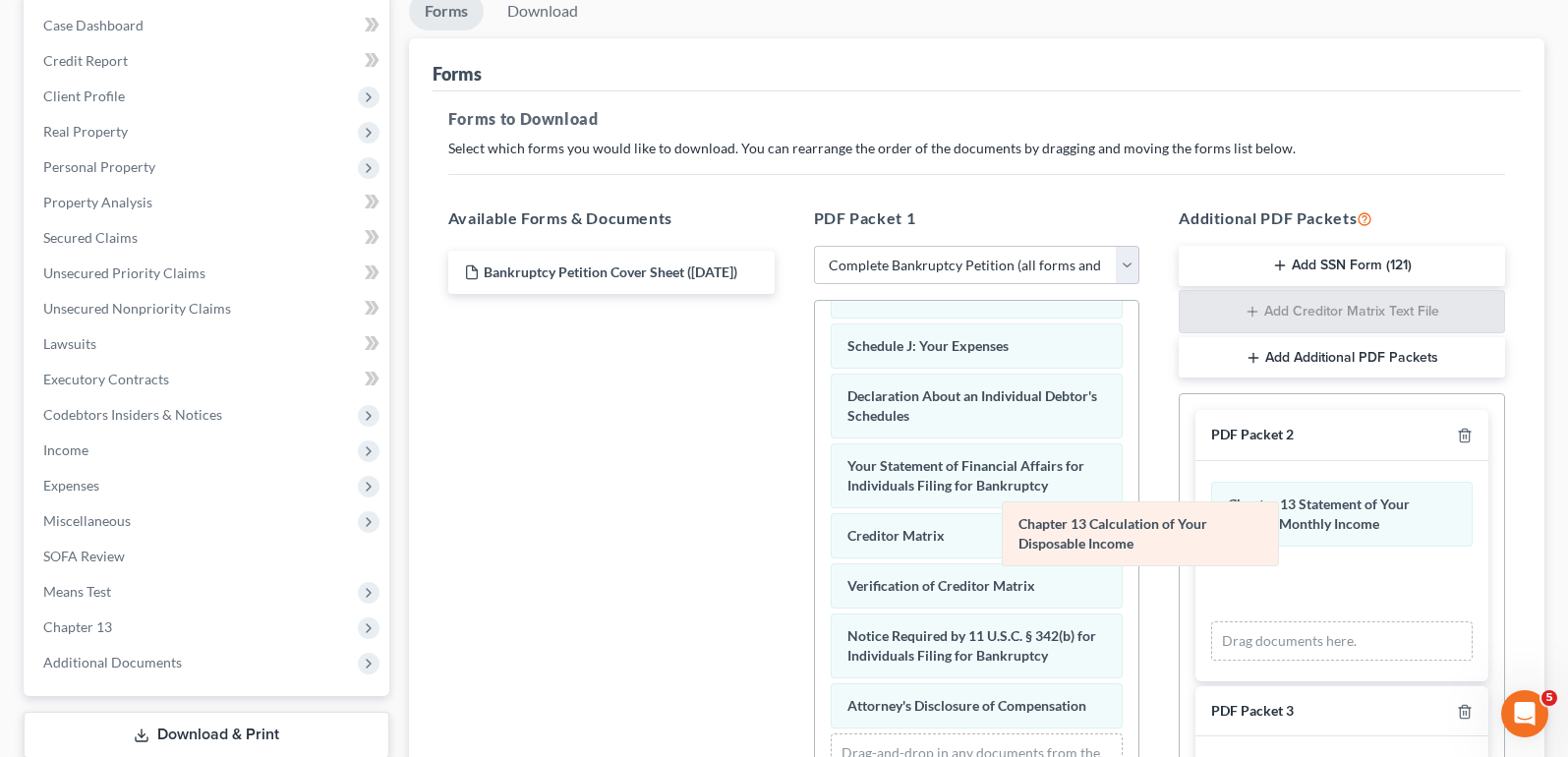
scroll to position [543, 0]
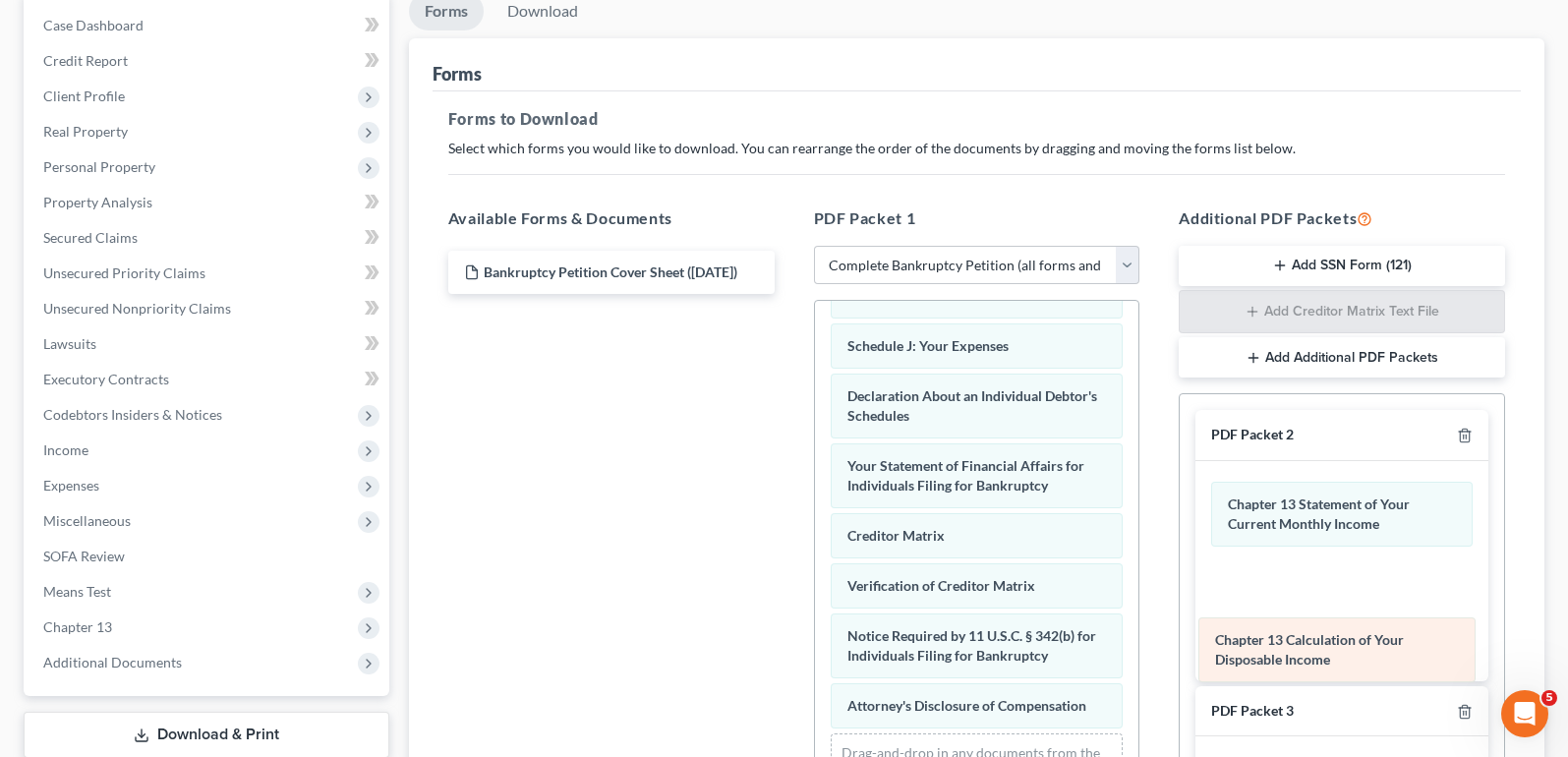
drag, startPoint x: 985, startPoint y: 498, endPoint x: 1353, endPoint y: 650, distance: 398.2
click at [1139, 650] on div "Chapter 13 Calculation of Your Disposable Income Voluntary Petition for Individ…" at bounding box center [978, 298] width 325 height 1080
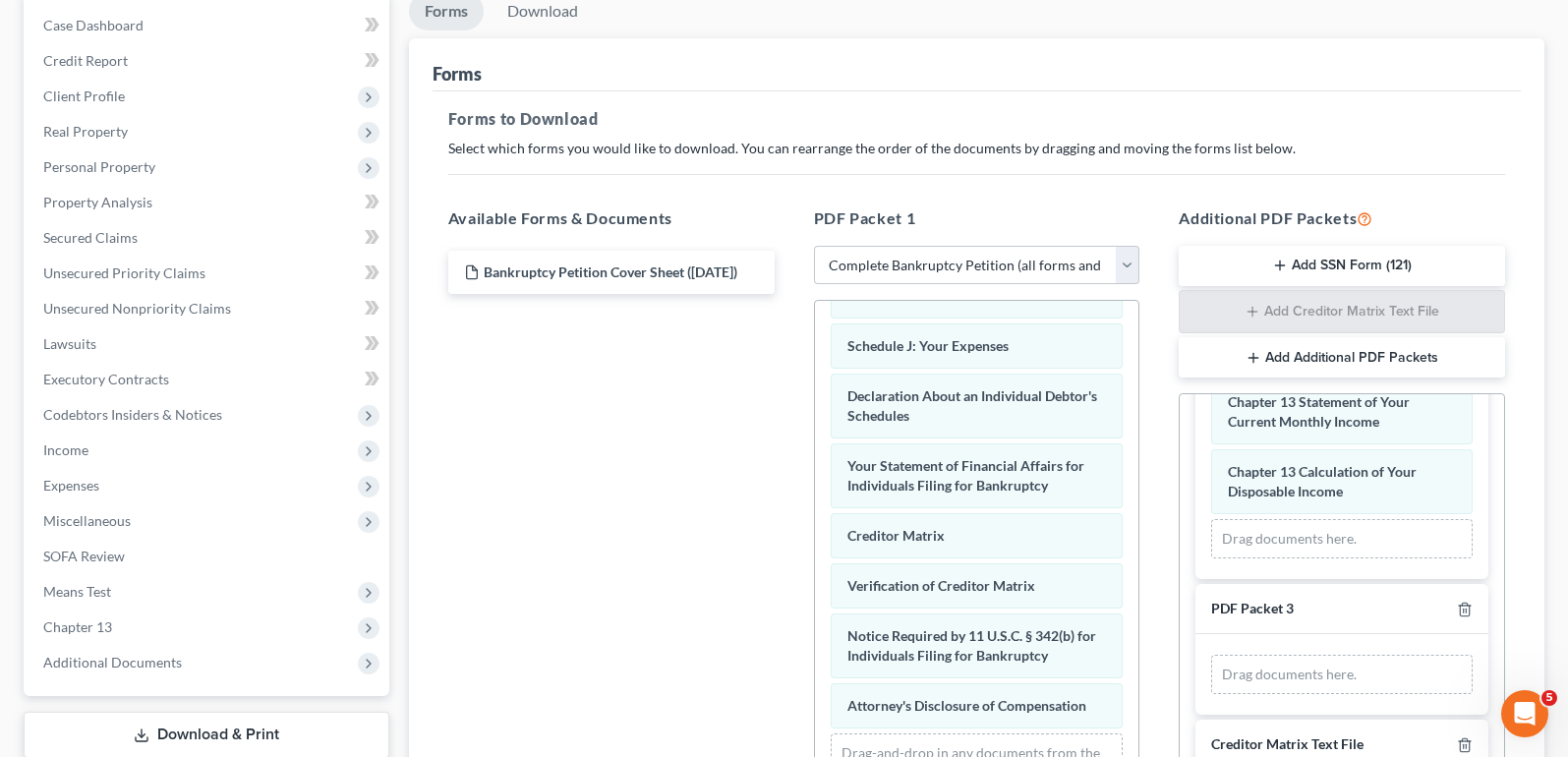
scroll to position [135, 0]
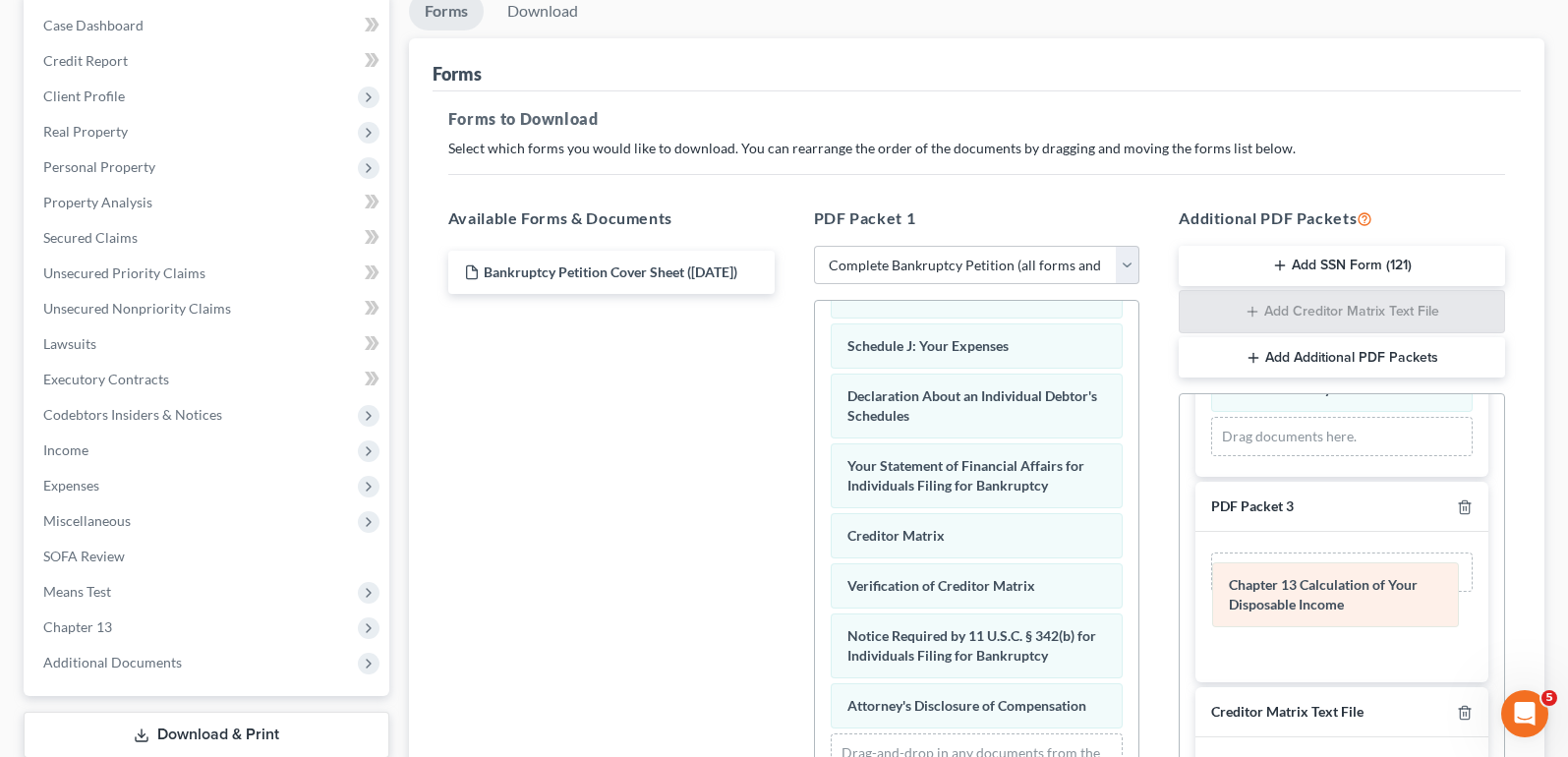
drag, startPoint x: 1342, startPoint y: 456, endPoint x: 1343, endPoint y: 602, distance: 146.0
click at [1343, 477] on div "Chapter 13 Calculation of Your Disposable Income Chapter 13 Statement of Your C…" at bounding box center [1342, 401] width 293 height 150
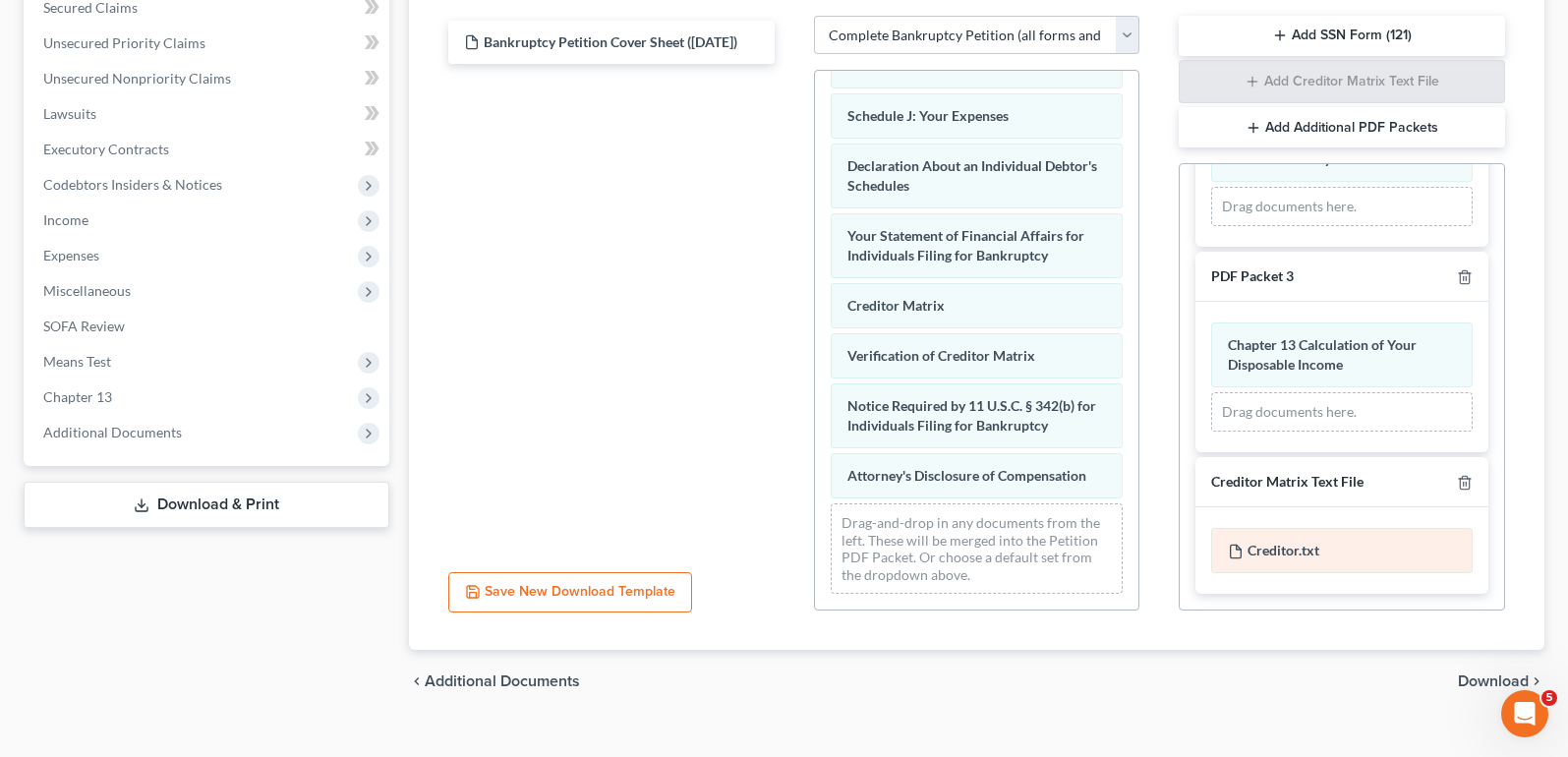
scroll to position [457, 0]
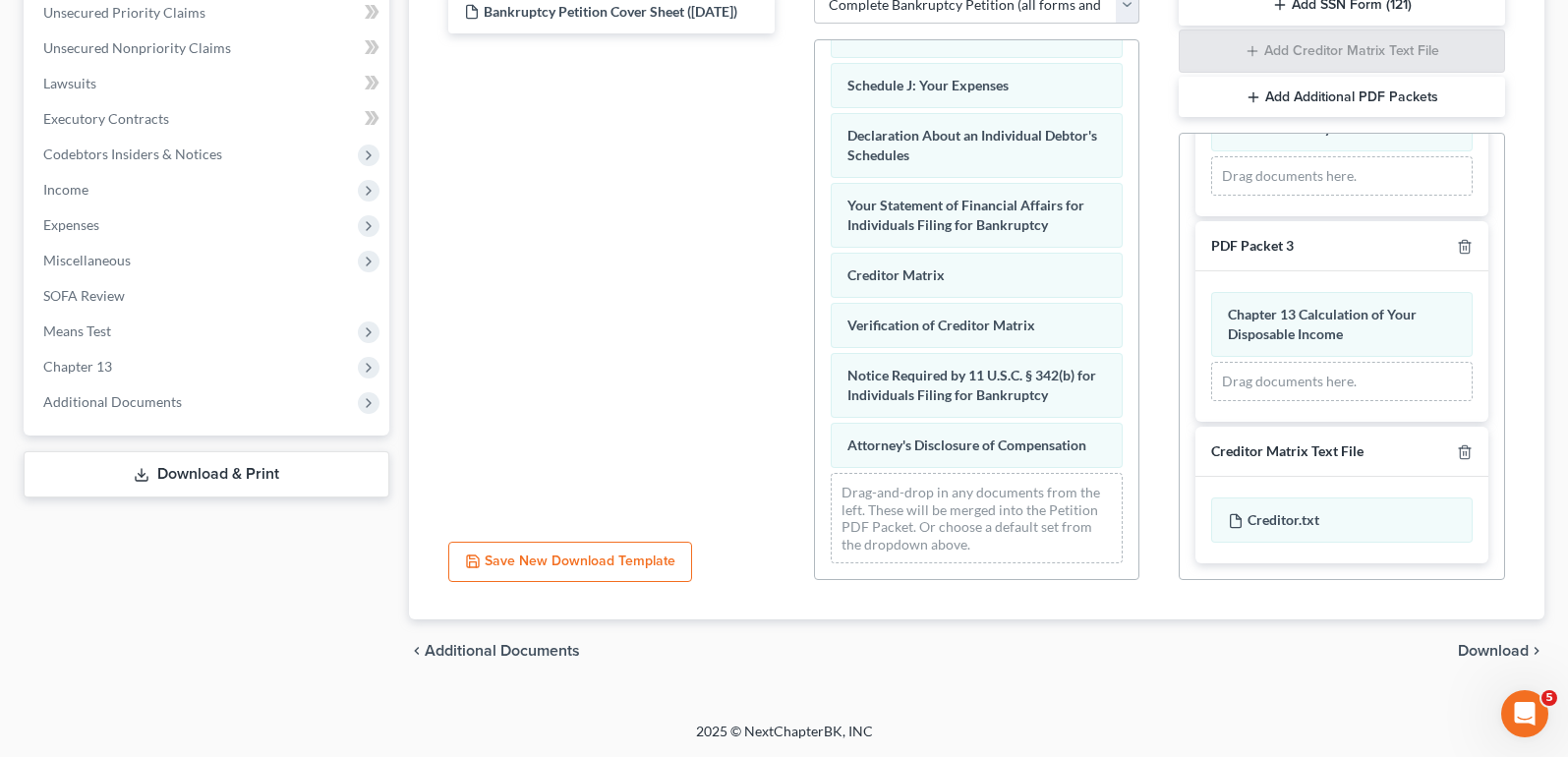
click at [1474, 653] on span "Download" at bounding box center [1493, 651] width 71 height 16
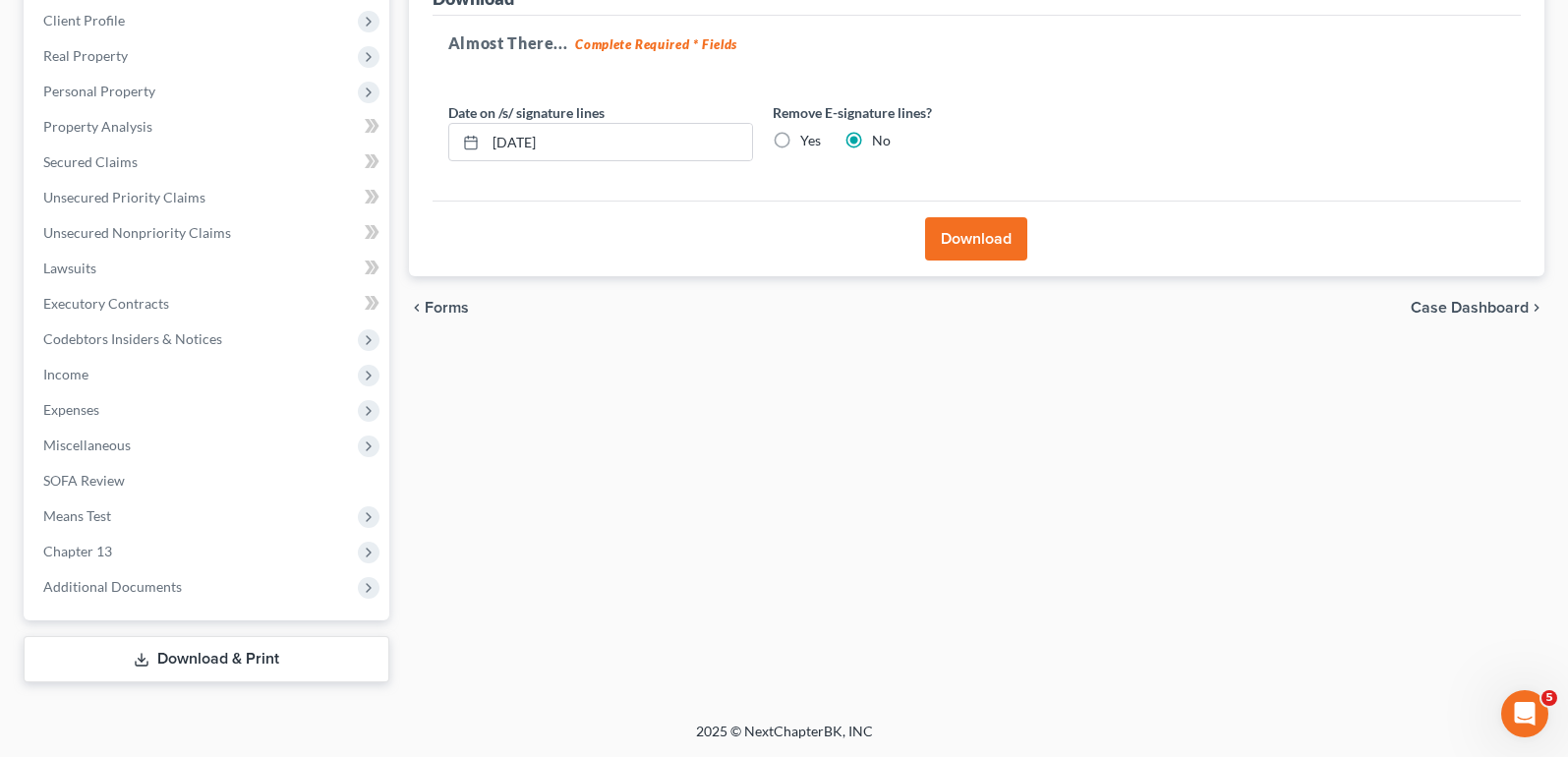
click at [1477, 306] on span "Case Dashboard" at bounding box center [1470, 308] width 118 height 16
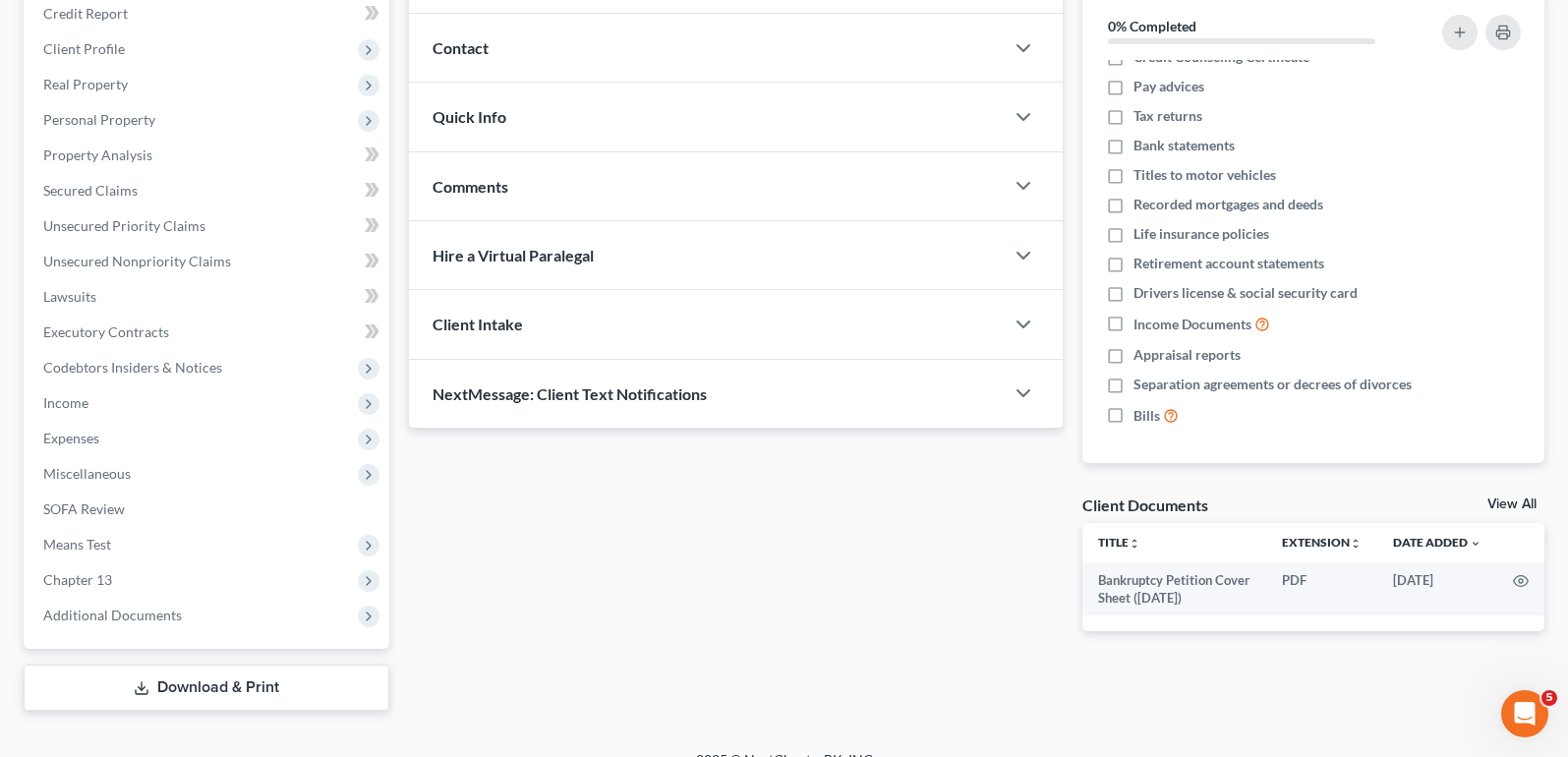
scroll to position [272, 0]
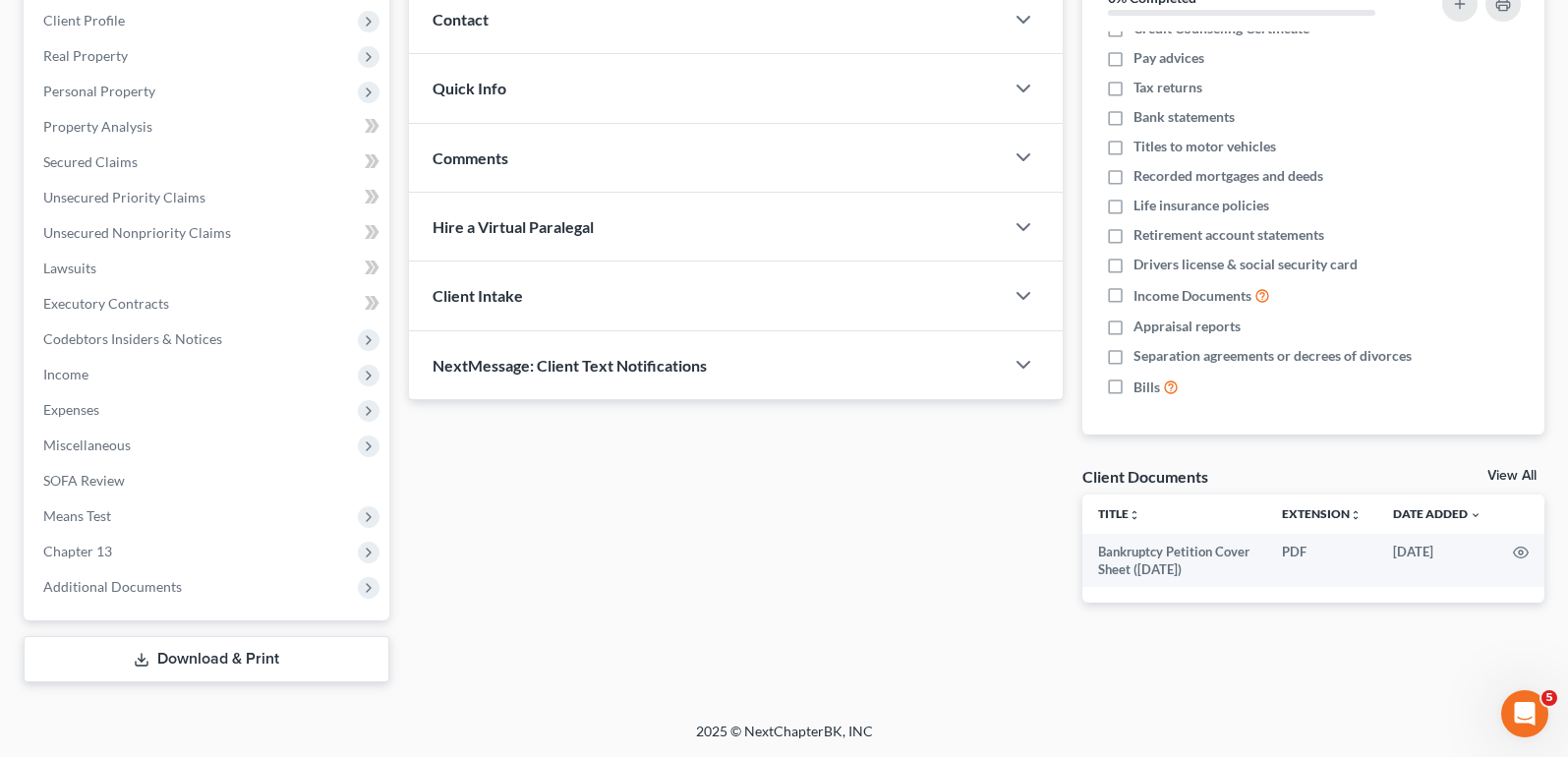
click at [258, 652] on link "Download & Print" at bounding box center [207, 659] width 366 height 46
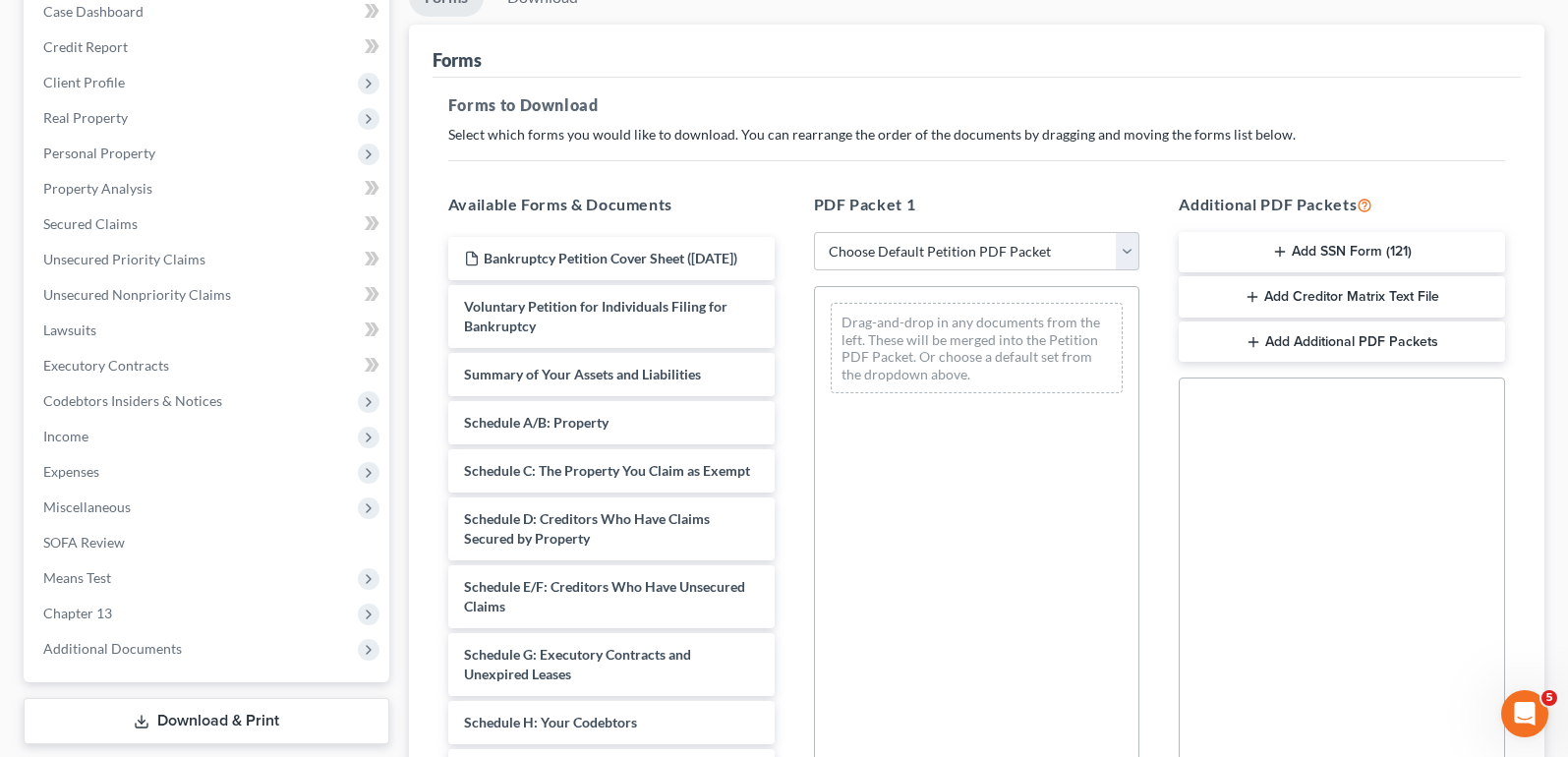
scroll to position [162, 0]
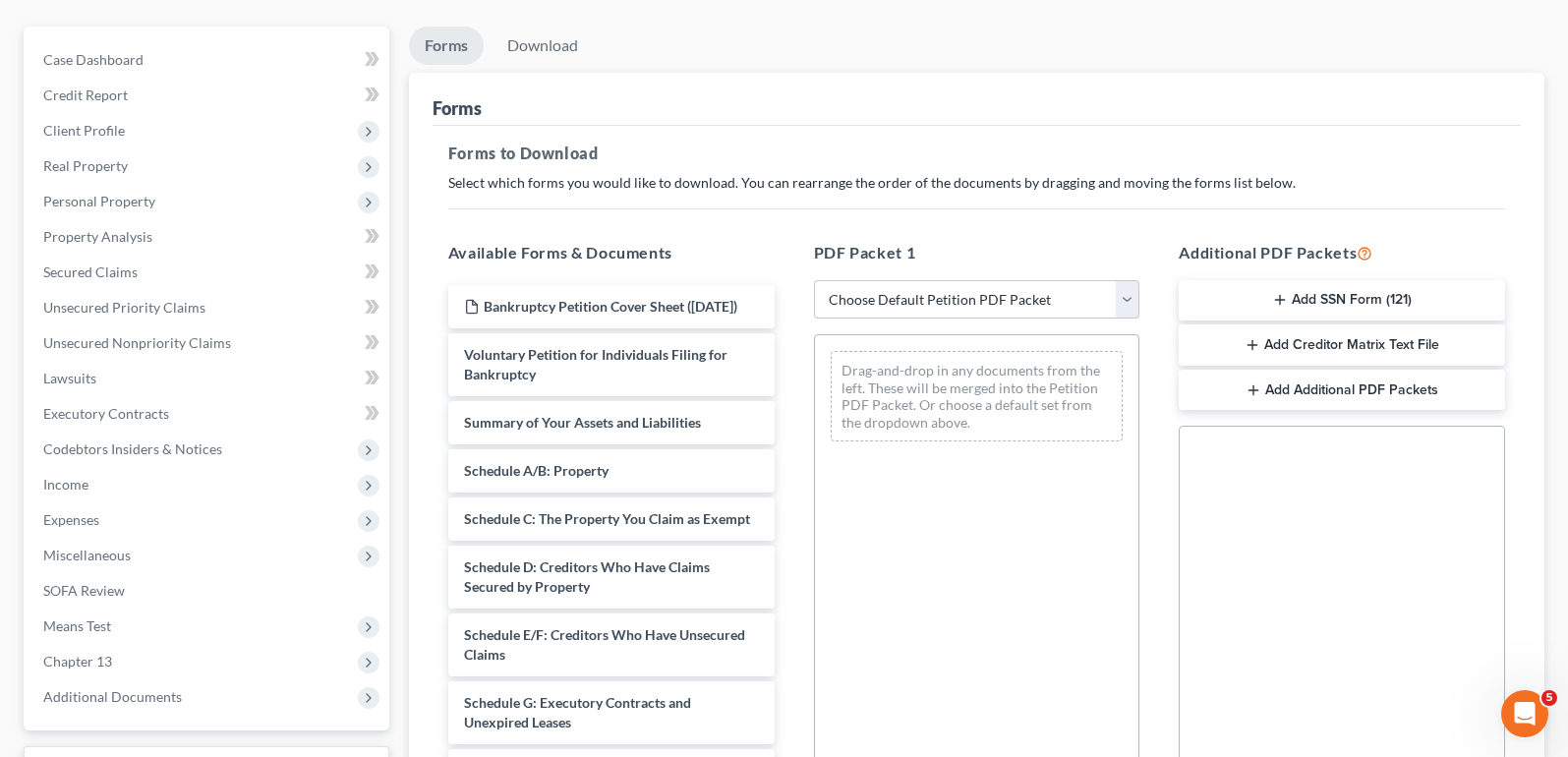
click at [849, 311] on select "Choose Default Petition PDF Packet Complete Bankruptcy Petition (all forms and …" at bounding box center [978, 300] width 327 height 39
click at [814, 280] on select "Choose Default Petition PDF Packet Complete Bankruptcy Petition (all forms and …" at bounding box center [978, 300] width 327 height 39
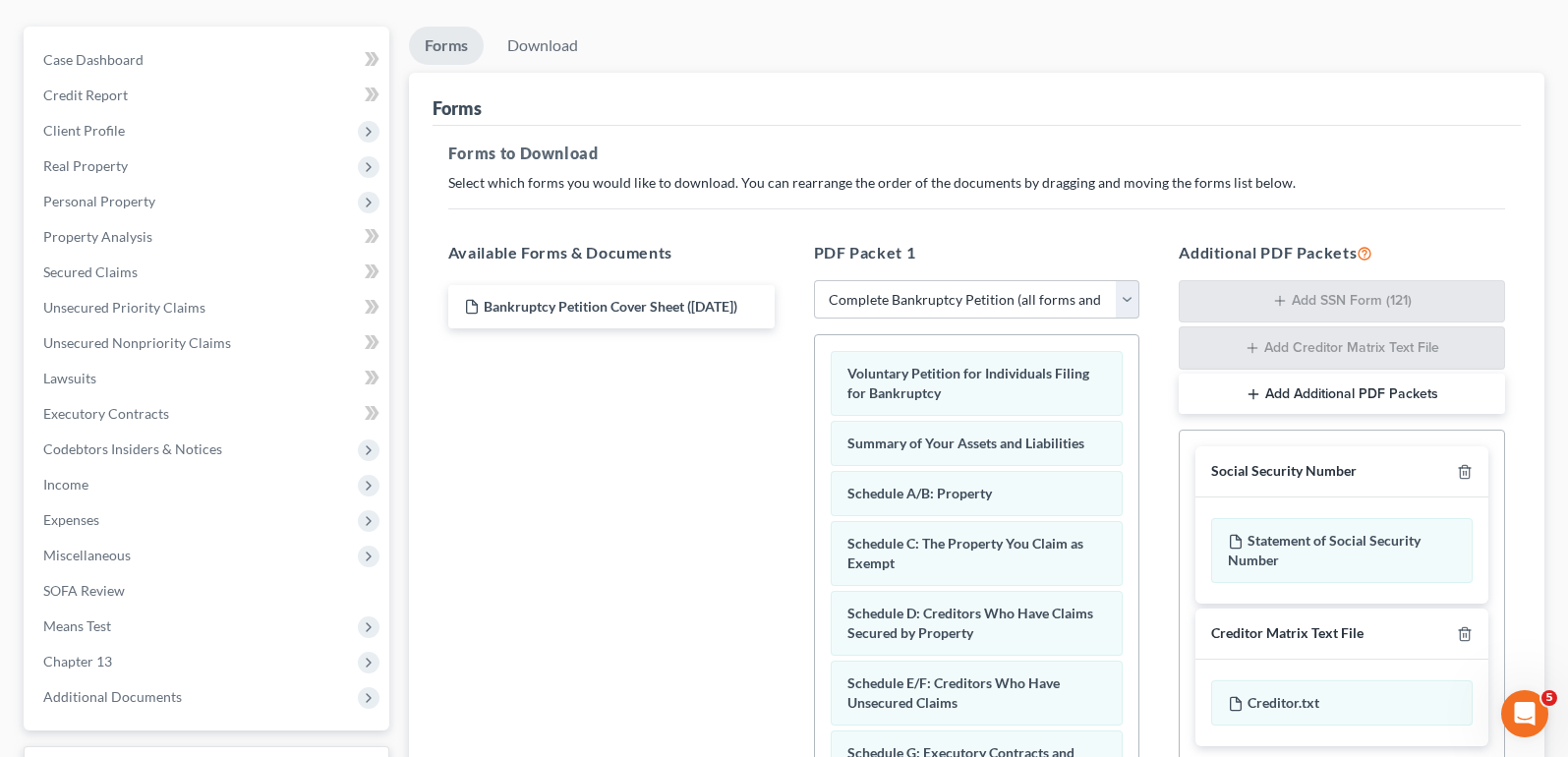
click at [1385, 399] on button "Add Additional PDF Packets" at bounding box center [1342, 394] width 327 height 41
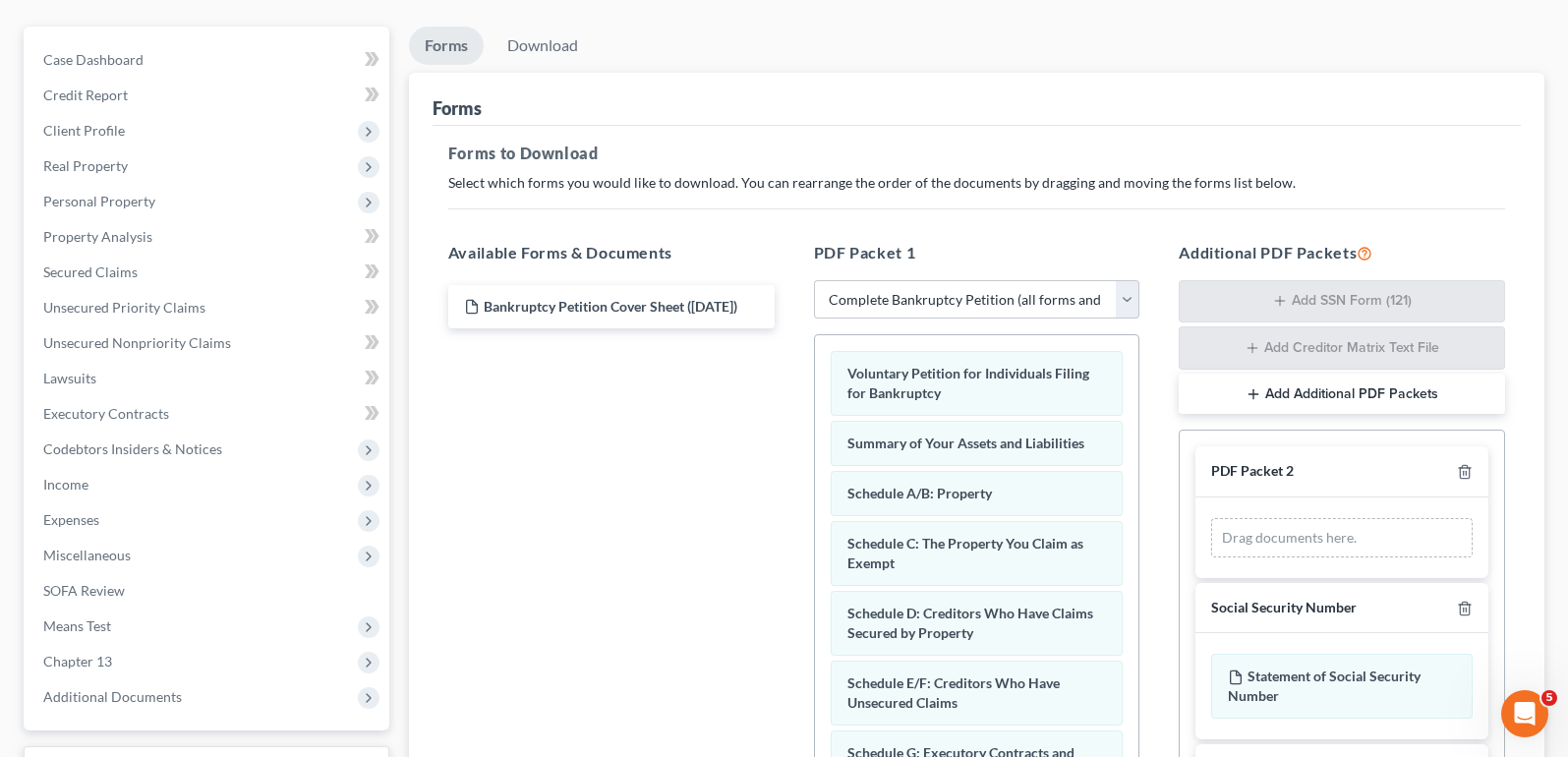
click at [1385, 399] on button "Add Additional PDF Packets" at bounding box center [1342, 394] width 327 height 41
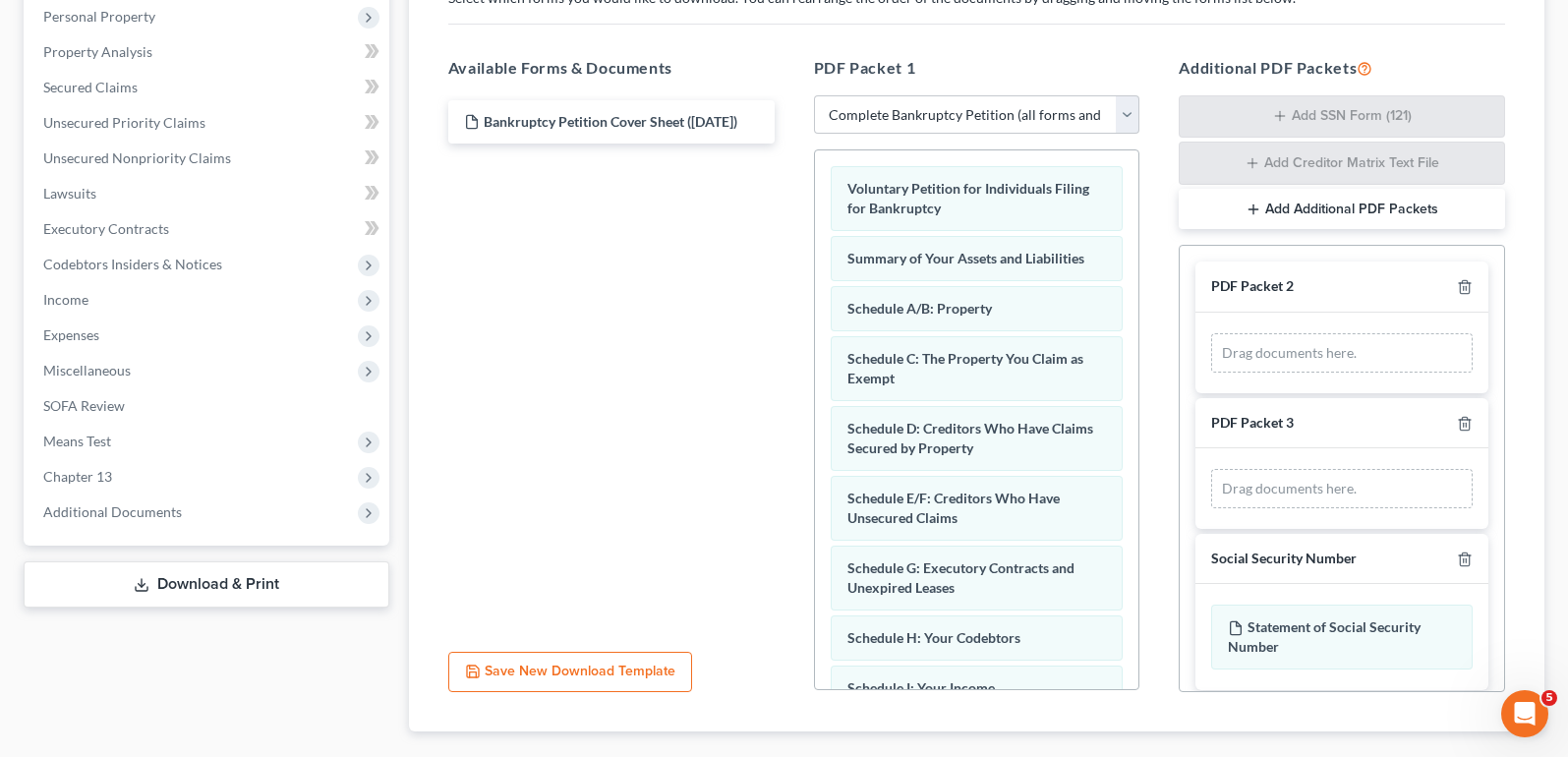
scroll to position [359, 0]
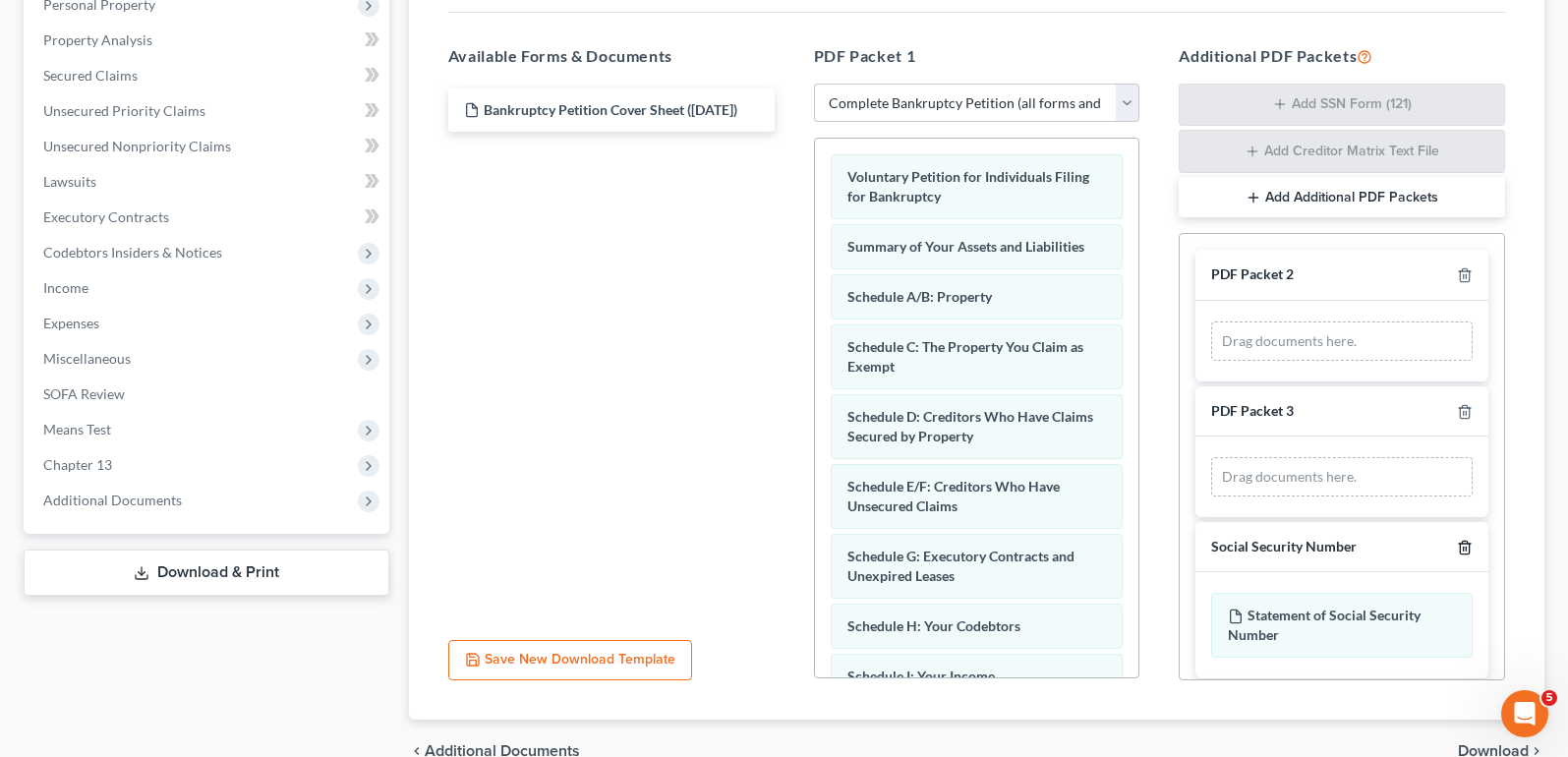
click at [1457, 540] on icon "button" at bounding box center [1465, 548] width 16 height 16
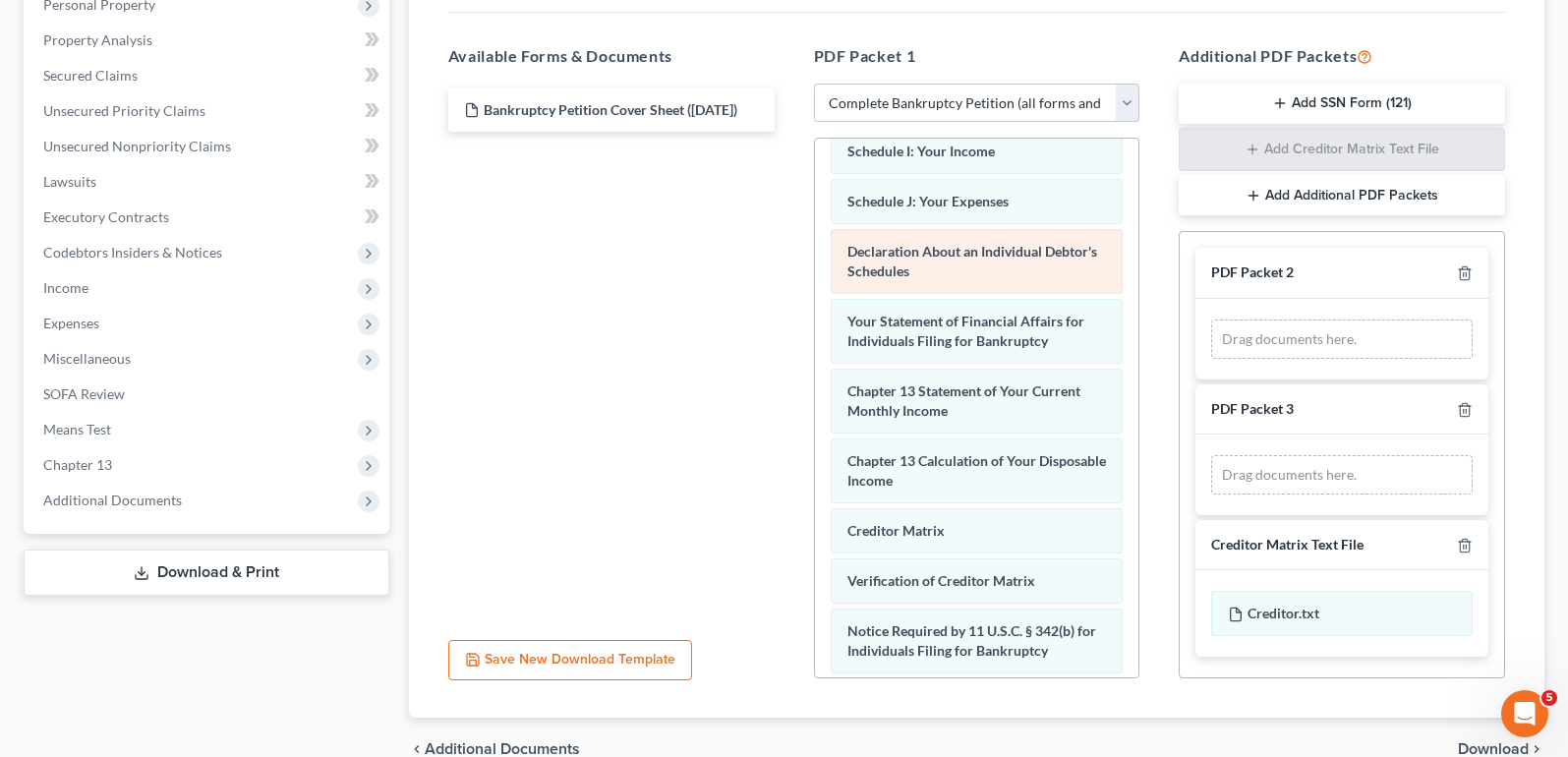
scroll to position [590, 0]
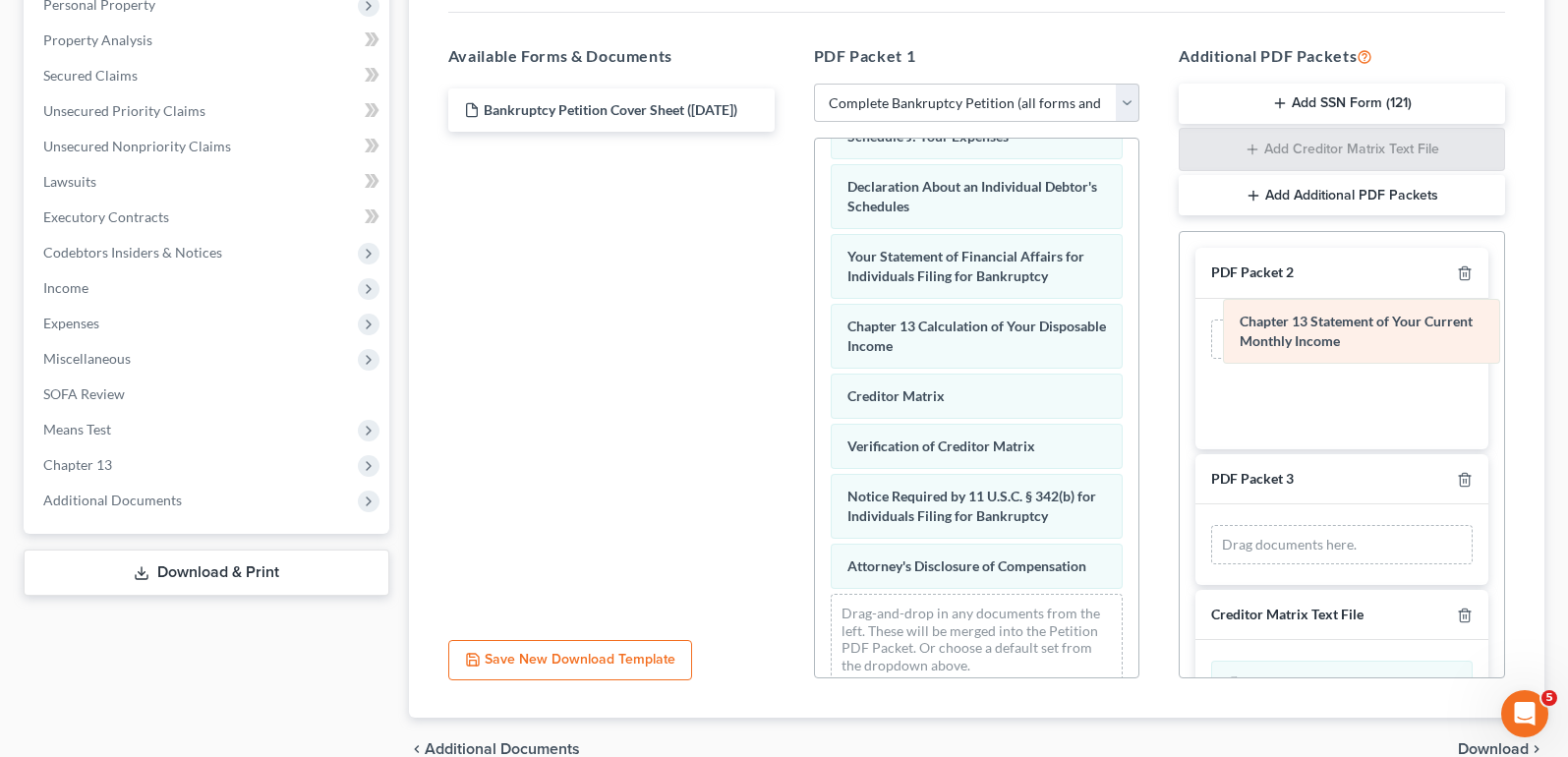
drag, startPoint x: 969, startPoint y: 347, endPoint x: 1361, endPoint y: 342, distance: 392.0
click at [1139, 342] on div "Chapter 13 Statement of Your Current Monthly Income Voluntary Petition for Indi…" at bounding box center [978, 124] width 325 height 1150
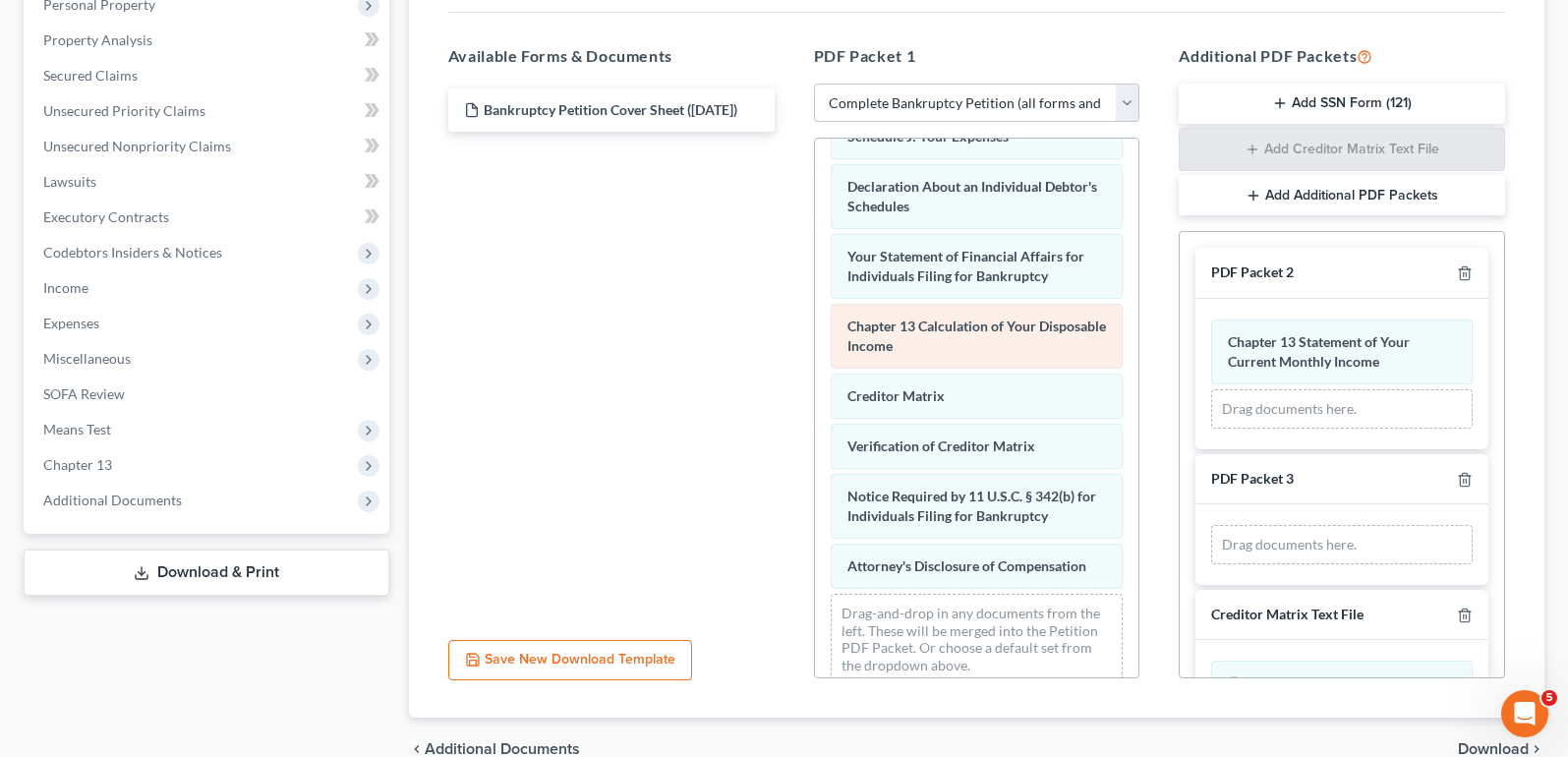
scroll to position [543, 0]
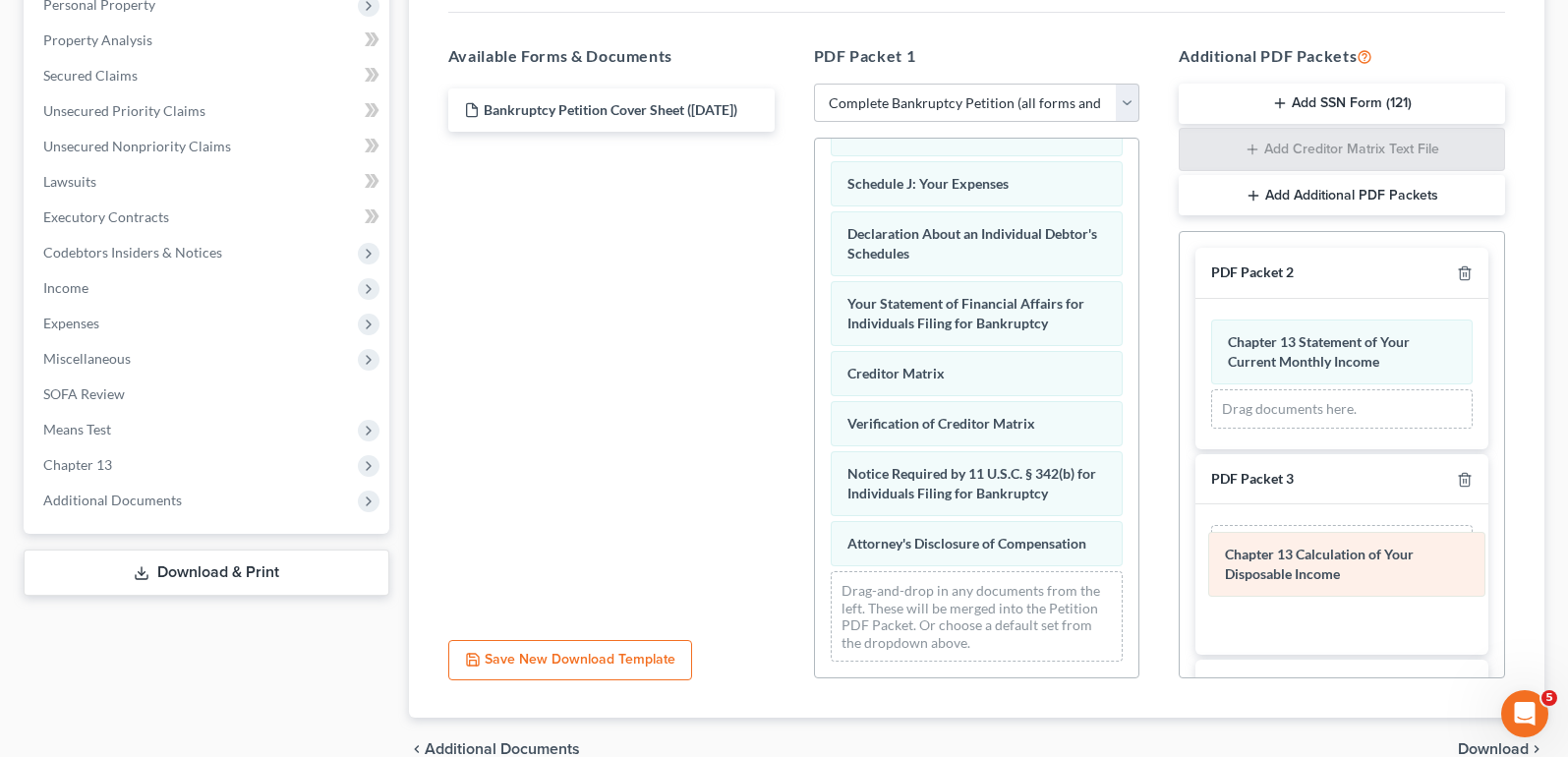
drag, startPoint x: 990, startPoint y: 343, endPoint x: 1367, endPoint y: 568, distance: 439.0
click at [1139, 568] on div "Chapter 13 Calculation of Your Disposable Income Voluntary Petition for Individ…" at bounding box center [978, 136] width 325 height 1080
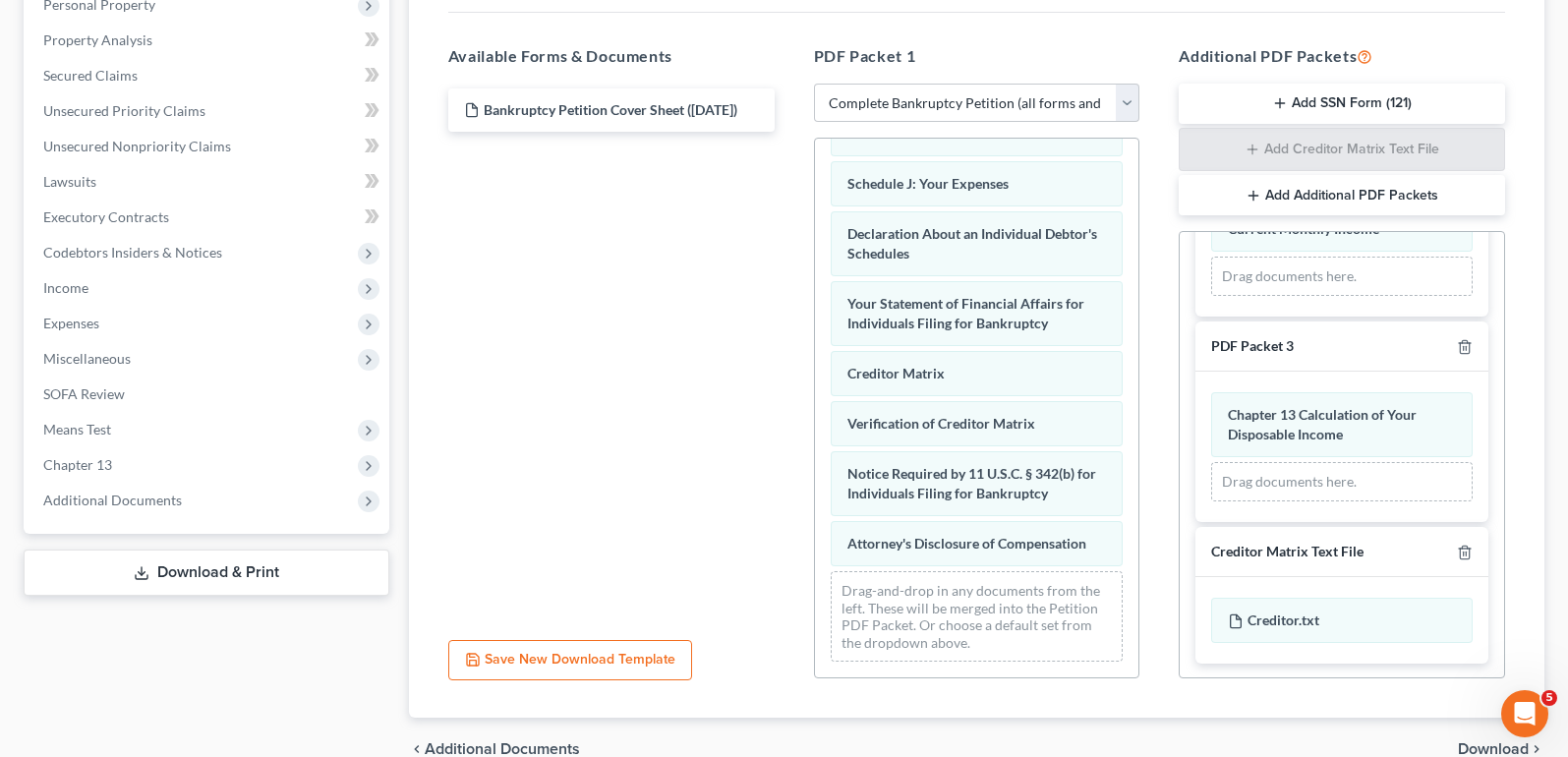
scroll to position [135, 0]
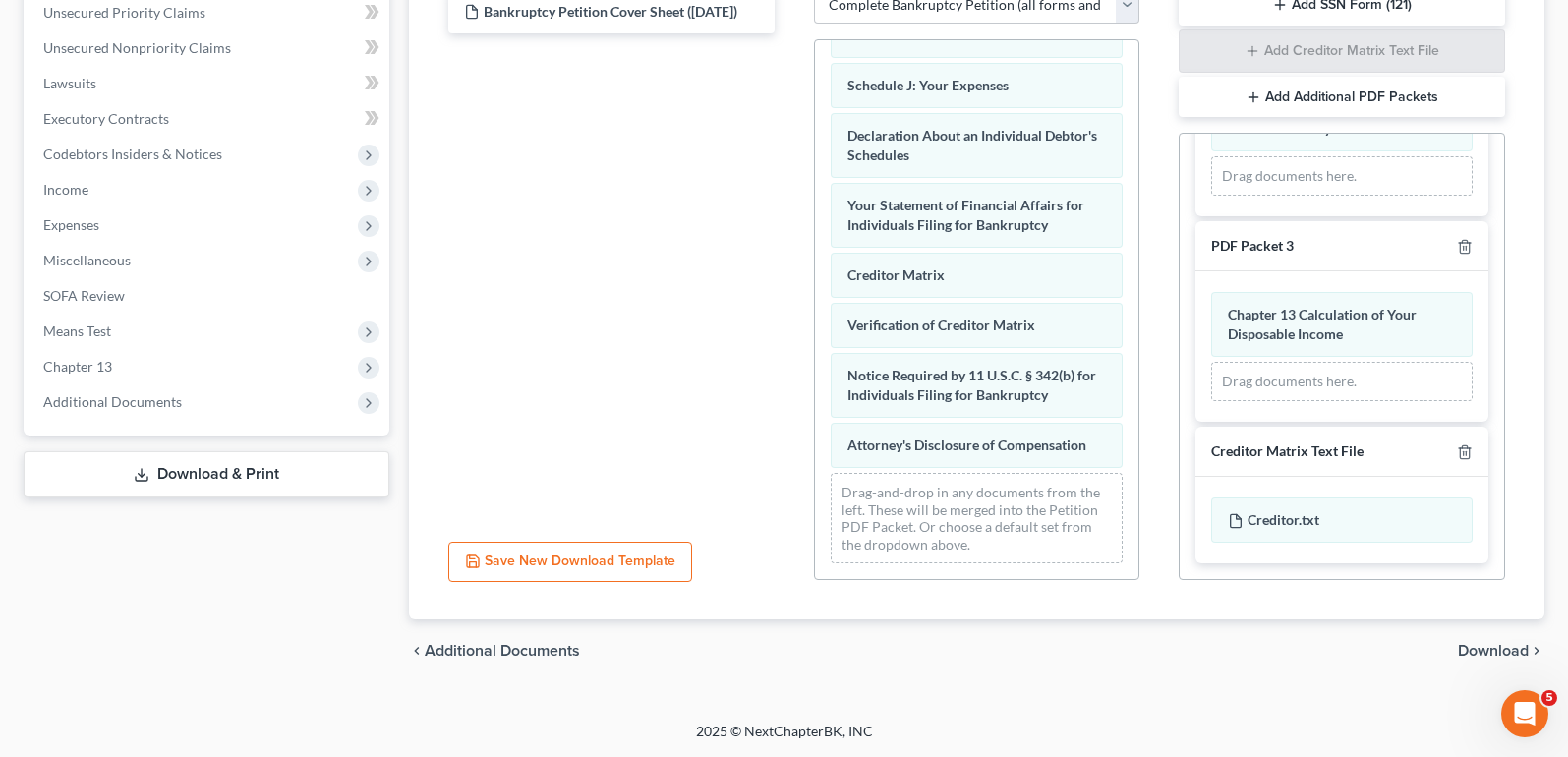
click at [1494, 657] on span "Download" at bounding box center [1493, 651] width 71 height 16
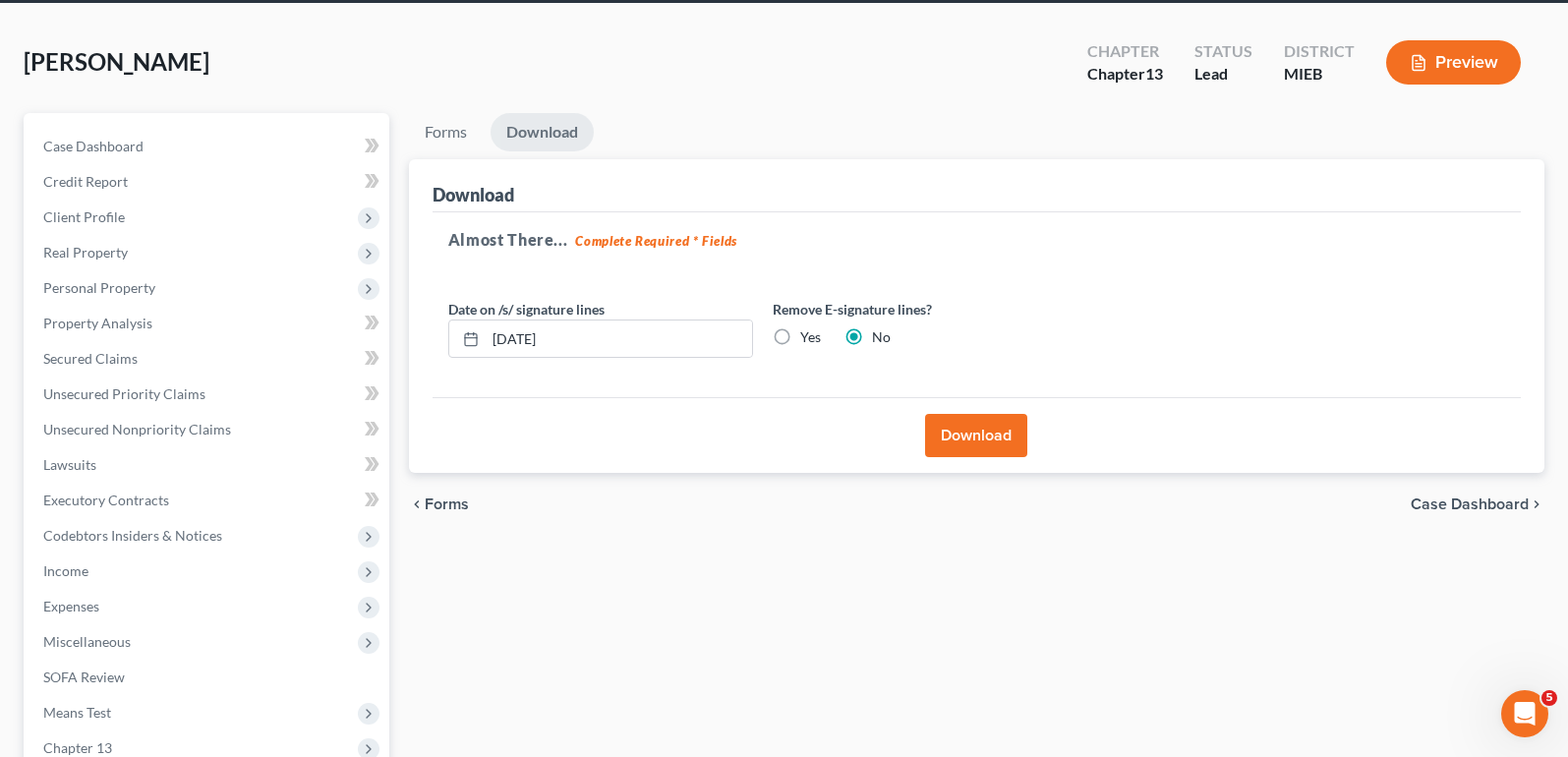
scroll to position [174, 0]
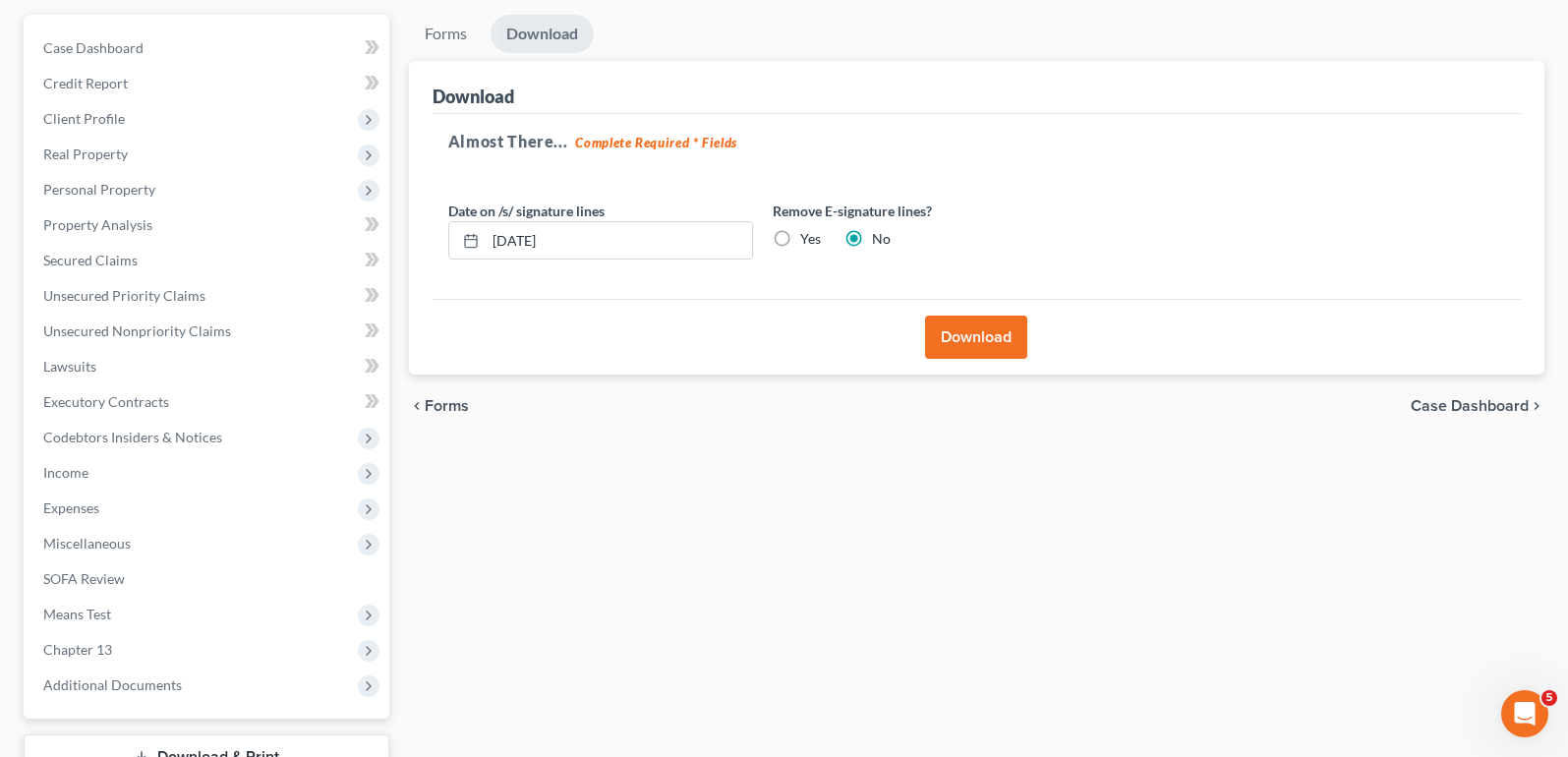
click at [984, 337] on button "Download" at bounding box center [977, 337] width 102 height 43
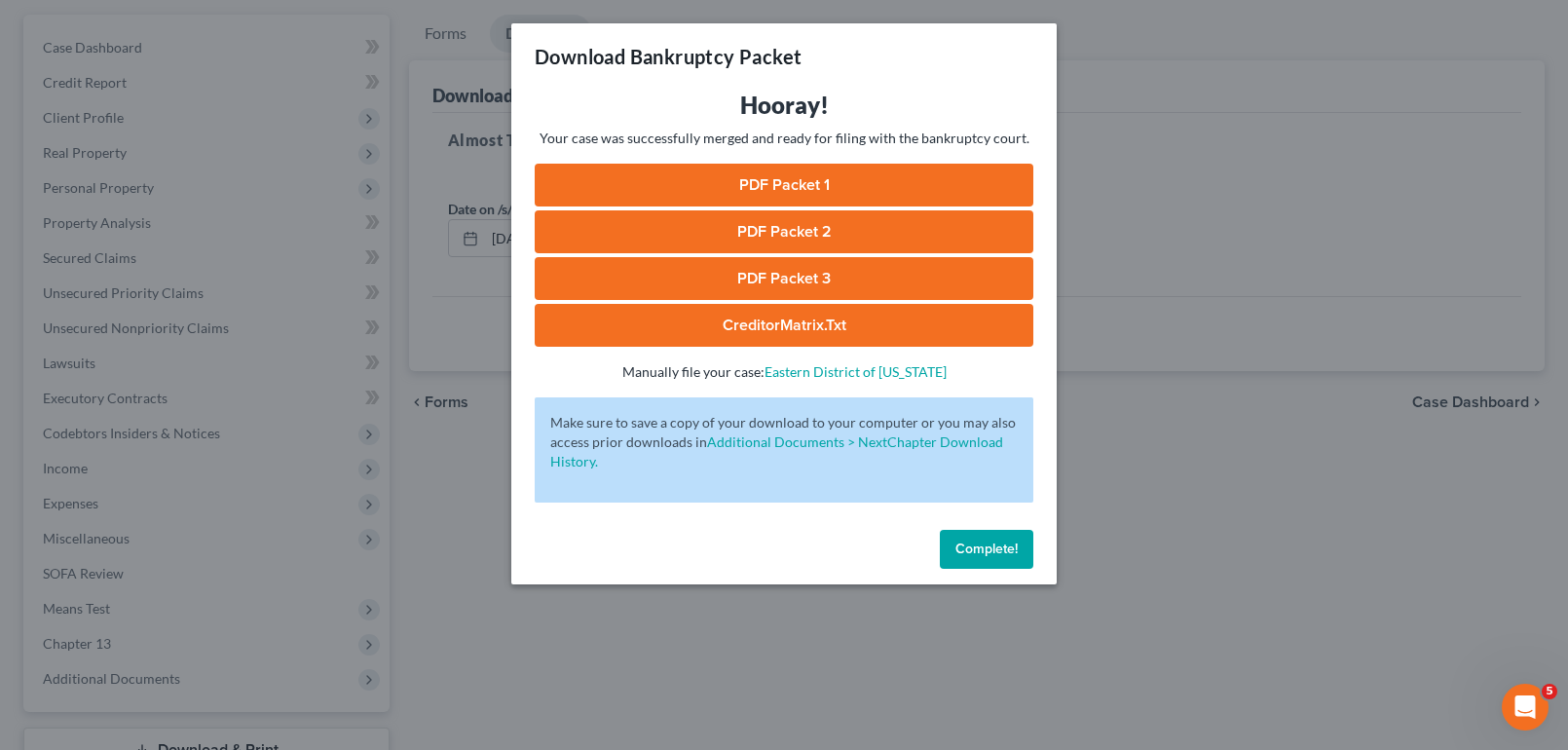
click at [760, 175] on link "PDF Packet 1" at bounding box center [784, 185] width 499 height 43
click at [784, 221] on link "PDF Packet 2" at bounding box center [784, 232] width 499 height 43
click at [821, 281] on link "PDF Packet 3" at bounding box center [784, 279] width 499 height 43
click at [966, 551] on span "Complete!" at bounding box center [986, 548] width 62 height 17
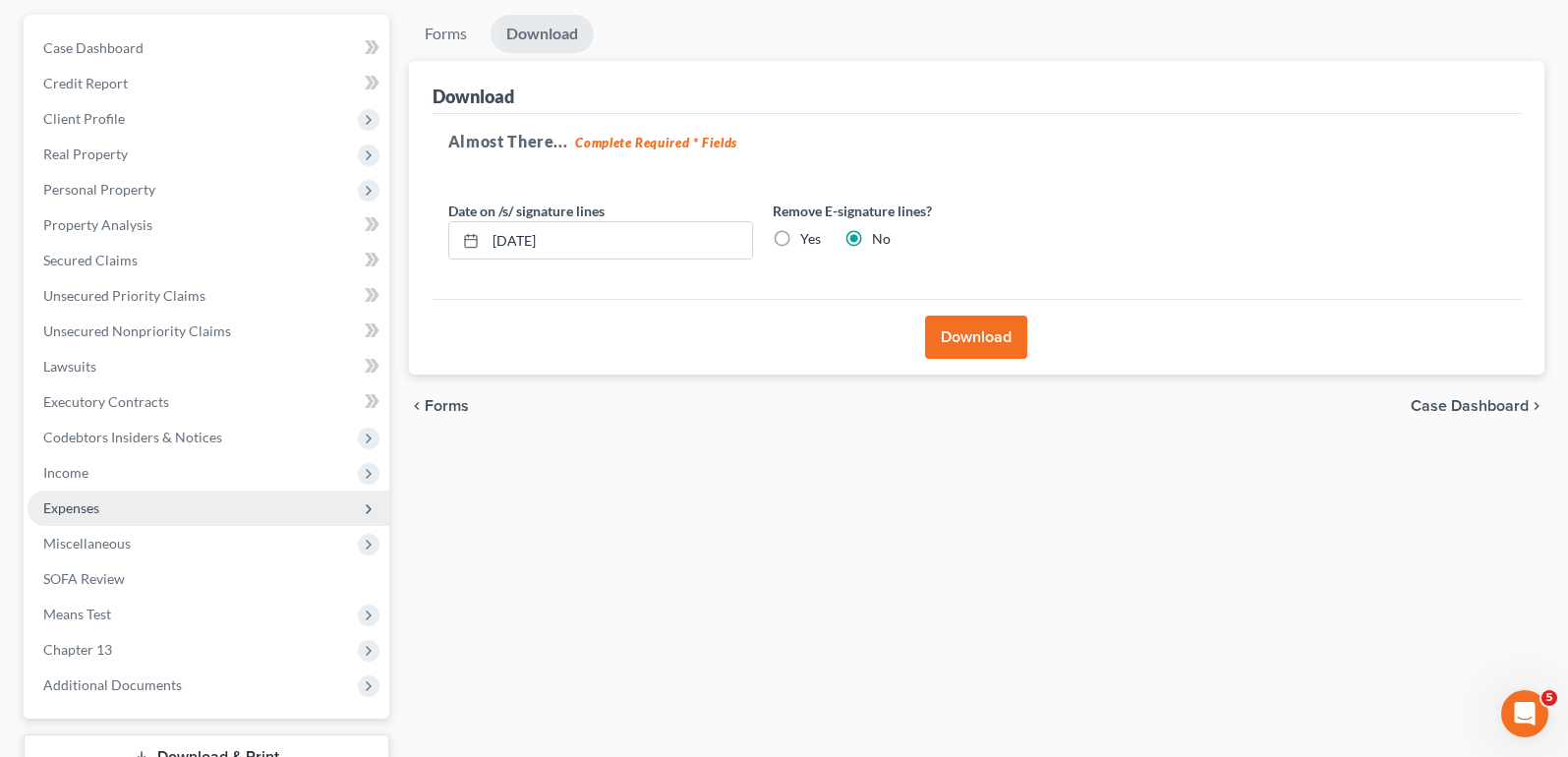
click at [133, 508] on span "Expenses" at bounding box center [209, 508] width 362 height 35
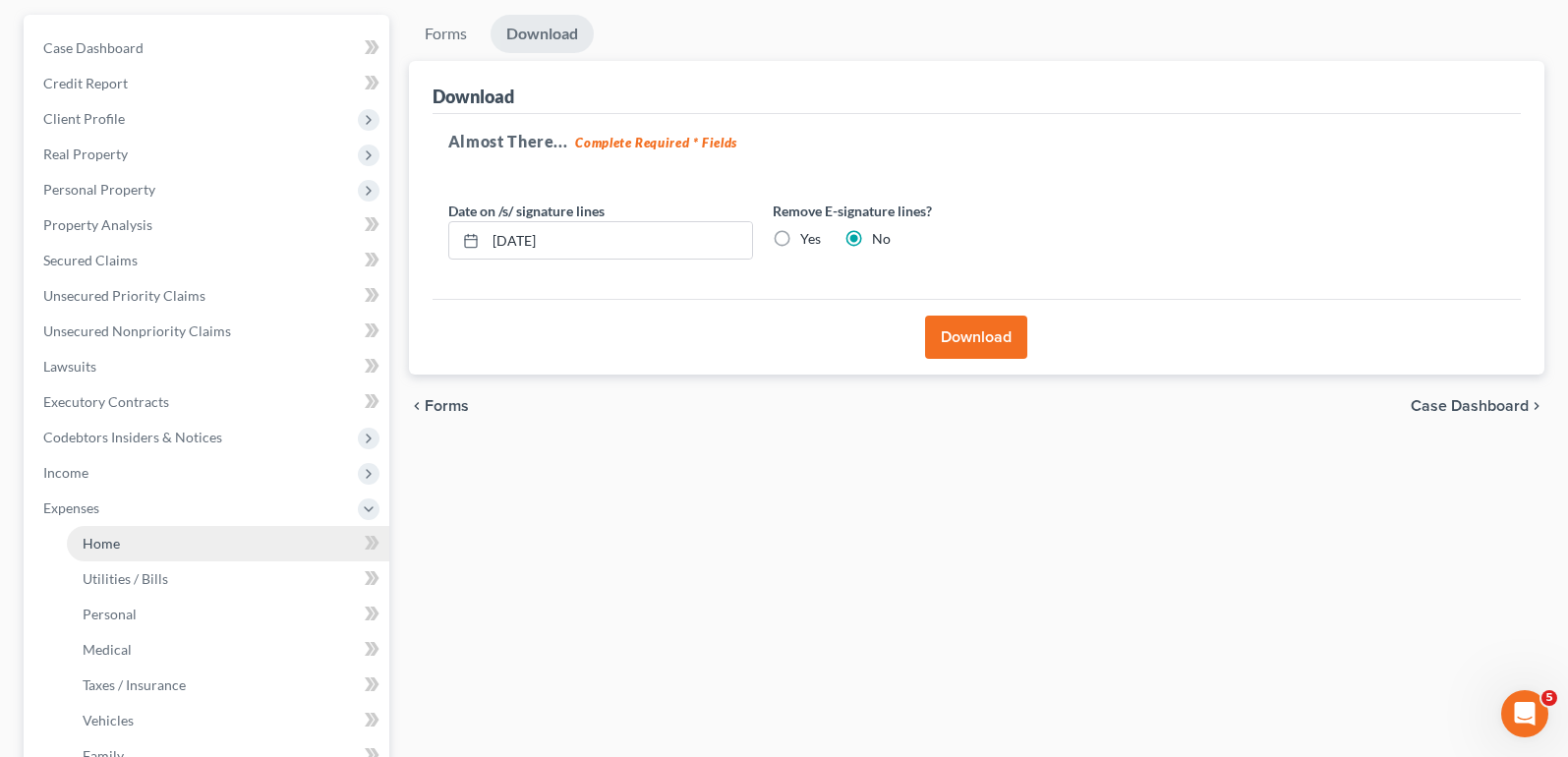
click at [271, 539] on link "Home" at bounding box center [228, 544] width 323 height 35
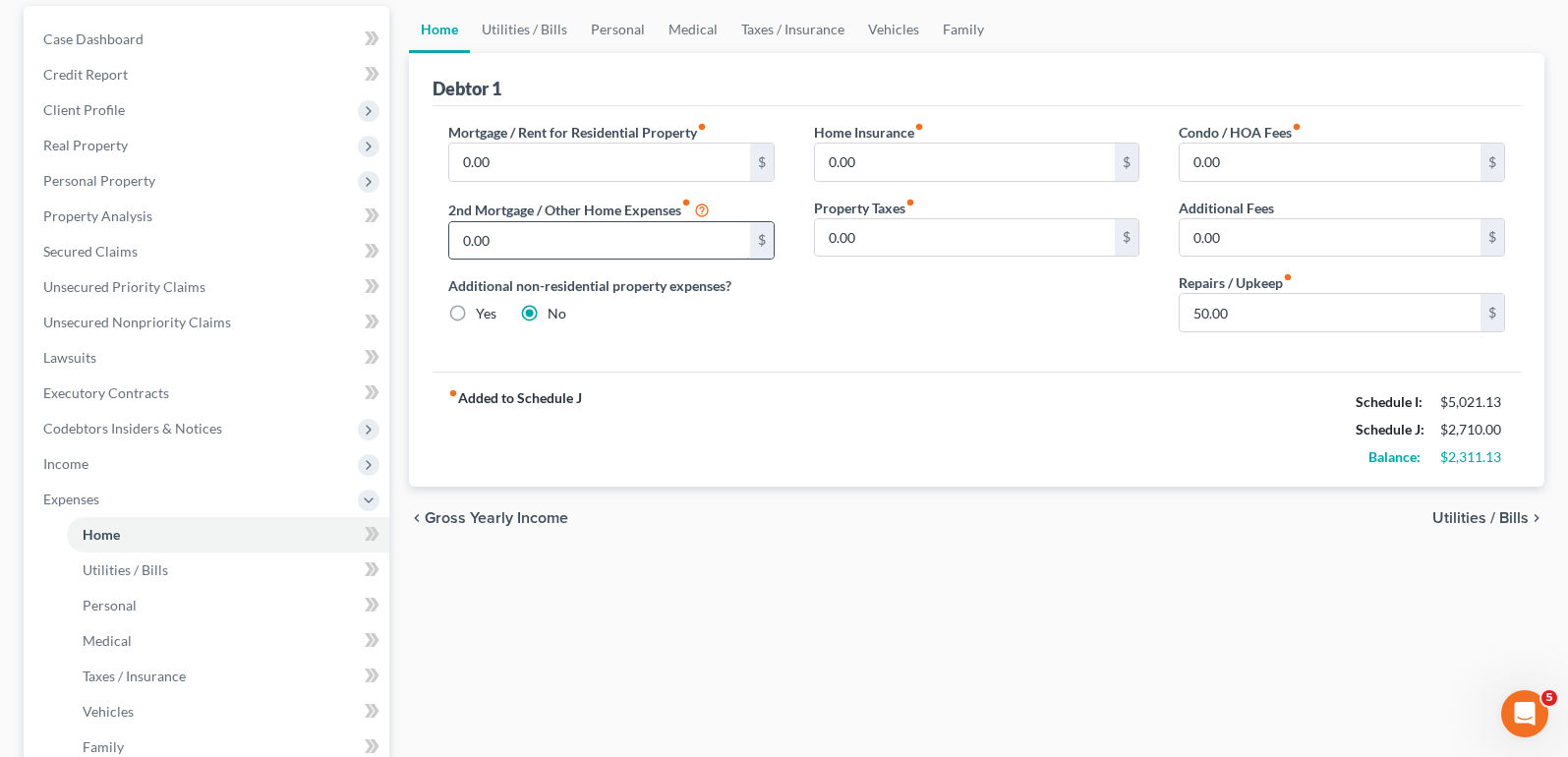
scroll to position [197, 0]
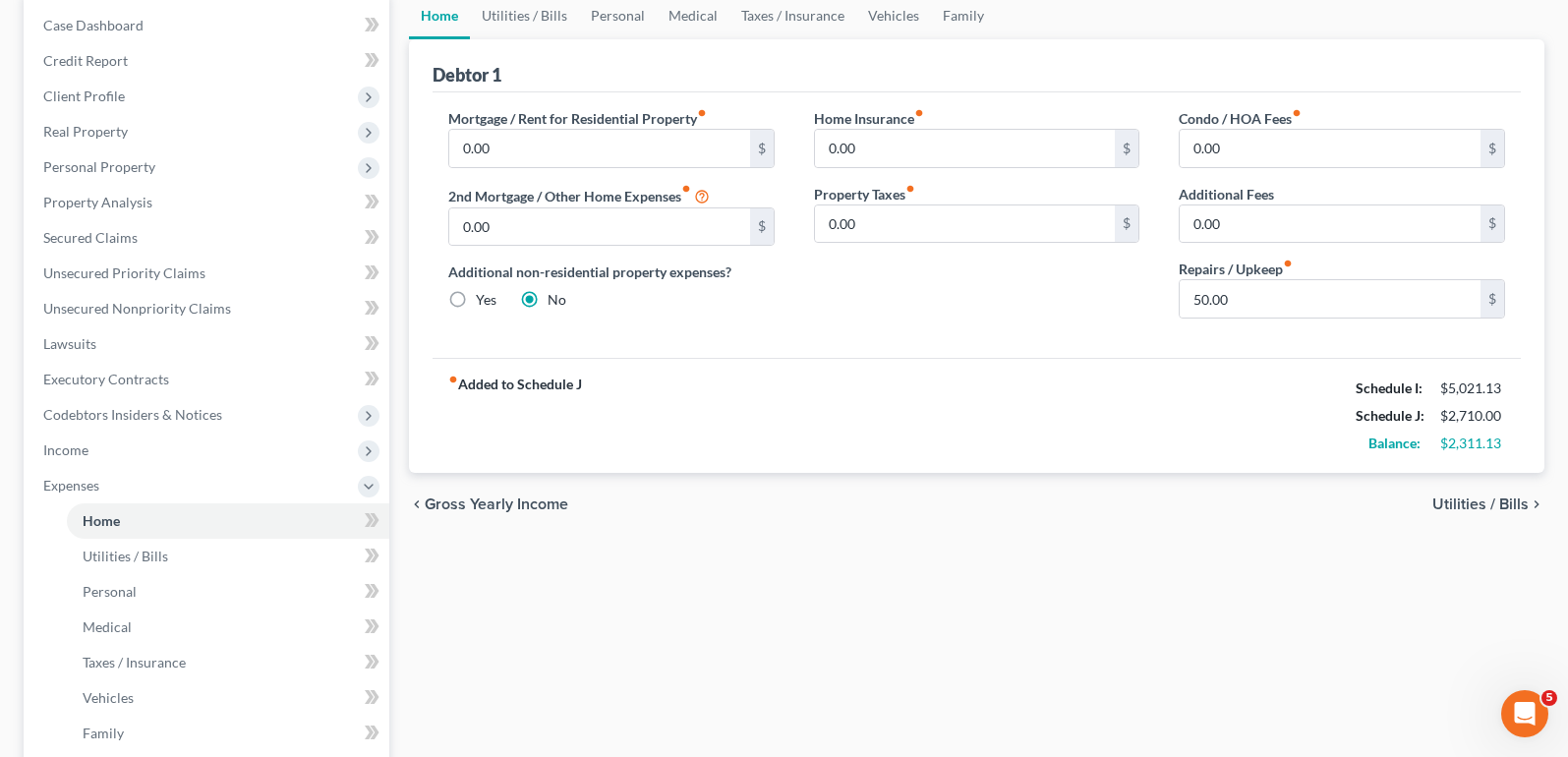
click at [1492, 502] on span "Utilities / Bills" at bounding box center [1480, 504] width 96 height 16
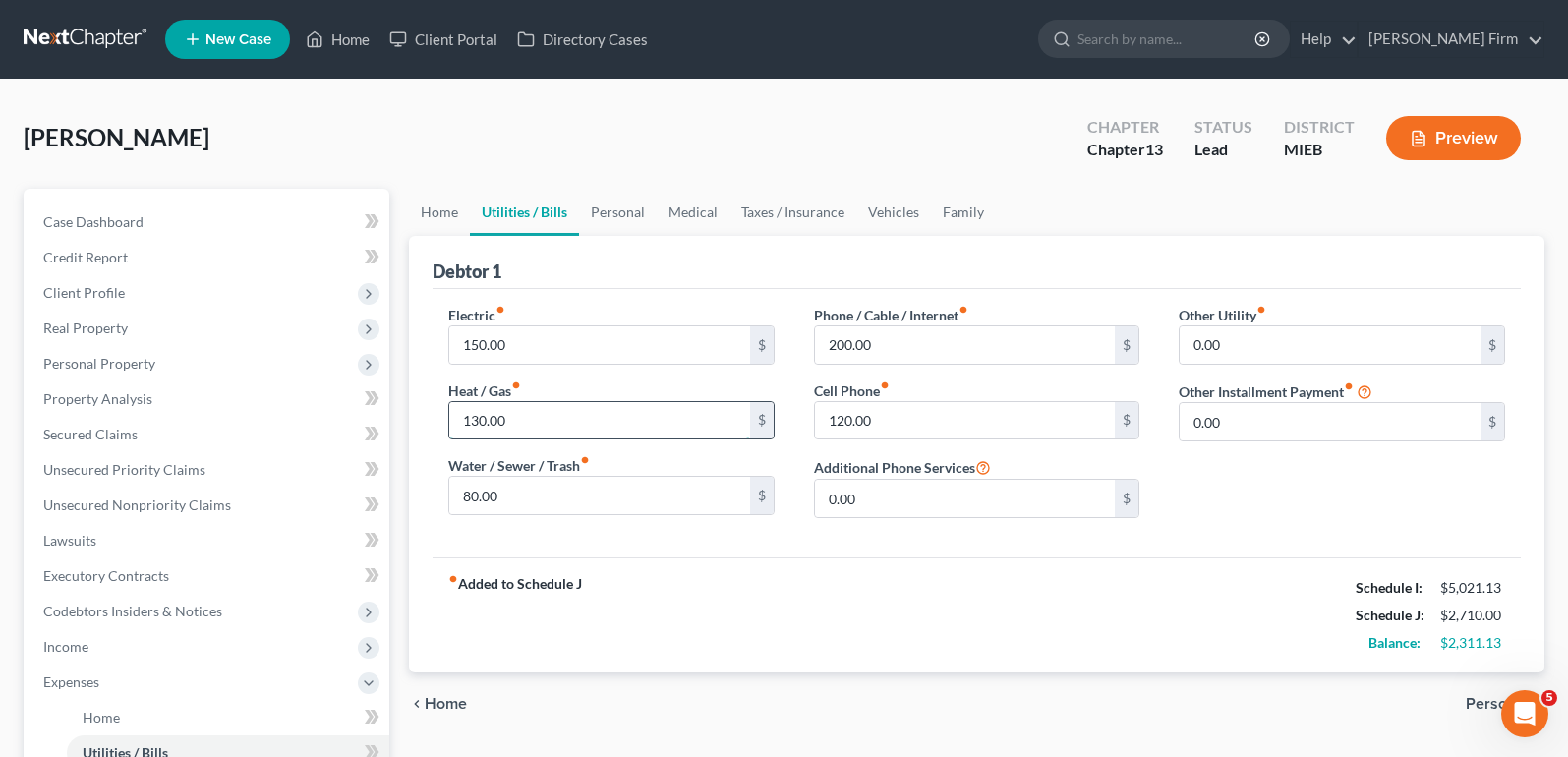
click at [635, 424] on input "130.00" at bounding box center [600, 421] width 301 height 37
click at [1329, 614] on div "fiber_manual_record Added to Schedule J Schedule I: $5,021.13 Schedule J: $2,64…" at bounding box center [977, 614] width 1088 height 115
click at [1477, 700] on span "Personal" at bounding box center [1497, 704] width 63 height 16
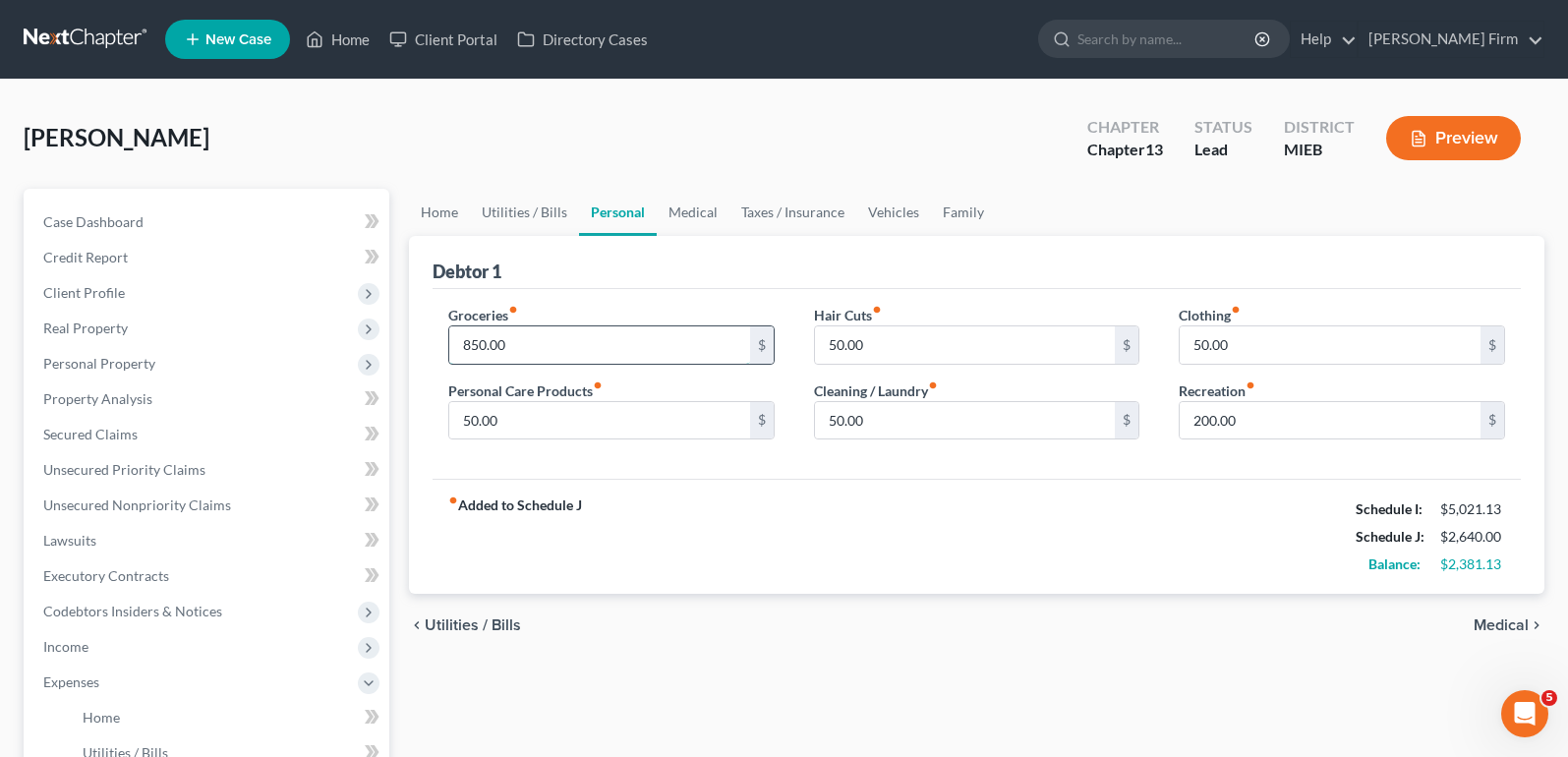
click at [598, 359] on input "850.00" at bounding box center [600, 345] width 301 height 37
click at [92, 676] on span "Expenses" at bounding box center [71, 681] width 56 height 17
